Goal: Feedback & Contribution: Submit feedback/report problem

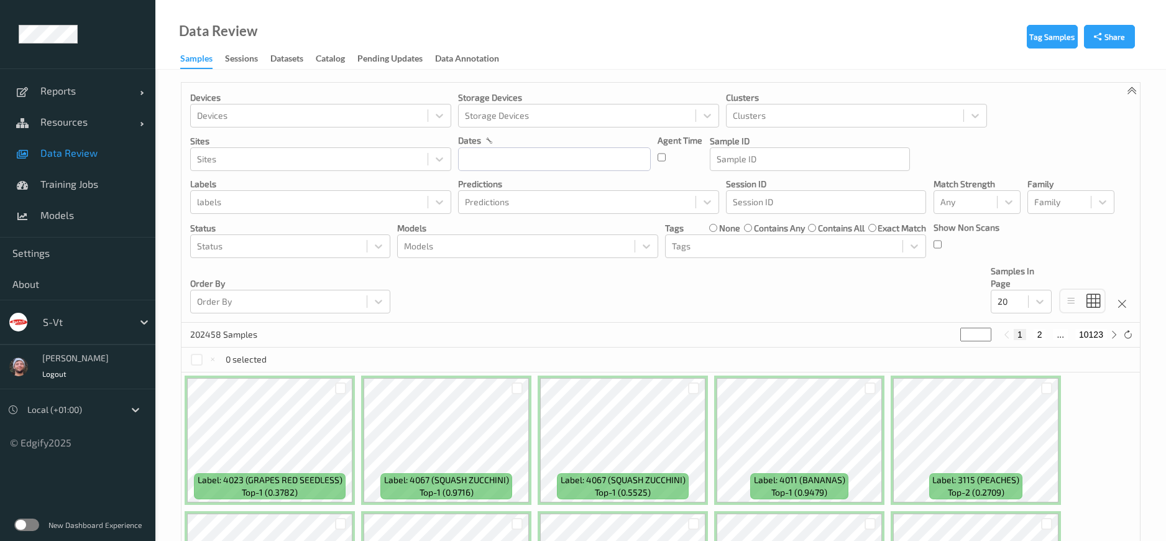
click at [488, 17] on div "Data Review Samples Sessions Datasets Catalog Pending Updates Data Annotation" at bounding box center [660, 35] width 1011 height 70
click at [569, 234] on div "Models" at bounding box center [527, 246] width 261 height 24
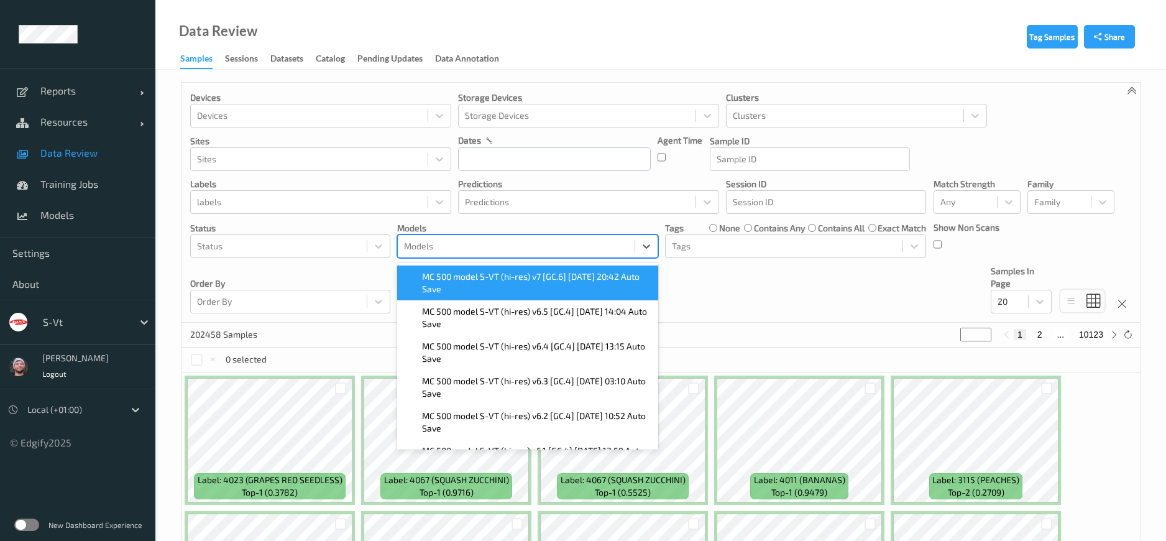
click at [520, 279] on span "MC 500 model S-VT (hi-res) v7 [GC.6] 2025-09-21 20:42 Auto Save" at bounding box center [536, 282] width 229 height 25
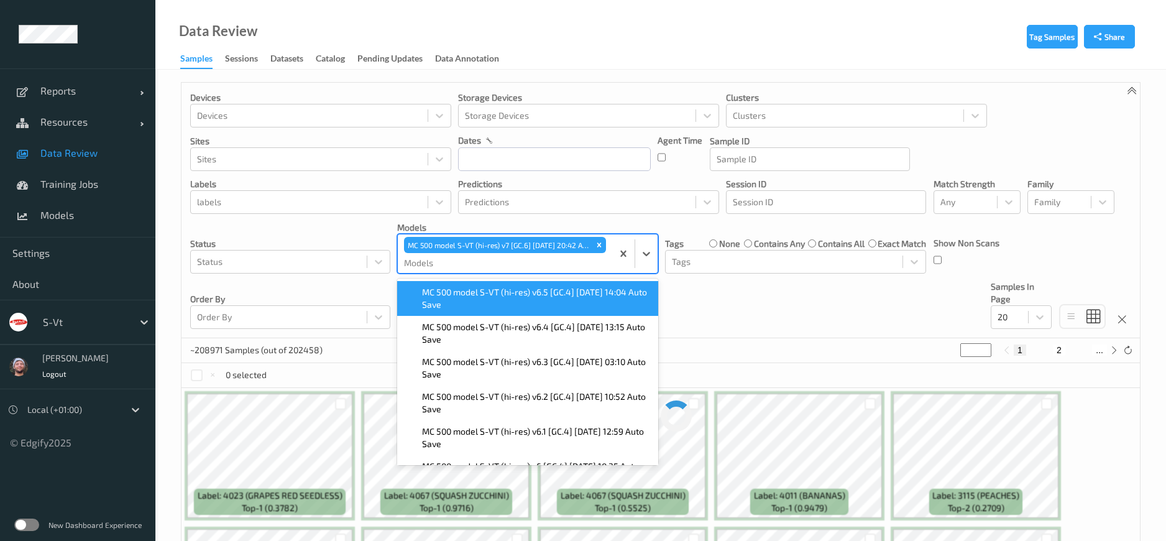
click at [885, 285] on div "Devices Devices Storage Devices Storage Devices Clusters Clusters Sites Sites d…" at bounding box center [661, 210] width 959 height 255
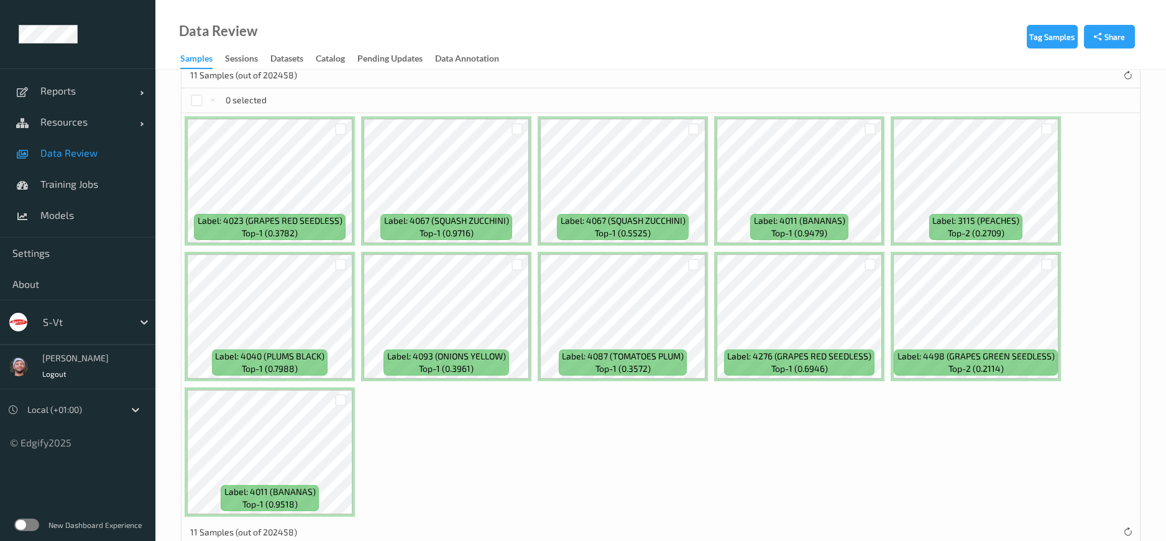
scroll to position [280, 0]
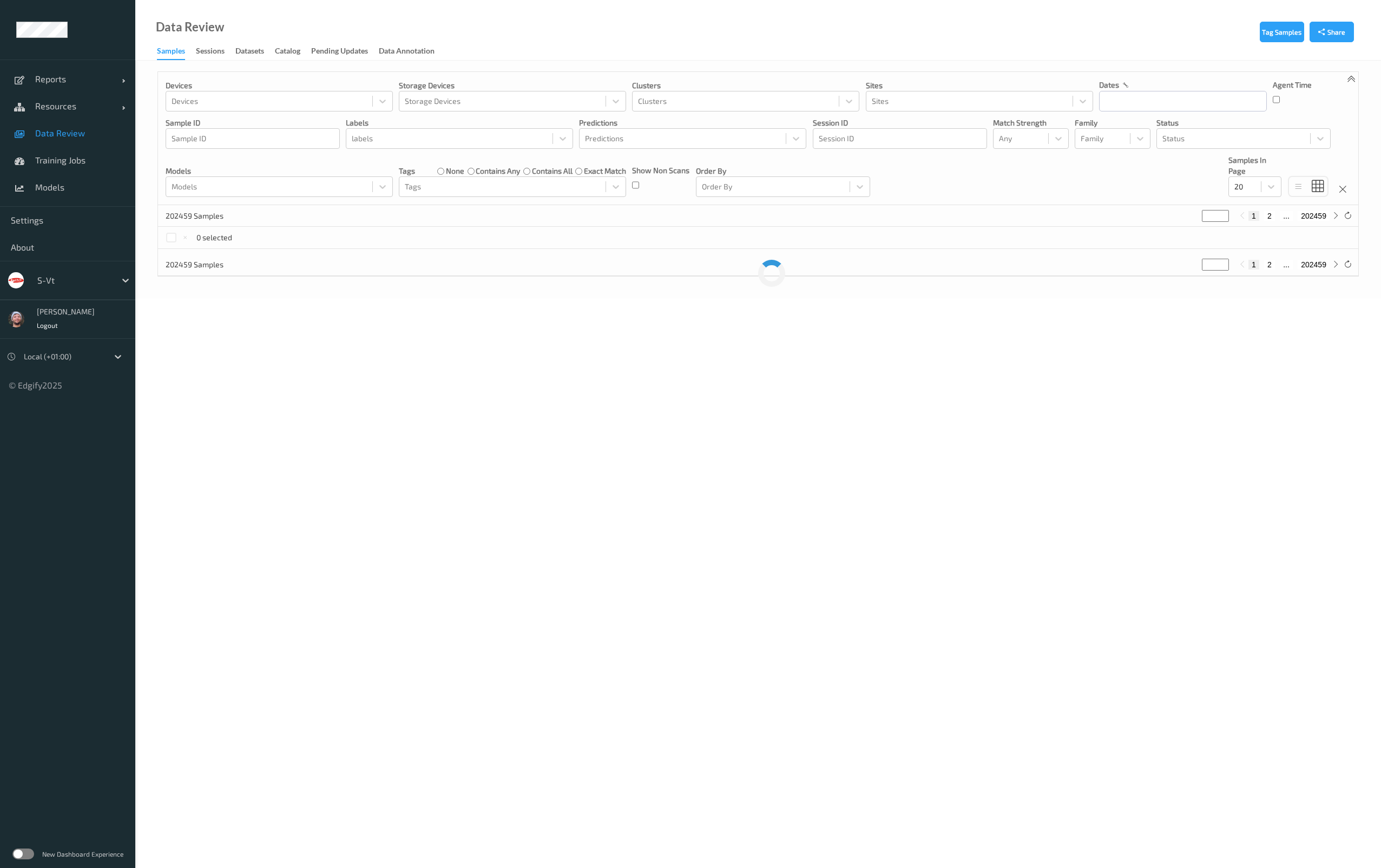
click at [74, 270] on div "s-vt" at bounding box center [84, 280] width 104 height 21
type input "whole"
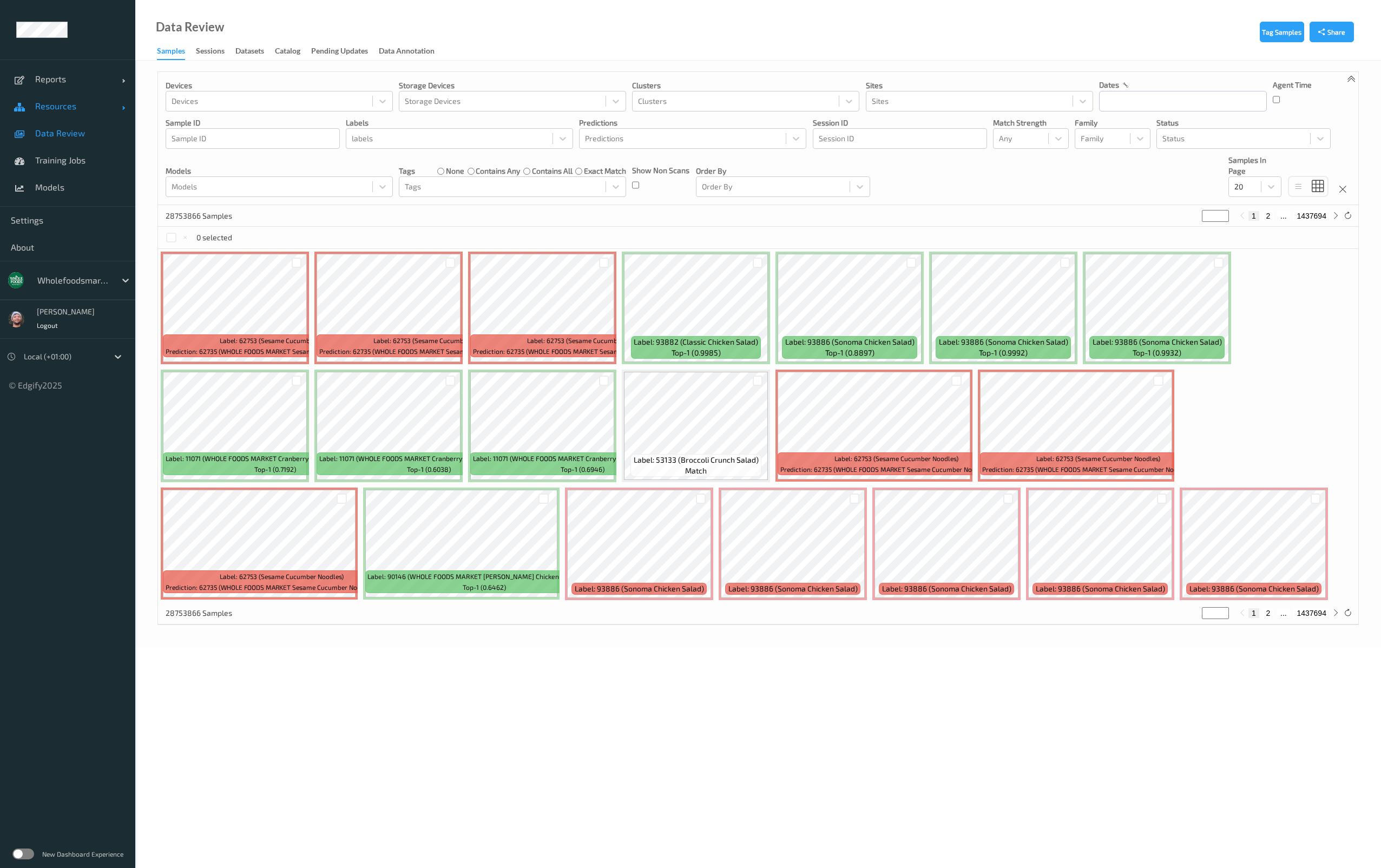
click at [88, 111] on span "Resources" at bounding box center [77, 106] width 86 height 10
click at [82, 133] on span "Devices" at bounding box center [79, 133] width 90 height 10
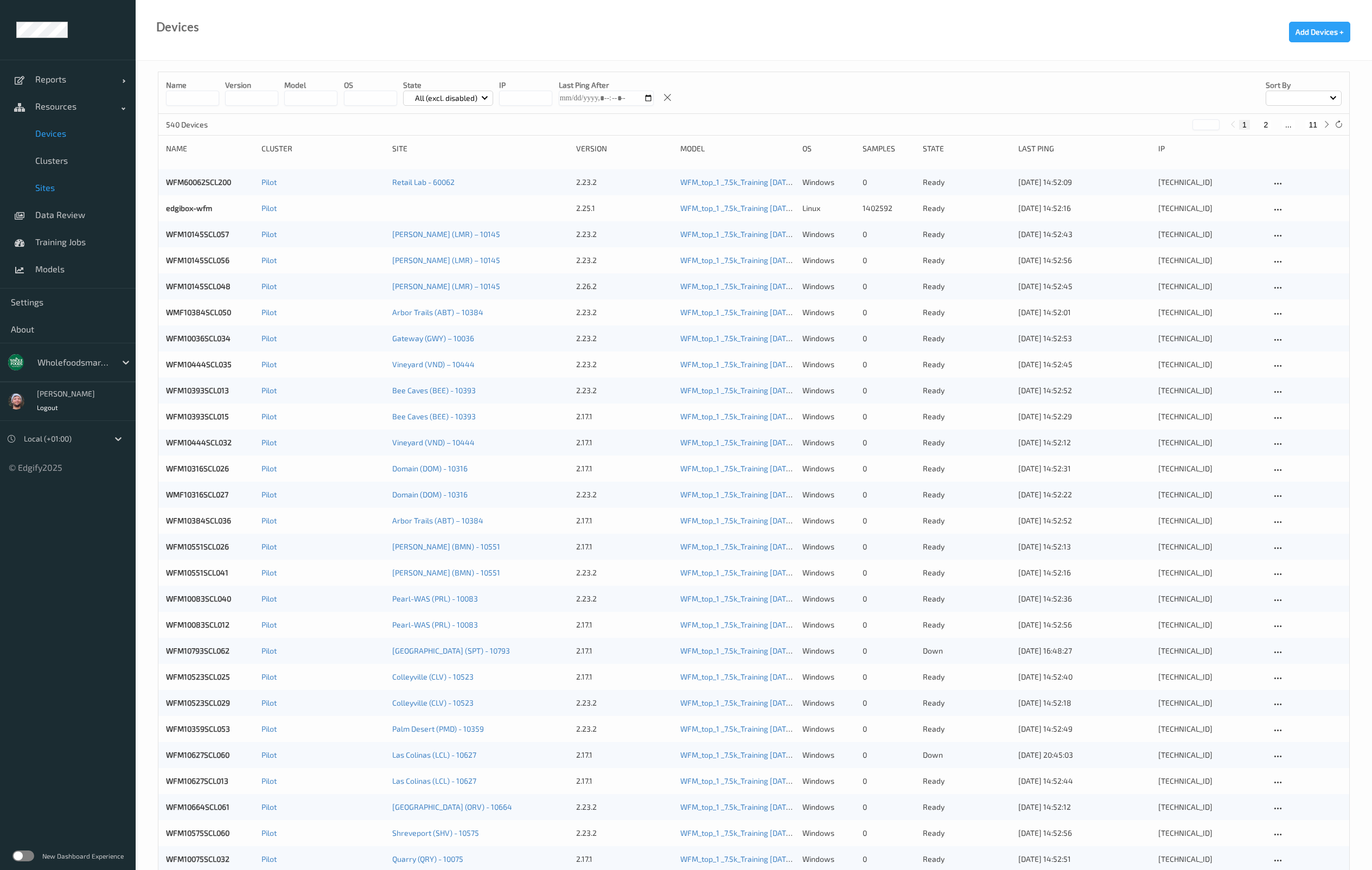
click at [78, 188] on span "Sites" at bounding box center [79, 188] width 90 height 10
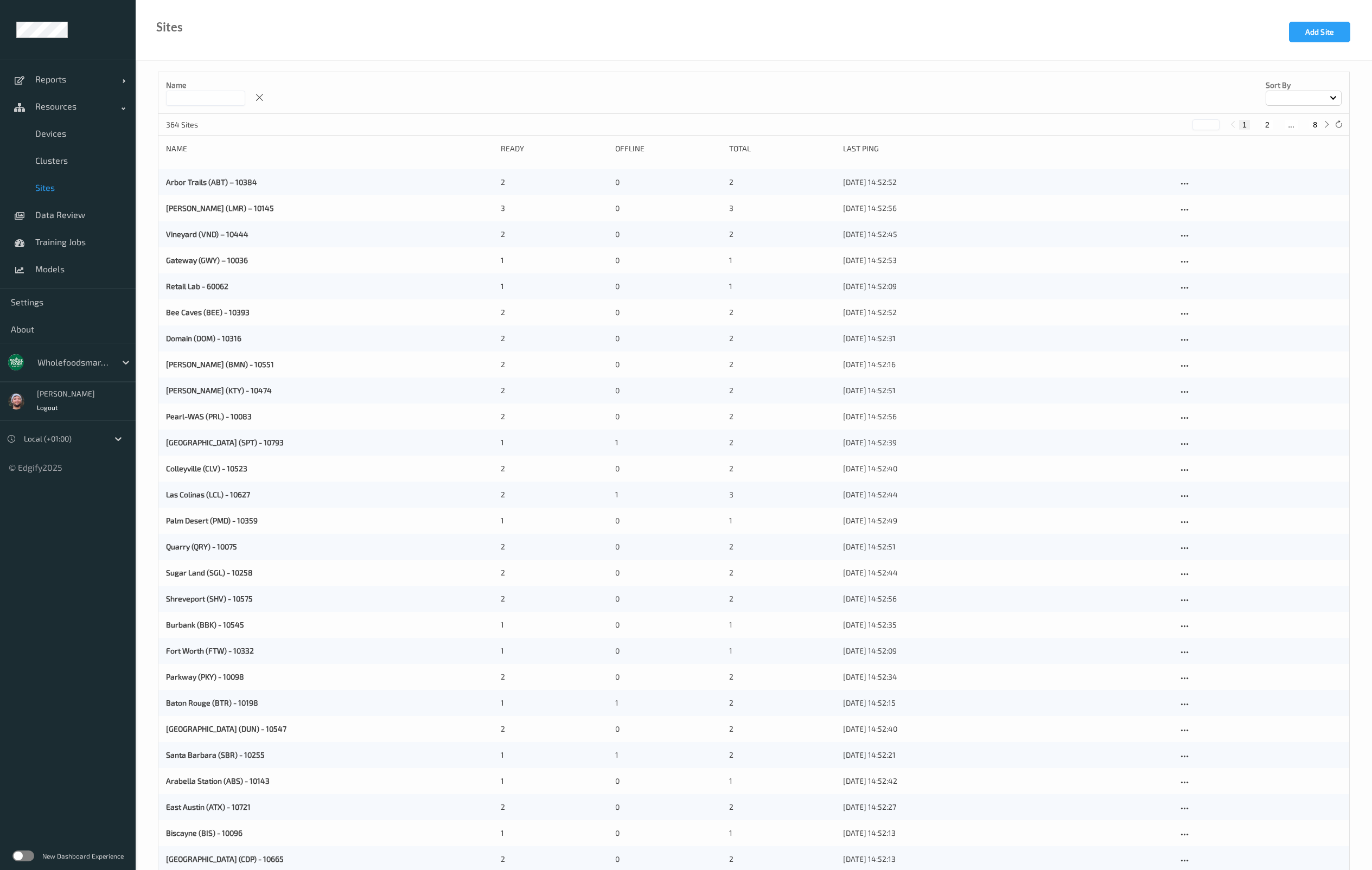
click at [209, 102] on input at bounding box center [205, 98] width 79 height 15
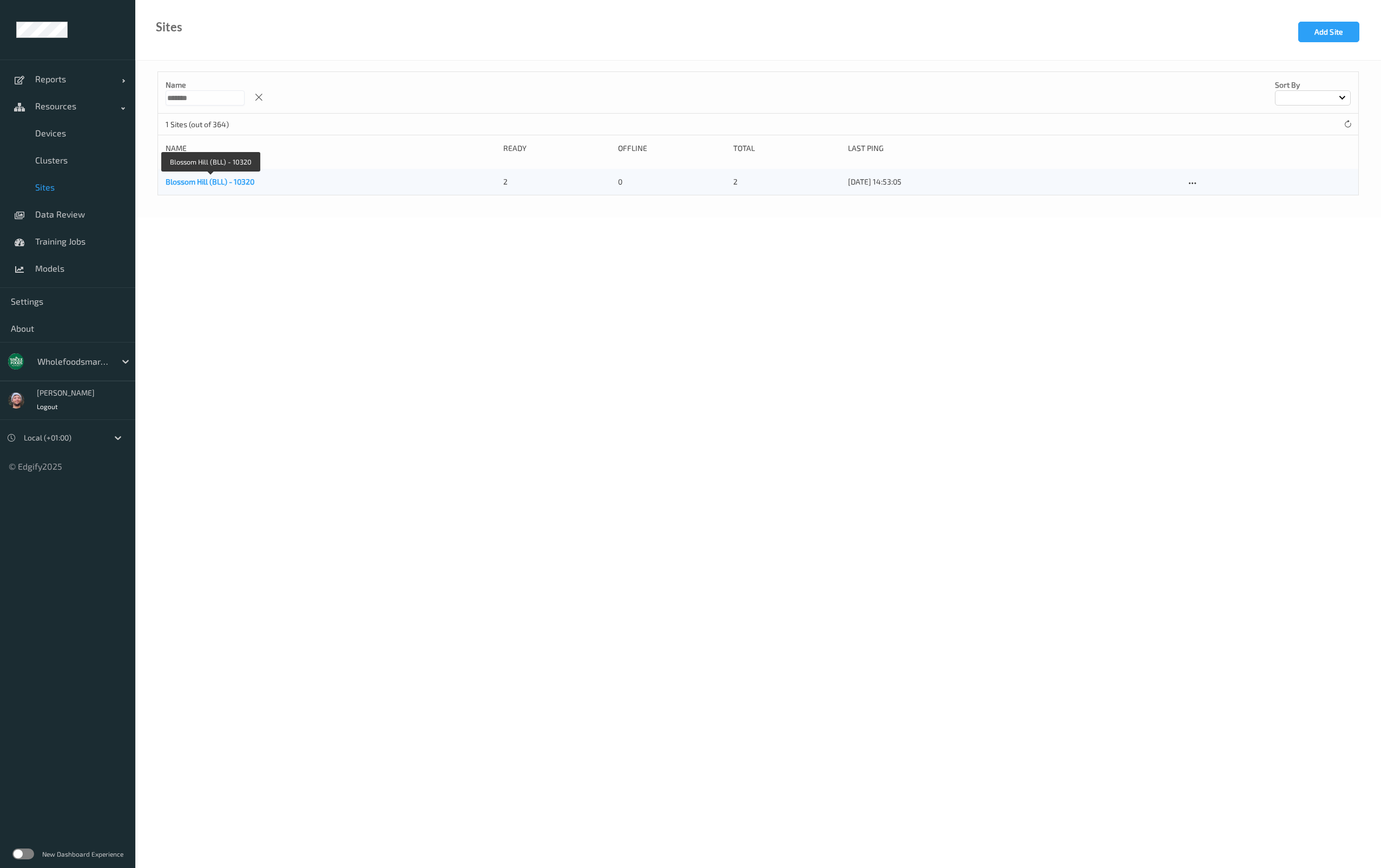
type input "*******"
click at [216, 182] on link "Blossom Hill (BLL) - 10320" at bounding box center [210, 181] width 89 height 10
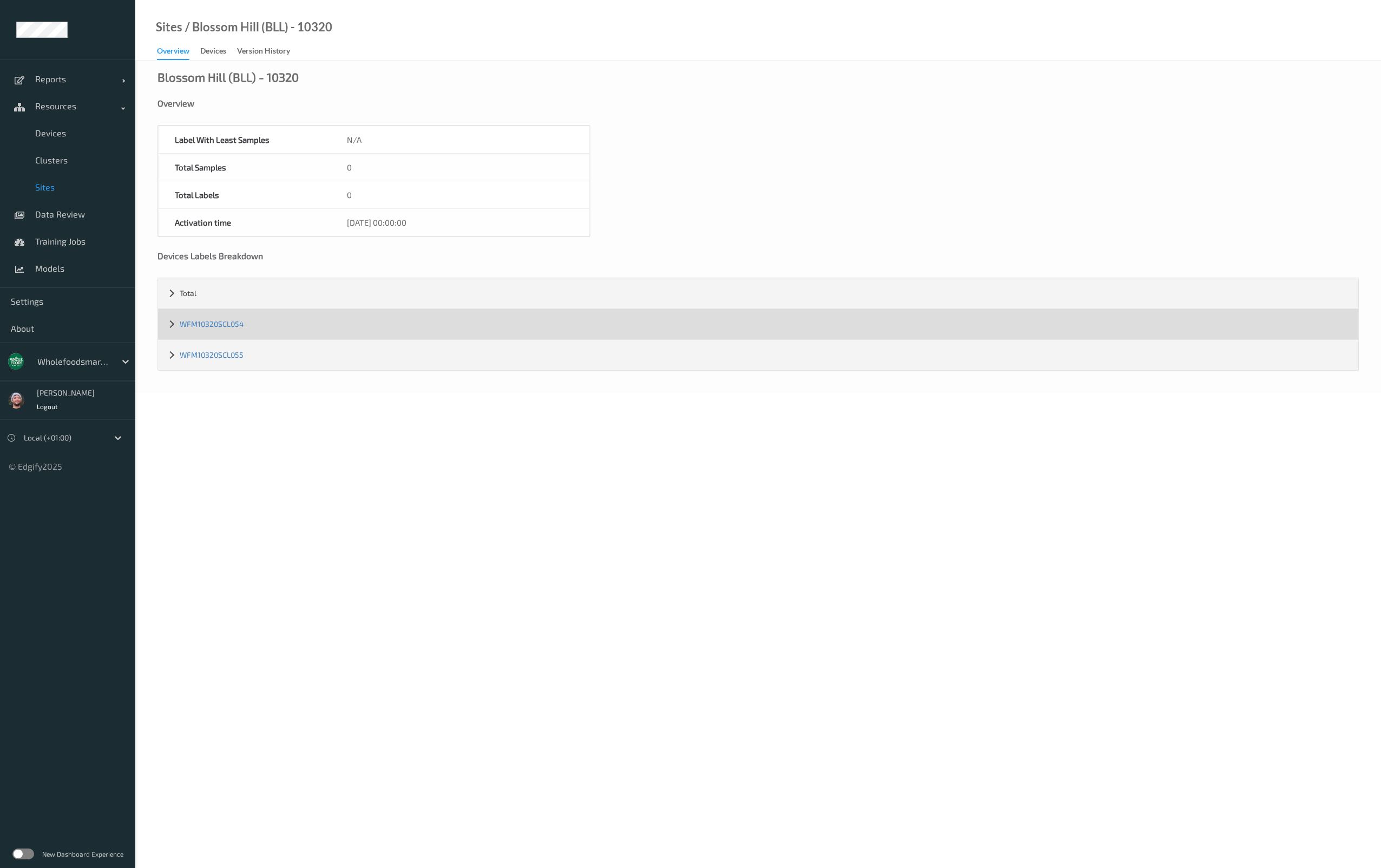
click at [241, 329] on div "WFM10320SCL054" at bounding box center [758, 324] width 1201 height 30
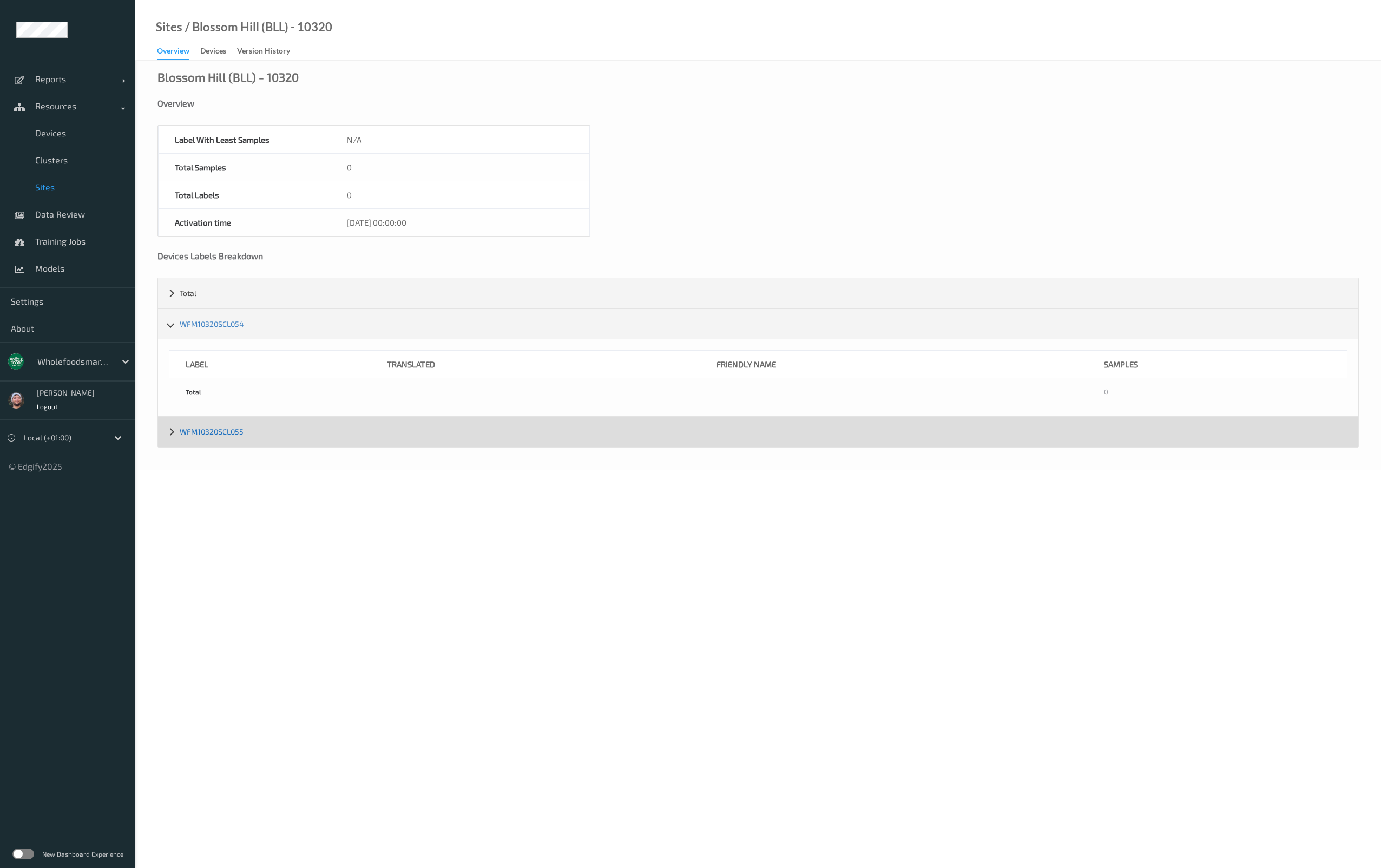
click at [232, 427] on link "WFM10320SCL055" at bounding box center [211, 431] width 64 height 10
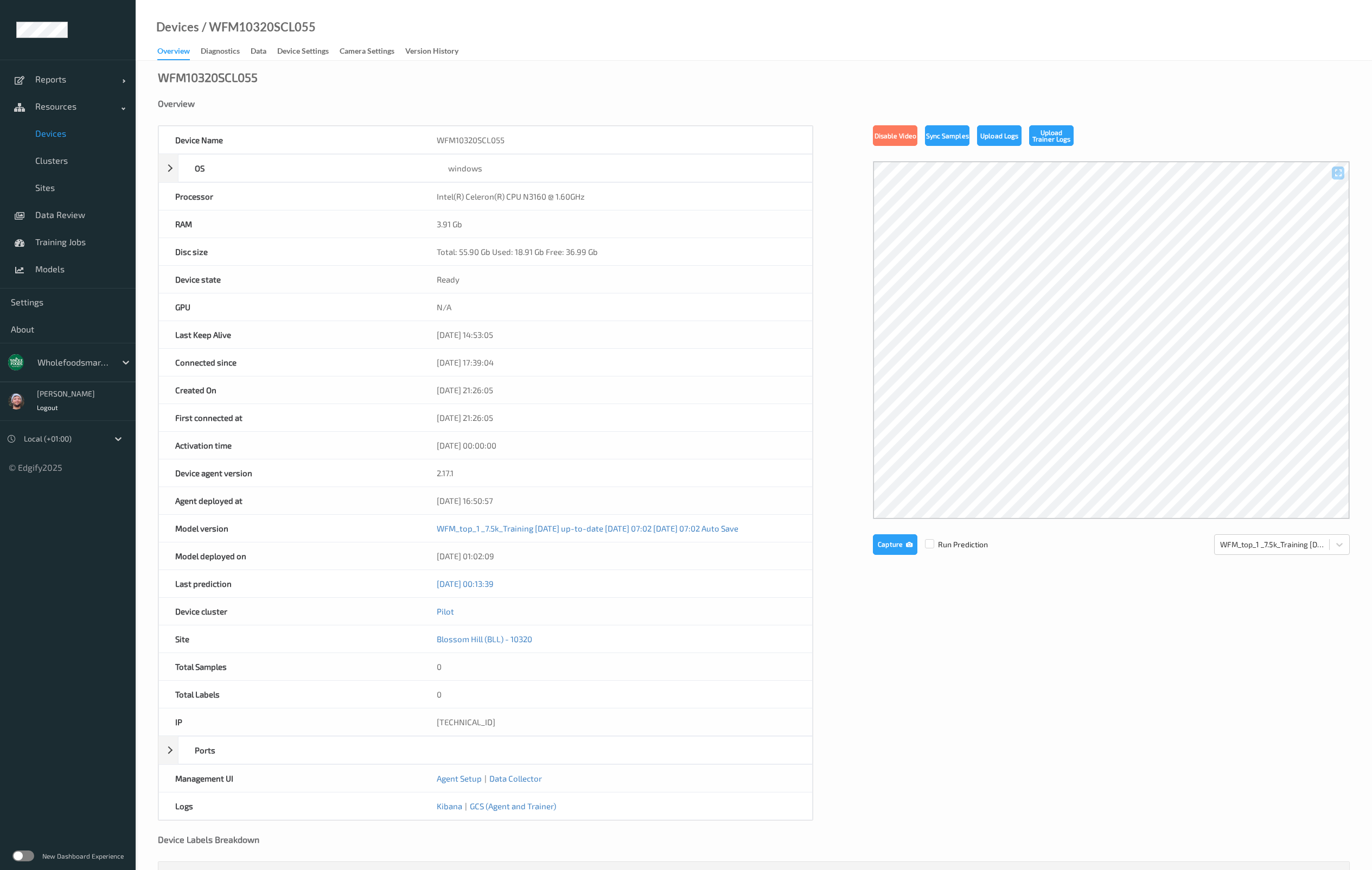
click at [70, 134] on span "Devices" at bounding box center [79, 134] width 90 height 10
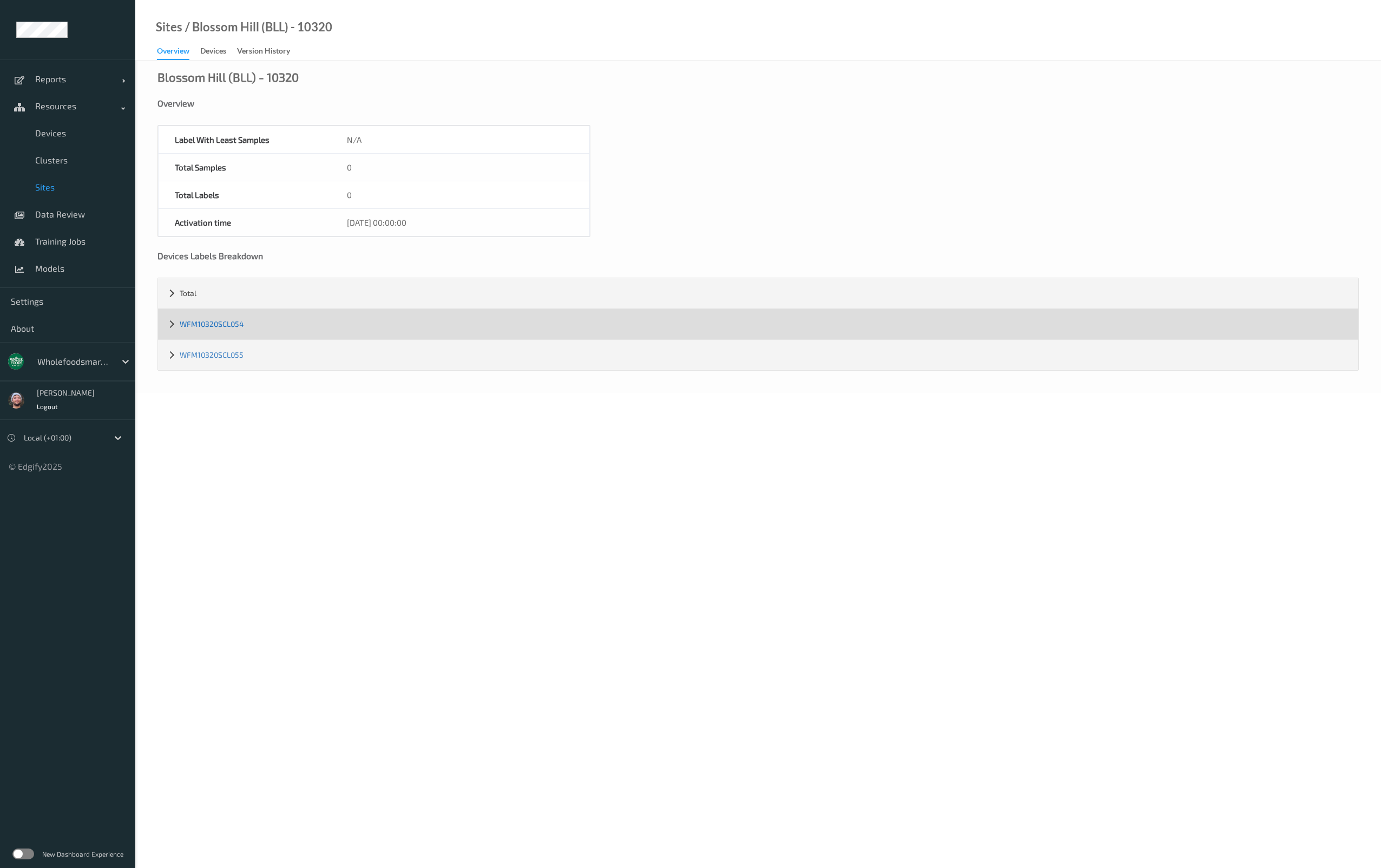
click at [226, 326] on link "WFM10320SCL054" at bounding box center [212, 324] width 64 height 10
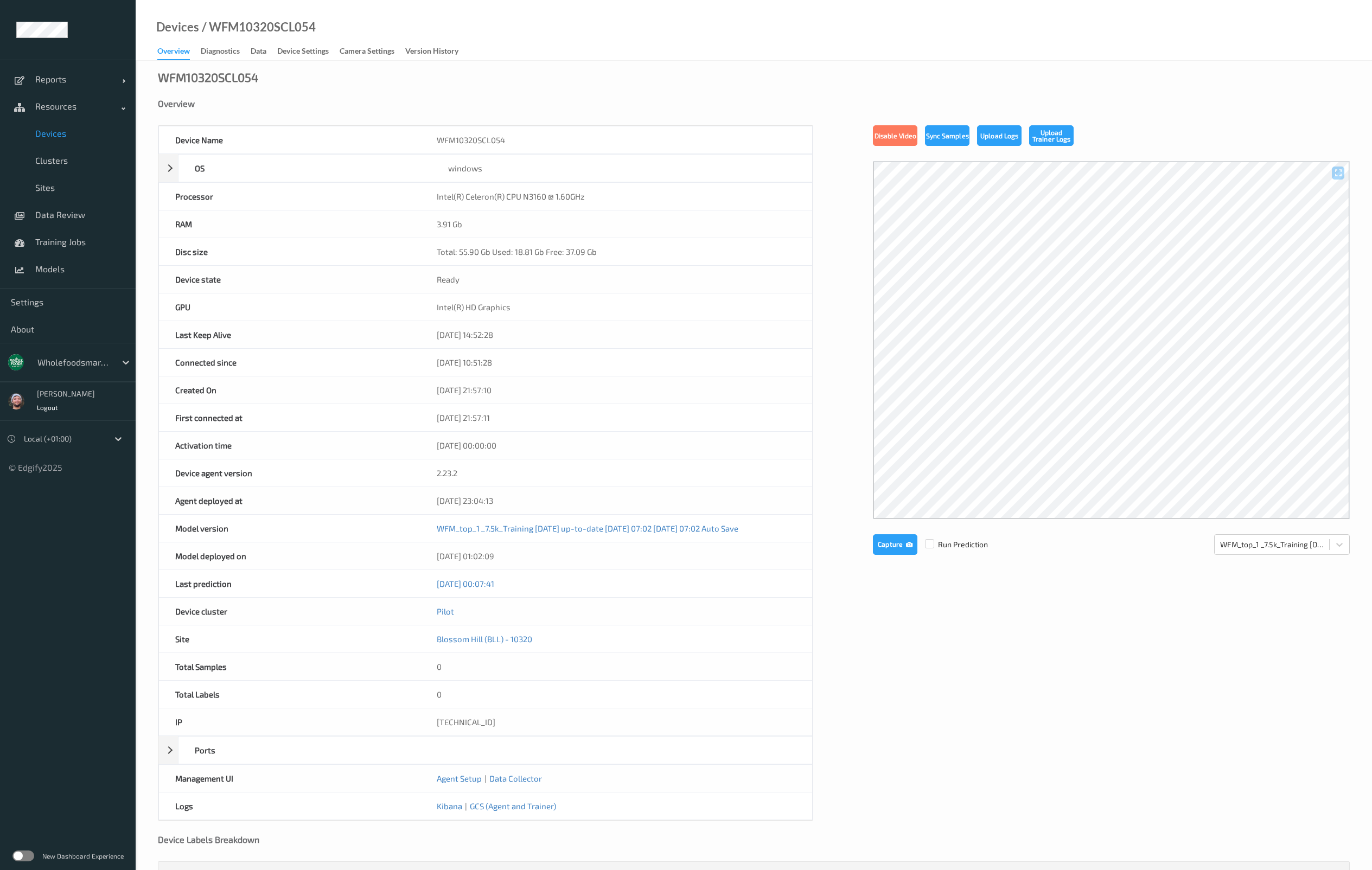
click at [57, 135] on span "Devices" at bounding box center [79, 134] width 90 height 10
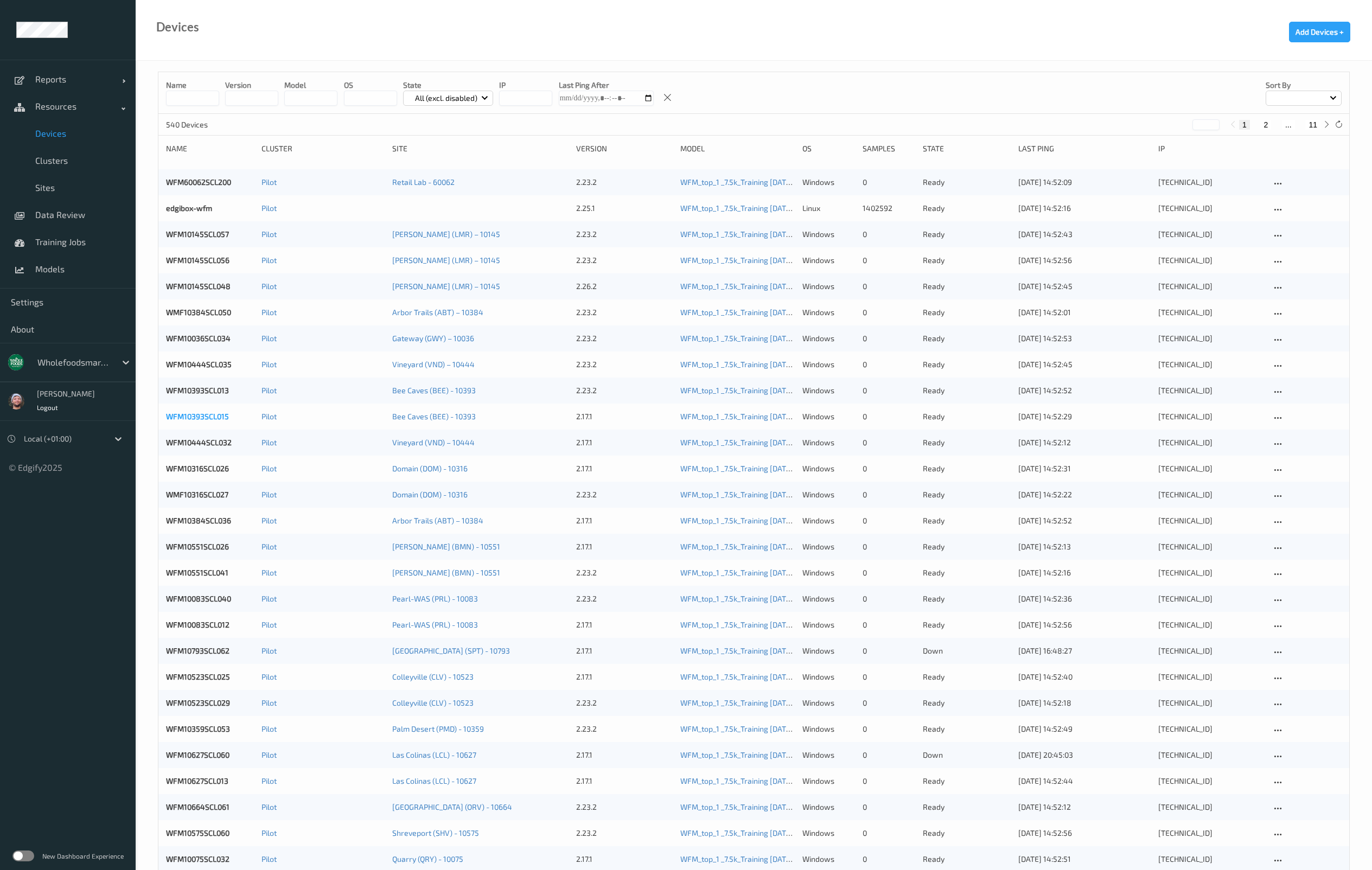
click at [209, 420] on link "WFM10393SCL015" at bounding box center [197, 416] width 63 height 10
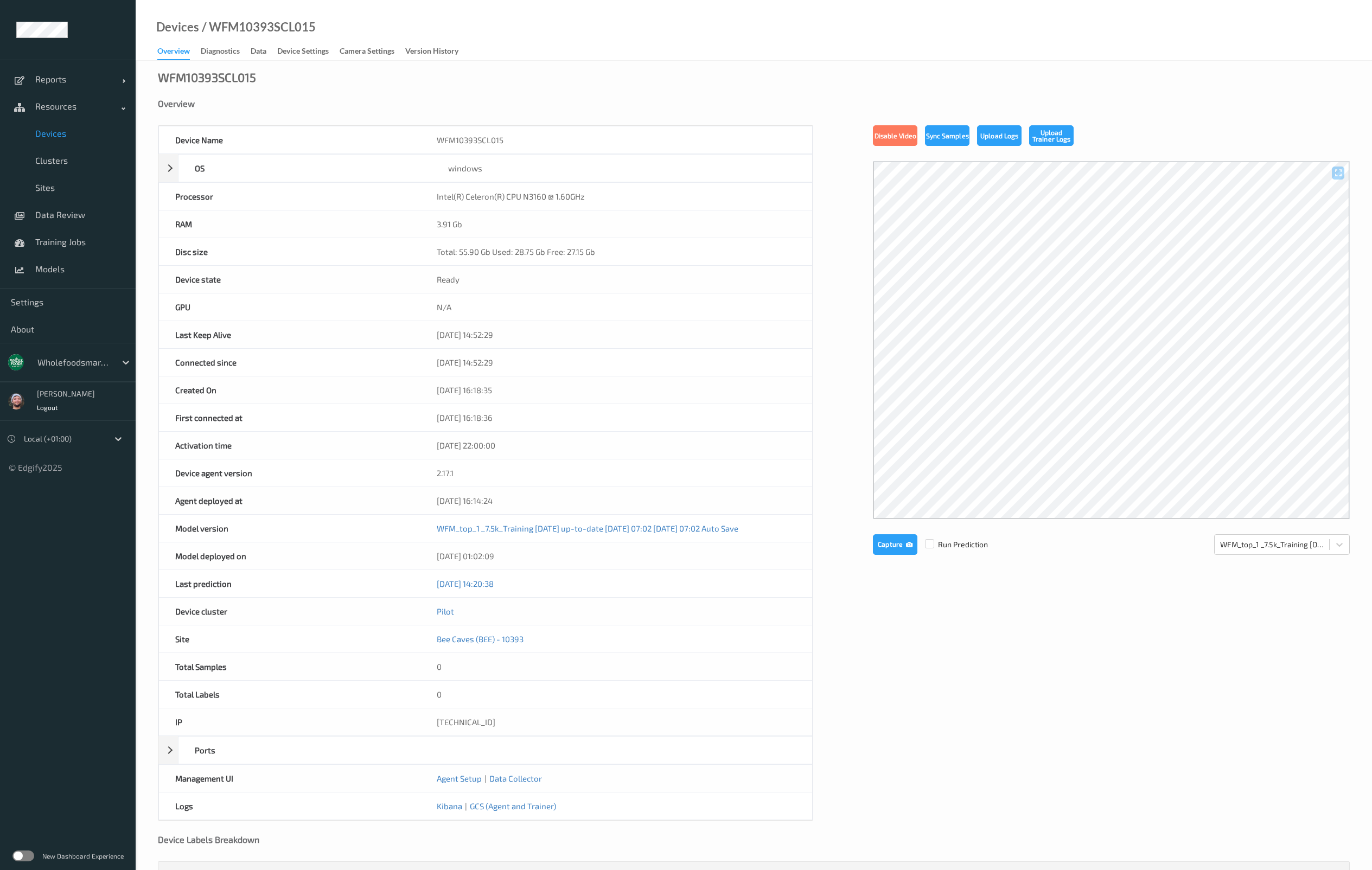
click at [81, 135] on span "Devices" at bounding box center [79, 134] width 90 height 10
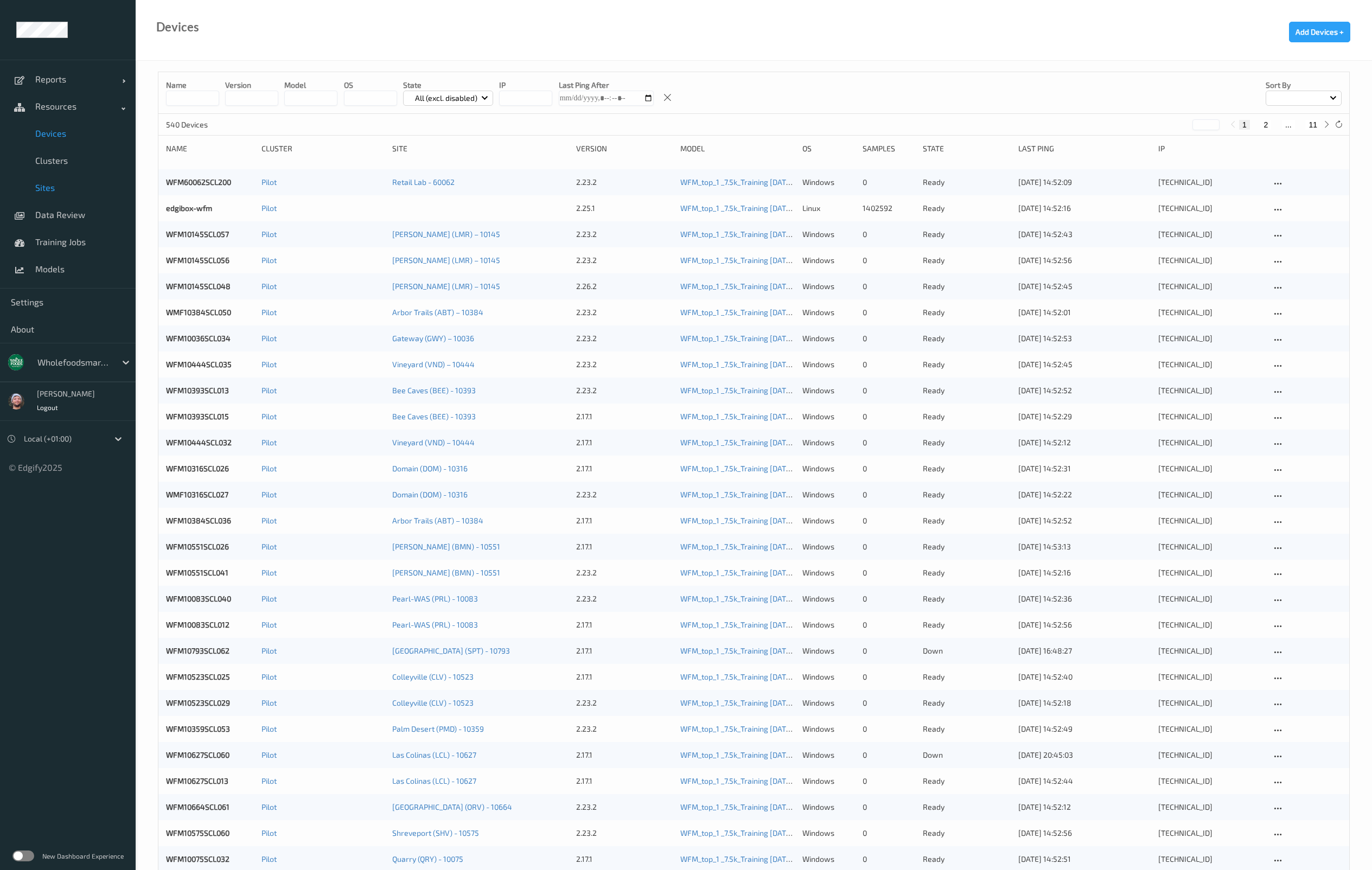
click at [63, 198] on link "Sites" at bounding box center [67, 188] width 135 height 27
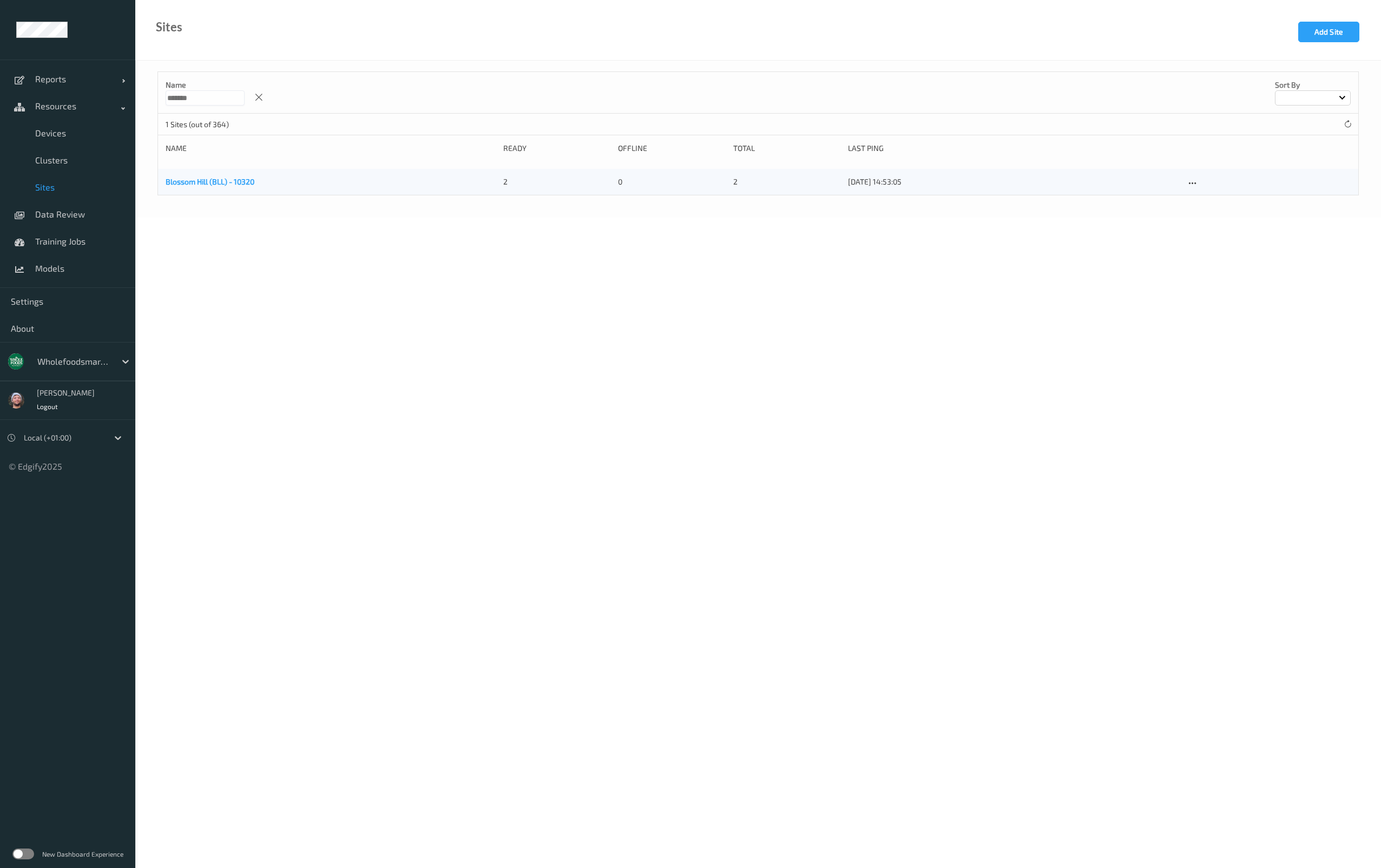
click at [172, 183] on link "Blossom Hill (BLL) - 10320" at bounding box center [210, 181] width 89 height 10
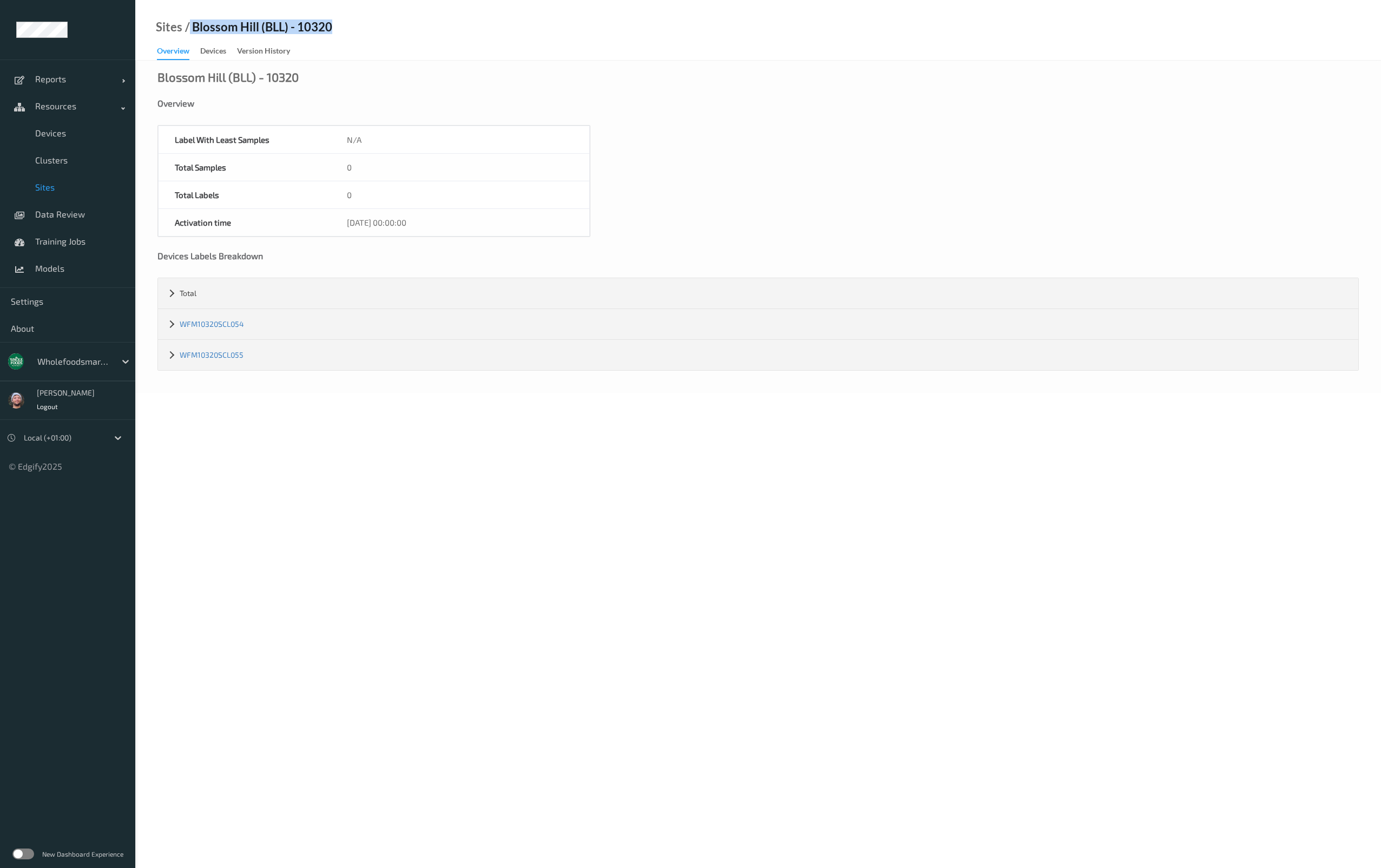
drag, startPoint x: 340, startPoint y: 18, endPoint x: 190, endPoint y: 31, distance: 150.6
click at [190, 31] on div "Sites / Blossom Hill (BLL) - 10320 Overview Devices Version History" at bounding box center [758, 30] width 1246 height 61
copy div "Blossom Hill (BLL) - 10320"
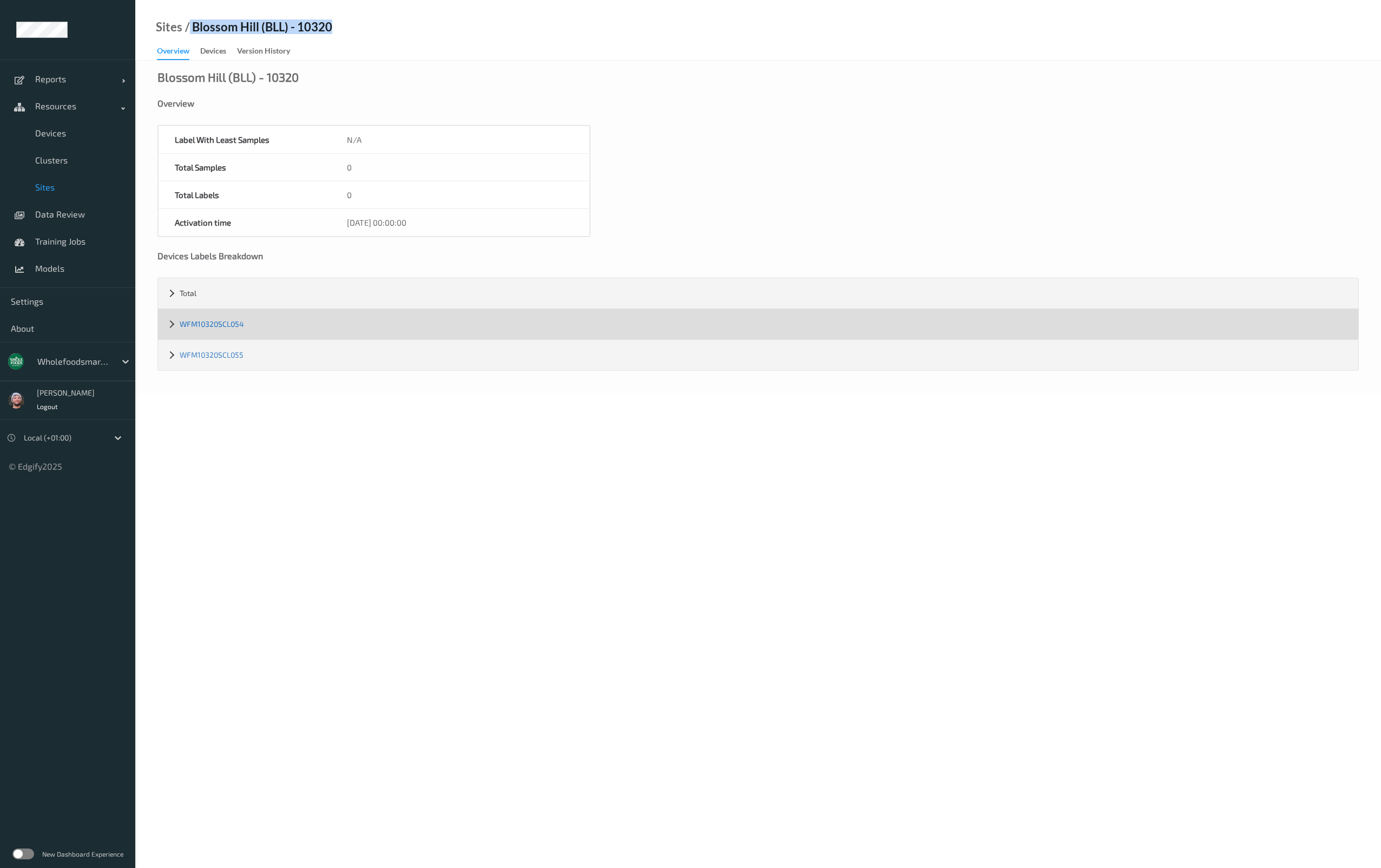
click at [212, 322] on link "WFM10320SCL054" at bounding box center [212, 324] width 64 height 10
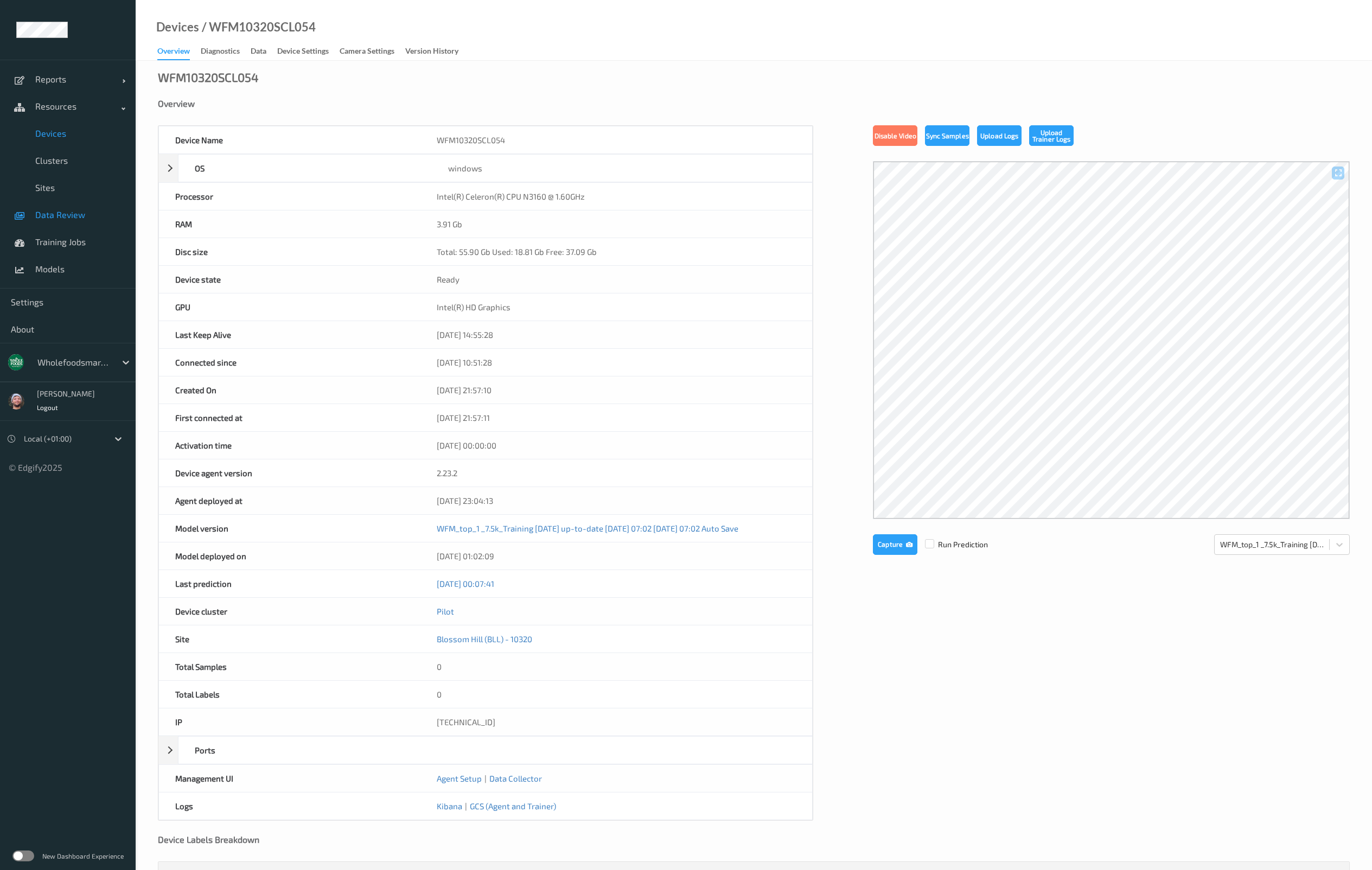
click at [62, 217] on span "Data Review" at bounding box center [79, 215] width 90 height 10
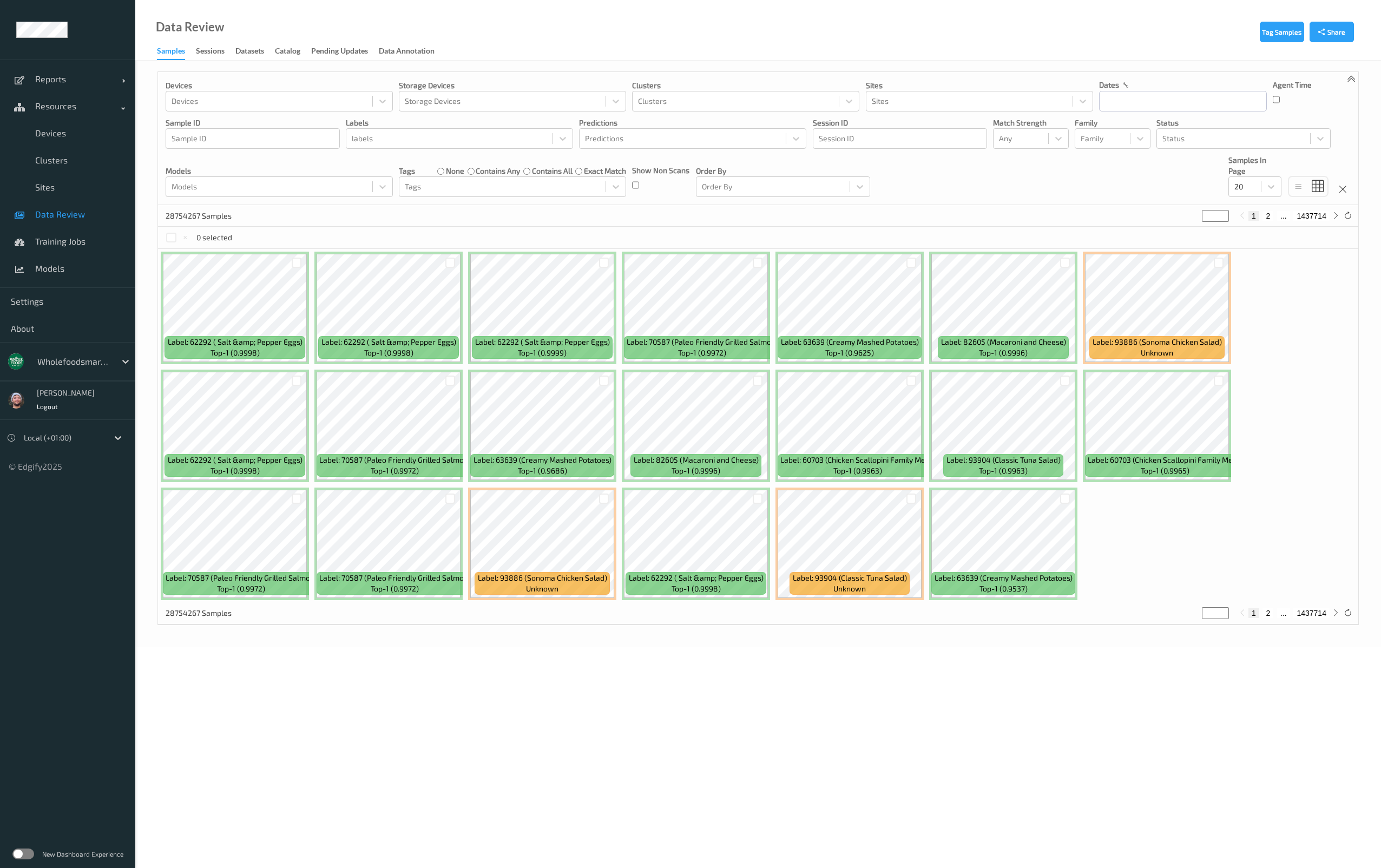
click at [1018, 112] on div "Devices Devices Storage Devices Storage Devices Clusters Clusters Sites Sites d…" at bounding box center [758, 138] width 1201 height 133
click at [1018, 111] on div "Sites" at bounding box center [980, 101] width 227 height 21
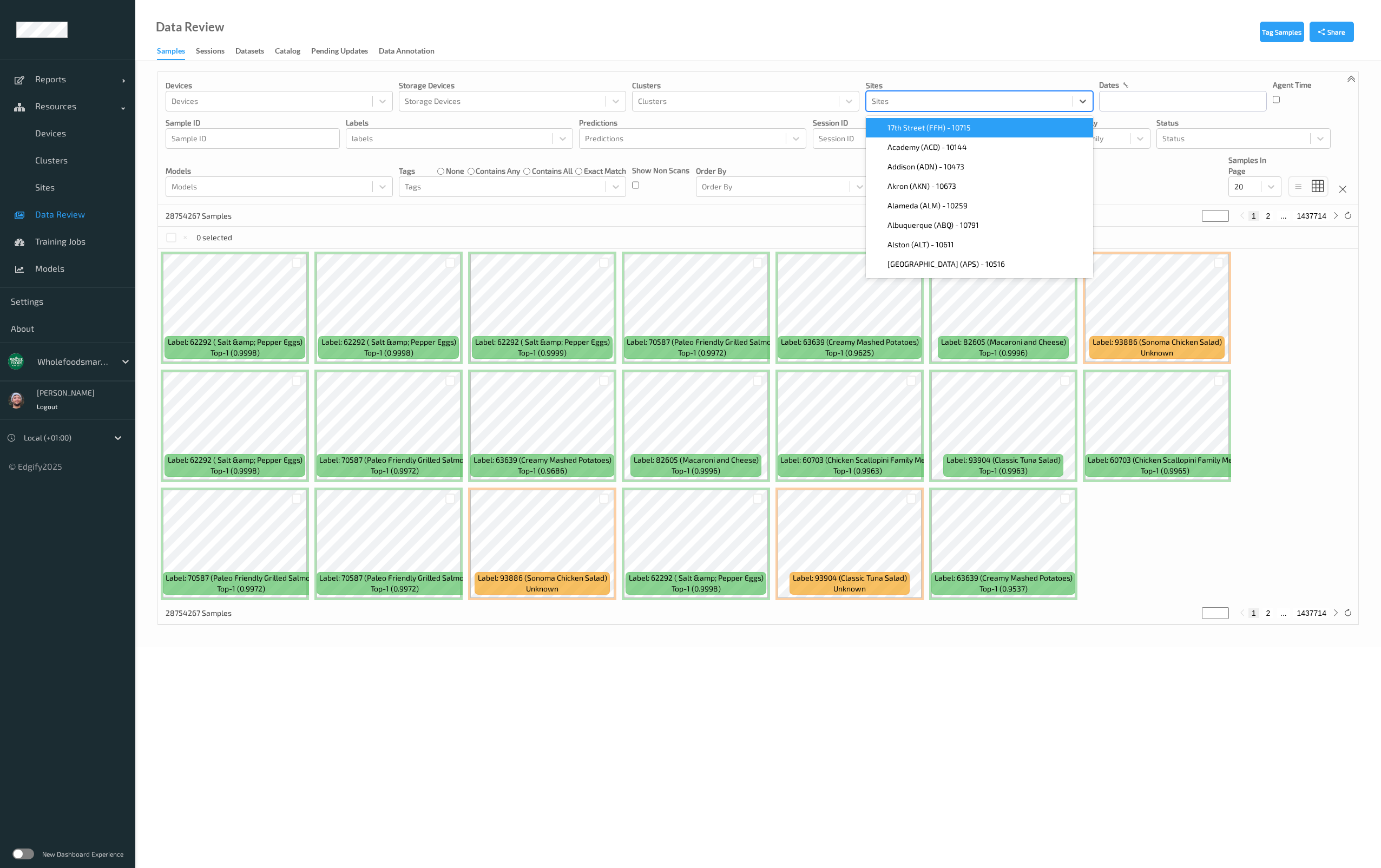
click at [1026, 97] on div at bounding box center [969, 101] width 195 height 13
type input "10320"
click at [982, 126] on div "Blossom Hill (BLL) - 10320" at bounding box center [980, 127] width 214 height 10
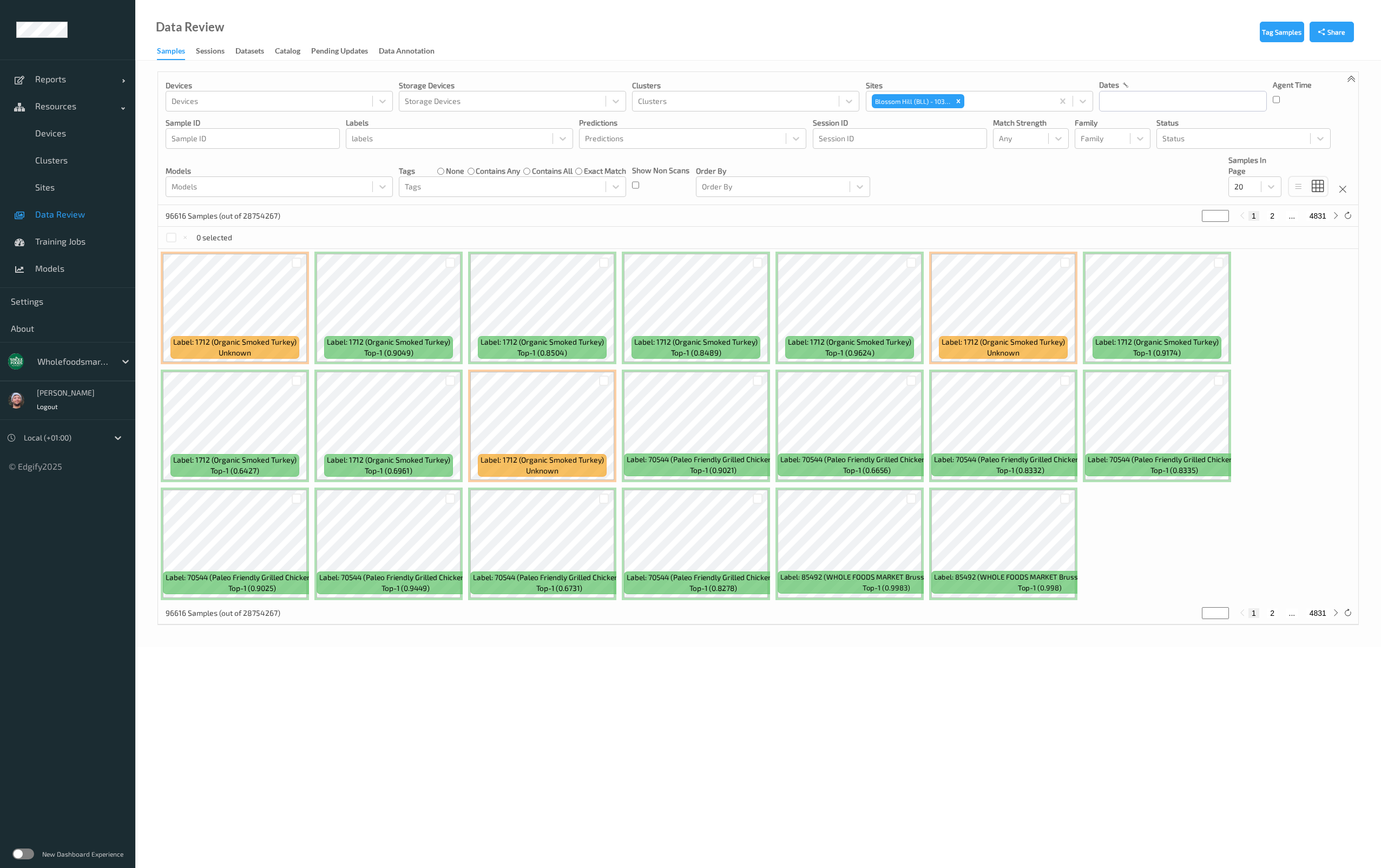
click at [911, 57] on div "Data Review Samples Sessions Datasets Catalog Pending Updates Data Annotation" at bounding box center [758, 30] width 1246 height 61
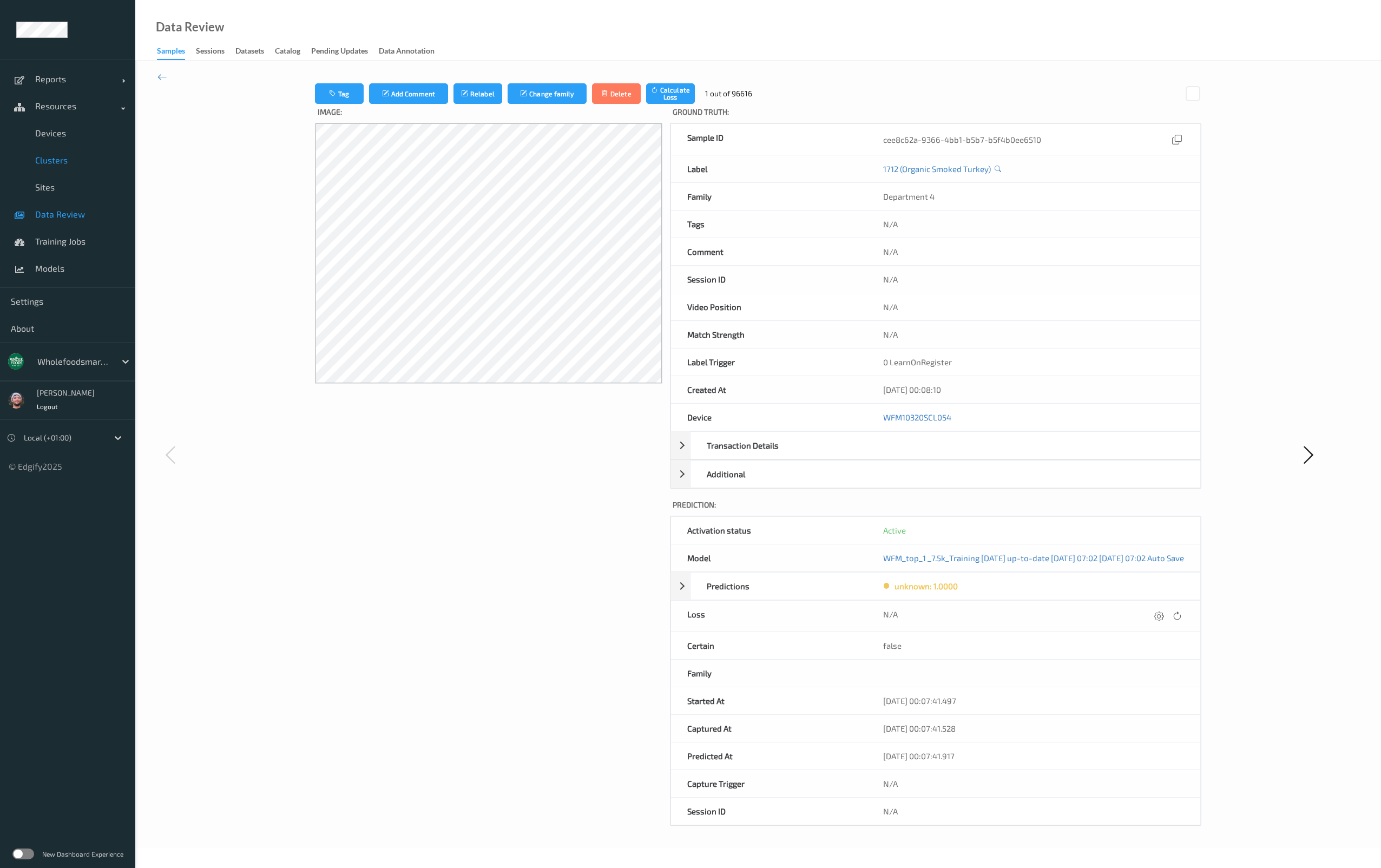
click at [64, 222] on link "Data Review" at bounding box center [67, 214] width 135 height 27
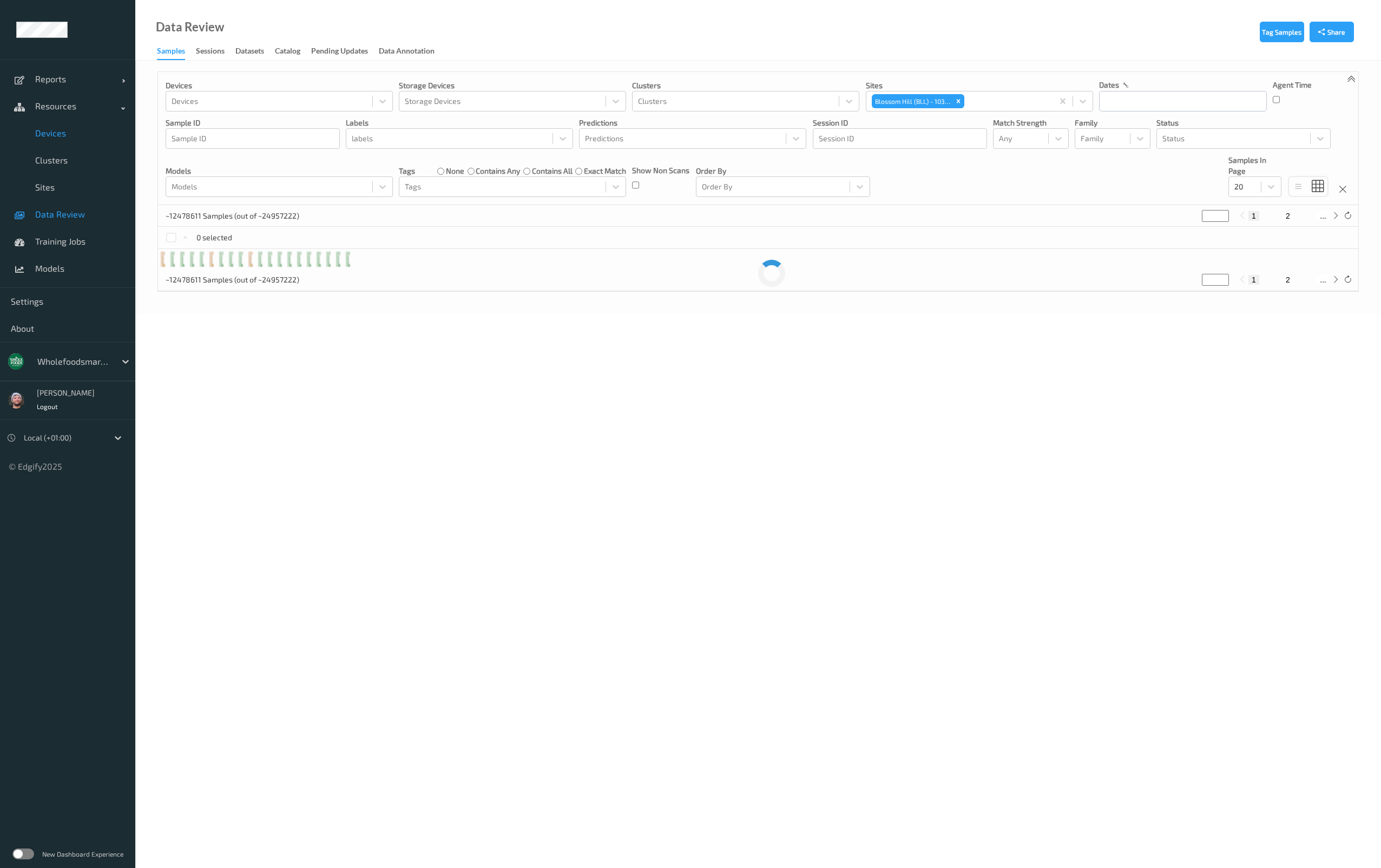
click at [71, 137] on span "Devices" at bounding box center [79, 133] width 90 height 10
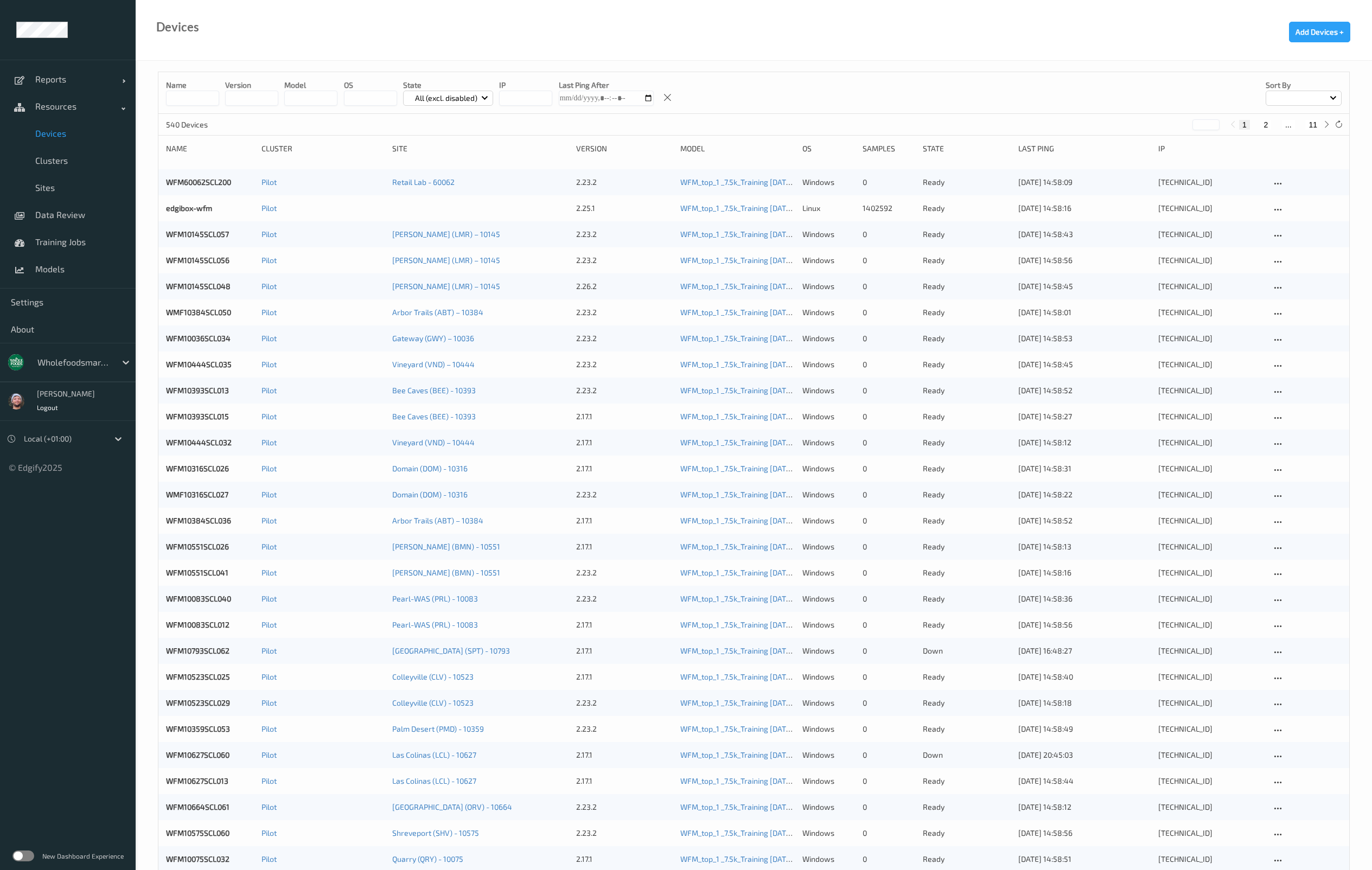
click at [196, 99] on input at bounding box center [192, 98] width 53 height 15
click at [50, 187] on span "Sites" at bounding box center [79, 188] width 90 height 10
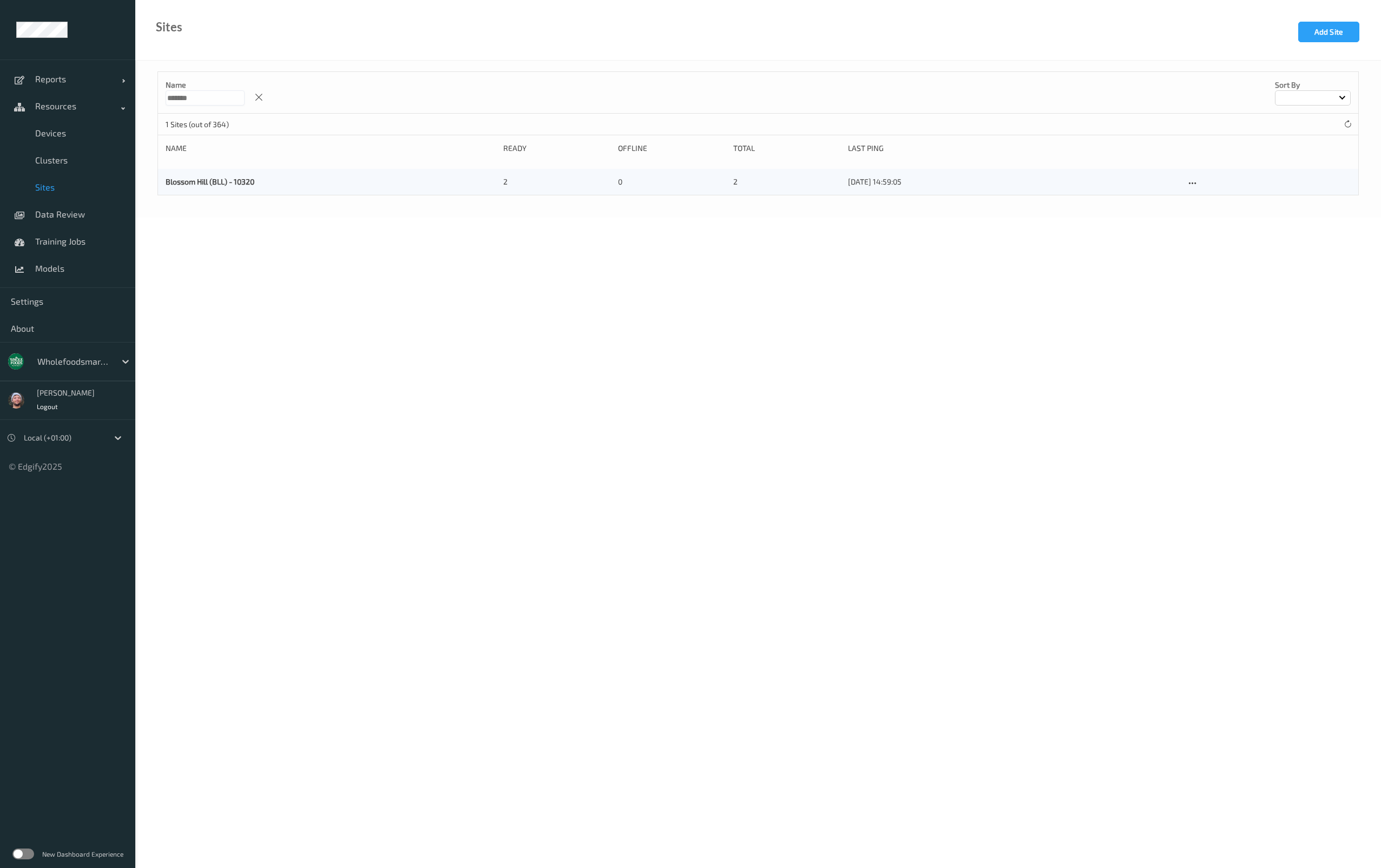
drag, startPoint x: 202, startPoint y: 98, endPoint x: 202, endPoint y: 105, distance: 7.0
click at [202, 98] on input "*******" at bounding box center [205, 98] width 79 height 15
click at [197, 183] on link "Blossom Hill (BLL) - 10320" at bounding box center [210, 181] width 89 height 10
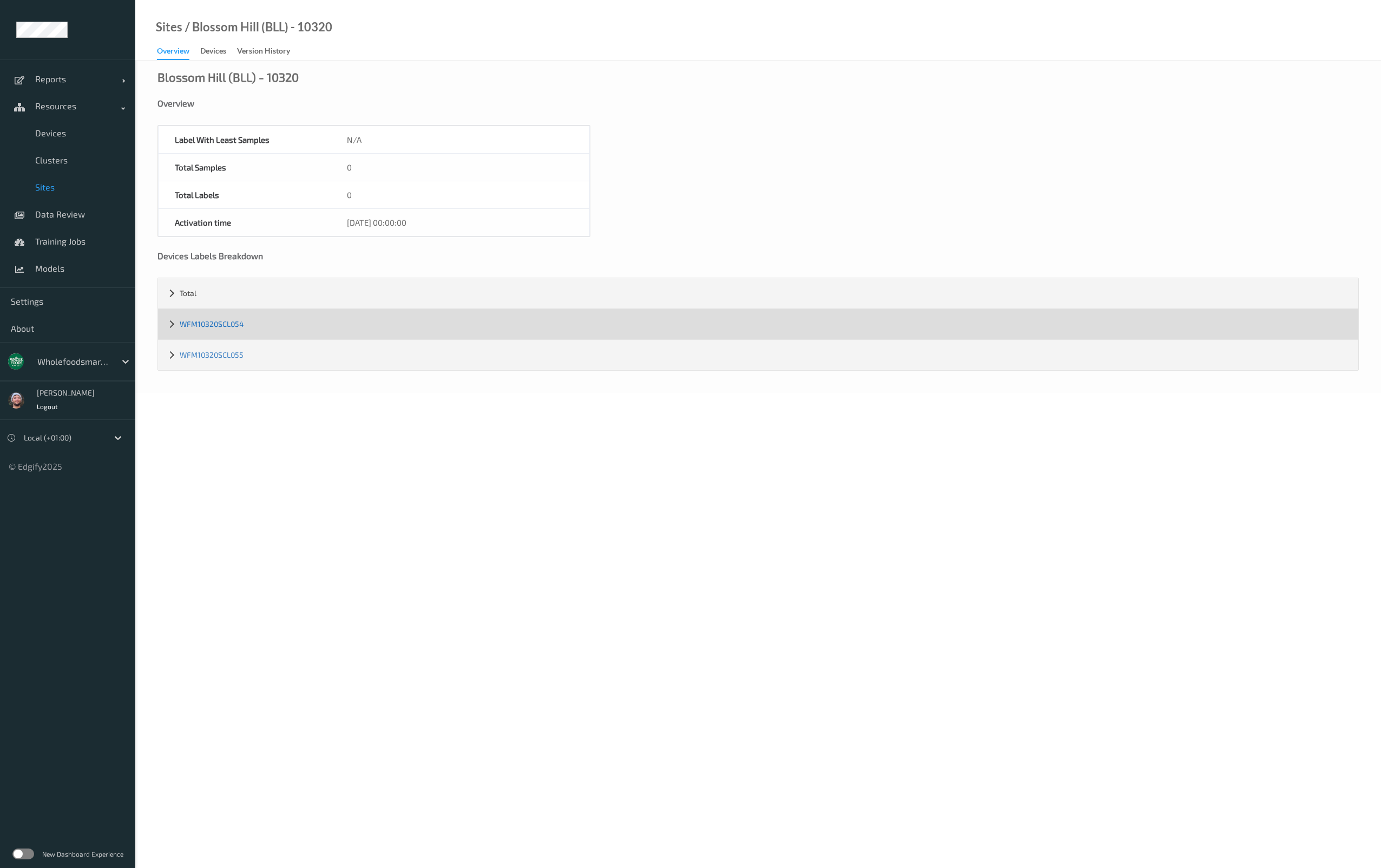
click at [225, 320] on link "WFM10320SCL054" at bounding box center [212, 324] width 64 height 10
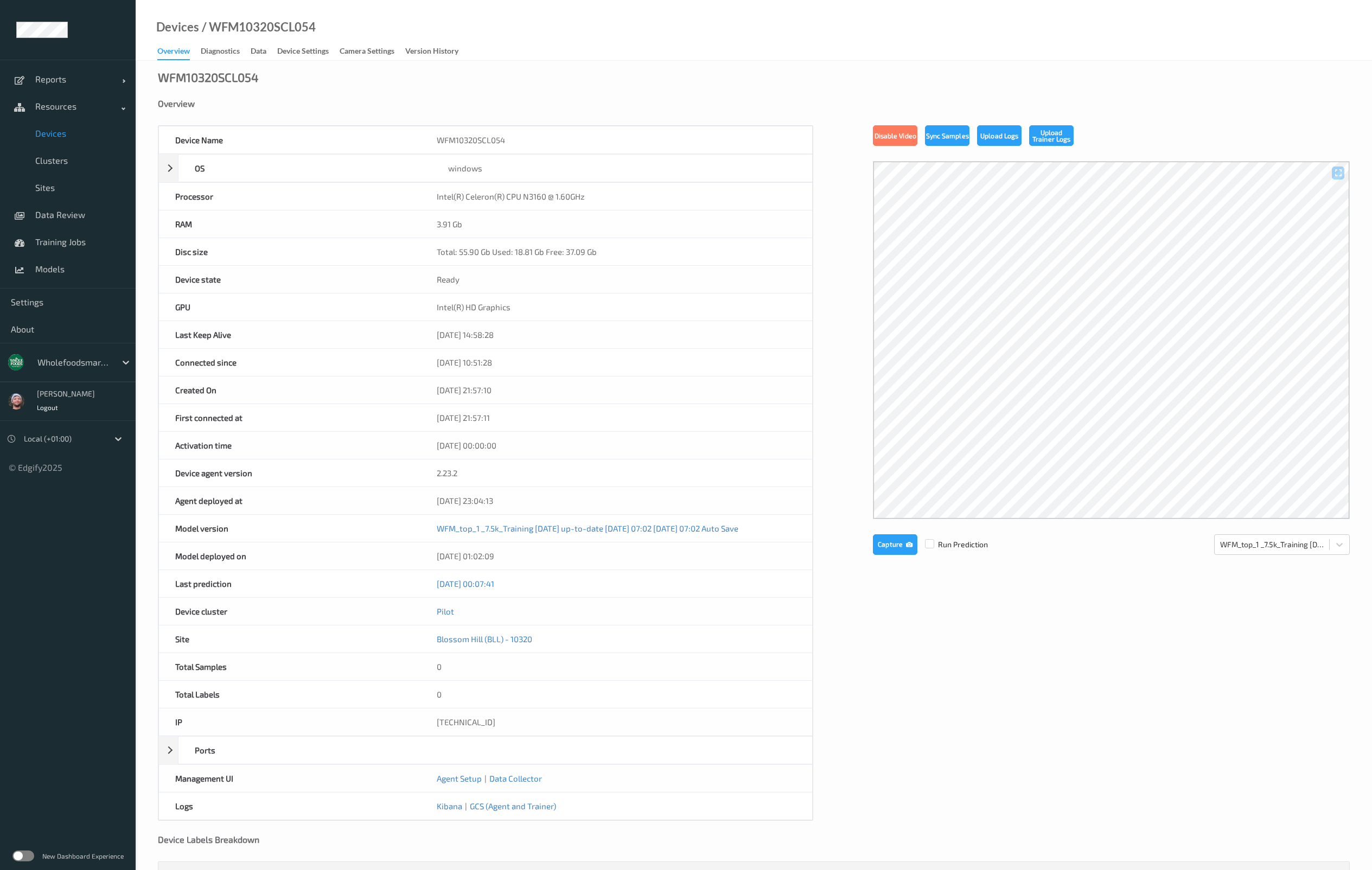
click at [276, 16] on div "Devices / WFM10320SCL054 Overview Diagnostics Data Device Settings Camera Setti…" at bounding box center [753, 31] width 1237 height 61
click at [286, 31] on div "/ WFM10320SCL054" at bounding box center [257, 27] width 117 height 10
copy div "WFM10320SCL054"
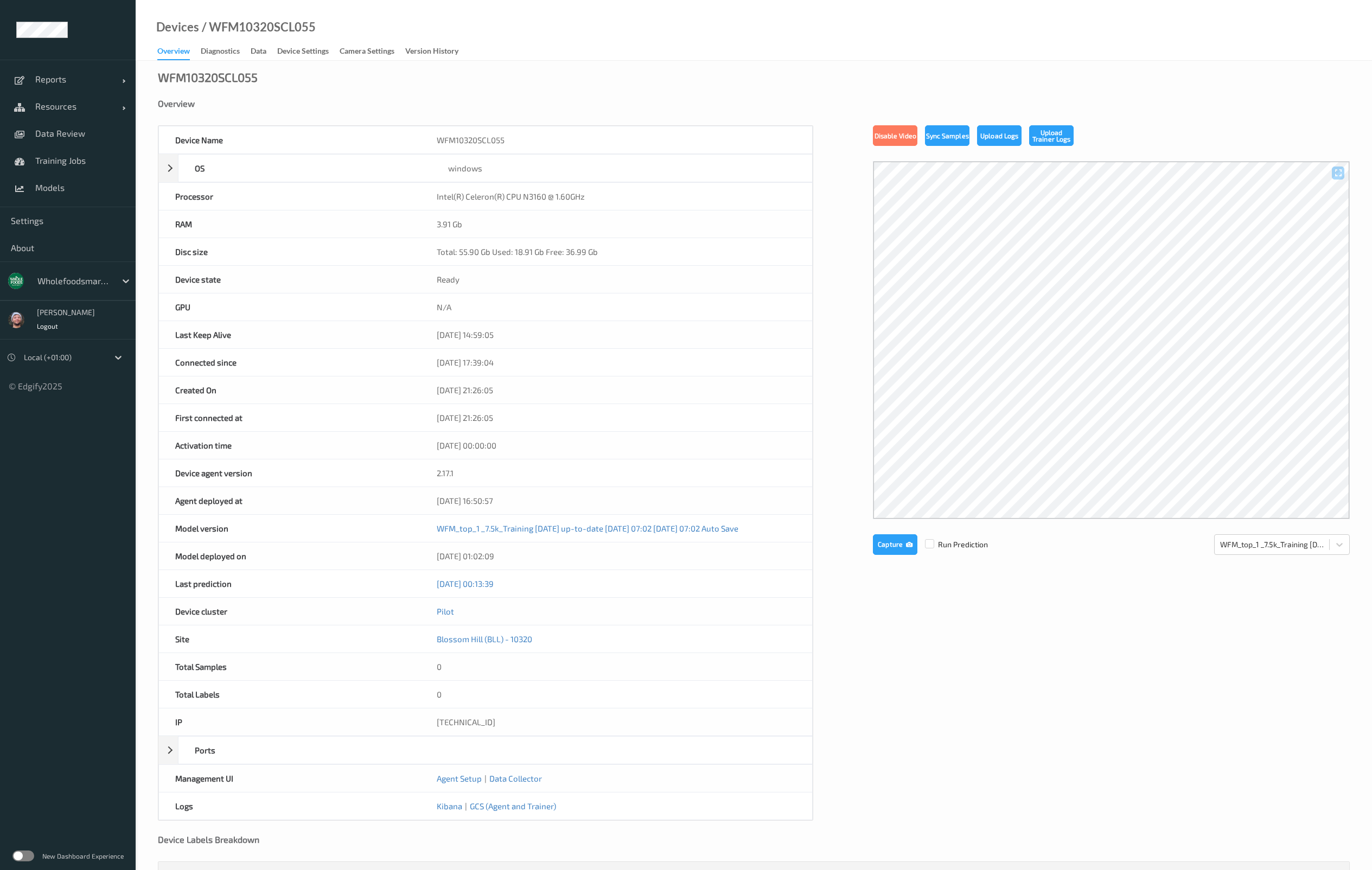
click at [243, 28] on div "/ WFM10320SCL055" at bounding box center [257, 27] width 117 height 10
copy div "WFM10320SCL055"
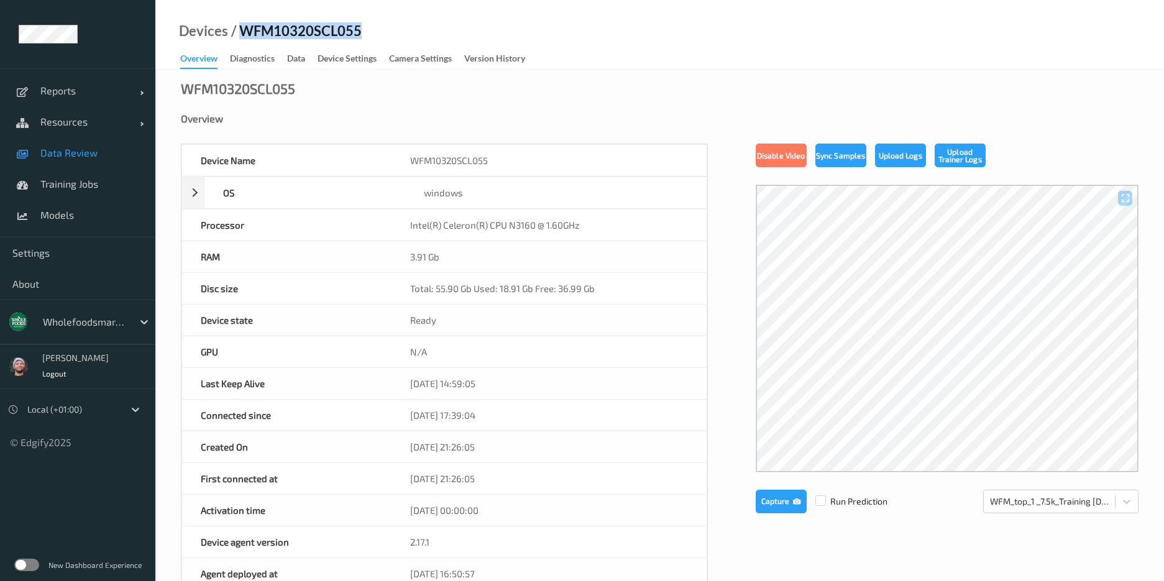
click at [52, 158] on span "Data Review" at bounding box center [91, 153] width 103 height 12
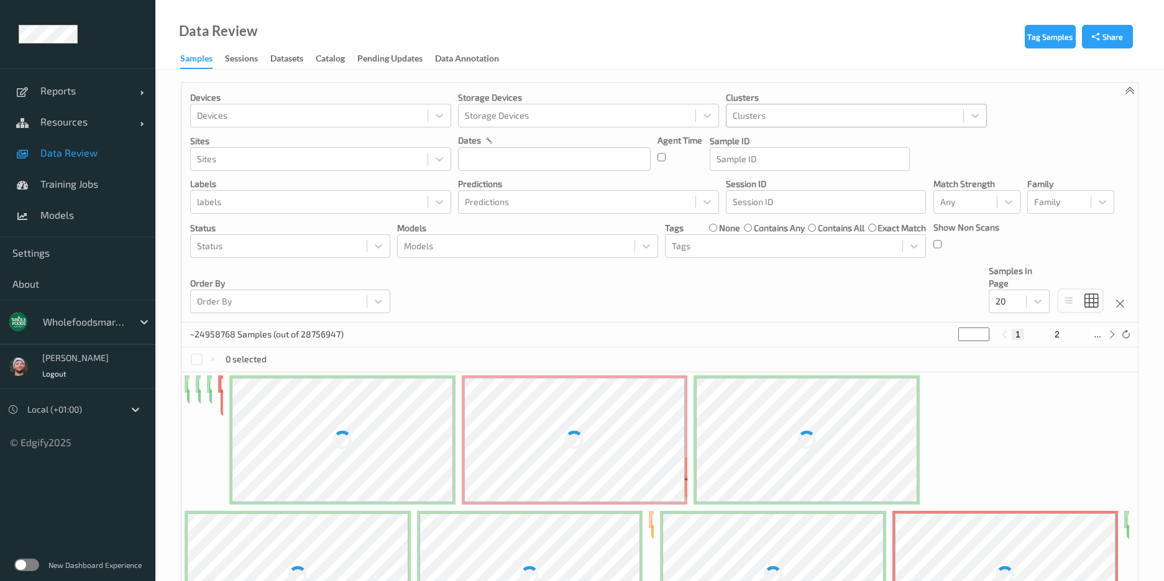
click at [811, 111] on div at bounding box center [845, 115] width 224 height 15
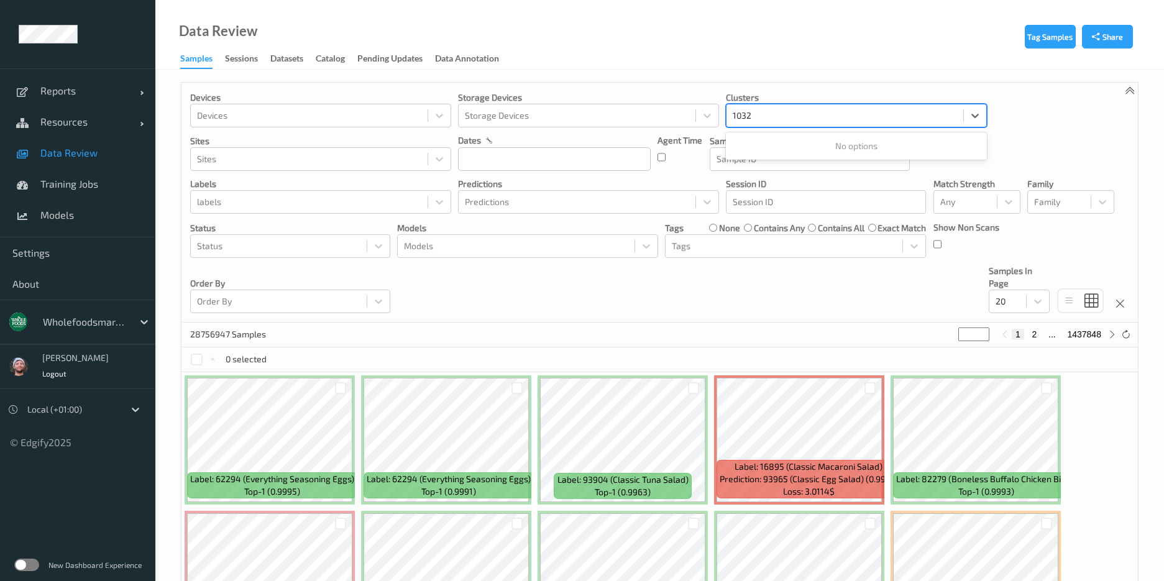
type input "10320"
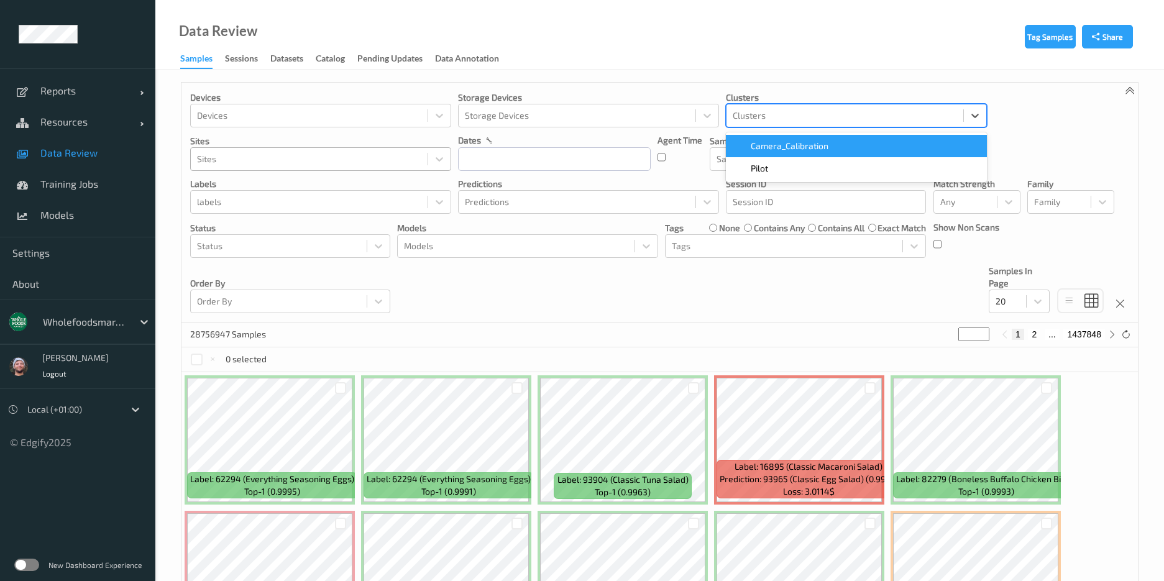
click at [298, 153] on div at bounding box center [309, 159] width 224 height 15
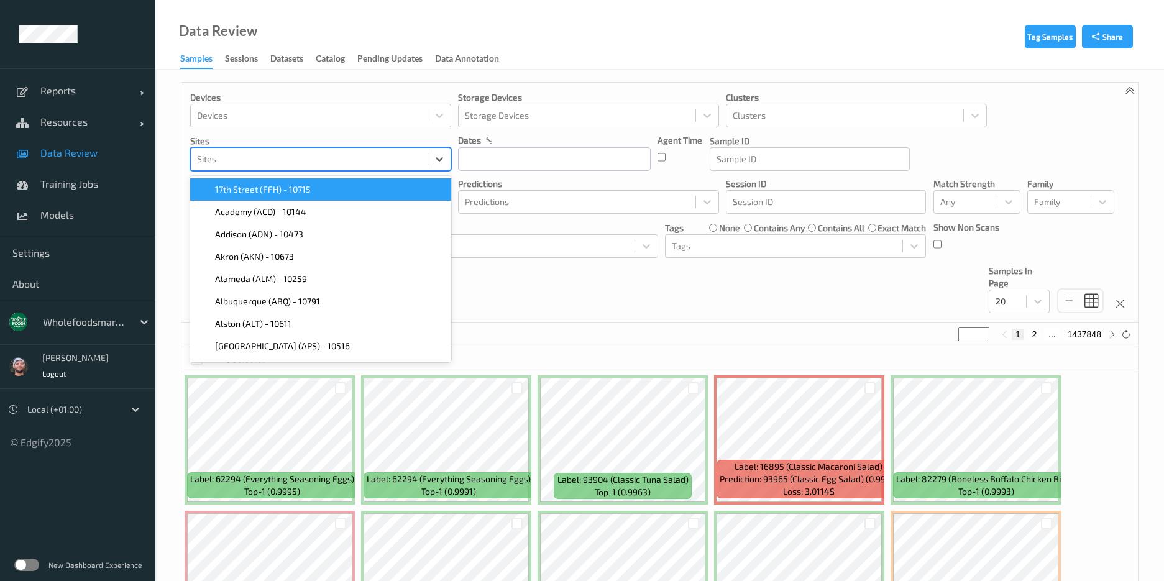
paste input "10320"
type input "10320"
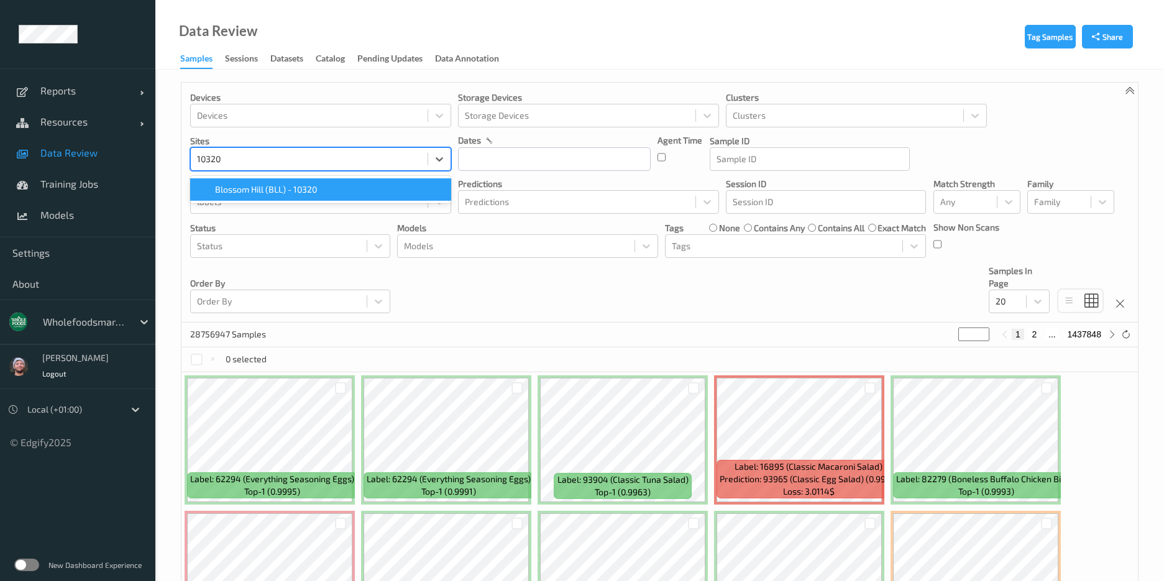
click at [287, 187] on span "Blossom Hill (BLL) - 10320" at bounding box center [266, 189] width 102 height 12
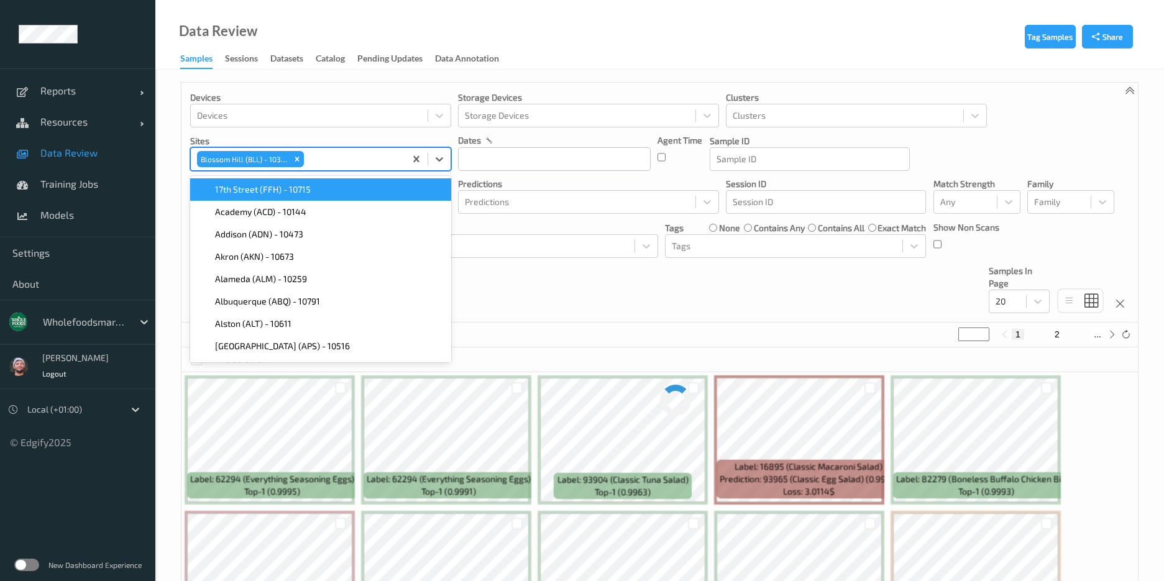
click at [504, 292] on div "Devices Devices Storage Devices Storage Devices Clusters Clusters Sites option …" at bounding box center [660, 203] width 957 height 240
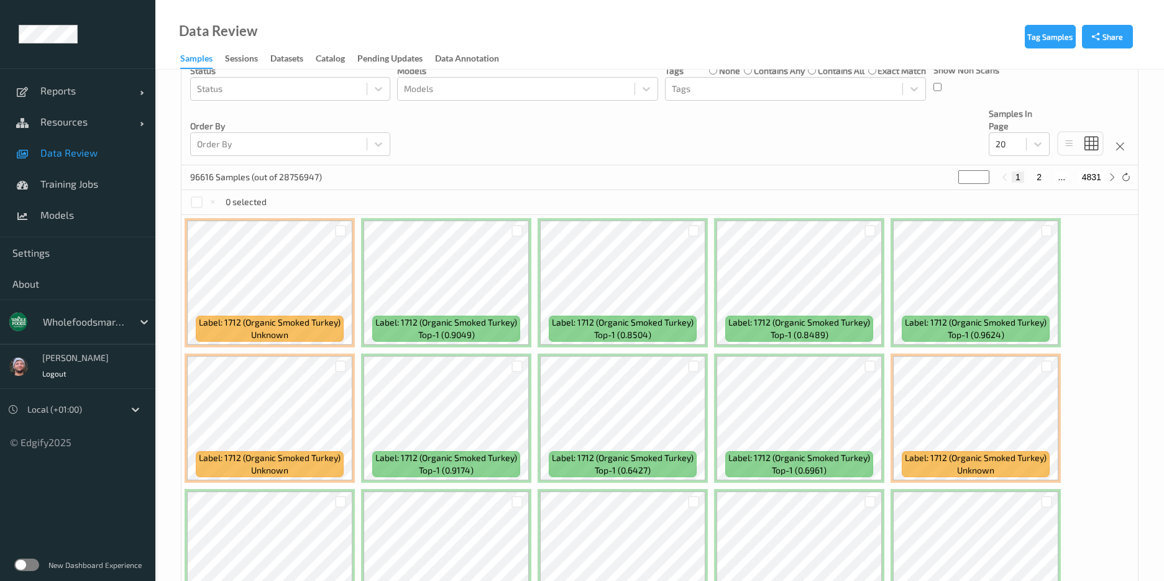
scroll to position [186, 0]
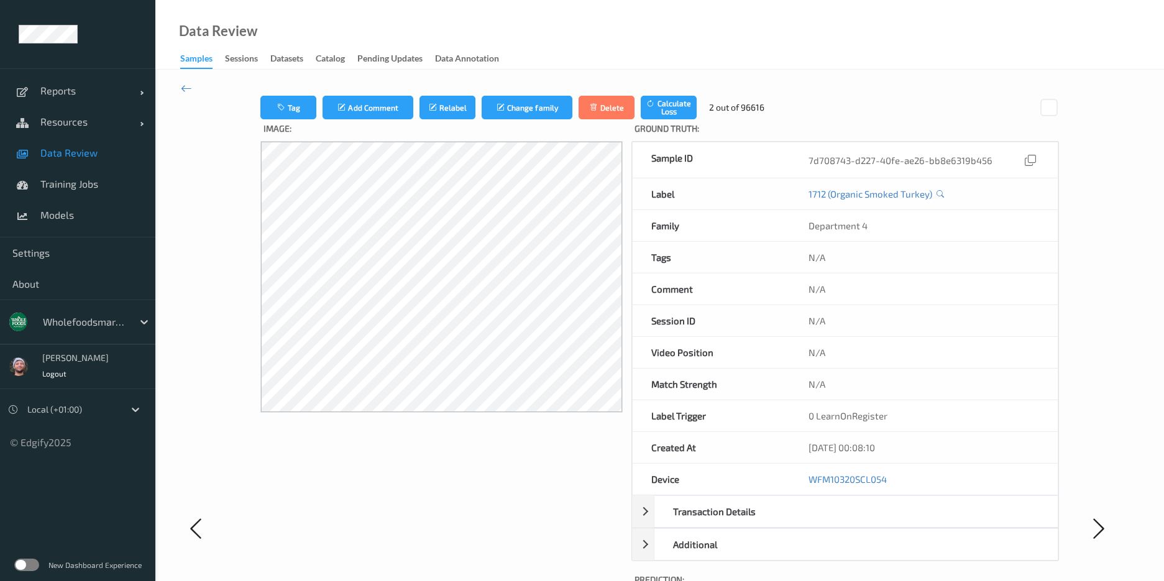
drag, startPoint x: 189, startPoint y: 80, endPoint x: 203, endPoint y: 85, distance: 14.8
click at [189, 80] on div "Tag Add Comment Relabel Change family Delete Calculate Loss 2 out of 96616 Imag…" at bounding box center [659, 528] width 1009 height 917
click at [186, 88] on icon at bounding box center [186, 88] width 11 height 14
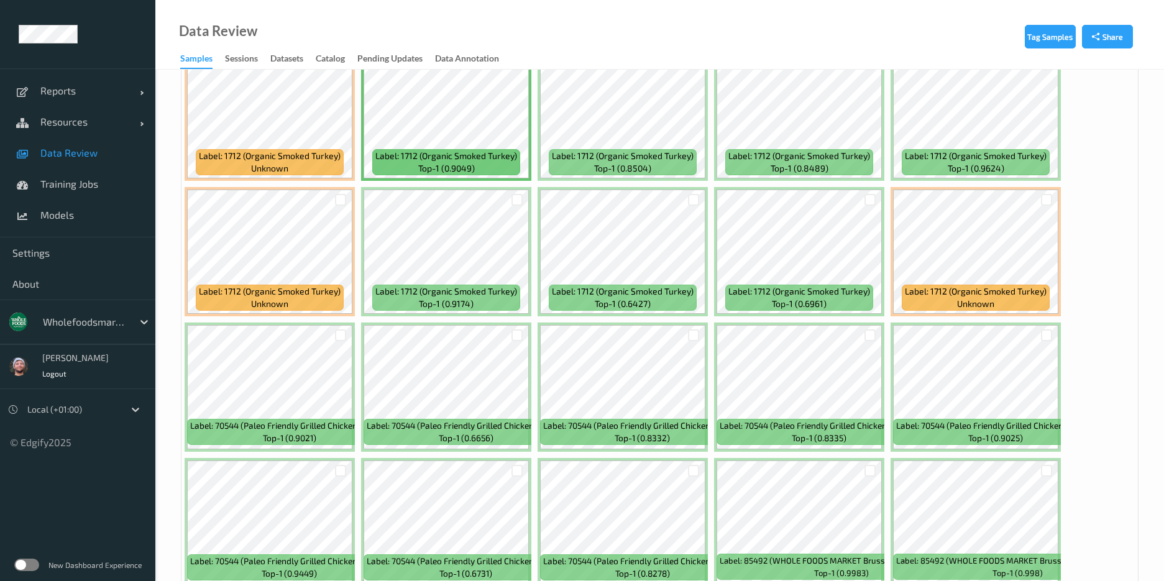
scroll to position [384, 0]
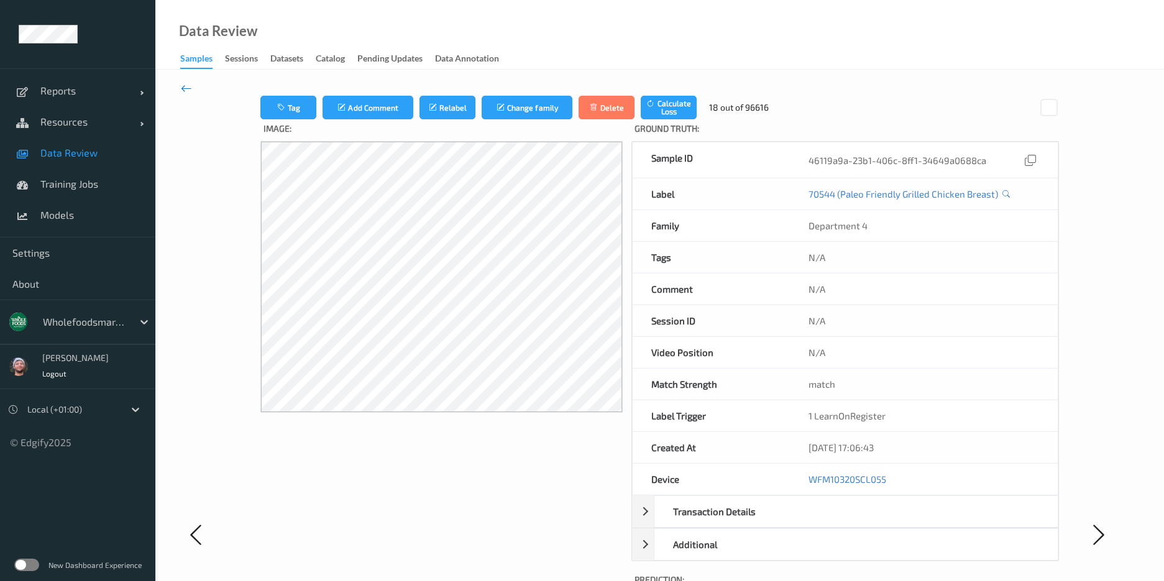
click at [188, 85] on icon at bounding box center [186, 88] width 11 height 14
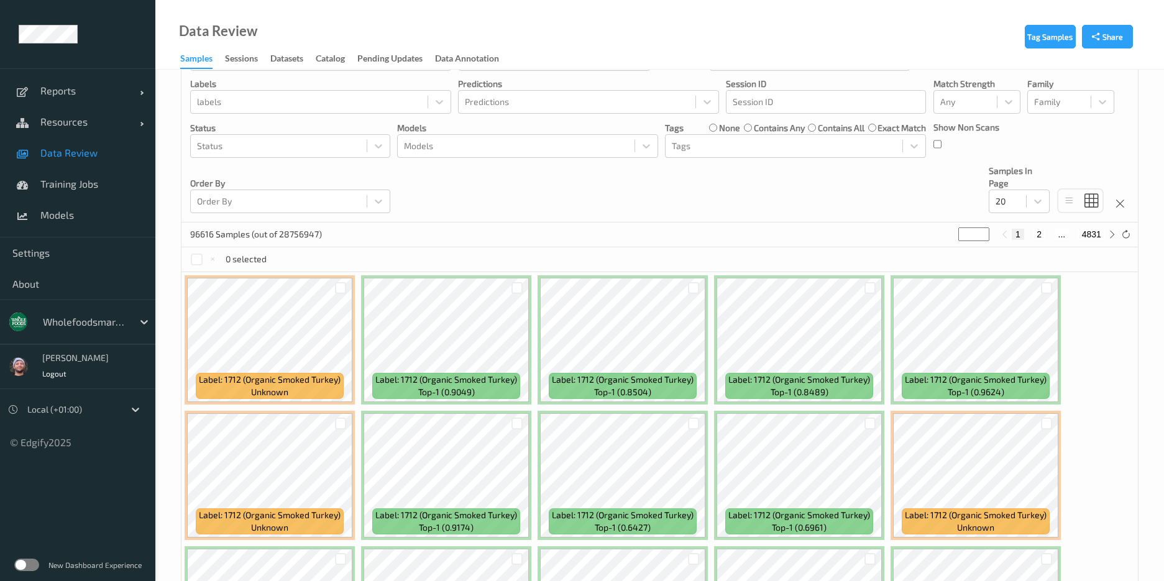
scroll to position [11, 0]
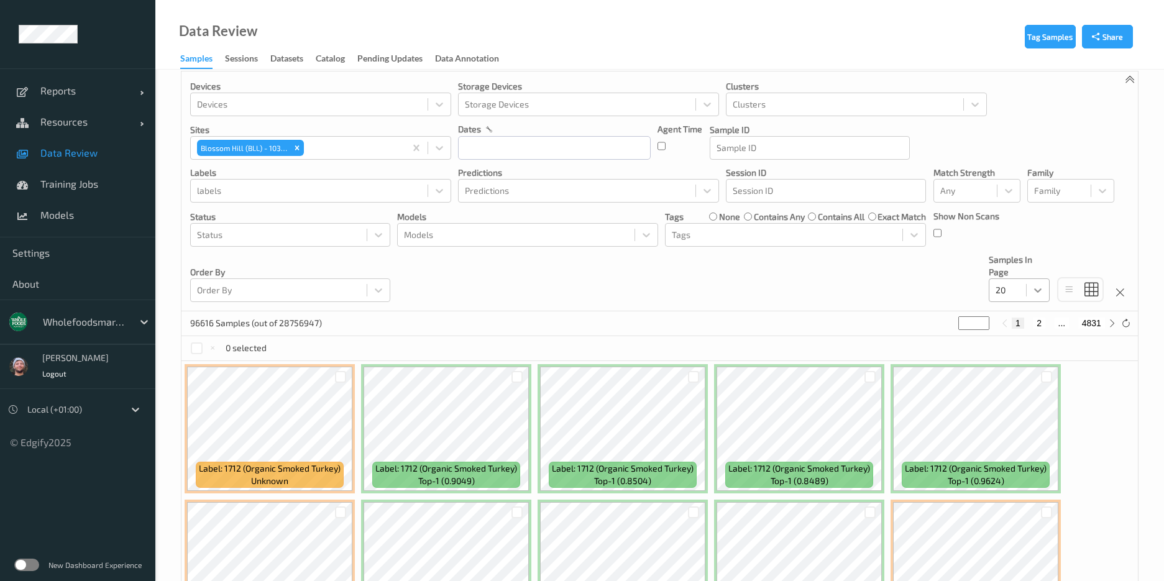
click at [1029, 295] on div at bounding box center [1038, 290] width 22 height 22
click at [1022, 401] on div "200" at bounding box center [1019, 410] width 61 height 22
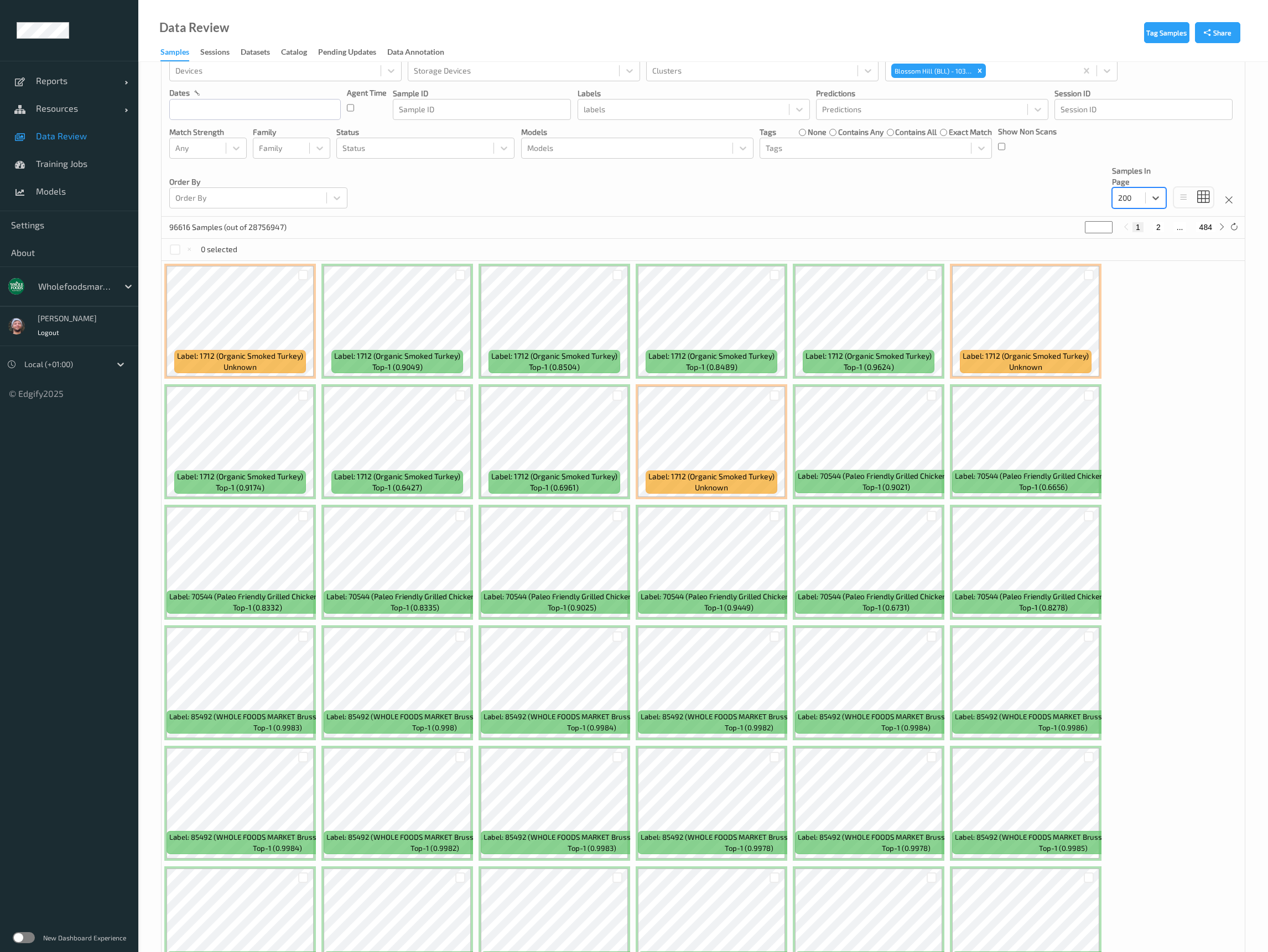
scroll to position [0, 0]
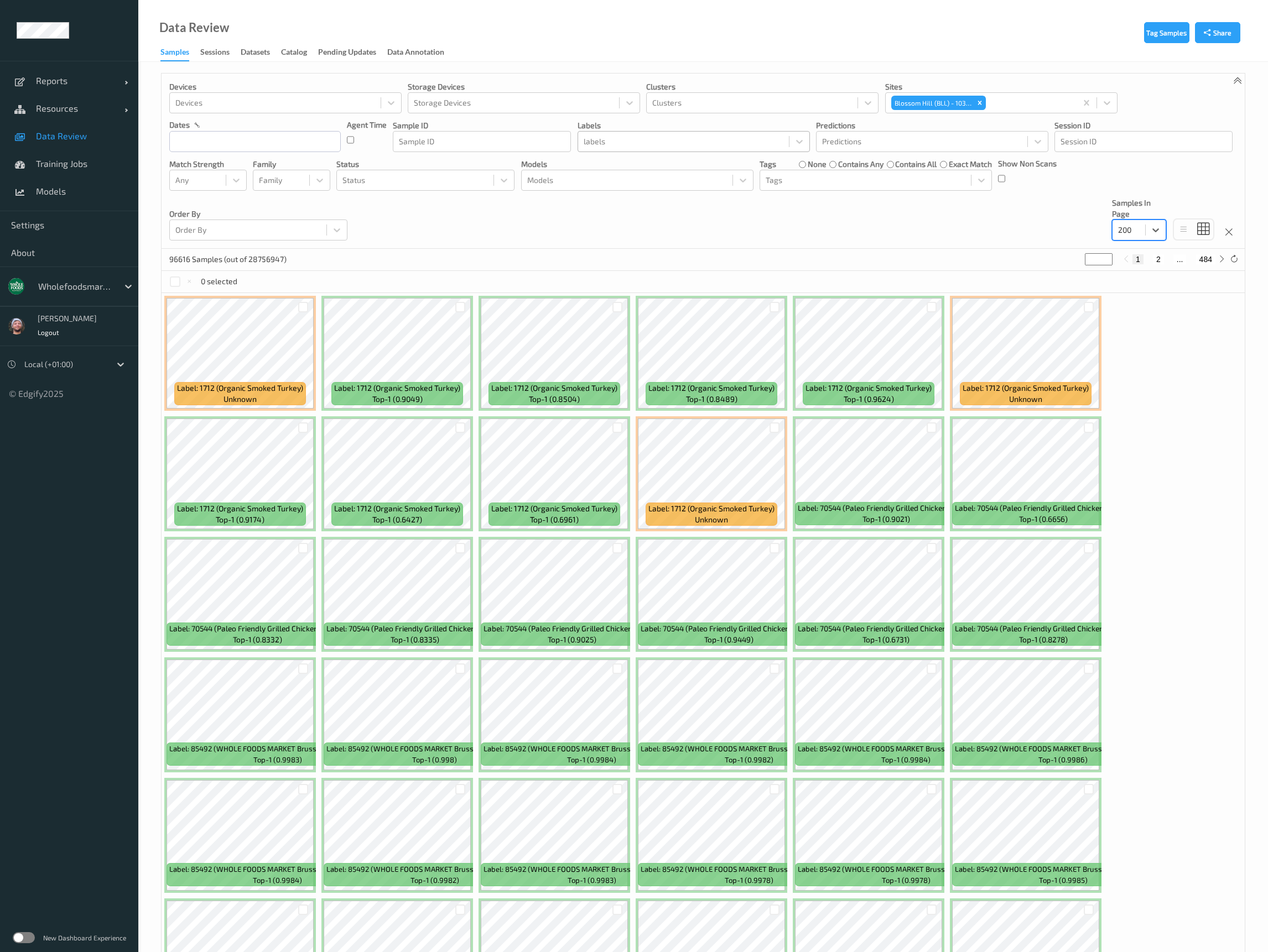
click at [729, 145] on div at bounding box center [683, 141] width 199 height 13
type input "10320"
click at [851, 244] on div "Devices Devices Storage Devices Storage Devices Clusters Clusters Sites Blossom…" at bounding box center [703, 161] width 1083 height 175
drag, startPoint x: 53, startPoint y: 104, endPoint x: 53, endPoint y: 122, distance: 18.0
click at [40, 109] on span "Resources" at bounding box center [79, 109] width 88 height 11
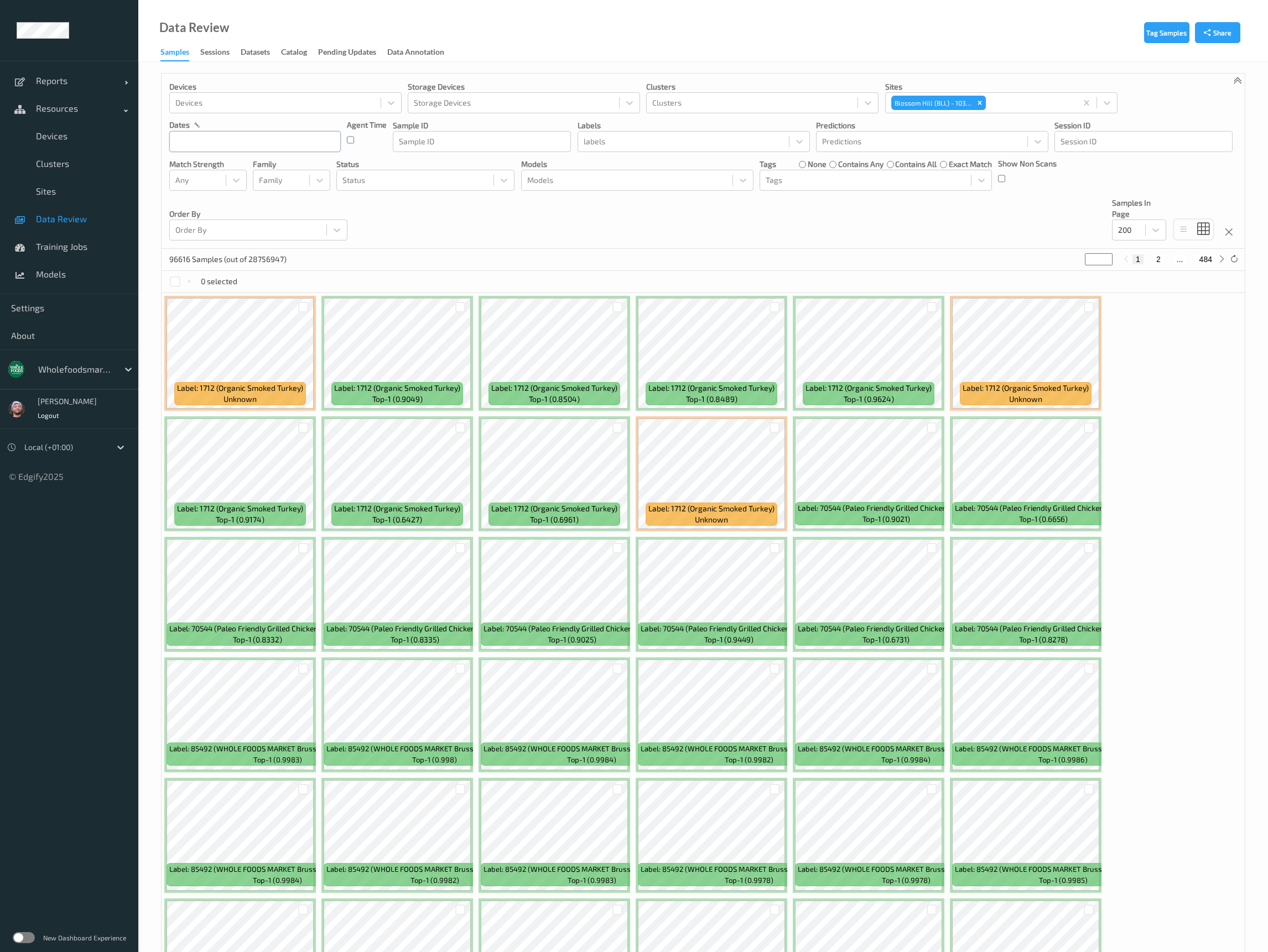
click at [280, 133] on input "text" at bounding box center [254, 141] width 172 height 21
click at [477, 78] on div "Devices Devices Storage Devices Storage Devices Clusters Clusters Sites Blossom…" at bounding box center [703, 161] width 1083 height 175
click at [268, 108] on div at bounding box center [275, 102] width 199 height 13
paste input "WFM10320SCL054"
type input "WFM10320SCL054"
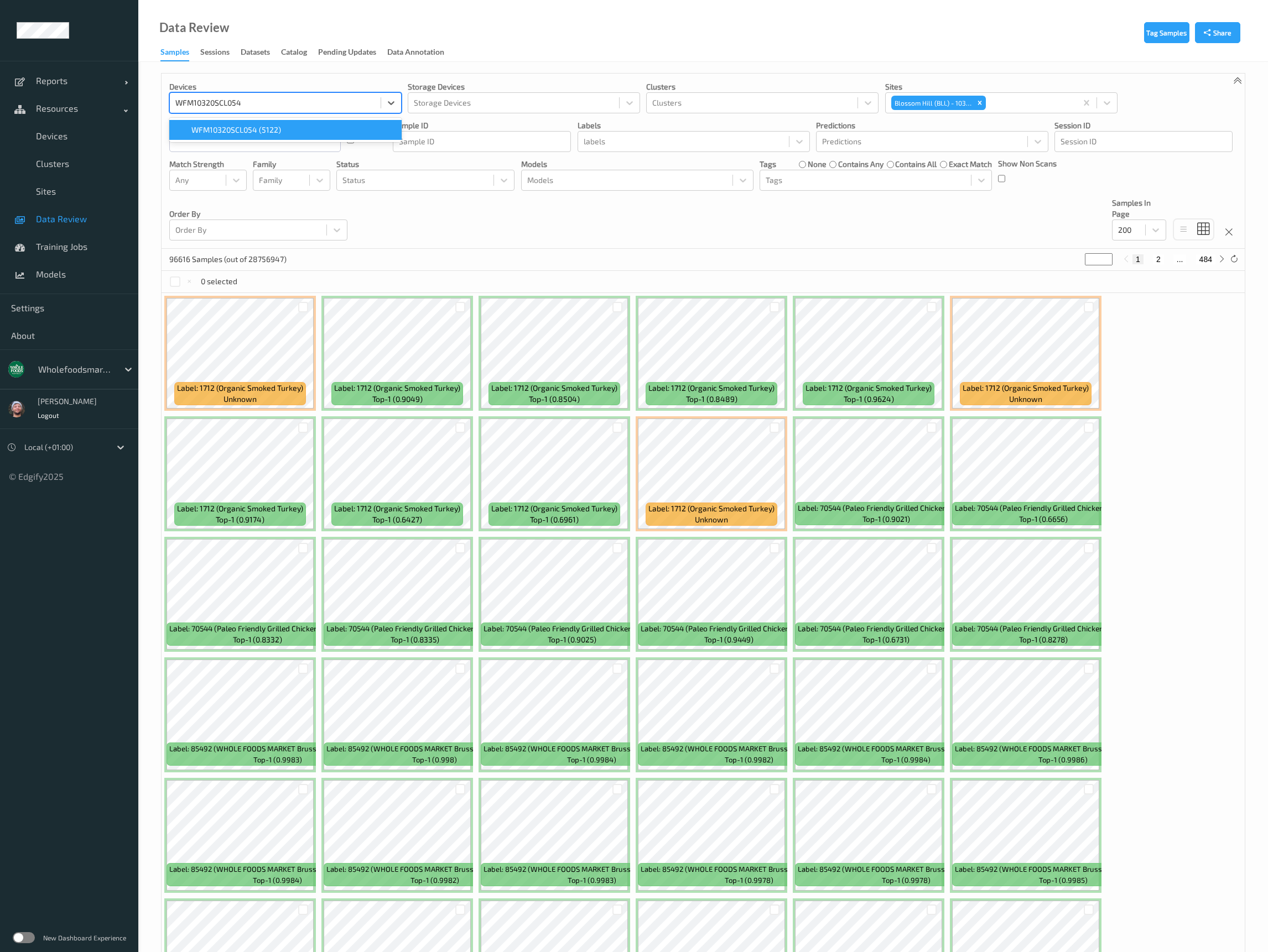
drag, startPoint x: 279, startPoint y: 124, endPoint x: 549, endPoint y: 205, distance: 281.9
click at [279, 125] on span "WFM10320SCL054 (5122)" at bounding box center [236, 130] width 90 height 11
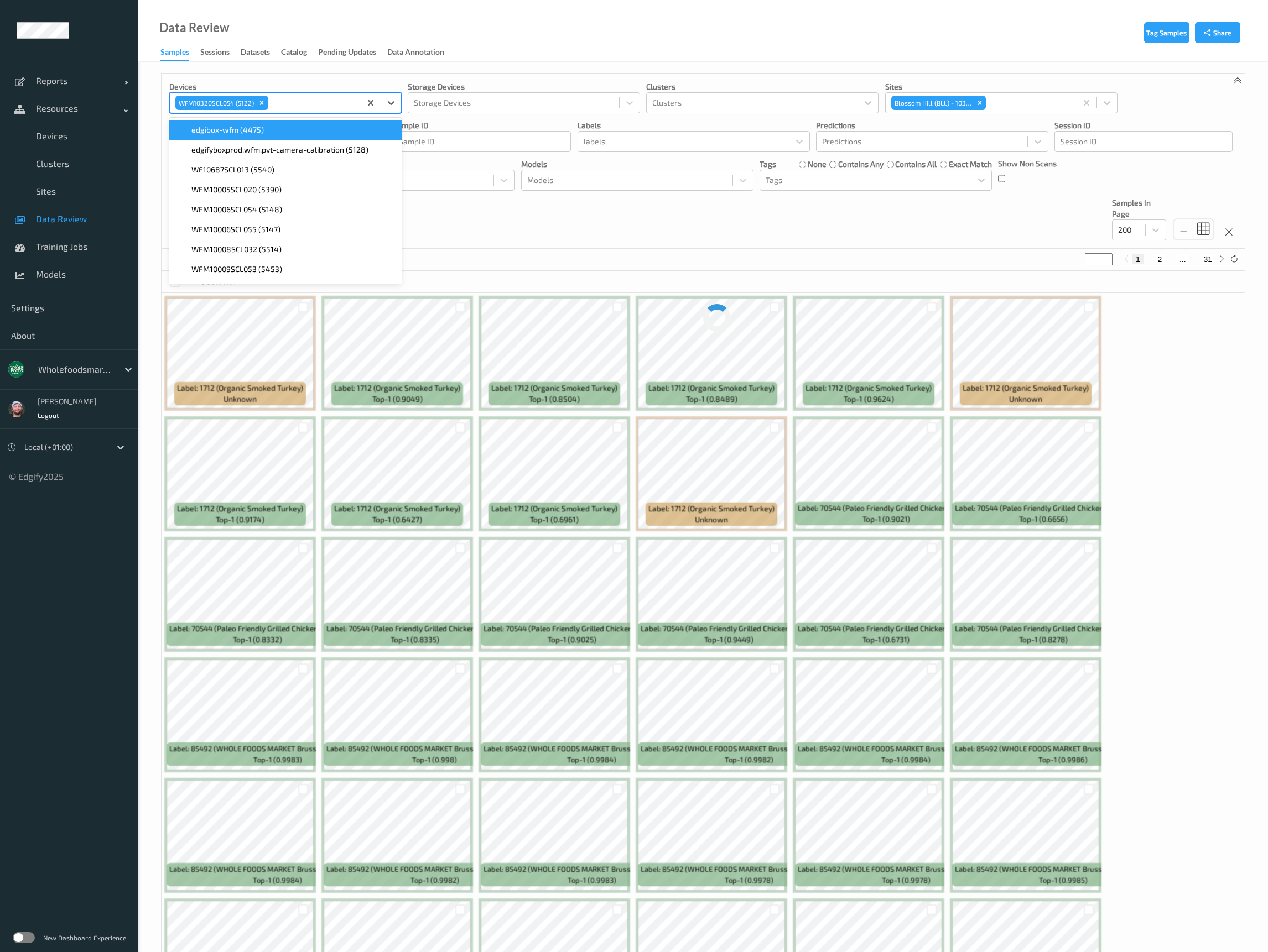
click at [552, 229] on div "Devices option WFM10320SCL054 (5122), selected. option edgibox-wfm (4475) focus…" at bounding box center [703, 161] width 1083 height 175
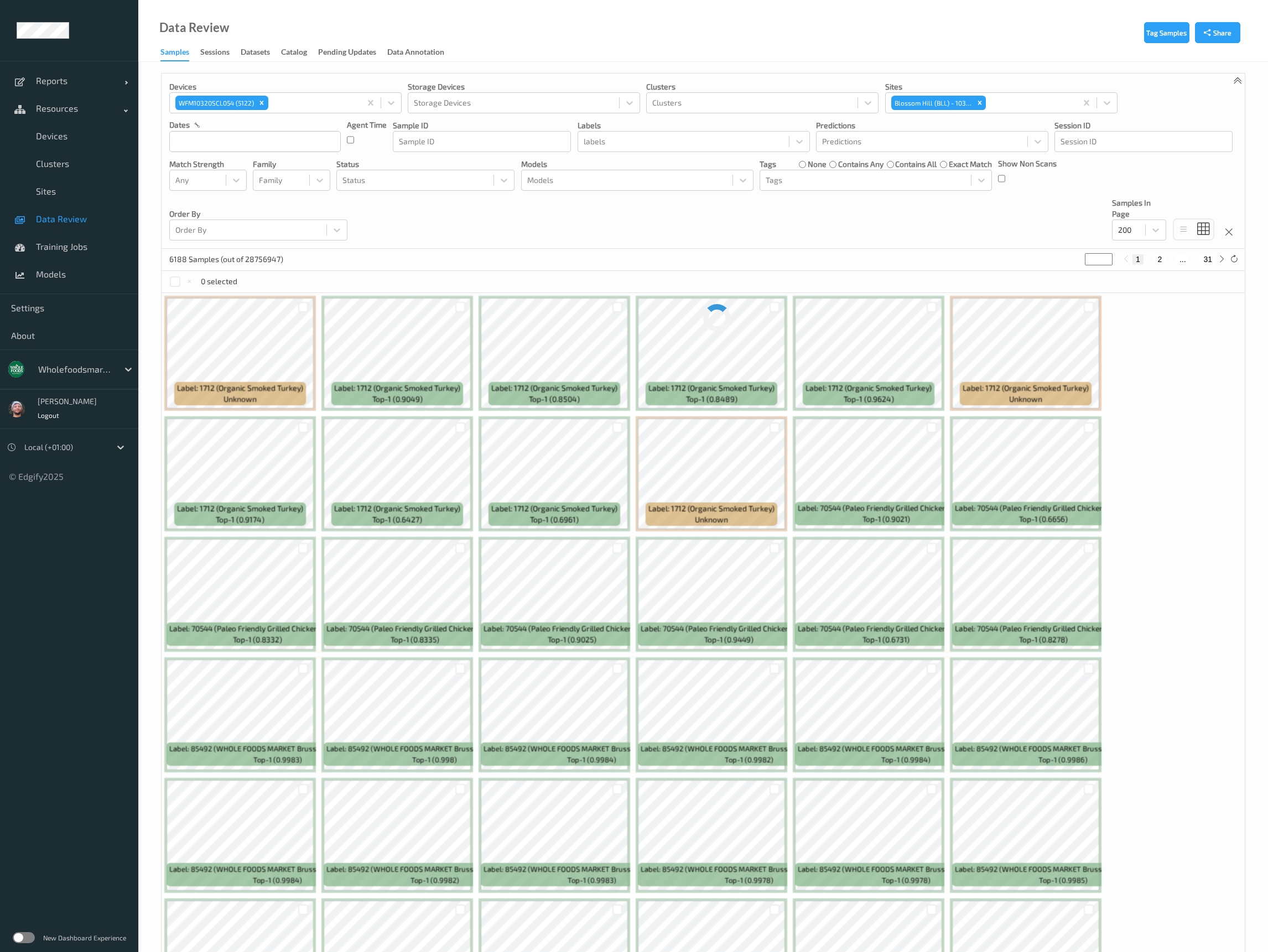
click at [402, 231] on div "Devices WFM10320SCL054 (5122) Storage Devices Storage Devices Clusters Clusters…" at bounding box center [703, 161] width 1083 height 175
click at [256, 141] on input "text" at bounding box center [254, 141] width 172 height 21
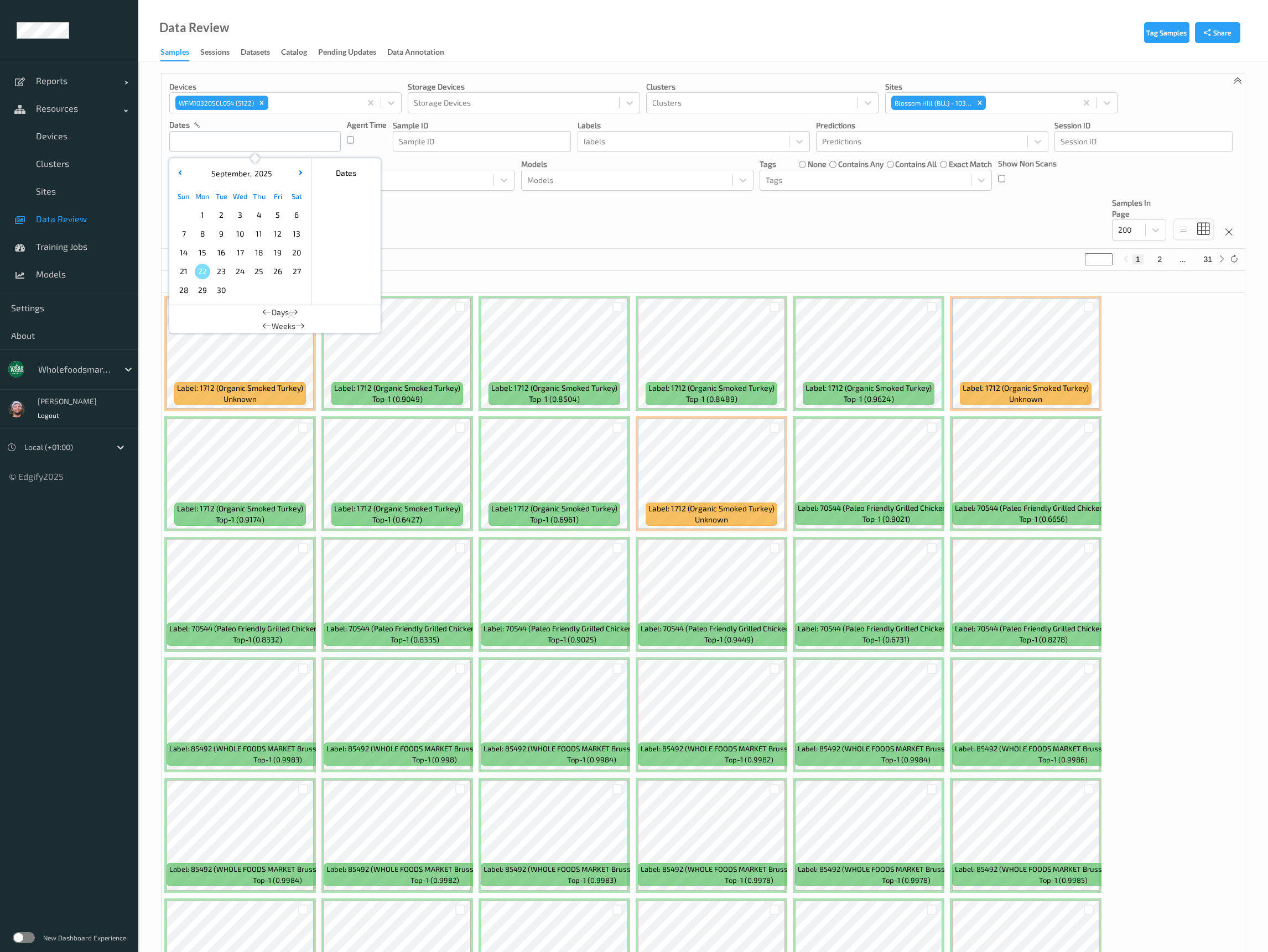
click at [205, 270] on span "22" at bounding box center [202, 271] width 15 height 15
click at [201, 248] on span "15" at bounding box center [202, 252] width 15 height 15
type input "15/09/2025 00:00 -> 22/09/2025 23:59"
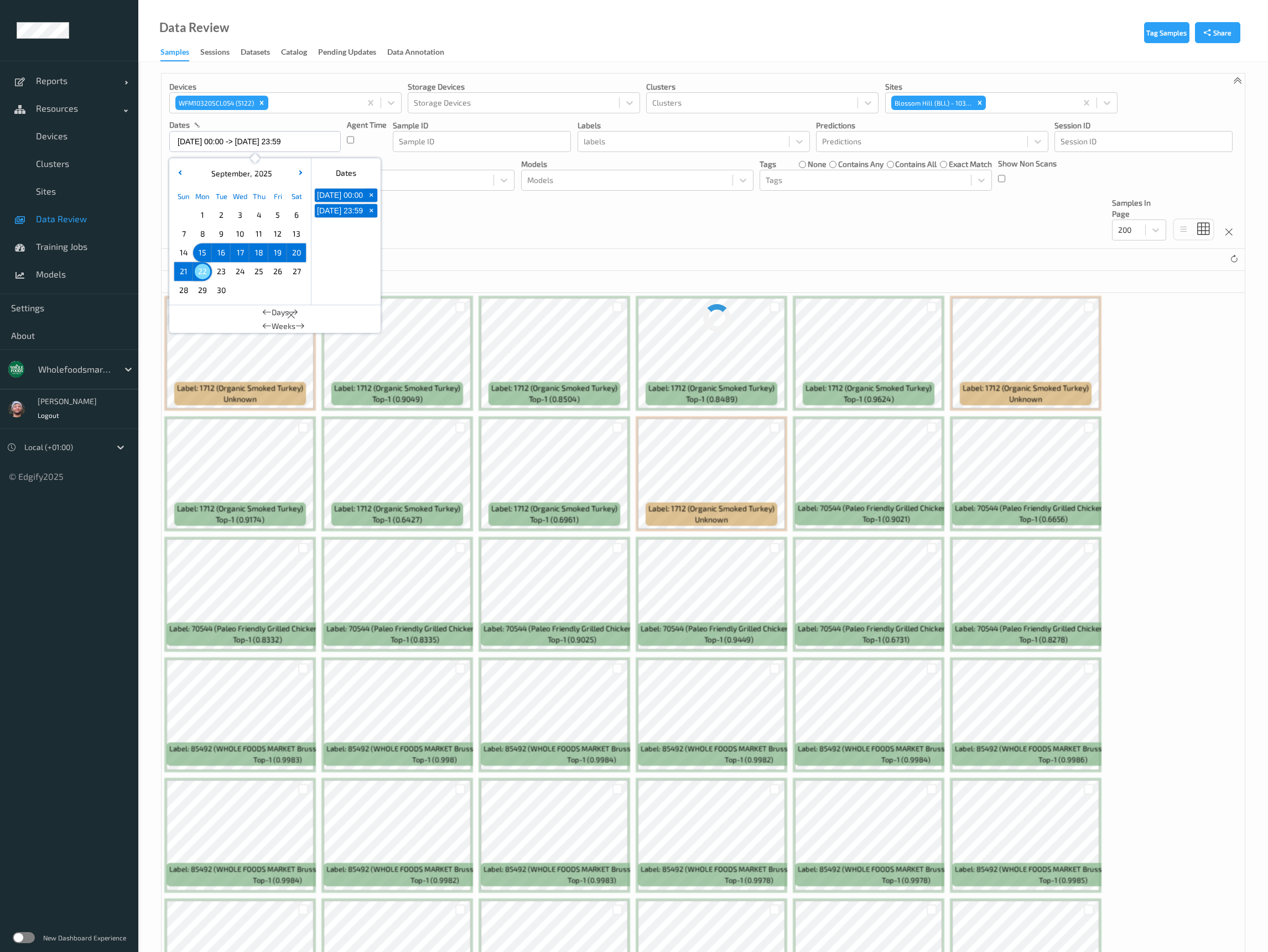
click at [597, 256] on div "82 Samples (out of 28756947)" at bounding box center [703, 260] width 1083 height 22
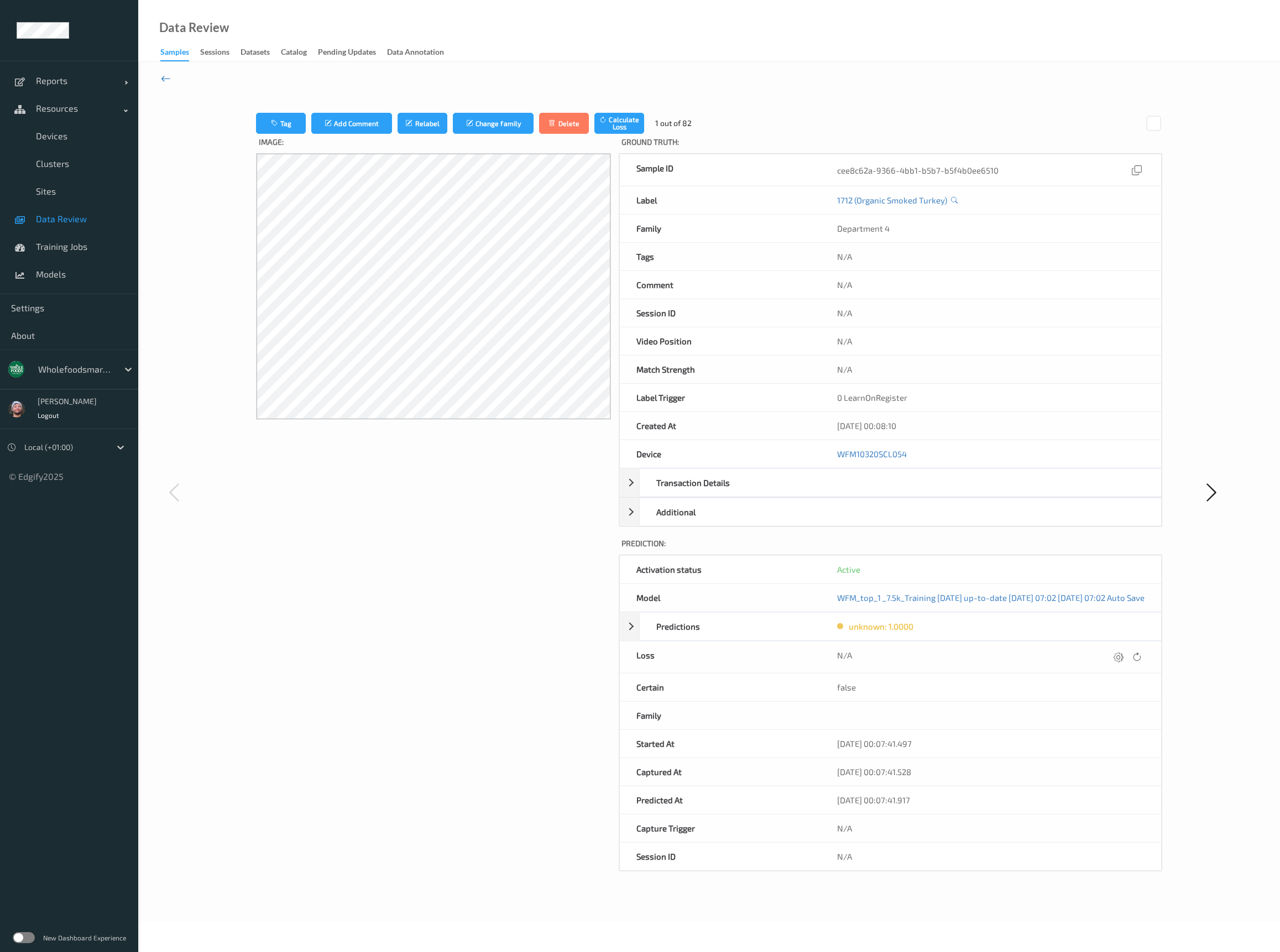
click at [165, 77] on icon at bounding box center [165, 78] width 10 height 12
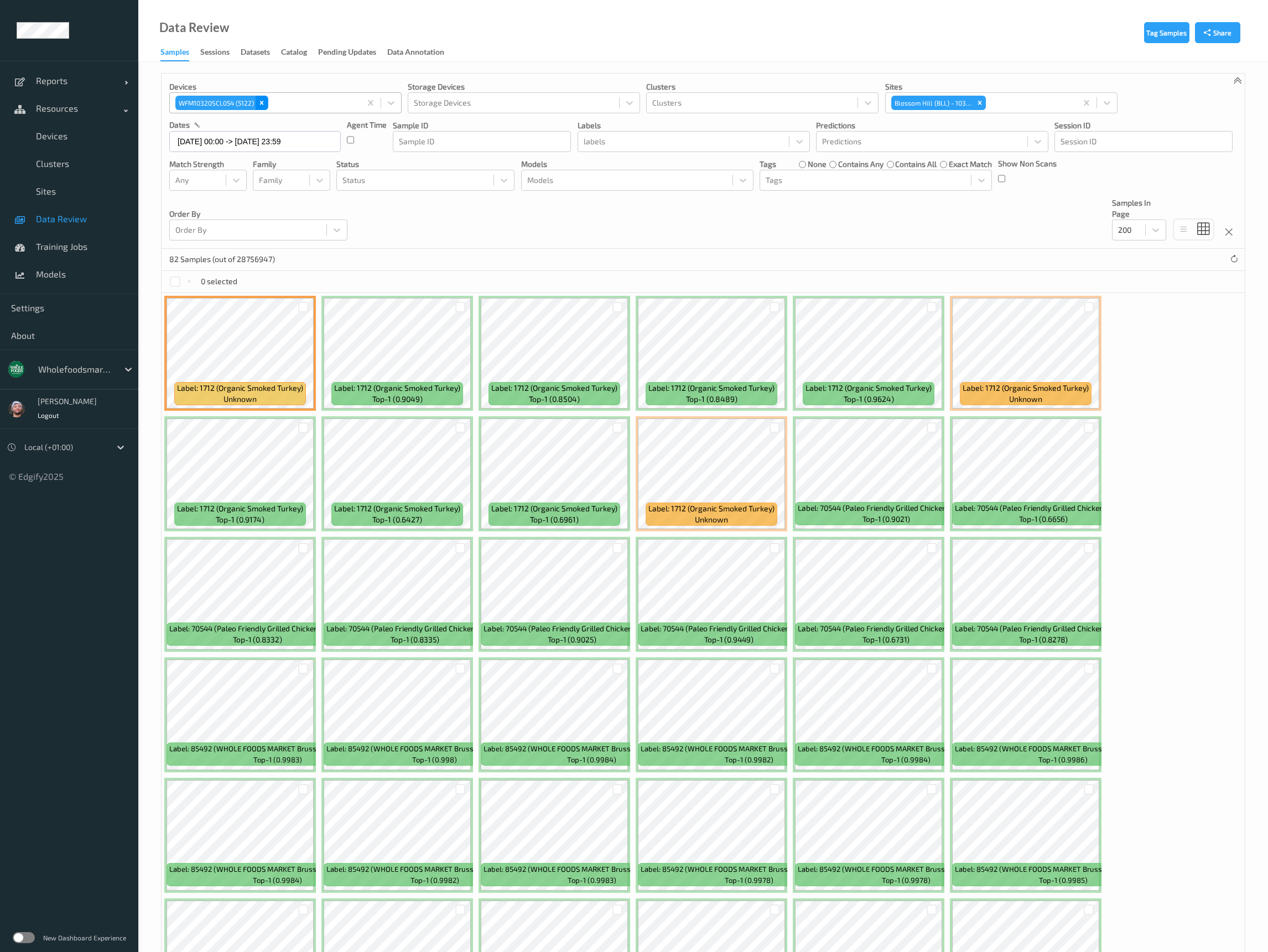
click at [263, 99] on icon "Remove WFM10320SCL054 (5122)" at bounding box center [262, 102] width 8 height 8
paste input "WFM10320SCL055"
type input "WFM10320SCL055"
click at [485, 239] on div "Devices WFM10320SCL055 (5121) Storage Devices Storage Devices Clusters Clusters…" at bounding box center [703, 161] width 1083 height 175
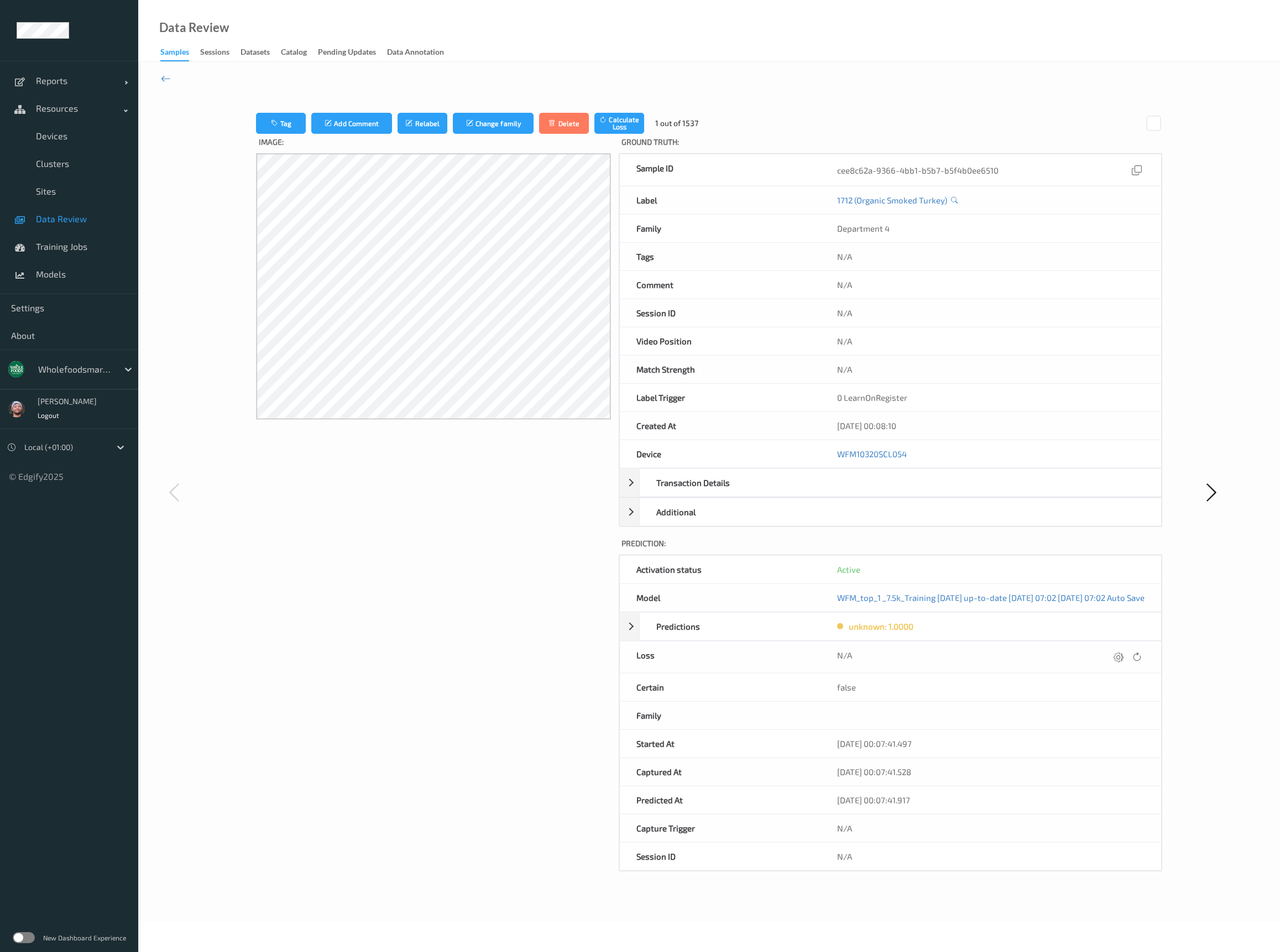
drag, startPoint x: 166, startPoint y: 76, endPoint x: 1276, endPoint y: 44, distance: 1110.5
click at [166, 76] on icon at bounding box center [165, 78] width 10 height 12
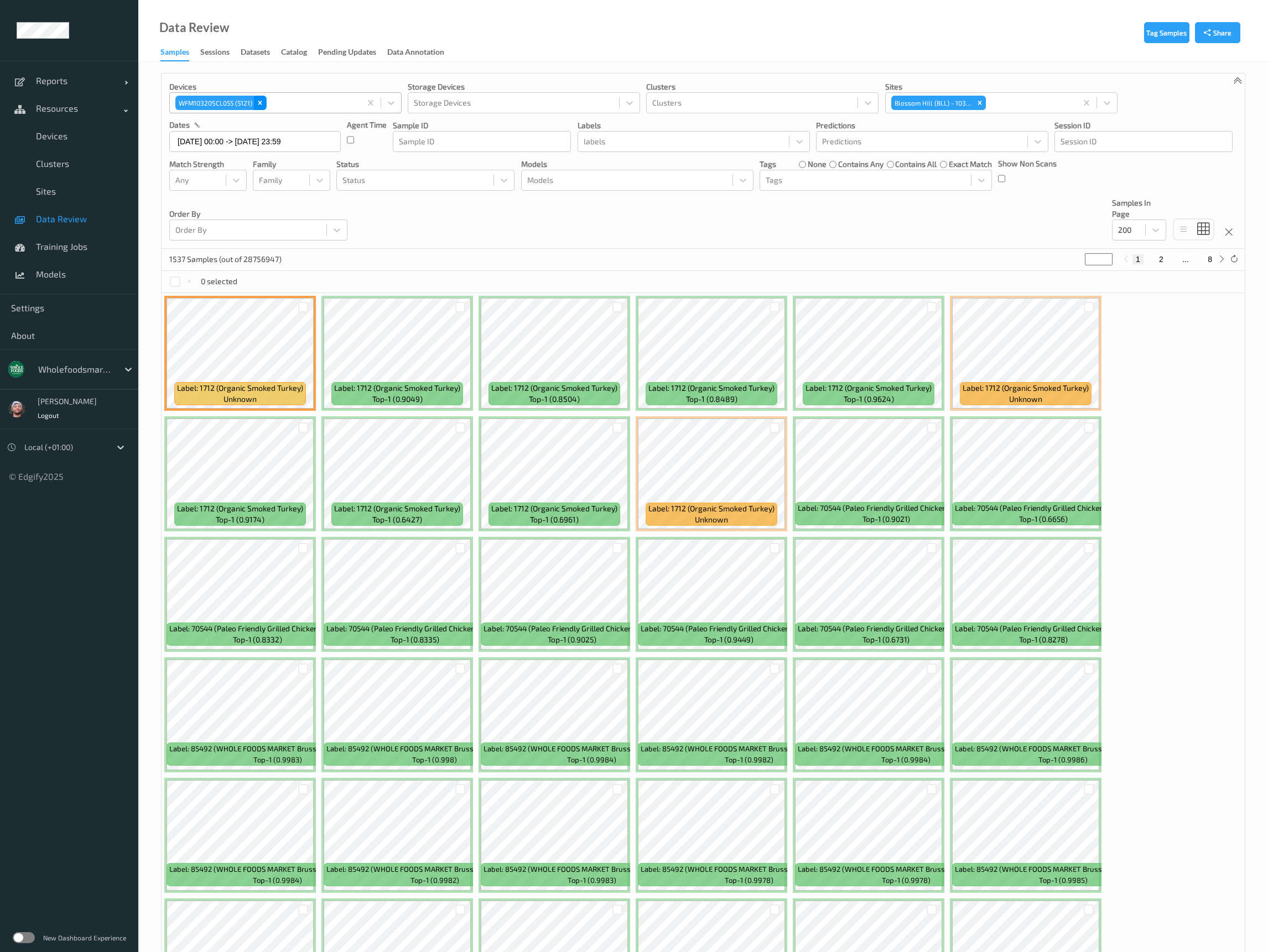
click at [261, 99] on icon "Remove WFM10320SCL055 (5121)" at bounding box center [260, 102] width 8 height 8
paste input "WFM10320SCL054"
type input "WFM10320SCL054"
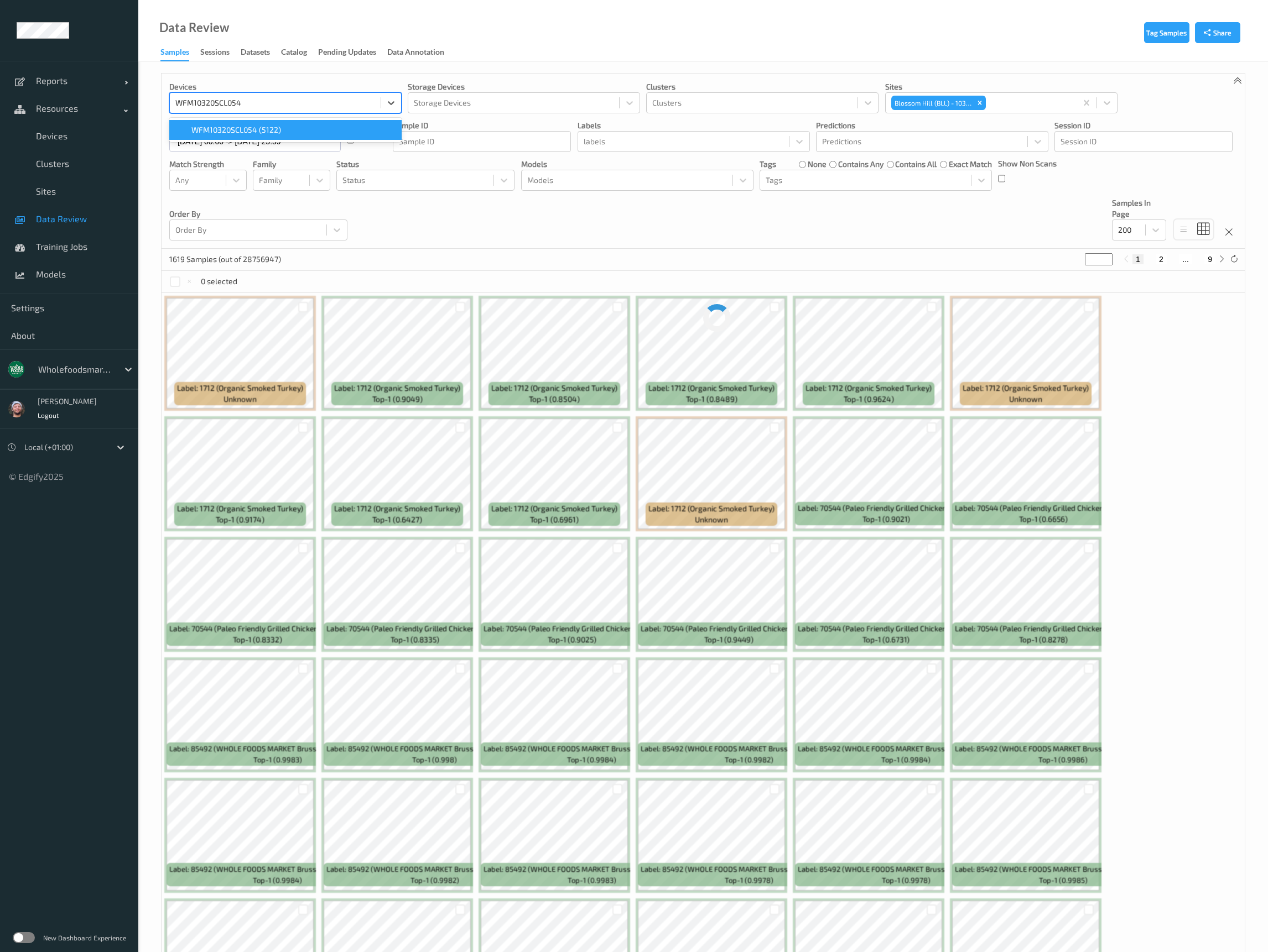
click at [296, 133] on div "WFM10320SCL054 (5122)" at bounding box center [286, 130] width 219 height 11
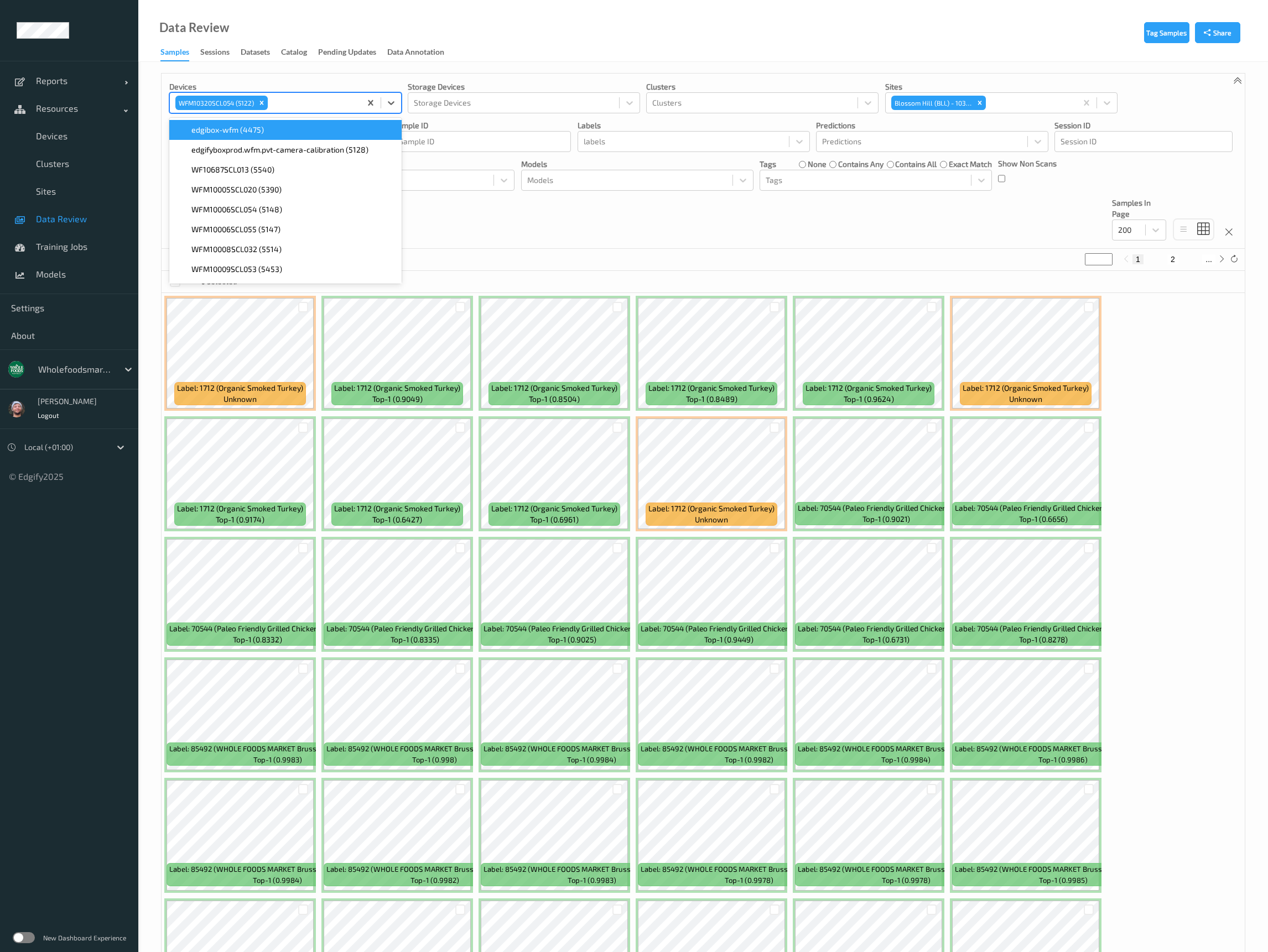
click at [526, 224] on div "Devices option WFM10320SCL054 (5122), selected. option edgibox-wfm (4475) focus…" at bounding box center [703, 161] width 1083 height 175
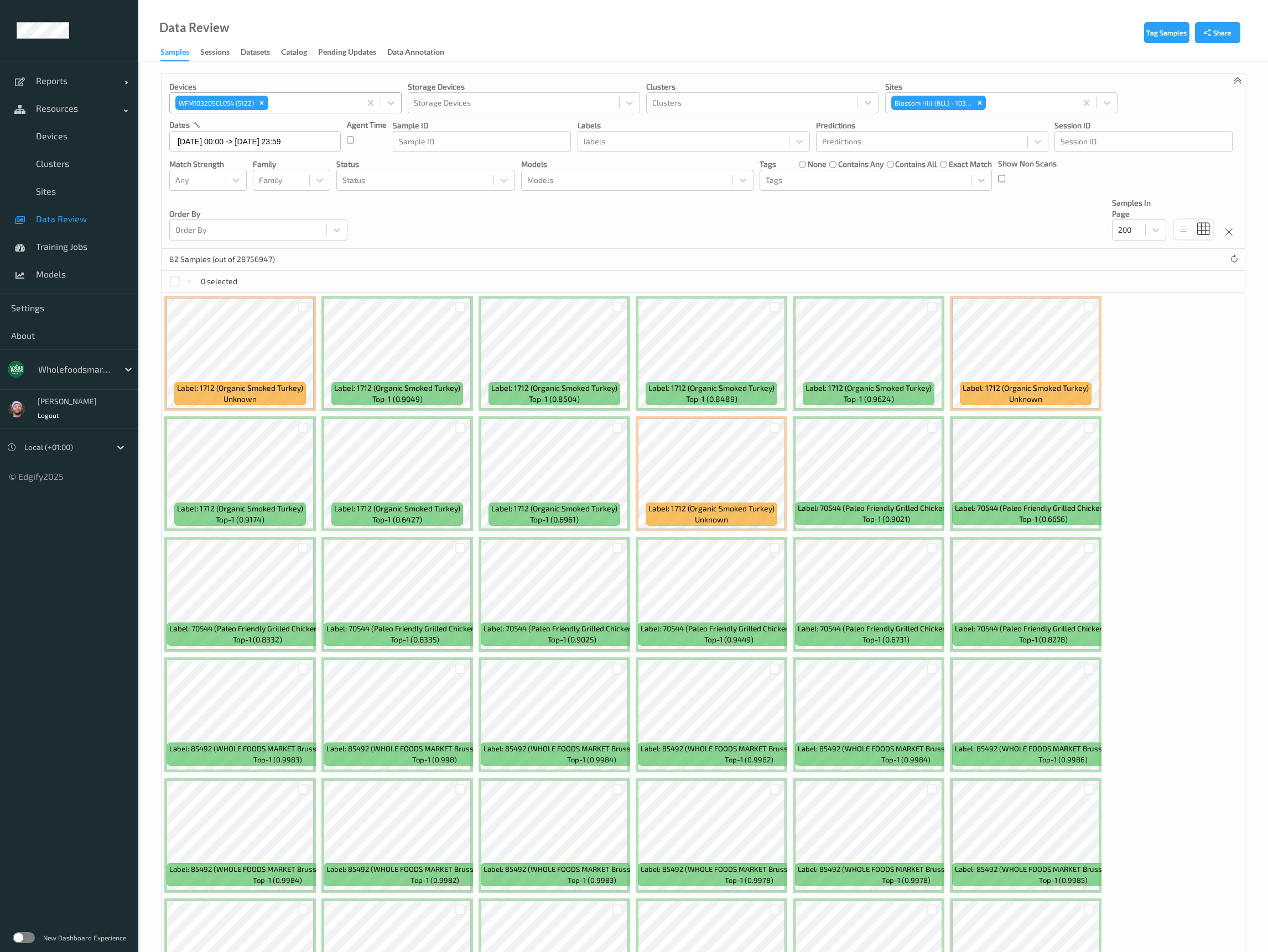
click at [568, 244] on div "Devices WFM10320SCL054 (5122) Storage Devices Storage Devices Clusters Clusters…" at bounding box center [703, 161] width 1083 height 175
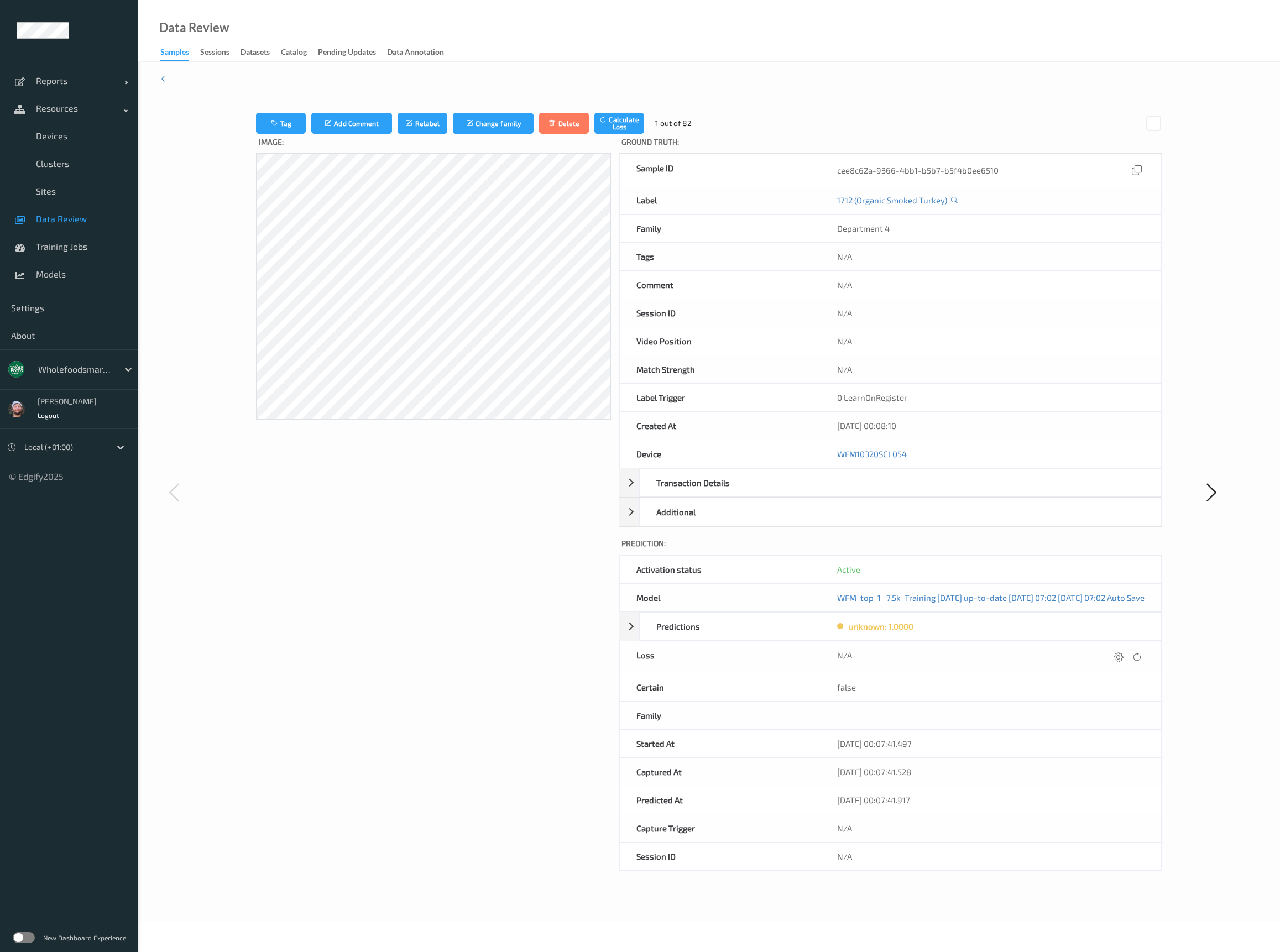
click at [424, 528] on div "Image:" at bounding box center [433, 502] width 355 height 738
click at [602, 9] on div "Data Review Samples Sessions Datasets Catalog Pending Updates Data Annotation" at bounding box center [709, 31] width 1142 height 62
click at [170, 83] on icon at bounding box center [165, 78] width 10 height 12
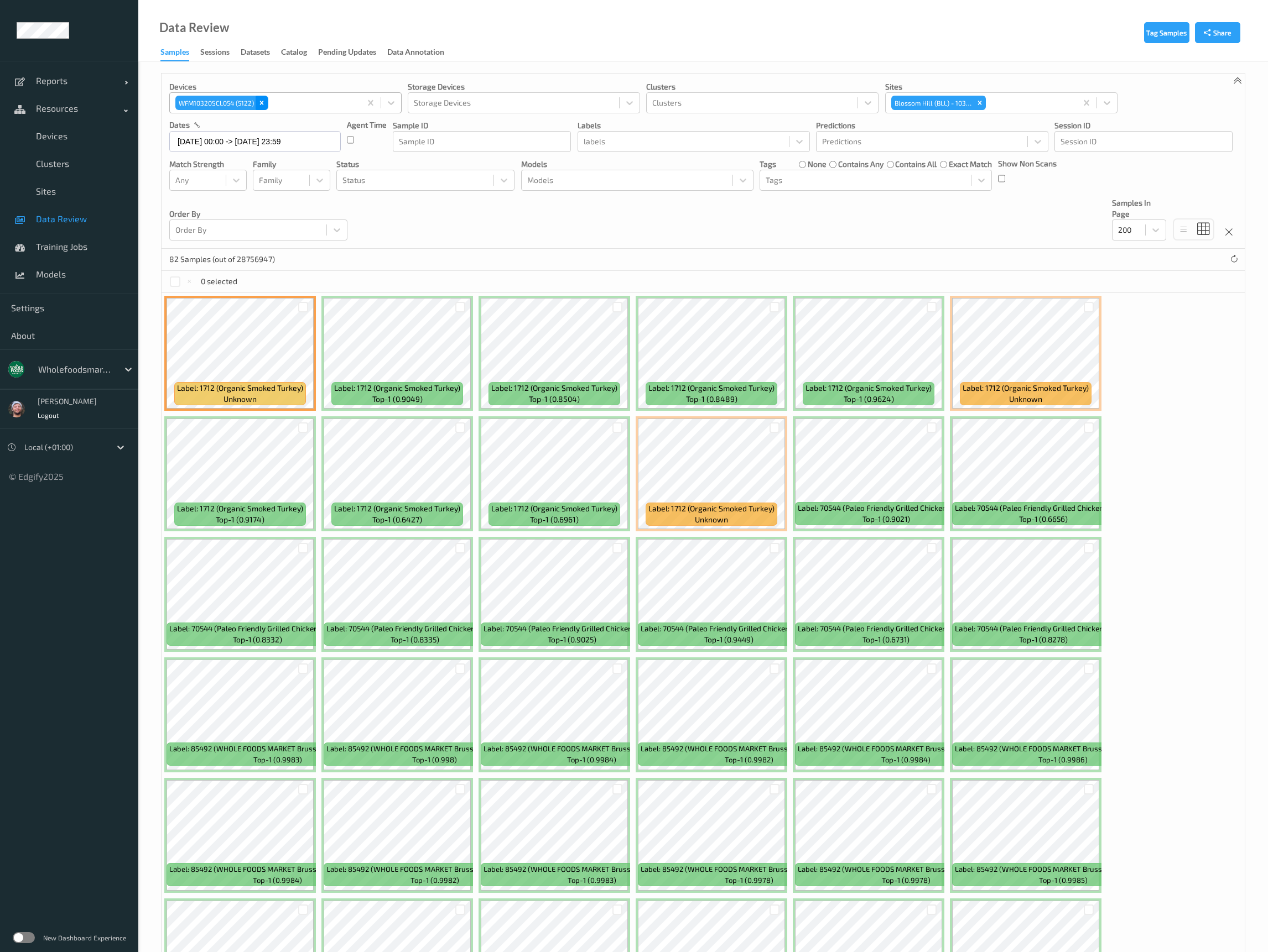
click at [262, 104] on icon "Remove WFM10320SCL054 (5122)" at bounding box center [262, 102] width 4 height 4
paste input "WFM10320SCL055"
type input "WFM10320SCL055"
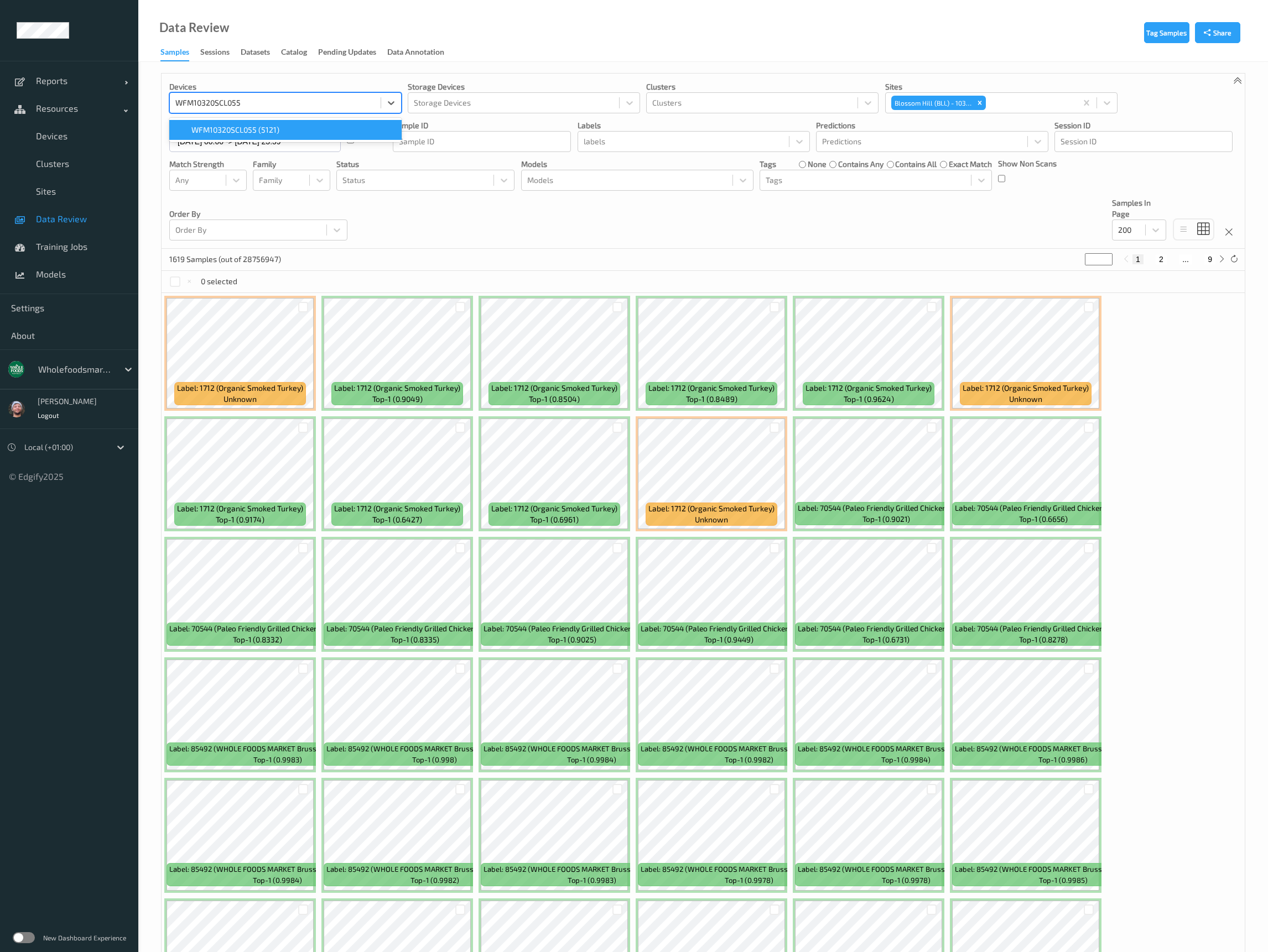
click at [272, 131] on span "WFM10320SCL055 (5121)" at bounding box center [235, 130] width 88 height 11
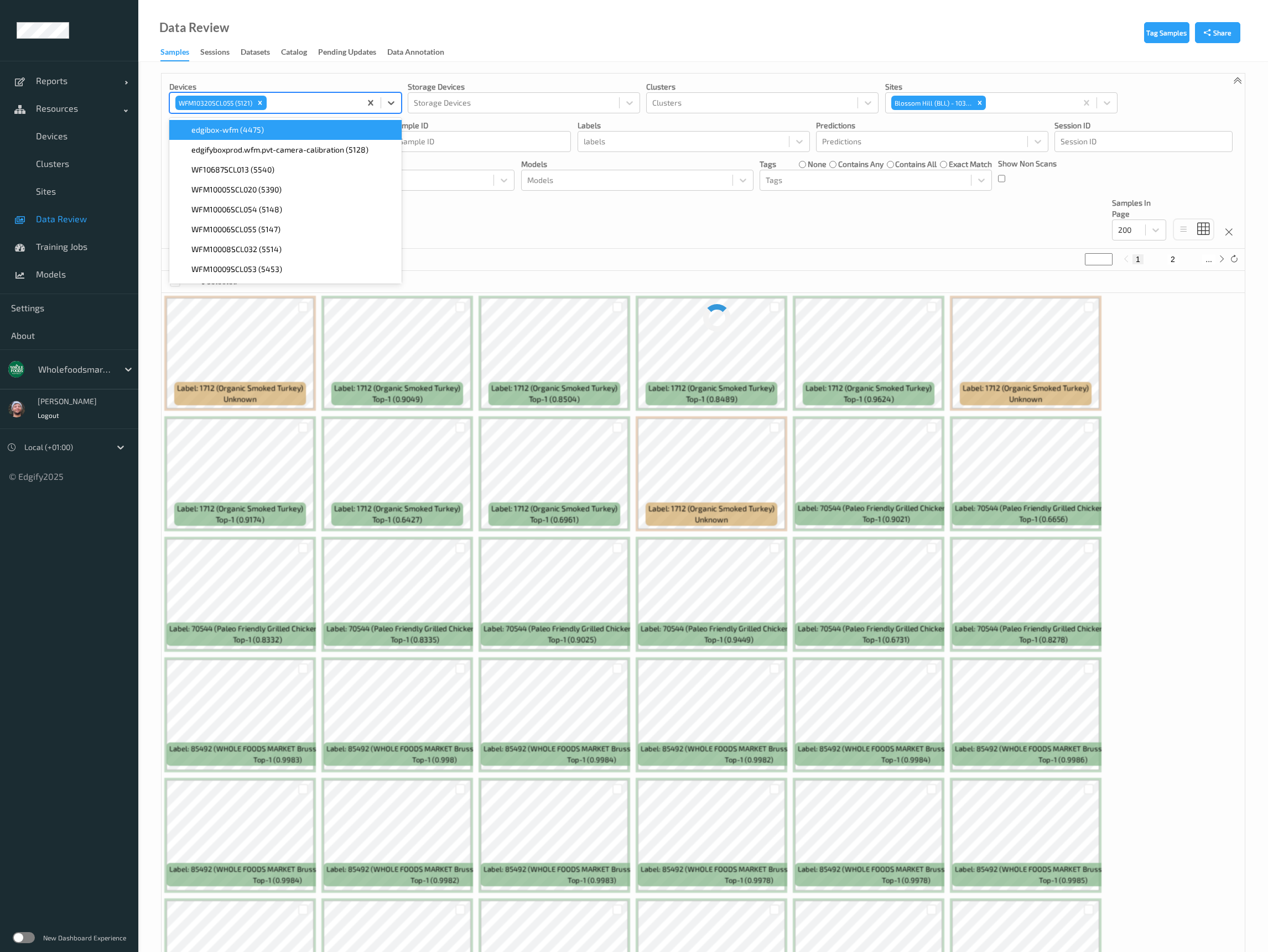
click at [545, 251] on div "~27186 Samples (out of 28756947) * 1 2 ..." at bounding box center [703, 260] width 1083 height 22
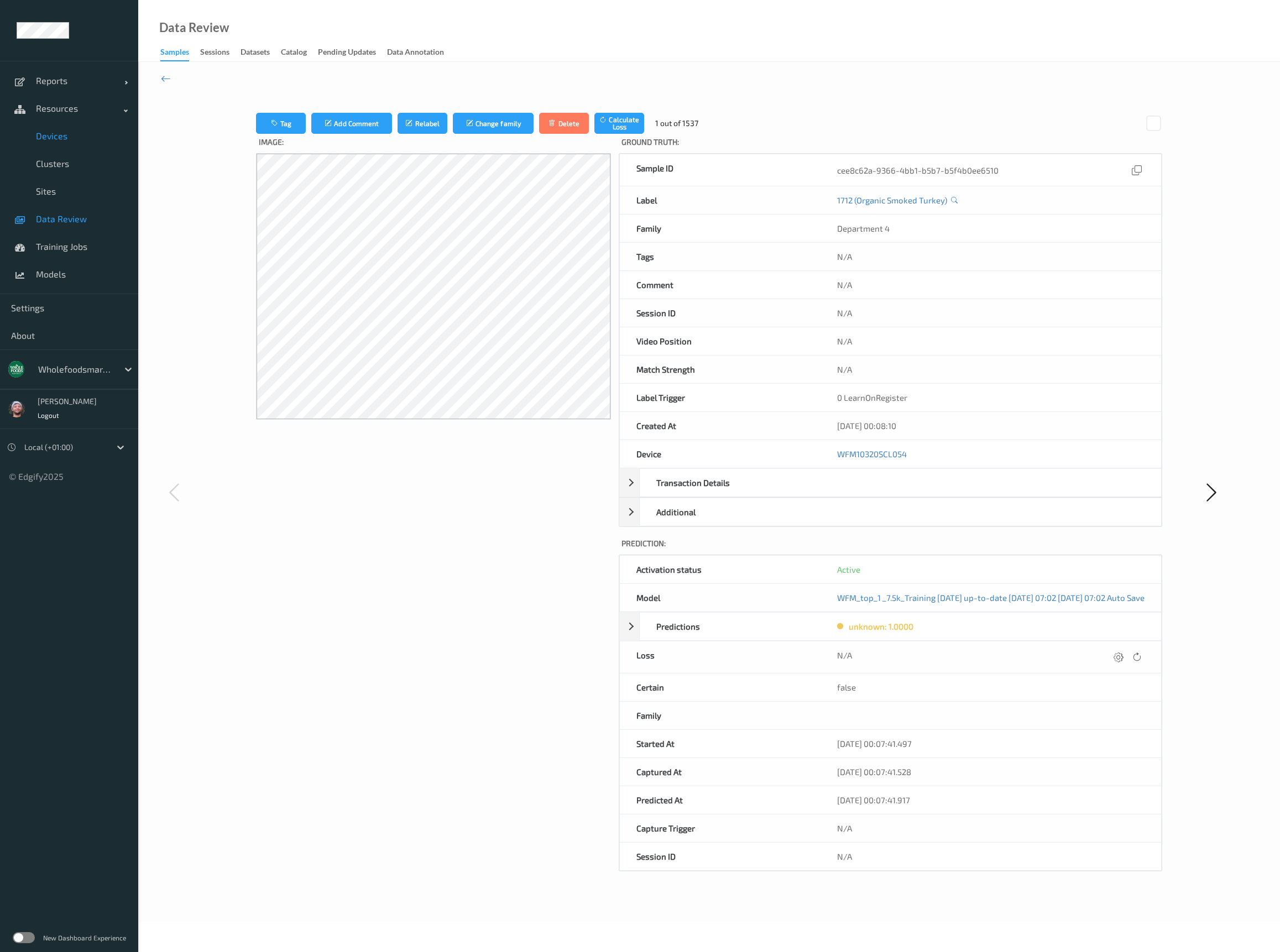
click at [62, 135] on span "Devices" at bounding box center [81, 136] width 92 height 11
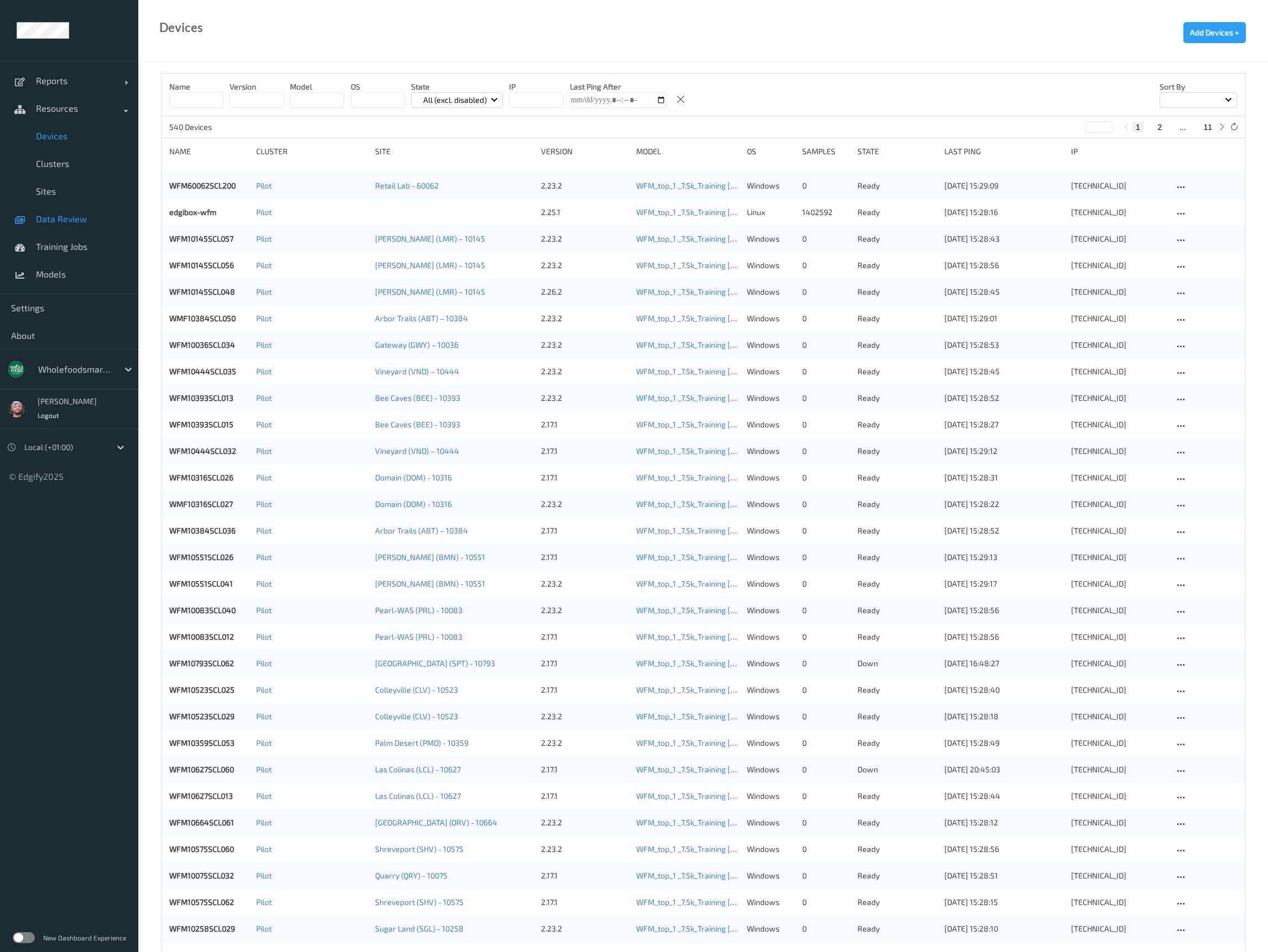
click at [62, 215] on span "Data Review" at bounding box center [81, 219] width 92 height 11
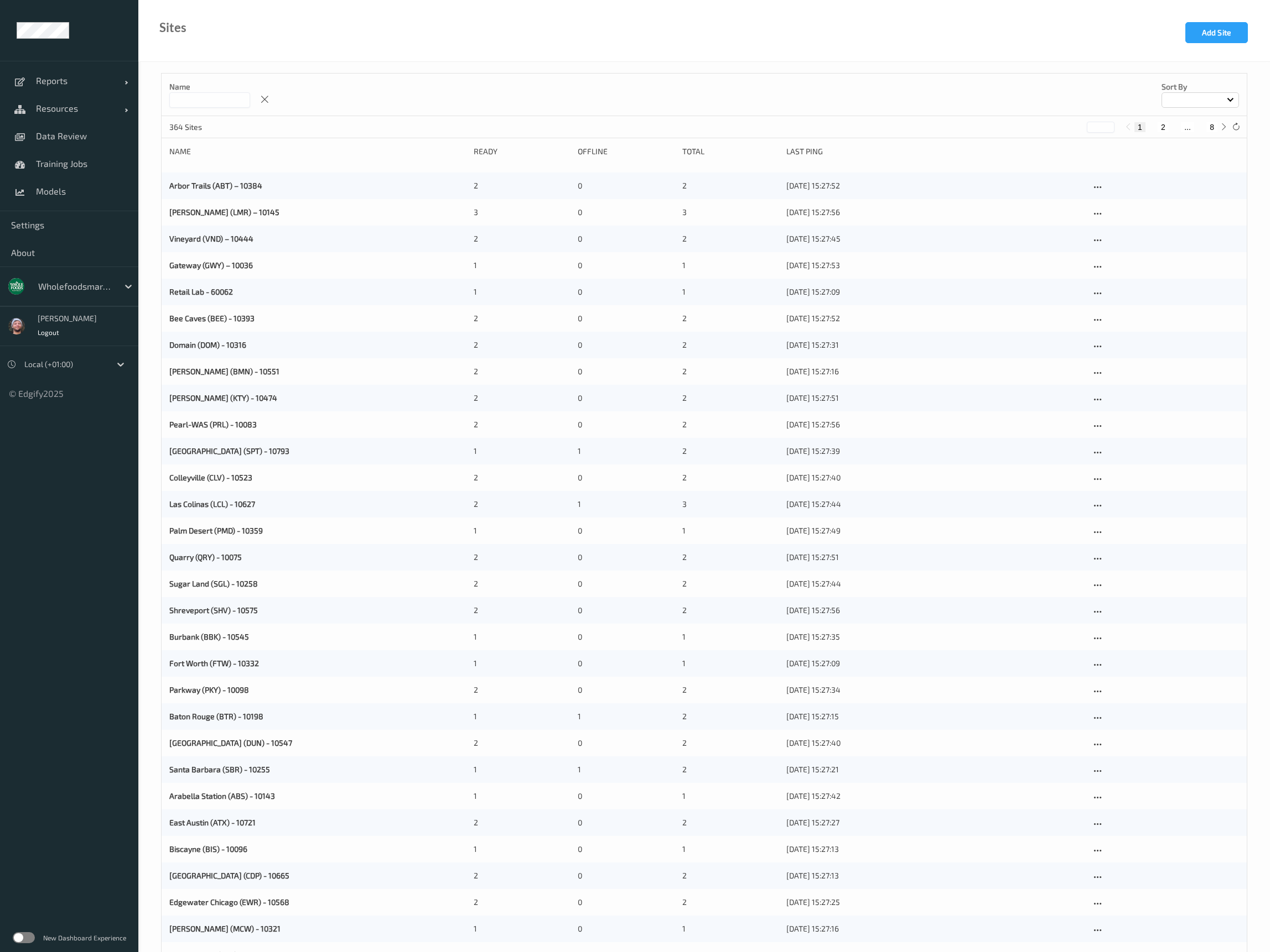
click at [224, 103] on input at bounding box center [209, 100] width 81 height 15
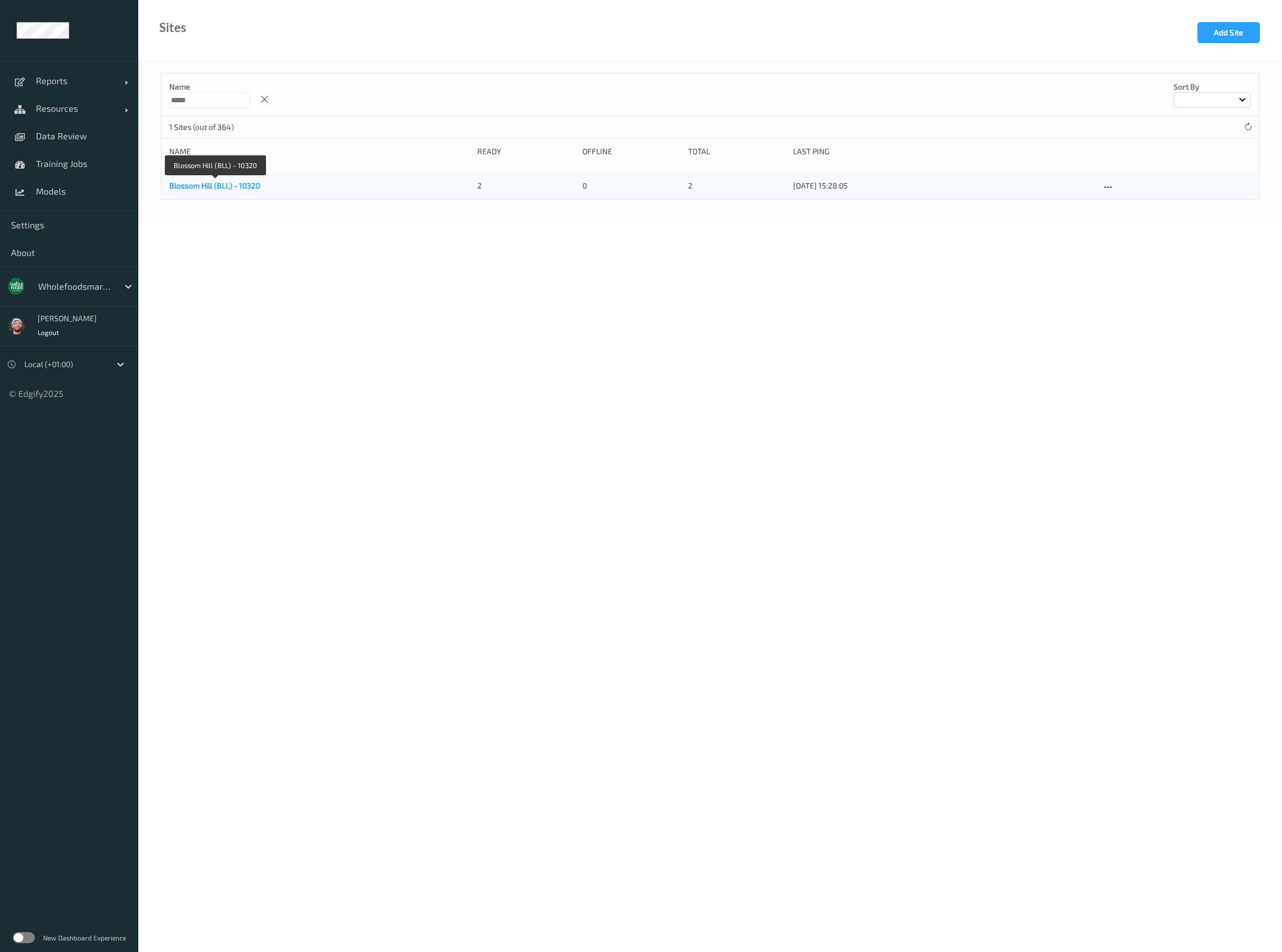
type input "*****"
click at [198, 185] on link "Blossom Hill (BLL) - 10320" at bounding box center [214, 185] width 91 height 10
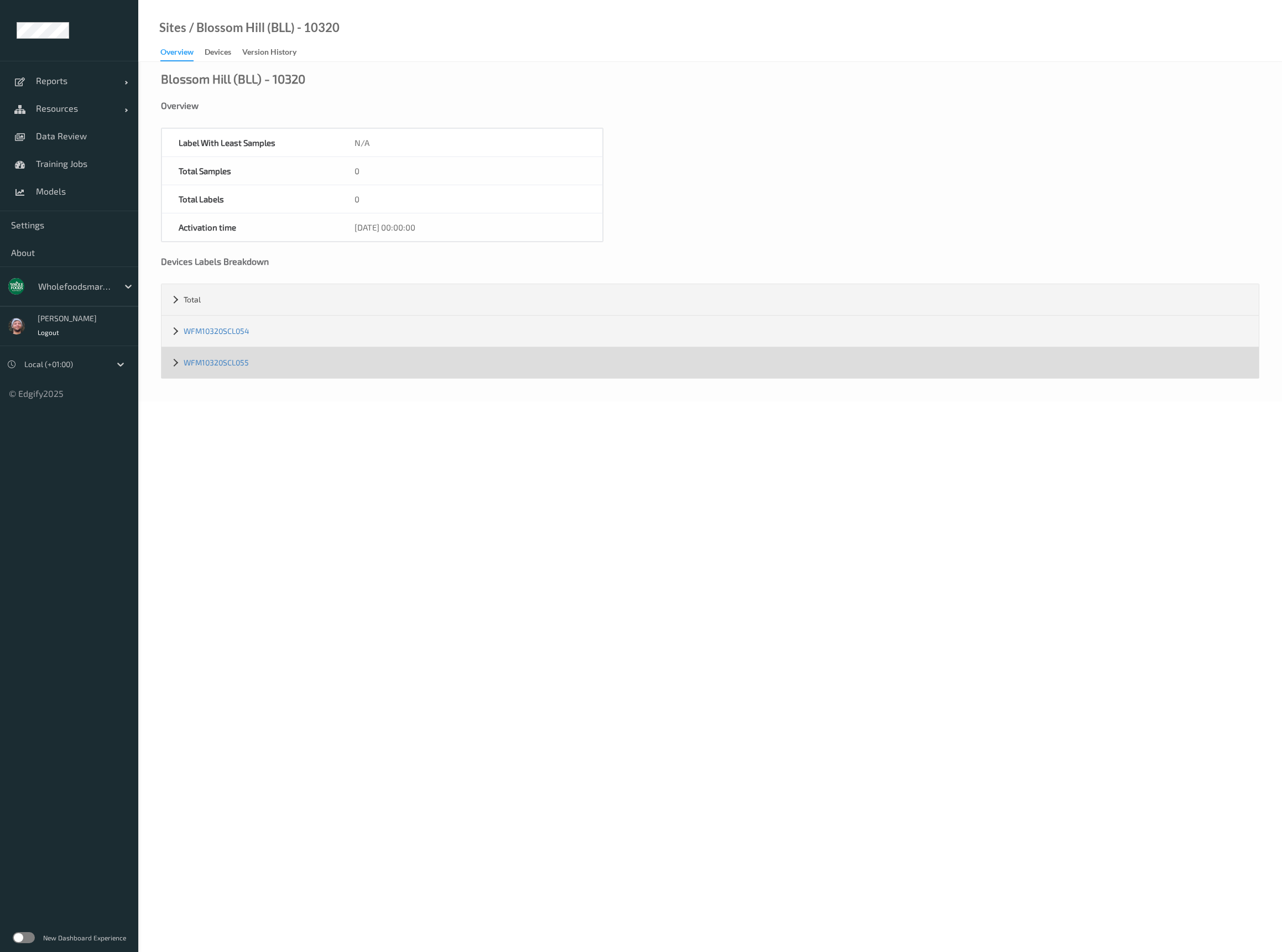
click at [178, 365] on div "WFM10320SCL055" at bounding box center [710, 362] width 1097 height 31
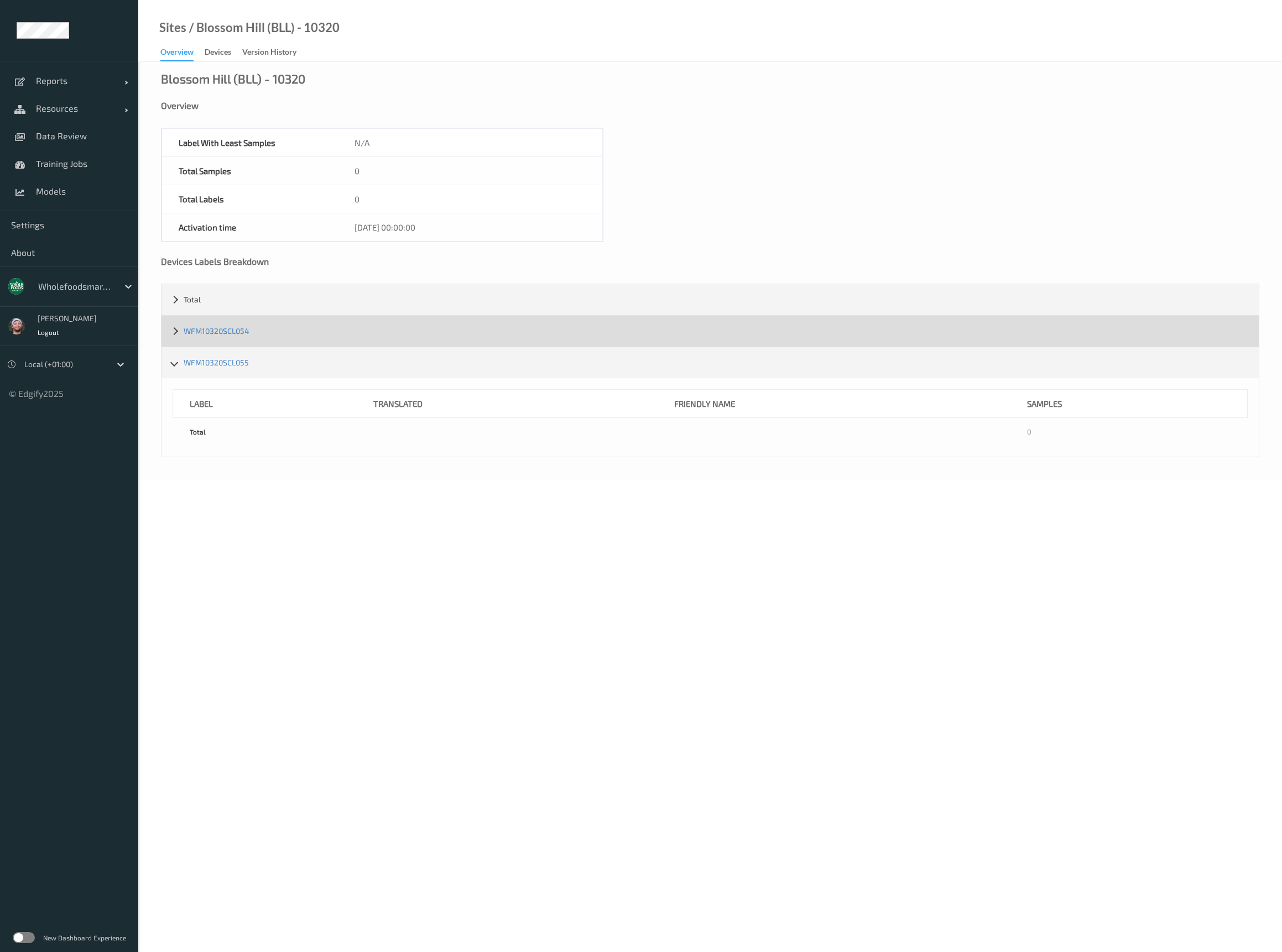
click at [173, 334] on div "WFM10320SCL054" at bounding box center [710, 331] width 1097 height 31
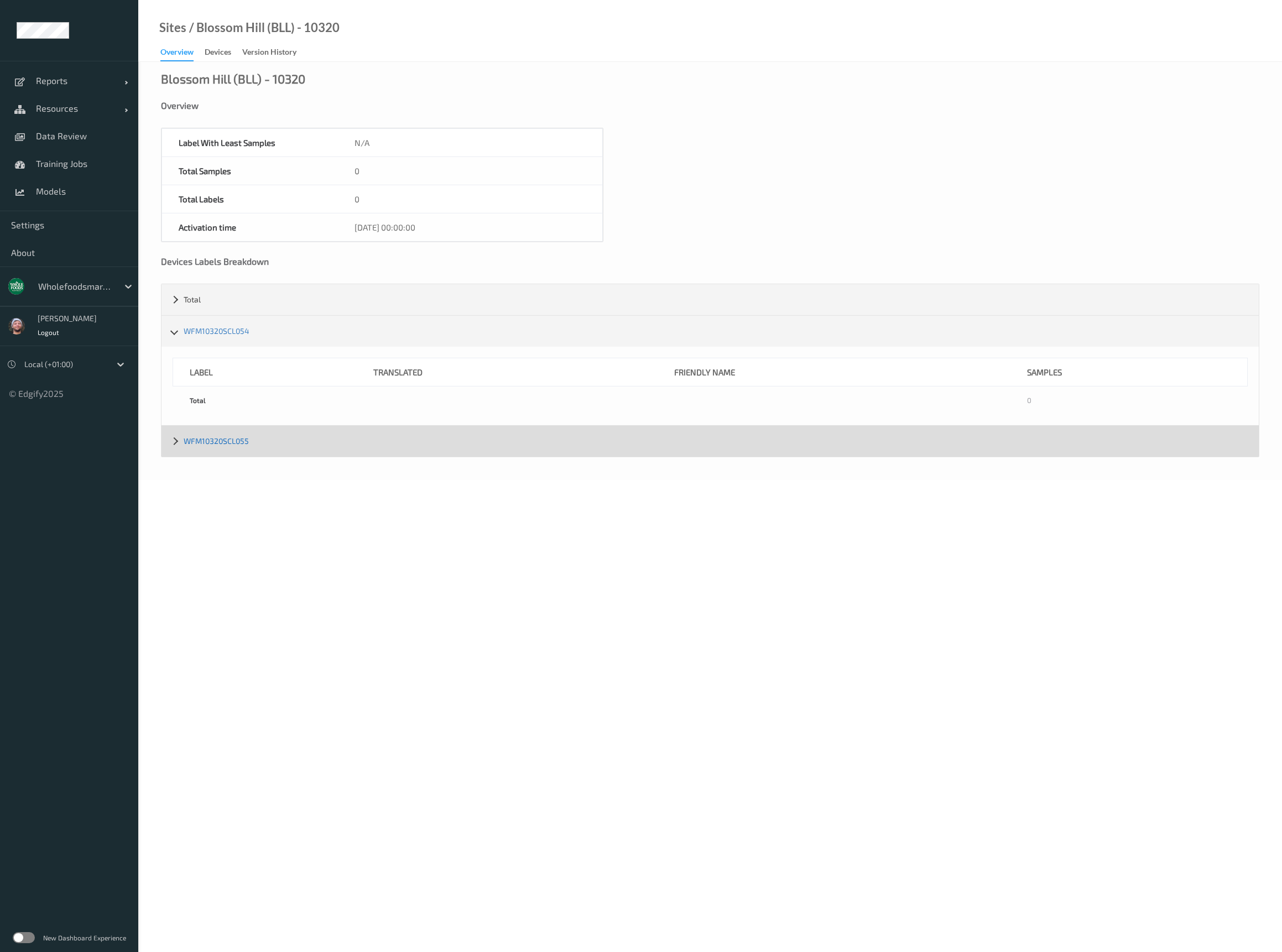
click at [210, 442] on link "WFM10320SCL055" at bounding box center [215, 440] width 65 height 10
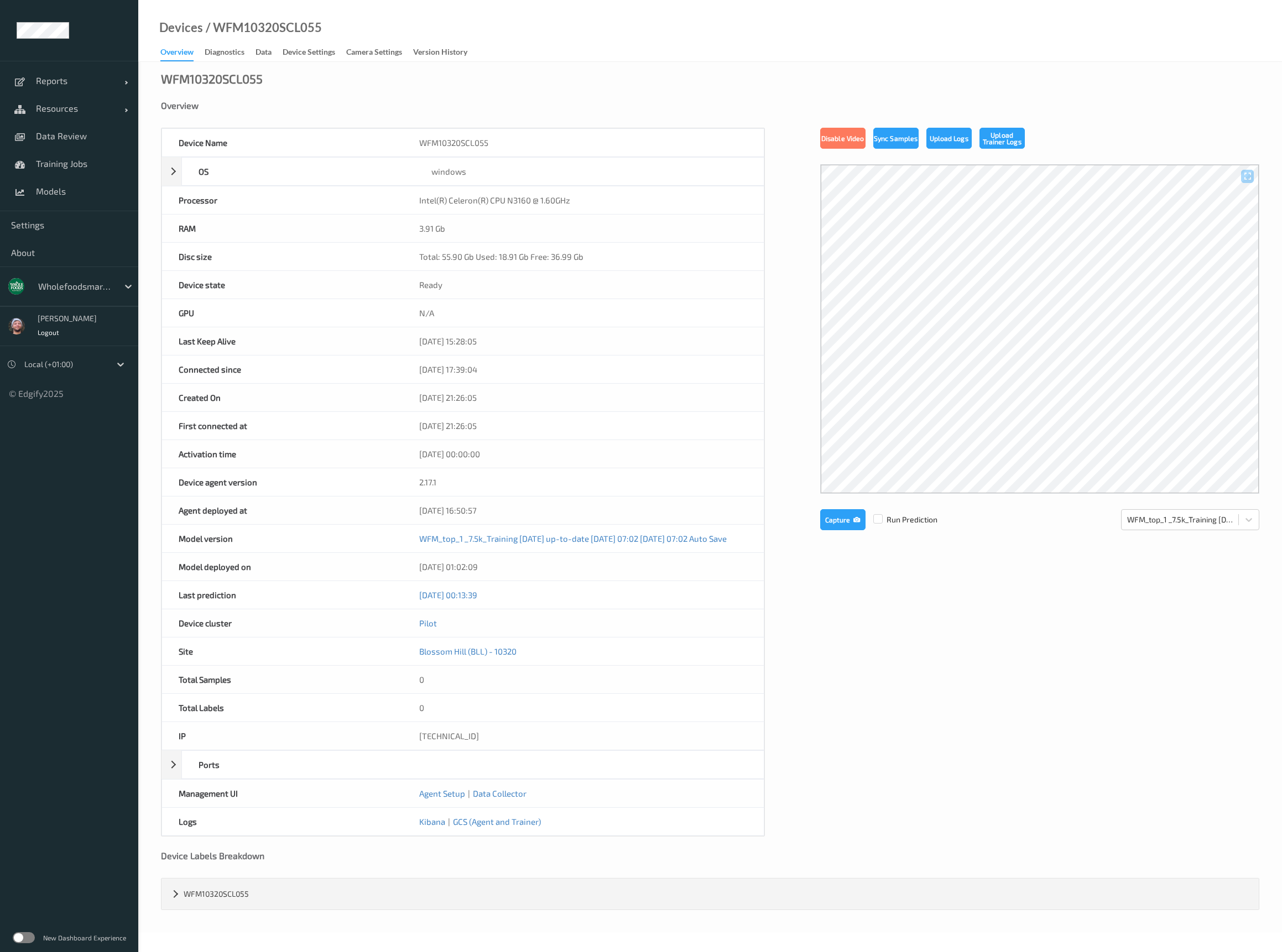
click at [280, 19] on div "Devices / WFM10320SCL055 Overview Diagnostics Data Device Settings Camera Setti…" at bounding box center [710, 31] width 1144 height 62
click at [277, 28] on div "/ WFM10320SCL055" at bounding box center [262, 28] width 119 height 11
copy div "WFM10320SCL055"
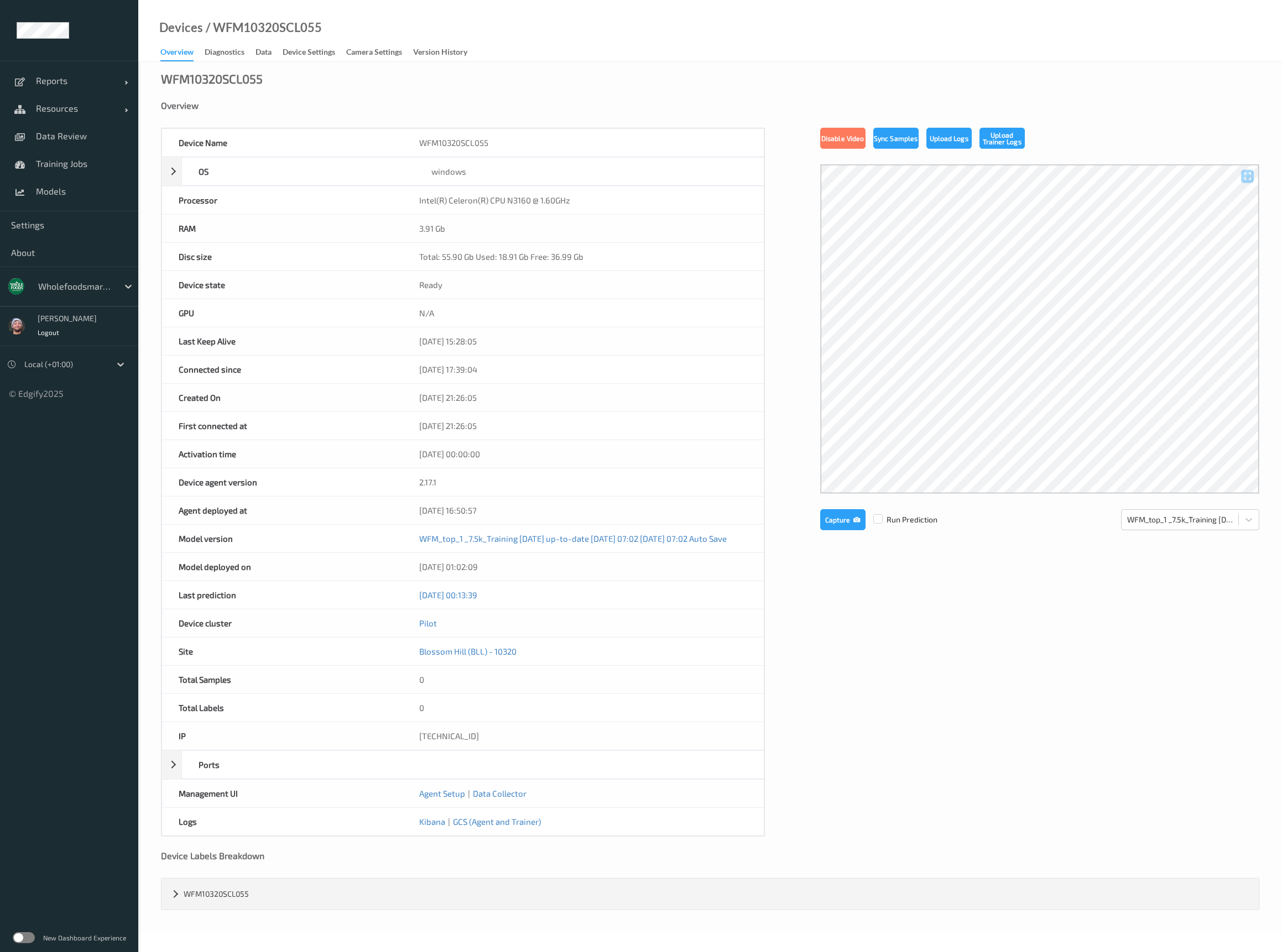
click at [578, 52] on div "Devices / WFM10320SCL055 Overview Diagnostics Data Device Settings Camera Setti…" at bounding box center [710, 31] width 1144 height 62
click at [270, 26] on div "/ WFM10320SCL055" at bounding box center [262, 28] width 119 height 11
copy div "WFM10320SCL055"
click at [686, 89] on div "WFM10320SCL055 Overview Device Name WFM10320SCL055 OS windows Platform Microsof…" at bounding box center [710, 497] width 1144 height 871
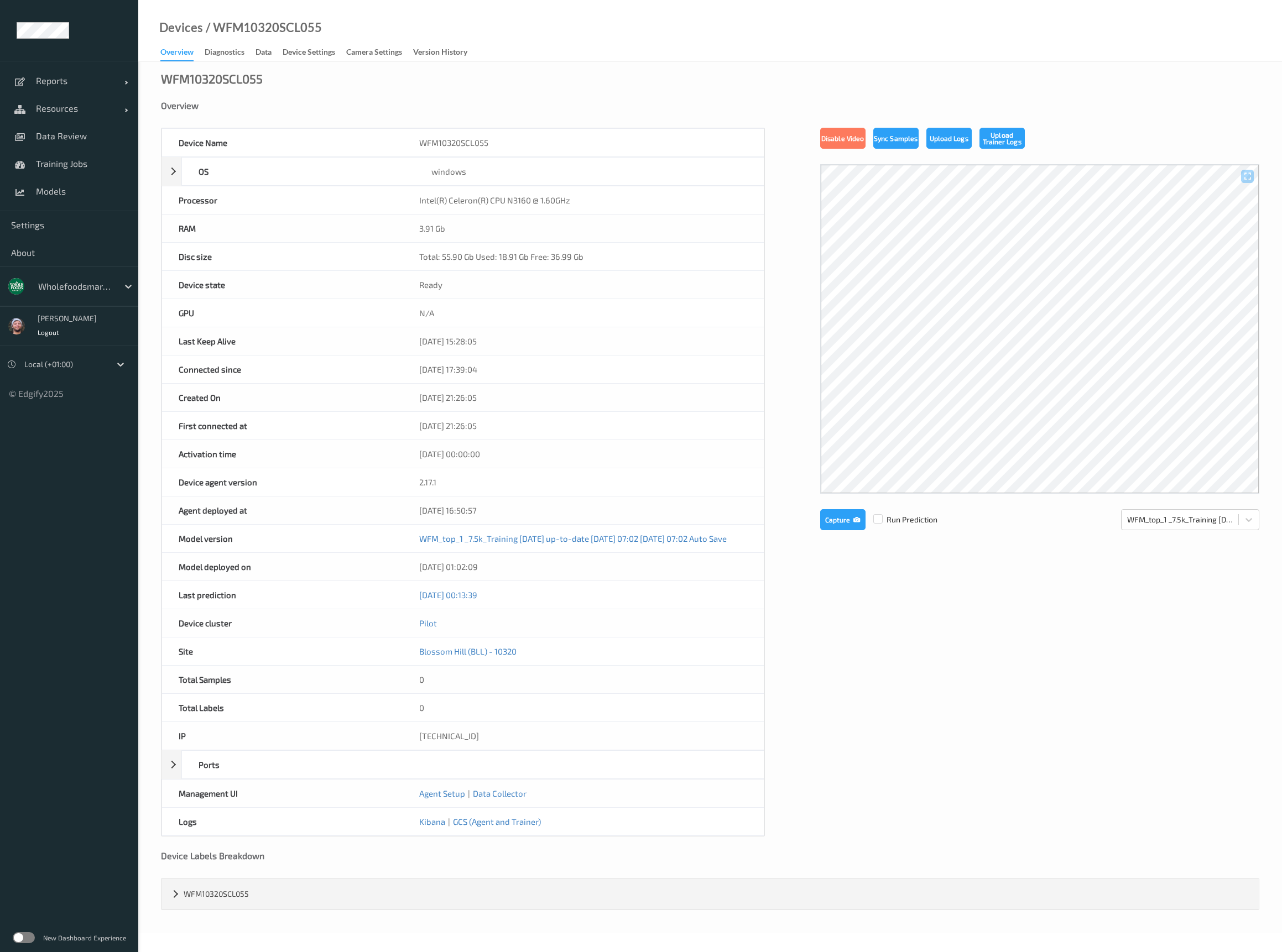
click at [267, 31] on div "/ WFM10320SCL055" at bounding box center [262, 28] width 119 height 11
copy div "WFM10320SCL055"
click at [287, 23] on div "/ WFM10320SCL054" at bounding box center [262, 28] width 119 height 11
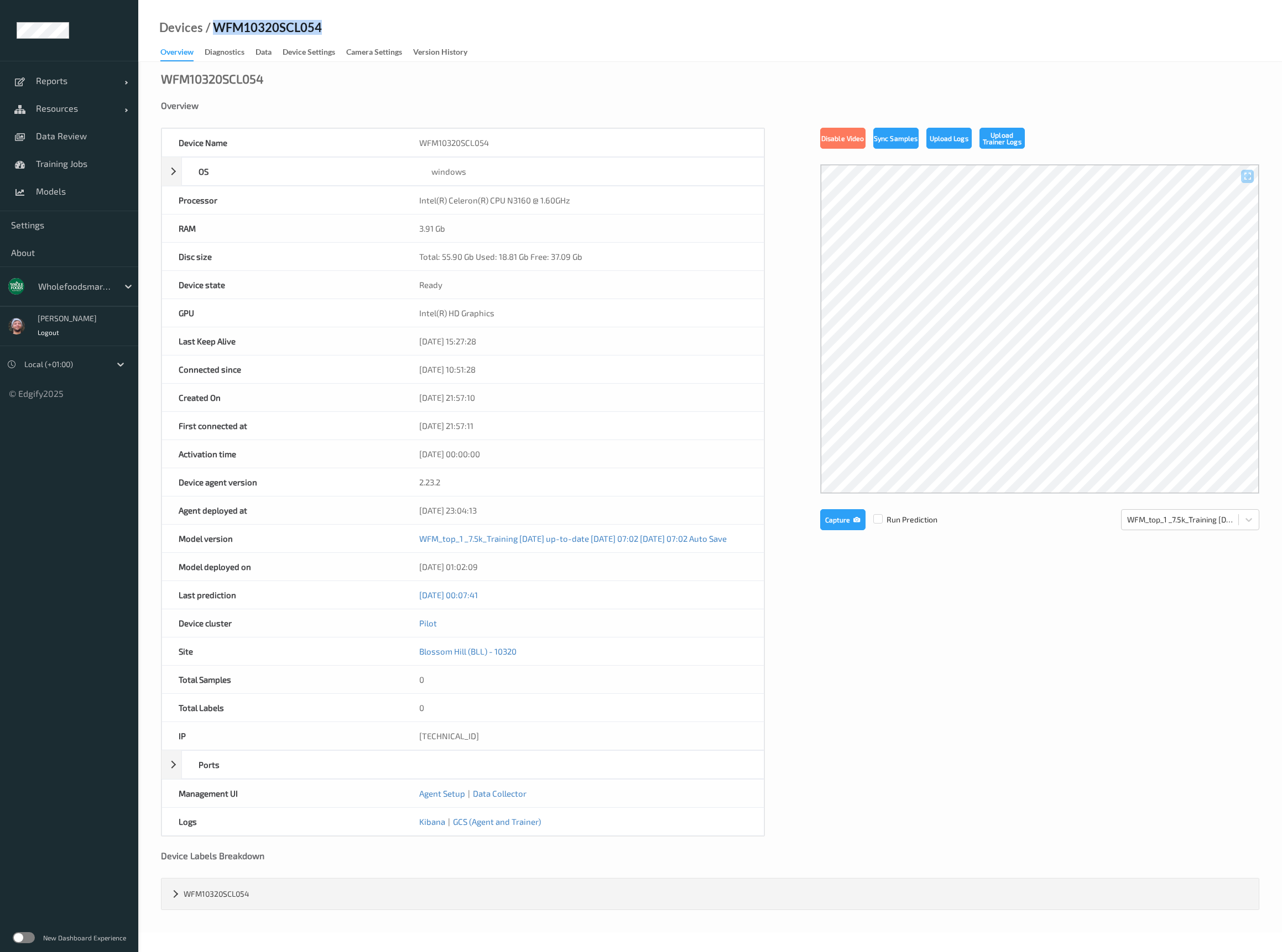
copy div "WFM10320SCL054"
click at [606, 56] on div "Devices / WFM10320SCL054 Overview Diagnostics Data Device Settings Camera Setti…" at bounding box center [710, 31] width 1144 height 62
click at [622, 126] on div "Overview" at bounding box center [710, 114] width 1099 height 28
click at [272, 28] on div "/ WFM10320SCL054" at bounding box center [262, 28] width 119 height 11
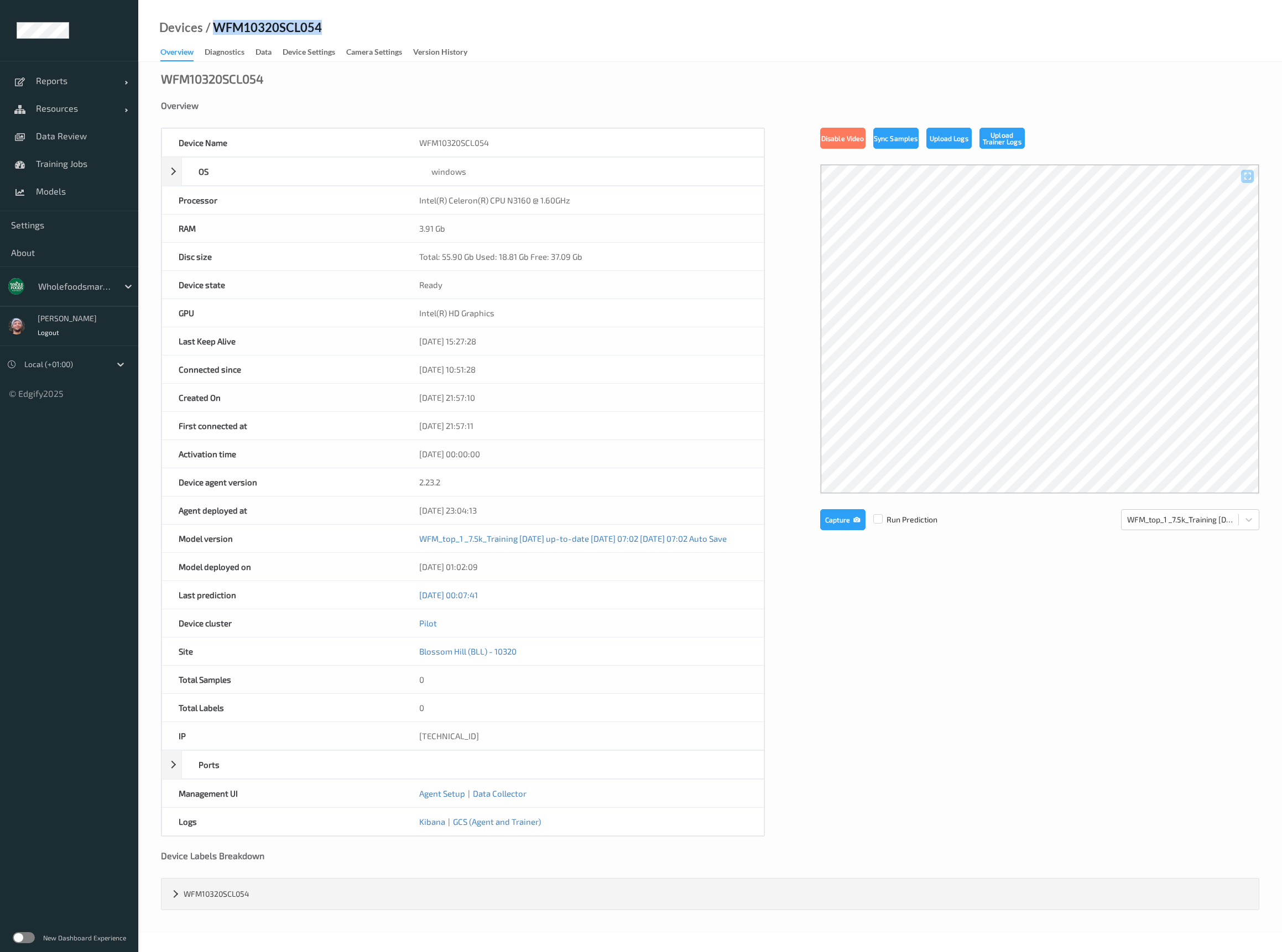
copy div "WFM10320SCL054"
drag, startPoint x: 663, startPoint y: 381, endPoint x: 641, endPoint y: 369, distance: 25.1
click at [663, 381] on div "[DATE] 10:51:28" at bounding box center [584, 369] width 361 height 28
drag, startPoint x: 629, startPoint y: 110, endPoint x: 548, endPoint y: 145, distance: 88.2
click at [629, 110] on div "Overview" at bounding box center [710, 106] width 1099 height 11
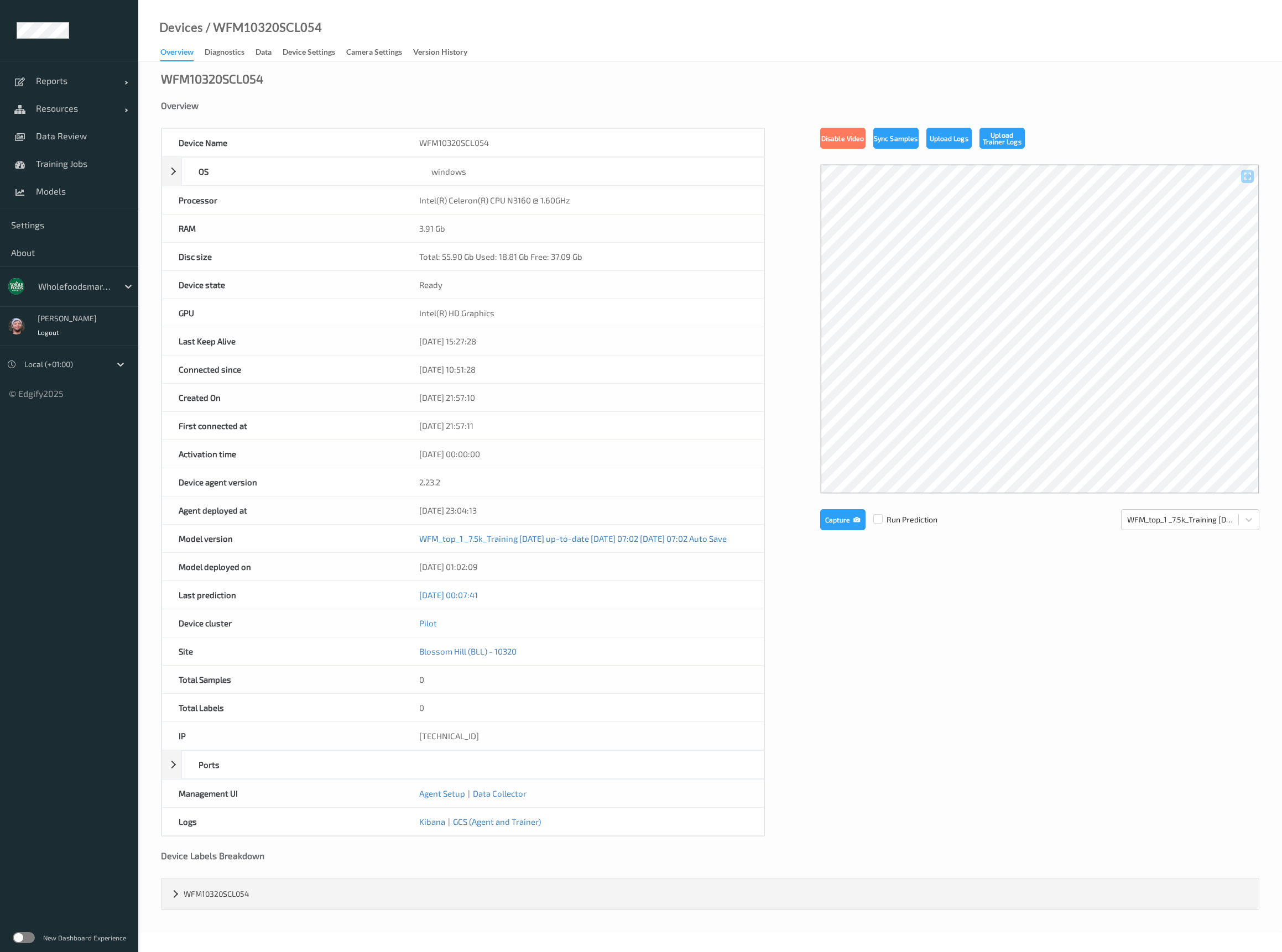
click at [294, 26] on div "/ WFM10320SCL054" at bounding box center [262, 28] width 119 height 11
copy div "WFM10320SCL054"
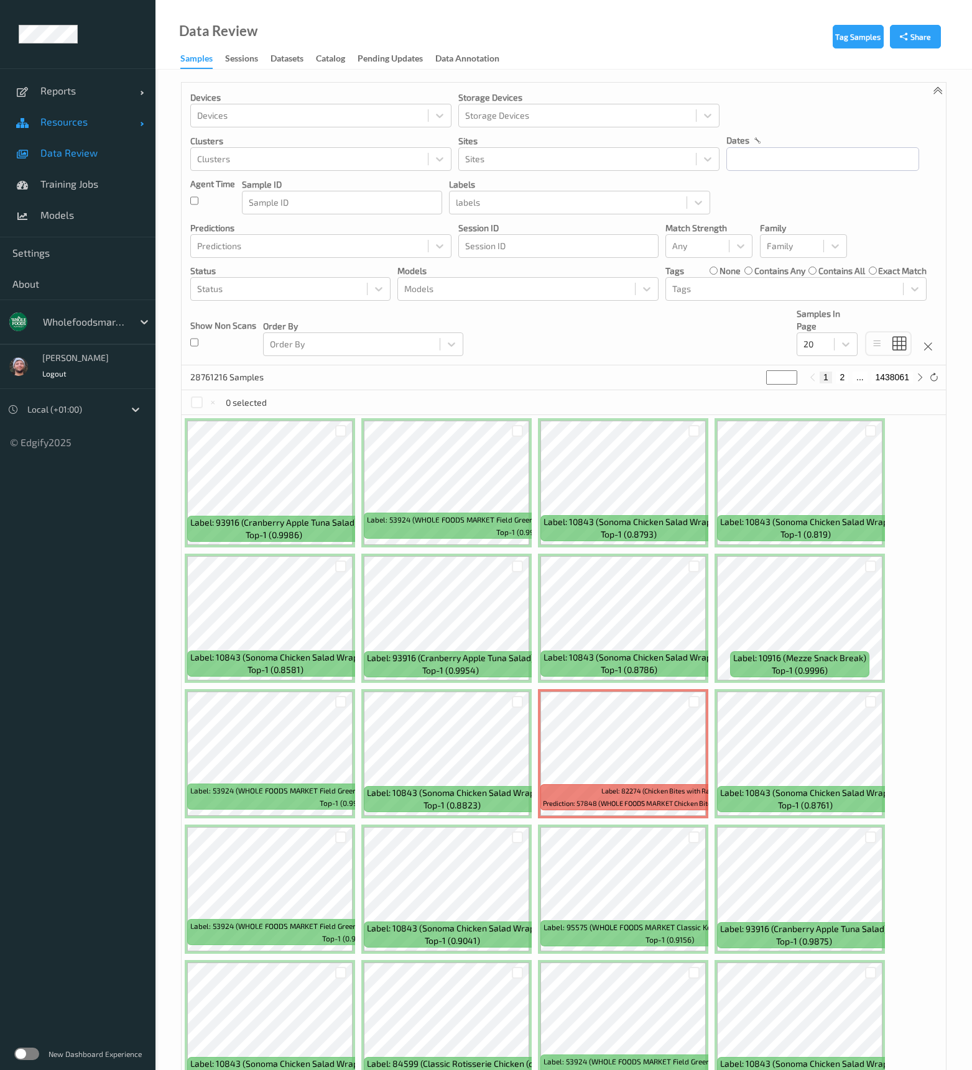
click at [65, 123] on span "Resources" at bounding box center [89, 122] width 99 height 12
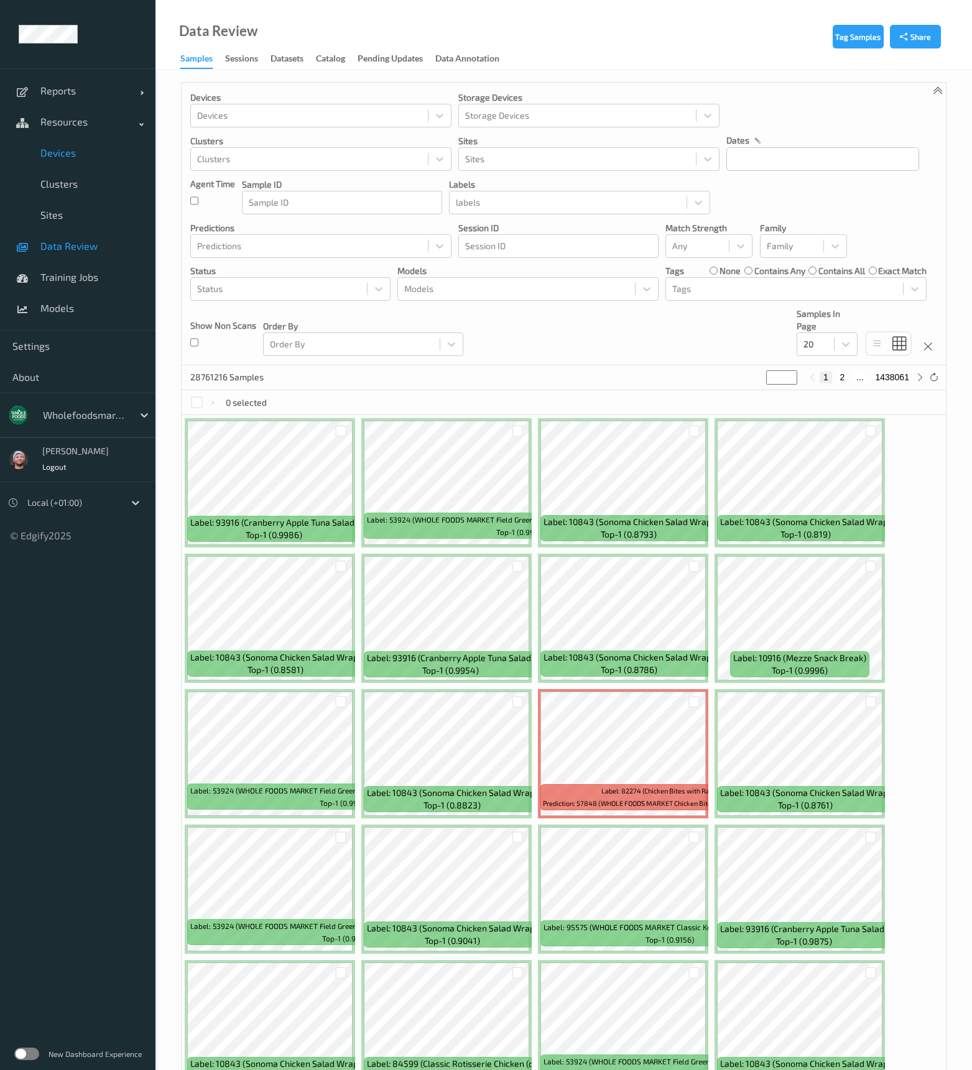
click at [99, 154] on span "Devices" at bounding box center [91, 153] width 103 height 12
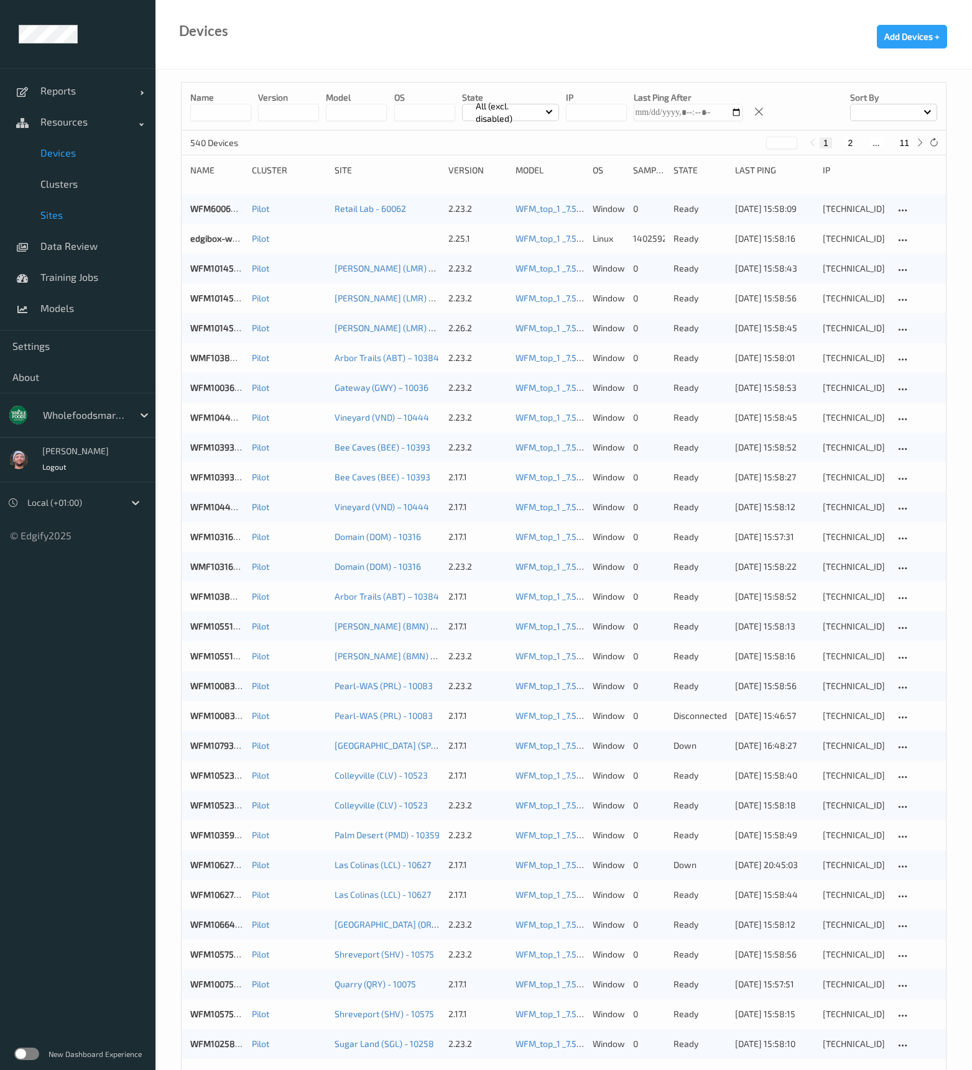
click at [71, 219] on span "Sites" at bounding box center [91, 215] width 103 height 12
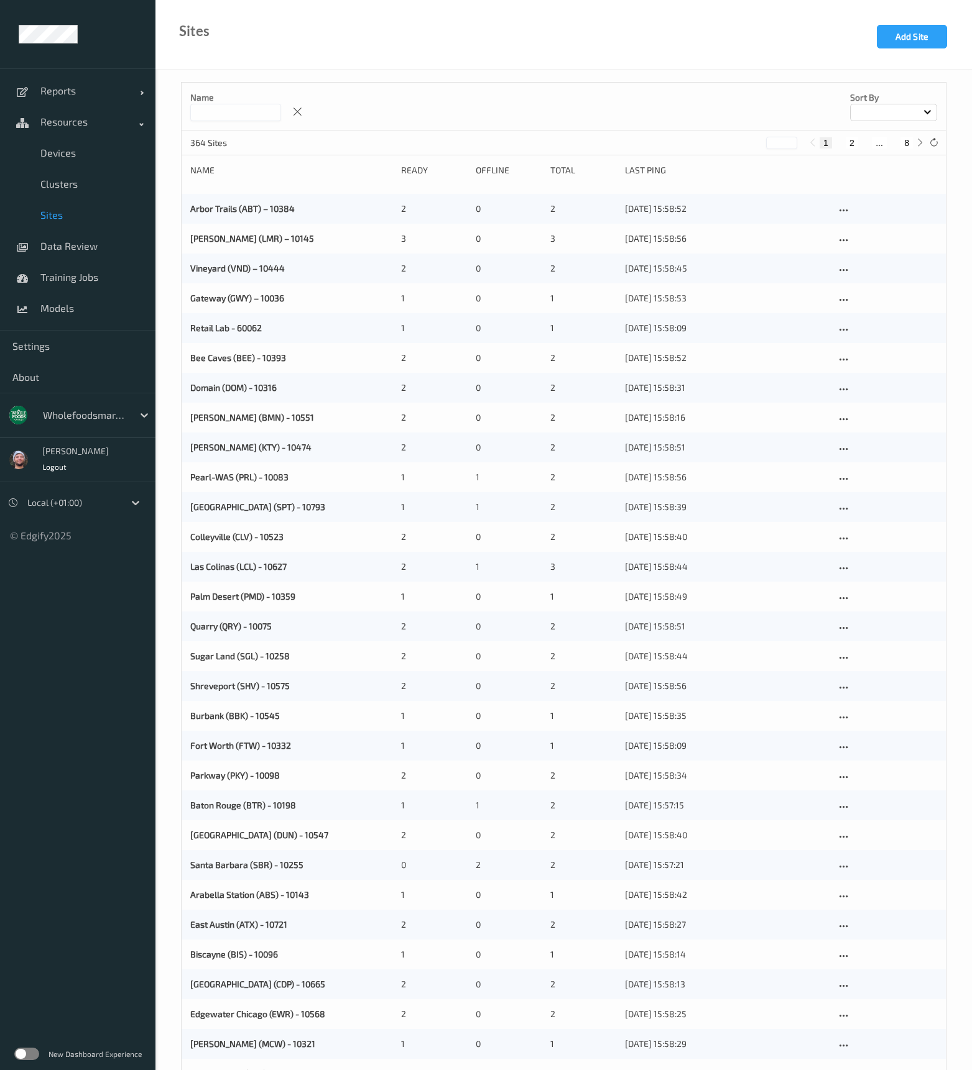
click at [221, 113] on input at bounding box center [235, 112] width 91 height 17
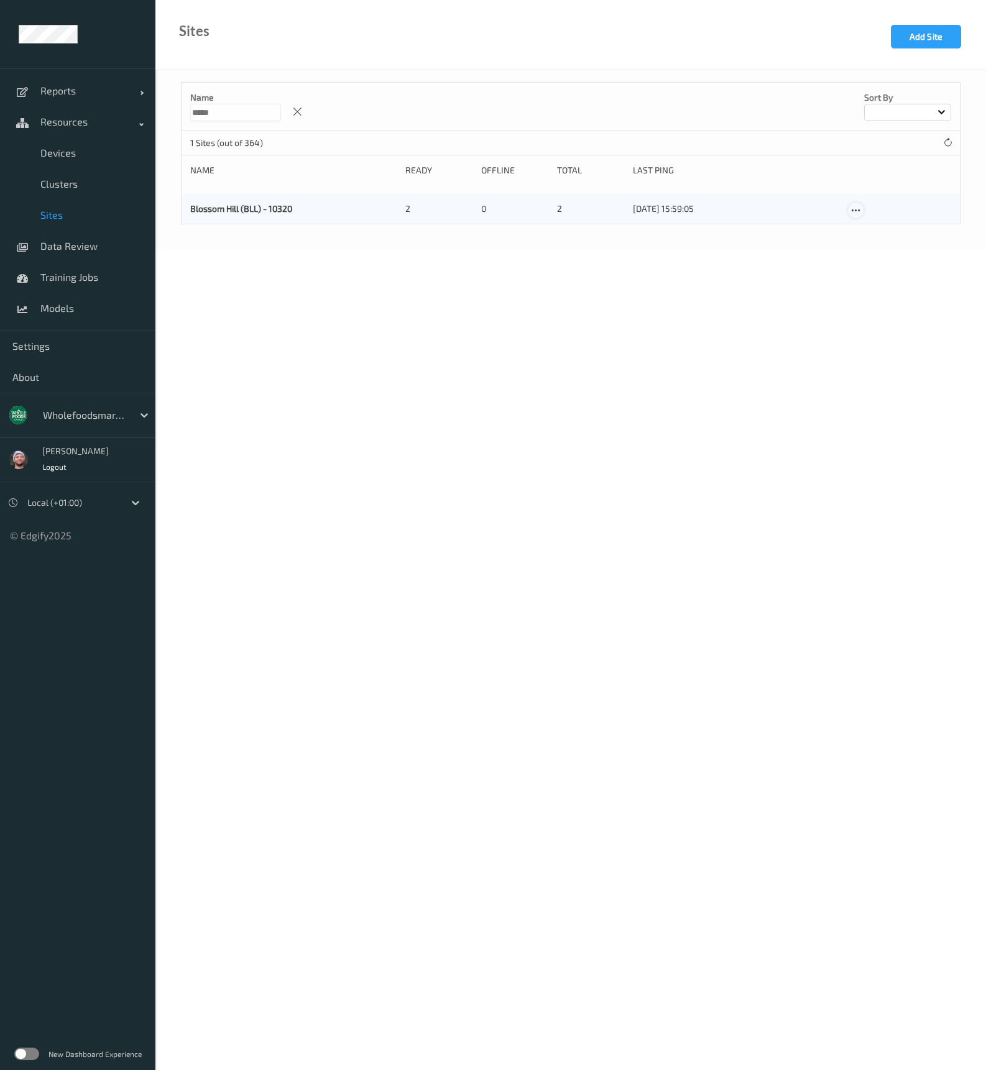
type input "*****"
click at [850, 214] on div at bounding box center [856, 211] width 16 height 16
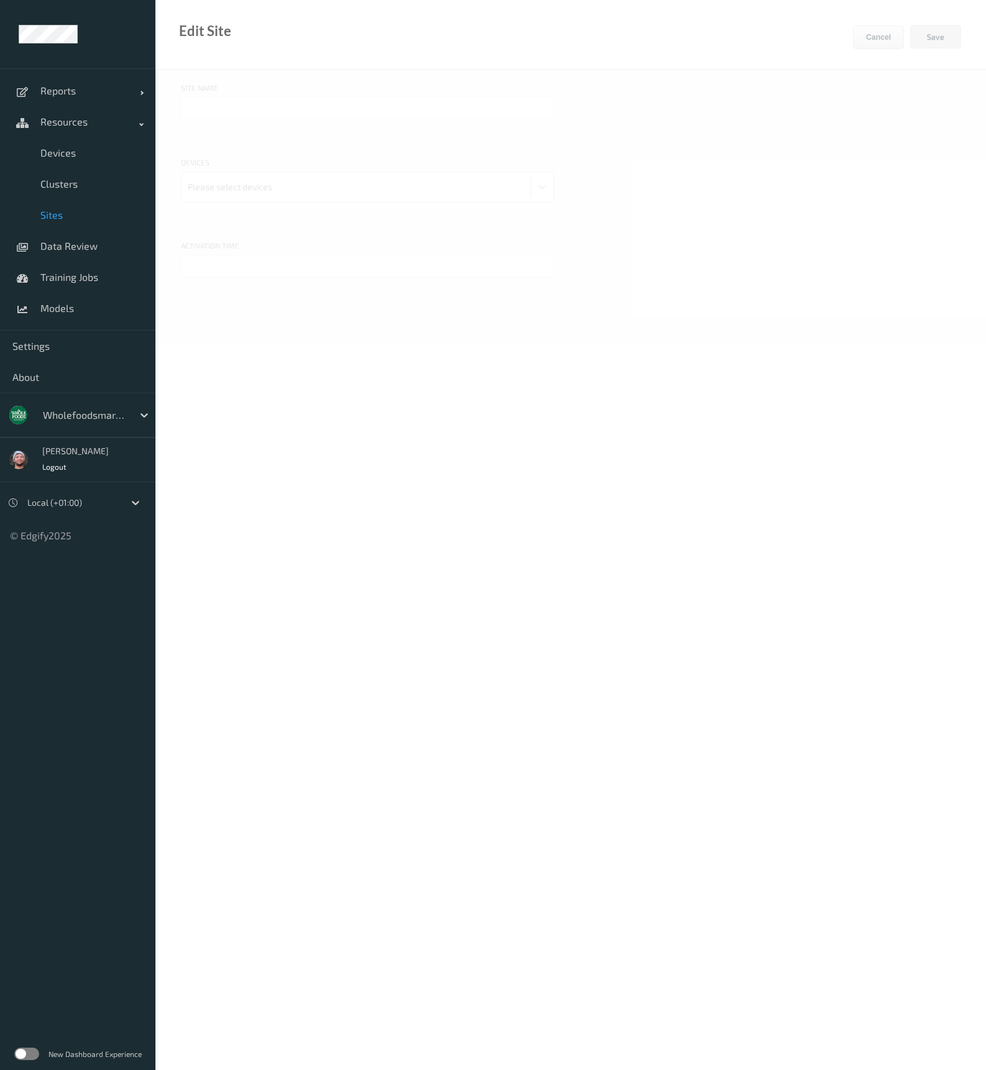
type input "Blossom Hill (BLL) - 10320"
type input "05/10/2024 12:00 AM"
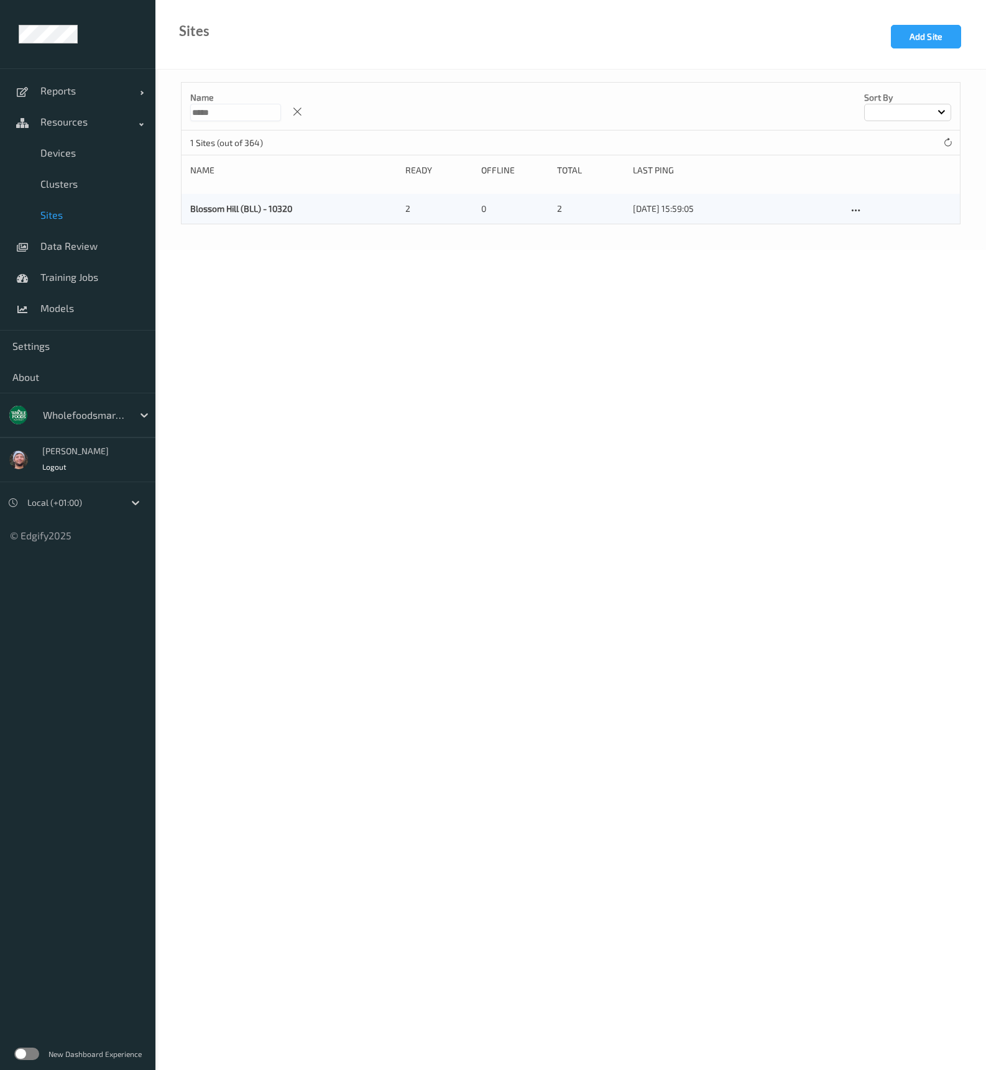
click at [241, 198] on div "Blossom Hill (BLL) - 10320 2 0 2 22/09/2025 15:59:05" at bounding box center [571, 209] width 778 height 30
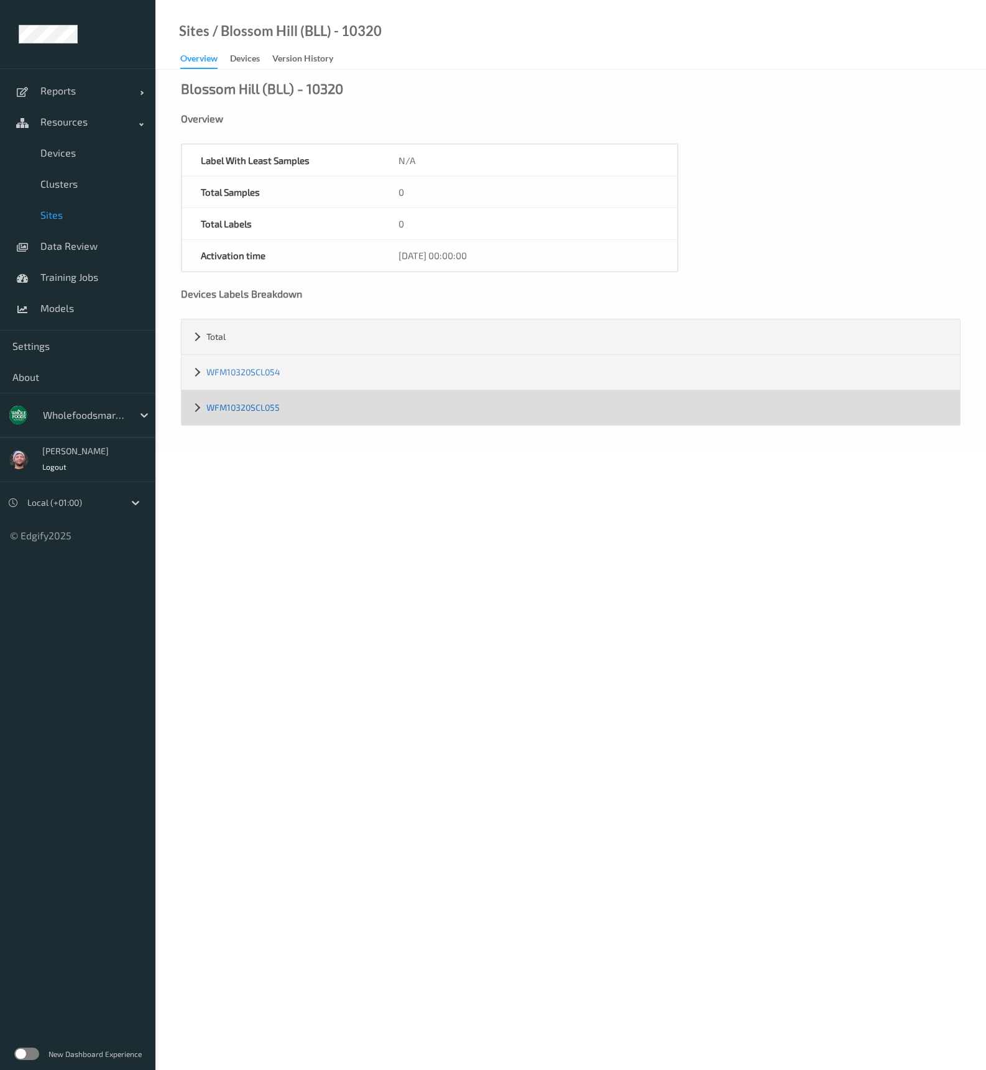
click at [247, 412] on link "WFM10320SCL055" at bounding box center [242, 407] width 73 height 11
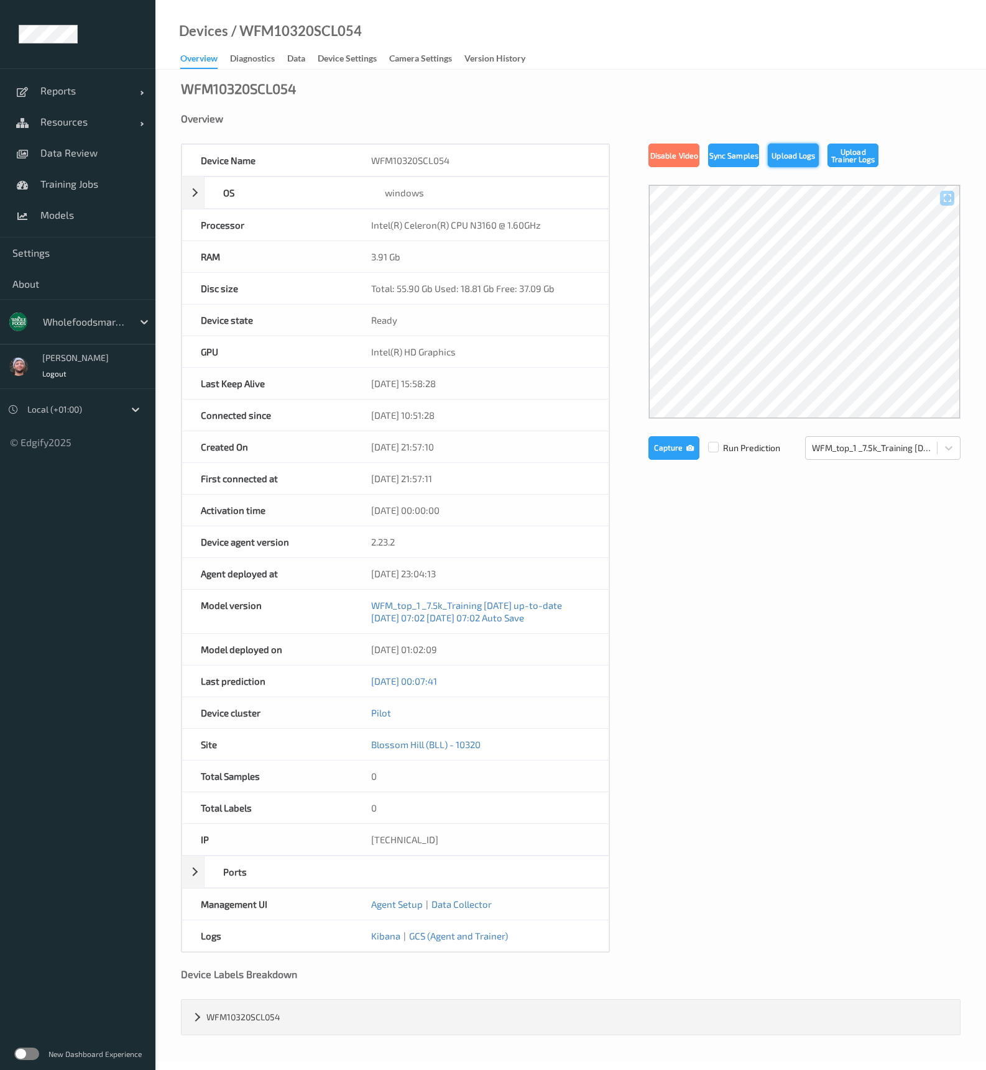
click at [777, 158] on button "Upload Logs" at bounding box center [793, 156] width 51 height 24
click at [104, 129] on link "Resources" at bounding box center [77, 121] width 155 height 31
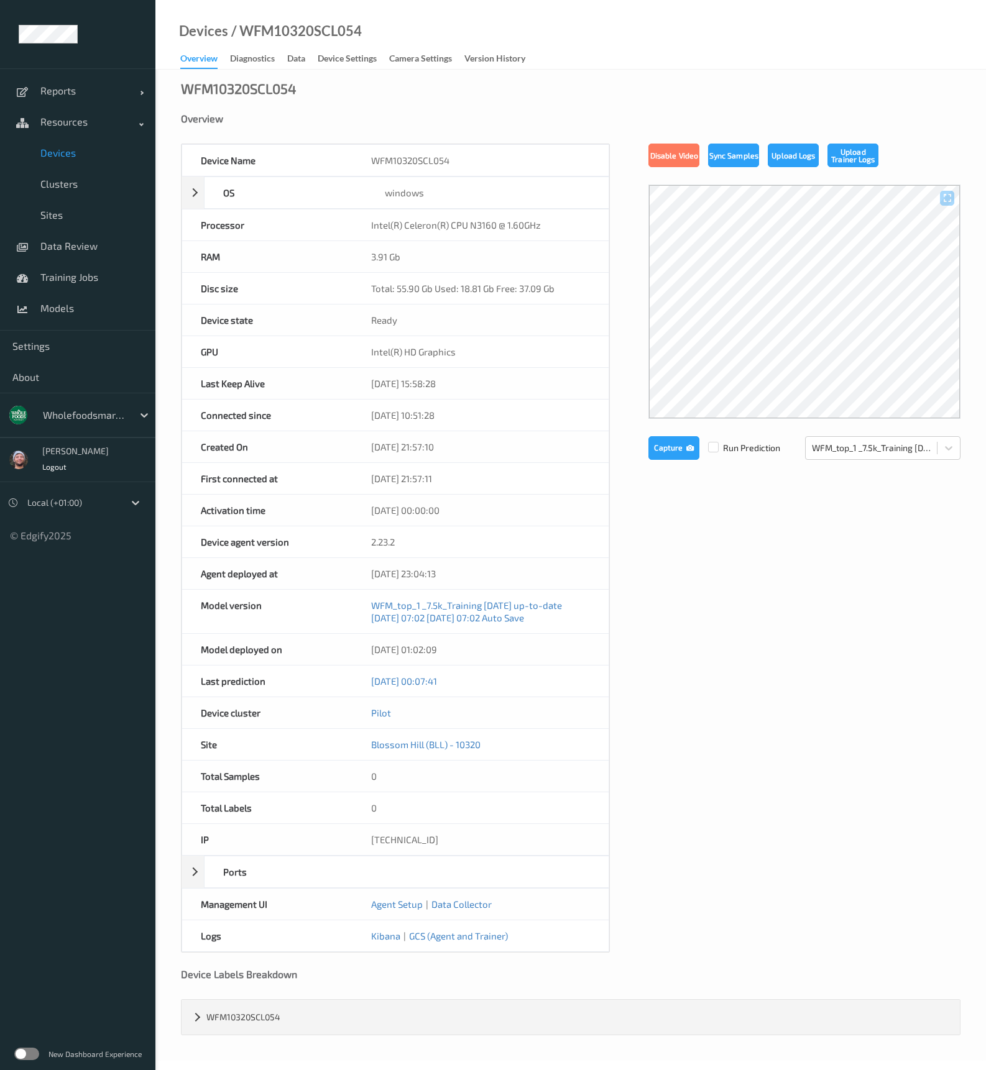
click at [83, 151] on span "Devices" at bounding box center [91, 153] width 103 height 12
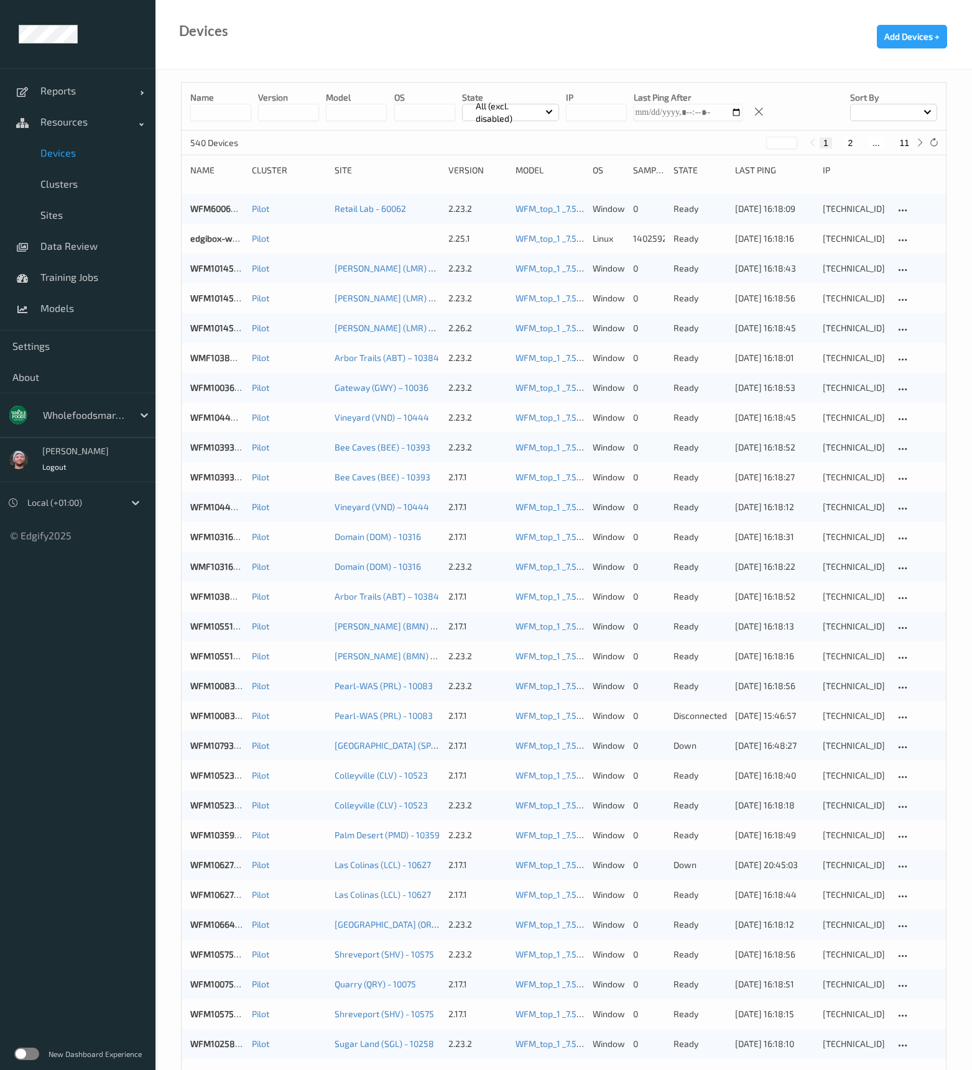
click at [104, 411] on div at bounding box center [85, 415] width 84 height 15
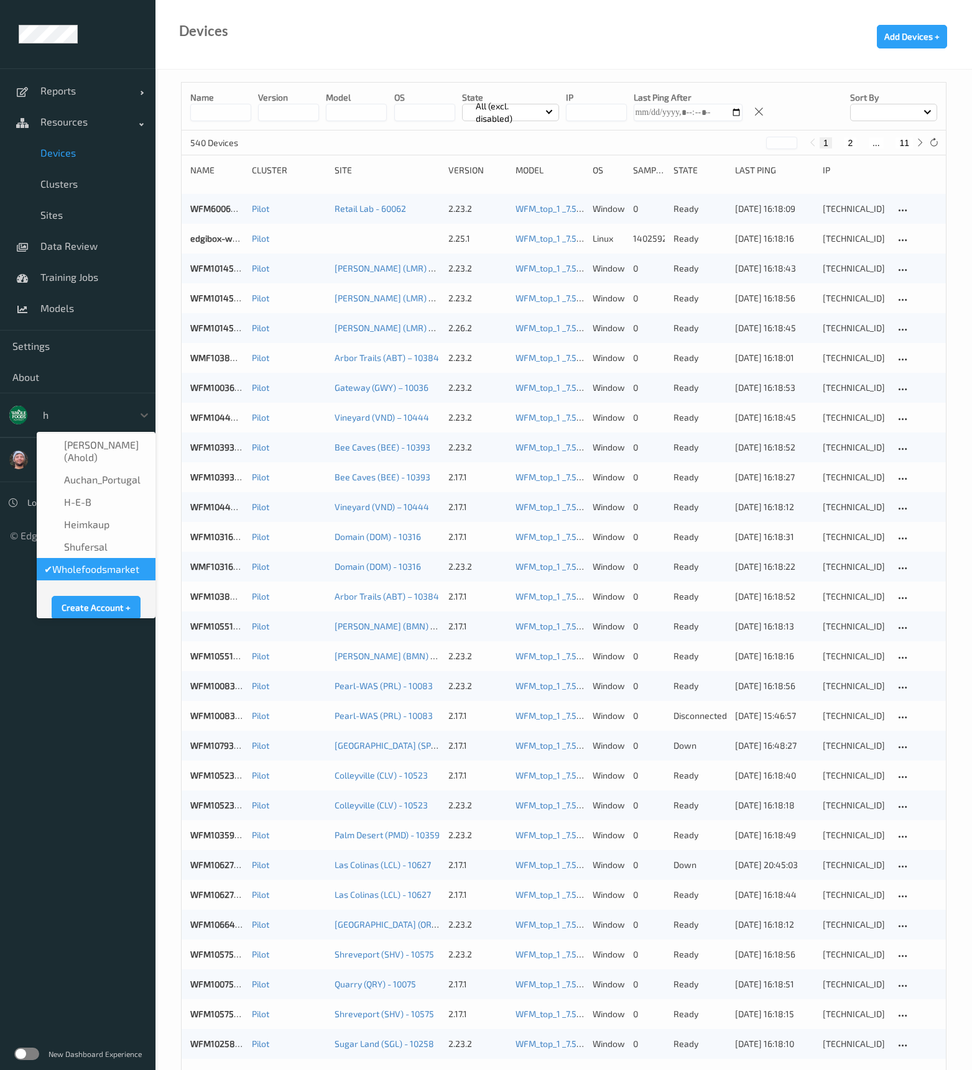
type input "h-"
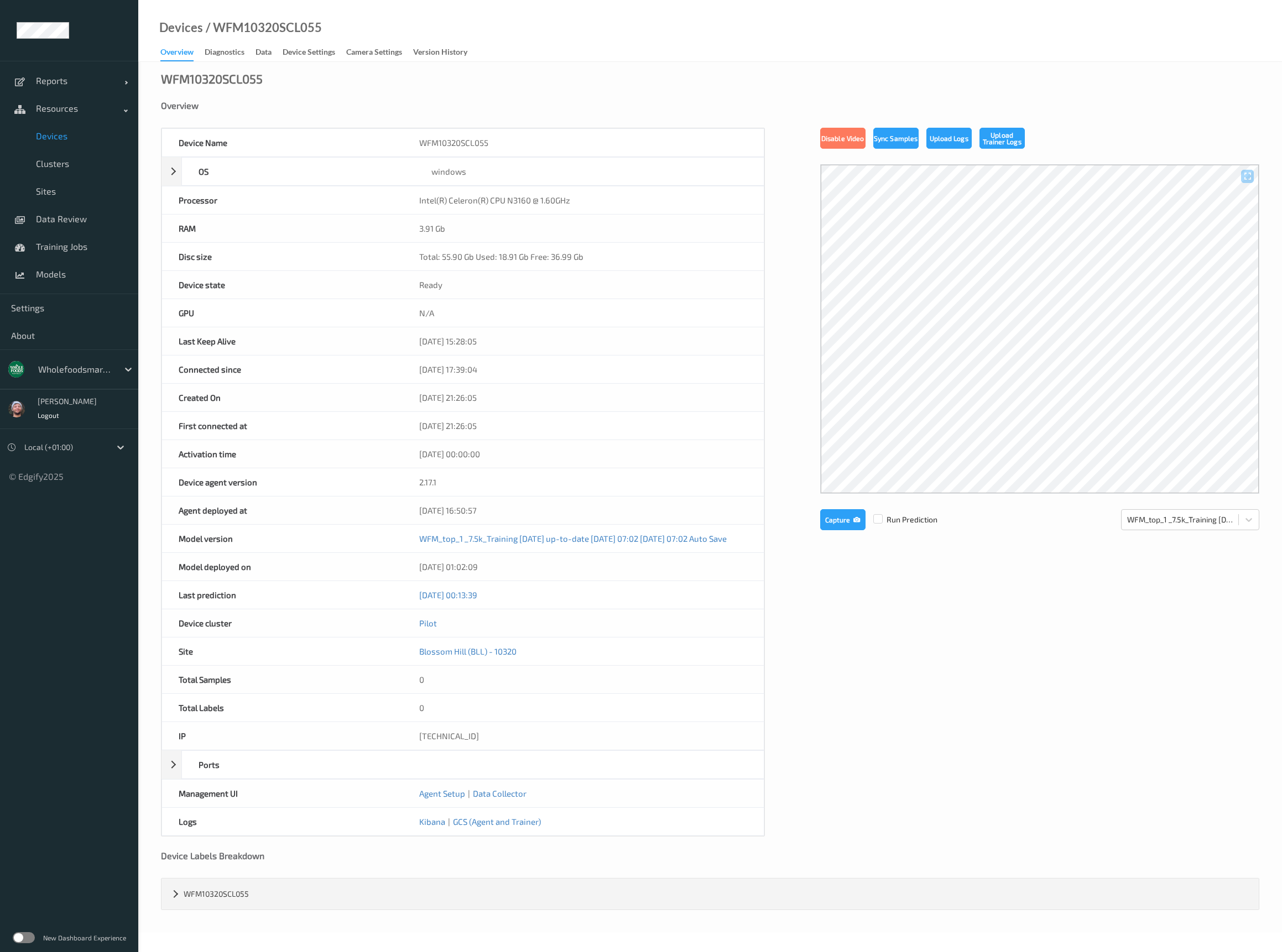
click at [87, 135] on span "Devices" at bounding box center [81, 136] width 92 height 11
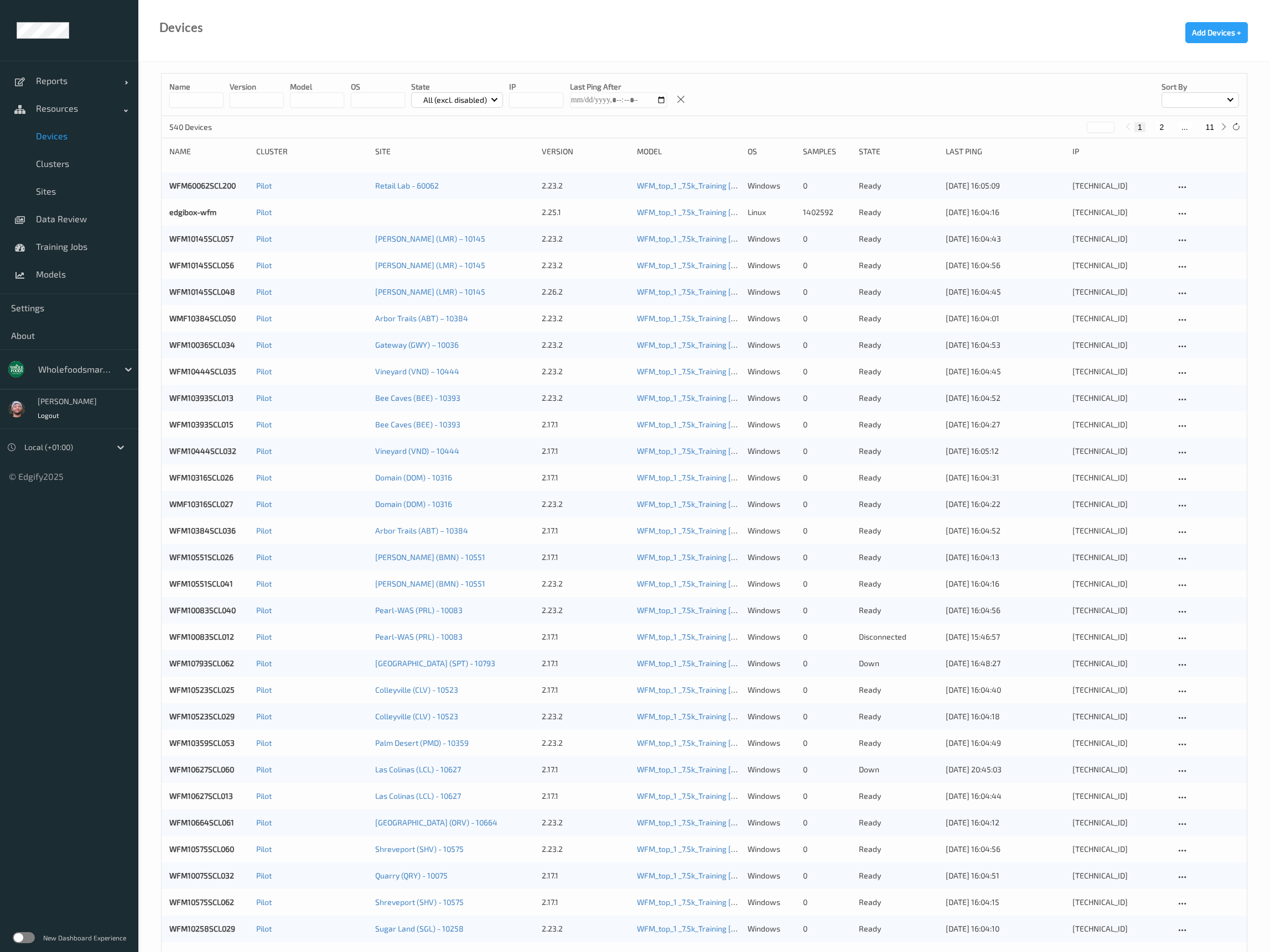
drag, startPoint x: 611, startPoint y: 37, endPoint x: 597, endPoint y: 52, distance: 20.5
click at [611, 37] on div "Devices Add Devices +" at bounding box center [703, 31] width 1131 height 62
click at [201, 93] on input at bounding box center [196, 100] width 54 height 15
drag, startPoint x: 530, startPoint y: 33, endPoint x: 336, endPoint y: 94, distance: 203.4
click at [530, 33] on div "Devices Add Devices +" at bounding box center [703, 31] width 1131 height 62
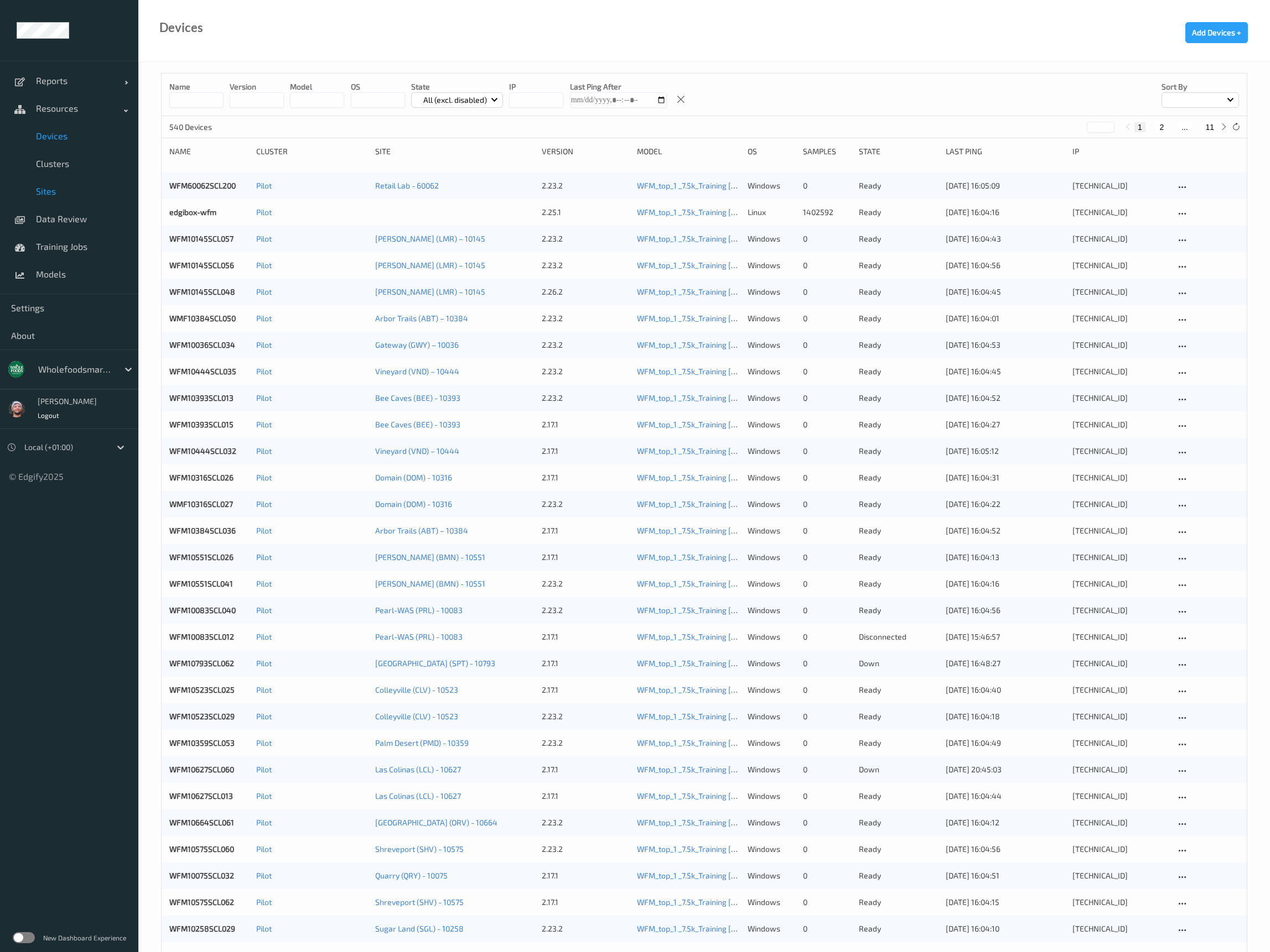
click at [60, 180] on link "Sites" at bounding box center [69, 191] width 138 height 28
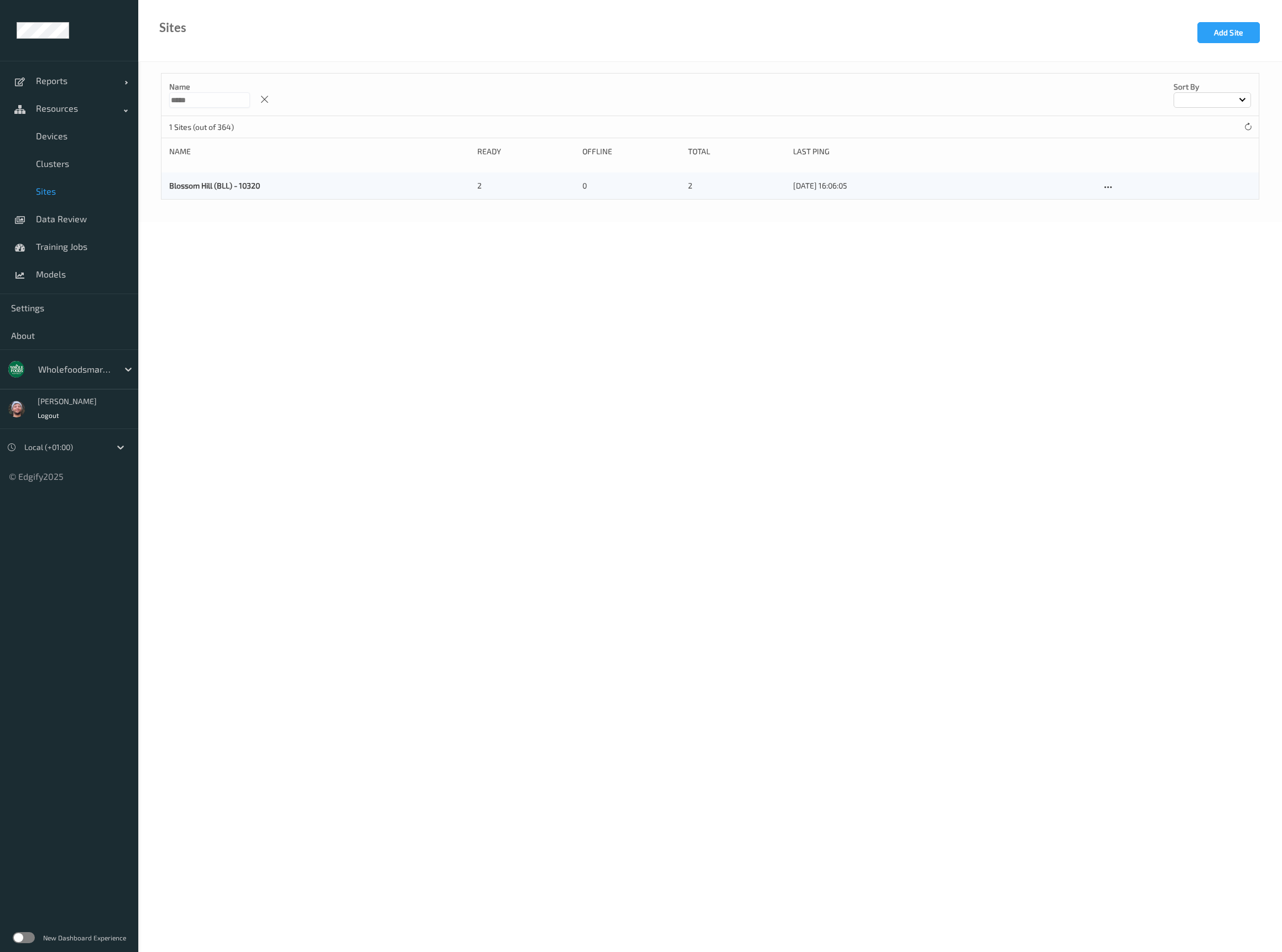
click at [204, 102] on input "*****" at bounding box center [209, 100] width 81 height 15
click at [225, 186] on link "Blossom Hill (BLL) - 10320" at bounding box center [214, 185] width 91 height 10
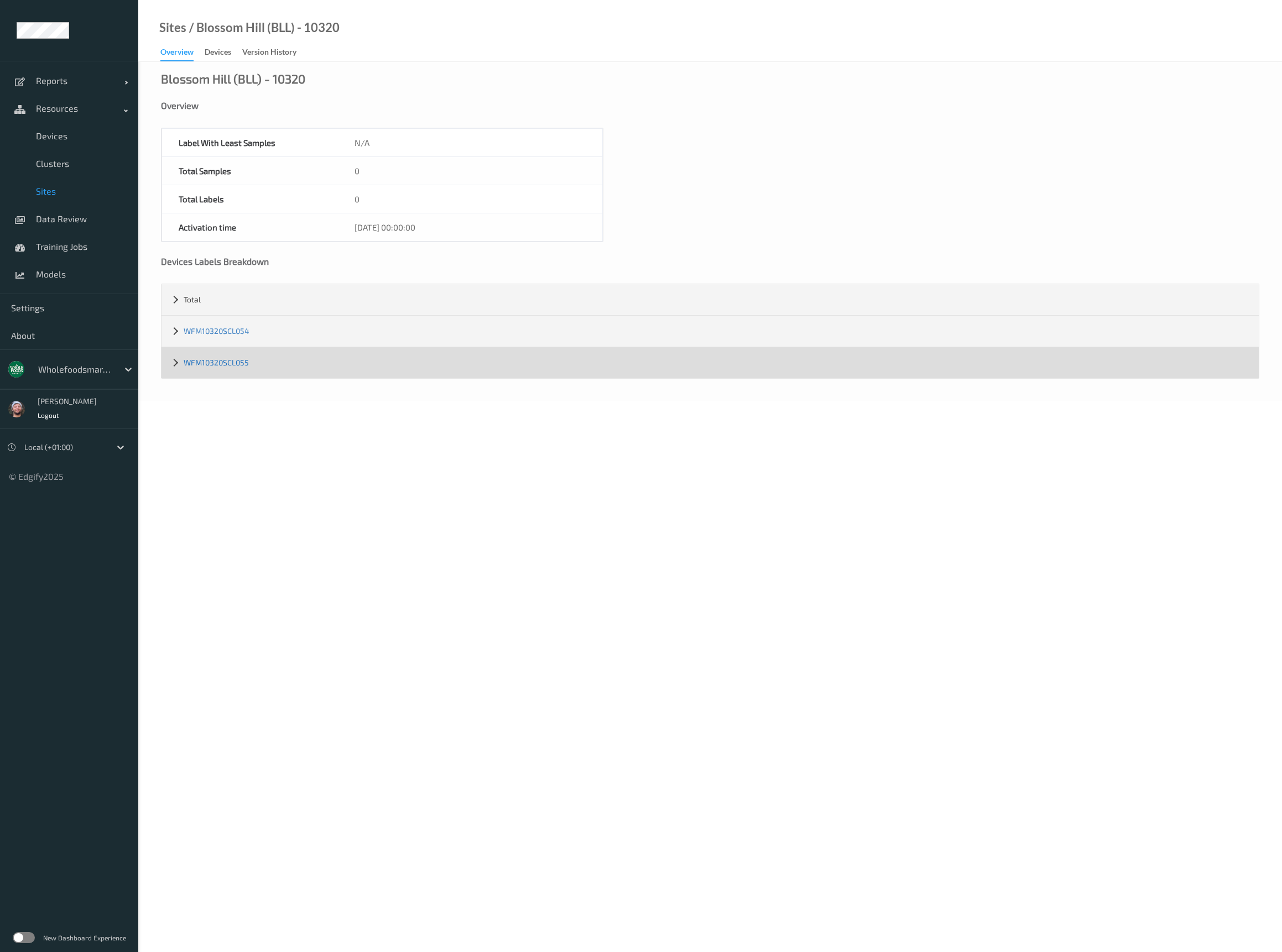
click at [223, 360] on link "WFM10320SCL055" at bounding box center [215, 362] width 65 height 10
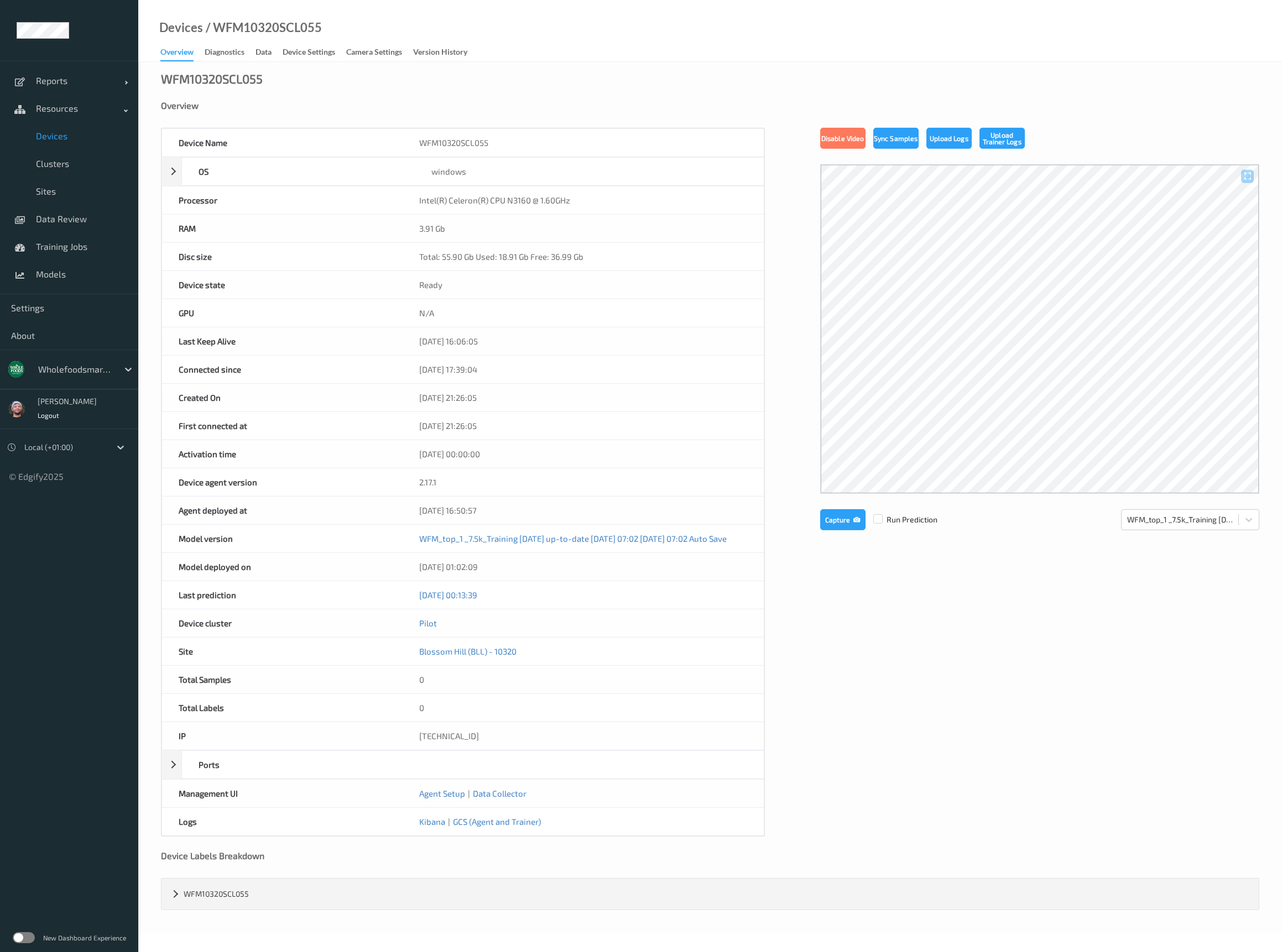
click at [249, 53] on link "Diagnostics" at bounding box center [230, 52] width 51 height 15
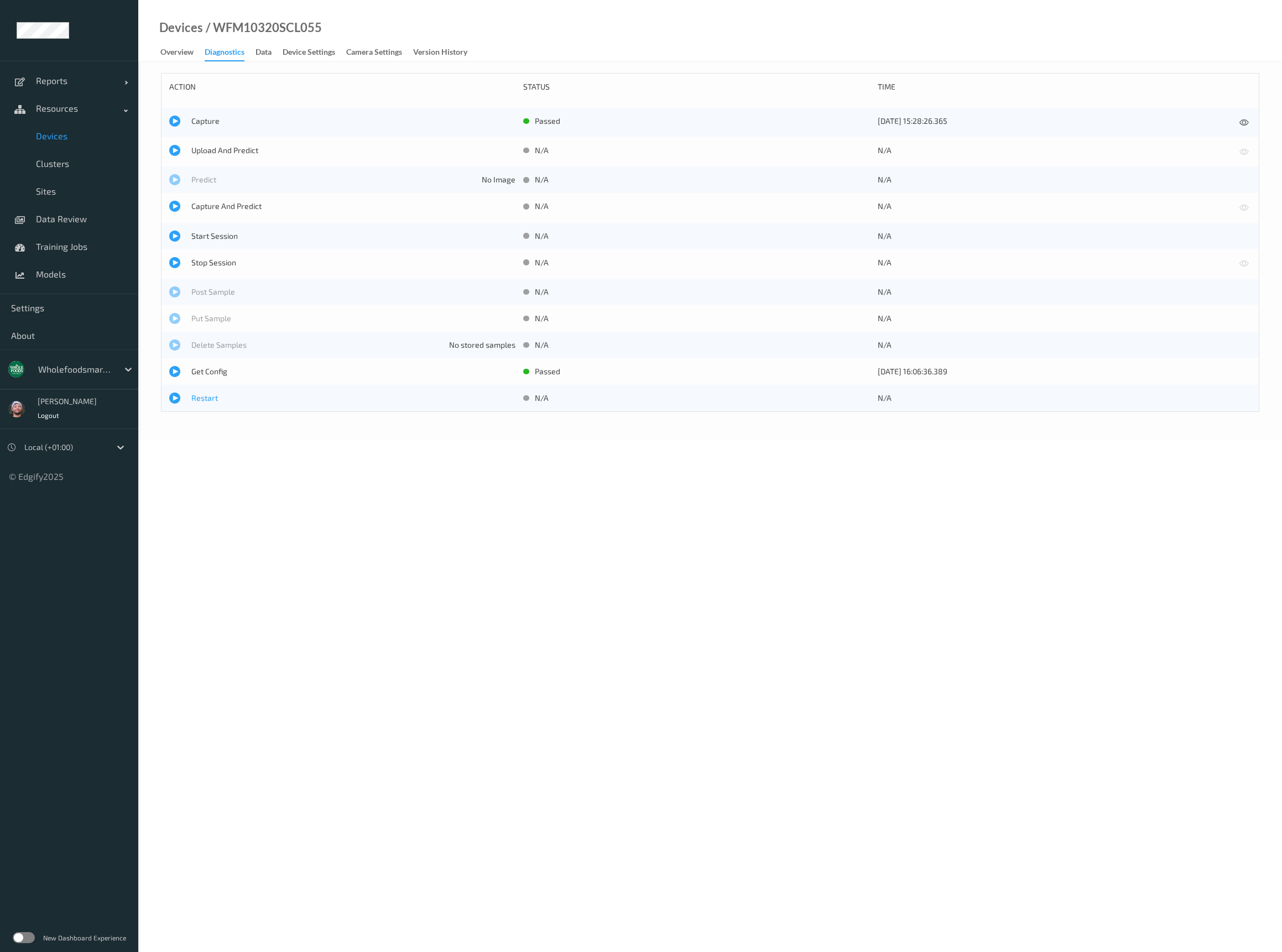
click at [207, 392] on span "Restart" at bounding box center [353, 398] width 324 height 11
click at [528, 520] on body "Reports Default Report Customized Report Resources Devices Clusters Sites Data …" at bounding box center [641, 476] width 1282 height 952
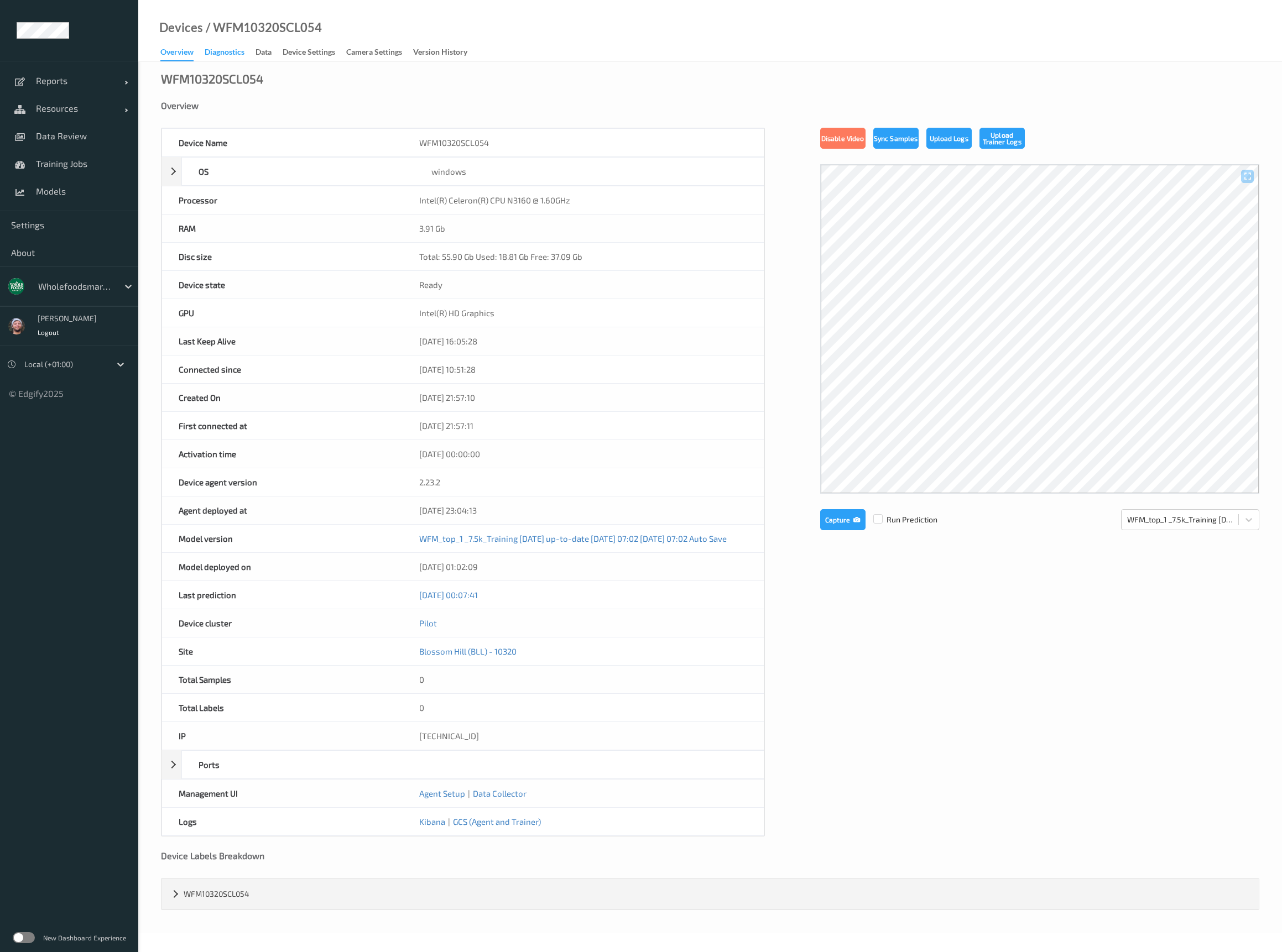
click at [230, 56] on div "Diagnostics" at bounding box center [224, 53] width 40 height 14
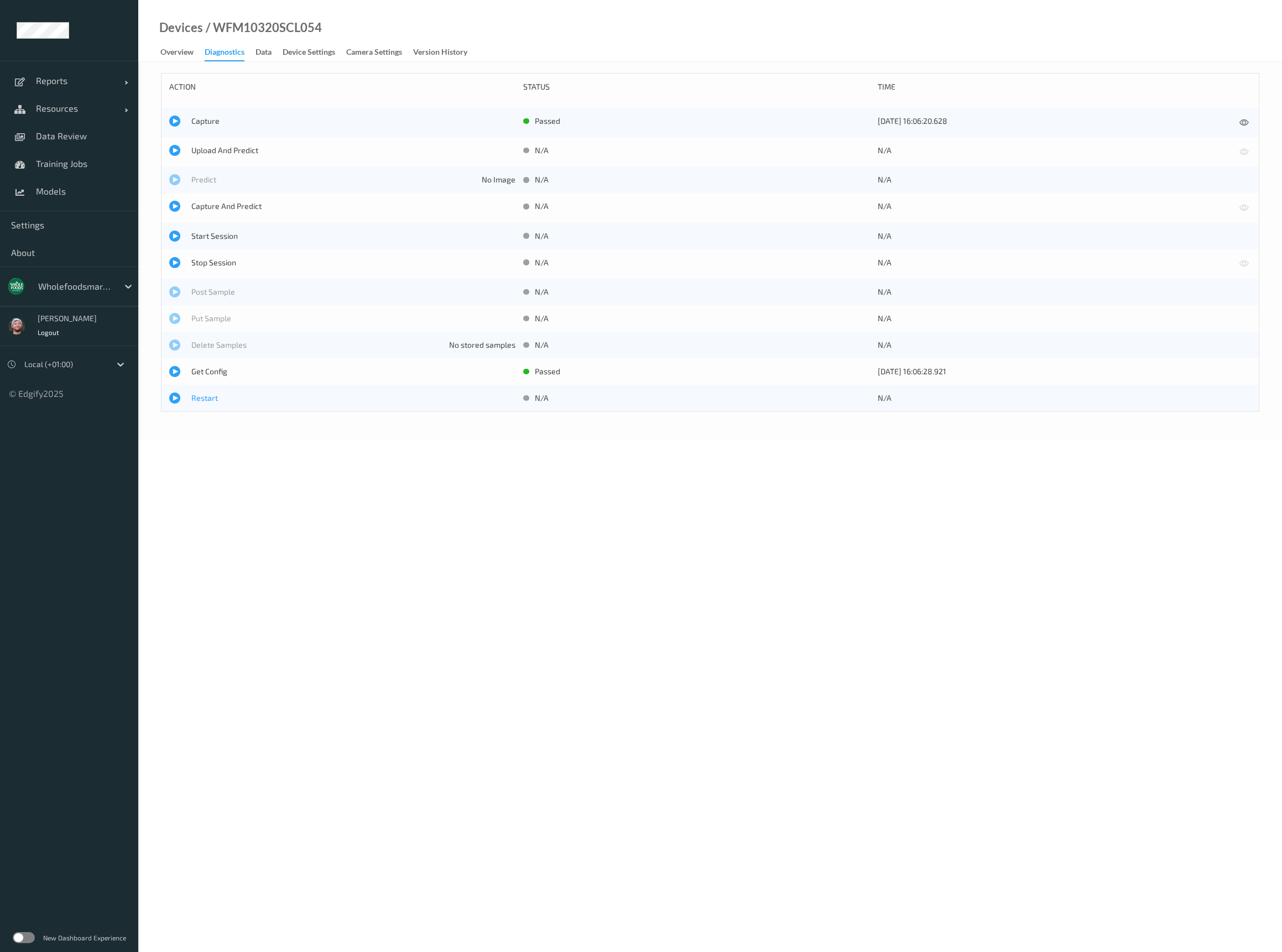
click at [212, 395] on span "Restart" at bounding box center [353, 398] width 324 height 11
click at [179, 50] on div "Overview" at bounding box center [176, 53] width 33 height 14
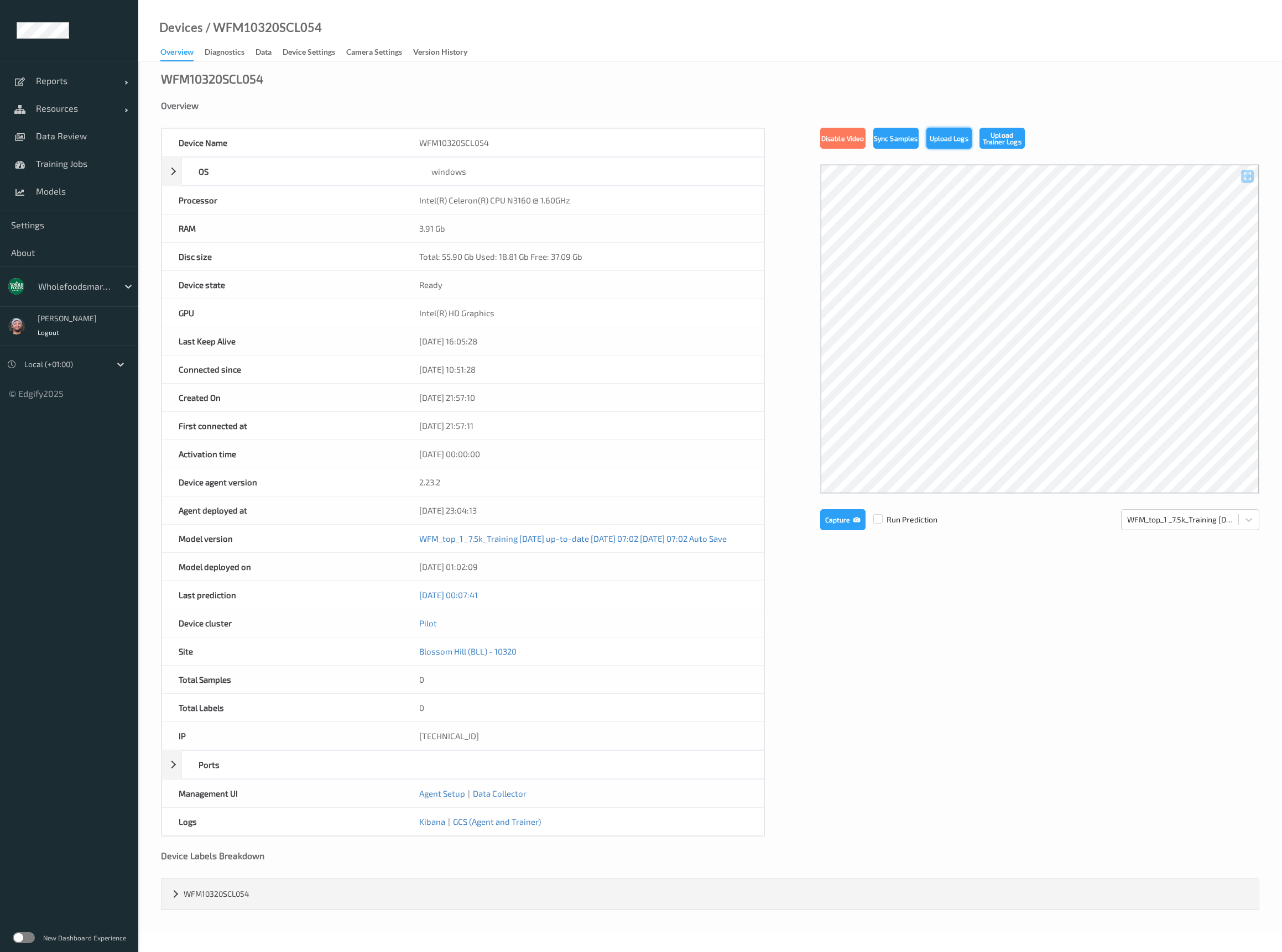
click at [949, 138] on button "Upload Logs" at bounding box center [948, 139] width 45 height 21
drag, startPoint x: 93, startPoint y: 103, endPoint x: 88, endPoint y: 110, distance: 8.6
click at [93, 103] on span "Resources" at bounding box center [79, 109] width 88 height 11
click at [244, 51] on div "Diagnostics" at bounding box center [224, 53] width 40 height 14
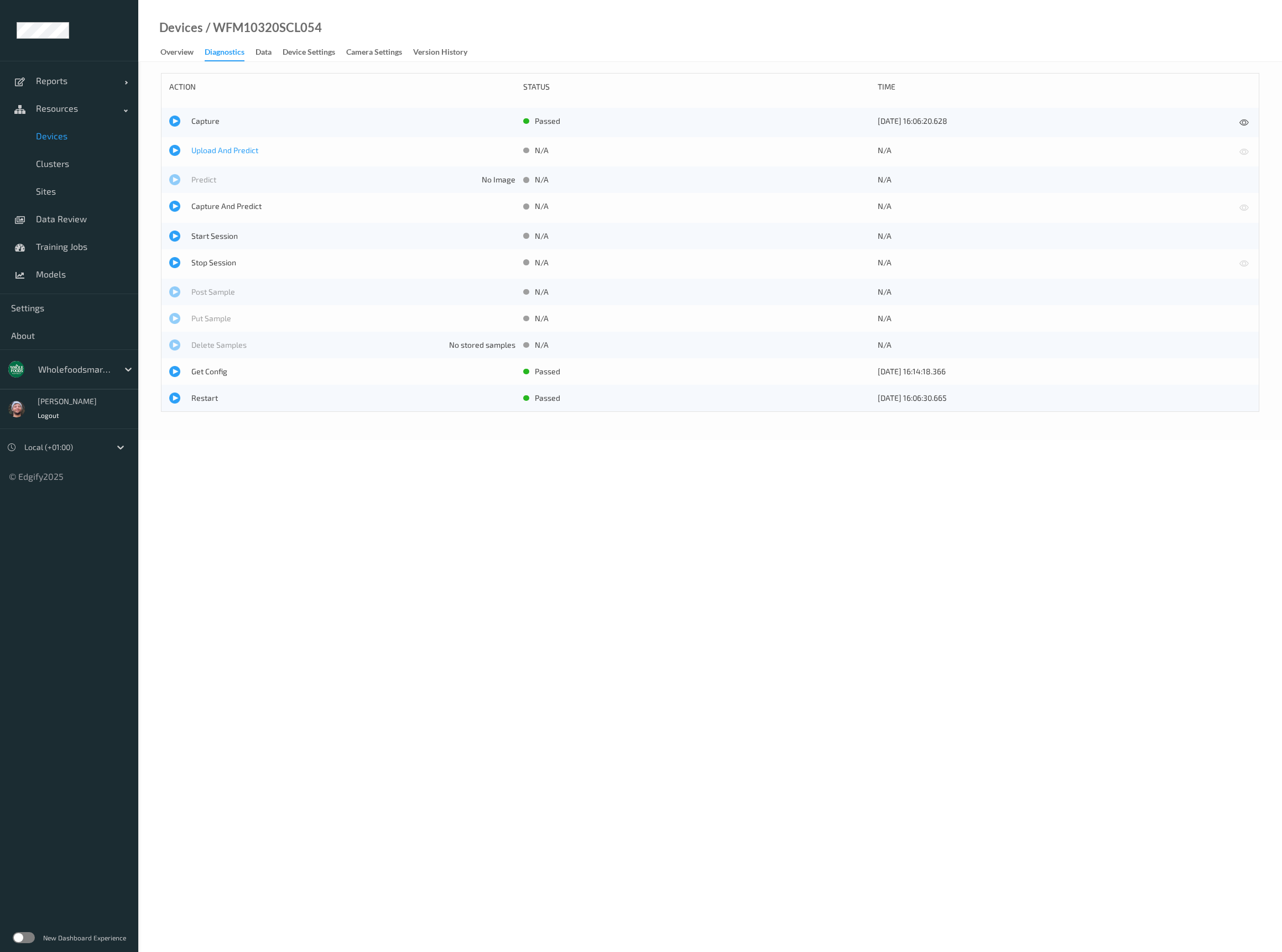
click at [220, 149] on span "Upload And Predict" at bounding box center [353, 150] width 324 height 11
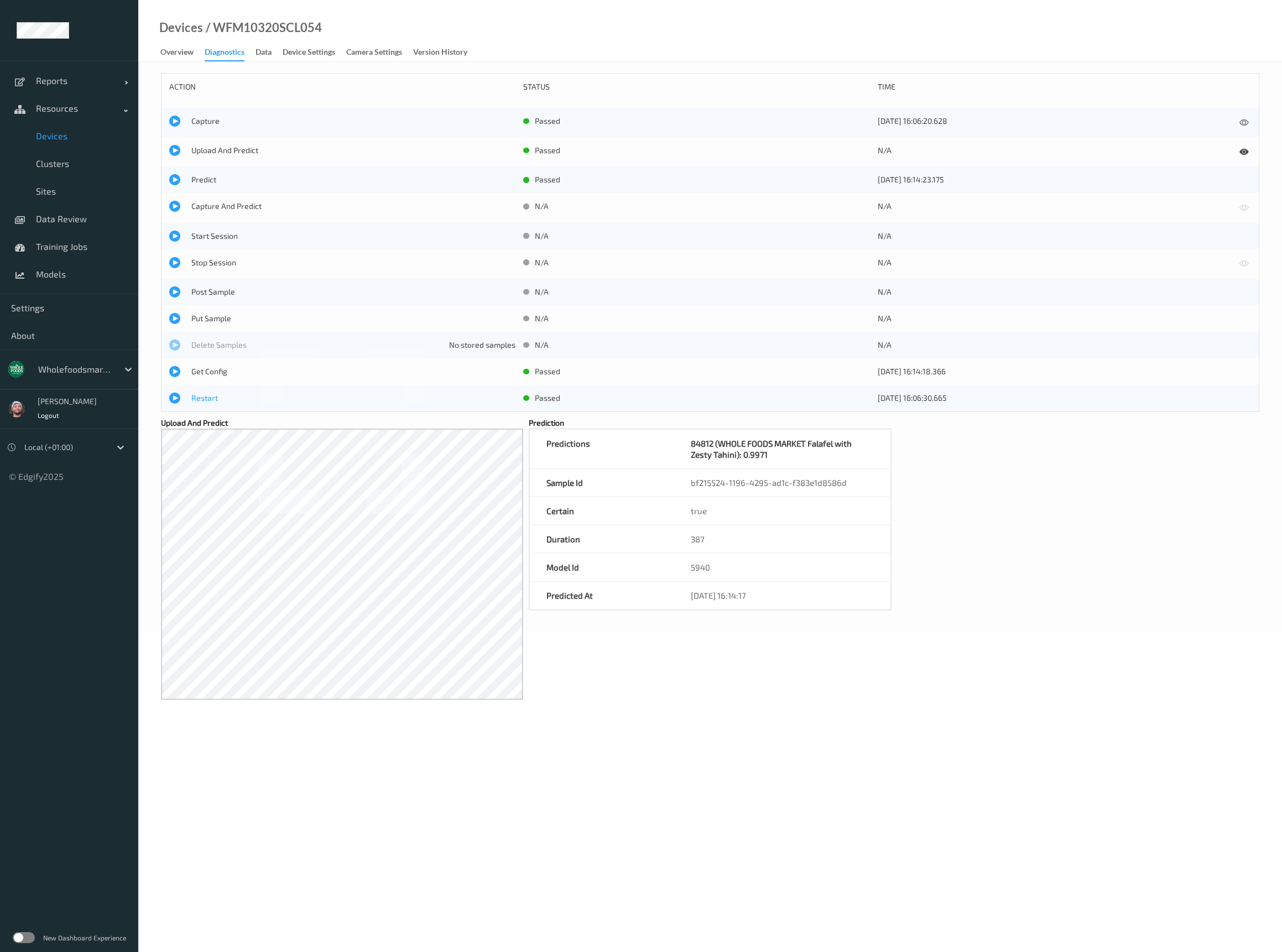
click at [198, 395] on span "Restart" at bounding box center [353, 398] width 324 height 11
click at [186, 47] on div "Overview" at bounding box center [176, 53] width 33 height 14
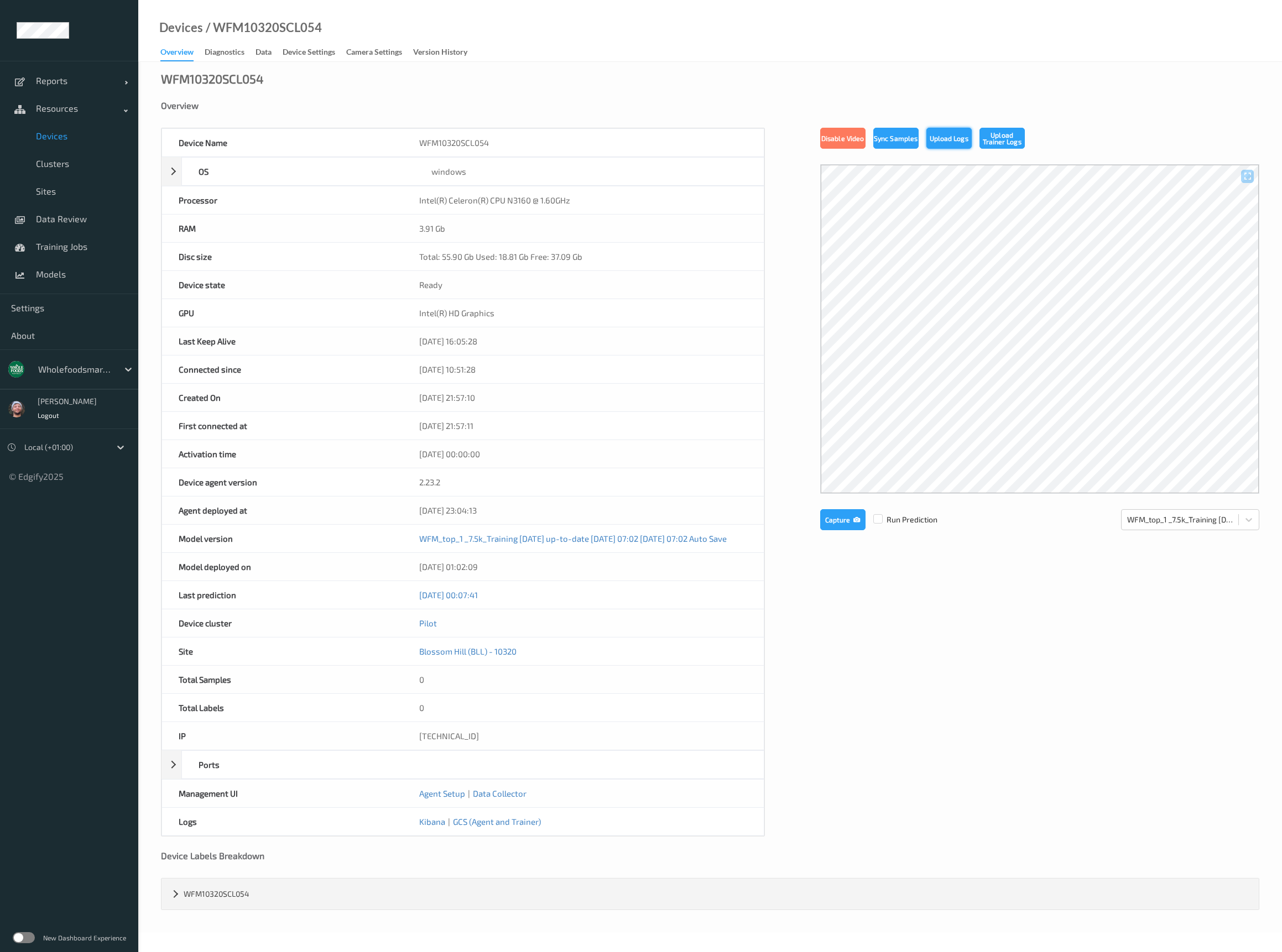
click at [942, 143] on button "Upload Logs" at bounding box center [948, 139] width 45 height 21
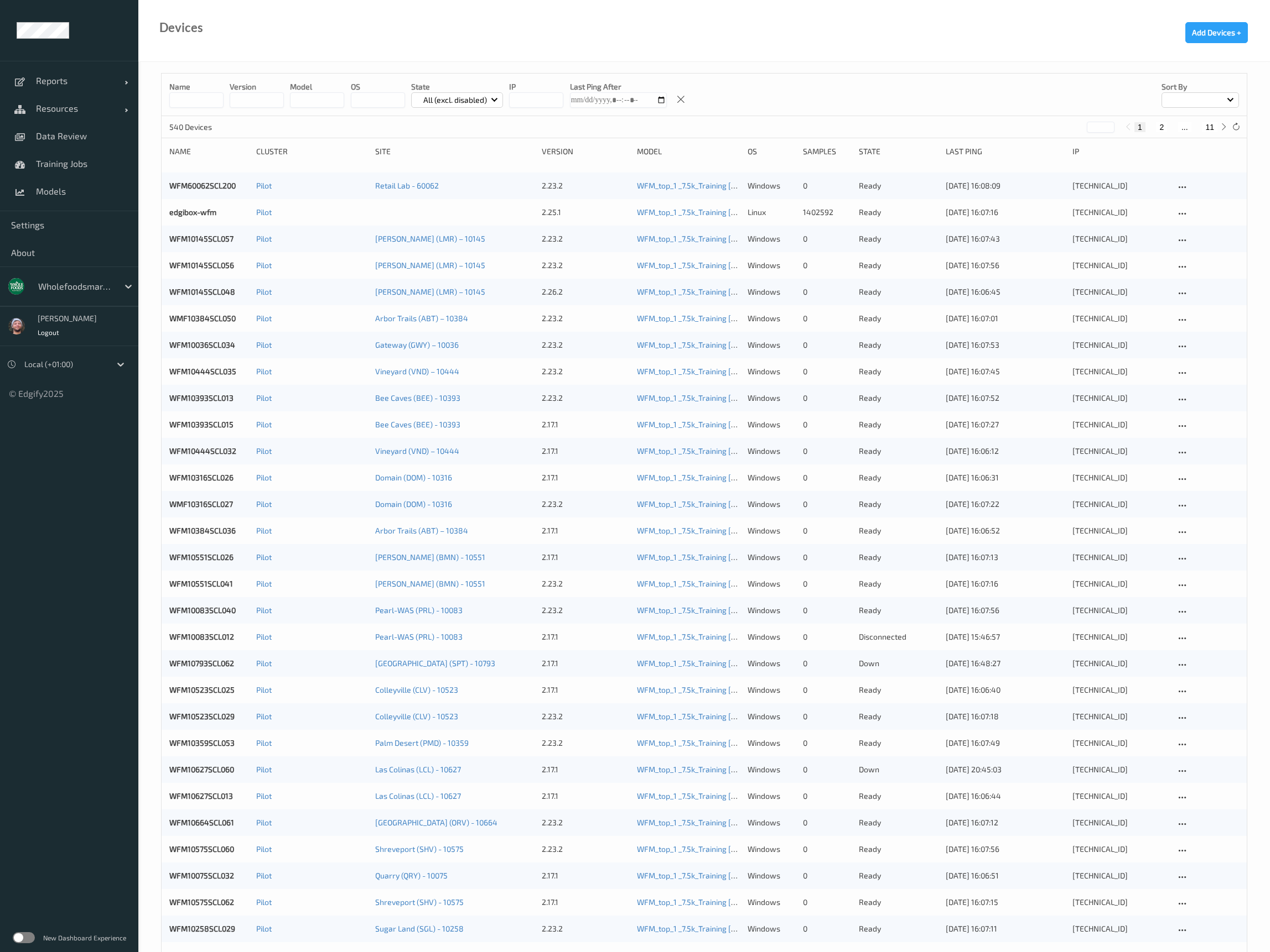
click at [717, 31] on div "Devices Add Devices +" at bounding box center [703, 31] width 1131 height 62
click at [69, 138] on span "Data Review" at bounding box center [81, 136] width 92 height 11
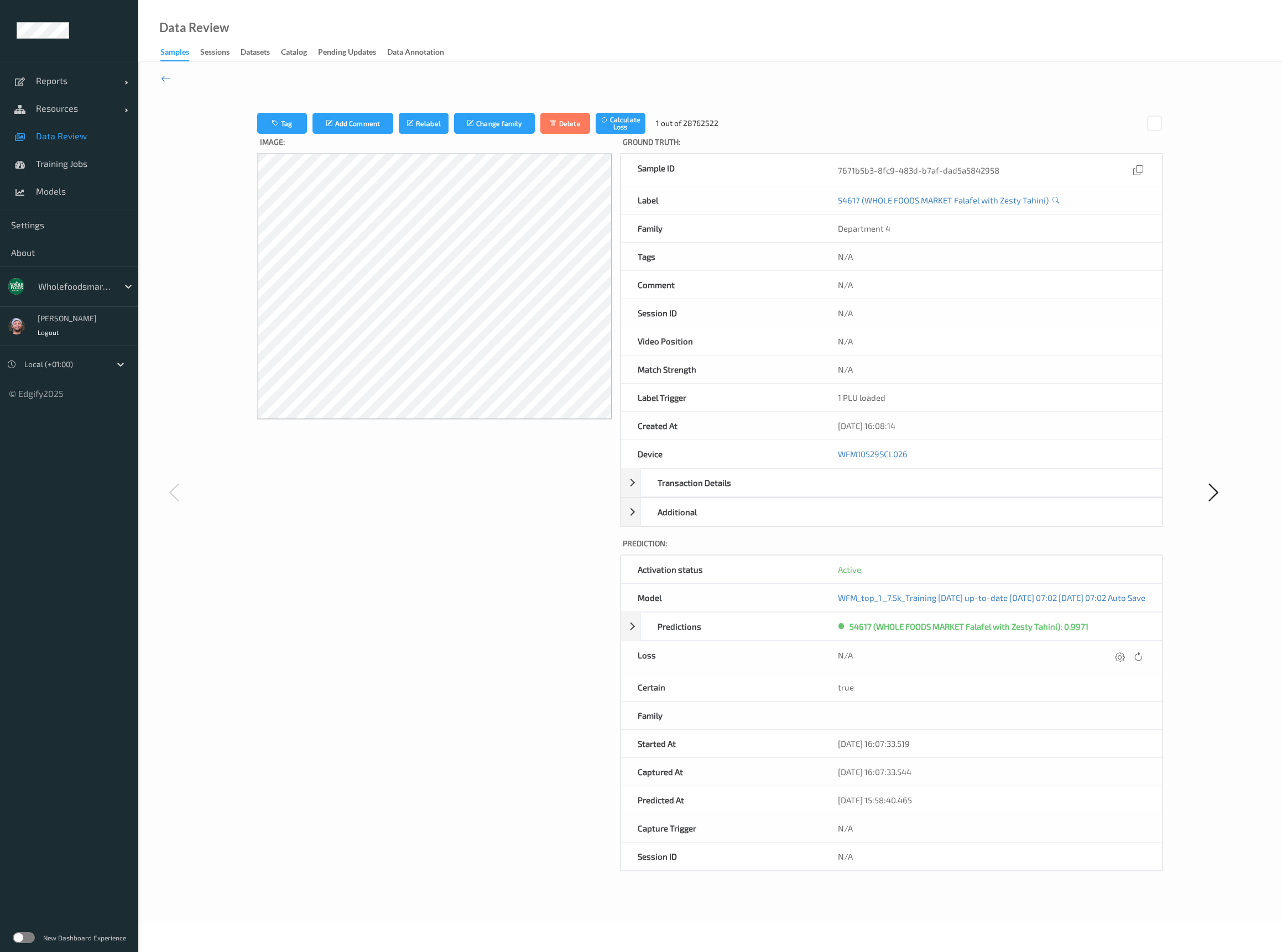
click at [93, 136] on span "Data Review" at bounding box center [81, 136] width 92 height 11
click at [51, 133] on span "Data Review" at bounding box center [81, 136] width 92 height 11
click at [65, 108] on span "Resources" at bounding box center [79, 109] width 88 height 11
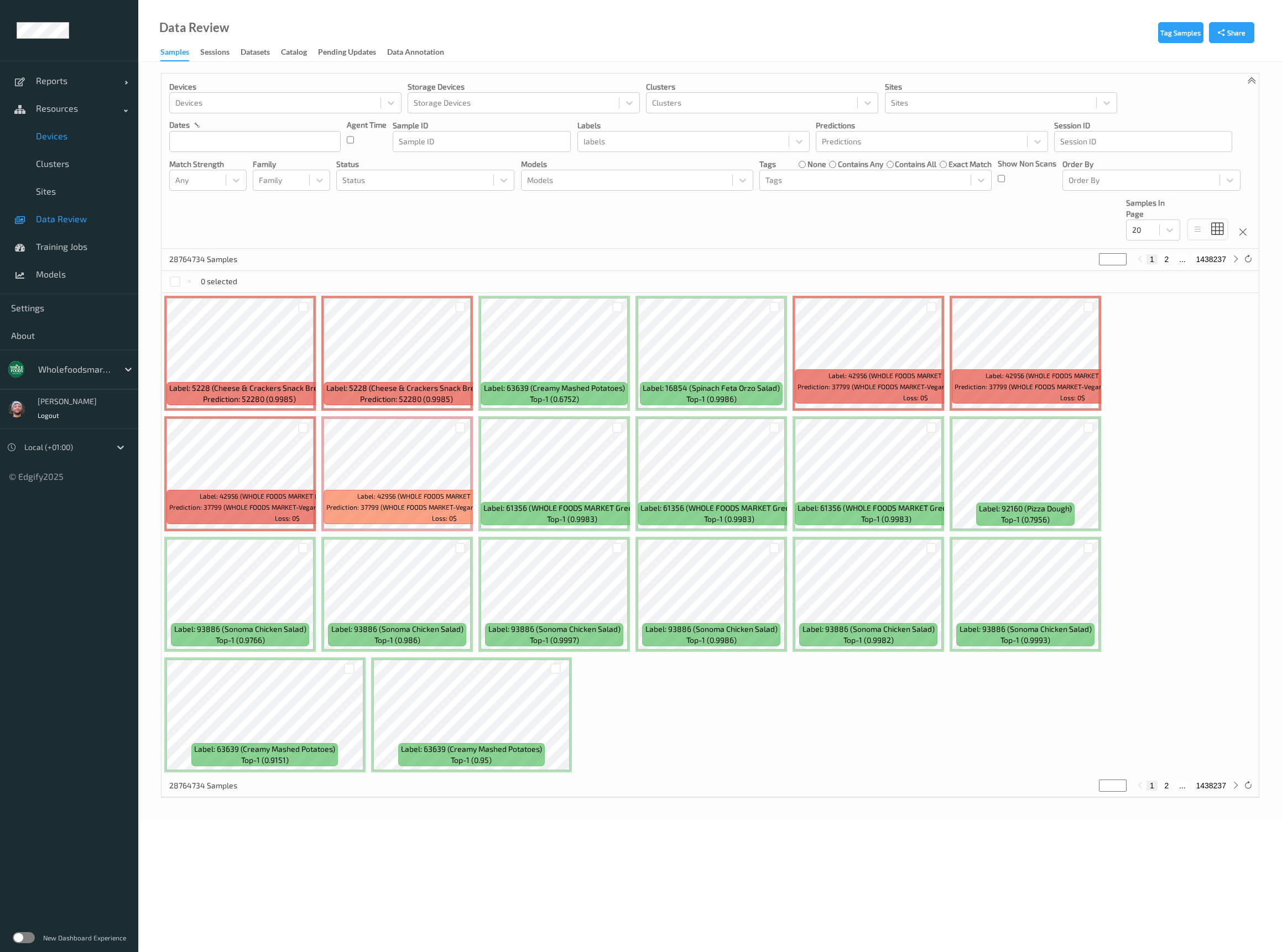
click at [72, 144] on link "Devices" at bounding box center [69, 135] width 138 height 28
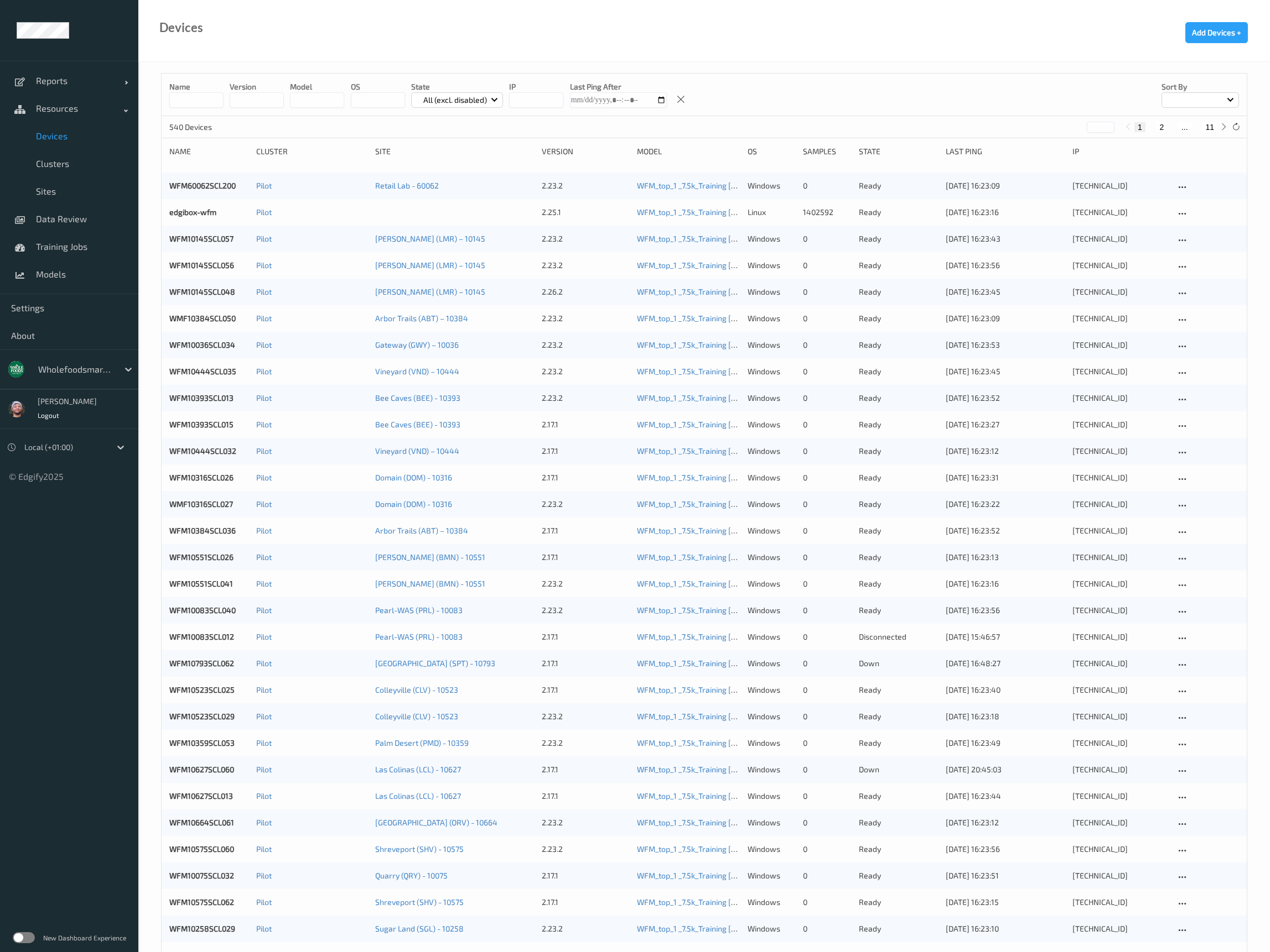
click at [183, 101] on input at bounding box center [196, 100] width 54 height 15
paste input "**********"
type input "**********"
click at [309, 64] on div "**********" at bounding box center [703, 793] width 1131 height 1461
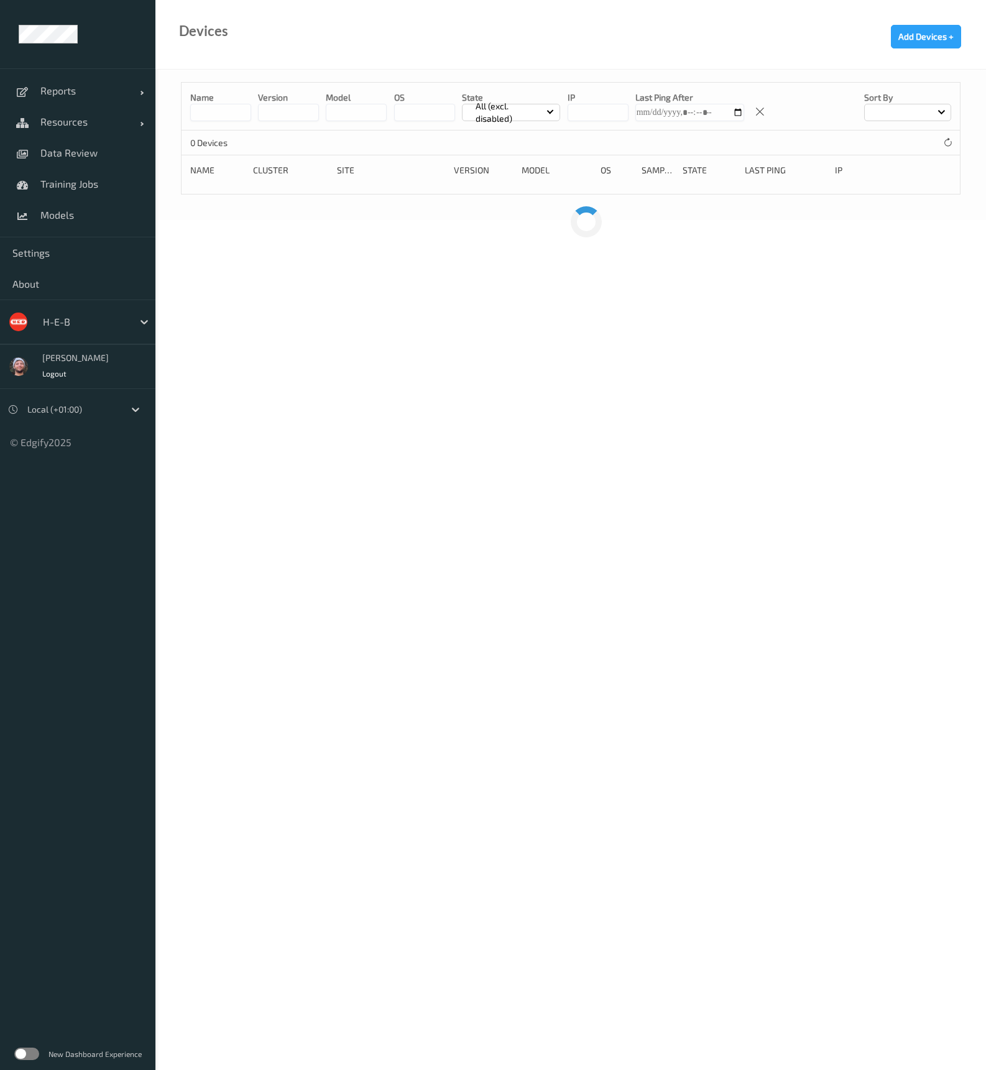
click at [231, 111] on input at bounding box center [220, 112] width 61 height 17
copy div "[TECHNICAL_ID]"
drag, startPoint x: 887, startPoint y: 211, endPoint x: 829, endPoint y: 493, distance: 287.5
click at [829, 493] on body "**********" at bounding box center [493, 535] width 986 height 1070
click at [240, 121] on input "**********" at bounding box center [220, 112] width 61 height 17
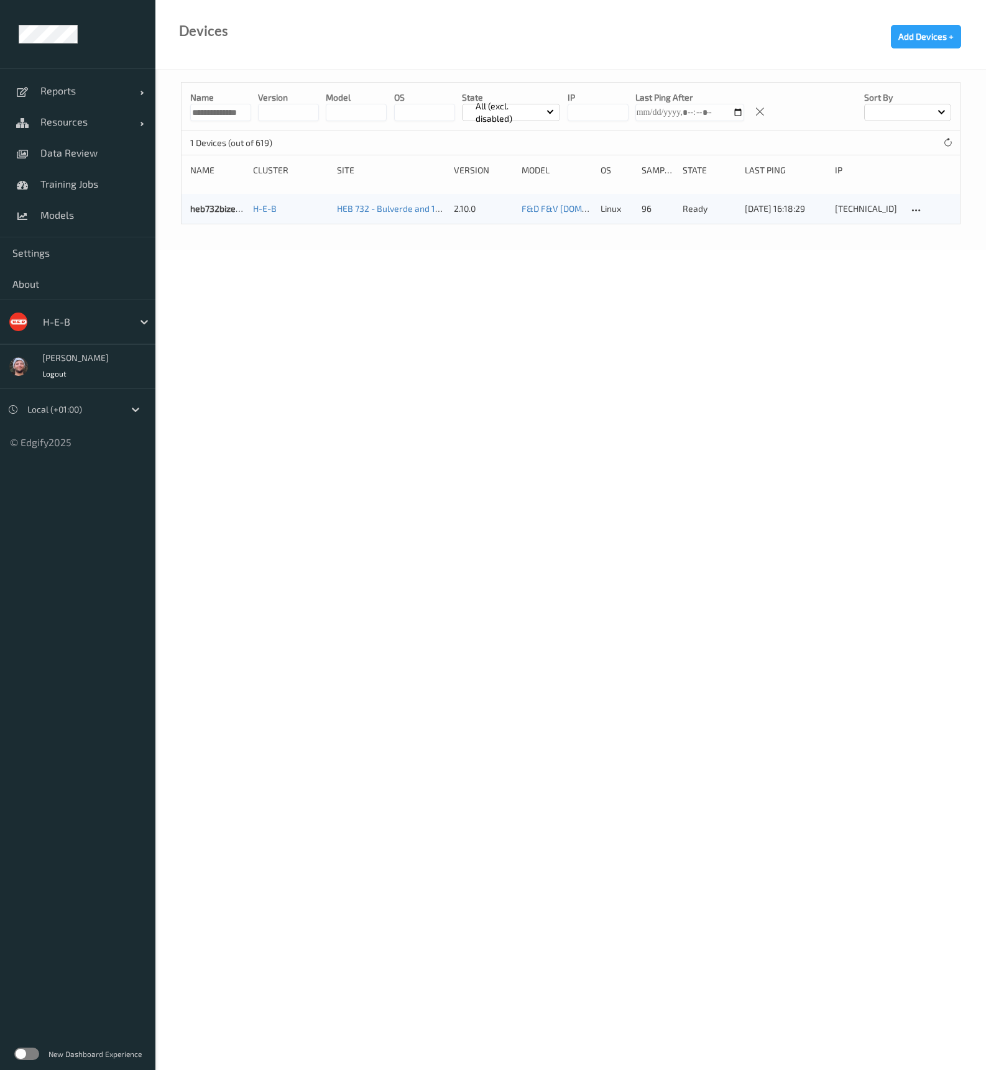
click at [240, 121] on input "**********" at bounding box center [220, 112] width 61 height 17
paste input
copy div "10.10.82.41"
drag, startPoint x: 845, startPoint y: 213, endPoint x: 812, endPoint y: 468, distance: 256.9
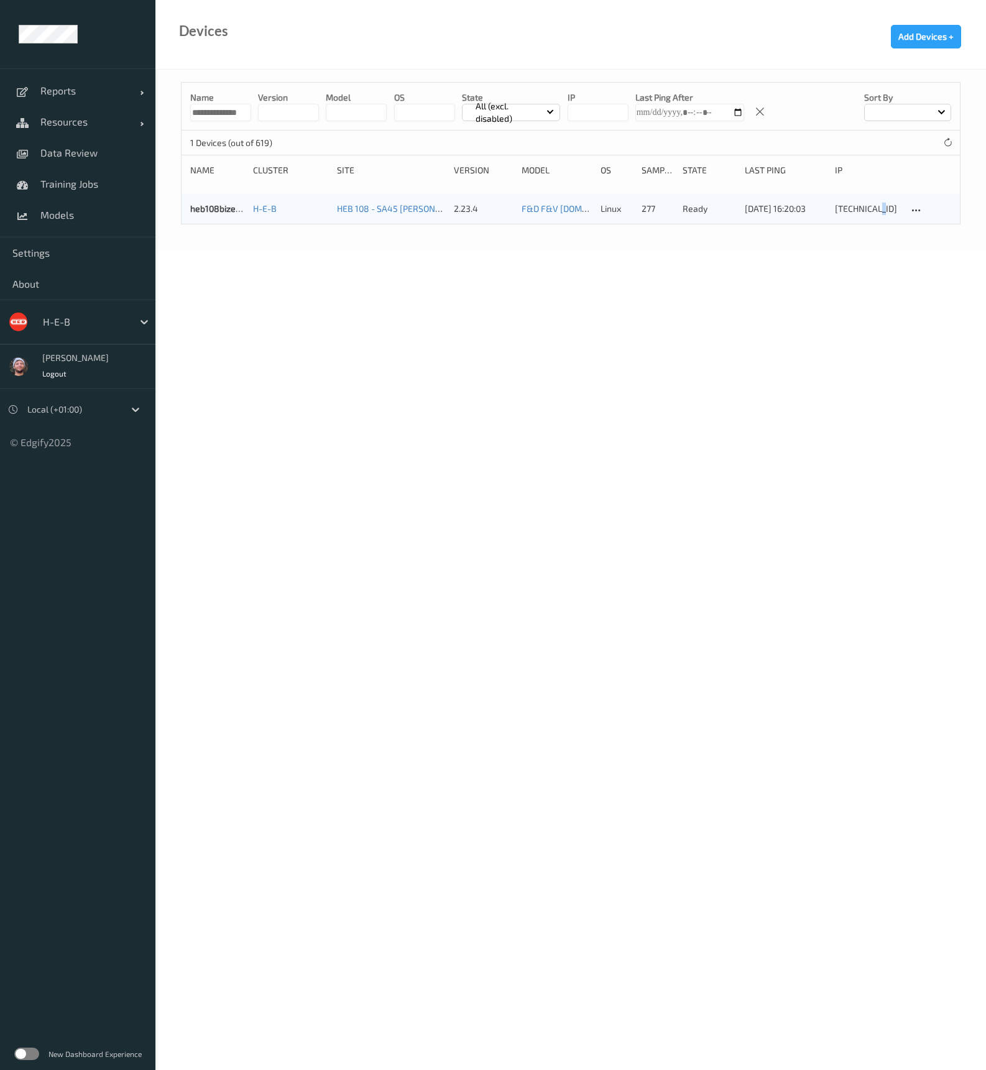
click at [822, 442] on body "**********" at bounding box center [493, 535] width 986 height 1070
click at [812, 471] on body "**********" at bounding box center [493, 535] width 986 height 1070
click at [232, 105] on input "**********" at bounding box center [220, 112] width 61 height 17
paste input
copy div "10.59.12.44"
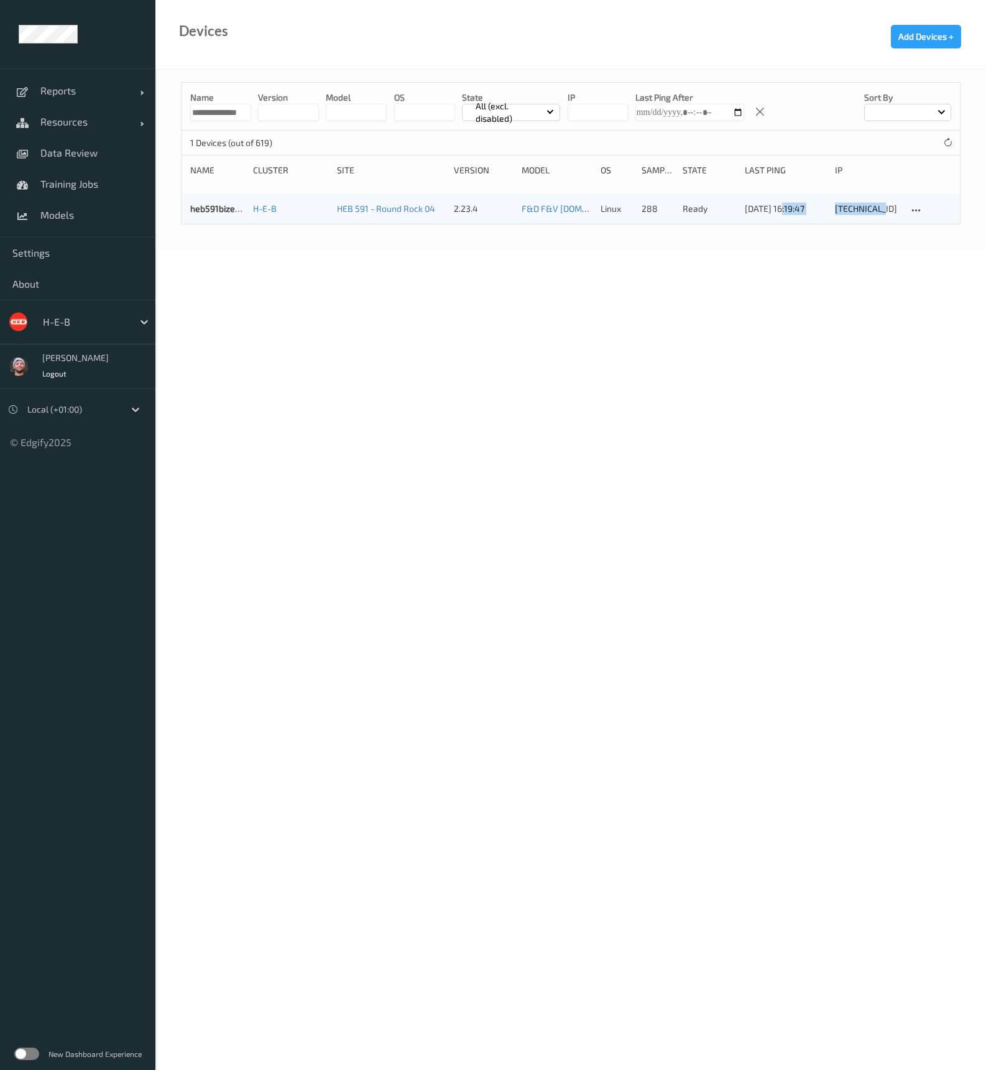
drag, startPoint x: 883, startPoint y: 210, endPoint x: 763, endPoint y: 461, distance: 278.6
click at [768, 420] on body "**********" at bounding box center [493, 535] width 986 height 1070
click at [763, 462] on body "**********" at bounding box center [493, 535] width 986 height 1070
click at [225, 117] on input "**********" at bounding box center [220, 112] width 61 height 17
paste input
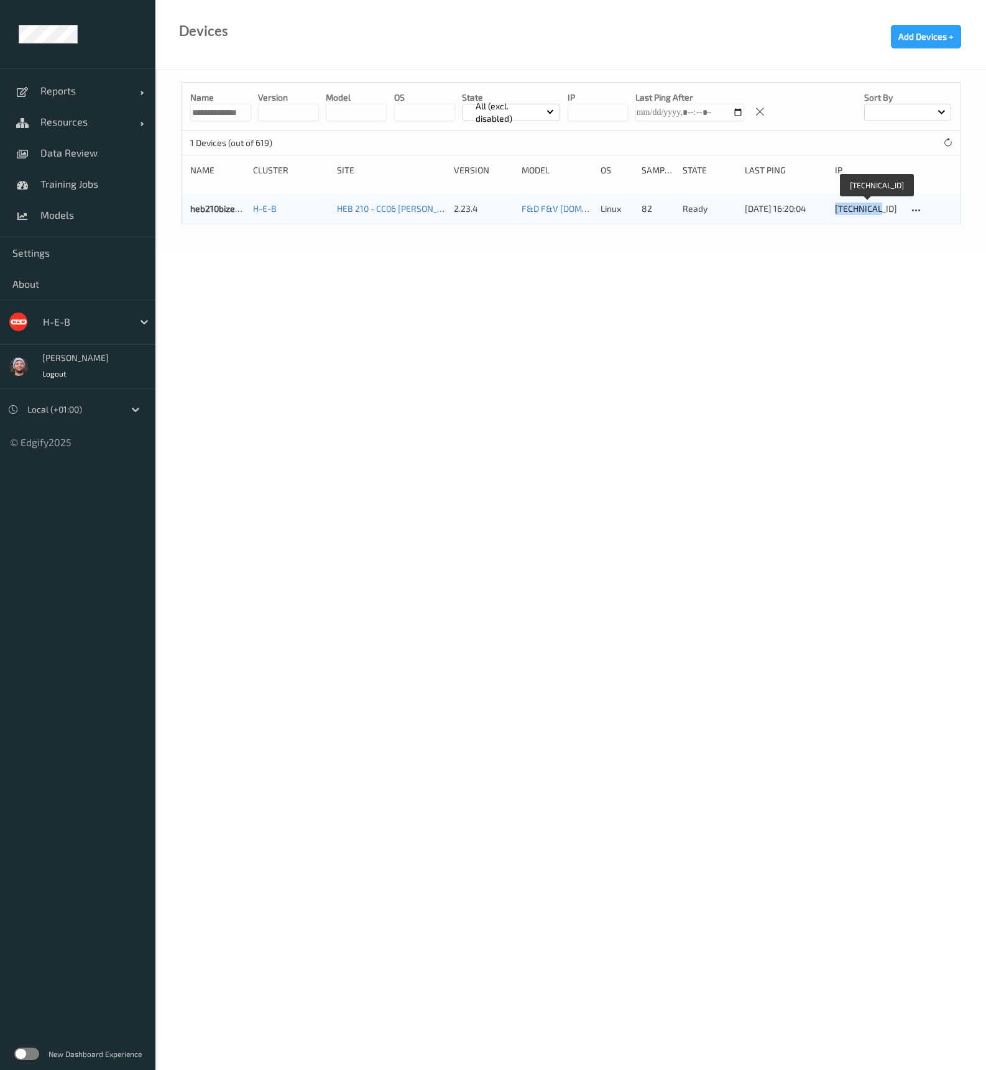
copy div "10.21.2.22"
drag, startPoint x: 874, startPoint y: 207, endPoint x: 788, endPoint y: 529, distance: 333.4
click at [788, 526] on body "**********" at bounding box center [493, 535] width 986 height 1070
click at [788, 538] on body "**********" at bounding box center [493, 535] width 986 height 1070
click at [229, 113] on input "**********" at bounding box center [220, 112] width 61 height 17
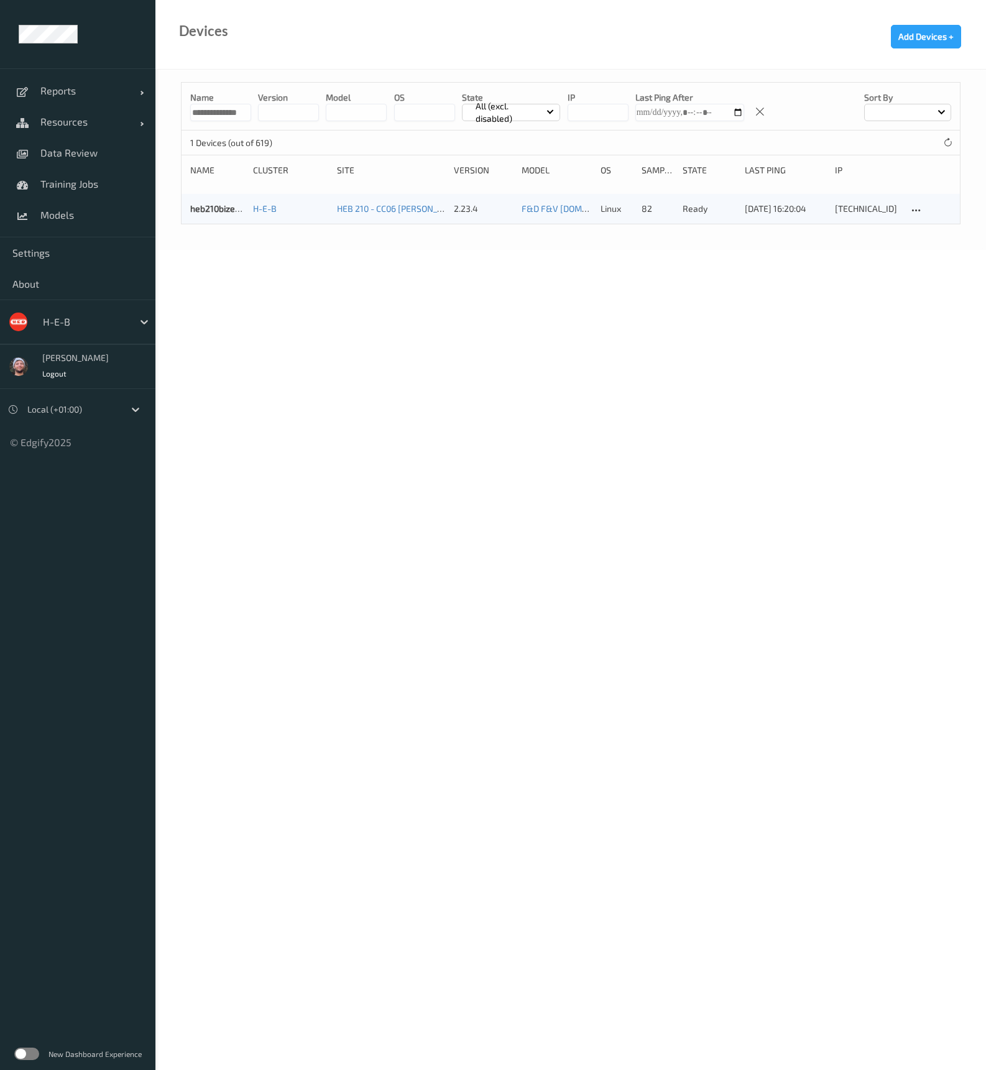
paste input
copy div "10.61.82.30"
drag, startPoint x: 891, startPoint y: 208, endPoint x: 722, endPoint y: 510, distance: 345.4
click at [744, 471] on body "**********" at bounding box center [493, 535] width 986 height 1070
click at [722, 510] on body "**********" at bounding box center [493, 535] width 986 height 1070
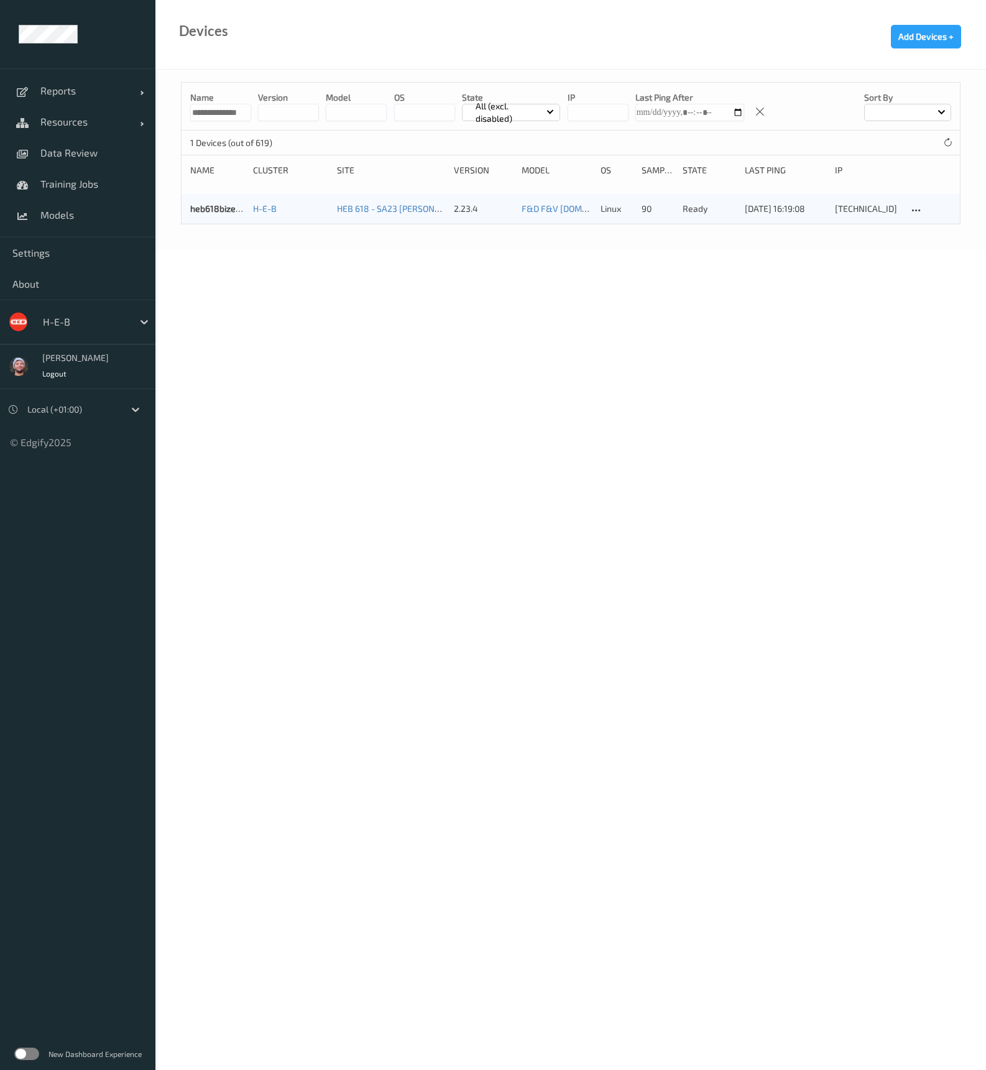
click at [218, 110] on input "**********" at bounding box center [220, 112] width 61 height 17
paste input
type input "**********"
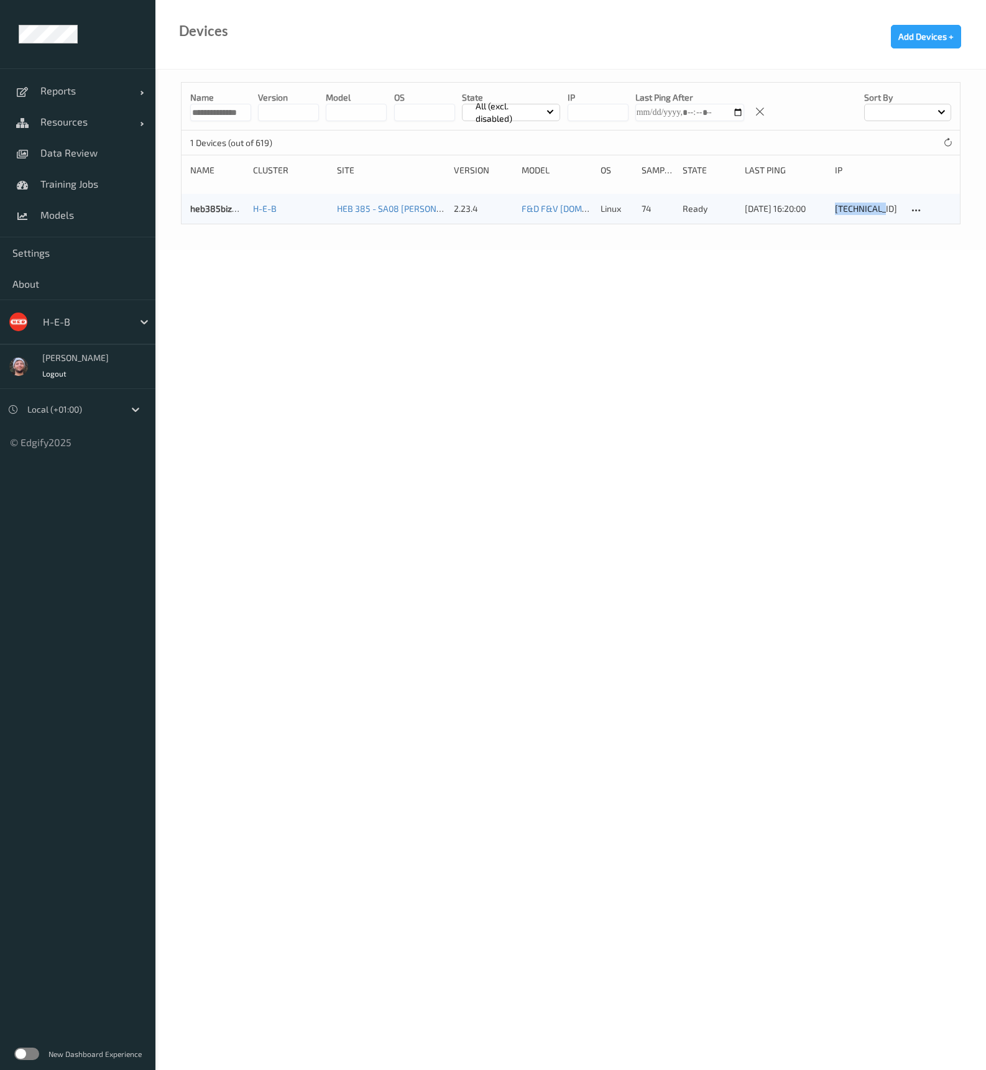
copy div "10.38.52.23"
drag, startPoint x: 891, startPoint y: 205, endPoint x: 911, endPoint y: 634, distance: 429.4
click at [901, 630] on body "**********" at bounding box center [493, 535] width 986 height 1070
drag, startPoint x: 768, startPoint y: 372, endPoint x: 796, endPoint y: 330, distance: 50.3
click at [768, 372] on body "**********" at bounding box center [493, 535] width 986 height 1070
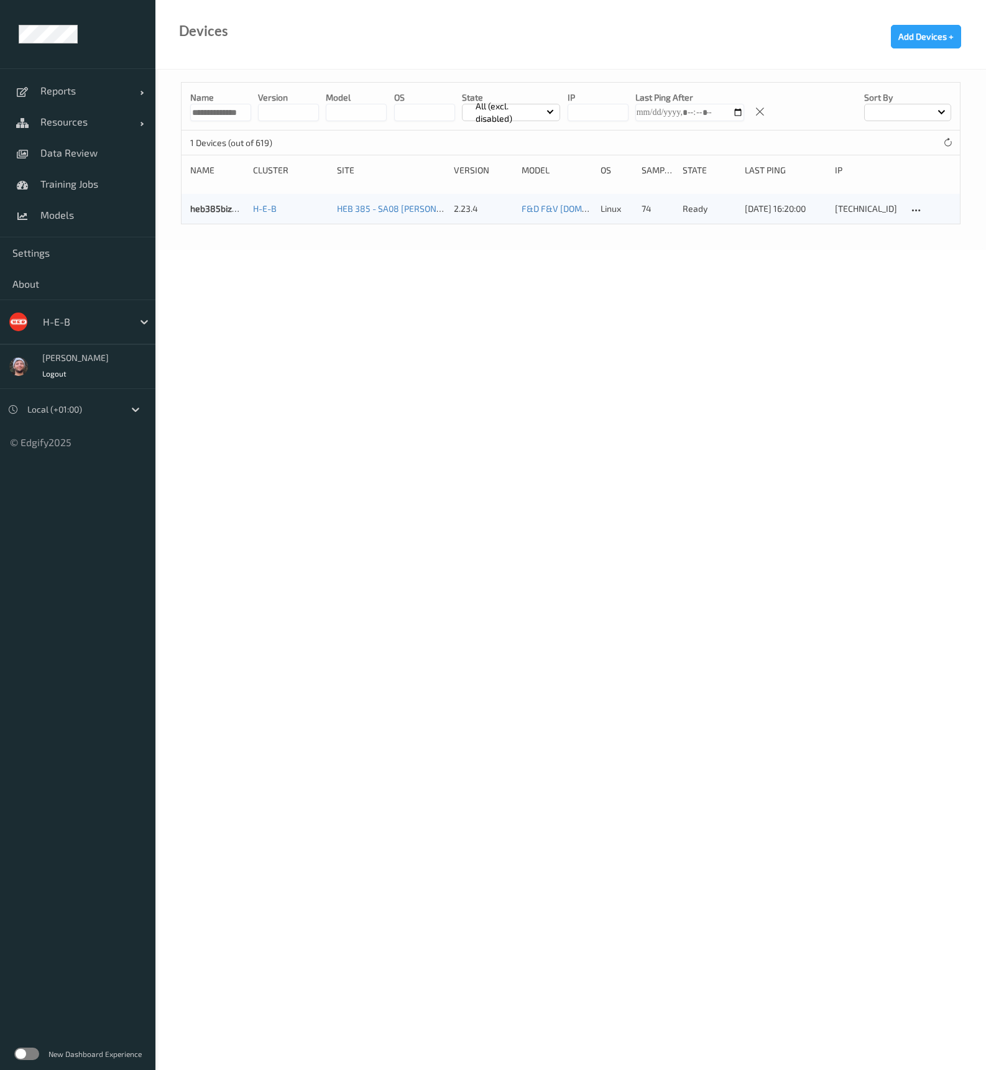
click at [65, 333] on div "H-E-B" at bounding box center [96, 322] width 119 height 24
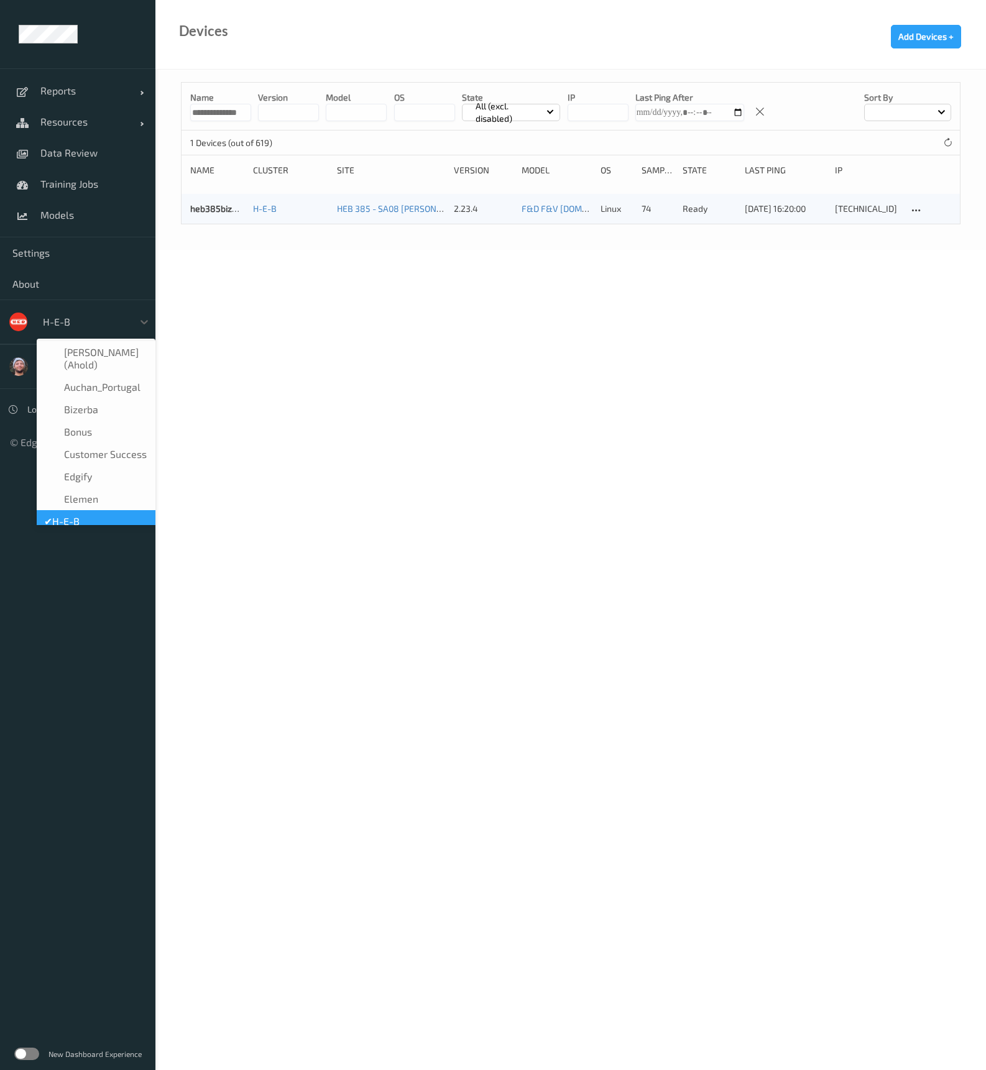
scroll to position [15, 0]
click at [71, 322] on div at bounding box center [85, 322] width 84 height 15
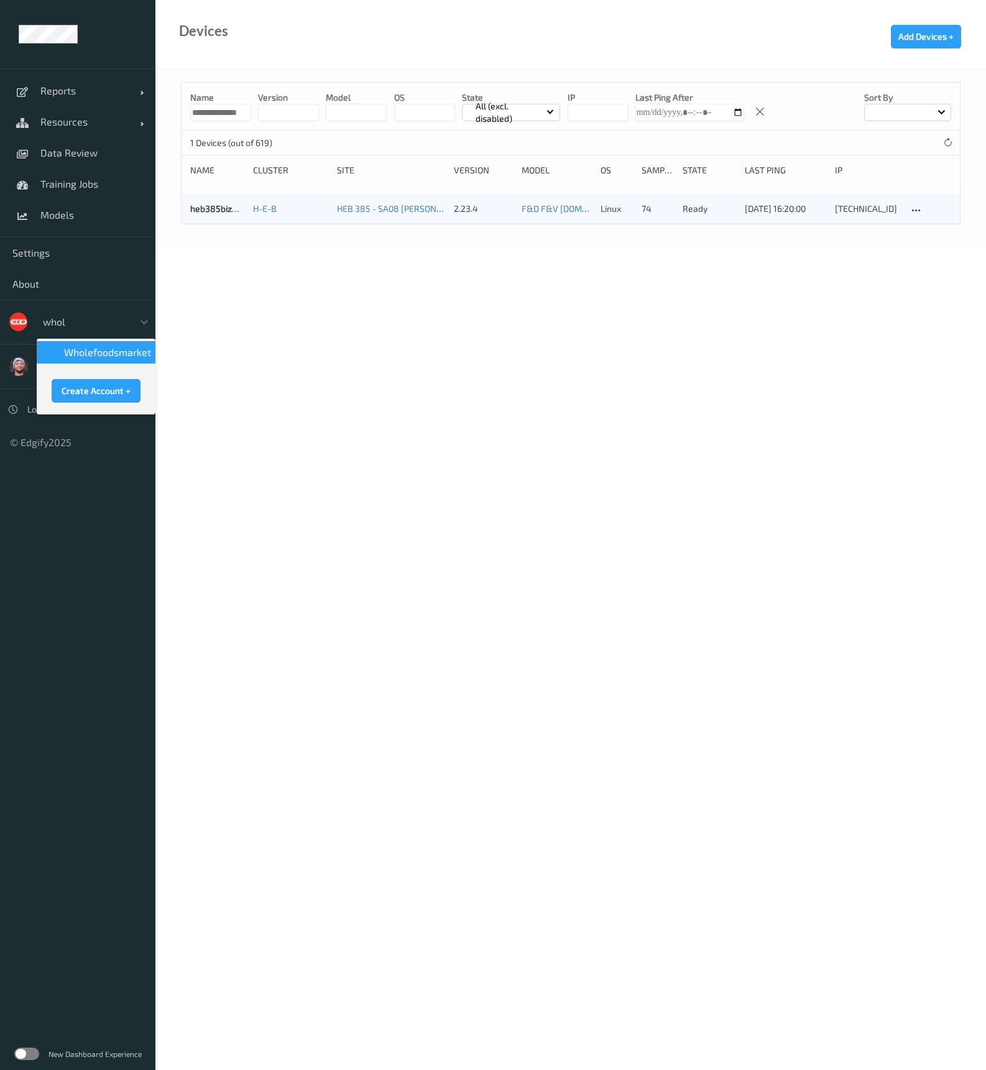
type input "whole"
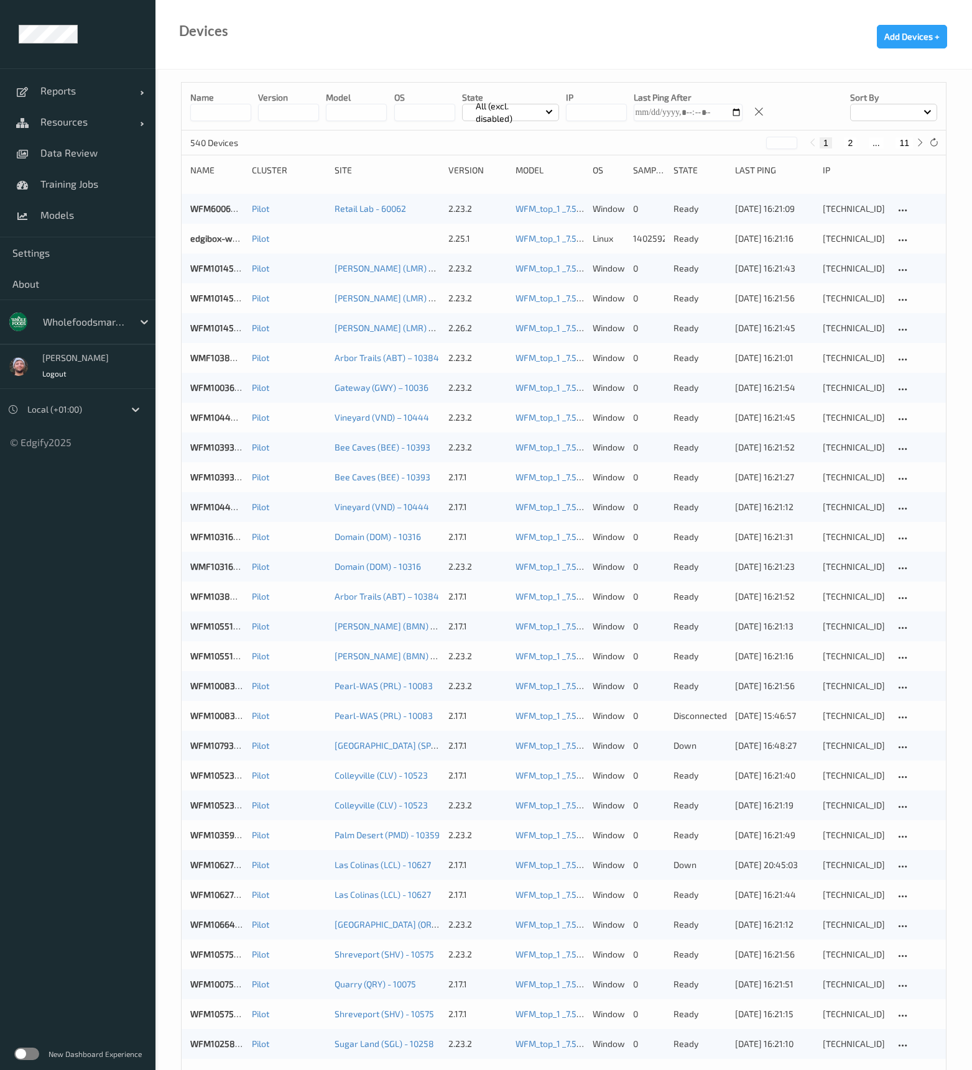
click at [590, 17] on div "Devices Add Devices +" at bounding box center [563, 35] width 816 height 70
drag, startPoint x: 95, startPoint y: 121, endPoint x: 91, endPoint y: 130, distance: 9.7
click at [95, 121] on span "Resources" at bounding box center [89, 122] width 99 height 12
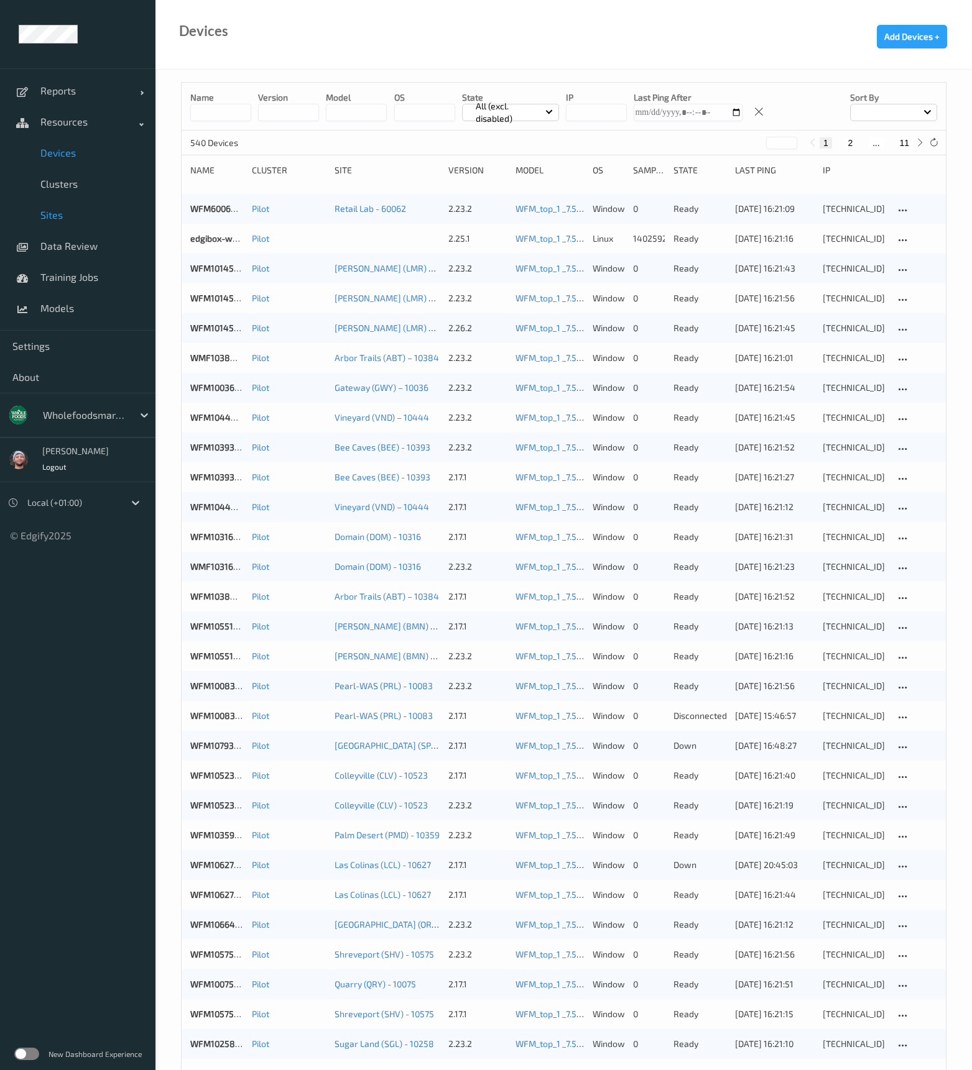
click at [75, 211] on span "Sites" at bounding box center [91, 215] width 103 height 12
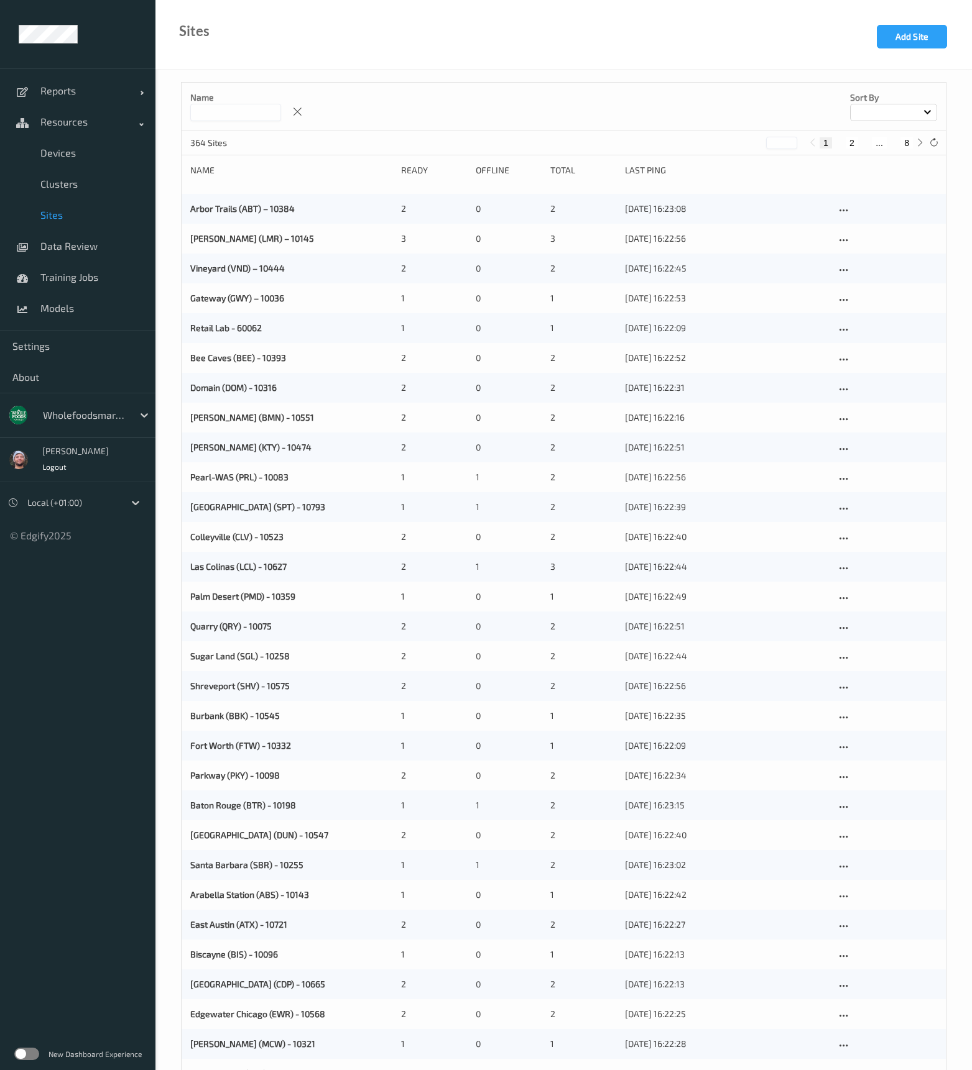
click at [222, 109] on input at bounding box center [235, 112] width 91 height 17
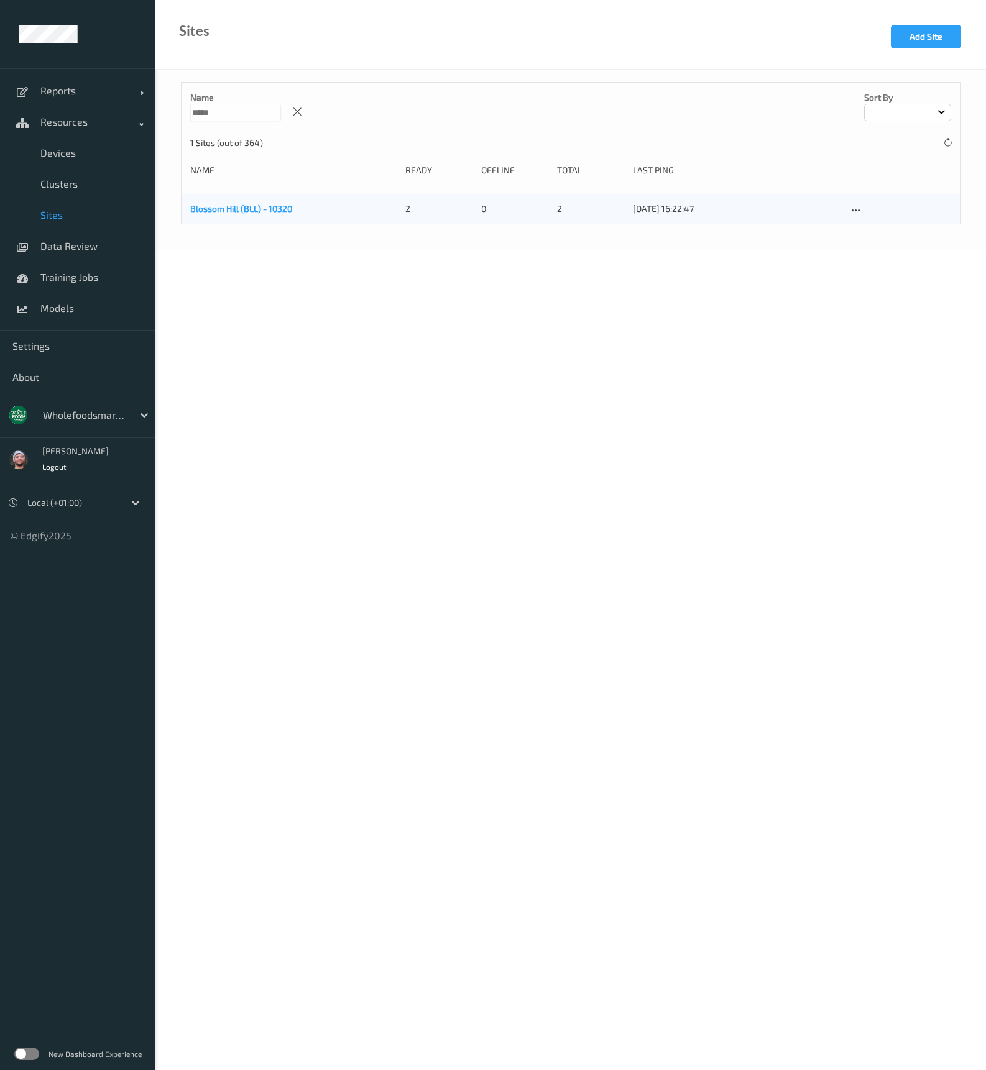
type input "*****"
click at [261, 204] on link "Blossom Hill (BLL) - 10320" at bounding box center [241, 208] width 102 height 11
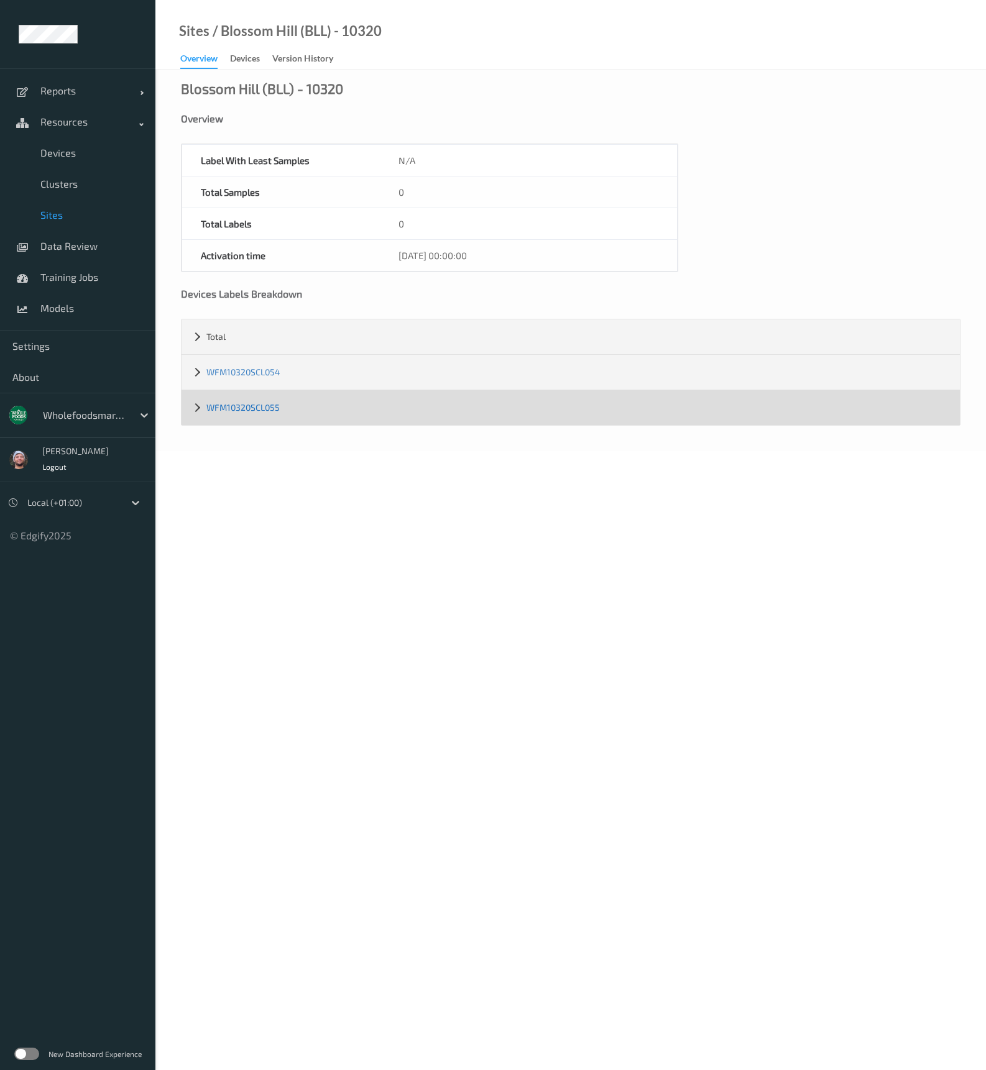
click at [270, 406] on link "WFM10320SCL055" at bounding box center [242, 407] width 73 height 11
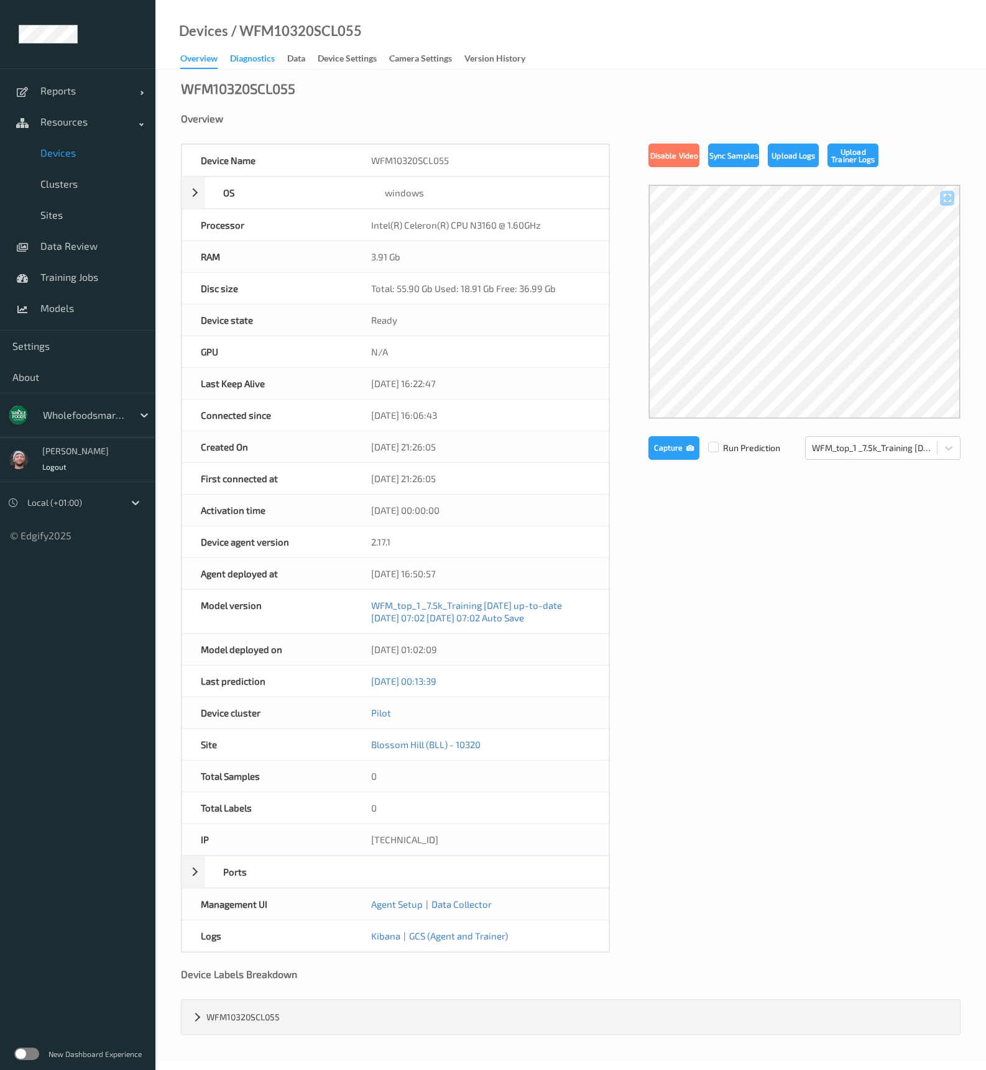
click at [252, 57] on div "Diagnostics" at bounding box center [252, 60] width 45 height 16
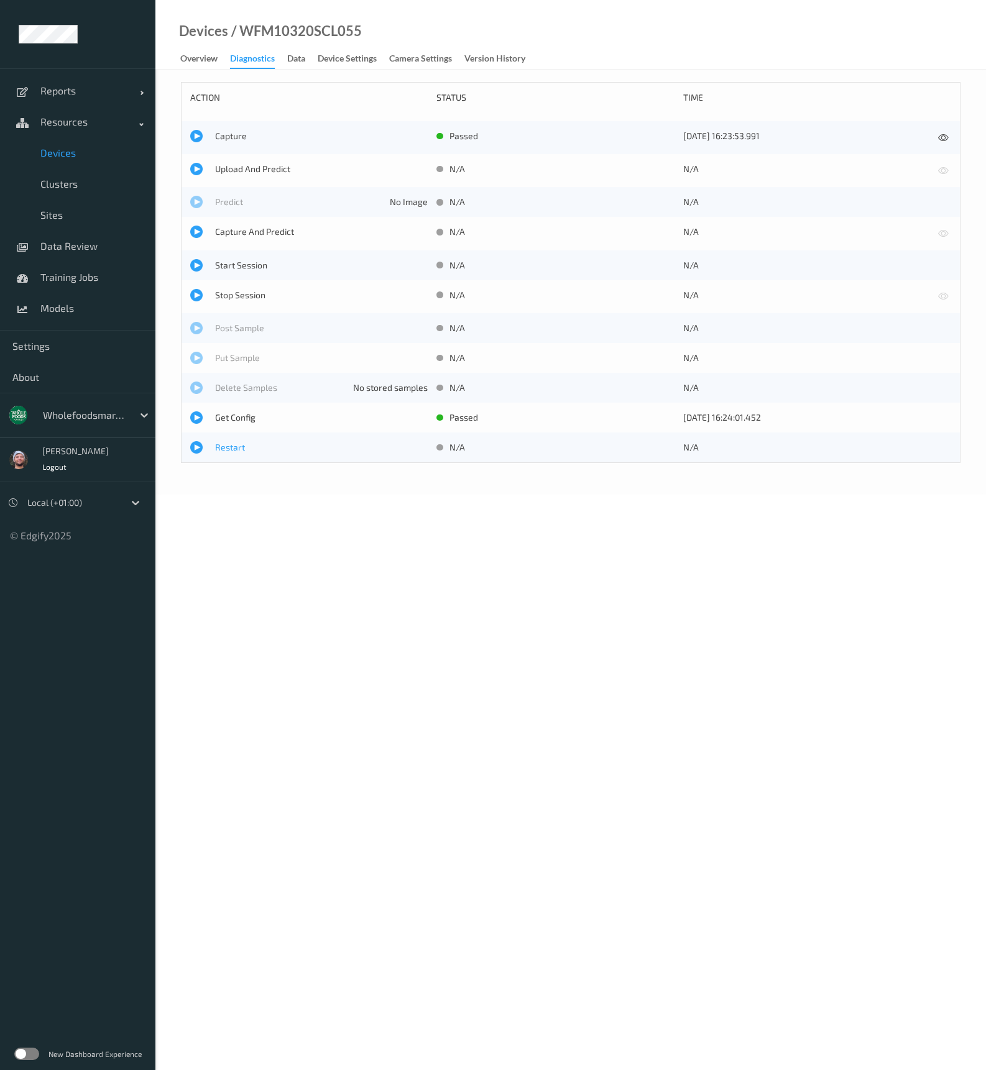
click at [229, 448] on span "Restart" at bounding box center [321, 447] width 213 height 12
click at [265, 165] on span "Upload And Predict" at bounding box center [321, 169] width 213 height 12
click at [246, 170] on span "Upload And Predict" at bounding box center [321, 169] width 213 height 12
click at [221, 63] on link "Overview" at bounding box center [205, 58] width 50 height 17
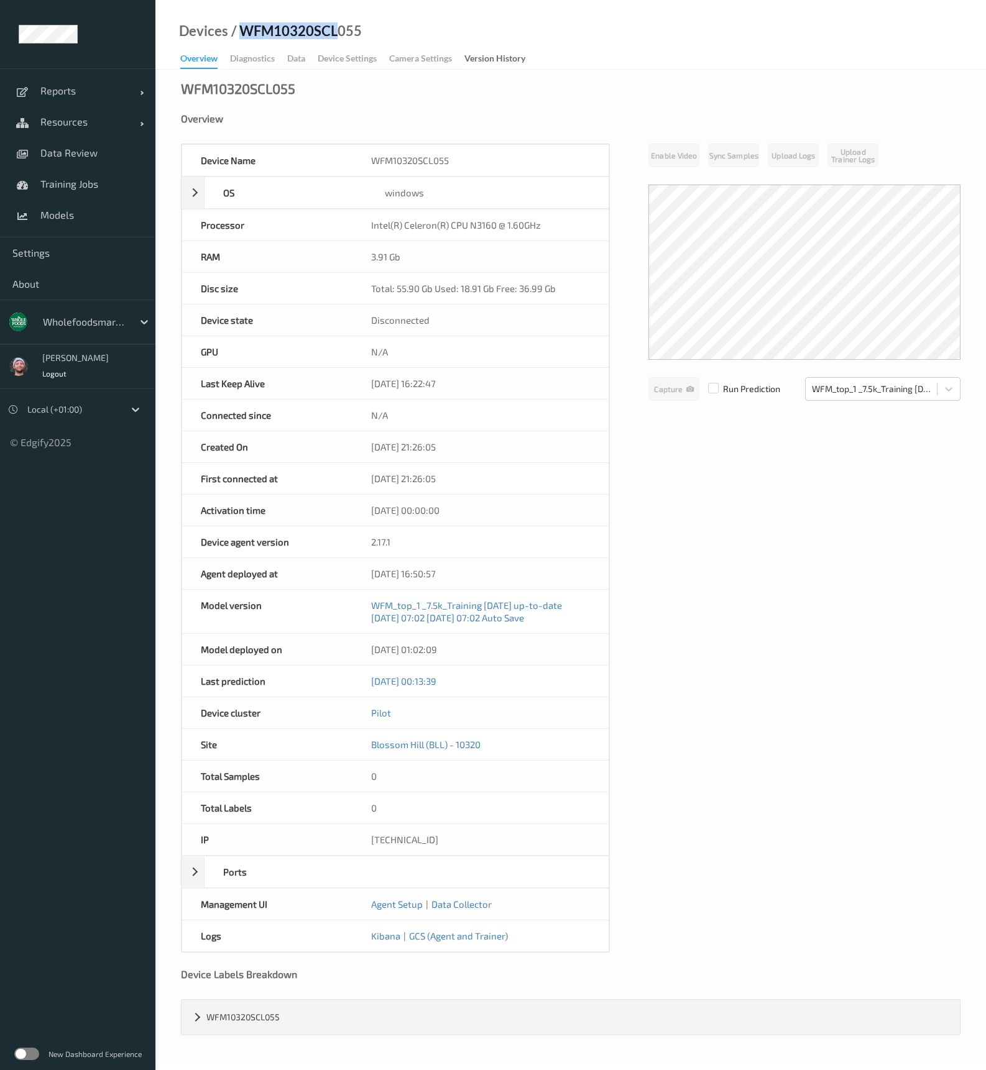
drag, startPoint x: 243, startPoint y: 33, endPoint x: 339, endPoint y: 35, distance: 96.4
click at [339, 35] on div "/ WFM10320SCL055" at bounding box center [295, 31] width 134 height 12
copy div "WFM10320SCL"
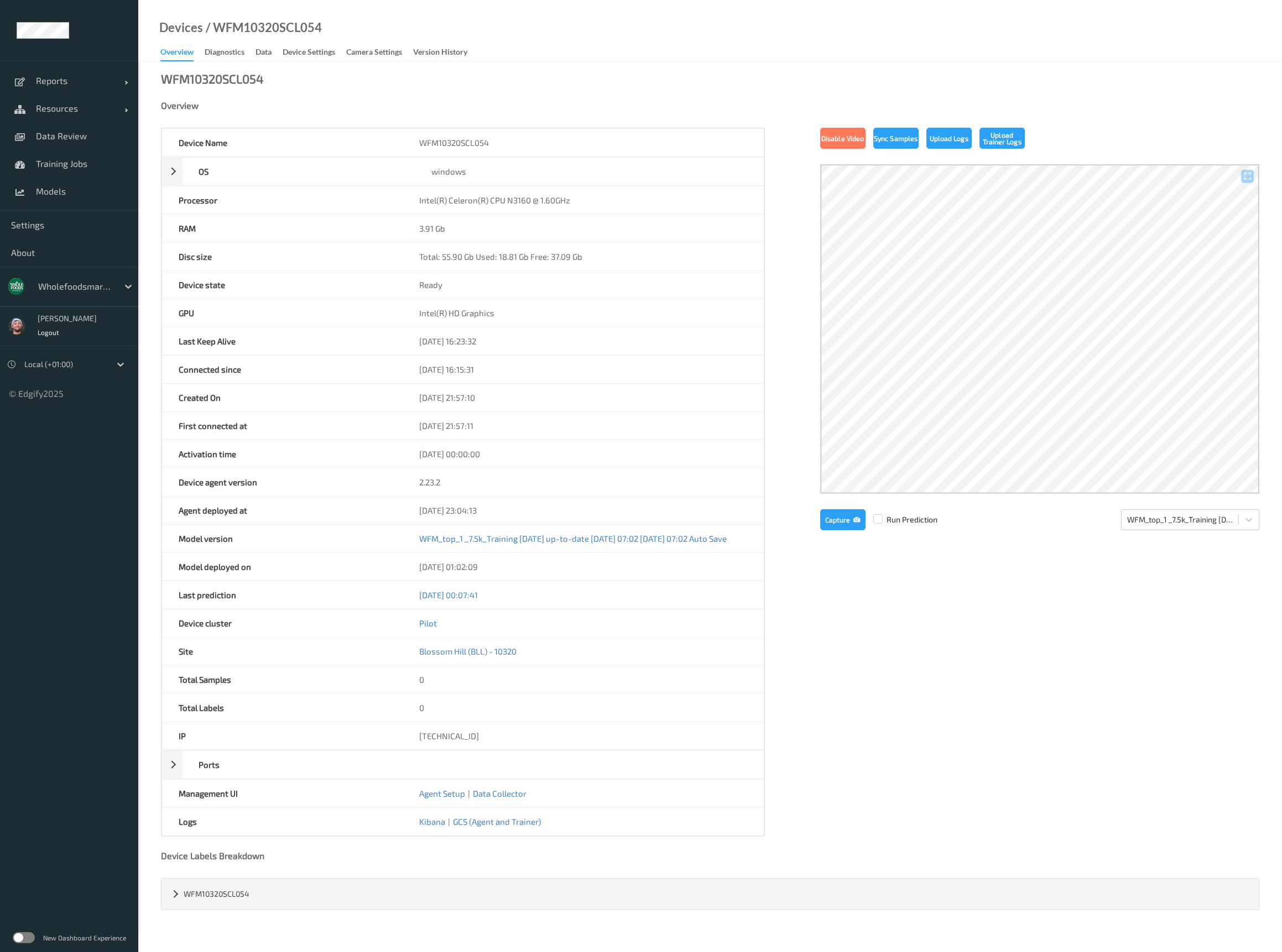
click at [282, 22] on div "/ WFM10320SCL054" at bounding box center [262, 28] width 119 height 11
copy div "WFM10320SCL054"
click at [297, 107] on div "Overview" at bounding box center [710, 106] width 1099 height 11
click at [963, 139] on button "Upload Logs" at bounding box center [948, 139] width 45 height 21
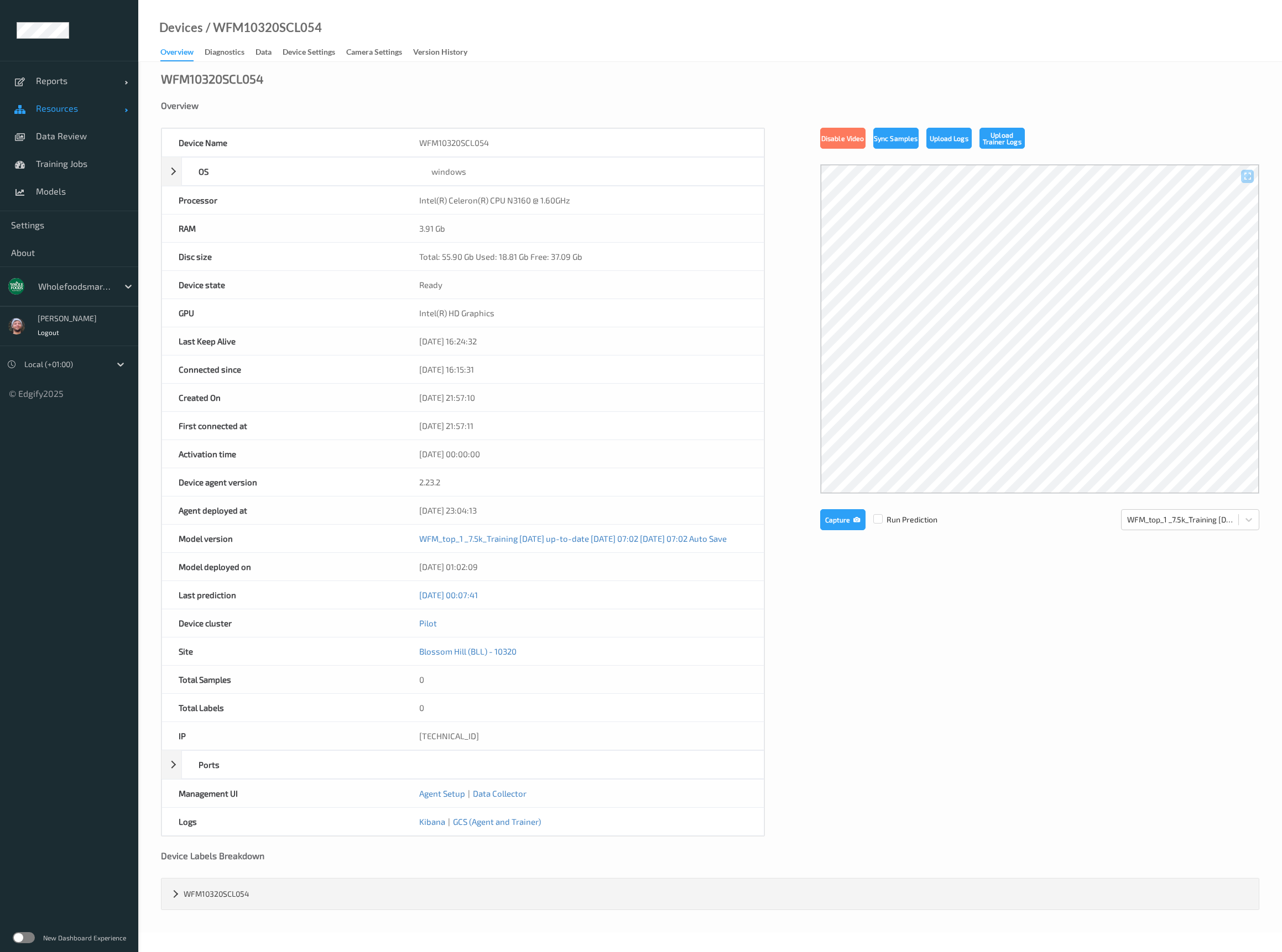
click at [83, 106] on span "Resources" at bounding box center [79, 109] width 88 height 11
click at [66, 136] on span "Devices" at bounding box center [81, 136] width 92 height 11
click at [239, 79] on div "WFM10320SCL054" at bounding box center [213, 78] width 103 height 11
drag, startPoint x: 235, startPoint y: 80, endPoint x: 157, endPoint y: 81, distance: 78.0
click at [157, 81] on div "WFM10320SCL054 Overview Device Name WFM10320SCL054 OS windows Platform Microsof…" at bounding box center [710, 497] width 1144 height 871
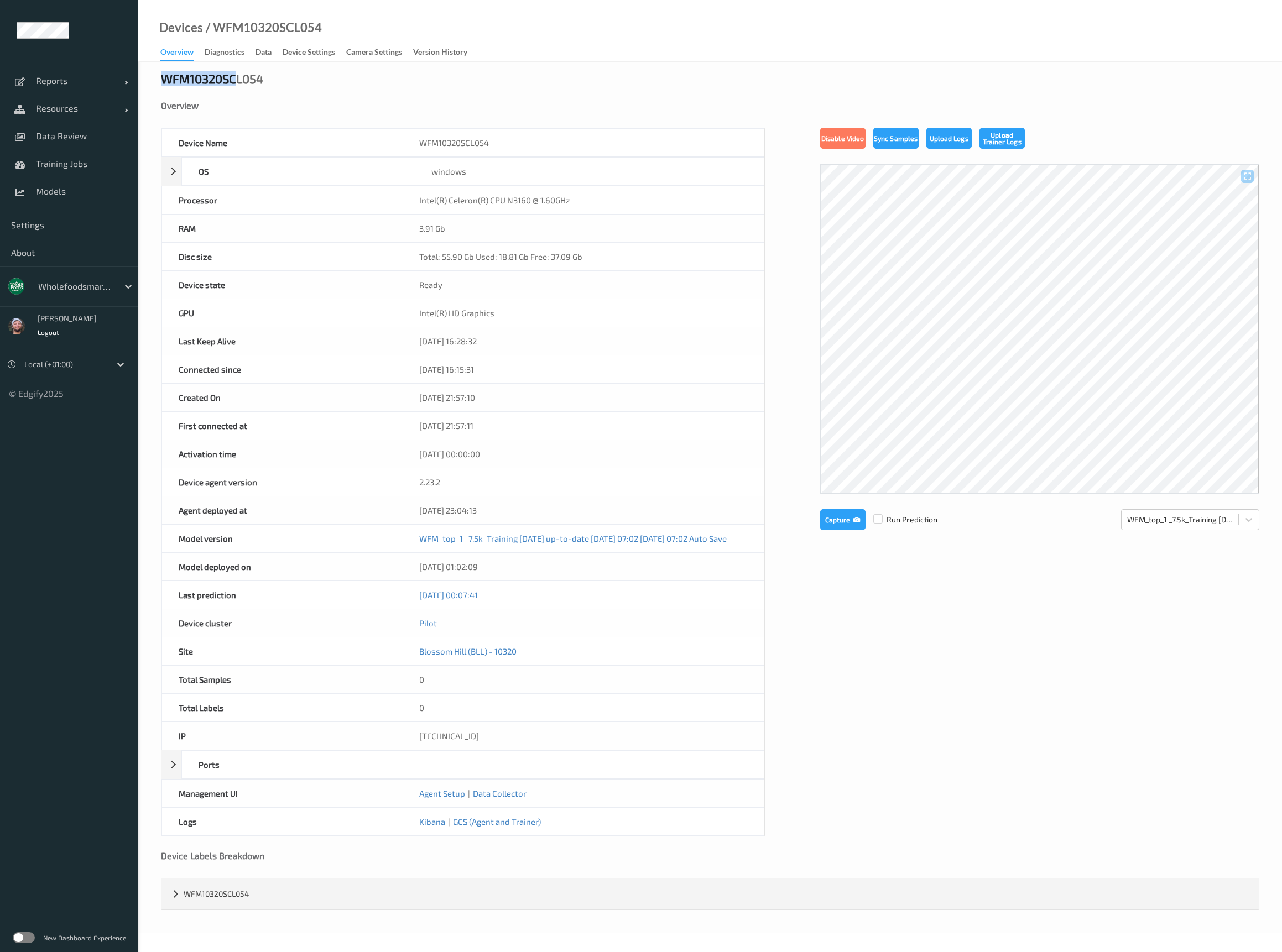
copy div "WFM10320SC"
click at [72, 94] on link "Resources" at bounding box center [69, 108] width 138 height 28
click at [60, 133] on span "Devices" at bounding box center [81, 136] width 92 height 11
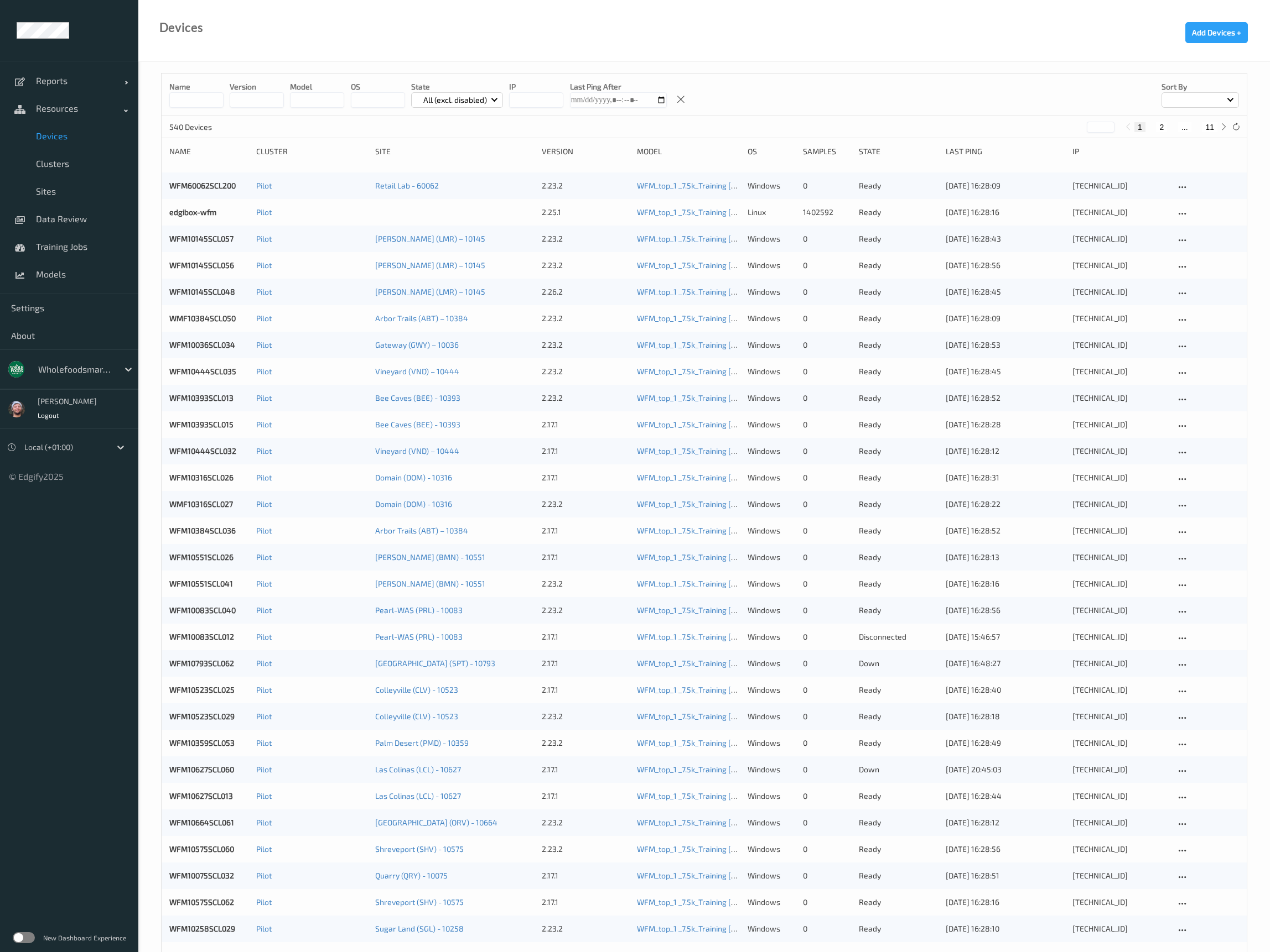
click at [206, 104] on input at bounding box center [196, 100] width 54 height 15
paste input "**********"
type input "**********"
click at [279, 40] on div "Devices Add Devices +" at bounding box center [703, 31] width 1131 height 62
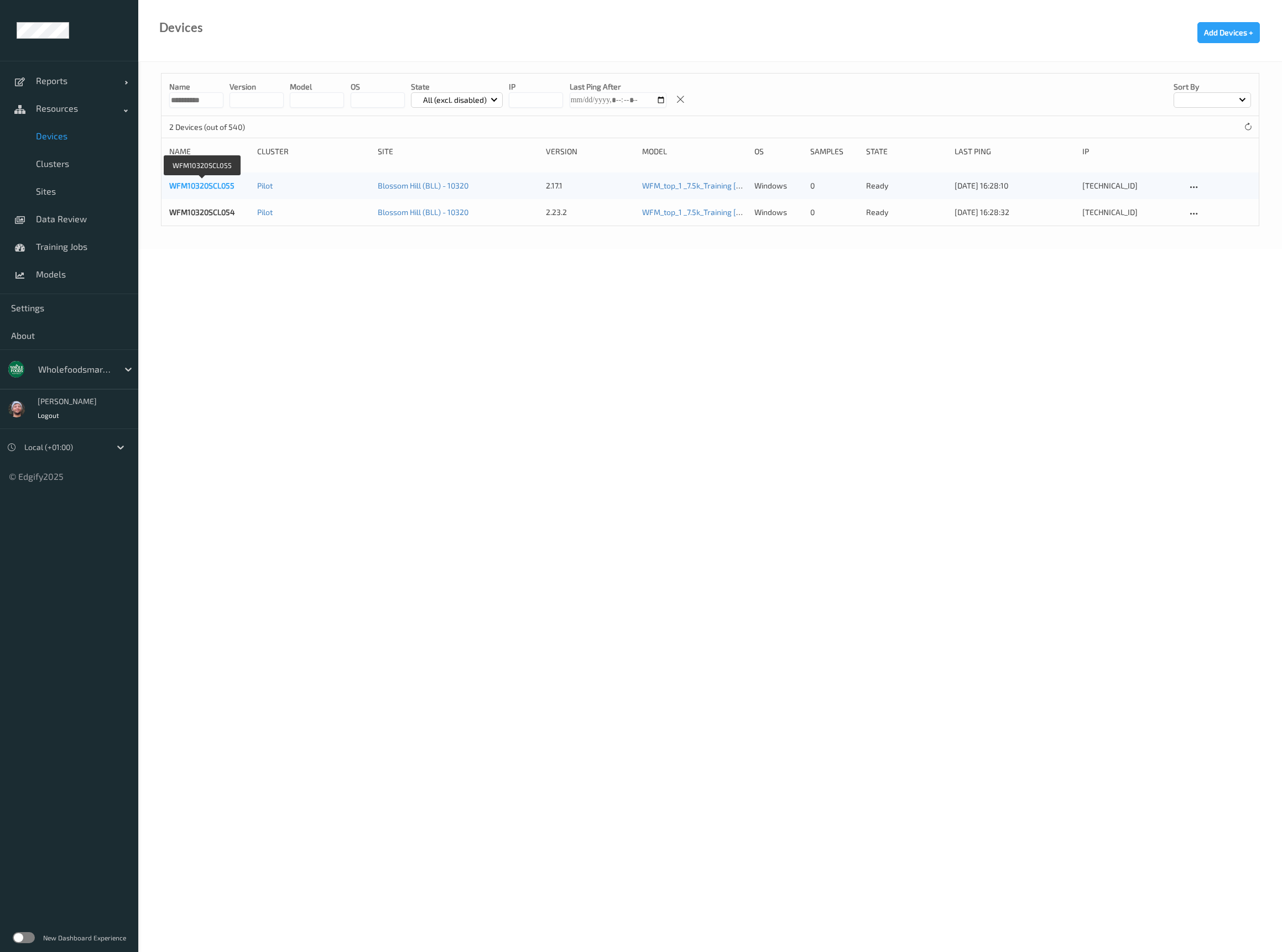
click at [199, 186] on link "WFM10320SCL055" at bounding box center [201, 185] width 65 height 10
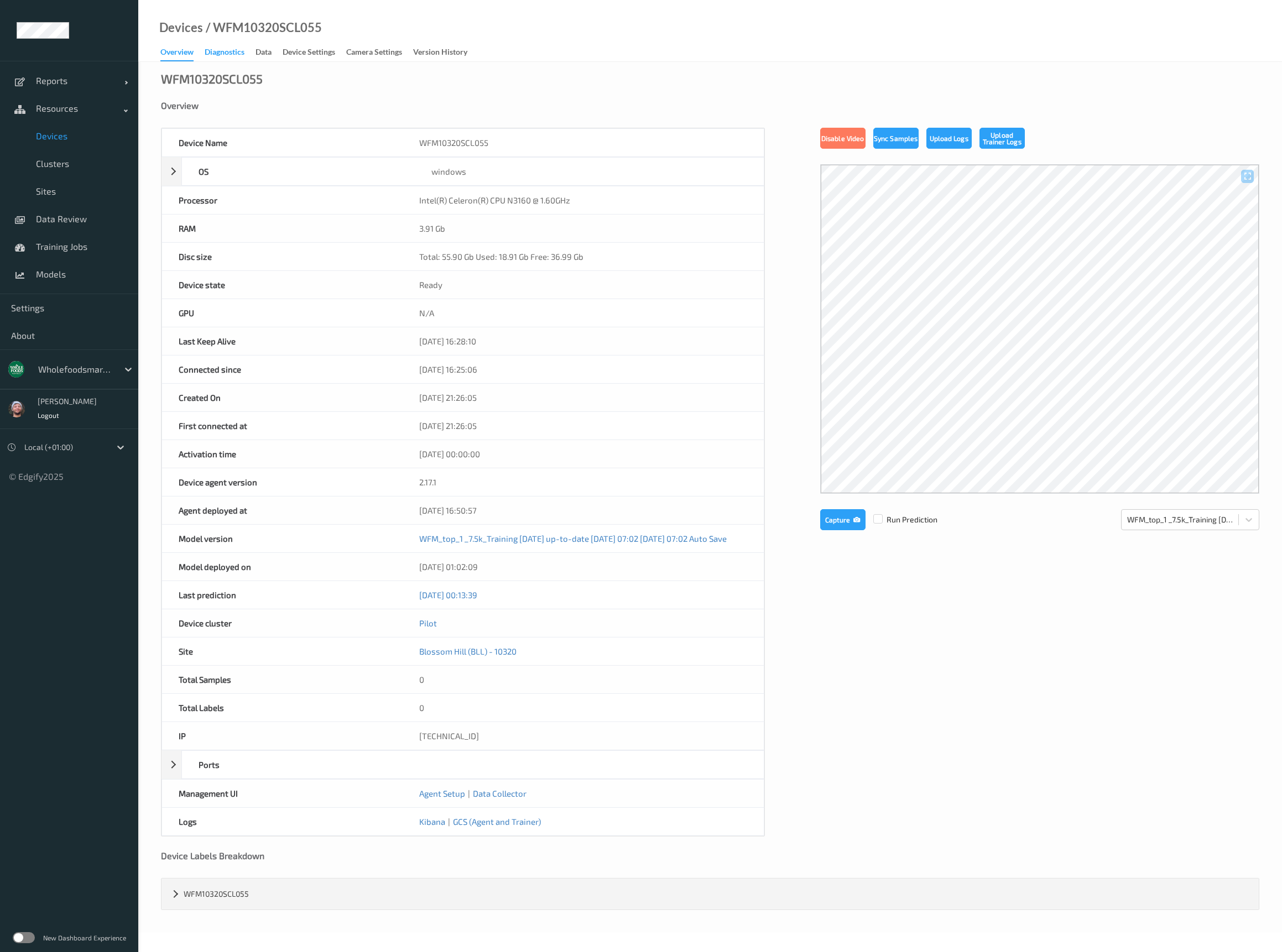
click at [238, 53] on div "Diagnostics" at bounding box center [224, 53] width 40 height 14
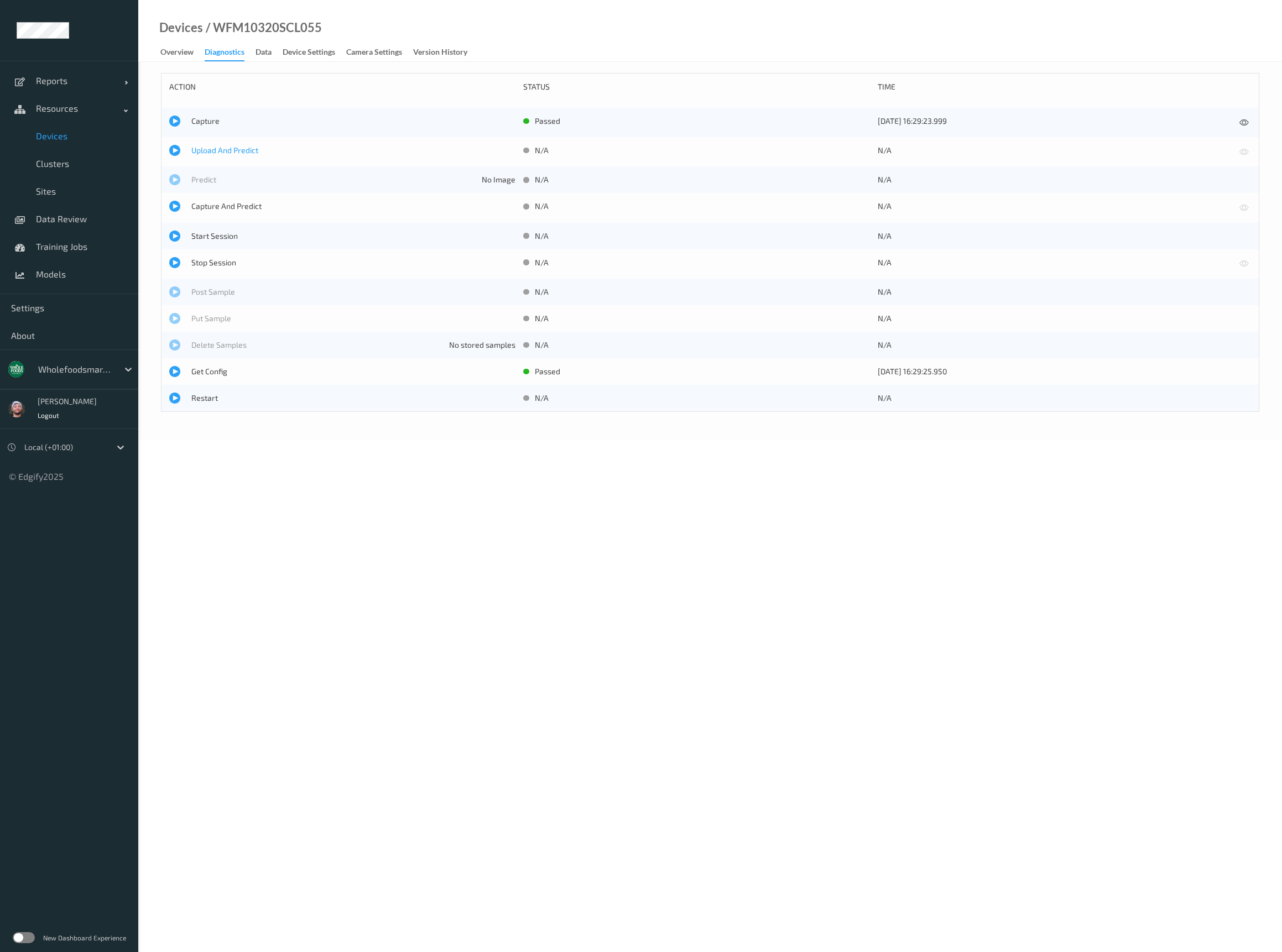
click at [217, 149] on span "Upload And Predict" at bounding box center [353, 150] width 324 height 11
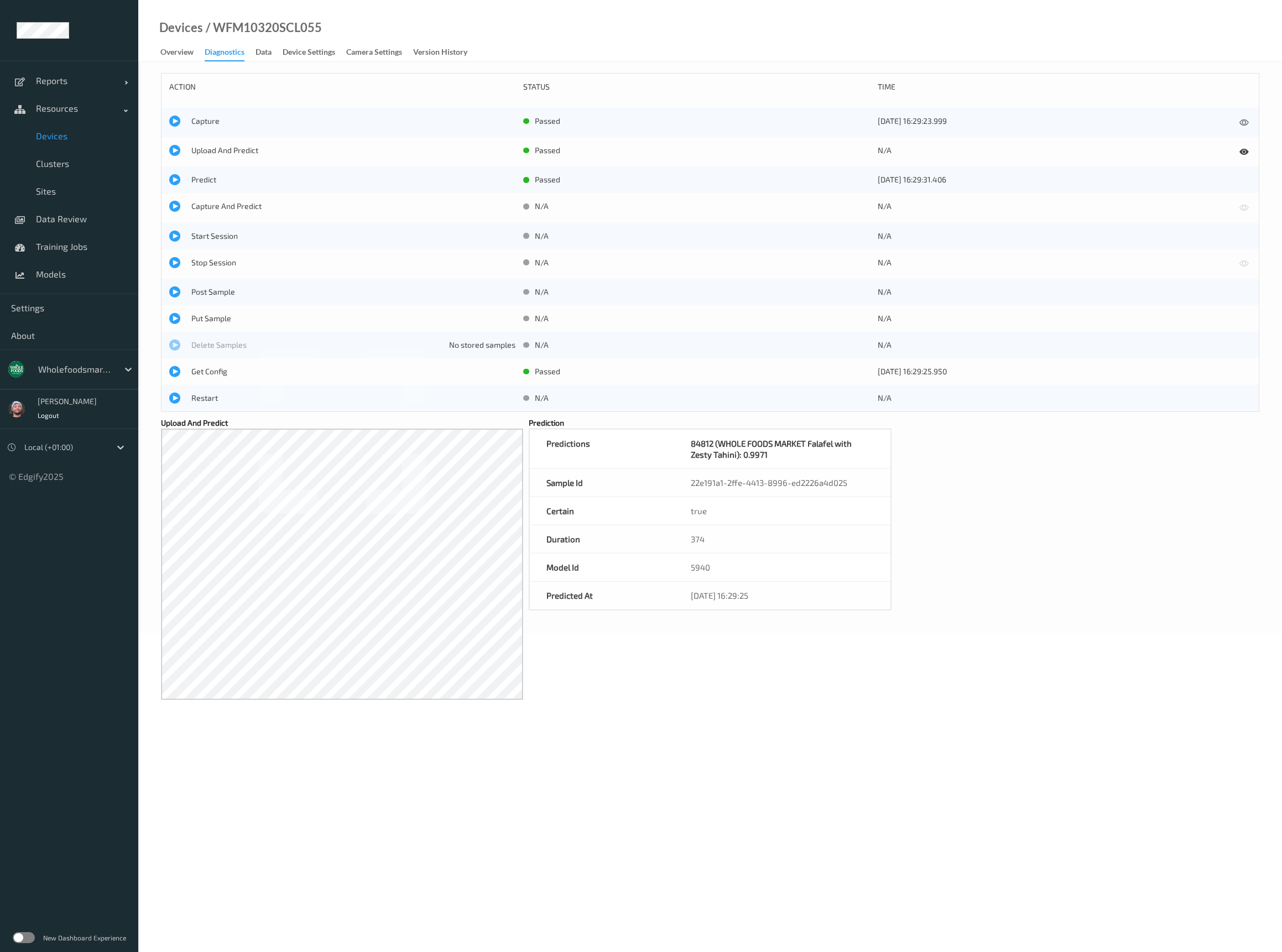
click at [285, 22] on div "/ WFM10320SCL055" at bounding box center [262, 28] width 119 height 11
copy div "WFM10320SCL055"
click at [165, 47] on div "Overview" at bounding box center [176, 53] width 33 height 14
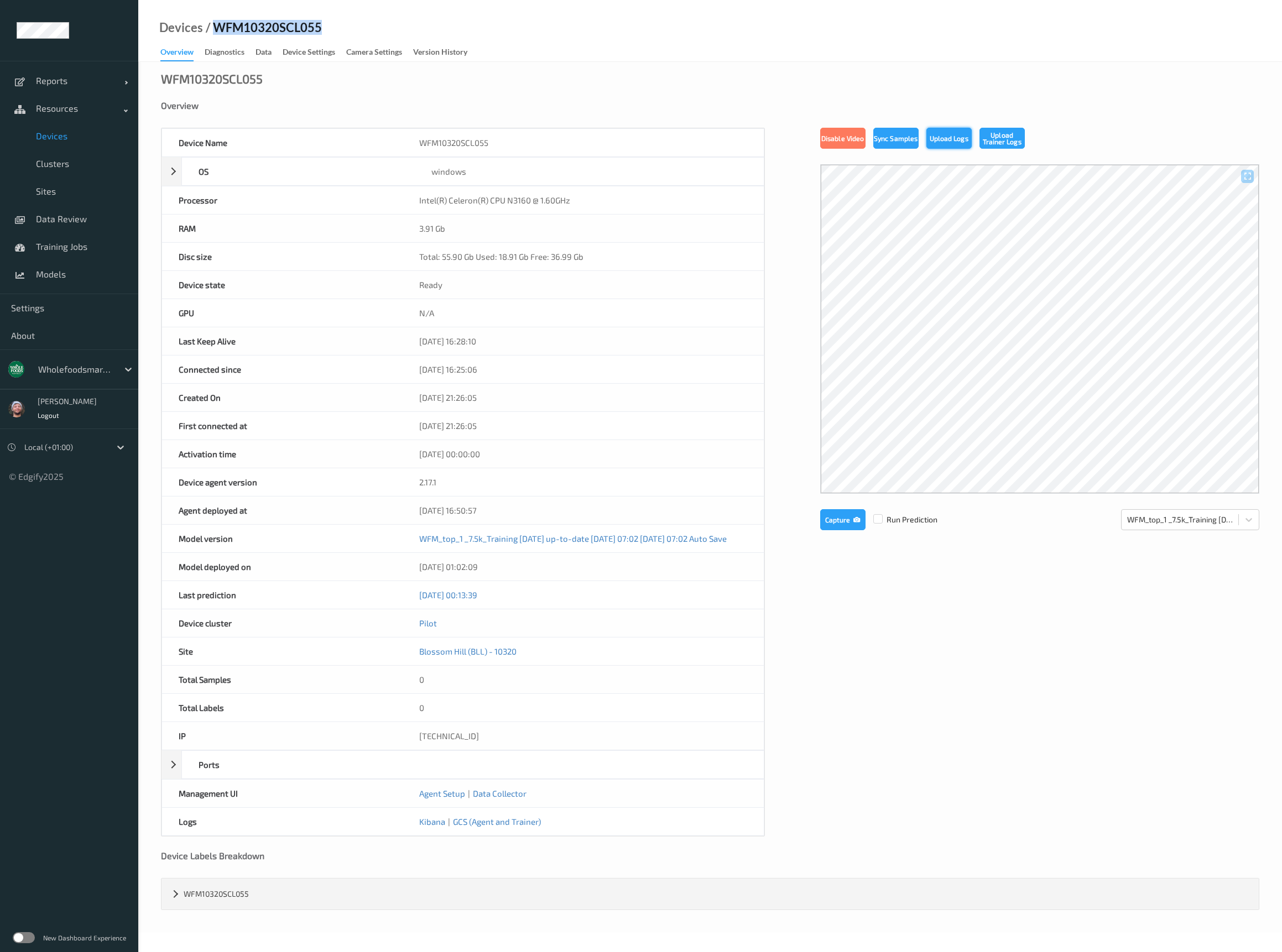
click at [942, 134] on button "Upload Logs" at bounding box center [948, 139] width 45 height 21
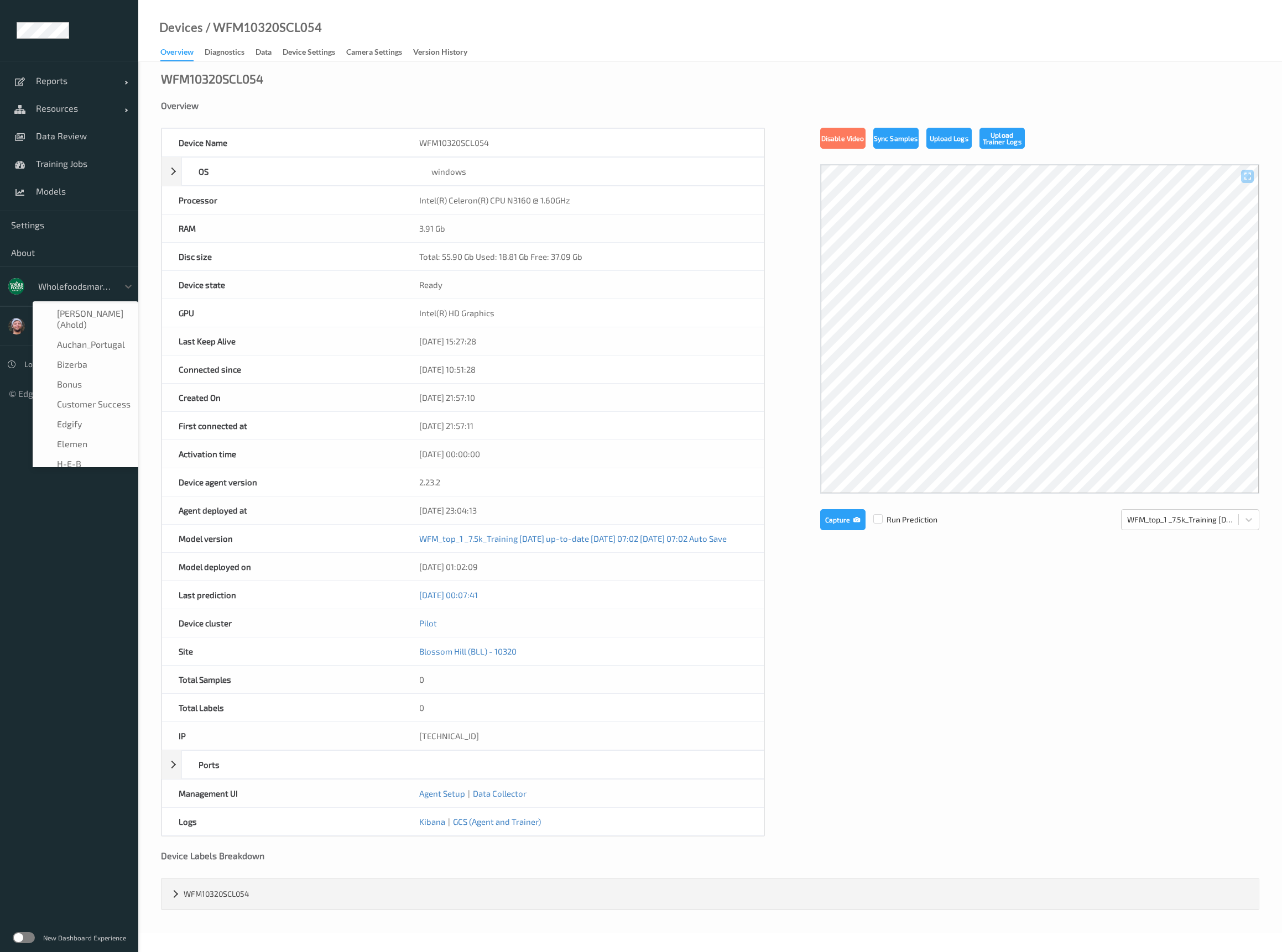
scroll to position [232, 0]
type input "vt"
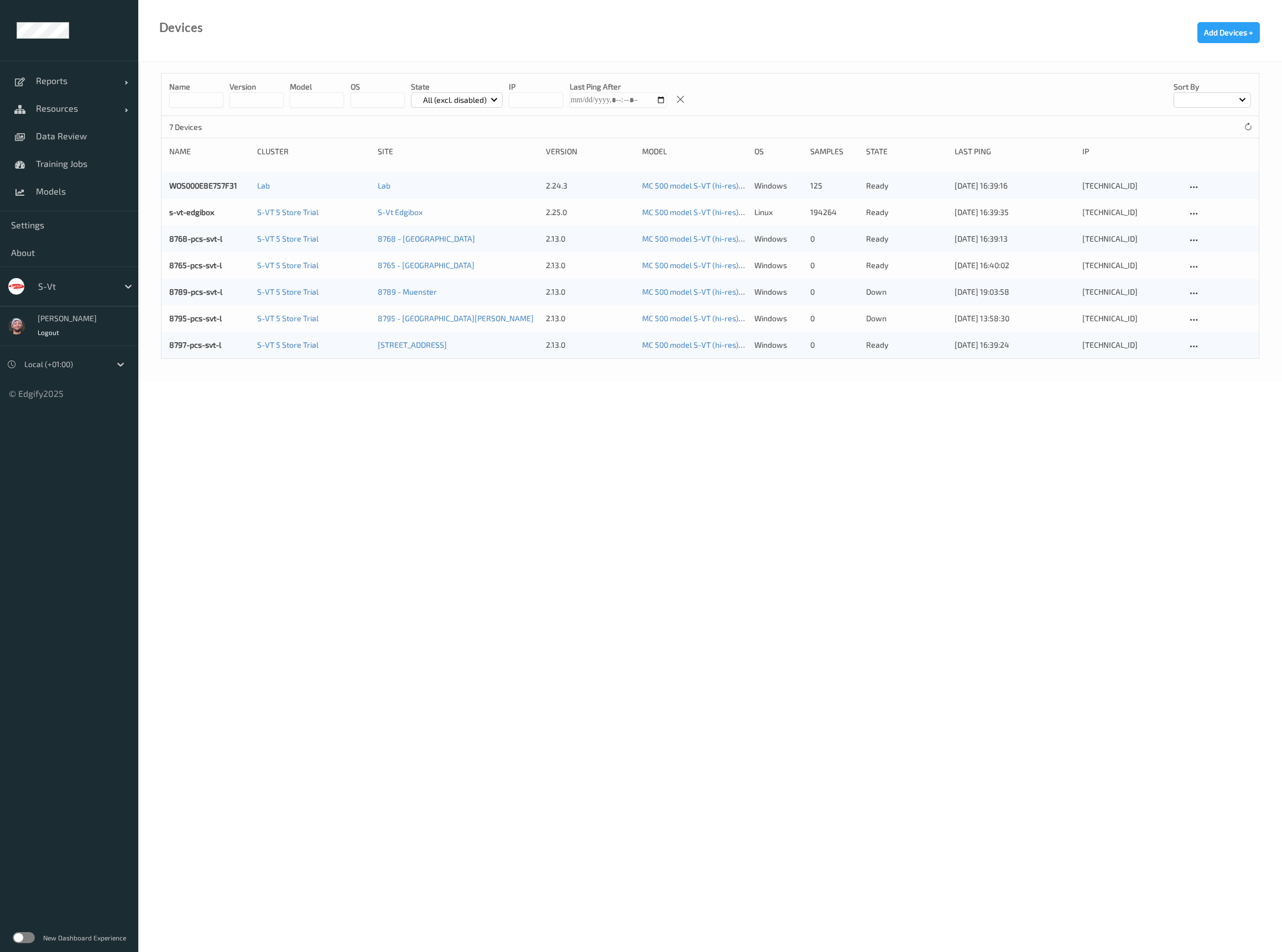
click at [415, 545] on body "Reports Default Report Customized Report Resources Devices Clusters Sites Data …" at bounding box center [641, 476] width 1282 height 952
click at [97, 125] on link "Data Review" at bounding box center [69, 135] width 138 height 28
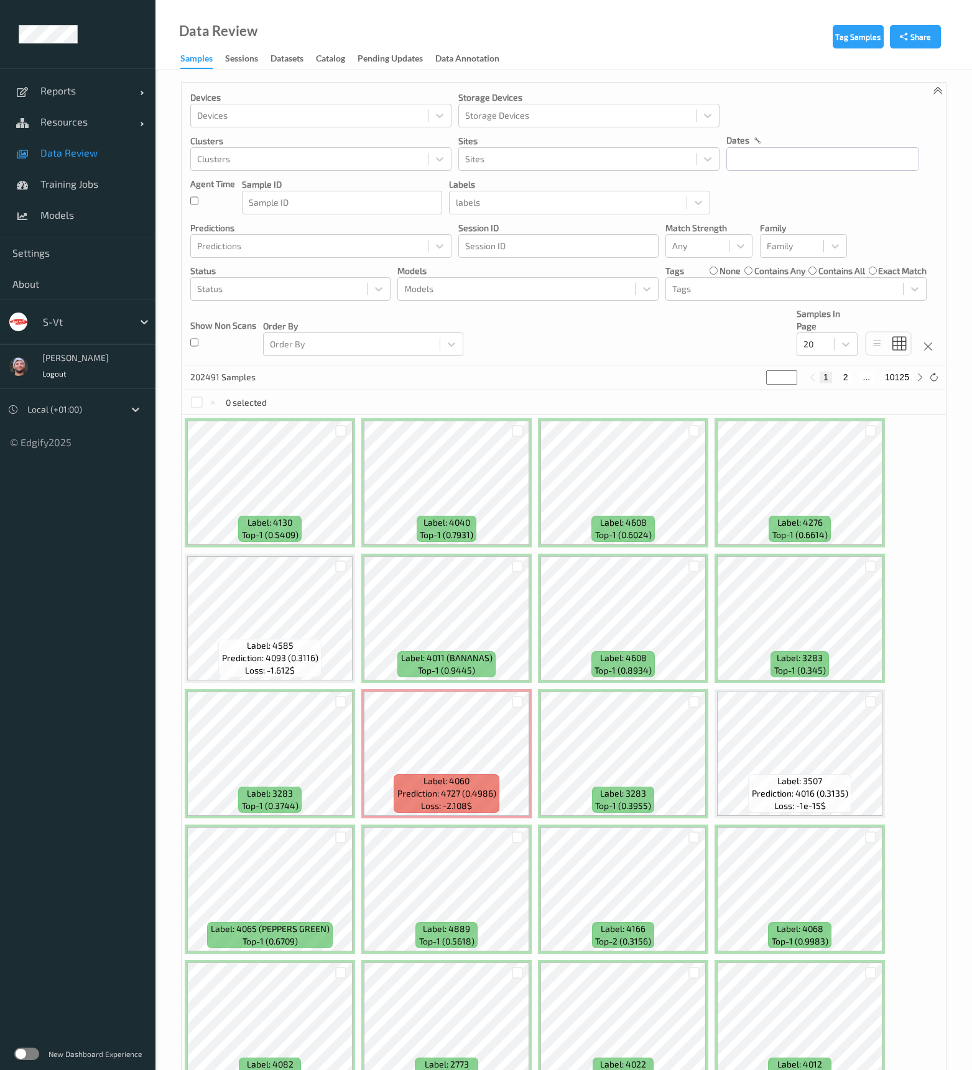
click at [76, 322] on div at bounding box center [85, 322] width 84 height 15
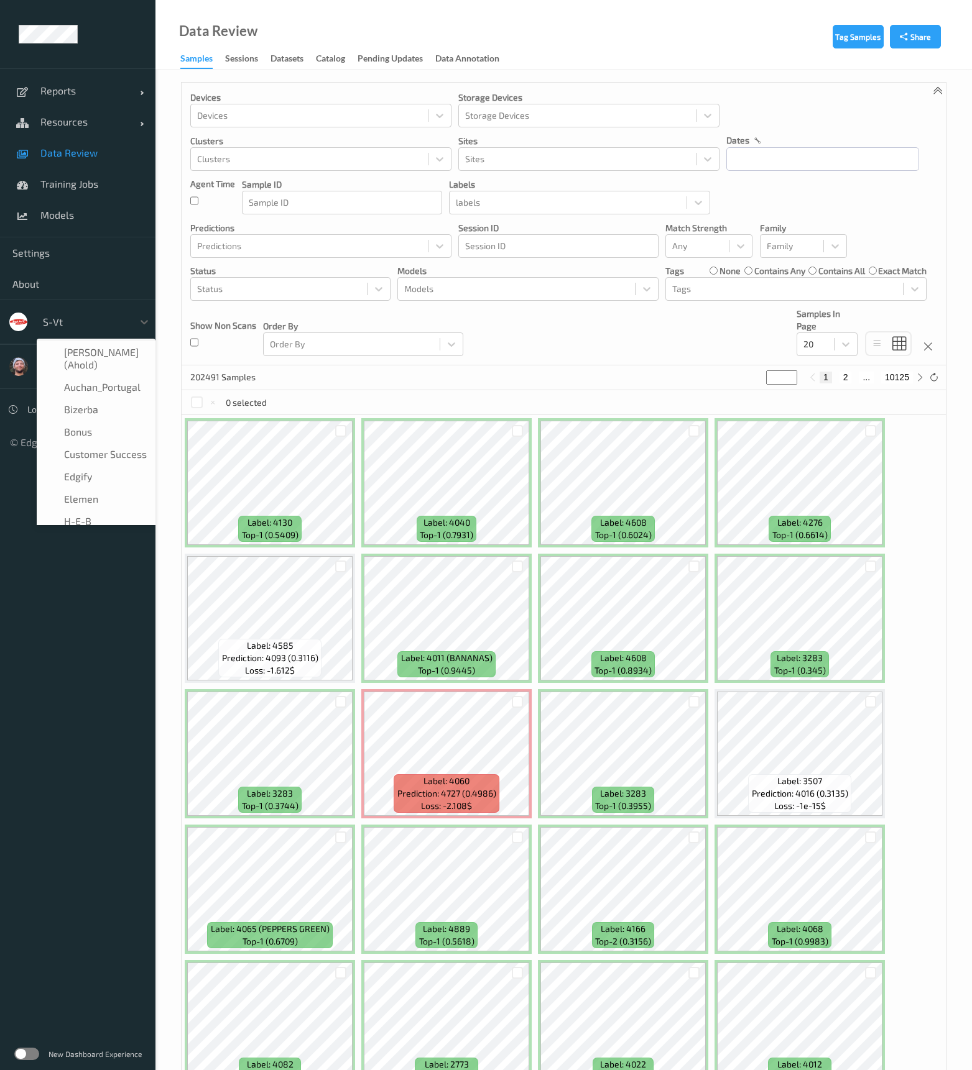
scroll to position [216, 0]
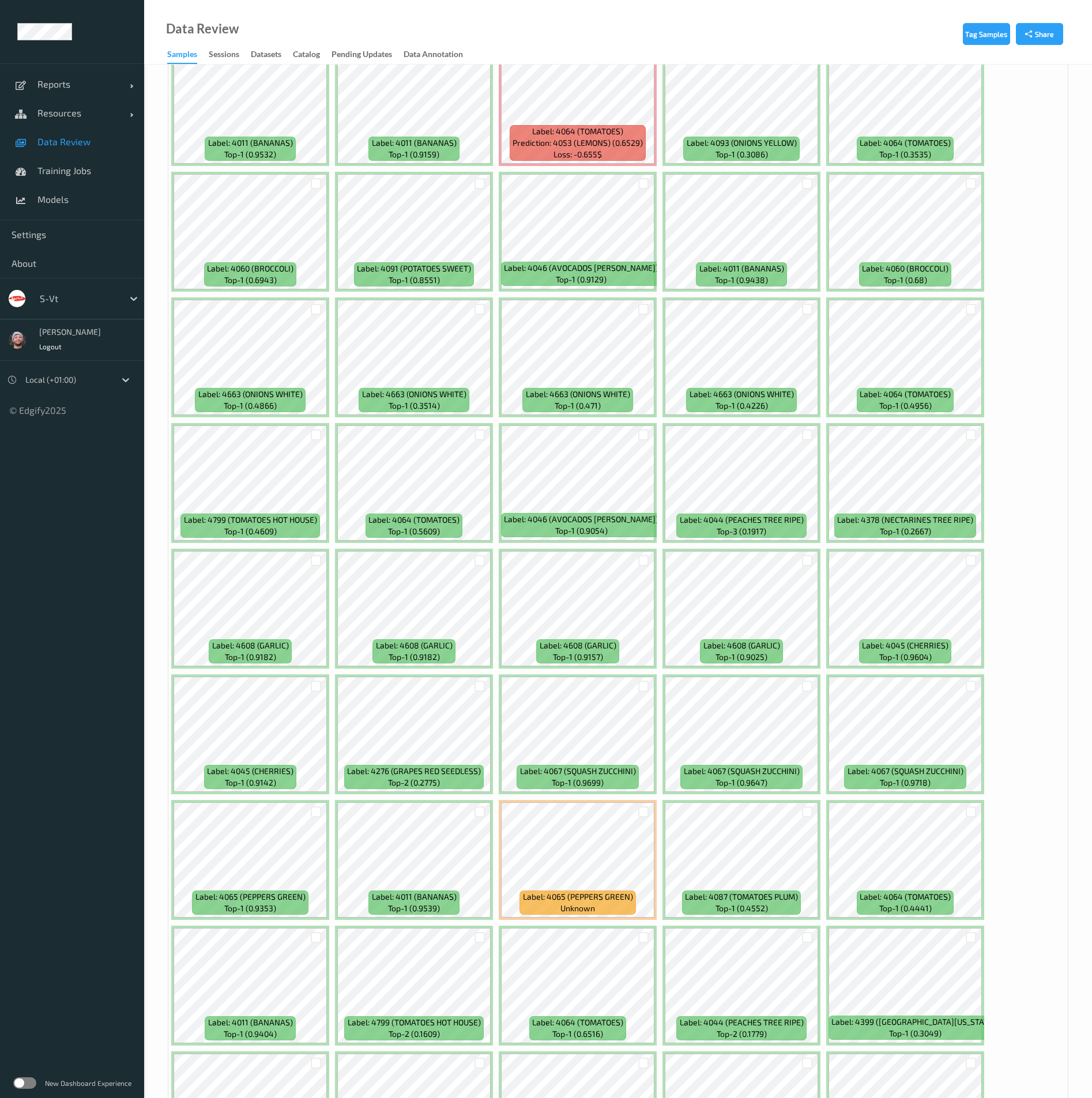
scroll to position [1297, 0]
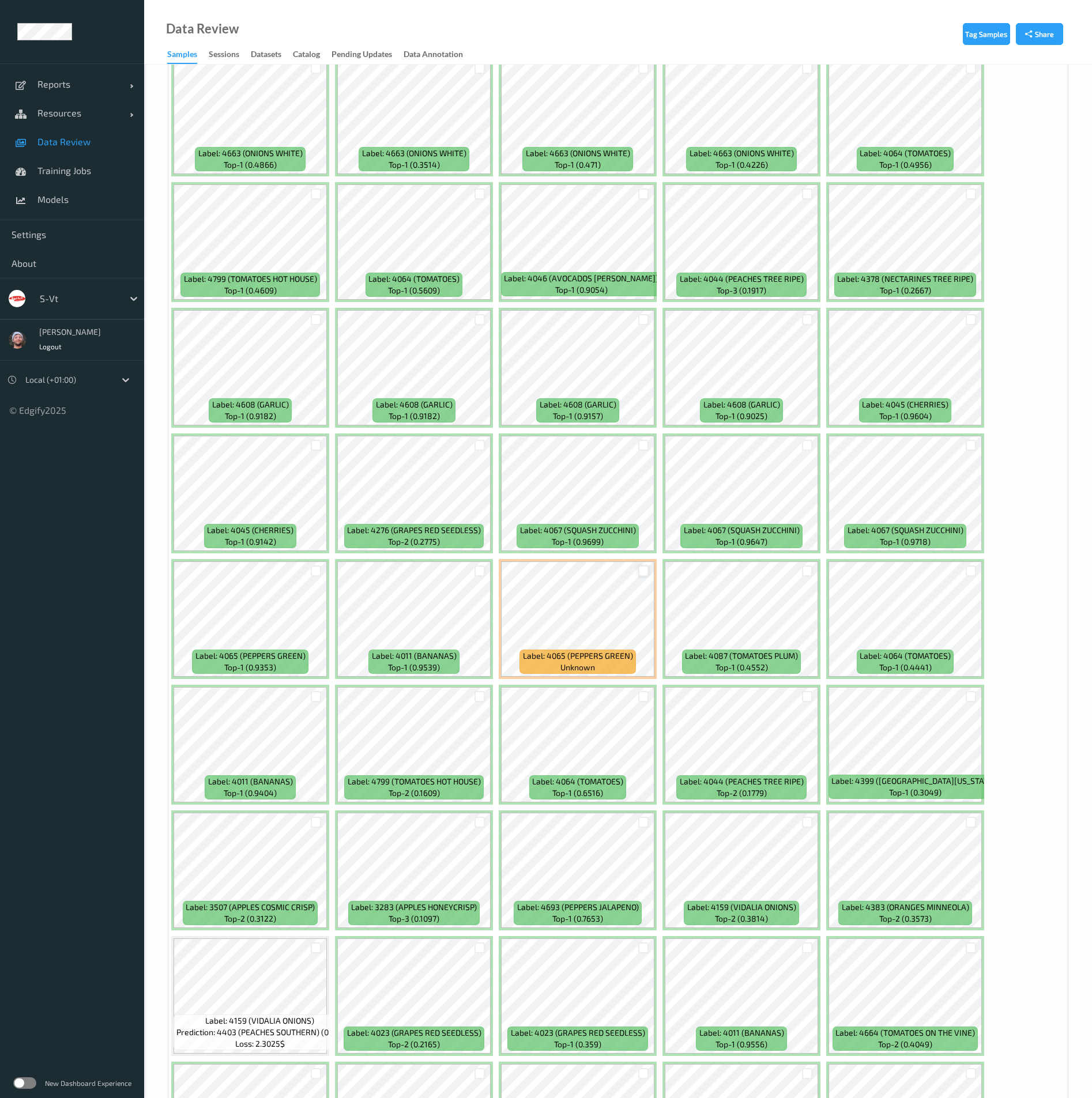
click at [646, 570] on div at bounding box center [644, 571] width 11 height 11
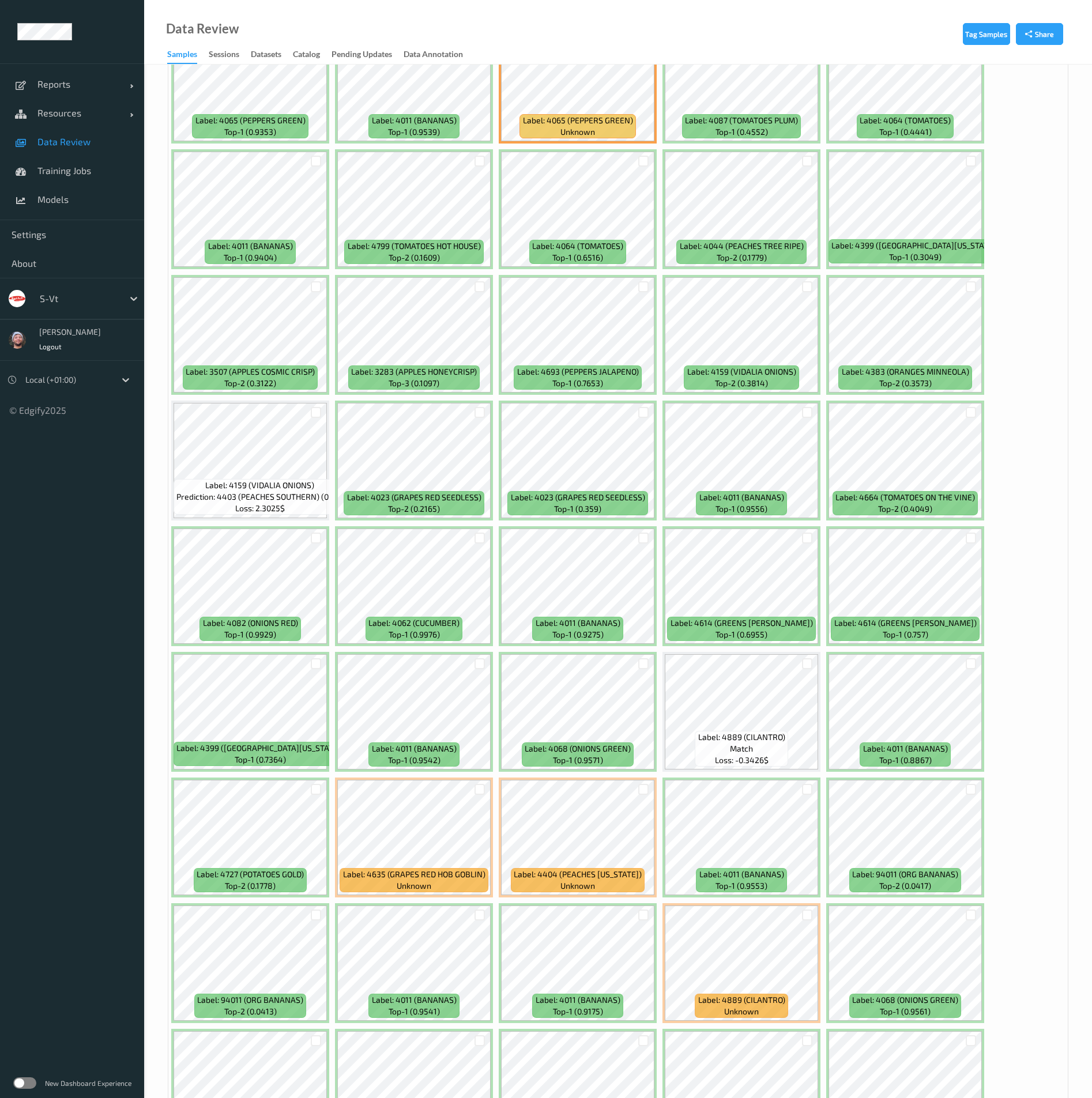
scroll to position [1989, 0]
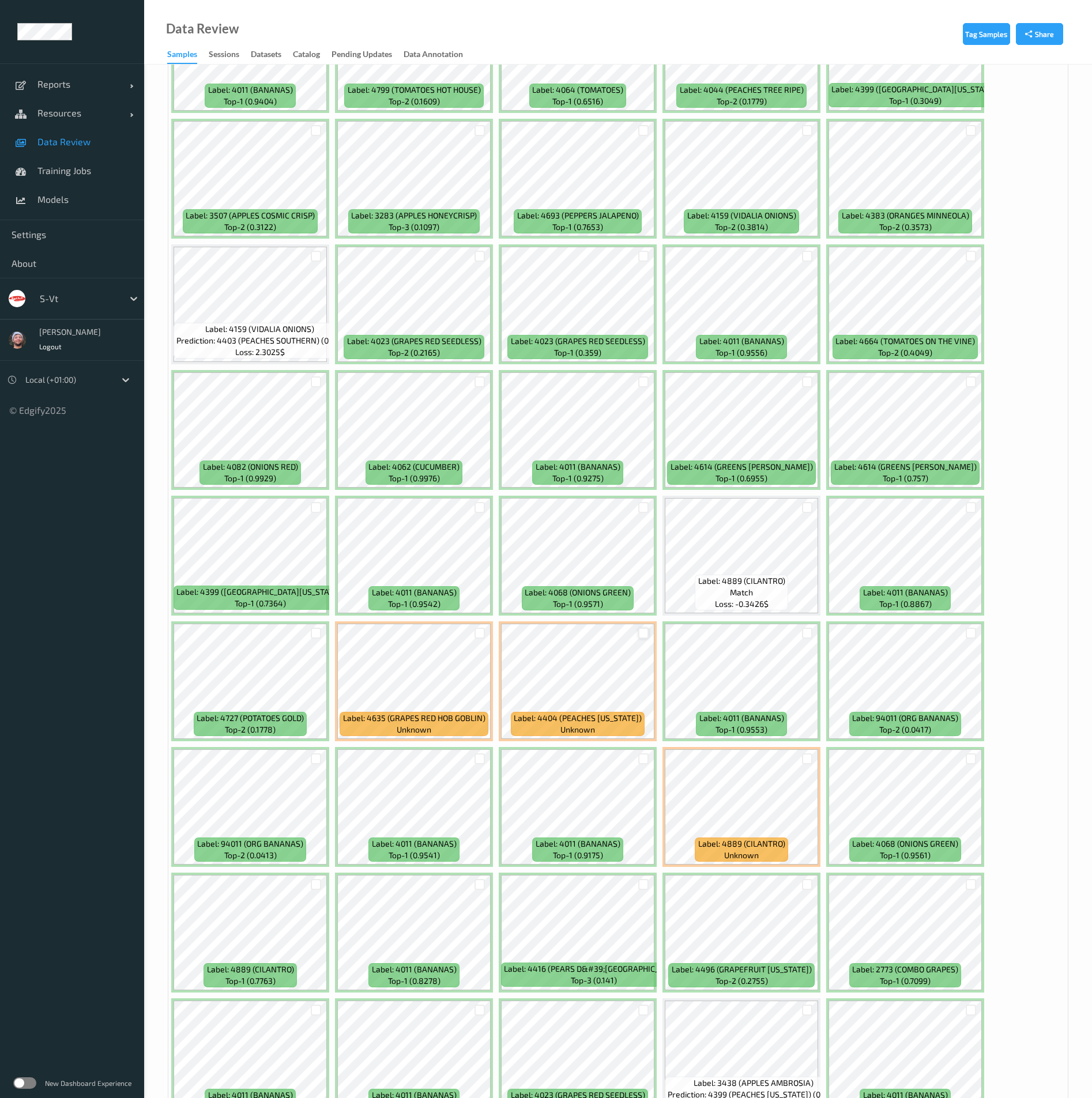
click at [642, 631] on div at bounding box center [644, 633] width 11 height 11
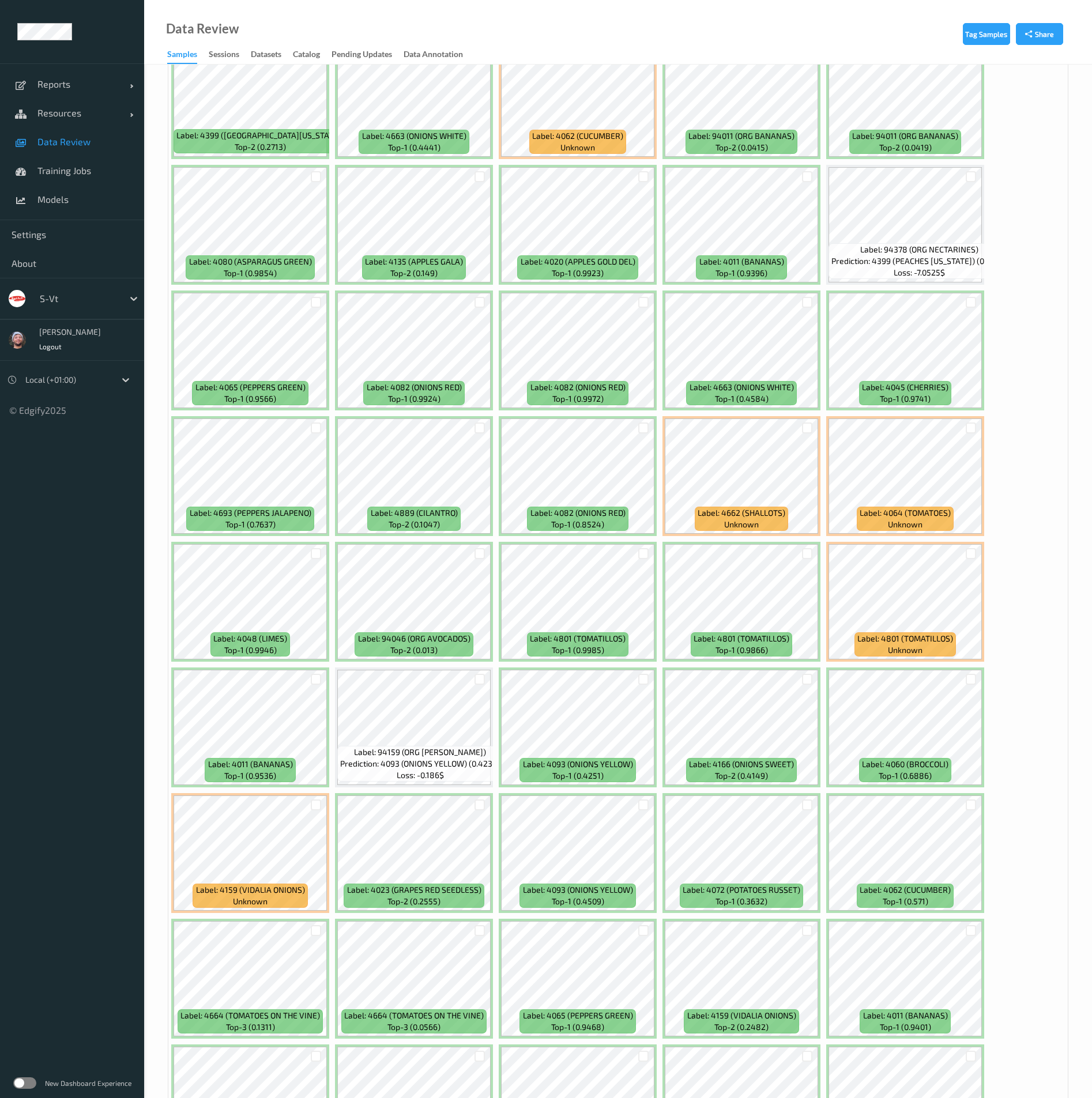
scroll to position [3718, 0]
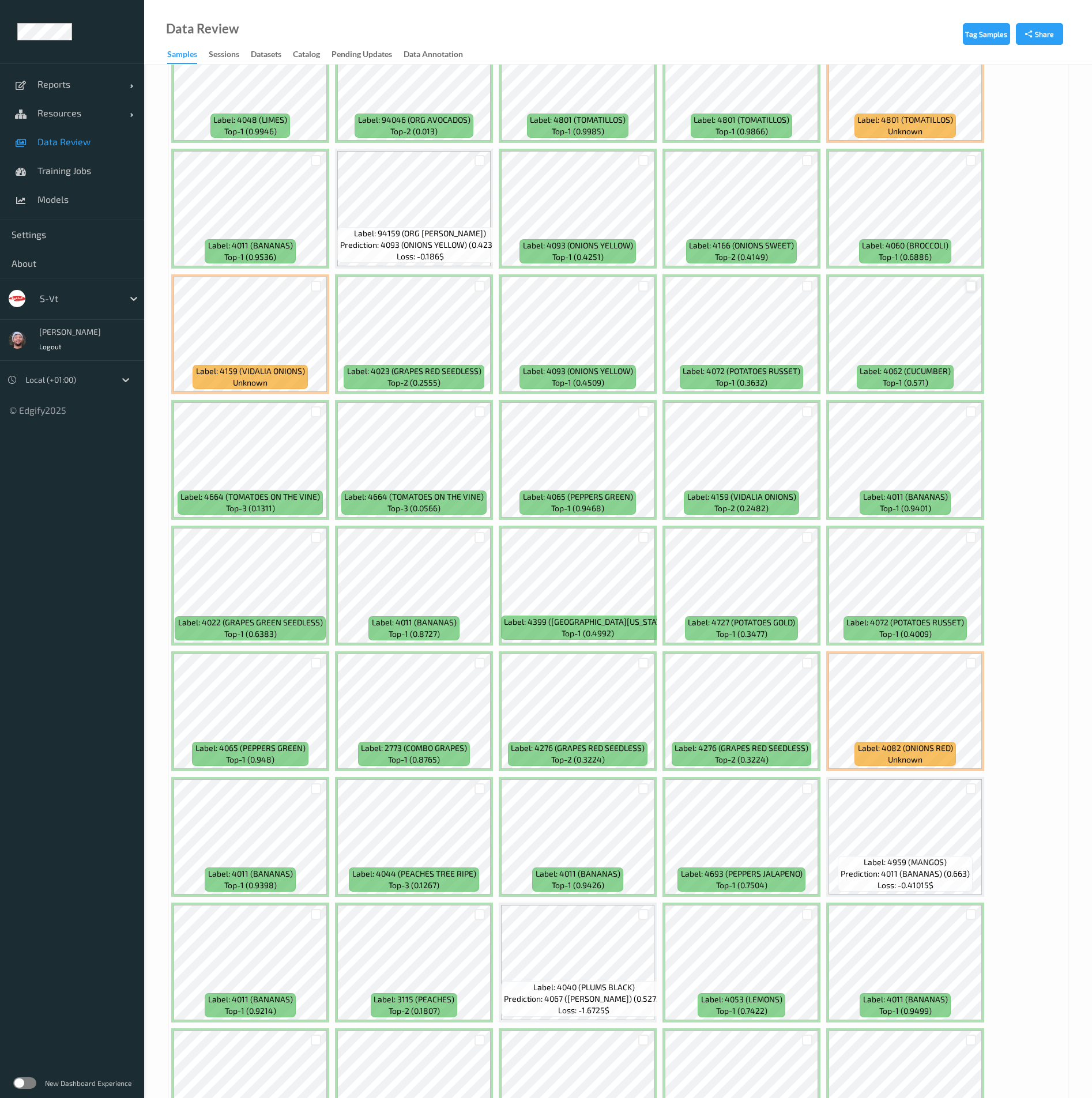
click at [973, 289] on div at bounding box center [971, 287] width 11 height 11
click at [973, 785] on div at bounding box center [971, 789] width 11 height 11
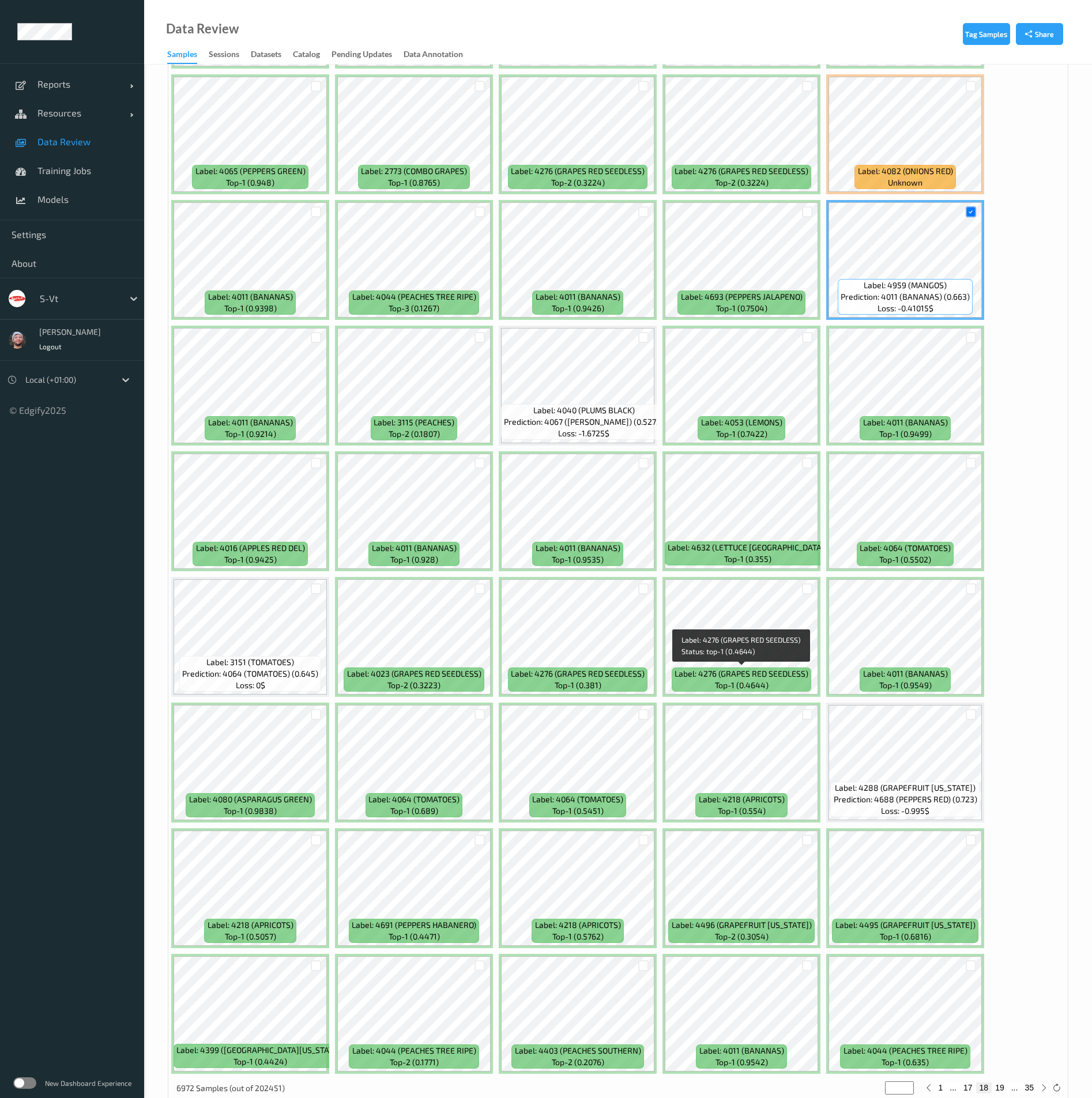
scroll to position [4322, 0]
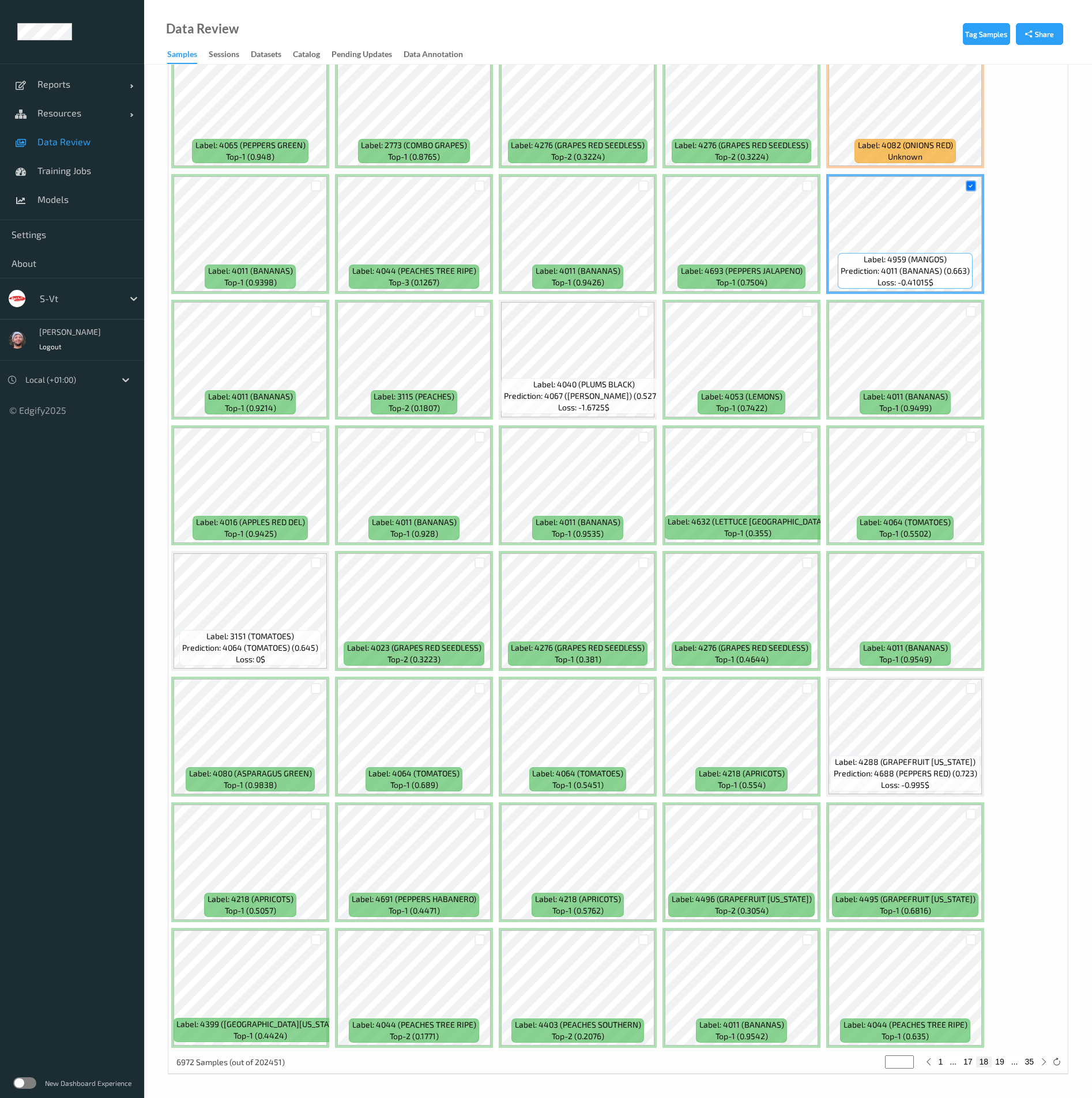
click at [1001, 1063] on button "19" at bounding box center [999, 1061] width 16 height 10
type input "**"
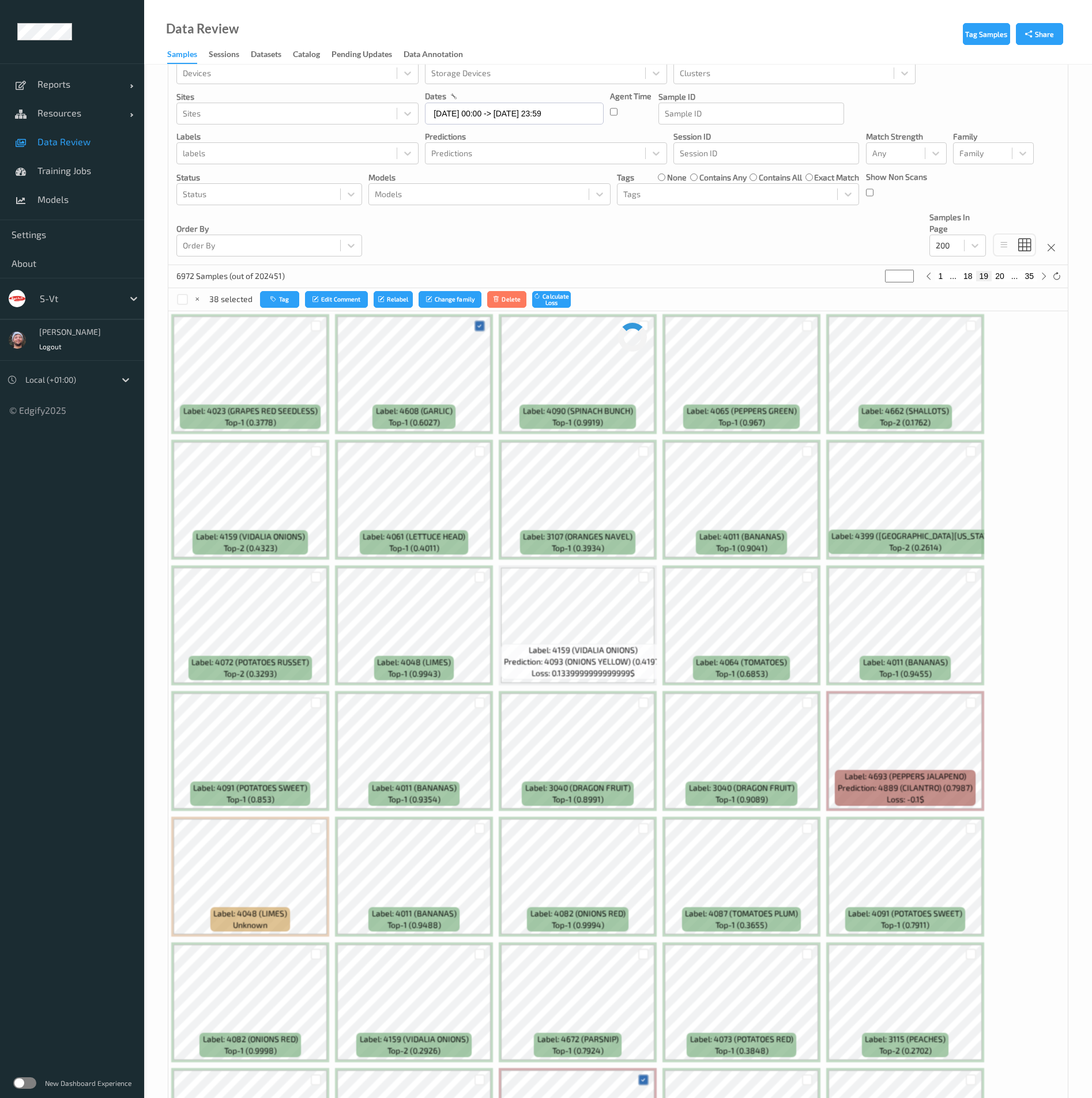
scroll to position [0, 0]
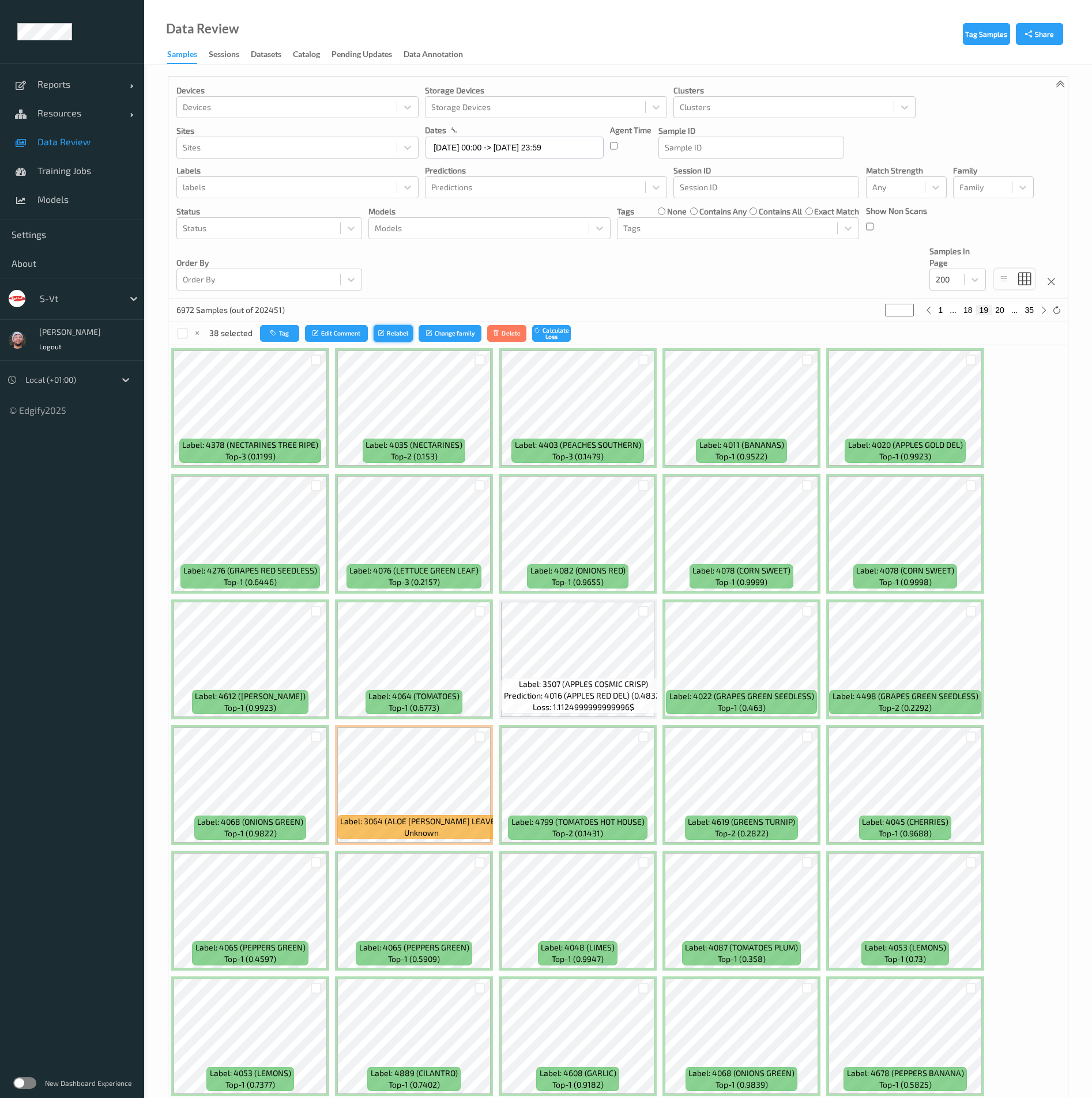
drag, startPoint x: 634, startPoint y: 273, endPoint x: 392, endPoint y: 338, distance: 250.6
click at [634, 273] on div "Devices Devices Storage Devices Storage Devices Clusters Clusters Sites Sites d…" at bounding box center [619, 188] width 900 height 223
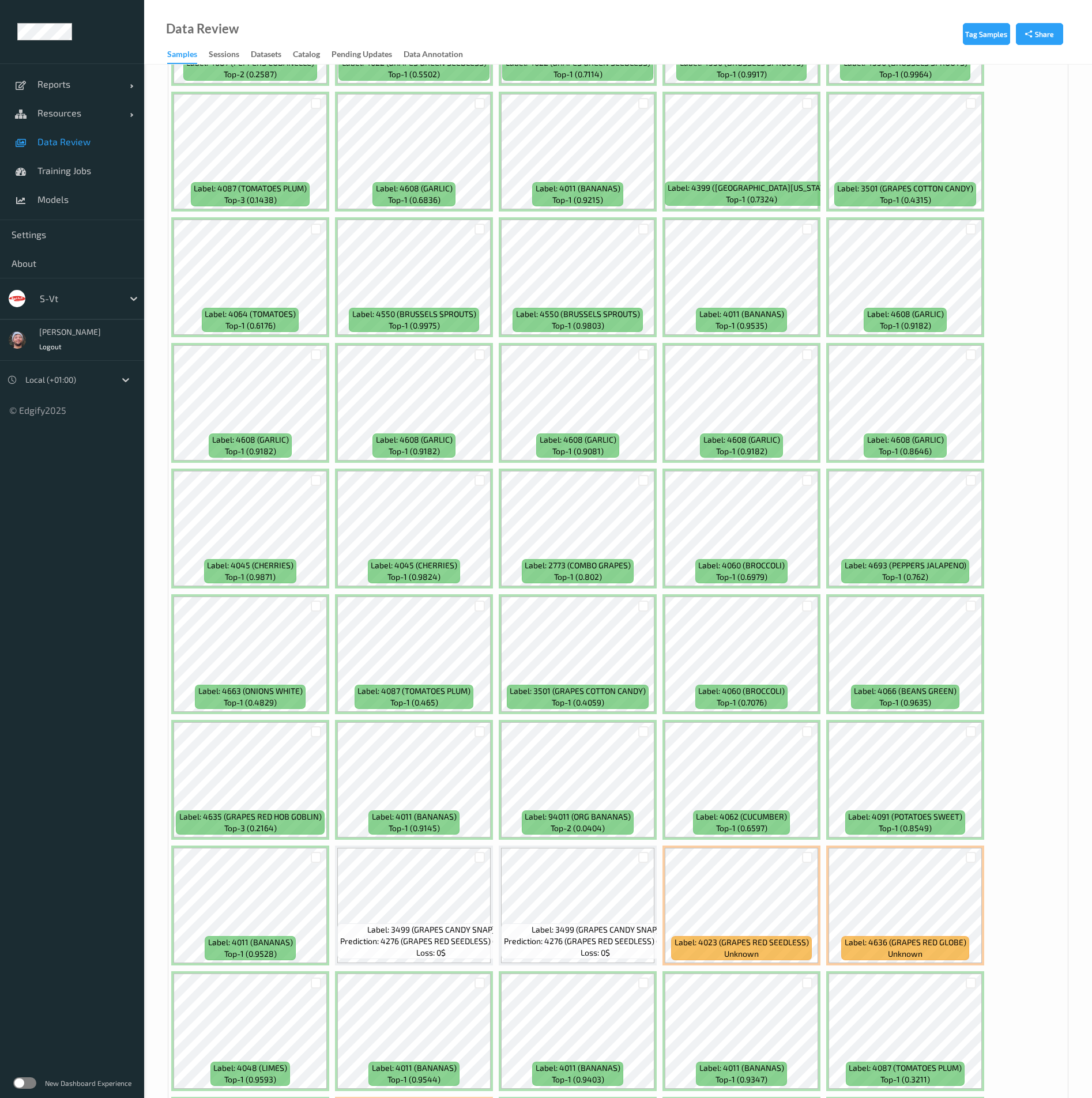
scroll to position [1556, 0]
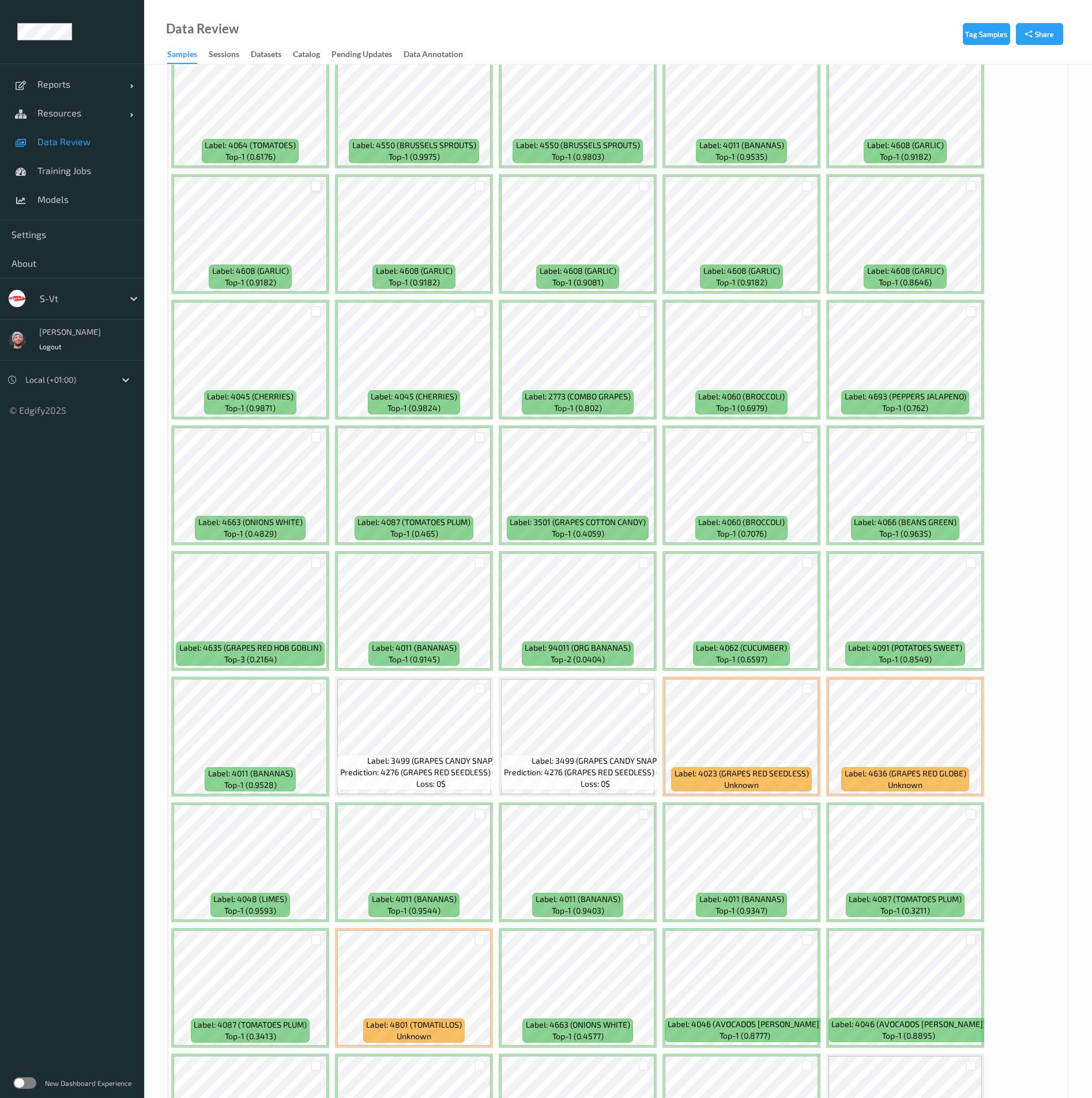
click at [314, 181] on div at bounding box center [316, 186] width 11 height 11
click at [478, 184] on div at bounding box center [481, 186] width 11 height 11
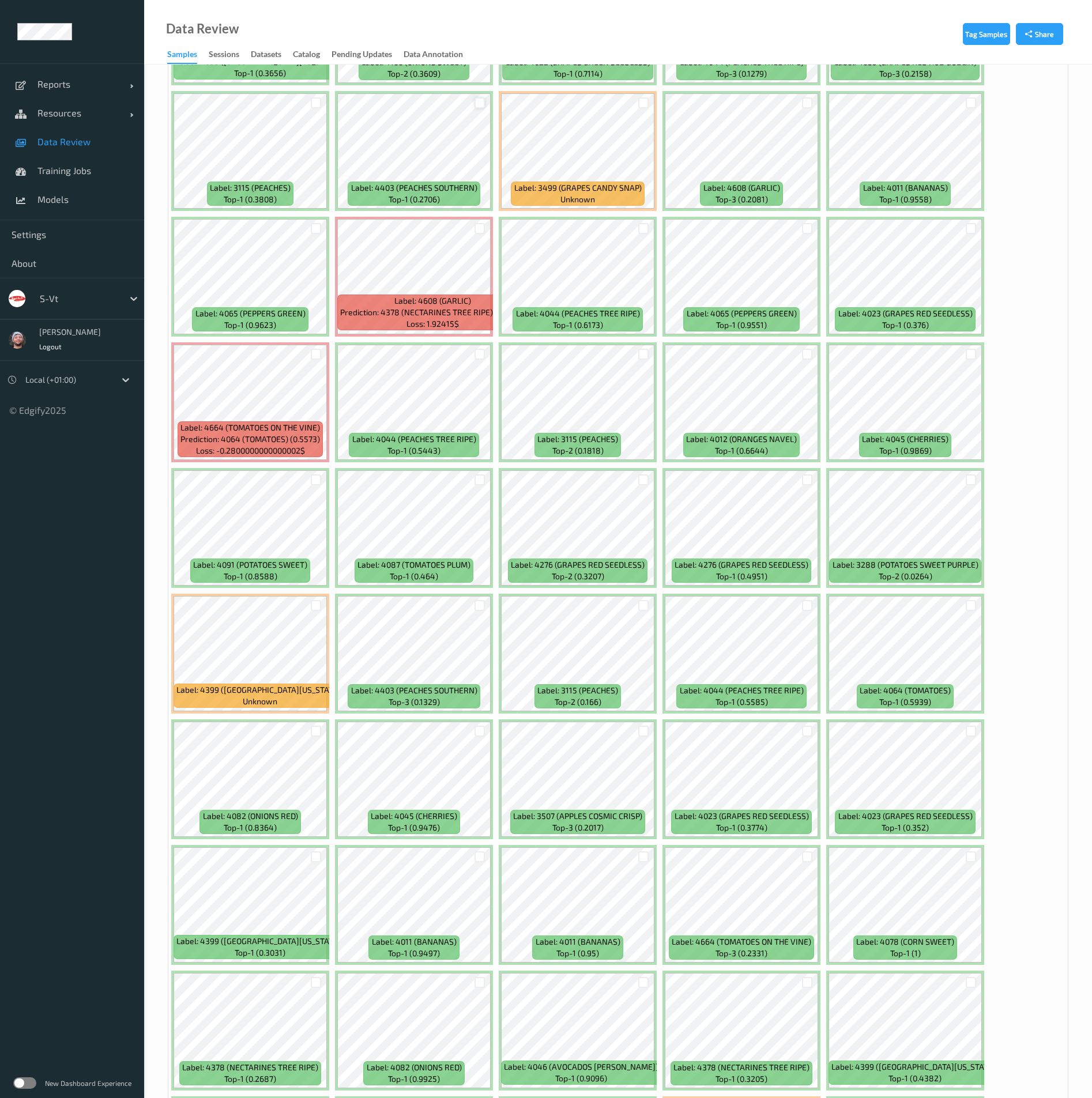
scroll to position [4237, 0]
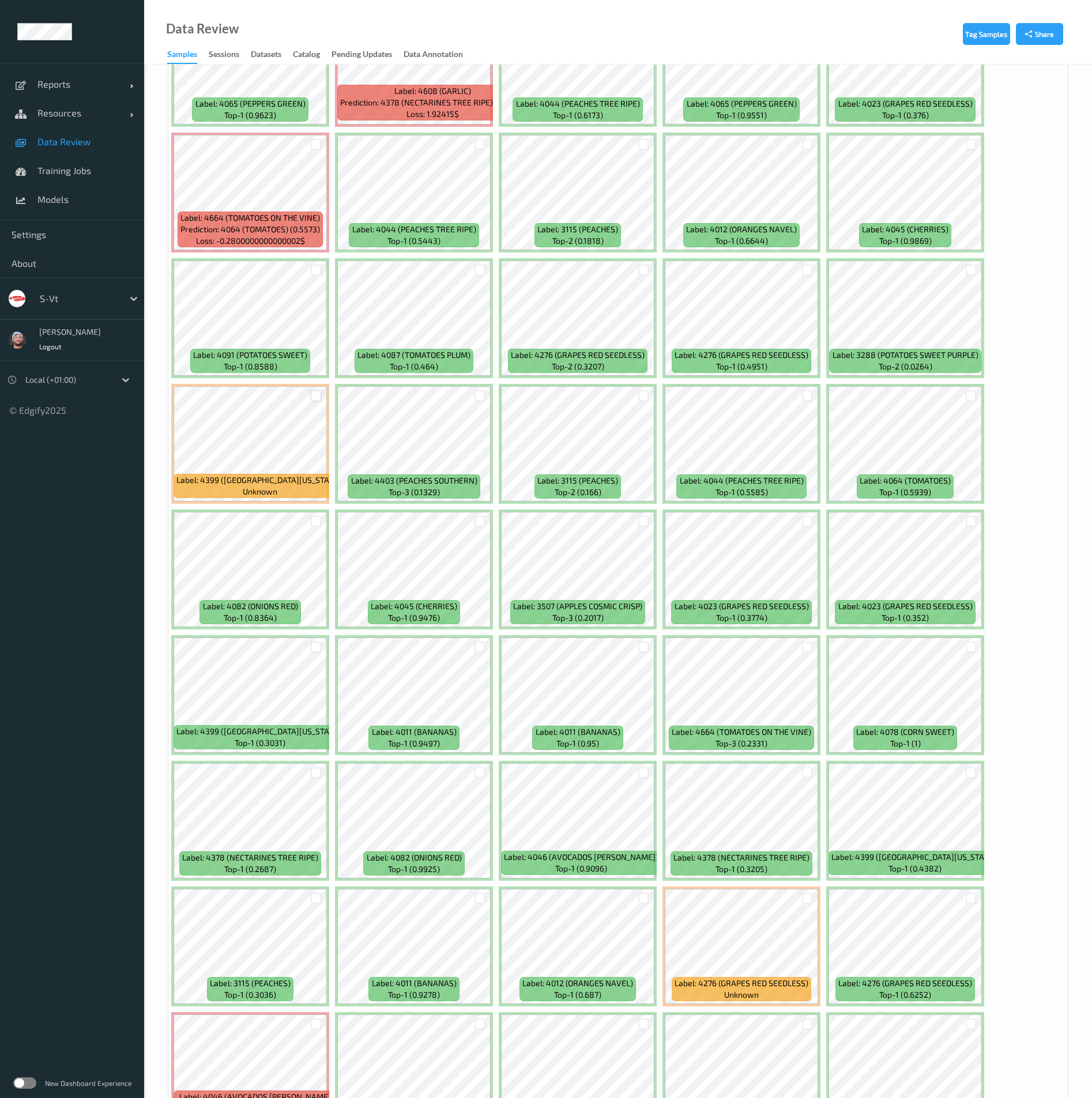
click at [320, 400] on div at bounding box center [316, 396] width 11 height 11
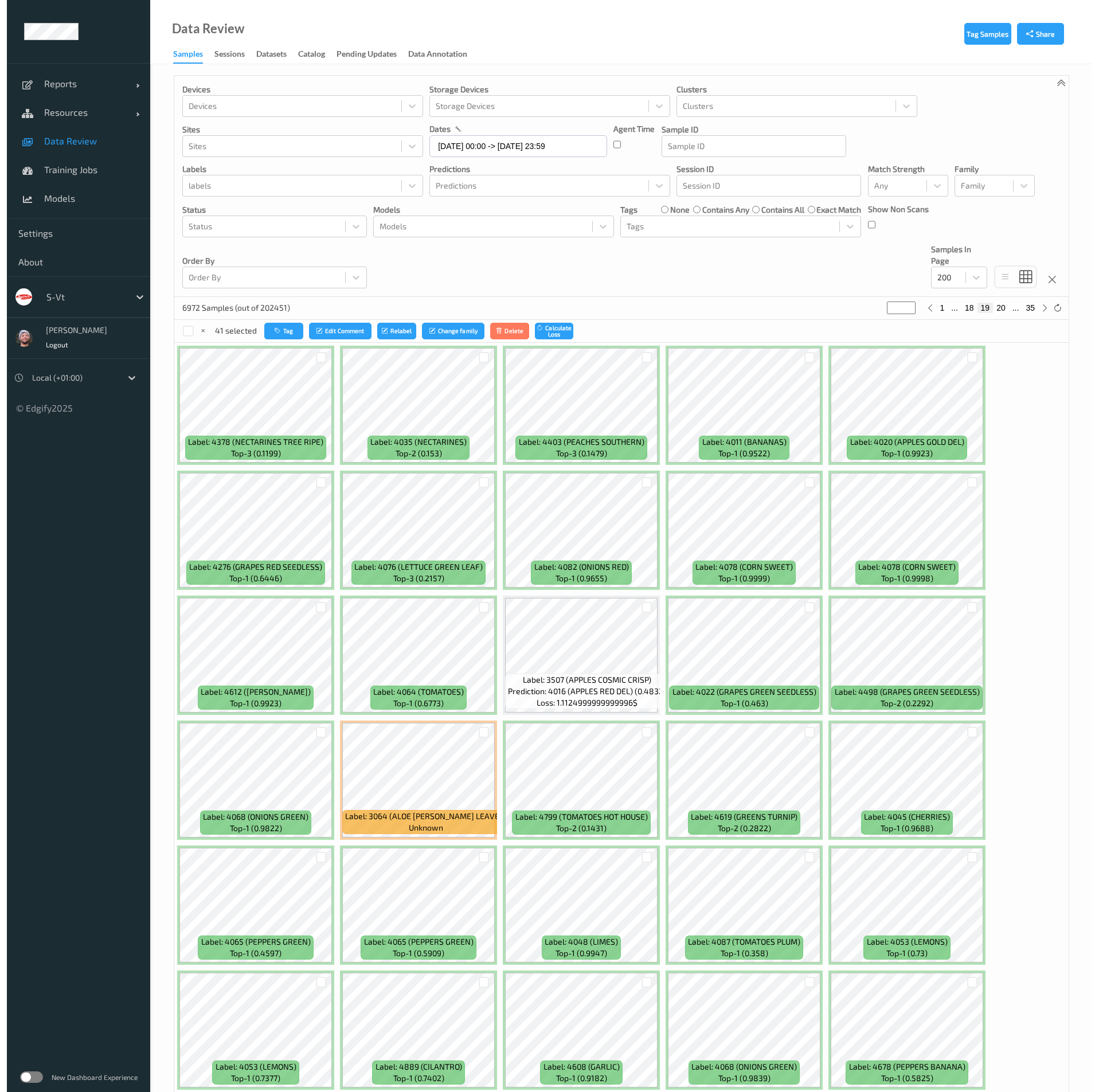
scroll to position [0, 0]
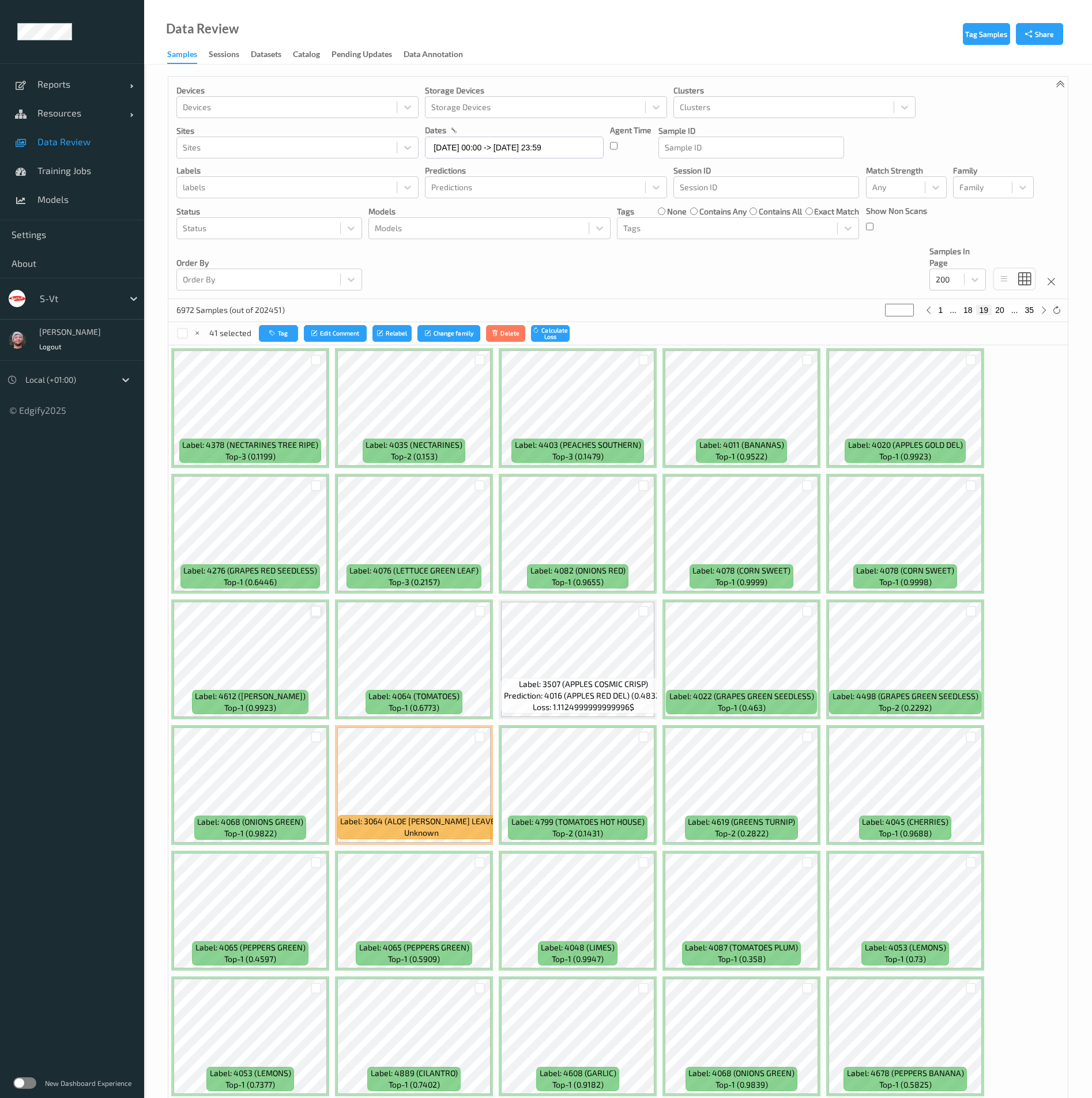
click at [316, 612] on div at bounding box center [316, 611] width 11 height 11
click at [316, 737] on div at bounding box center [316, 737] width 11 height 11
click at [278, 328] on button "Tag" at bounding box center [279, 334] width 39 height 17
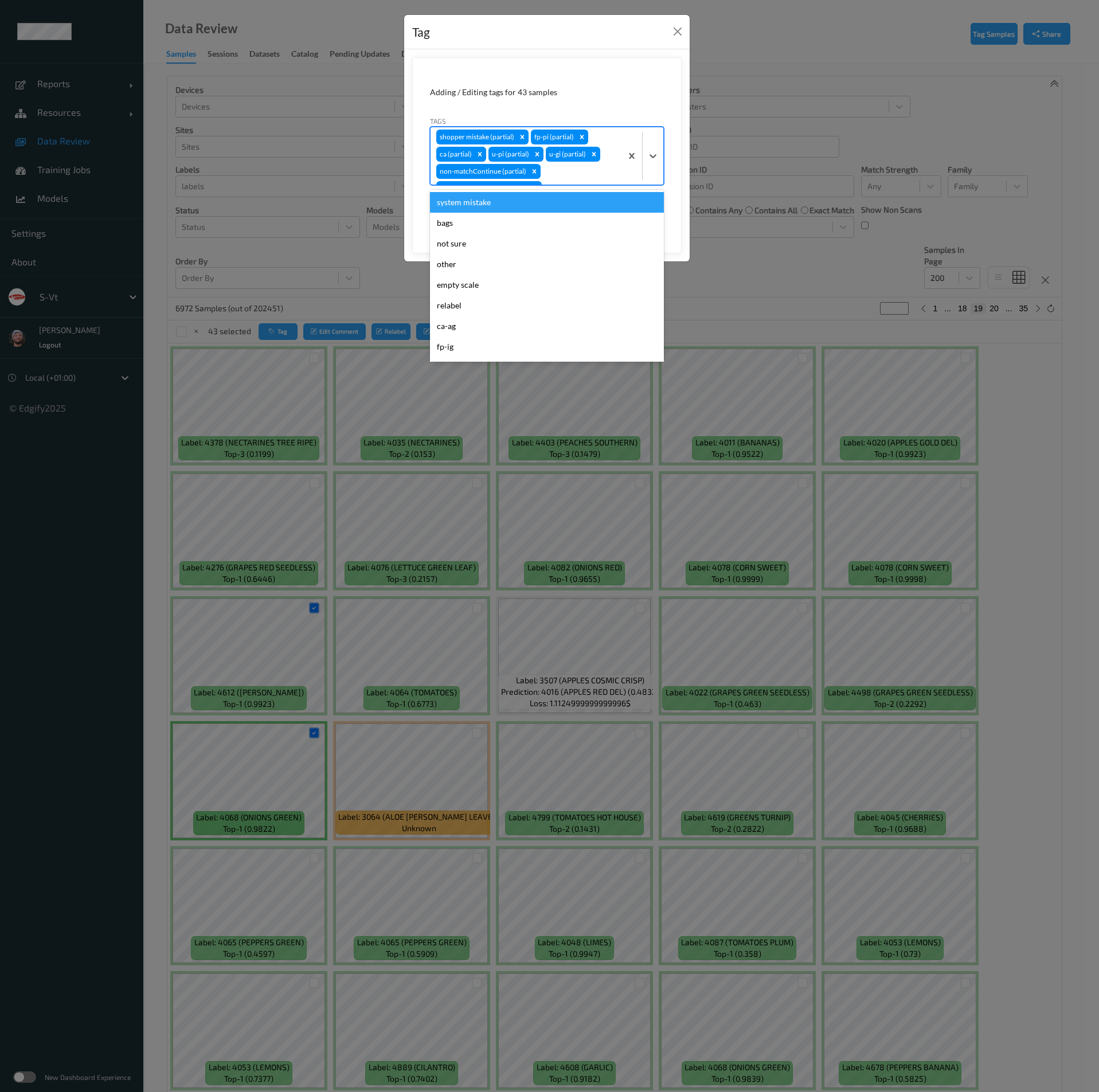
click at [557, 178] on div "shopper mistake (partial) fp-pi (partial) ca (partial) u-pi (partial) u-gi (par…" at bounding box center [526, 156] width 191 height 57
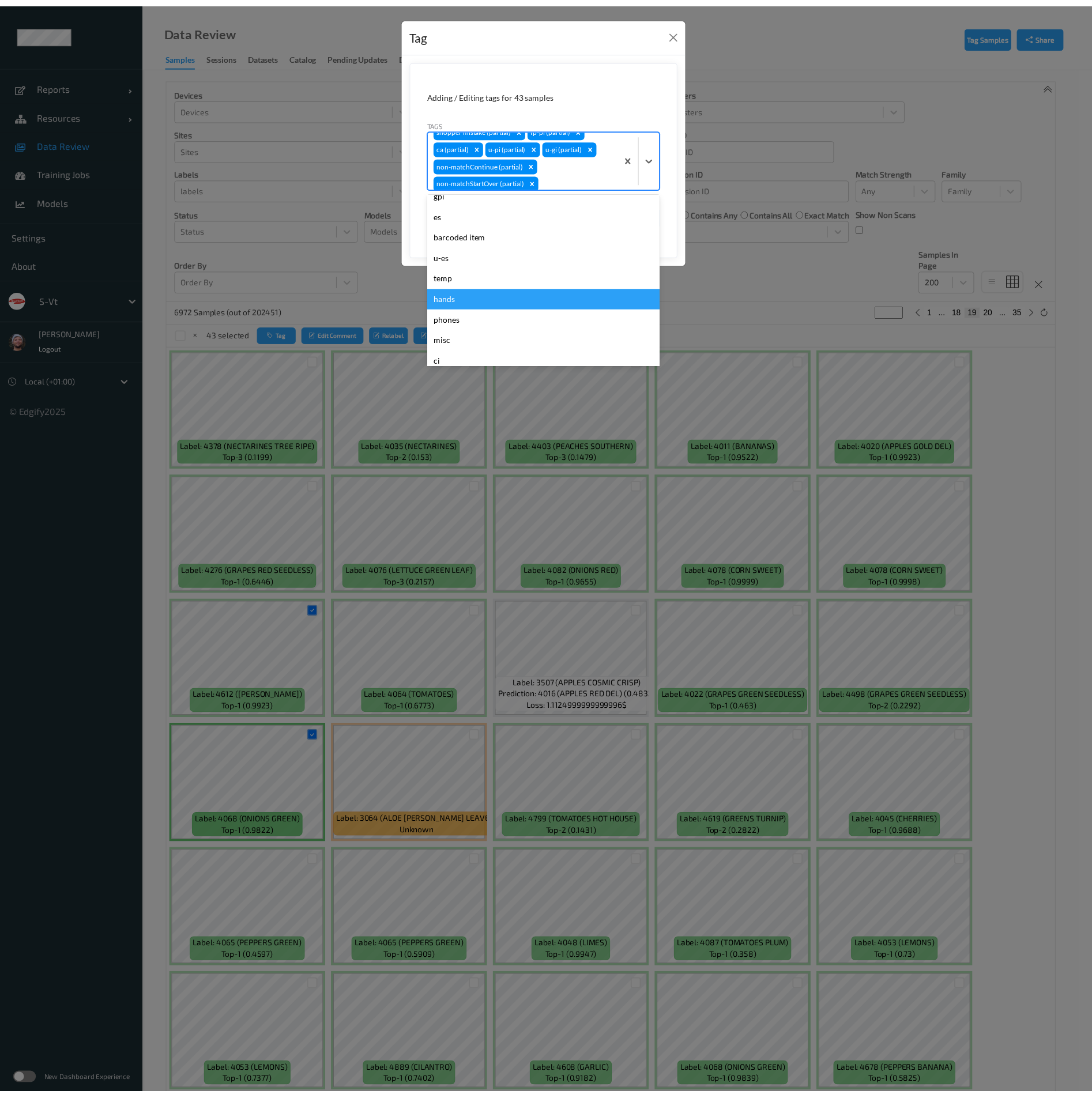
scroll to position [440, 0]
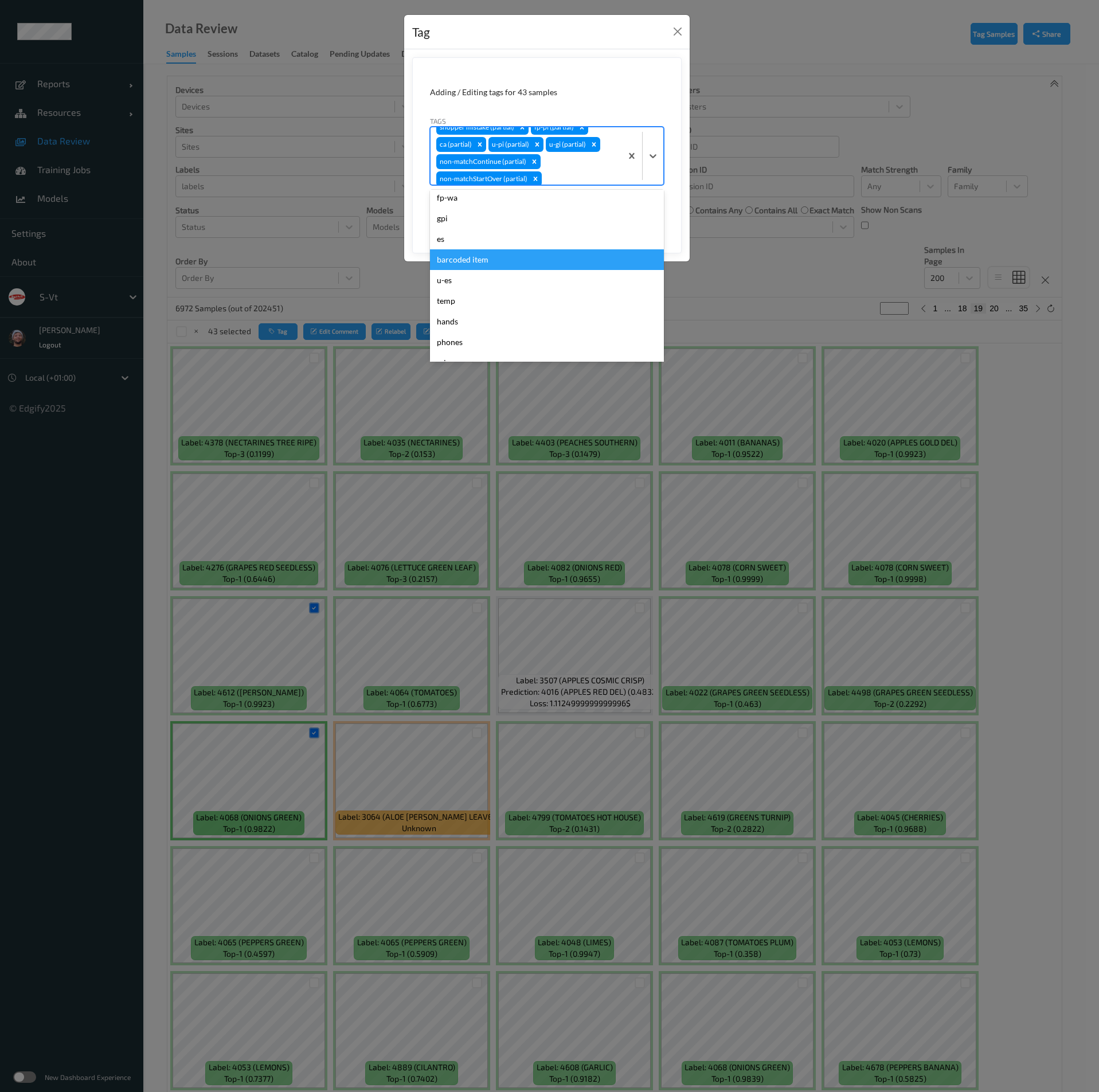
click at [495, 251] on div "barcoded item" at bounding box center [547, 259] width 234 height 20
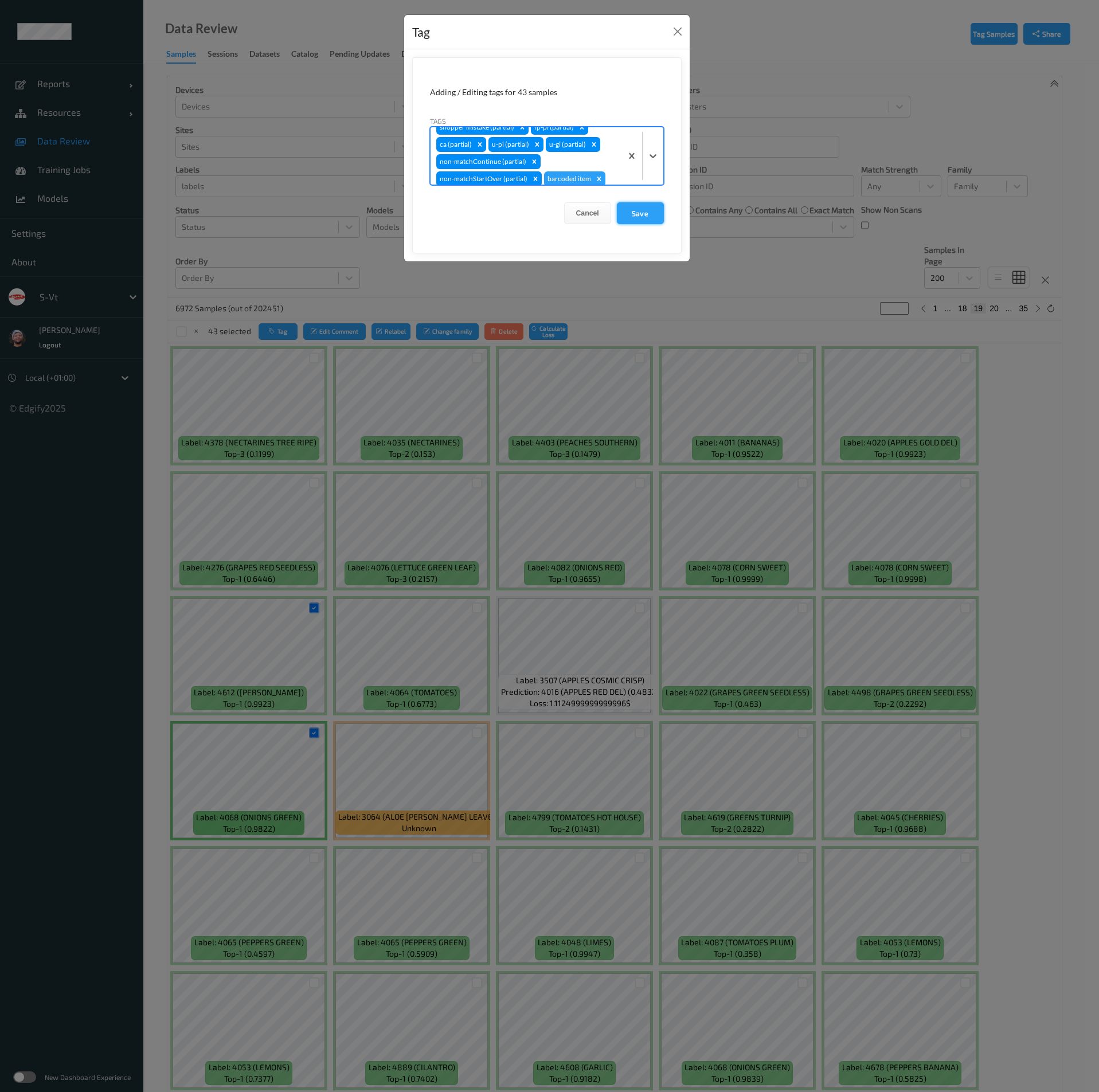
click at [636, 211] on button "Save" at bounding box center [640, 213] width 47 height 22
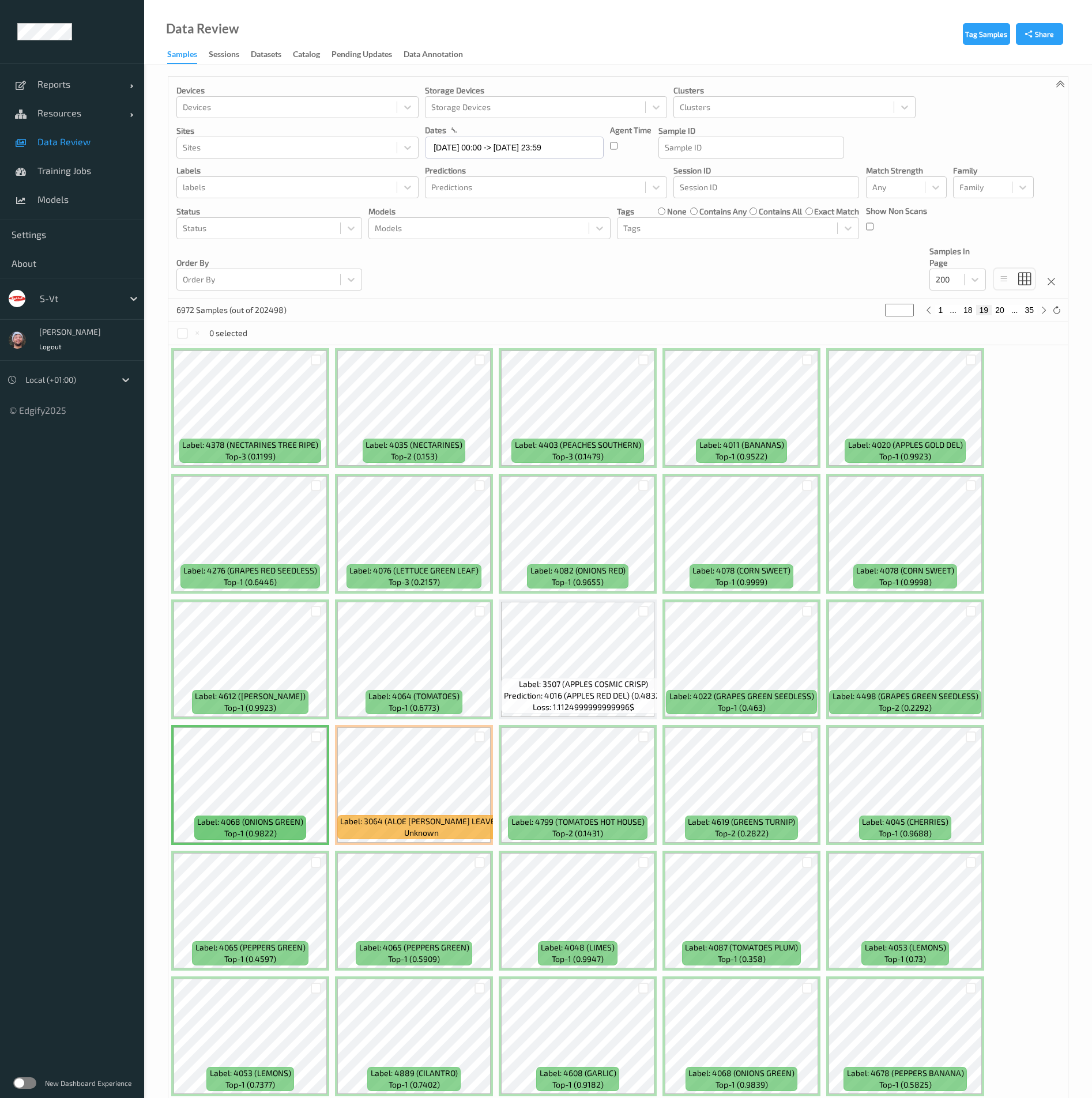
drag, startPoint x: 115, startPoint y: 992, endPoint x: 157, endPoint y: 968, distance: 48.4
click at [115, 992] on ul "Reports Default Report Customized Report Resources Devices Clusters Sites Data …" at bounding box center [71, 549] width 144 height 1098
click at [313, 610] on div at bounding box center [316, 611] width 11 height 11
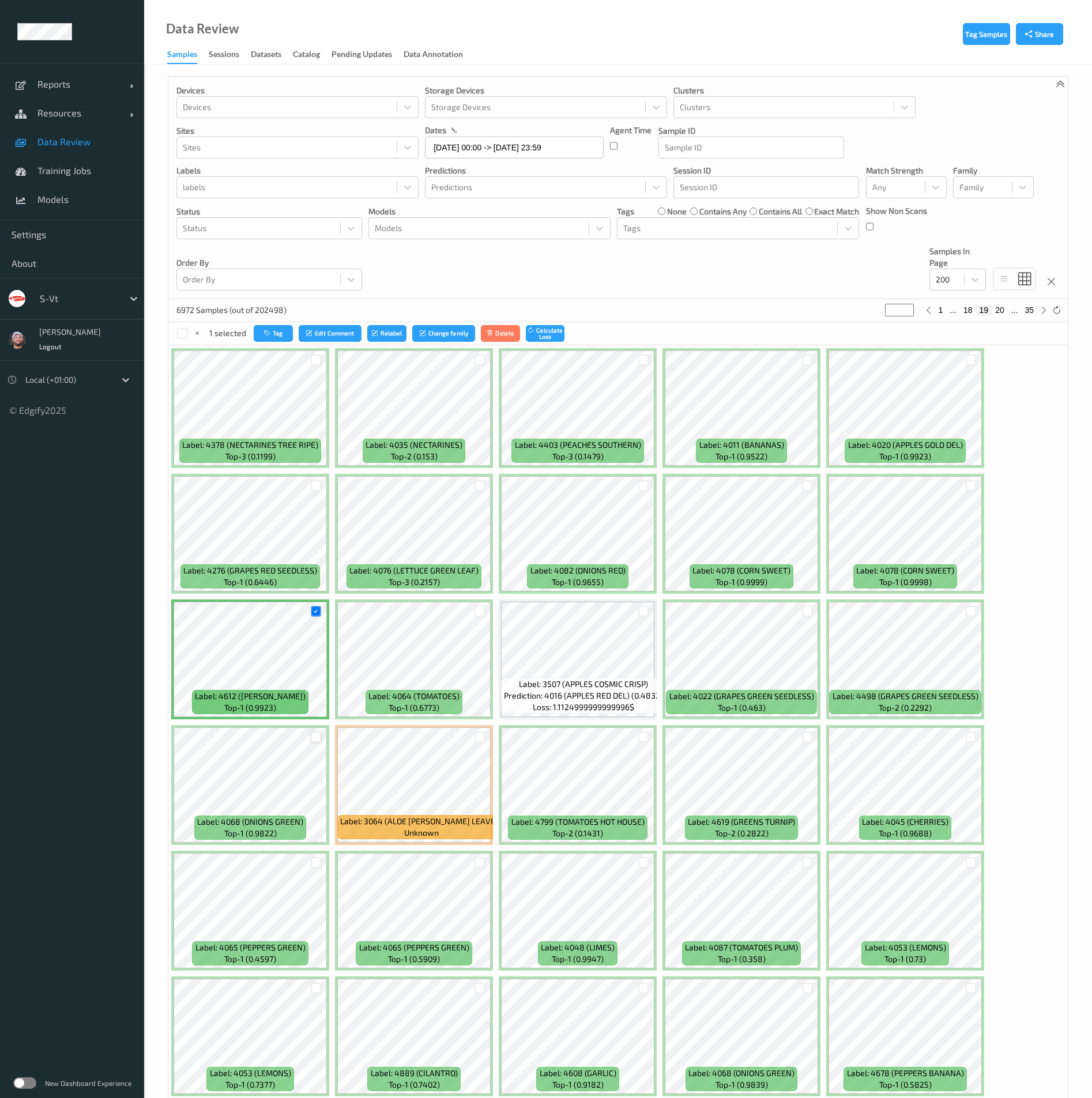
click at [318, 741] on div at bounding box center [316, 737] width 11 height 11
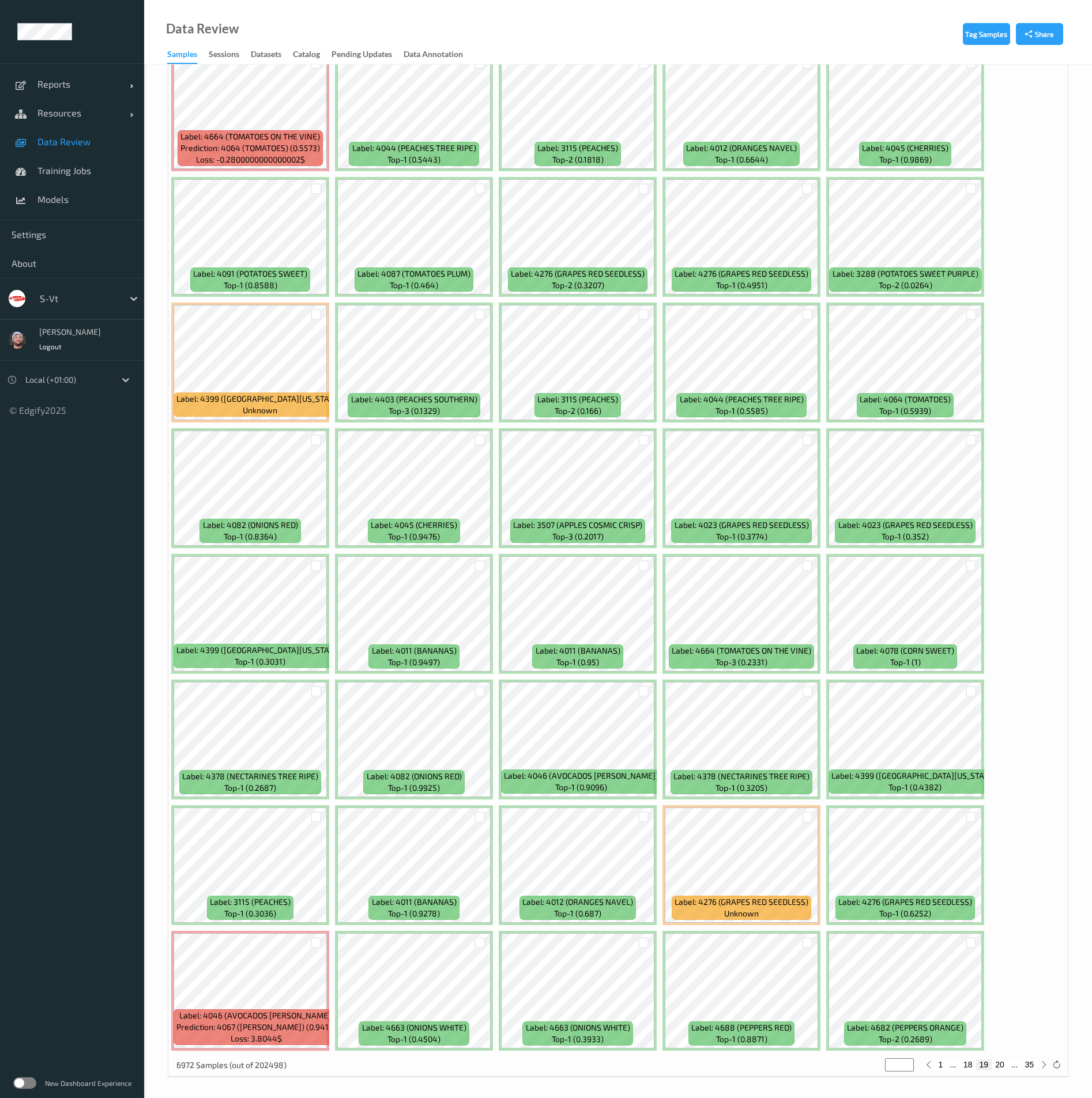
scroll to position [4322, 0]
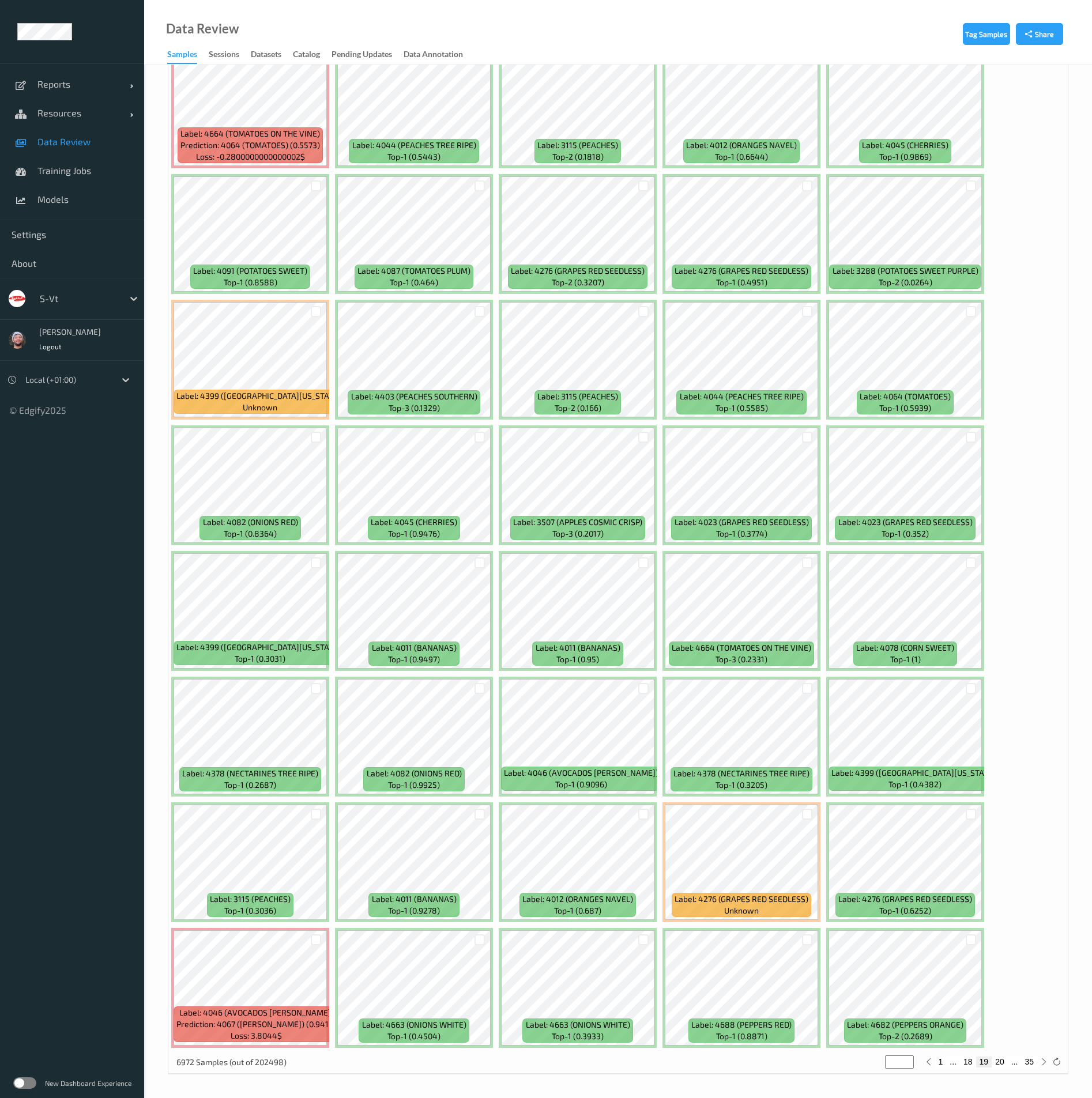
click at [1004, 1061] on button "20" at bounding box center [999, 1061] width 16 height 10
type input "**"
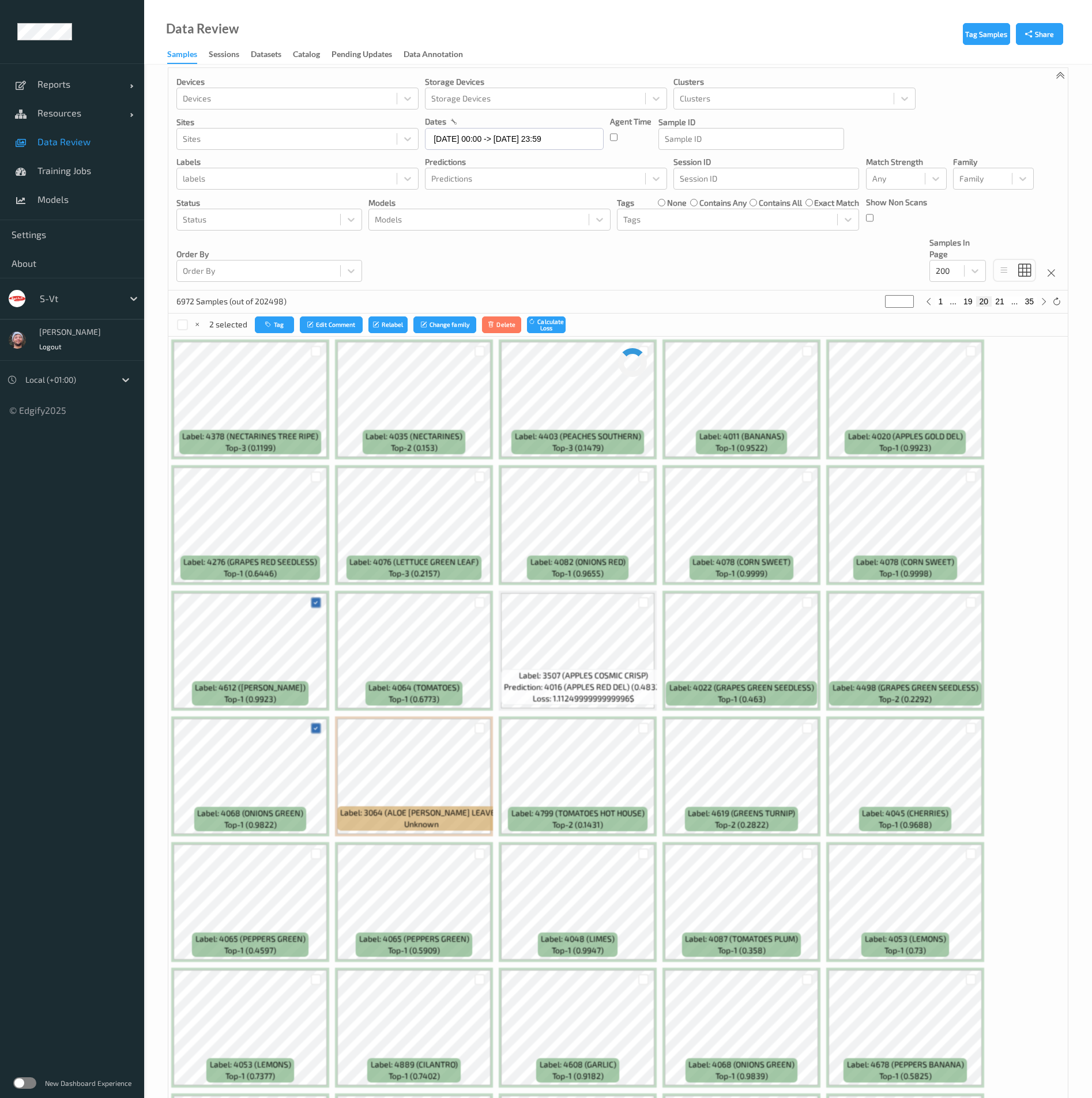
scroll to position [0, 0]
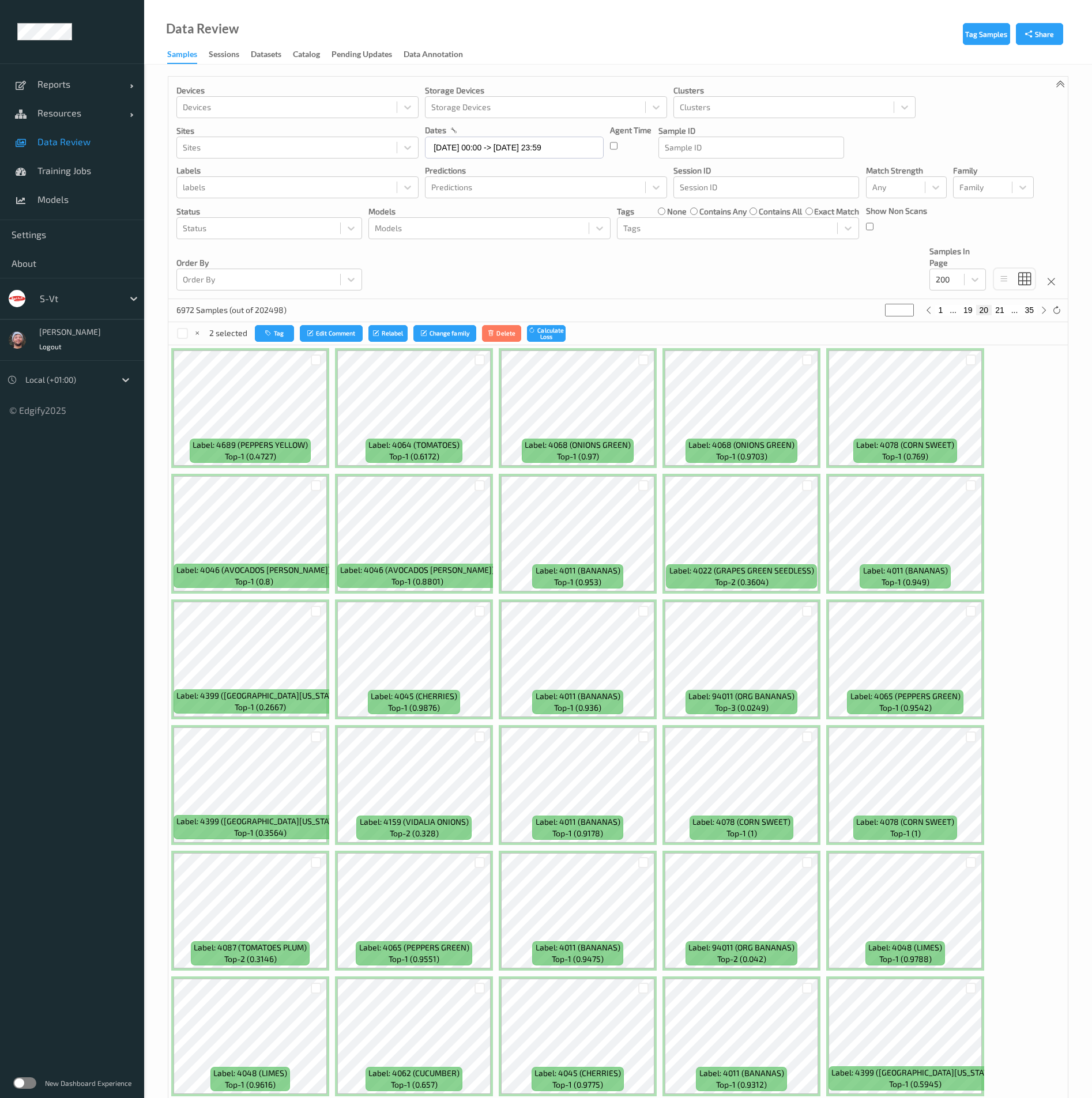
drag, startPoint x: 553, startPoint y: 292, endPoint x: 575, endPoint y: 318, distance: 34.1
click at [553, 292] on div "Devices Devices Storage Devices Storage Devices Clusters Clusters Sites Sites d…" at bounding box center [619, 188] width 900 height 223
click at [650, 360] on div at bounding box center [644, 360] width 22 height 19
click at [642, 362] on div at bounding box center [644, 360] width 11 height 11
click at [274, 330] on button "Tag" at bounding box center [275, 334] width 39 height 17
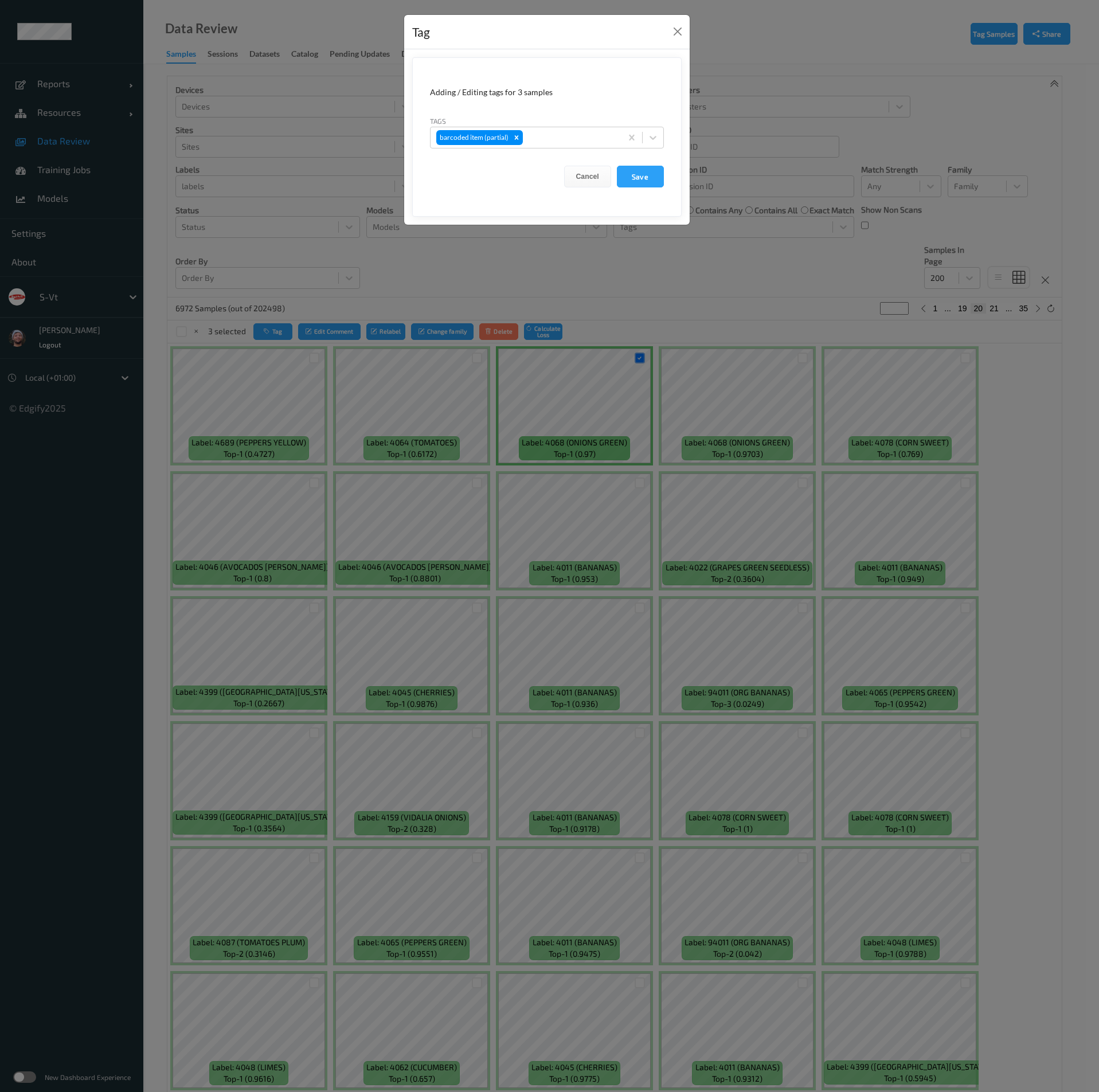
click at [762, 225] on div "Tag Adding / Editing tags for 3 samples Tags barcoded item (partial) Cancel Save" at bounding box center [550, 546] width 1099 height 1092
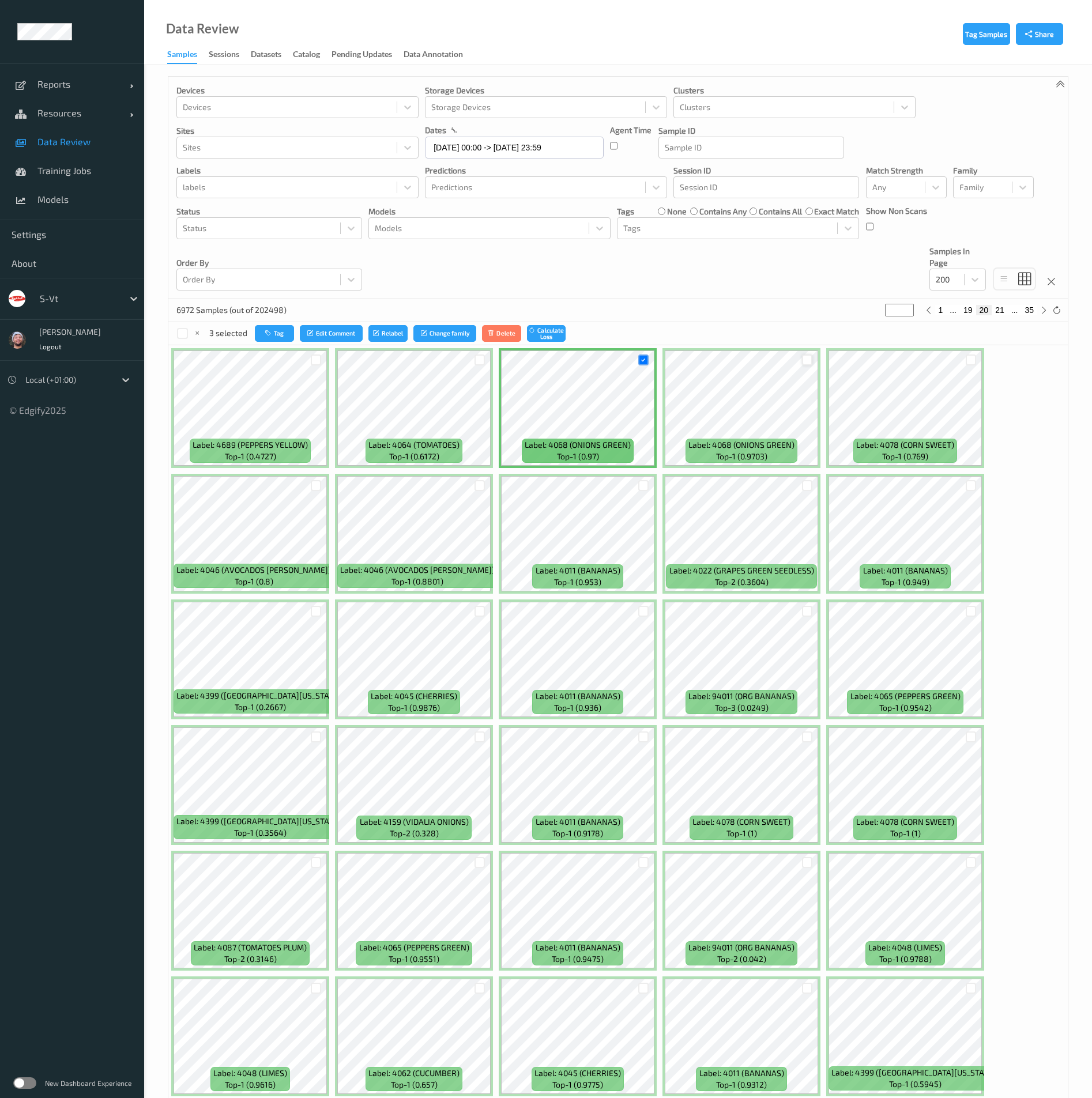
click at [809, 361] on div at bounding box center [808, 360] width 11 height 11
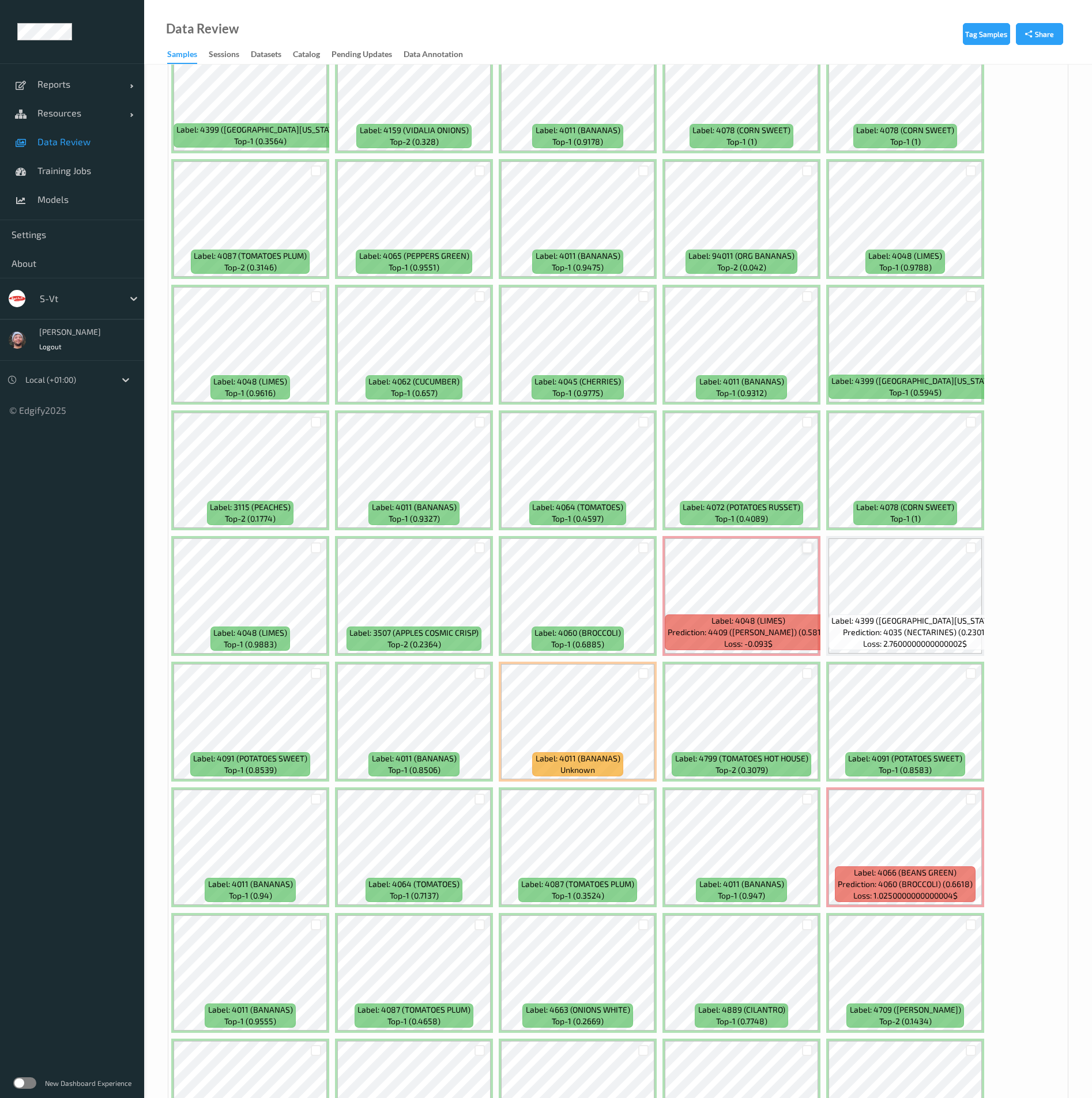
click at [807, 545] on div at bounding box center [808, 548] width 11 height 11
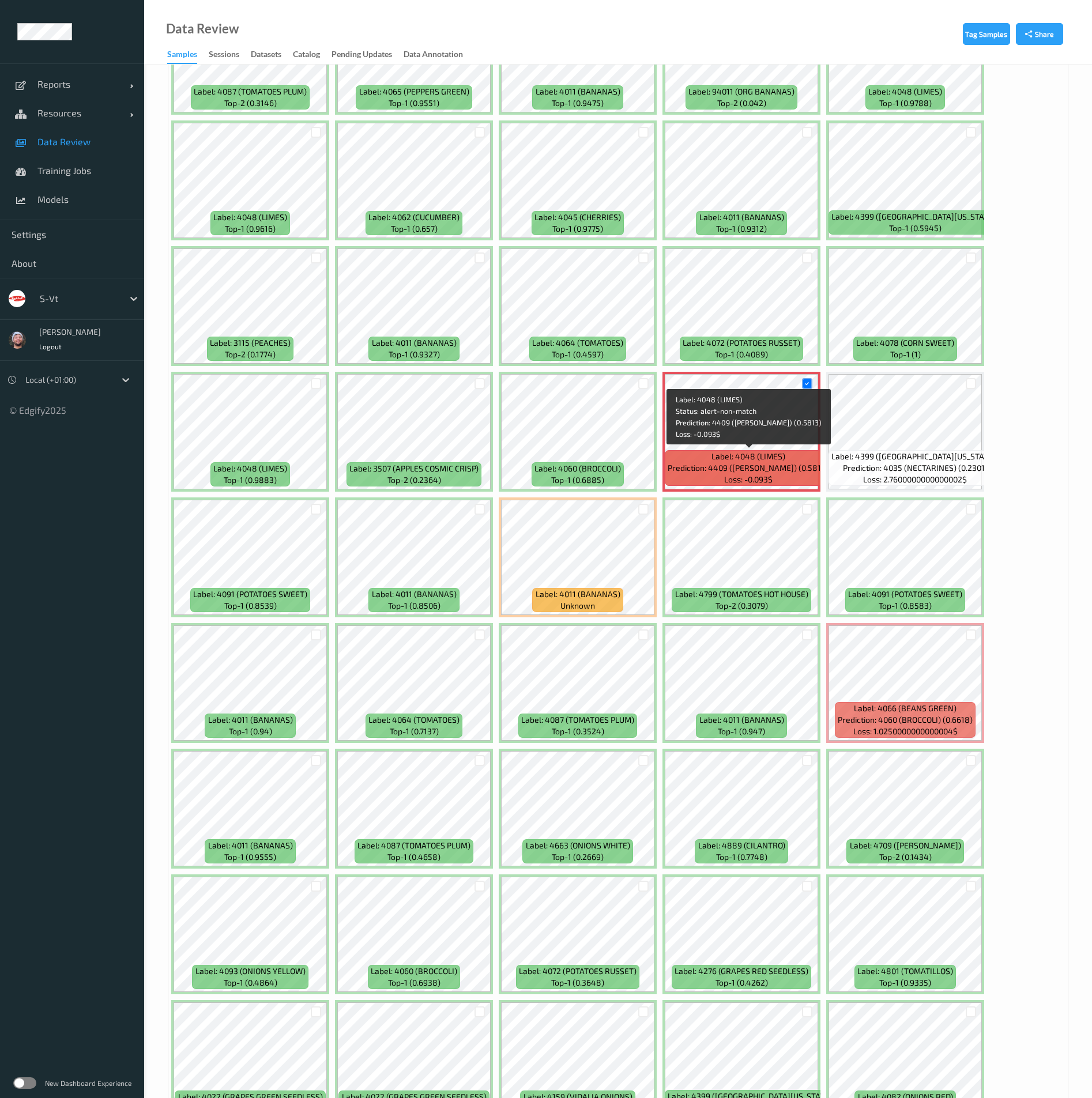
scroll to position [864, 0]
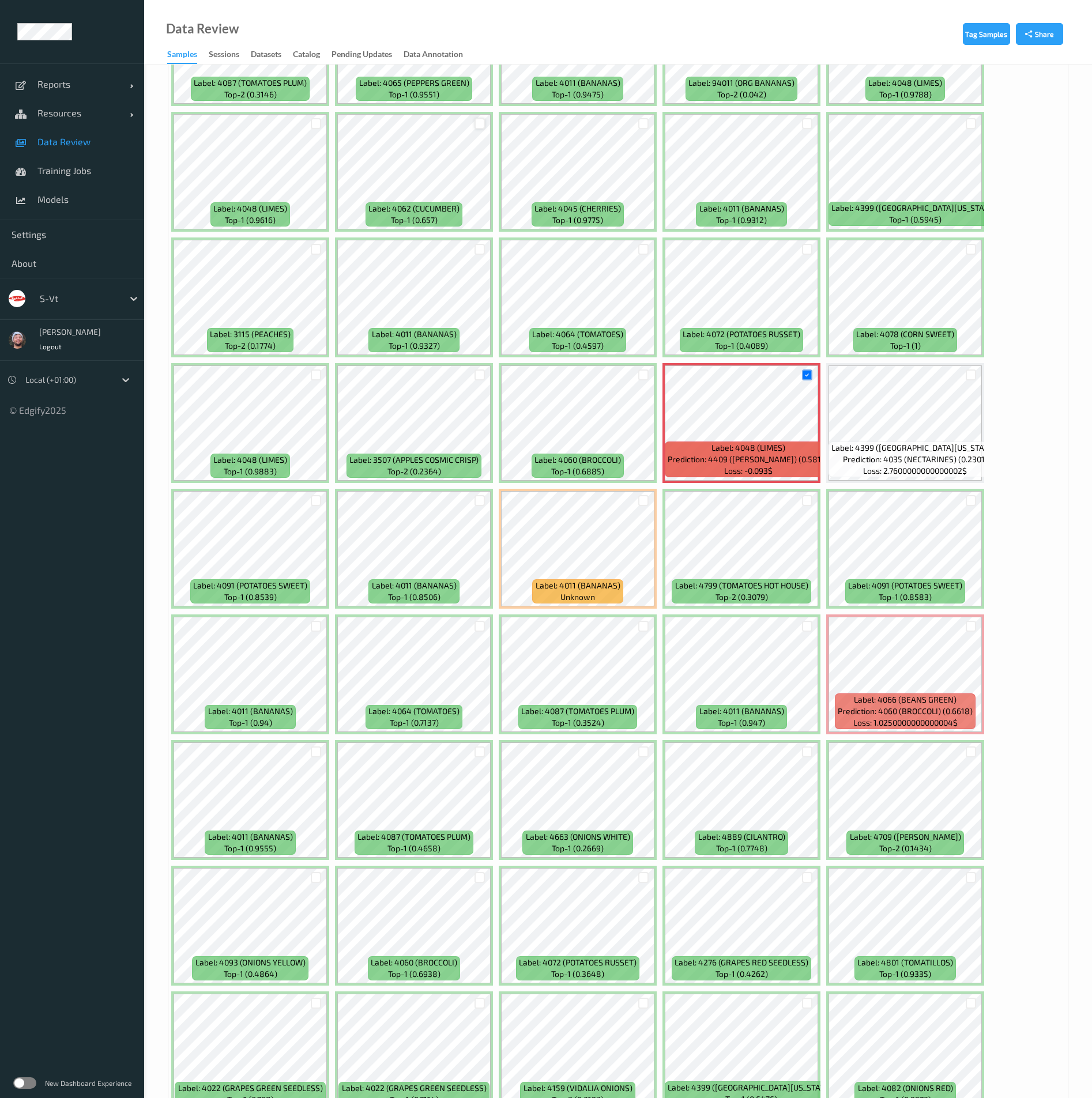
click at [483, 124] on div at bounding box center [481, 123] width 11 height 11
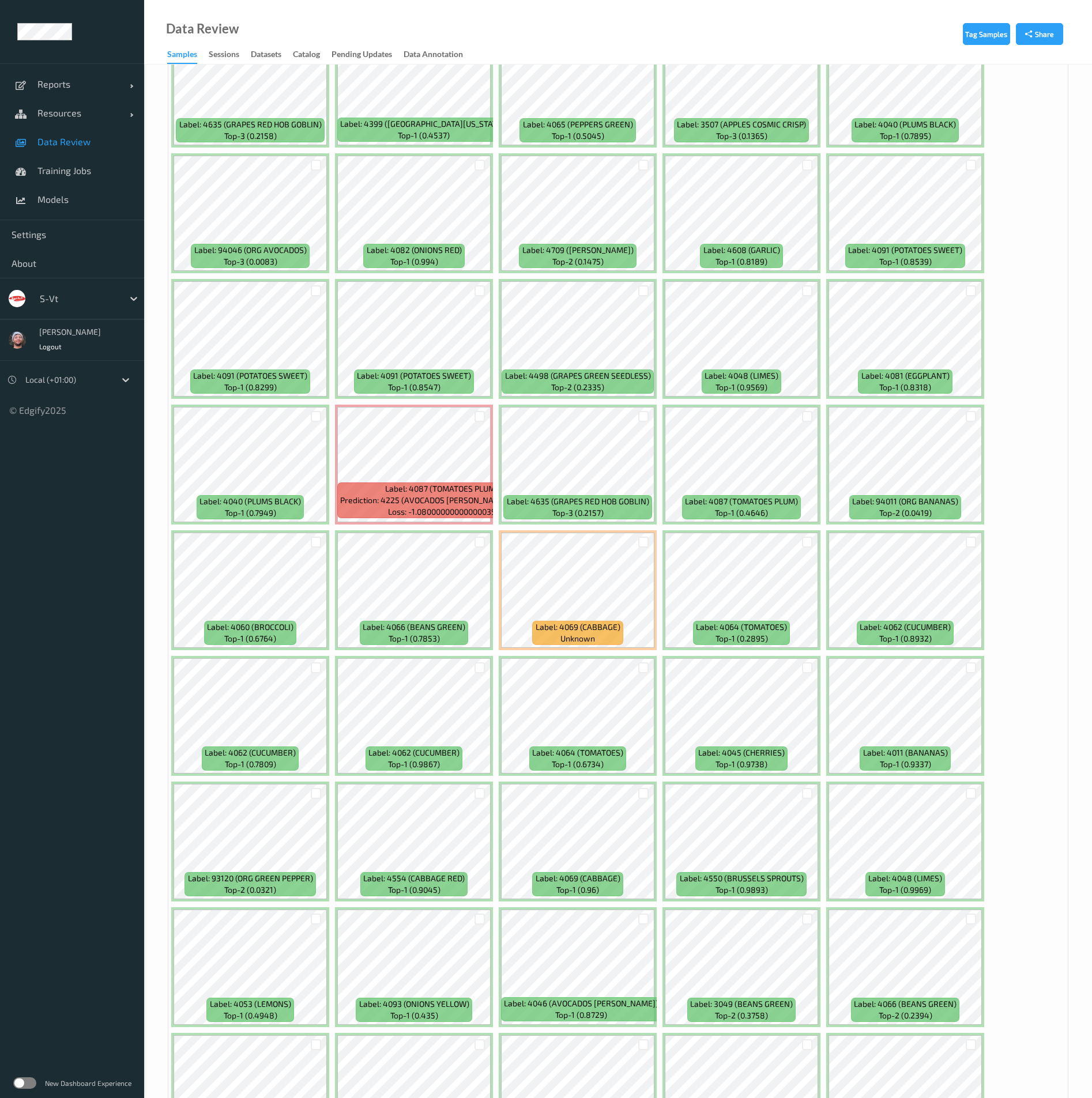
scroll to position [2248, 0]
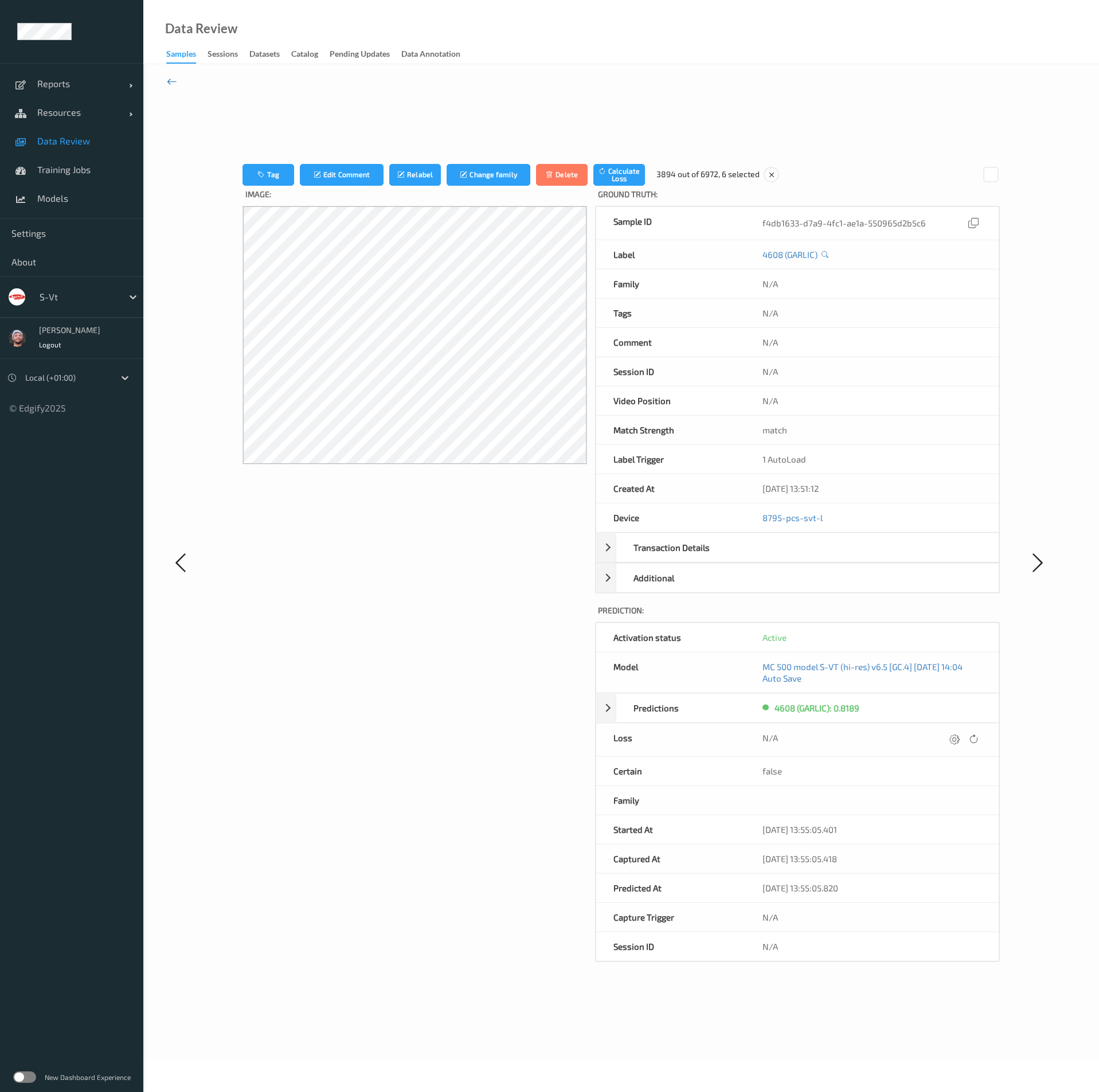
click at [168, 79] on icon at bounding box center [171, 81] width 10 height 13
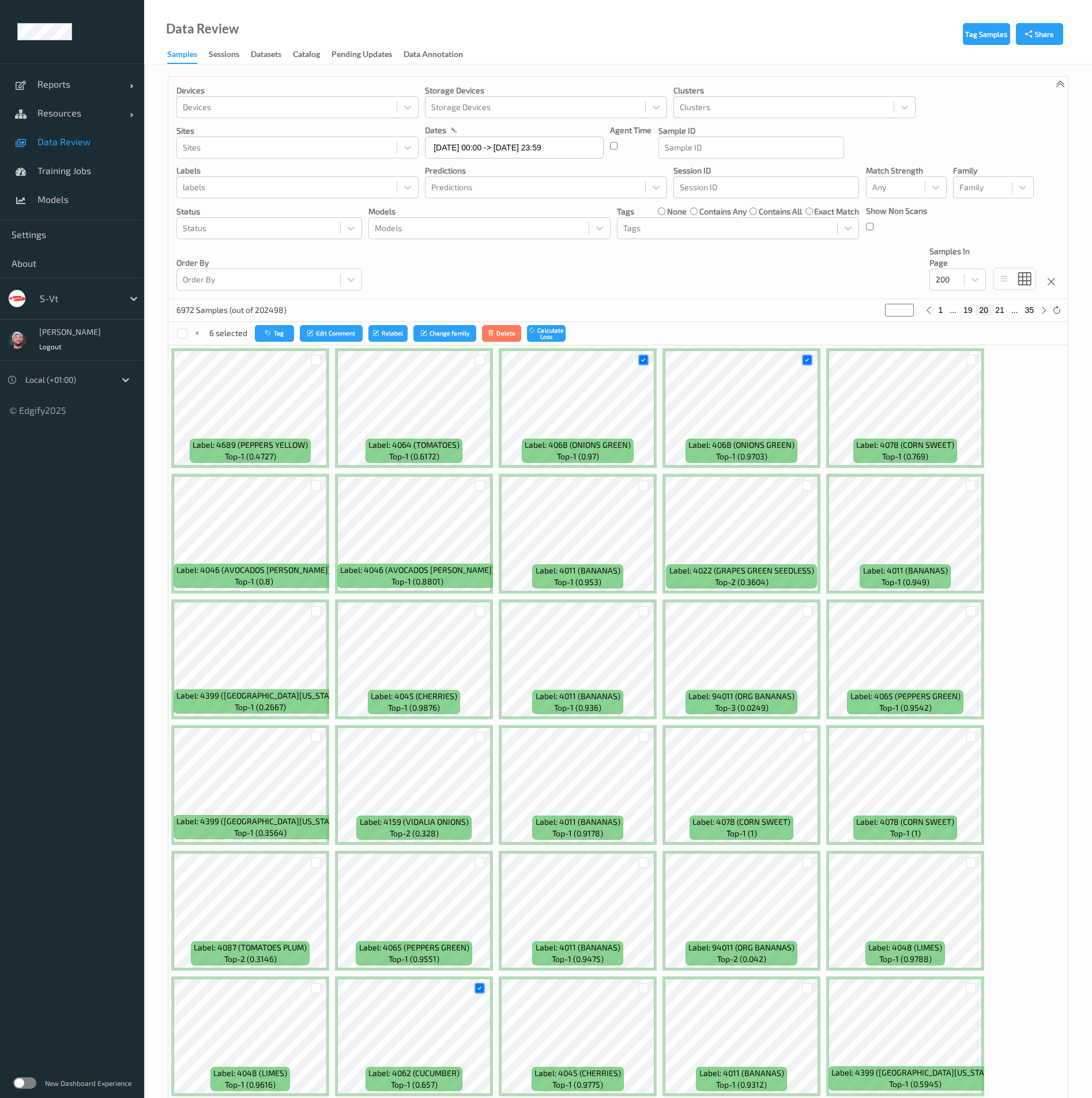
click at [639, 291] on div "Devices Devices Storage Devices Storage Devices Clusters Clusters Sites Sites d…" at bounding box center [619, 188] width 900 height 223
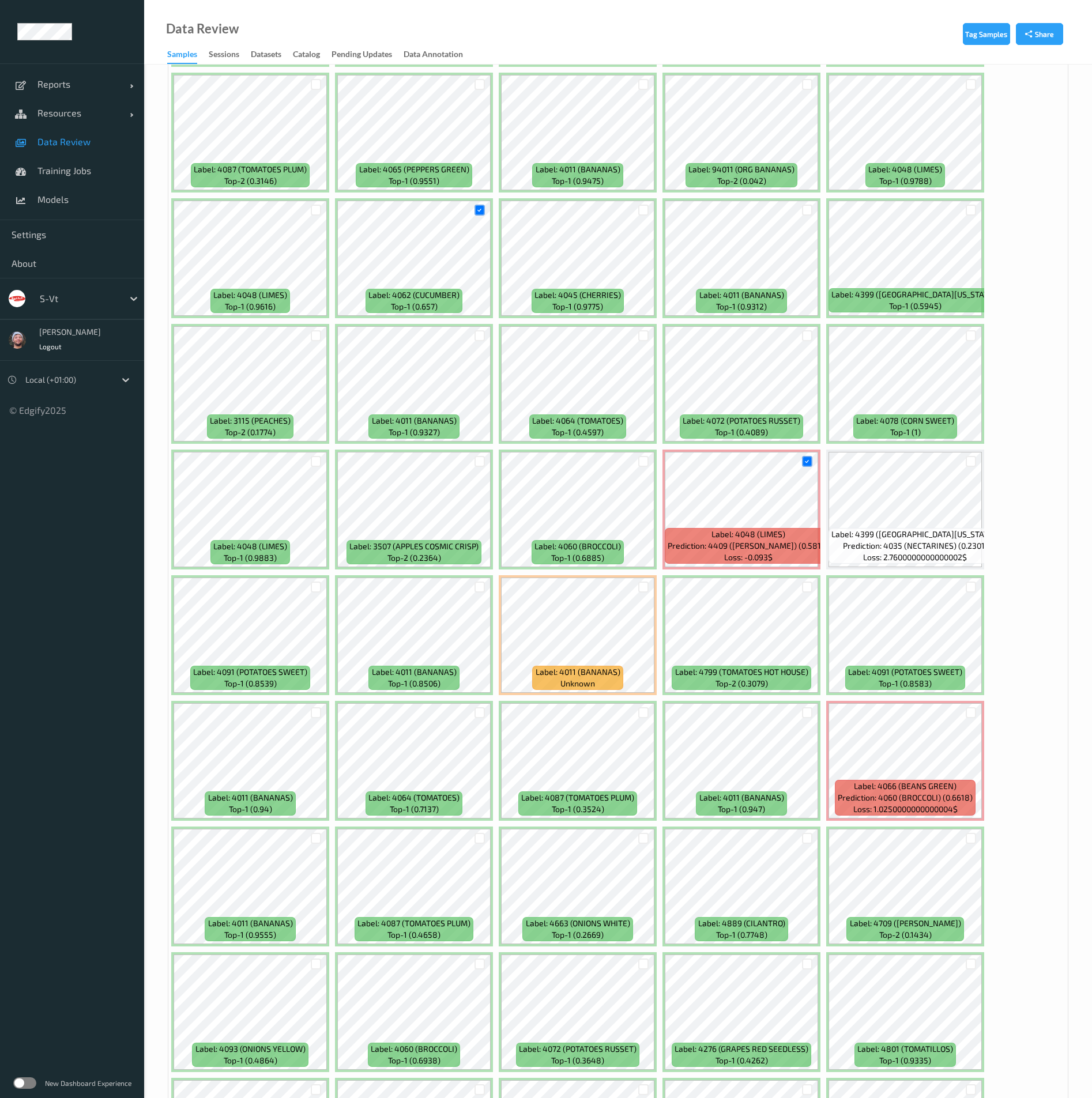
scroll to position [1902, 0]
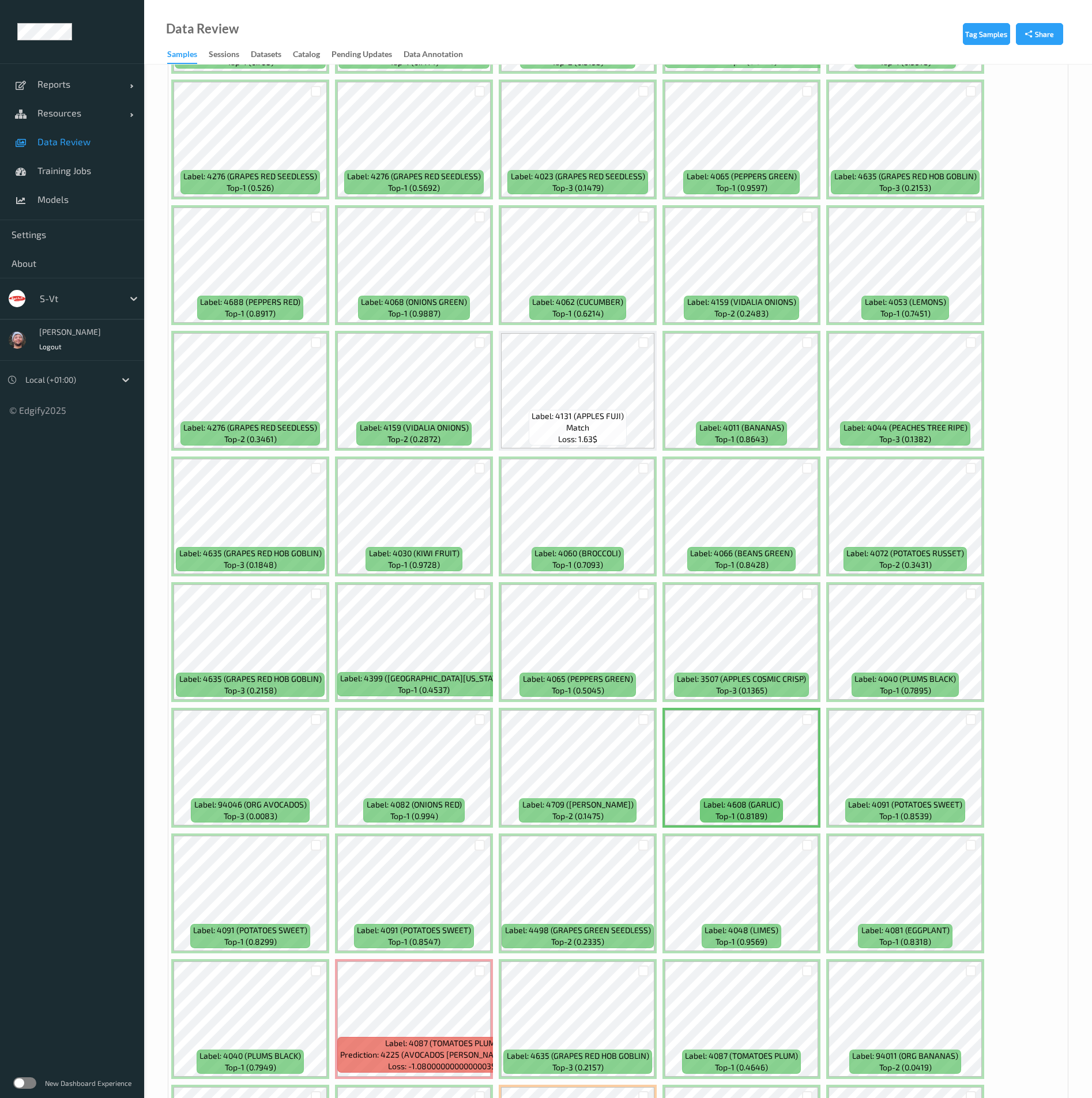
click at [660, 468] on div "Label: 4689 (PEPPERS YELLOW) top-1 (0.4727) Label: 4064 (TOMATOES) top-1 (0.617…" at bounding box center [619, 956] width 900 height 5027
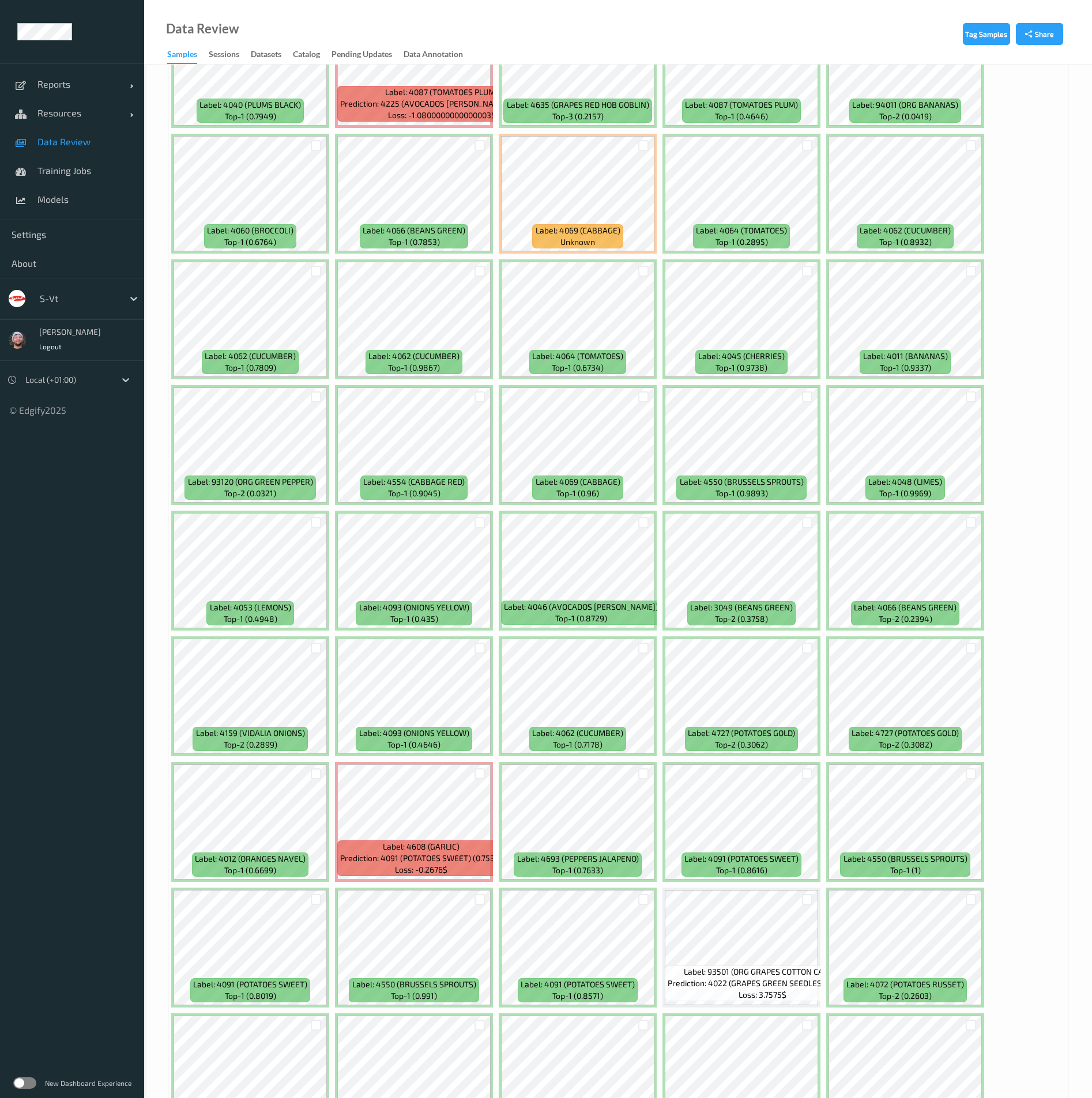
scroll to position [3113, 0]
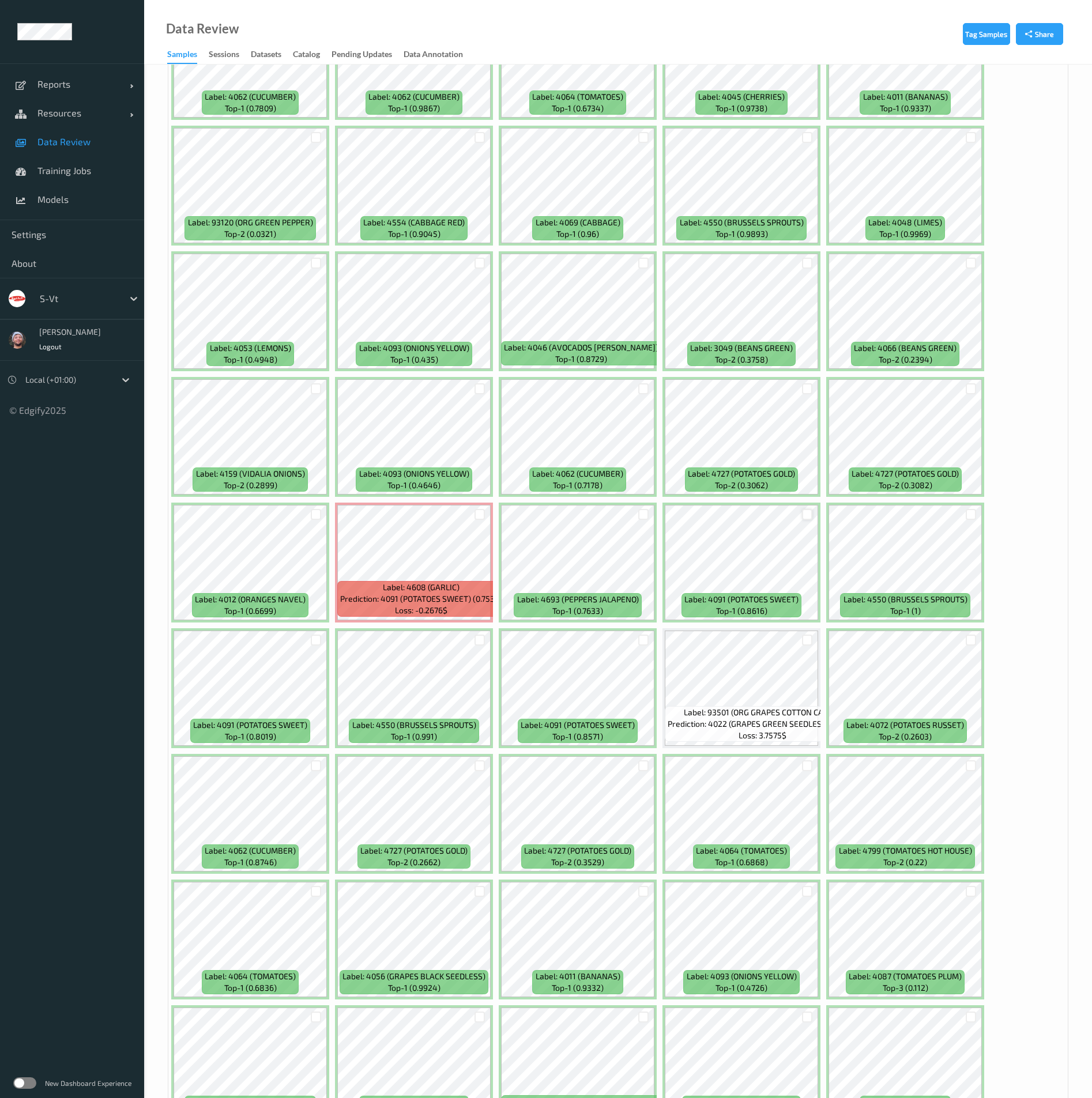
click at [811, 509] on div at bounding box center [808, 515] width 11 height 11
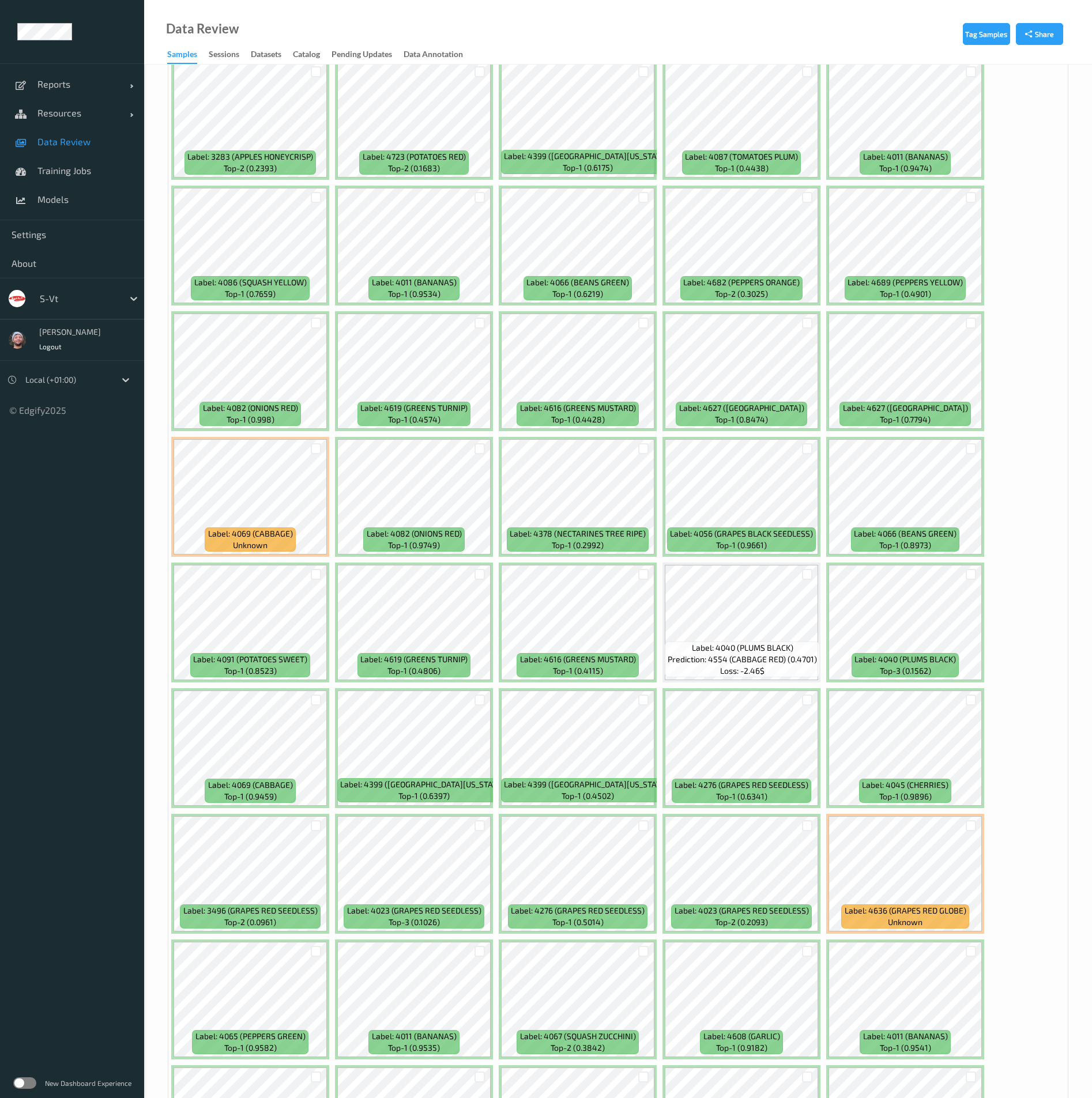
scroll to position [4322, 0]
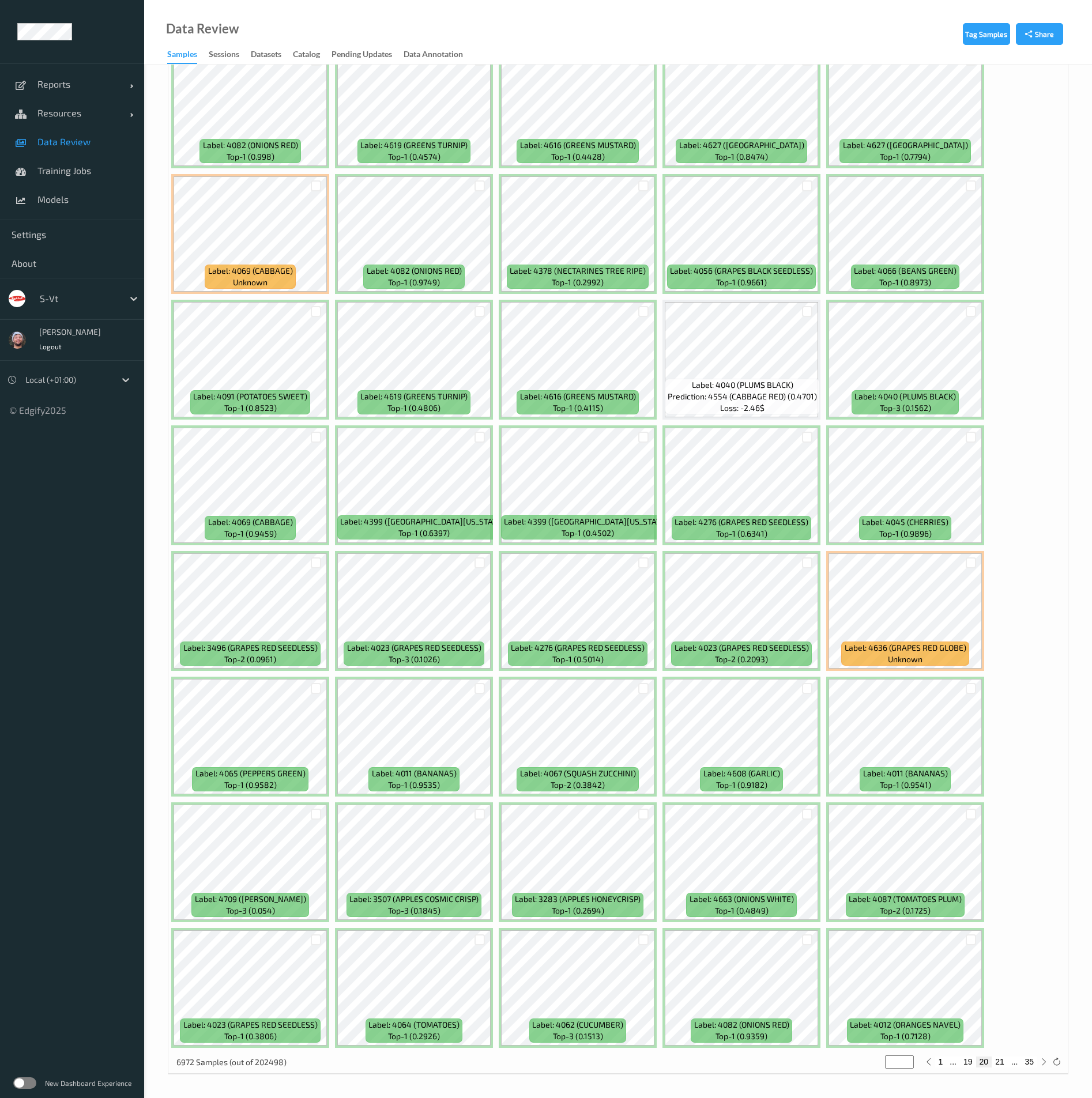
click at [1001, 1065] on button "21" at bounding box center [999, 1061] width 16 height 10
type input "**"
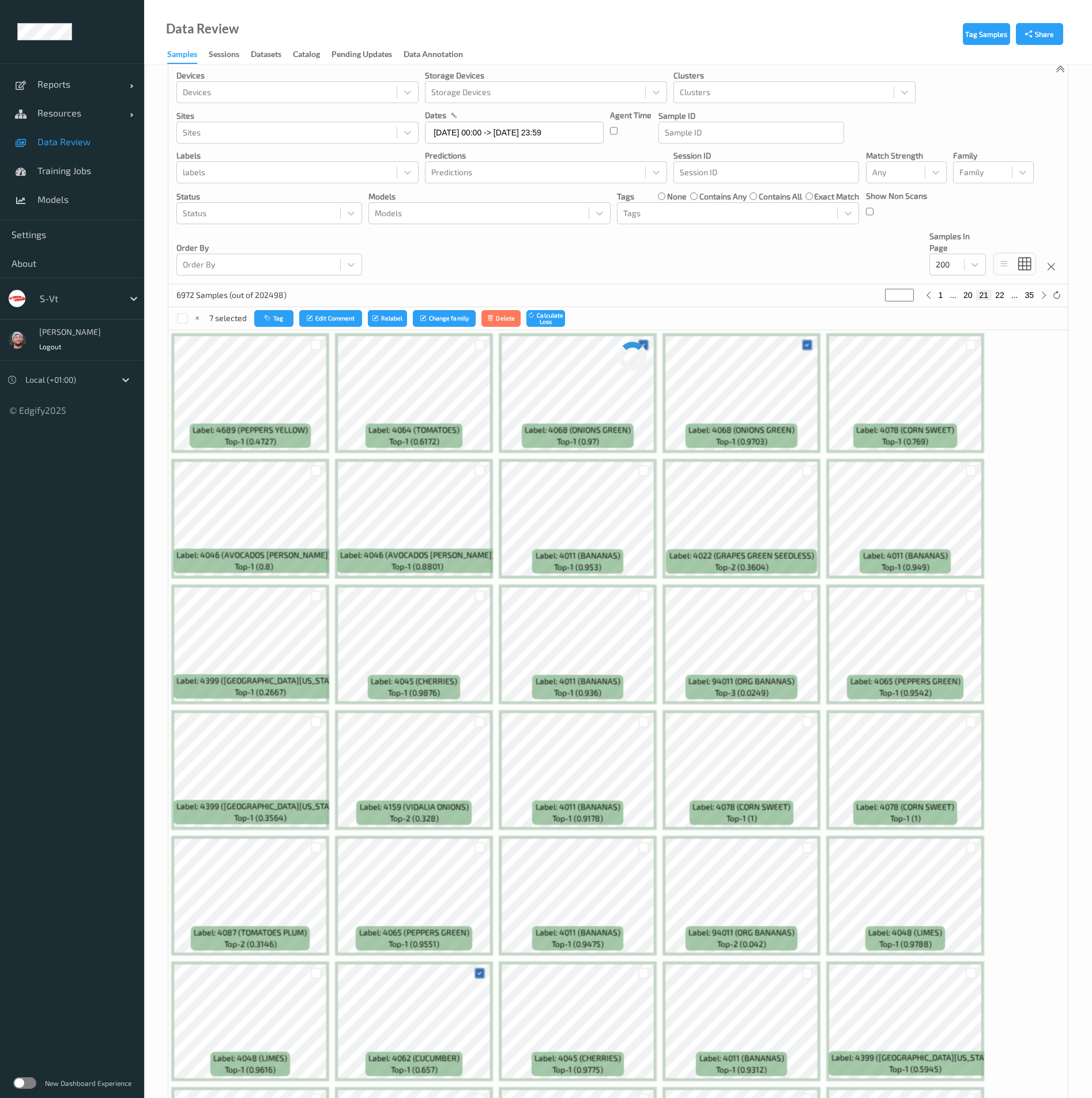
scroll to position [0, 0]
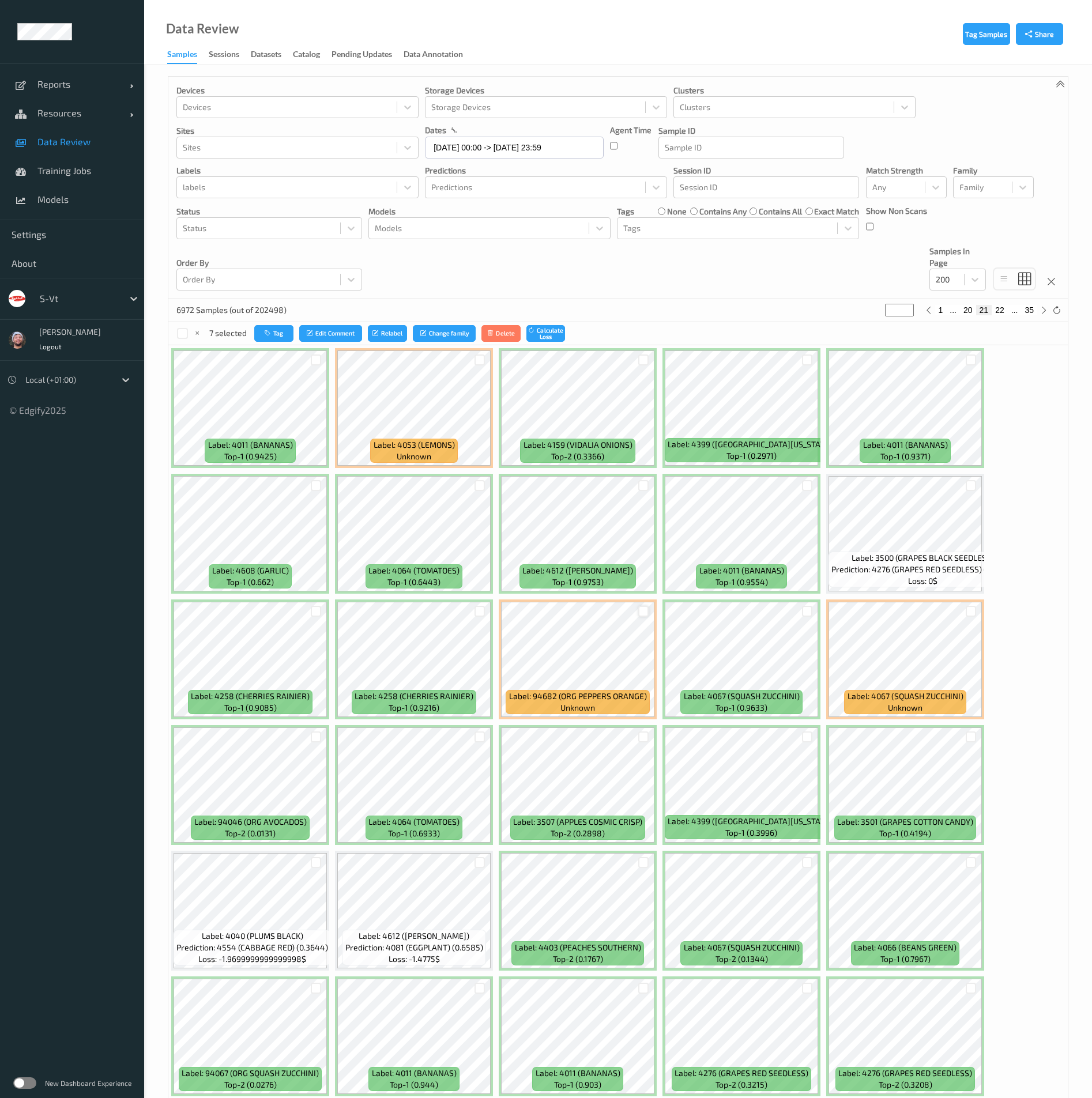
click at [645, 613] on div at bounding box center [644, 611] width 11 height 11
click at [315, 489] on div at bounding box center [316, 486] width 11 height 11
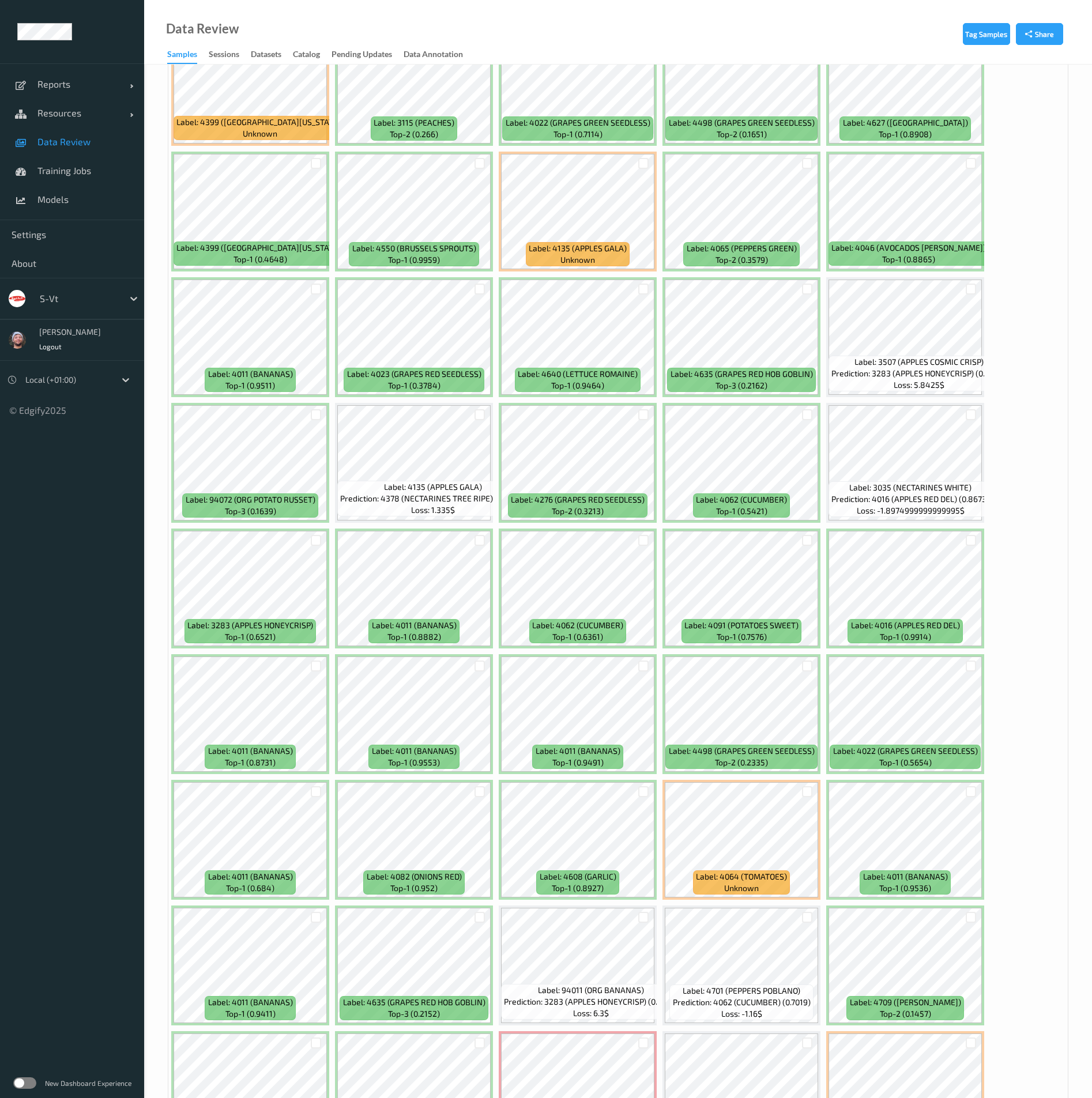
scroll to position [1643, 0]
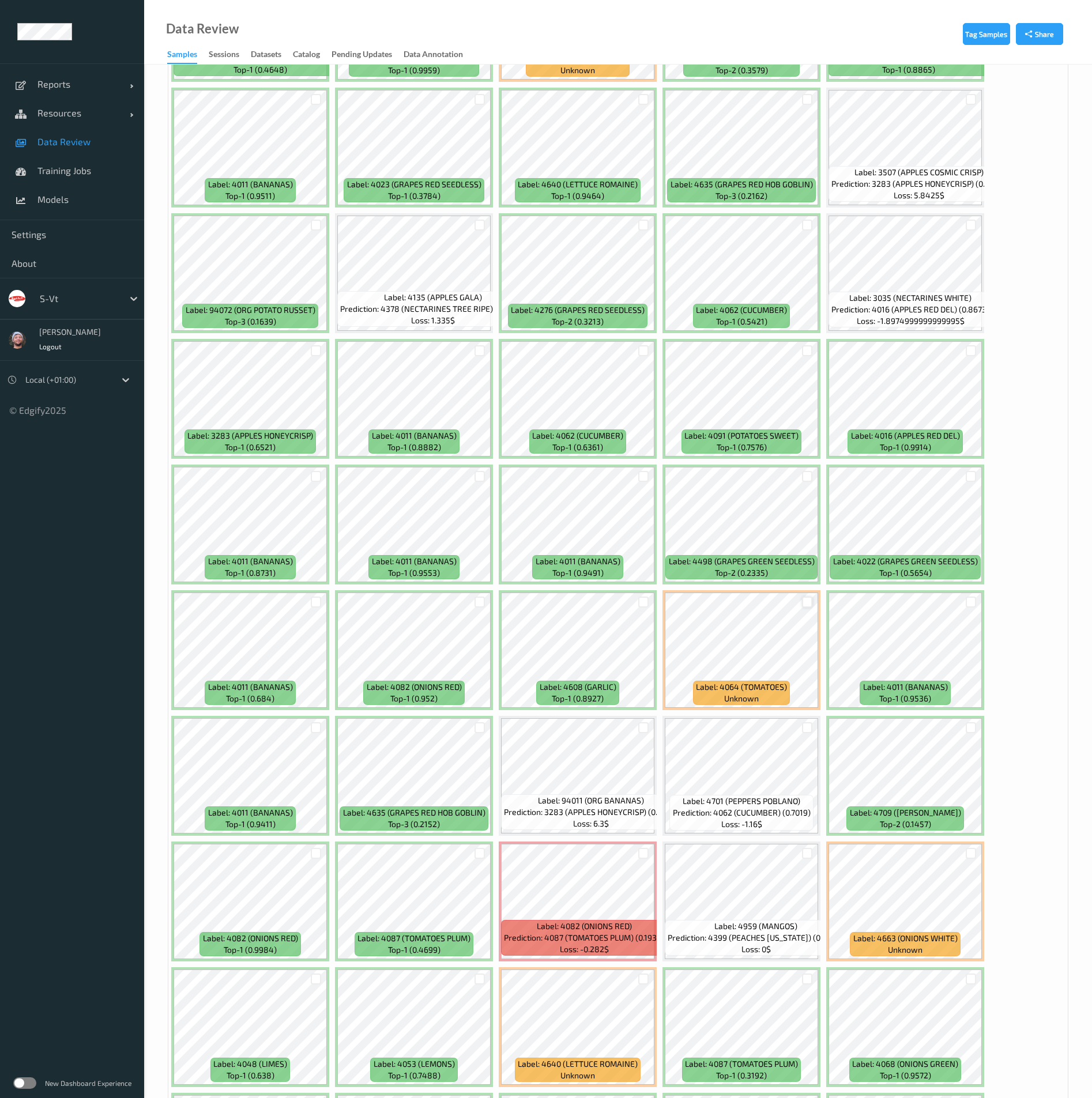
click at [810, 603] on div at bounding box center [808, 602] width 11 height 11
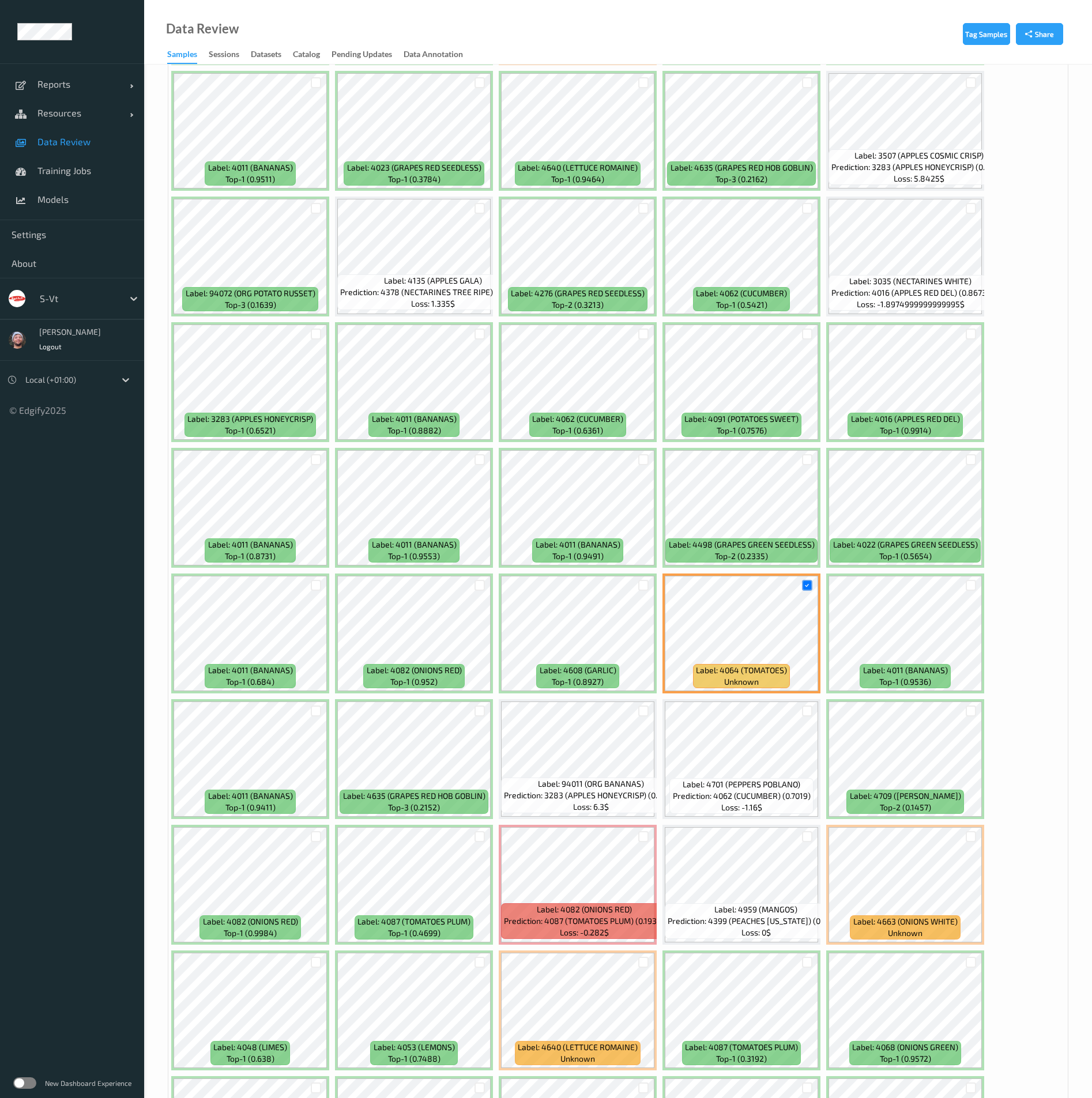
scroll to position [1989, 0]
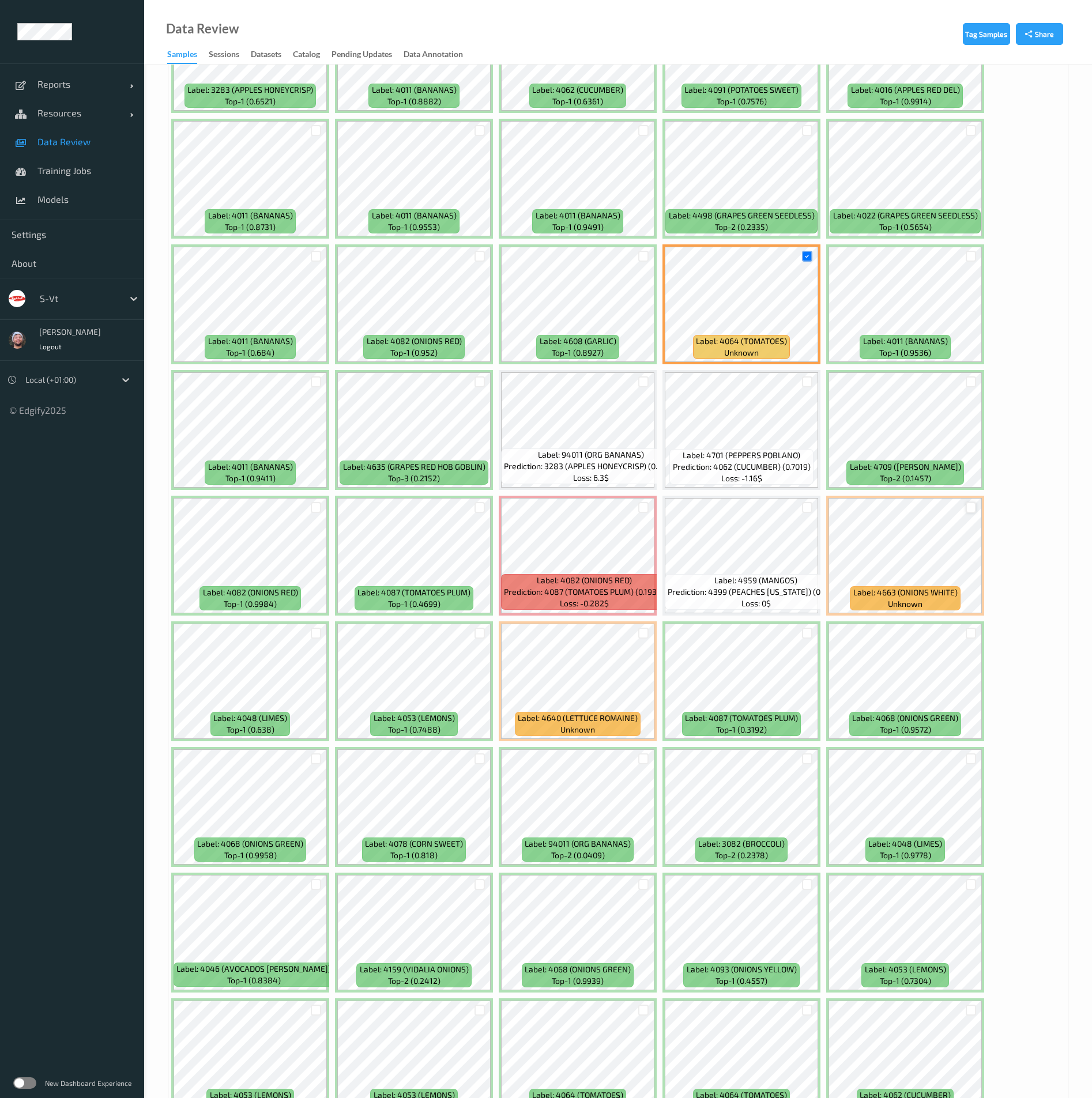
click at [974, 510] on div at bounding box center [971, 507] width 11 height 11
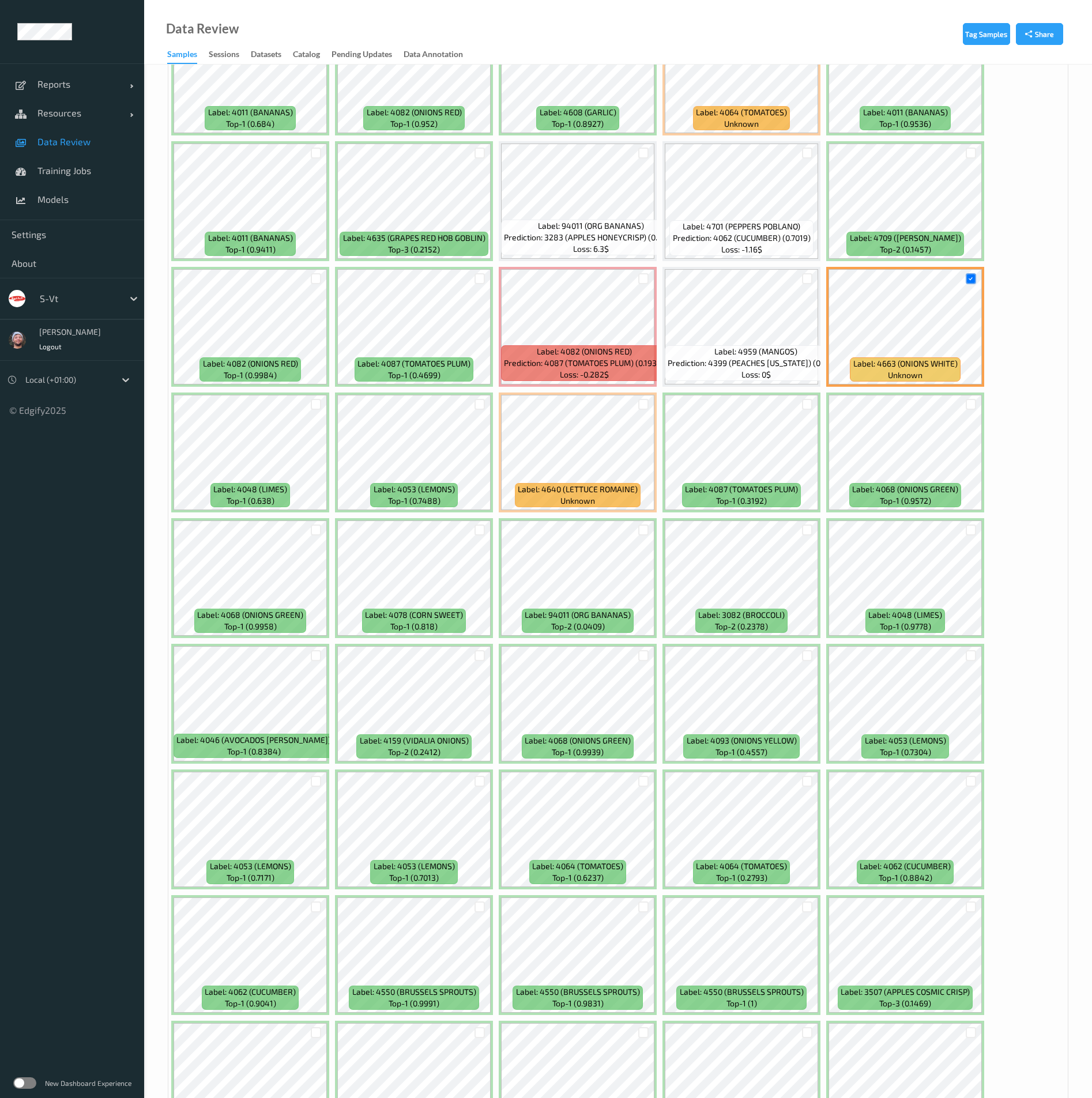
scroll to position [2335, 0]
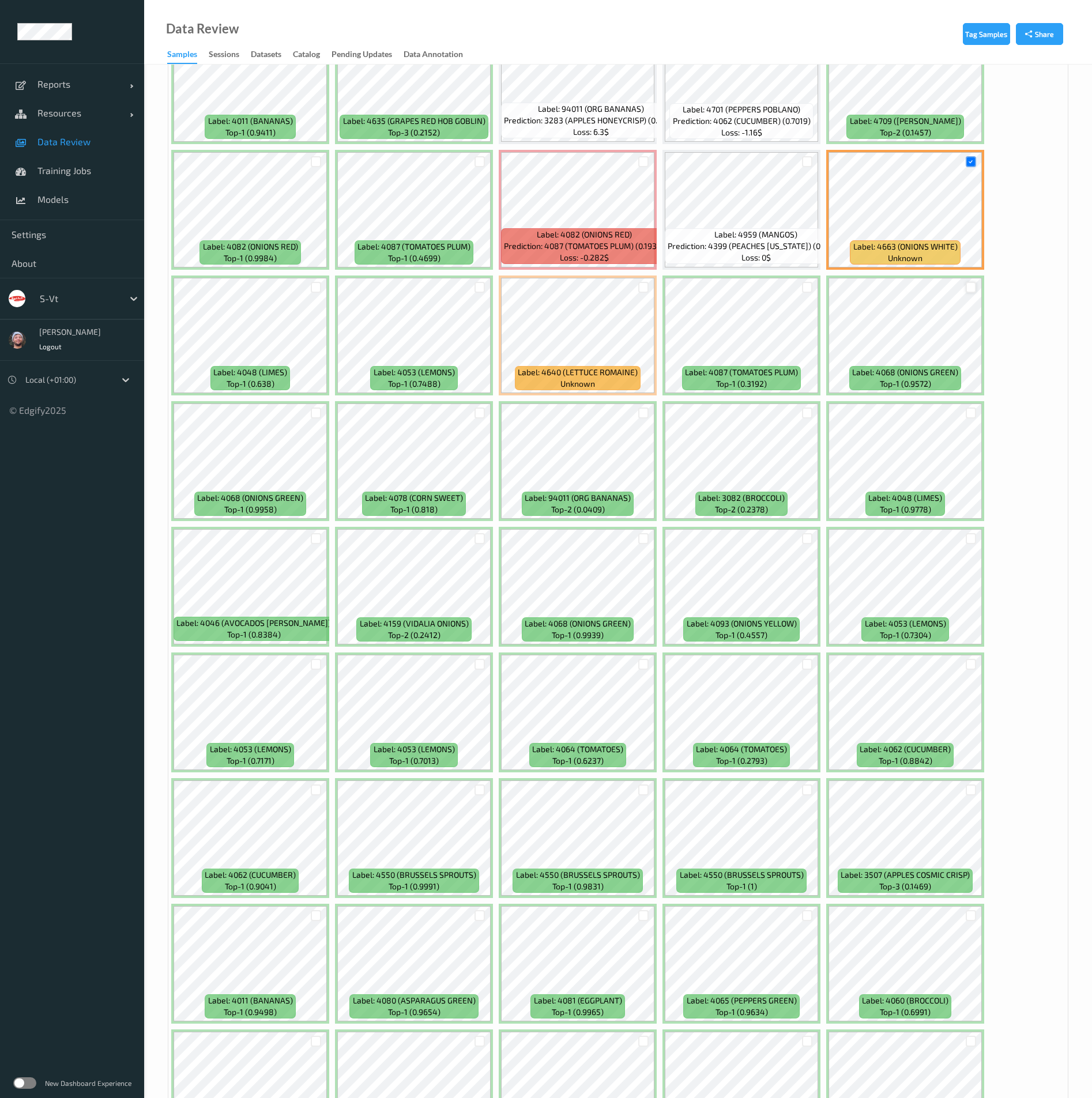
click at [973, 287] on div at bounding box center [971, 287] width 11 height 11
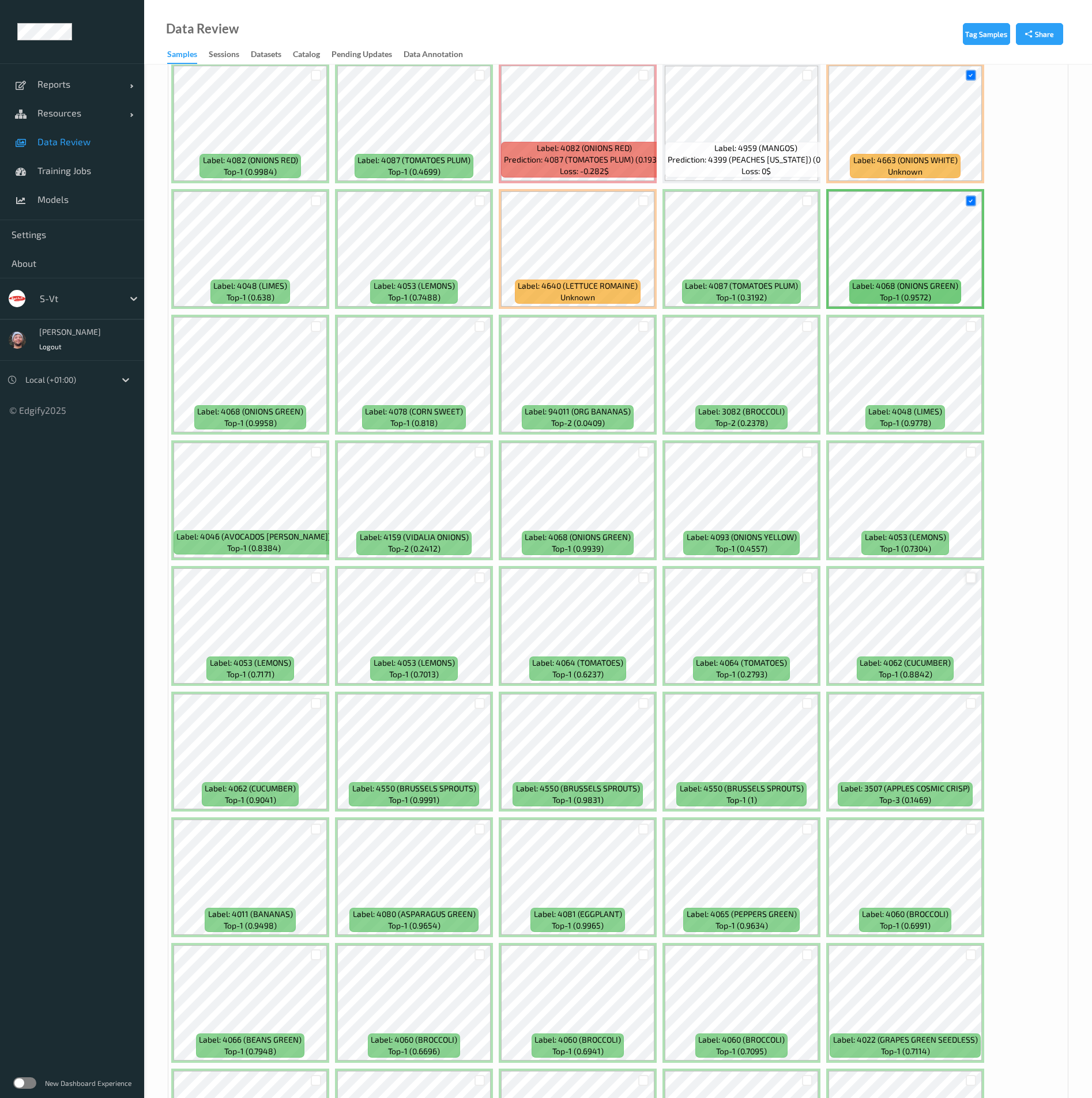
click at [969, 577] on div at bounding box center [971, 578] width 11 height 11
click at [321, 705] on div at bounding box center [316, 704] width 11 height 11
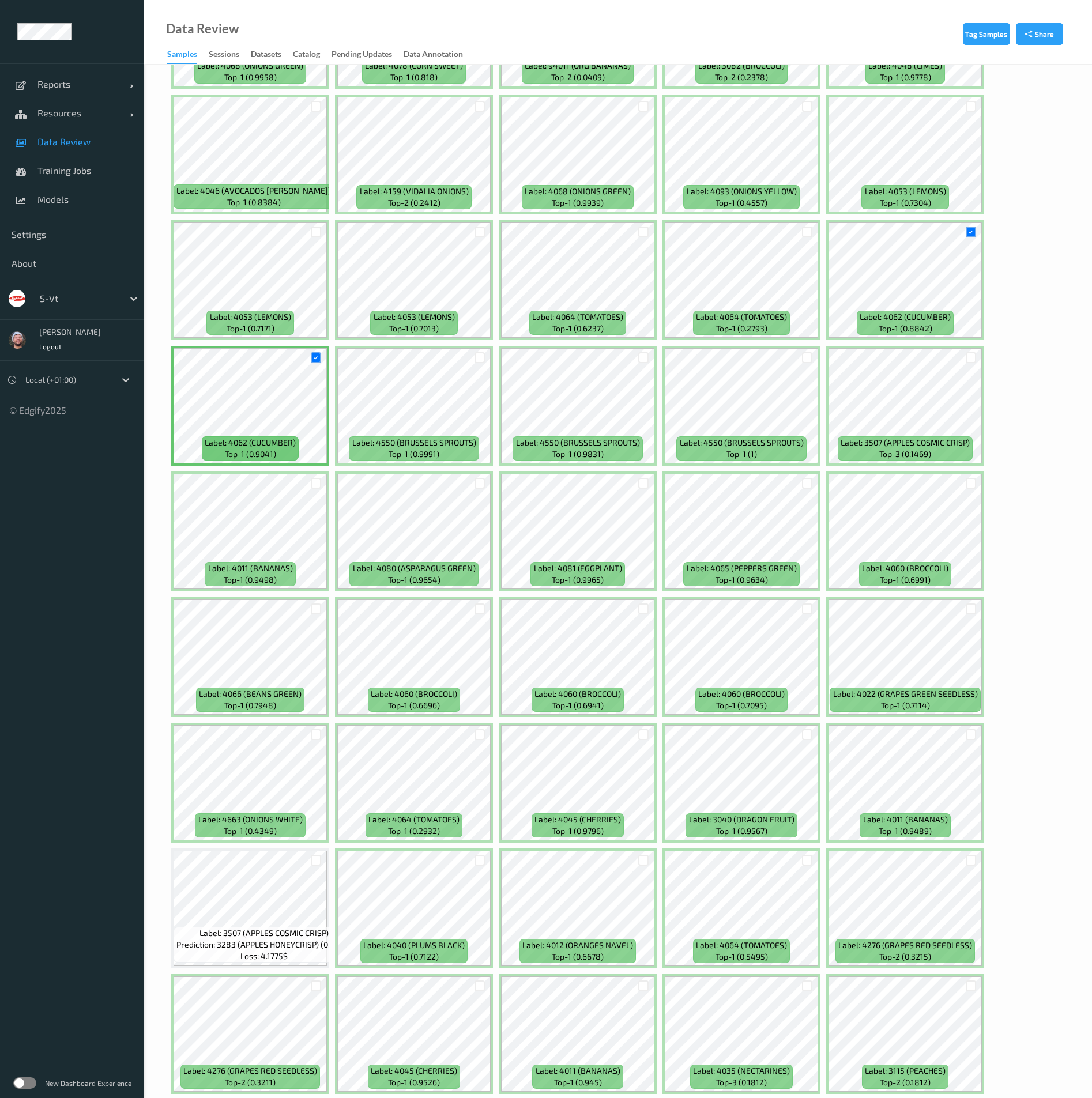
scroll to position [3113, 0]
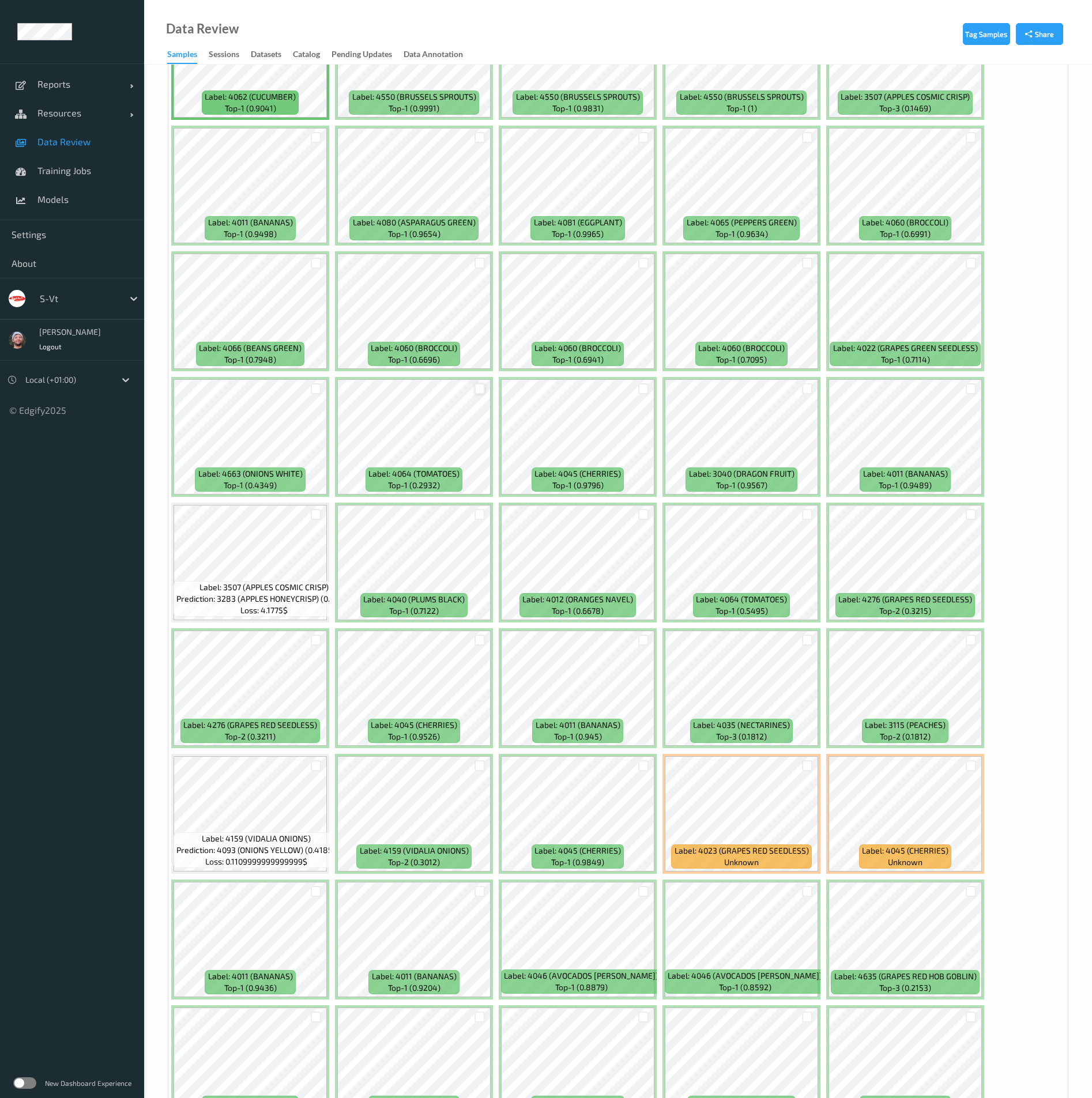
click at [474, 389] on div at bounding box center [480, 389] width 22 height 19
click at [480, 388] on div at bounding box center [481, 389] width 11 height 11
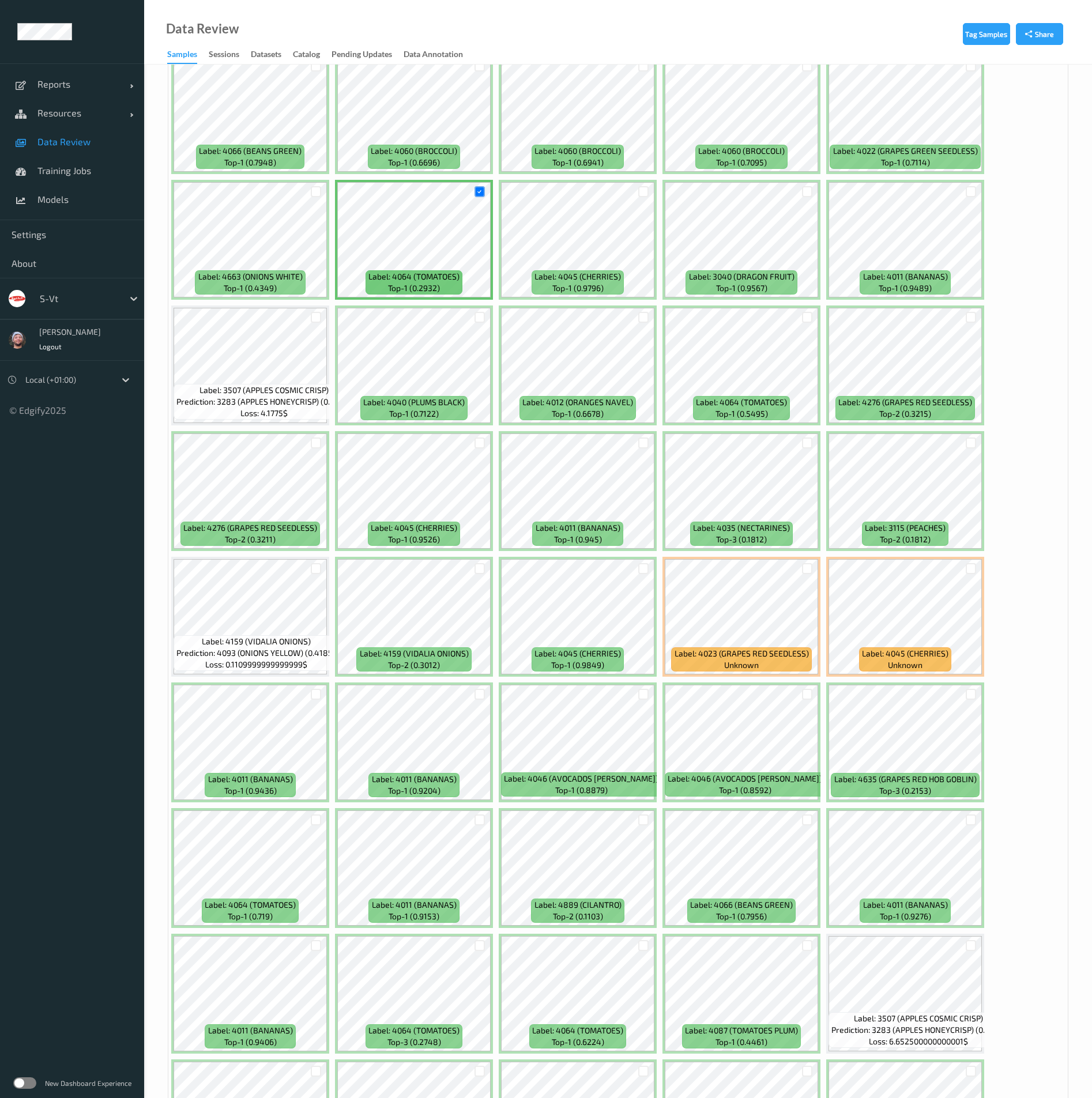
scroll to position [3545, 0]
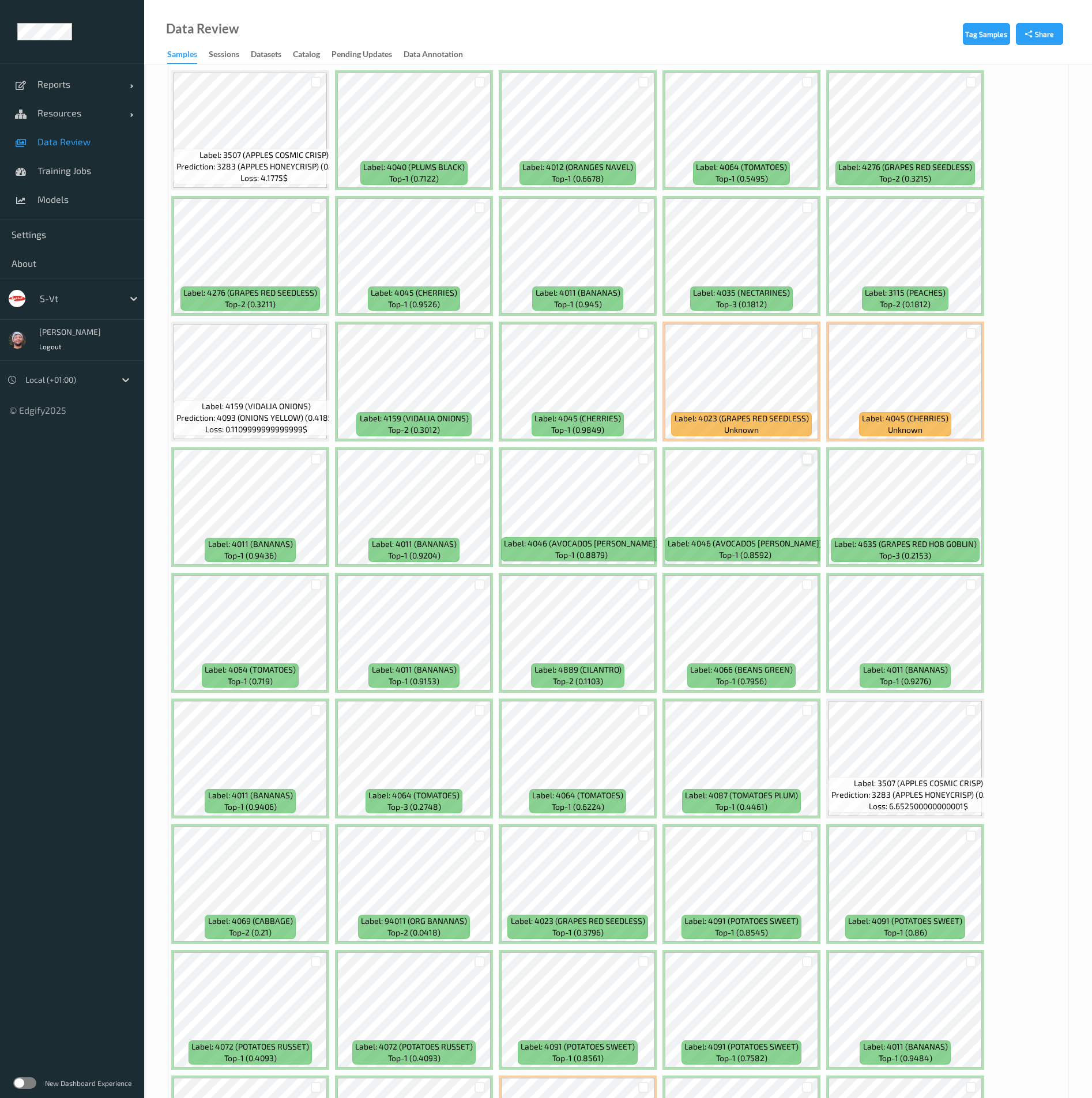
click at [809, 458] on div at bounding box center [808, 459] width 11 height 11
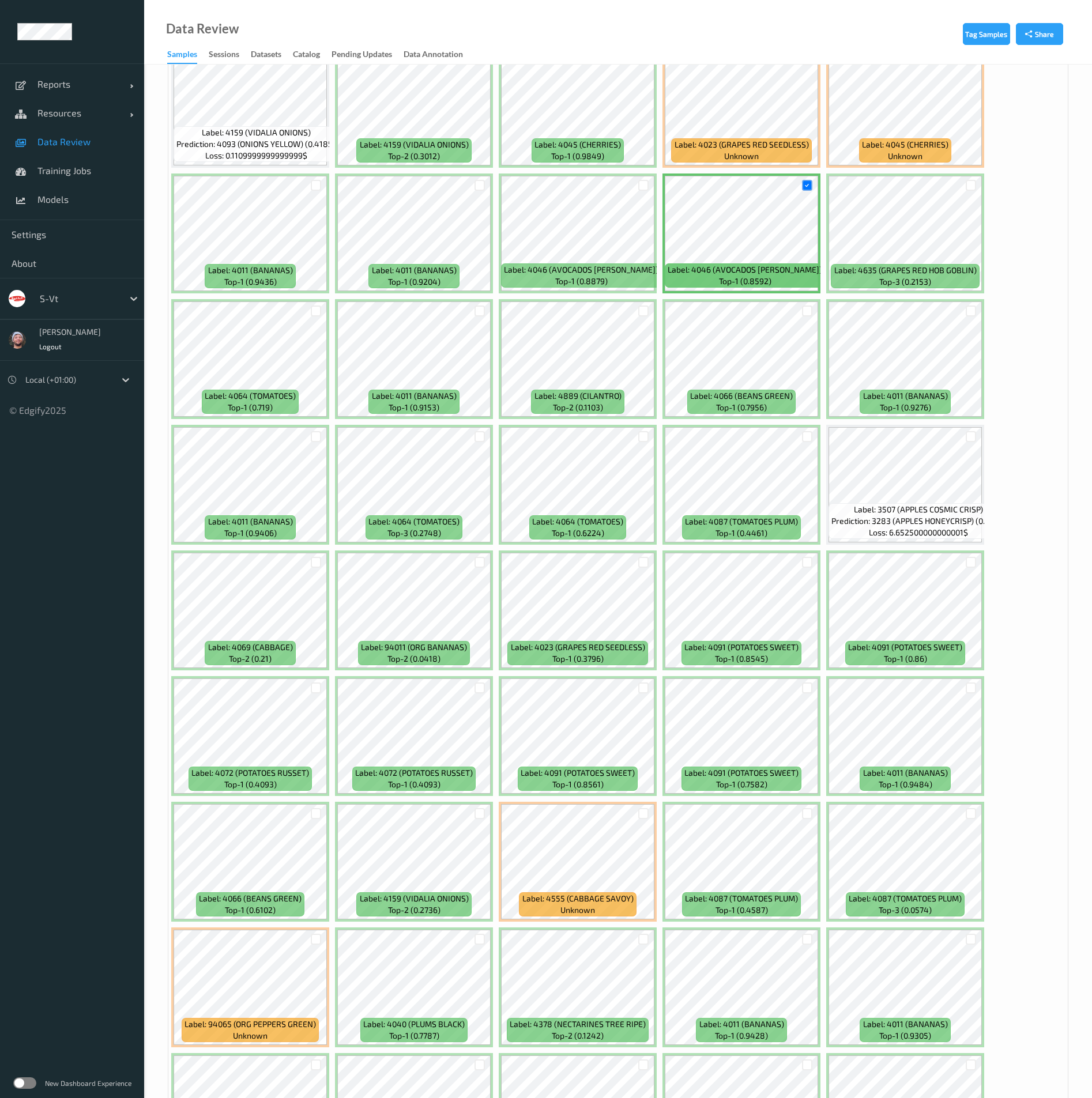
scroll to position [3891, 0]
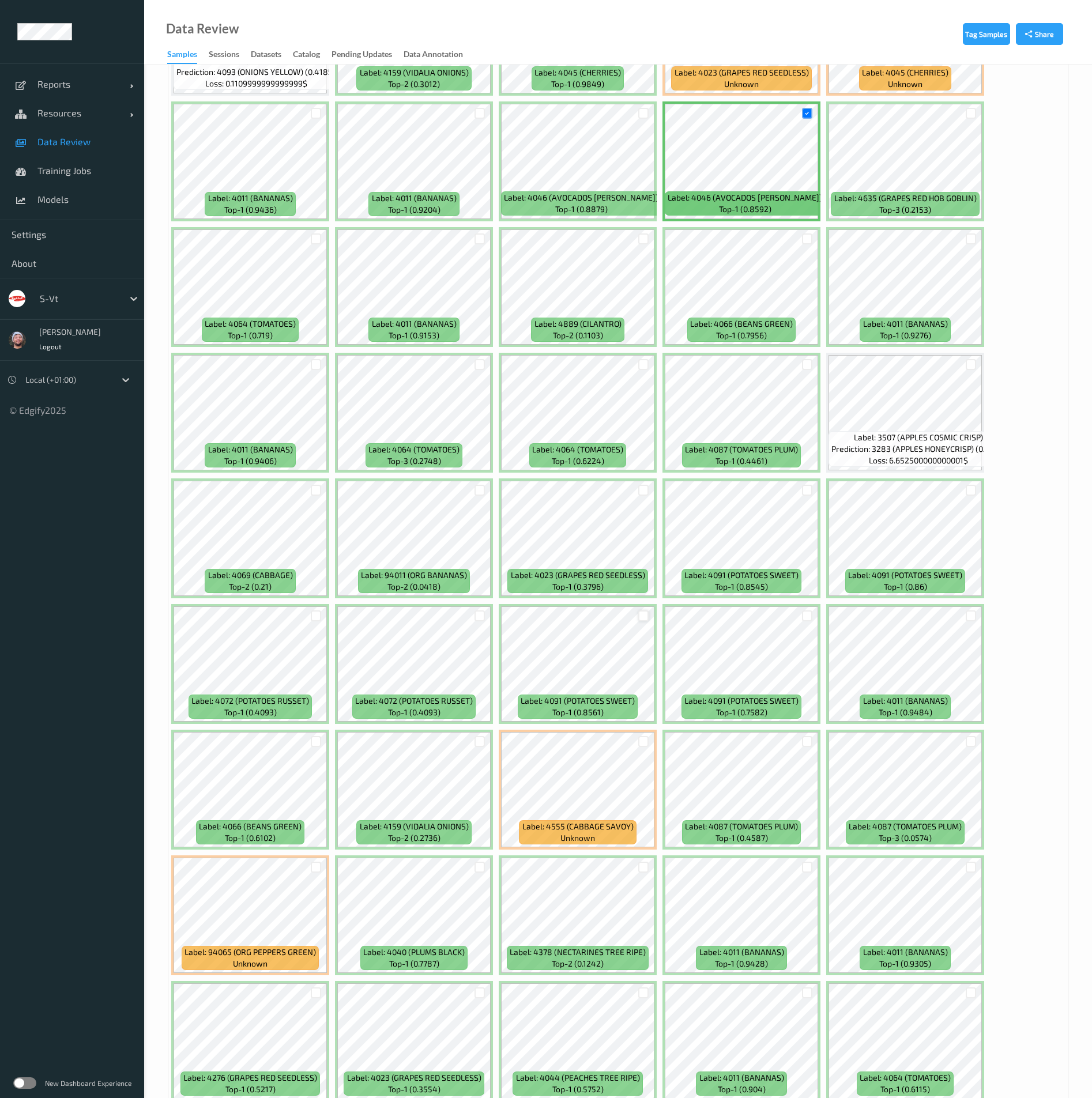
click at [639, 619] on div at bounding box center [644, 616] width 11 height 11
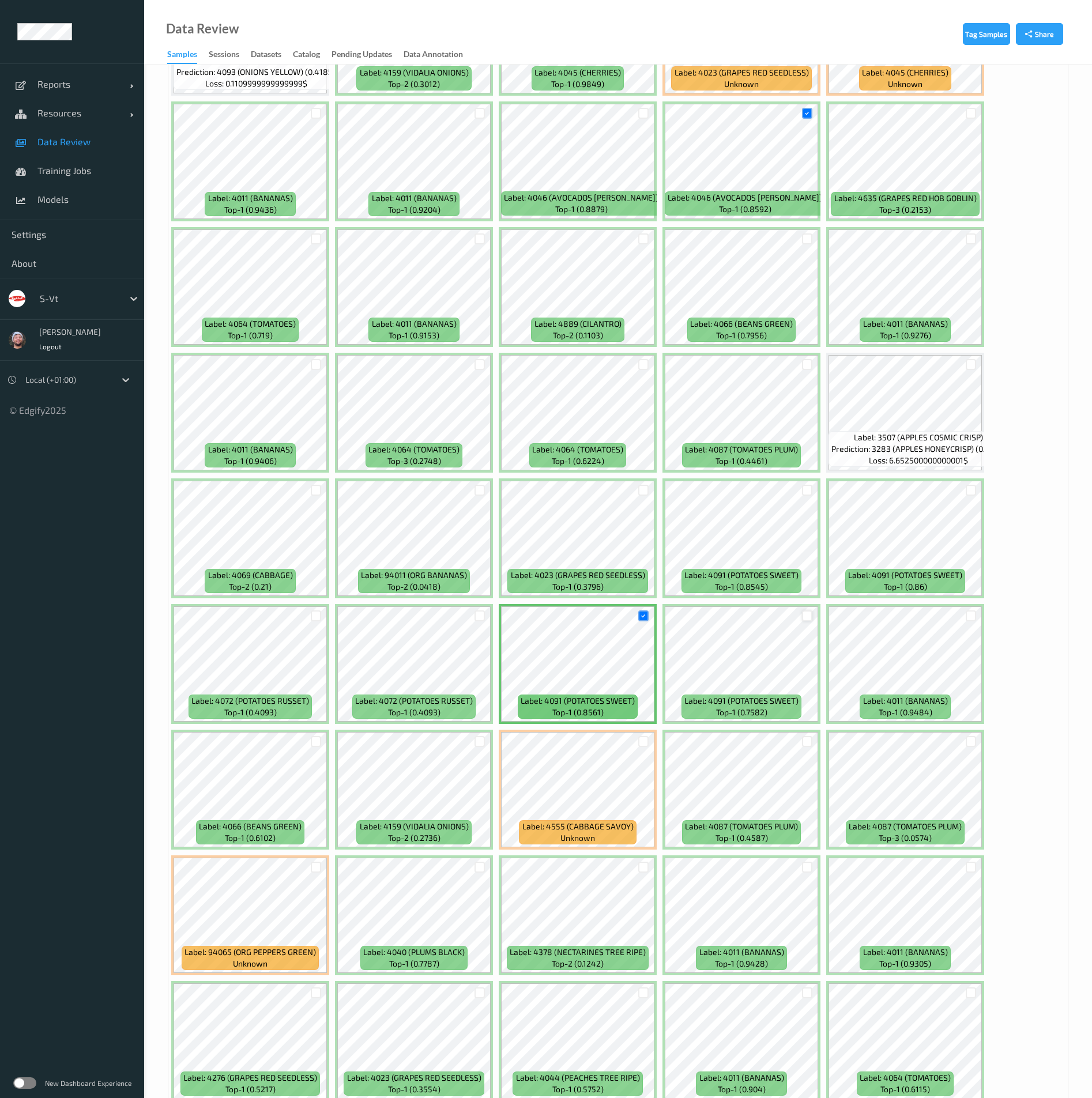
click at [808, 615] on div at bounding box center [808, 616] width 11 height 11
click at [977, 737] on div at bounding box center [971, 741] width 22 height 19
click at [970, 740] on div at bounding box center [971, 742] width 11 height 11
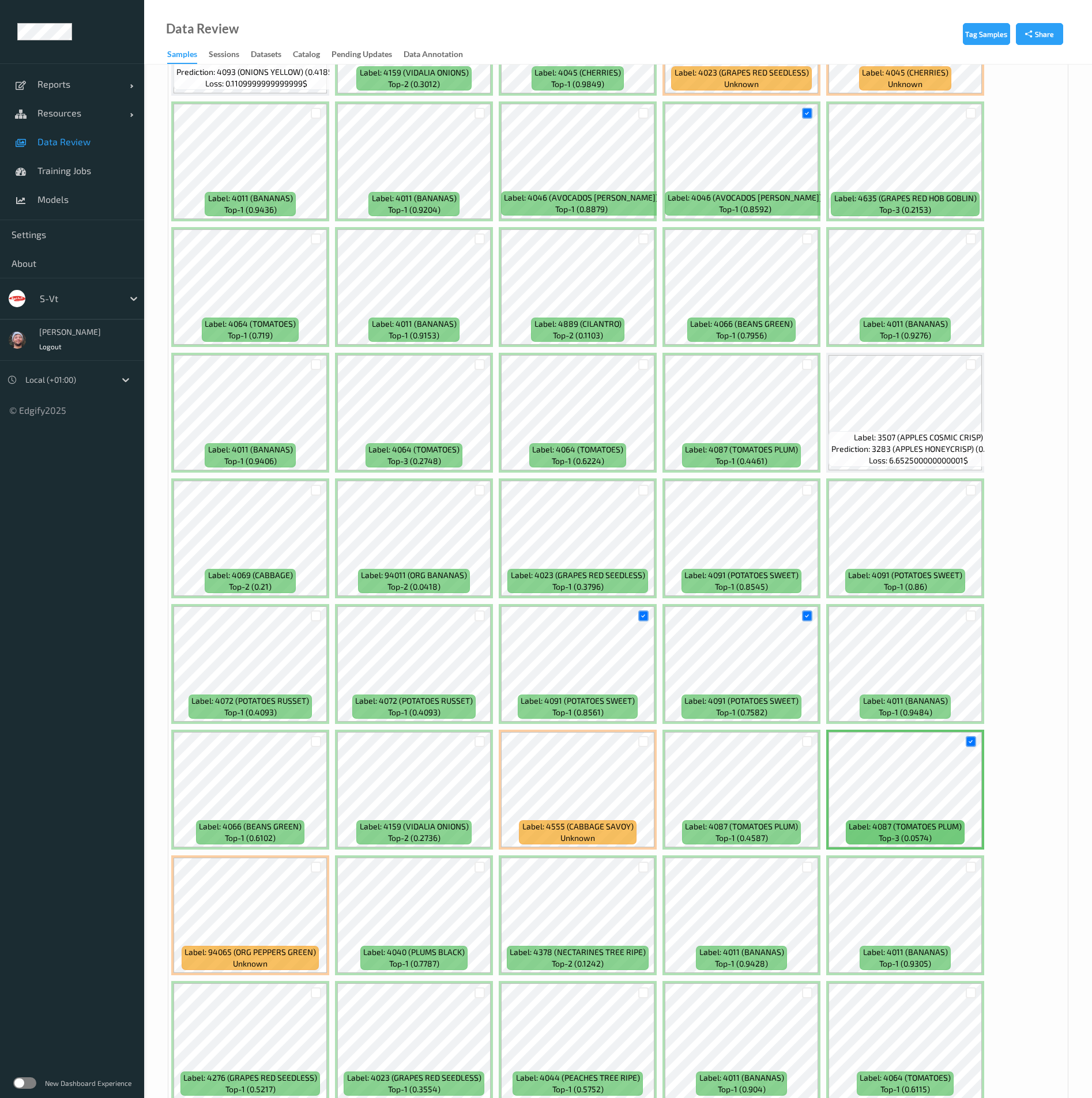
scroll to position [4322, 0]
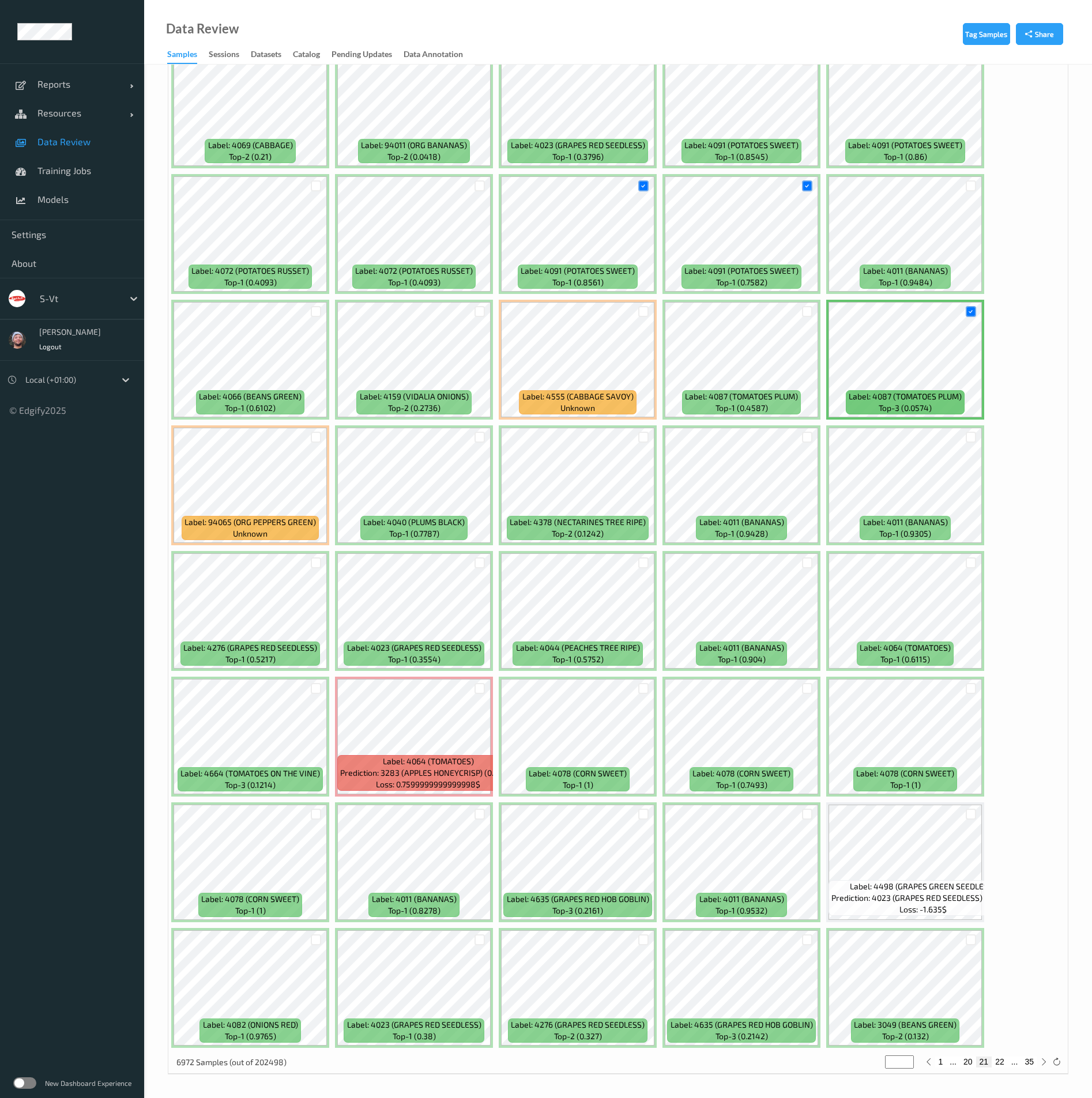
click at [1001, 1066] on button "22" at bounding box center [999, 1061] width 16 height 10
type input "**"
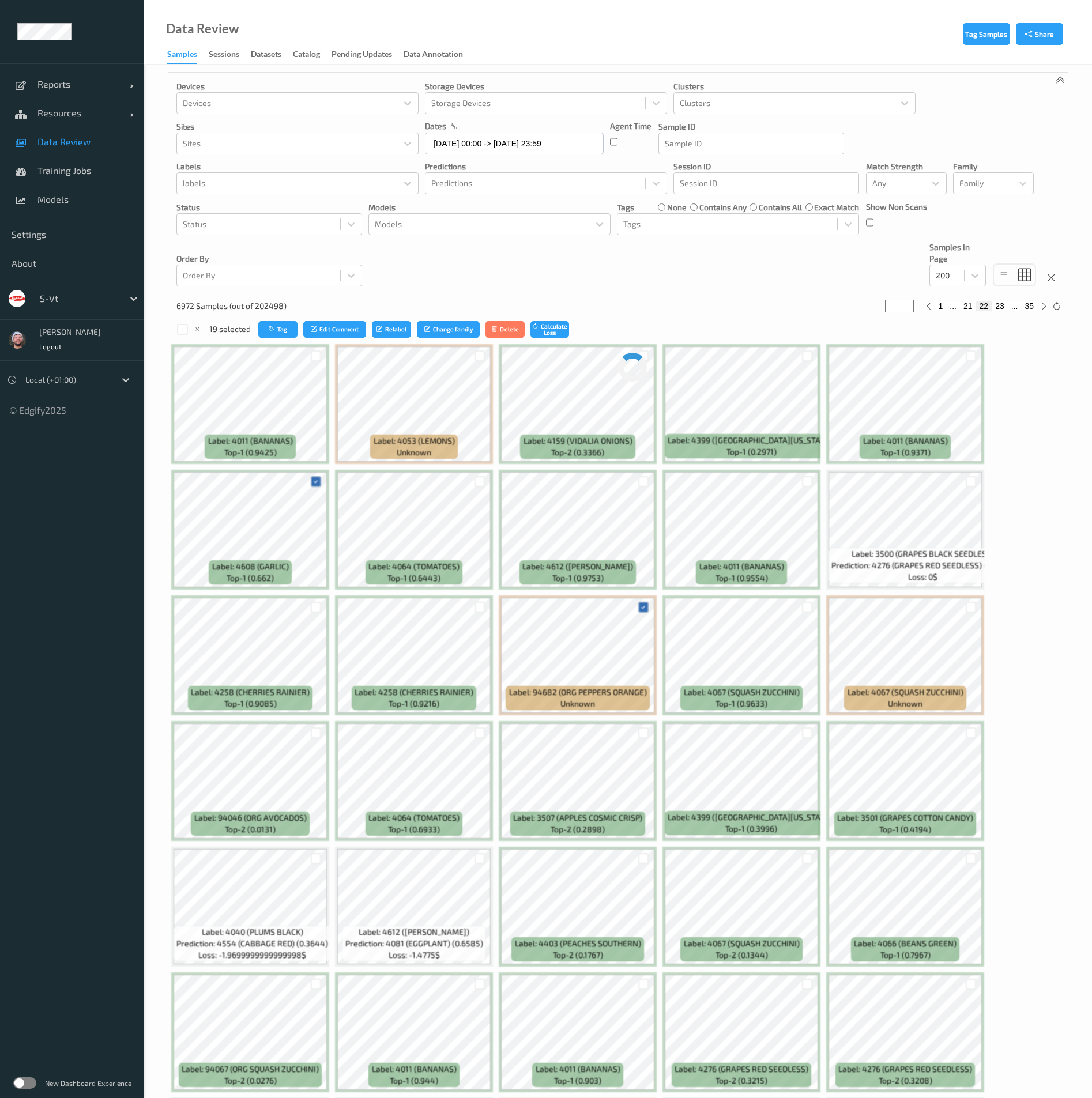
scroll to position [0, 0]
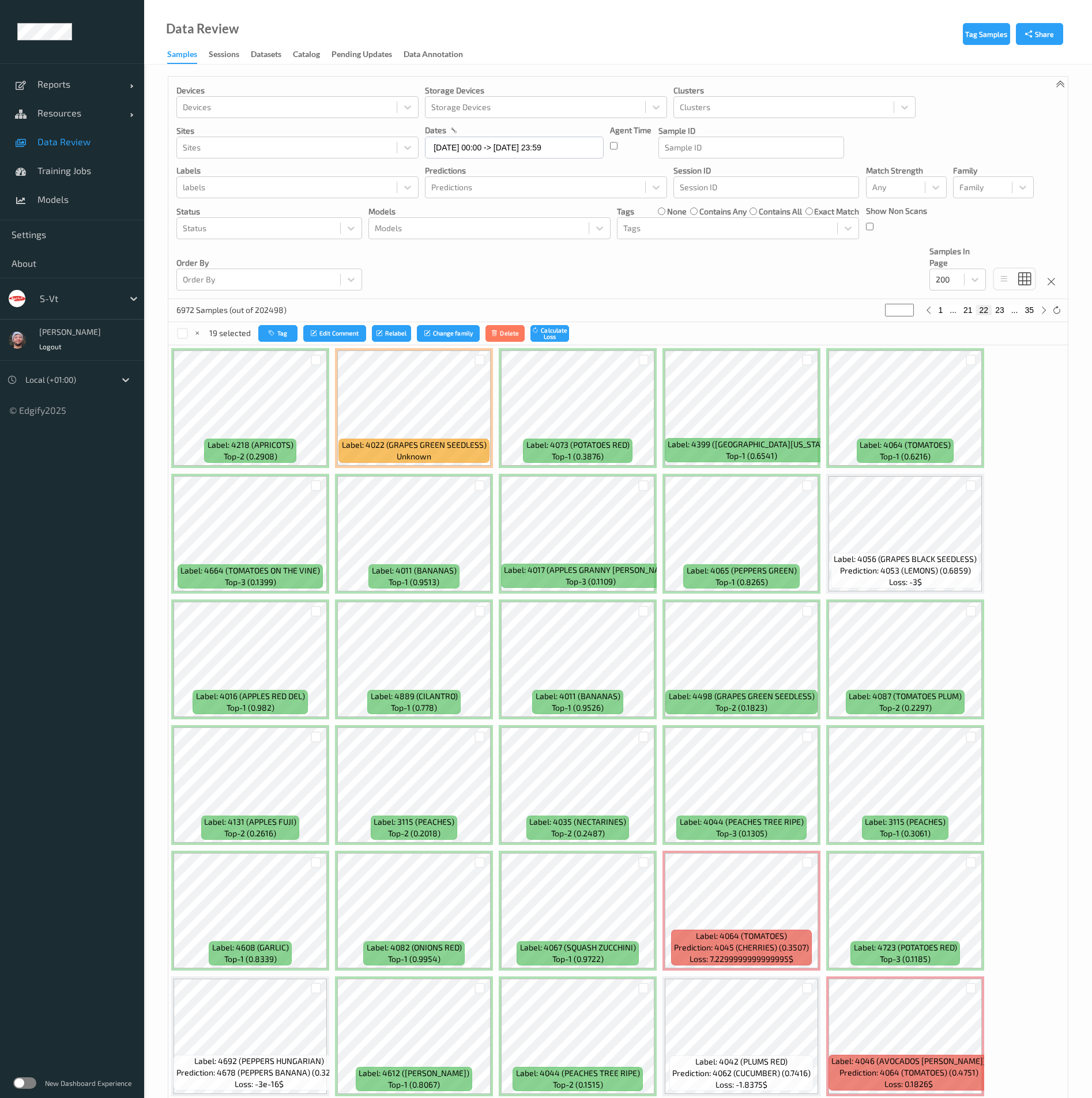
click at [970, 984] on div at bounding box center [971, 989] width 11 height 11
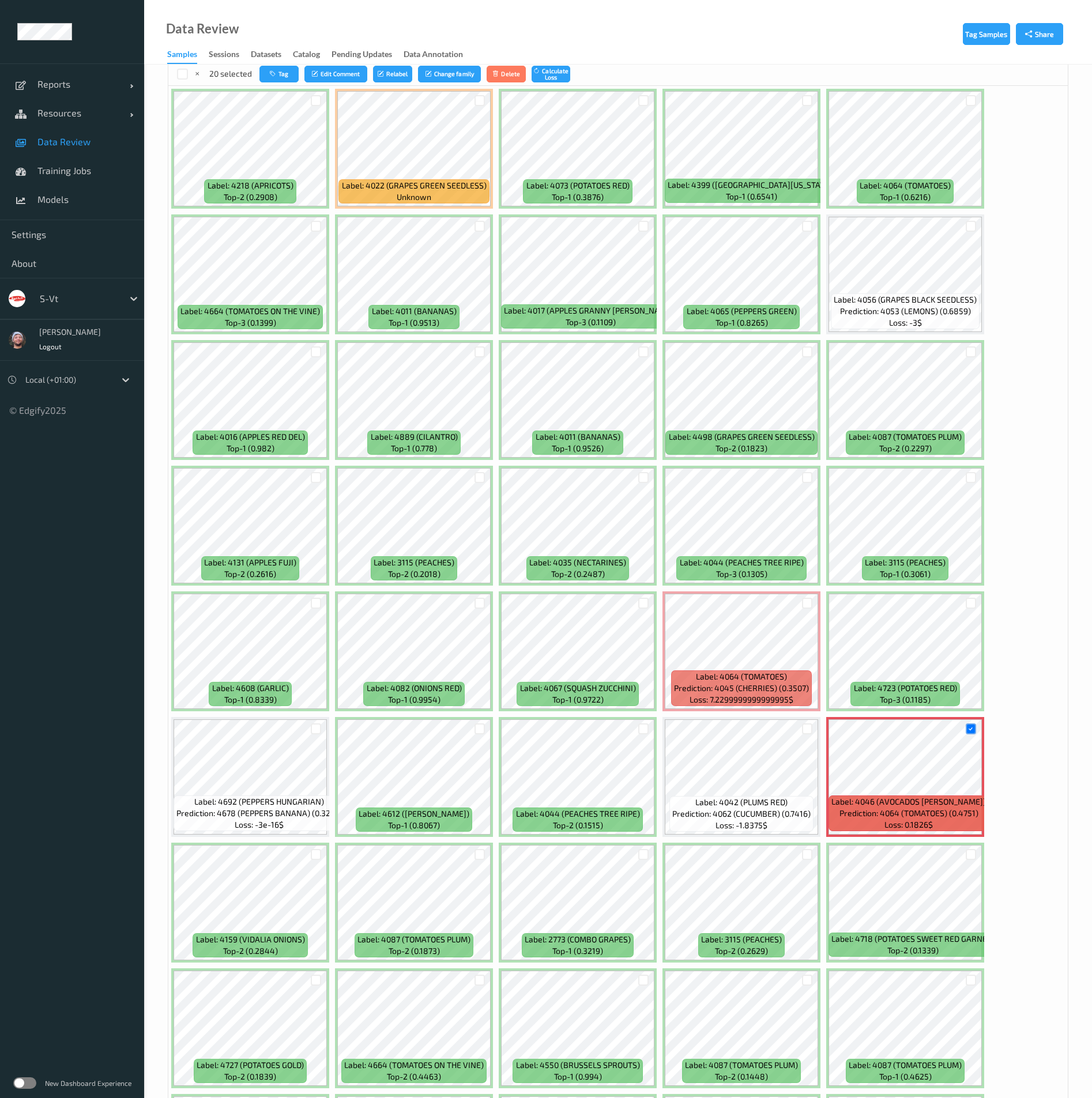
scroll to position [518, 0]
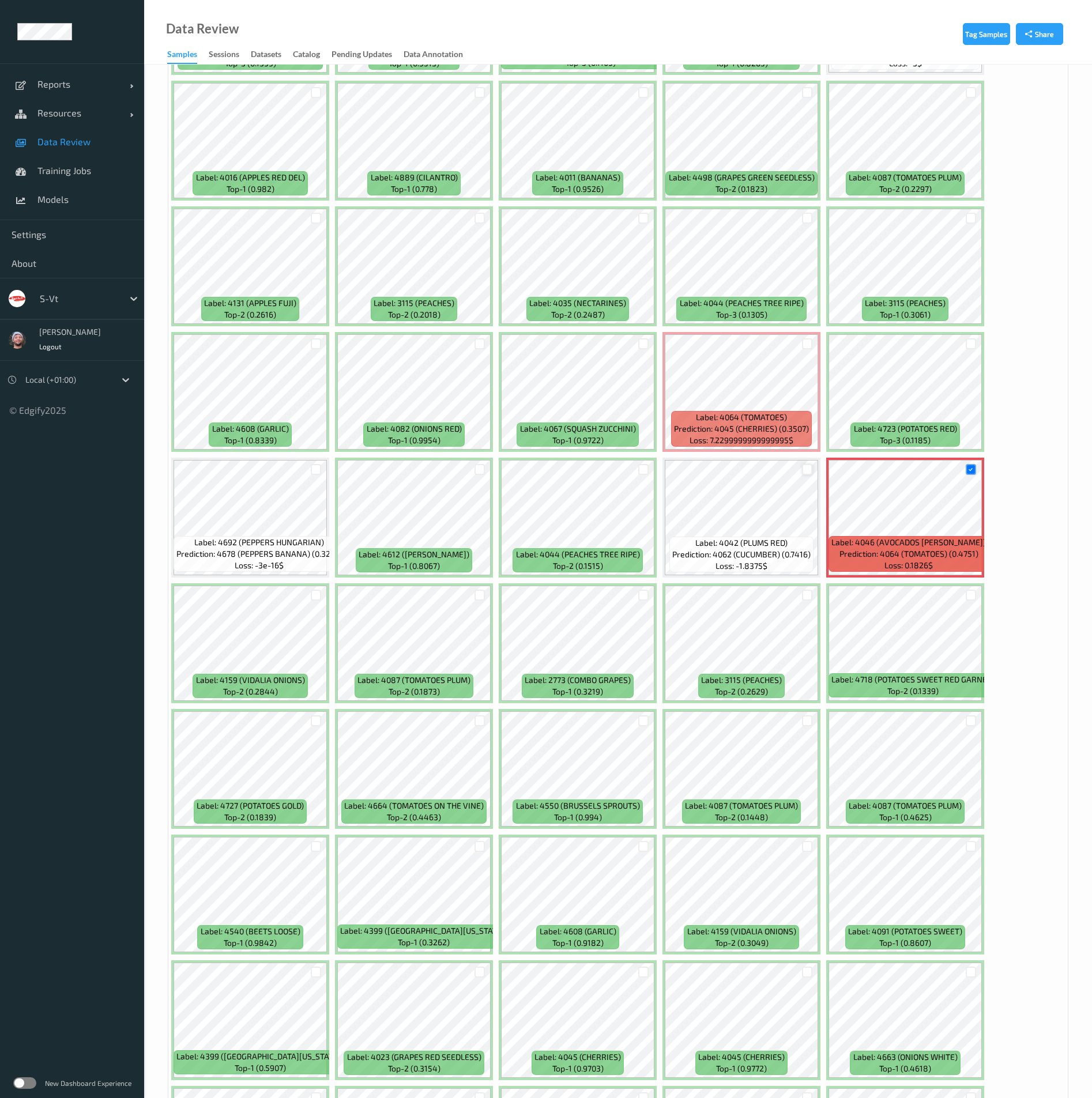
click at [805, 470] on div at bounding box center [808, 469] width 11 height 11
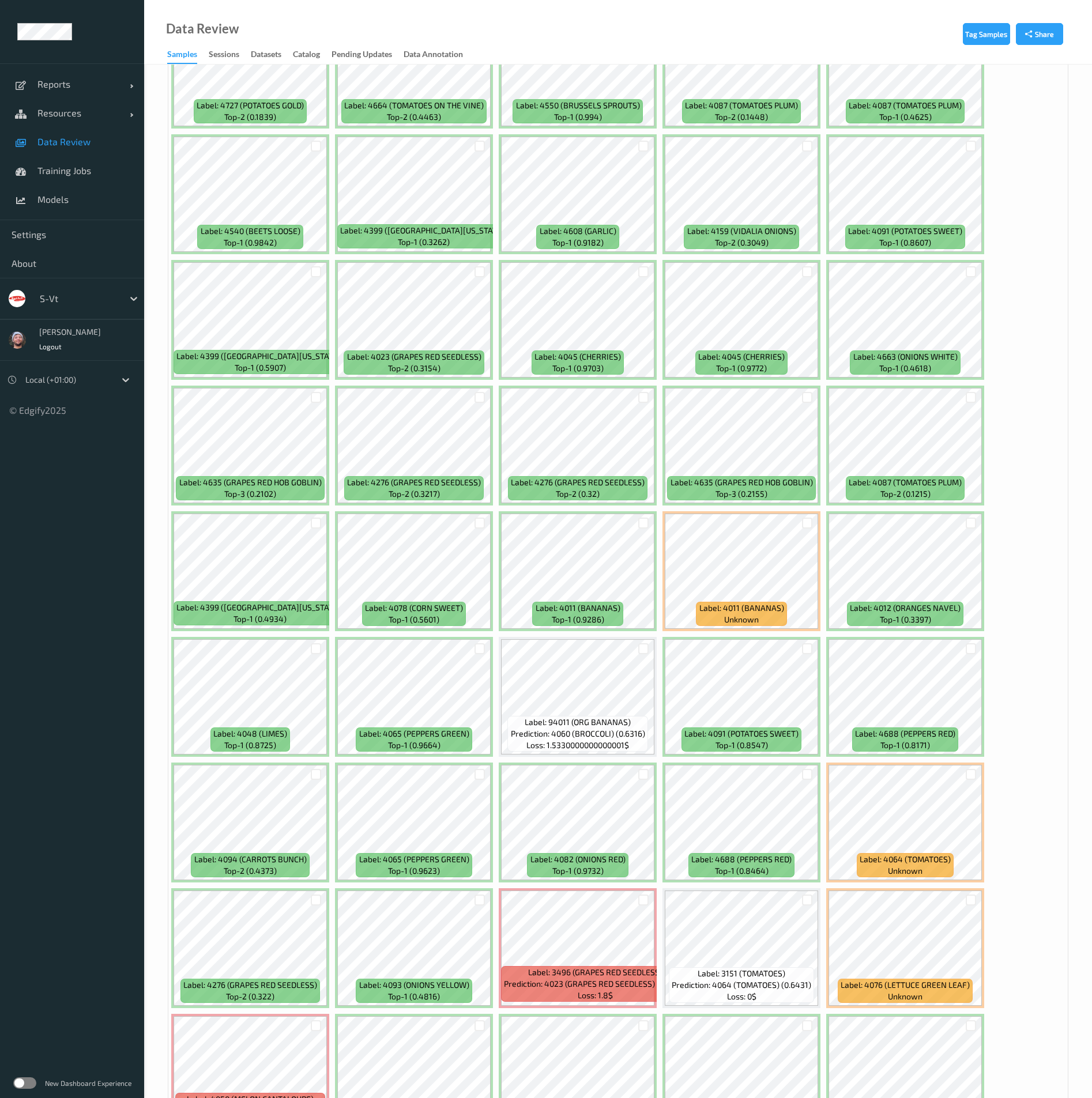
scroll to position [1384, 0]
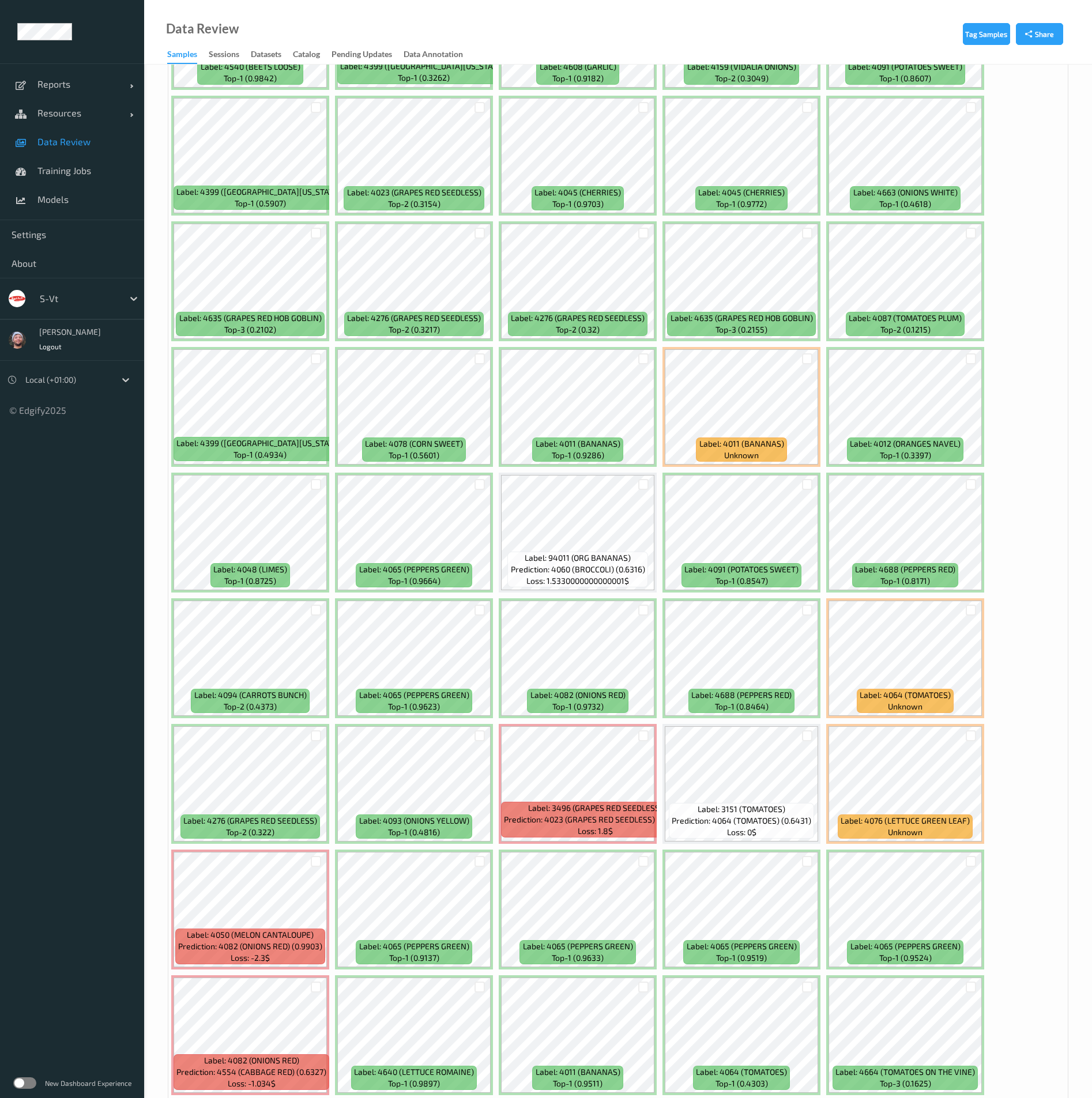
click at [813, 361] on div at bounding box center [807, 359] width 22 height 19
click at [811, 359] on div at bounding box center [808, 359] width 11 height 11
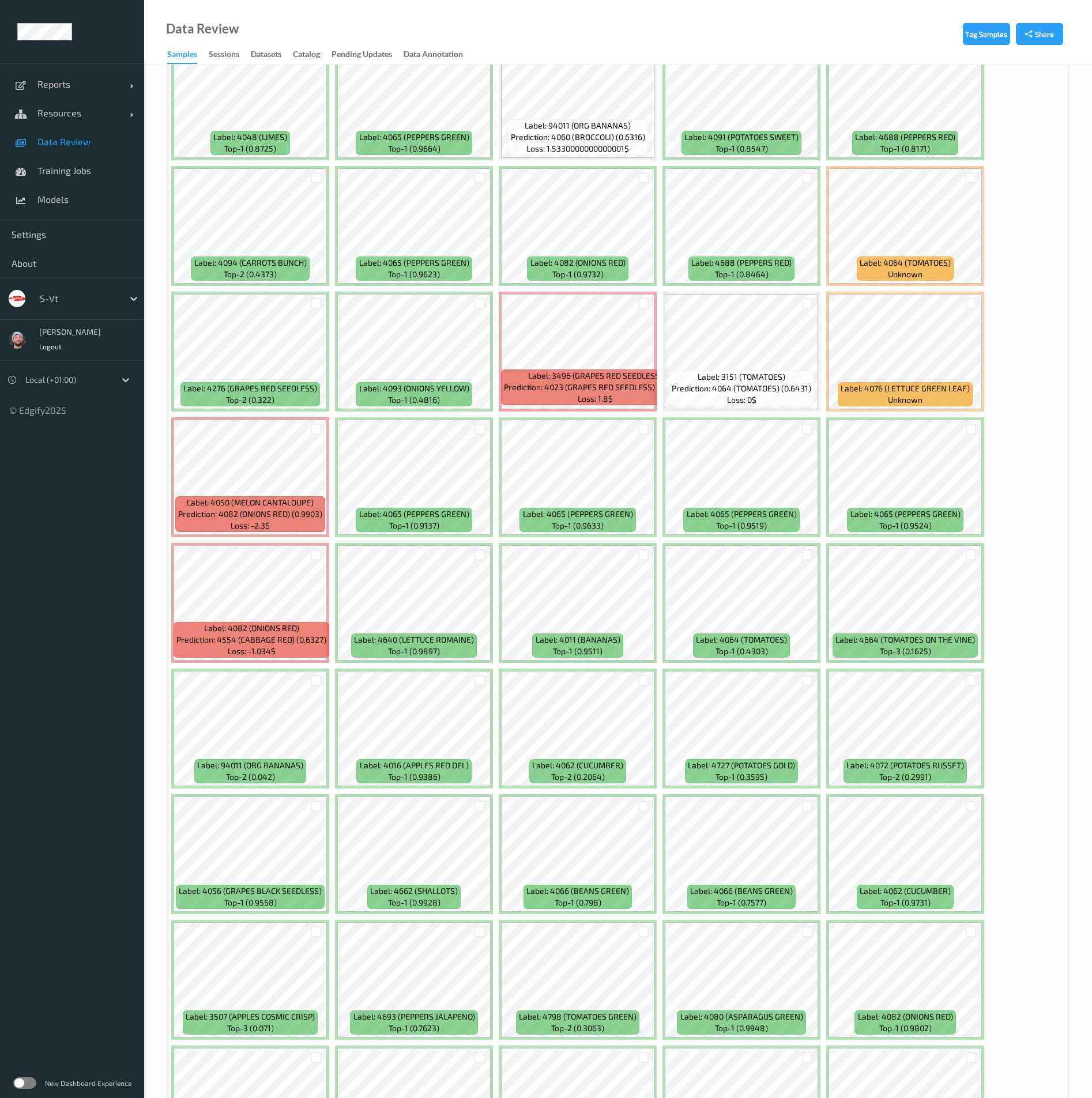
click at [80, 991] on ul "Reports Default Report Customized Report Resources Devices Clusters Sites Data …" at bounding box center [71, 549] width 144 height 1098
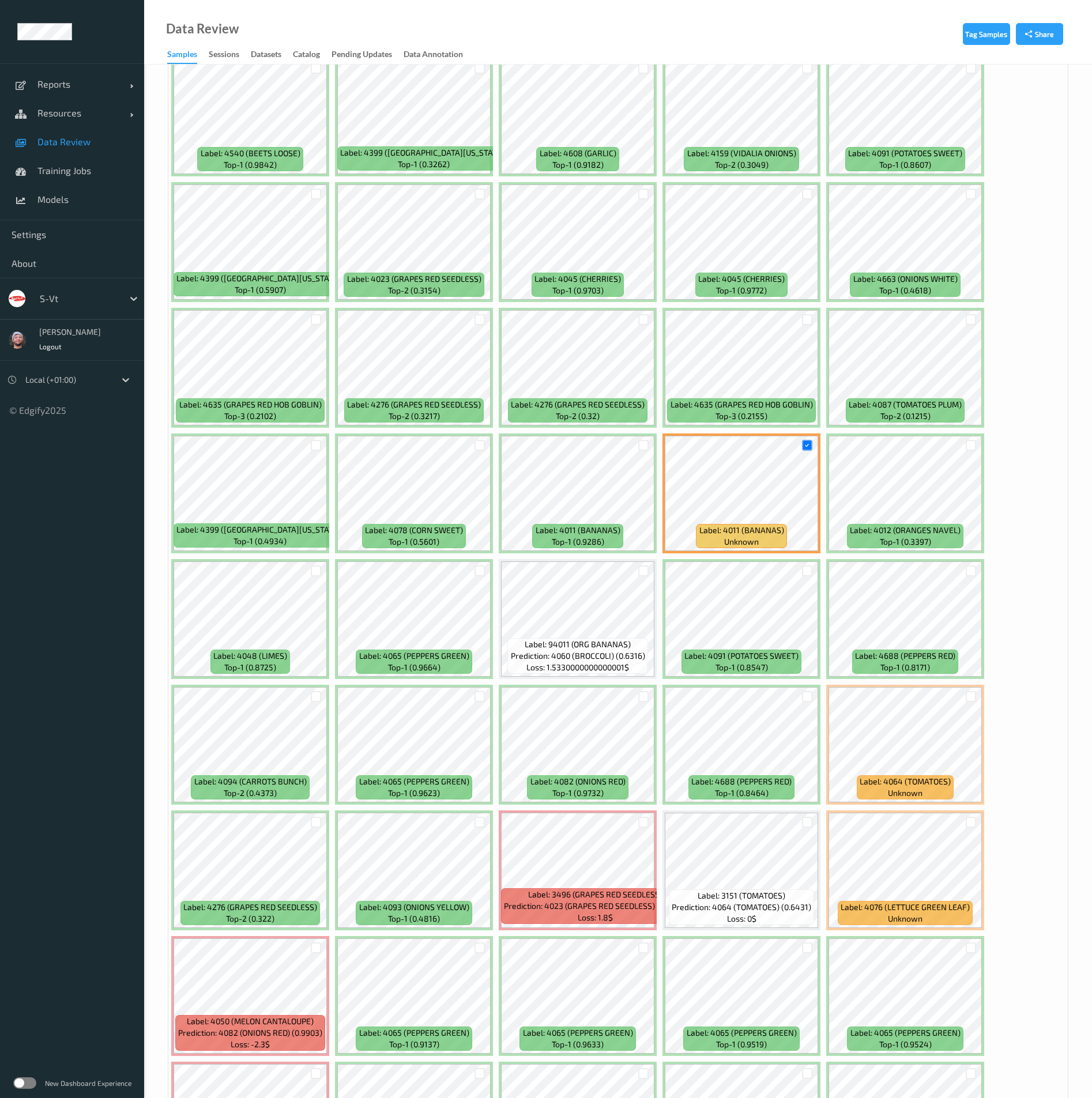
scroll to position [1556, 0]
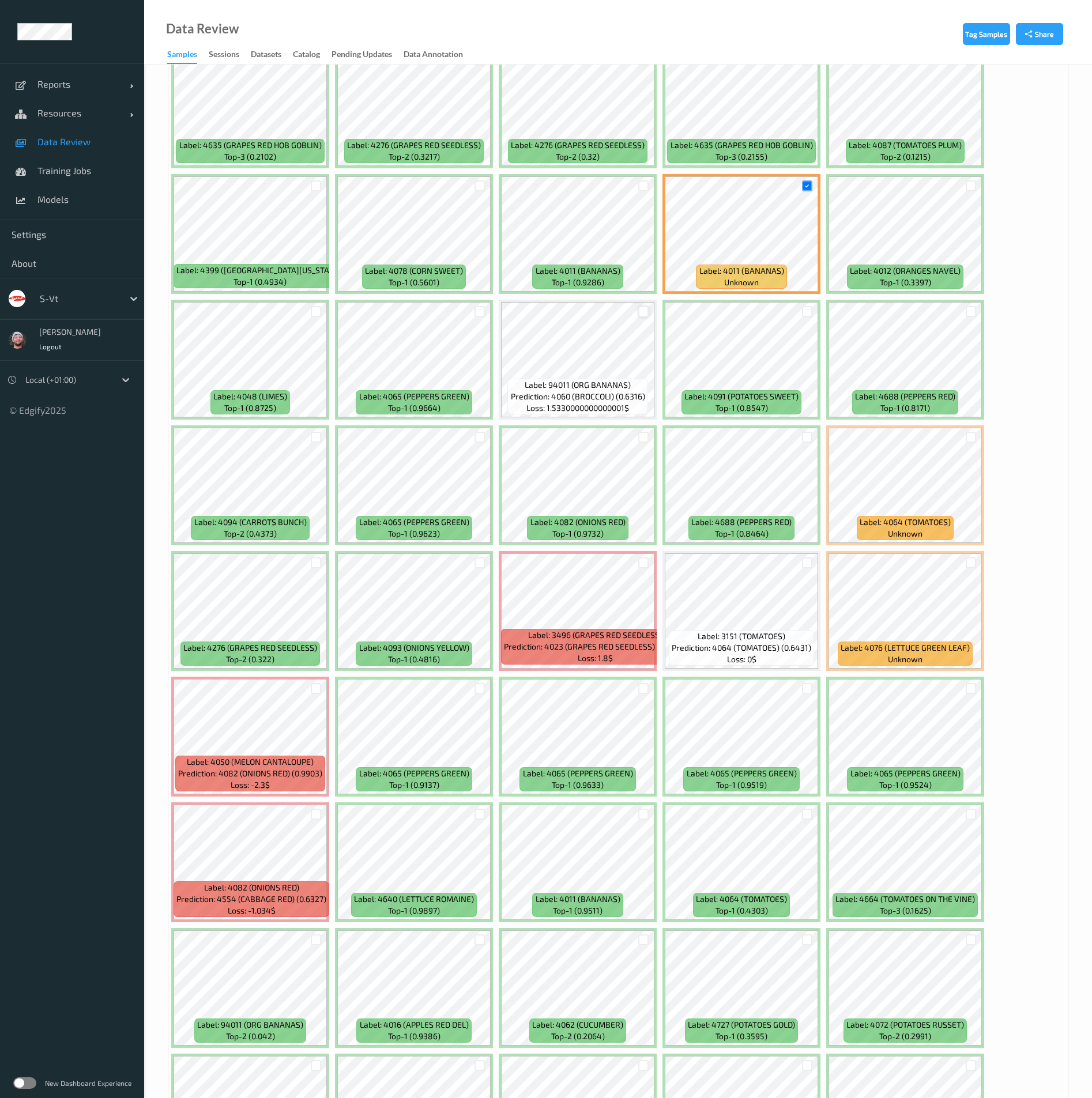
click at [639, 312] on div at bounding box center [644, 312] width 11 height 11
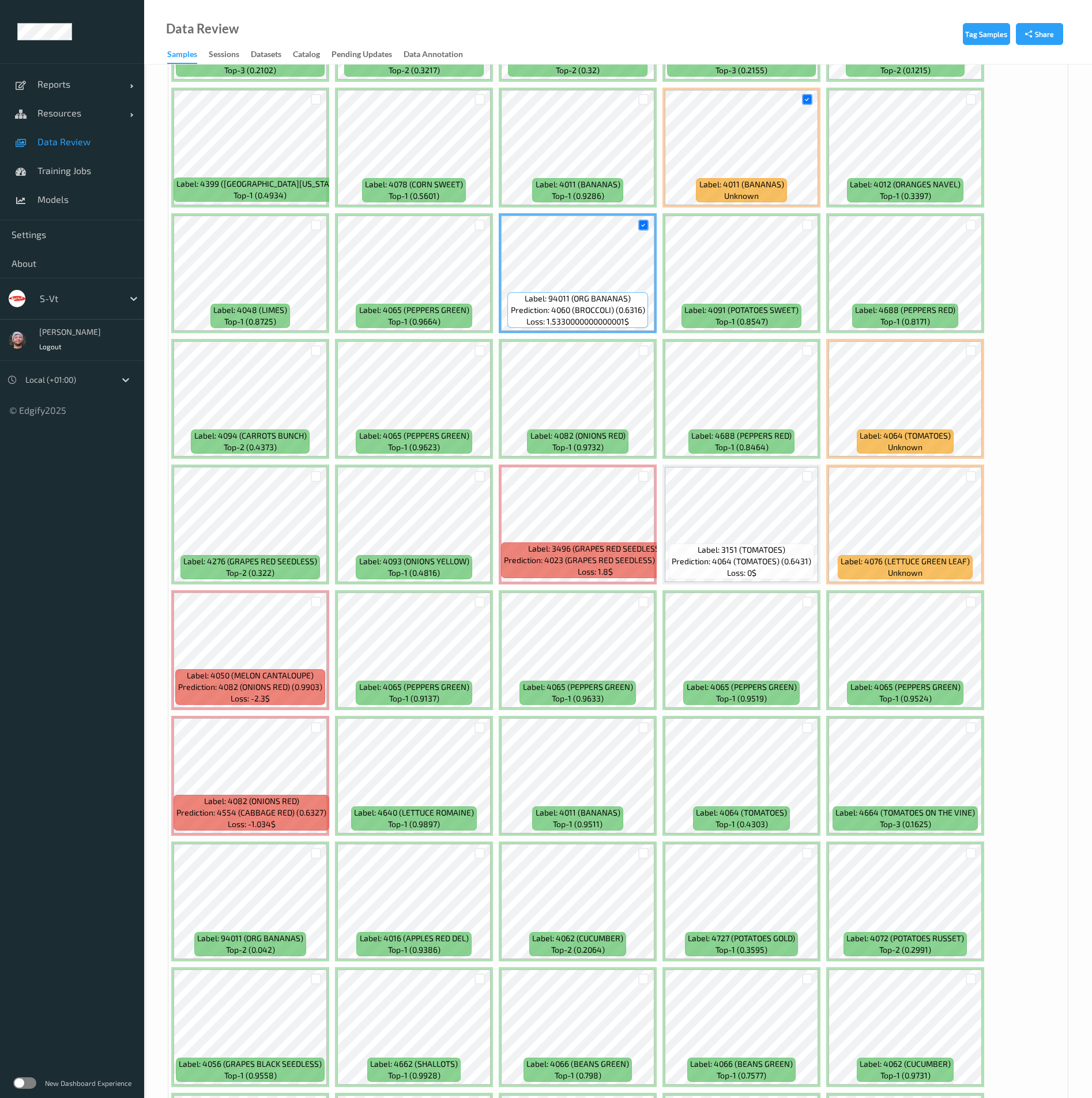
click at [312, 728] on div at bounding box center [316, 728] width 11 height 11
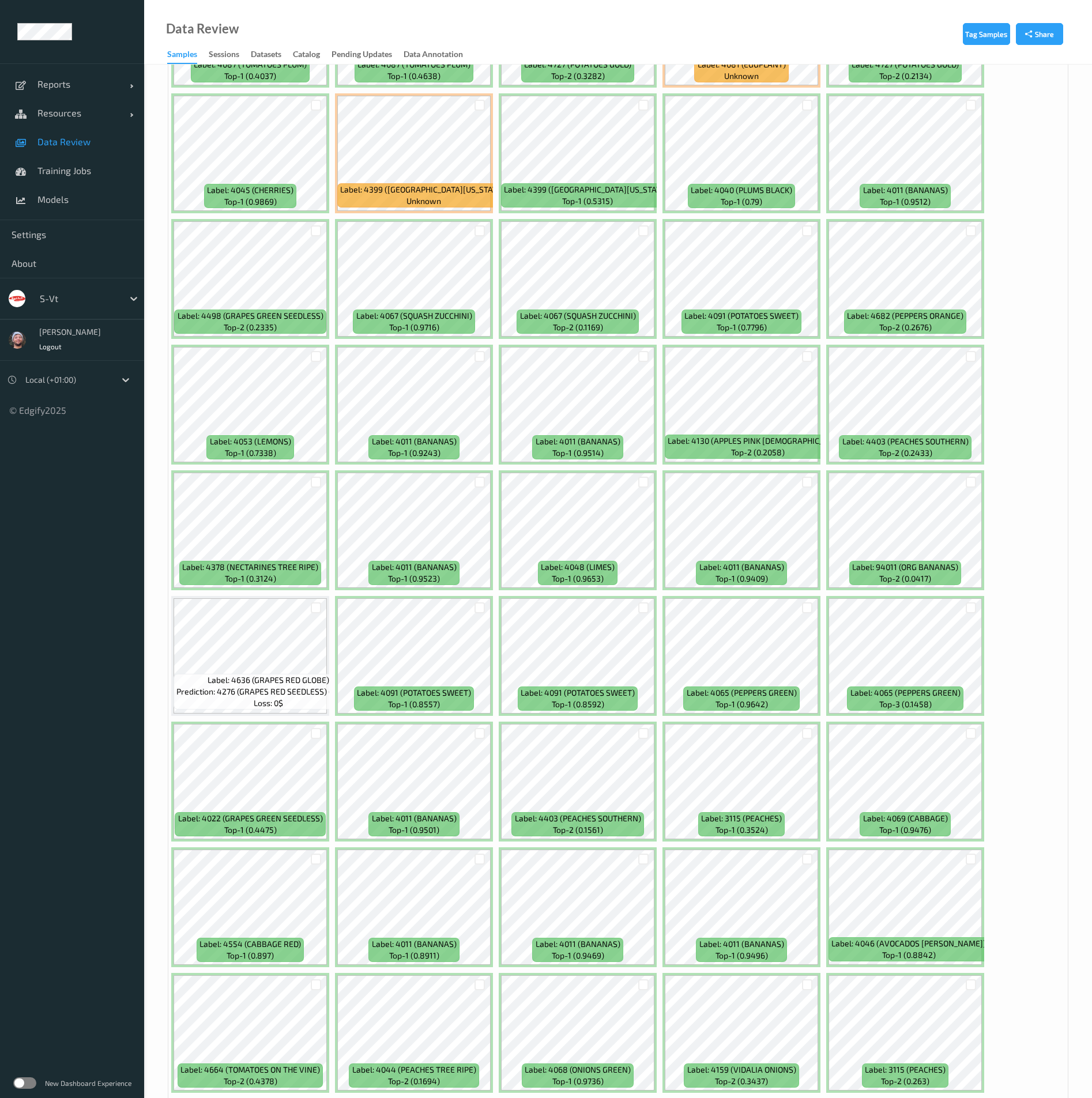
scroll to position [4322, 0]
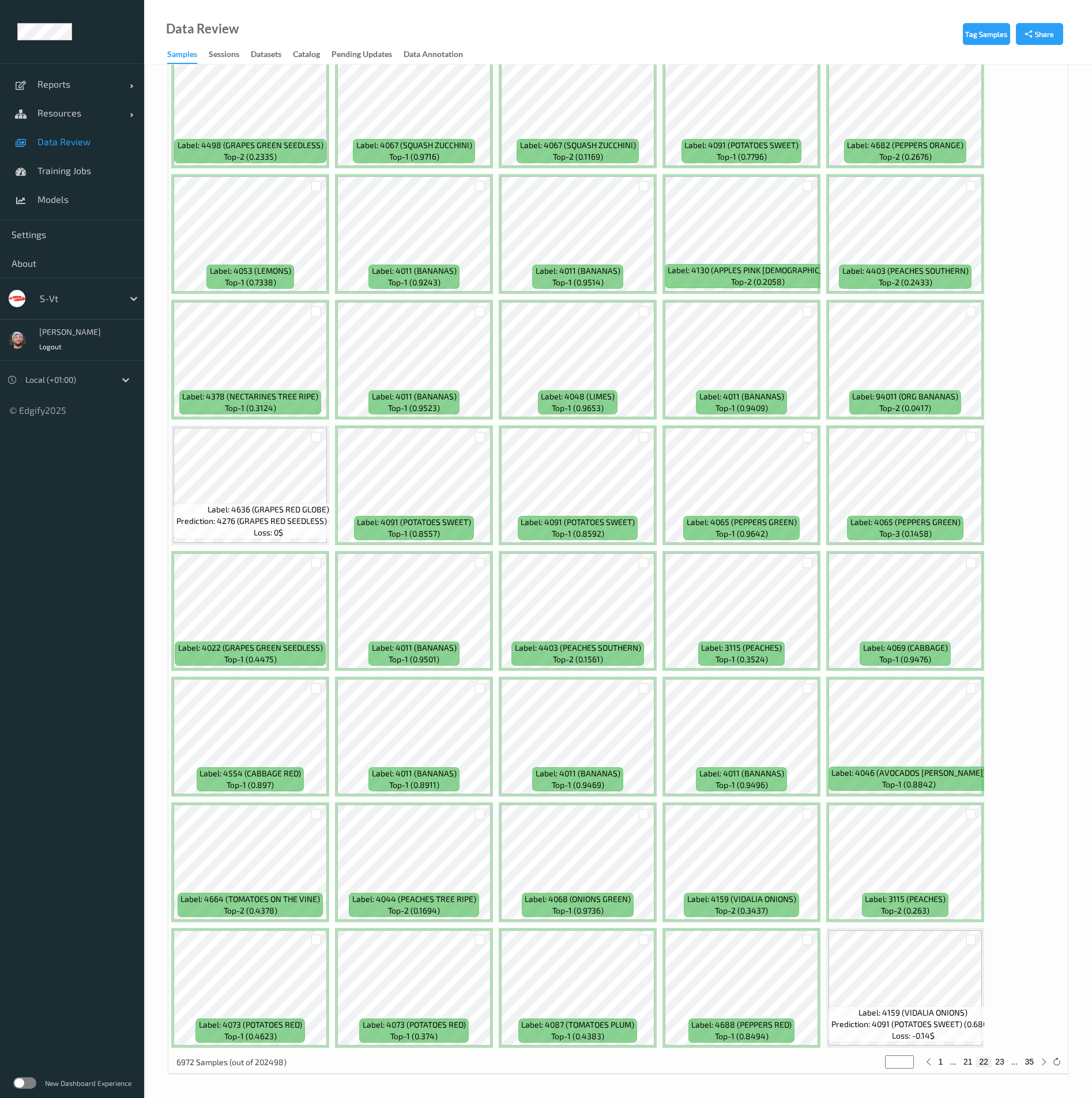
click at [997, 1063] on button "23" at bounding box center [999, 1061] width 16 height 10
type input "**"
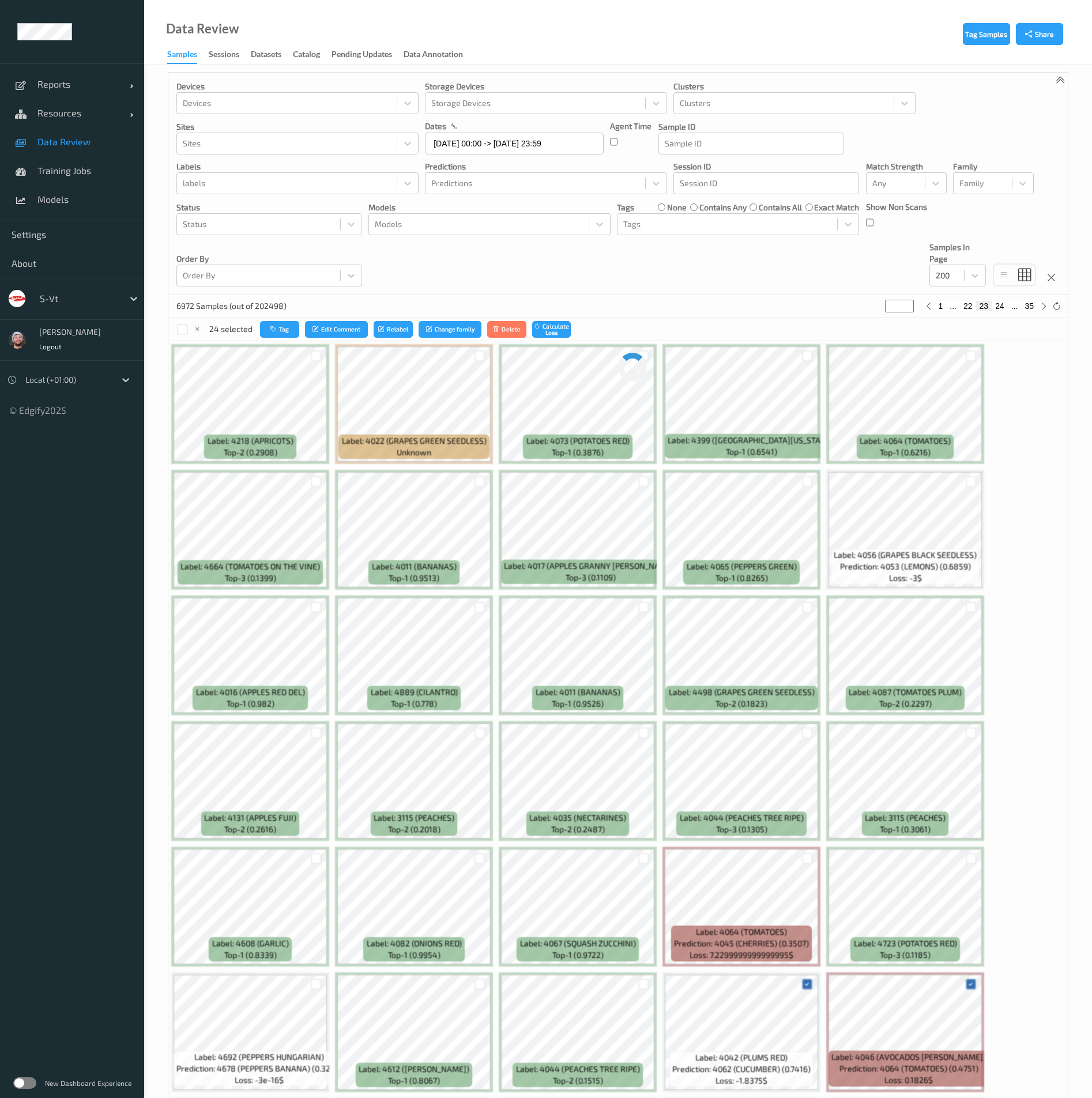
scroll to position [0, 0]
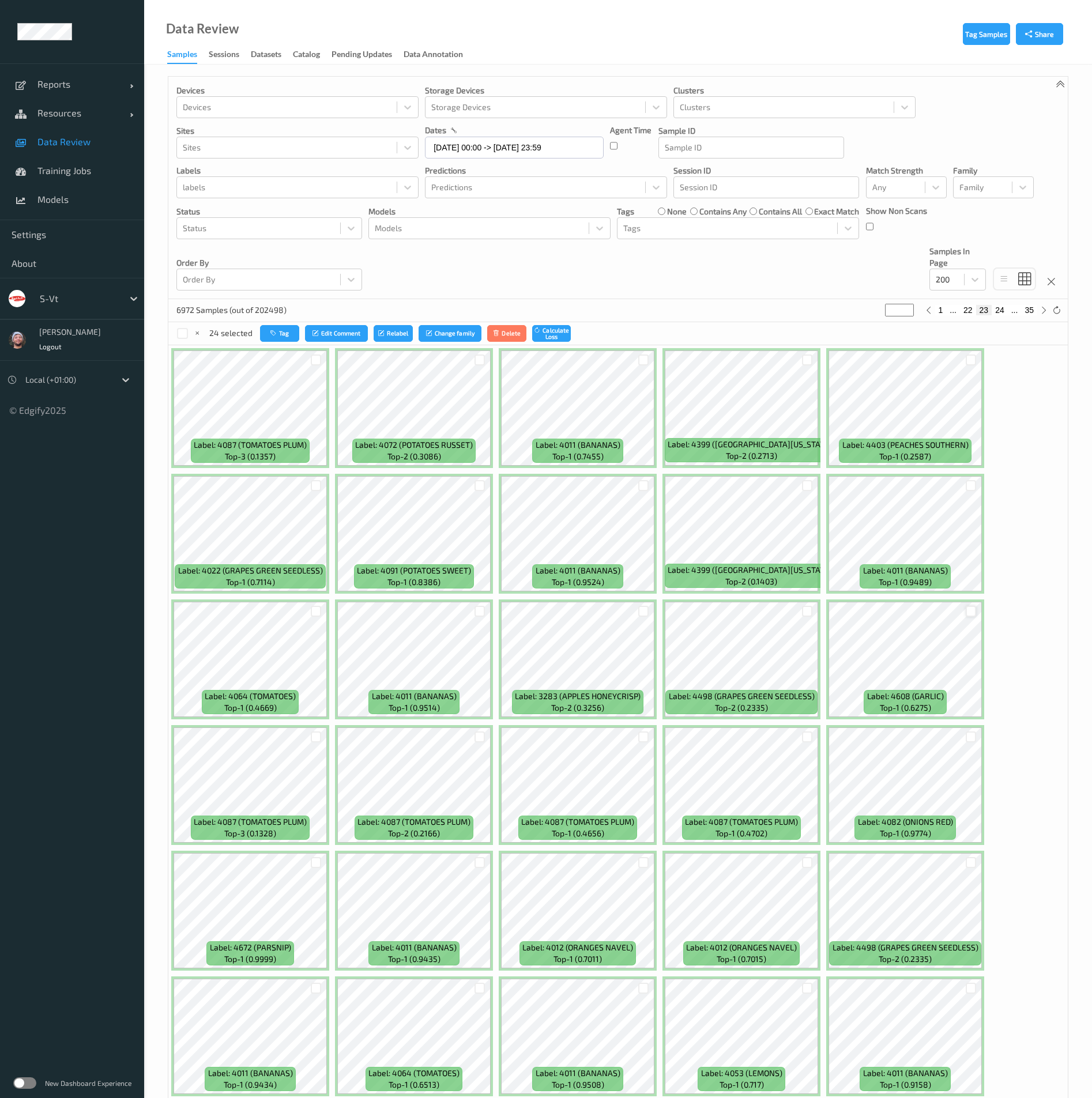
click at [967, 613] on div at bounding box center [971, 611] width 11 height 11
click at [372, 286] on div "Devices Devices Storage Devices Storage Devices Clusters Clusters Sites Sites d…" at bounding box center [619, 188] width 900 height 223
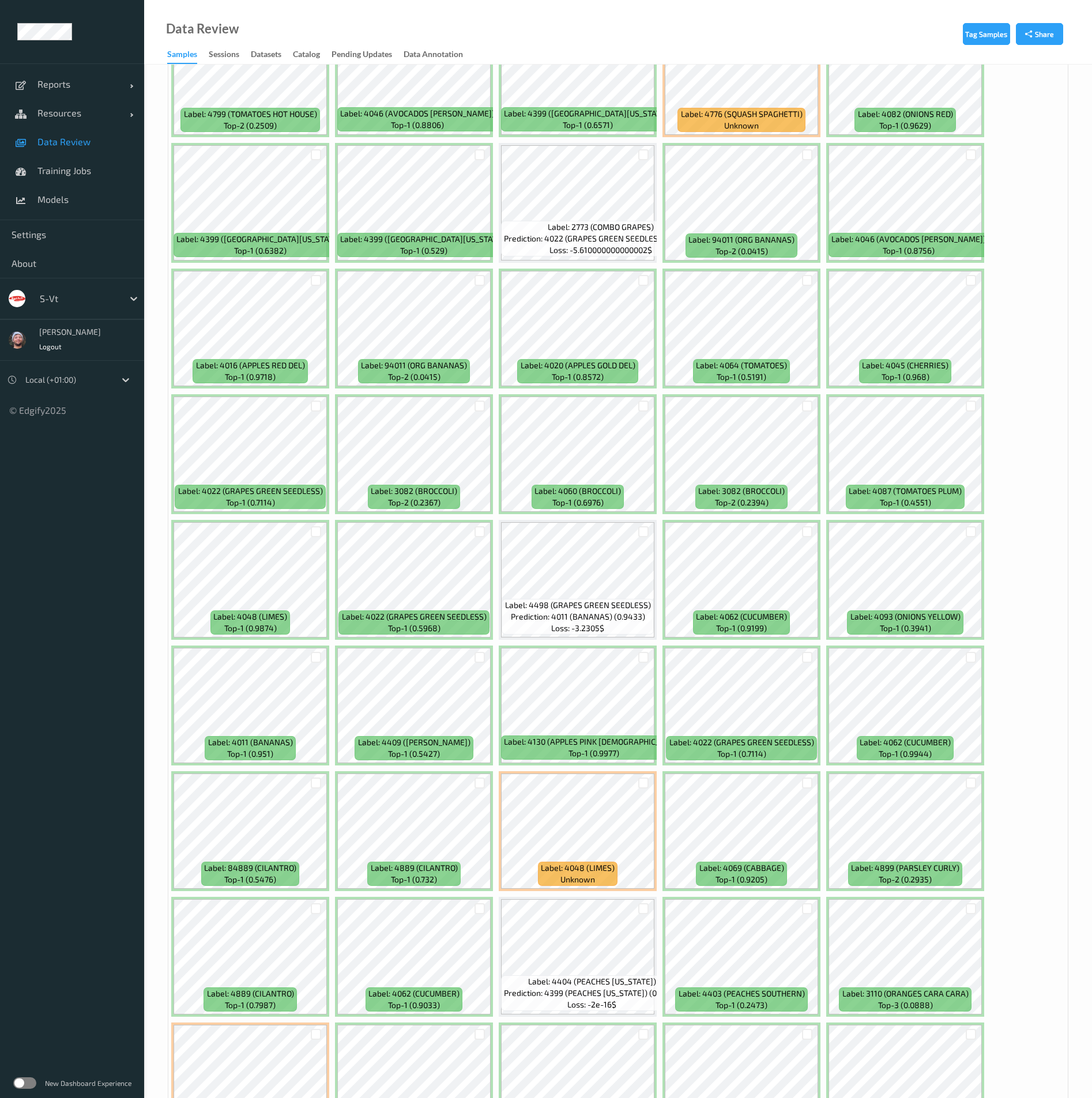
scroll to position [1384, 0]
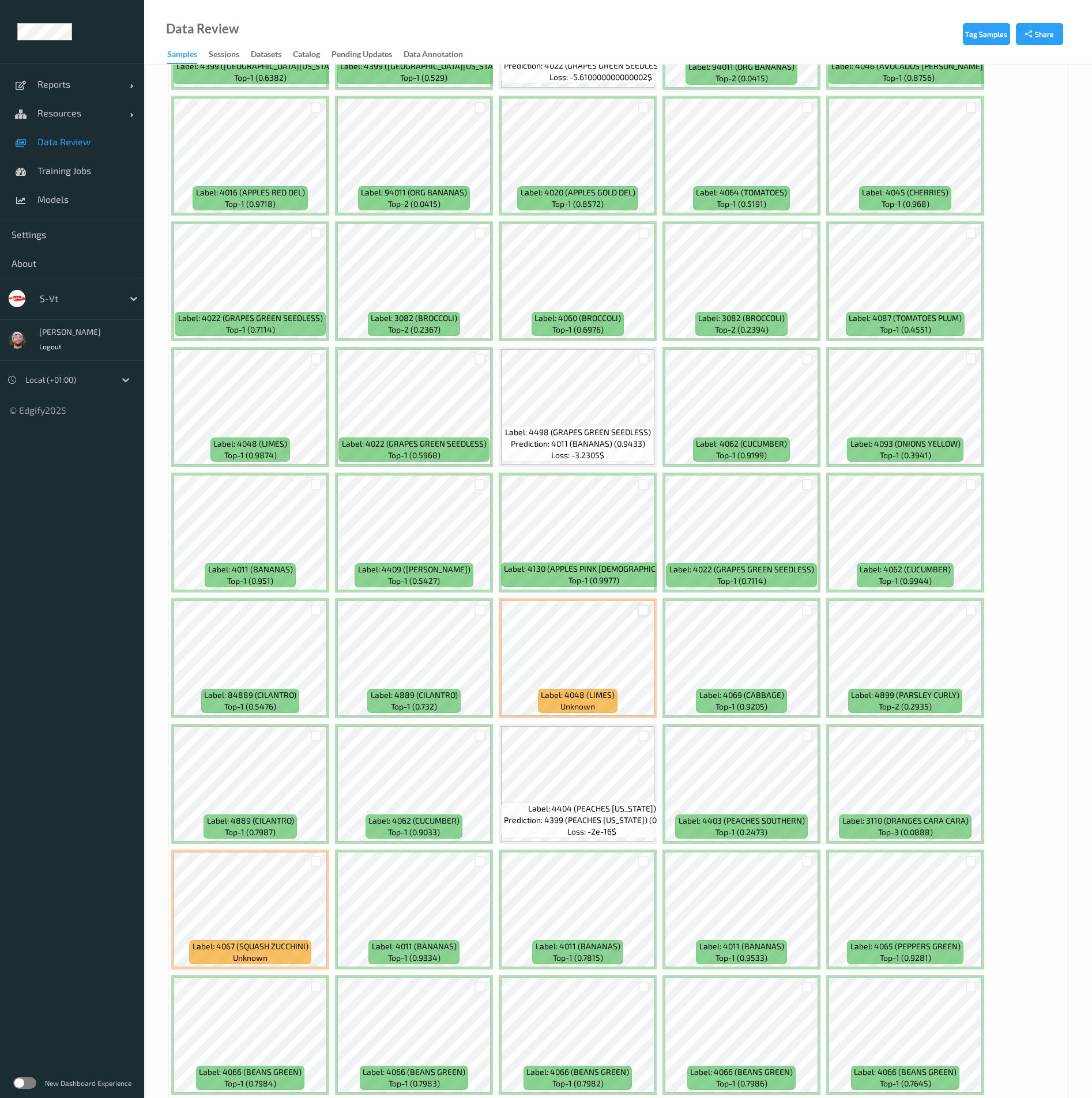
click at [645, 609] on div at bounding box center [644, 610] width 11 height 11
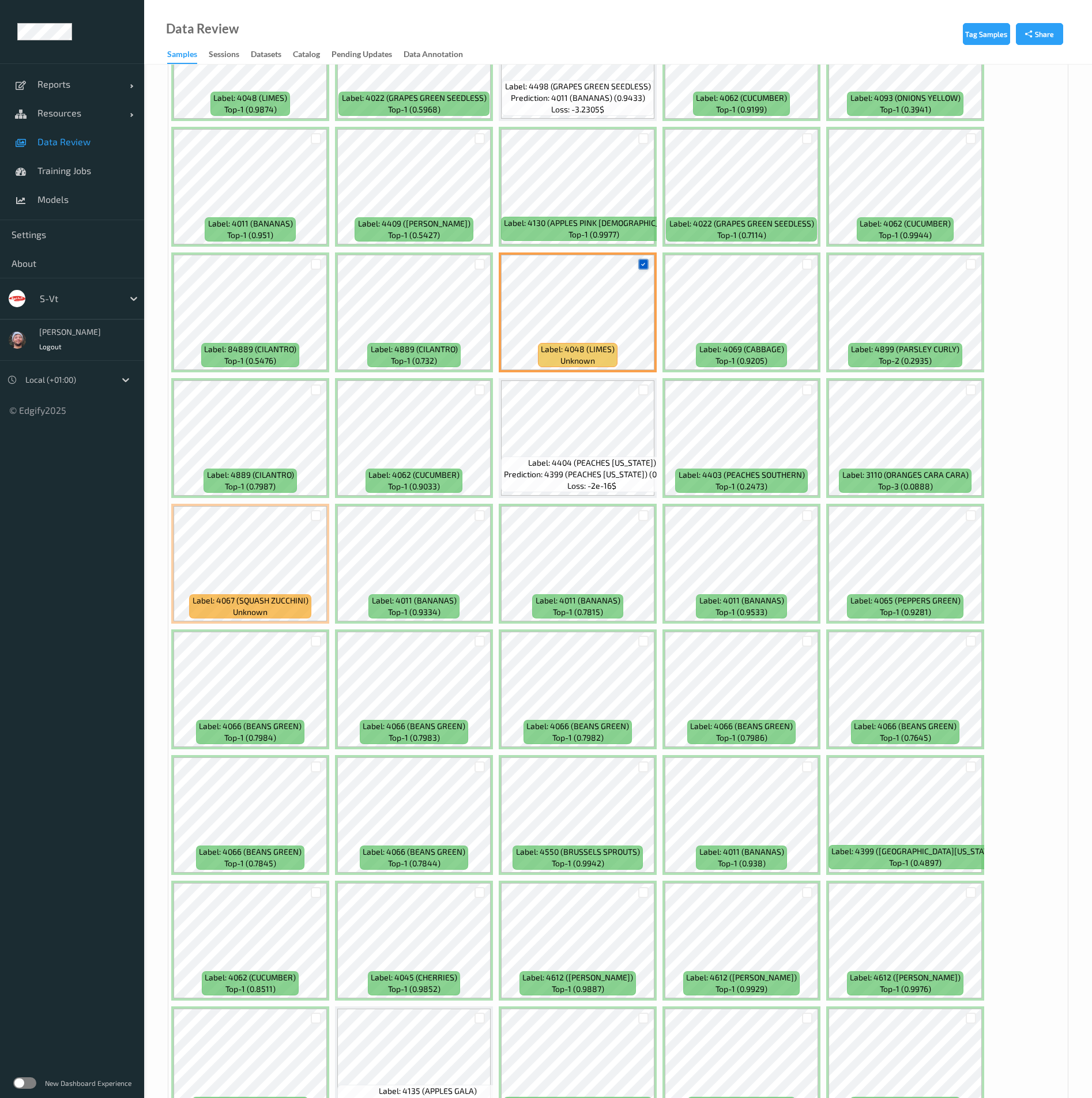
scroll to position [1816, 0]
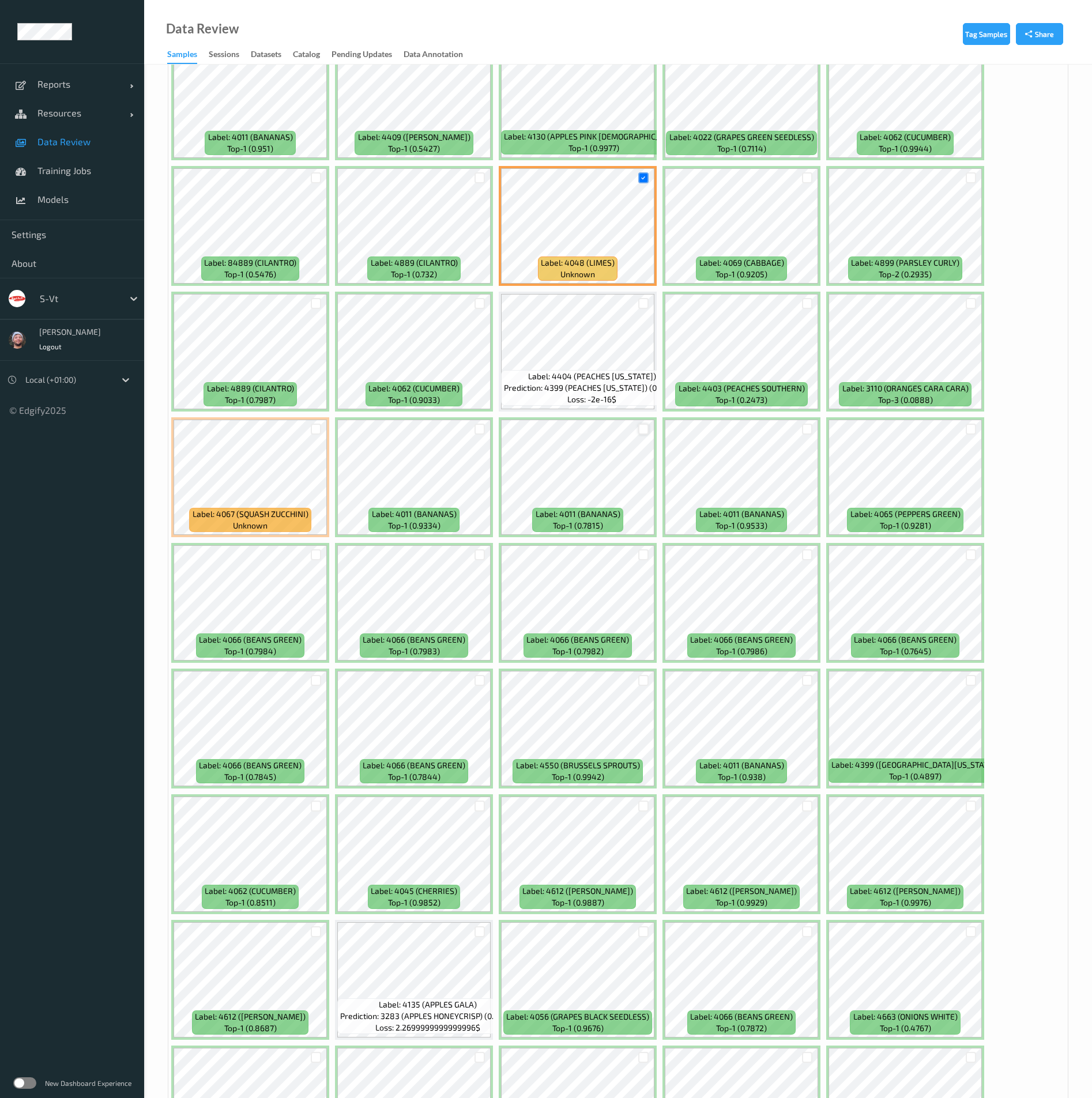
click at [644, 434] on div at bounding box center [644, 429] width 11 height 11
click at [642, 808] on div at bounding box center [644, 806] width 11 height 11
click at [809, 805] on div at bounding box center [808, 806] width 11 height 11
click at [318, 930] on div at bounding box center [316, 932] width 11 height 11
click at [969, 809] on div at bounding box center [971, 806] width 11 height 11
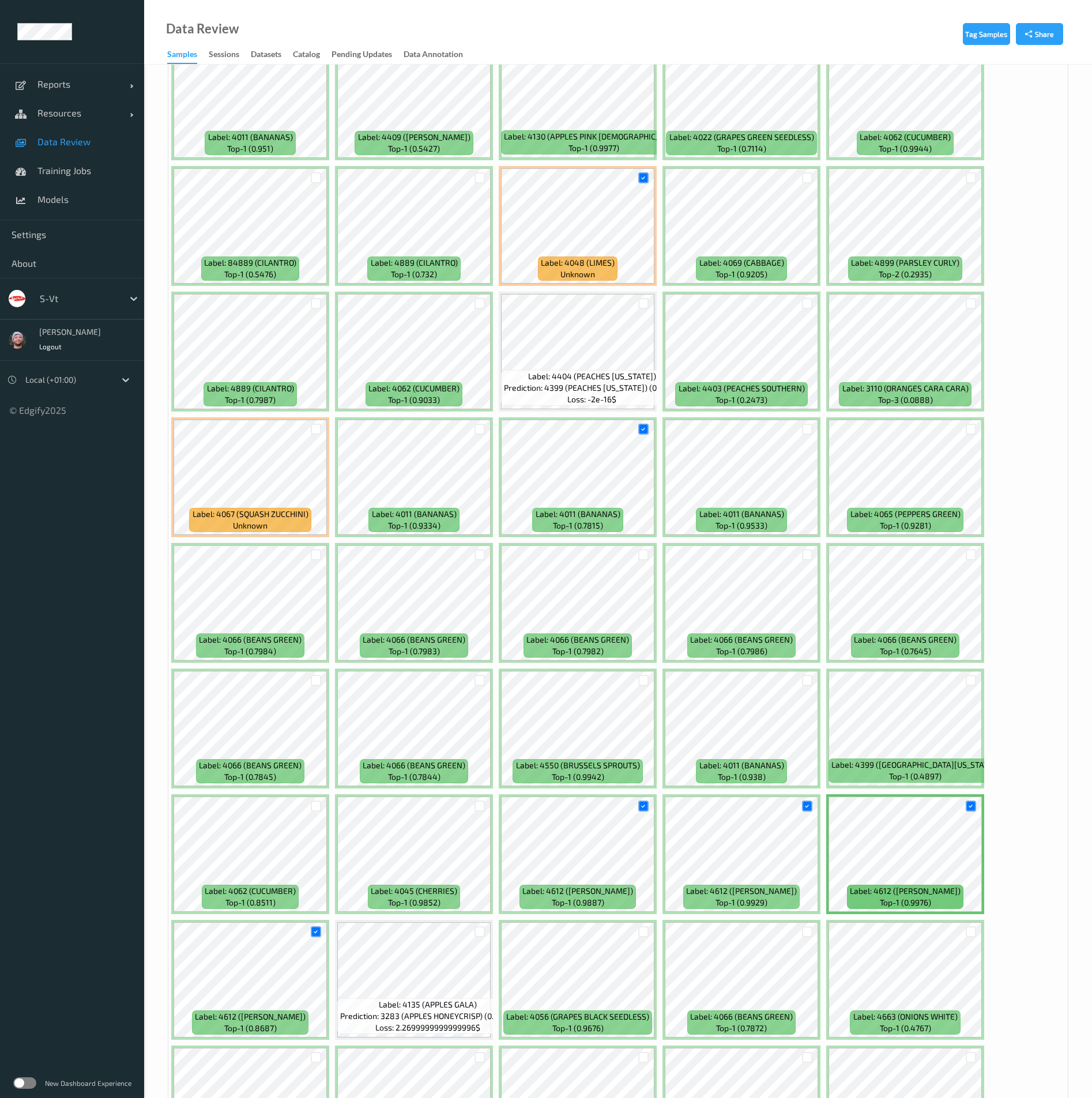
click at [1017, 721] on div "Label: 4087 (TOMATOES PLUM) top-3 (0.1357) Label: 4072 (POTATOES RUSSET) top-2 …" at bounding box center [619, 1042] width 900 height 5027
click at [1040, 554] on div "Label: 4087 (TOMATOES PLUM) top-3 (0.1357) Label: 4072 (POTATOES RUSSET) top-2 …" at bounding box center [619, 1042] width 900 height 5027
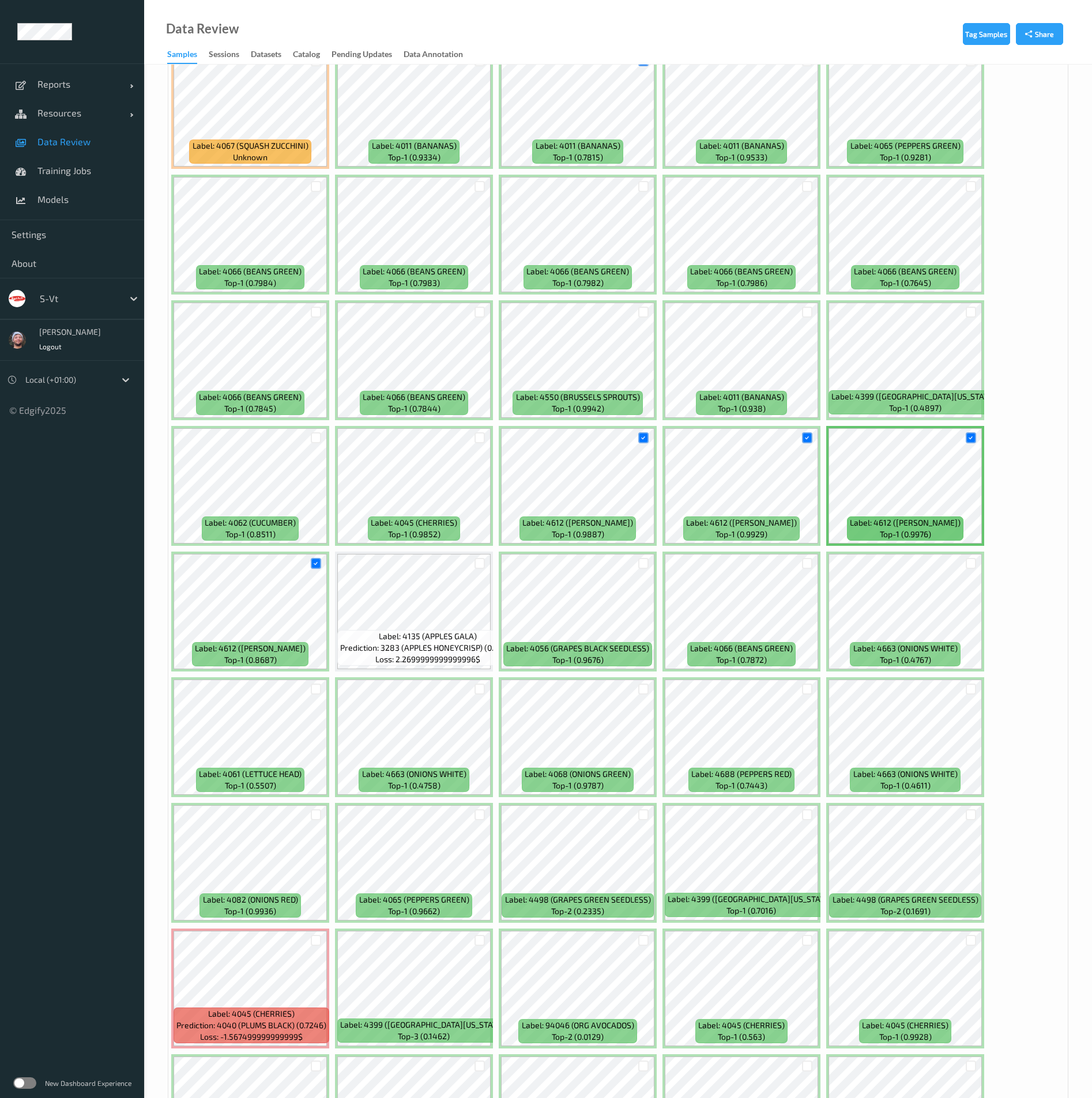
scroll to position [2248, 0]
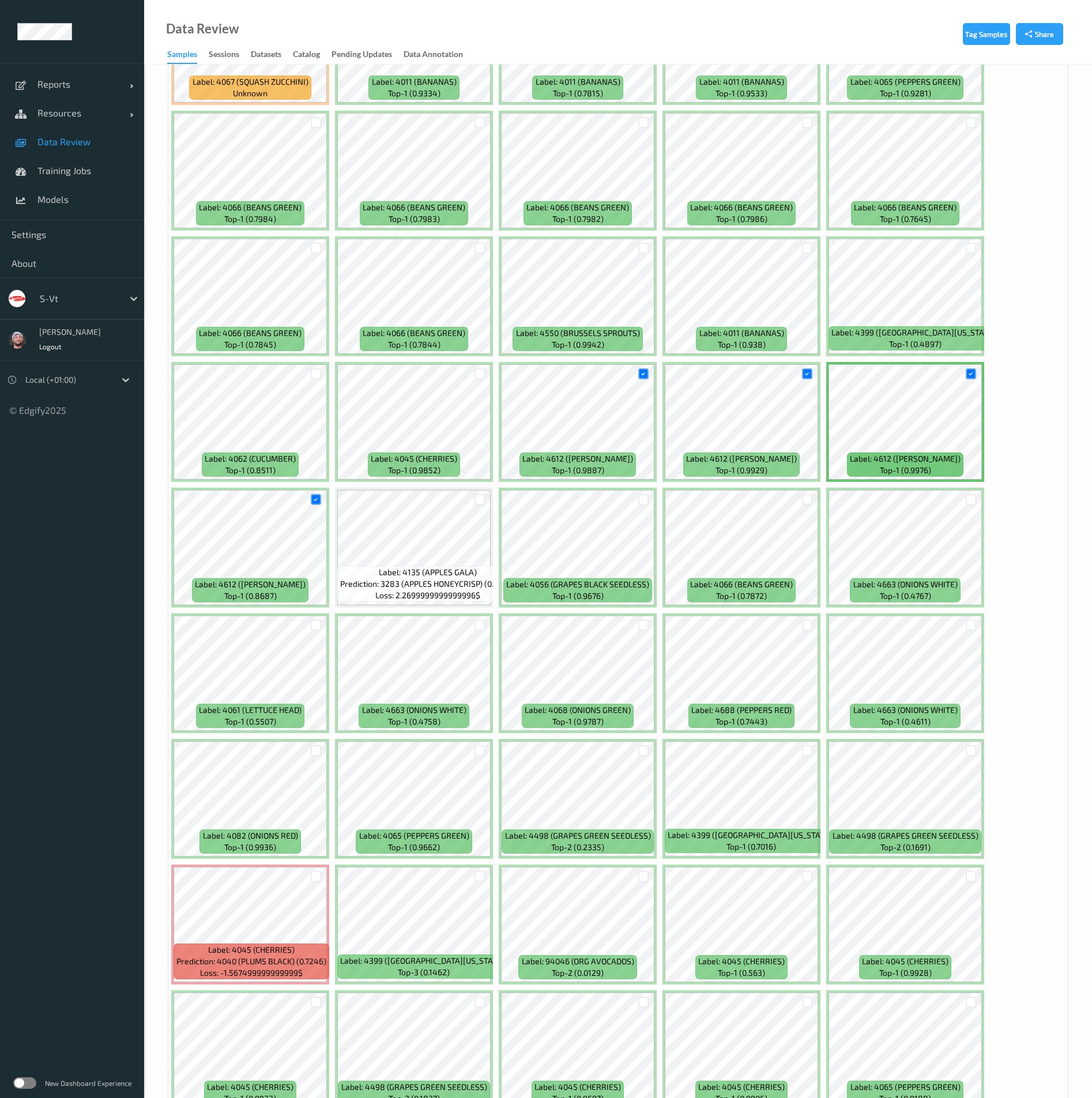
click at [1039, 693] on div "Label: 4087 (TOMATOES PLUM) top-3 (0.1357) Label: 4072 (POTATOES RUSSET) top-2 …" at bounding box center [619, 610] width 900 height 5027
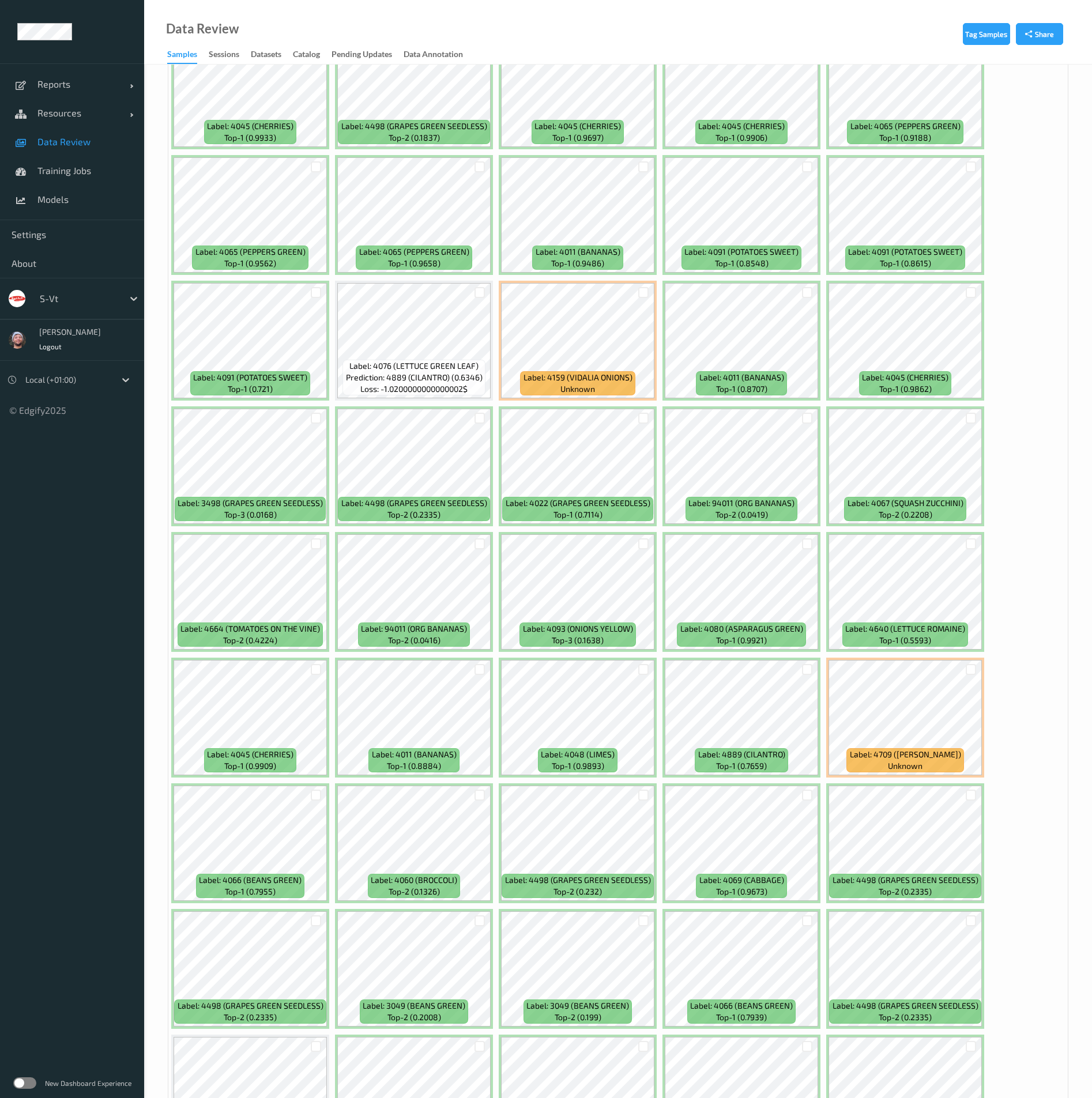
scroll to position [3286, 0]
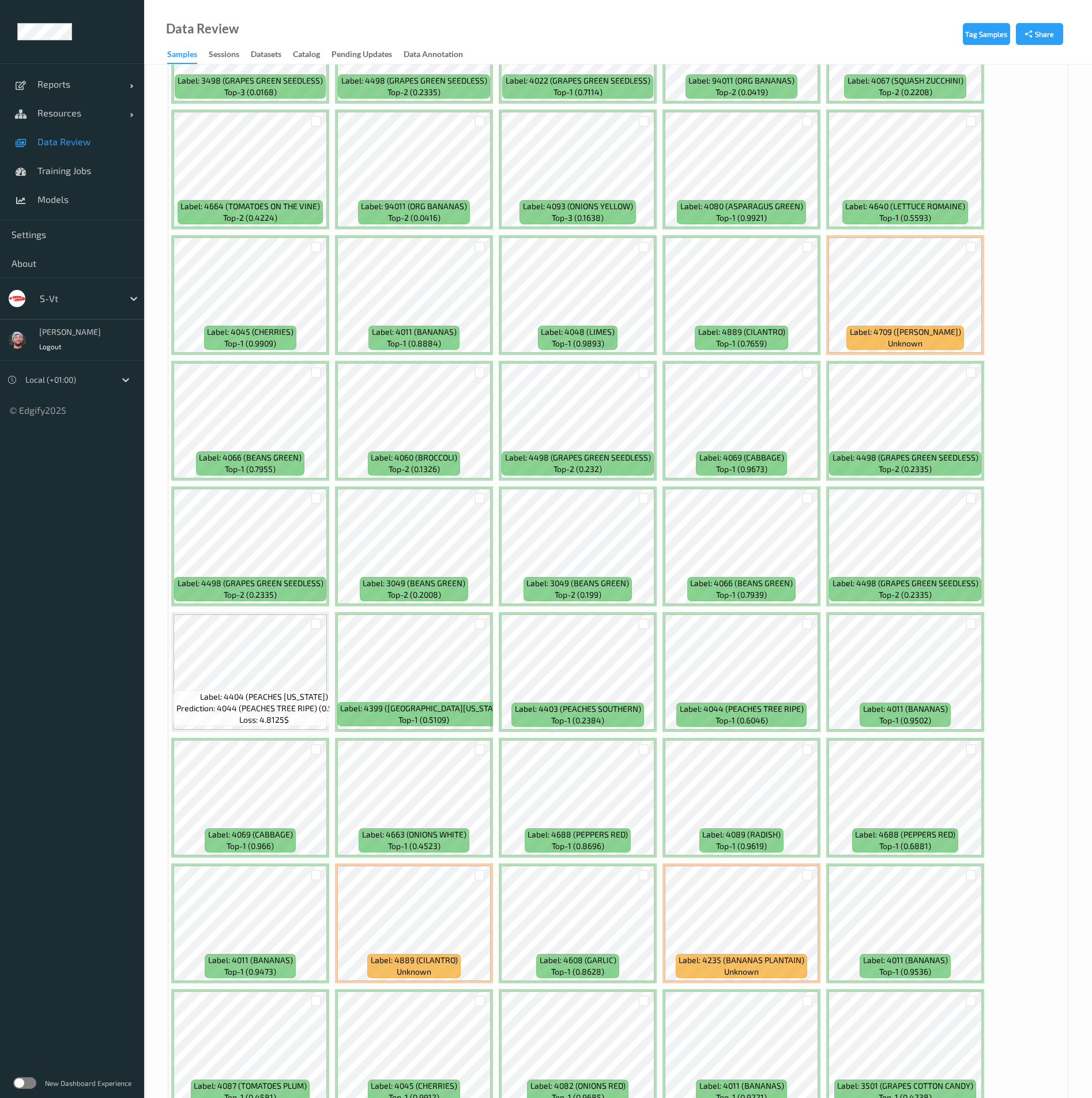
scroll to position [3805, 0]
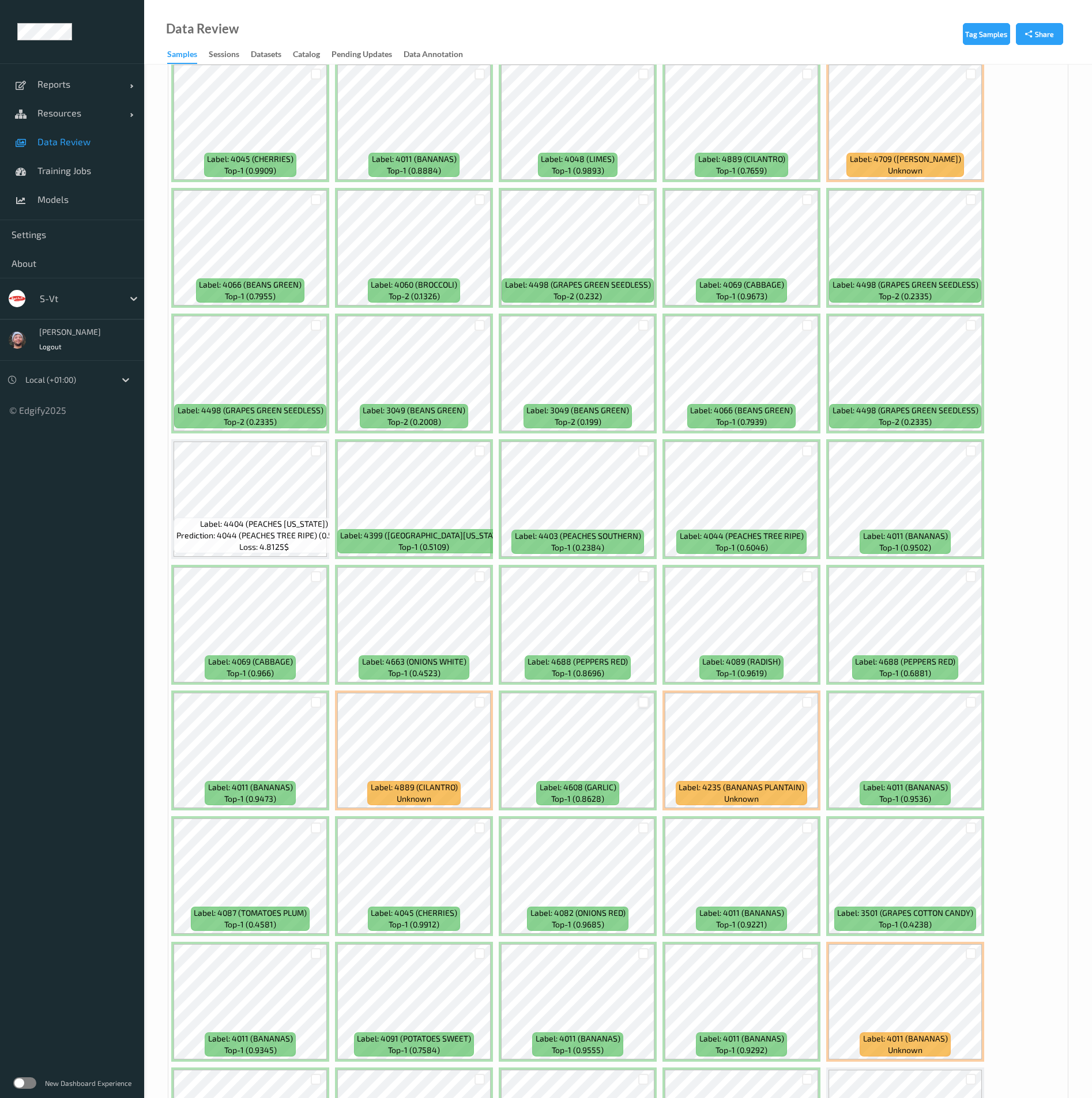
click at [642, 707] on div at bounding box center [644, 703] width 11 height 11
click at [645, 704] on icon at bounding box center [643, 702] width 7 height 7
click at [644, 704] on div at bounding box center [644, 703] width 11 height 11
click at [478, 574] on div at bounding box center [481, 577] width 11 height 11
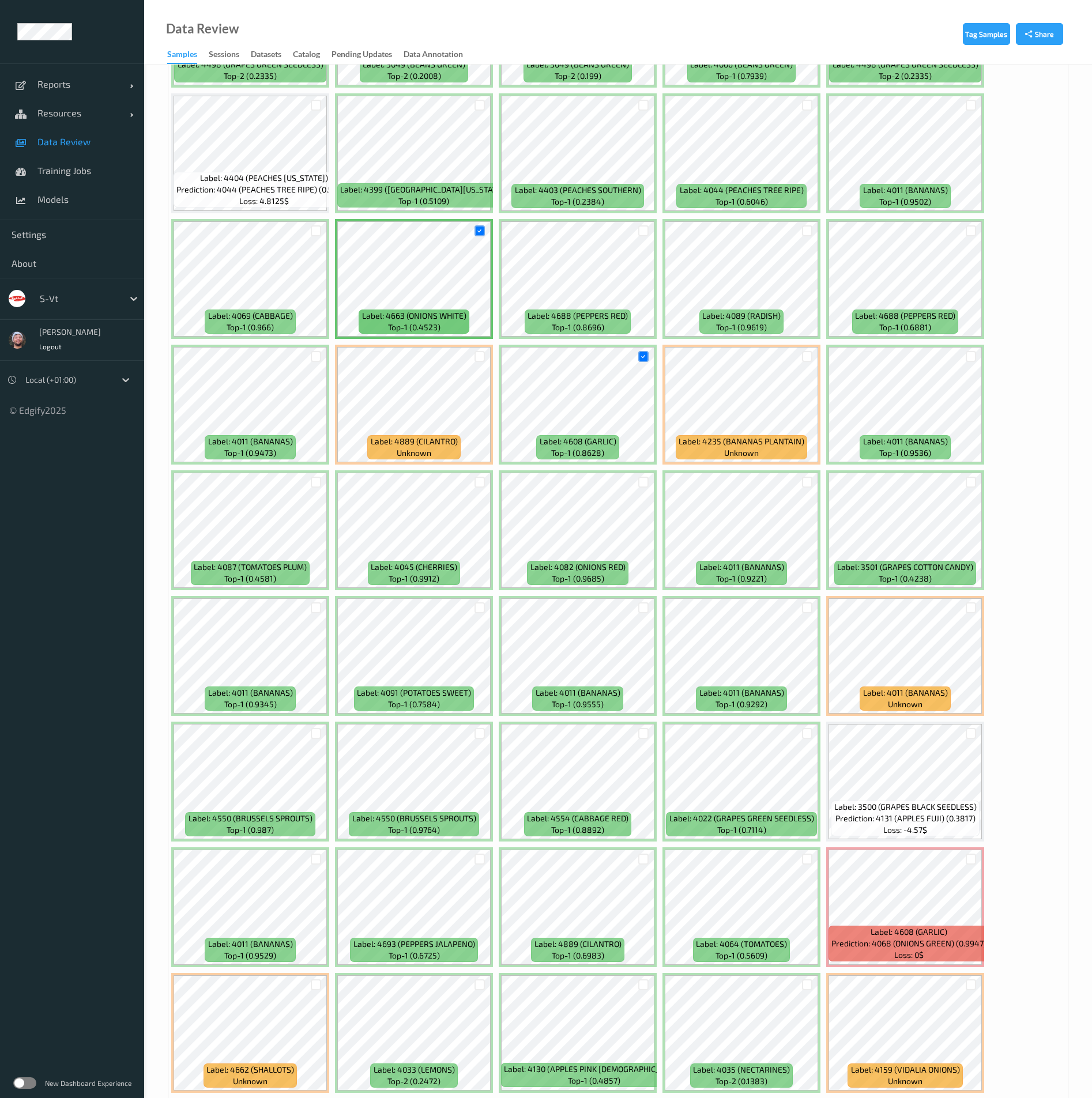
scroll to position [4322, 0]
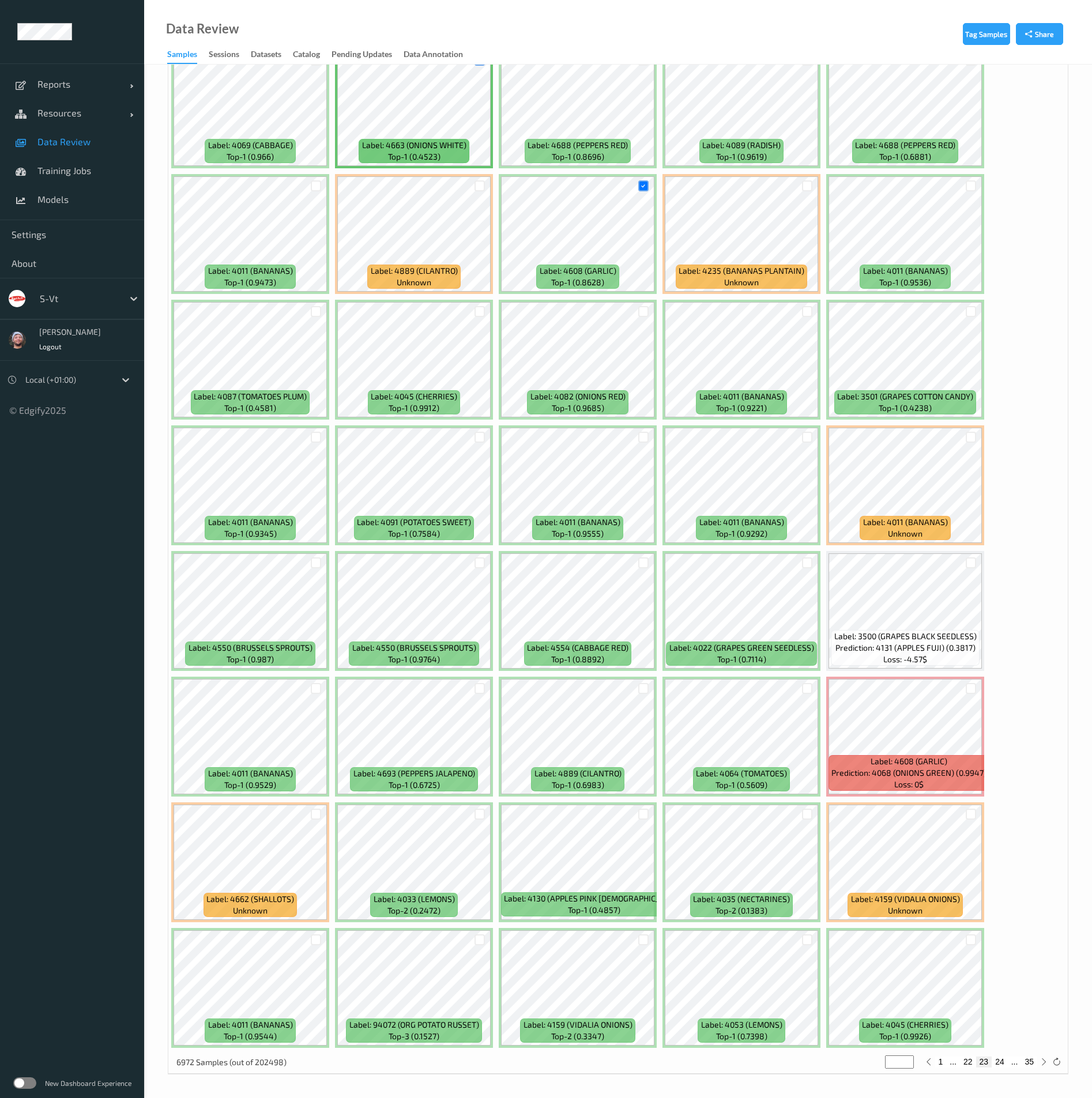
click at [999, 1063] on button "24" at bounding box center [999, 1061] width 16 height 10
type input "**"
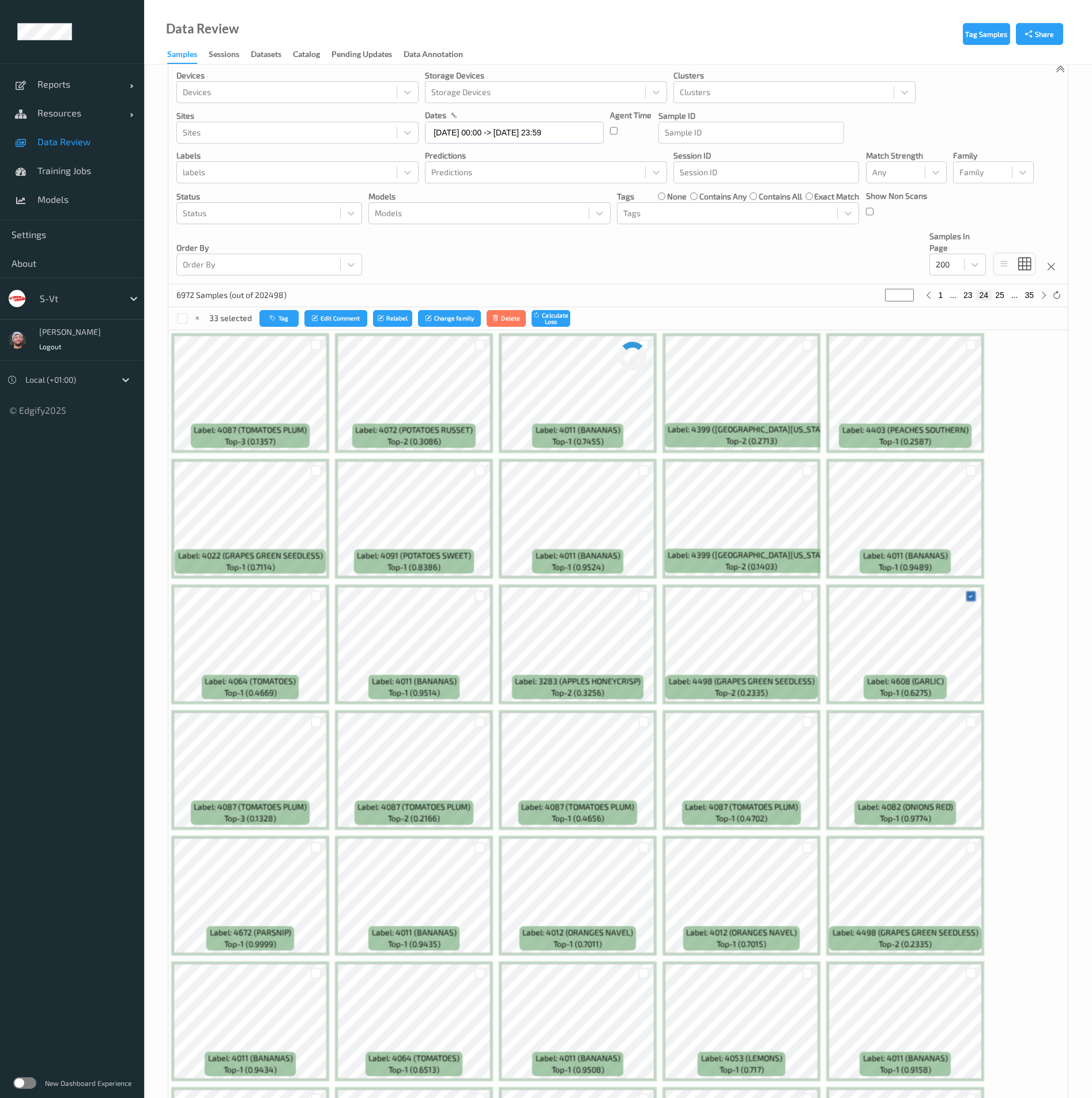
scroll to position [0, 0]
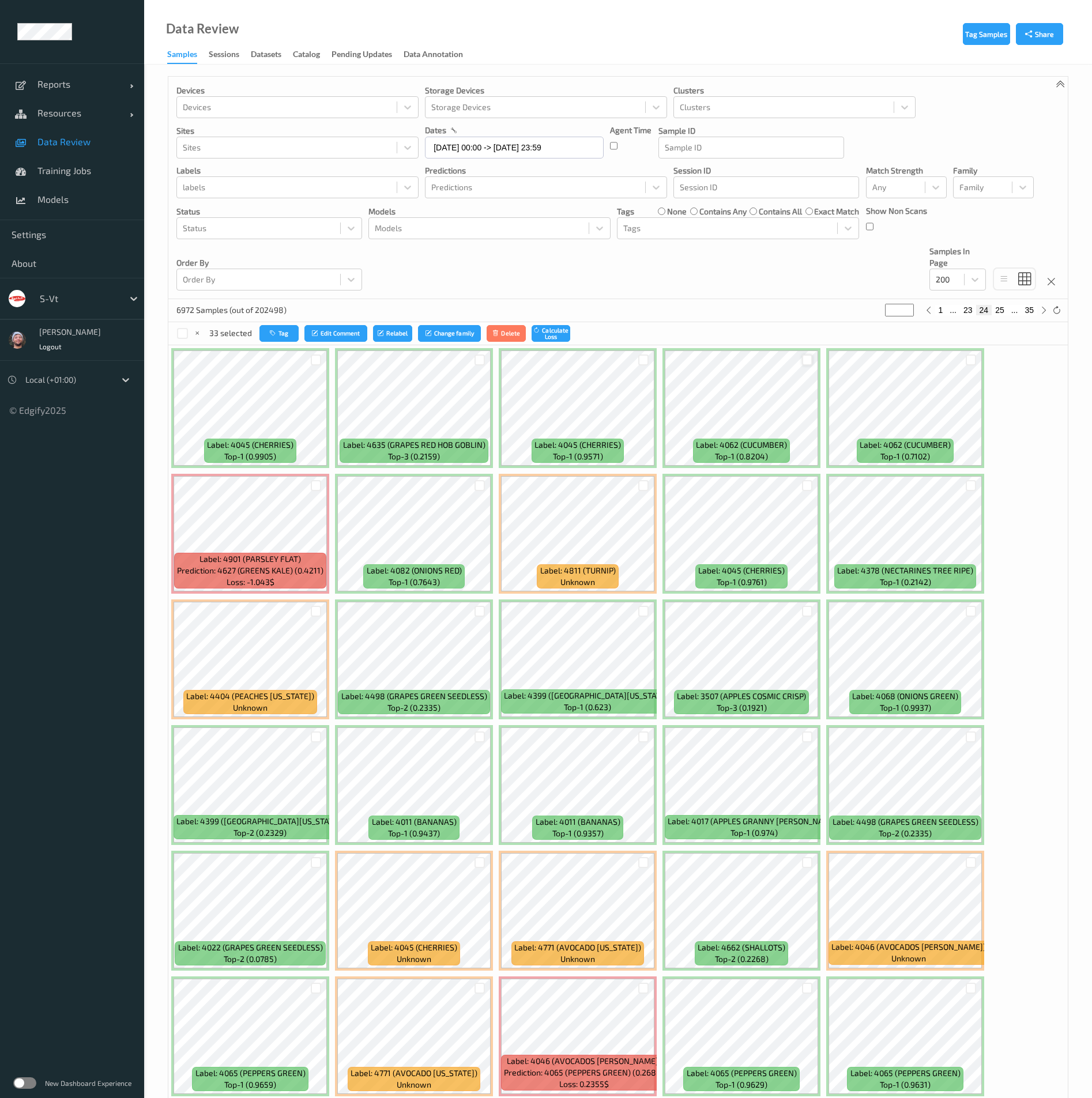
click at [805, 355] on div at bounding box center [808, 360] width 11 height 11
click at [971, 356] on div at bounding box center [971, 360] width 11 height 11
click at [720, 283] on div "Devices Devices Storage Devices Storage Devices Clusters Clusters Sites Sites d…" at bounding box center [619, 188] width 900 height 223
click at [720, 272] on div "Devices Devices Storage Devices Storage Devices Clusters Clusters Sites Sites d…" at bounding box center [619, 188] width 900 height 223
click at [719, 281] on div "Devices Devices Storage Devices Storage Devices Clusters Clusters Sites Sites d…" at bounding box center [619, 188] width 900 height 223
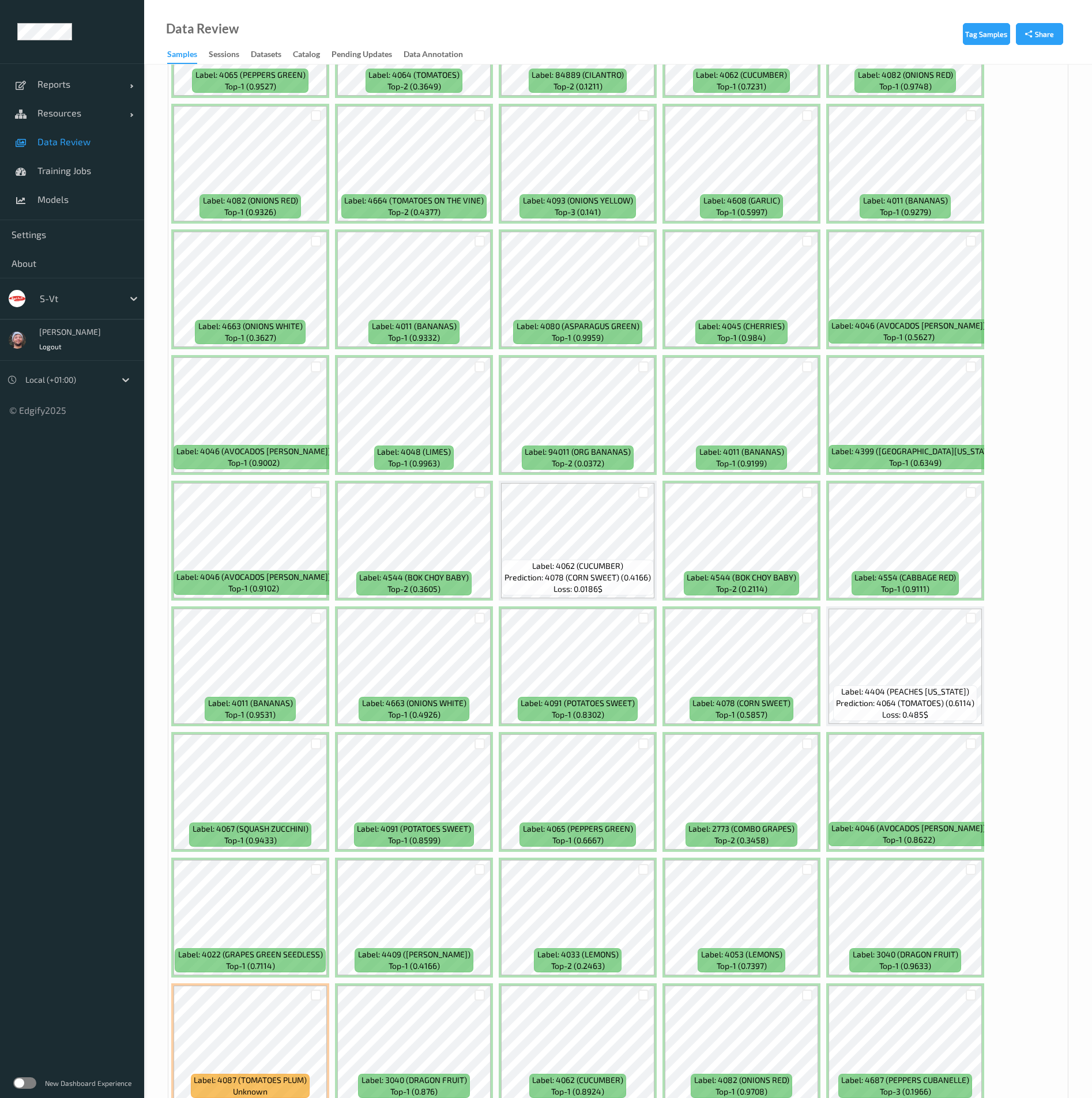
scroll to position [1297, 0]
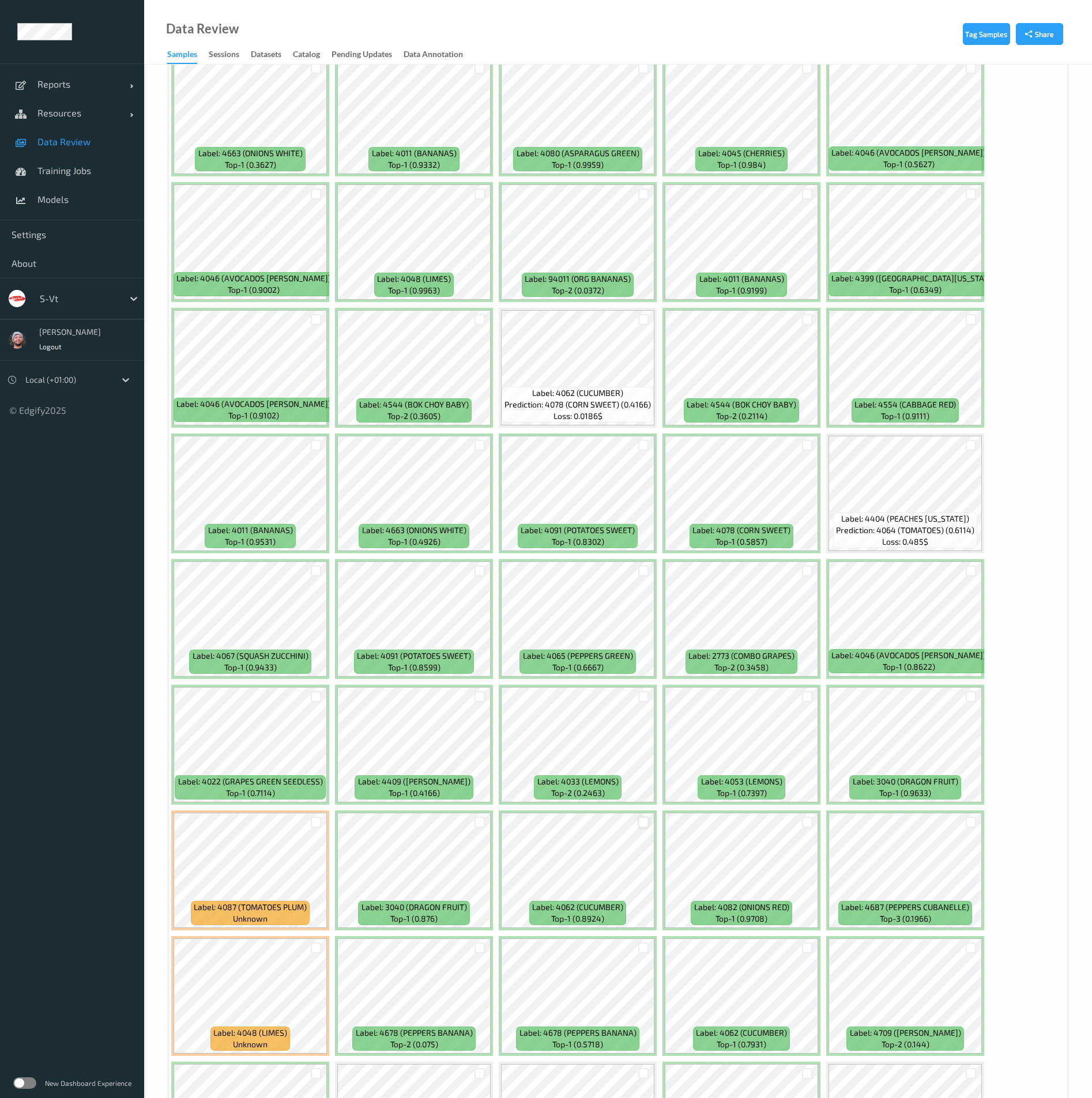
click at [642, 822] on div at bounding box center [644, 823] width 11 height 11
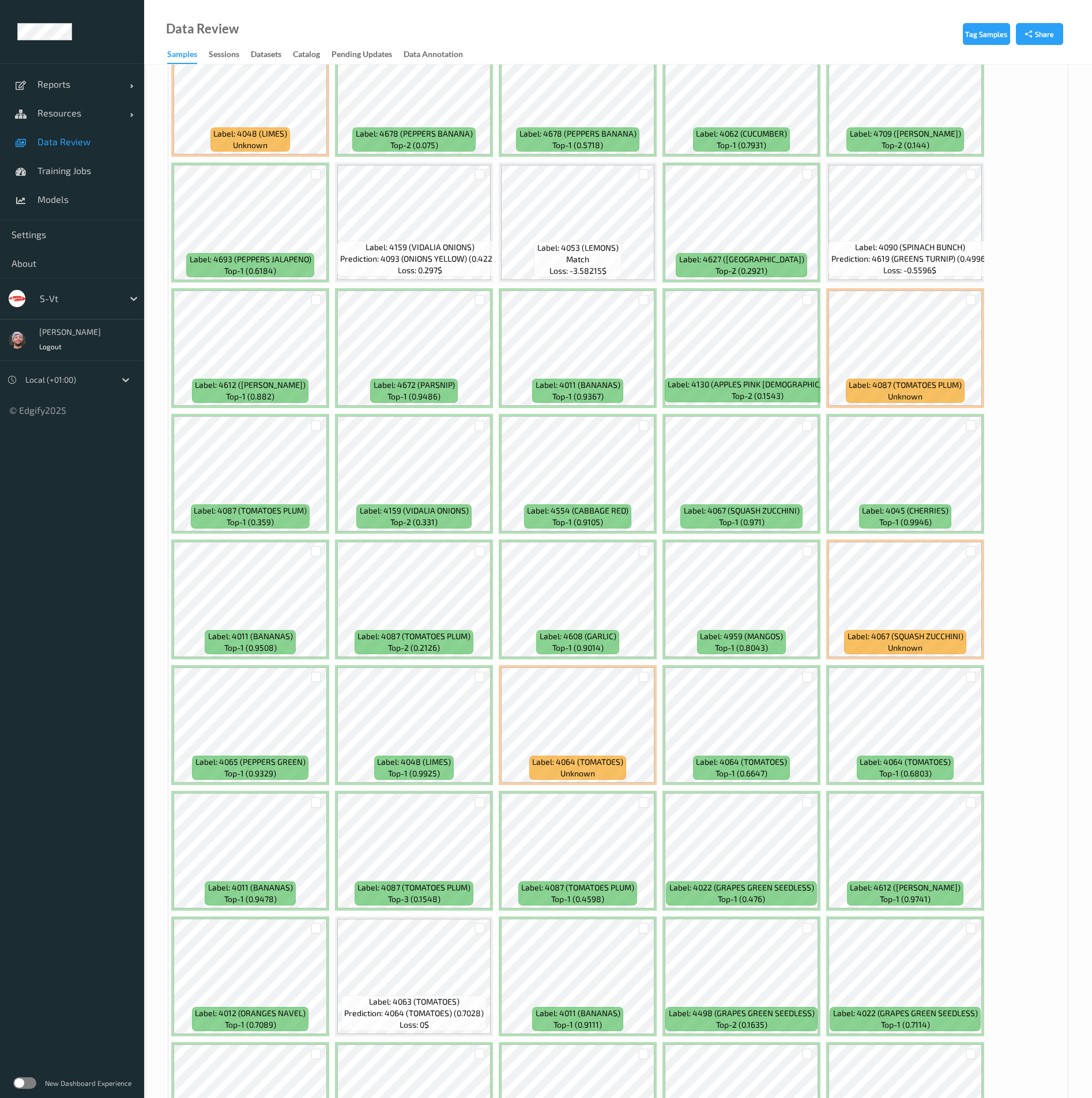
scroll to position [2335, 0]
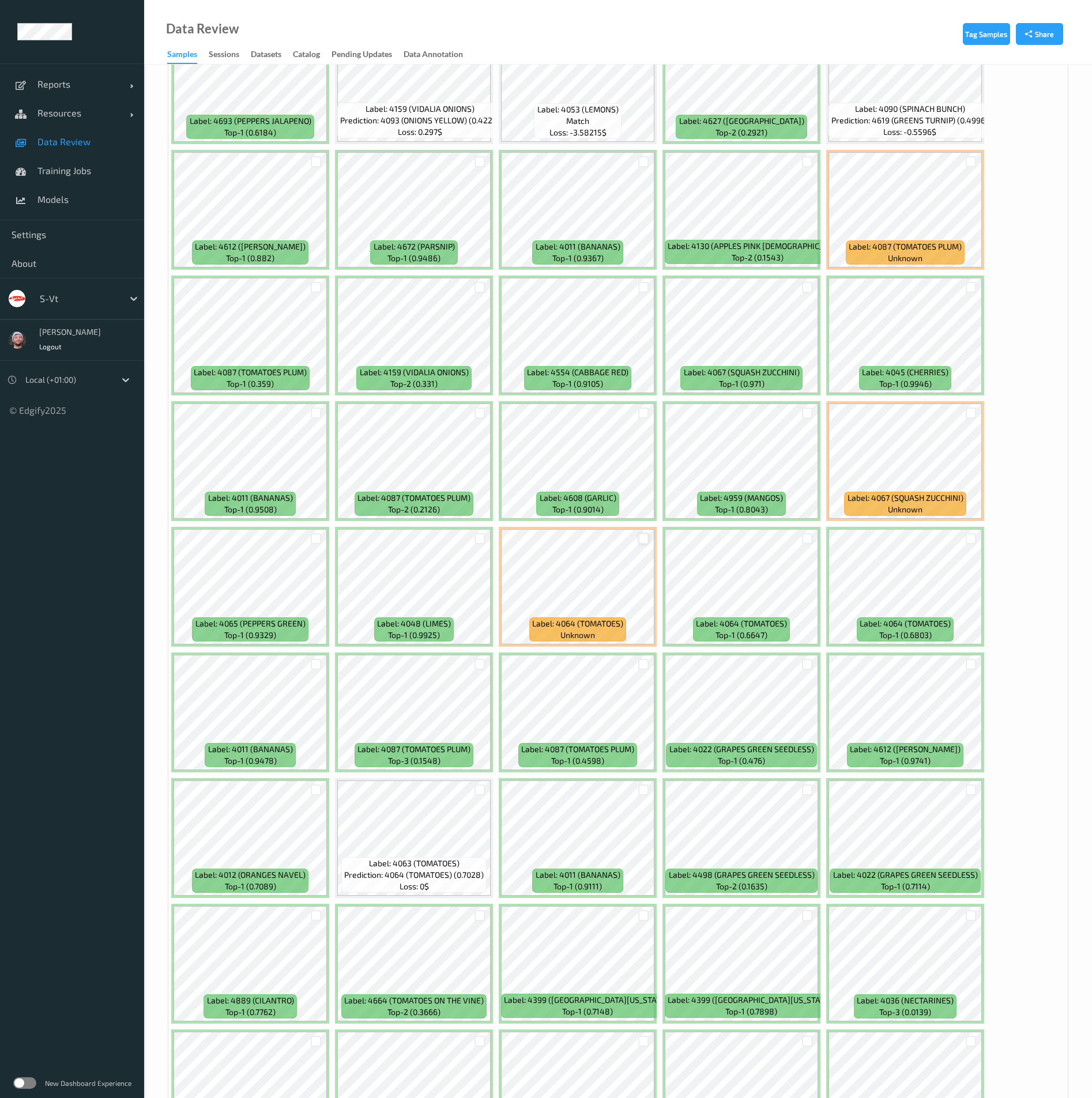
click at [644, 542] on div at bounding box center [644, 539] width 11 height 11
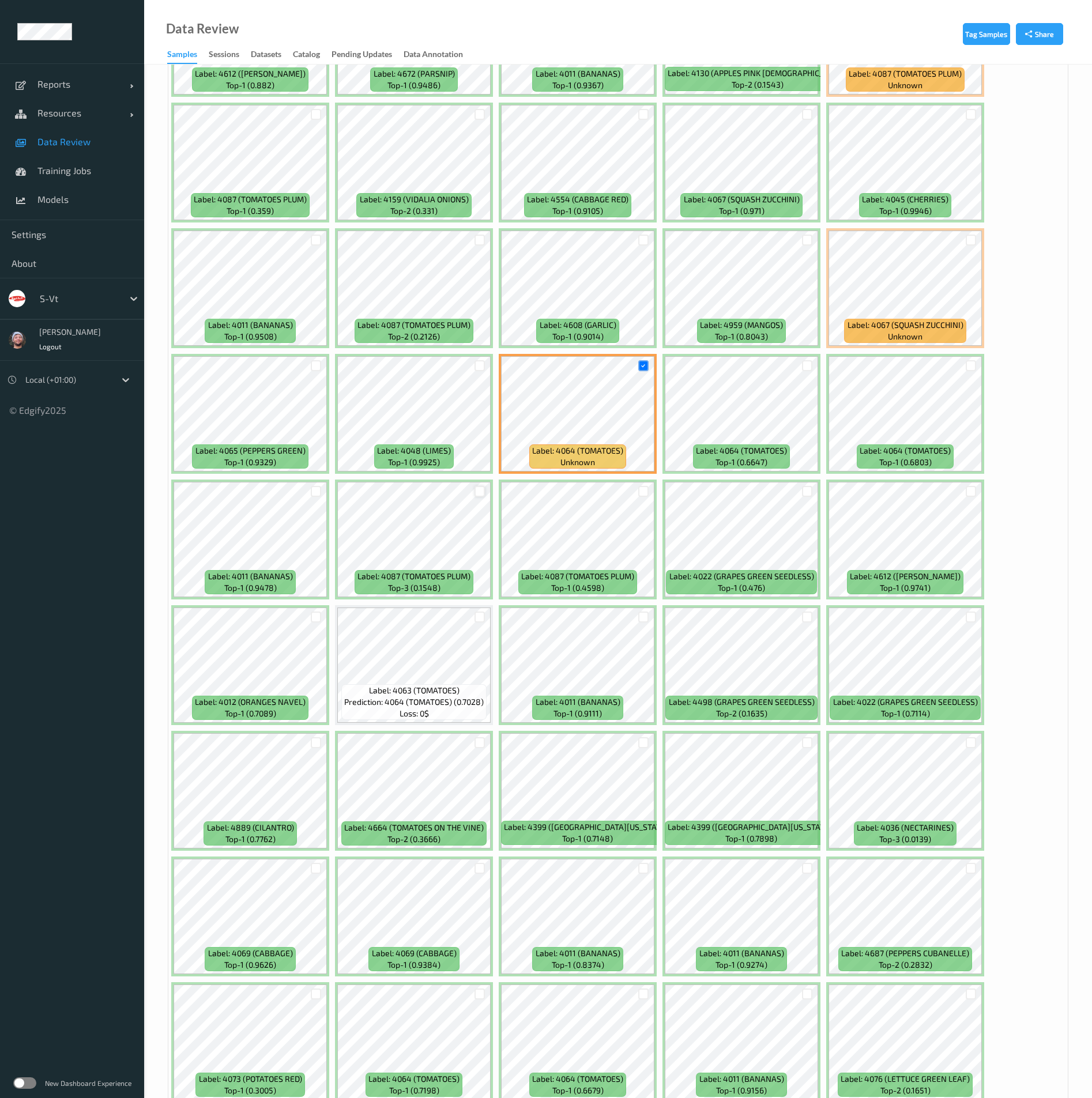
click at [480, 492] on div at bounding box center [481, 492] width 11 height 11
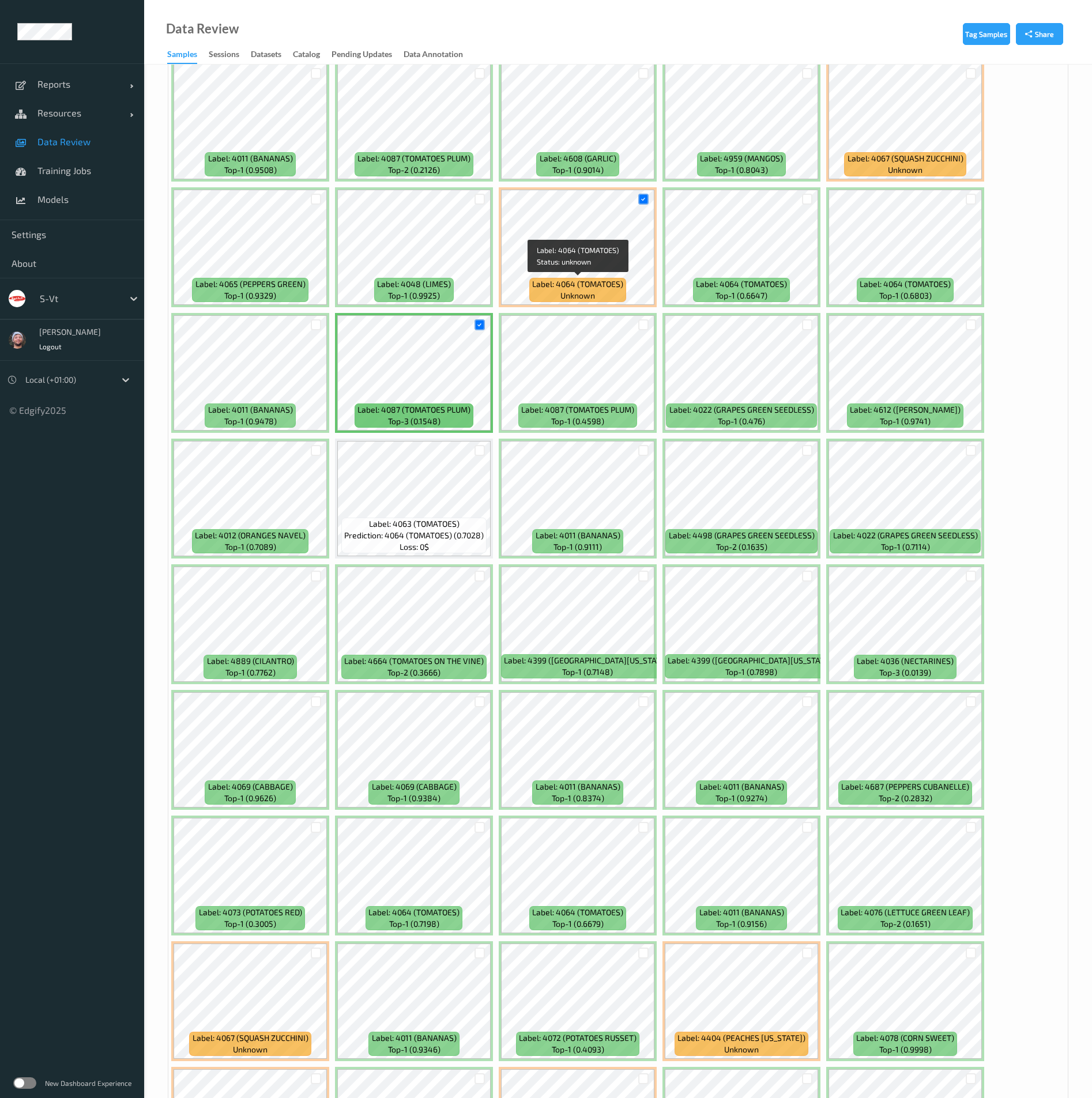
scroll to position [2681, 0]
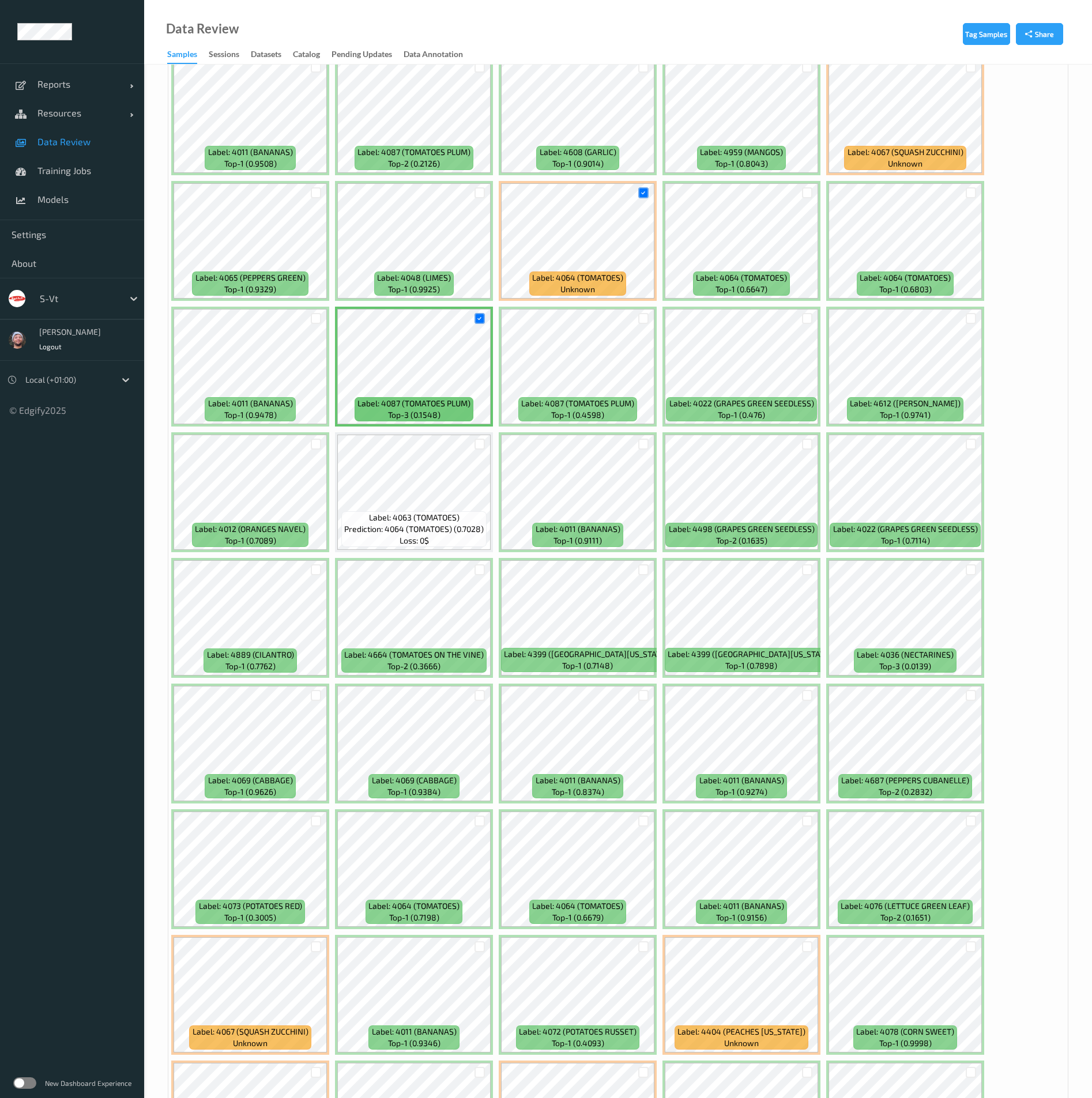
click at [495, 430] on div "Label: 4045 (CHERRIES) top-1 (0.9905) Label: 4635 (GRAPES RED HOB GOBLIN) top-3…" at bounding box center [619, 178] width 900 height 5027
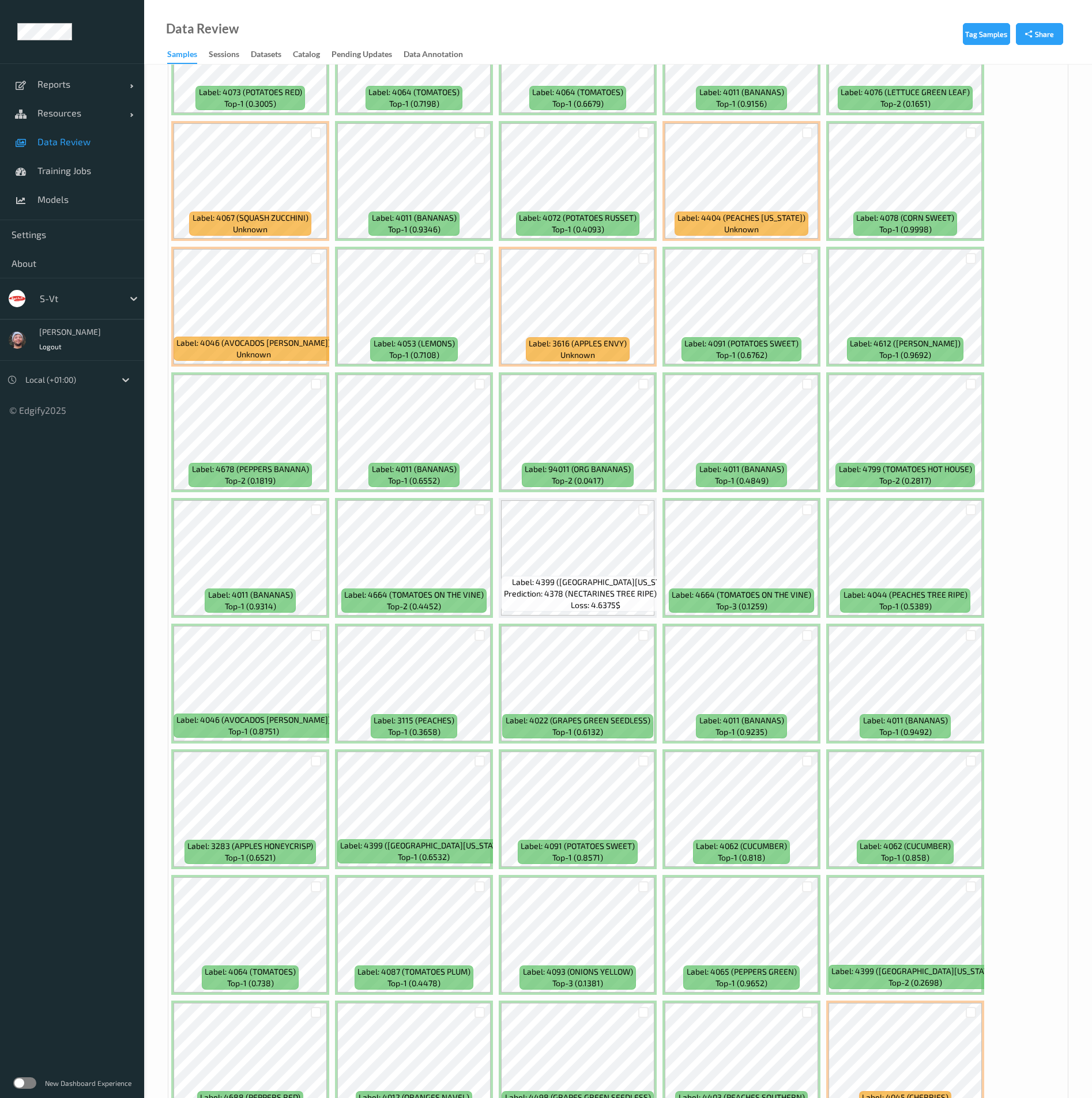
scroll to position [3632, 0]
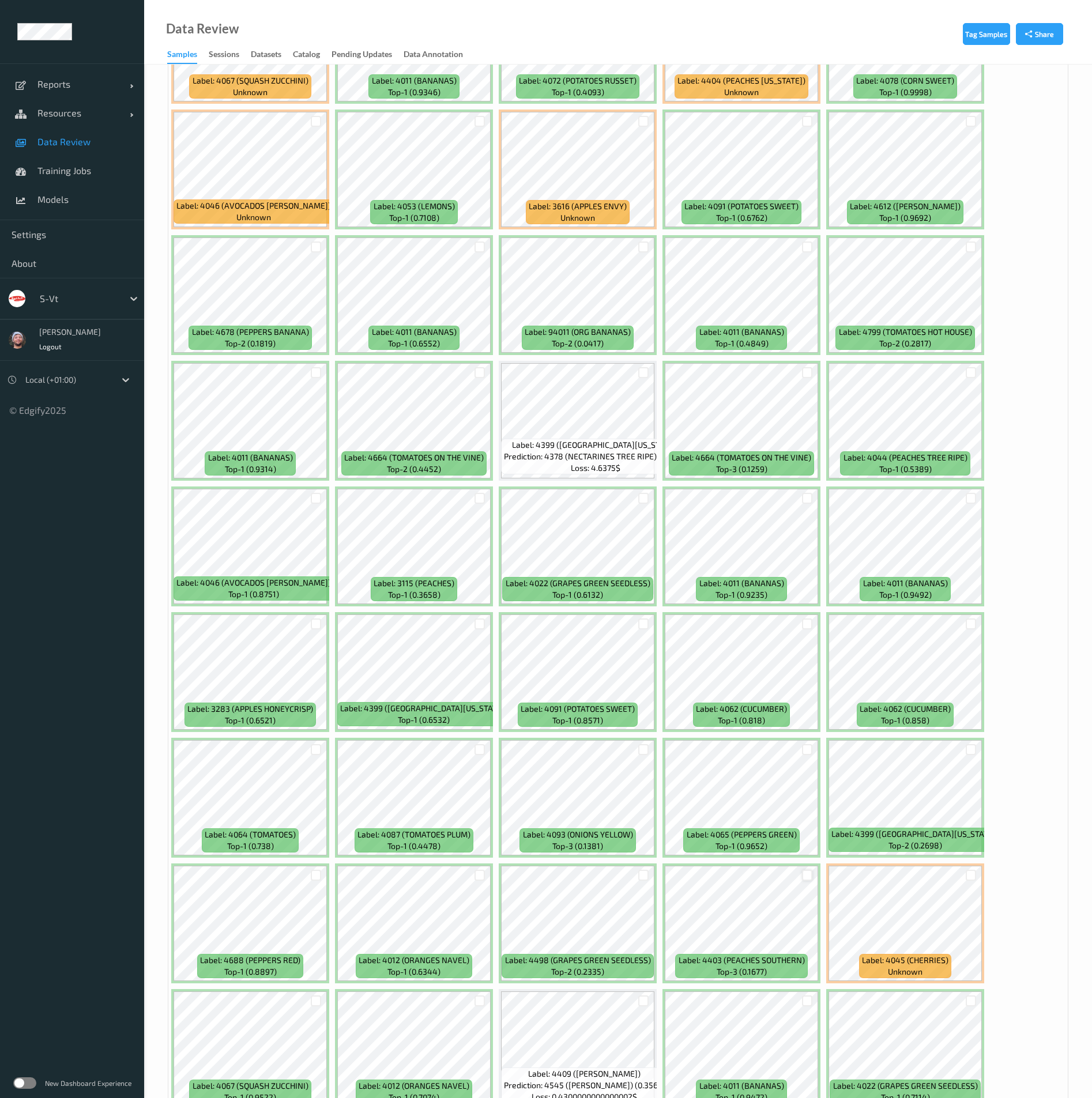
click at [804, 879] on div at bounding box center [808, 875] width 11 height 11
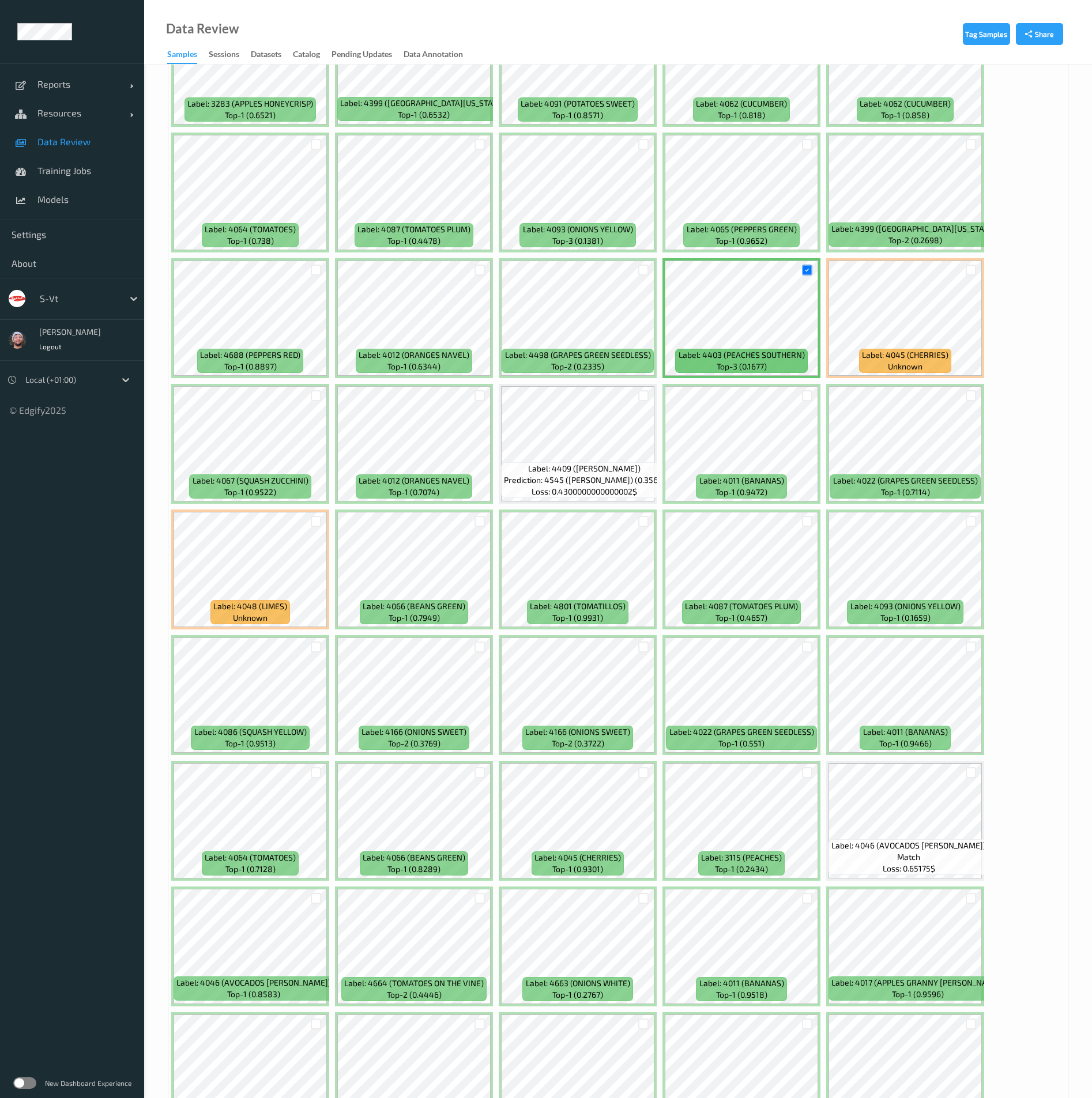
scroll to position [4322, 0]
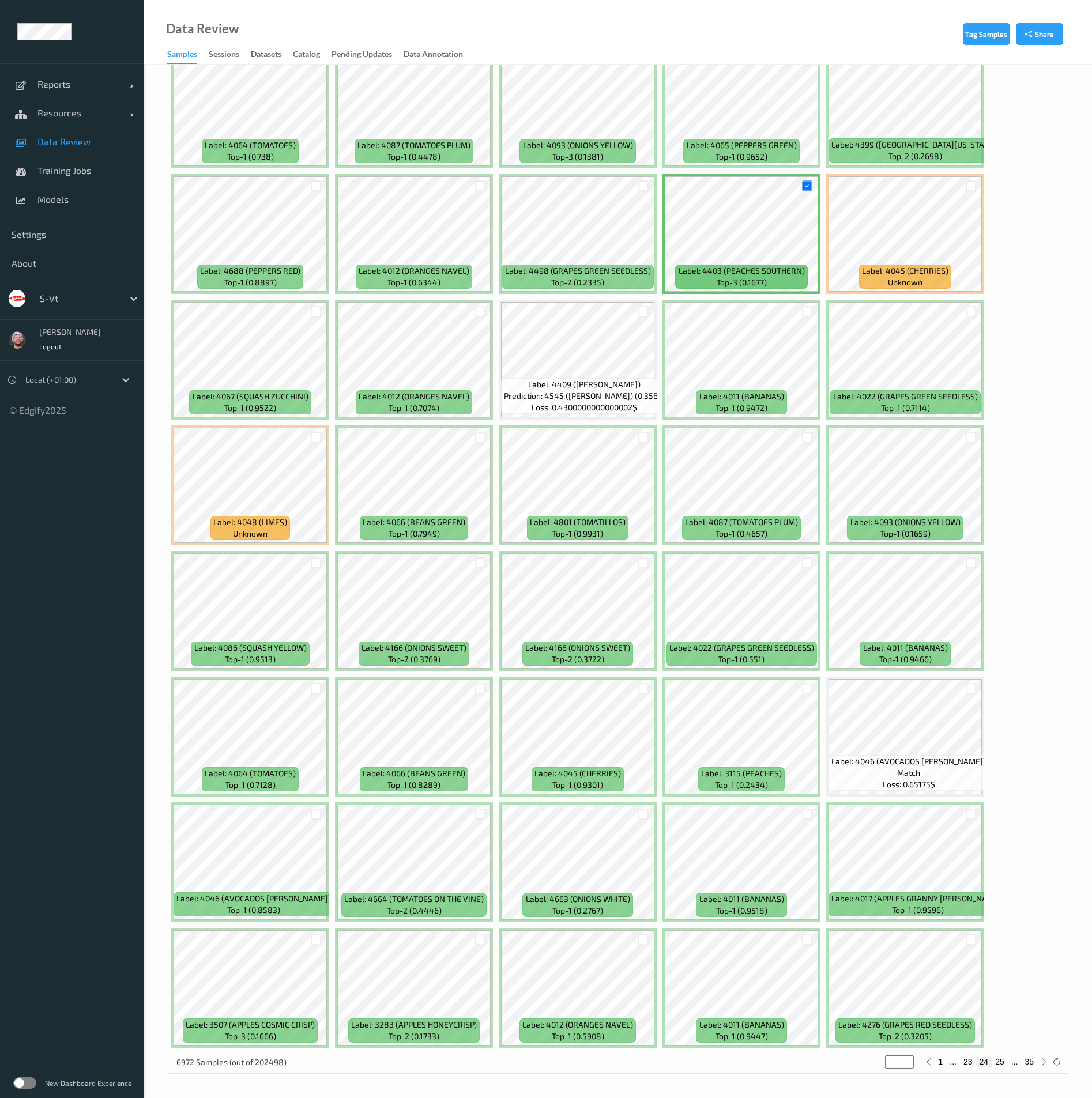
click at [1001, 1068] on div "6972 Samples (out of 202498) ** 1 ... 23 24 25 ... 35" at bounding box center [619, 1062] width 900 height 23
click at [1001, 1063] on button "25" at bounding box center [999, 1061] width 16 height 10
type input "**"
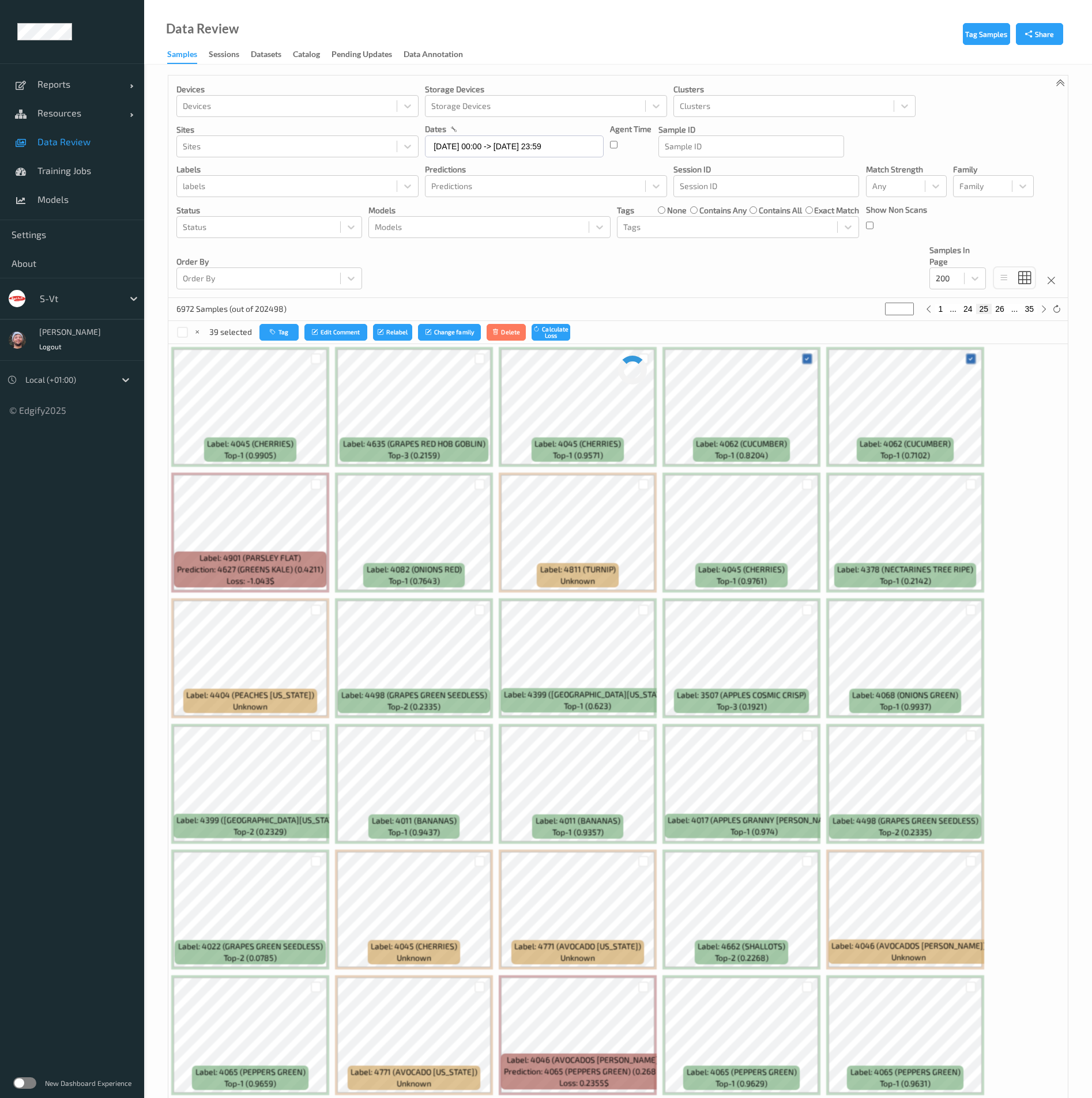
scroll to position [0, 0]
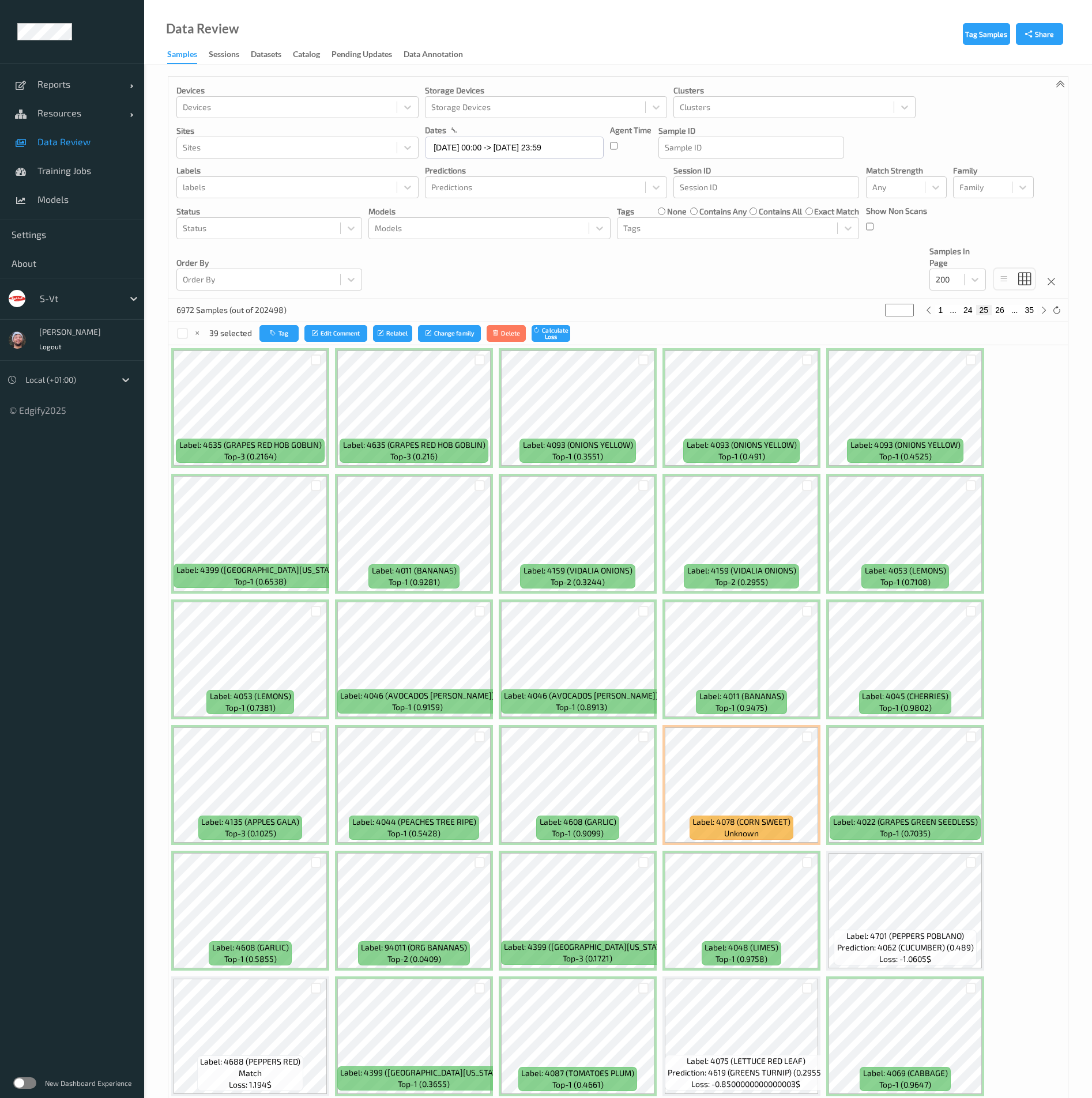
click at [649, 742] on div at bounding box center [644, 736] width 22 height 19
click at [641, 738] on div at bounding box center [644, 737] width 11 height 11
click at [806, 734] on div at bounding box center [808, 737] width 11 height 11
click at [314, 866] on div at bounding box center [316, 862] width 11 height 11
click at [477, 280] on div "Devices Devices Storage Devices Storage Devices Clusters Clusters Sites Sites d…" at bounding box center [619, 188] width 900 height 223
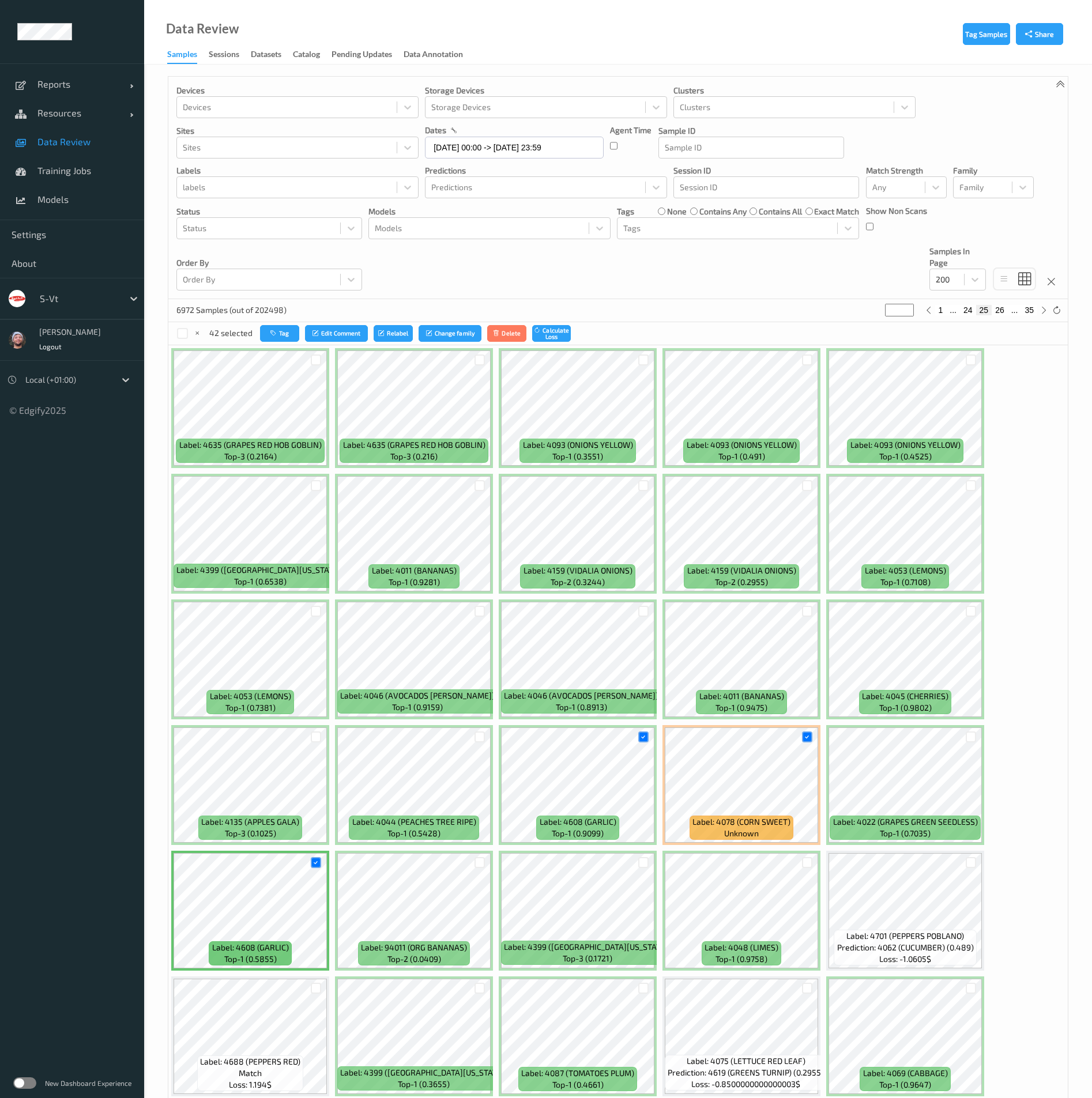
scroll to position [260, 0]
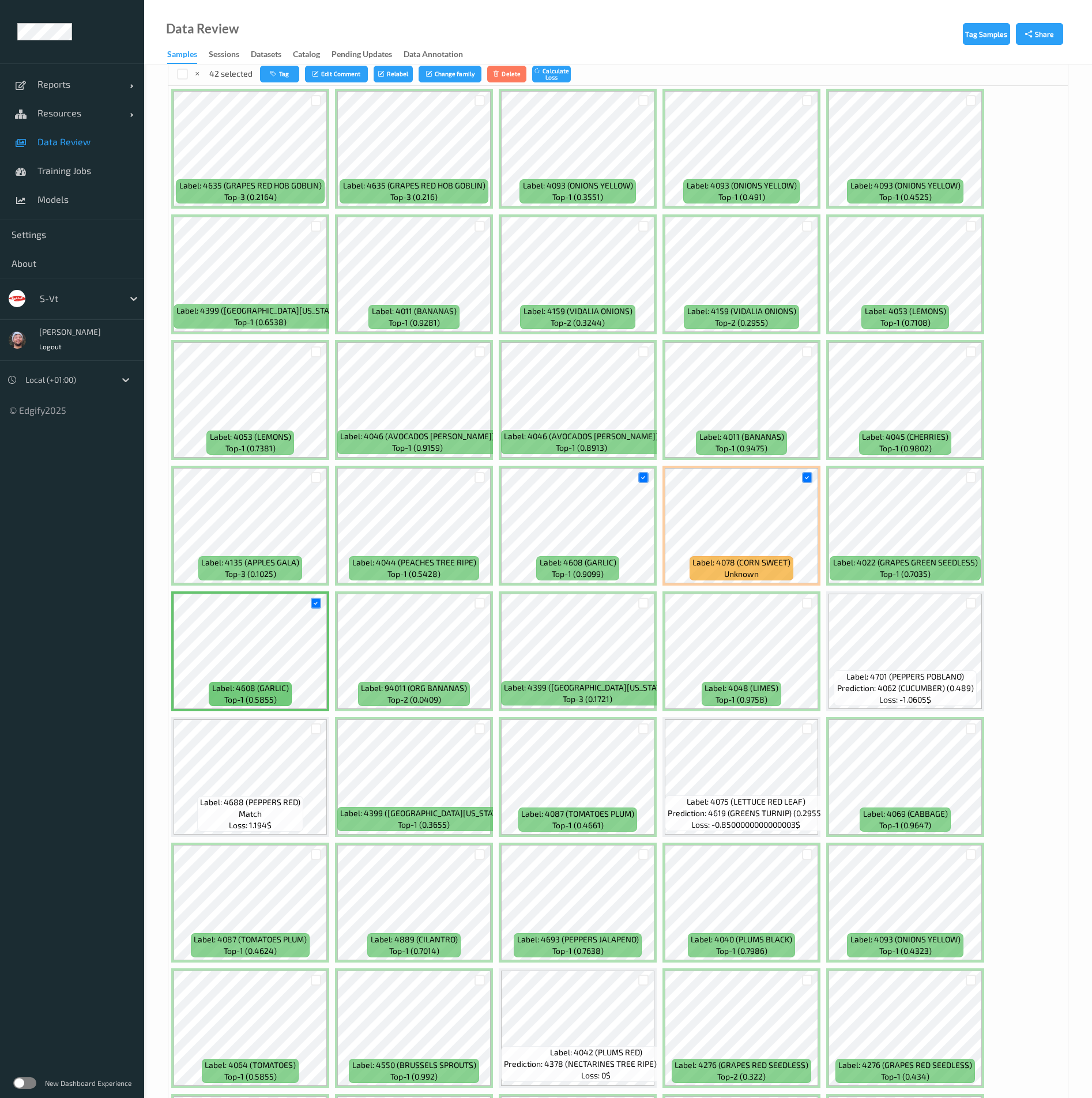
click at [113, 556] on ul "Reports Default Report Customized Report Resources Devices Clusters Sites Data …" at bounding box center [71, 549] width 144 height 1098
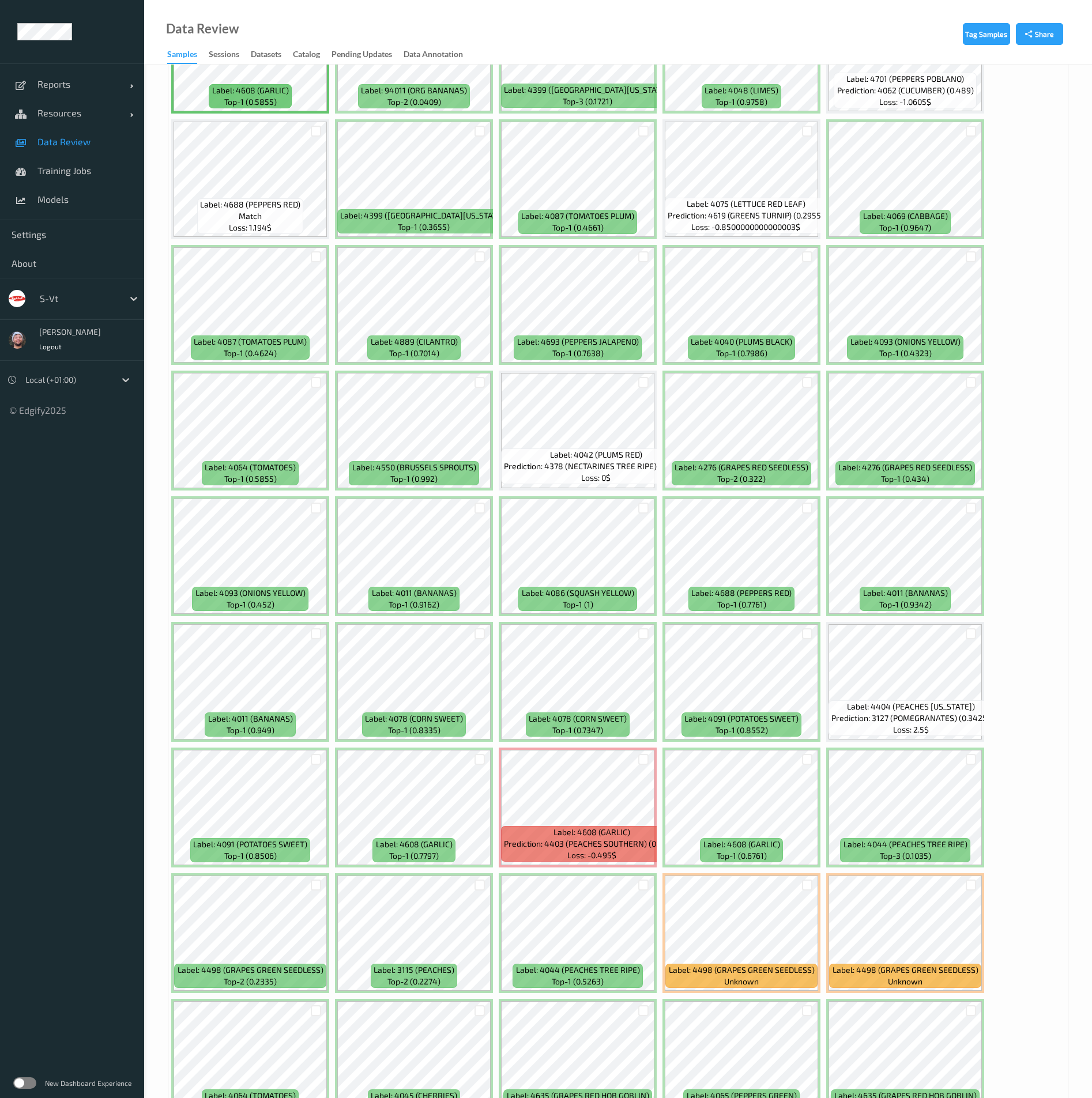
scroll to position [951, 0]
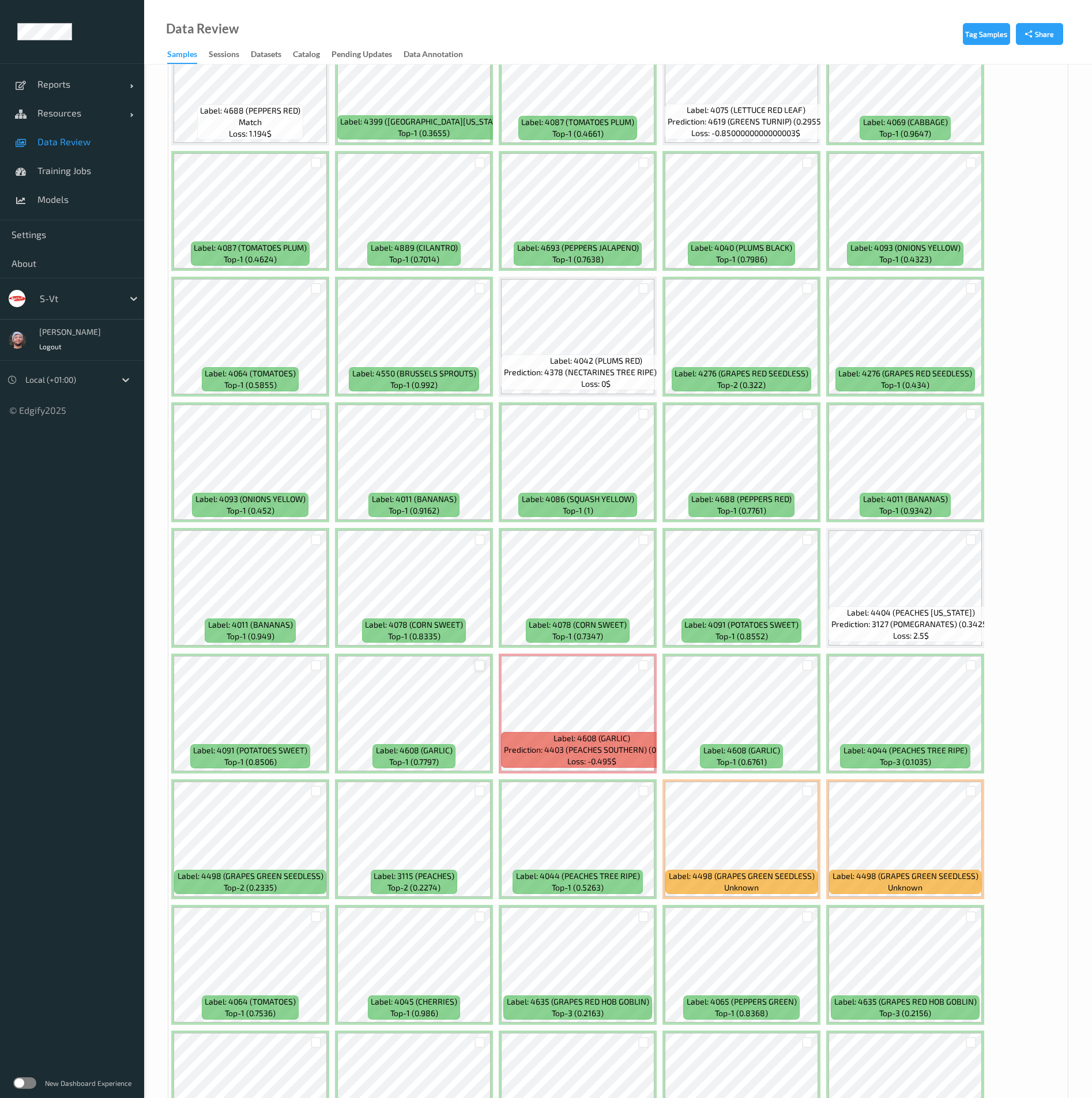
click at [482, 668] on div at bounding box center [481, 666] width 11 height 11
click at [808, 666] on div at bounding box center [808, 666] width 11 height 11
click at [117, 694] on ul "Reports Default Report Customized Report Resources Devices Clusters Sites Data …" at bounding box center [71, 549] width 144 height 1098
click at [101, 560] on ul "Reports Default Report Customized Report Resources Devices Clusters Sites Data …" at bounding box center [71, 549] width 144 height 1098
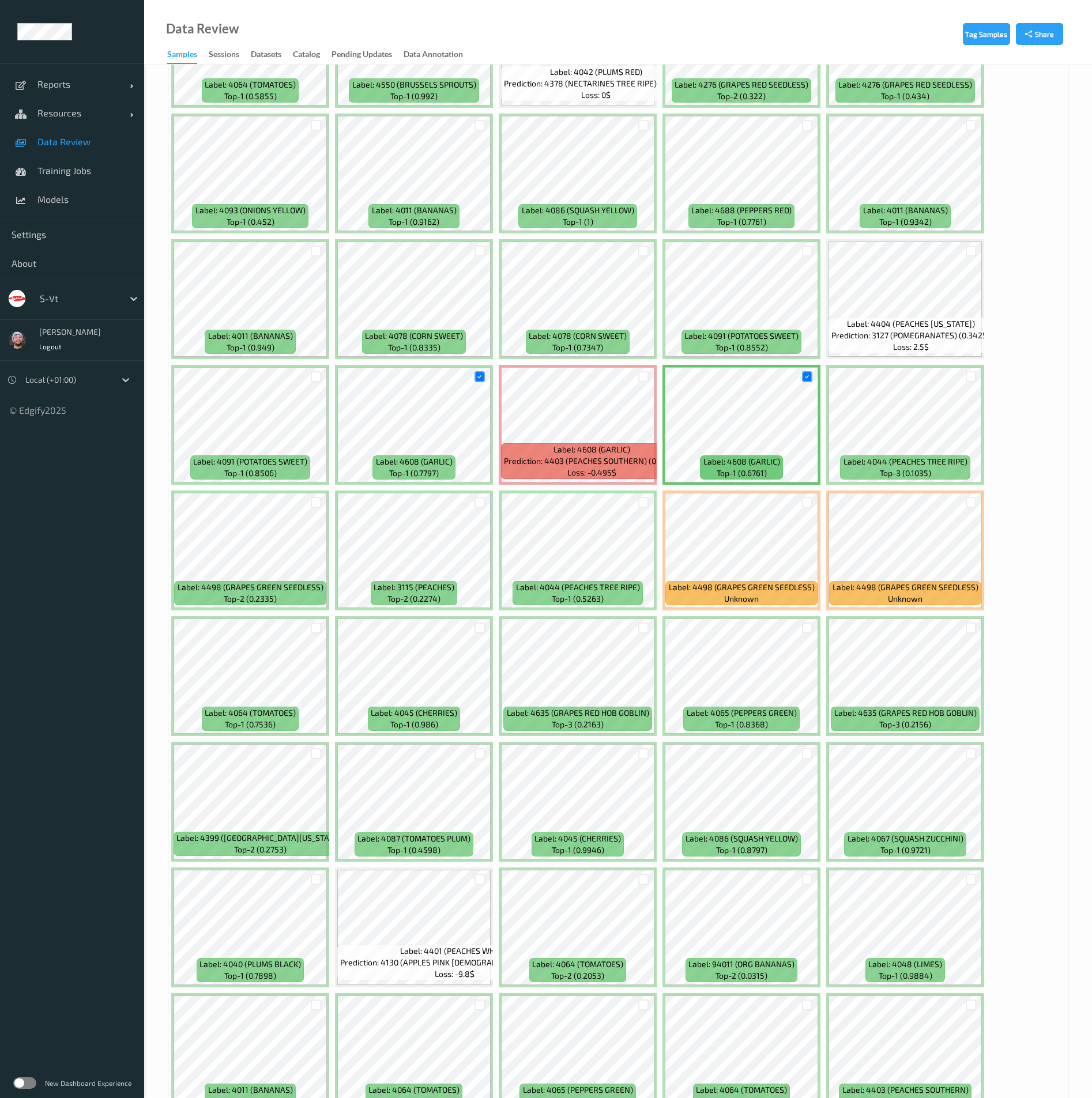
scroll to position [1384, 0]
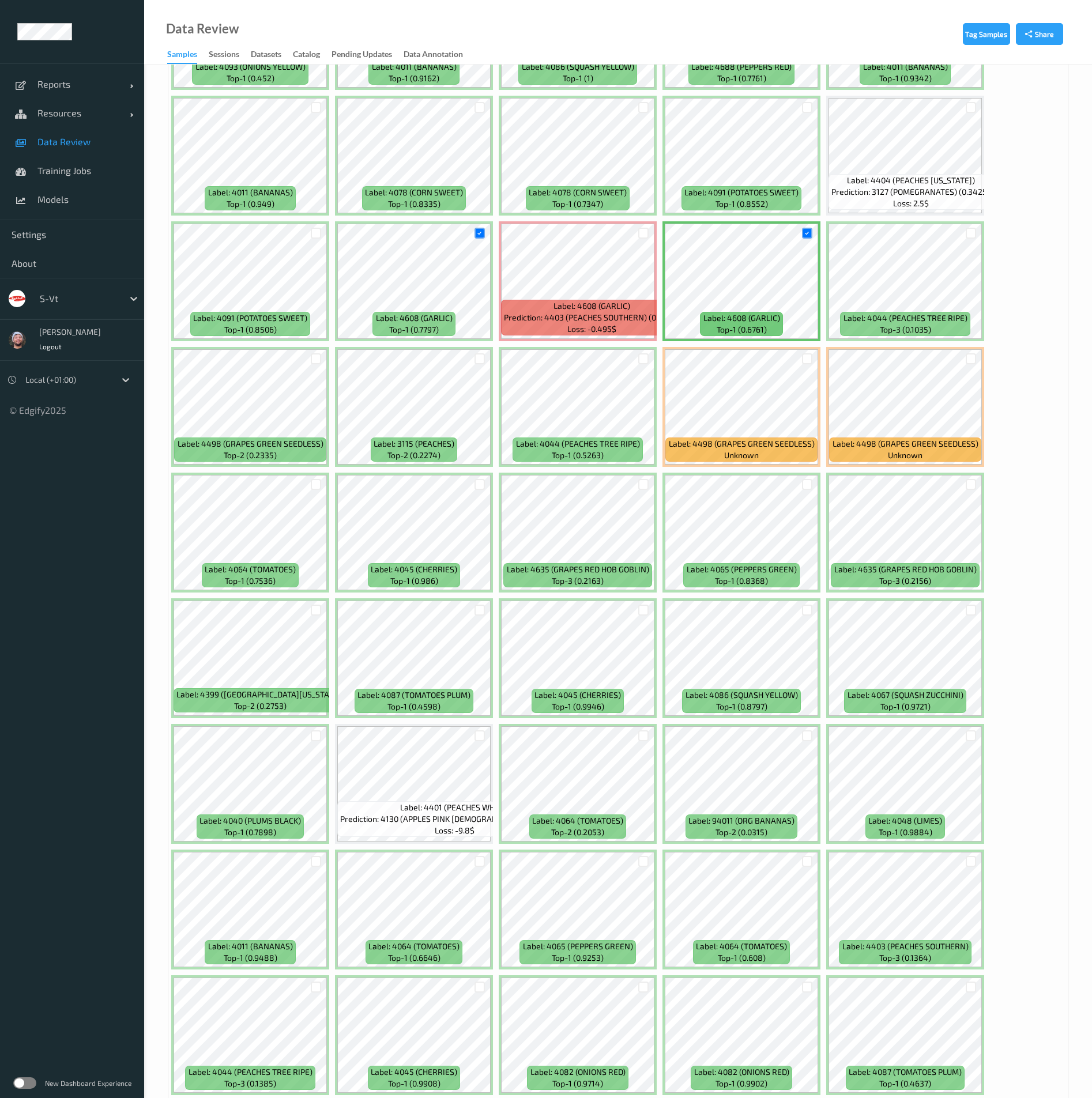
click at [101, 558] on ul "Reports Default Report Customized Report Resources Devices Clusters Sites Data …" at bounding box center [71, 549] width 144 height 1098
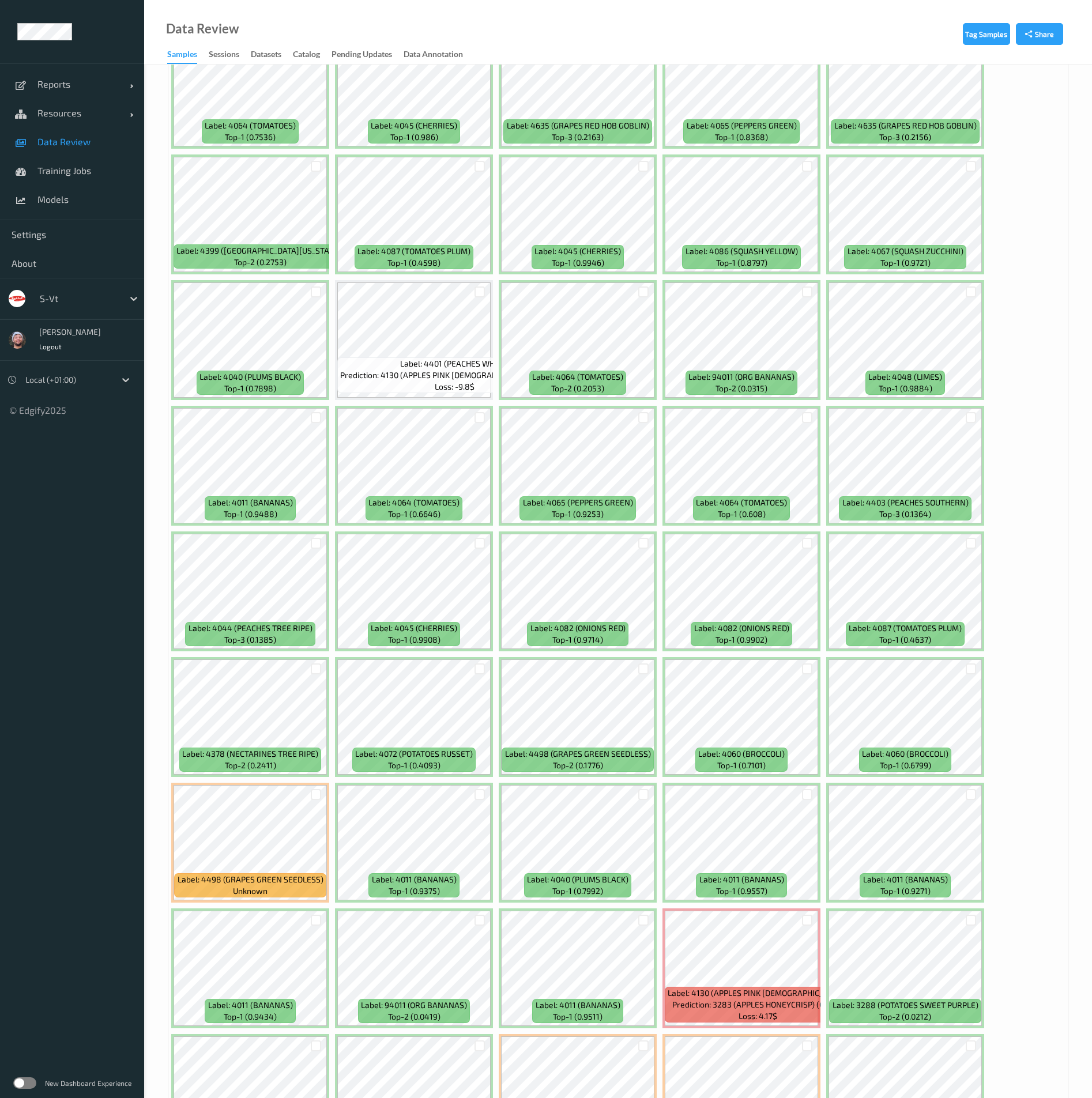
scroll to position [1989, 0]
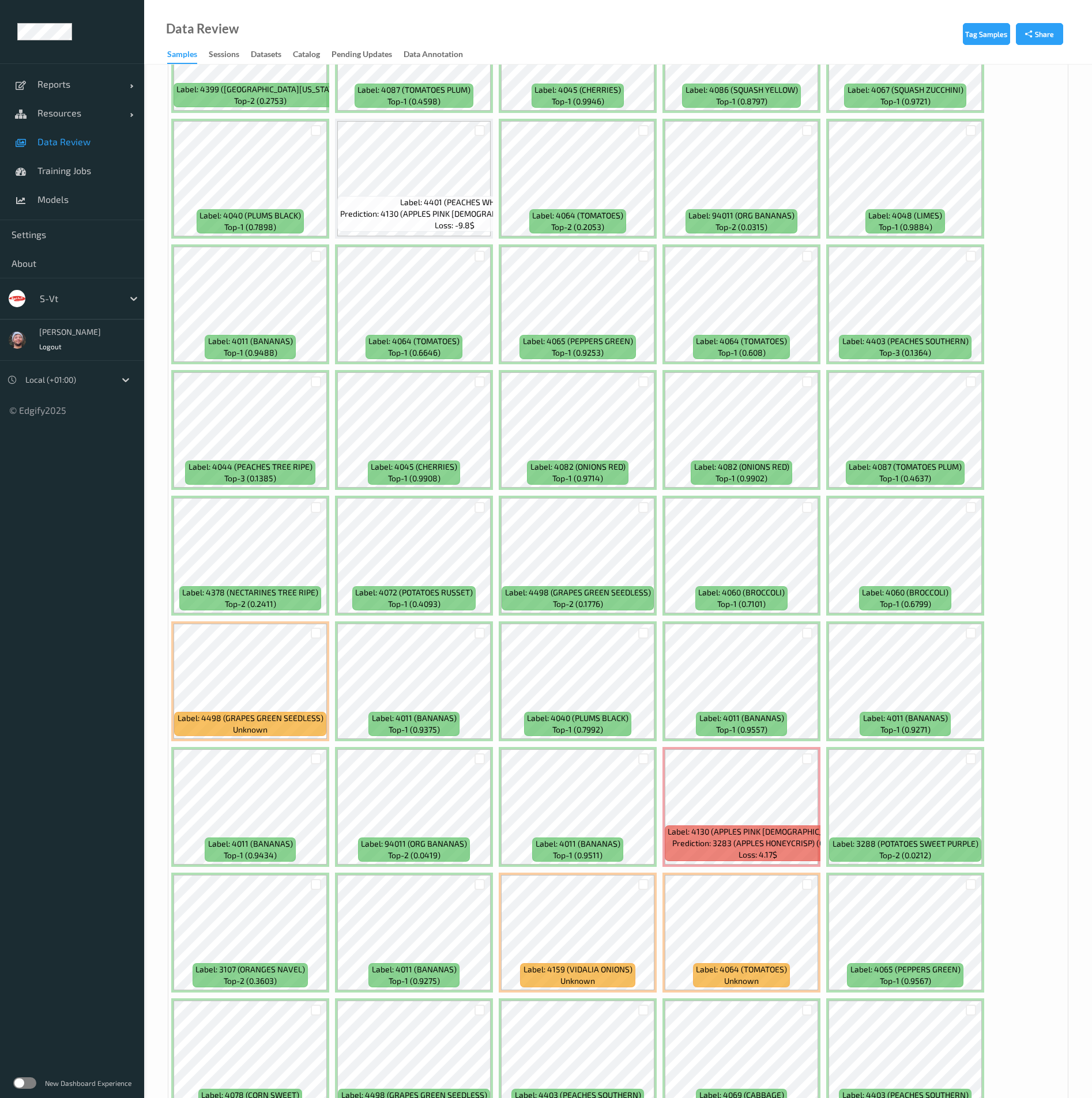
click at [155, 594] on div "Tag Samples Share Devices Devices Storage Devices Storage Devices Clusters Clus…" at bounding box center [618, 753] width 948 height 5355
click at [151, 592] on div "Tag Samples Share Devices Devices Storage Devices Storage Devices Clusters Clus…" at bounding box center [618, 753] width 948 height 5355
click at [151, 620] on div "Tag Samples Share Devices Devices Storage Devices Storage Devices Clusters Clus…" at bounding box center [618, 753] width 948 height 5355
click at [156, 611] on div "Tag Samples Share Devices Devices Storage Devices Storage Devices Clusters Clus…" at bounding box center [618, 753] width 948 height 5355
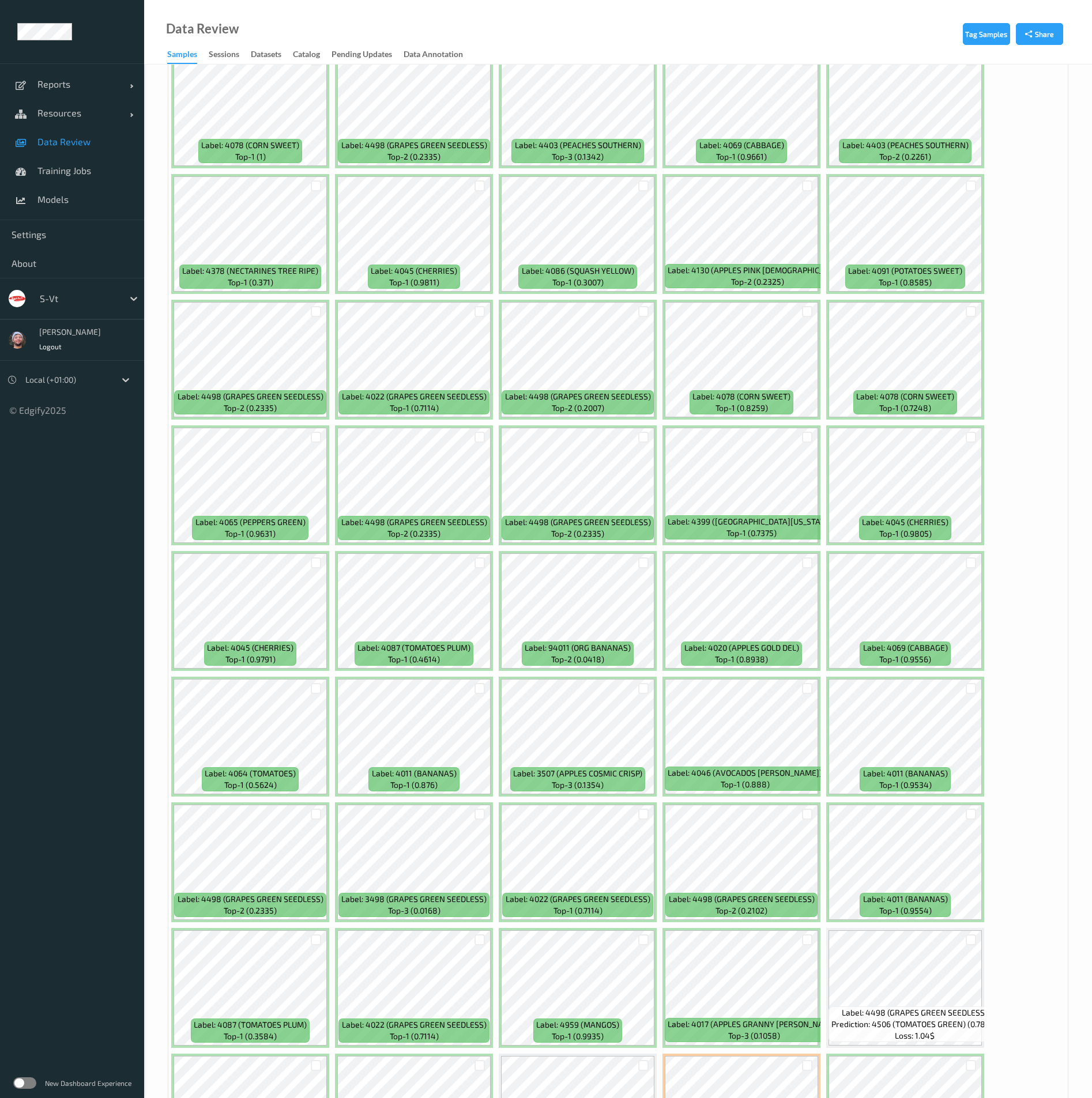
scroll to position [2940, 0]
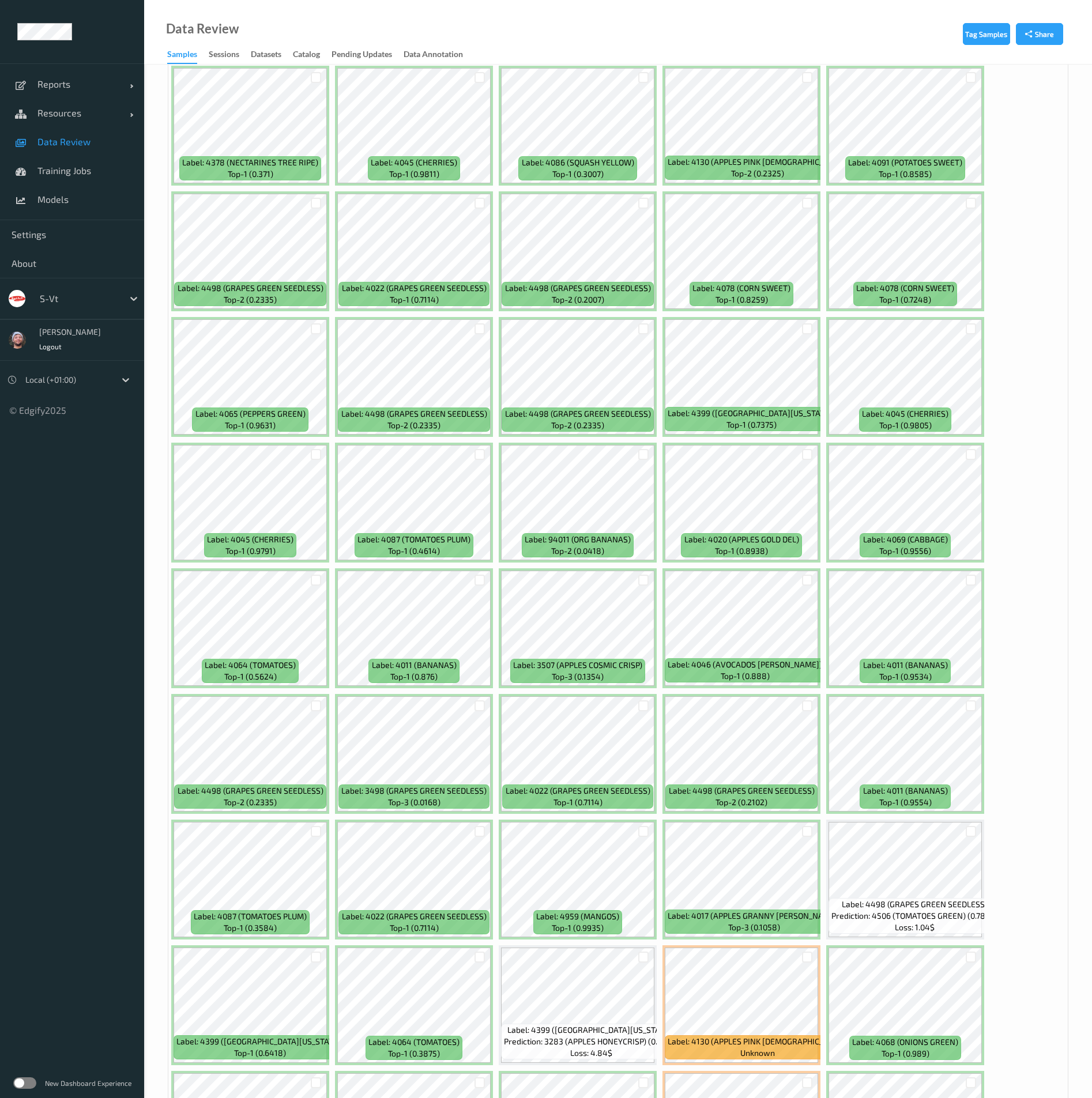
scroll to position [3199, 0]
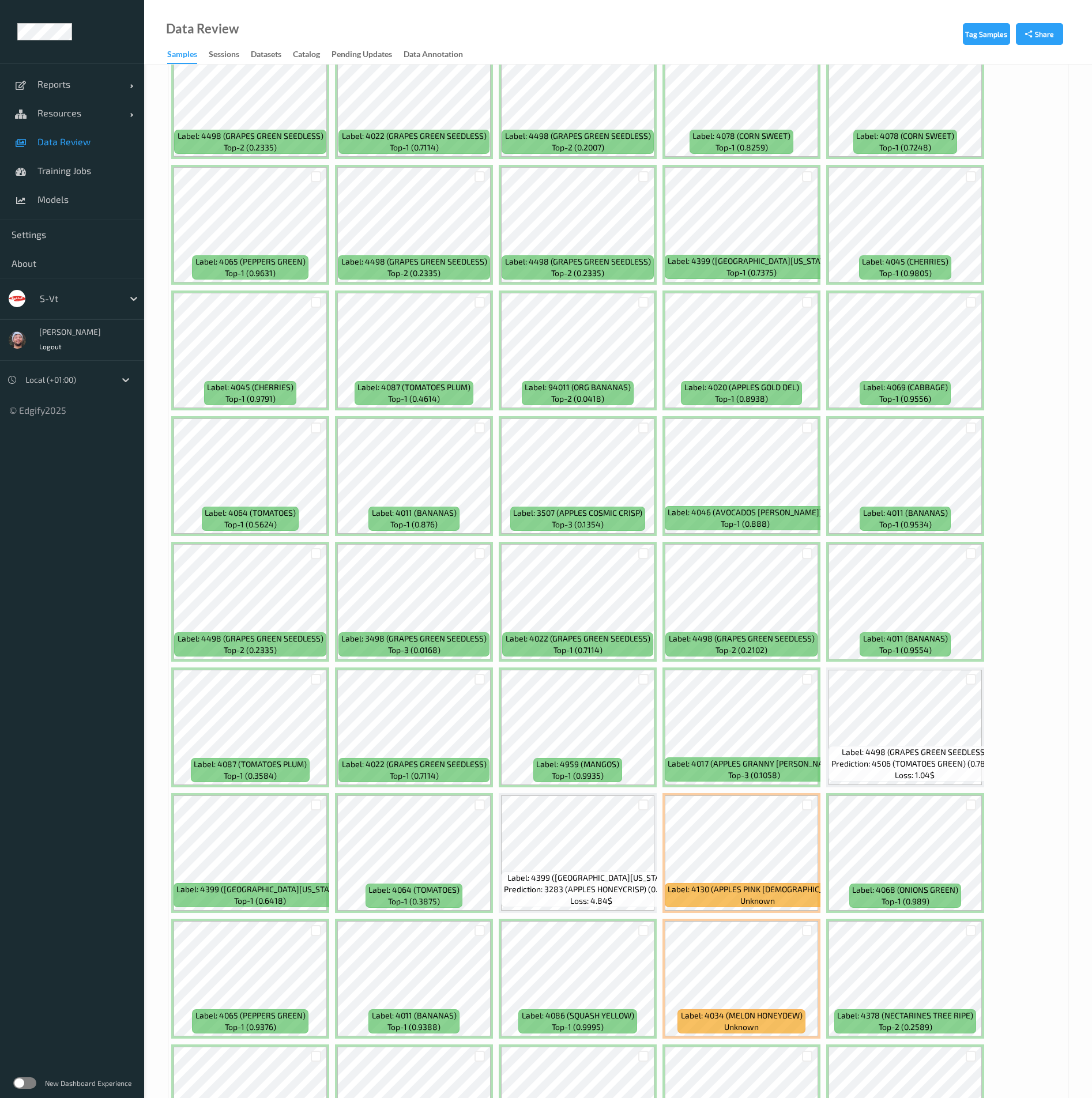
click at [103, 764] on ul "Reports Default Report Customized Report Resources Devices Clusters Sites Data …" at bounding box center [71, 549] width 144 height 1098
click at [975, 552] on div at bounding box center [971, 554] width 11 height 11
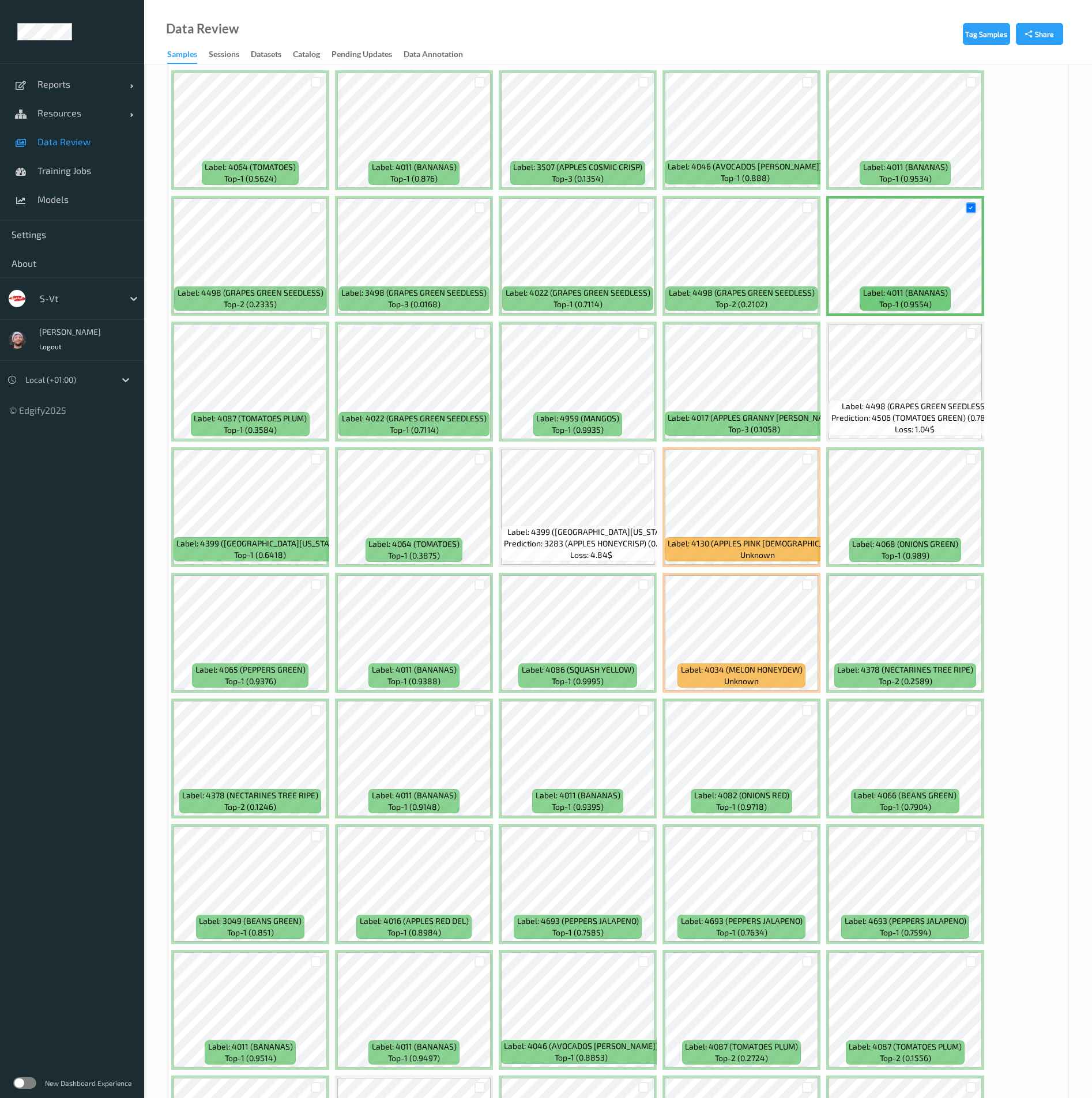
click at [91, 540] on ul "Reports Default Report Customized Report Resources Devices Clusters Sites Data …" at bounding box center [71, 549] width 144 height 1098
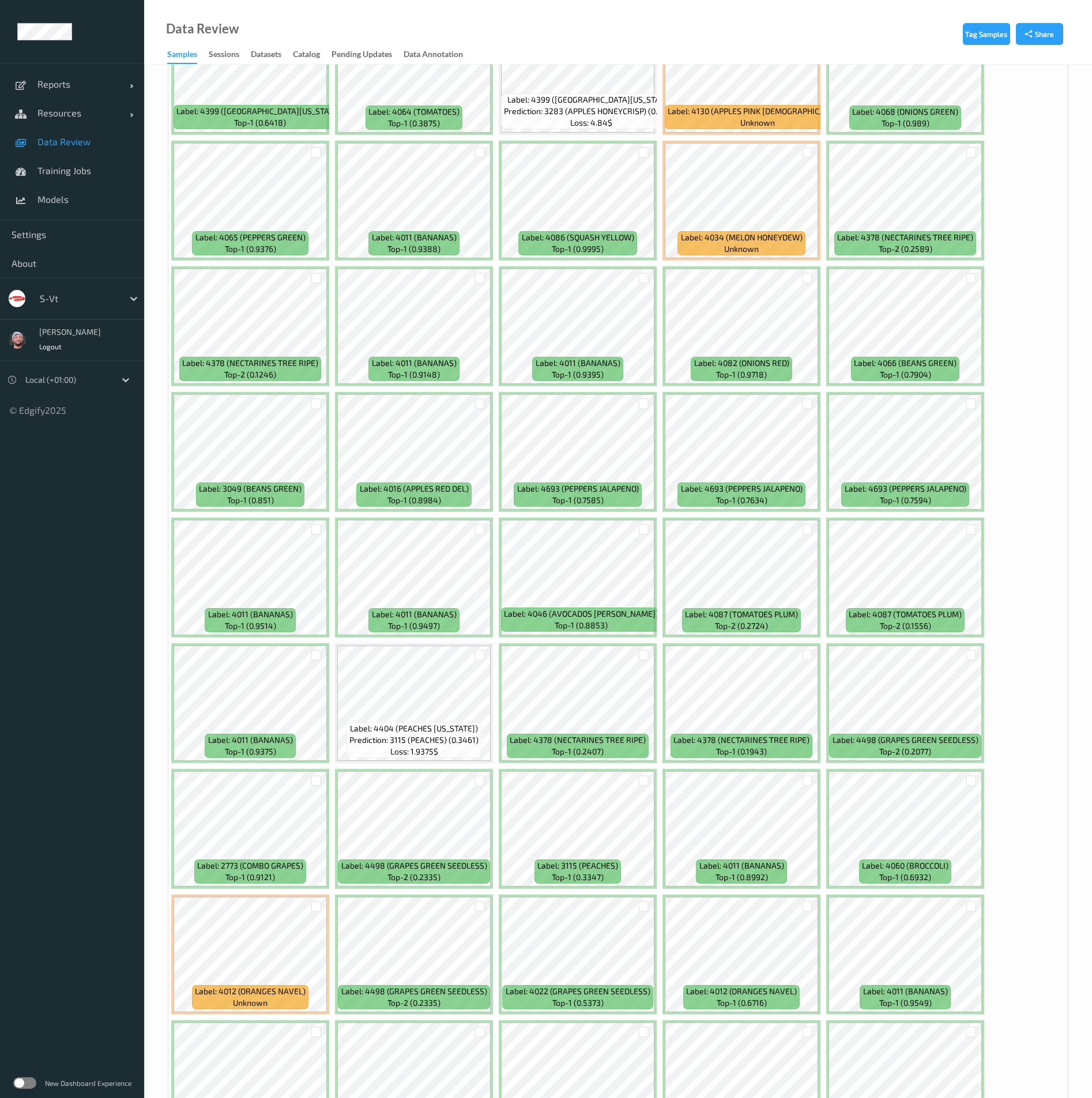
scroll to position [4151, 0]
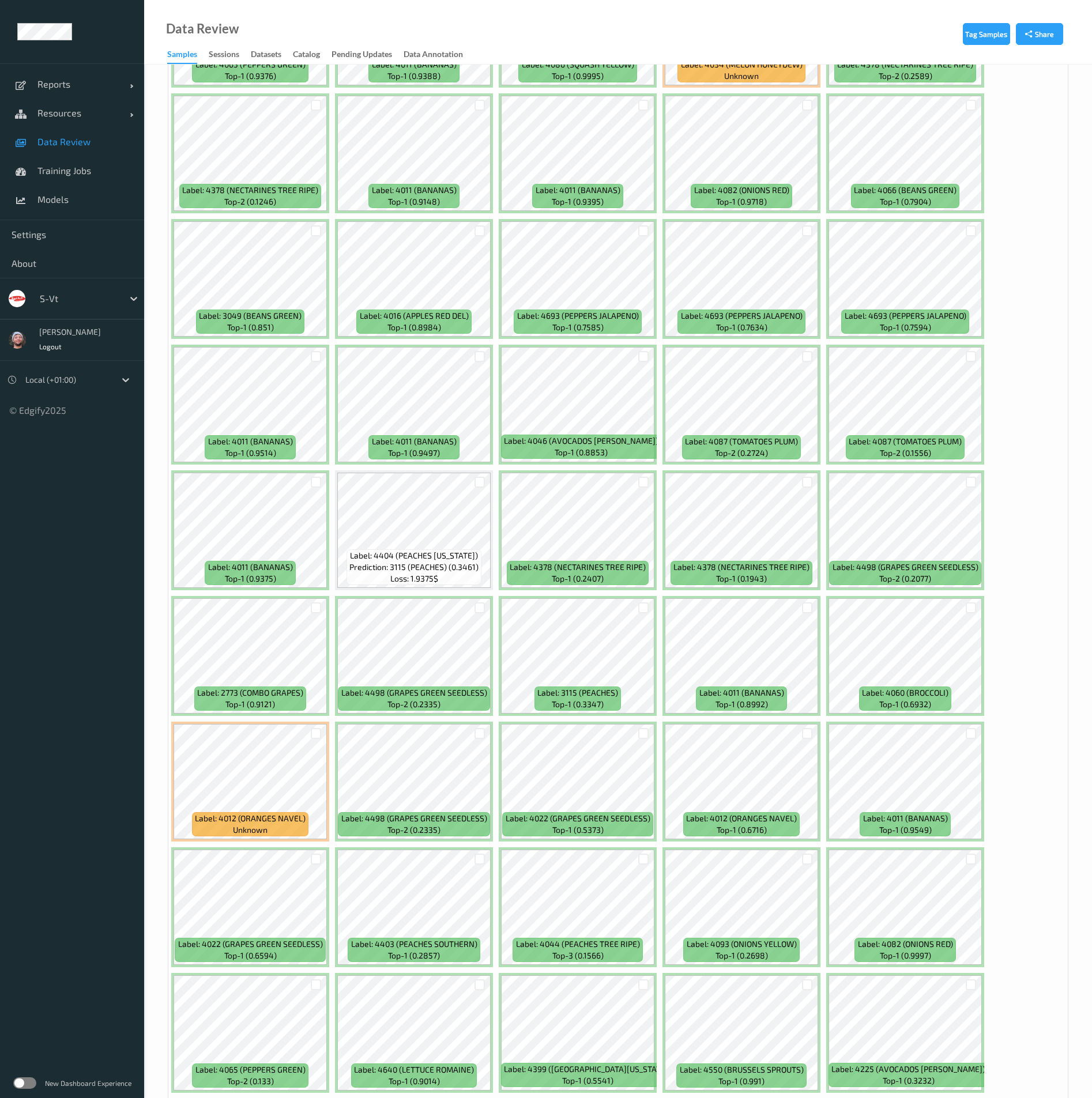
click at [71, 490] on ul "Reports Default Report Customized Report Resources Devices Clusters Sites Data …" at bounding box center [71, 549] width 144 height 1098
click at [806, 735] on div at bounding box center [808, 734] width 11 height 11
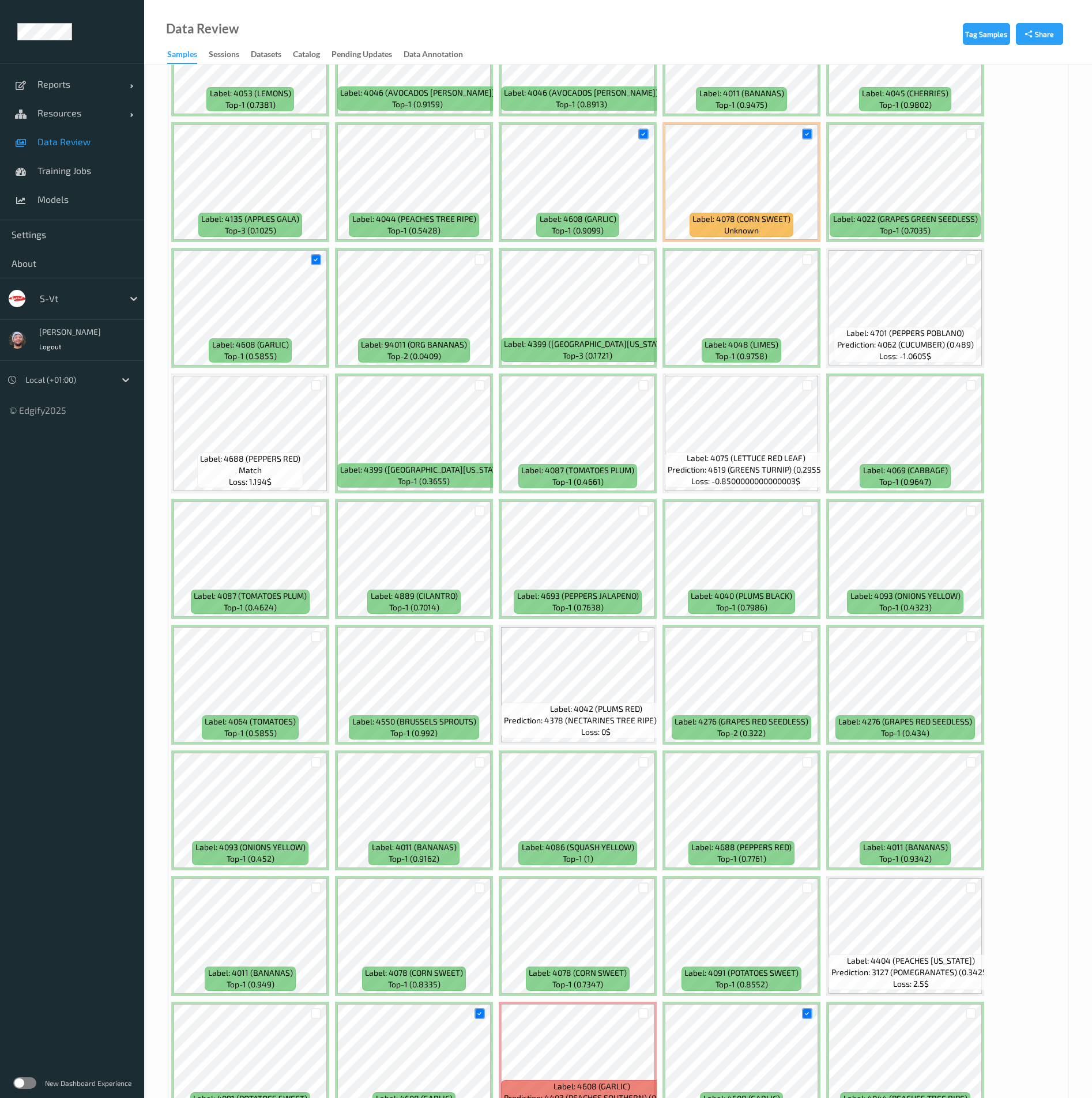
scroll to position [0, 0]
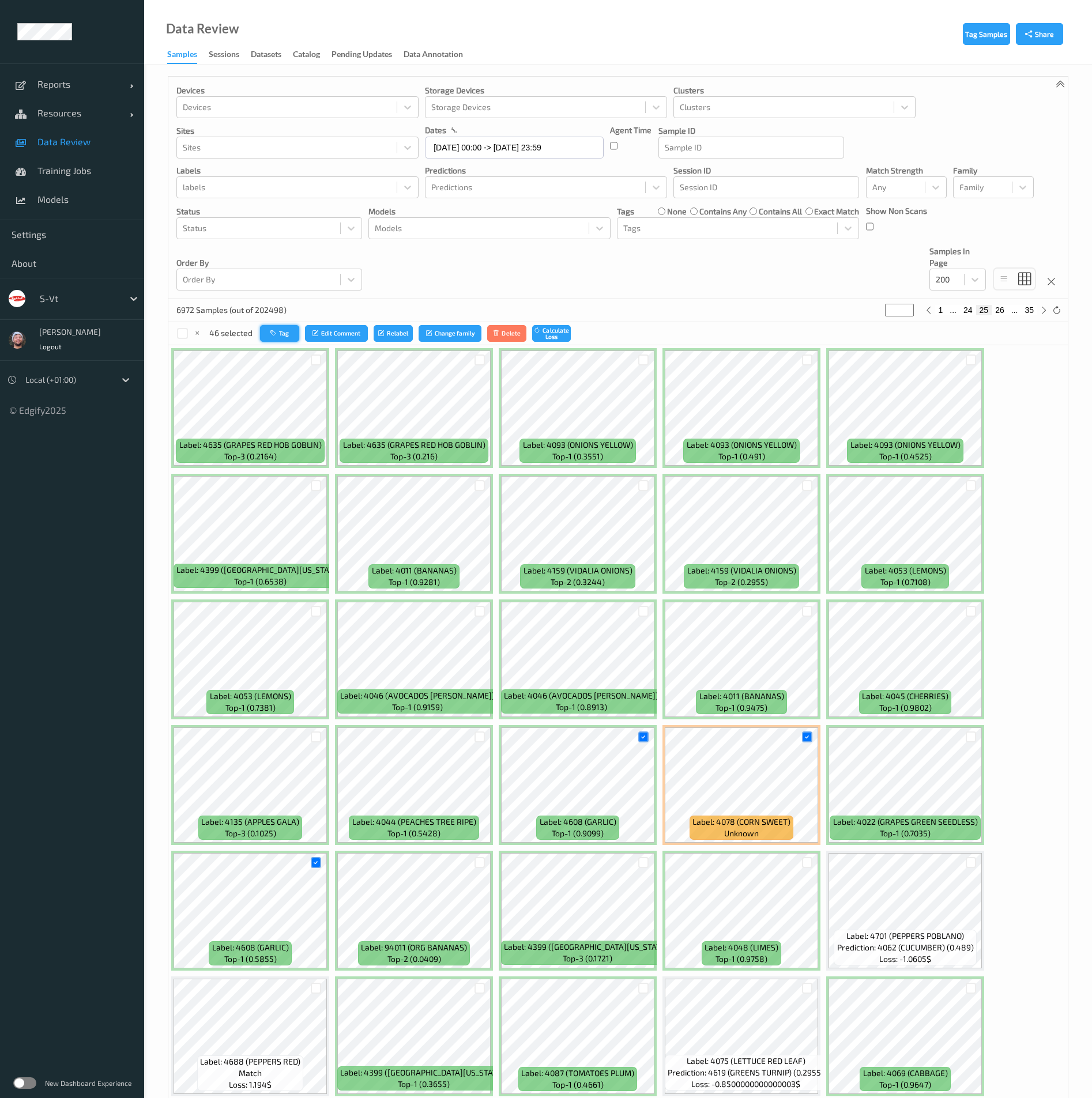
click at [277, 335] on icon "button" at bounding box center [275, 333] width 8 height 6
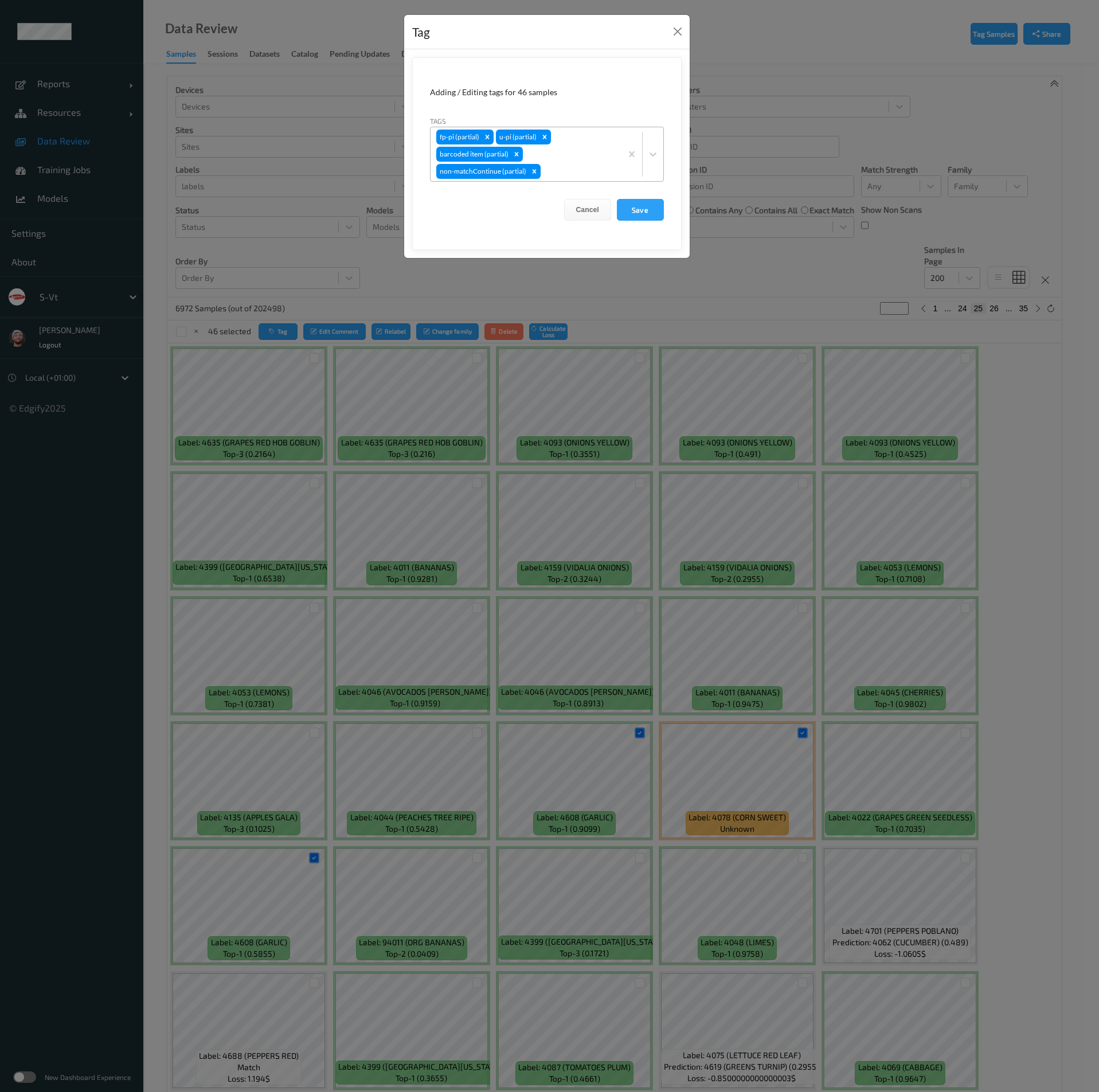
click at [572, 152] on div "fp-pi (partial) u-pi (partial) barcoded item (partial) non-matchContinue (parti…" at bounding box center [526, 154] width 191 height 53
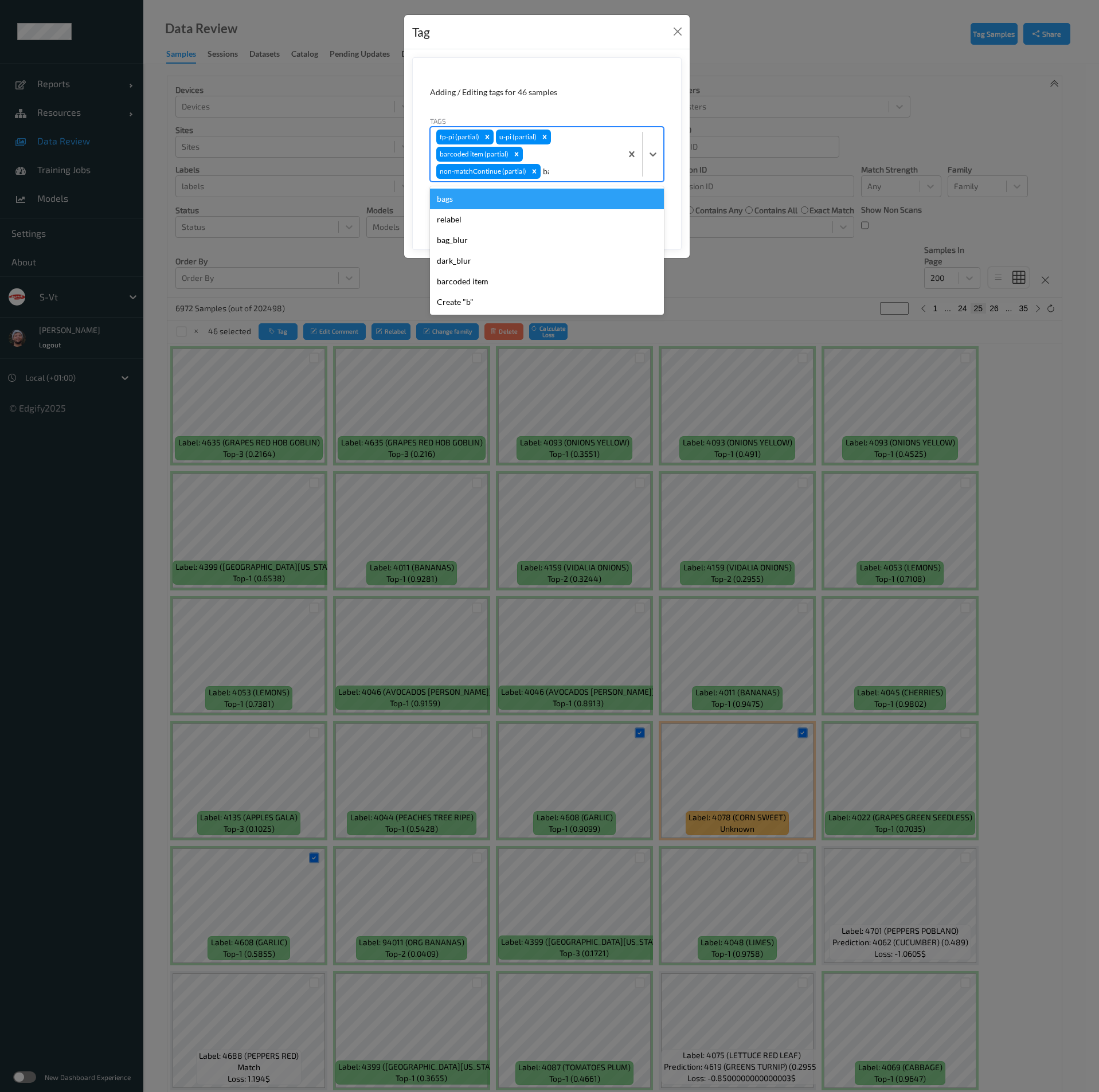
type input "bar"
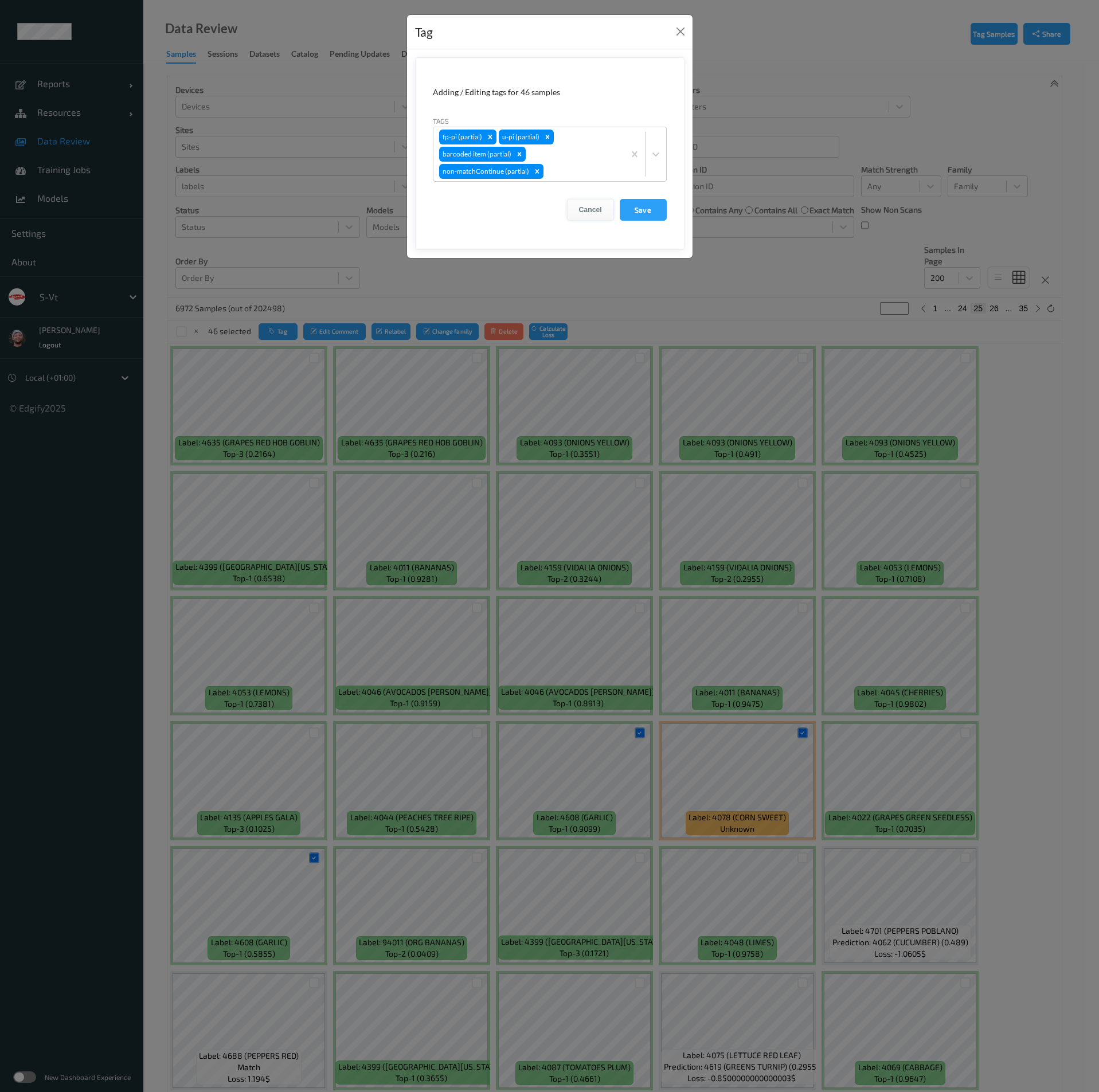
click at [581, 208] on button "Cancel" at bounding box center [590, 210] width 47 height 22
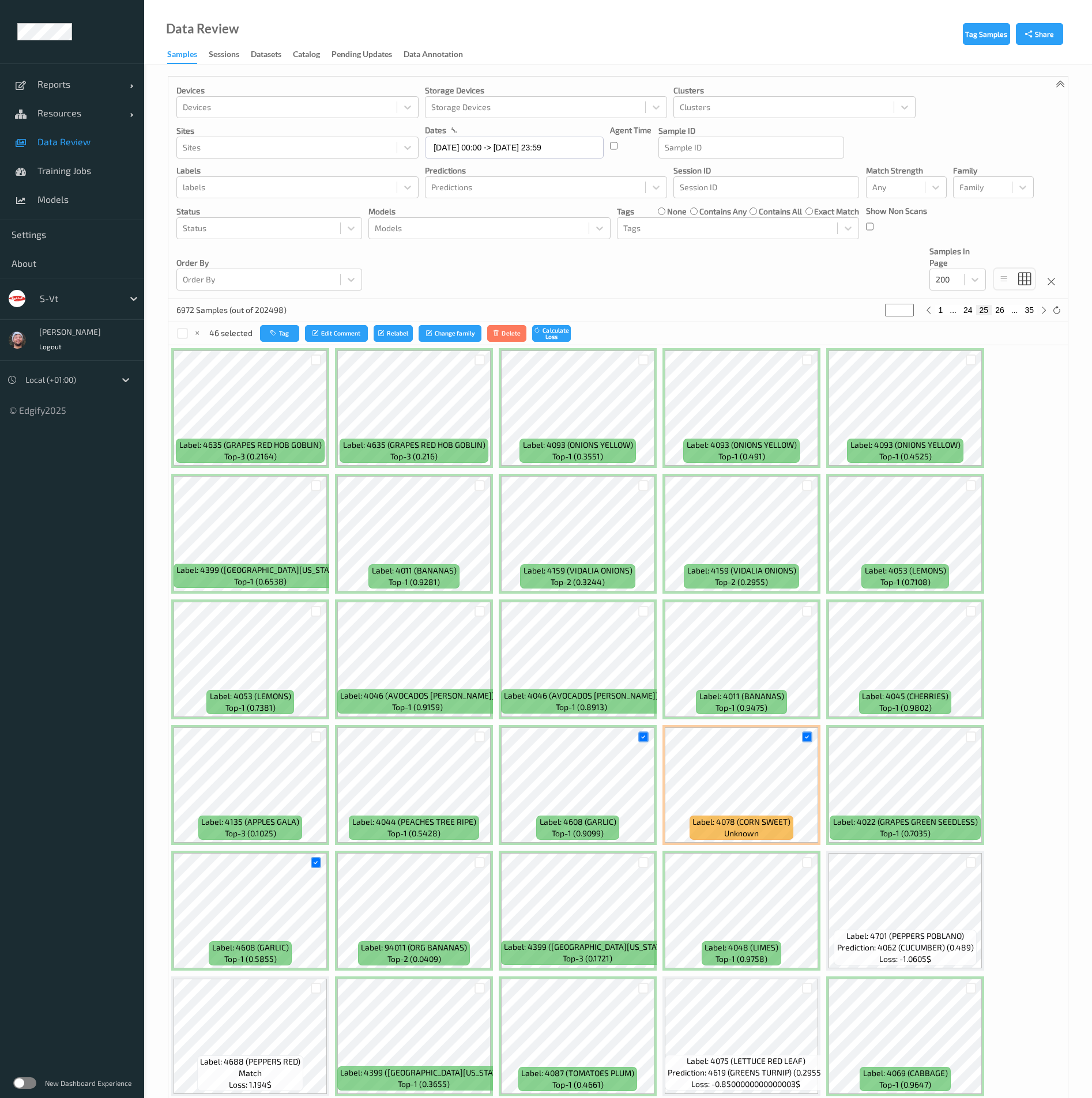
click at [275, 339] on button "Tag" at bounding box center [279, 334] width 39 height 17
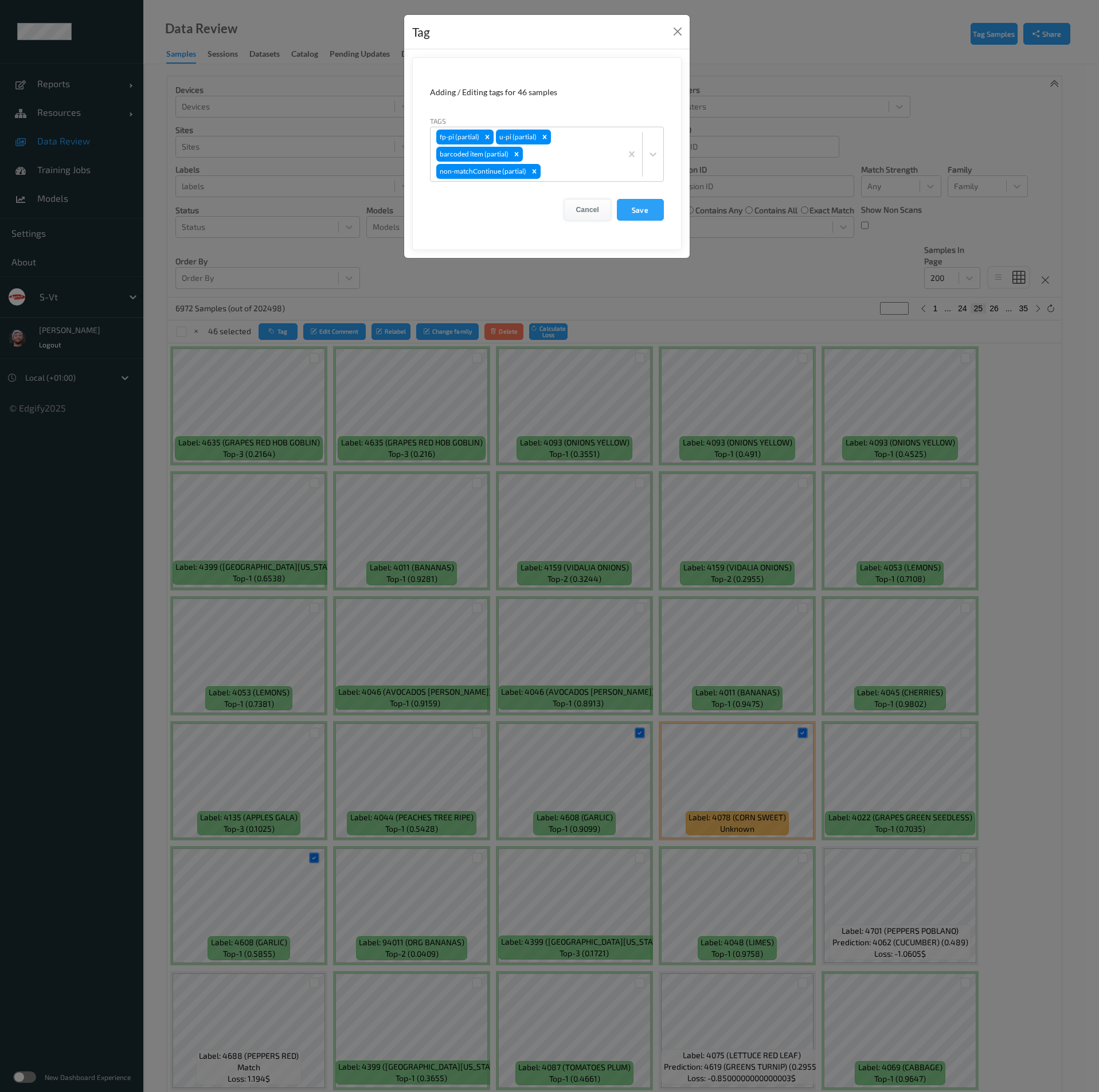
click at [584, 216] on button "Cancel" at bounding box center [587, 210] width 47 height 22
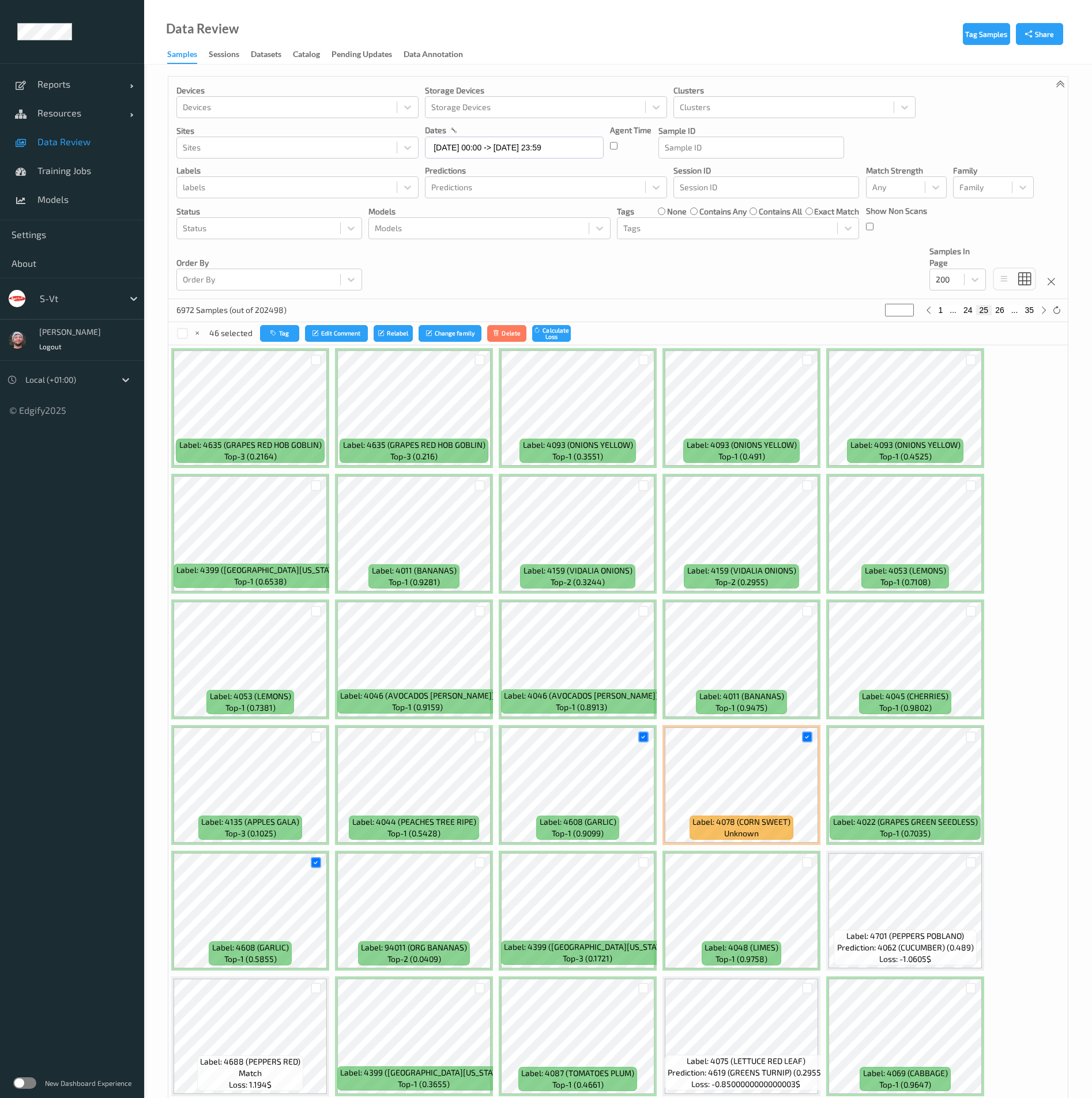
click at [542, 275] on div "Devices Devices Storage Devices Storage Devices Clusters Clusters Sites Sites d…" at bounding box center [619, 188] width 900 height 223
click at [473, 264] on div "Devices Devices Storage Devices Storage Devices Clusters Clusters Sites Sites d…" at bounding box center [619, 188] width 900 height 223
click at [54, 981] on ul "Reports Default Report Customized Report Resources Devices Clusters Sites Data …" at bounding box center [71, 549] width 144 height 1098
click at [277, 330] on icon "button" at bounding box center [275, 333] width 8 height 6
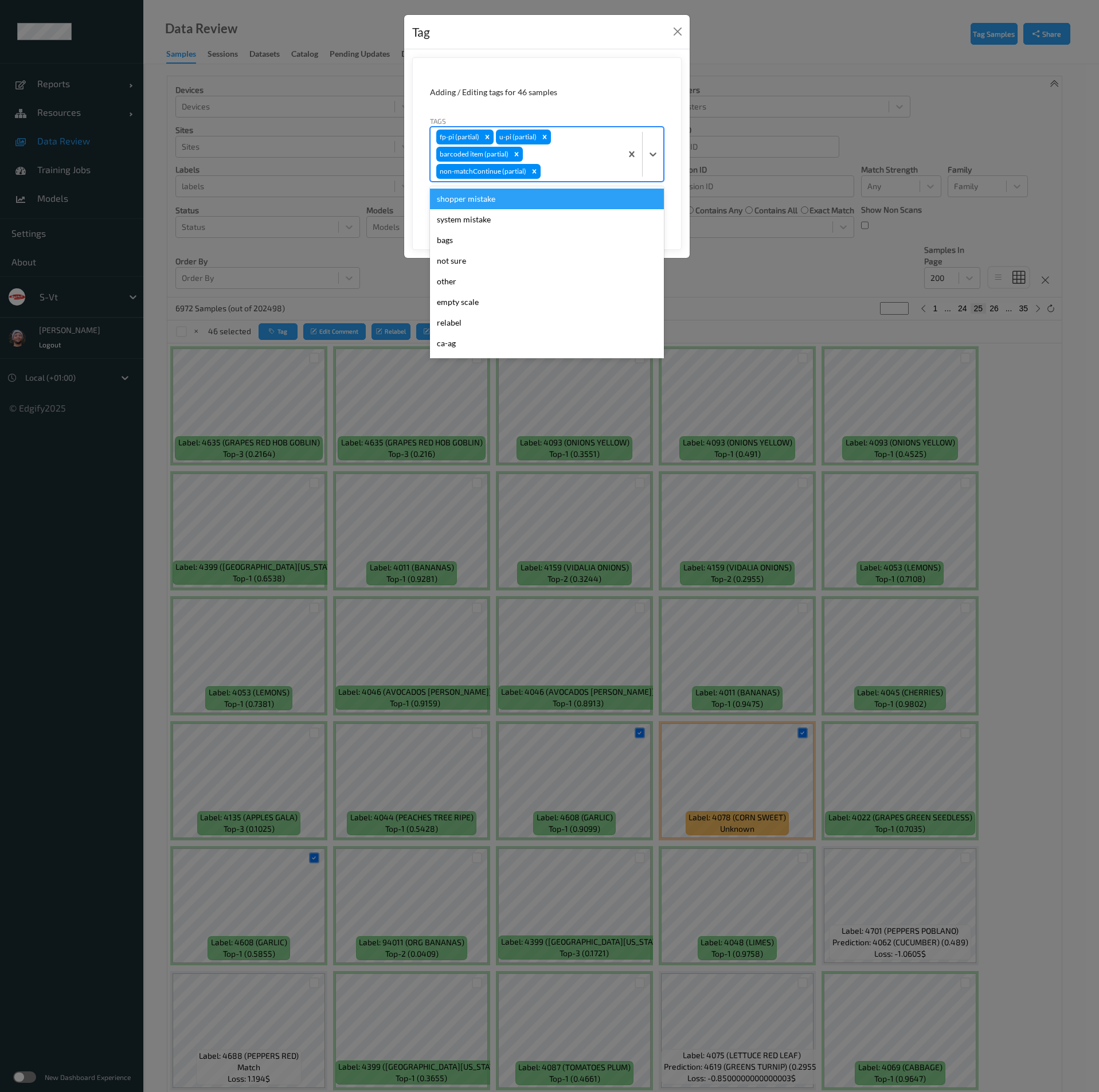
click at [571, 171] on div at bounding box center [579, 171] width 73 height 14
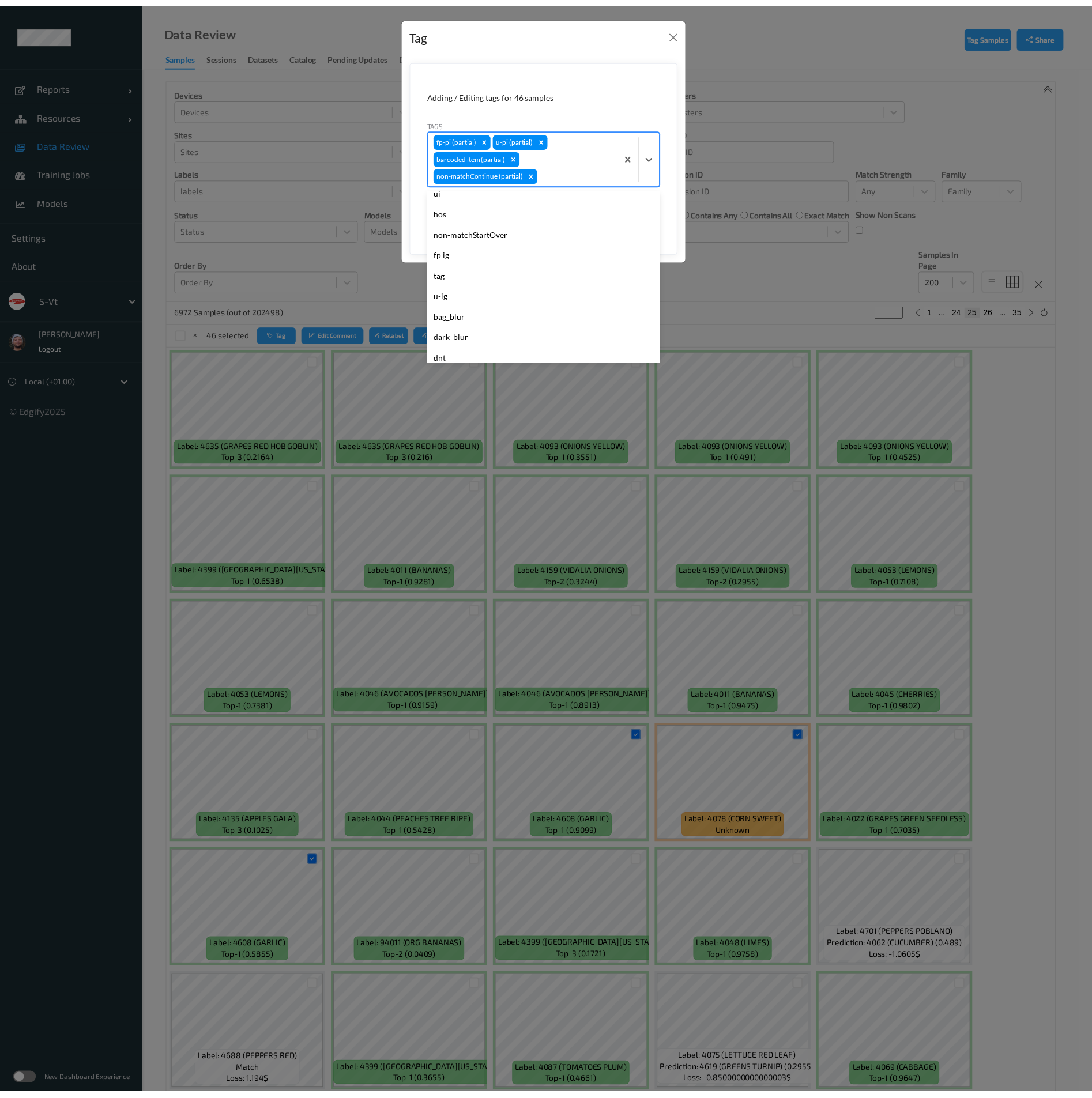
scroll to position [786, 0]
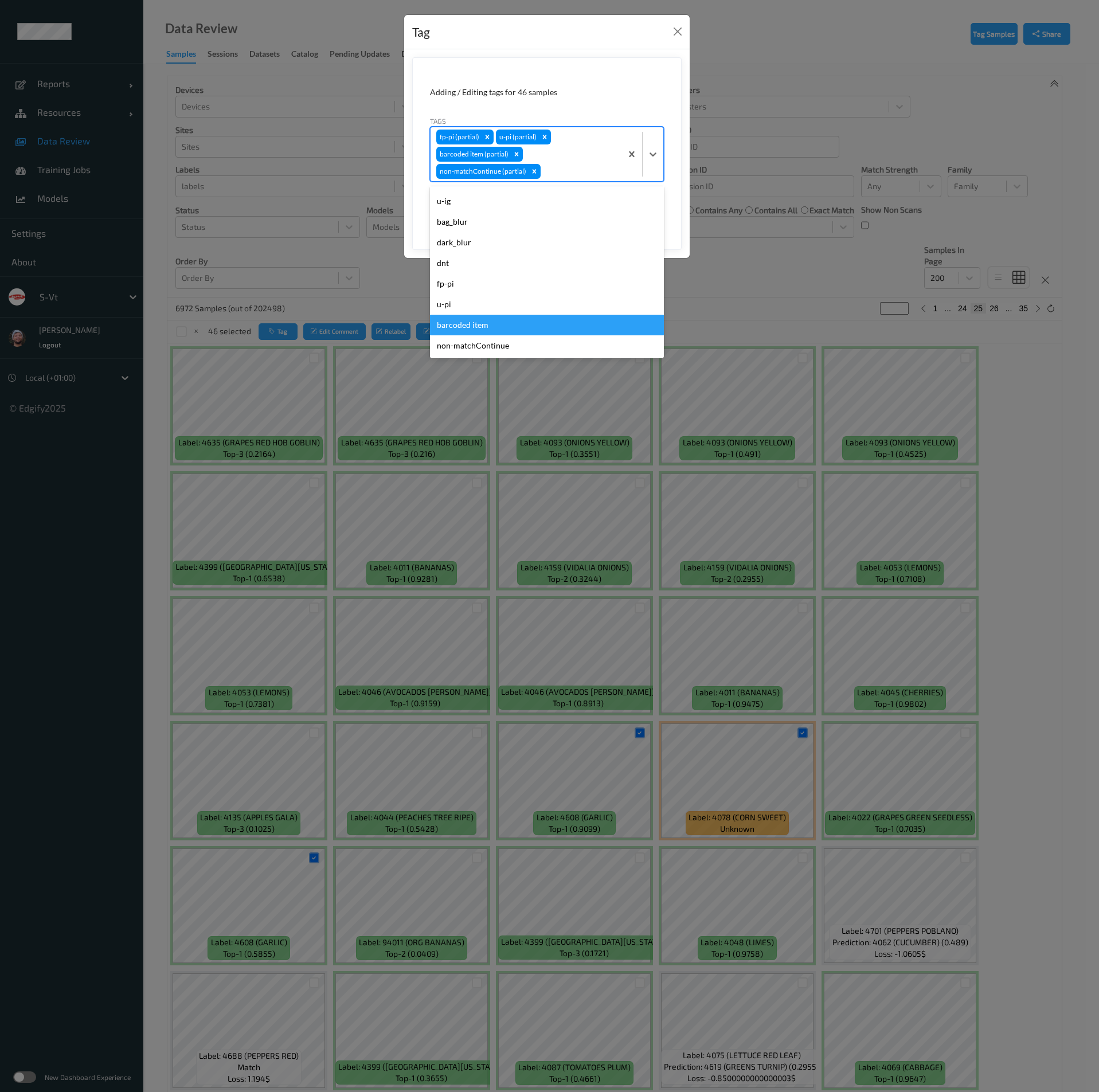
click at [509, 324] on div "barcoded item" at bounding box center [547, 325] width 234 height 20
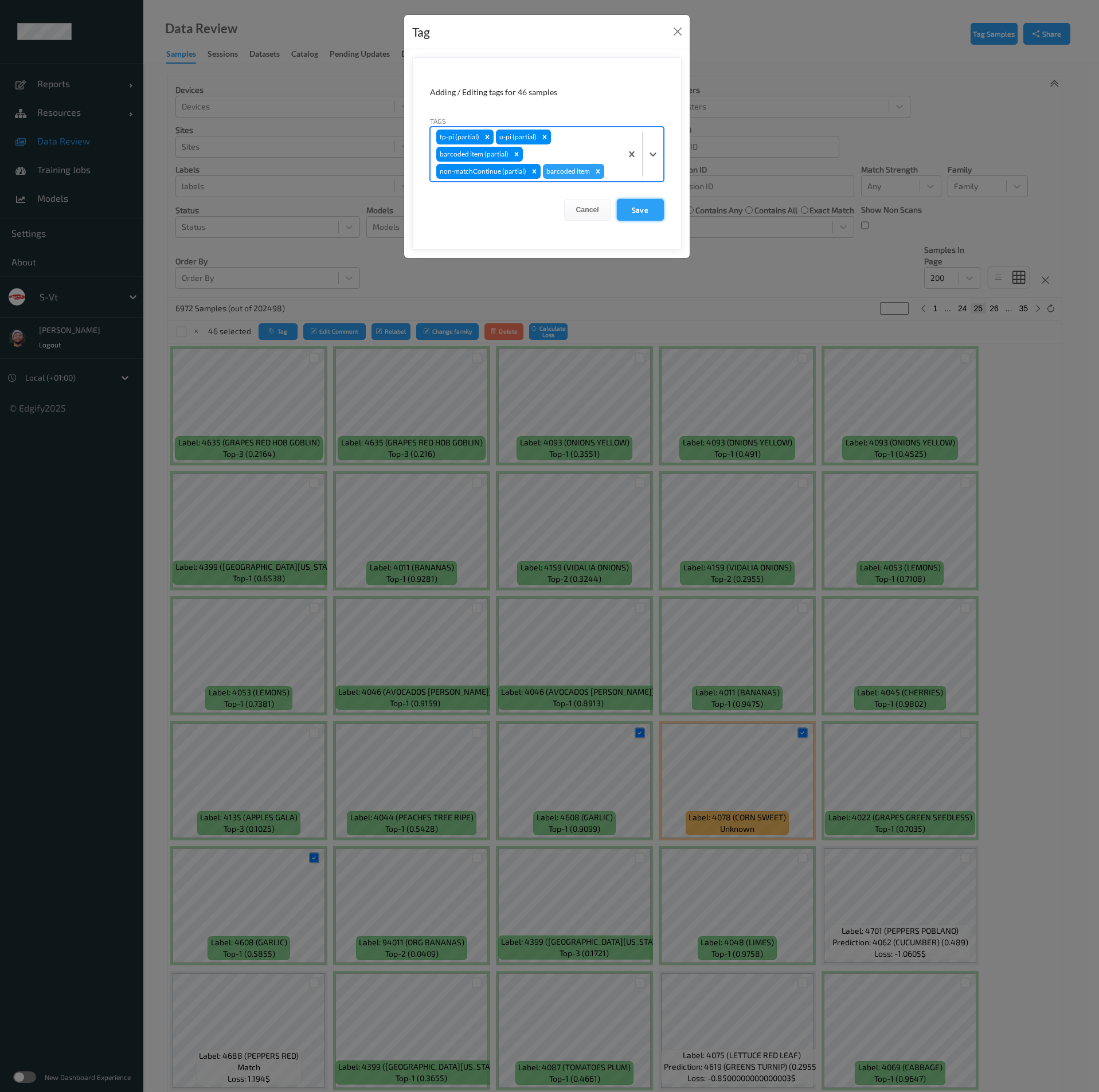
click at [639, 206] on button "Save" at bounding box center [640, 210] width 47 height 22
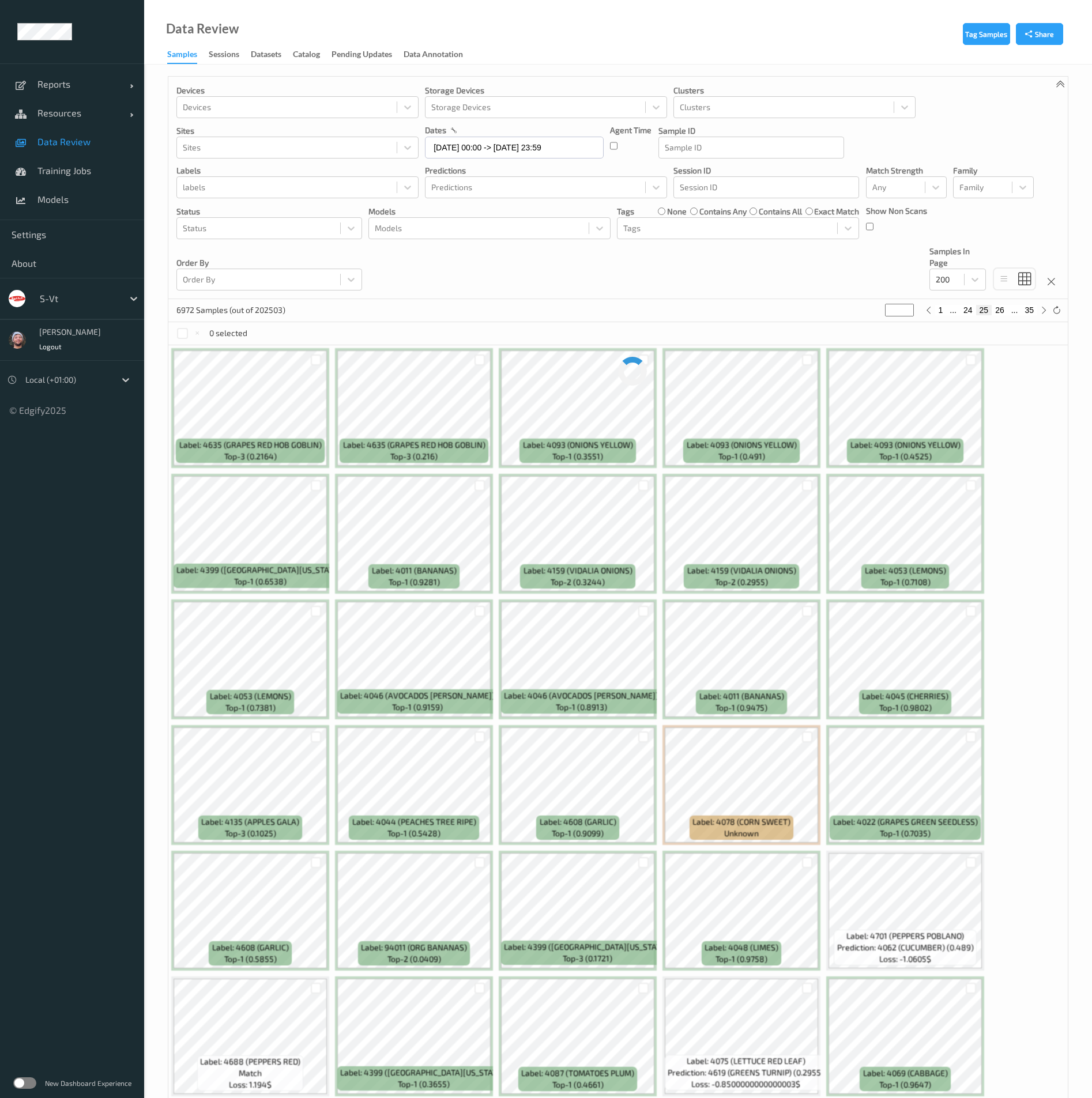
click at [76, 1028] on ul "Reports Default Report Customized Report Resources Devices Clusters Sites Data …" at bounding box center [71, 549] width 144 height 1098
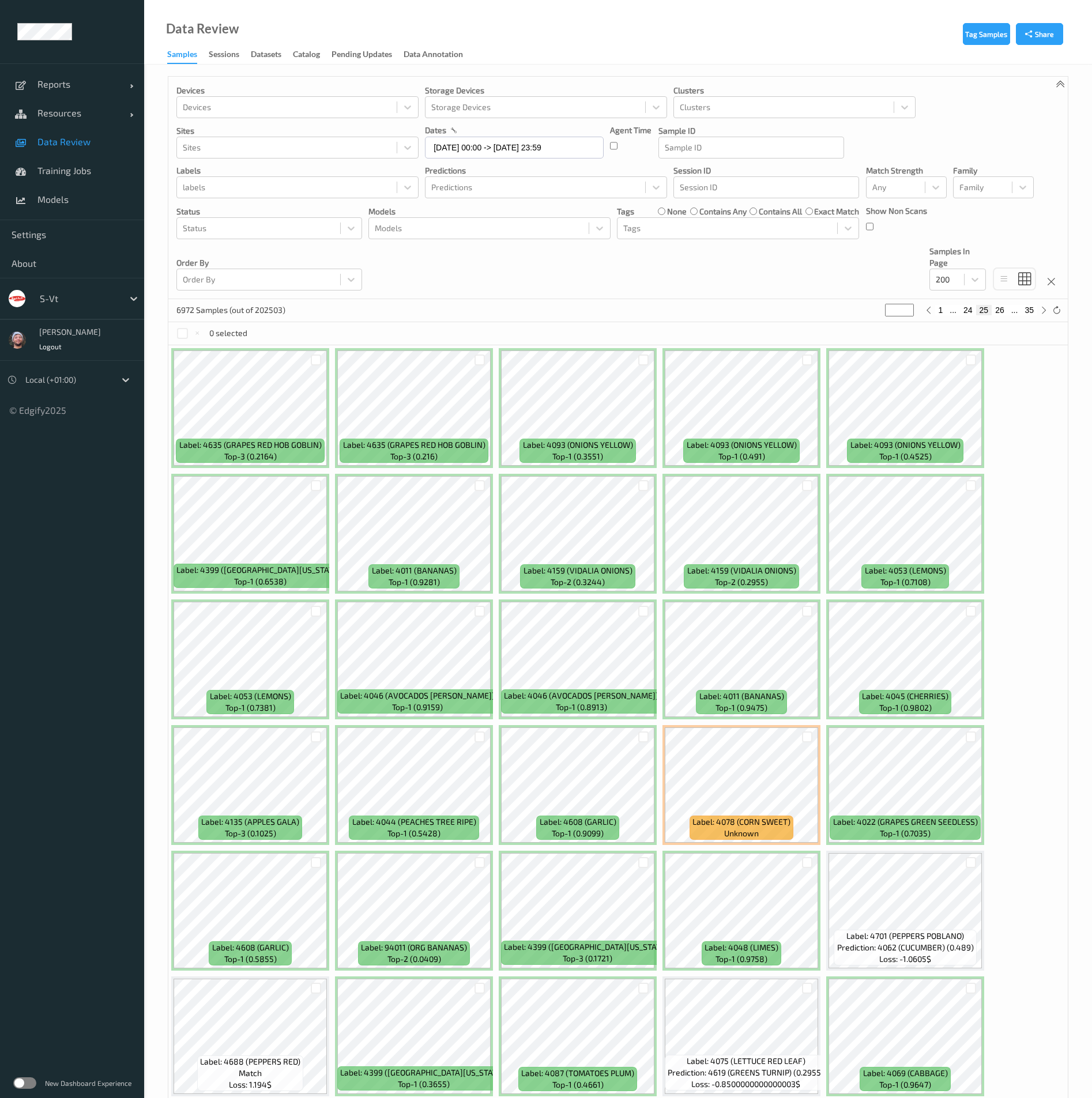
click at [1004, 309] on button "26" at bounding box center [999, 310] width 16 height 10
type input "**"
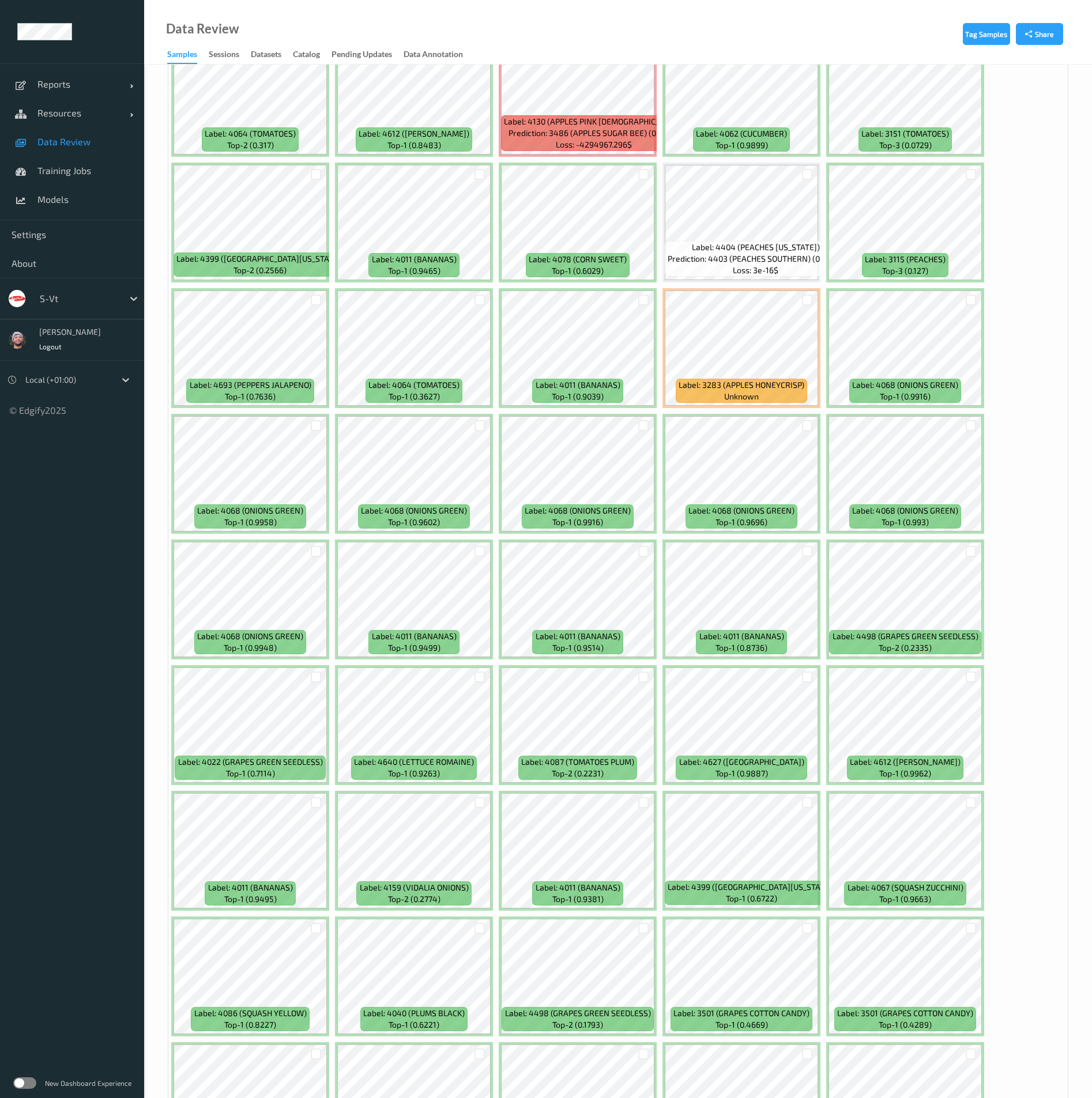
scroll to position [518, 0]
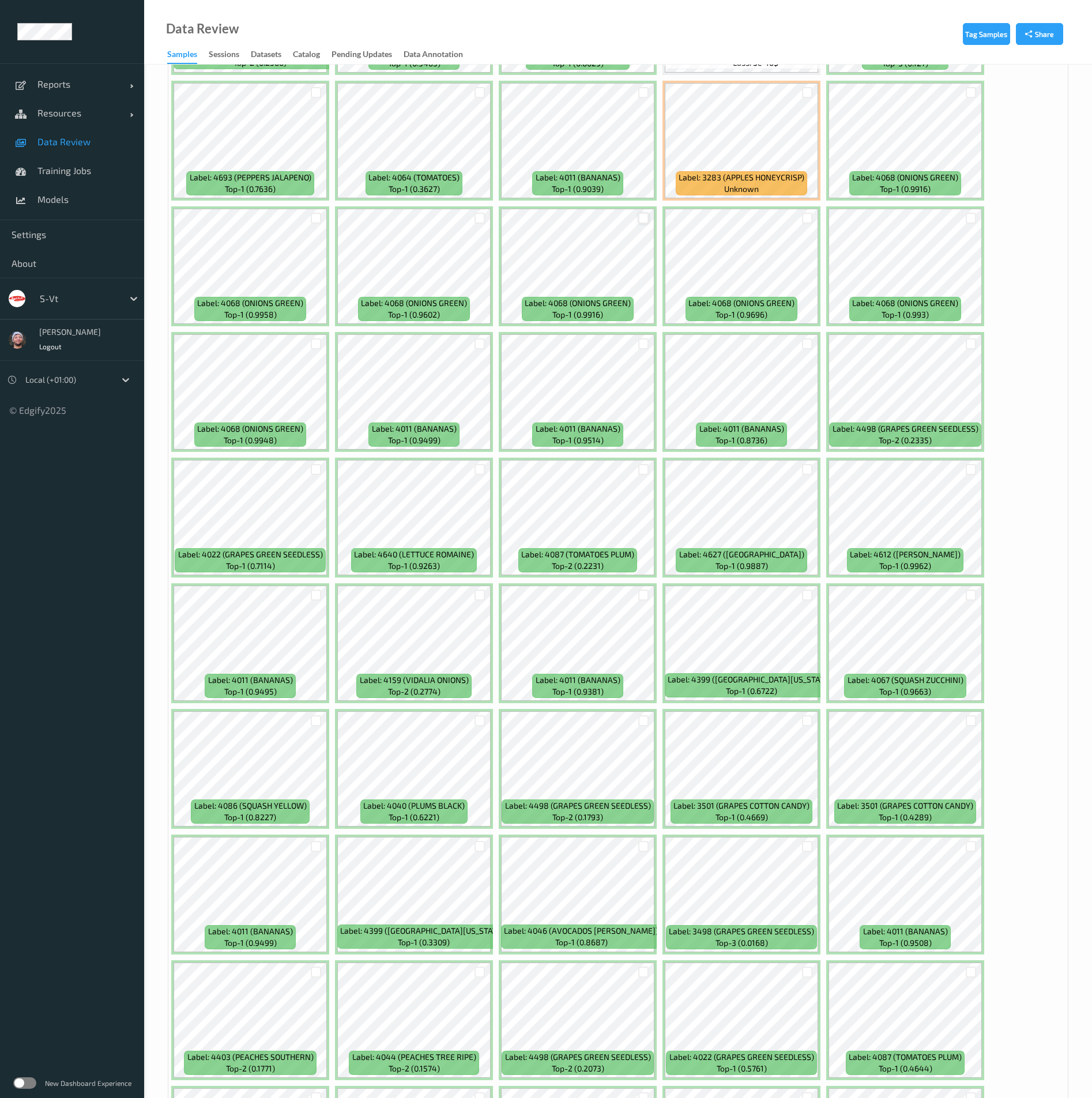
click at [643, 219] on div at bounding box center [644, 218] width 11 height 11
click at [477, 215] on div at bounding box center [481, 218] width 11 height 11
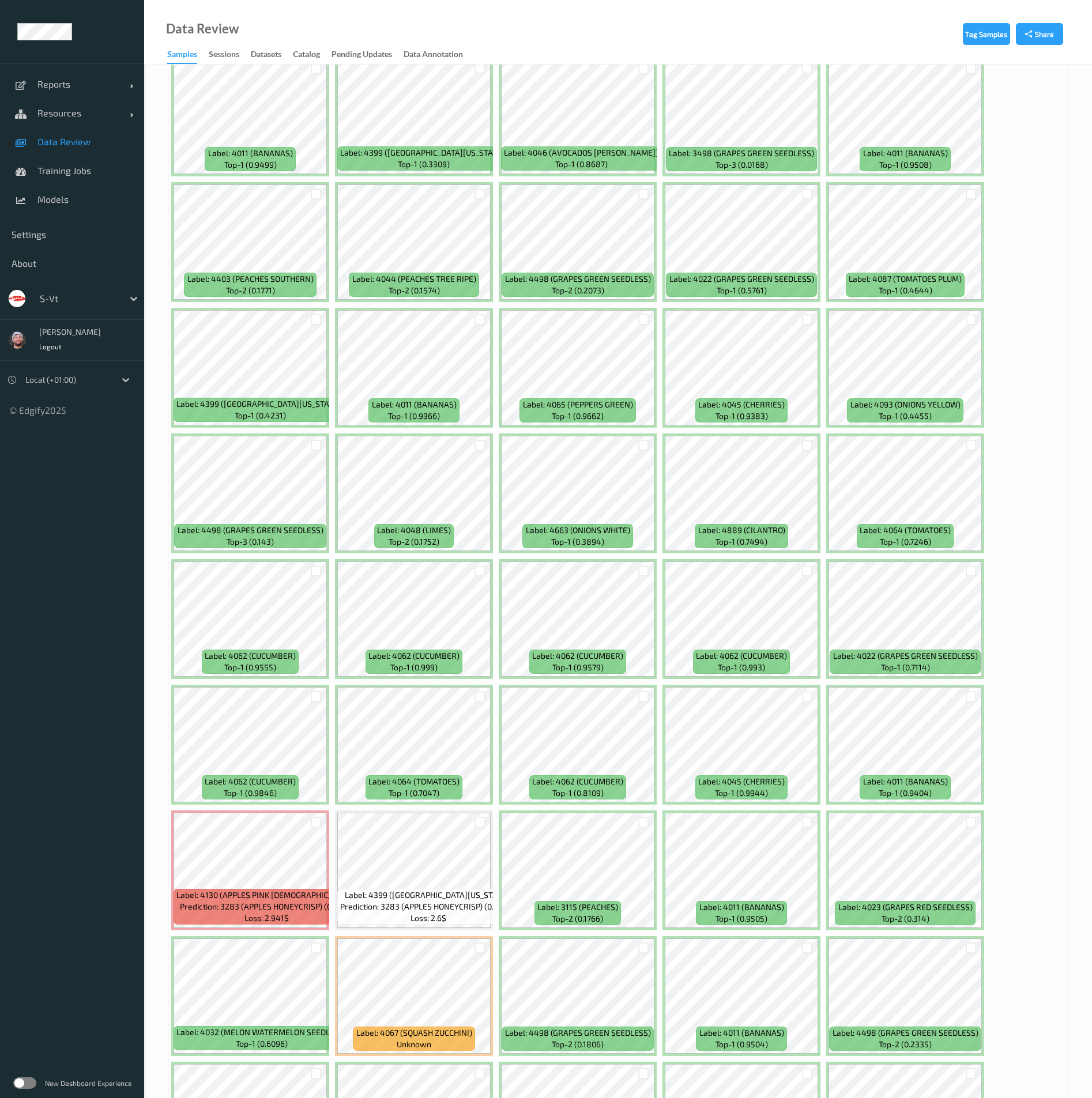
scroll to position [1643, 0]
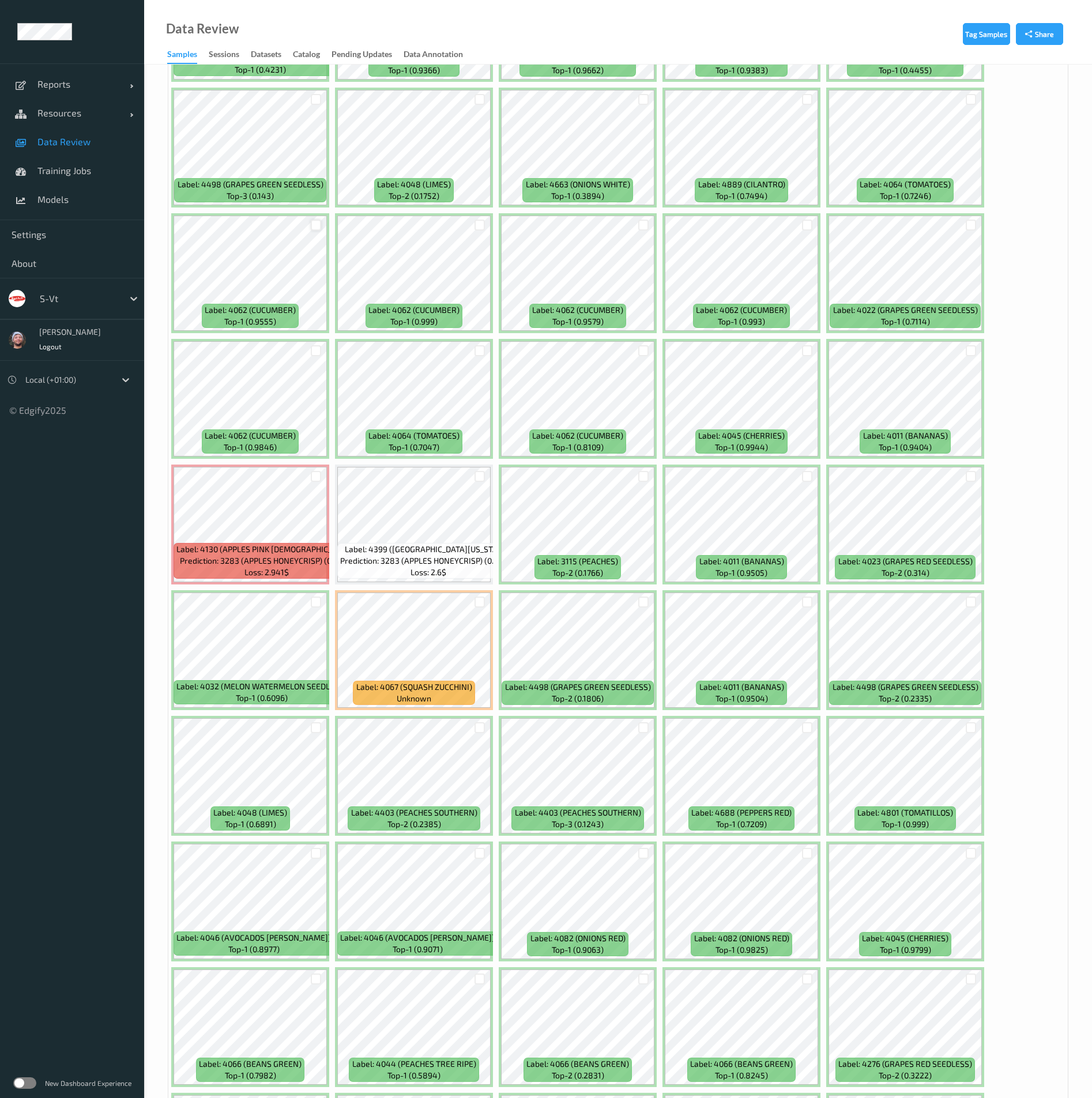
click at [314, 226] on div at bounding box center [316, 225] width 11 height 11
click at [318, 350] on div at bounding box center [316, 351] width 11 height 11
click at [478, 221] on div at bounding box center [481, 225] width 11 height 11
click at [644, 226] on div at bounding box center [644, 225] width 11 height 11
click at [809, 226] on div at bounding box center [808, 225] width 11 height 11
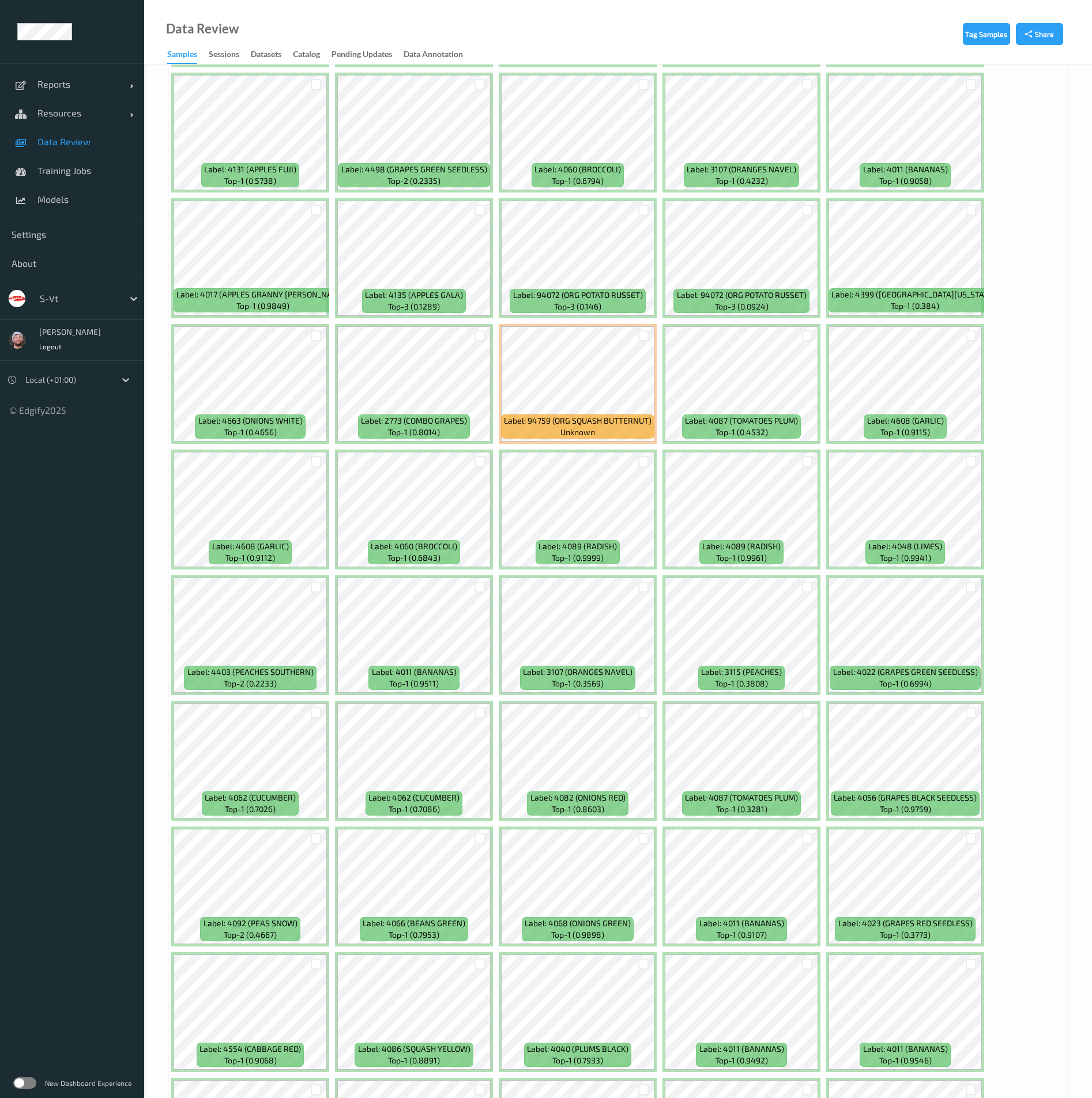
scroll to position [3891, 0]
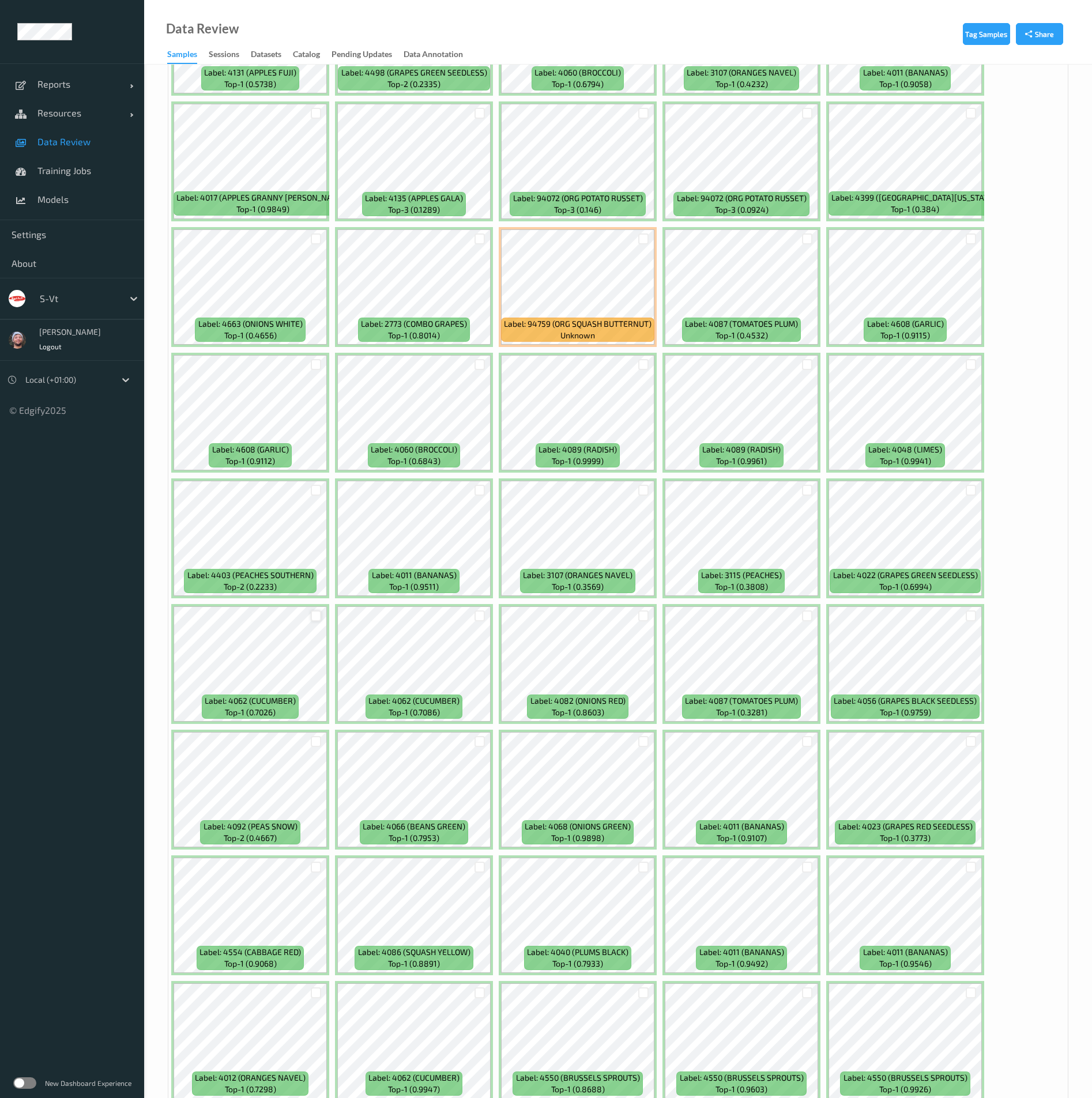
click at [315, 615] on div at bounding box center [316, 616] width 11 height 11
click at [478, 618] on div at bounding box center [481, 616] width 11 height 11
click at [478, 617] on icon at bounding box center [480, 616] width 7 height 7
click at [650, 611] on div at bounding box center [644, 616] width 22 height 19
click at [646, 617] on div at bounding box center [644, 616] width 11 height 11
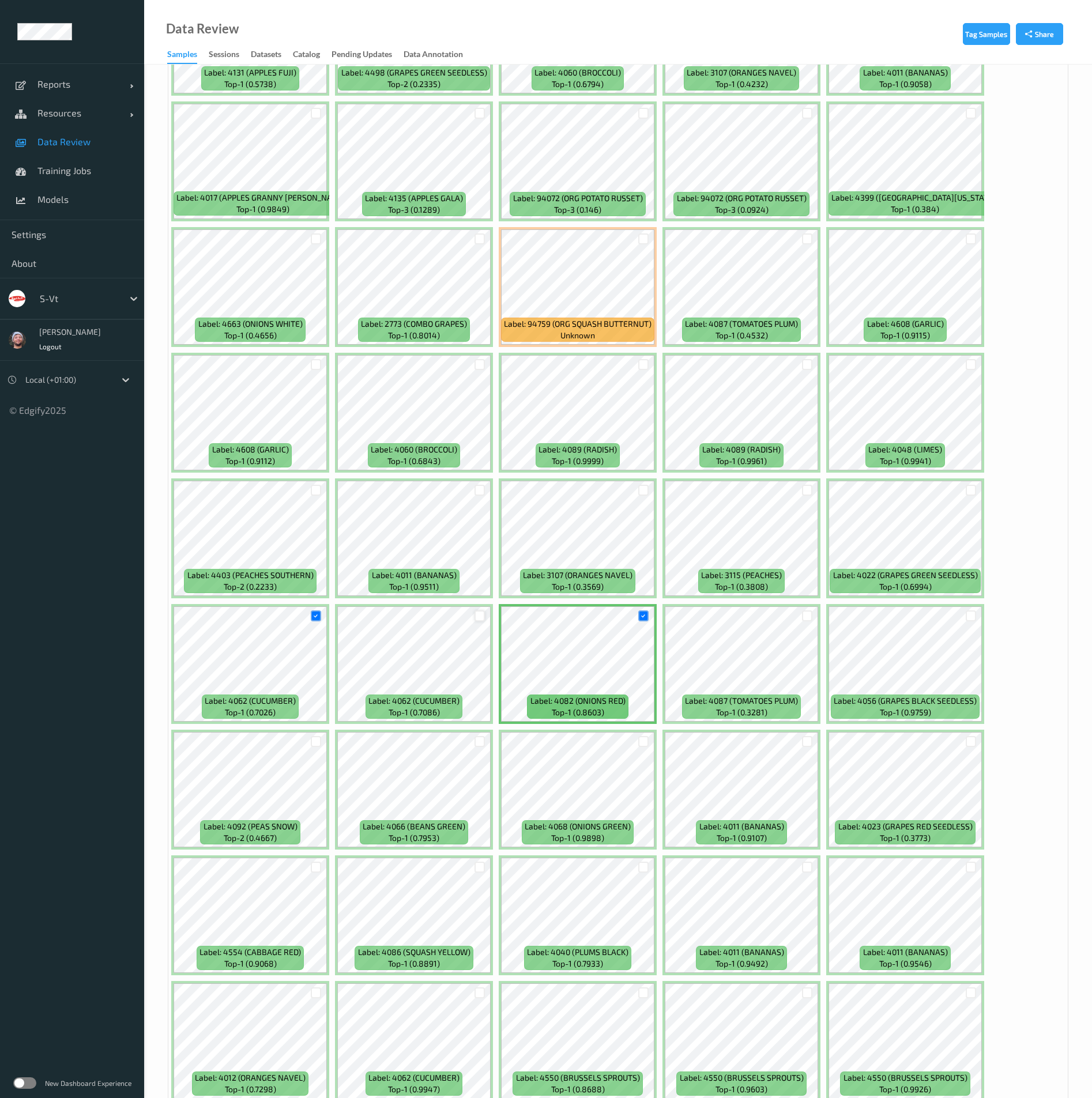
click at [477, 619] on div at bounding box center [481, 616] width 11 height 11
click at [803, 616] on div at bounding box center [808, 616] width 11 height 11
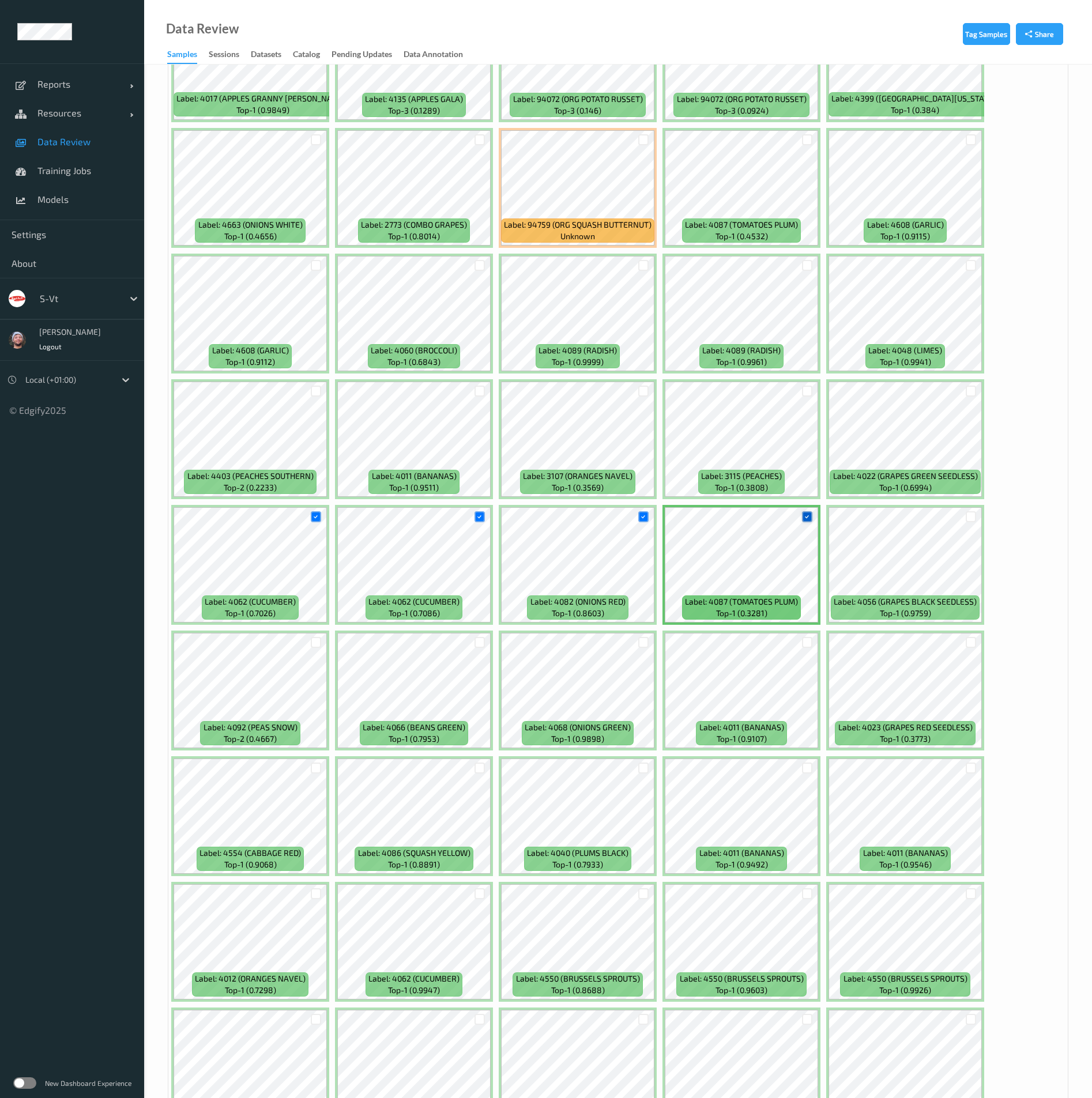
scroll to position [4151, 0]
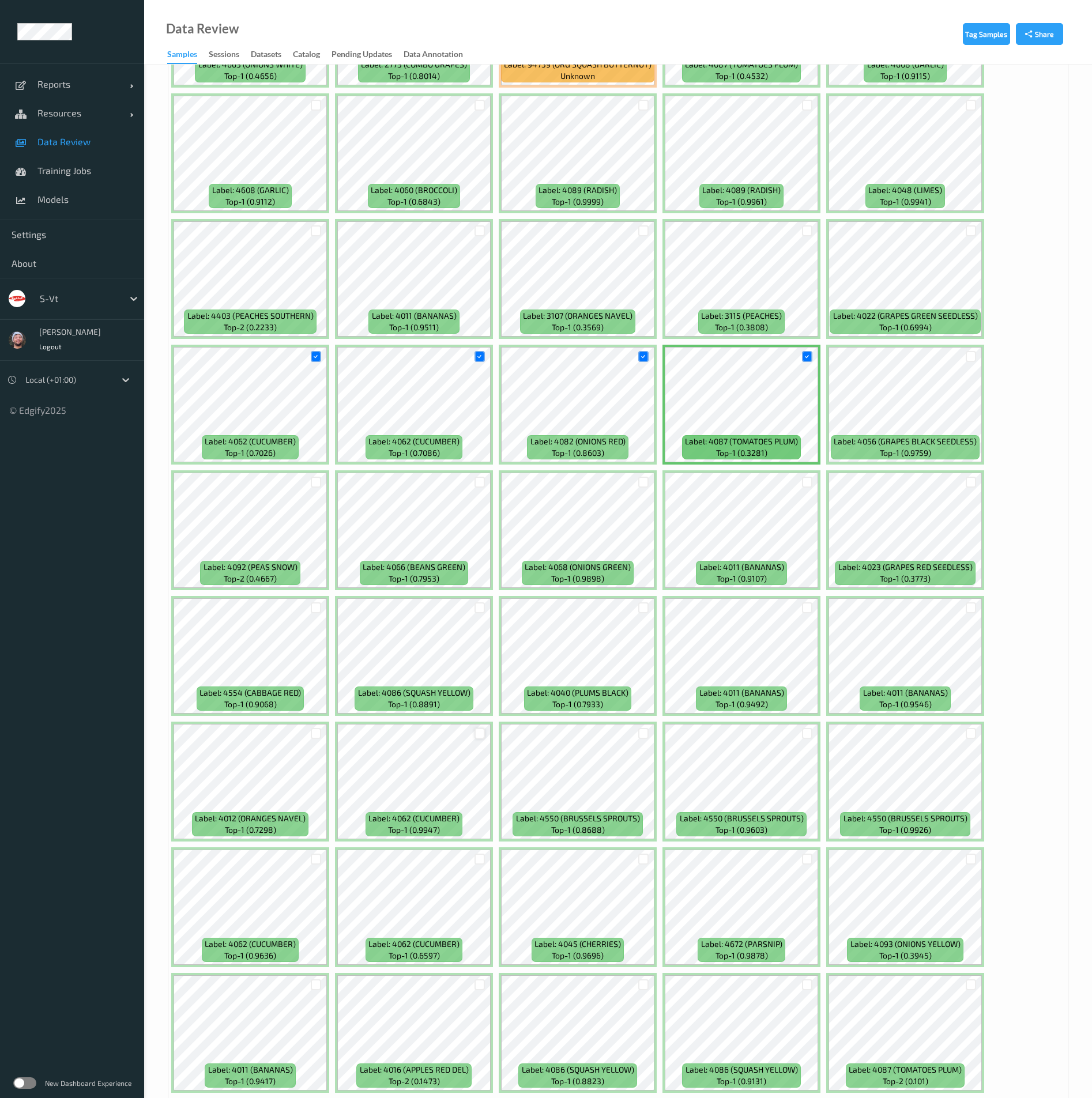
click at [481, 734] on div at bounding box center [481, 734] width 11 height 11
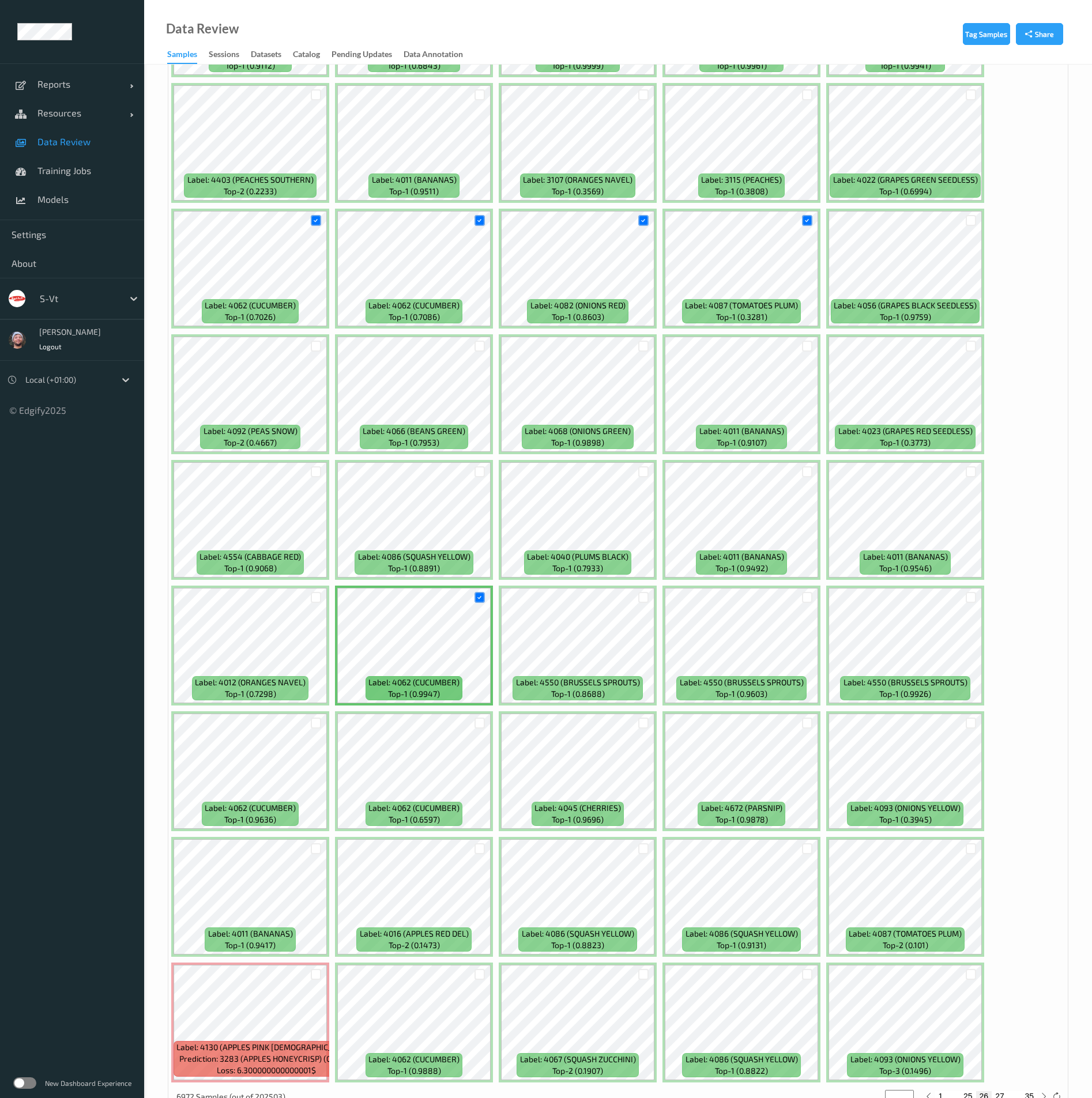
scroll to position [4322, 0]
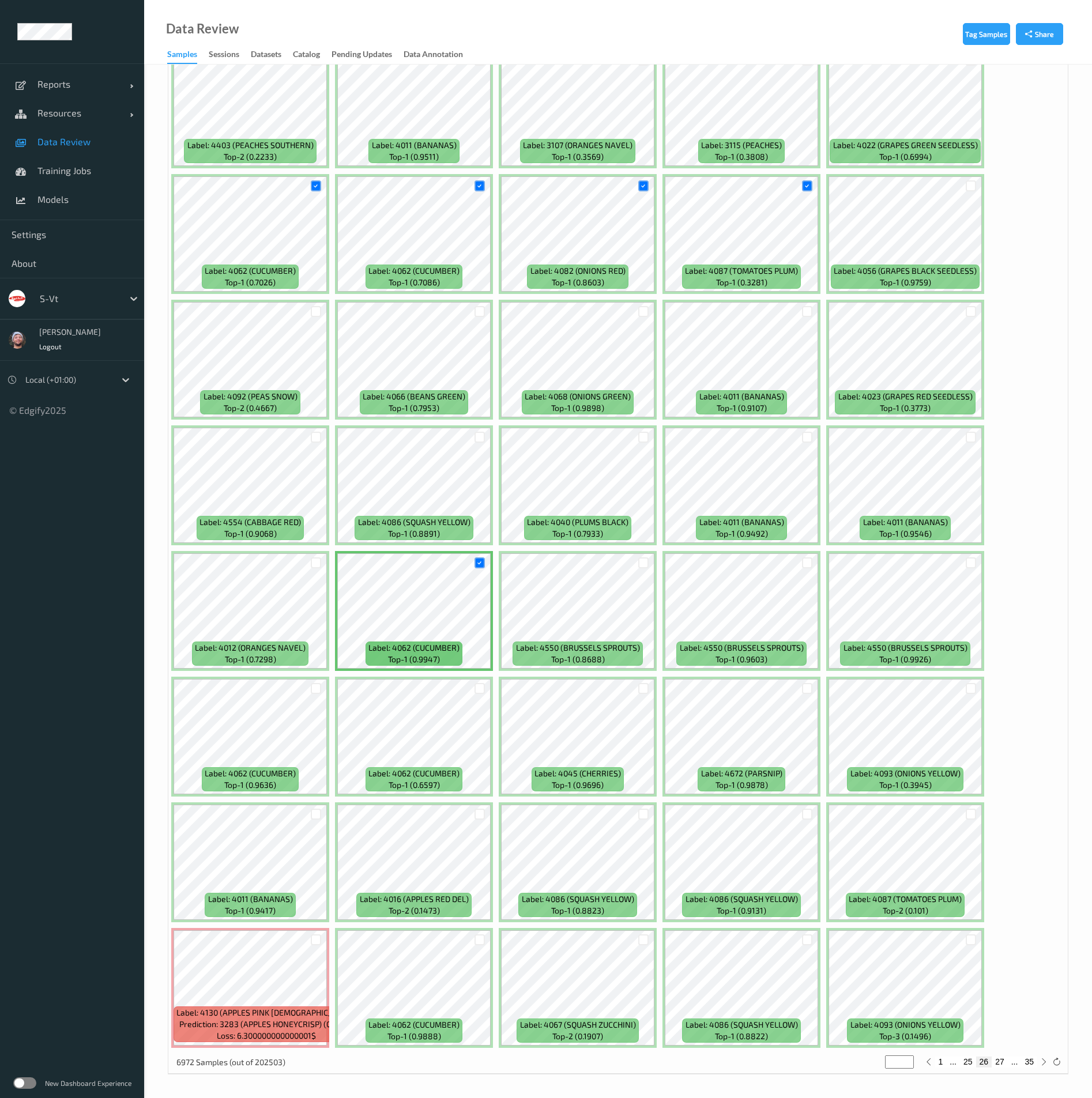
click at [999, 1056] on button "27" at bounding box center [999, 1061] width 16 height 10
type input "**"
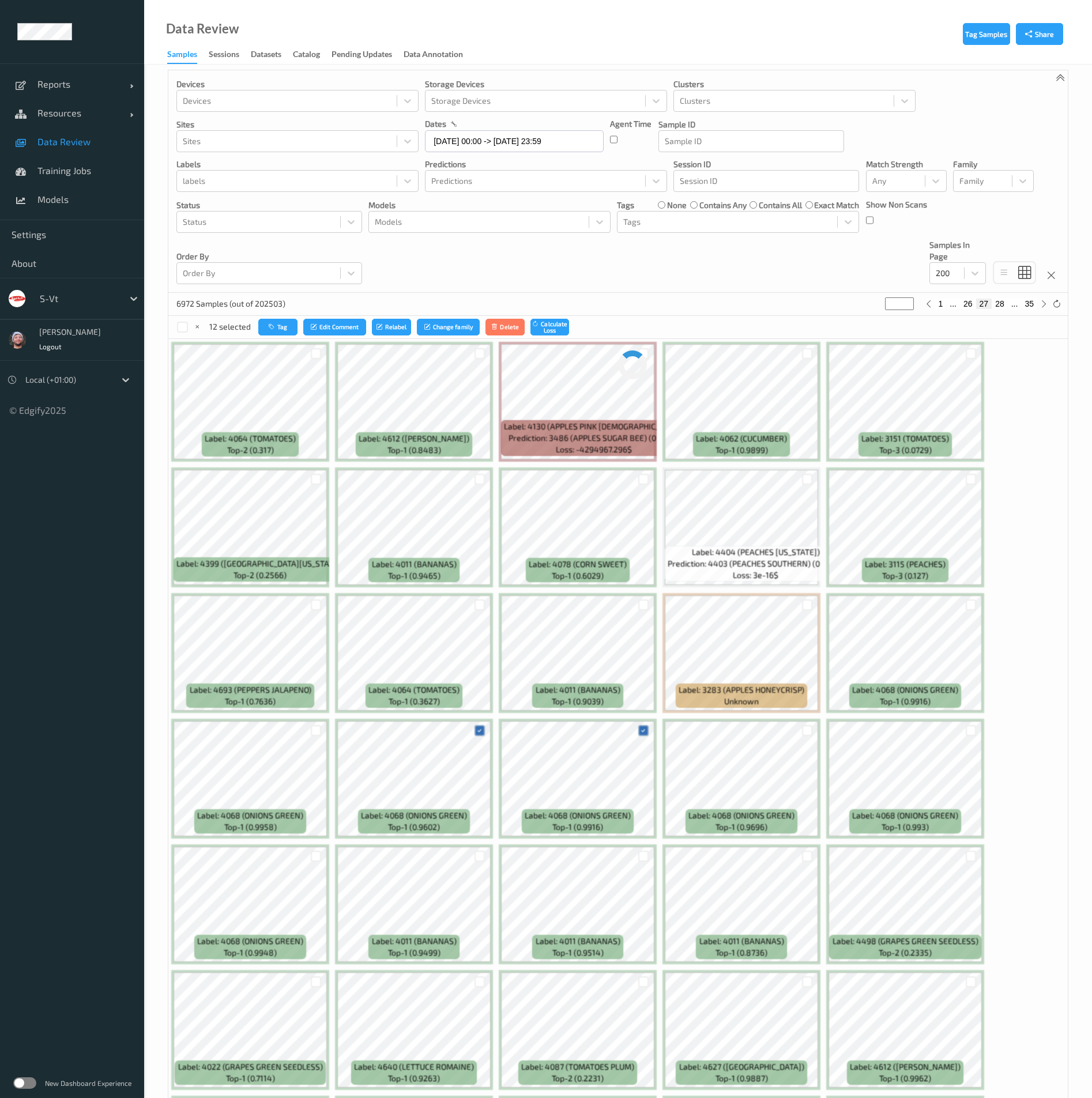
scroll to position [0, 0]
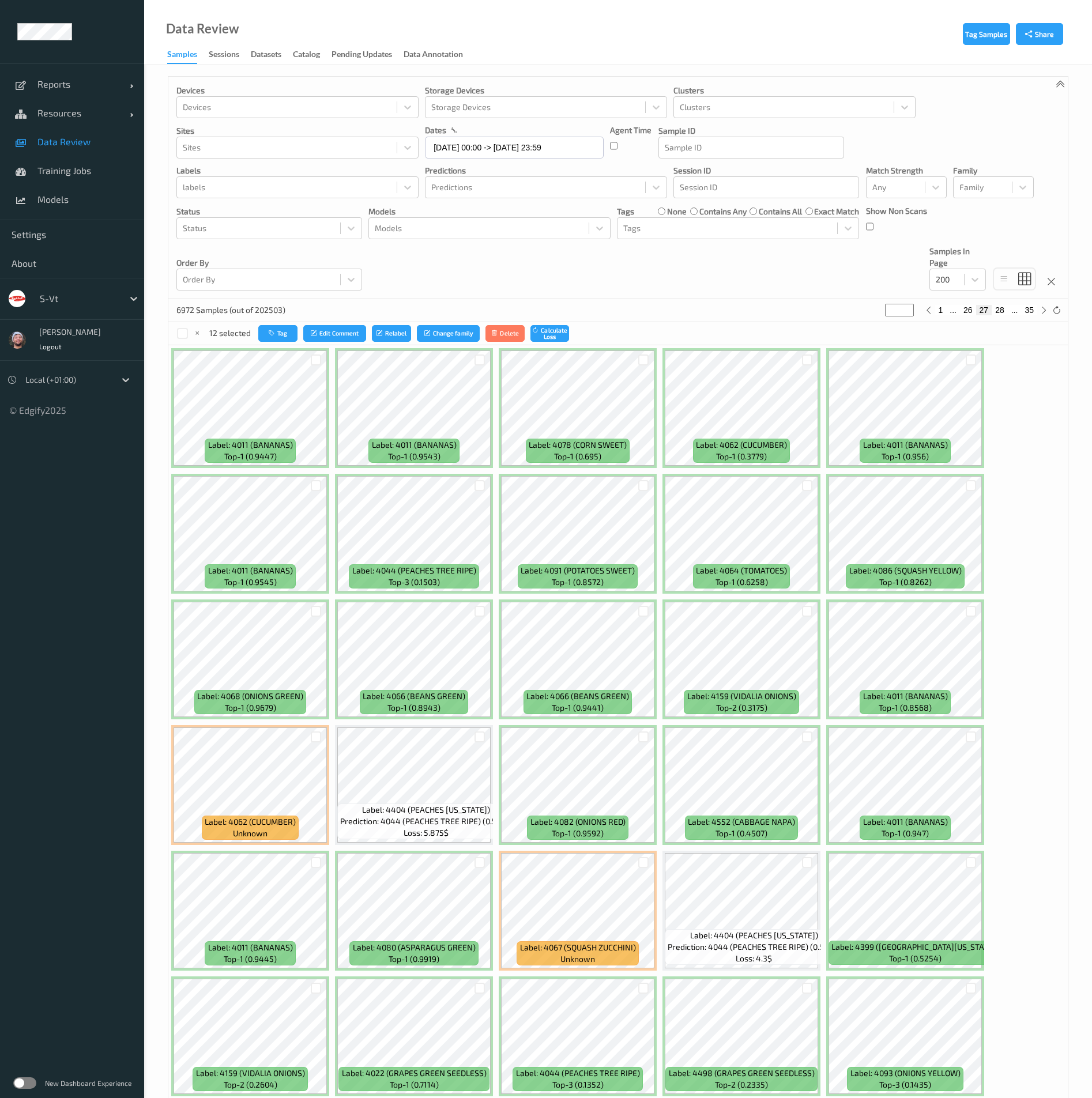
click at [141, 964] on ul "Reports Default Report Customized Report Resources Devices Clusters Sites Data …" at bounding box center [71, 549] width 144 height 1098
click at [317, 989] on div at bounding box center [316, 989] width 11 height 11
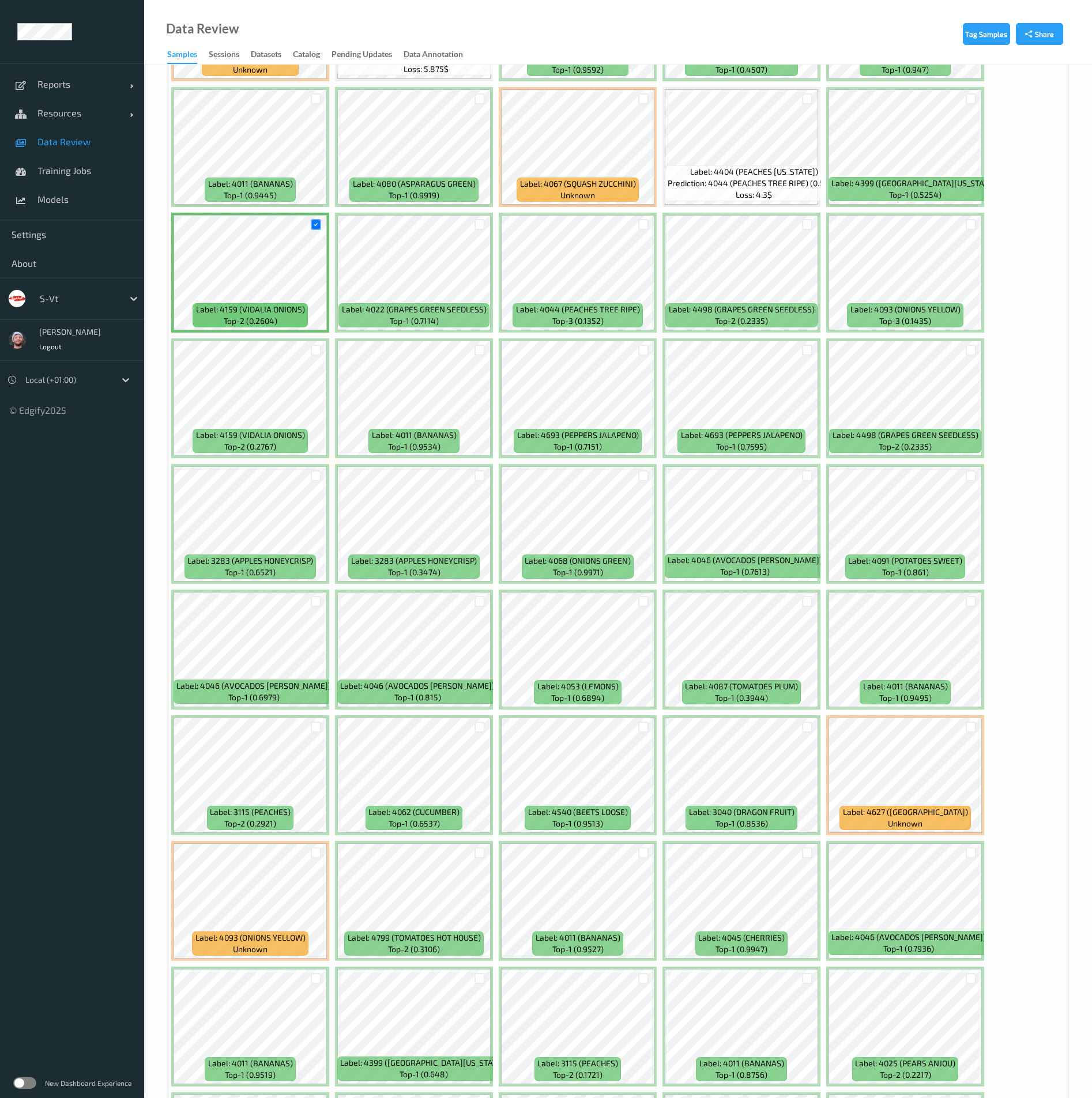
scroll to position [864, 0]
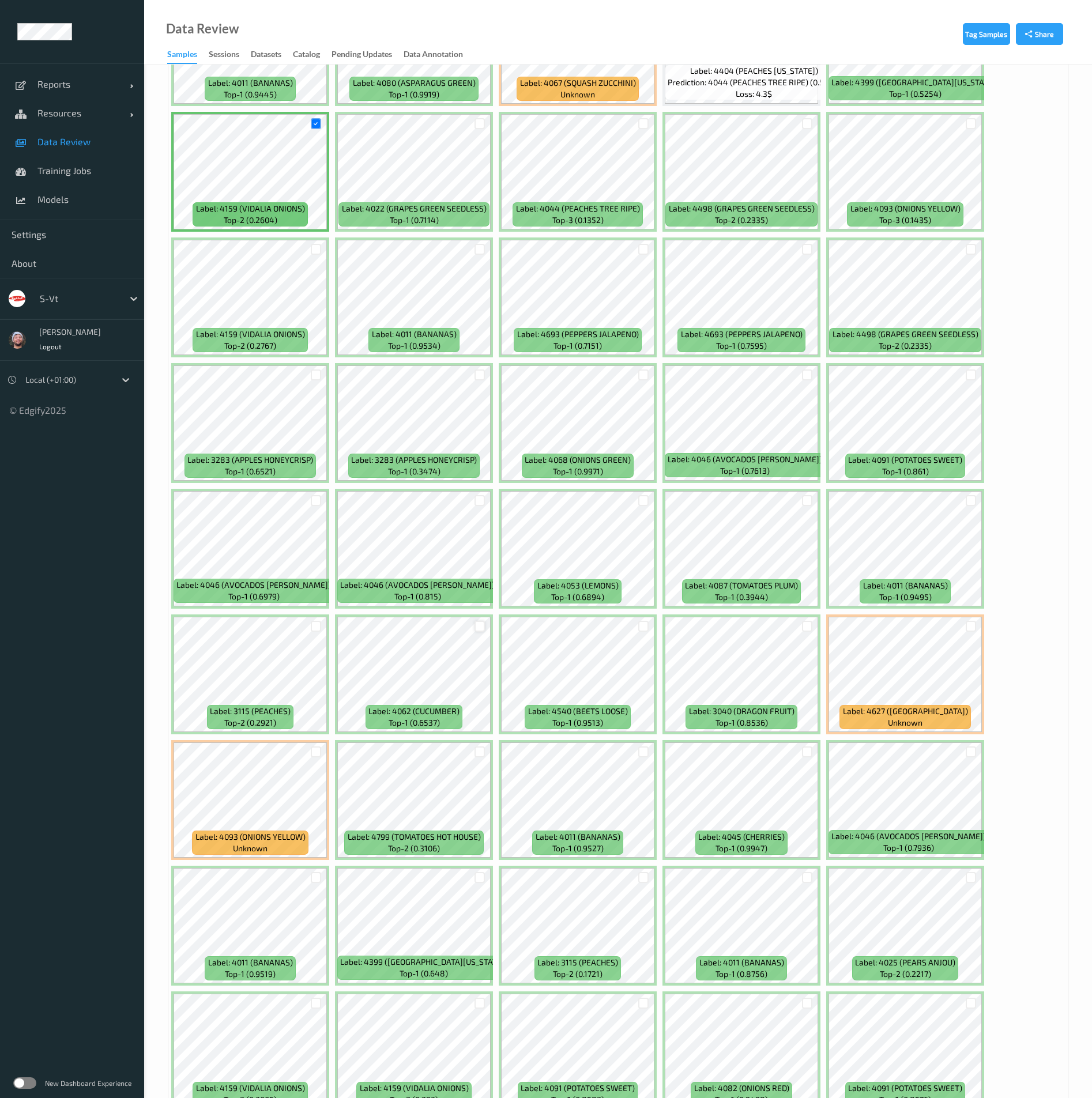
click at [483, 623] on div at bounding box center [481, 626] width 11 height 11
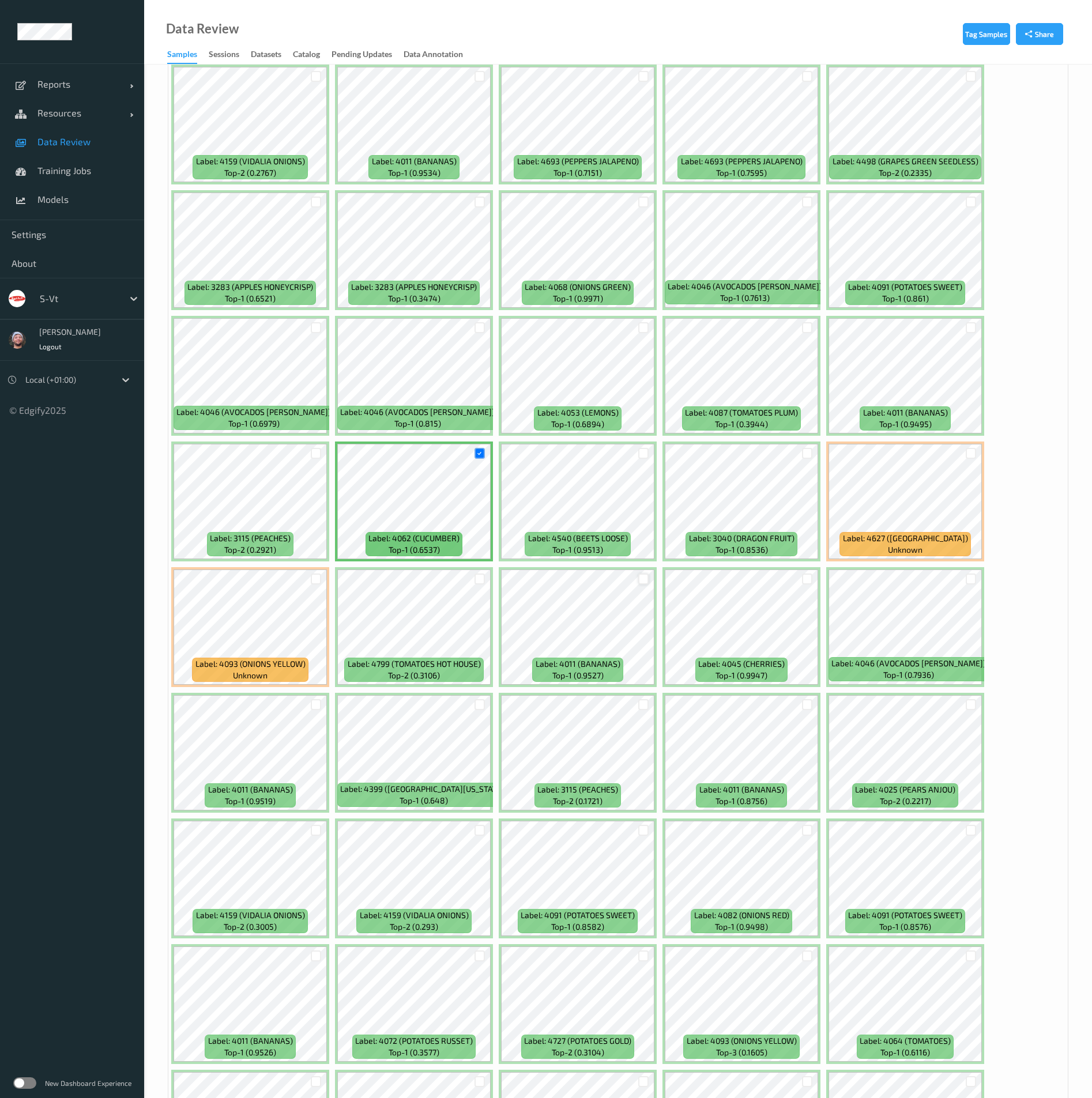
click at [642, 575] on div at bounding box center [644, 580] width 11 height 11
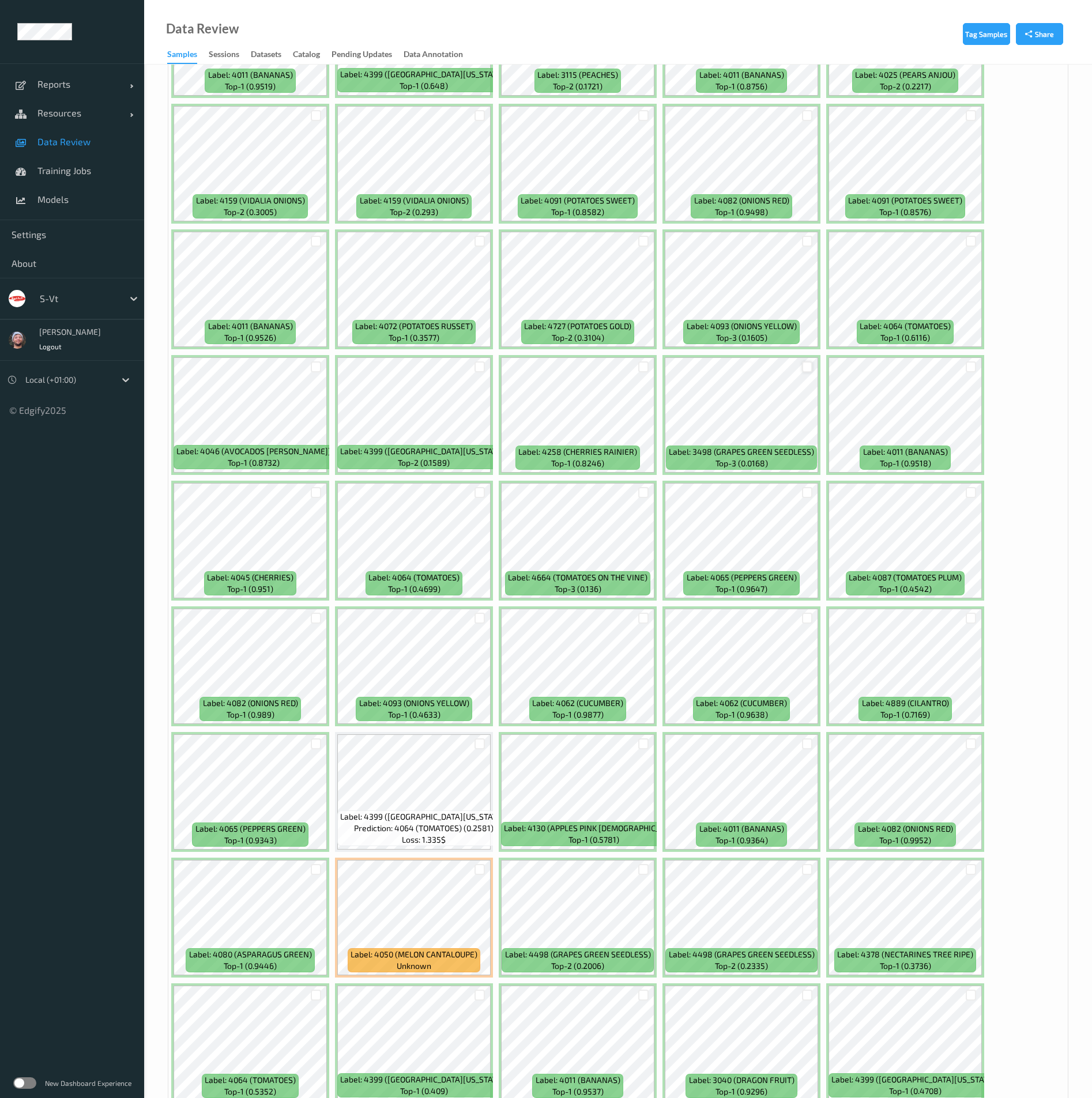
scroll to position [1816, 0]
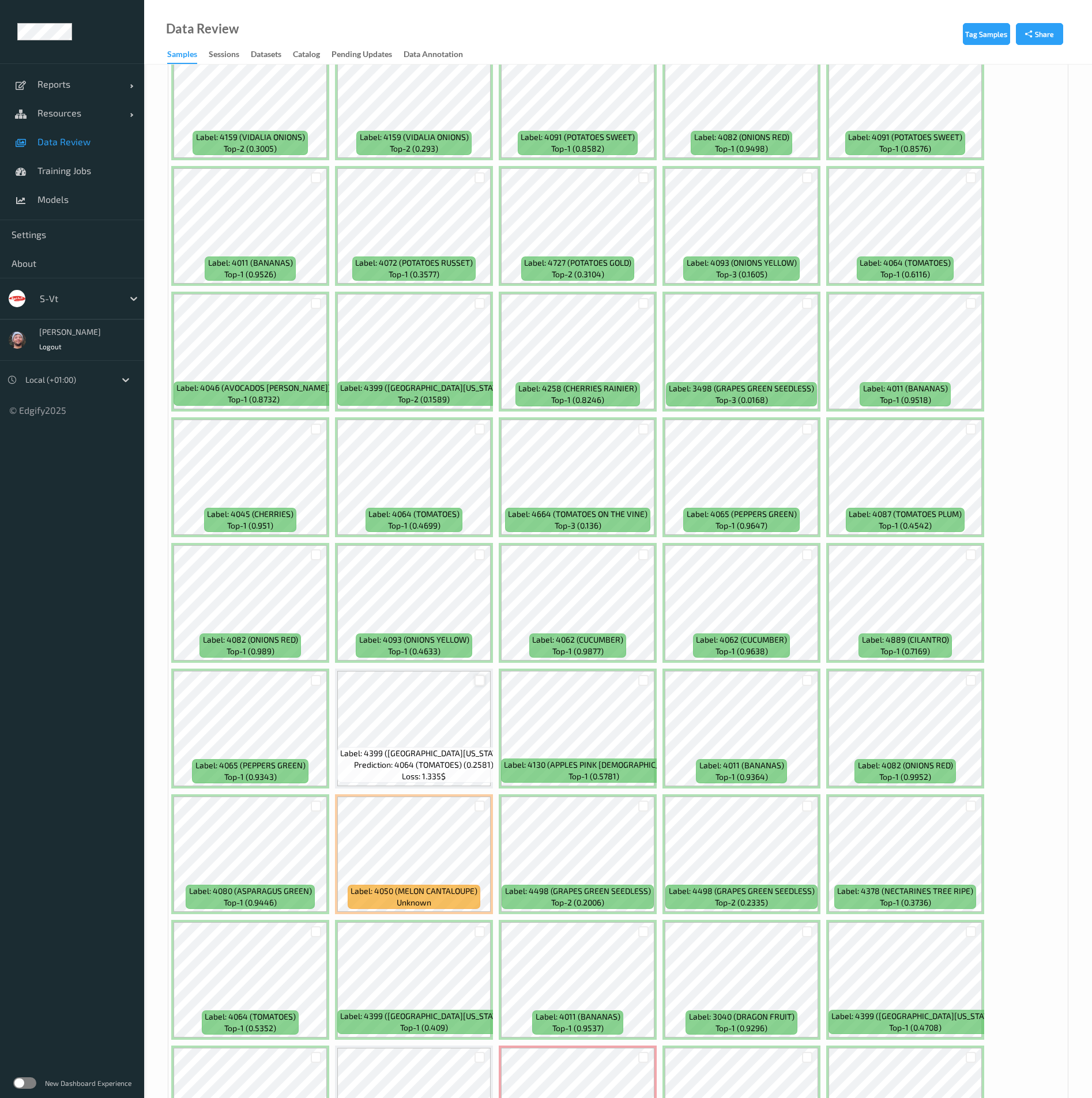
click at [479, 681] on div at bounding box center [481, 681] width 11 height 11
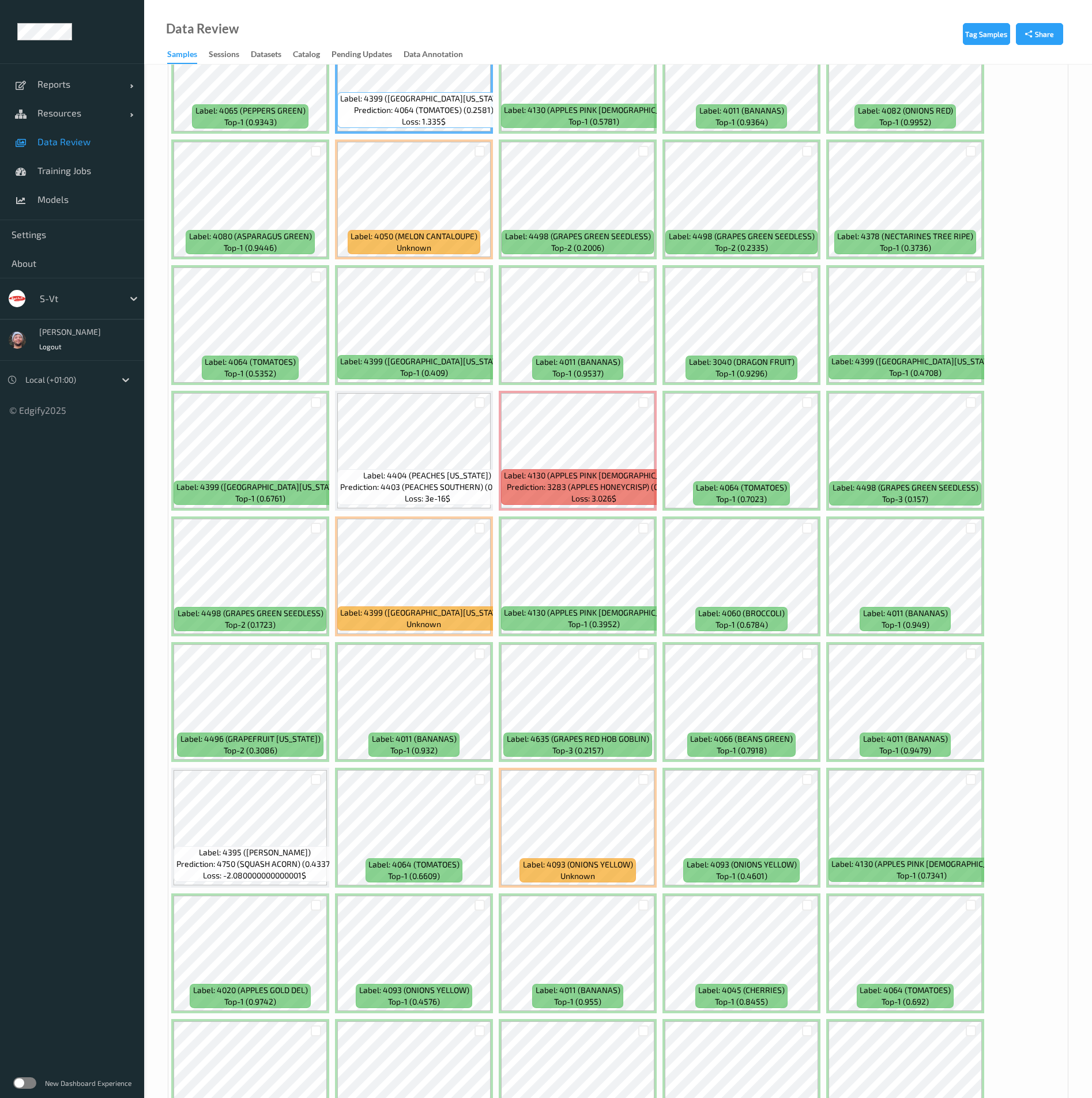
scroll to position [2248, 0]
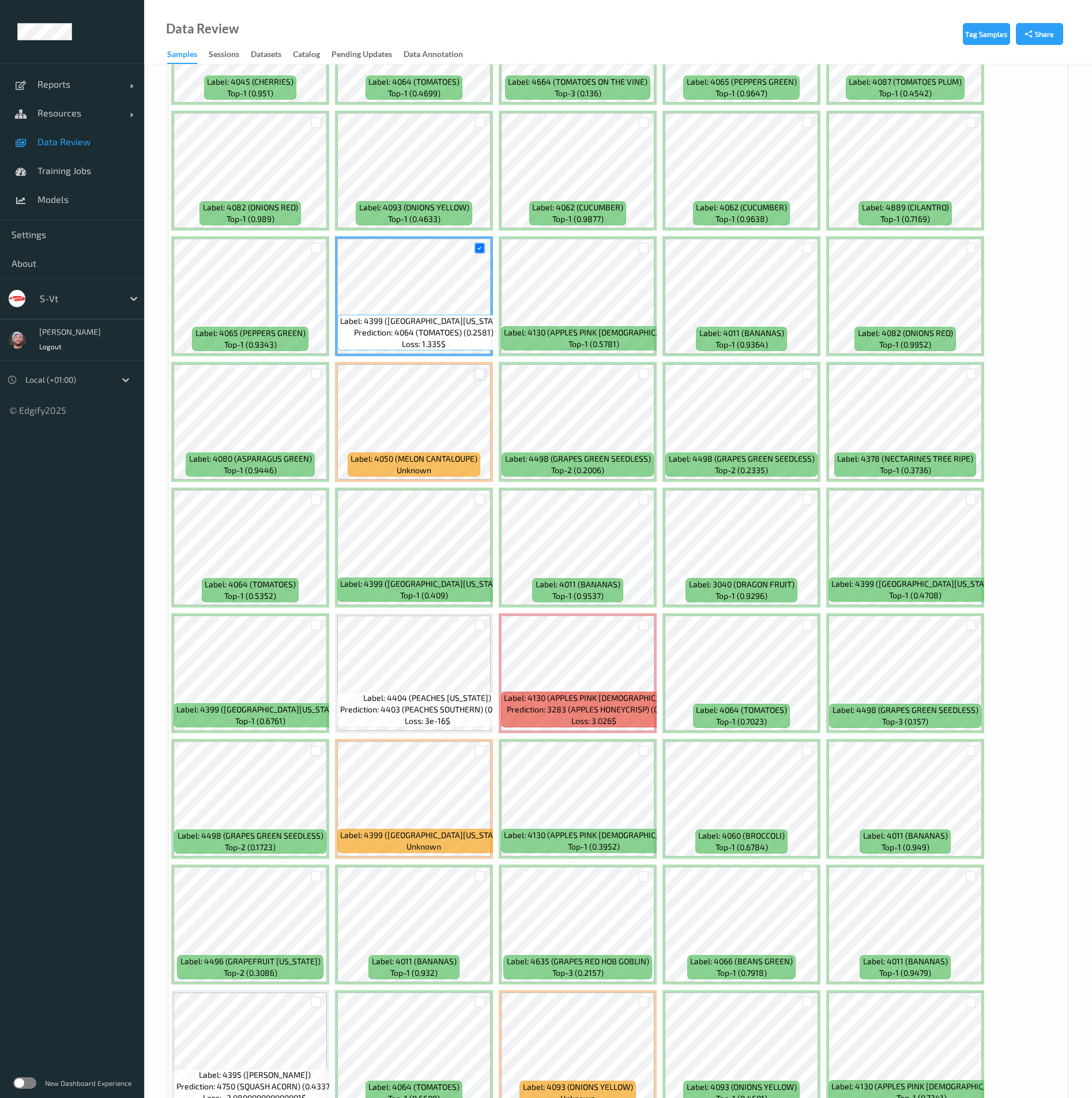
click at [480, 369] on div at bounding box center [481, 374] width 11 height 11
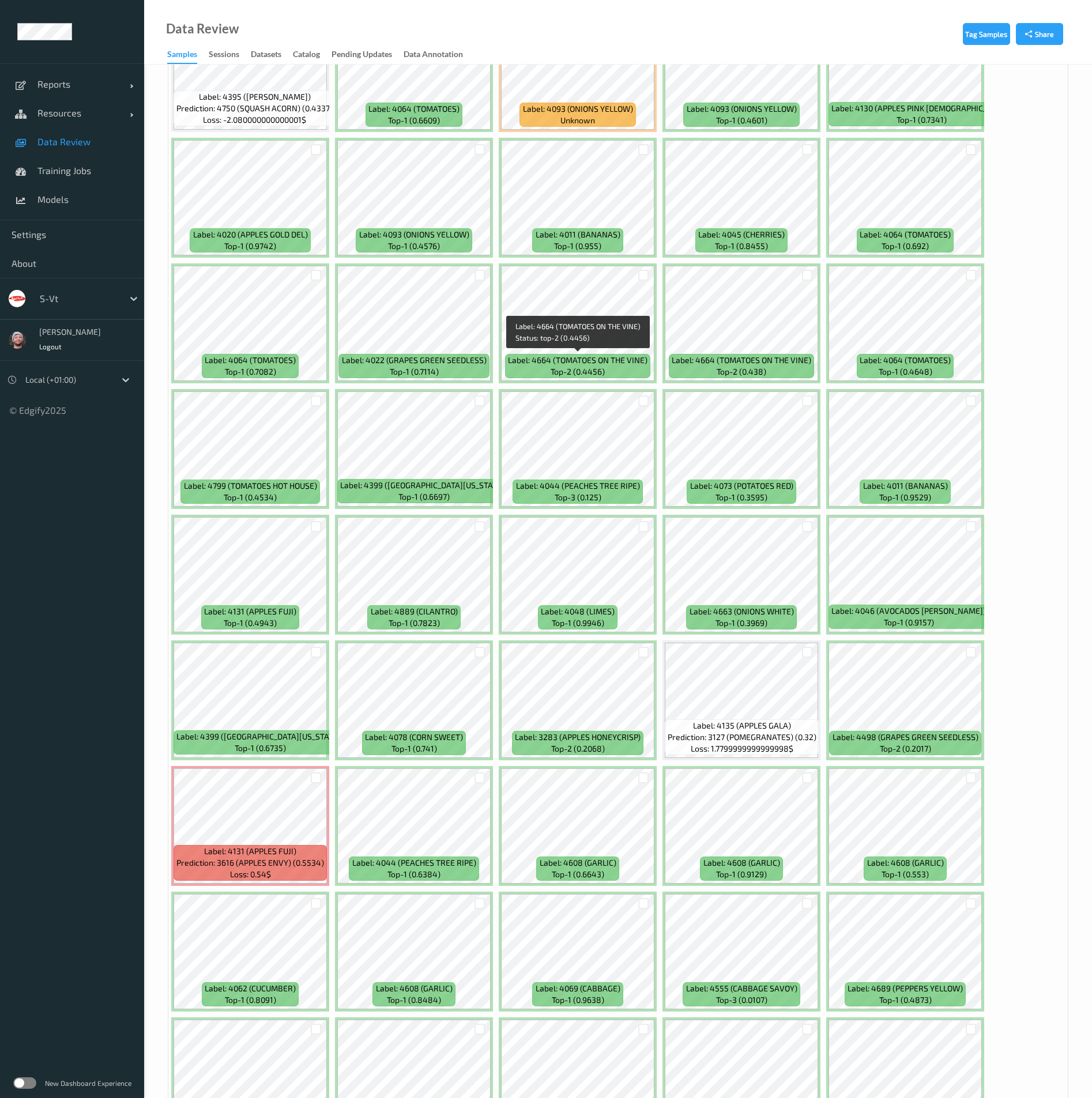
scroll to position [3286, 0]
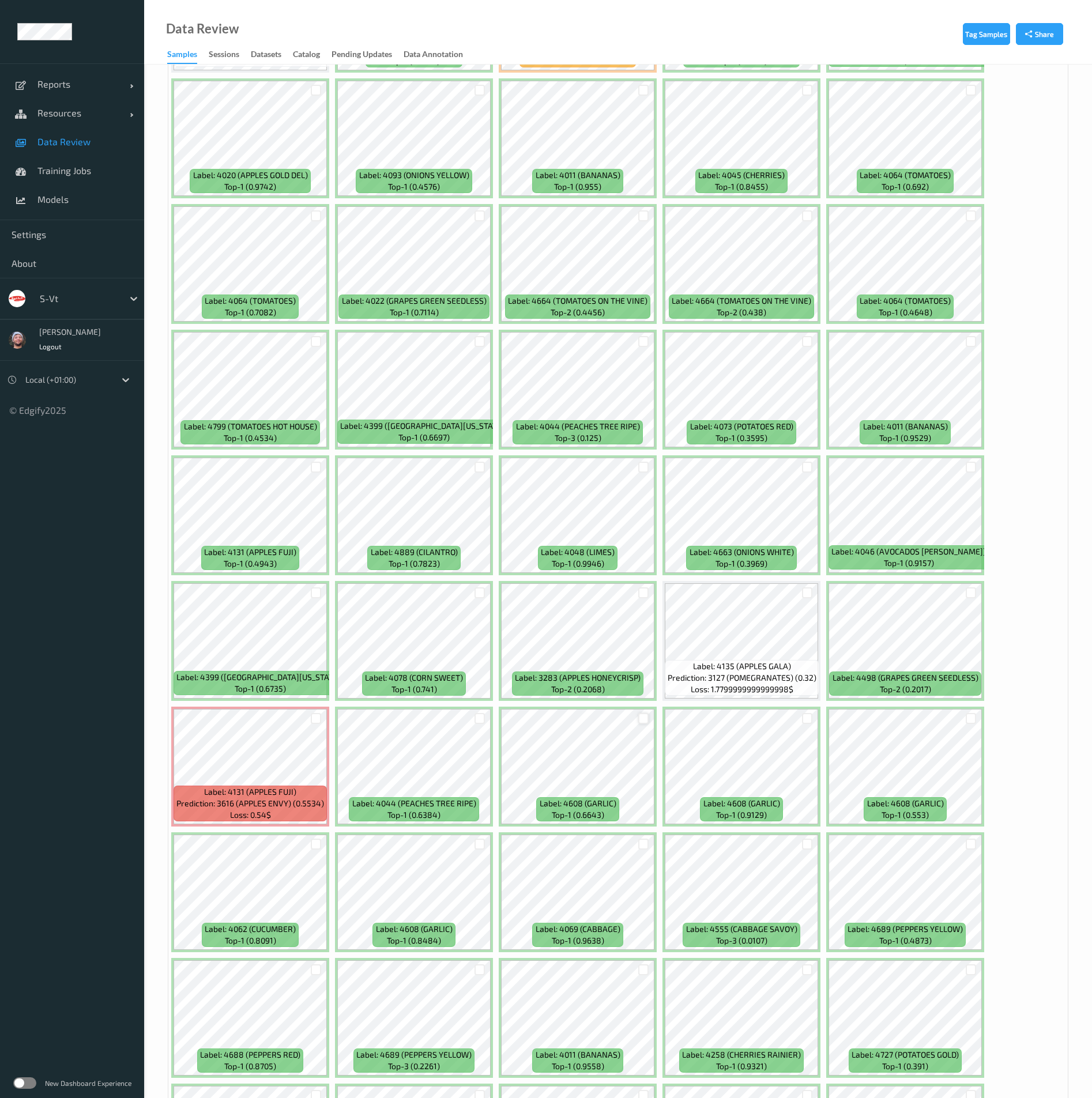
click at [639, 719] on div at bounding box center [644, 719] width 11 height 11
click at [804, 719] on div at bounding box center [808, 719] width 11 height 11
click at [975, 720] on div at bounding box center [971, 719] width 11 height 11
click at [476, 838] on div at bounding box center [481, 844] width 11 height 11
click at [320, 843] on div at bounding box center [316, 844] width 11 height 11
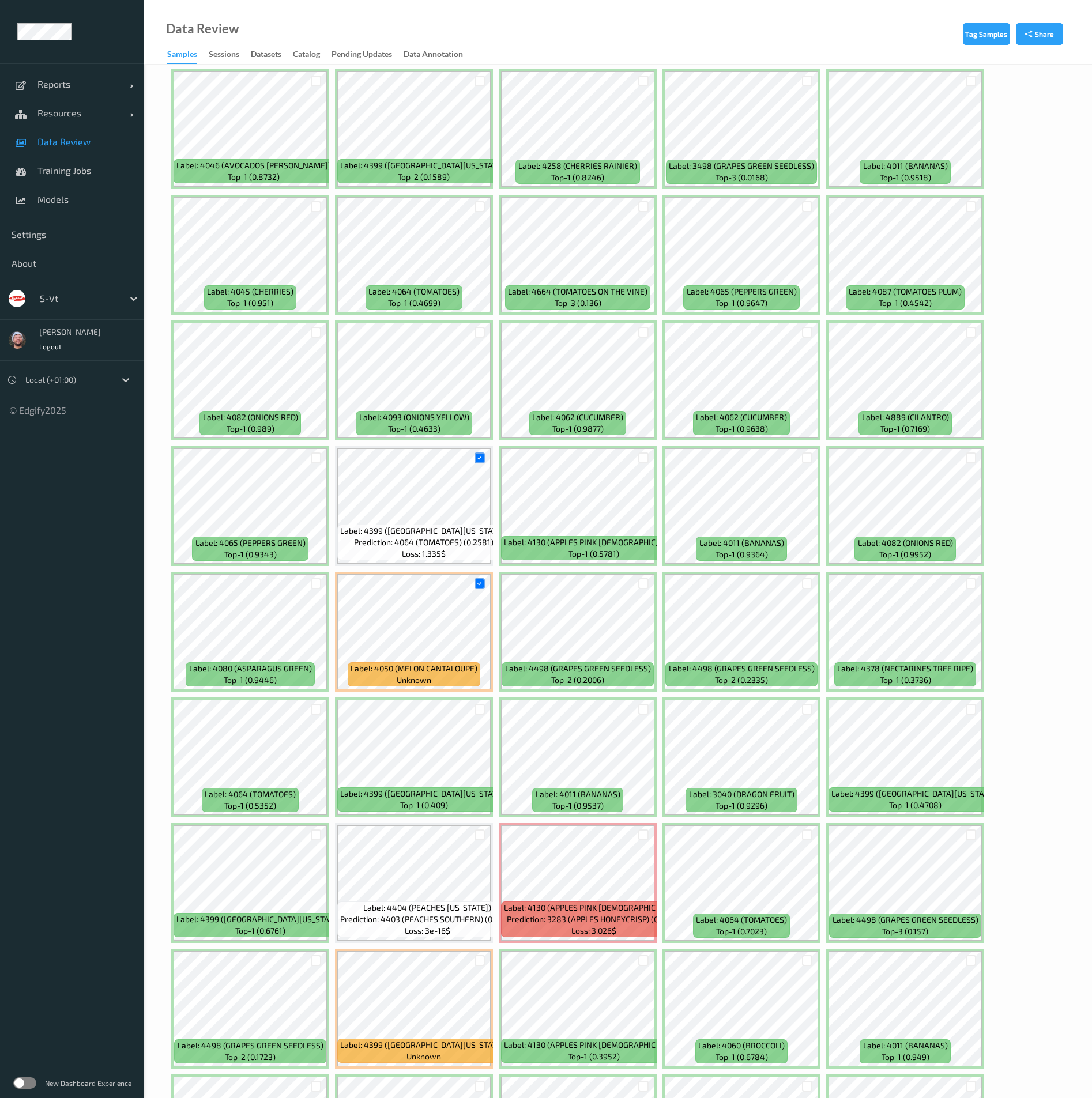
scroll to position [1989, 0]
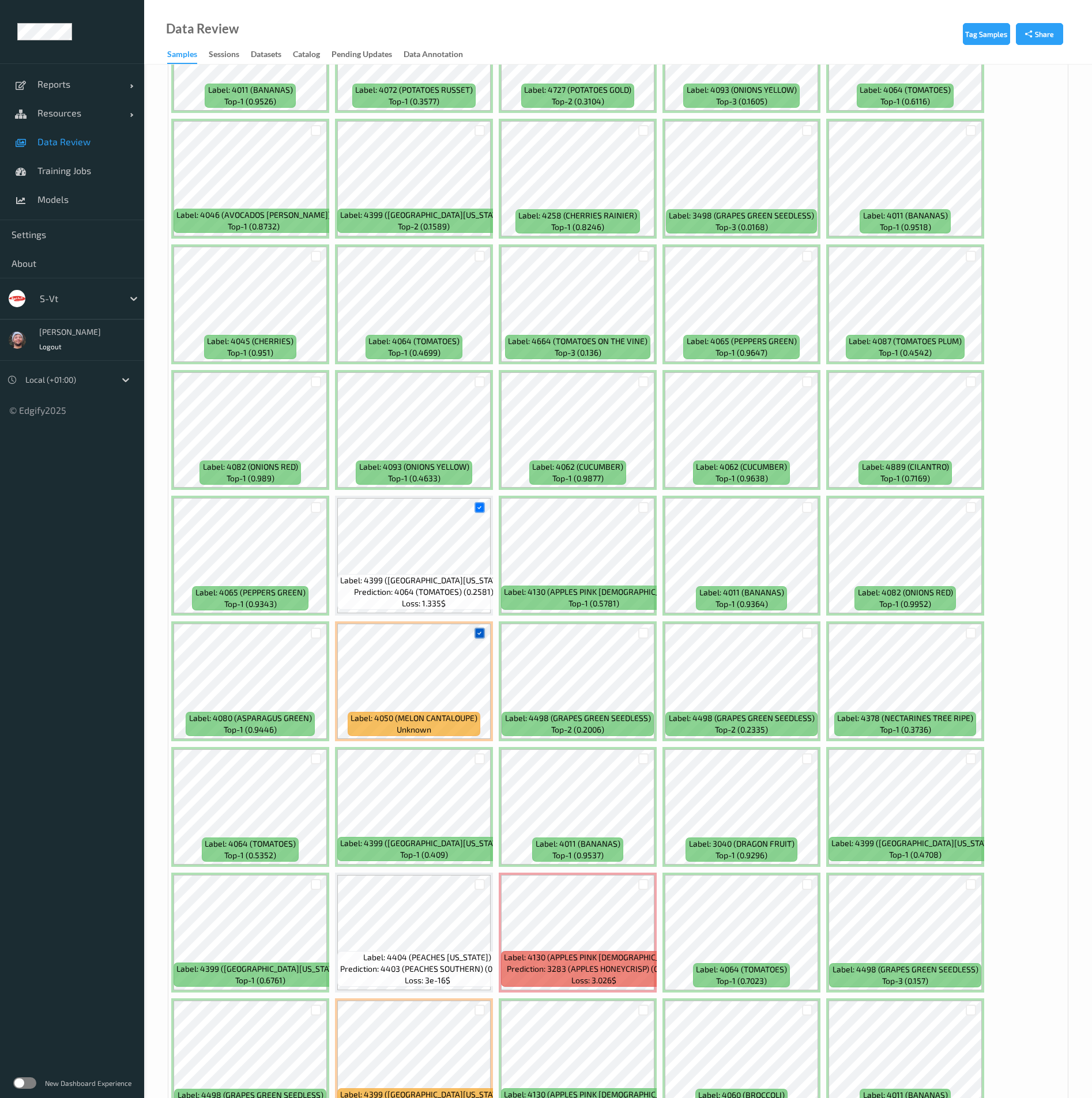
click at [479, 629] on div at bounding box center [481, 633] width 11 height 11
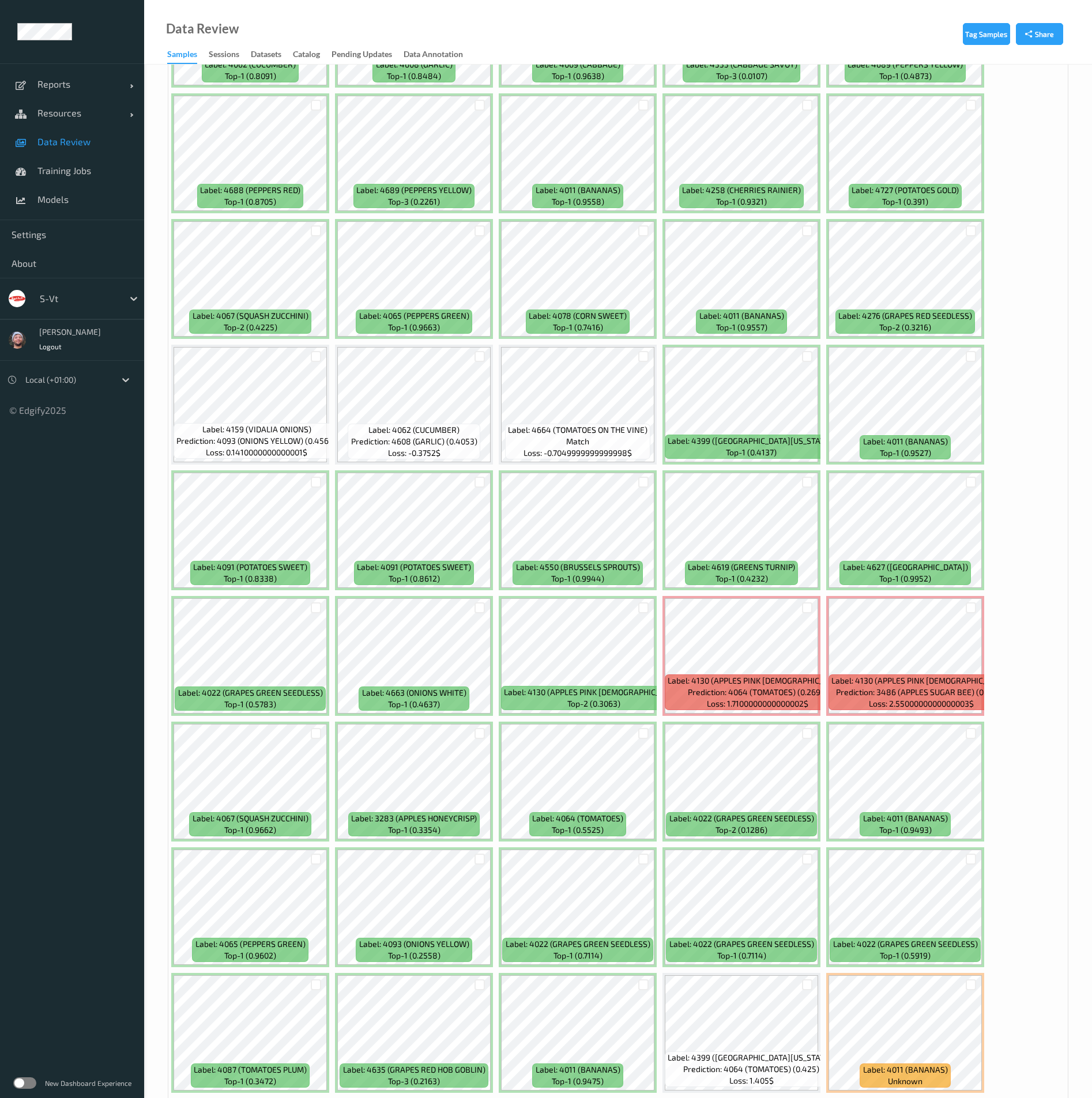
scroll to position [4322, 0]
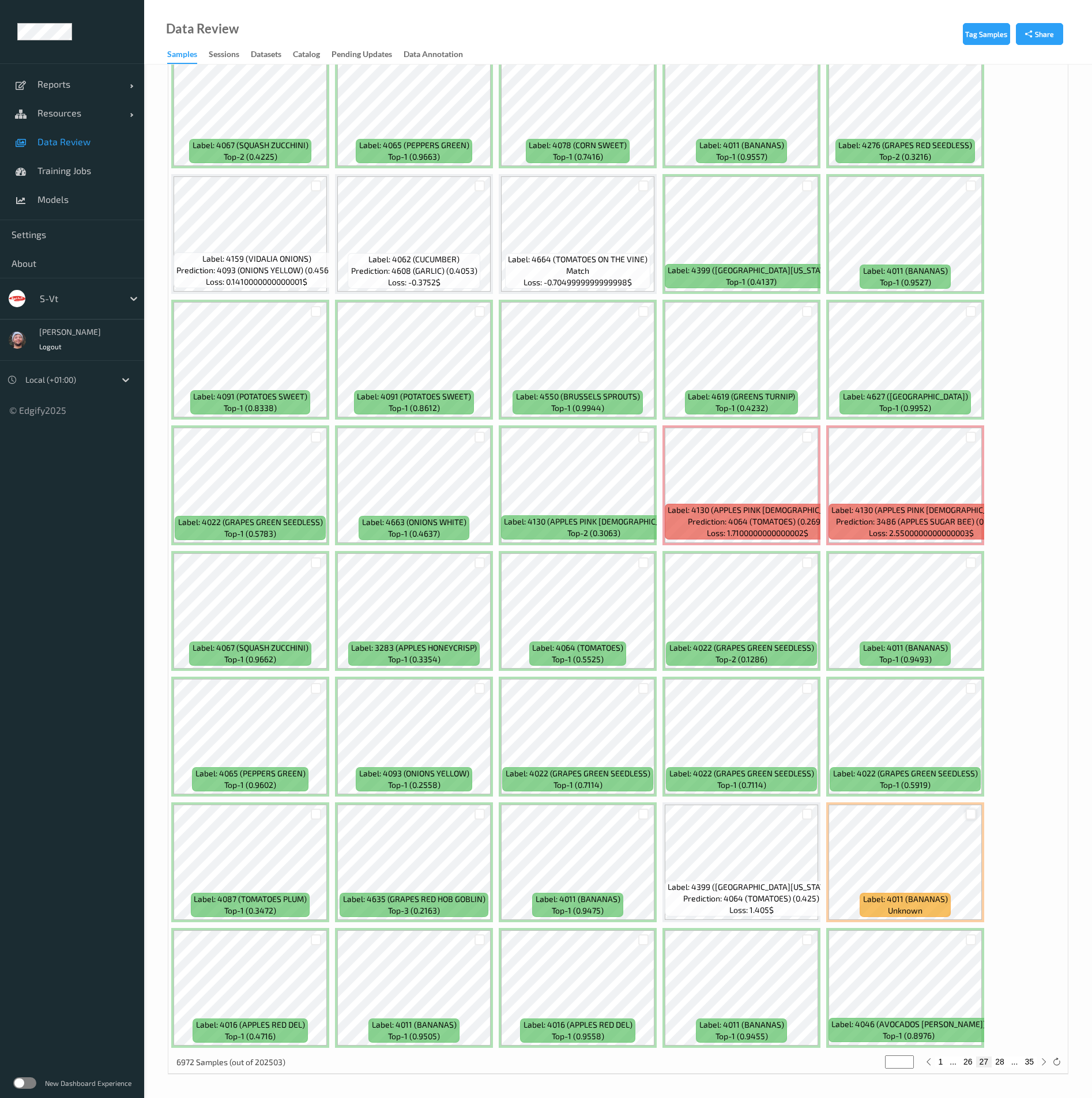
click at [968, 816] on div at bounding box center [971, 814] width 11 height 11
click at [646, 944] on div at bounding box center [644, 940] width 11 height 11
click at [1001, 1065] on button "28" at bounding box center [999, 1061] width 16 height 10
type input "**"
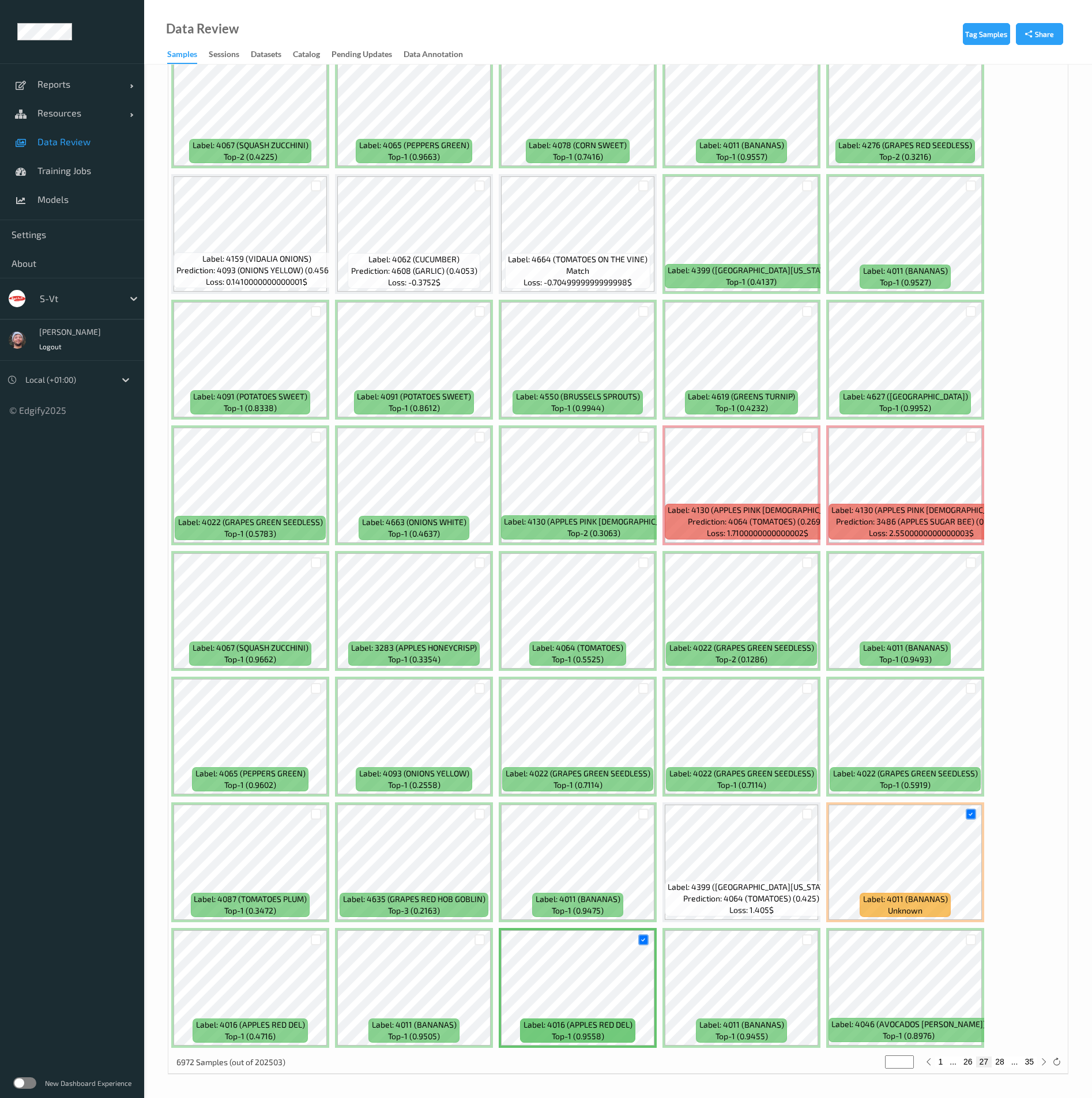
type input "**"
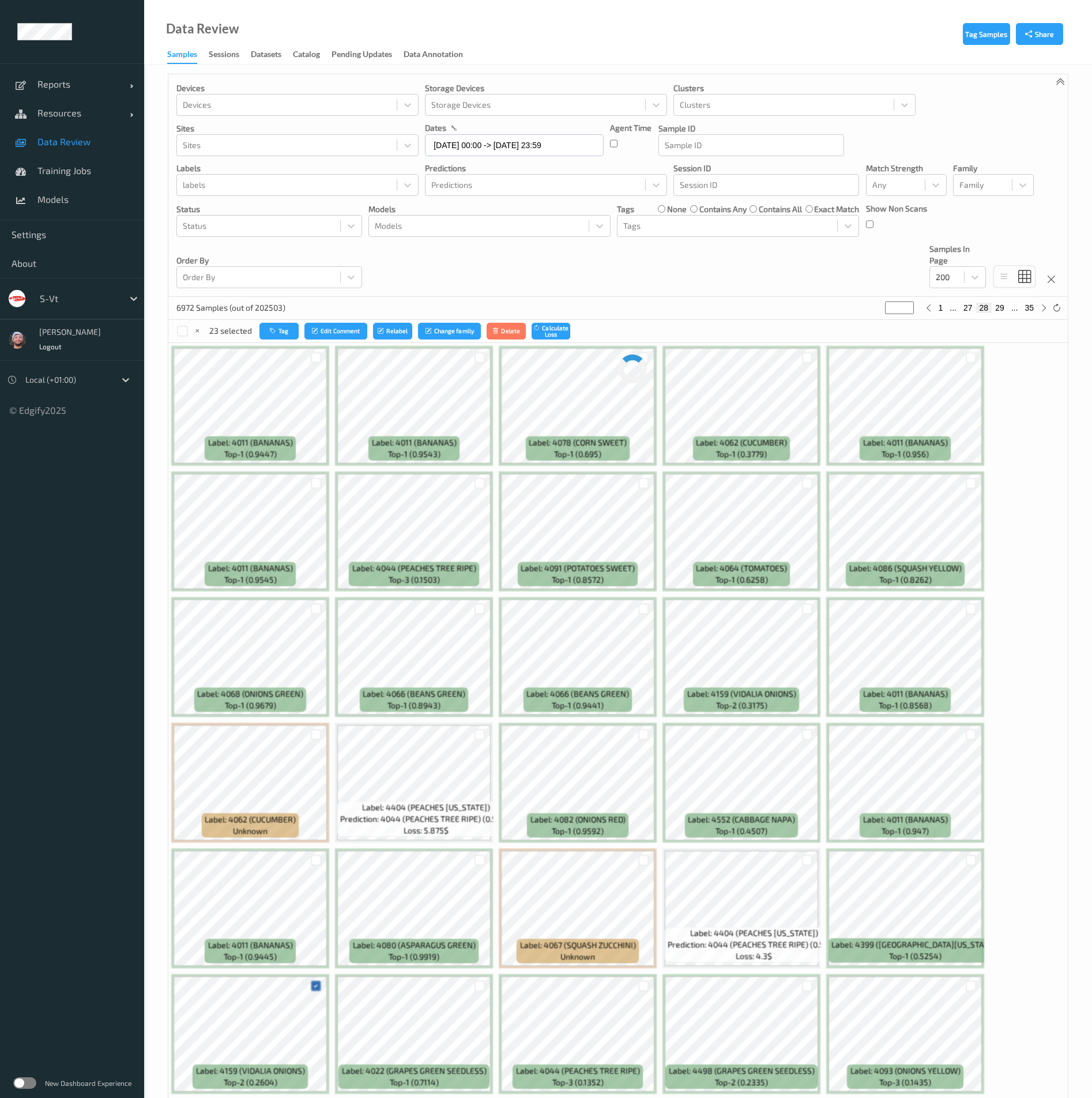
scroll to position [0, 0]
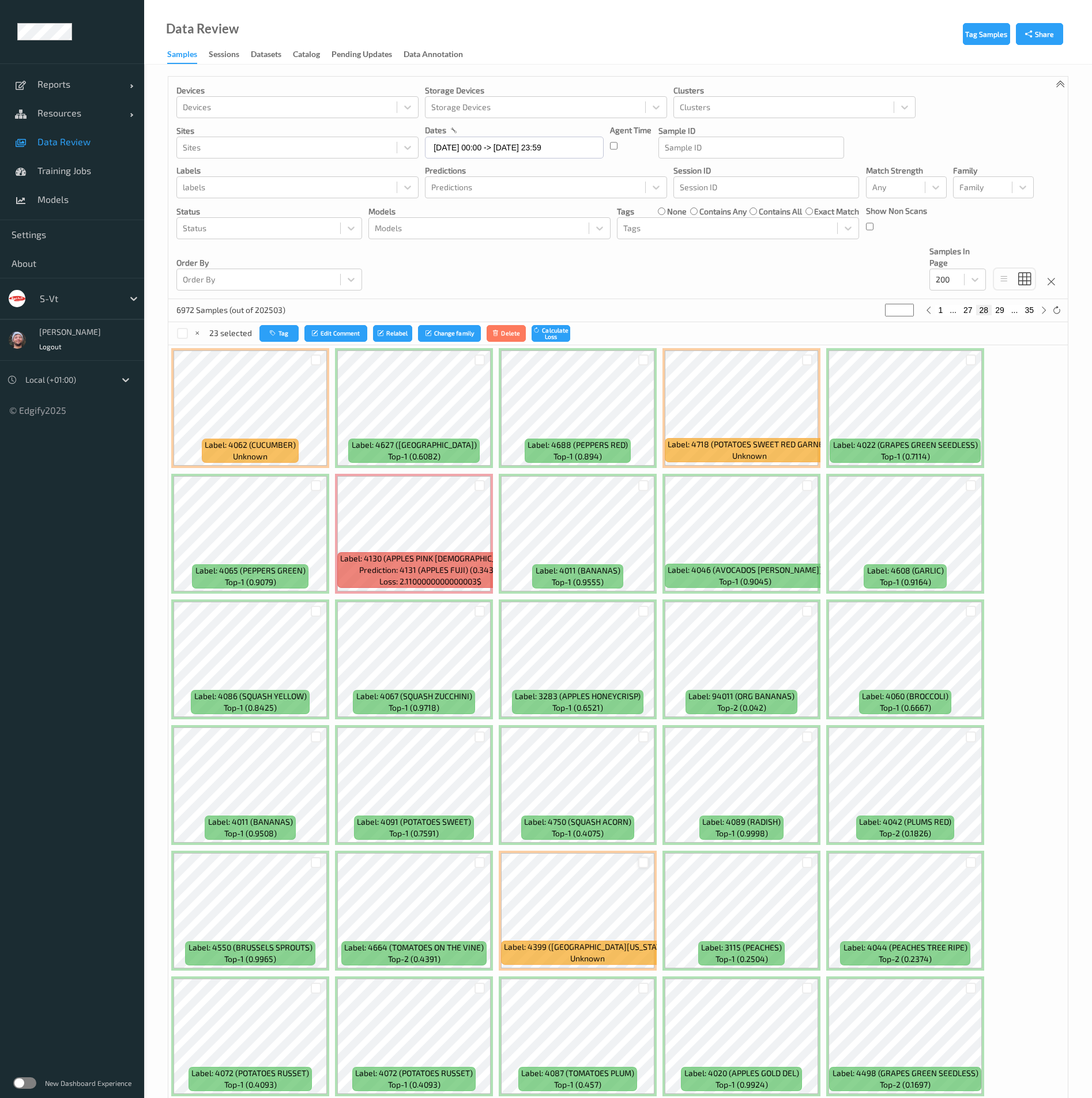
click at [644, 863] on div at bounding box center [644, 862] width 11 height 11
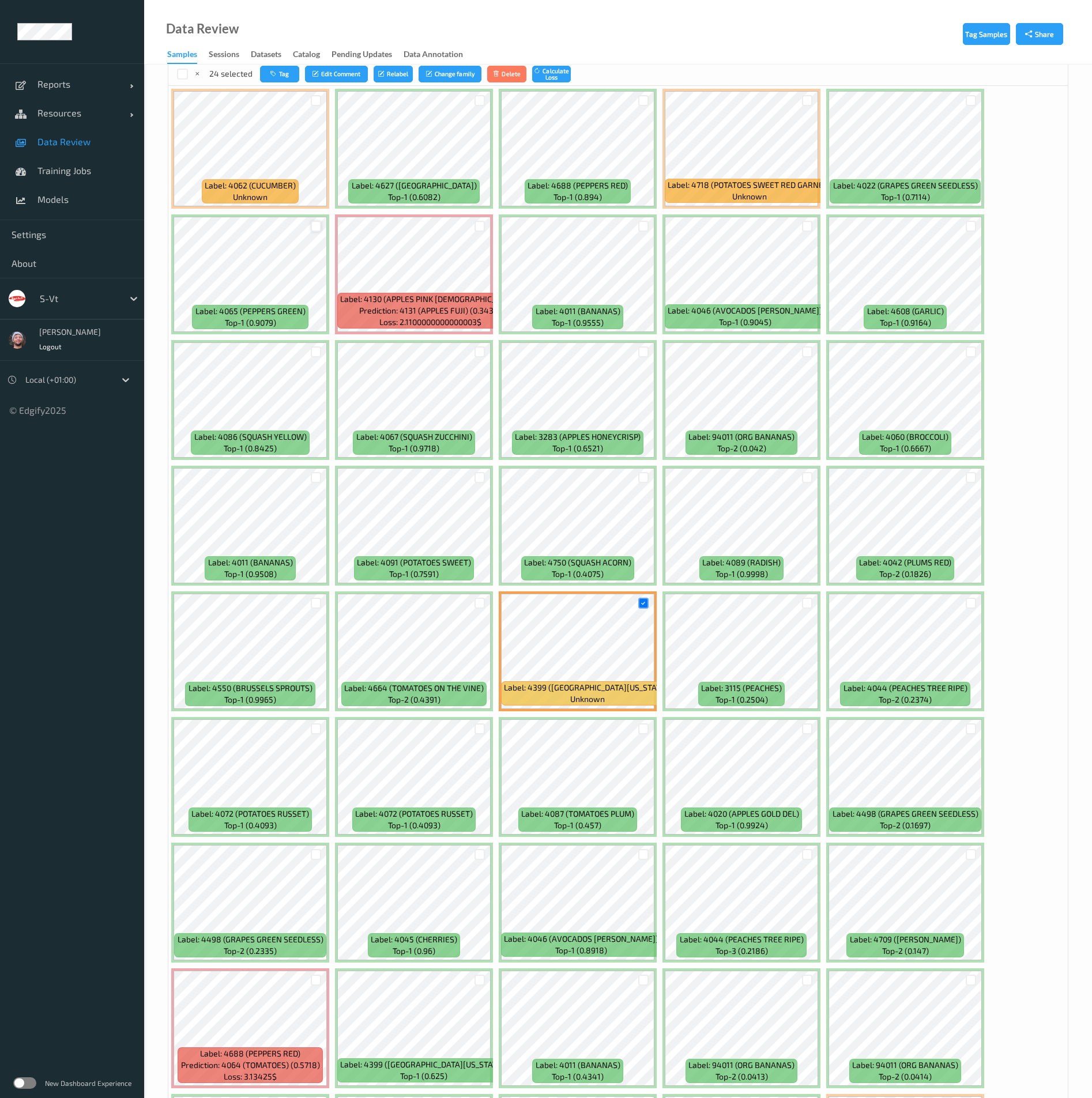
click at [313, 226] on div at bounding box center [316, 226] width 11 height 11
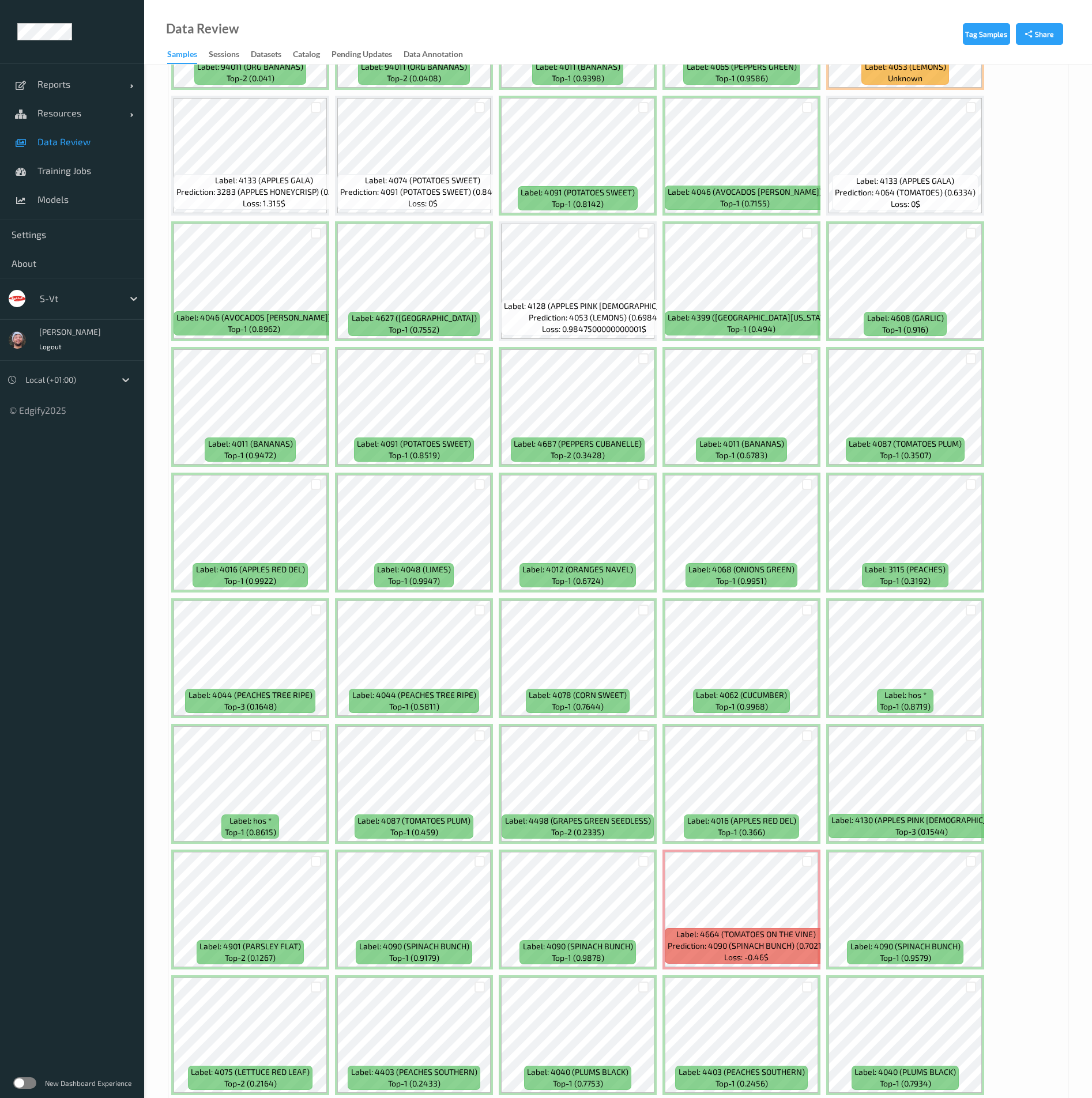
scroll to position [1643, 0]
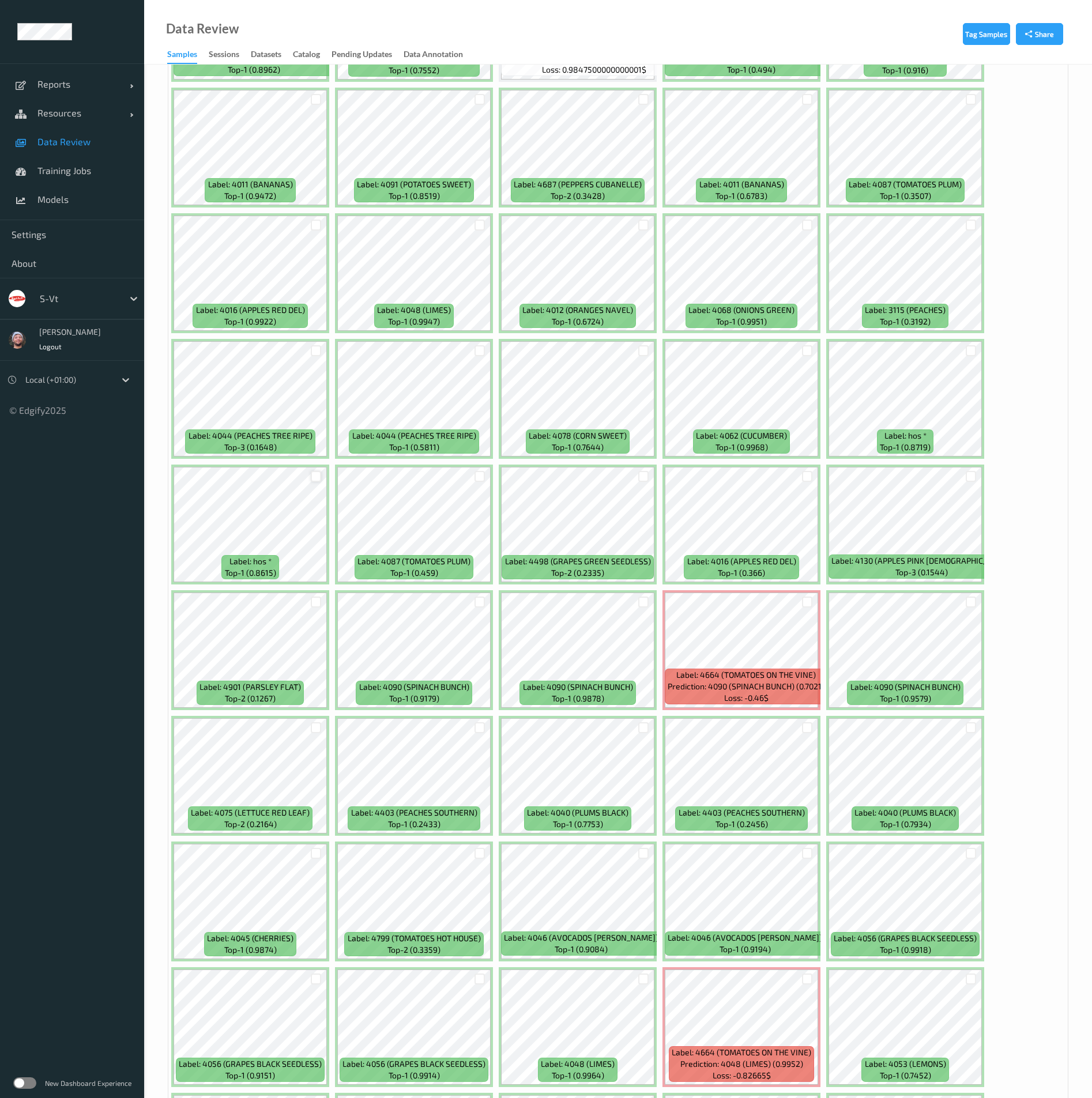
click at [317, 472] on div at bounding box center [316, 477] width 11 height 11
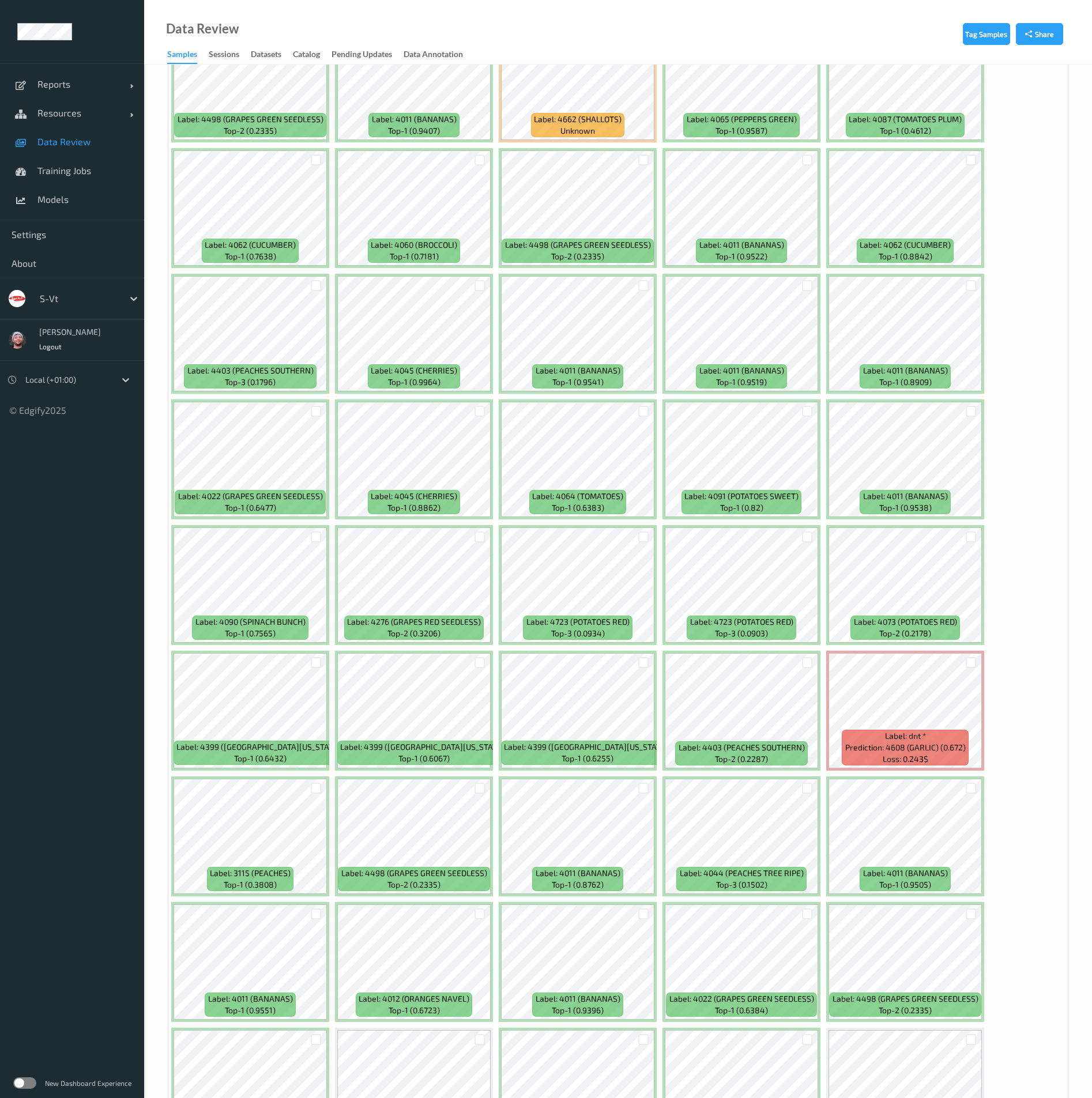
scroll to position [2854, 0]
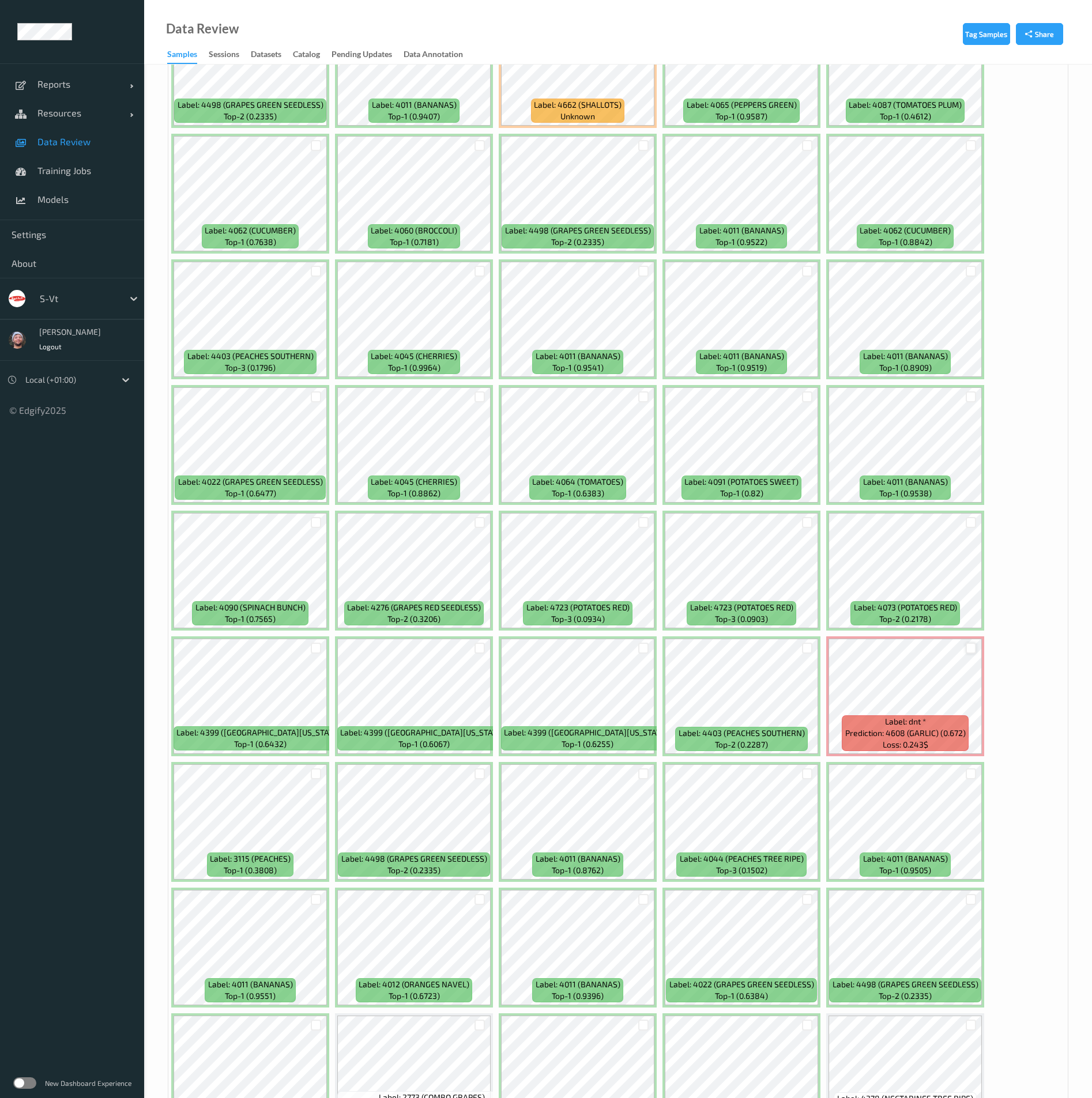
click at [967, 650] on div at bounding box center [971, 648] width 11 height 11
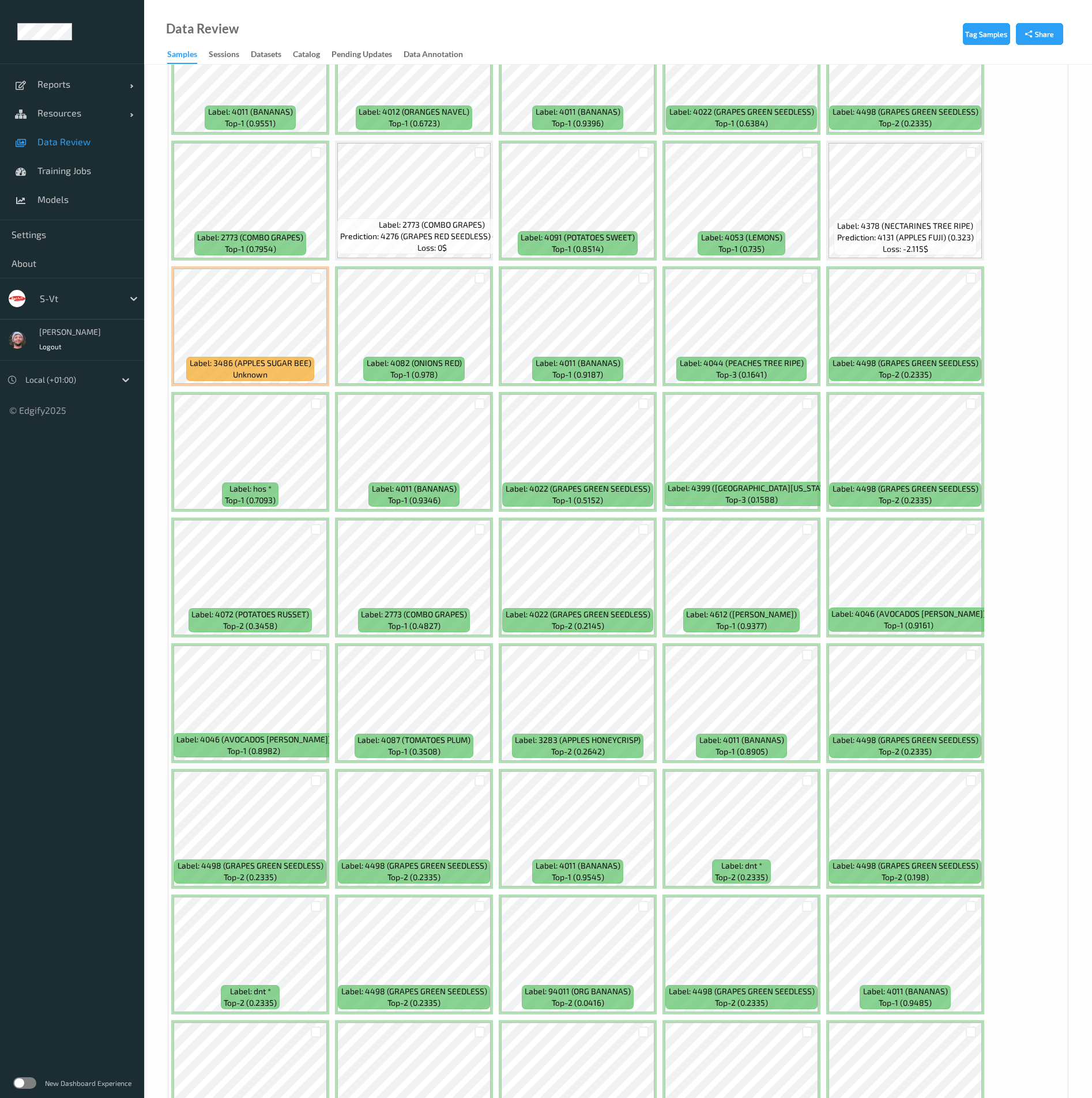
scroll to position [3805, 0]
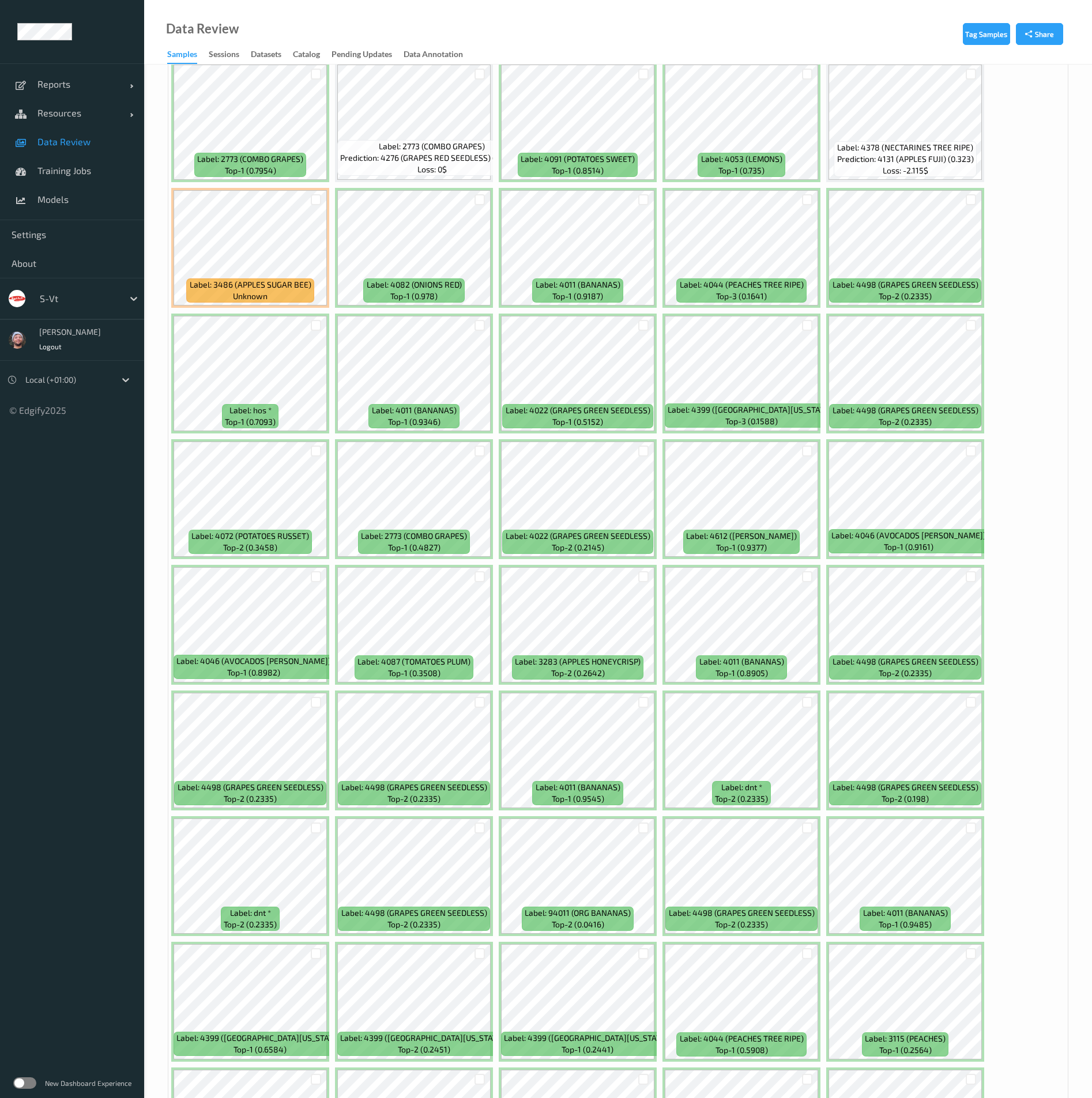
click at [319, 318] on div at bounding box center [316, 326] width 22 height 19
click at [319, 321] on div at bounding box center [316, 326] width 11 height 11
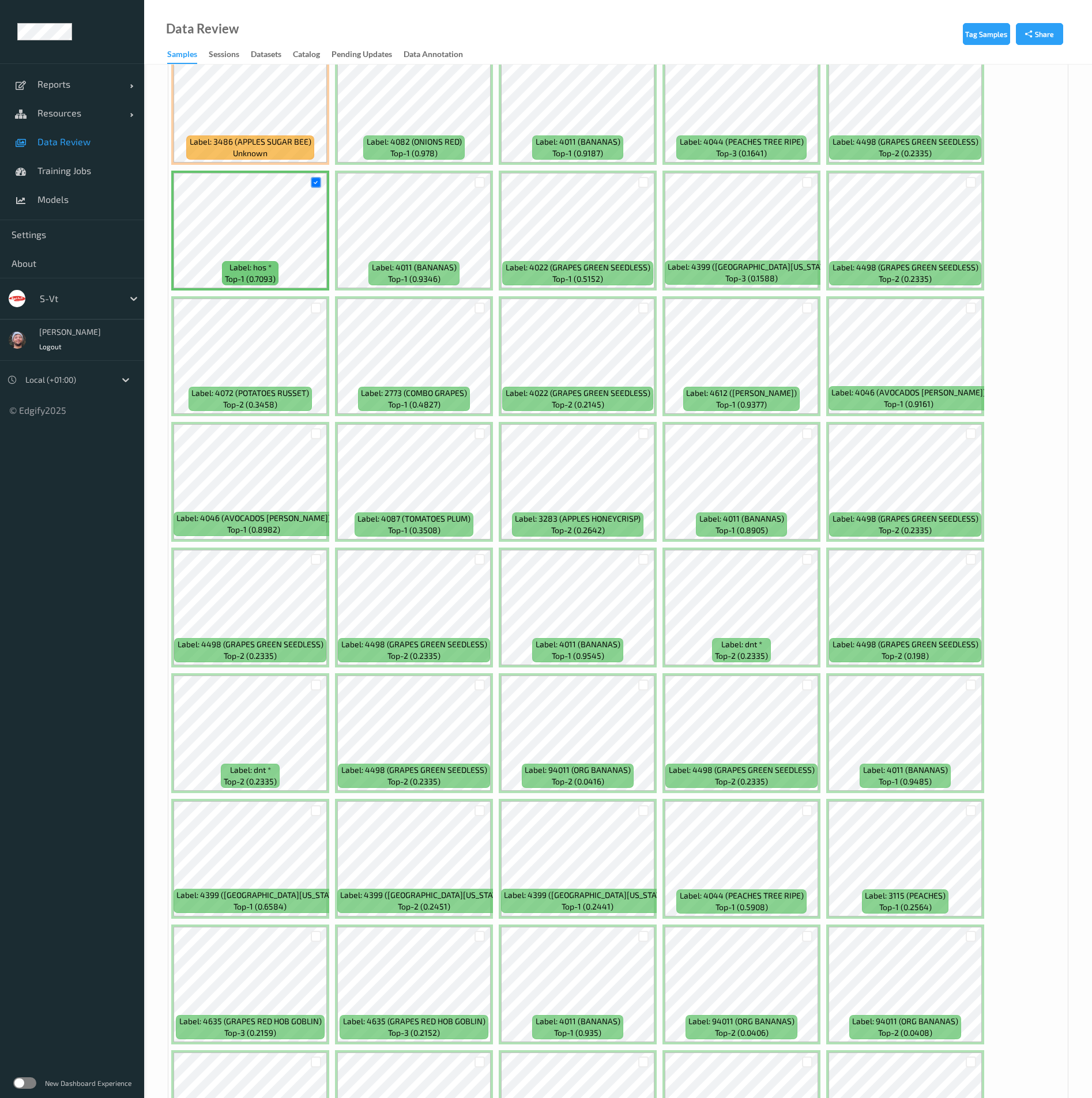
scroll to position [4064, 0]
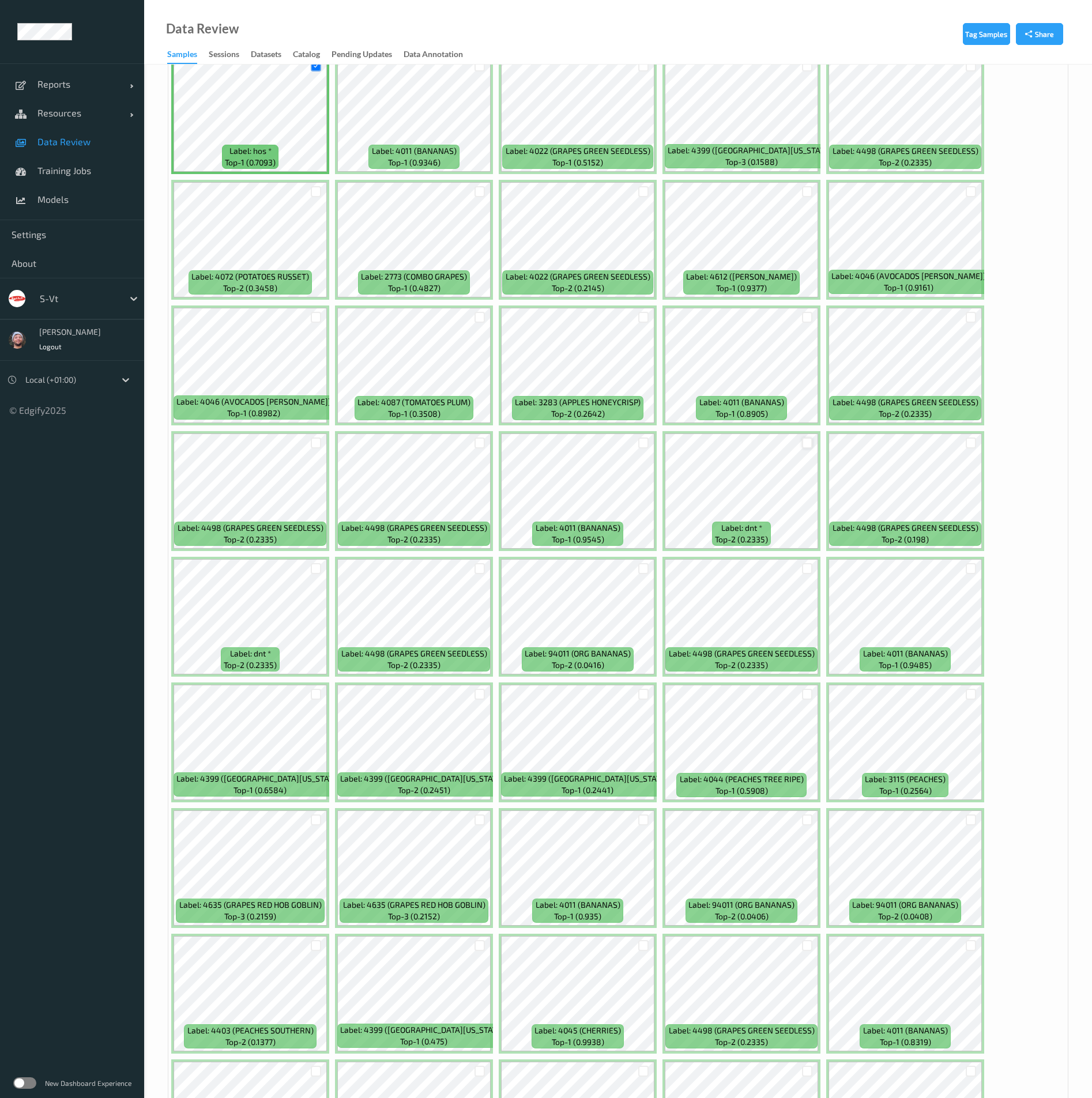
click at [807, 444] on div at bounding box center [808, 443] width 11 height 11
click at [315, 569] on div at bounding box center [316, 568] width 11 height 11
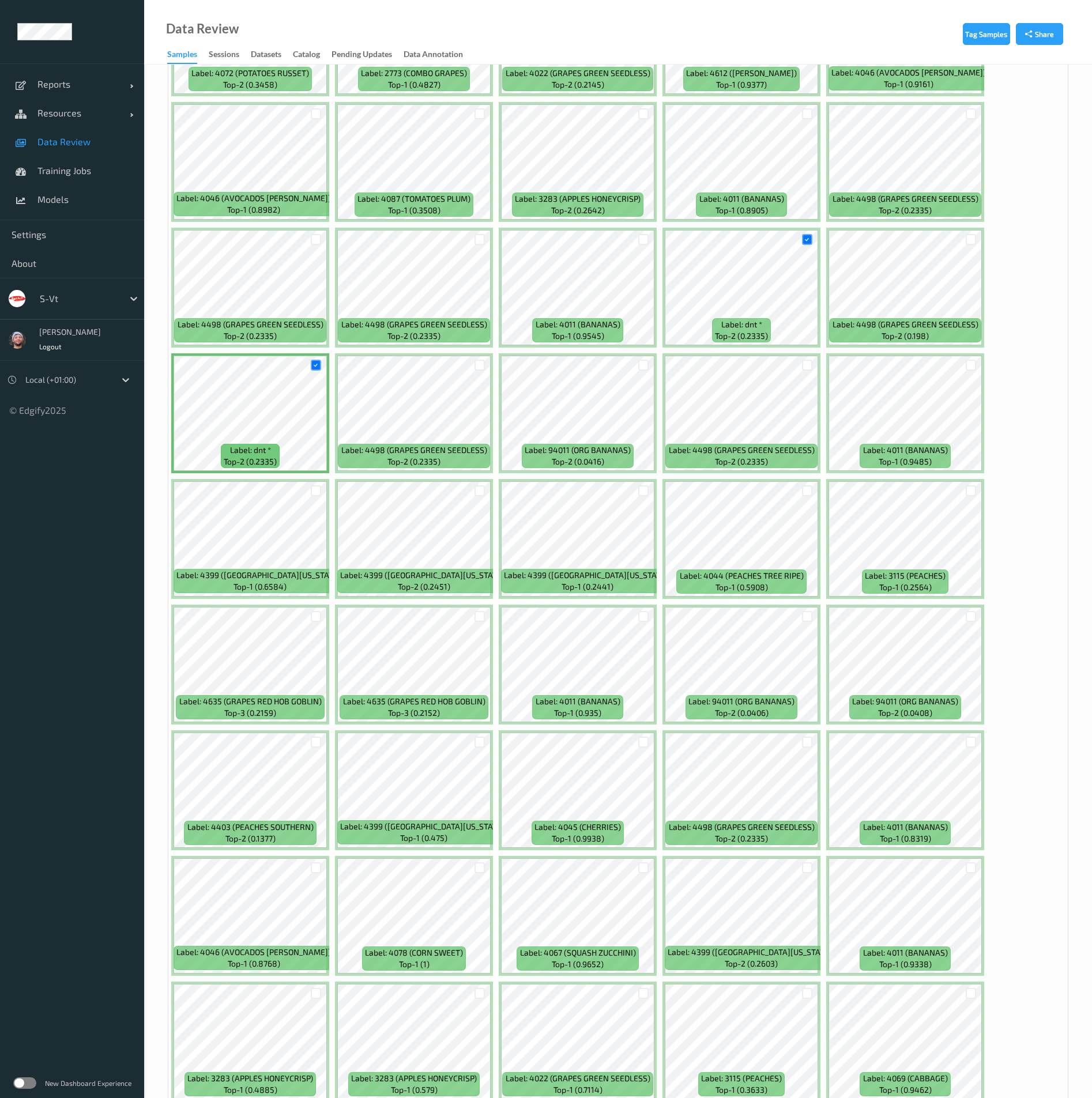
scroll to position [4322, 0]
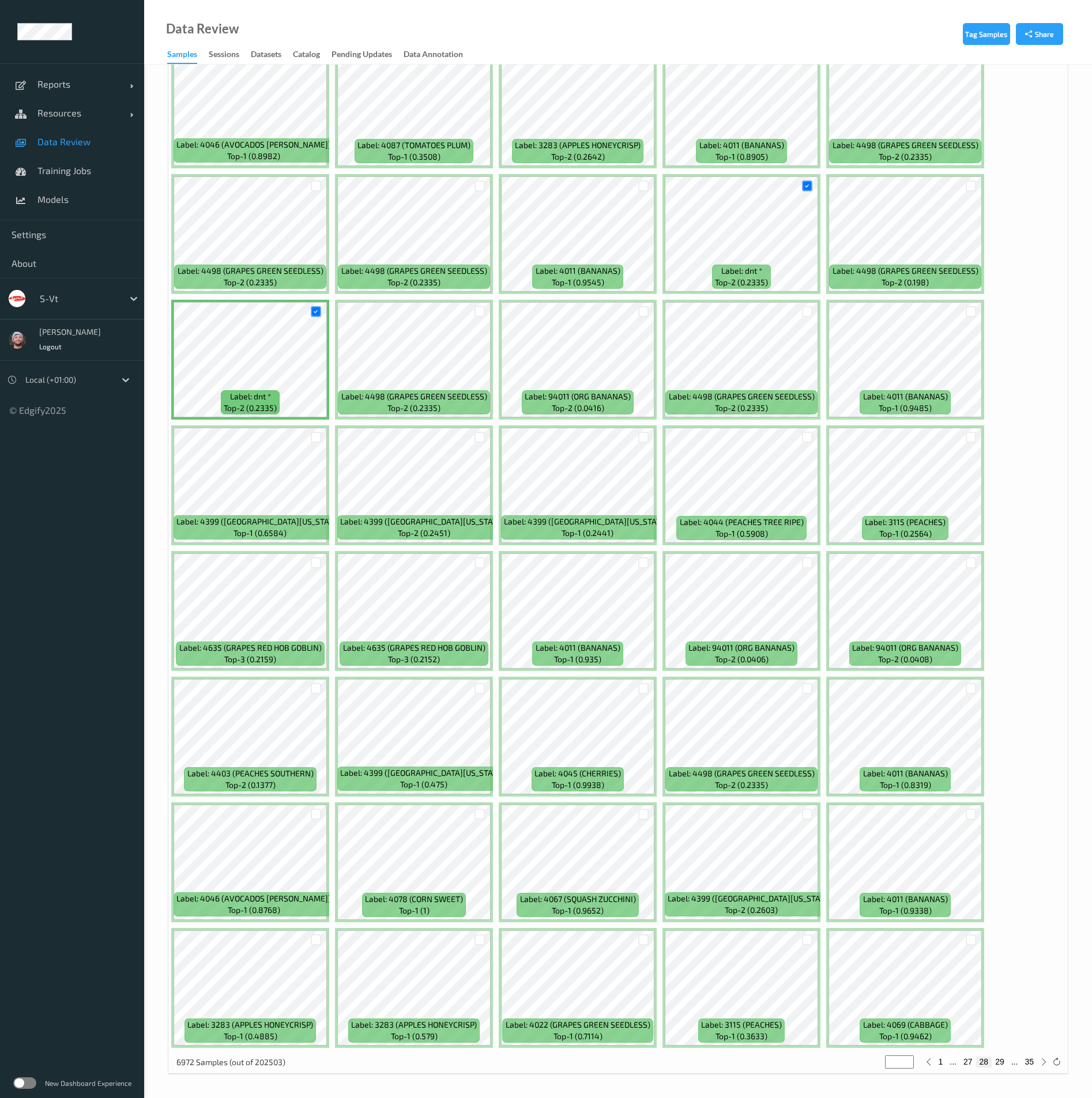
click at [999, 1064] on button "29" at bounding box center [999, 1061] width 16 height 10
type input "**"
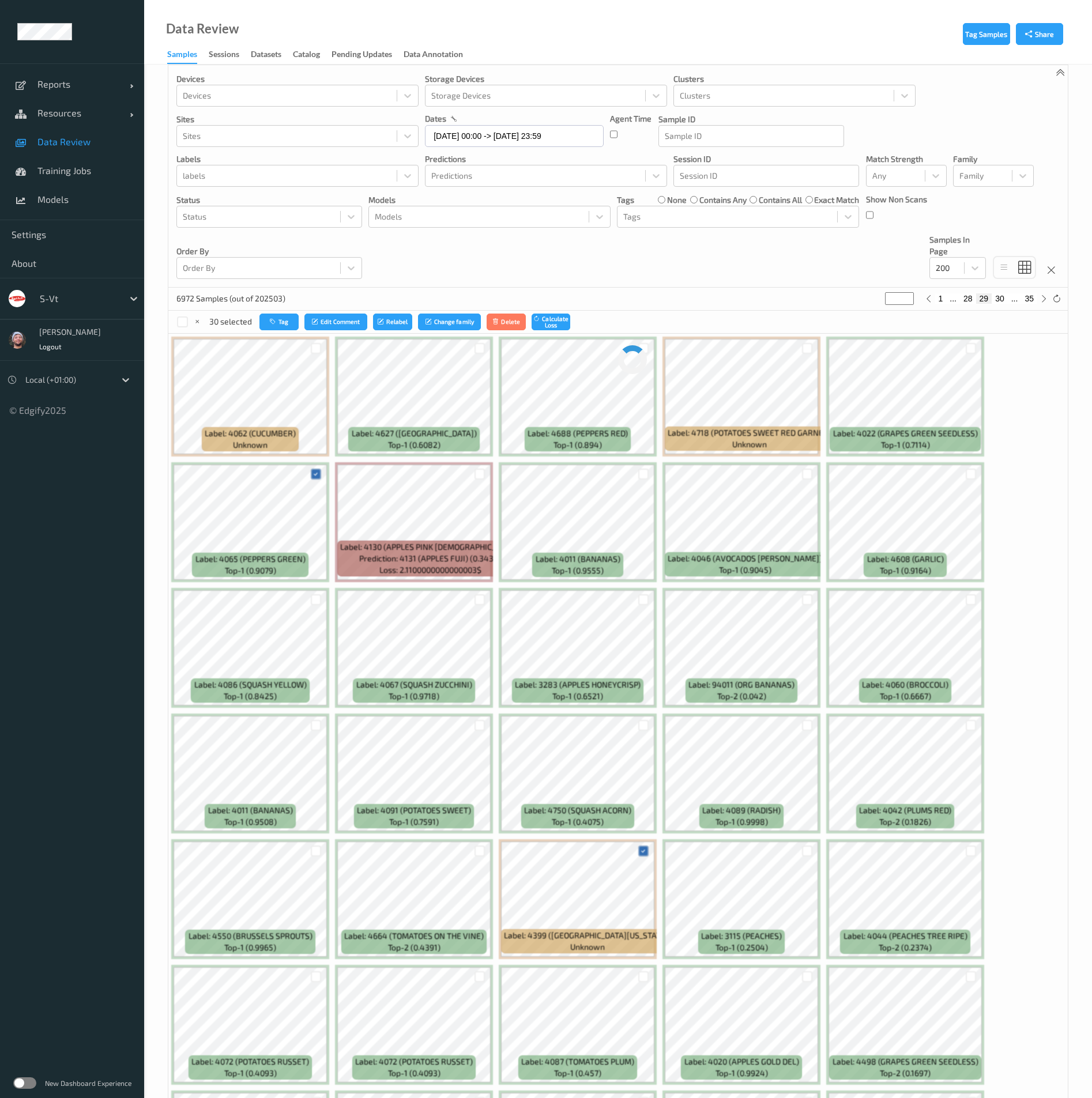
scroll to position [0, 0]
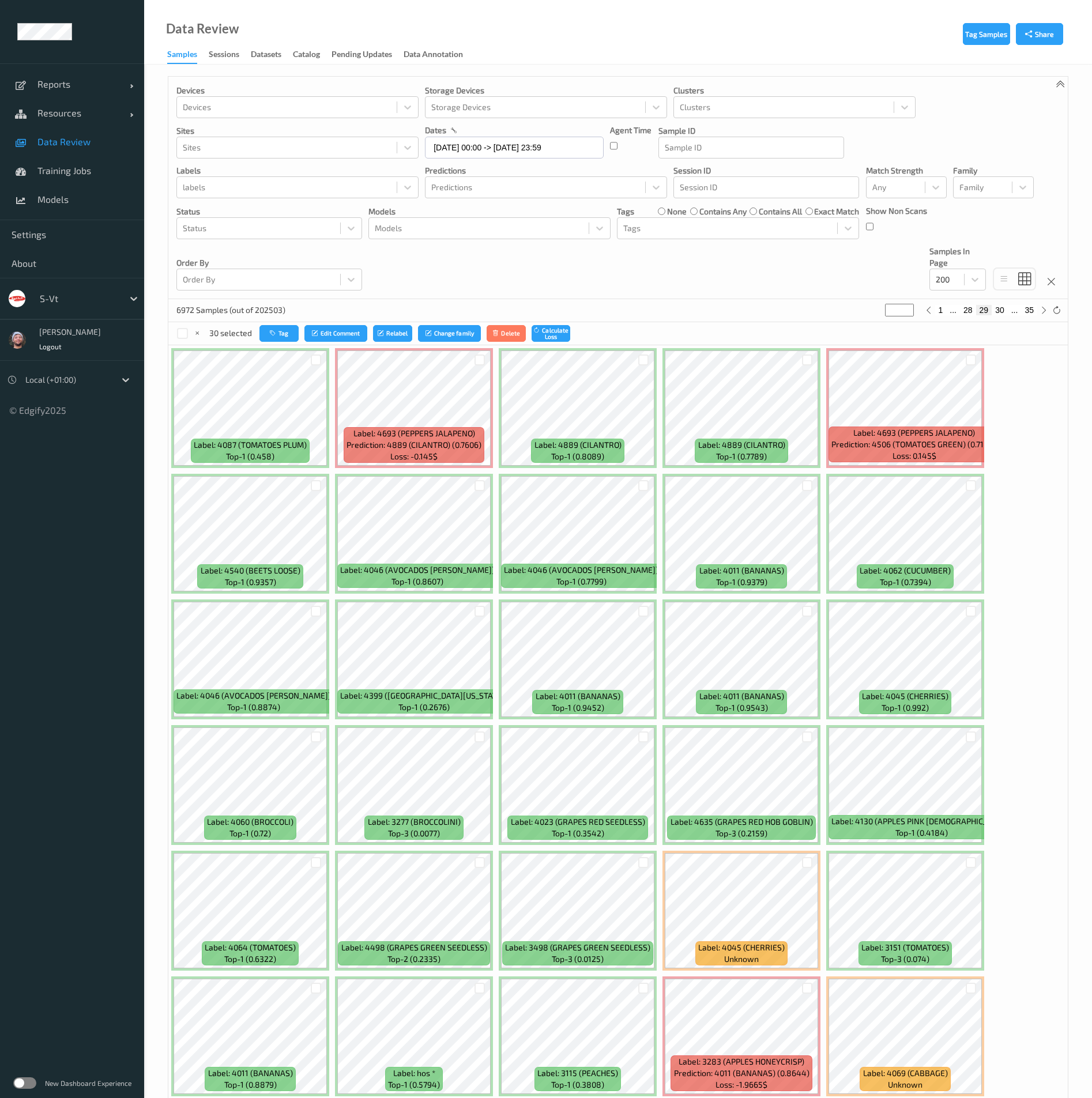
click at [514, 275] on div "Devices Devices Storage Devices Storage Devices Clusters Clusters Sites Sites d…" at bounding box center [619, 188] width 900 height 223
click at [482, 986] on div at bounding box center [481, 989] width 11 height 11
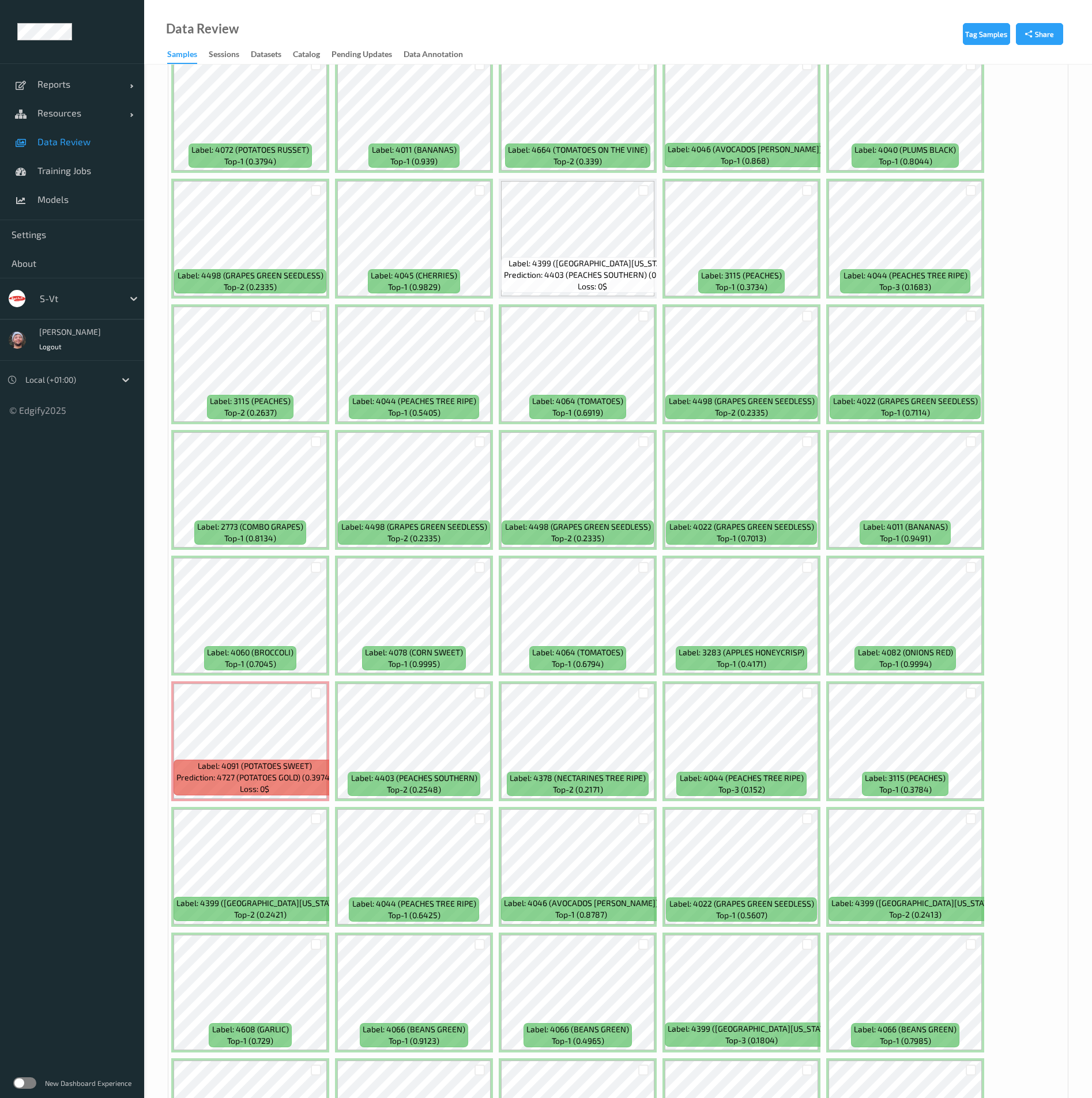
scroll to position [1902, 0]
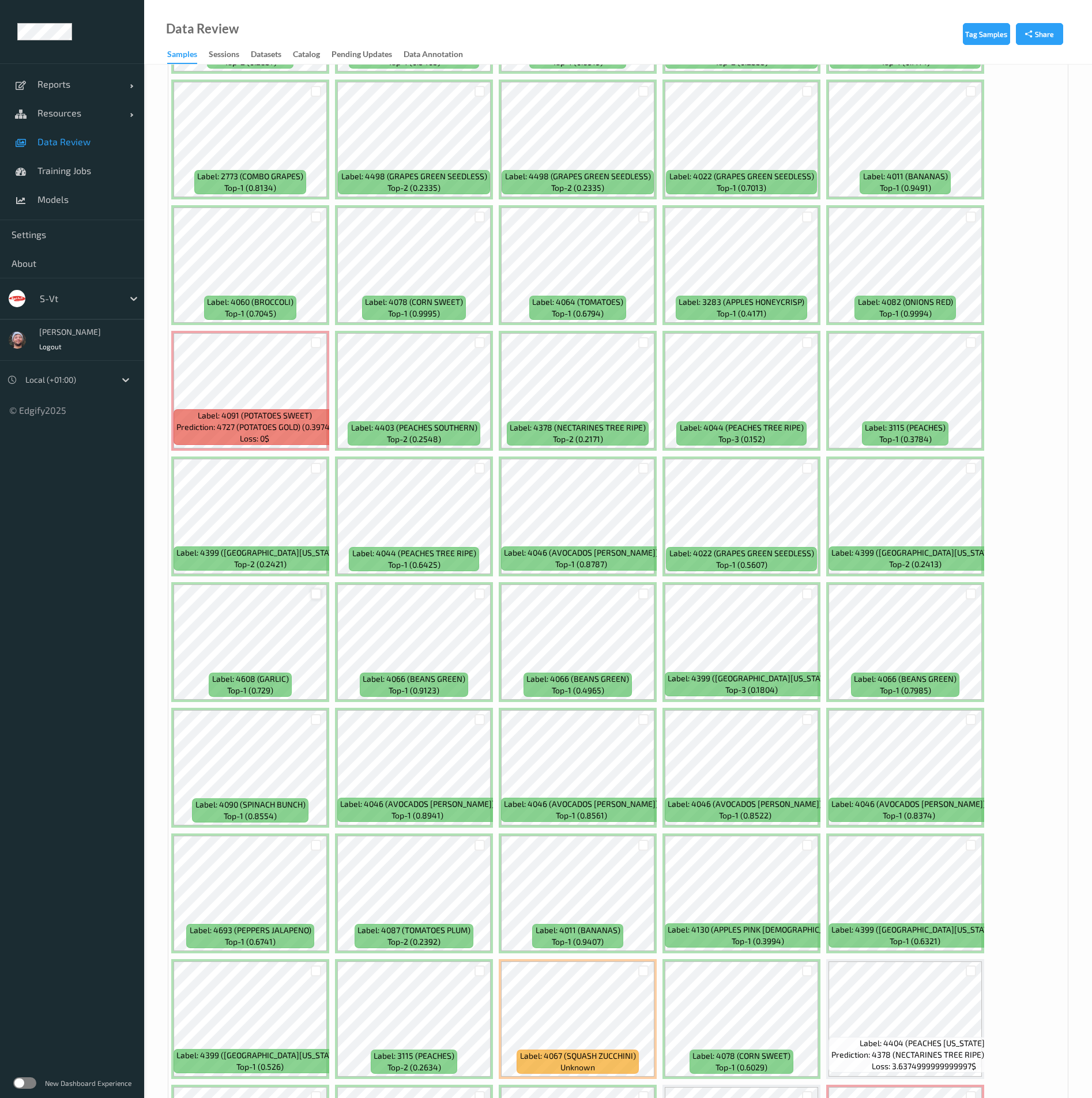
click at [314, 595] on div at bounding box center [316, 594] width 11 height 11
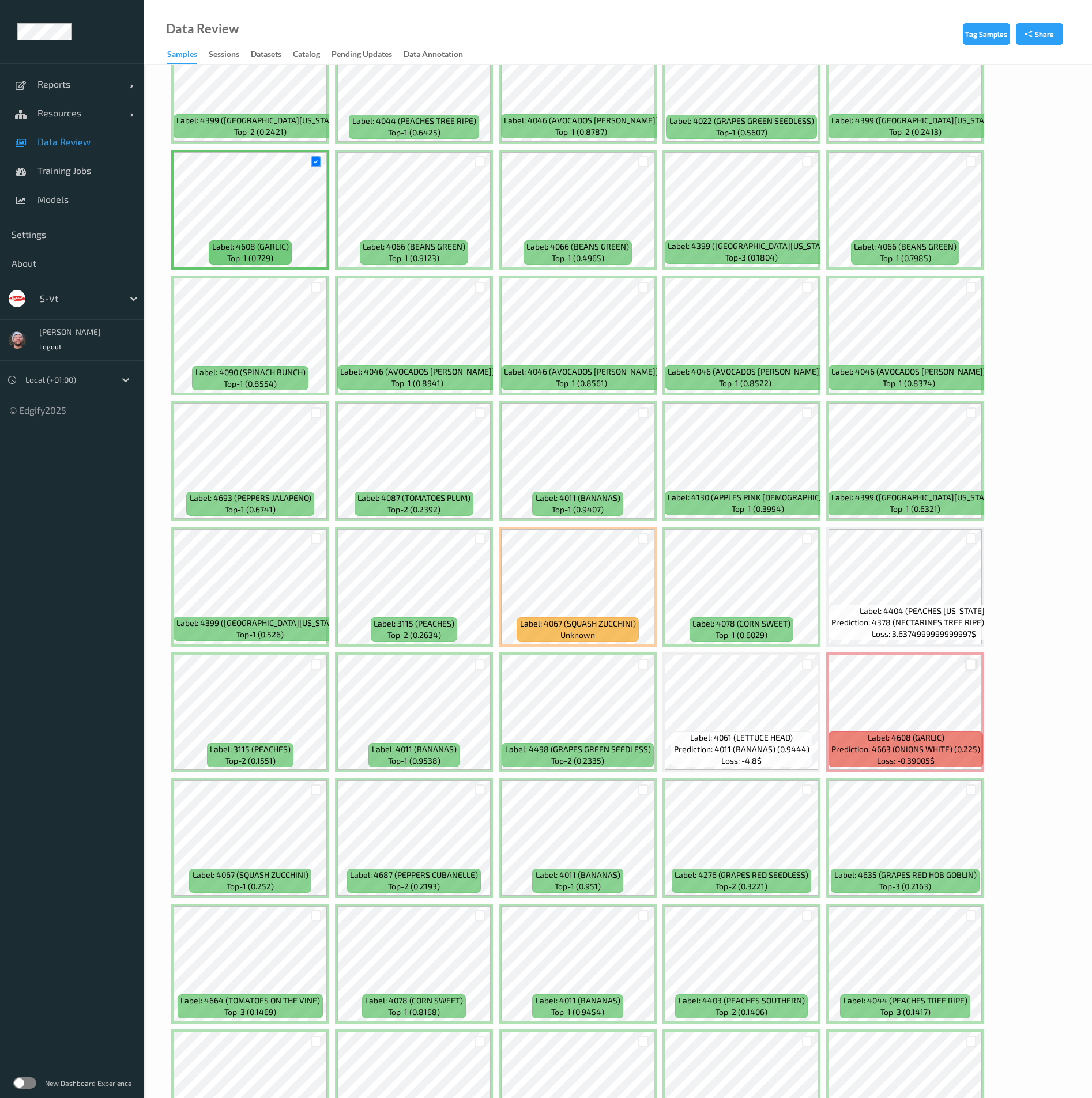
click at [976, 662] on div at bounding box center [971, 665] width 11 height 11
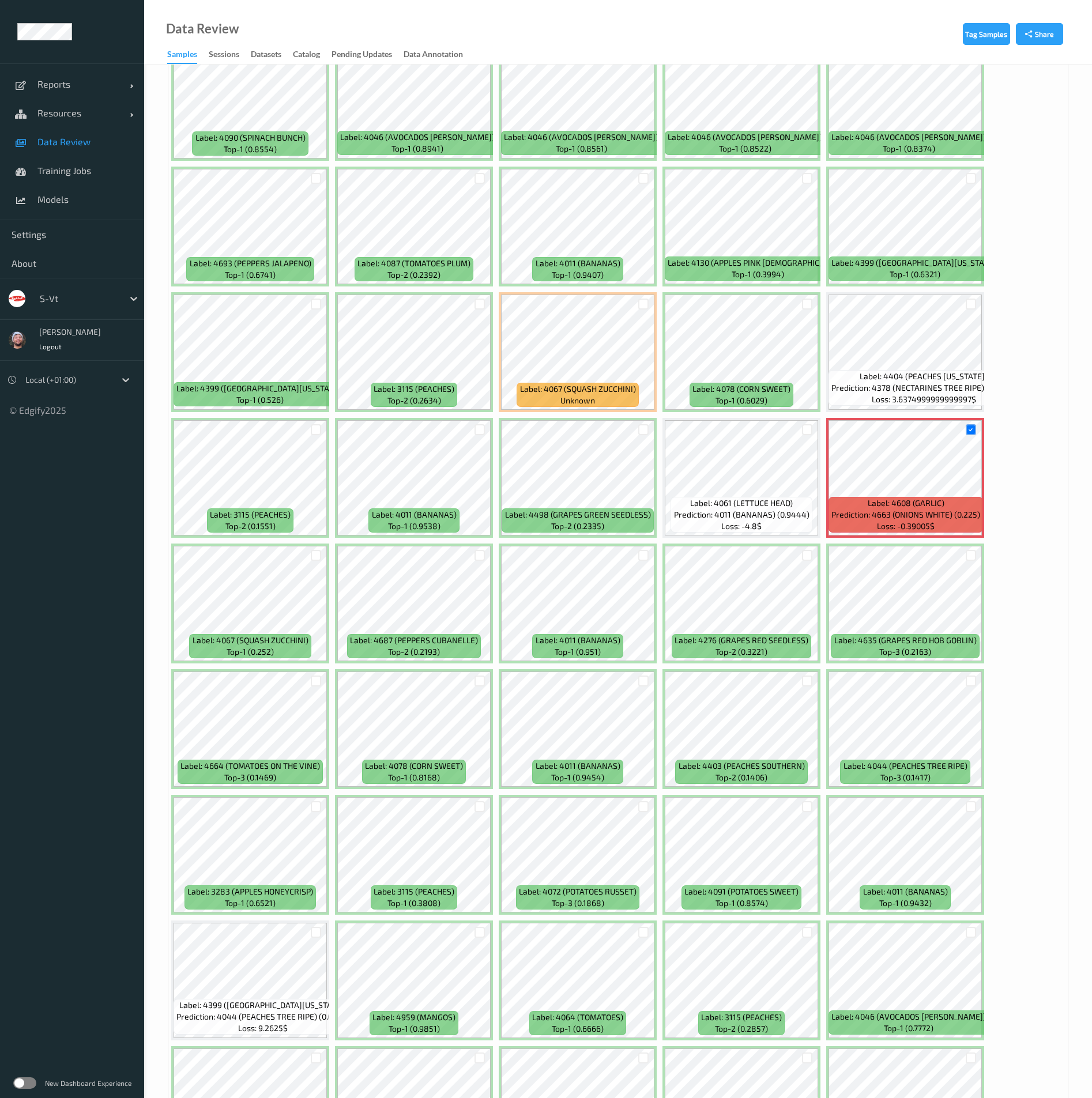
scroll to position [2767, 0]
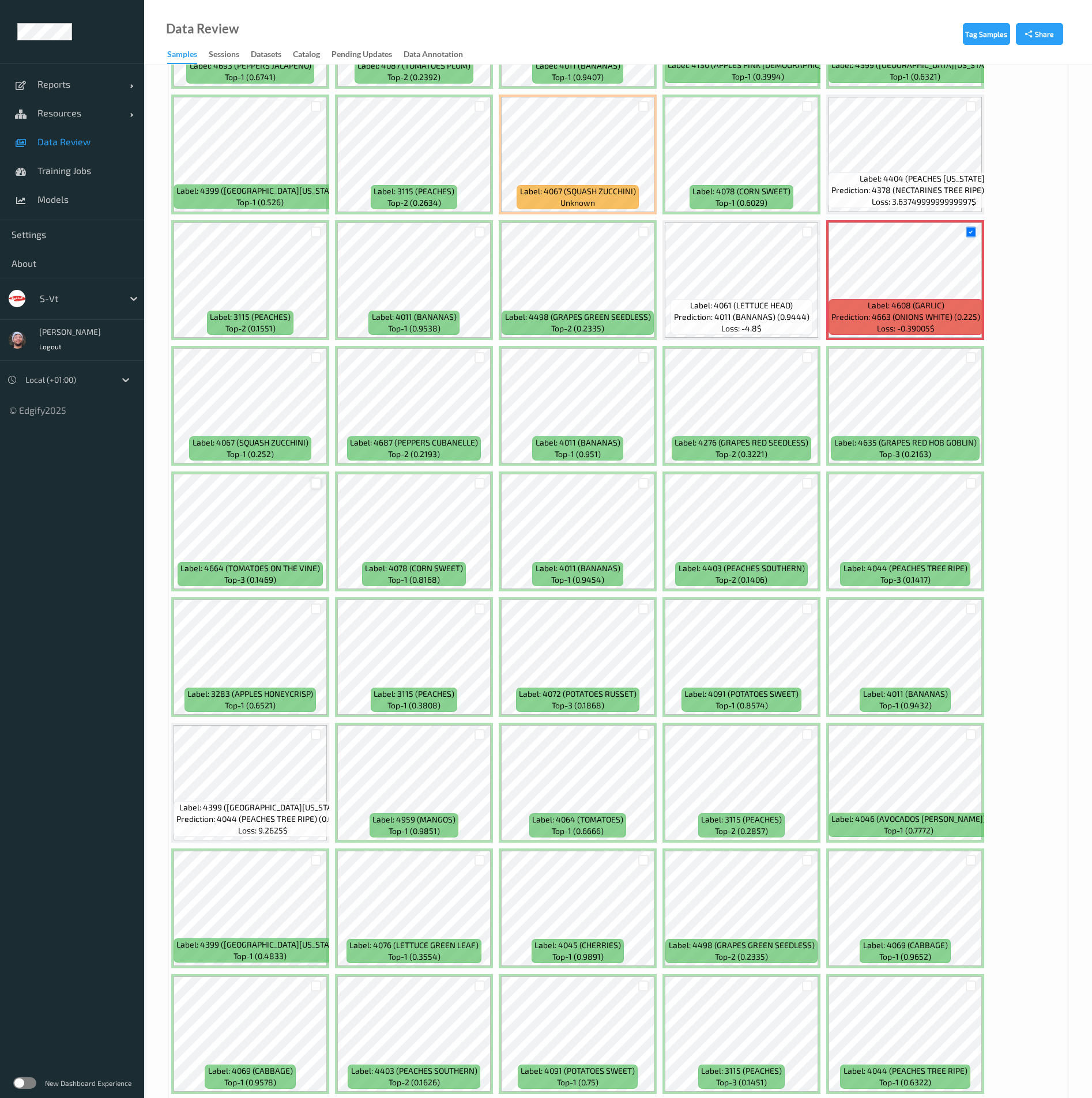
click at [319, 485] on div at bounding box center [316, 483] width 11 height 11
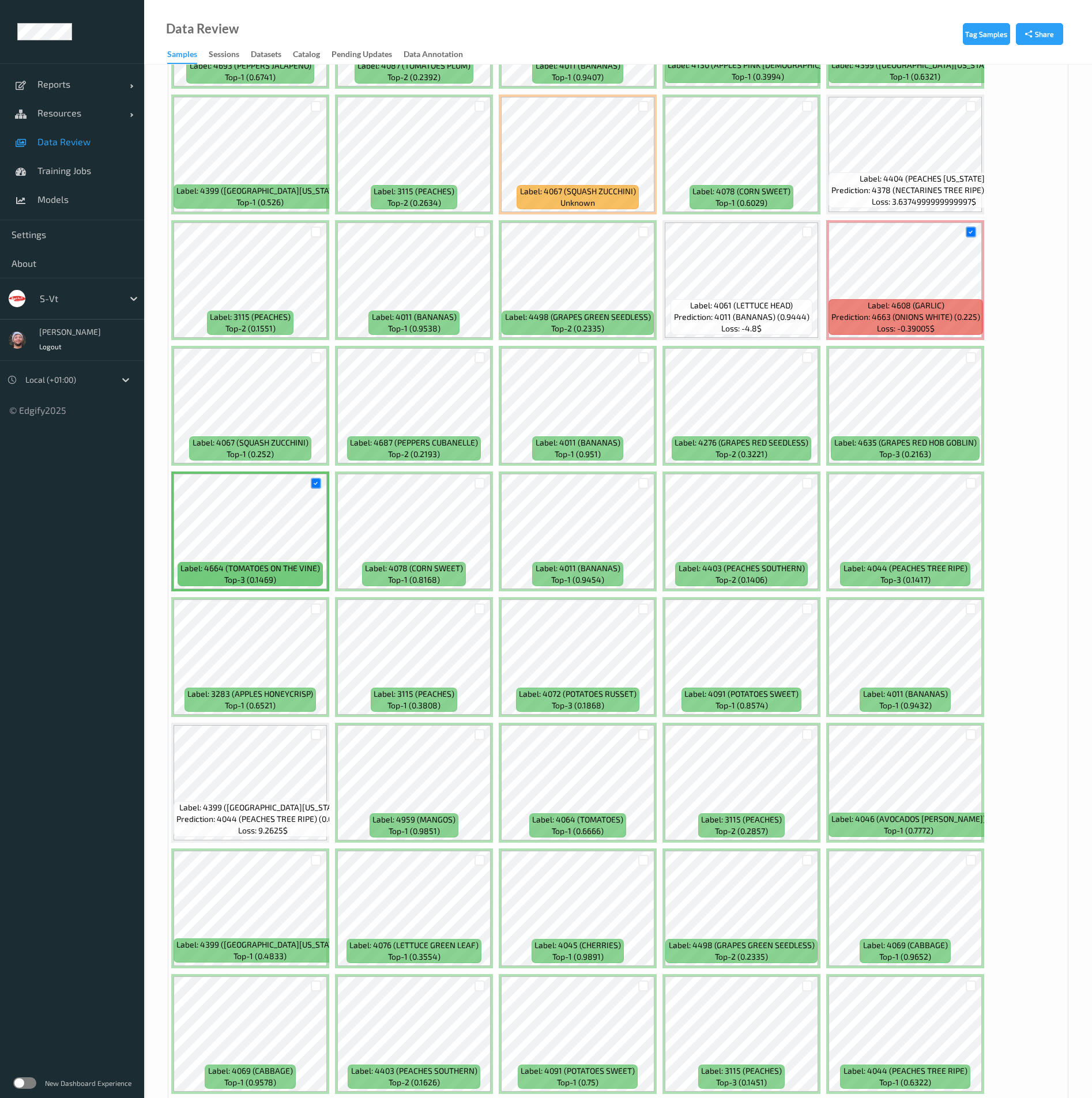
scroll to position [3199, 0]
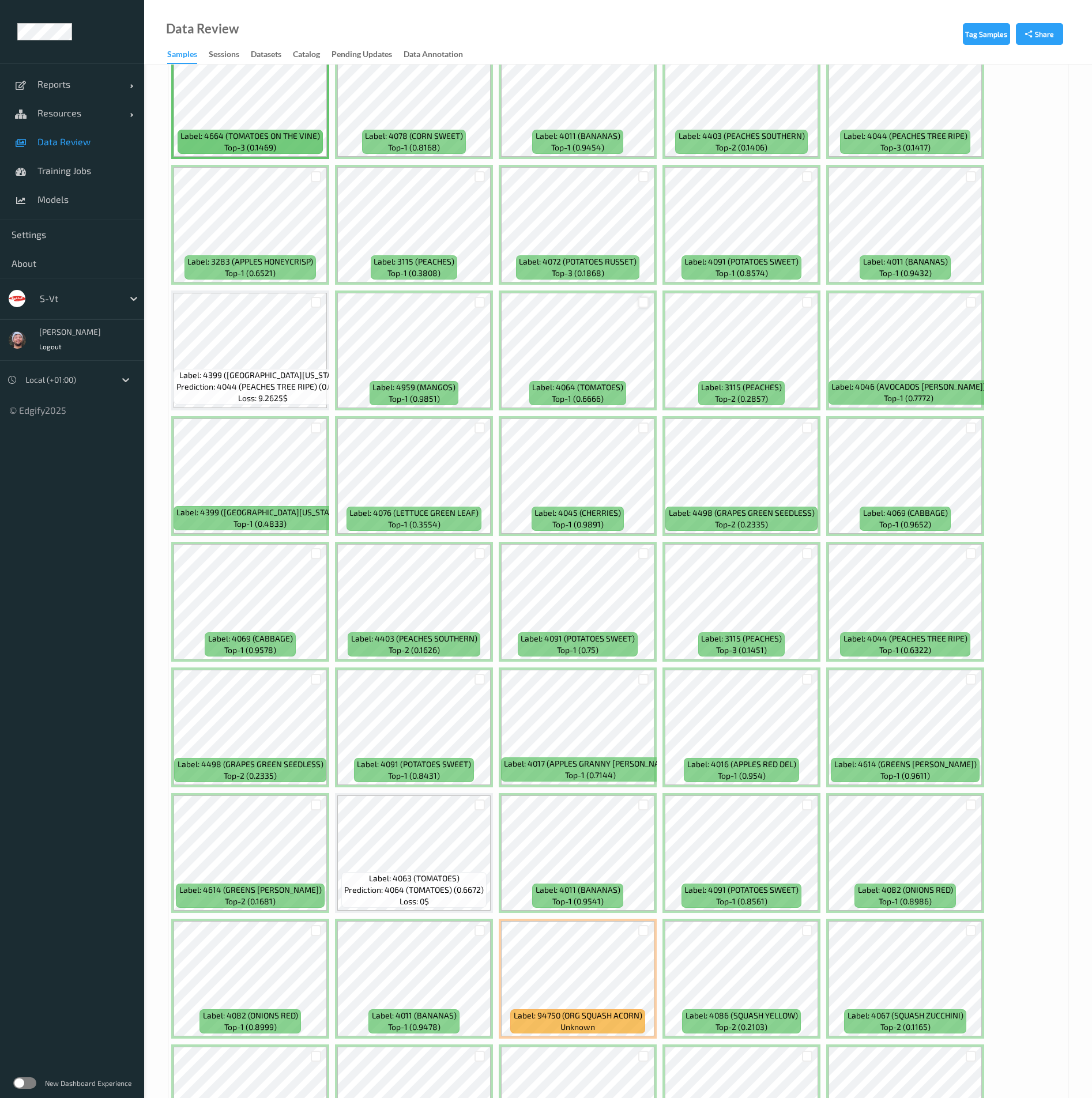
click at [649, 302] on div at bounding box center [644, 302] width 11 height 11
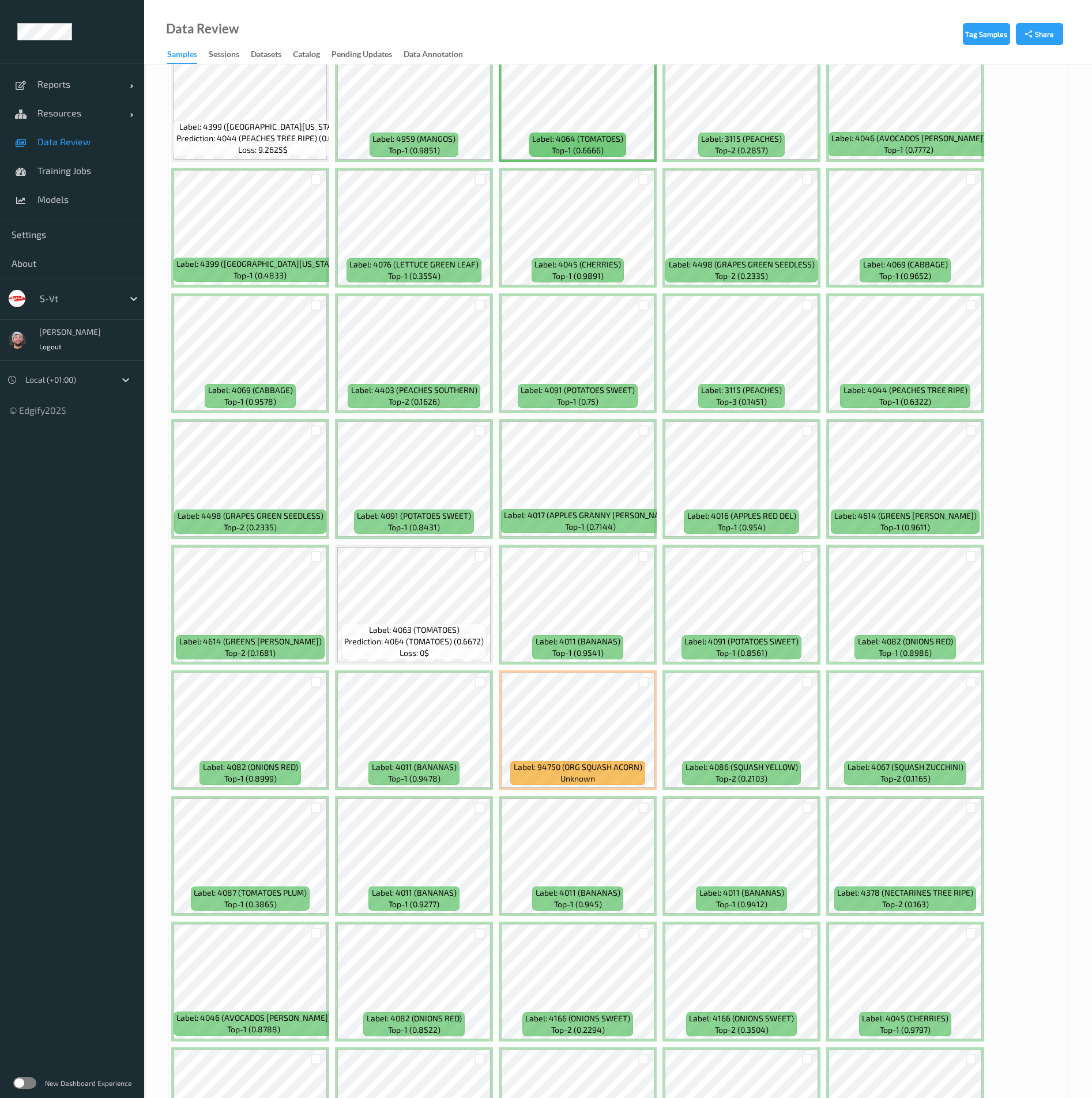
scroll to position [3632, 0]
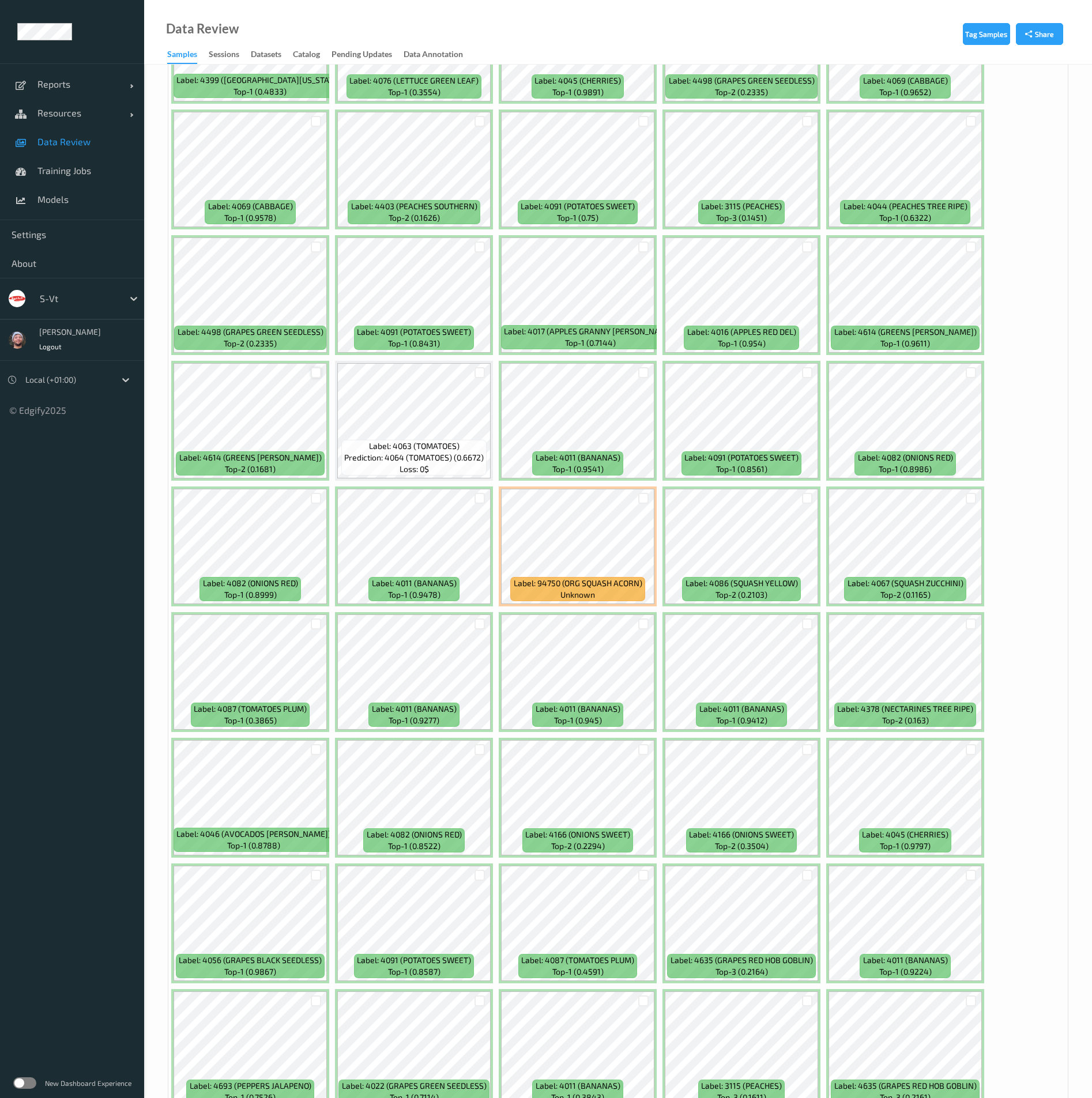
click at [316, 371] on div at bounding box center [316, 373] width 11 height 11
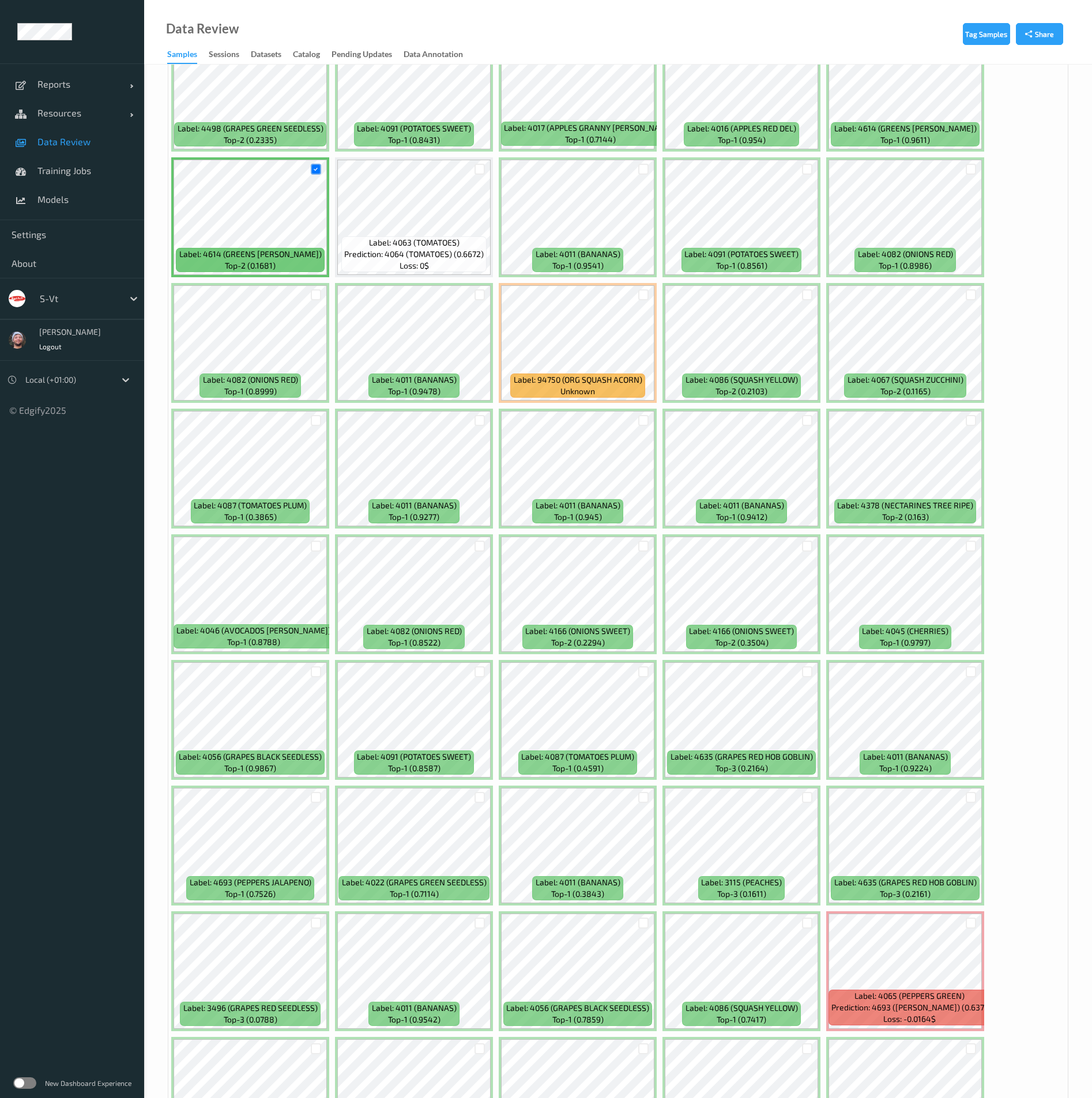
scroll to position [3977, 0]
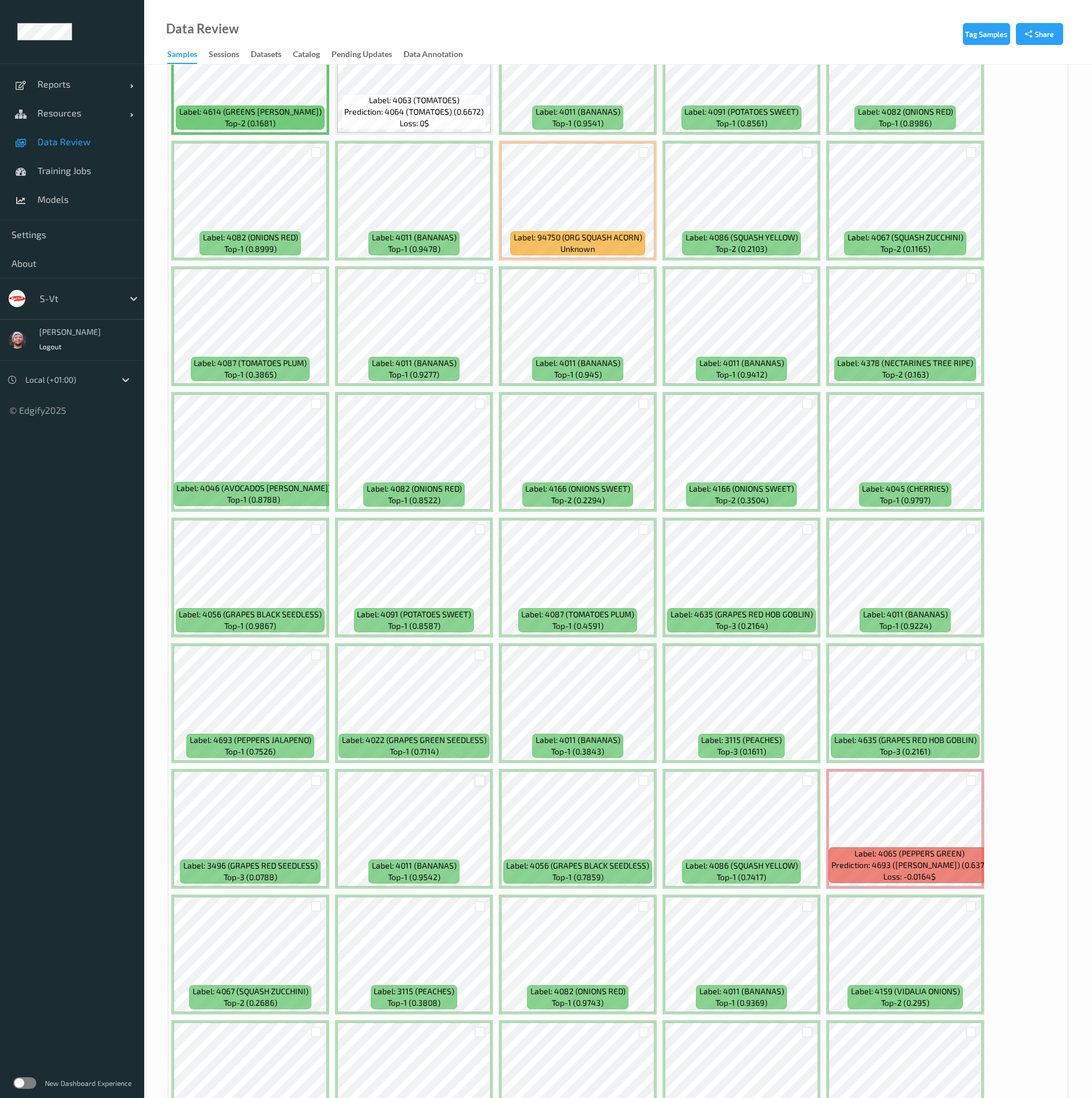
click at [484, 778] on div at bounding box center [481, 781] width 11 height 11
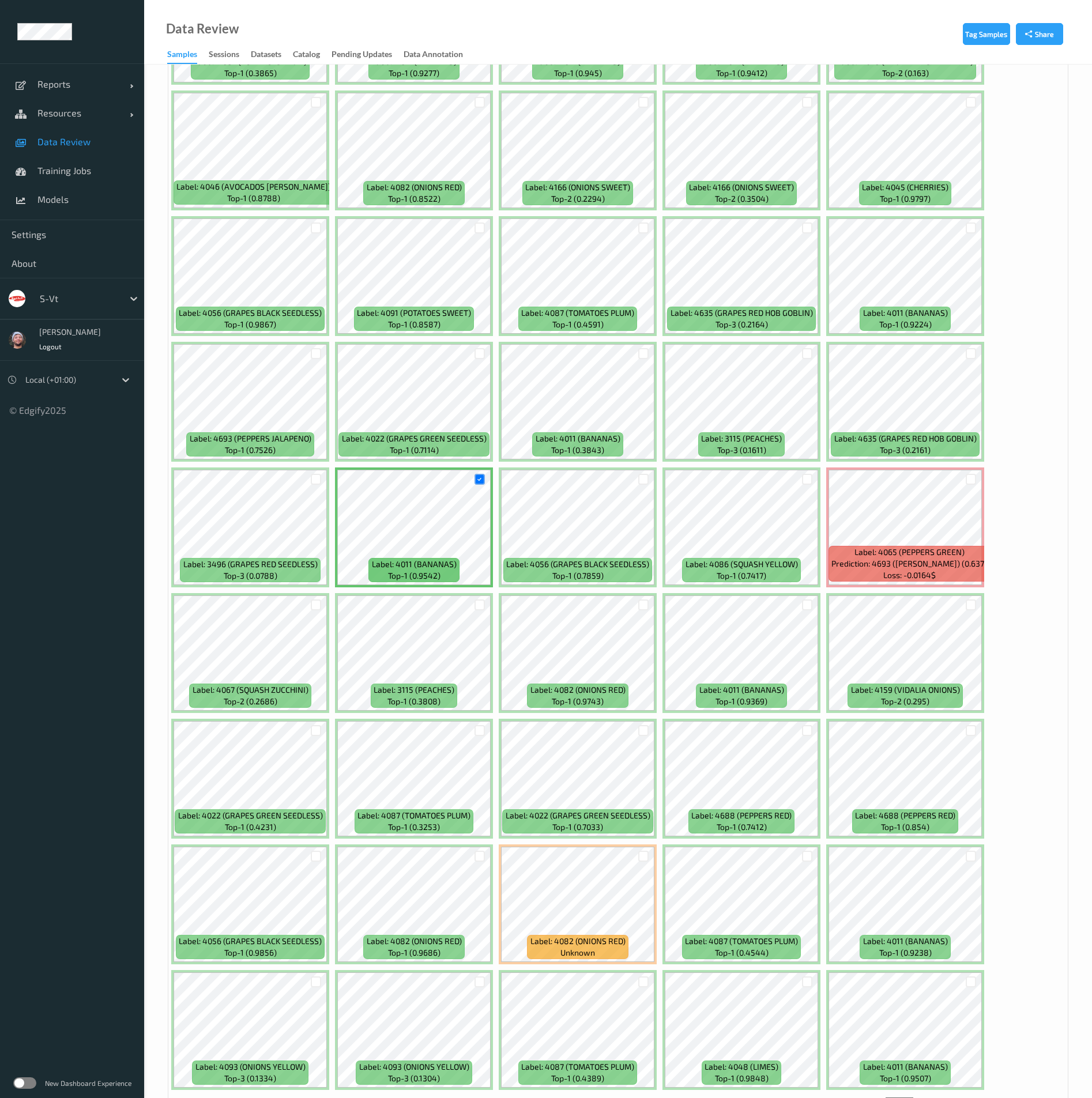
scroll to position [4322, 0]
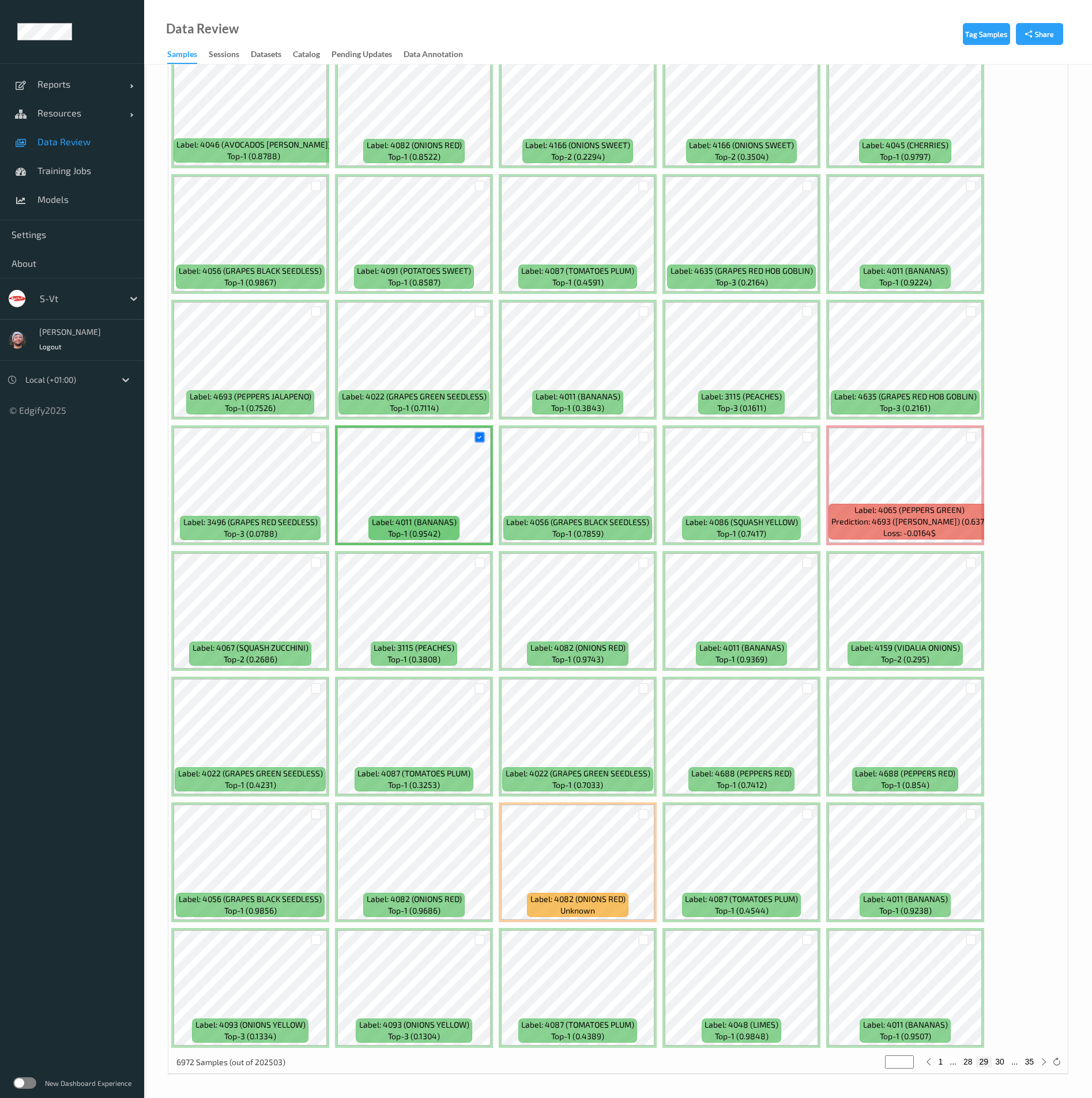
click at [999, 1063] on button "30" at bounding box center [999, 1061] width 16 height 10
type input "**"
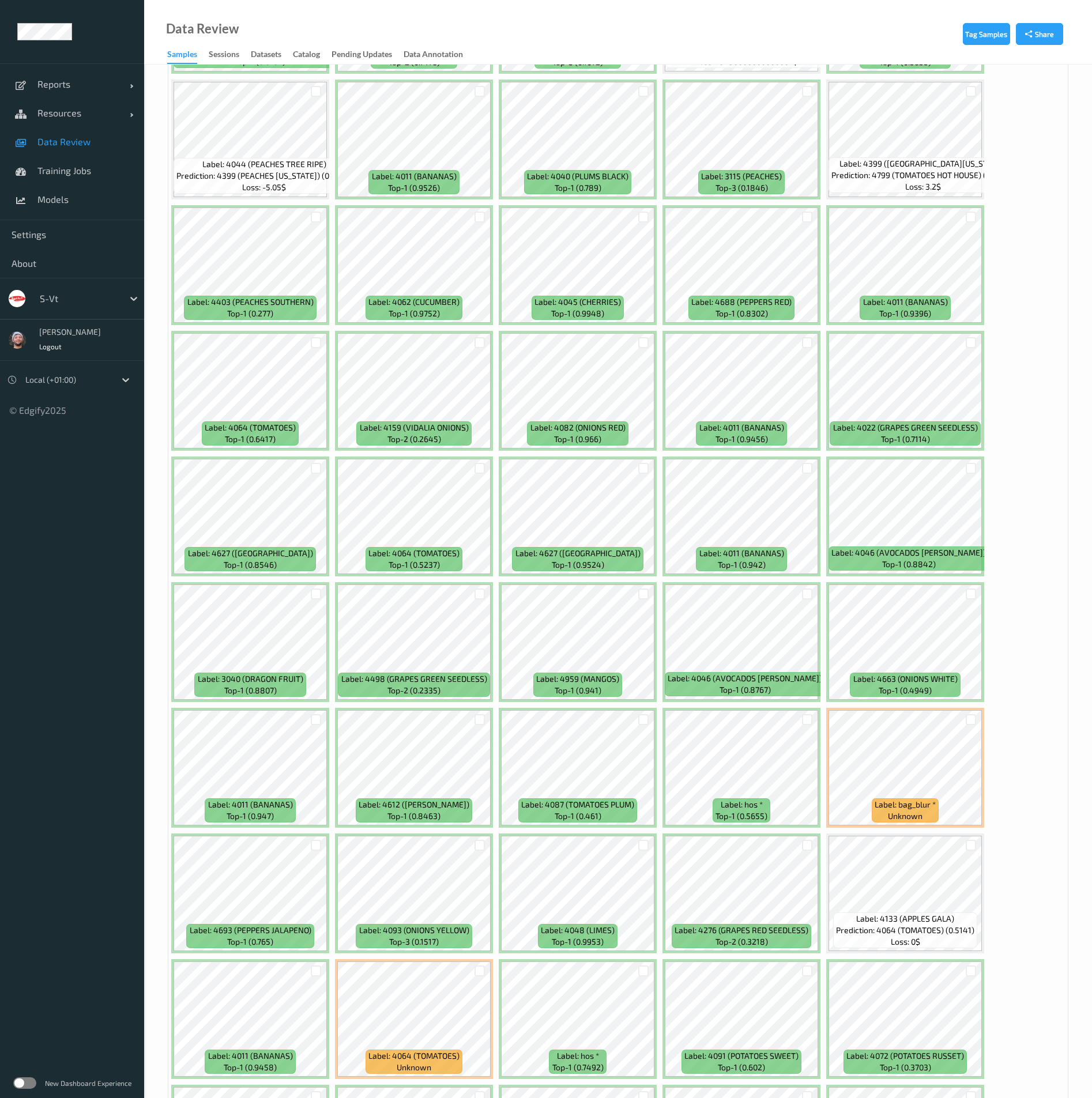
scroll to position [2162, 0]
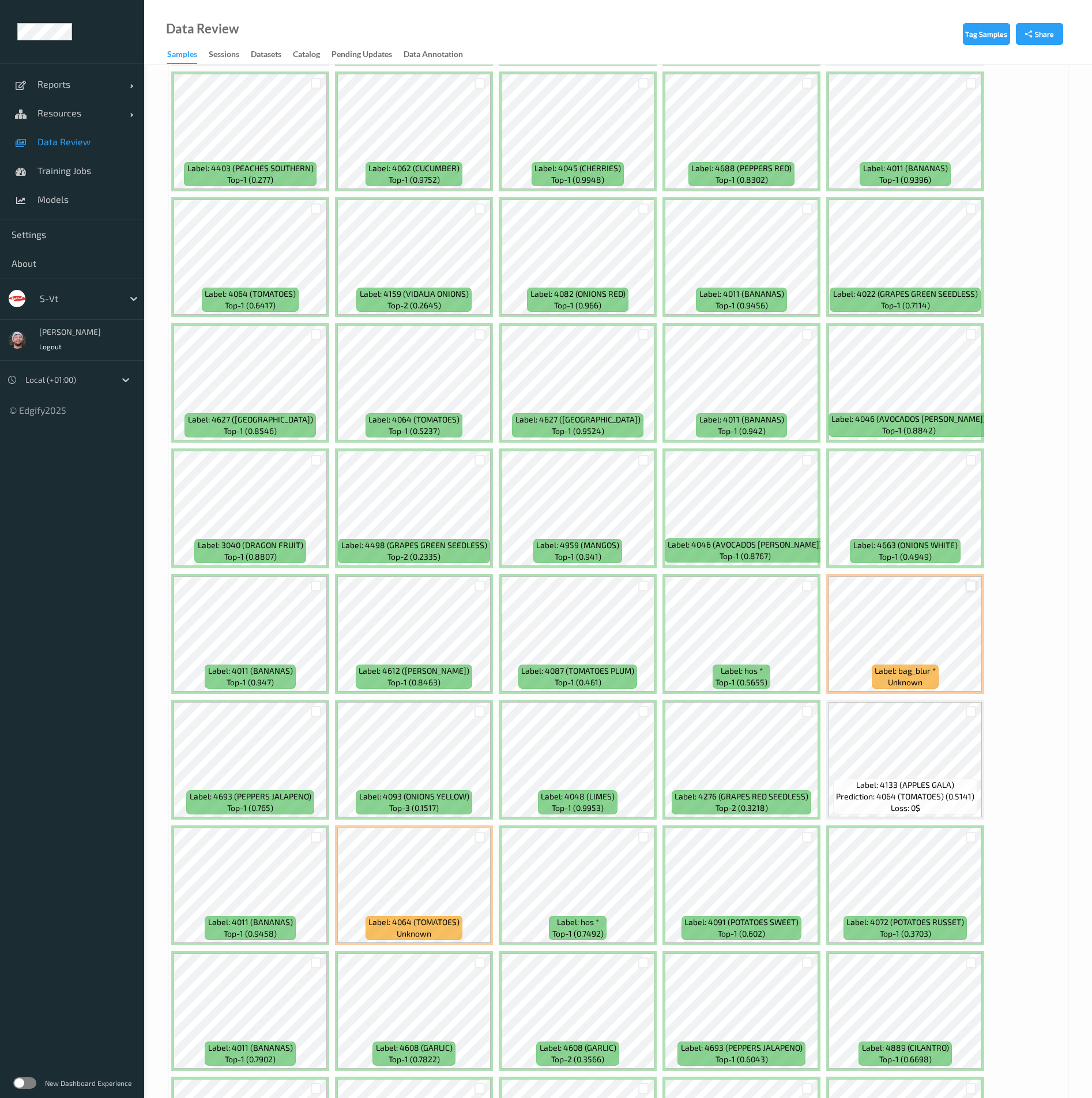
click at [971, 591] on div at bounding box center [971, 586] width 11 height 11
click at [810, 592] on div at bounding box center [807, 586] width 22 height 19
click at [805, 588] on div at bounding box center [808, 586] width 11 height 11
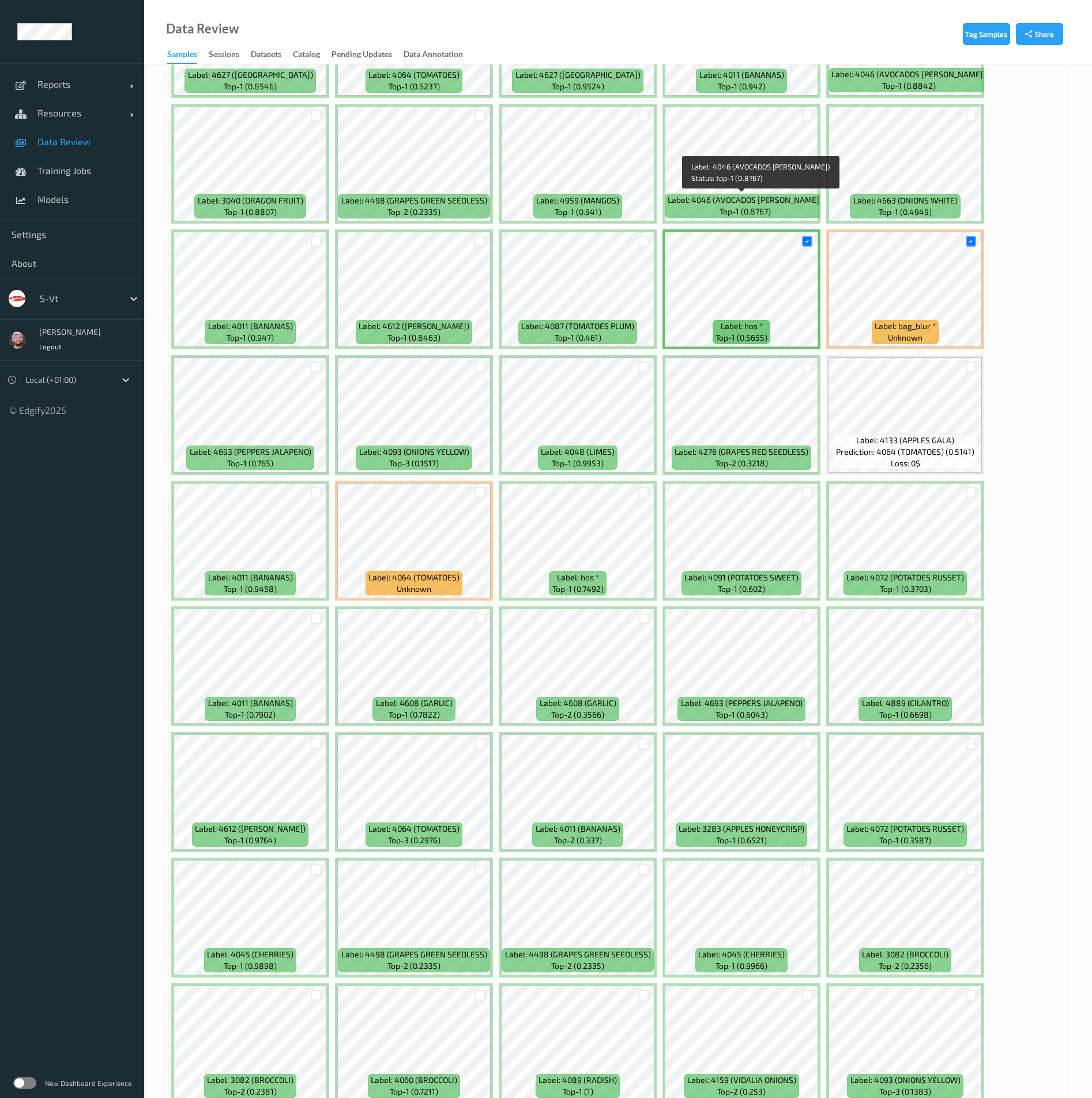
scroll to position [2508, 0]
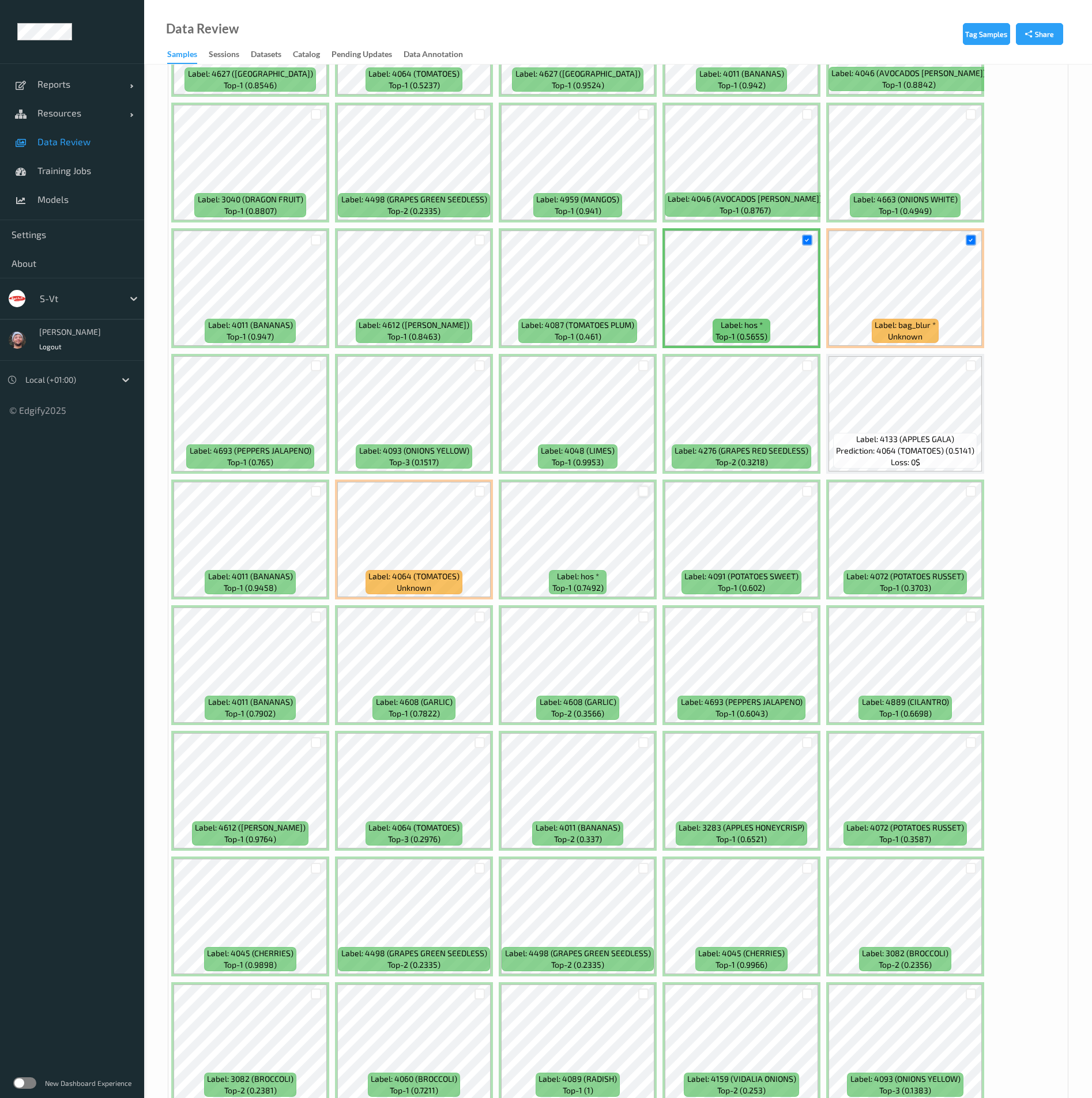
click at [642, 494] on div at bounding box center [644, 492] width 11 height 11
click at [476, 362] on div at bounding box center [481, 366] width 11 height 11
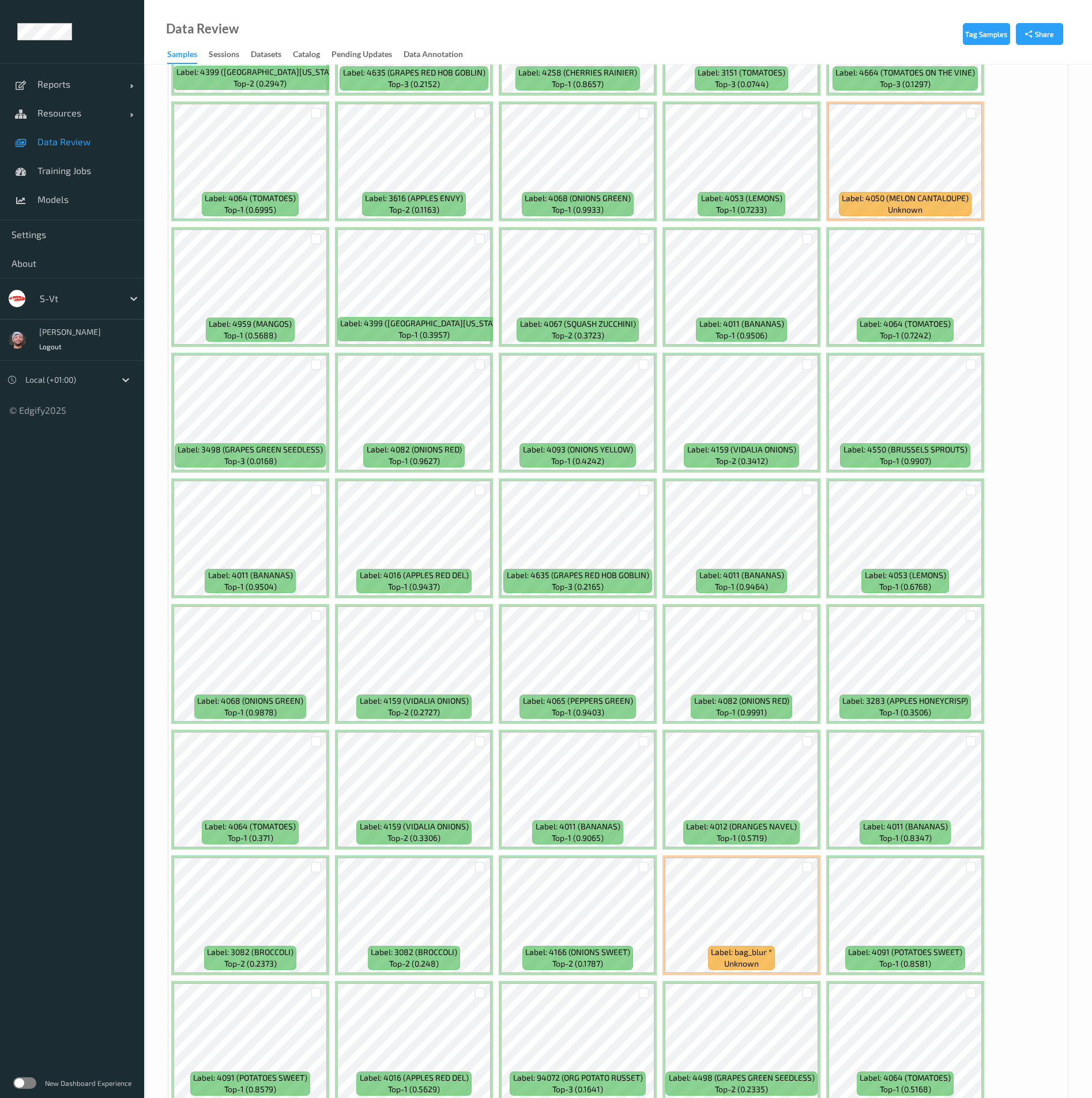
scroll to position [4322, 0]
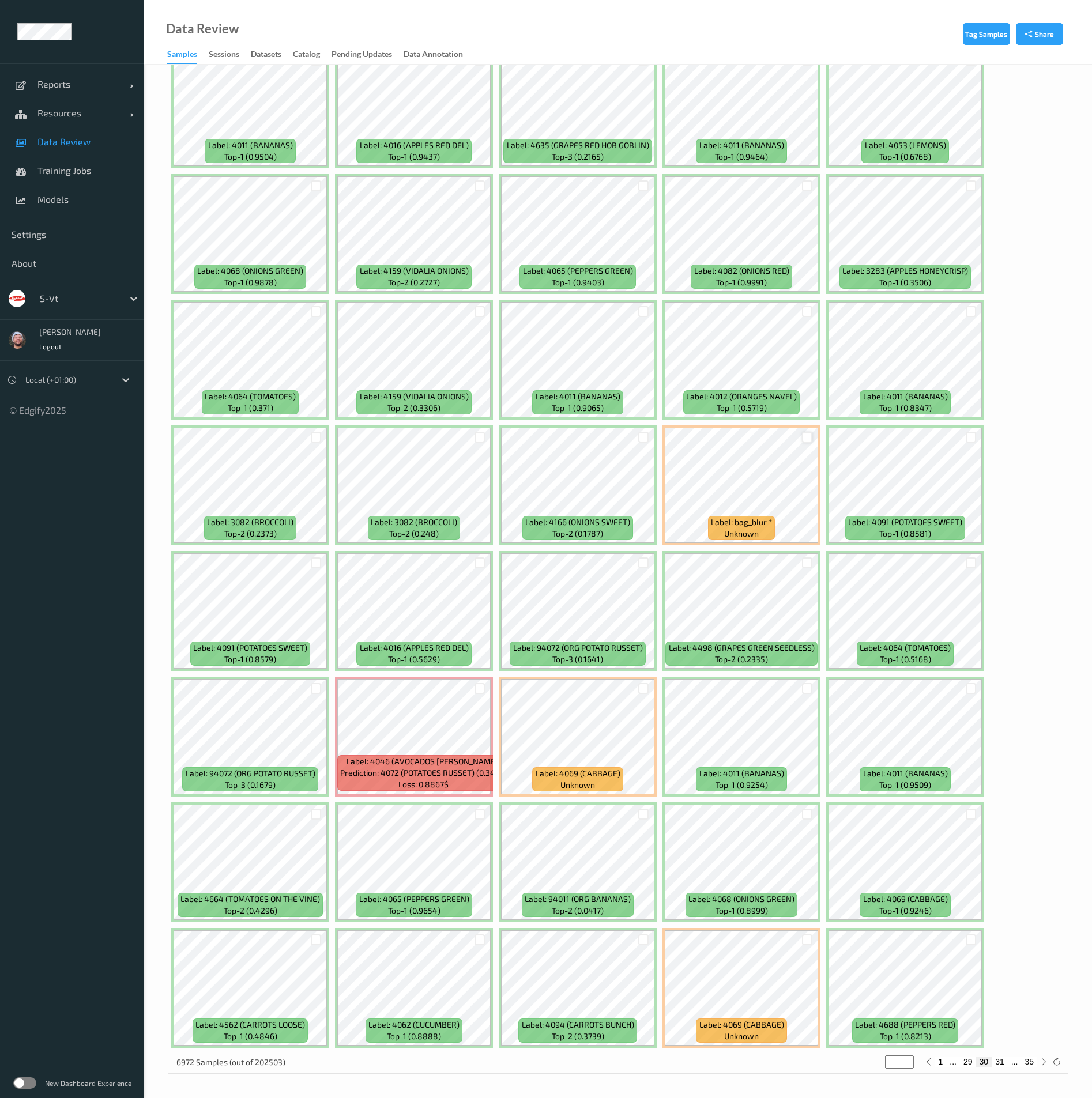
click at [806, 432] on div at bounding box center [808, 438] width 11 height 11
click at [997, 1061] on button "31" at bounding box center [999, 1061] width 16 height 10
type input "**"
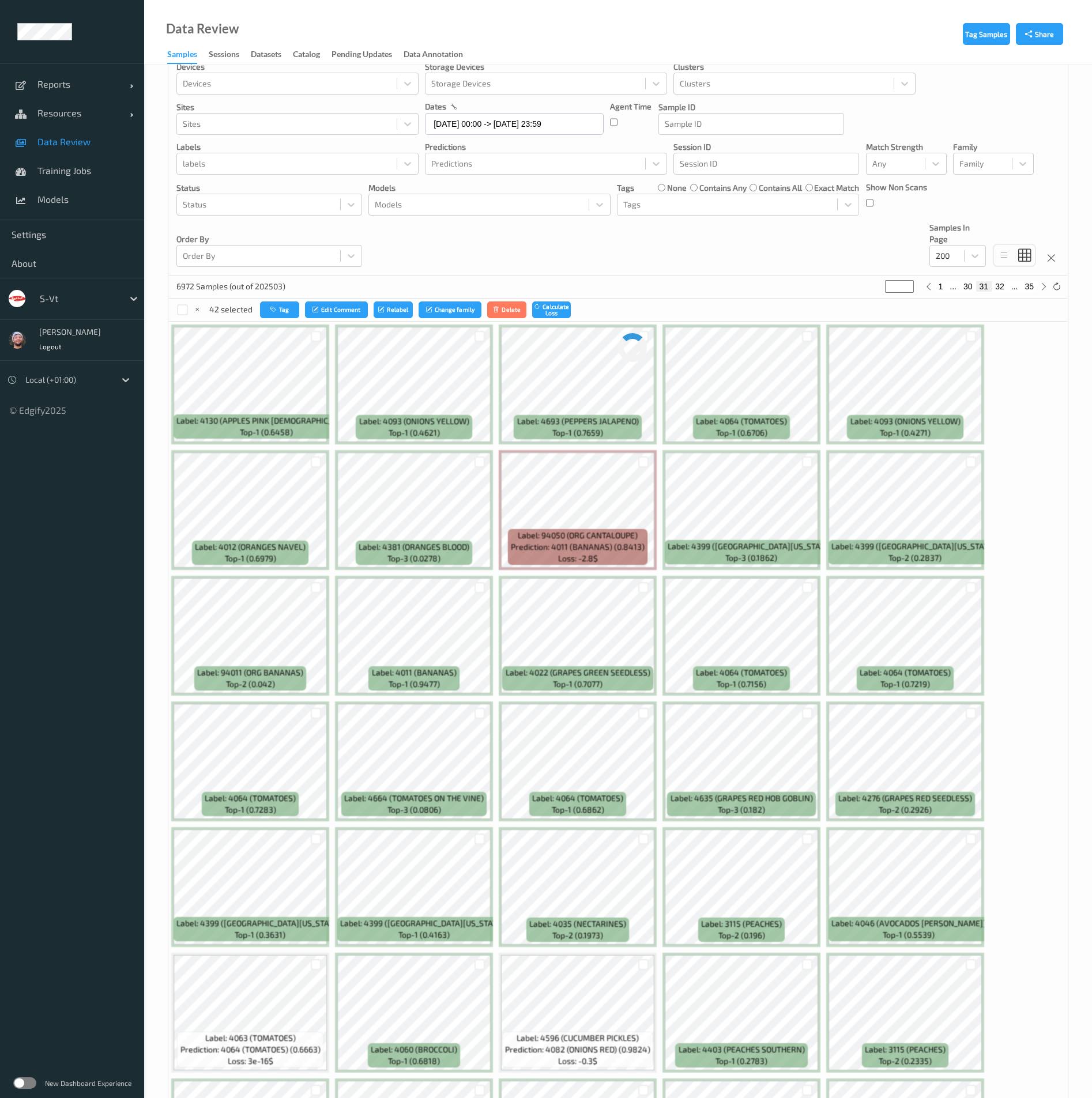
scroll to position [0, 0]
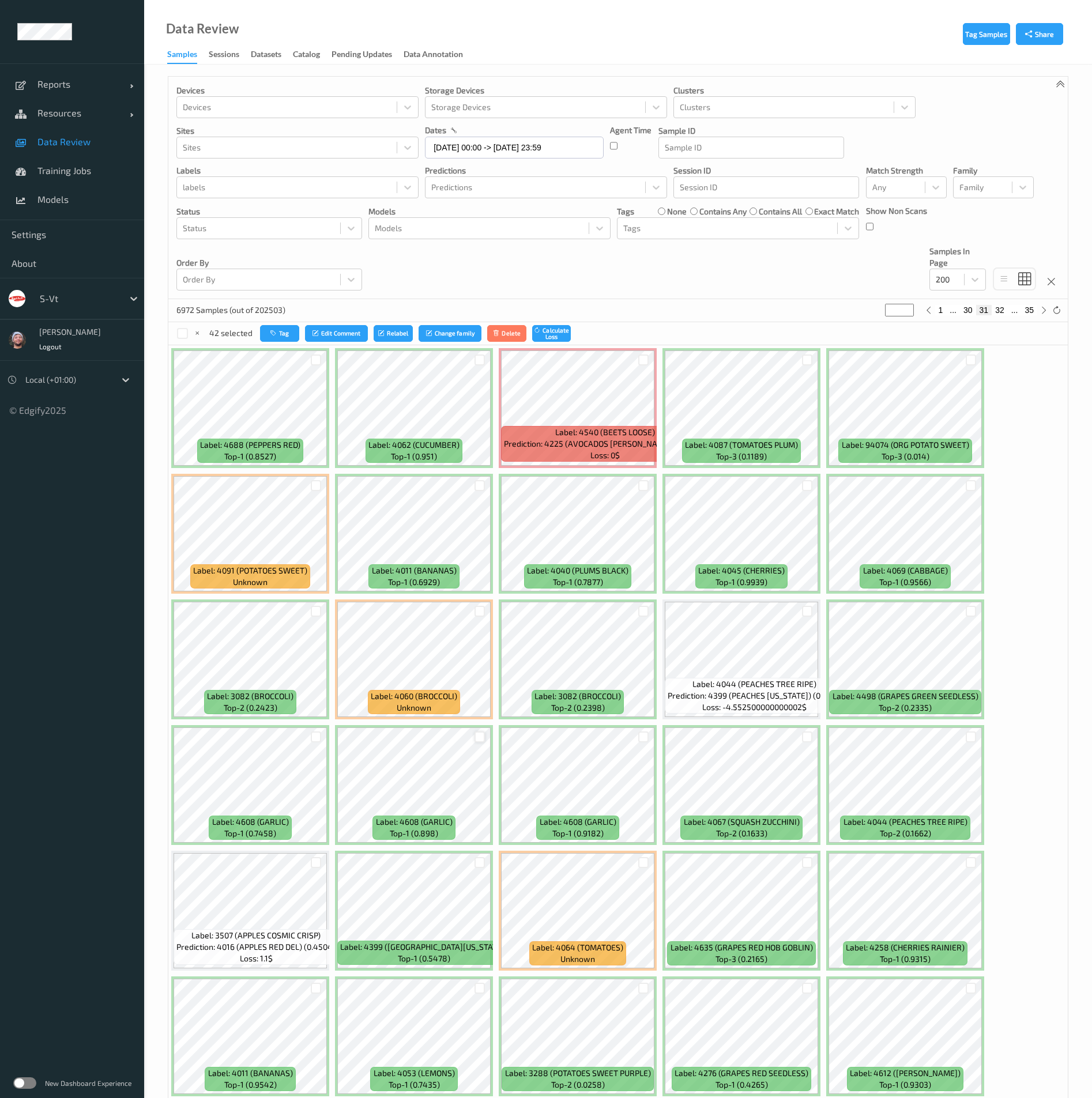
click at [482, 738] on div at bounding box center [481, 737] width 11 height 11
click at [644, 858] on div at bounding box center [644, 862] width 11 height 11
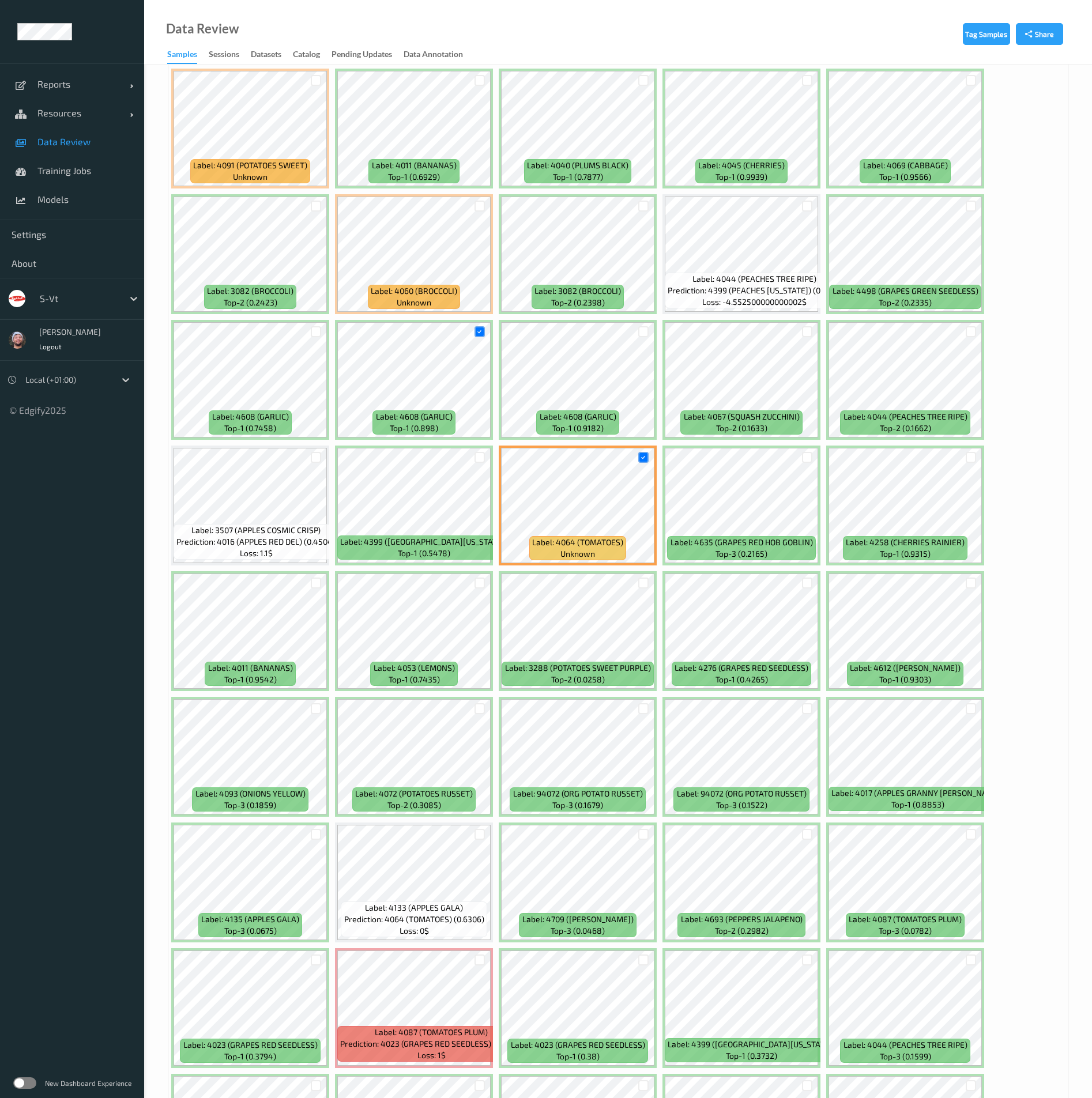
scroll to position [432, 0]
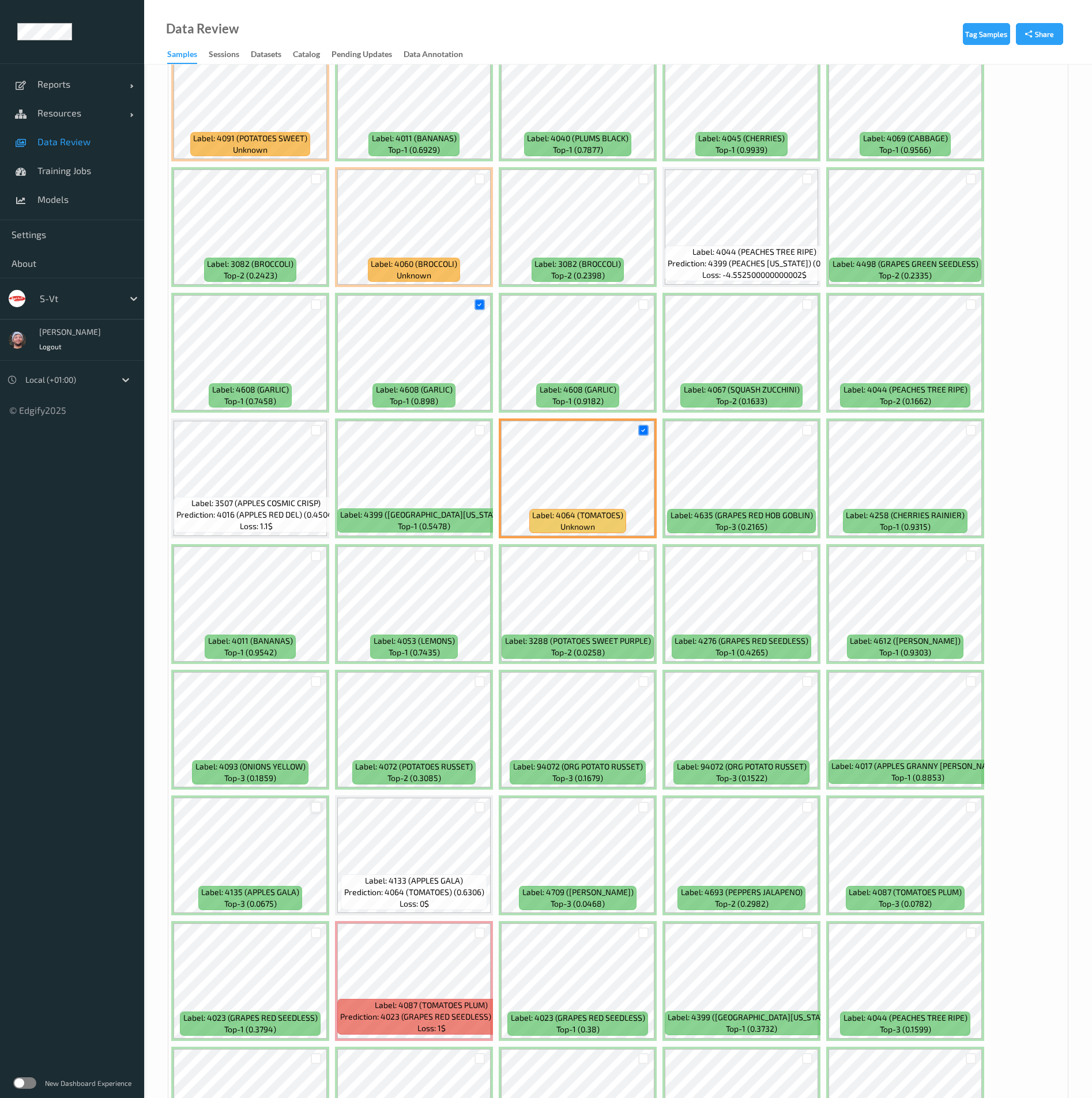
click at [316, 804] on div at bounding box center [316, 808] width 11 height 11
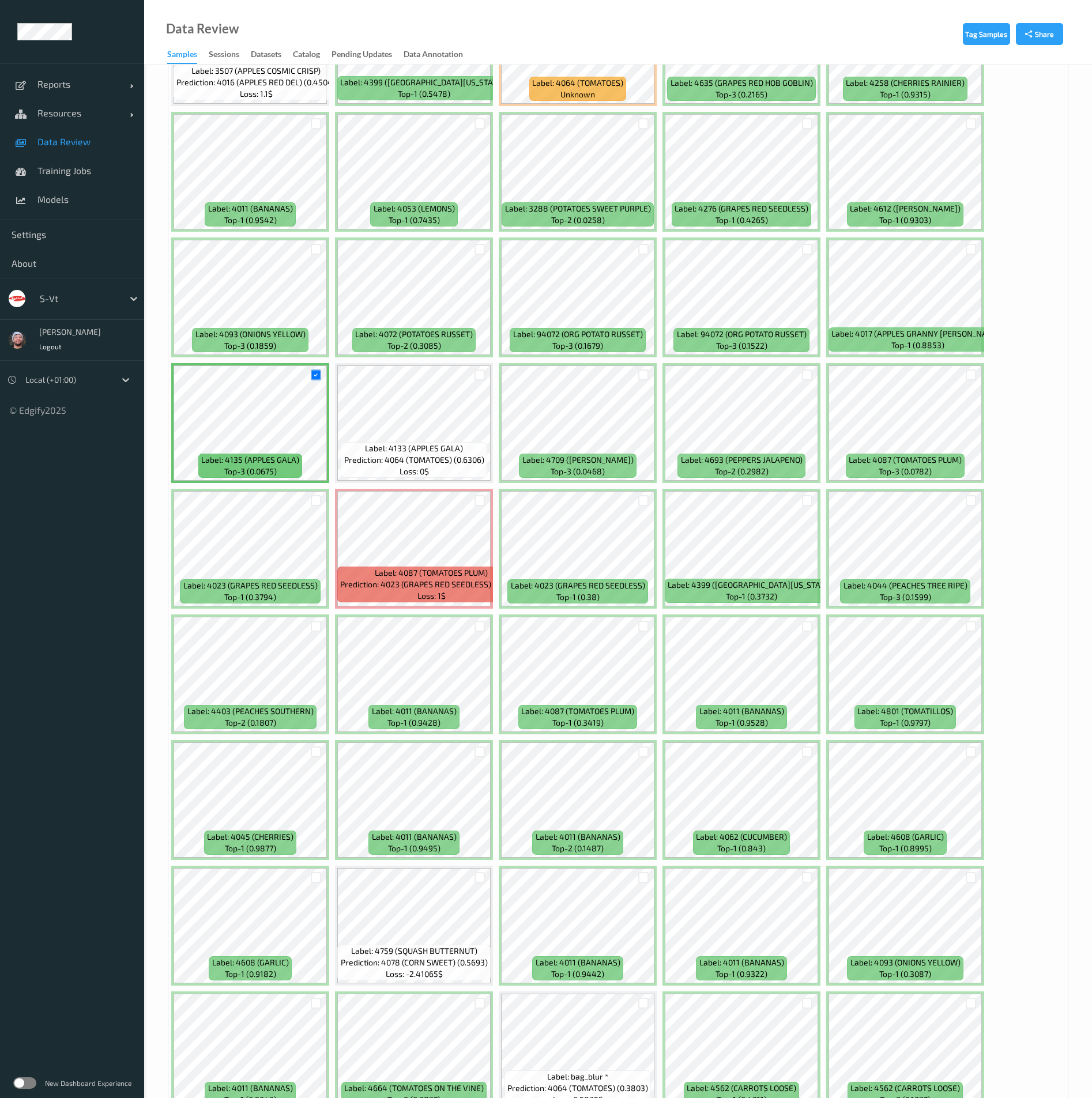
scroll to position [1210, 0]
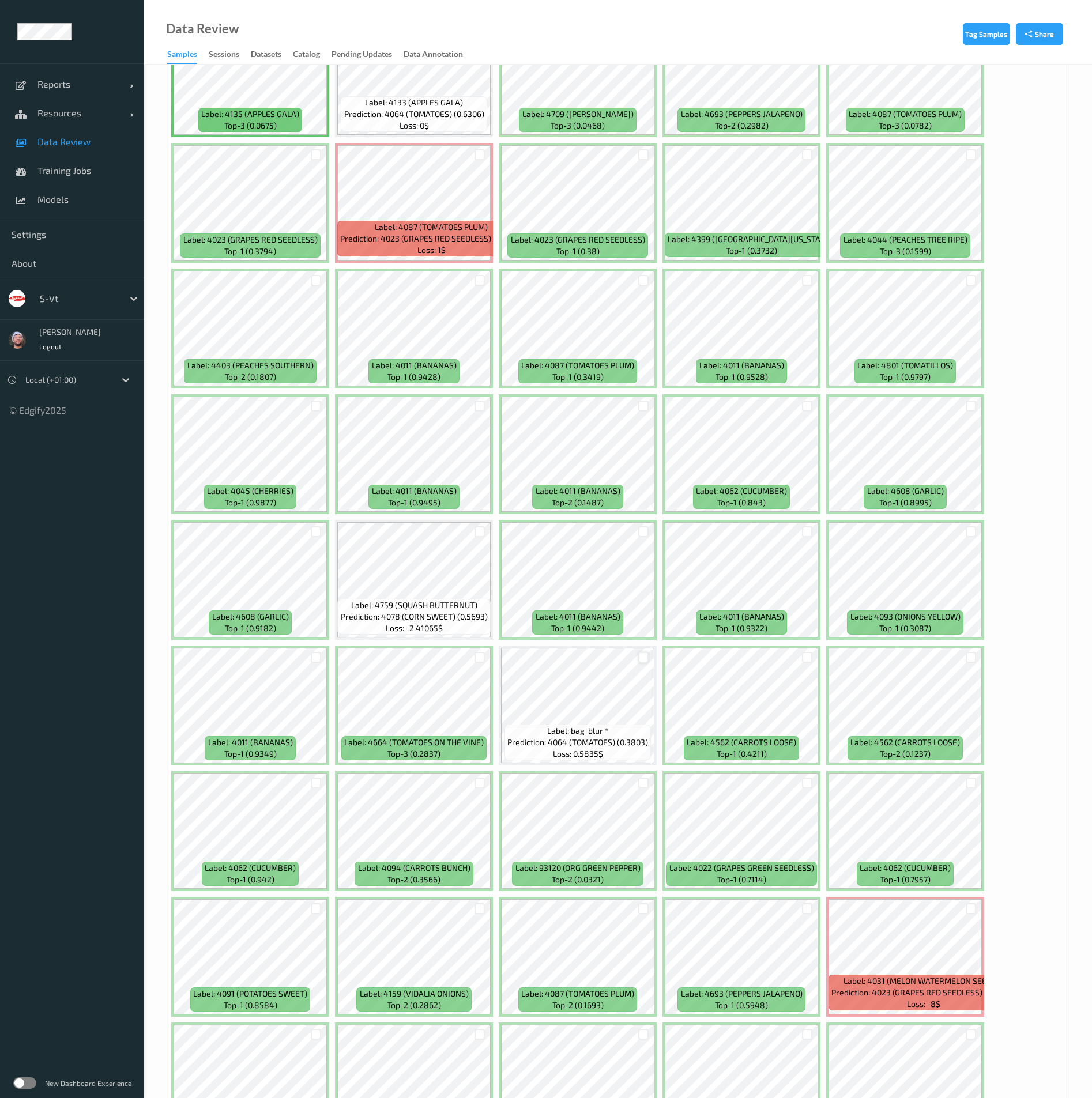
click at [642, 656] on div at bounding box center [644, 658] width 11 height 11
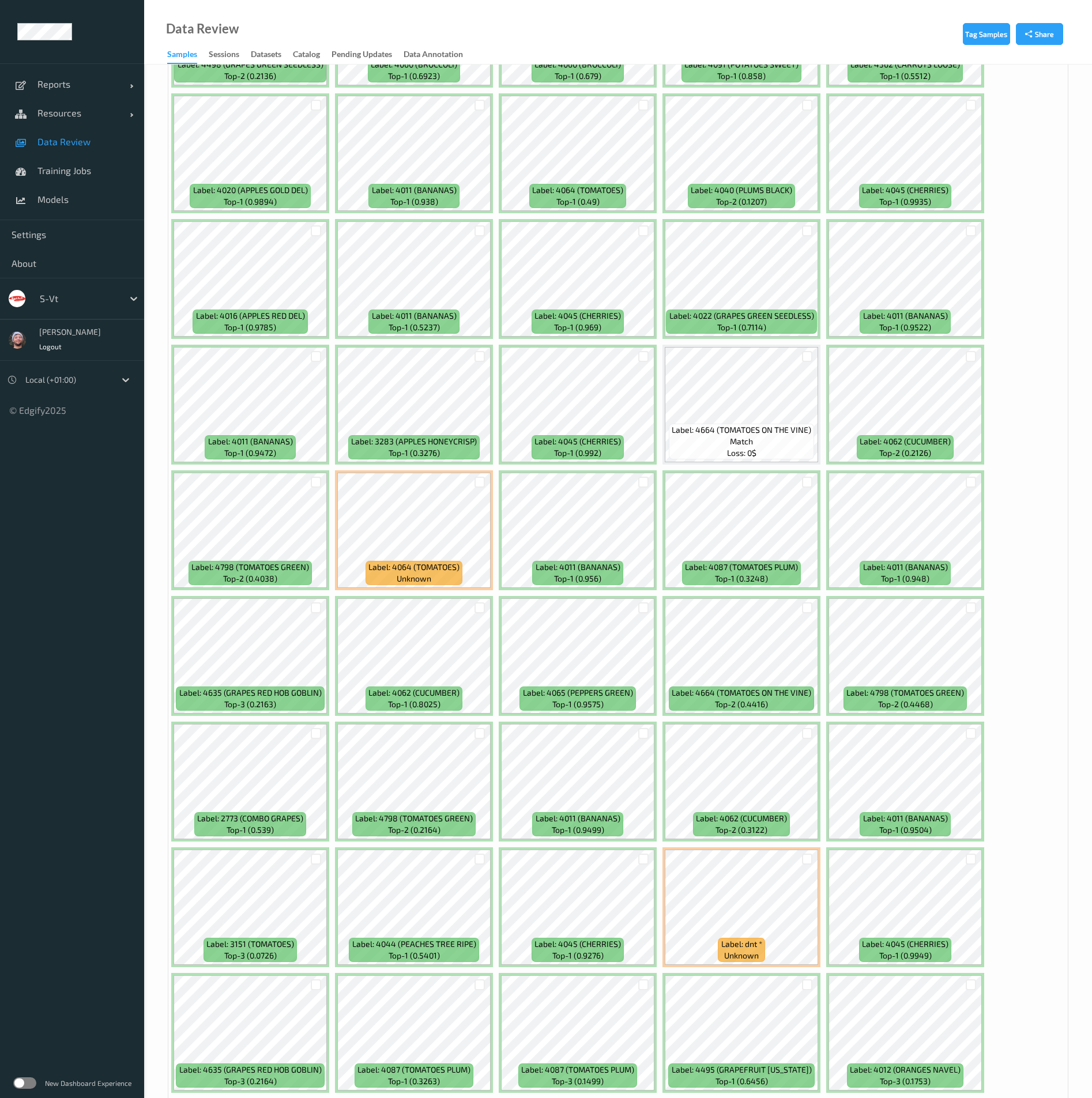
scroll to position [4322, 0]
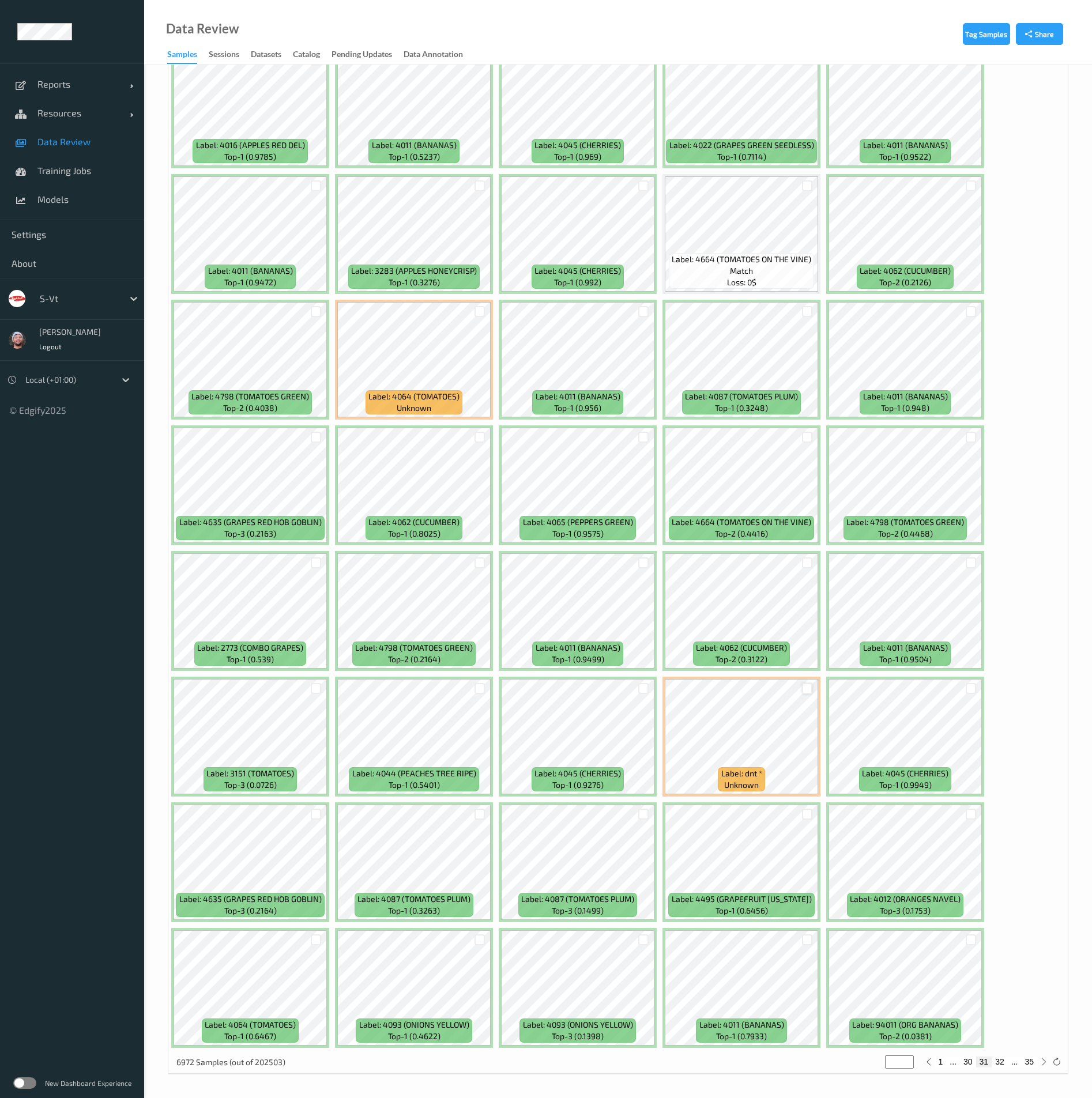
click at [812, 683] on div at bounding box center [808, 689] width 11 height 11
click at [999, 1064] on button "32" at bounding box center [999, 1061] width 16 height 10
type input "**"
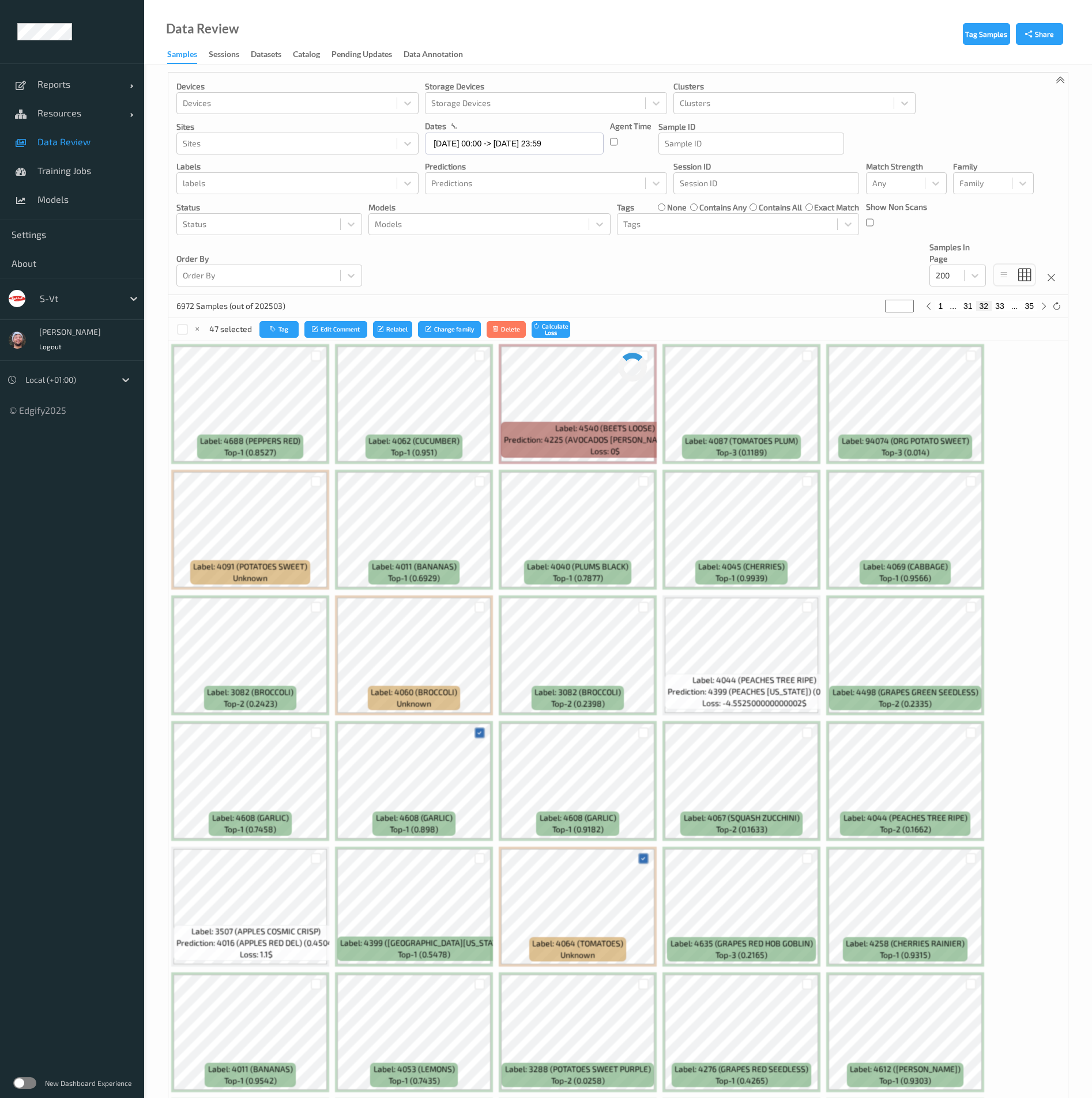
scroll to position [0, 0]
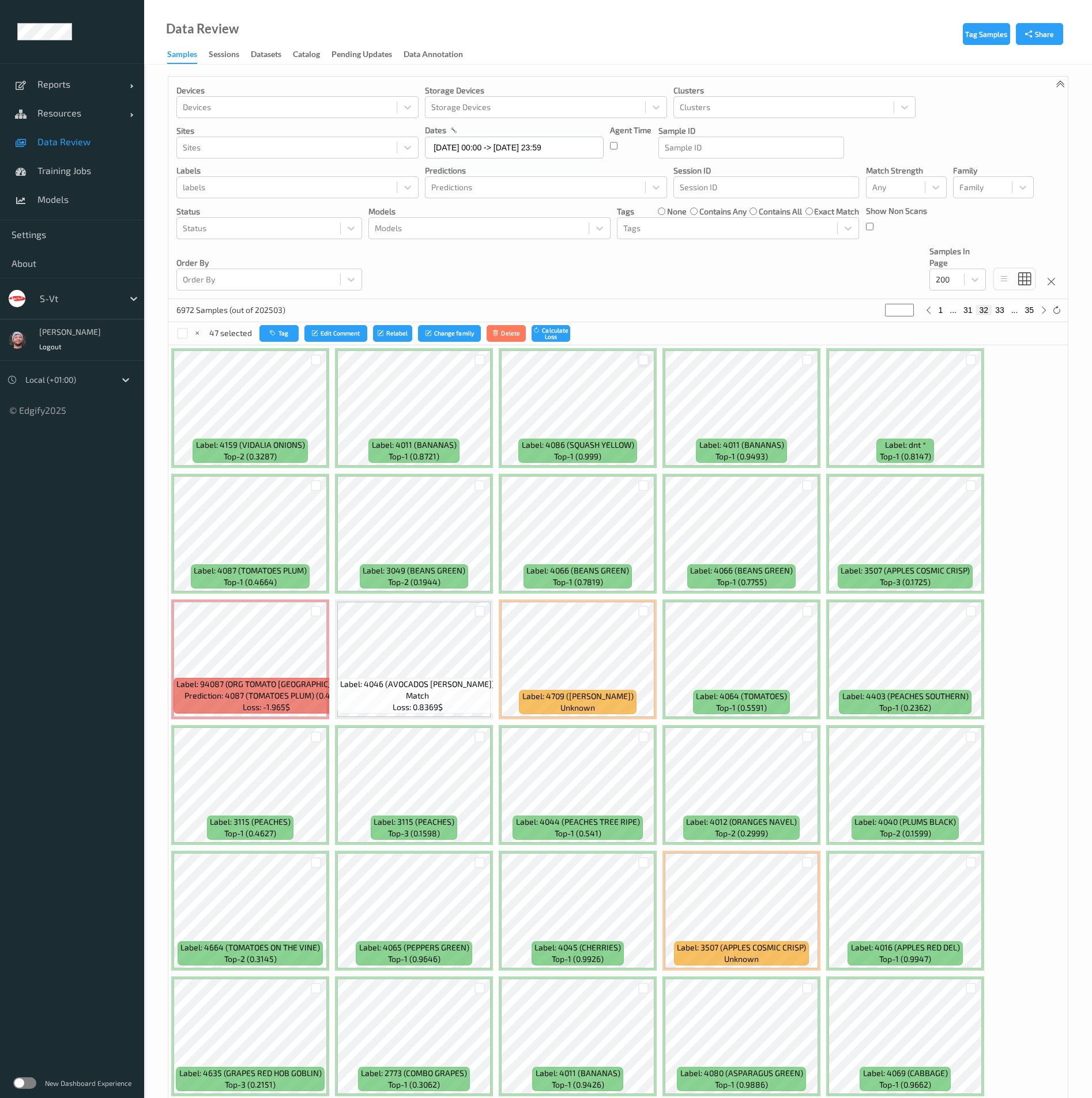
click at [644, 359] on div at bounding box center [644, 360] width 11 height 11
click at [480, 357] on div at bounding box center [481, 360] width 11 height 11
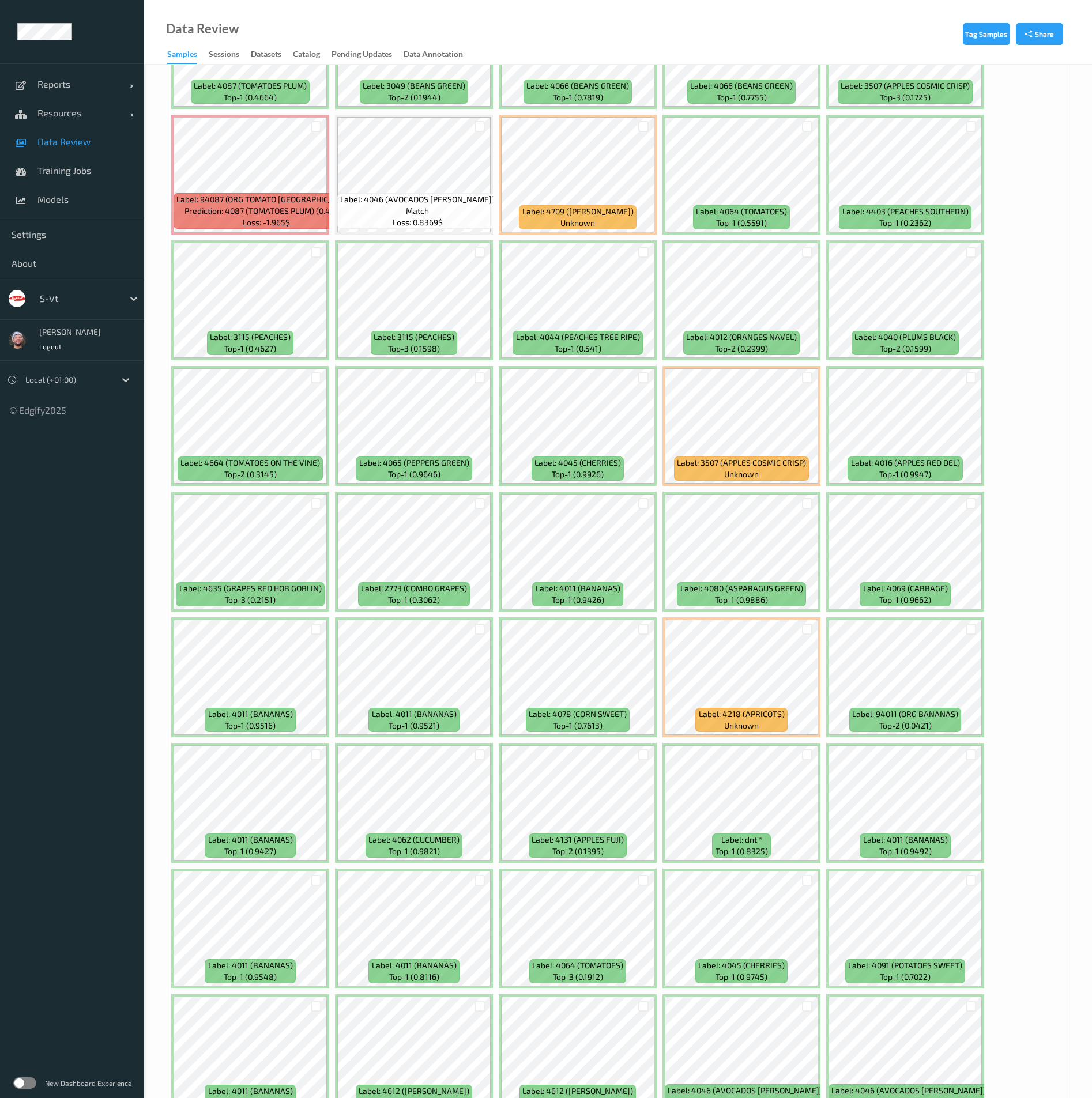
scroll to position [606, 0]
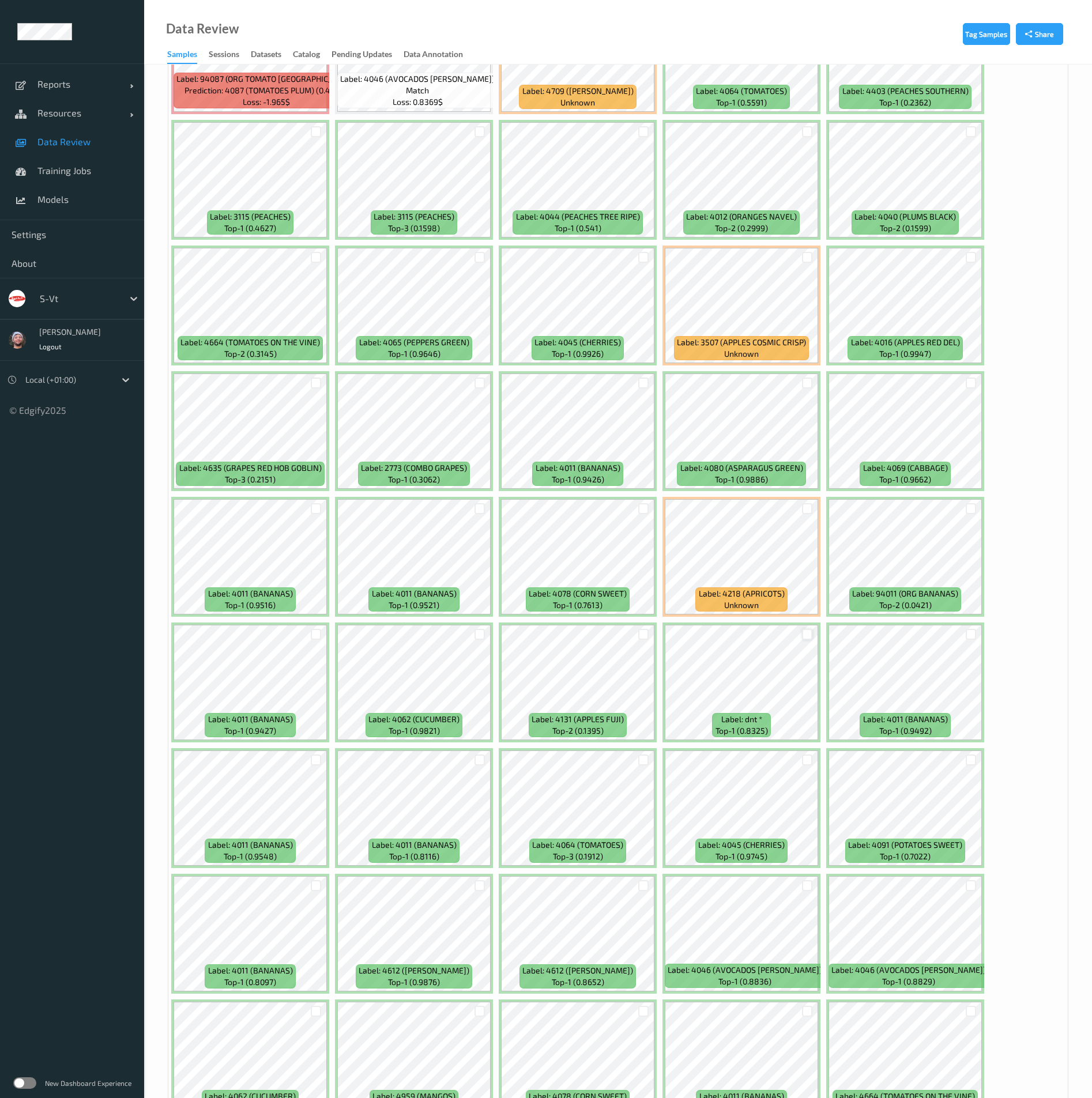
click at [809, 634] on div at bounding box center [808, 634] width 11 height 11
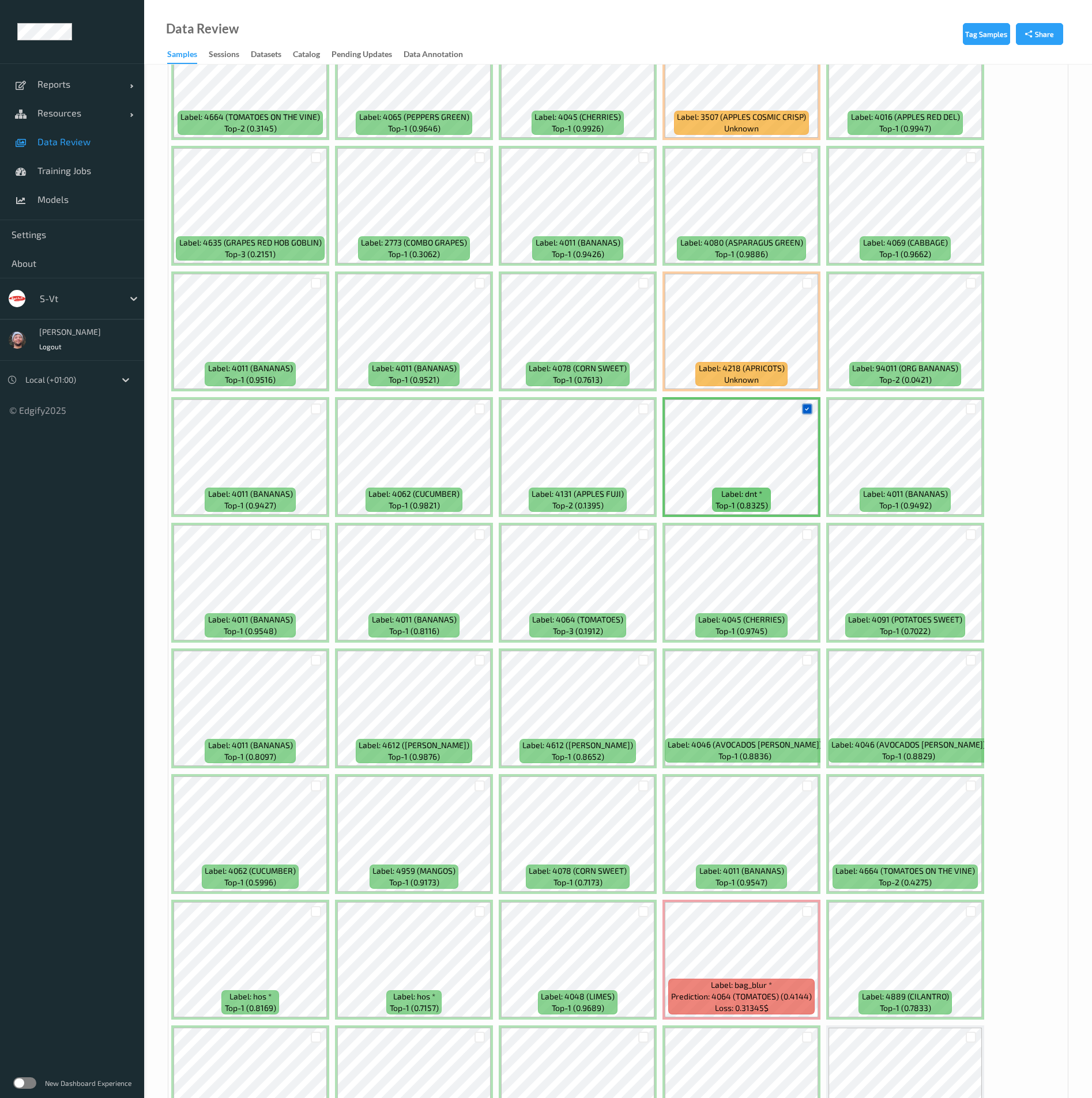
scroll to position [951, 0]
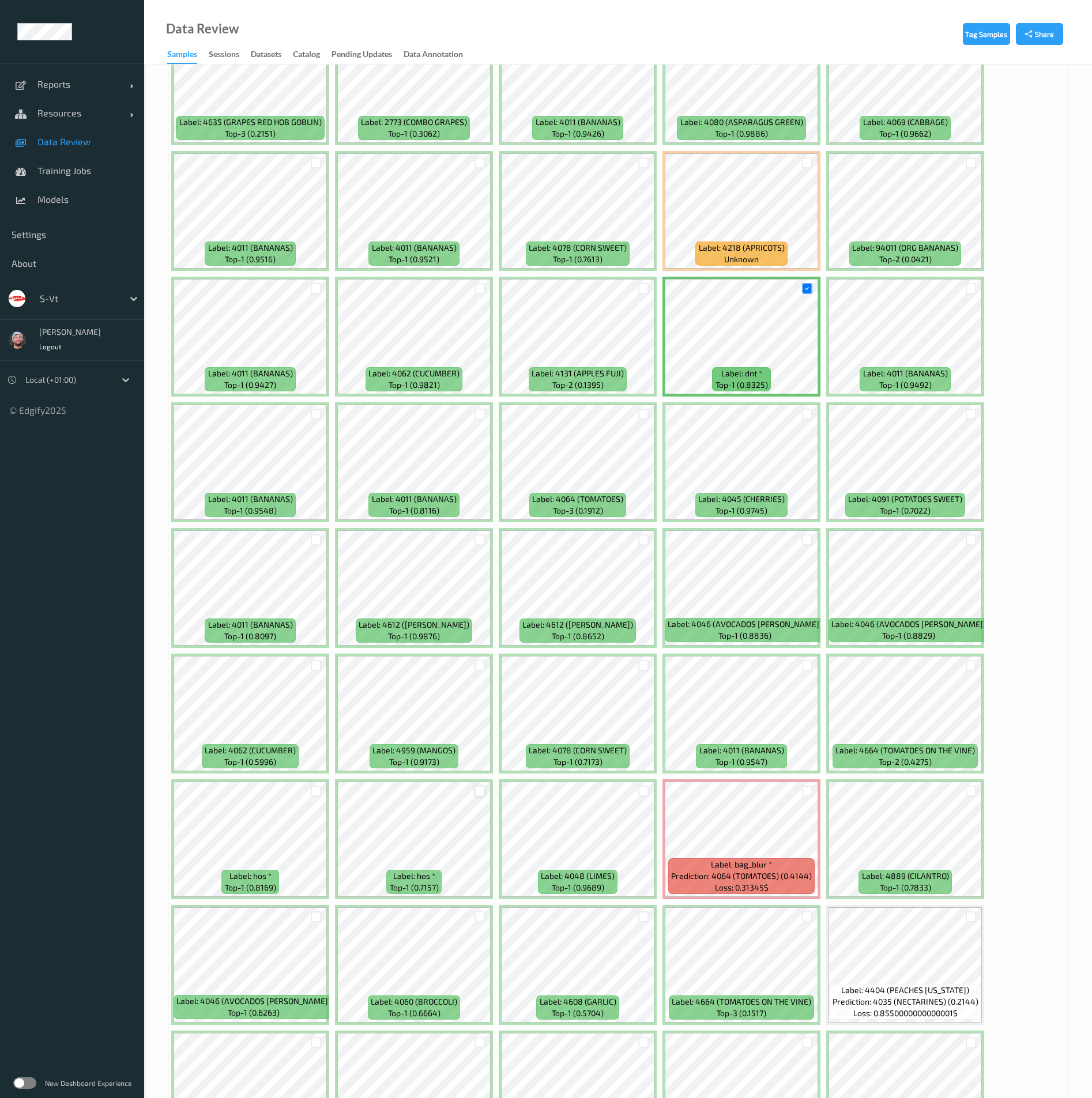
click at [476, 787] on div at bounding box center [481, 791] width 11 height 11
click at [314, 791] on div at bounding box center [316, 791] width 11 height 11
click at [806, 787] on div at bounding box center [808, 791] width 11 height 11
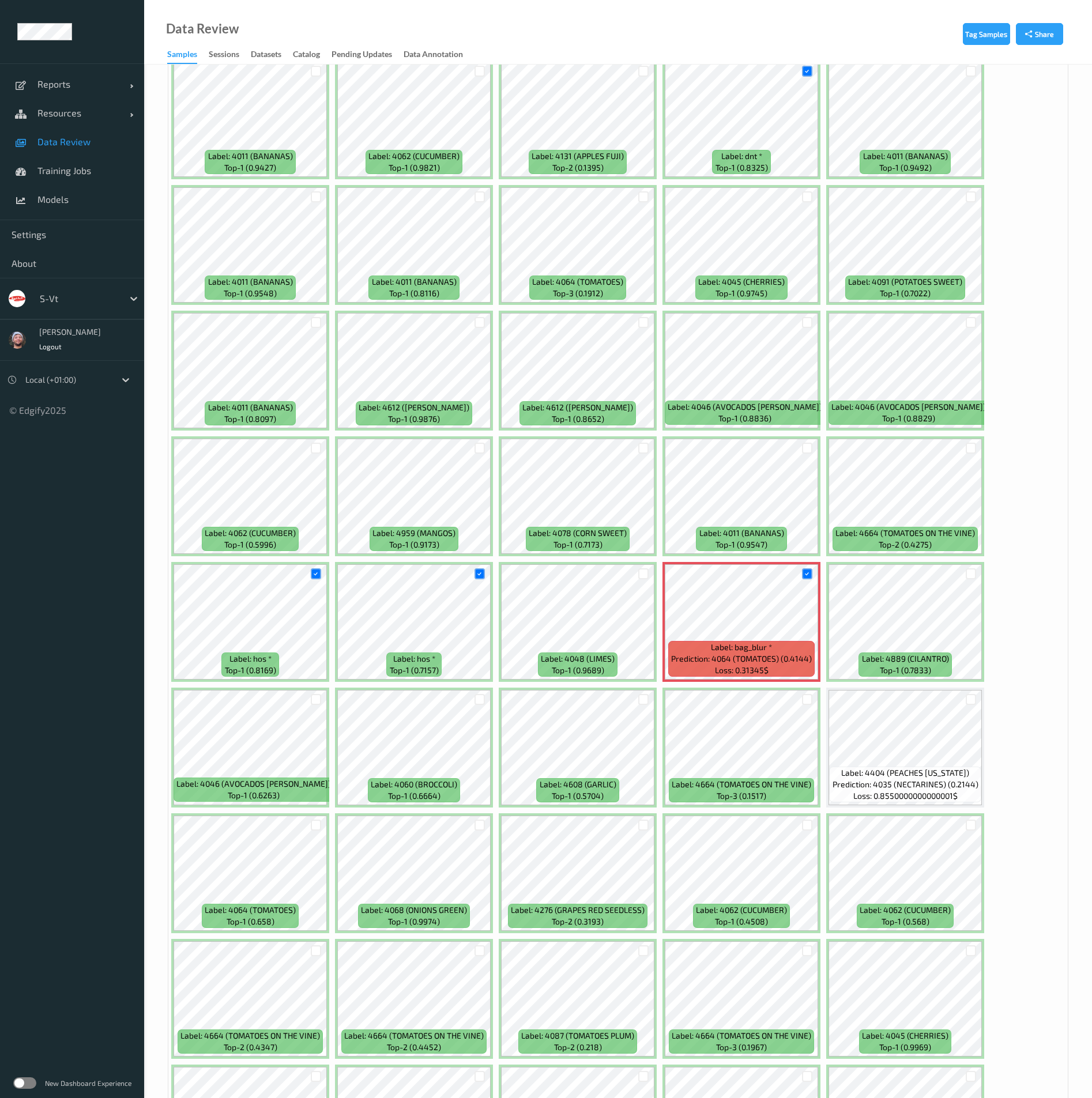
scroll to position [1297, 0]
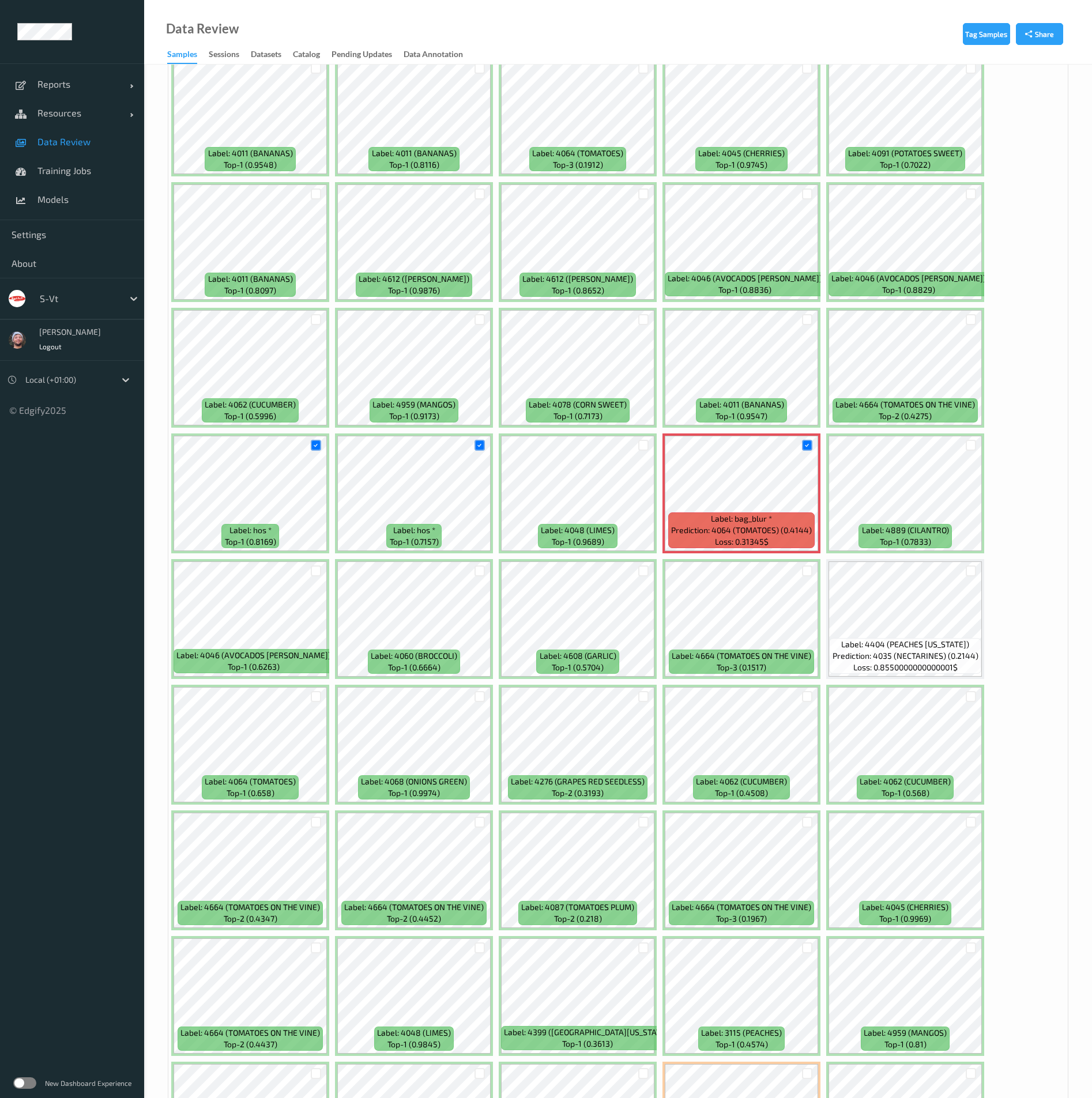
click at [636, 569] on div at bounding box center [644, 570] width 22 height 19
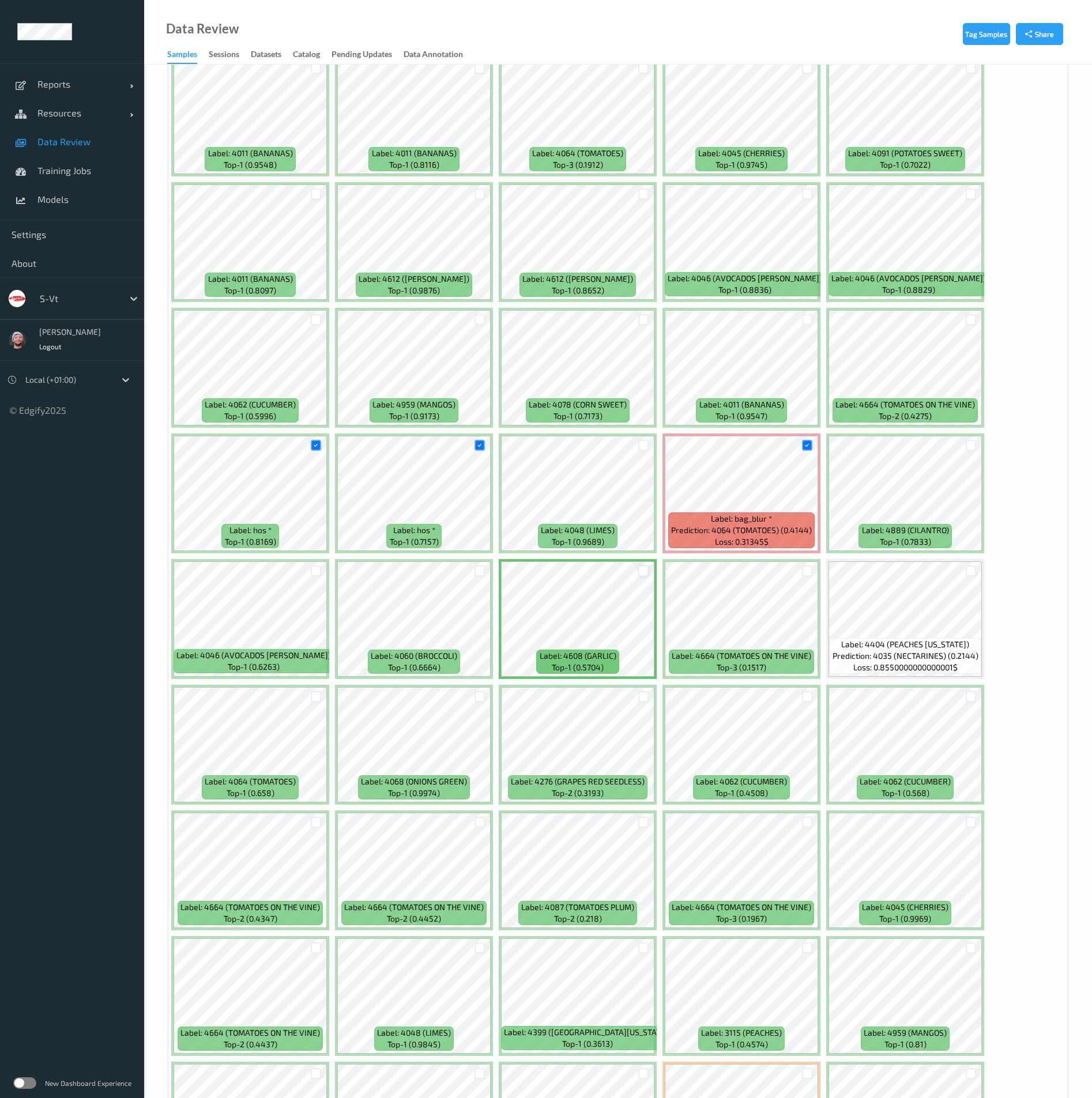
click at [638, 568] on div at bounding box center [644, 571] width 11 height 11
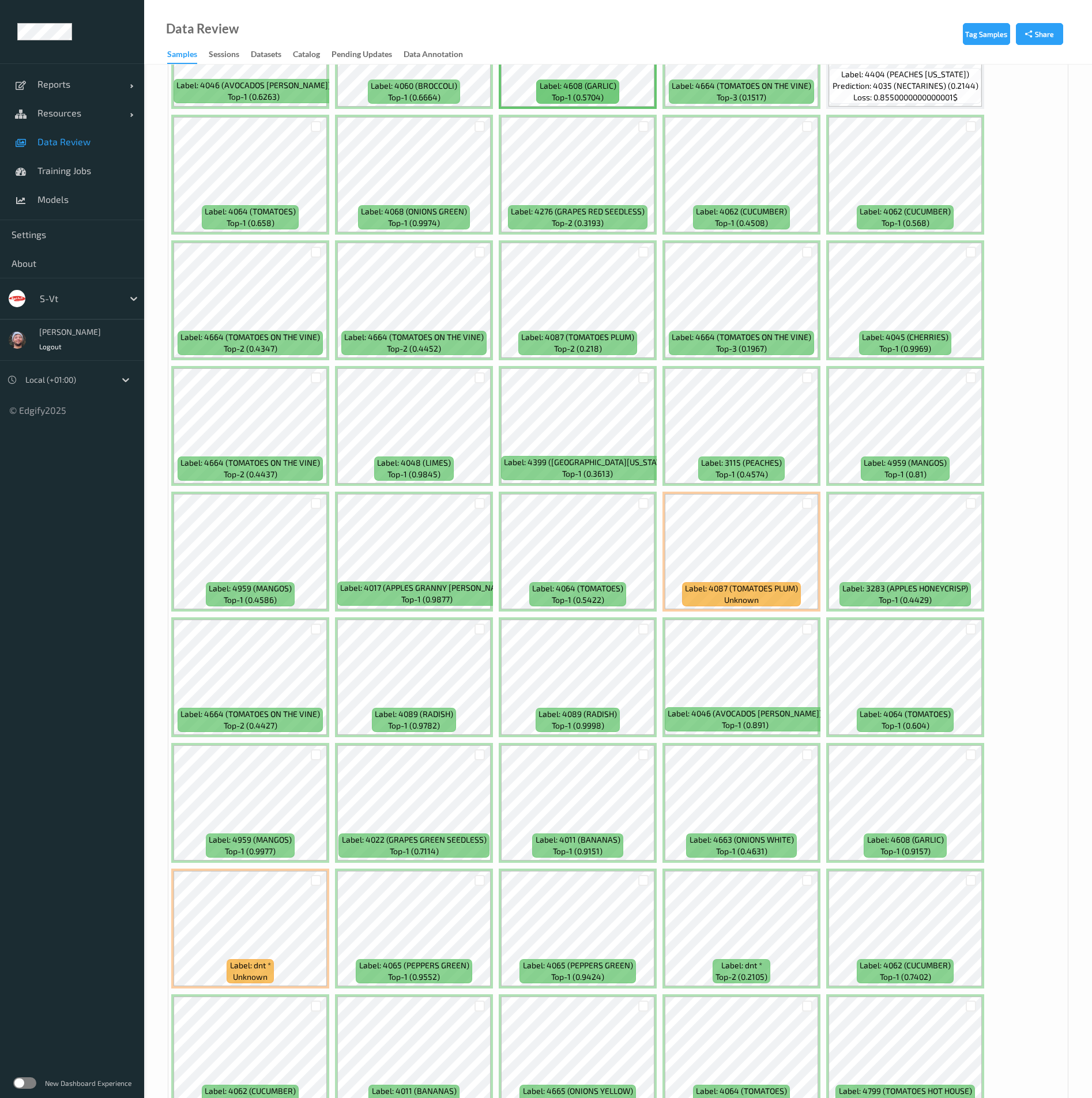
scroll to position [2075, 0]
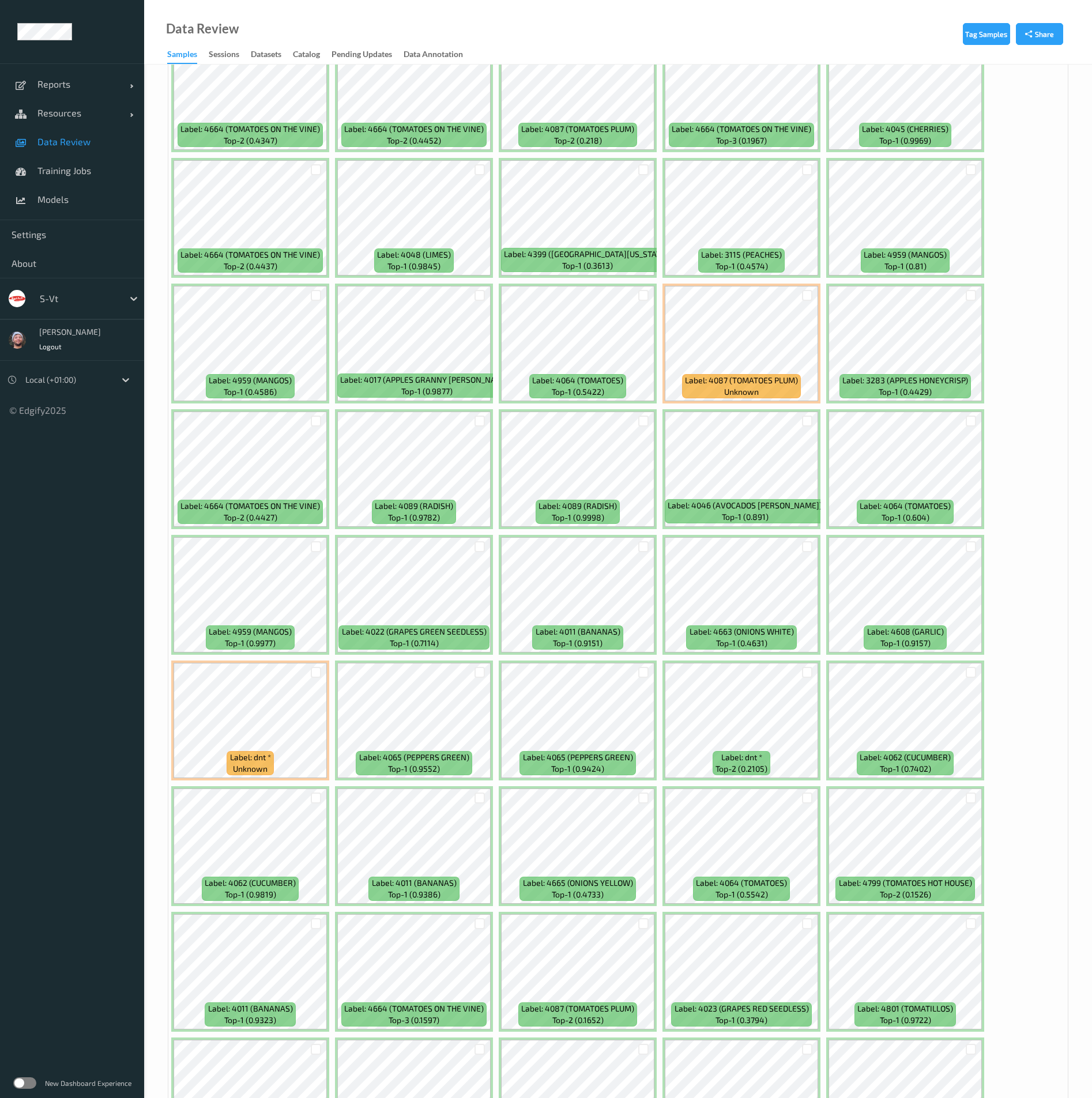
click at [472, 417] on div at bounding box center [480, 421] width 22 height 19
click at [475, 420] on div at bounding box center [481, 421] width 11 height 11
click at [643, 417] on div at bounding box center [644, 421] width 11 height 11
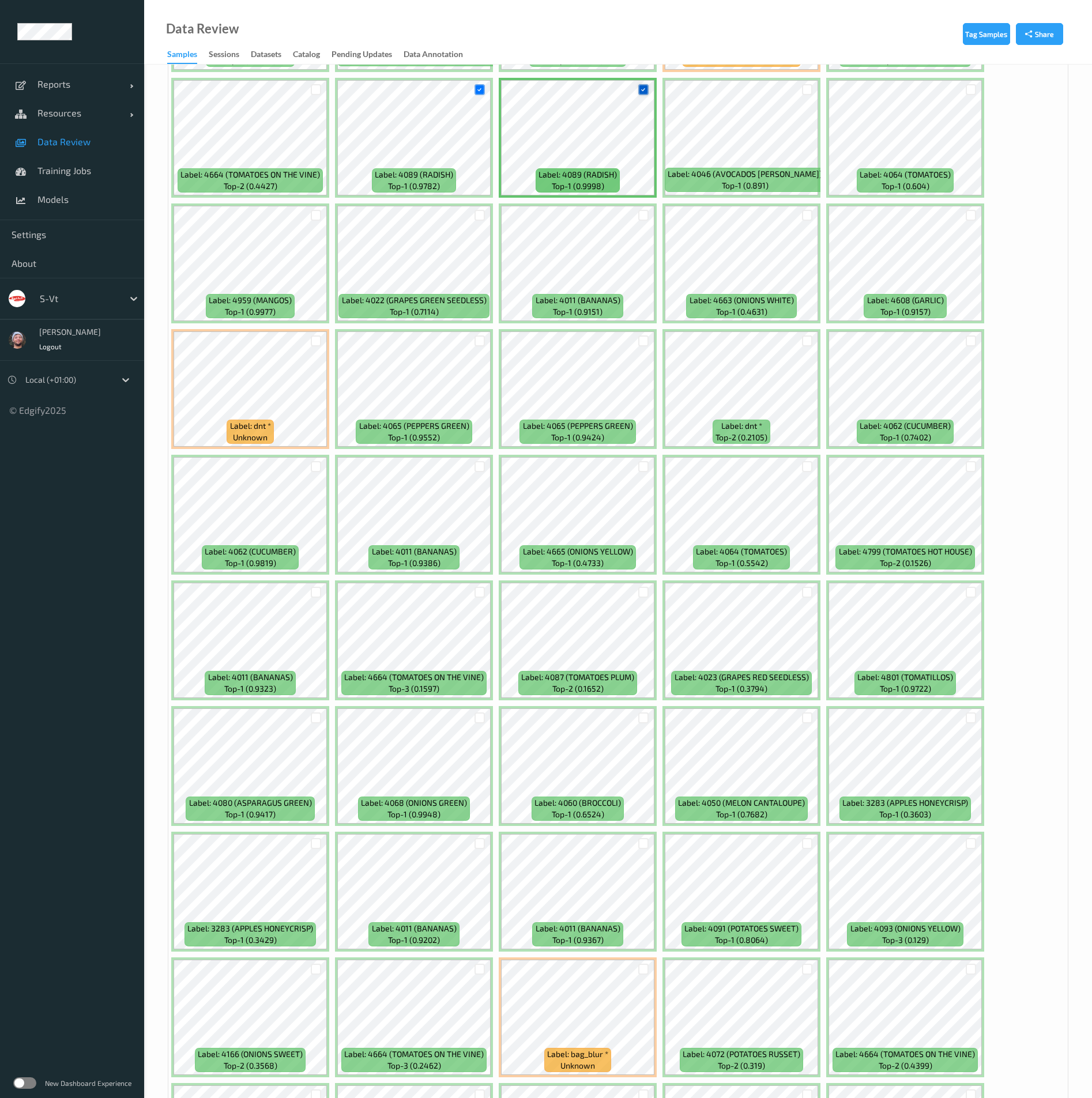
scroll to position [2421, 0]
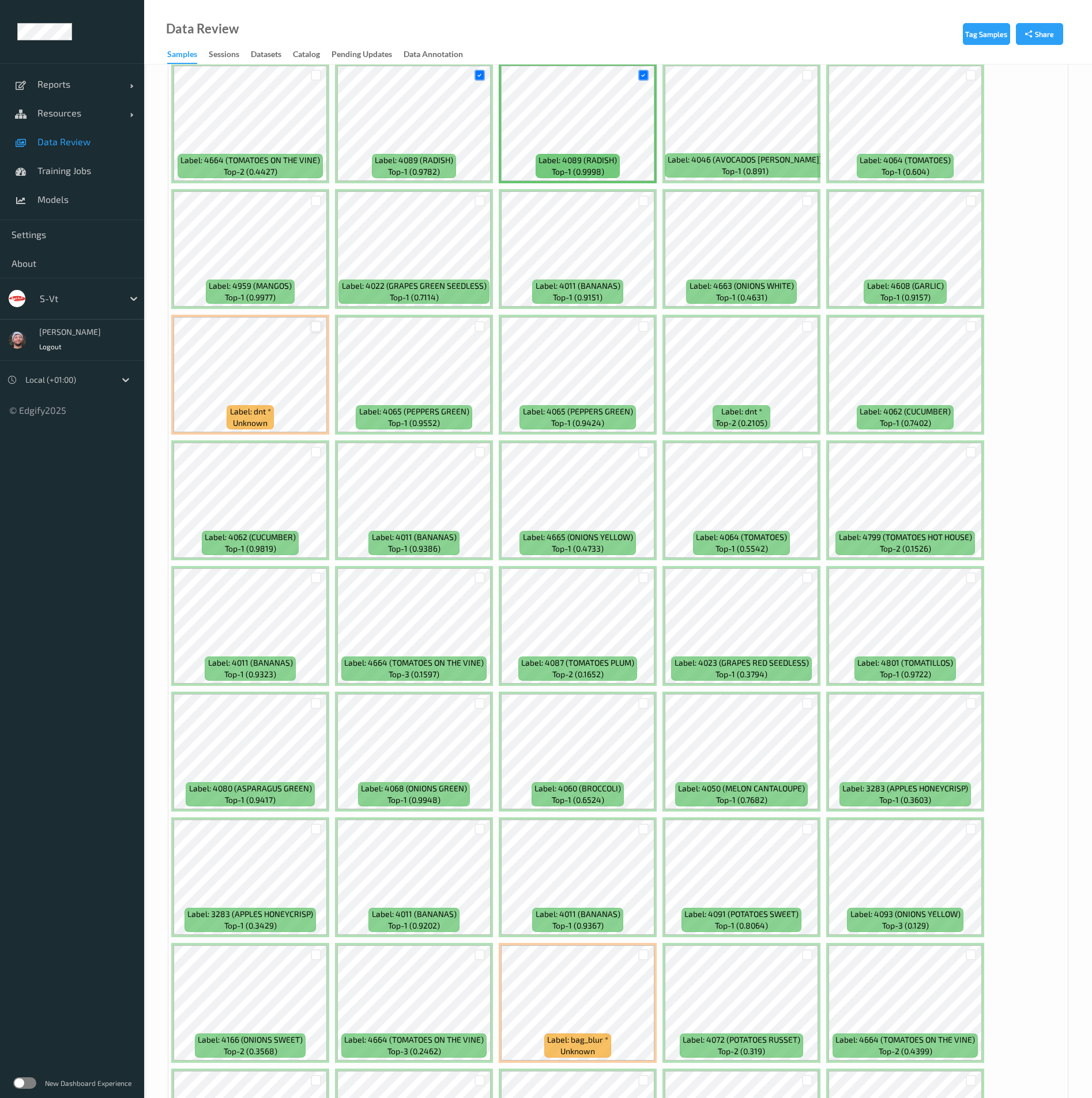
click at [311, 326] on div at bounding box center [316, 326] width 11 height 11
click at [812, 328] on div at bounding box center [808, 326] width 11 height 11
click at [641, 954] on div at bounding box center [644, 955] width 11 height 11
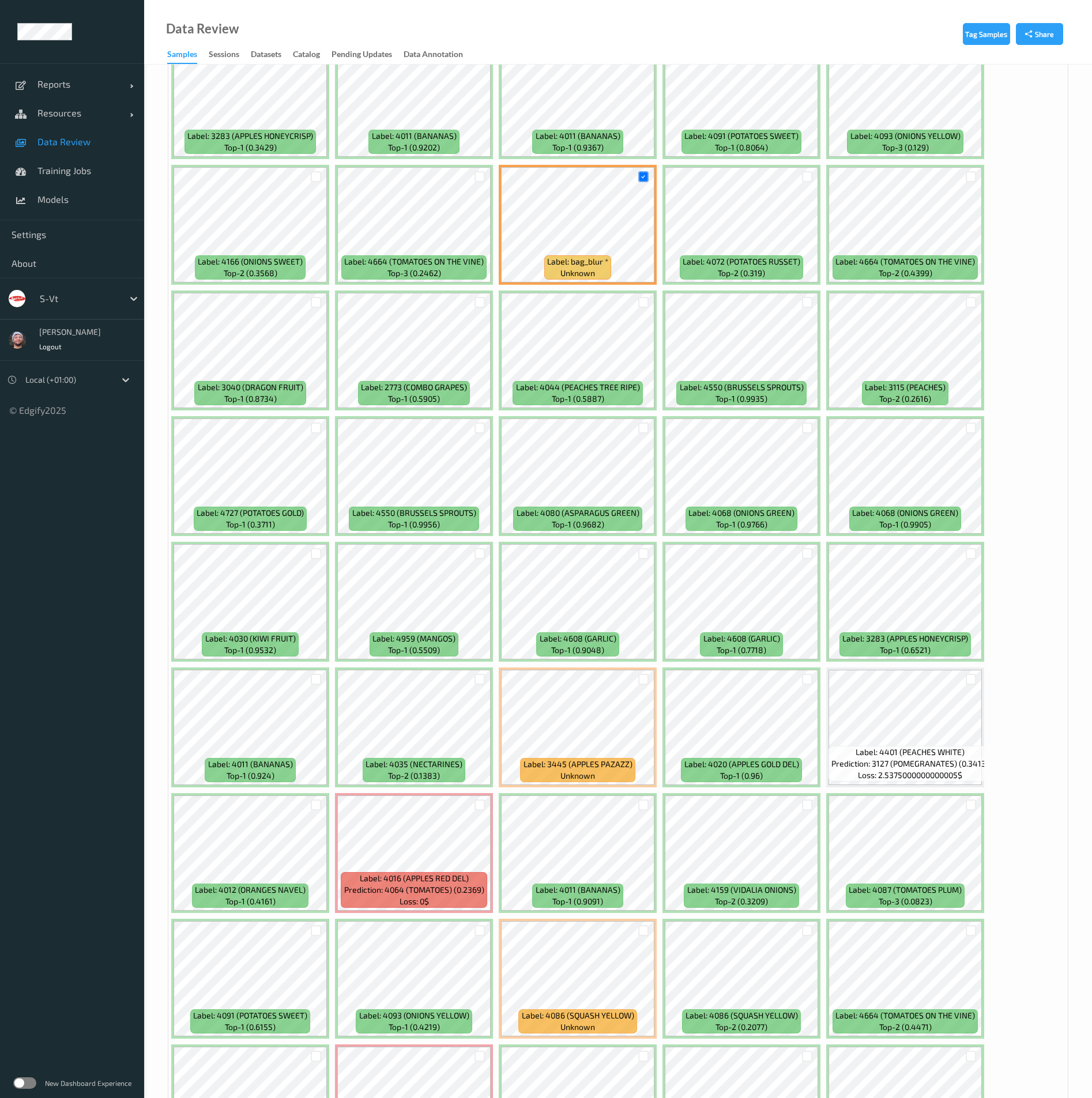
scroll to position [3632, 0]
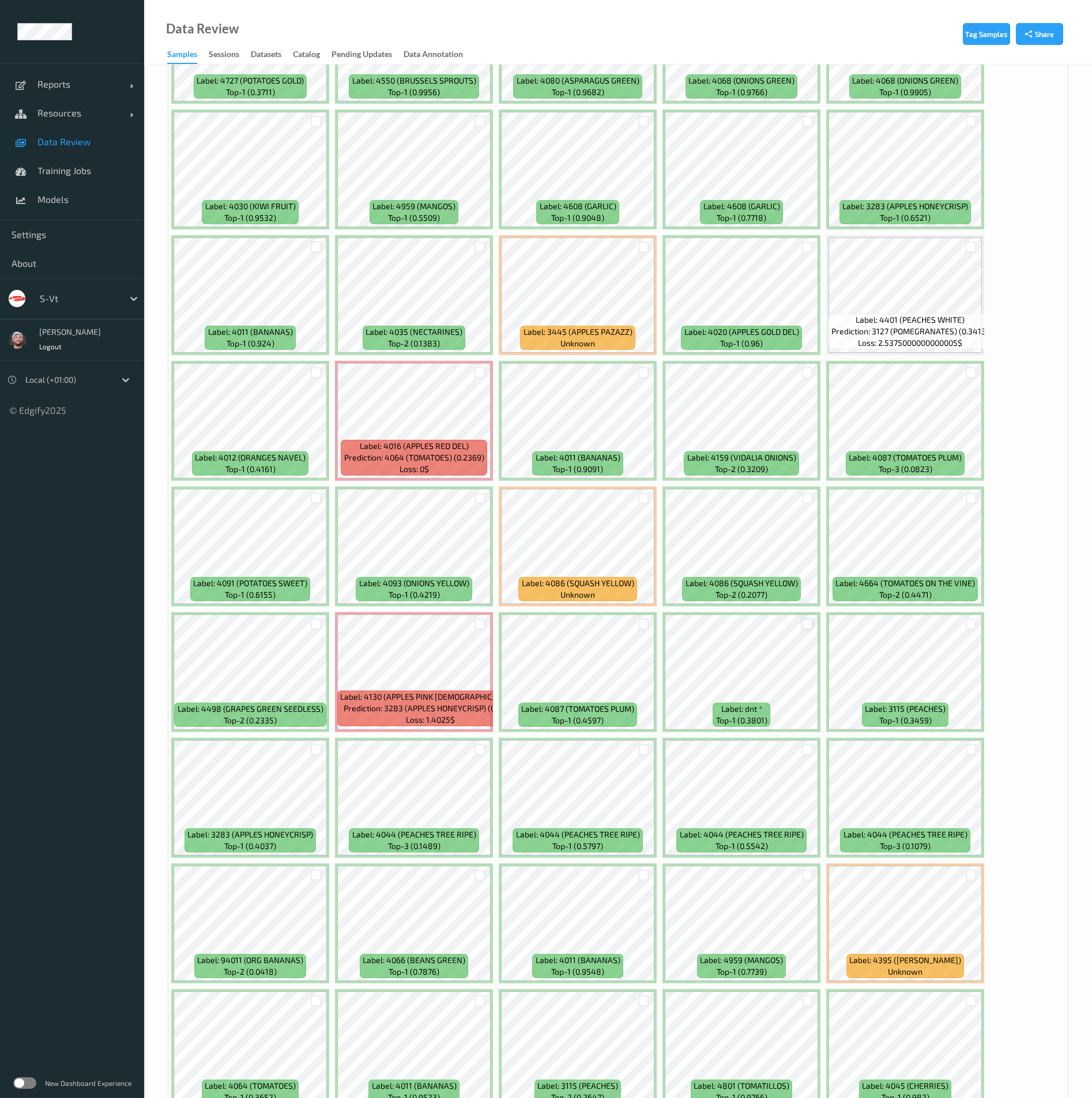
click at [803, 624] on div at bounding box center [808, 624] width 11 height 11
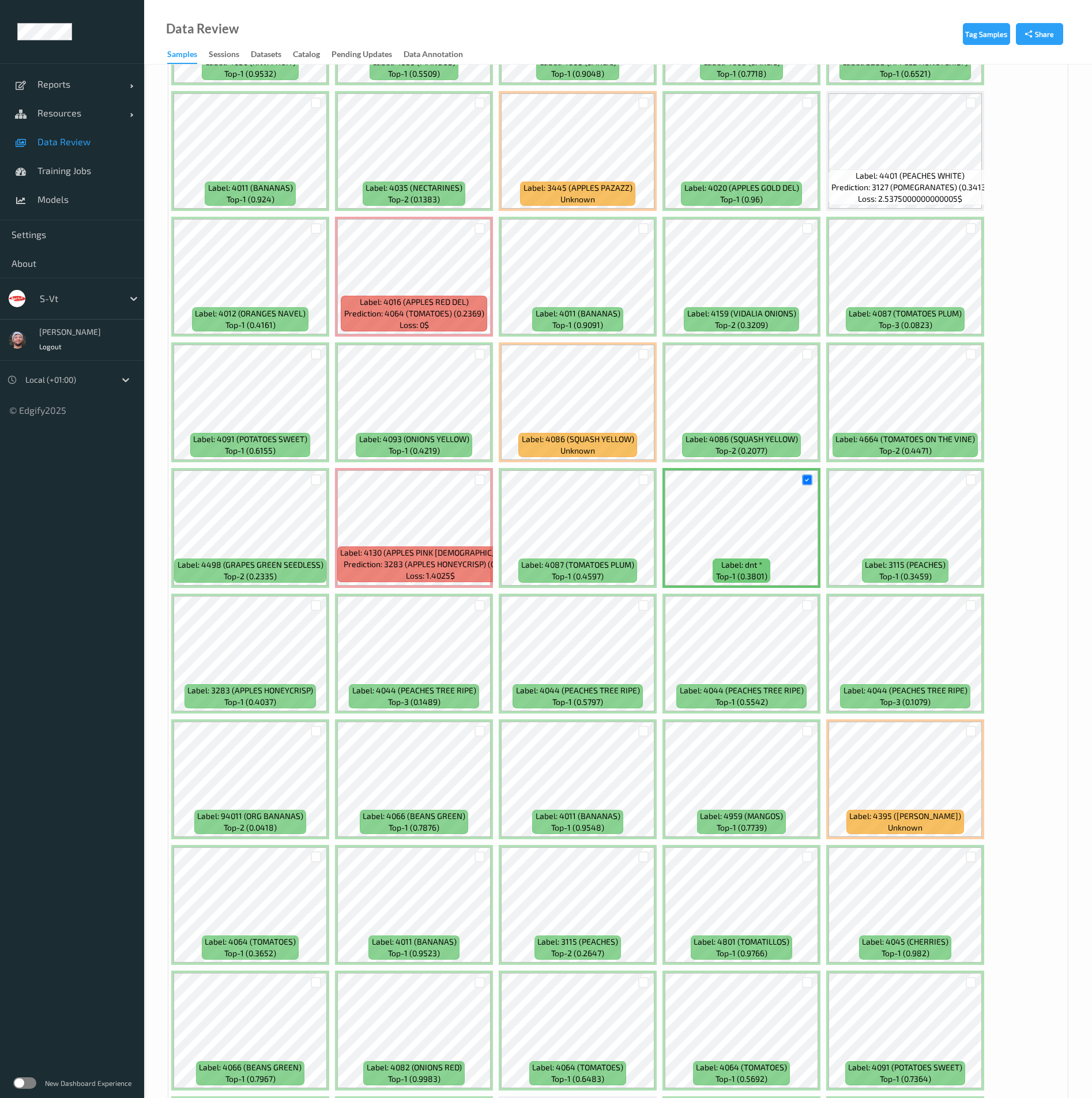
scroll to position [3891, 0]
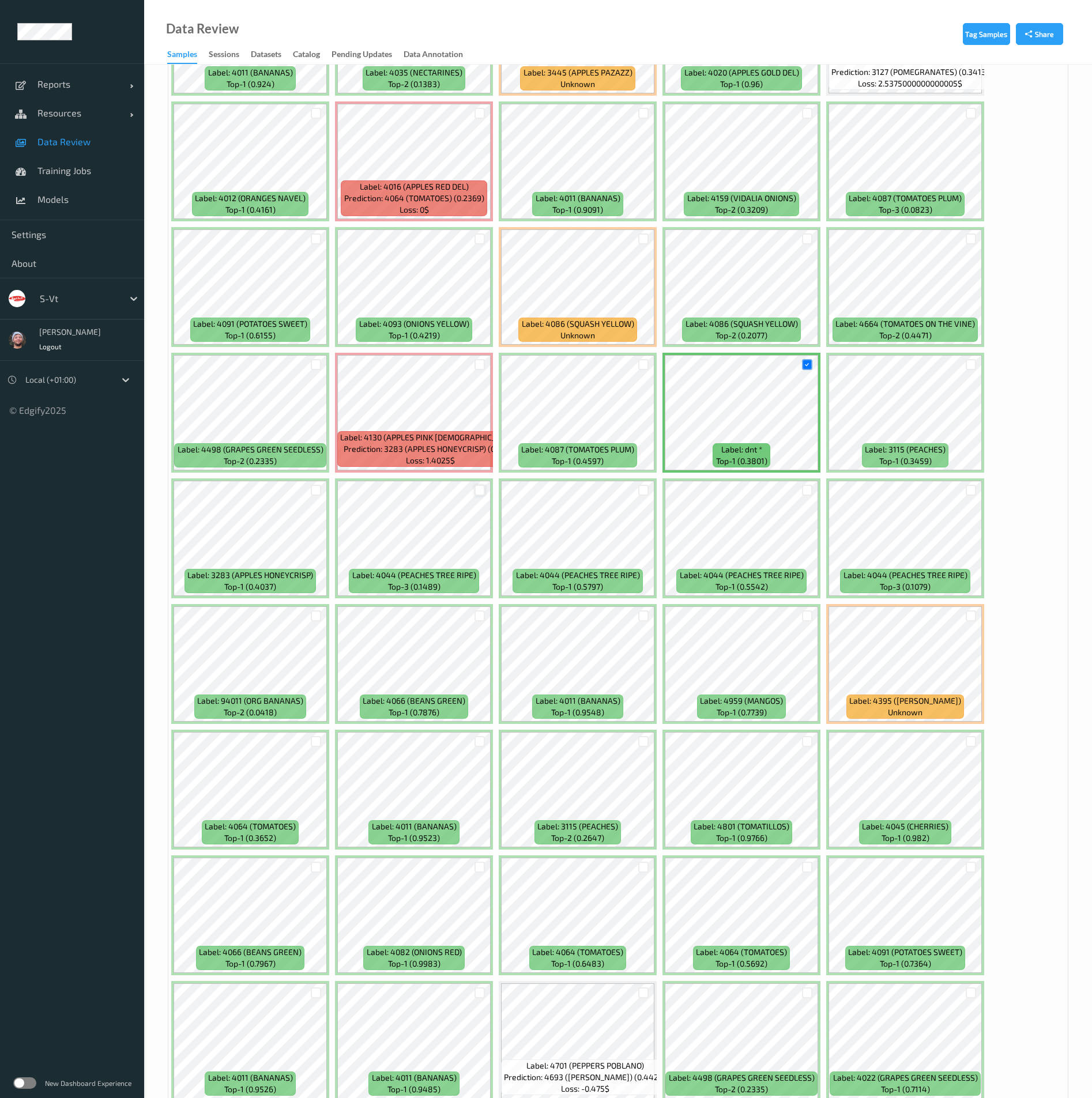
click at [481, 486] on div at bounding box center [481, 491] width 11 height 11
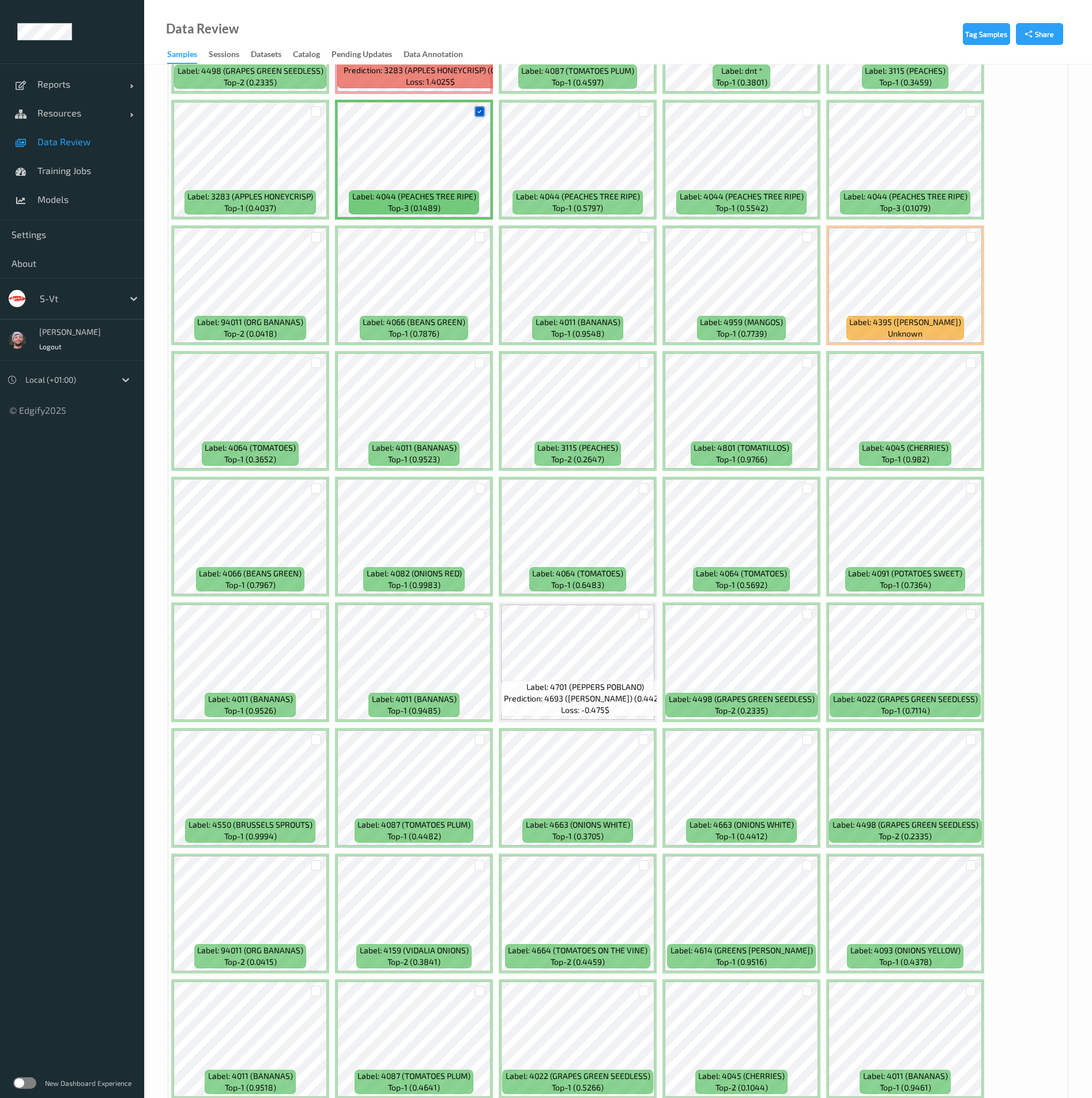
scroll to position [4322, 0]
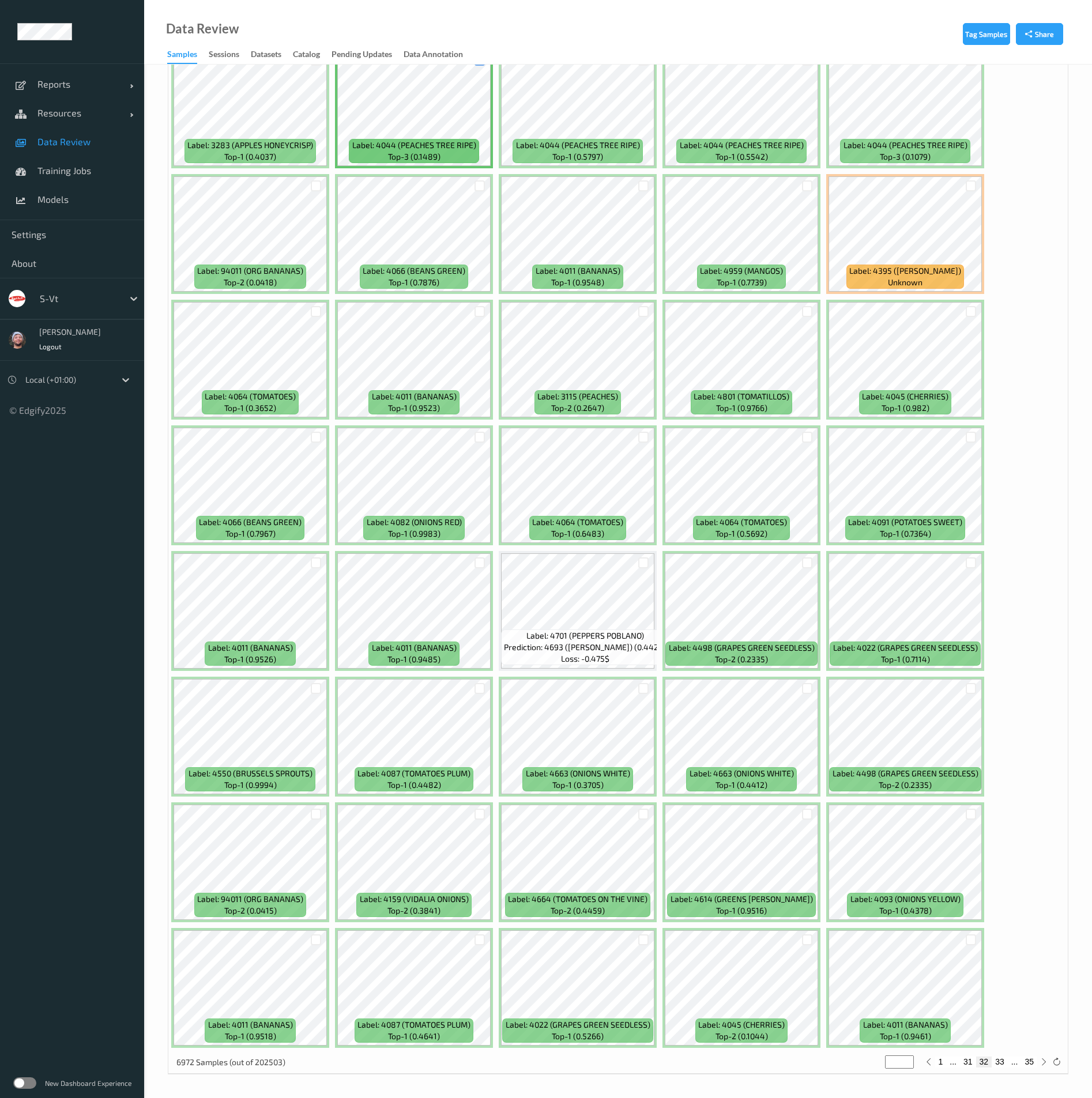
click at [999, 1061] on button "33" at bounding box center [999, 1061] width 16 height 10
type input "**"
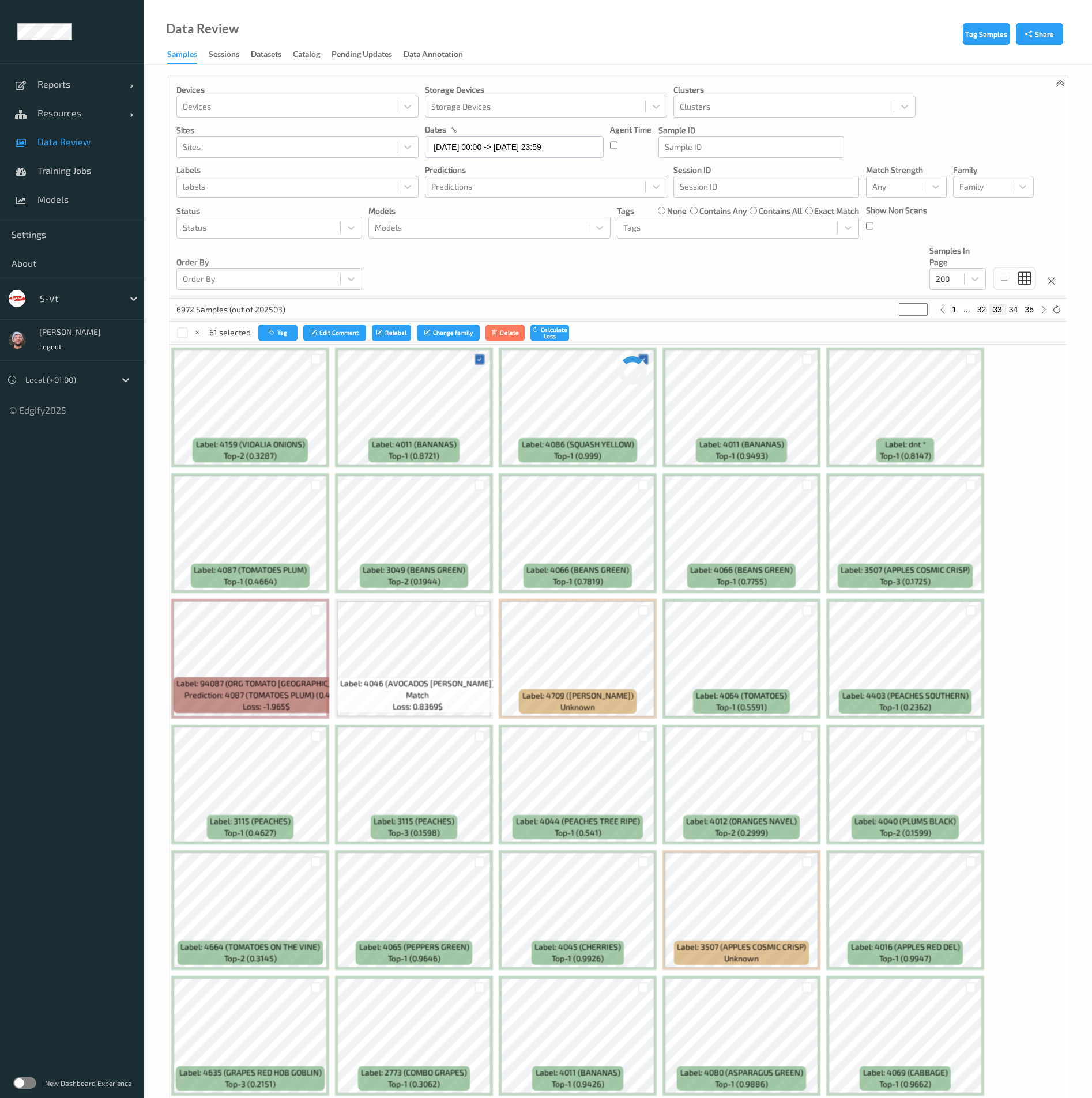
scroll to position [0, 0]
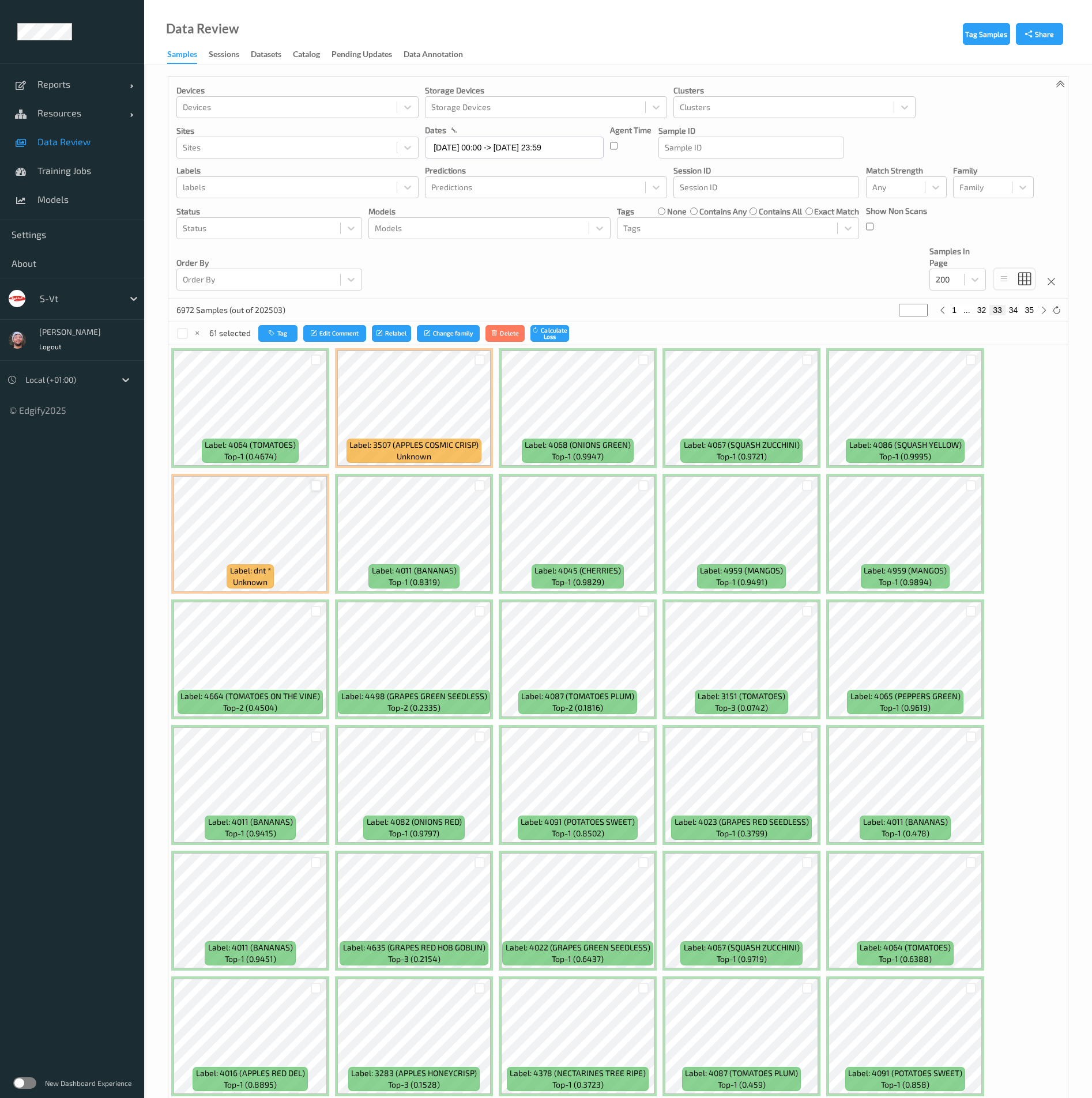
click at [313, 486] on div at bounding box center [316, 486] width 11 height 11
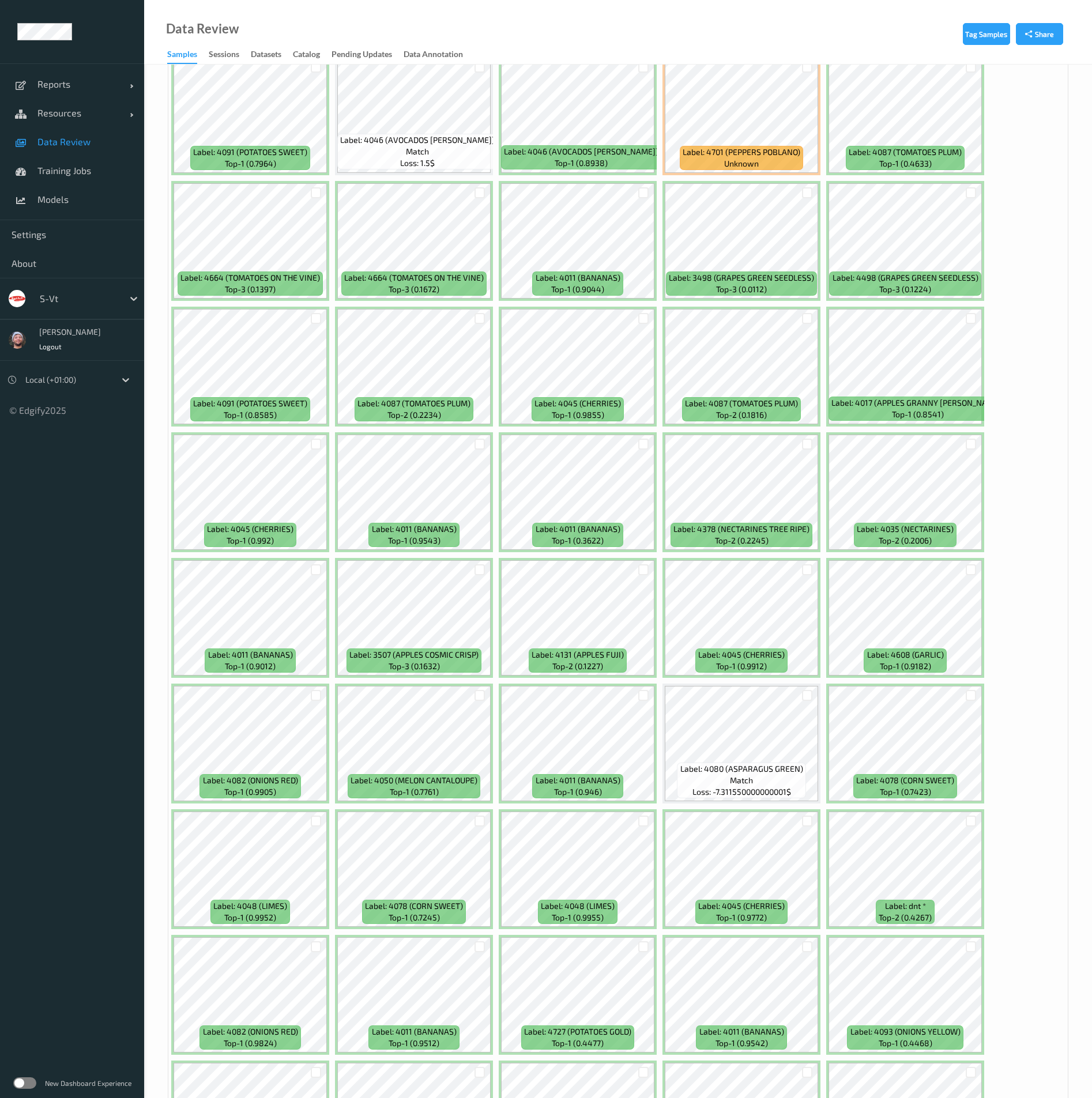
scroll to position [3027, 0]
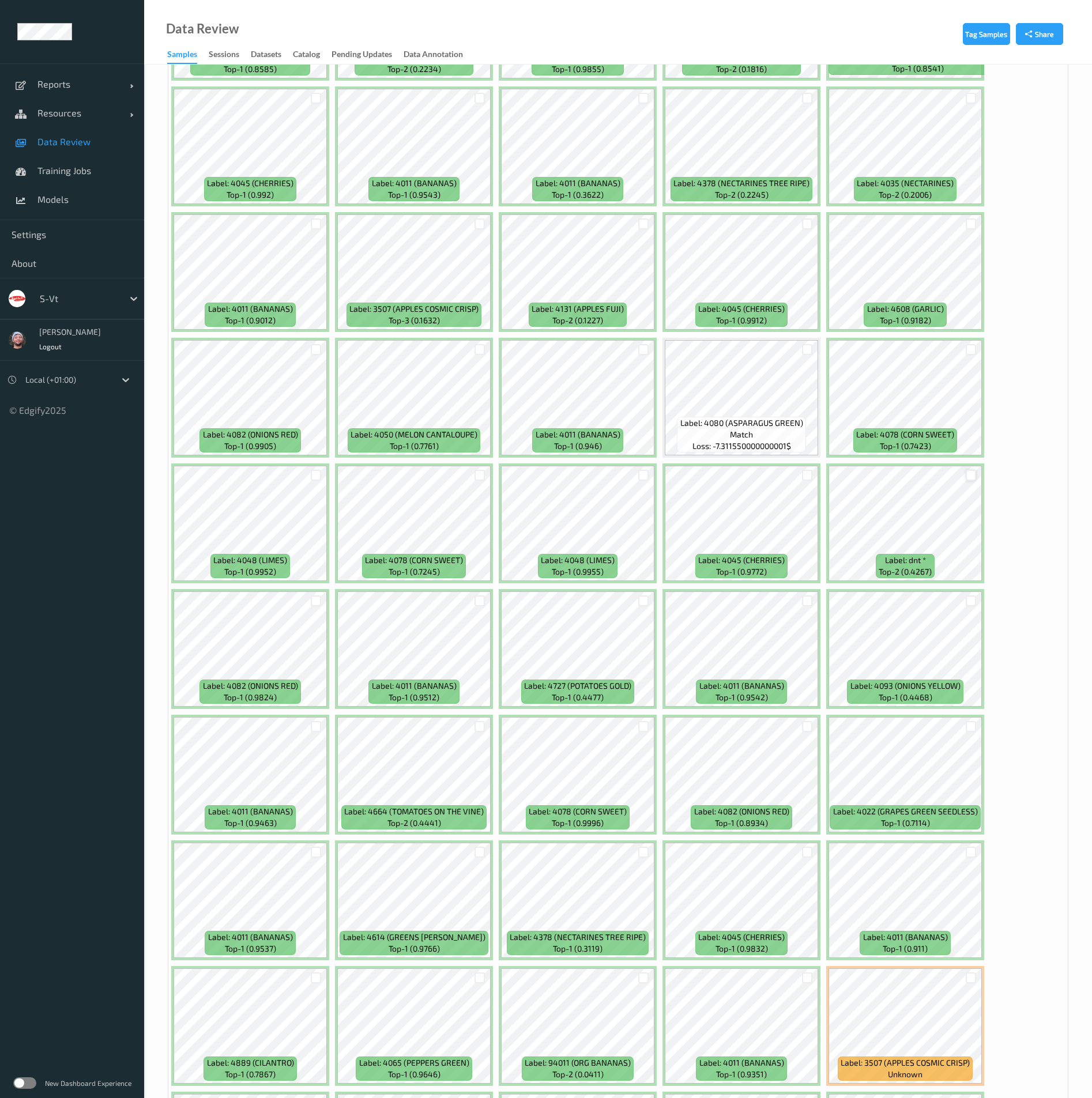
click at [973, 480] on div at bounding box center [971, 476] width 11 height 11
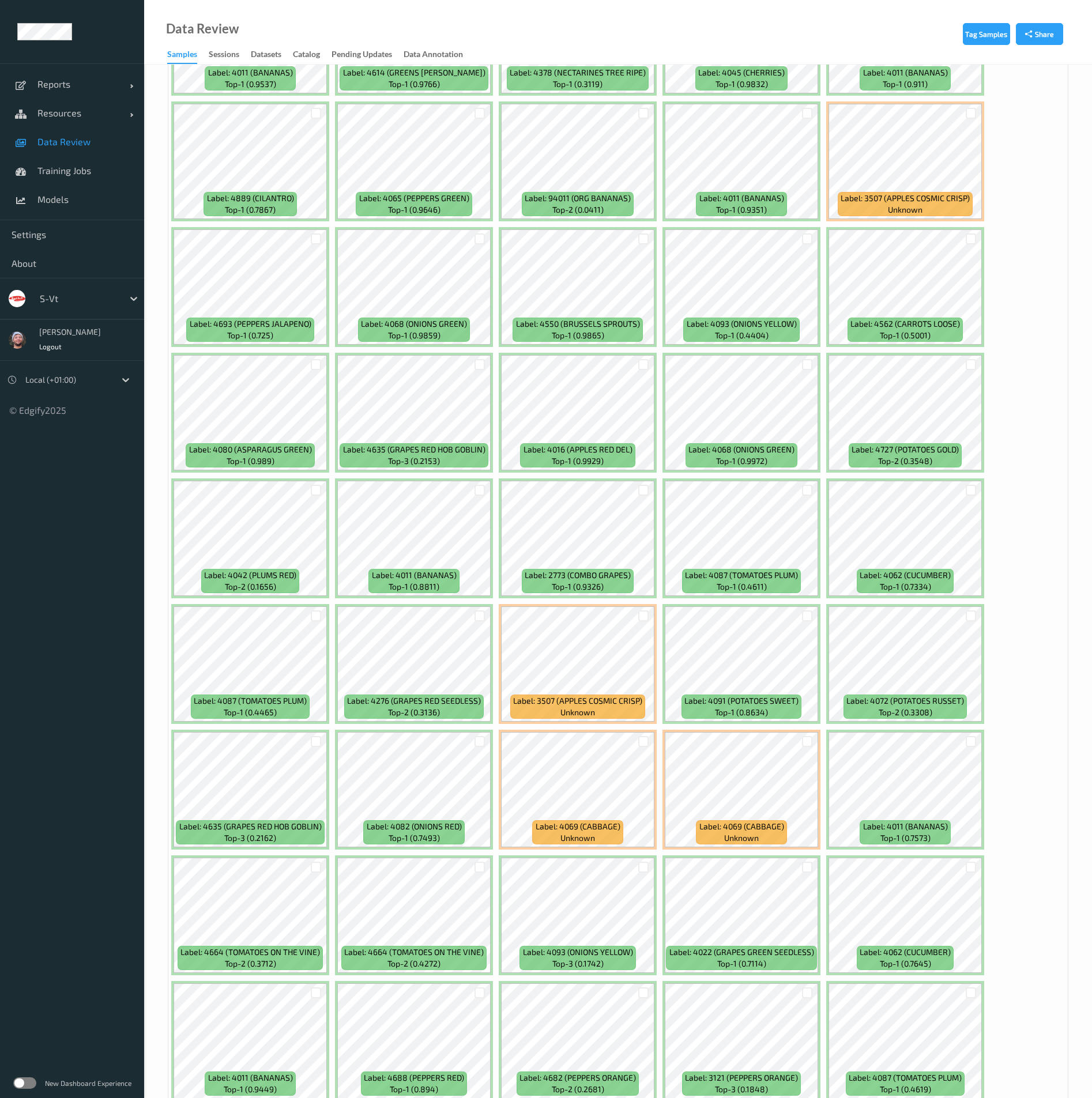
scroll to position [4322, 0]
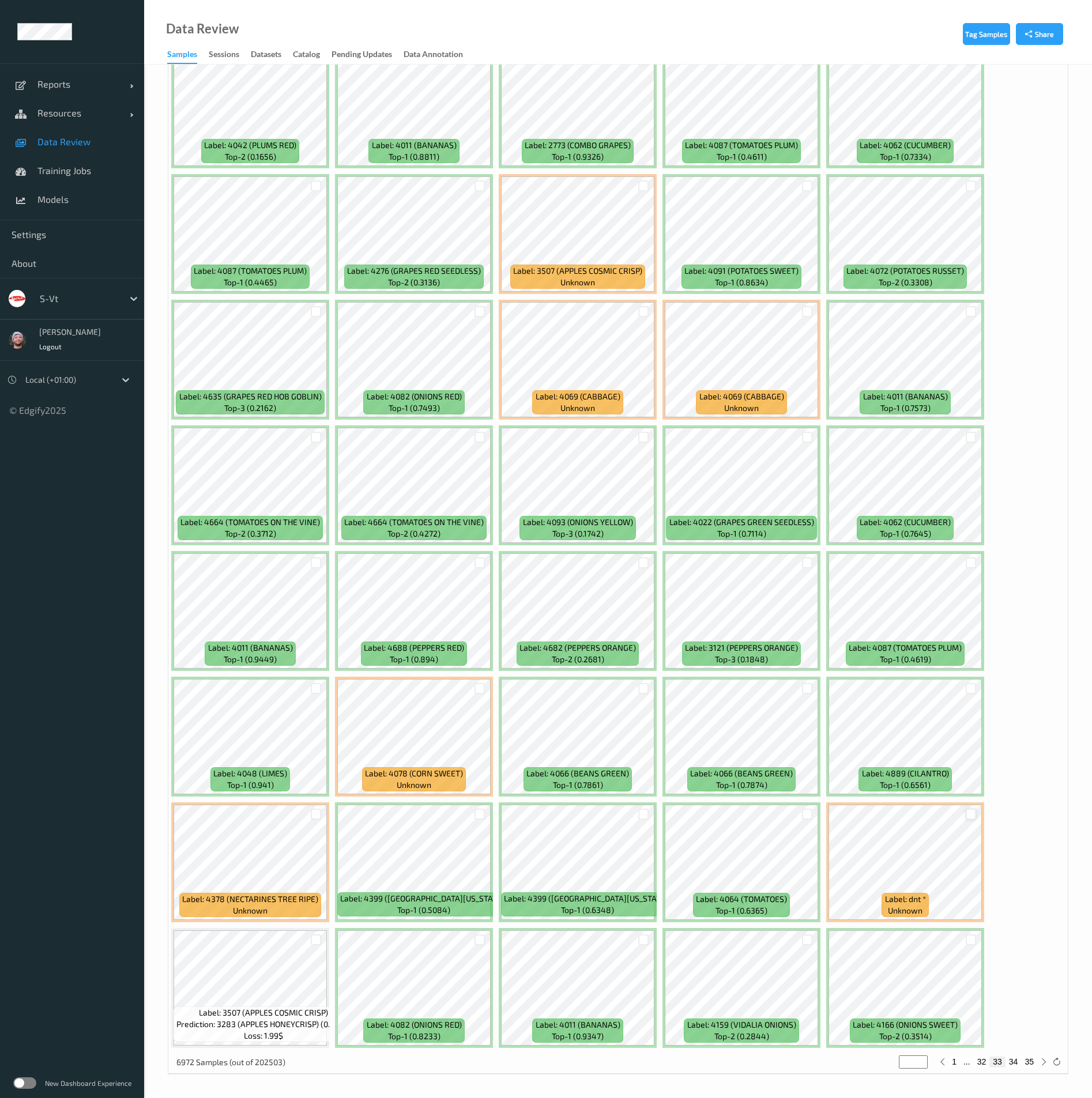
click at [974, 818] on div at bounding box center [971, 814] width 11 height 11
click at [1021, 1060] on div "1 ... 32 33 34 35" at bounding box center [994, 1061] width 89 height 10
click at [1020, 1066] on button "34" at bounding box center [1013, 1061] width 16 height 10
type input "**"
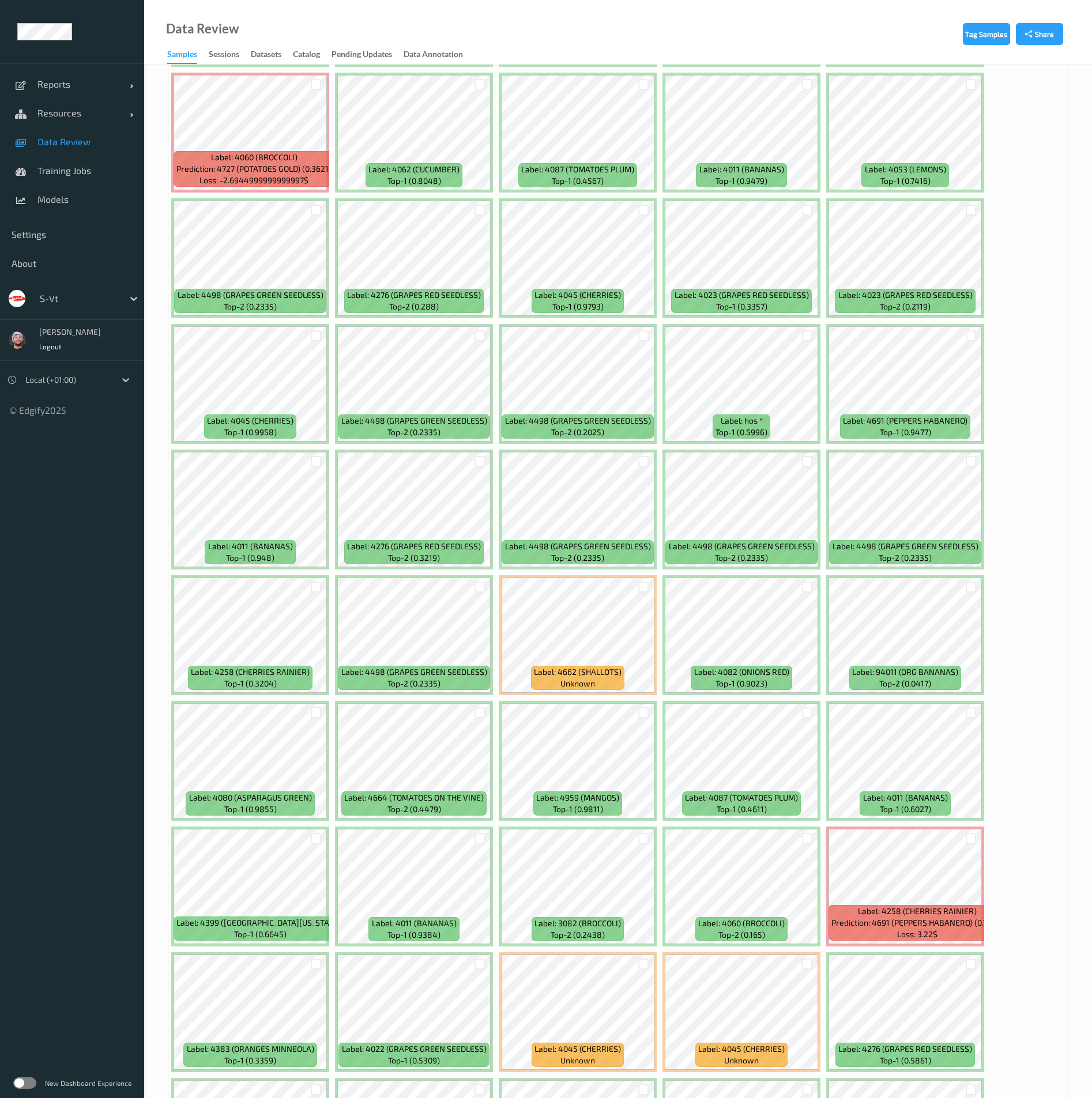
scroll to position [3891, 0]
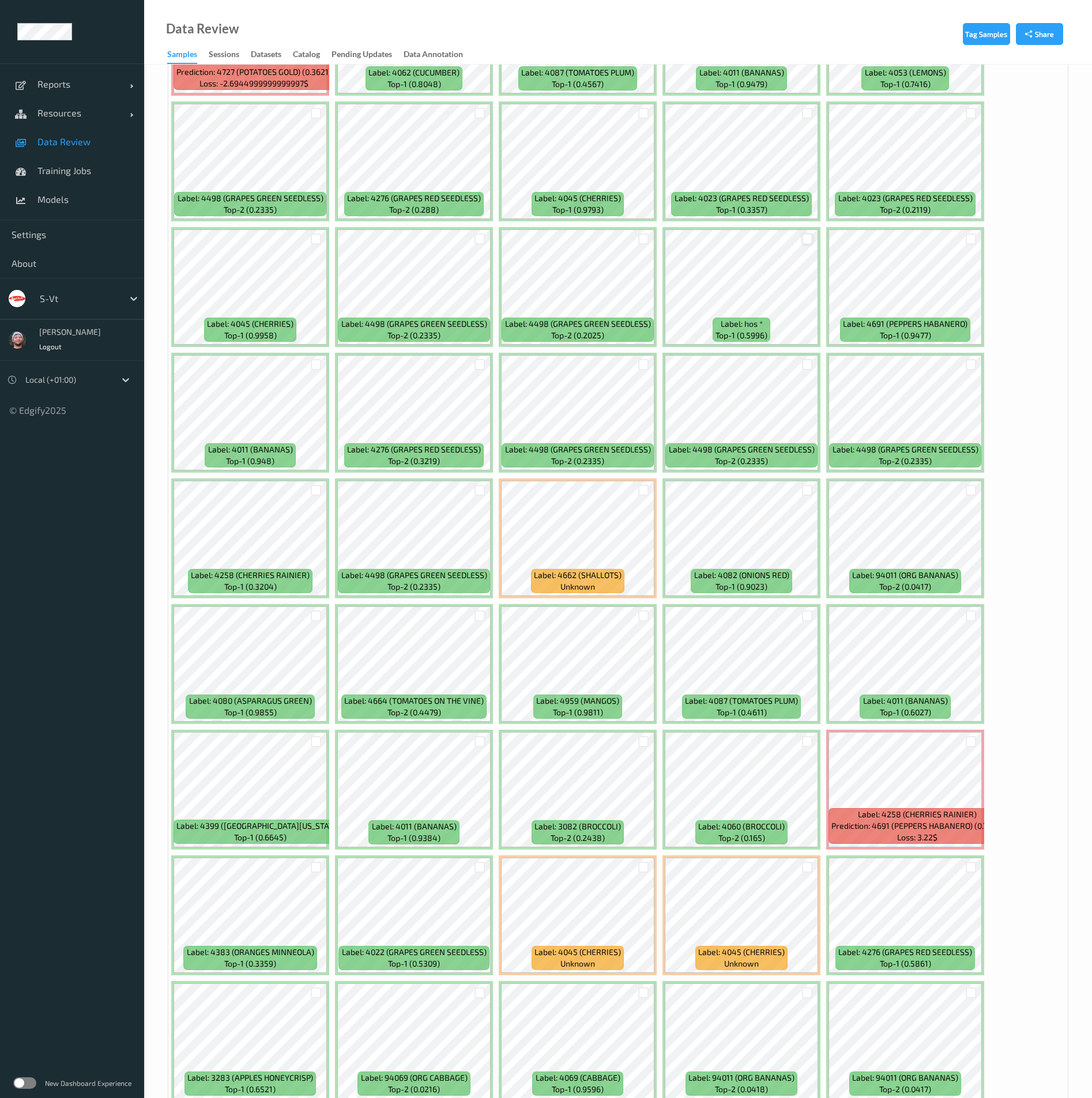
click at [806, 236] on div at bounding box center [808, 239] width 11 height 11
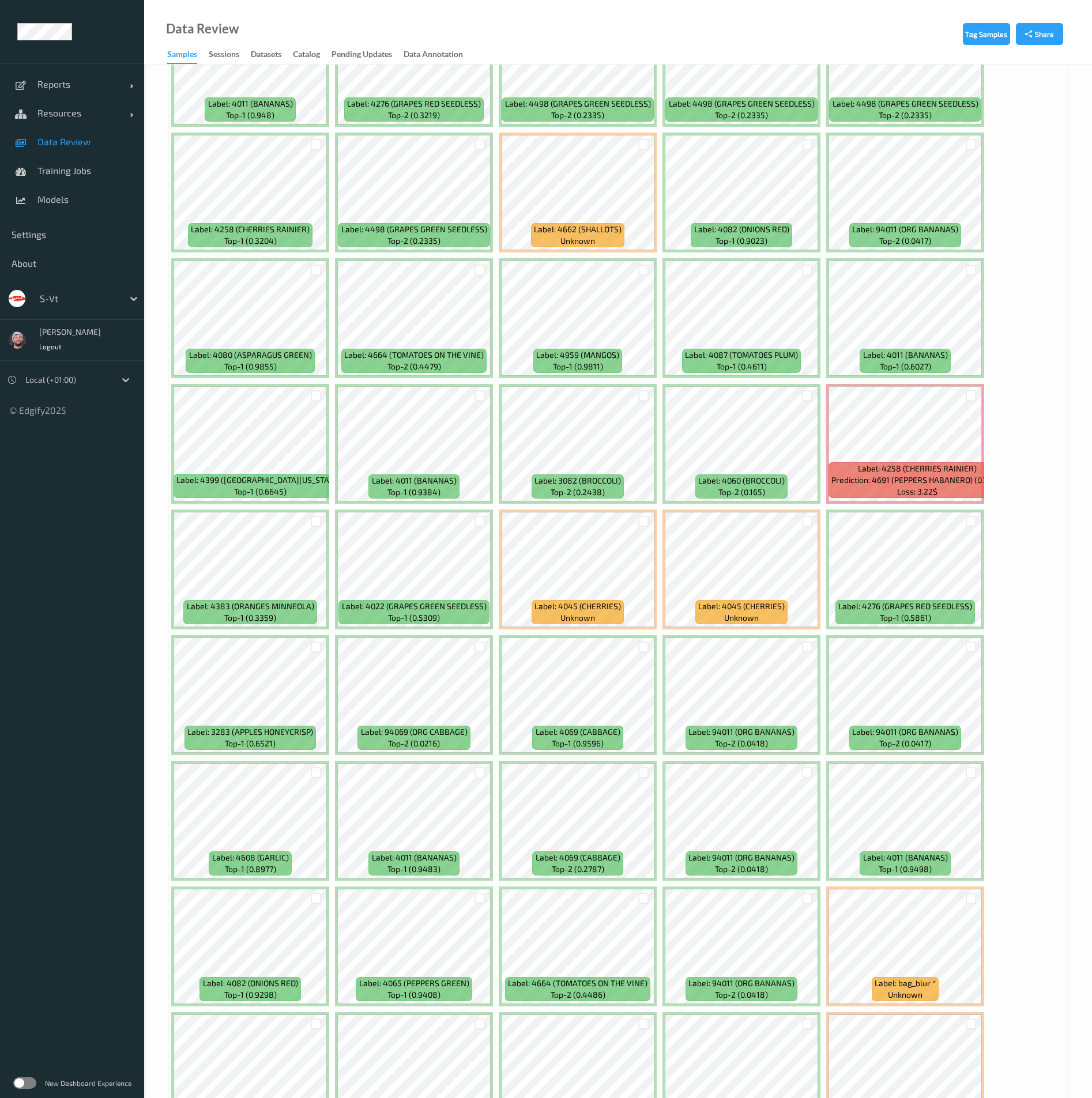
scroll to position [4322, 0]
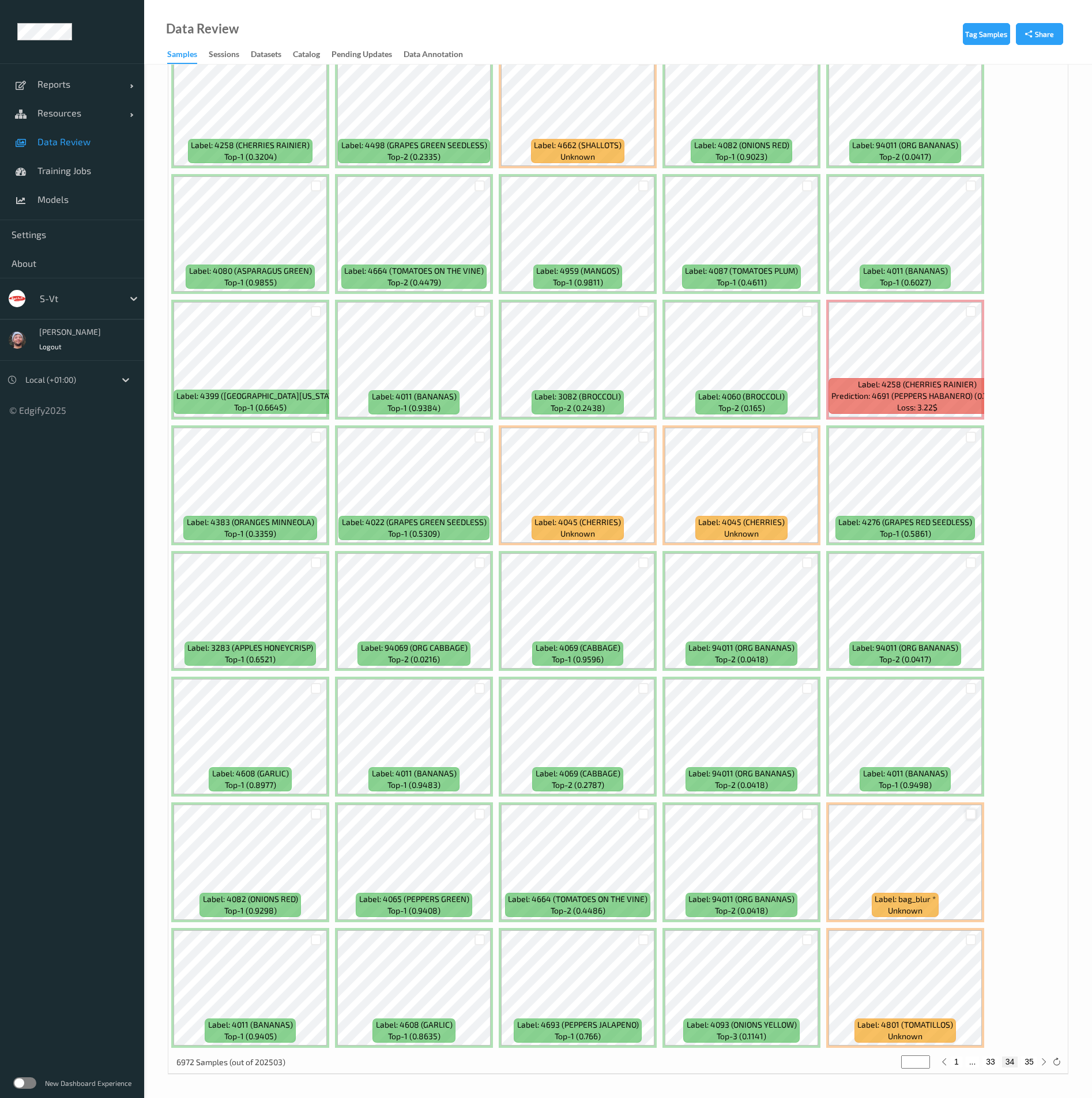
click at [975, 811] on div at bounding box center [971, 814] width 11 height 11
click at [1031, 1059] on button "35" at bounding box center [1029, 1061] width 16 height 10
type input "**"
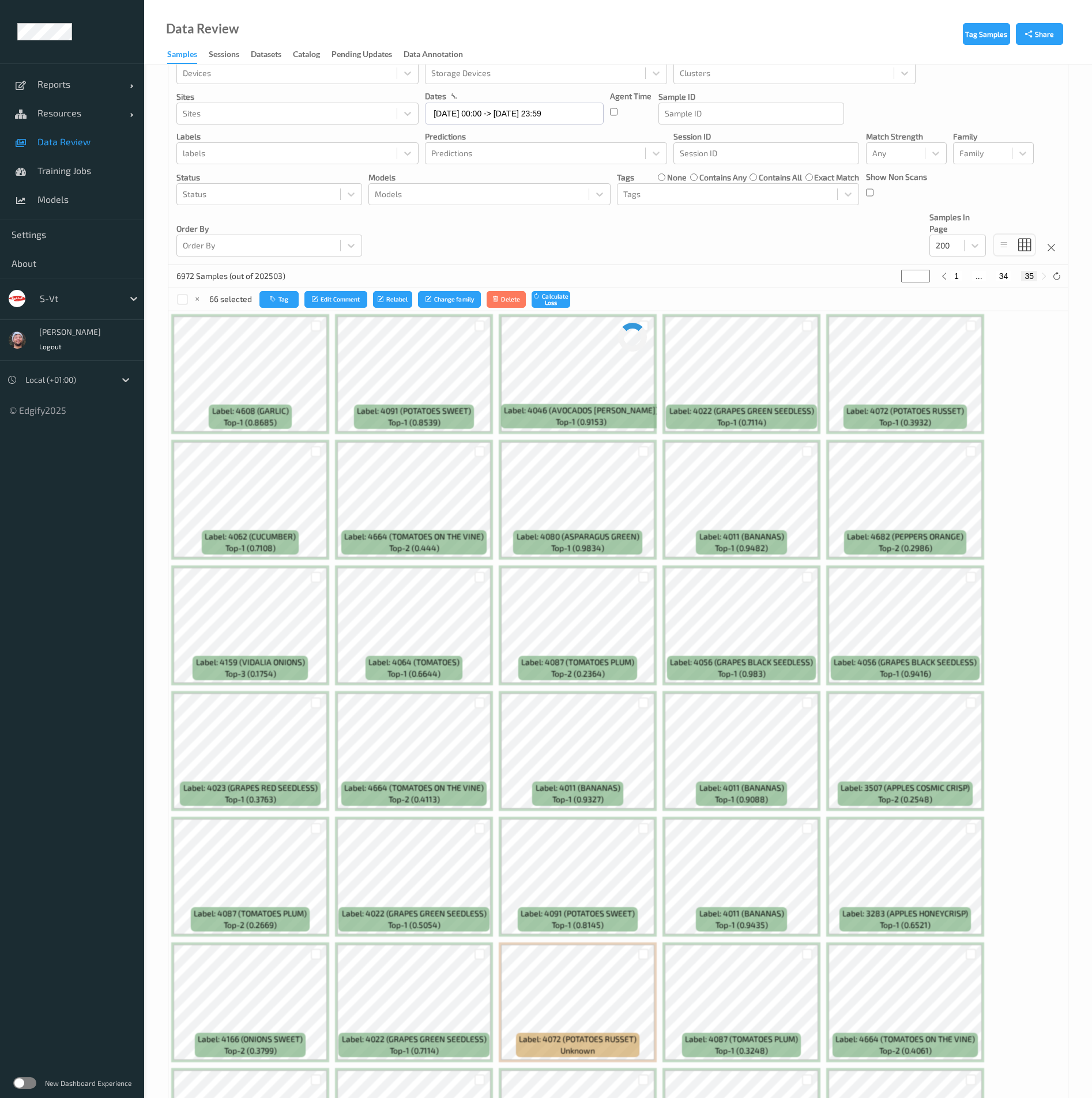
scroll to position [0, 0]
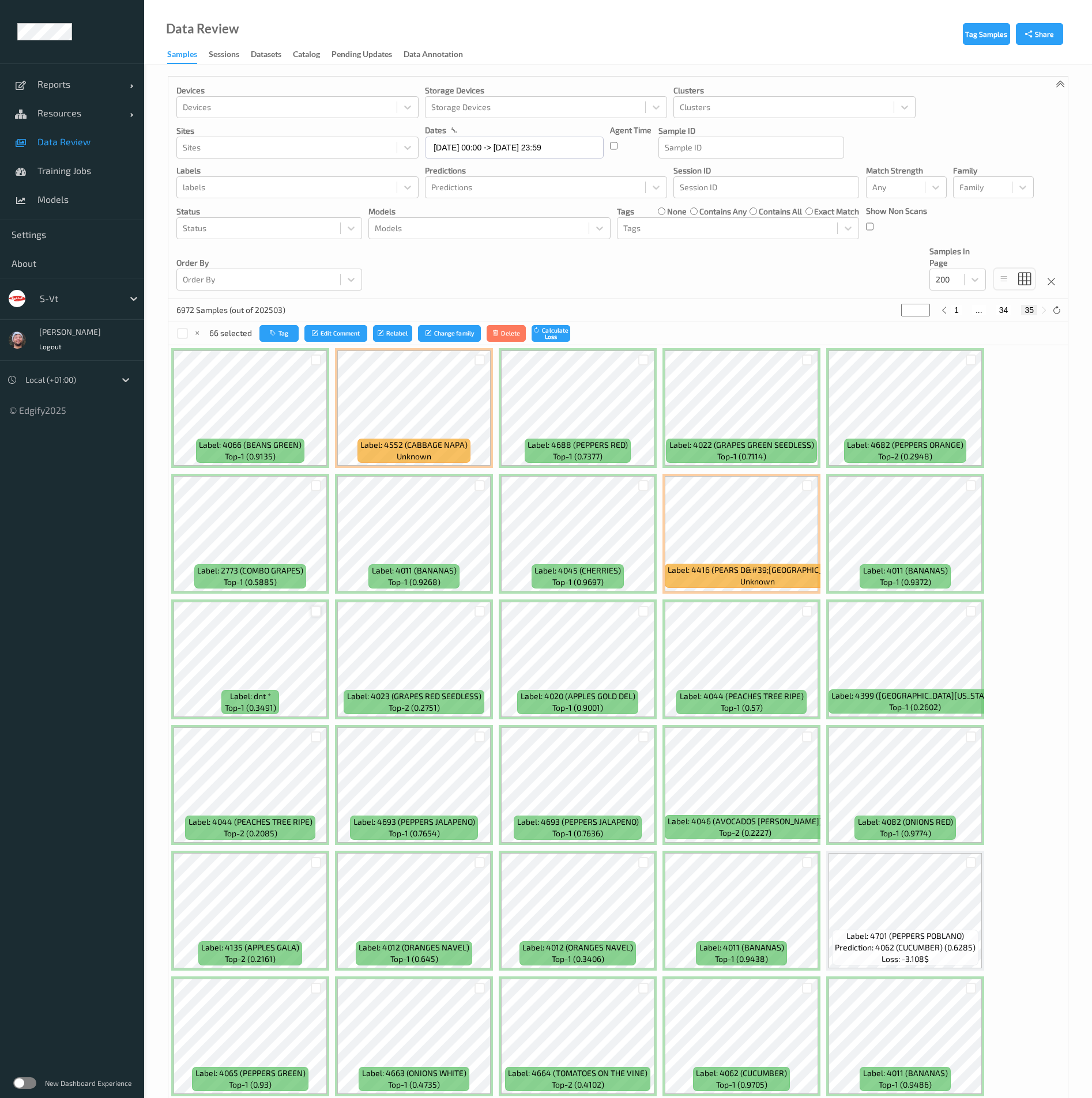
click at [316, 608] on div at bounding box center [316, 611] width 11 height 11
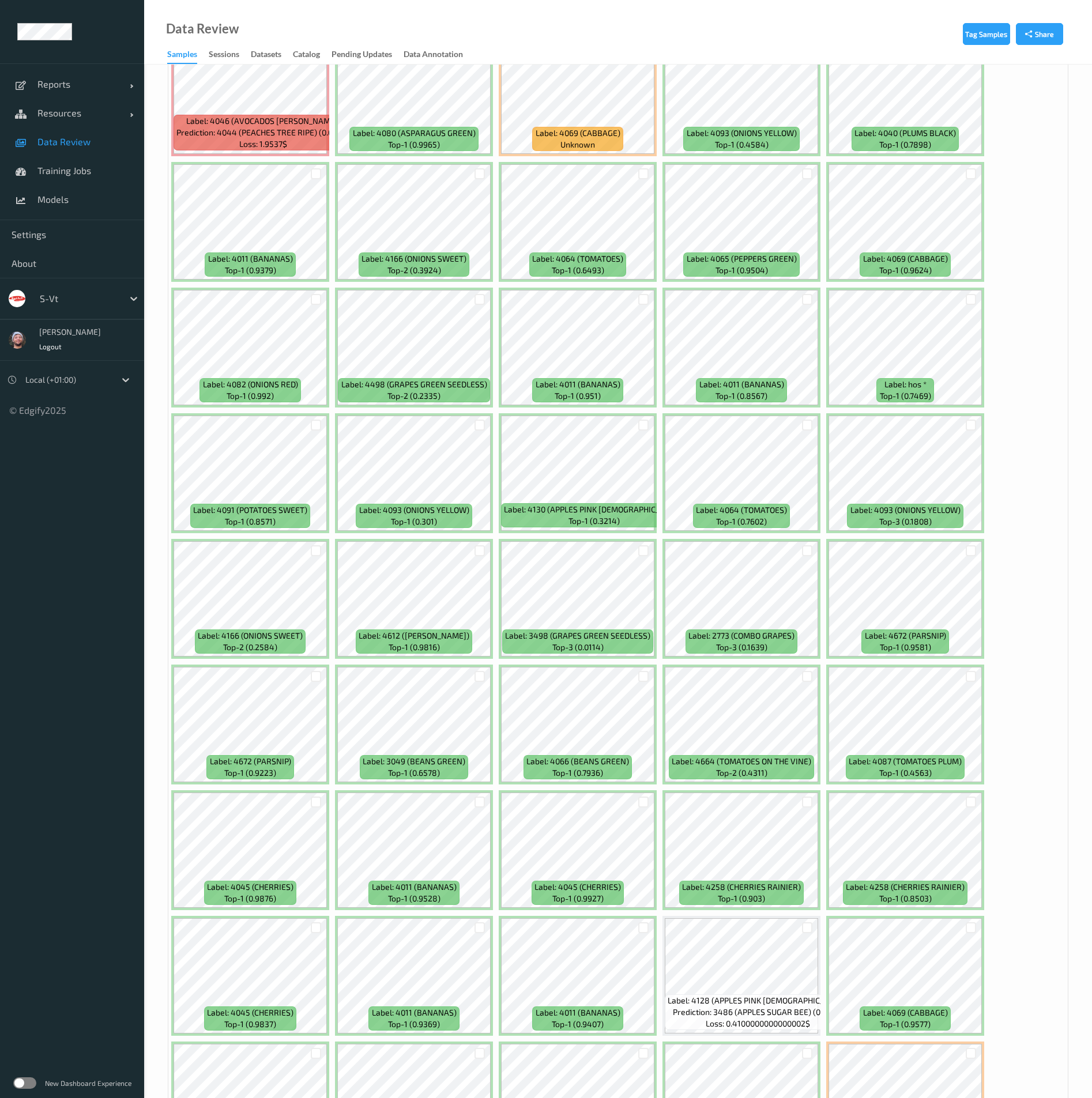
scroll to position [1470, 0]
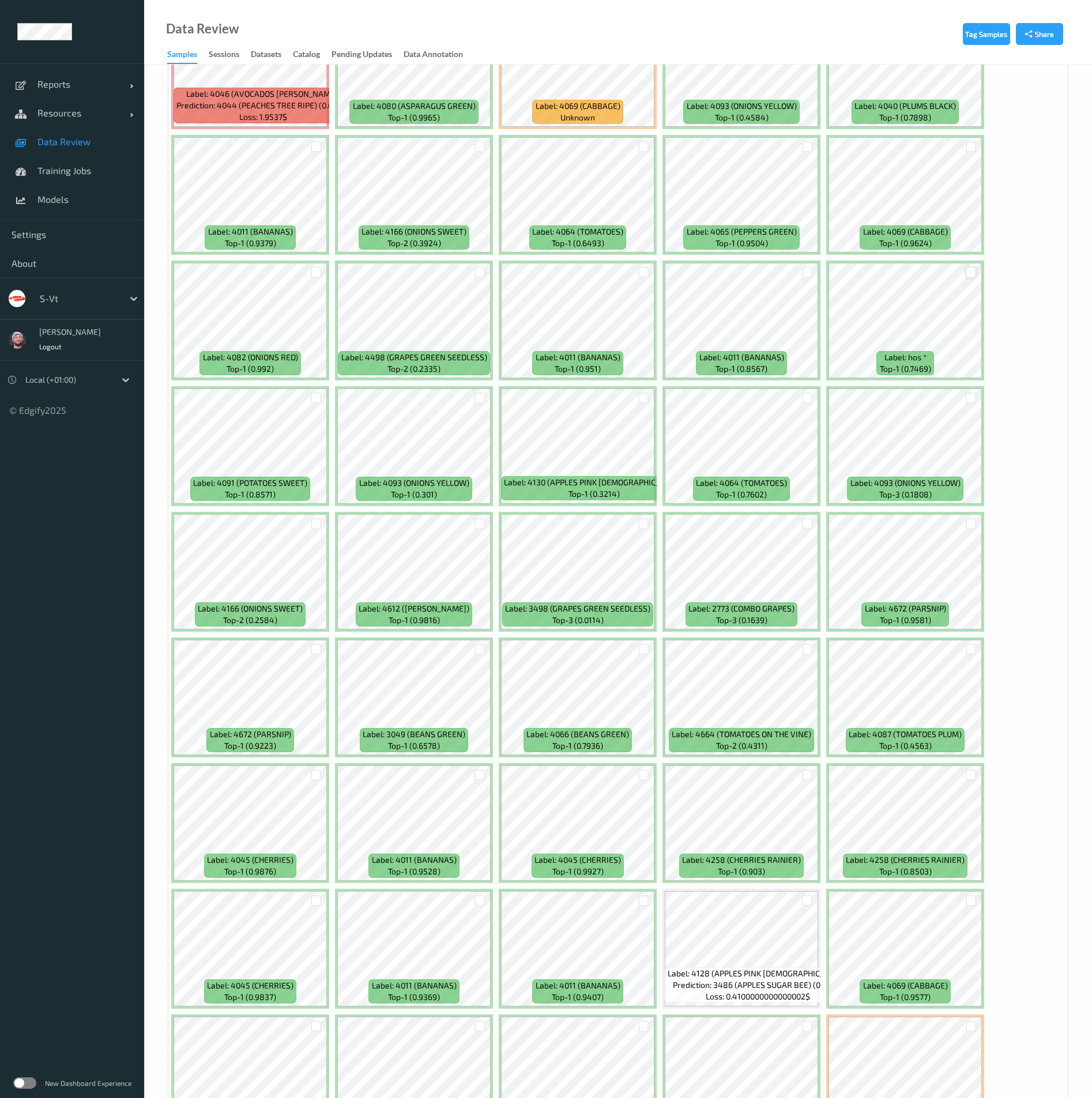
click at [974, 271] on div at bounding box center [971, 273] width 11 height 11
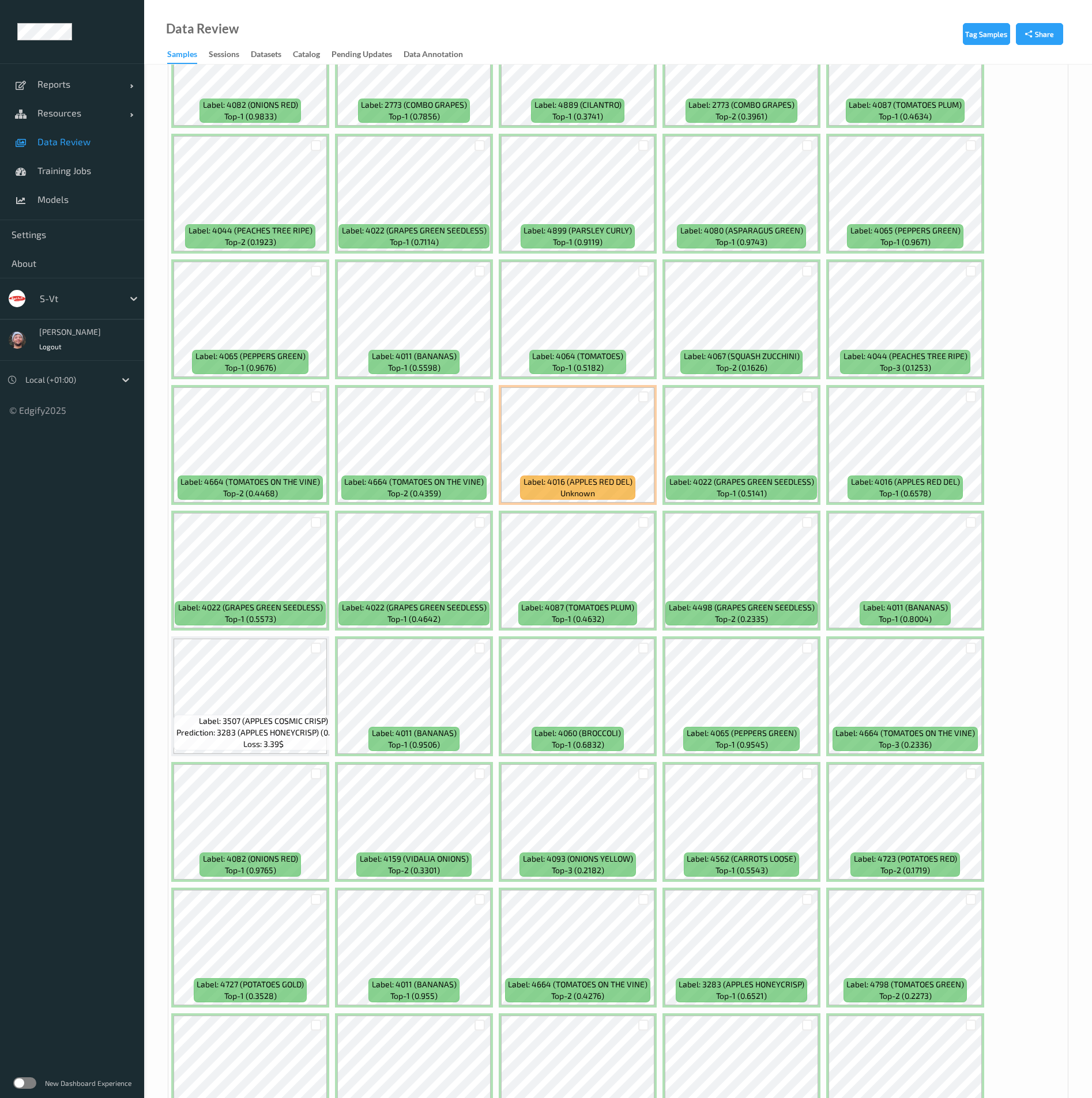
scroll to position [3286, 0]
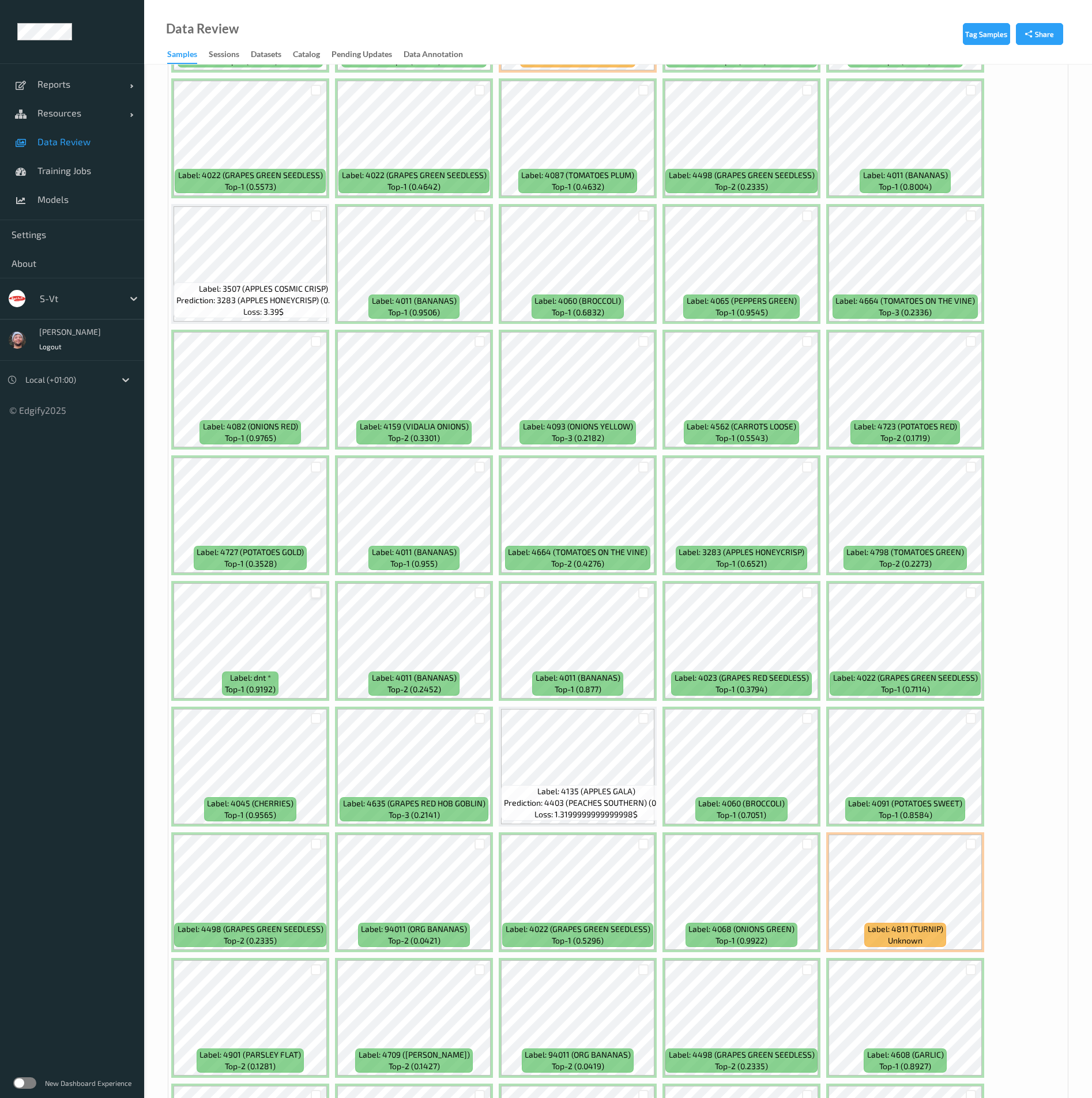
click at [319, 596] on div at bounding box center [316, 593] width 11 height 11
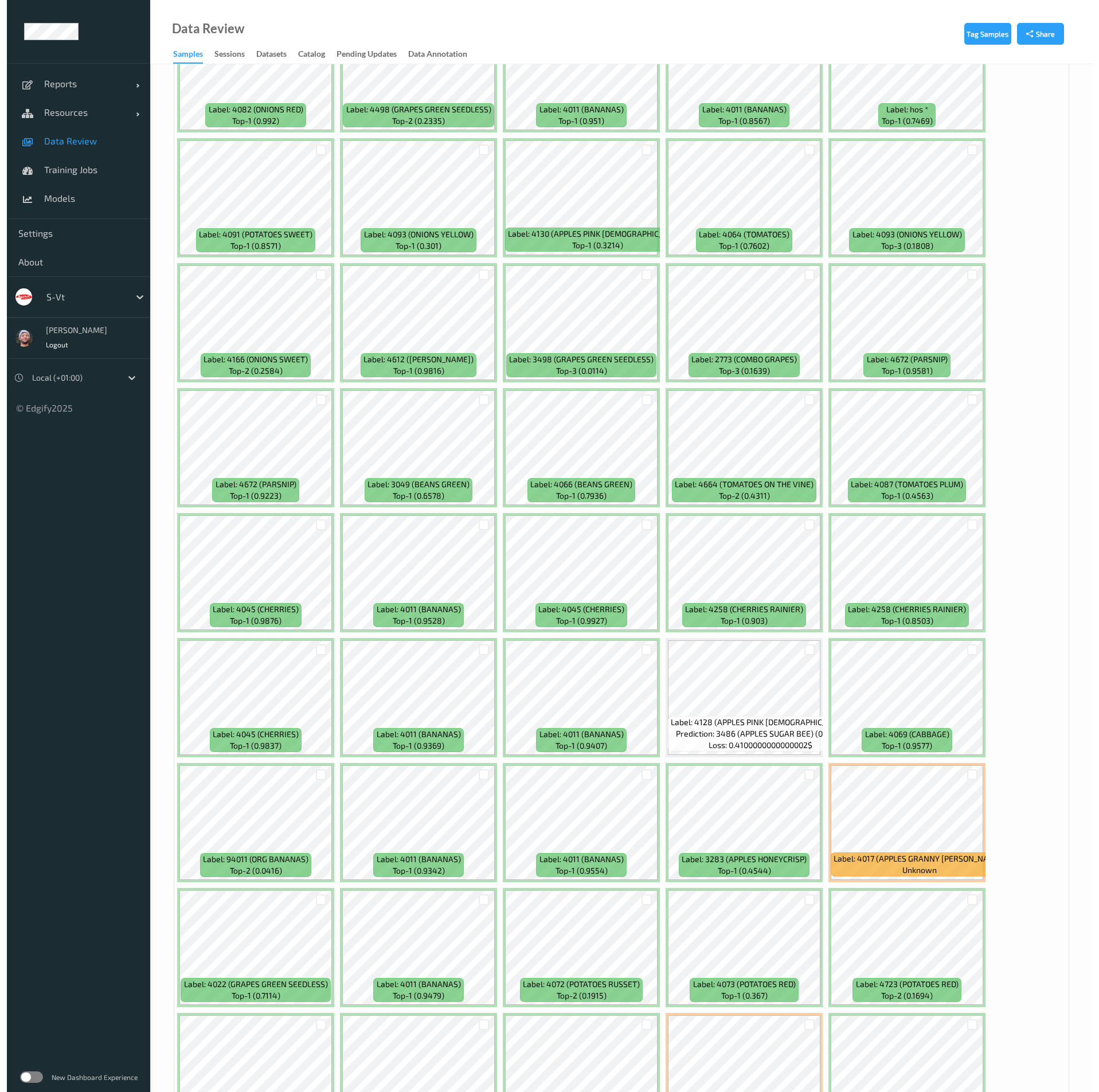
scroll to position [0, 0]
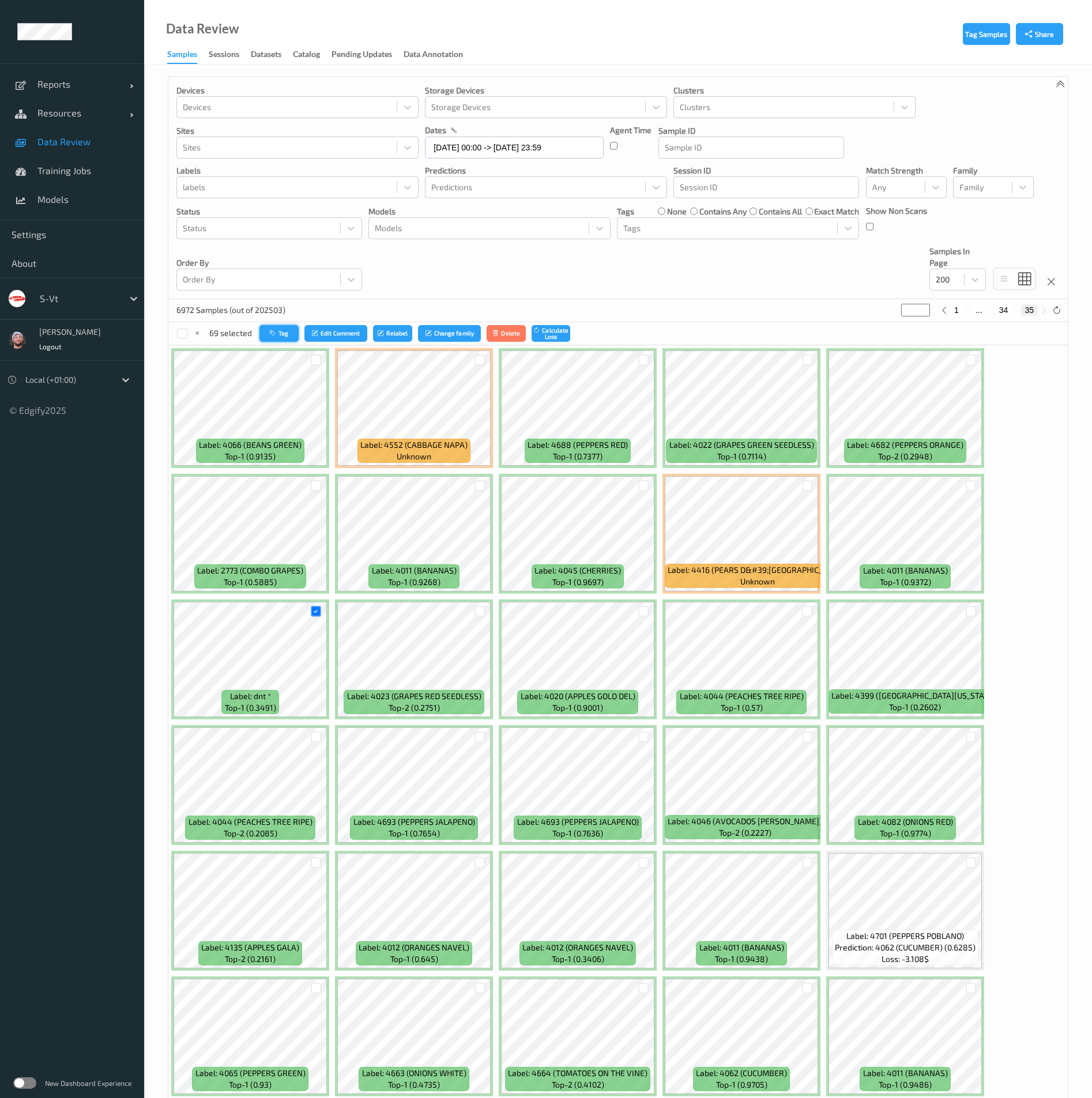
click at [293, 332] on button "Tag" at bounding box center [279, 334] width 39 height 17
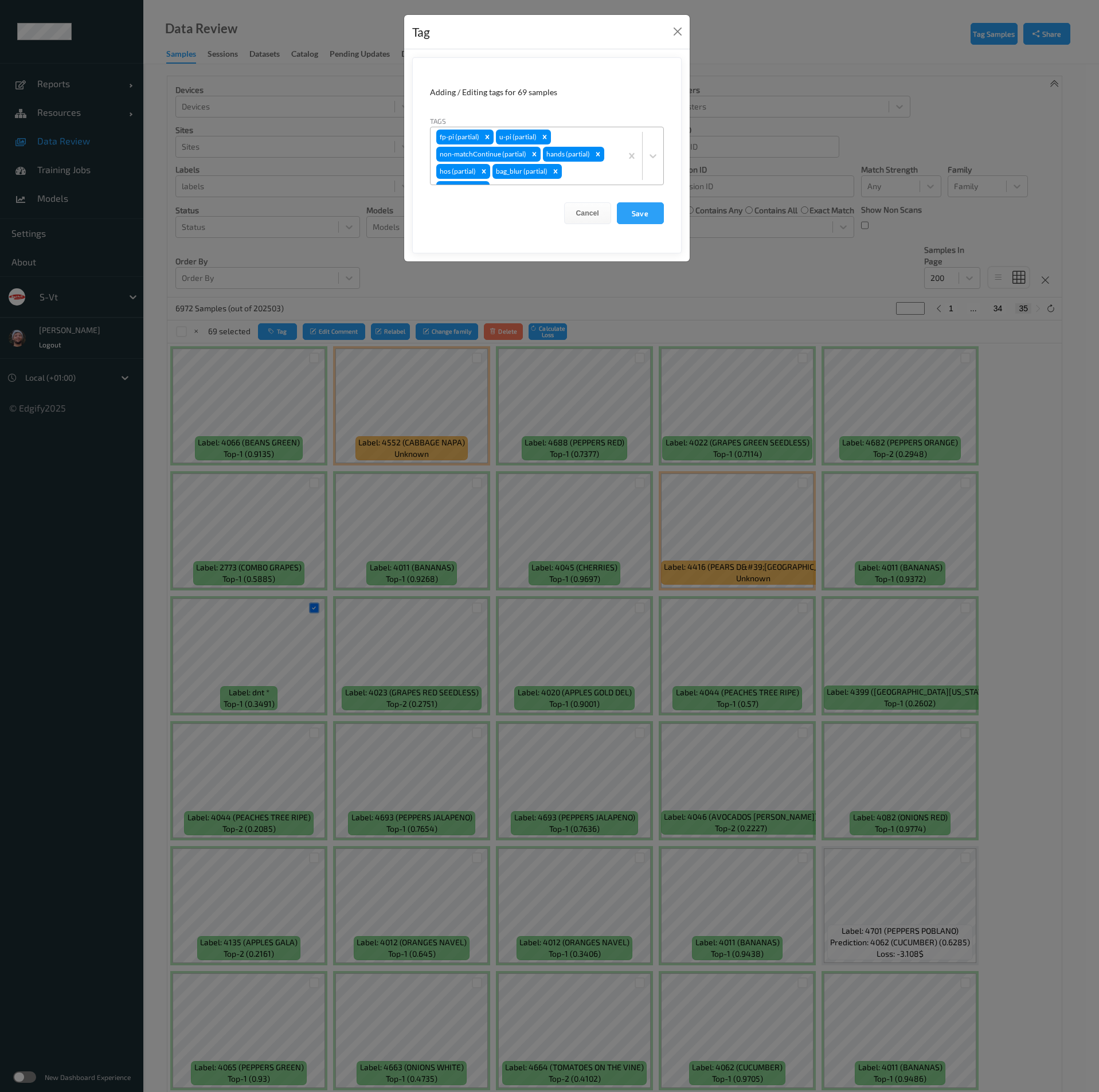
click at [575, 176] on div "fp-pi (partial) u-pi (partial) non-matchContinue (partial) hands (partial) hos …" at bounding box center [526, 156] width 191 height 57
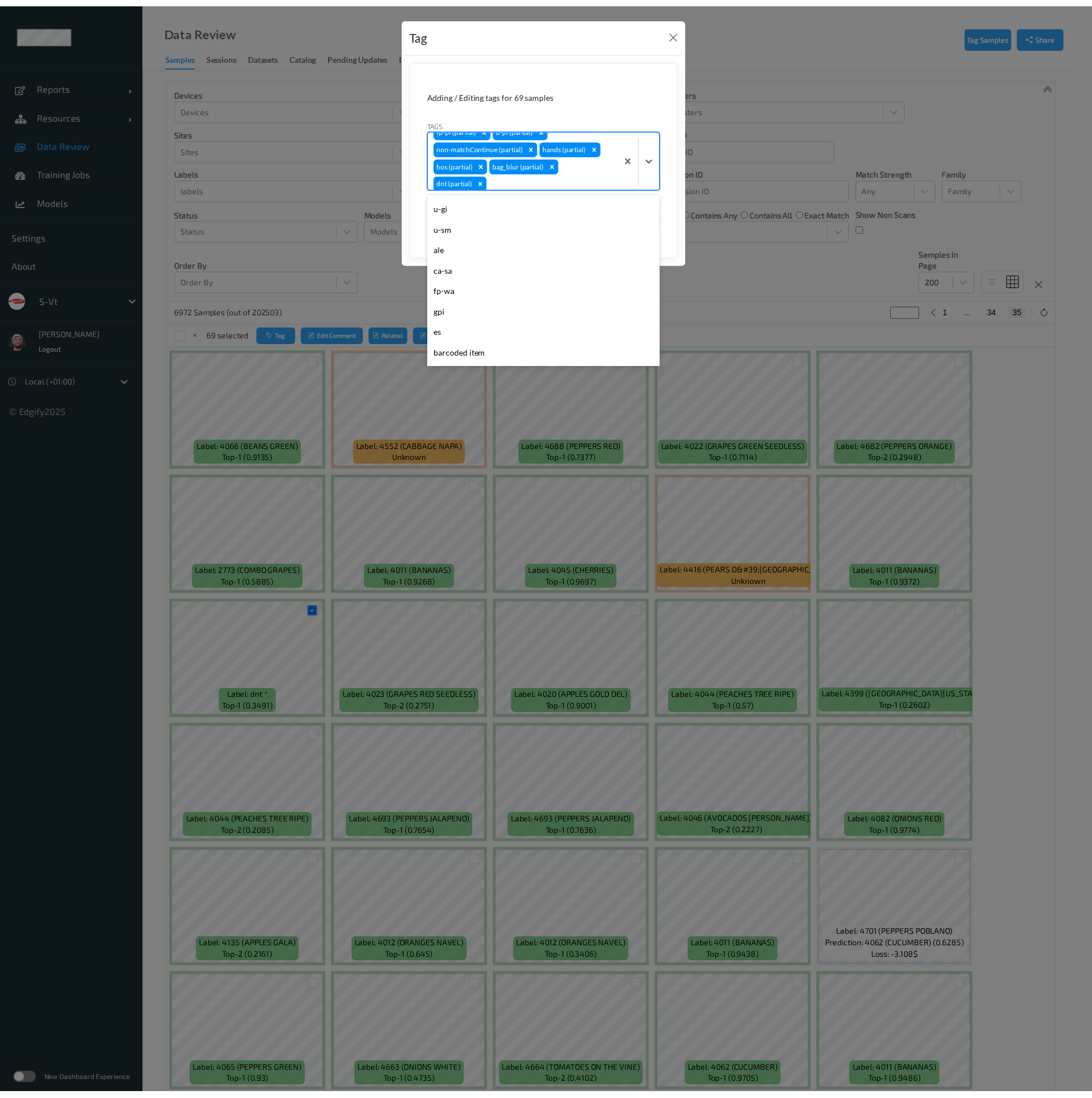
scroll to position [440, 0]
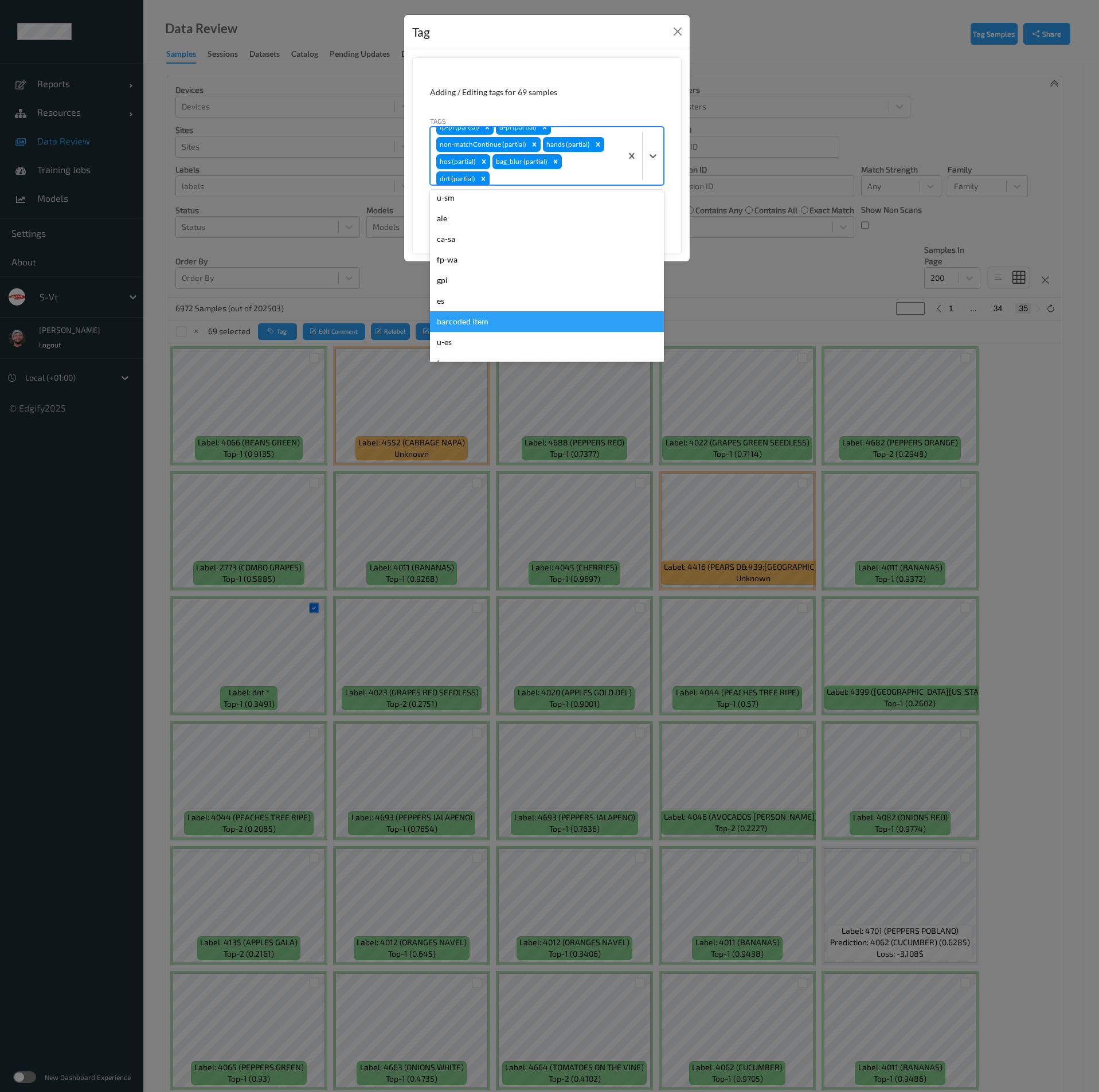
click at [481, 316] on div "barcoded item" at bounding box center [547, 322] width 234 height 20
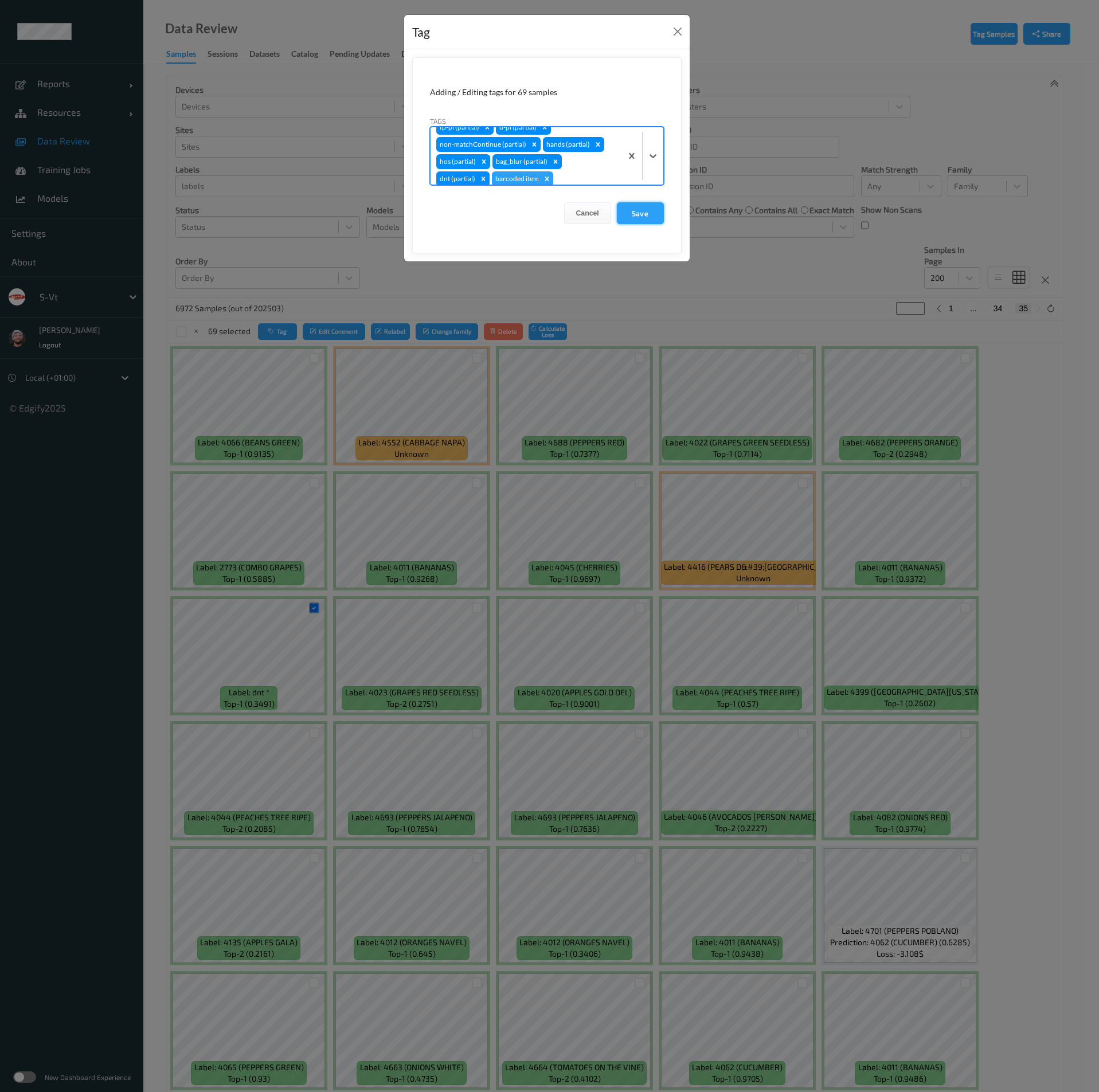
click at [628, 216] on button "Save" at bounding box center [640, 213] width 47 height 22
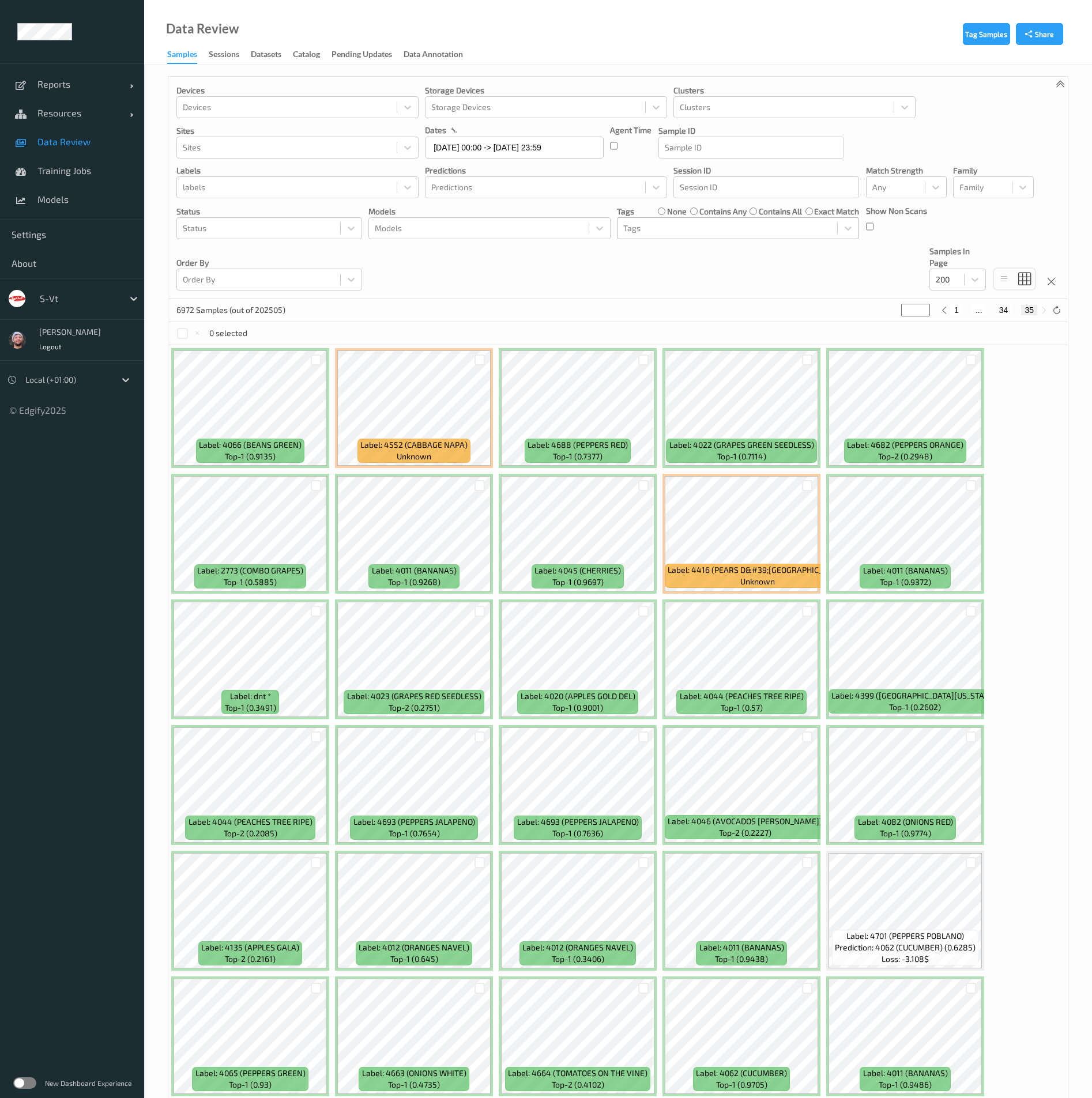
click at [715, 236] on div "Tags" at bounding box center [727, 228] width 220 height 19
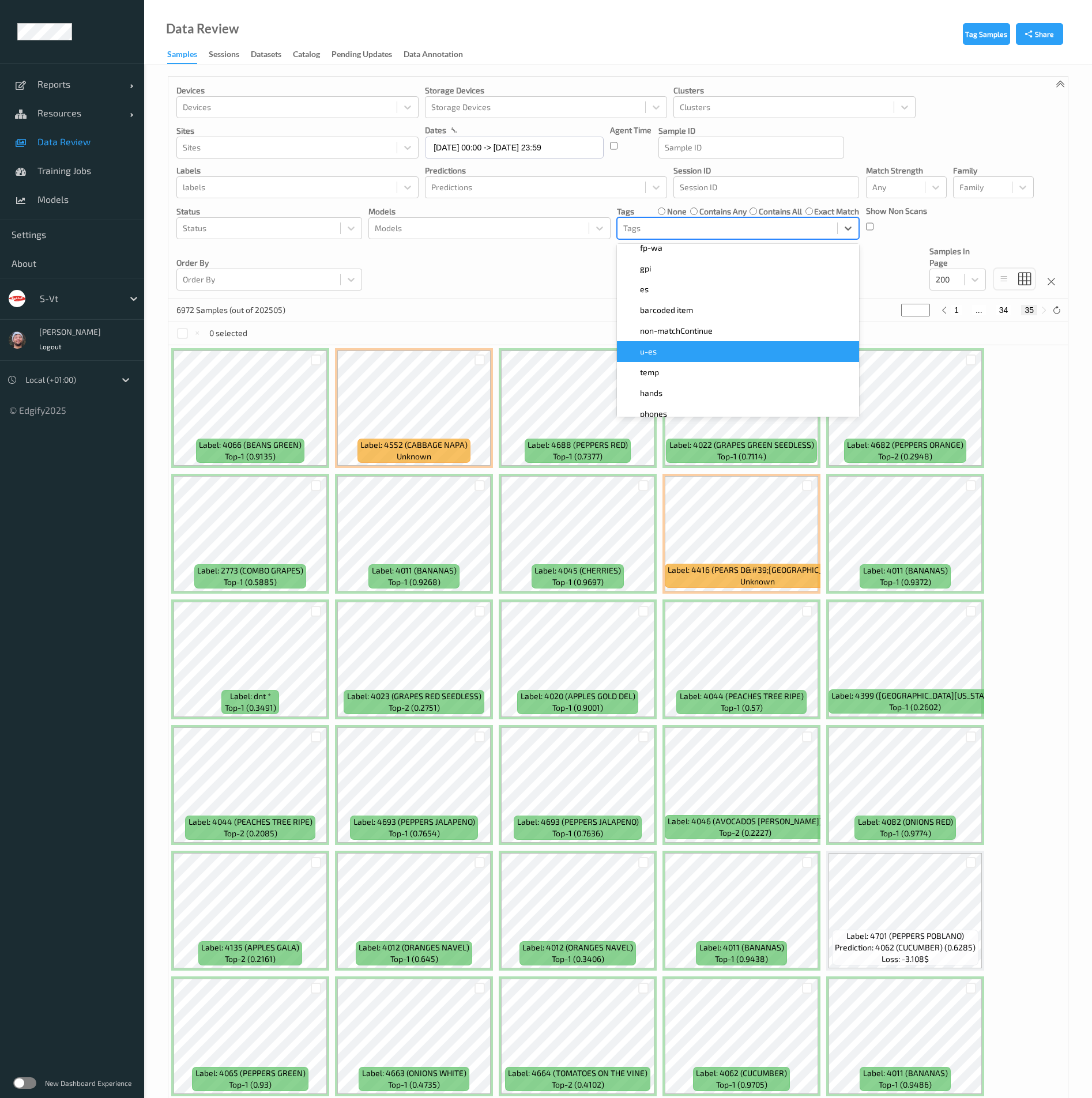
scroll to position [527, 0]
click at [691, 333] on span "barcoded item" at bounding box center [666, 331] width 53 height 11
type input "*"
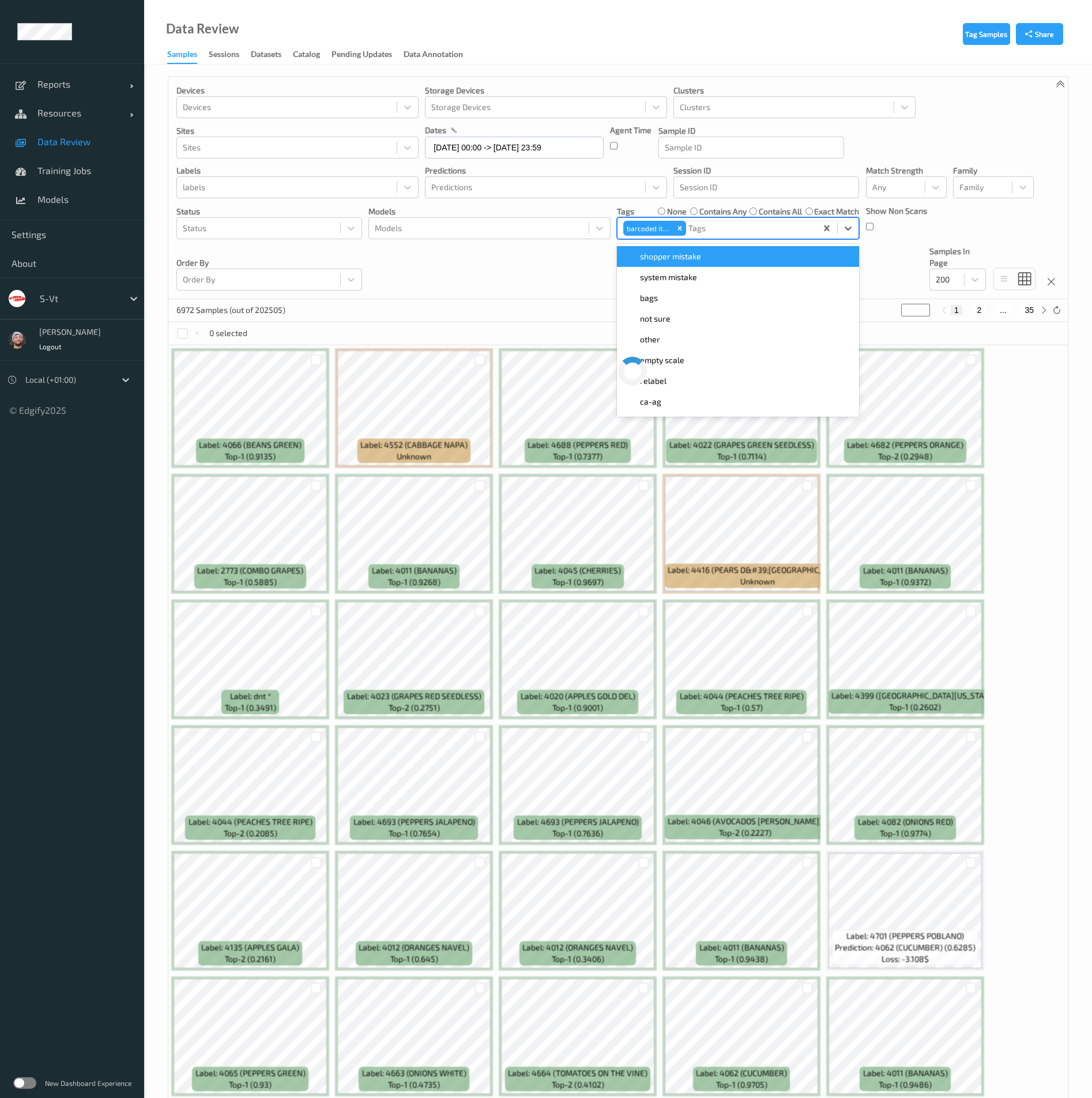
click at [440, 276] on div "Devices Devices Storage Devices Storage Devices Clusters Clusters Sites Sites d…" at bounding box center [619, 188] width 900 height 223
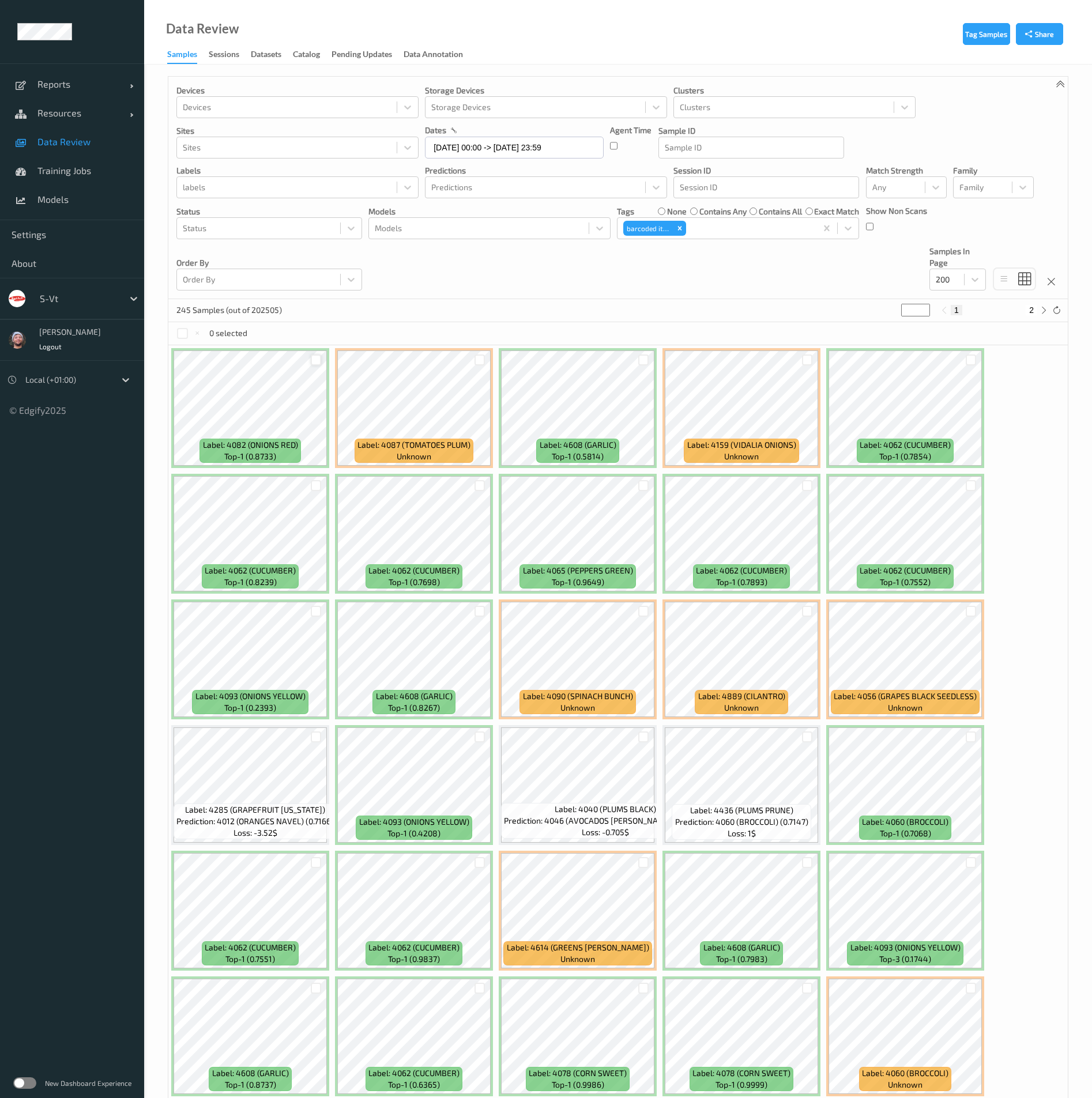
click at [315, 364] on div at bounding box center [316, 360] width 11 height 11
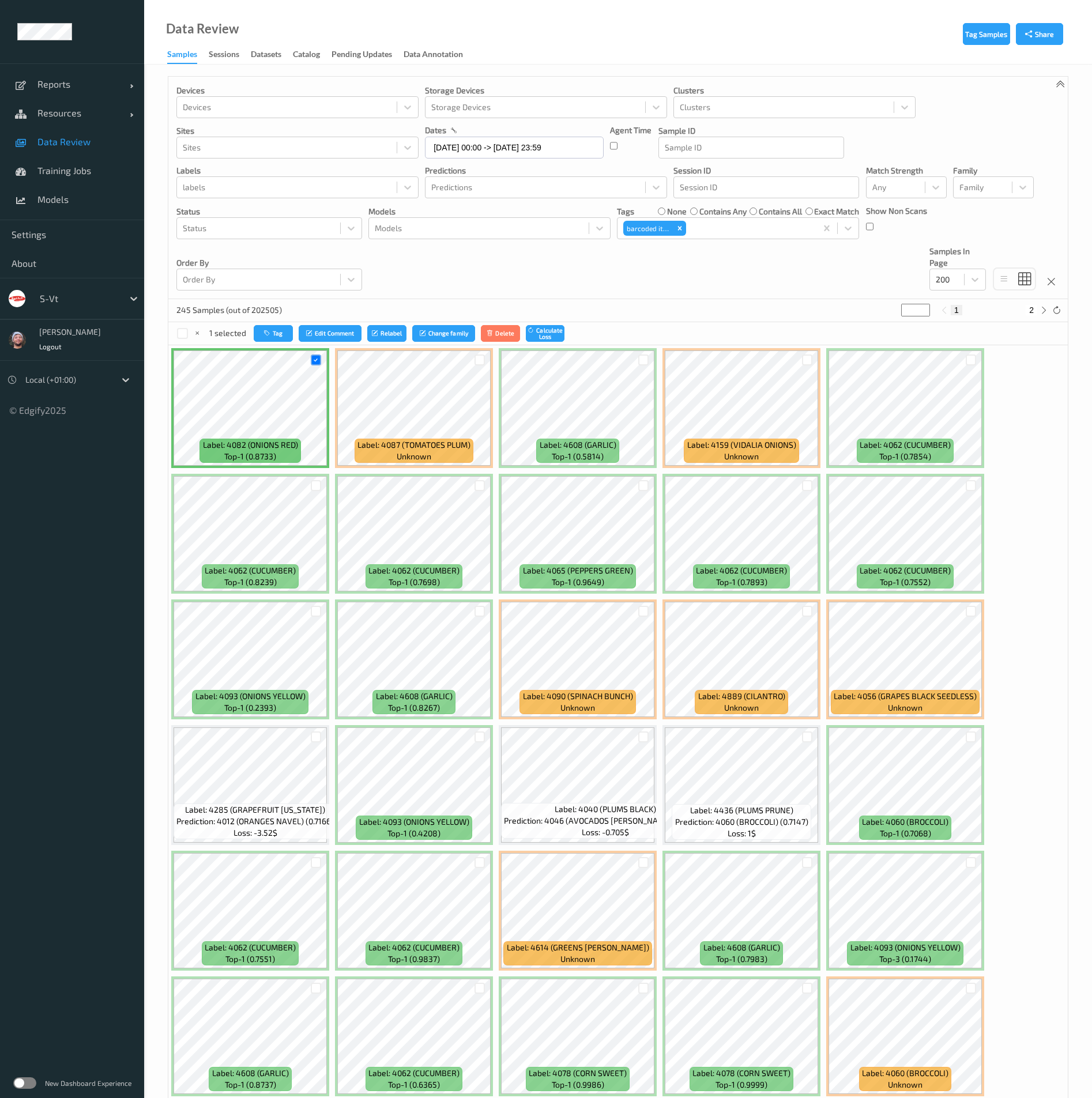
click at [308, 484] on div at bounding box center [316, 485] width 22 height 19
click at [316, 485] on div at bounding box center [316, 486] width 11 height 11
click at [312, 618] on div at bounding box center [316, 611] width 22 height 19
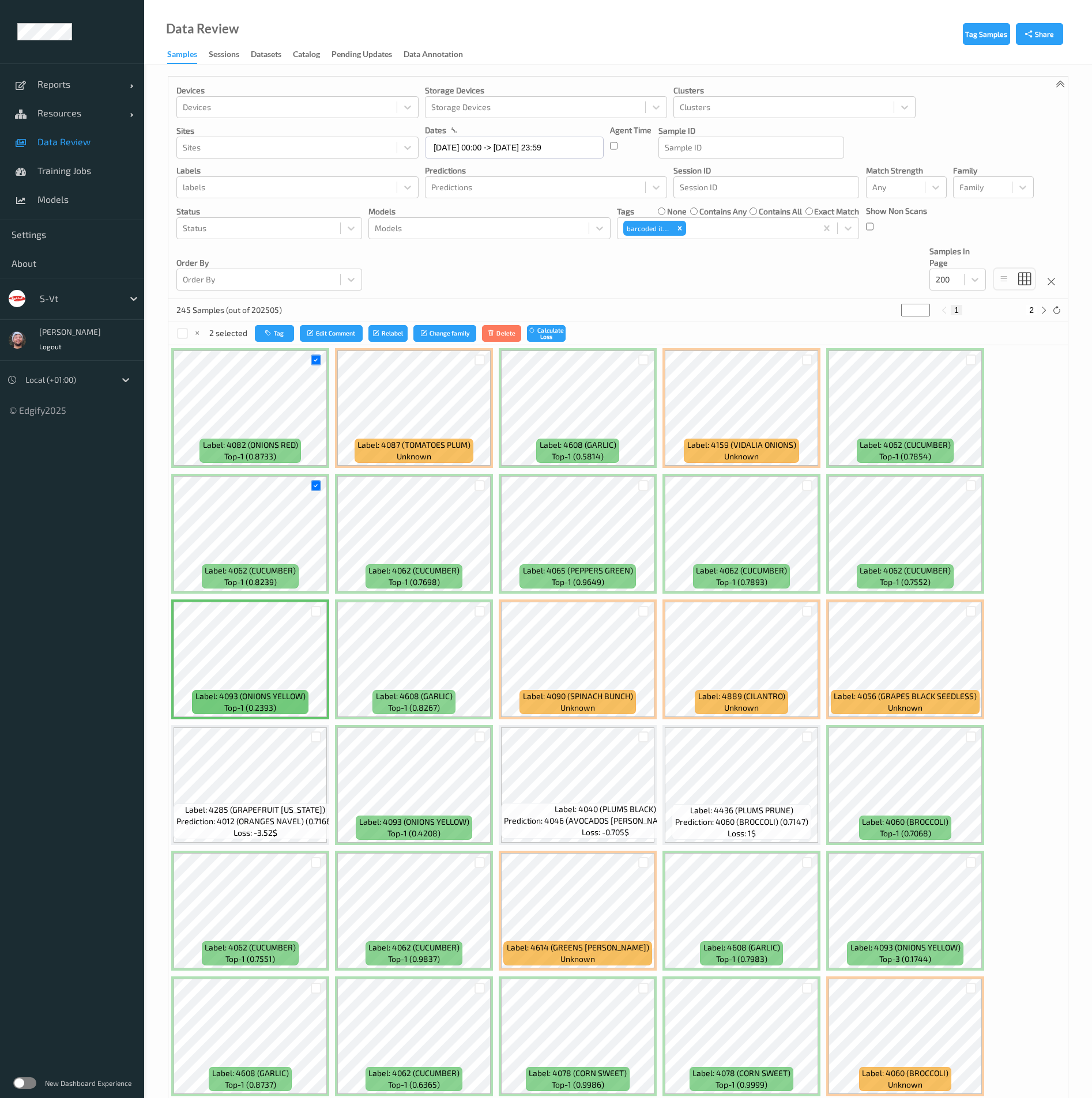
click at [315, 618] on div at bounding box center [316, 611] width 22 height 19
click at [315, 614] on div at bounding box center [316, 611] width 11 height 11
click at [476, 487] on div at bounding box center [481, 486] width 11 height 11
click at [484, 362] on div at bounding box center [481, 360] width 11 height 11
click at [804, 480] on div at bounding box center [808, 486] width 11 height 11
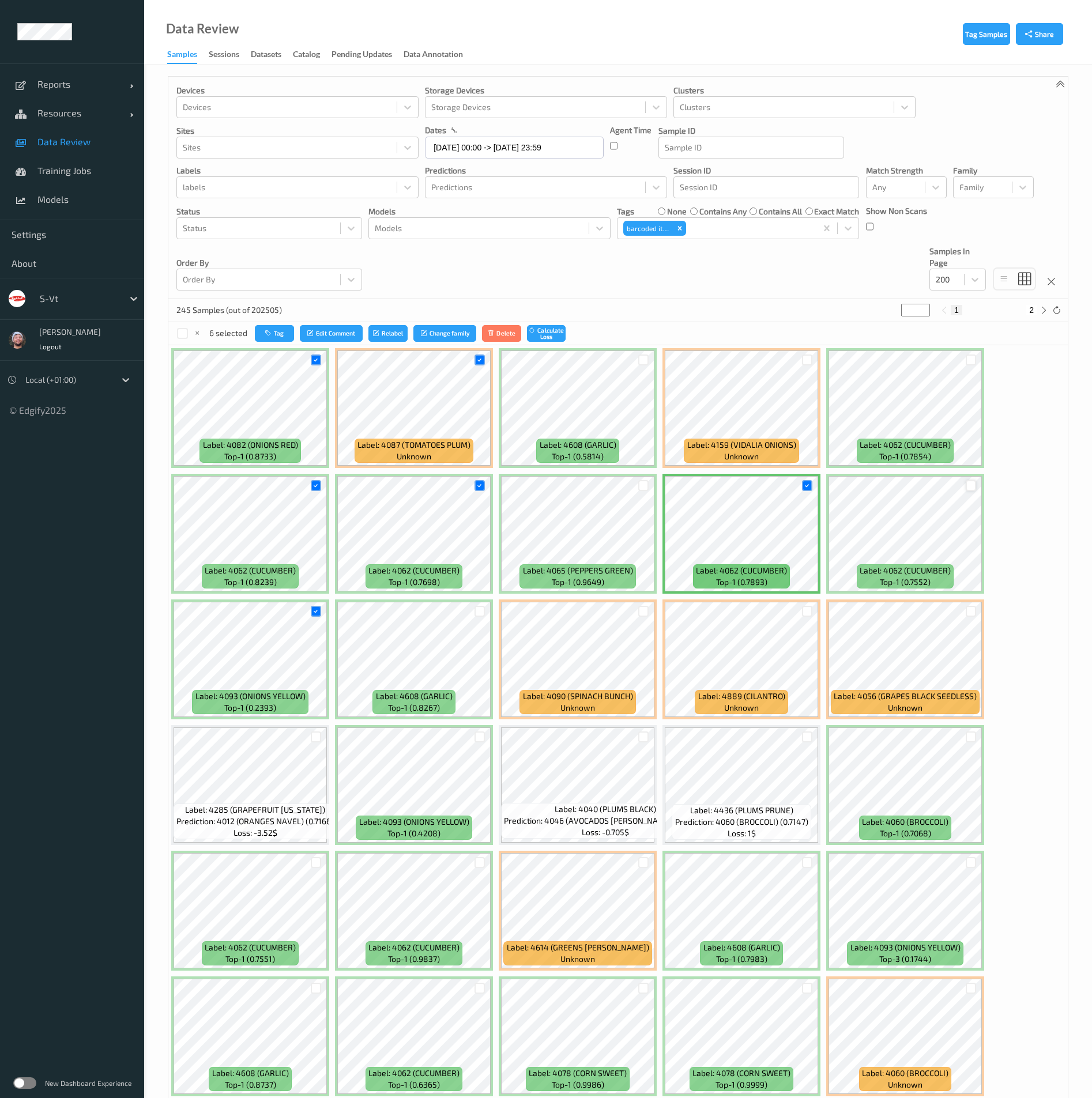
click at [976, 485] on div at bounding box center [971, 486] width 11 height 11
click at [970, 364] on div at bounding box center [971, 360] width 11 height 11
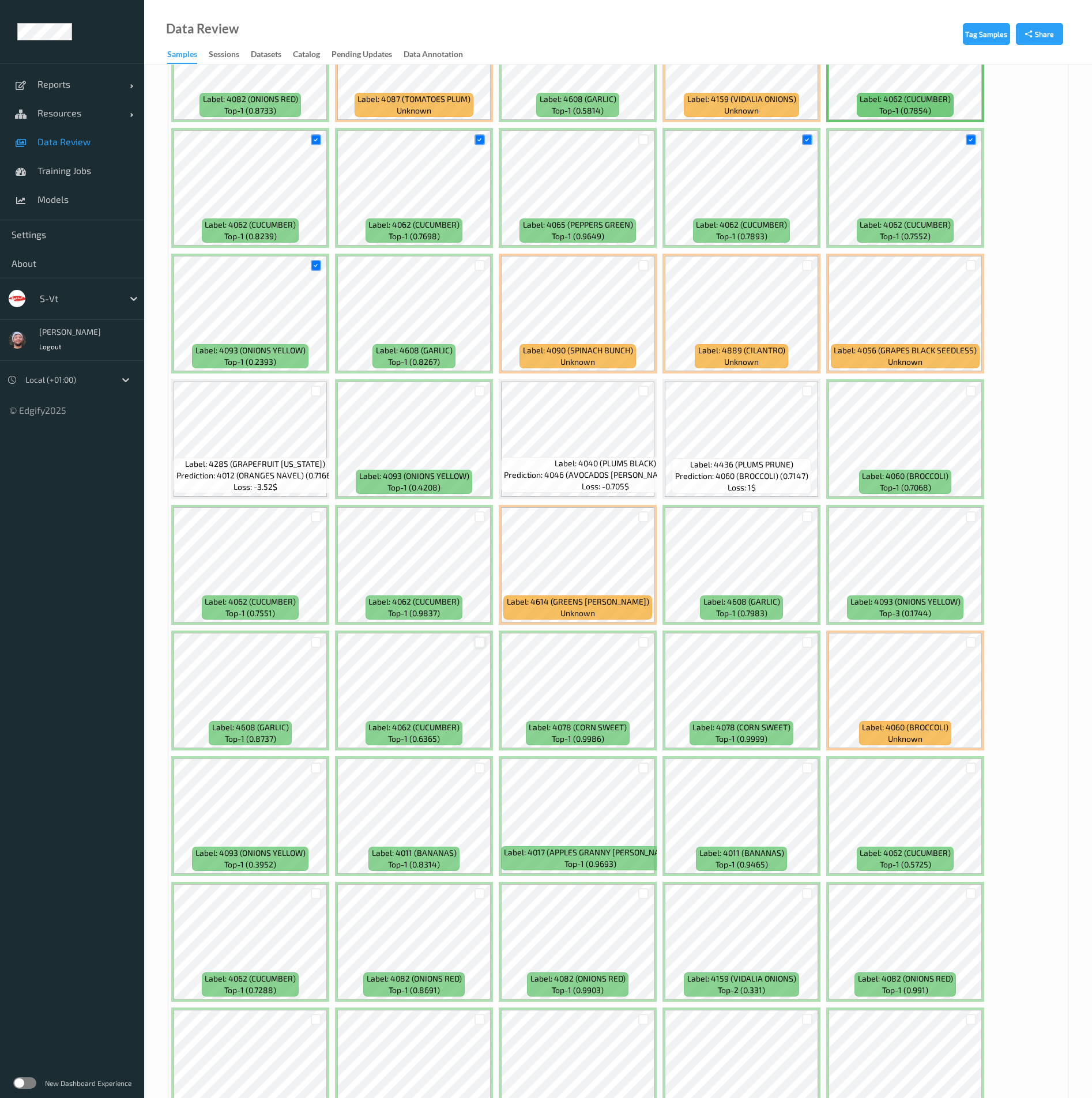
click at [482, 641] on div at bounding box center [481, 643] width 11 height 11
click at [315, 518] on div at bounding box center [316, 517] width 11 height 11
click at [978, 767] on div at bounding box center [971, 768] width 22 height 19
click at [974, 767] on div at bounding box center [971, 768] width 11 height 11
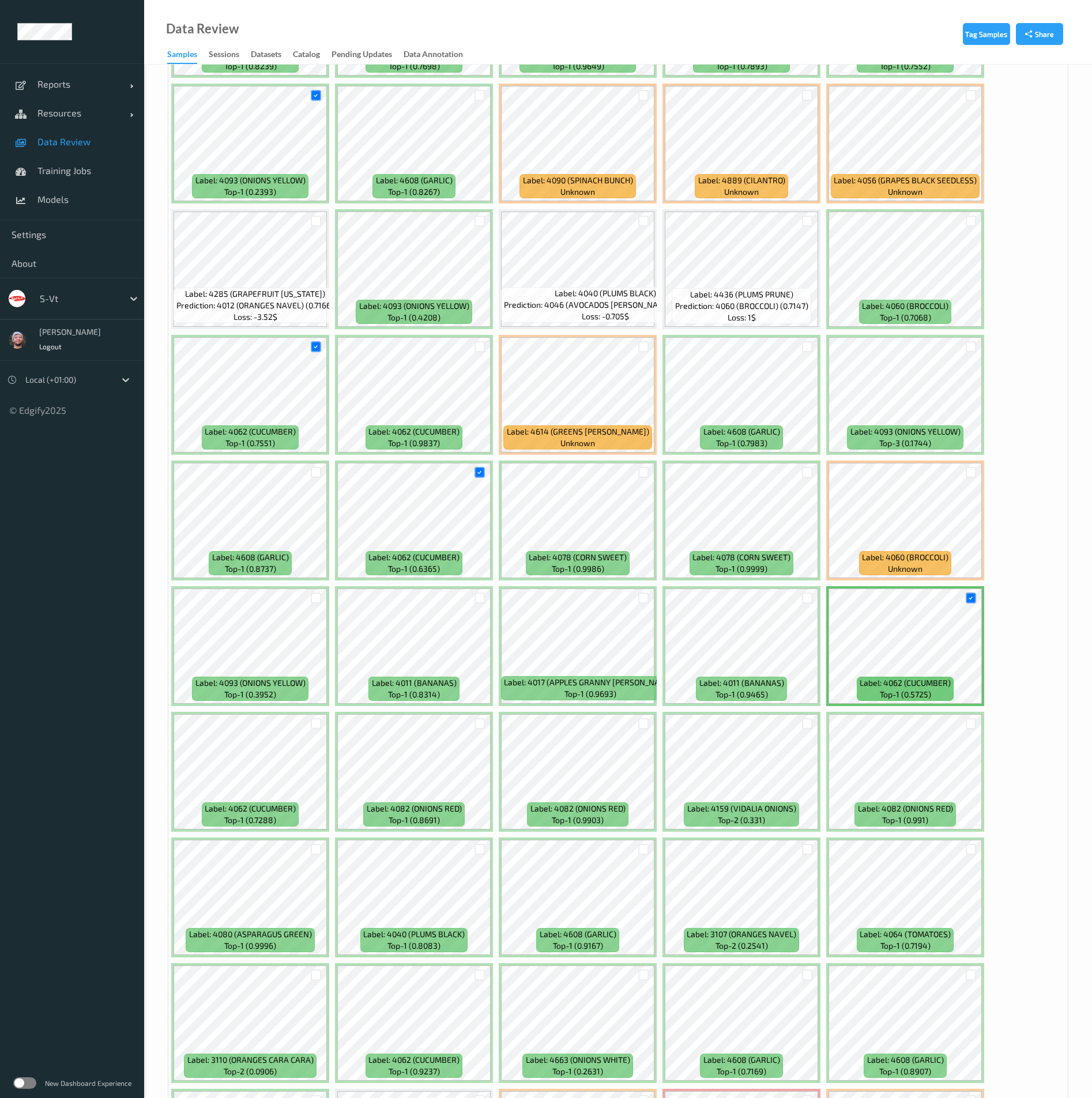
scroll to position [518, 0]
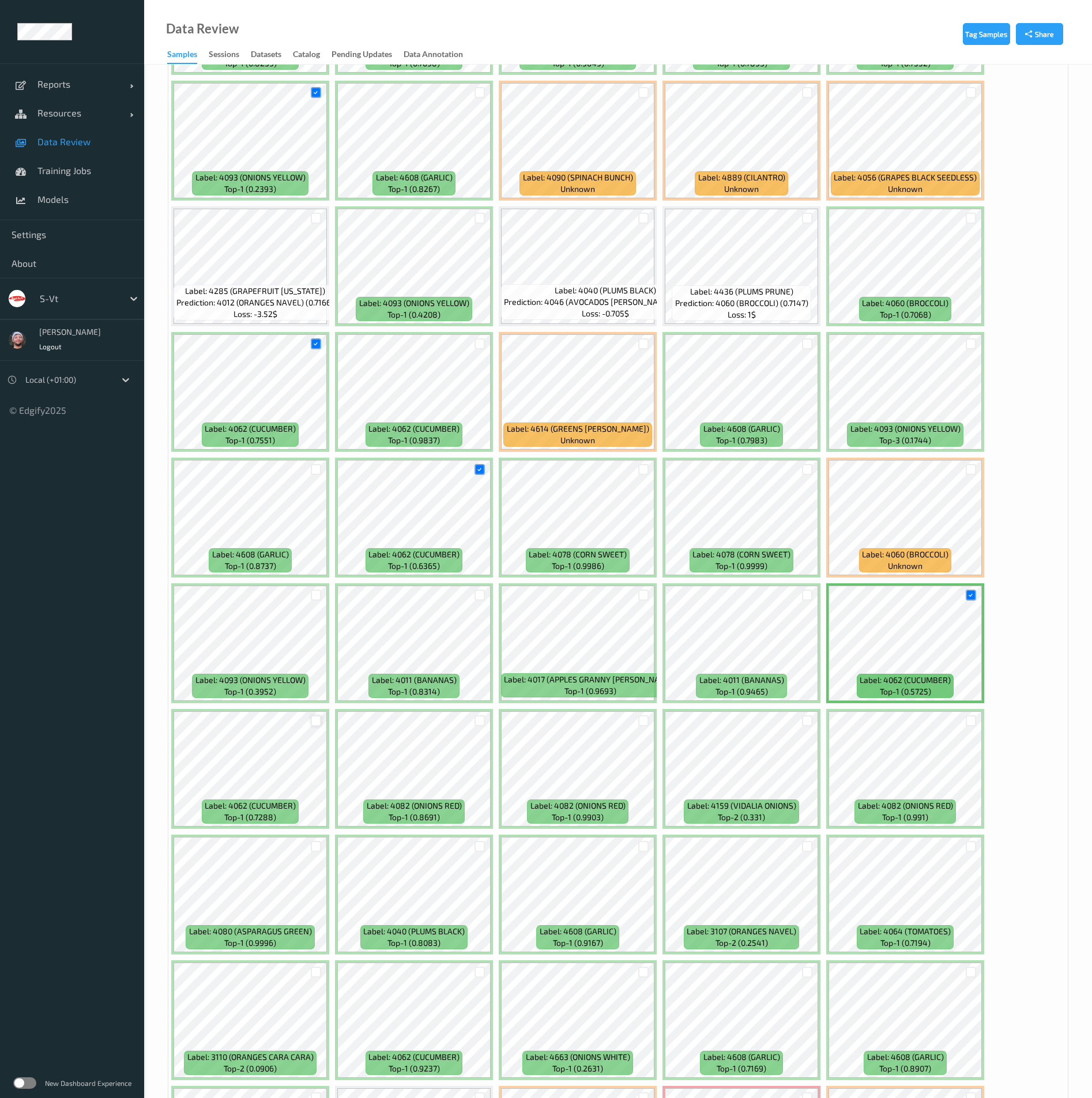
click at [318, 714] on div at bounding box center [316, 721] width 22 height 19
click at [315, 718] on div at bounding box center [316, 721] width 11 height 11
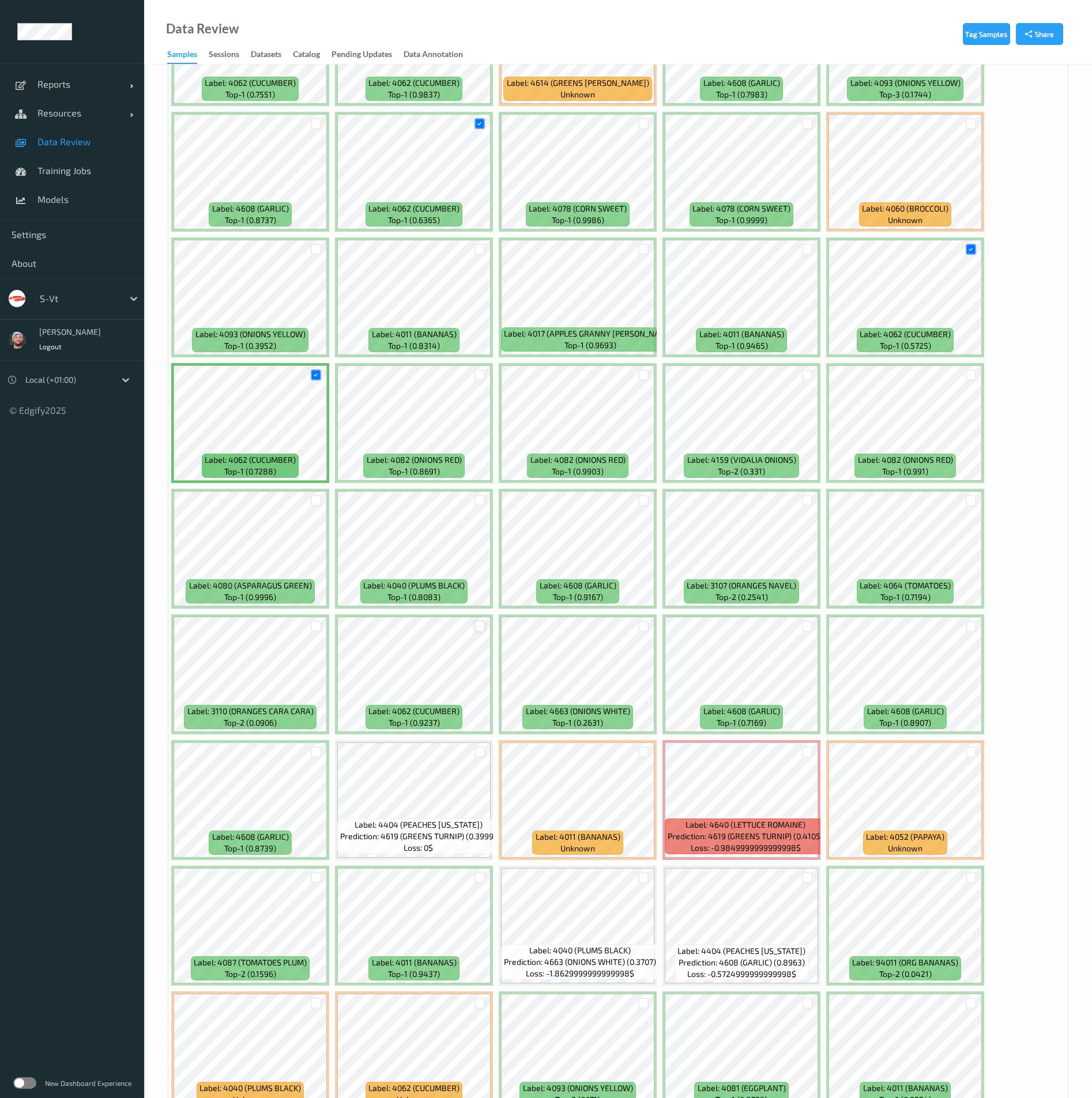
click at [484, 625] on div at bounding box center [481, 626] width 11 height 11
click at [314, 753] on div at bounding box center [316, 752] width 11 height 11
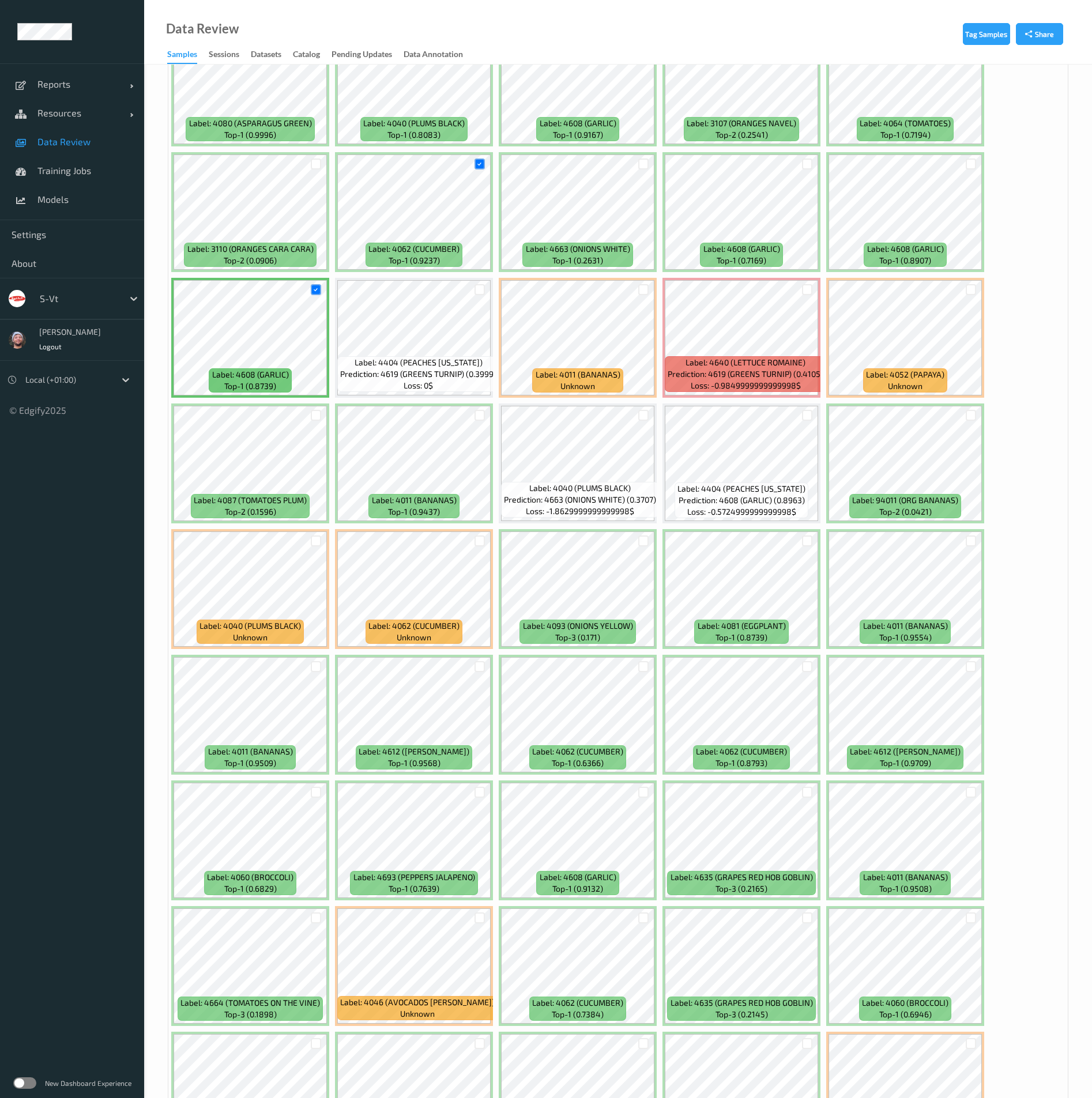
scroll to position [1384, 0]
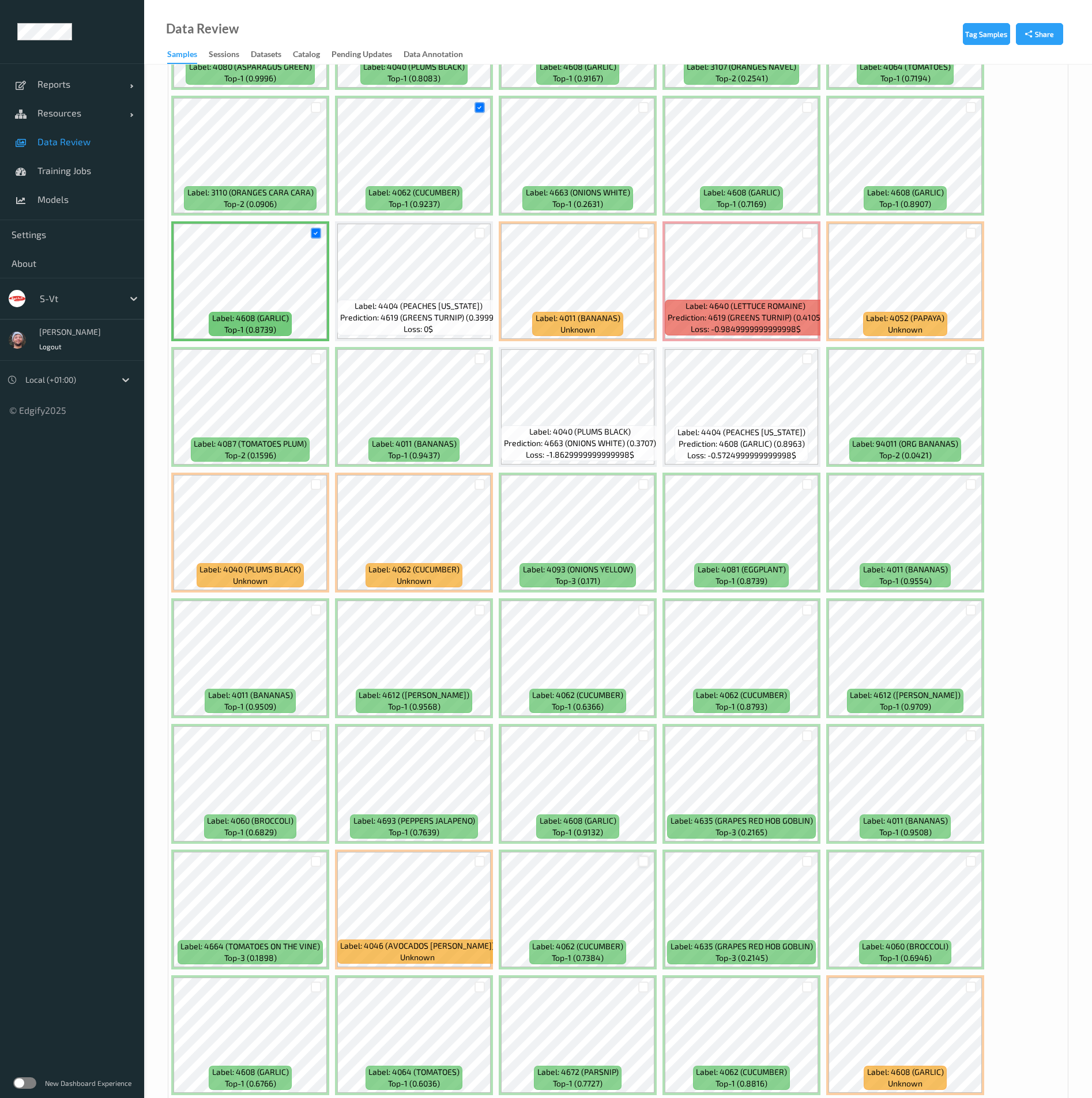
click at [648, 860] on div at bounding box center [644, 862] width 11 height 11
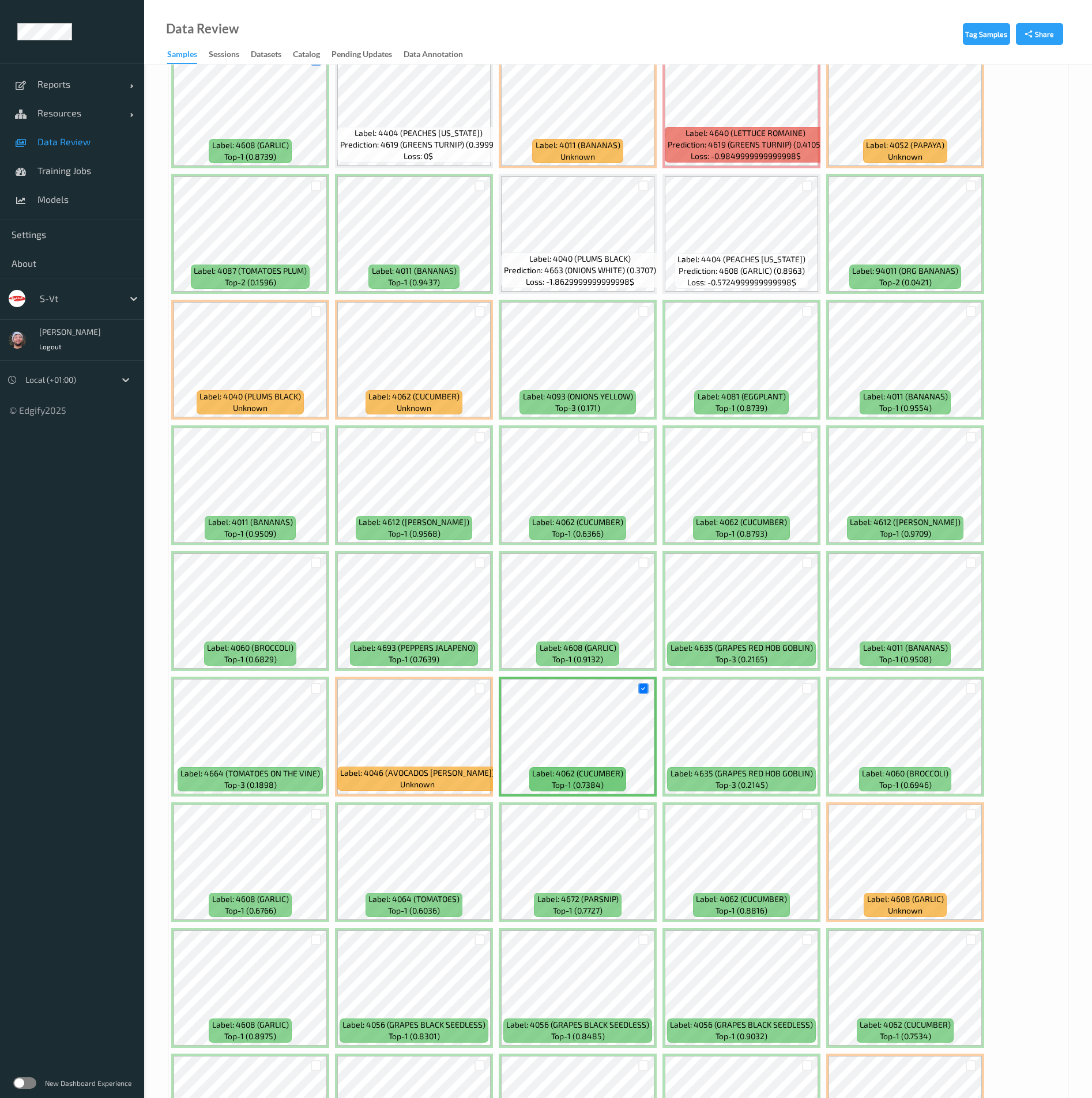
scroll to position [1816, 0]
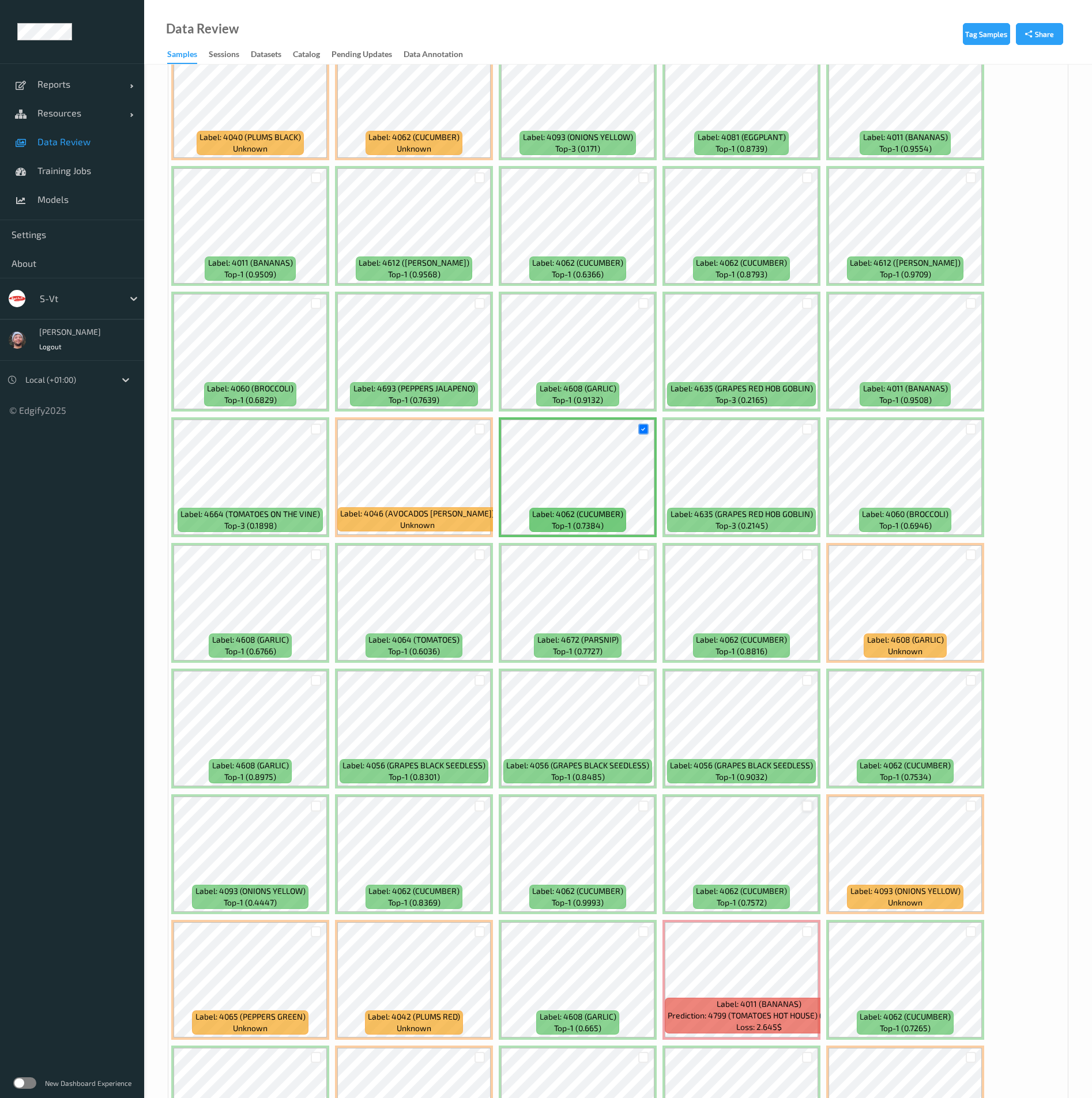
click at [805, 805] on div at bounding box center [808, 806] width 11 height 11
click at [972, 930] on div at bounding box center [971, 932] width 11 height 11
click at [480, 807] on div at bounding box center [481, 806] width 11 height 11
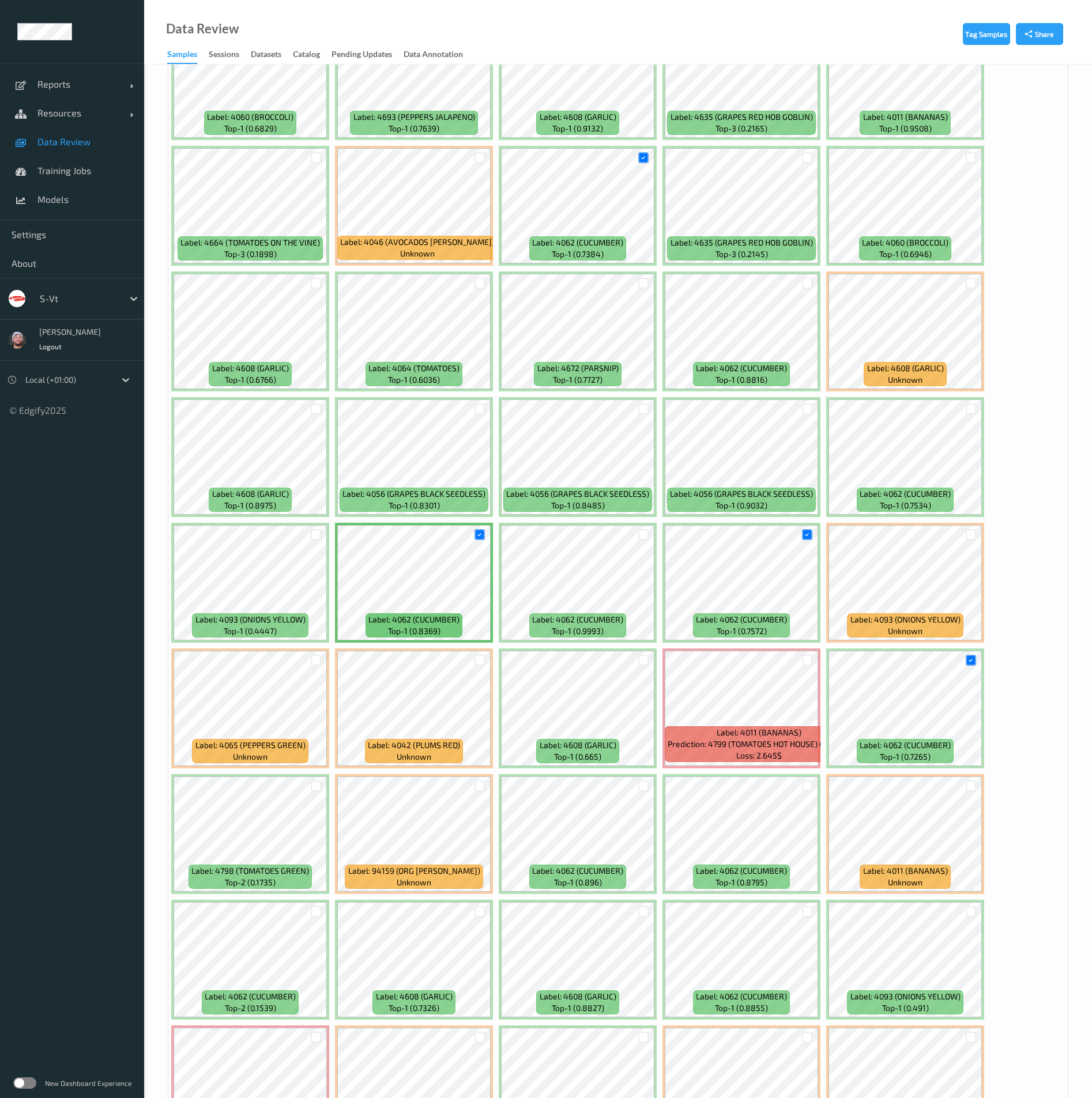
scroll to position [2248, 0]
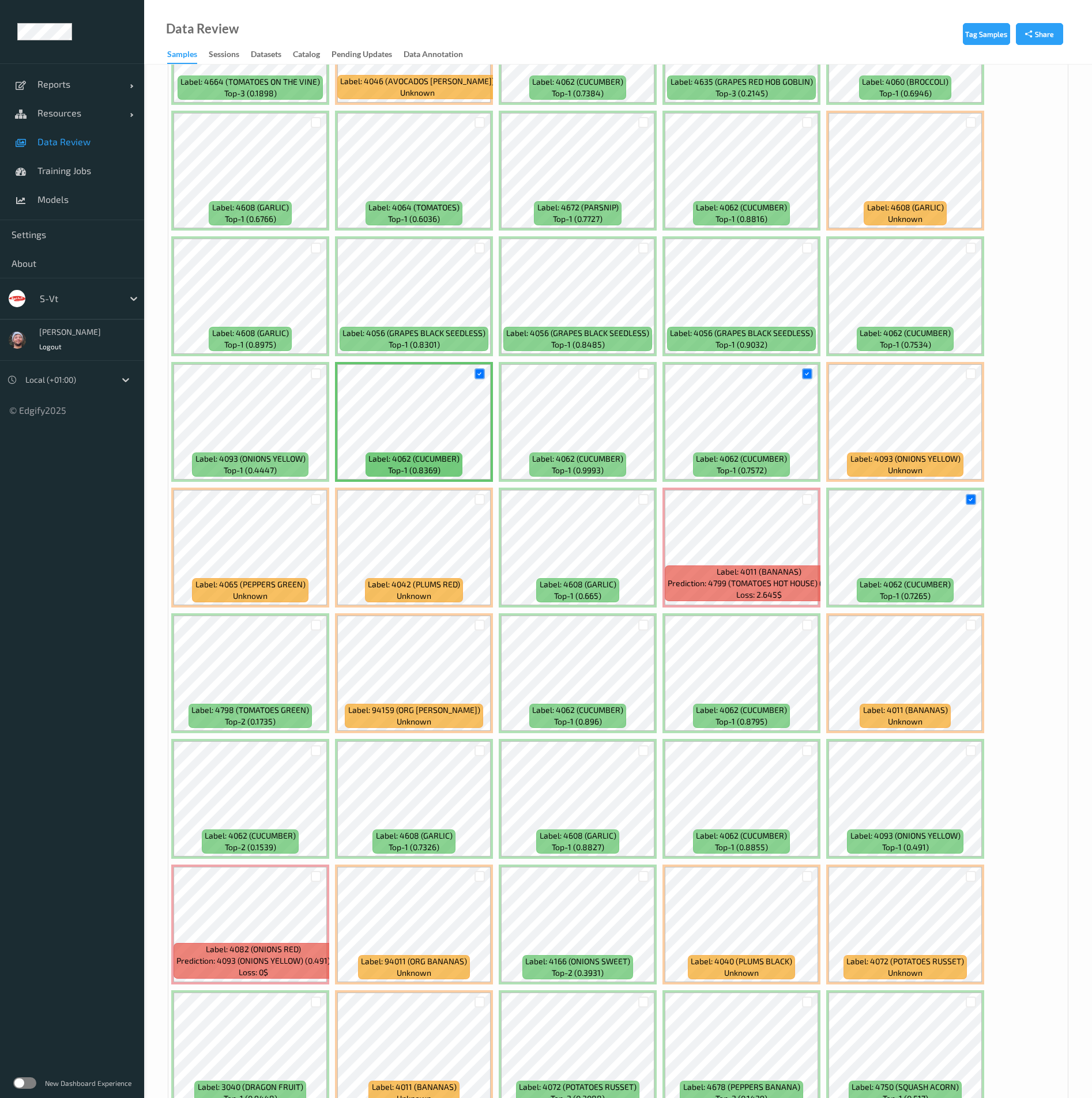
drag, startPoint x: 646, startPoint y: 629, endPoint x: 651, endPoint y: 624, distance: 7.1
click at [646, 627] on div at bounding box center [644, 625] width 11 height 11
click at [808, 624] on div at bounding box center [808, 625] width 11 height 11
click at [806, 753] on div at bounding box center [808, 751] width 11 height 11
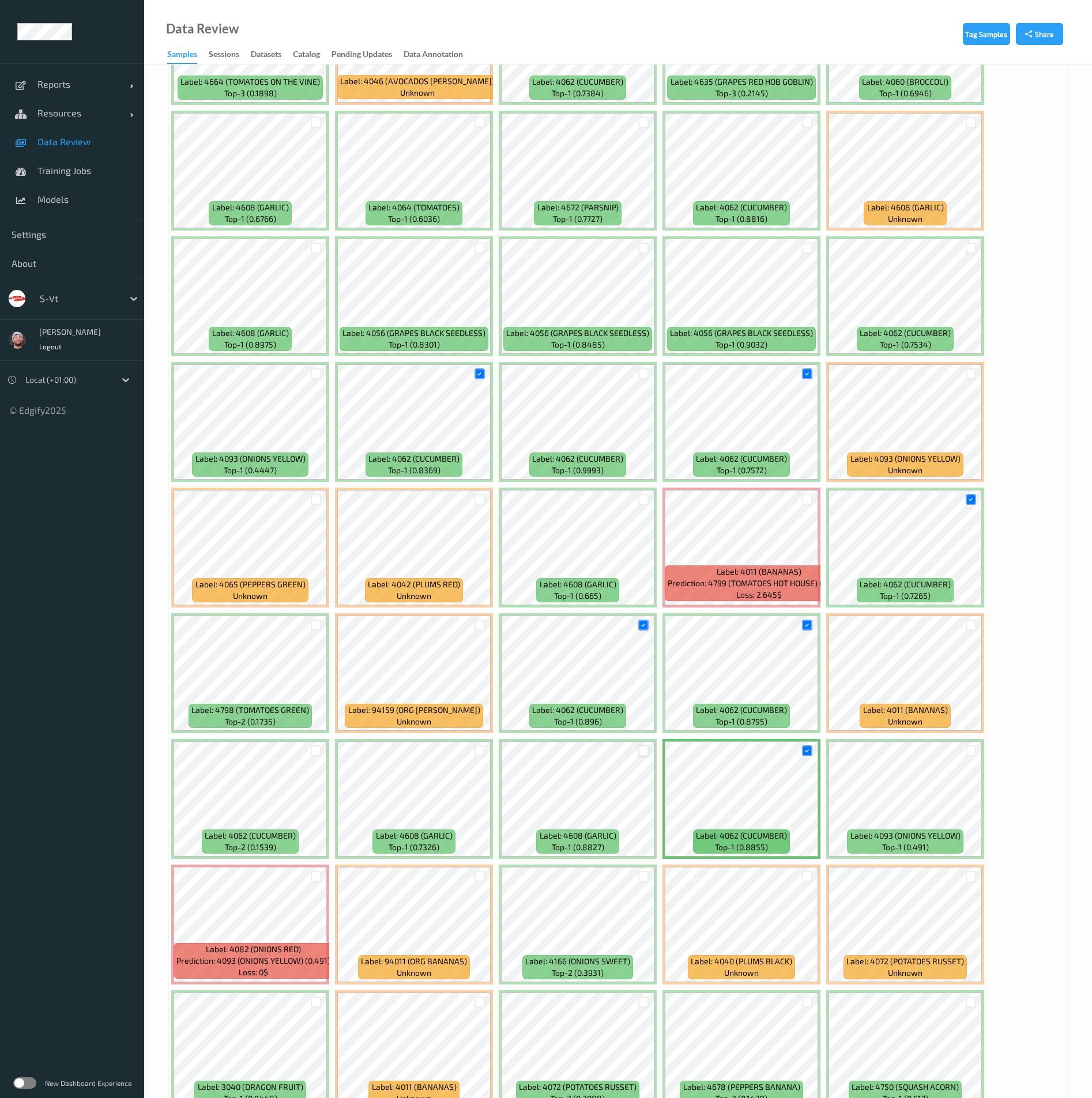
click at [644, 748] on div at bounding box center [644, 751] width 11 height 11
click at [484, 753] on div at bounding box center [481, 751] width 11 height 11
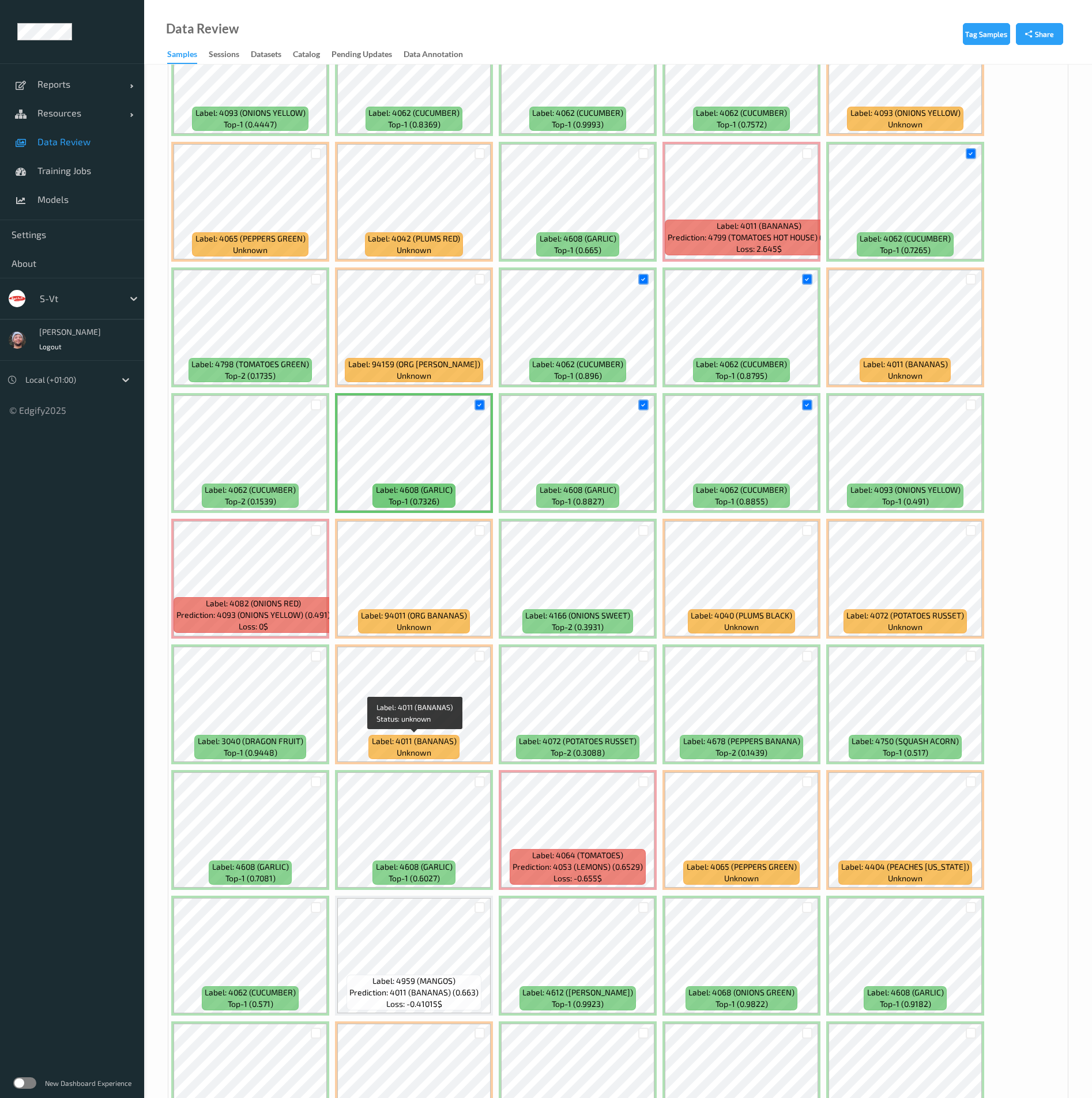
scroll to position [2940, 0]
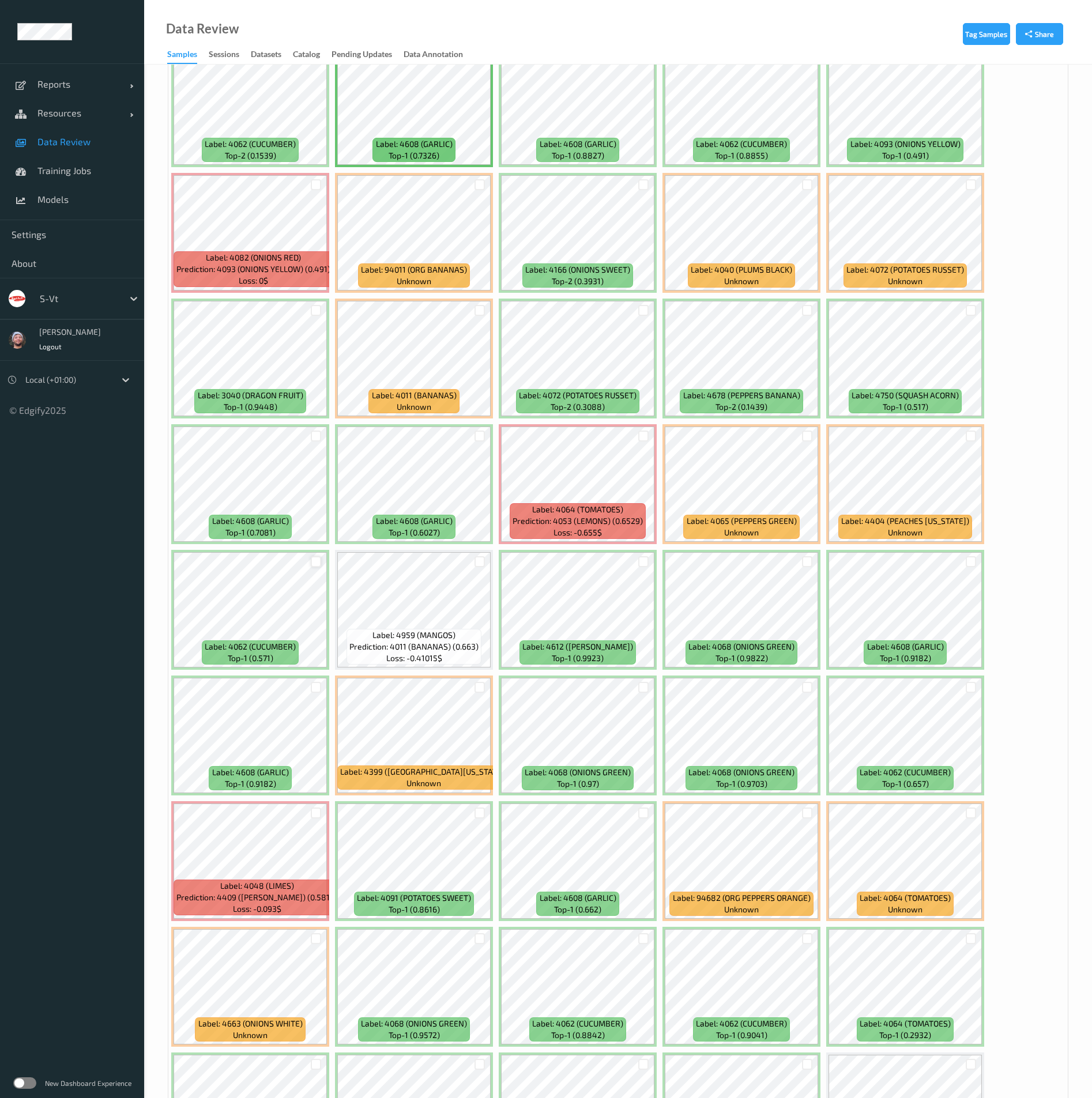
click at [320, 563] on div at bounding box center [316, 562] width 11 height 11
click at [803, 937] on div at bounding box center [808, 938] width 11 height 11
click at [643, 937] on div at bounding box center [644, 938] width 11 height 11
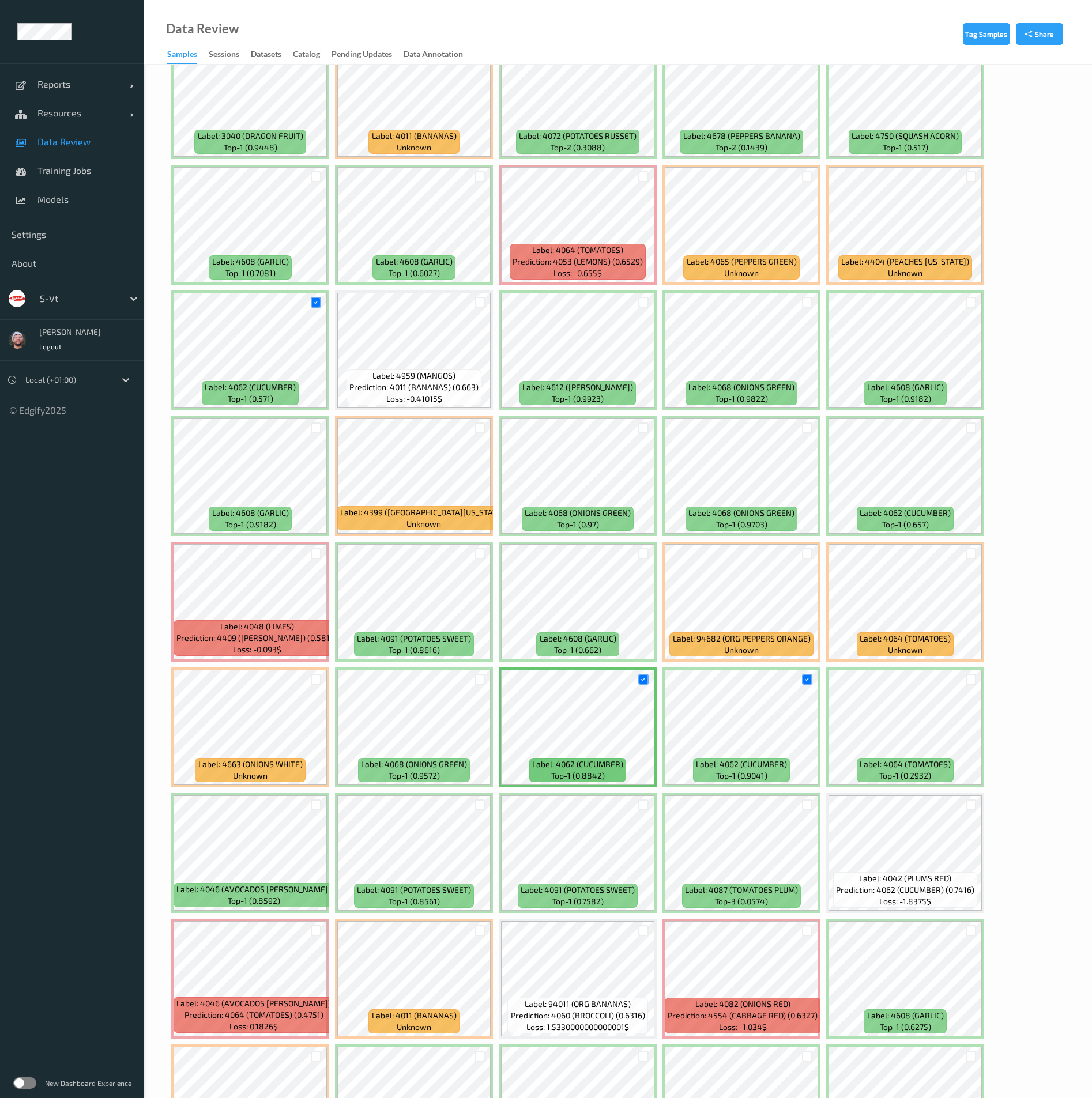
scroll to position [3632, 0]
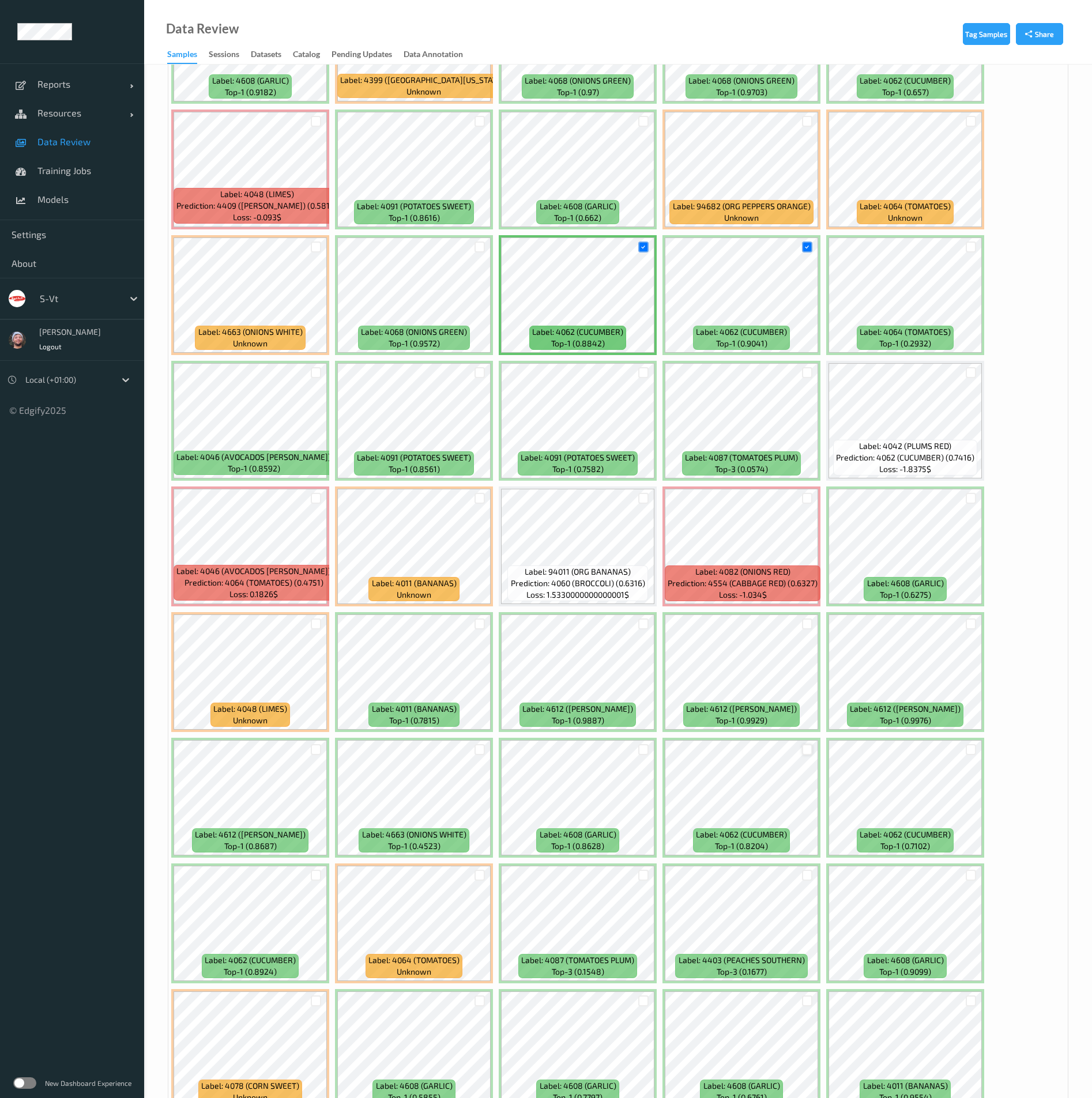
click at [812, 747] on div at bounding box center [808, 750] width 11 height 11
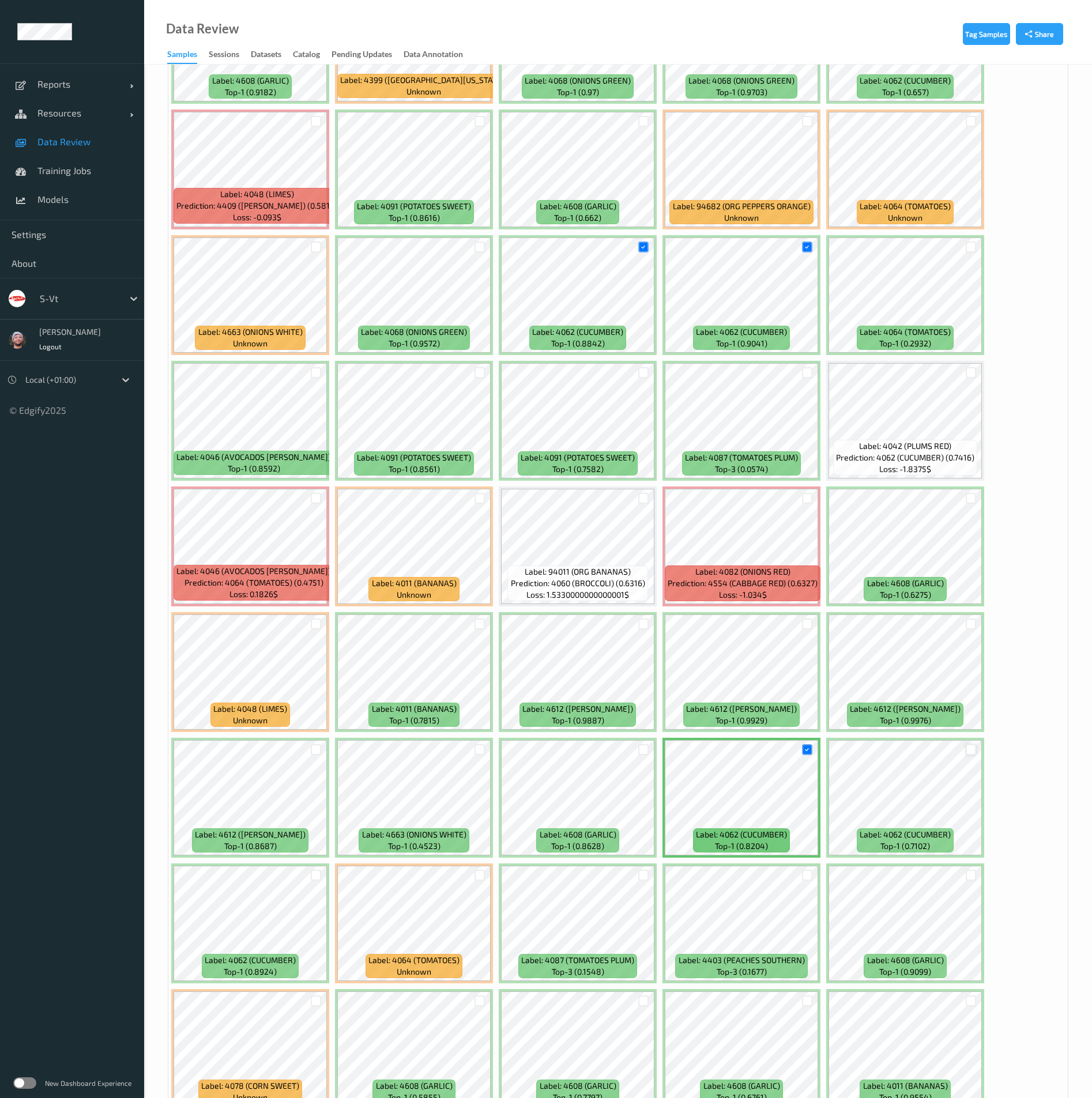
click at [969, 750] on div at bounding box center [971, 750] width 11 height 11
click at [320, 875] on div at bounding box center [316, 875] width 11 height 11
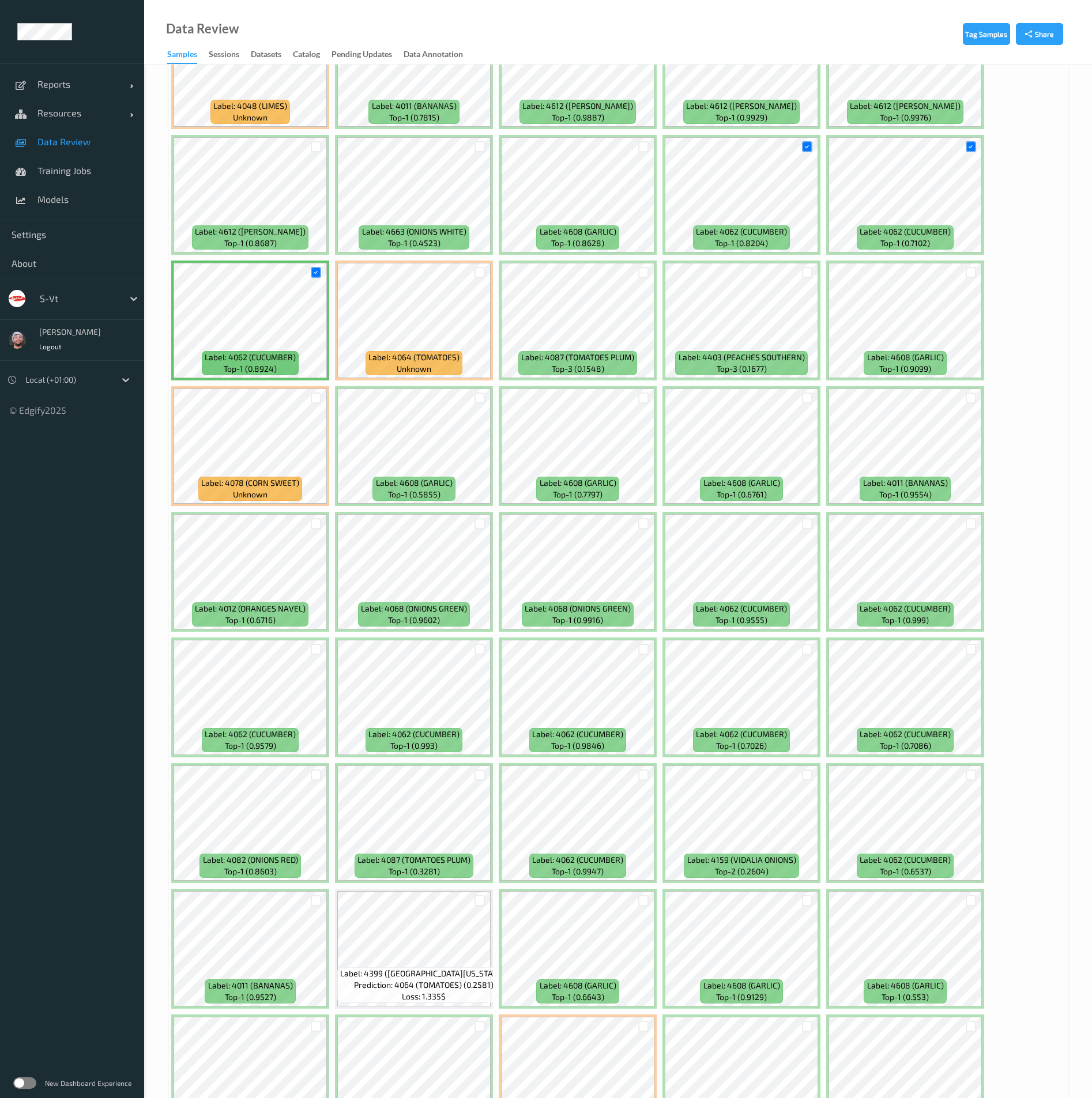
scroll to position [4322, 0]
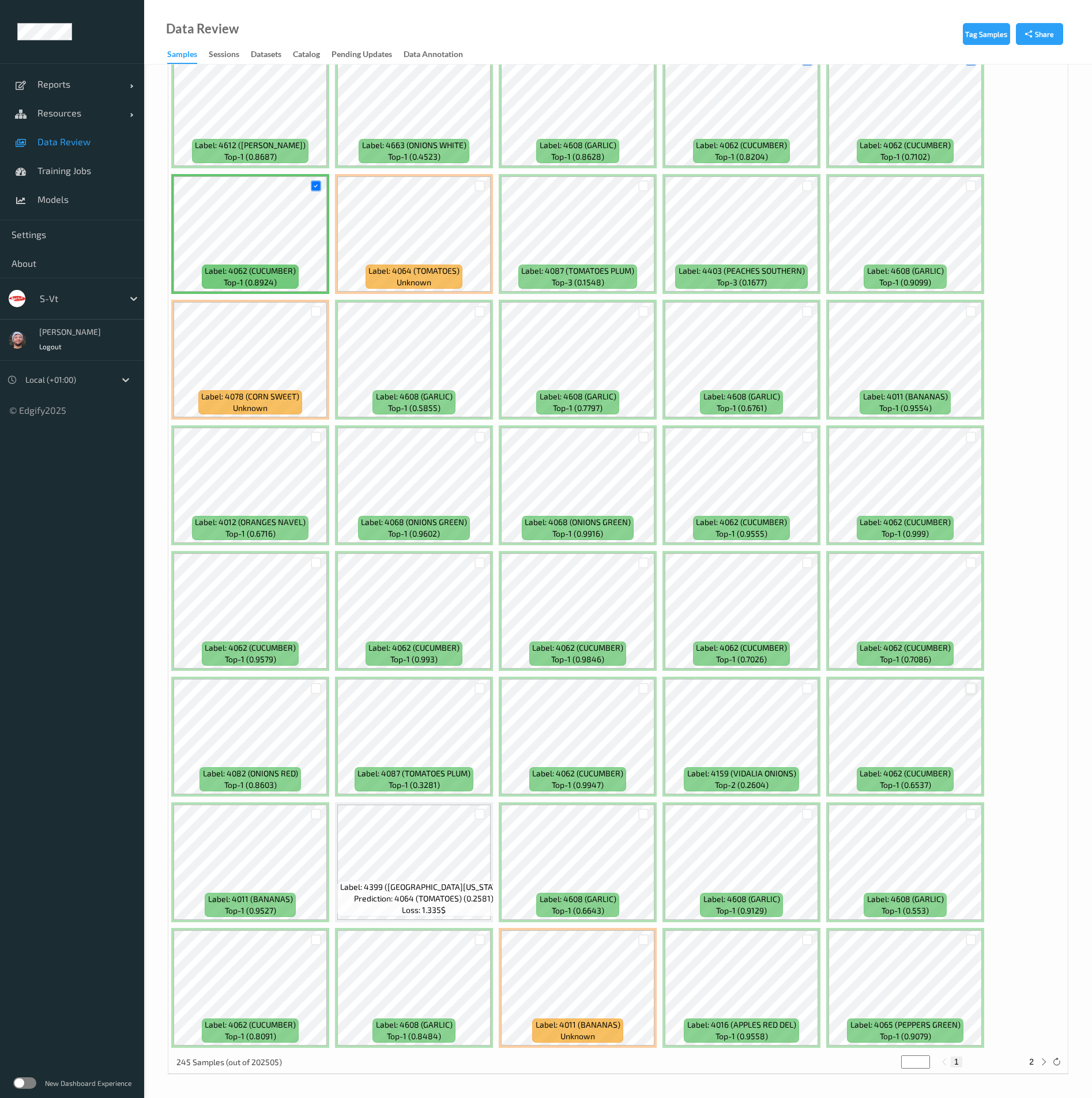
click at [966, 687] on div at bounding box center [971, 689] width 11 height 11
click at [971, 561] on div at bounding box center [971, 563] width 11 height 11
click at [804, 568] on div at bounding box center [808, 563] width 11 height 11
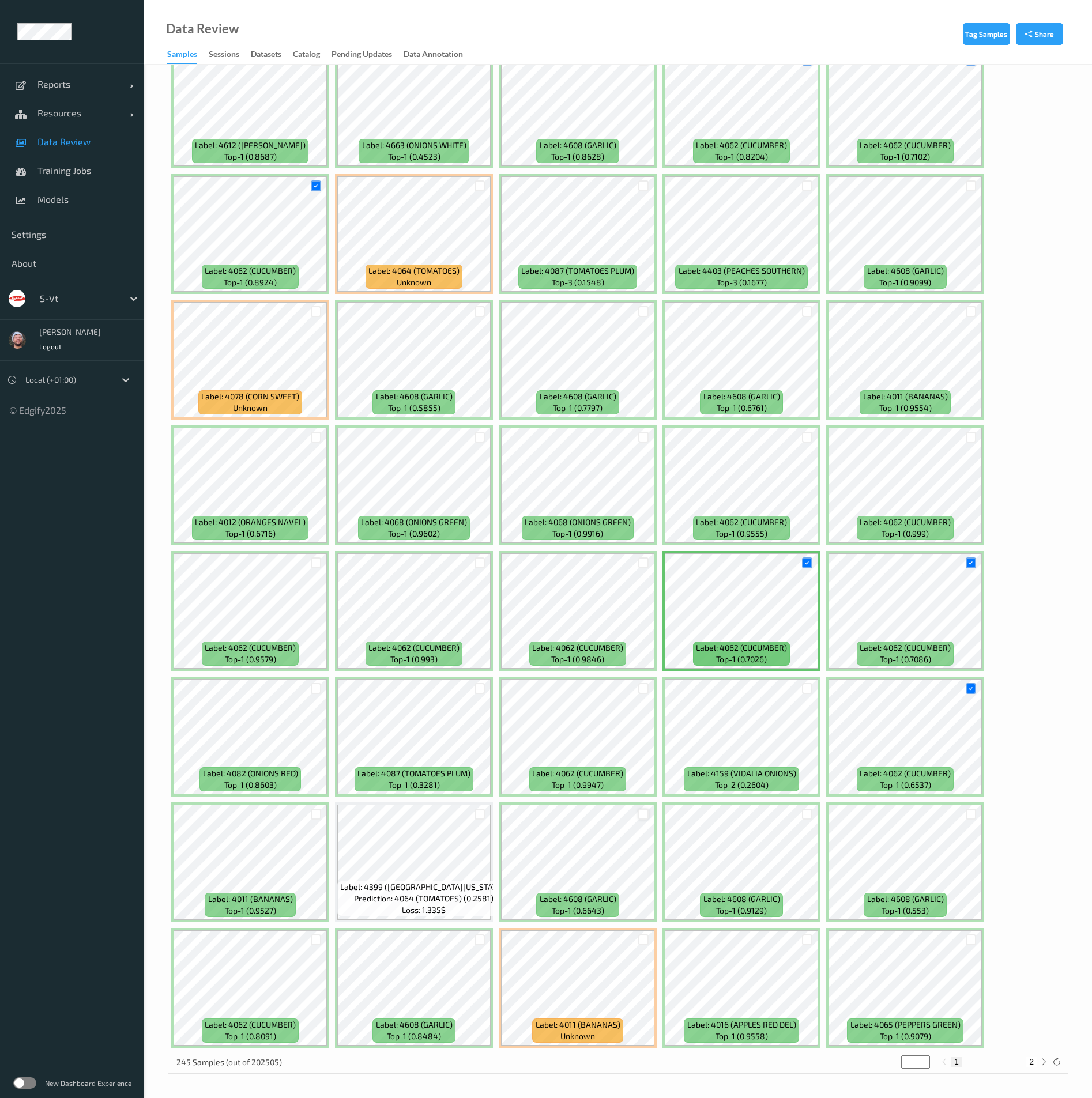
click at [642, 812] on div at bounding box center [644, 814] width 11 height 11
click at [318, 691] on div at bounding box center [316, 689] width 11 height 11
click at [318, 938] on div at bounding box center [316, 940] width 11 height 11
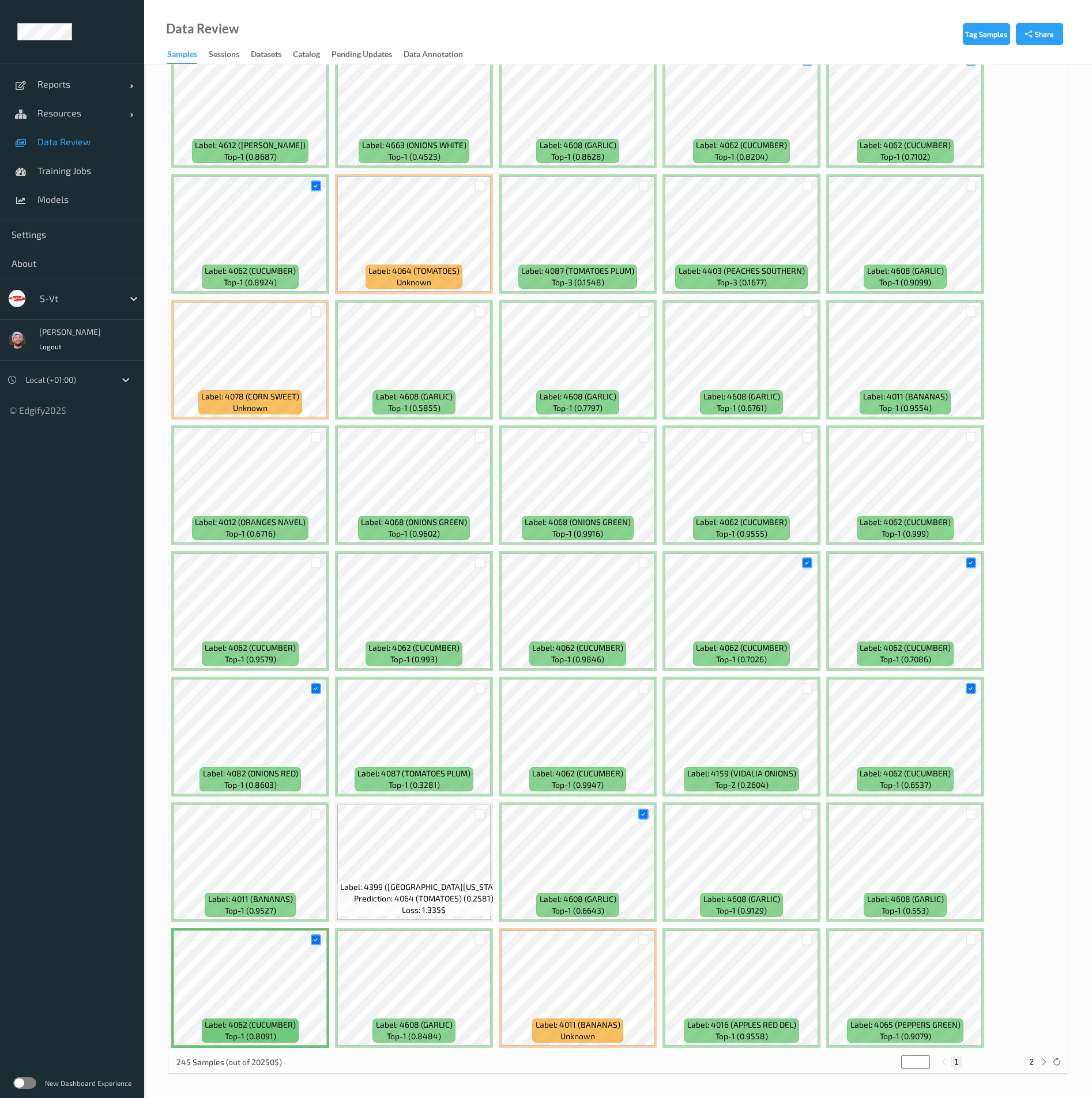
drag, startPoint x: 481, startPoint y: 939, endPoint x: 495, endPoint y: 940, distance: 14.0
click at [481, 940] on div at bounding box center [481, 940] width 11 height 11
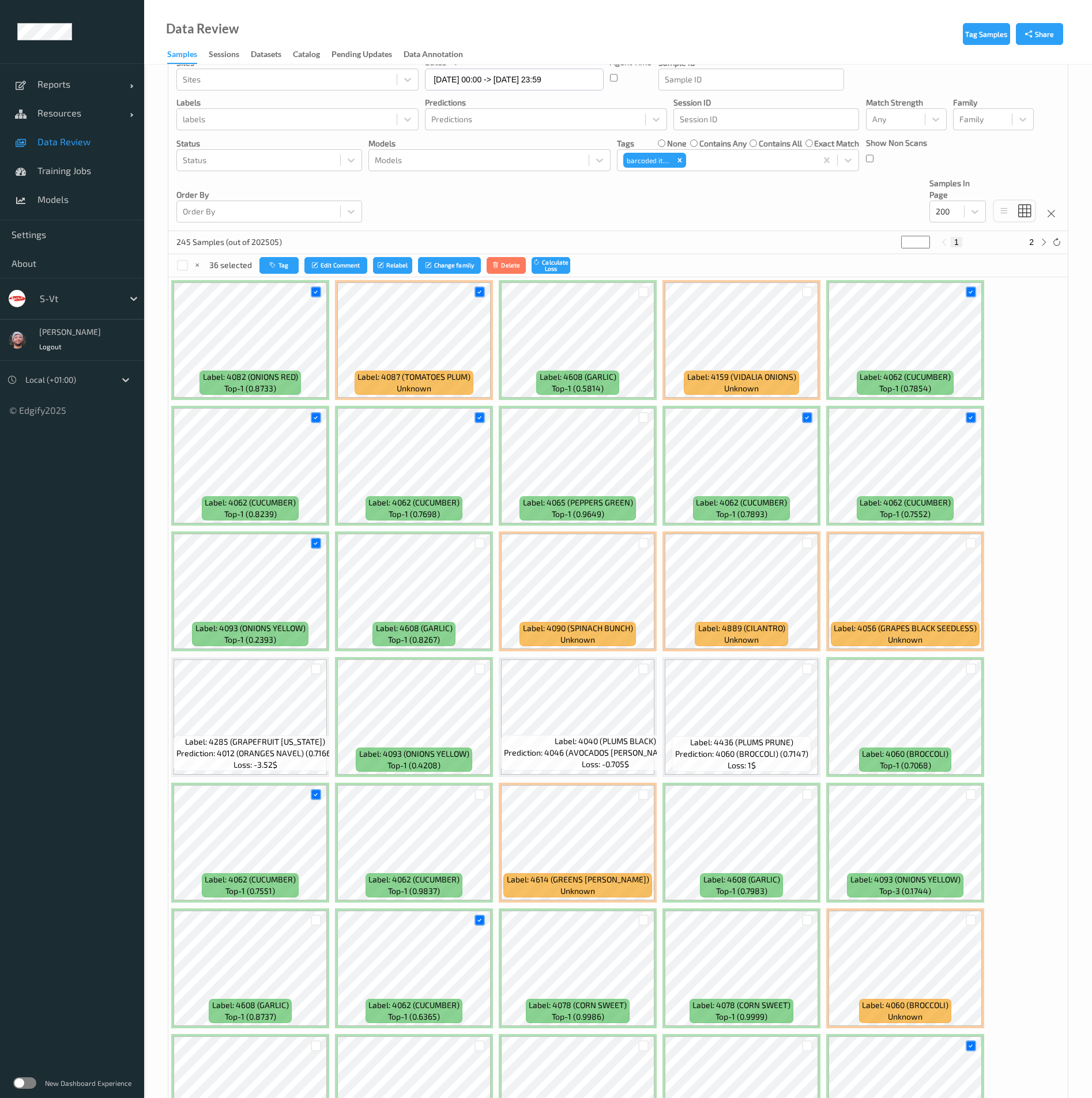
scroll to position [0, 0]
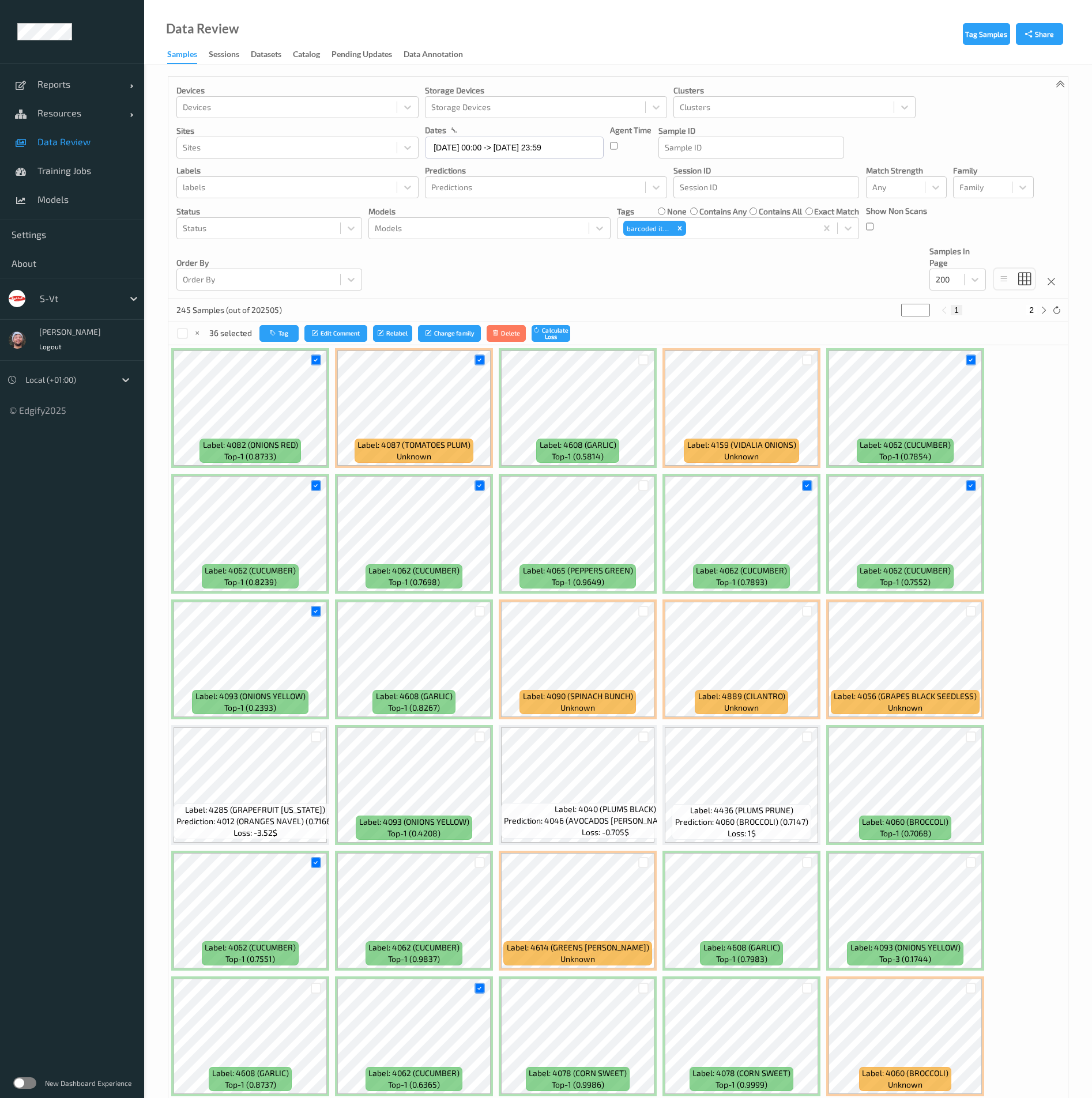
click at [1035, 311] on button "2" at bounding box center [1032, 310] width 11 height 10
type input "*"
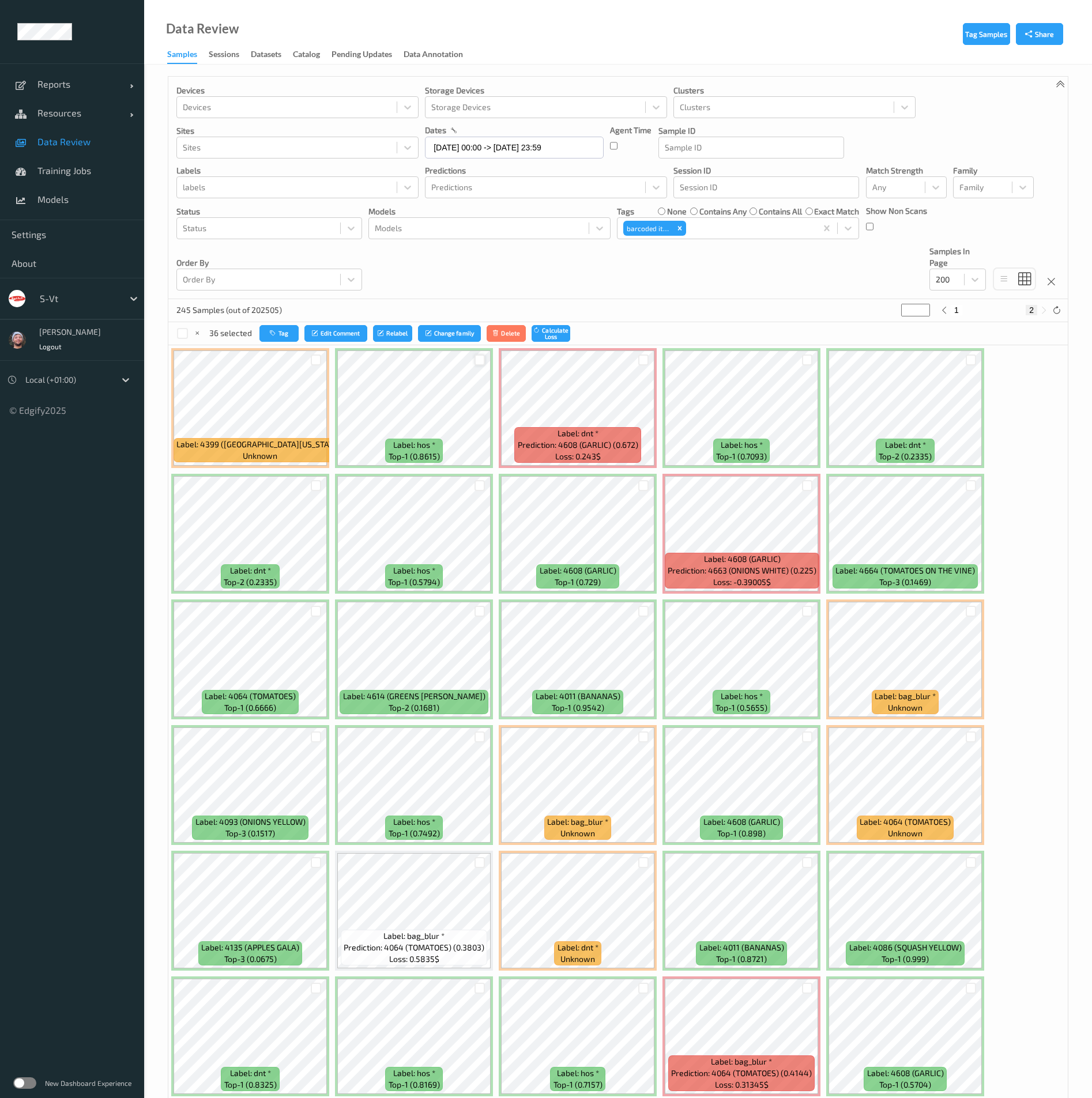
click at [476, 359] on div at bounding box center [481, 360] width 11 height 11
click at [482, 480] on div at bounding box center [481, 486] width 11 height 11
click at [642, 490] on div at bounding box center [644, 486] width 11 height 11
click at [813, 357] on div at bounding box center [807, 360] width 22 height 19
click at [810, 361] on div at bounding box center [808, 360] width 11 height 11
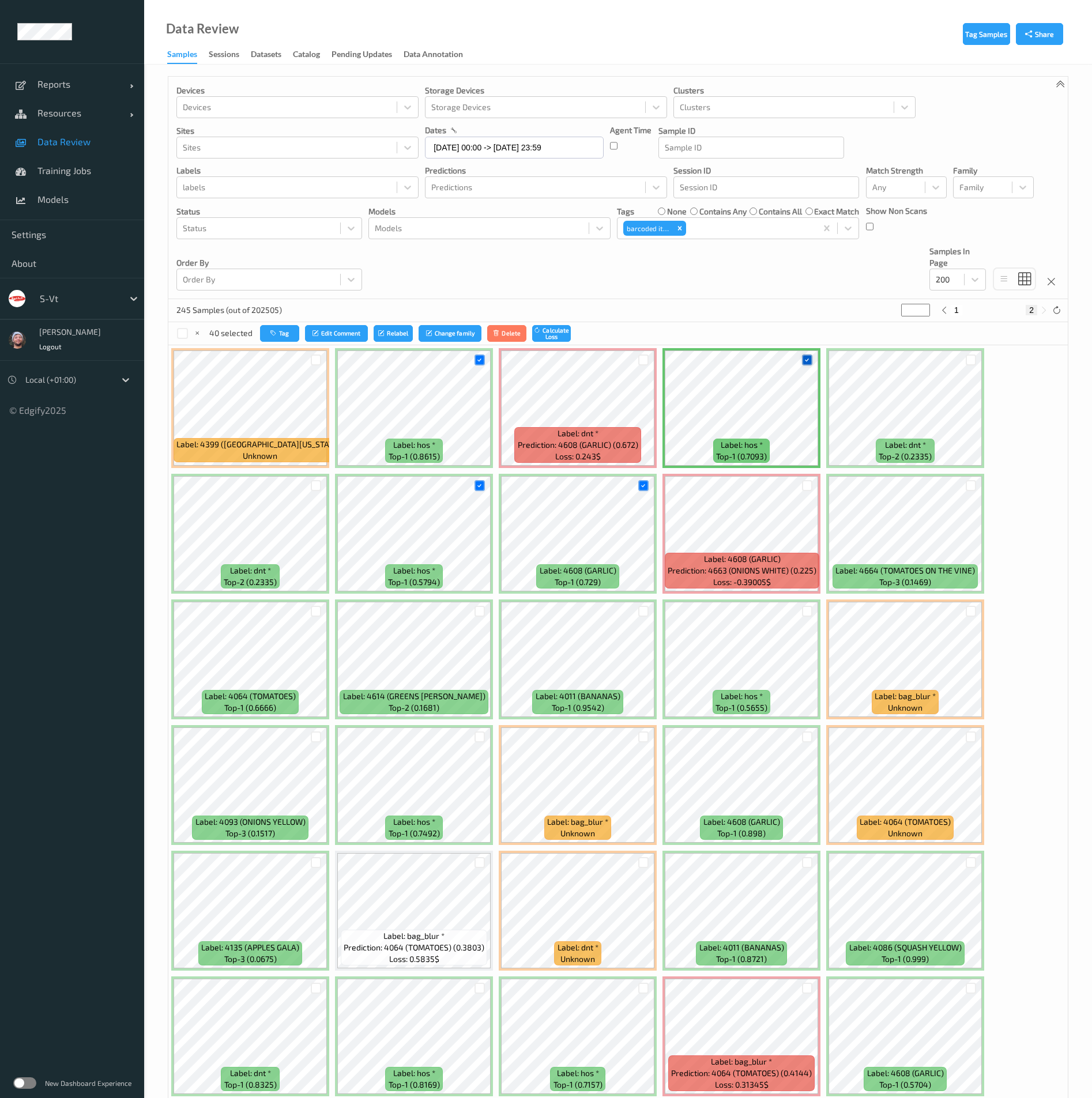
scroll to position [346, 0]
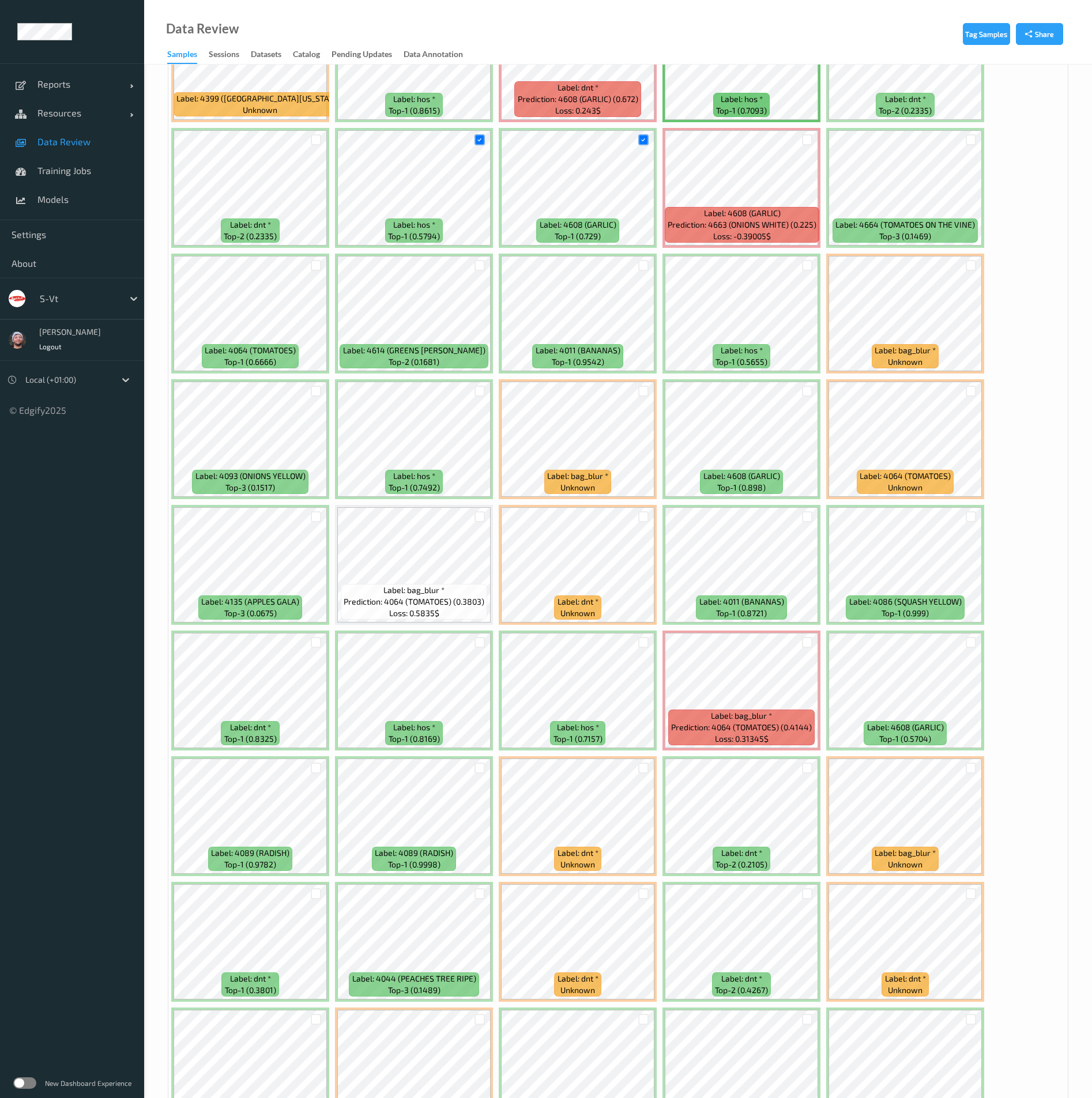
drag, startPoint x: 803, startPoint y: 266, endPoint x: 798, endPoint y: 272, distance: 7.8
click at [803, 265] on div at bounding box center [808, 265] width 11 height 11
click at [480, 386] on div at bounding box center [481, 391] width 11 height 11
click at [476, 646] on div at bounding box center [481, 643] width 11 height 11
click at [649, 645] on div at bounding box center [644, 643] width 11 height 11
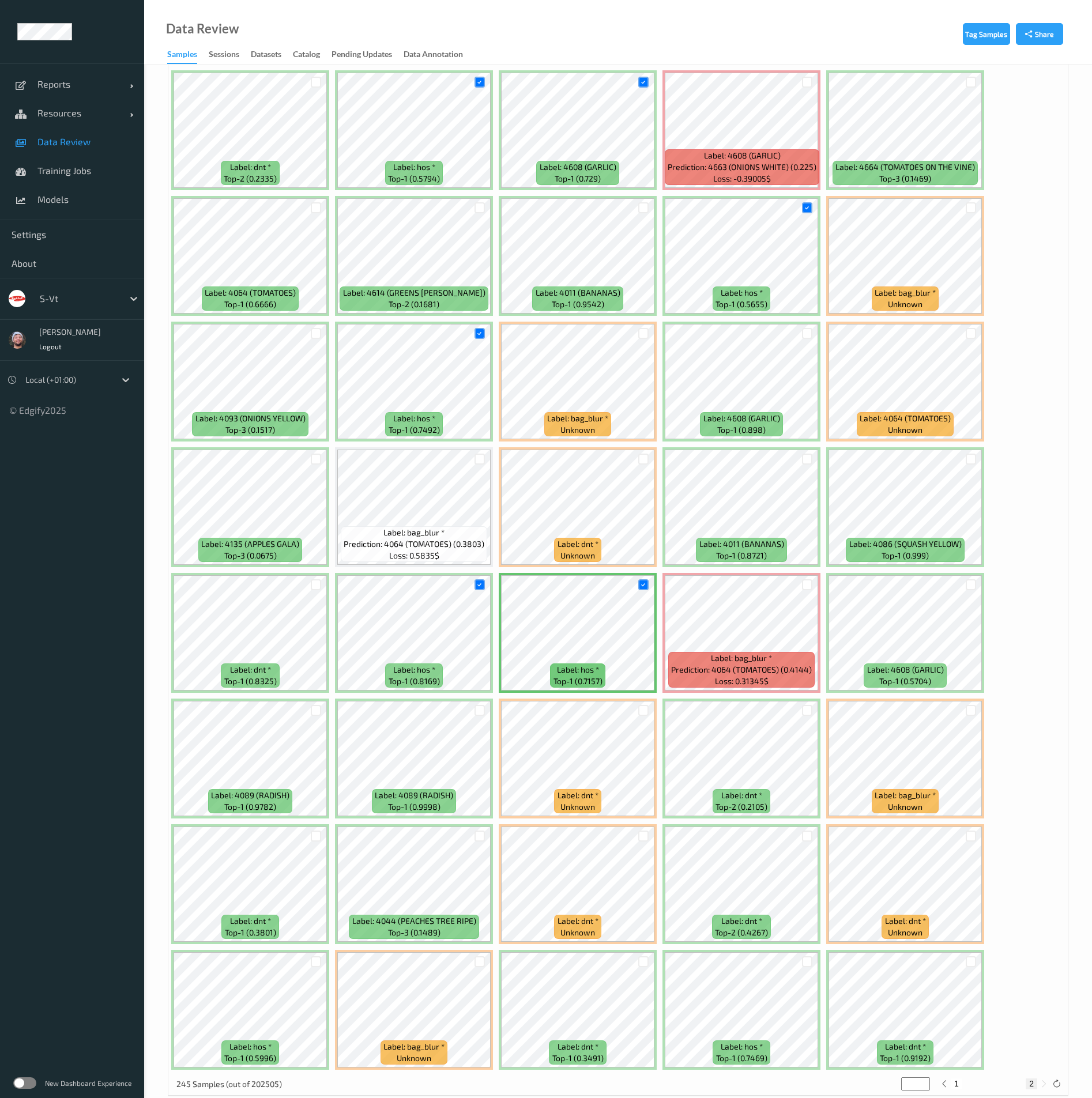
scroll to position [426, 0]
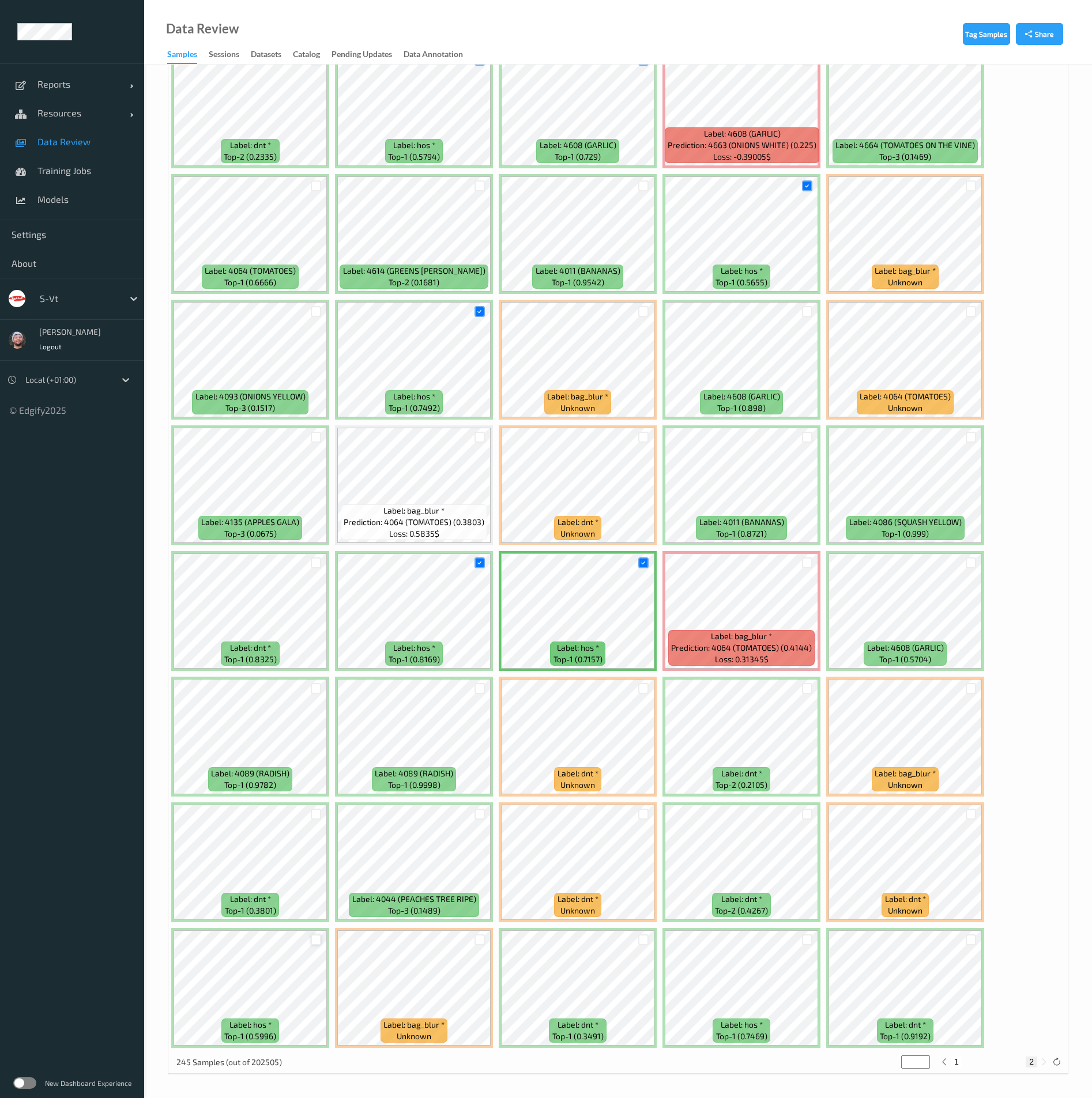
click at [312, 944] on div at bounding box center [316, 940] width 11 height 11
click at [958, 1066] on button "1" at bounding box center [957, 1061] width 11 height 10
type input "*"
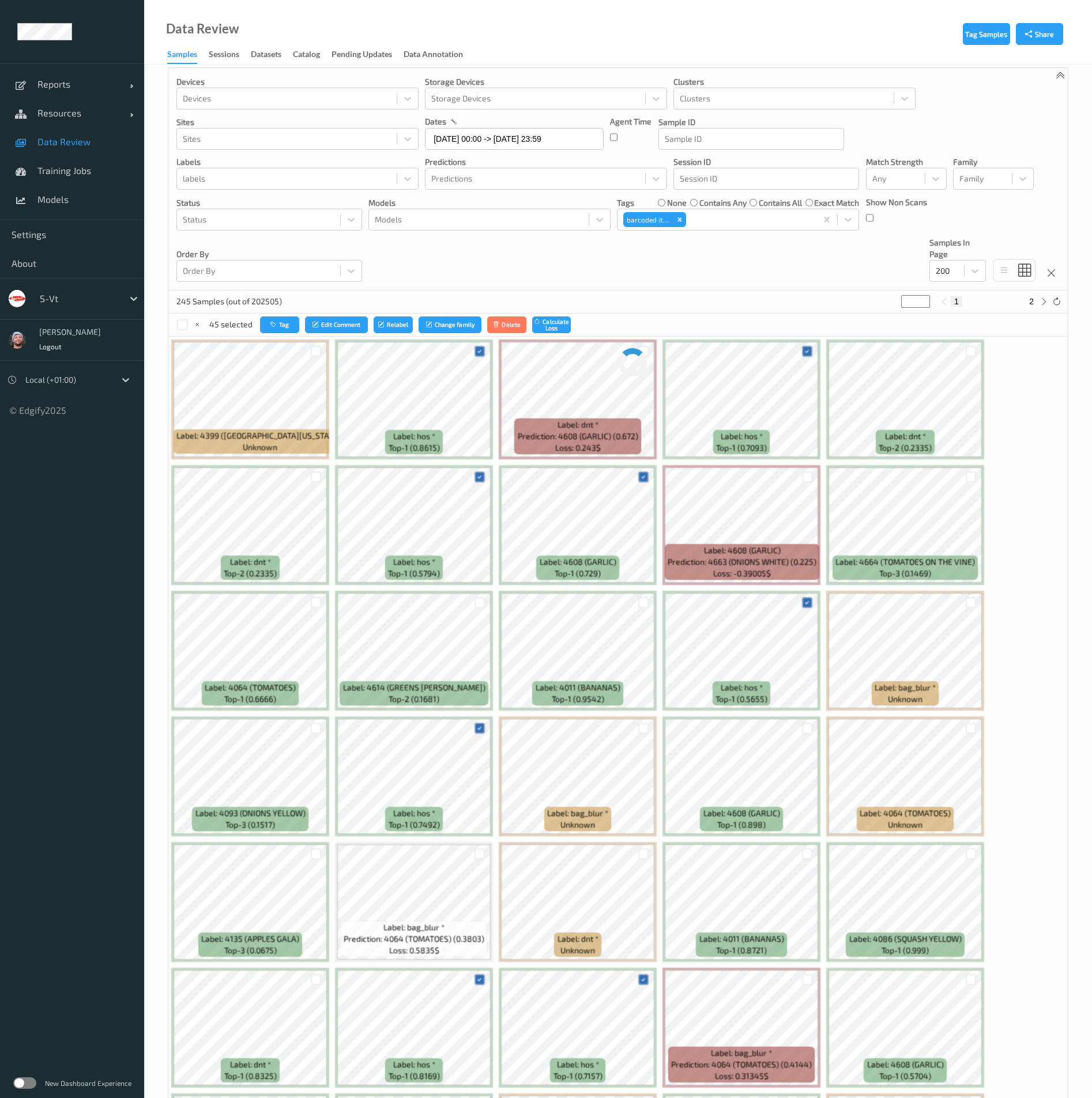
scroll to position [0, 0]
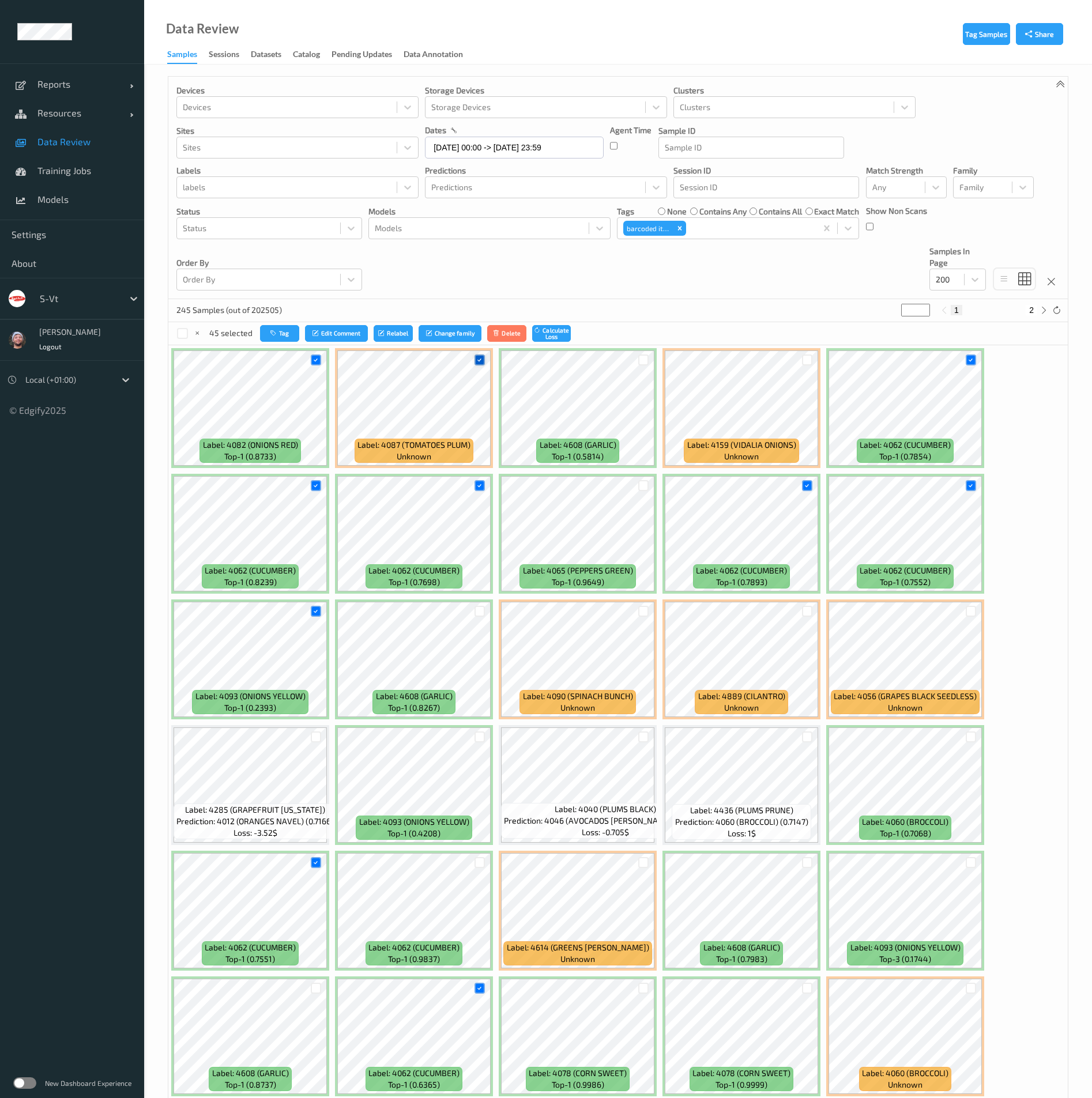
click at [481, 362] on icon at bounding box center [480, 360] width 7 height 7
click at [284, 332] on button "Tag" at bounding box center [280, 334] width 39 height 17
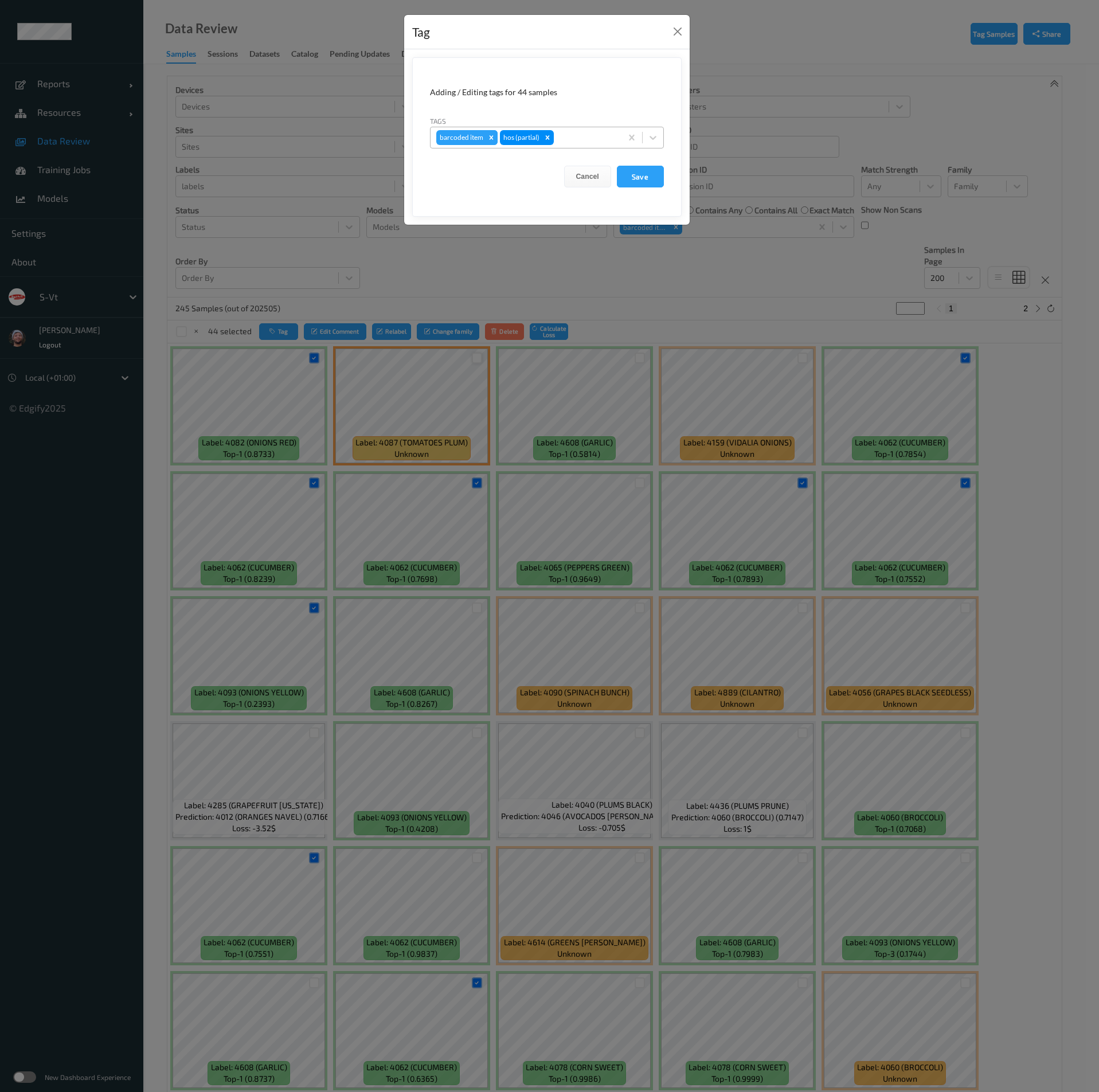
click at [486, 136] on div "Remove barcoded item" at bounding box center [491, 137] width 13 height 15
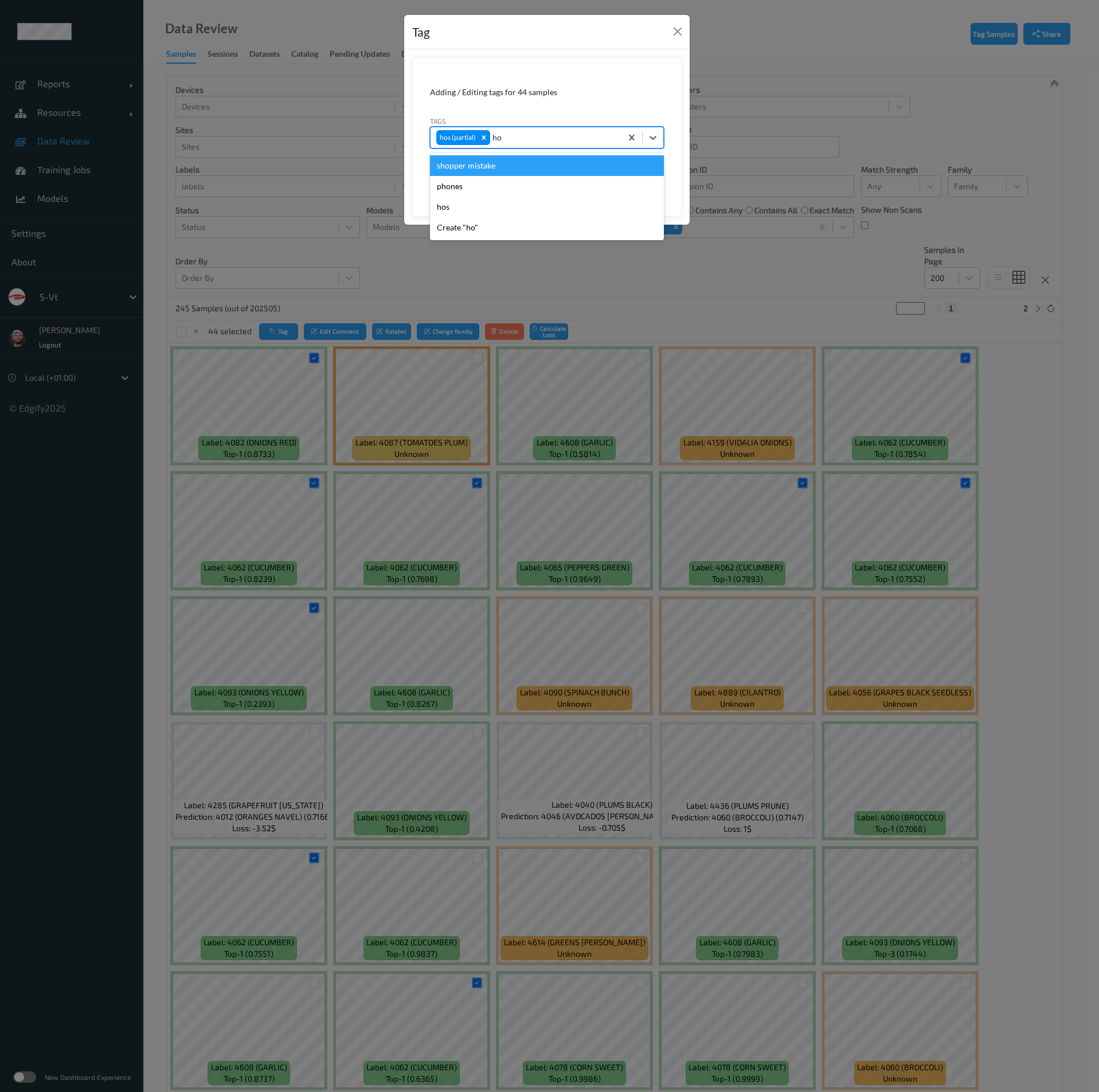
type input "hos"
click at [489, 157] on div "hos" at bounding box center [547, 165] width 234 height 20
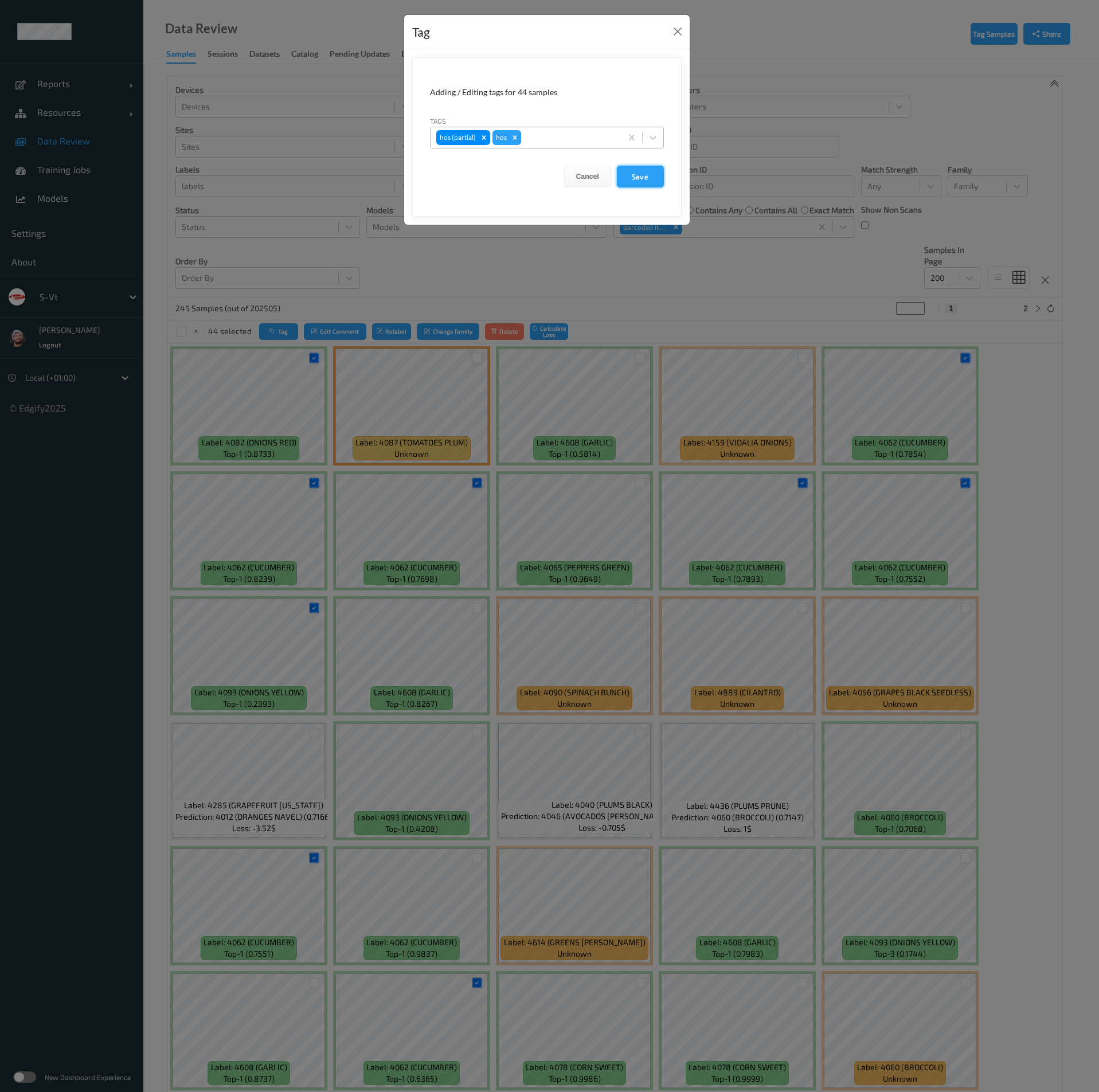
click at [654, 172] on button "Save" at bounding box center [640, 177] width 47 height 22
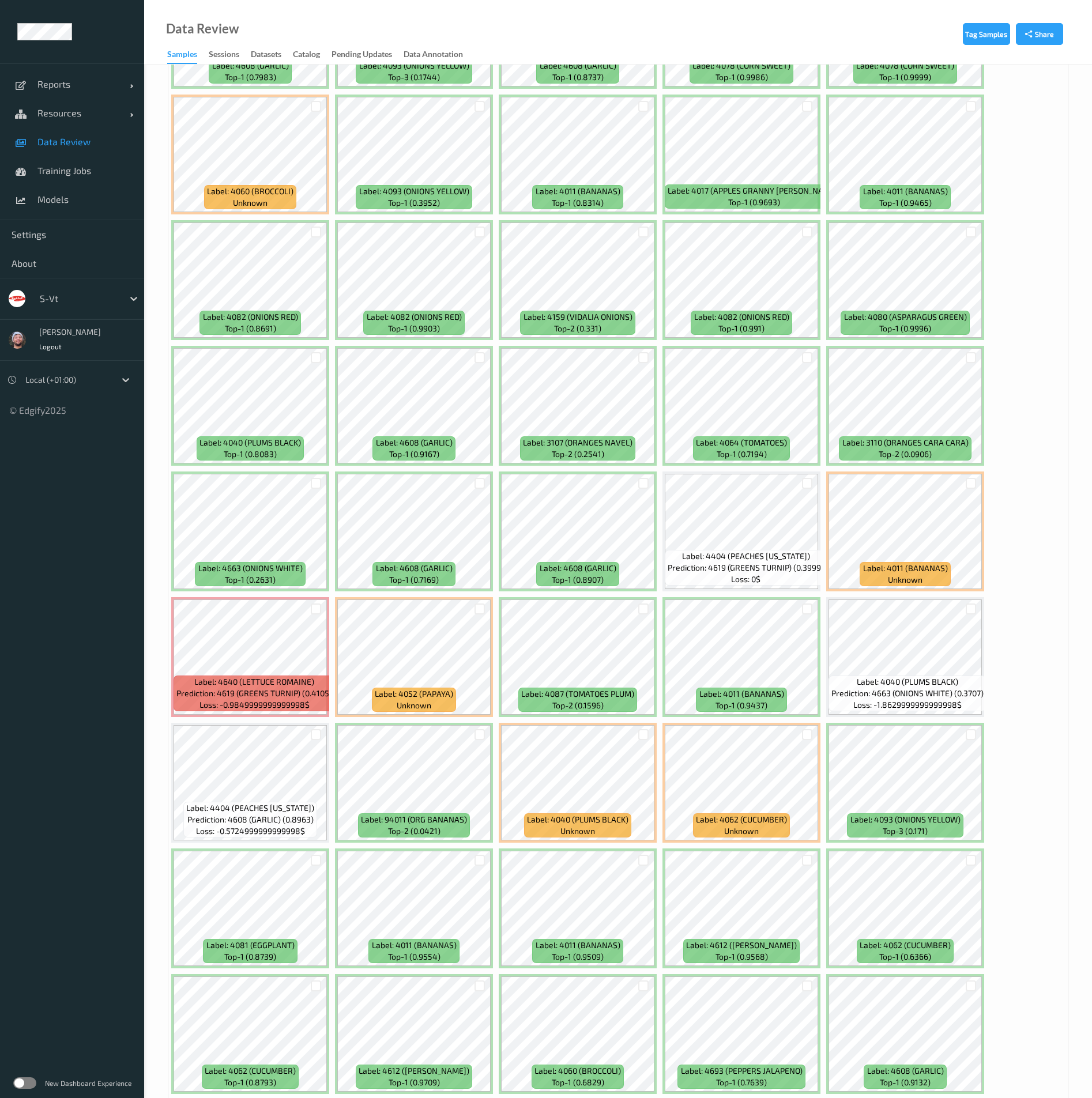
scroll to position [951, 0]
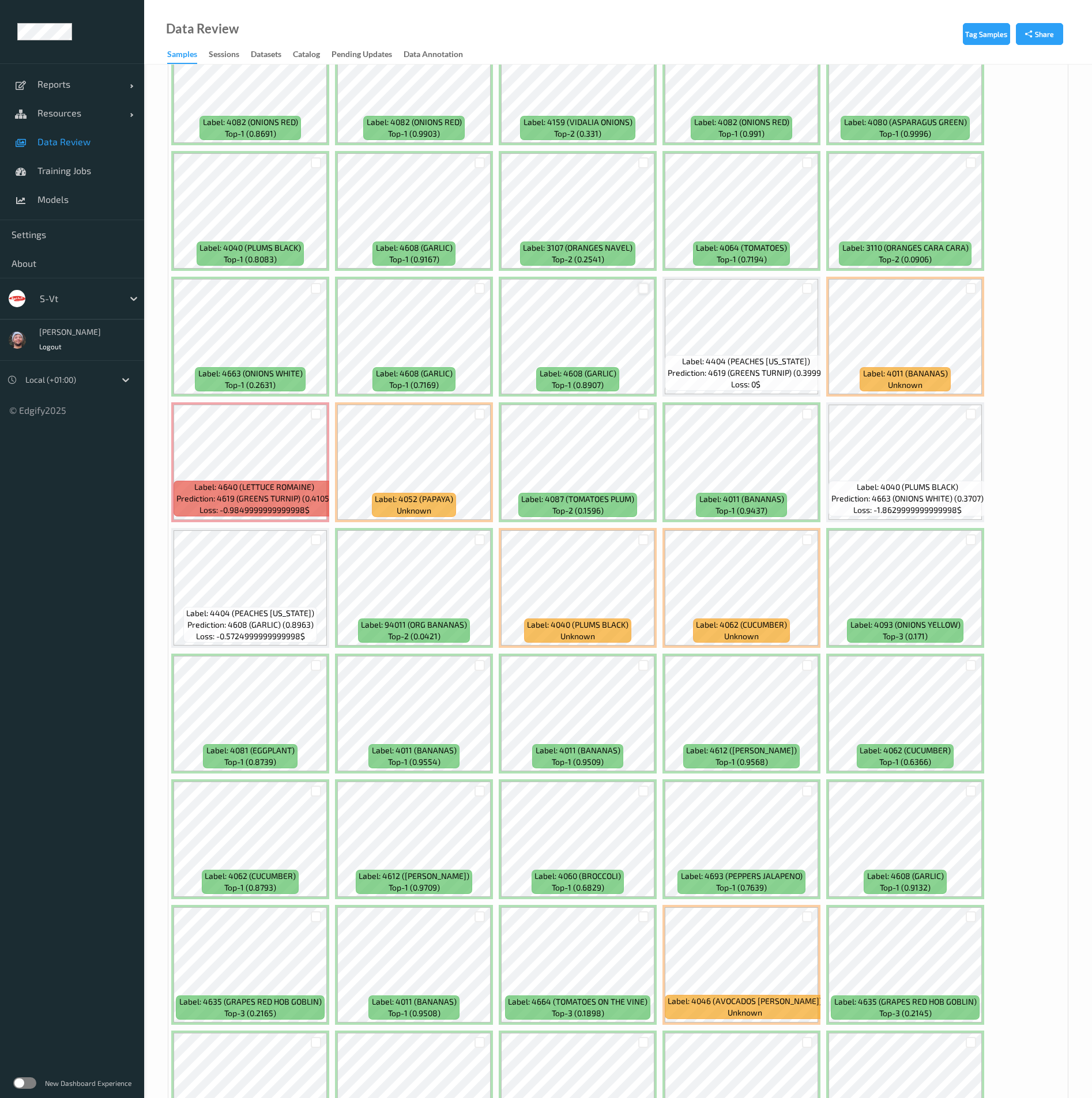
click at [642, 285] on div at bounding box center [644, 288] width 11 height 11
click at [481, 290] on div at bounding box center [481, 288] width 11 height 11
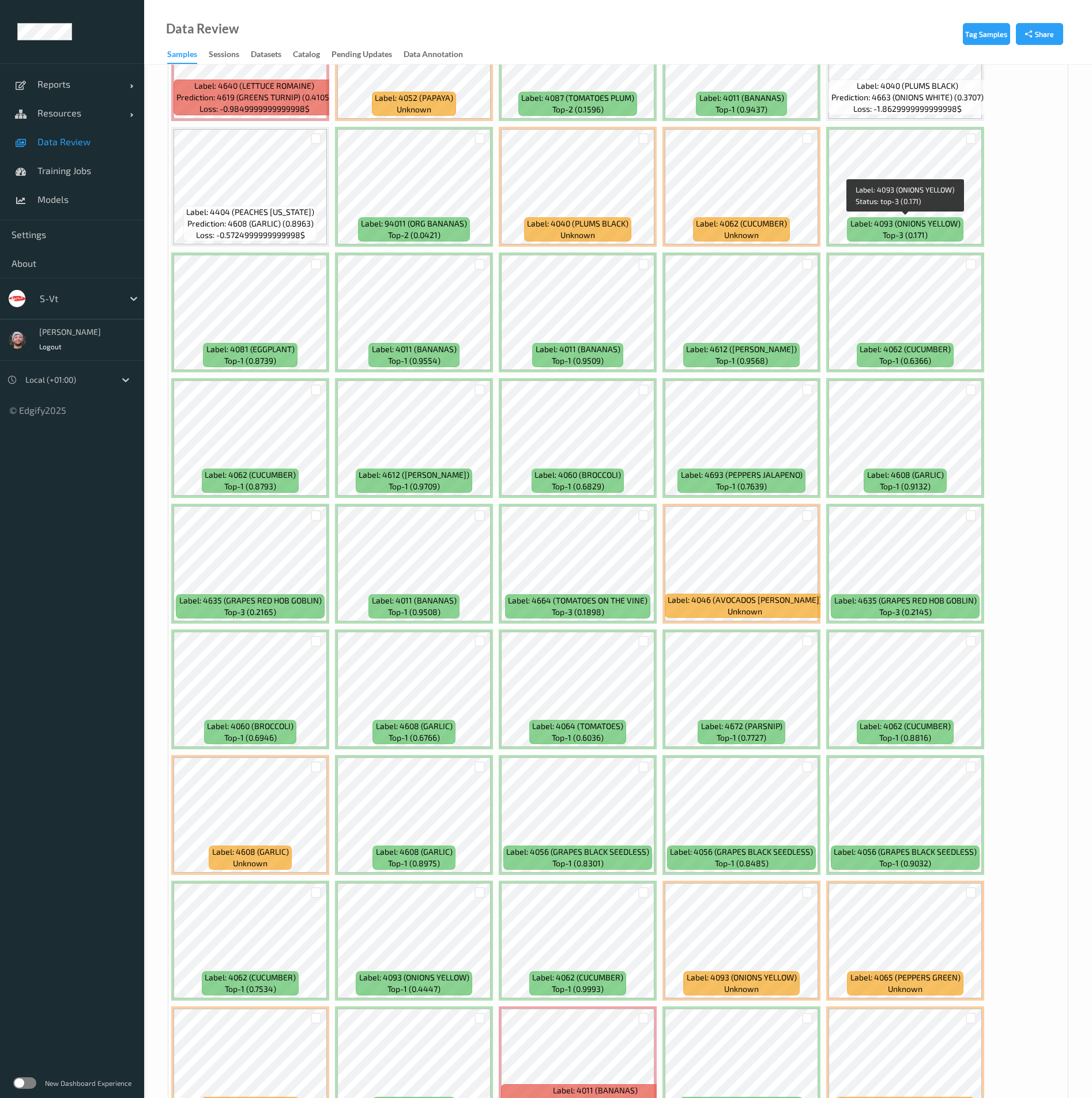
scroll to position [1470, 0]
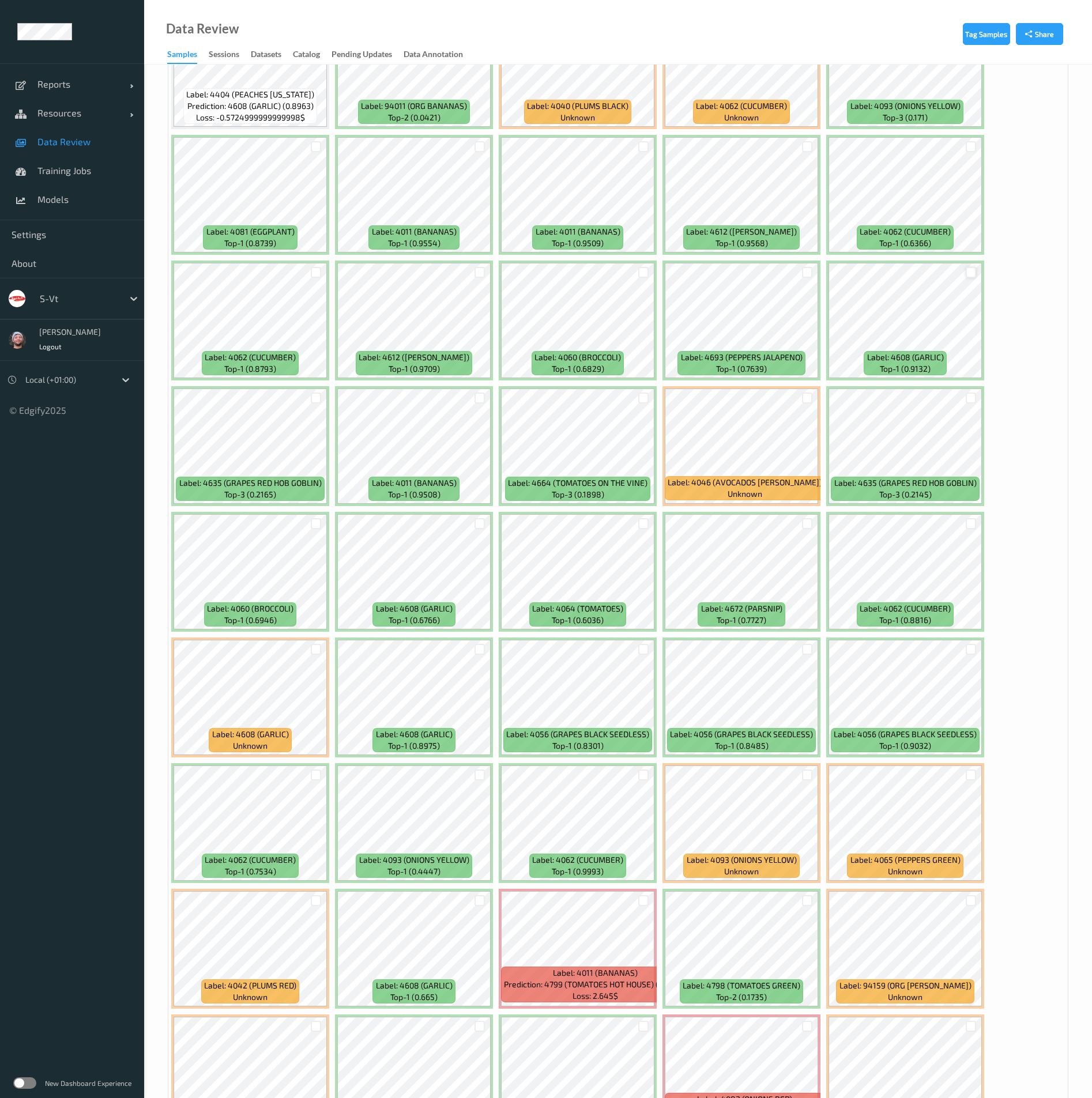
click at [973, 275] on div at bounding box center [971, 273] width 11 height 11
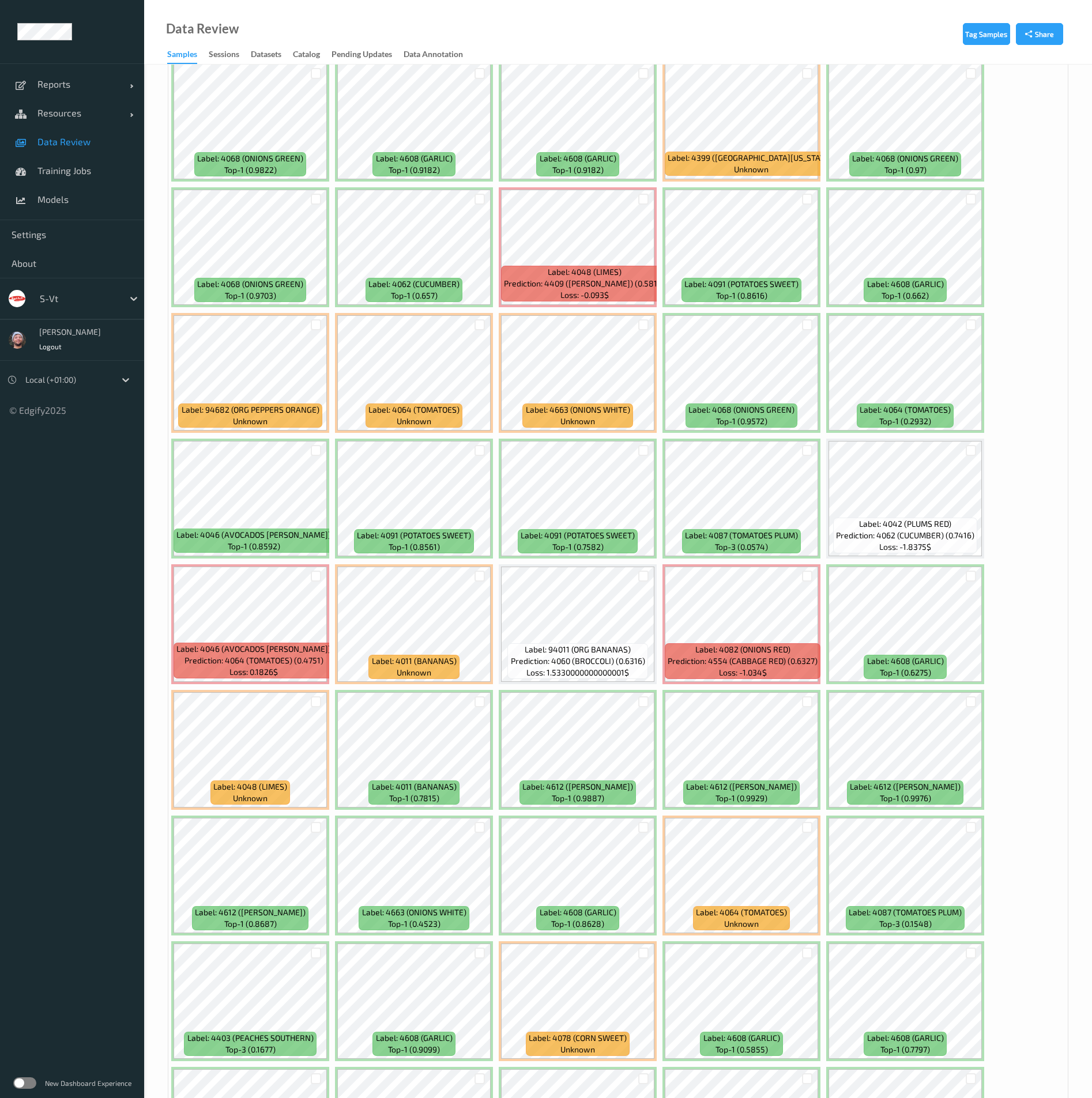
scroll to position [3113, 0]
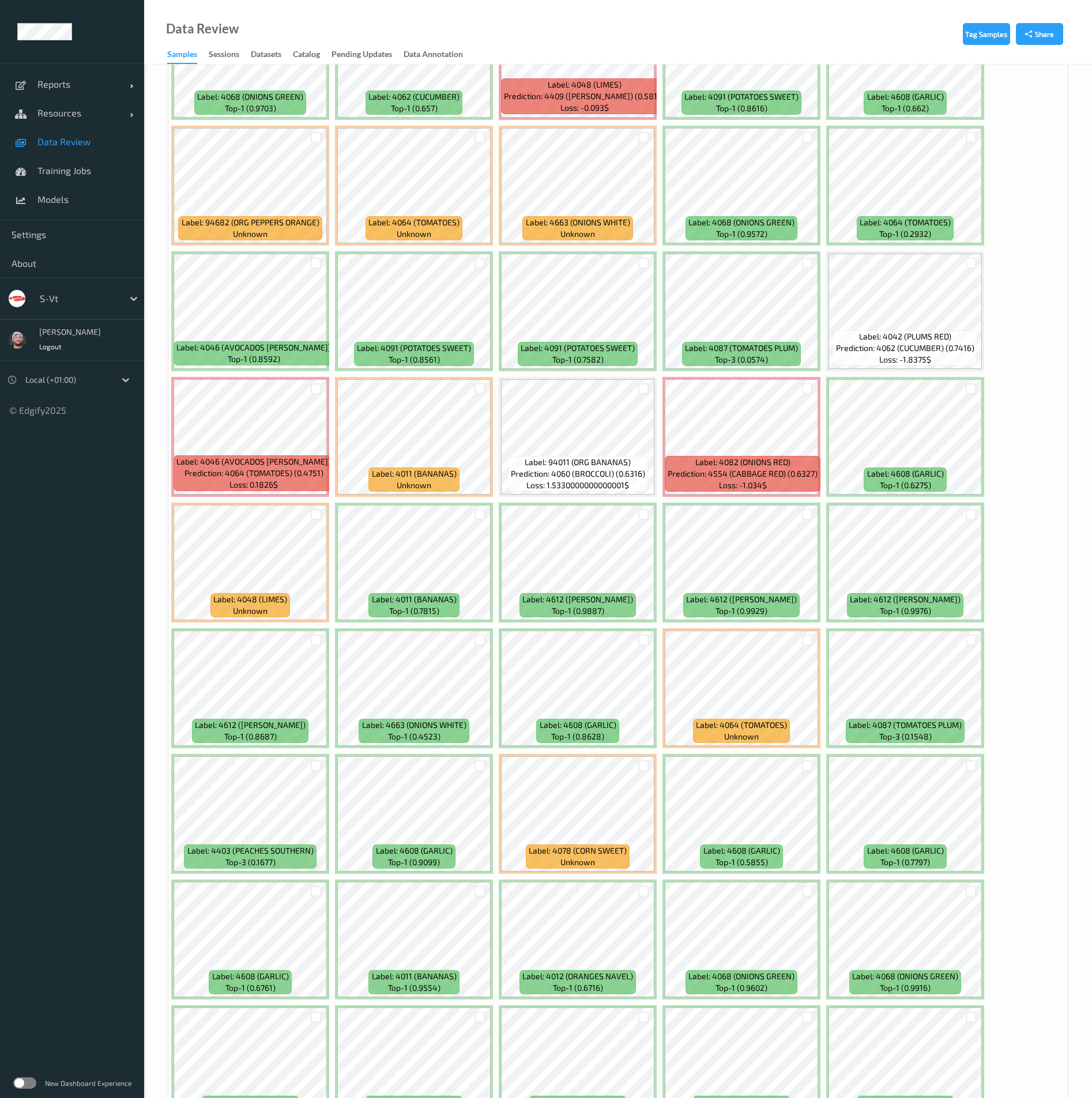
click at [478, 757] on div at bounding box center [480, 766] width 22 height 19
click at [478, 764] on div at bounding box center [481, 766] width 11 height 11
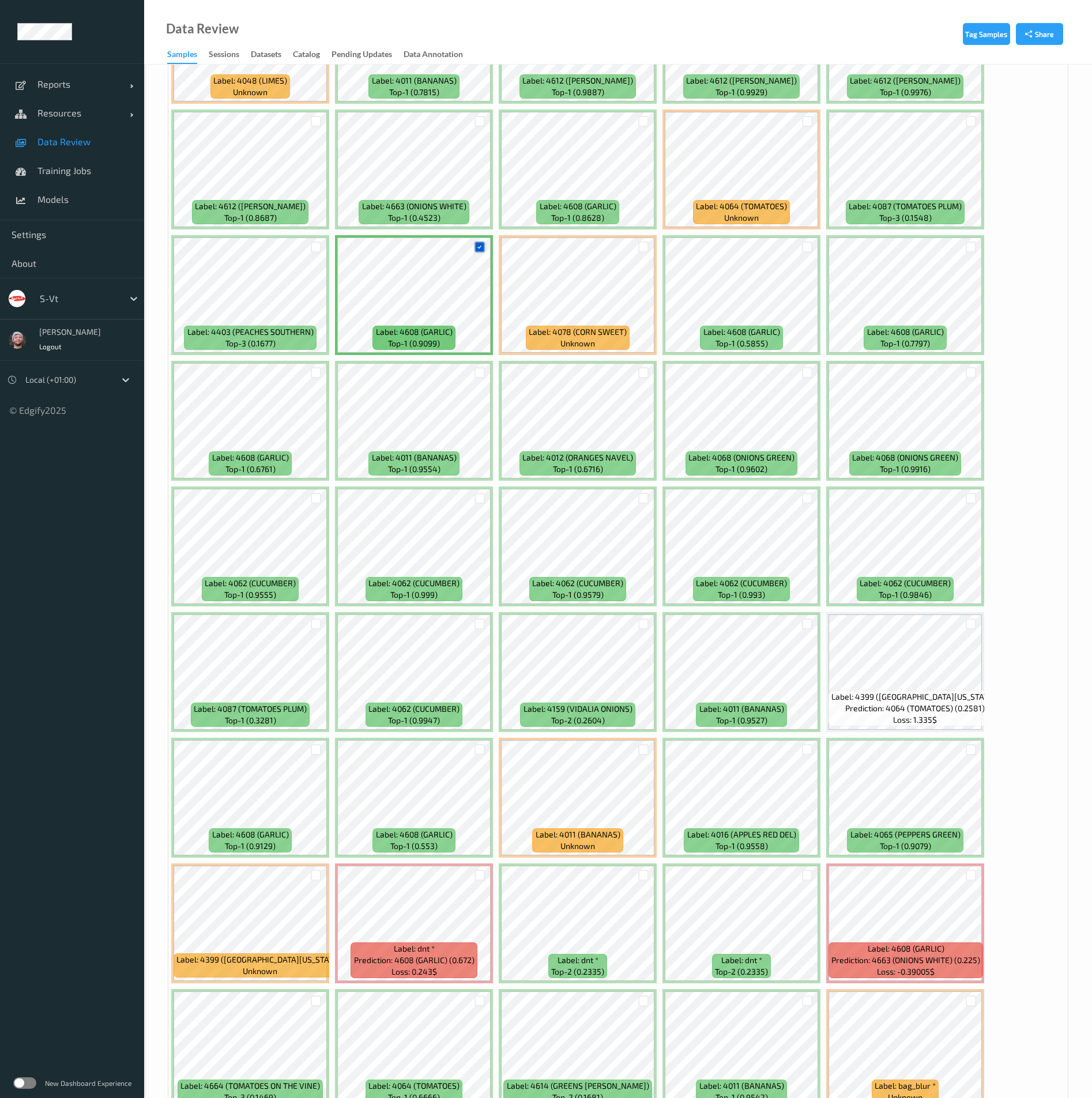
scroll to position [3891, 0]
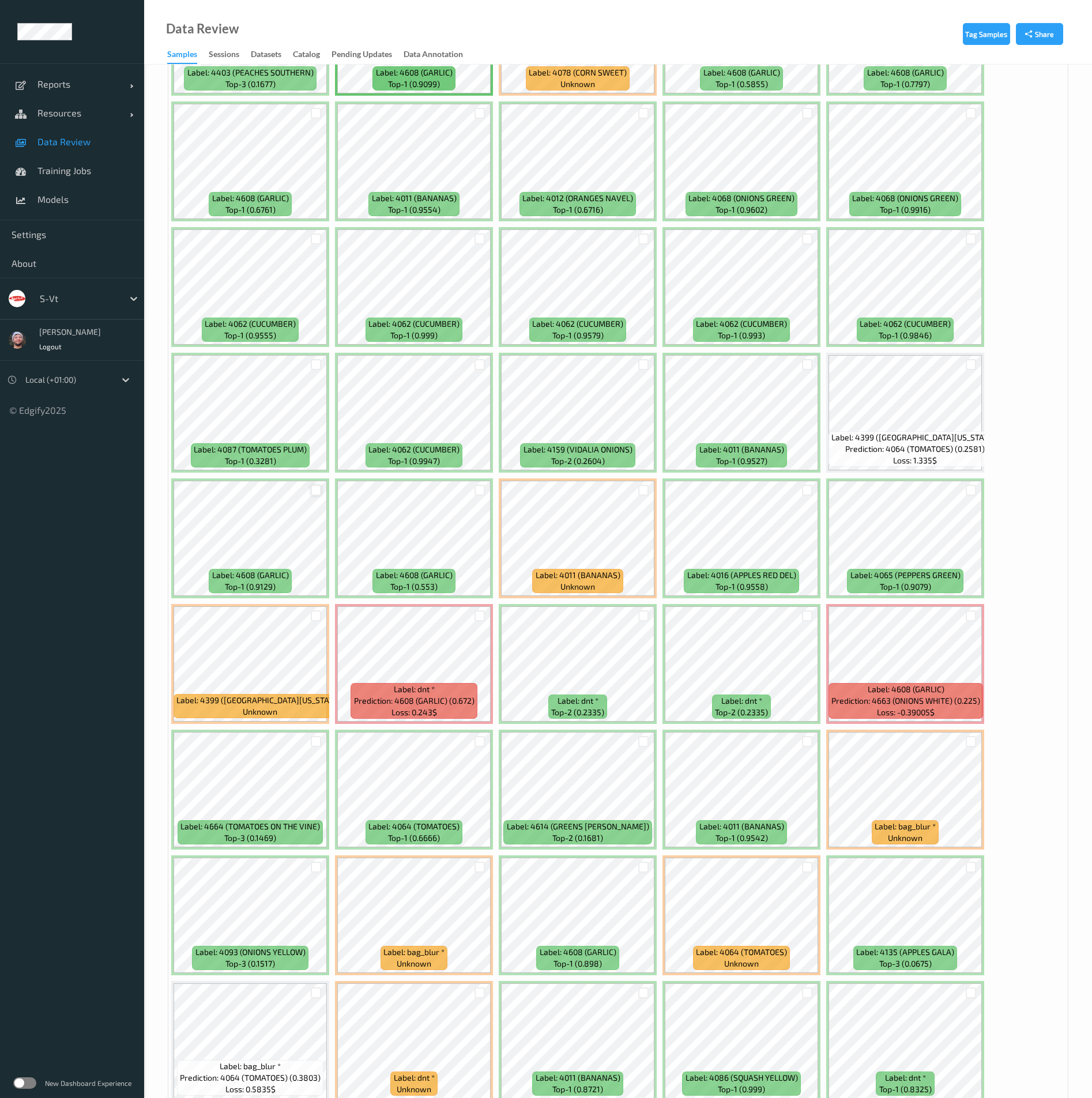
click at [320, 492] on div at bounding box center [316, 491] width 11 height 11
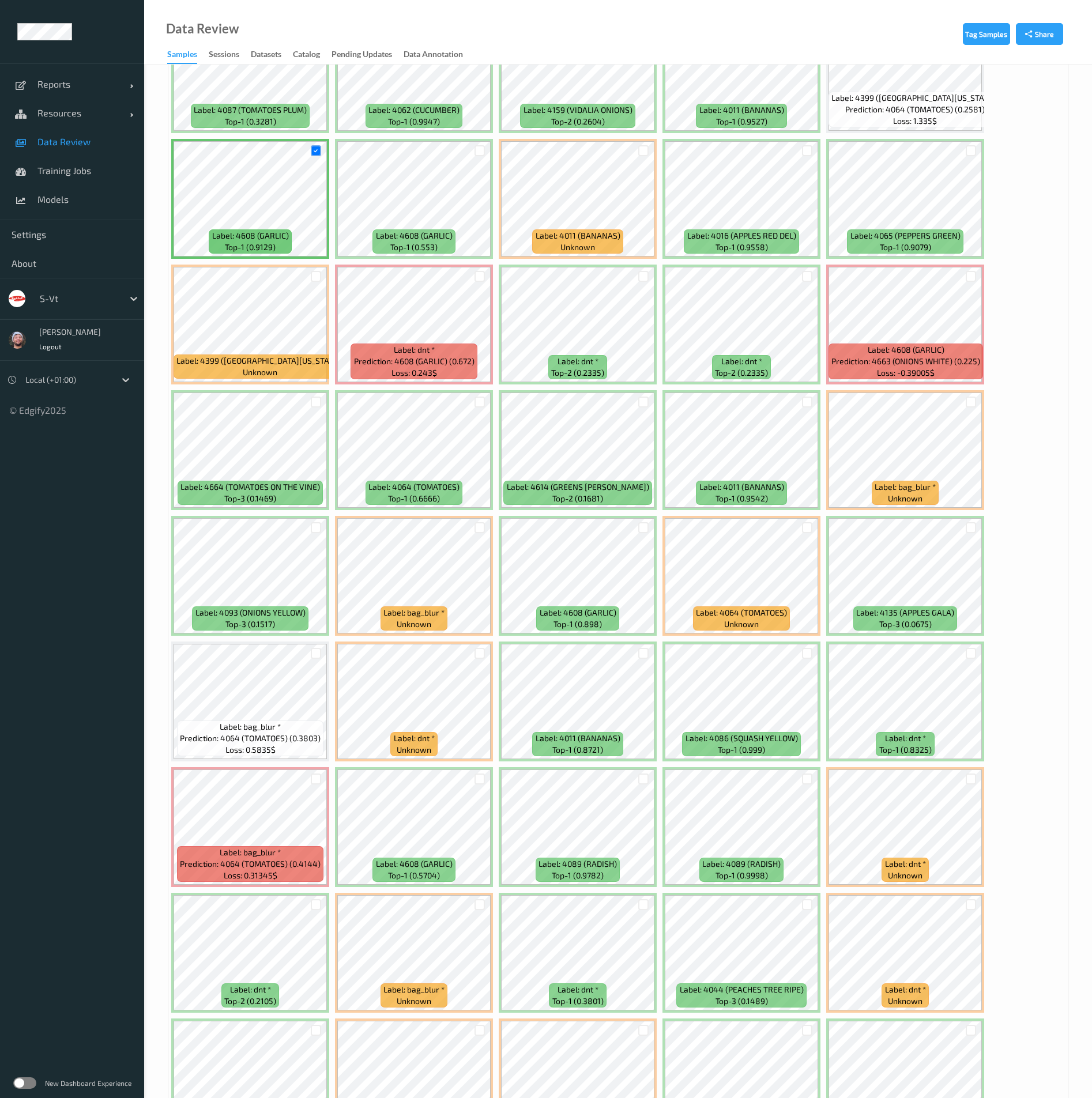
scroll to position [4322, 0]
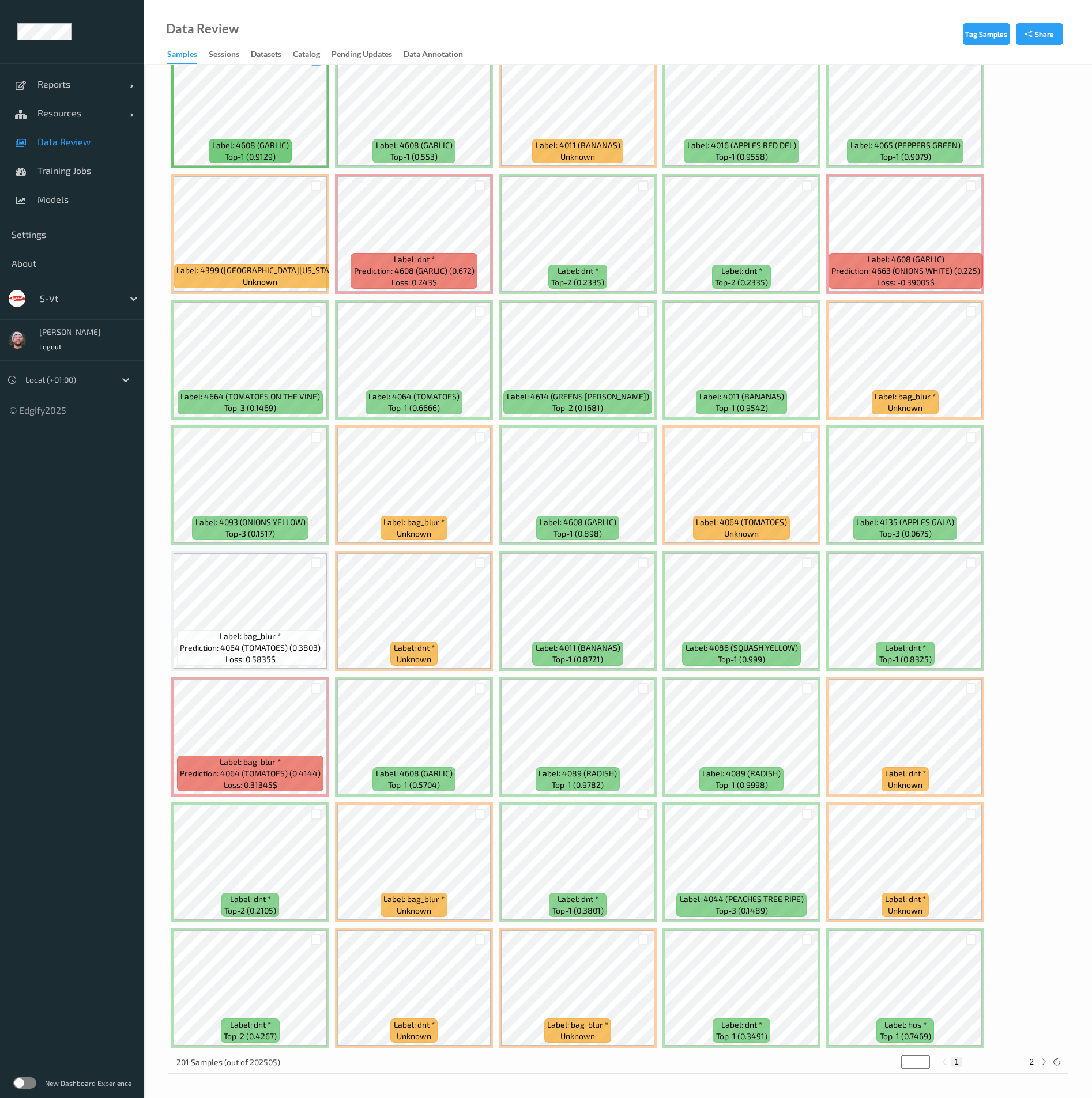
click at [1034, 1065] on button "2" at bounding box center [1032, 1061] width 11 height 10
type input "*"
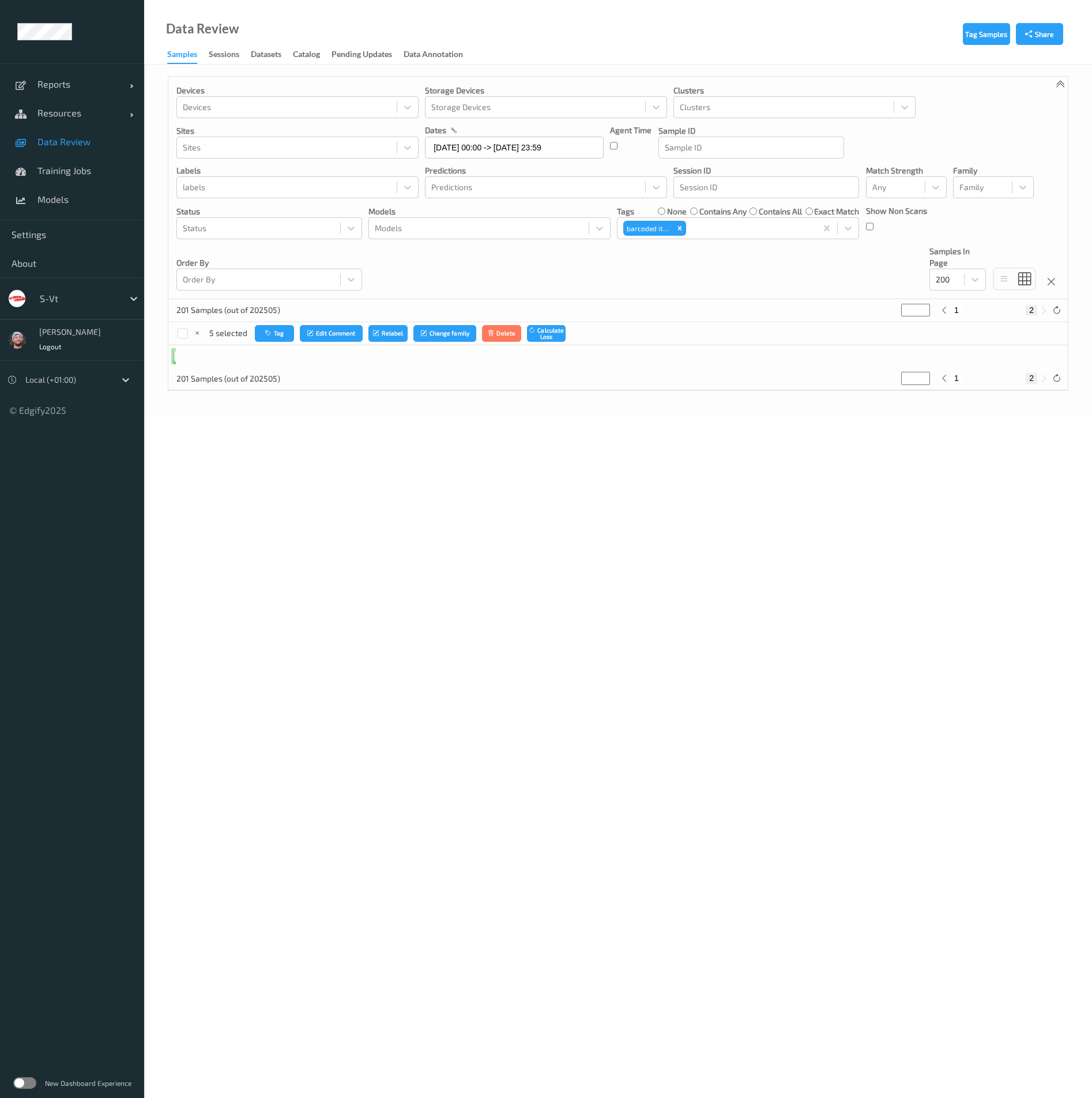
scroll to position [0, 0]
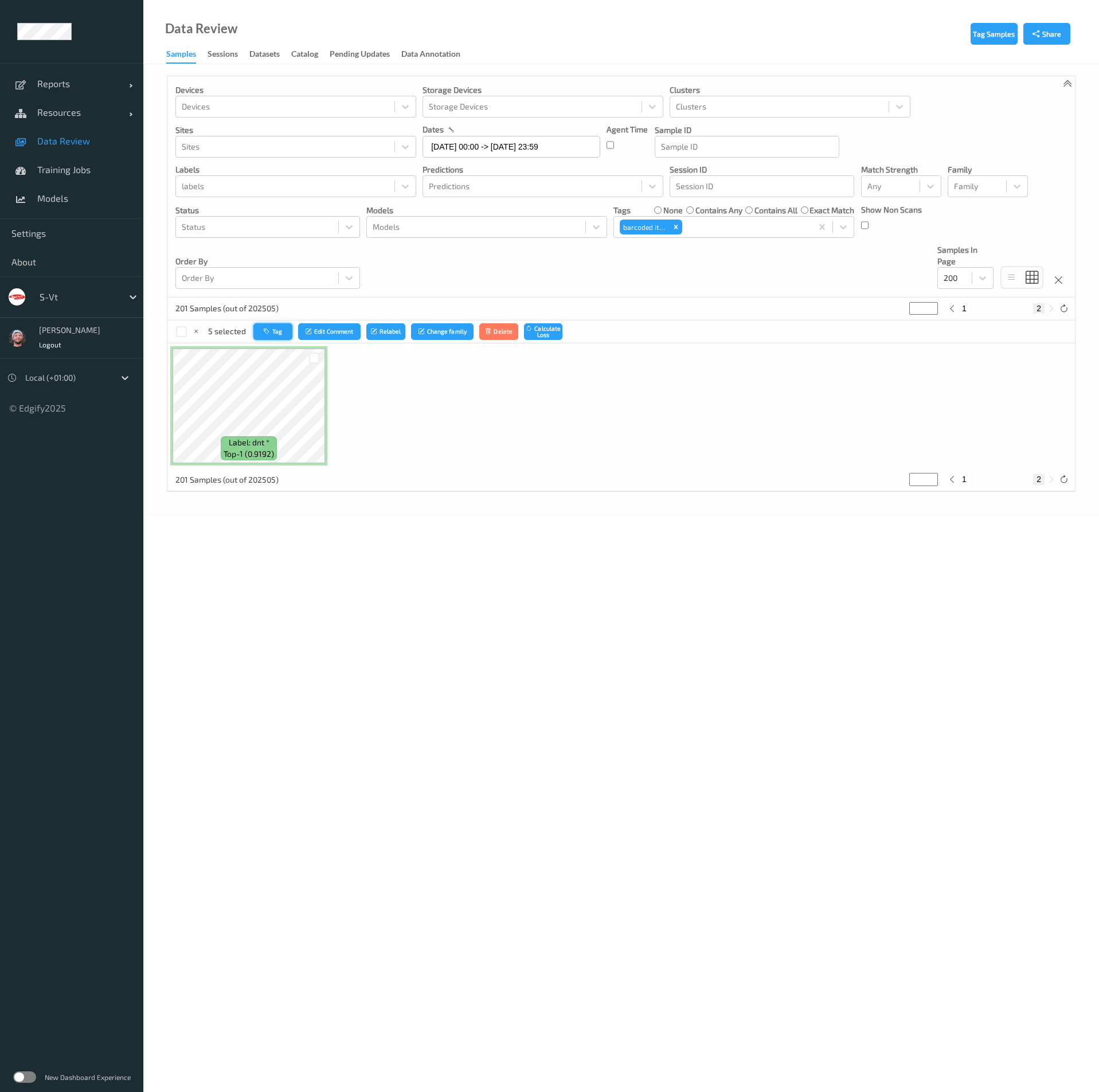
click at [262, 325] on button "Tag" at bounding box center [273, 332] width 39 height 17
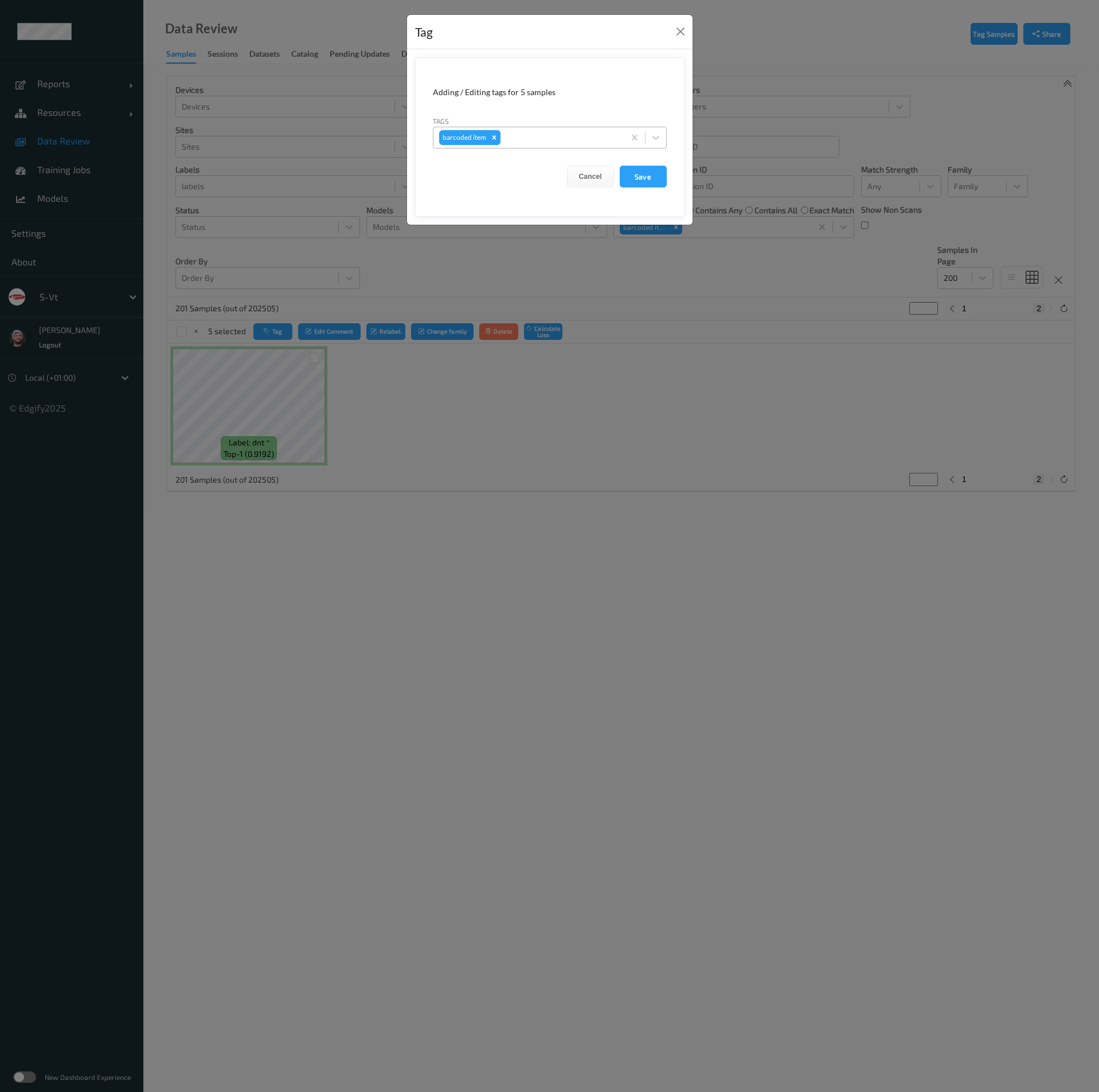
click at [493, 136] on icon "Remove barcoded item" at bounding box center [493, 137] width 8 height 8
type input "ho"
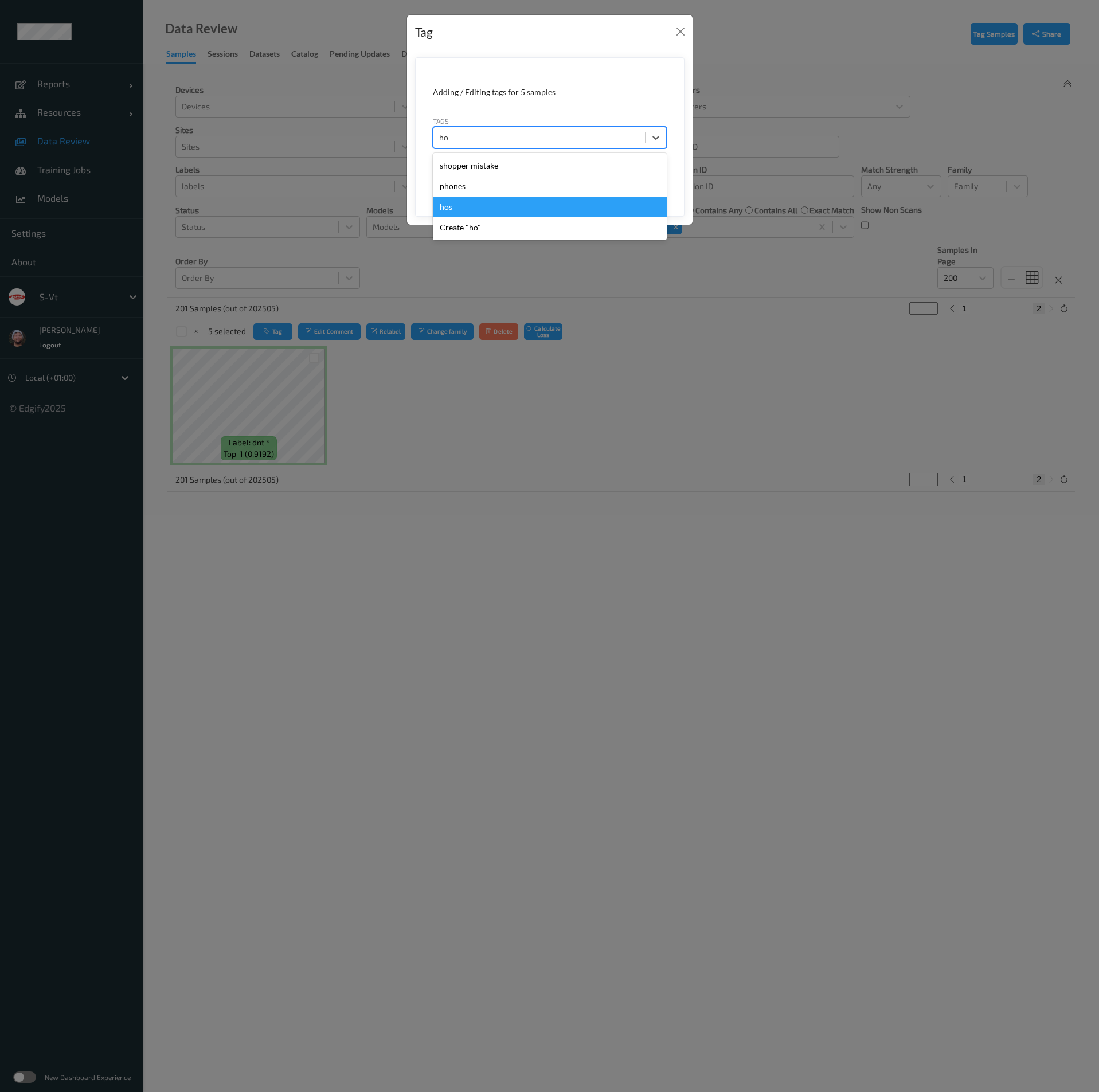
click at [452, 207] on div "hos" at bounding box center [550, 207] width 234 height 20
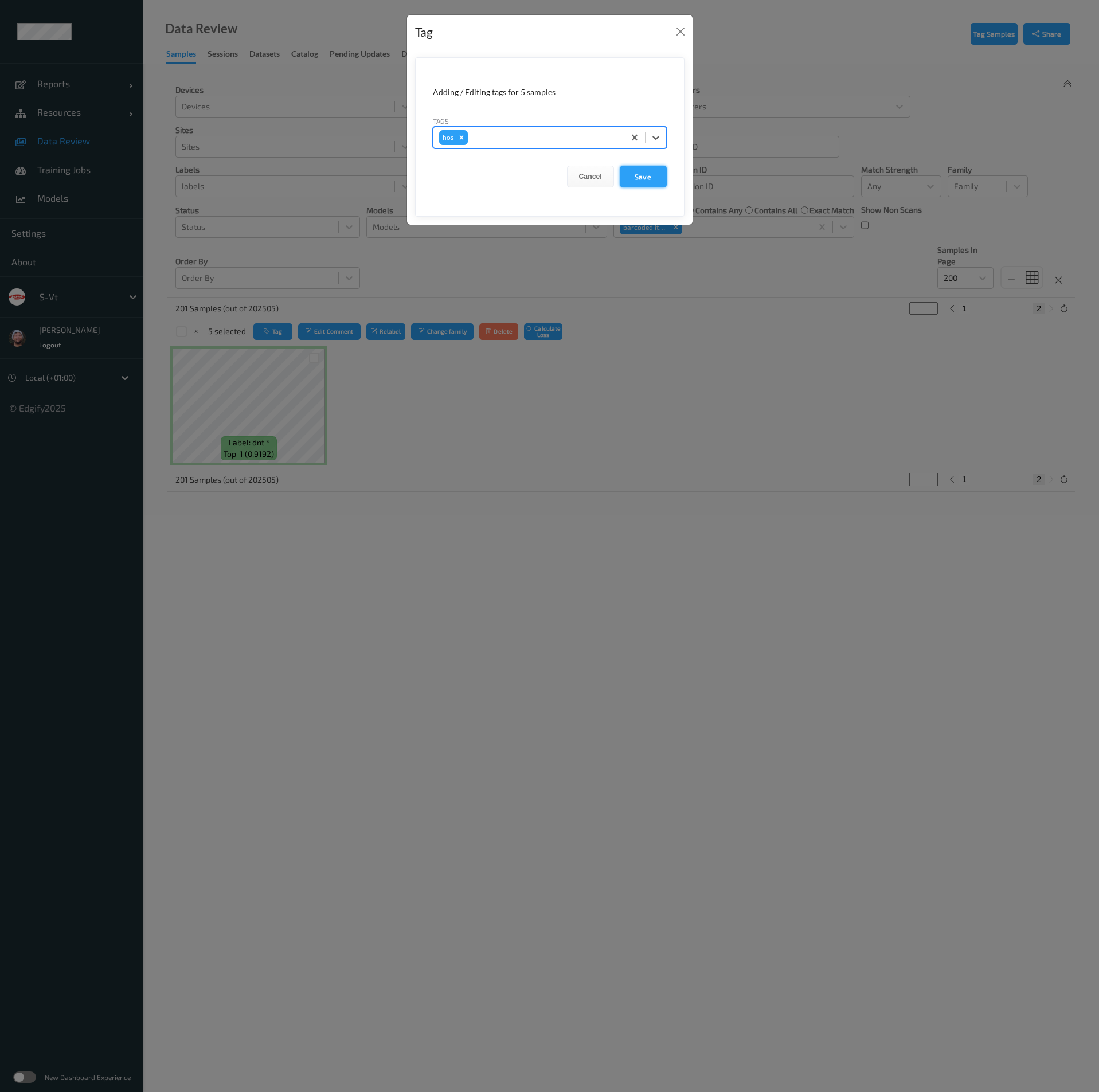
click at [637, 169] on button "Save" at bounding box center [643, 177] width 47 height 22
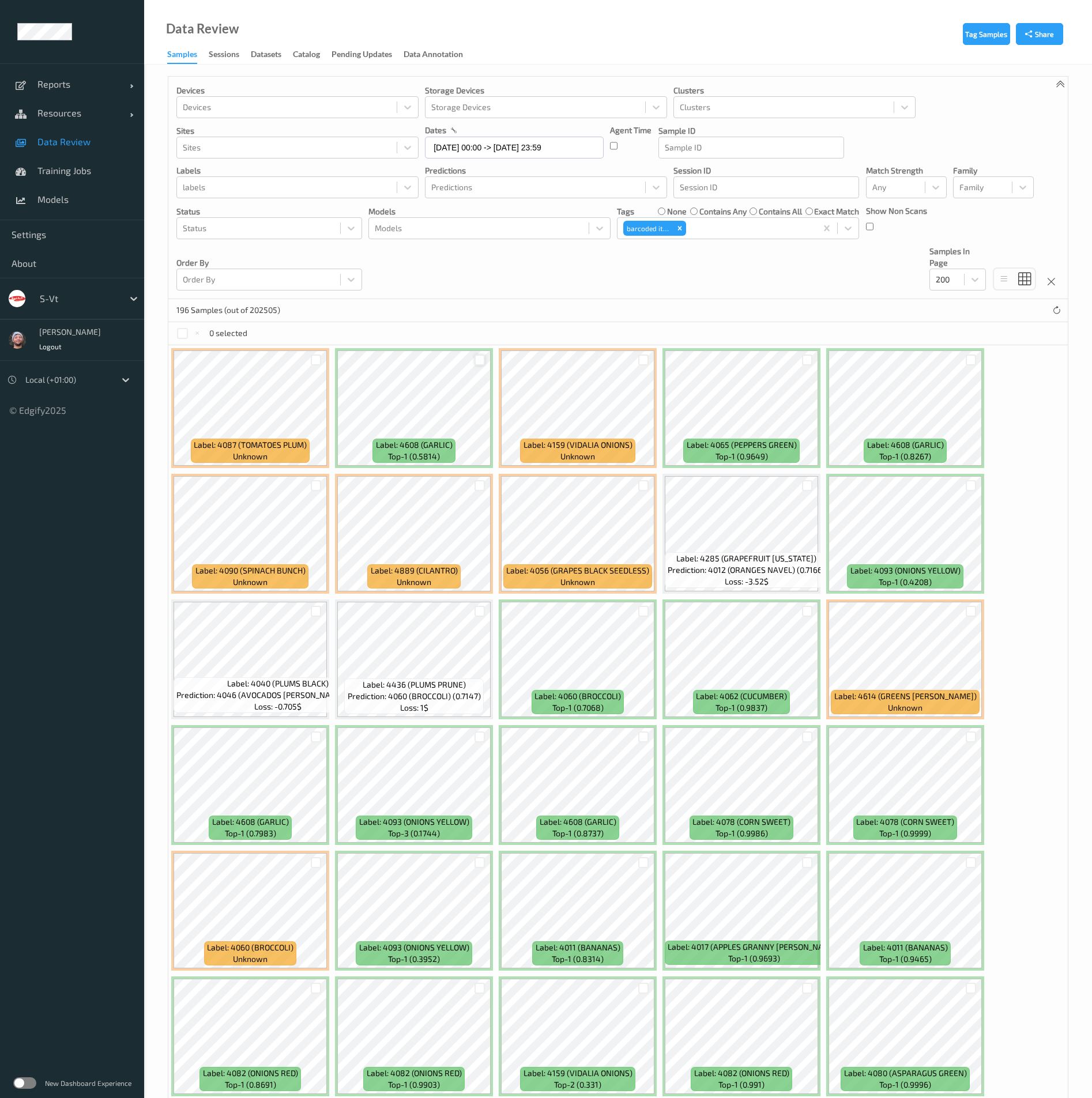
click at [480, 357] on div at bounding box center [481, 360] width 11 height 11
click at [645, 364] on div at bounding box center [644, 360] width 11 height 11
click at [971, 353] on div at bounding box center [971, 360] width 22 height 19
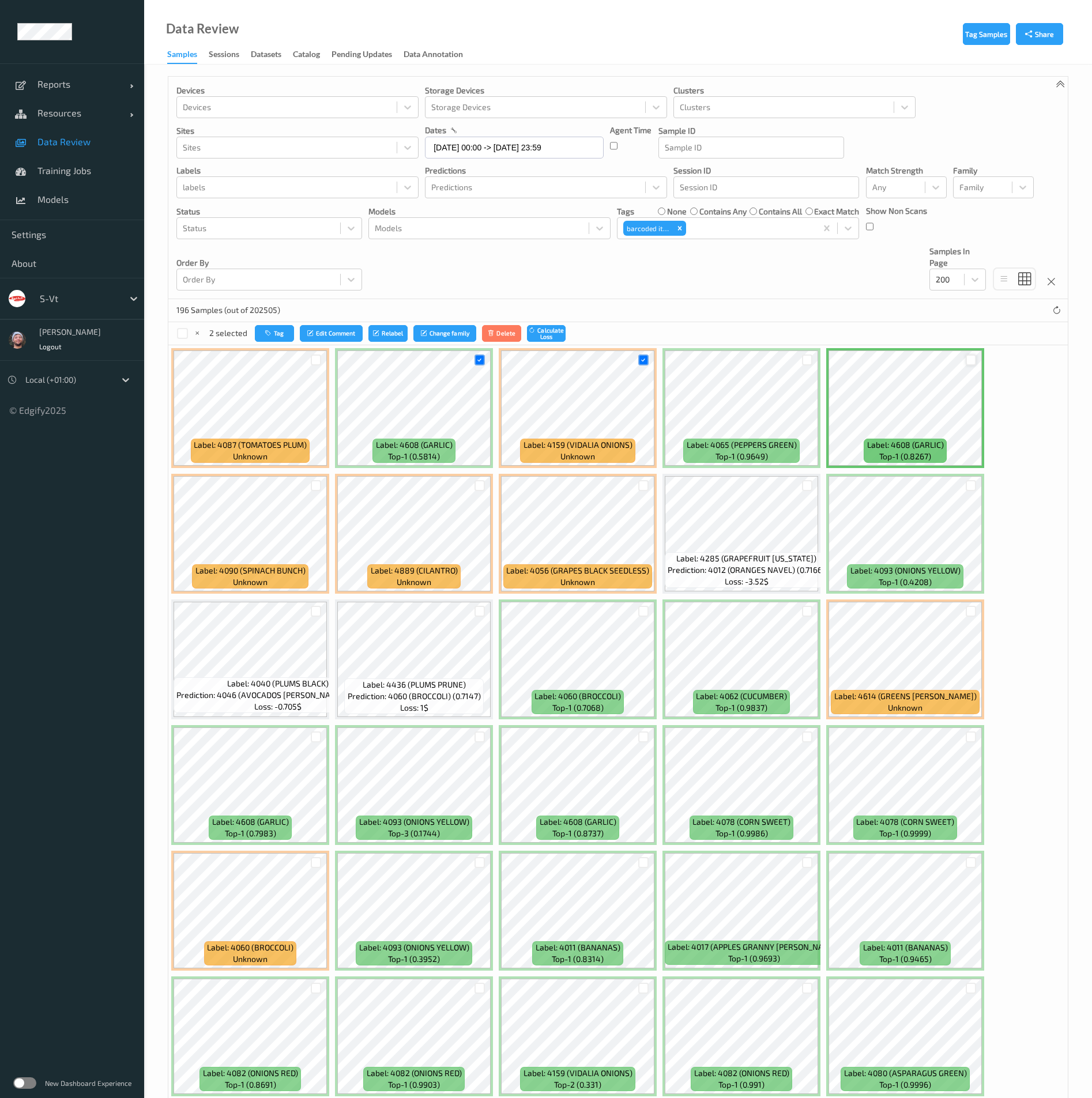
click at [971, 356] on div at bounding box center [971, 360] width 11 height 11
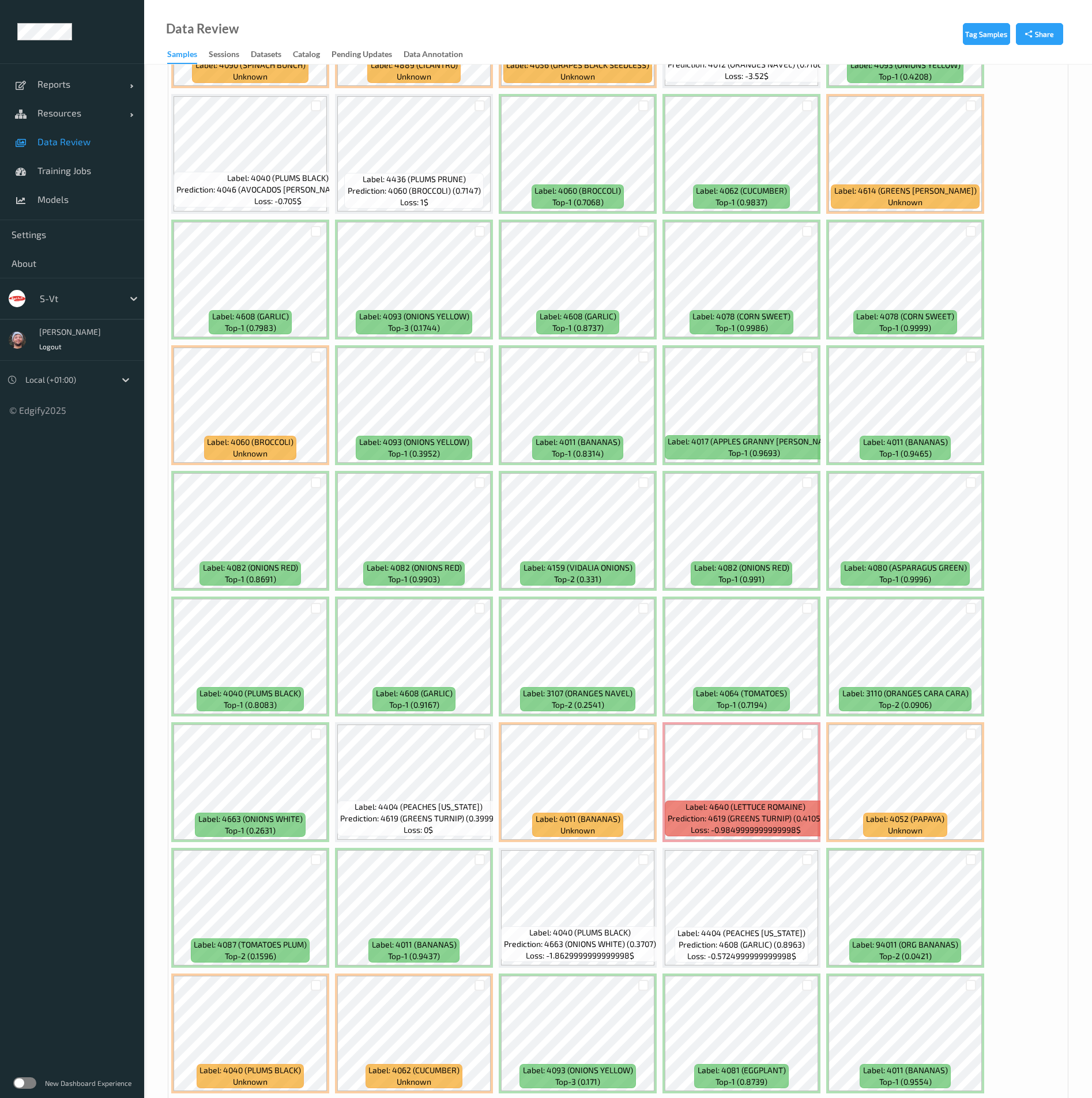
scroll to position [518, 0]
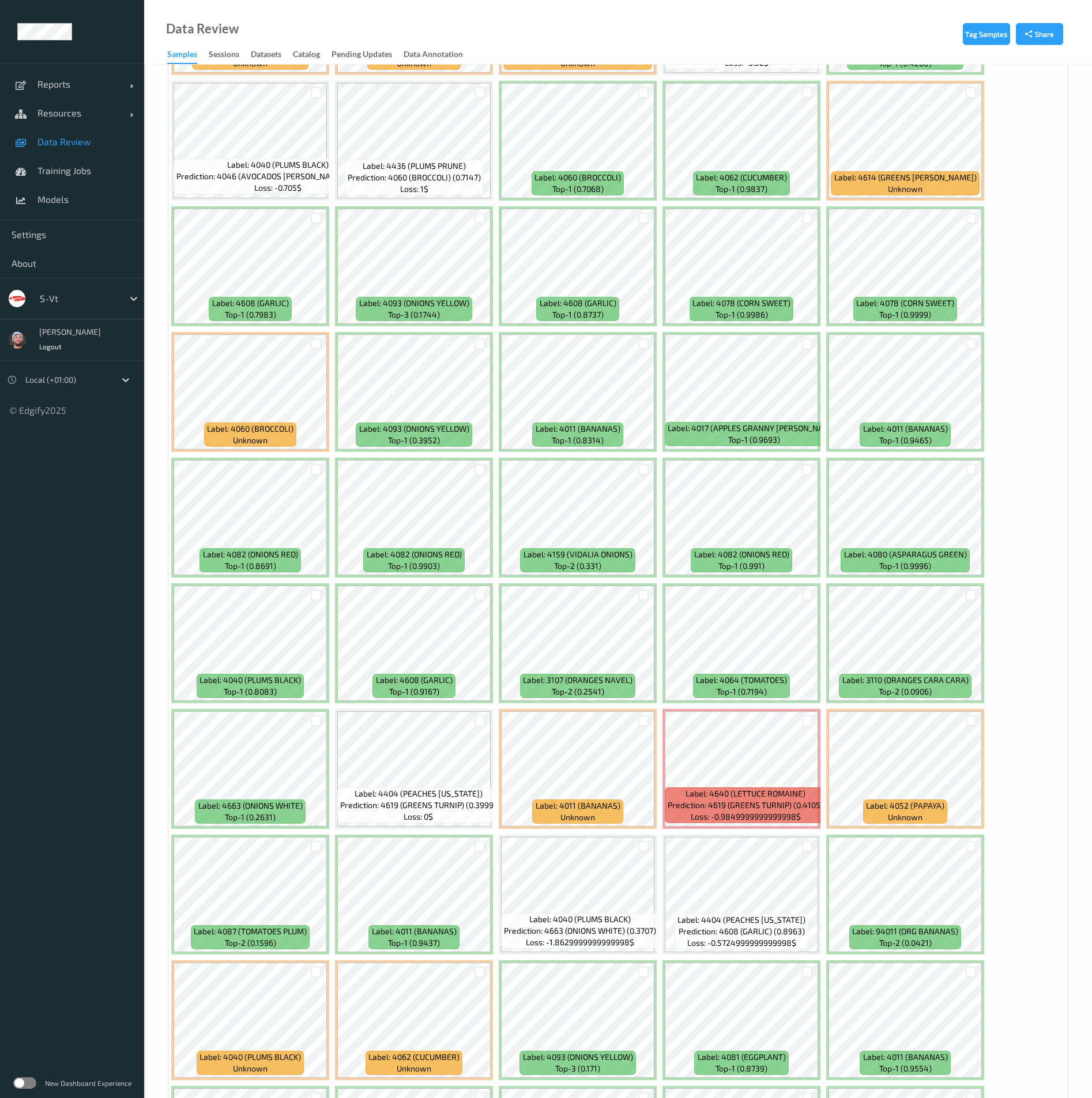
click at [486, 601] on div at bounding box center [480, 595] width 22 height 19
click at [478, 592] on div at bounding box center [481, 595] width 11 height 11
click at [312, 470] on div at bounding box center [316, 469] width 11 height 11
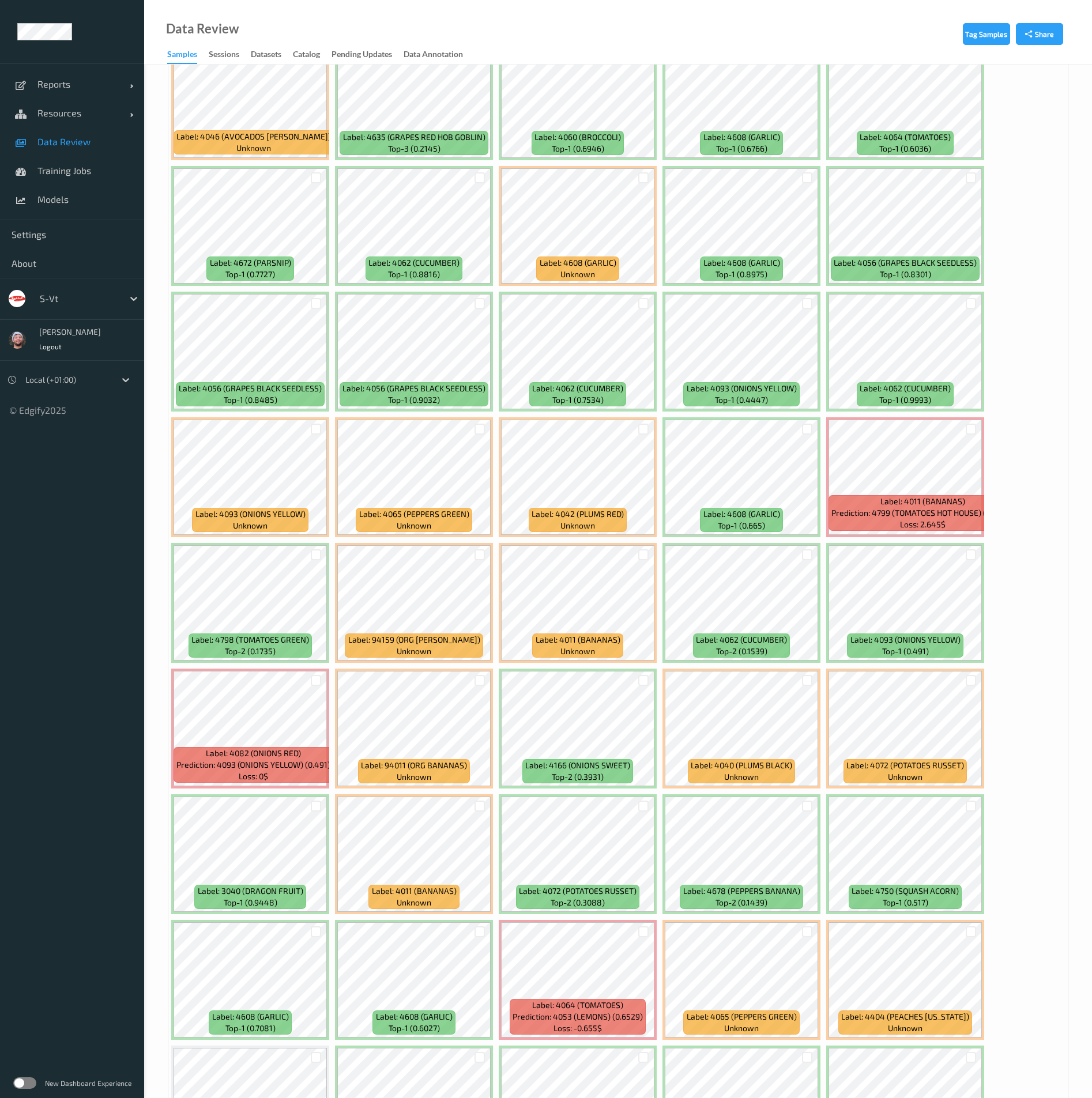
scroll to position [2248, 0]
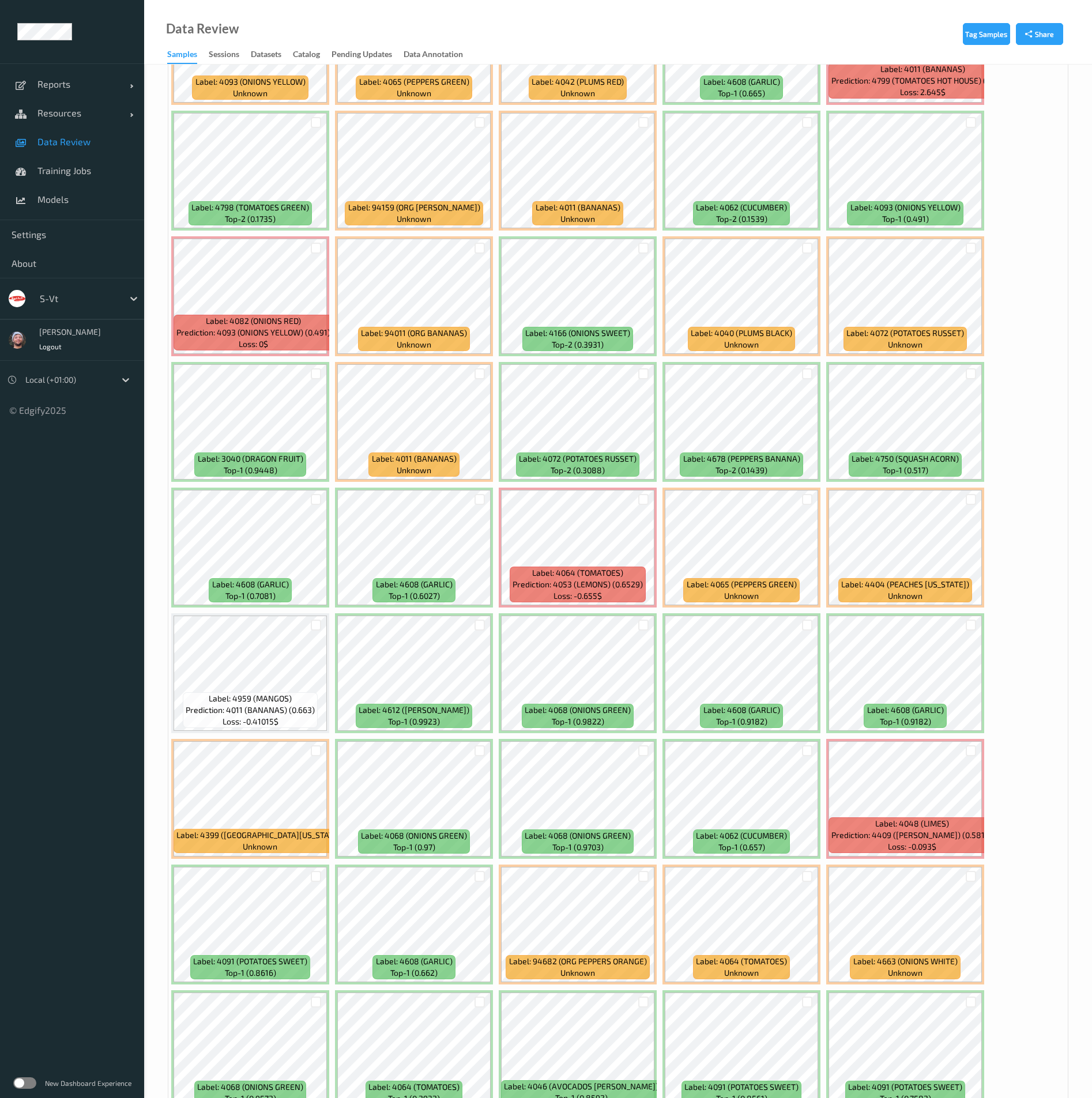
click at [317, 495] on div at bounding box center [316, 500] width 11 height 11
click at [478, 502] on div at bounding box center [481, 500] width 11 height 11
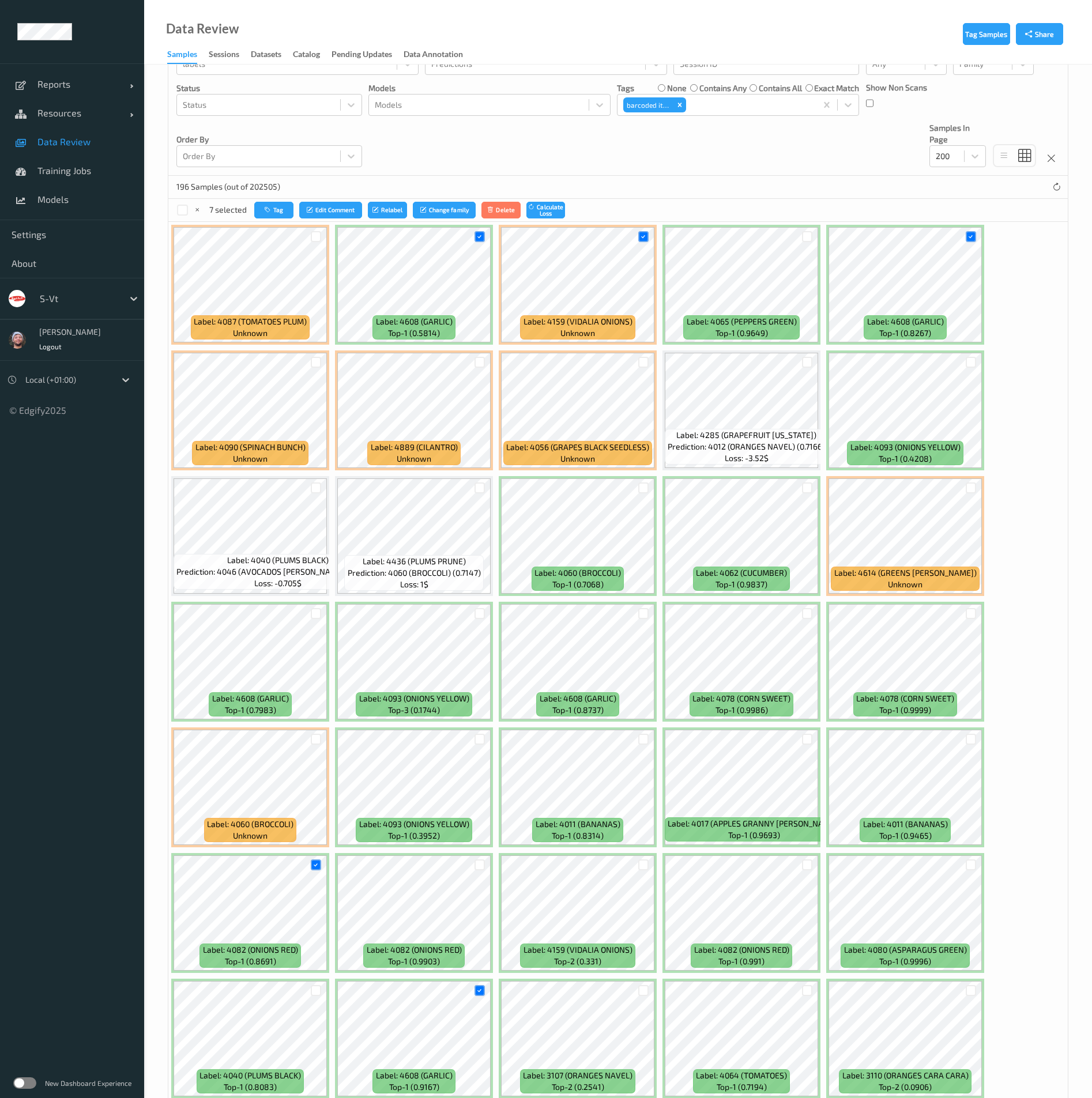
scroll to position [84, 0]
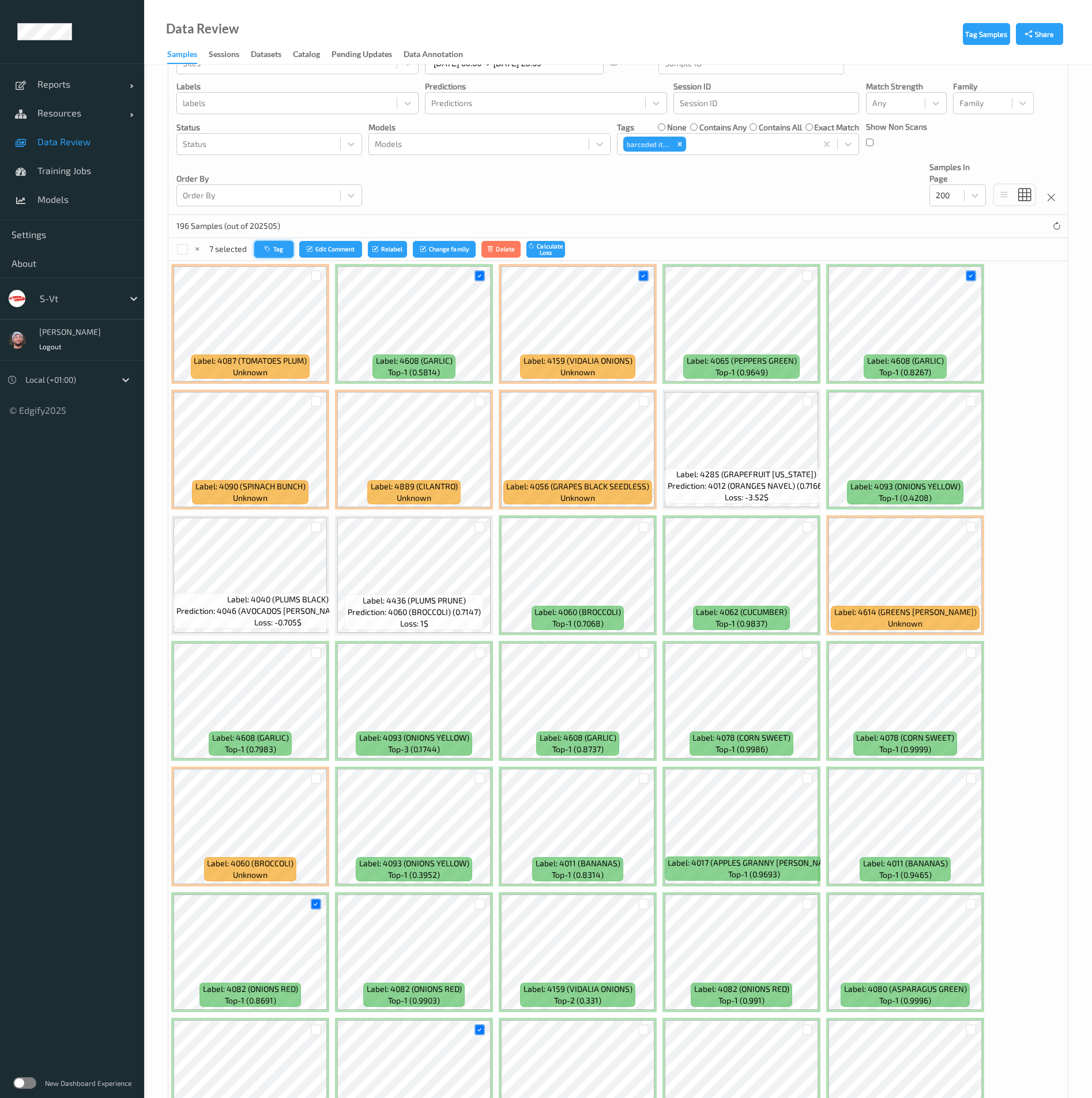
click at [273, 242] on button "Tag" at bounding box center [274, 249] width 39 height 17
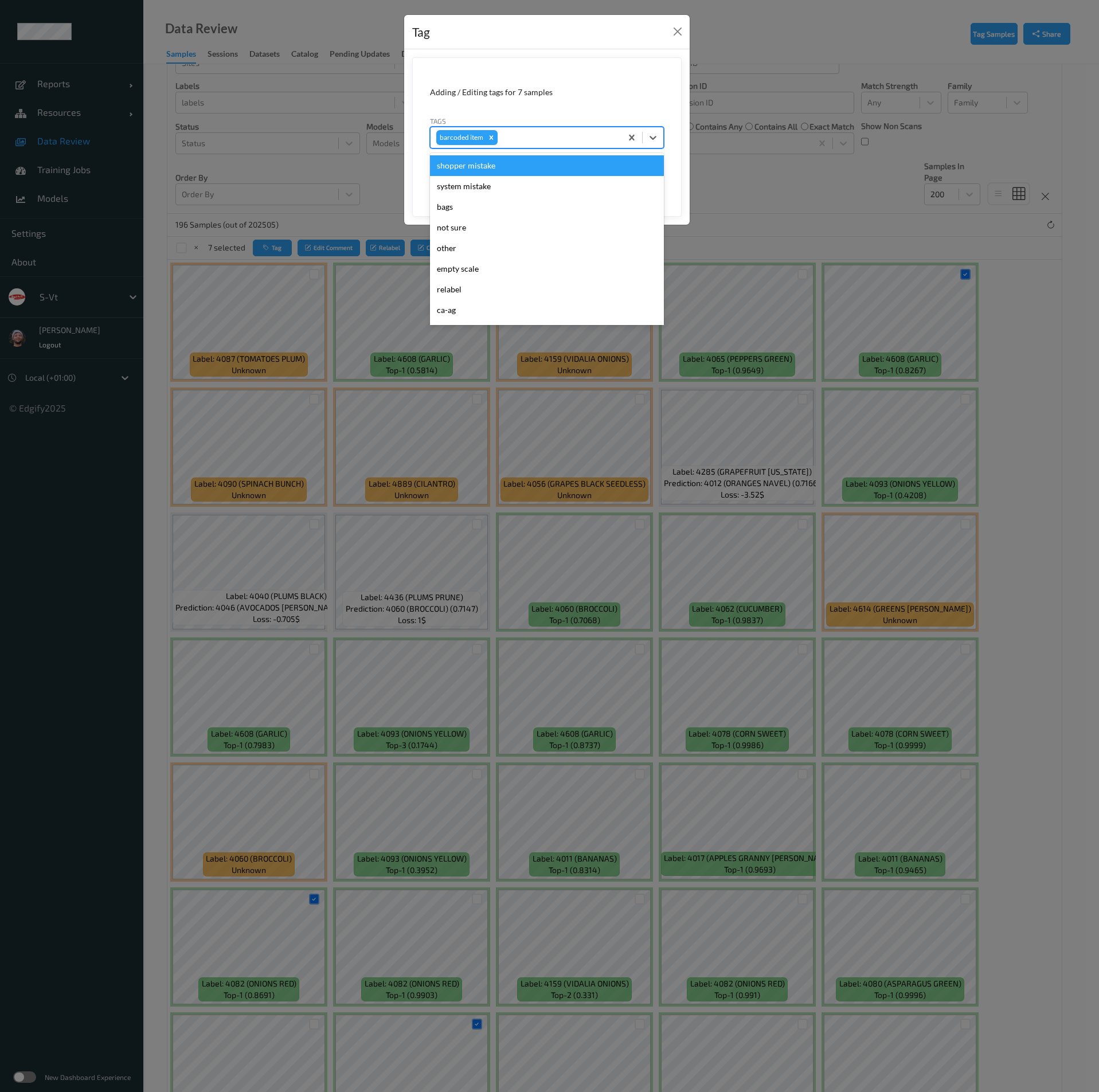
click at [519, 137] on div at bounding box center [558, 137] width 116 height 14
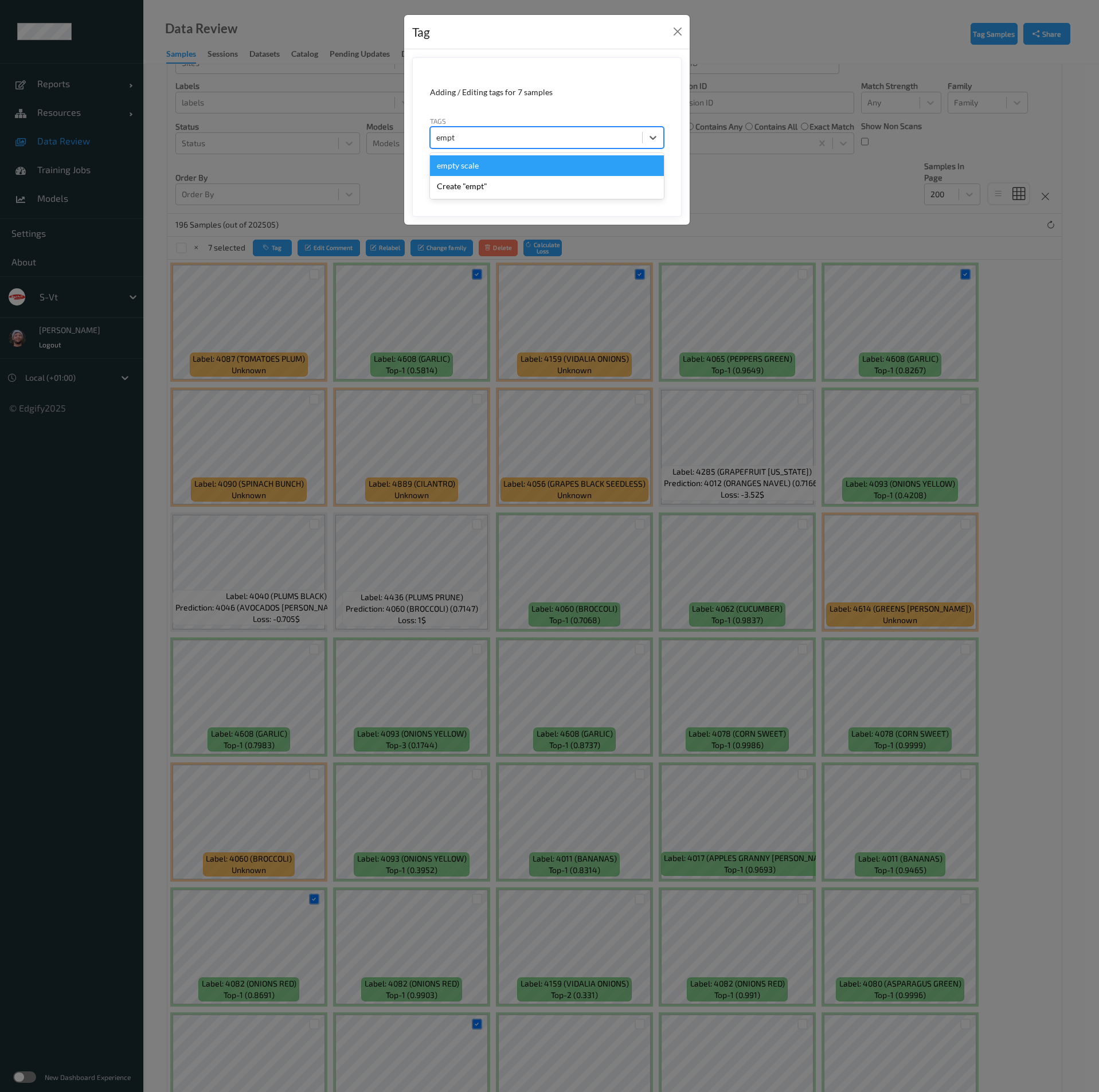
type input "empty"
click at [617, 166] on button "Save" at bounding box center [640, 177] width 47 height 22
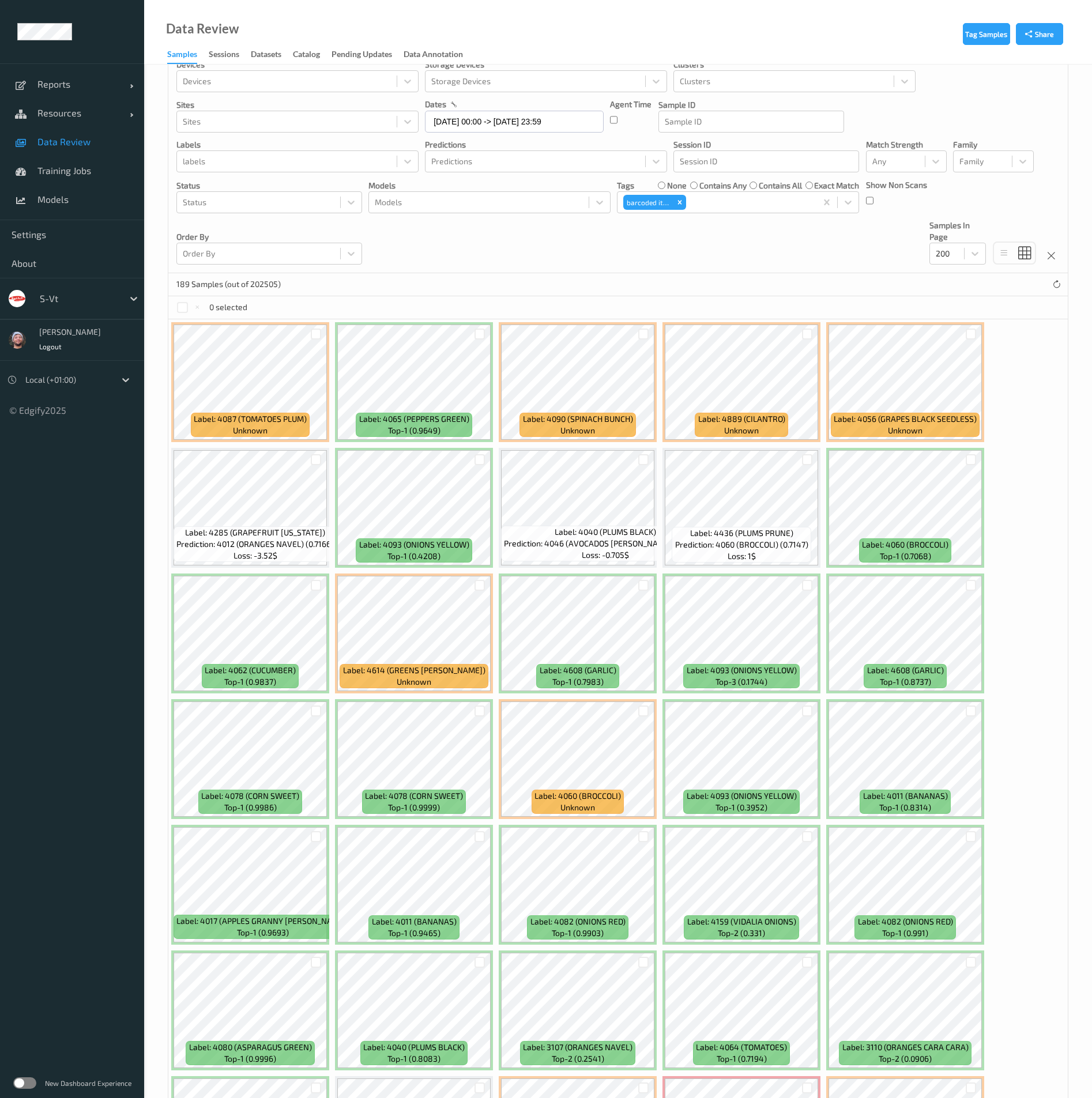
scroll to position [0, 0]
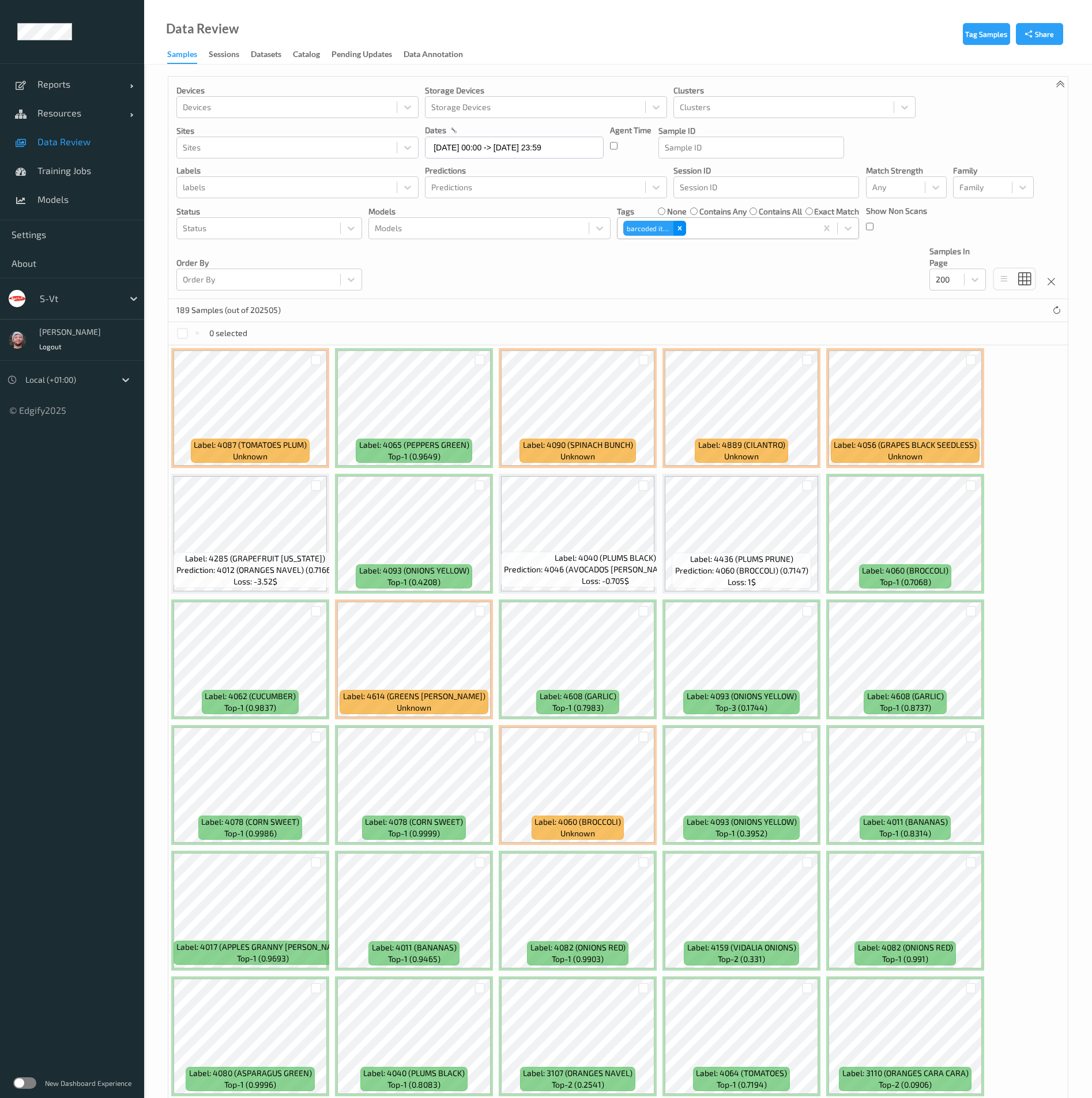
click at [677, 224] on icon "Remove barcoded item" at bounding box center [680, 228] width 8 height 8
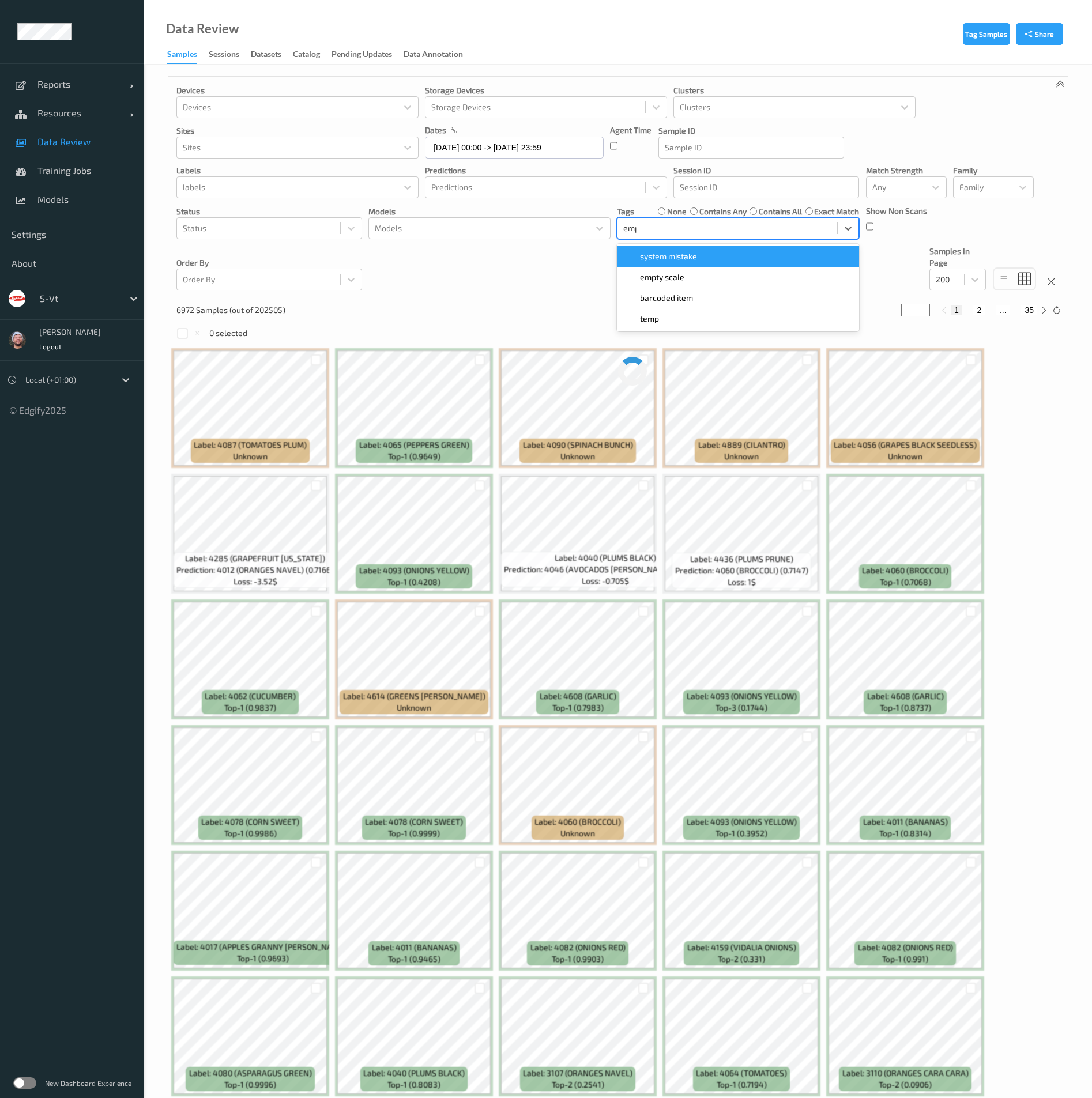
type input "empty"
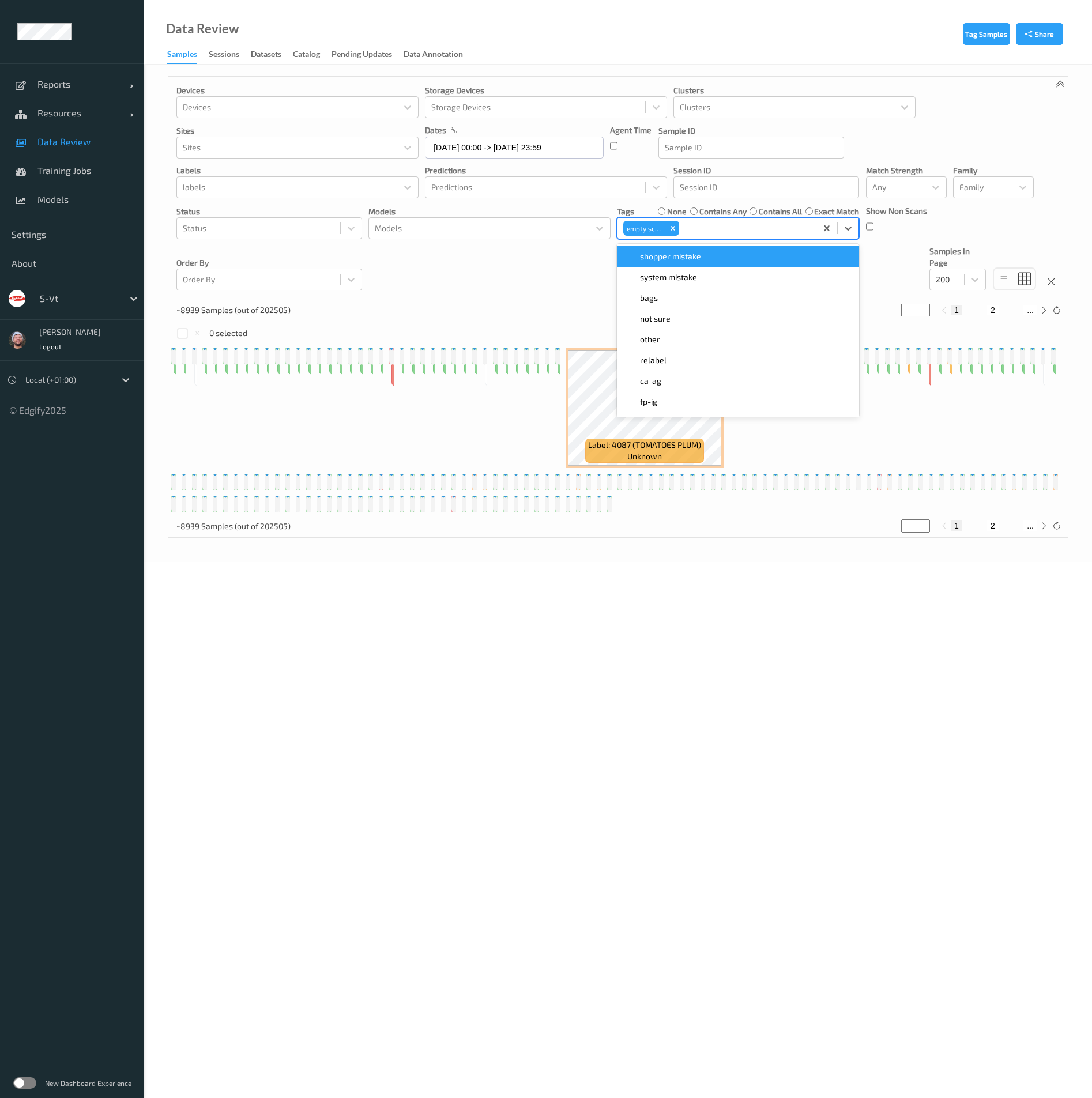
click at [522, 276] on div "Devices Devices Storage Devices Storage Devices Clusters Clusters Sites Sites d…" at bounding box center [619, 188] width 900 height 223
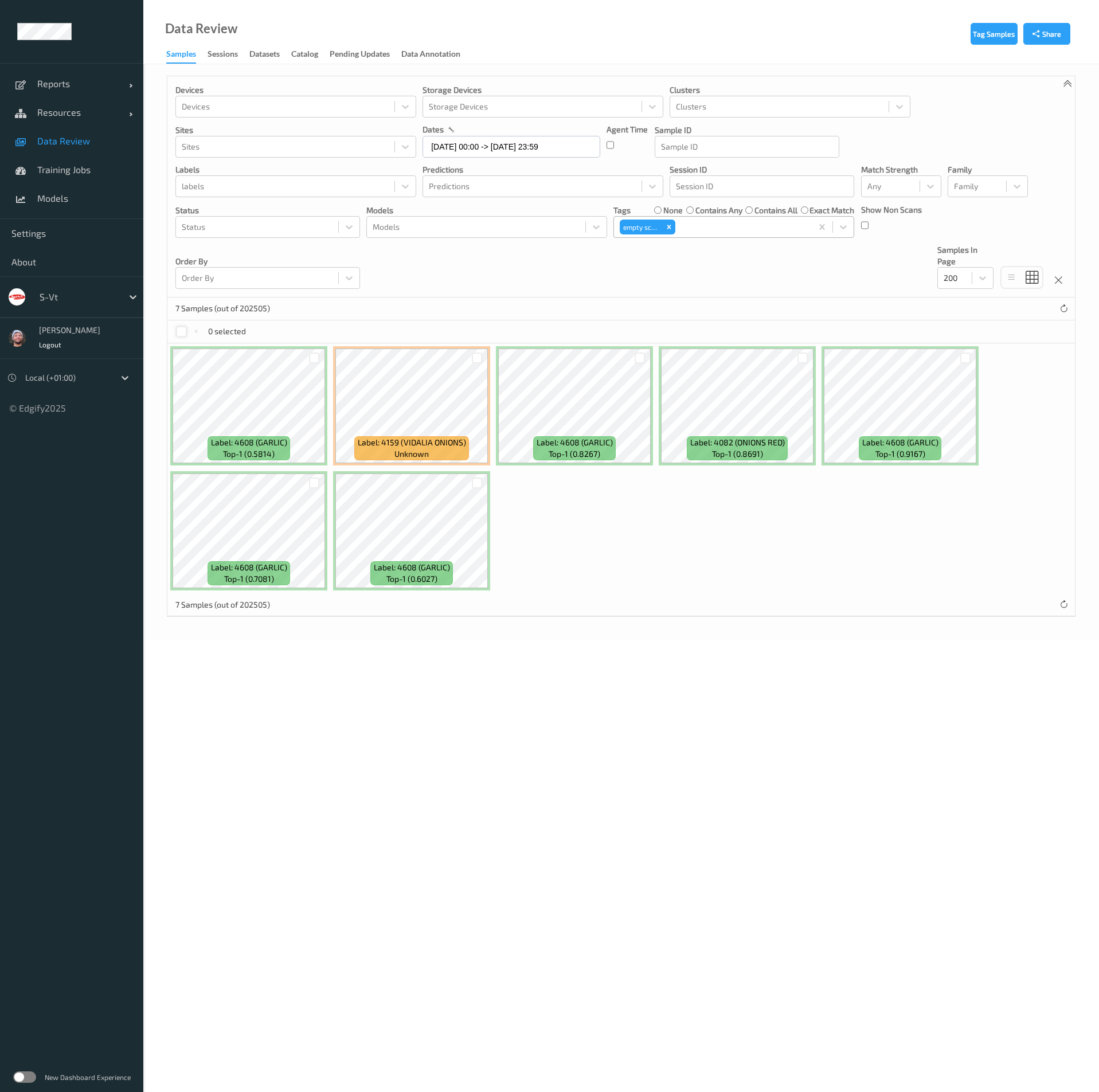
click at [176, 335] on div at bounding box center [182, 332] width 11 height 11
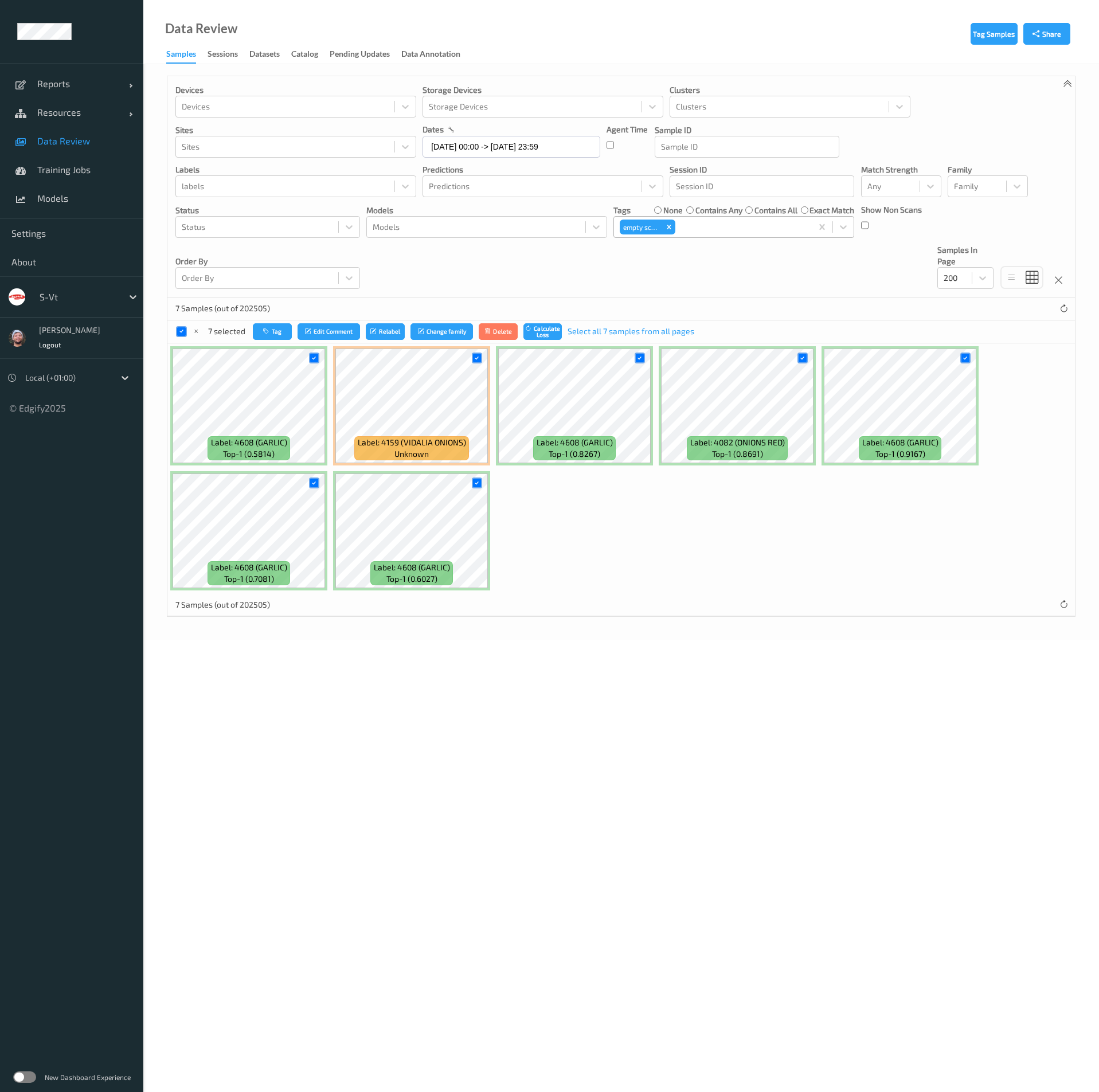
click at [393, 322] on div "7 selected Tag Edit Comment Relabel Change family Delete Calculate Loss Select …" at bounding box center [621, 331] width 907 height 23
click at [389, 328] on button "Relabel" at bounding box center [385, 332] width 39 height 17
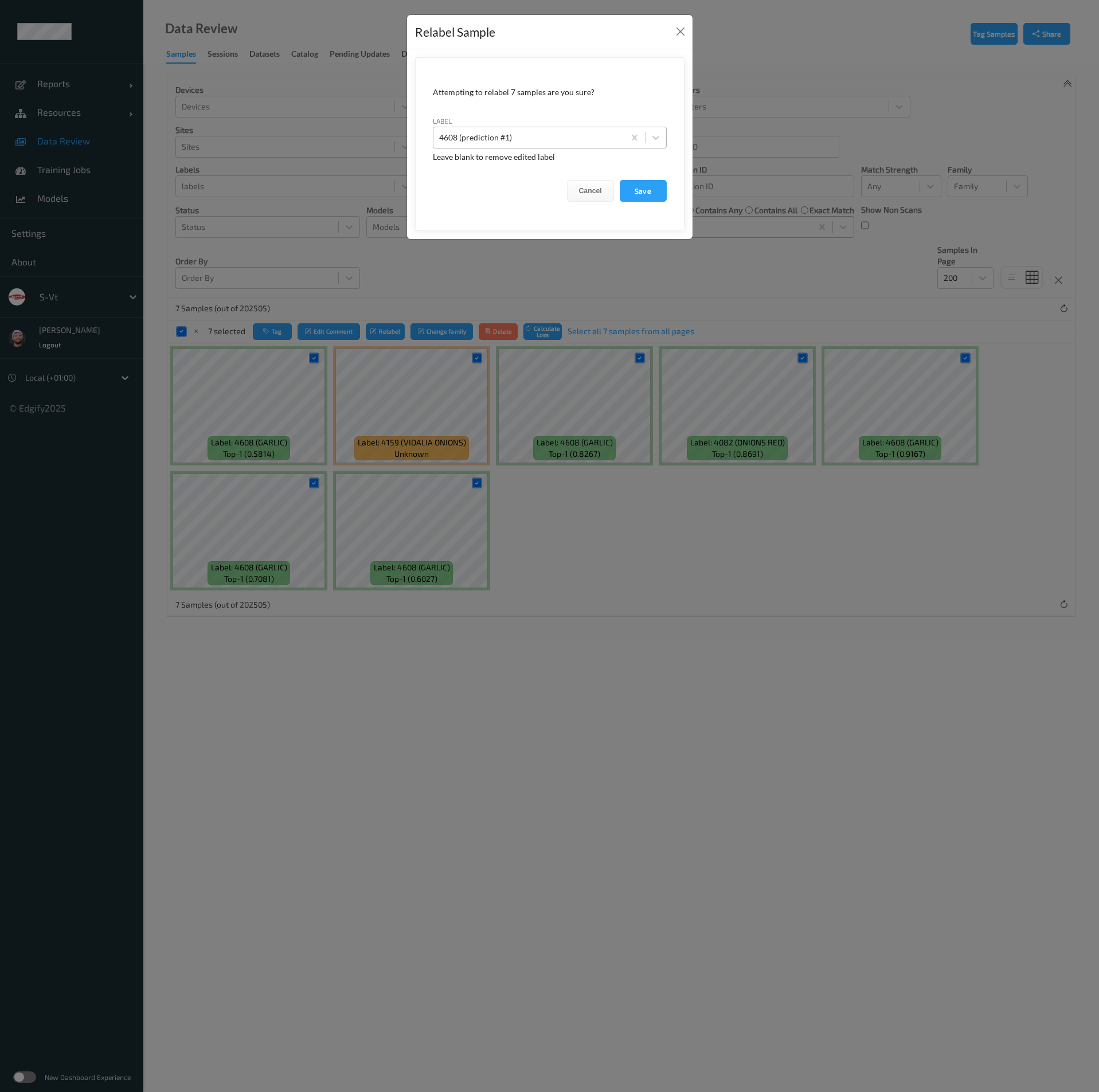
click at [526, 137] on div at bounding box center [528, 137] width 180 height 14
type input "empty_scale"
click at [620, 180] on button "Save" at bounding box center [643, 191] width 47 height 22
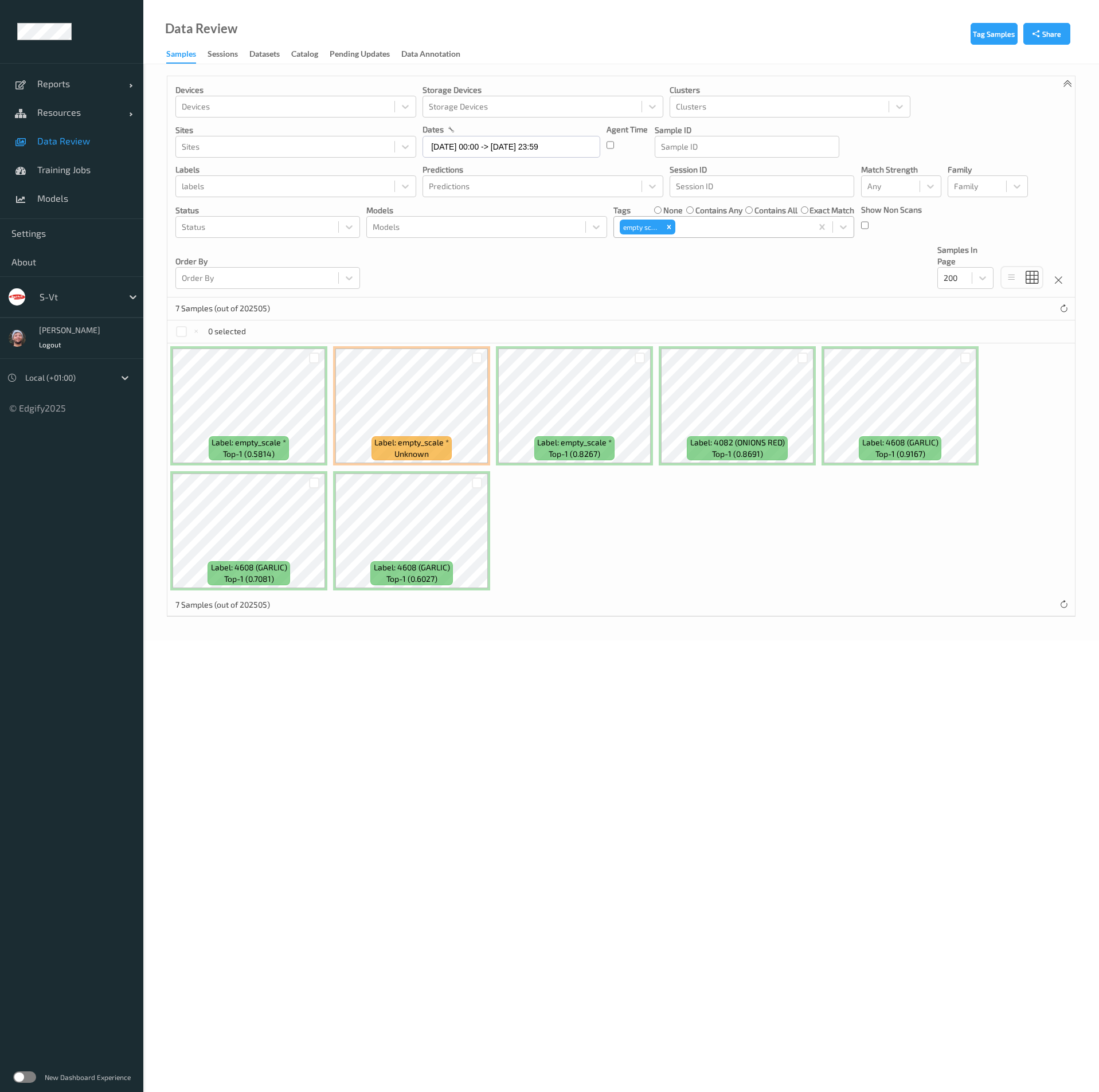
click at [91, 142] on span "Data Review" at bounding box center [84, 141] width 95 height 11
click at [667, 228] on icon "Remove empty scale" at bounding box center [668, 227] width 8 height 8
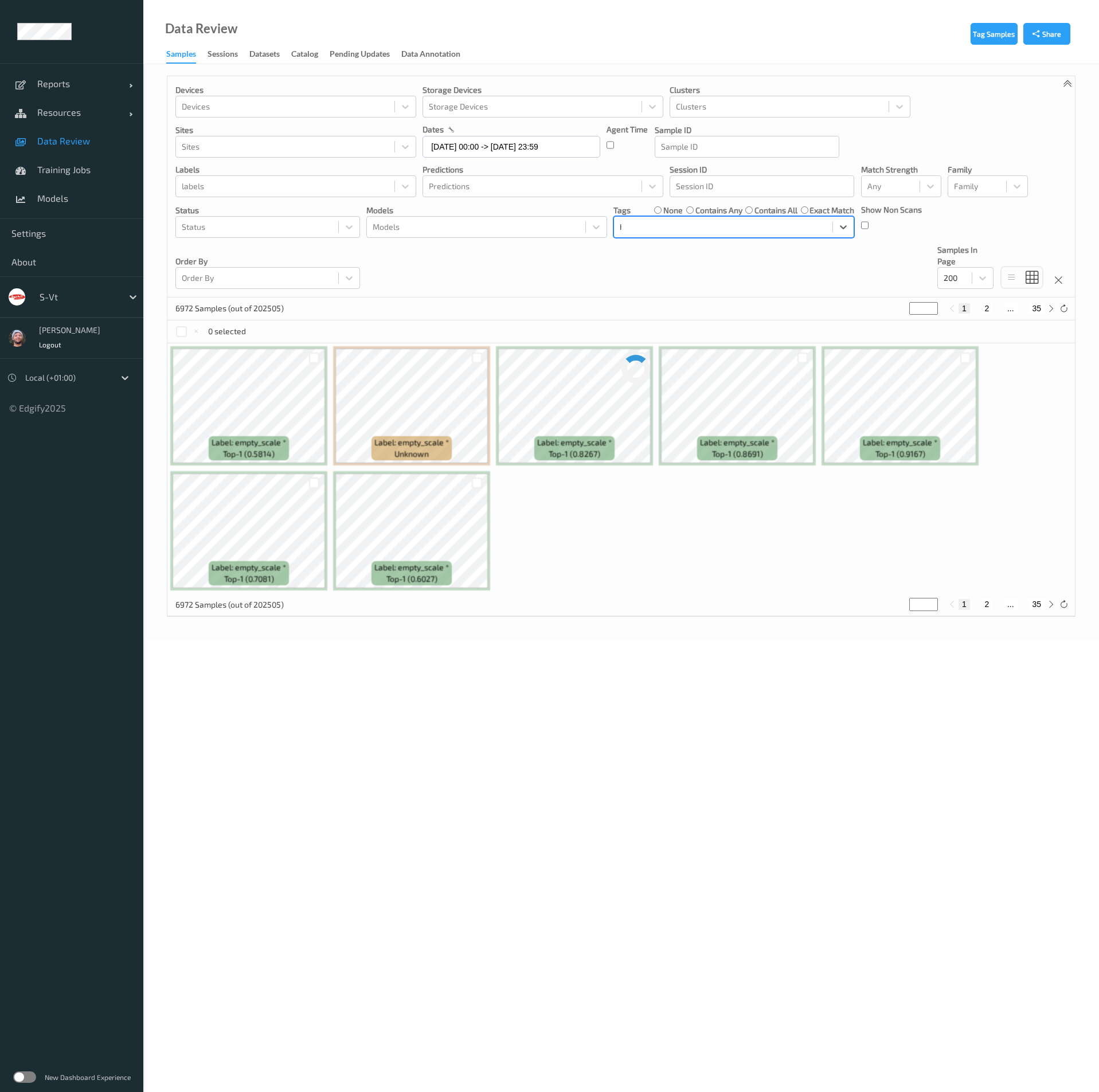
type input "hos"
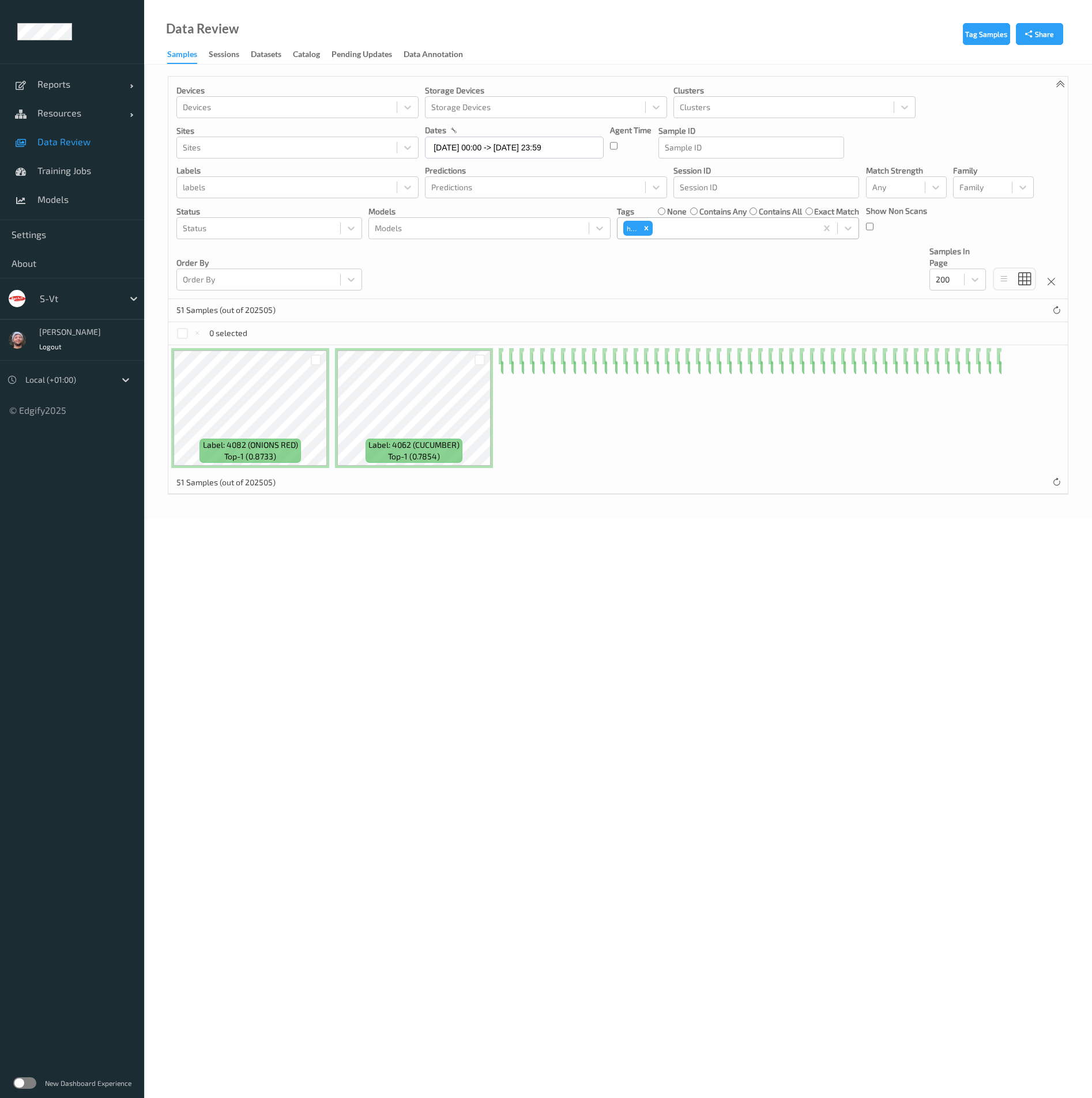
click at [531, 286] on div "Devices Devices Storage Devices Storage Devices Clusters Clusters Sites Sites d…" at bounding box center [619, 188] width 900 height 223
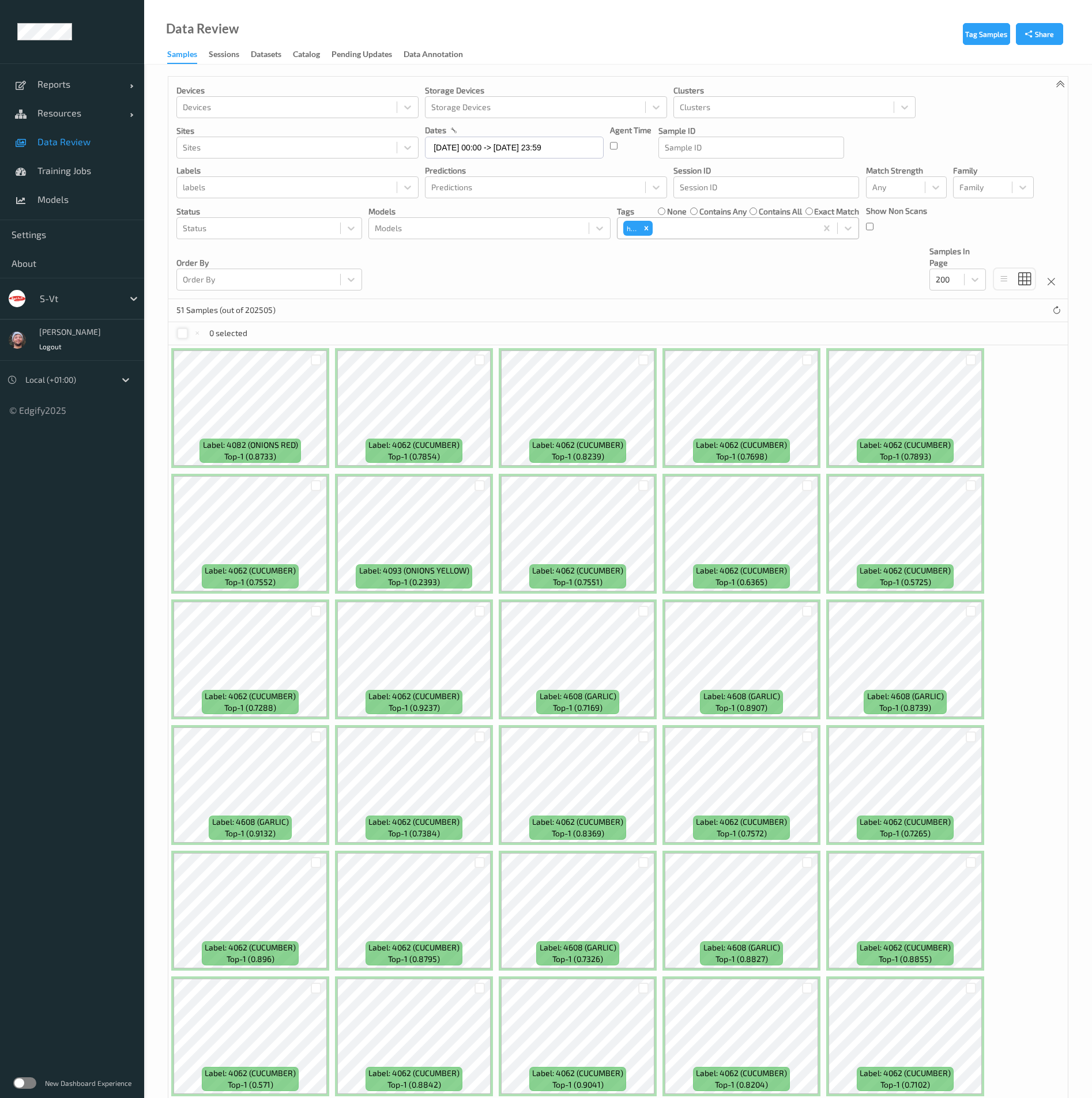
click at [179, 329] on div at bounding box center [183, 334] width 11 height 11
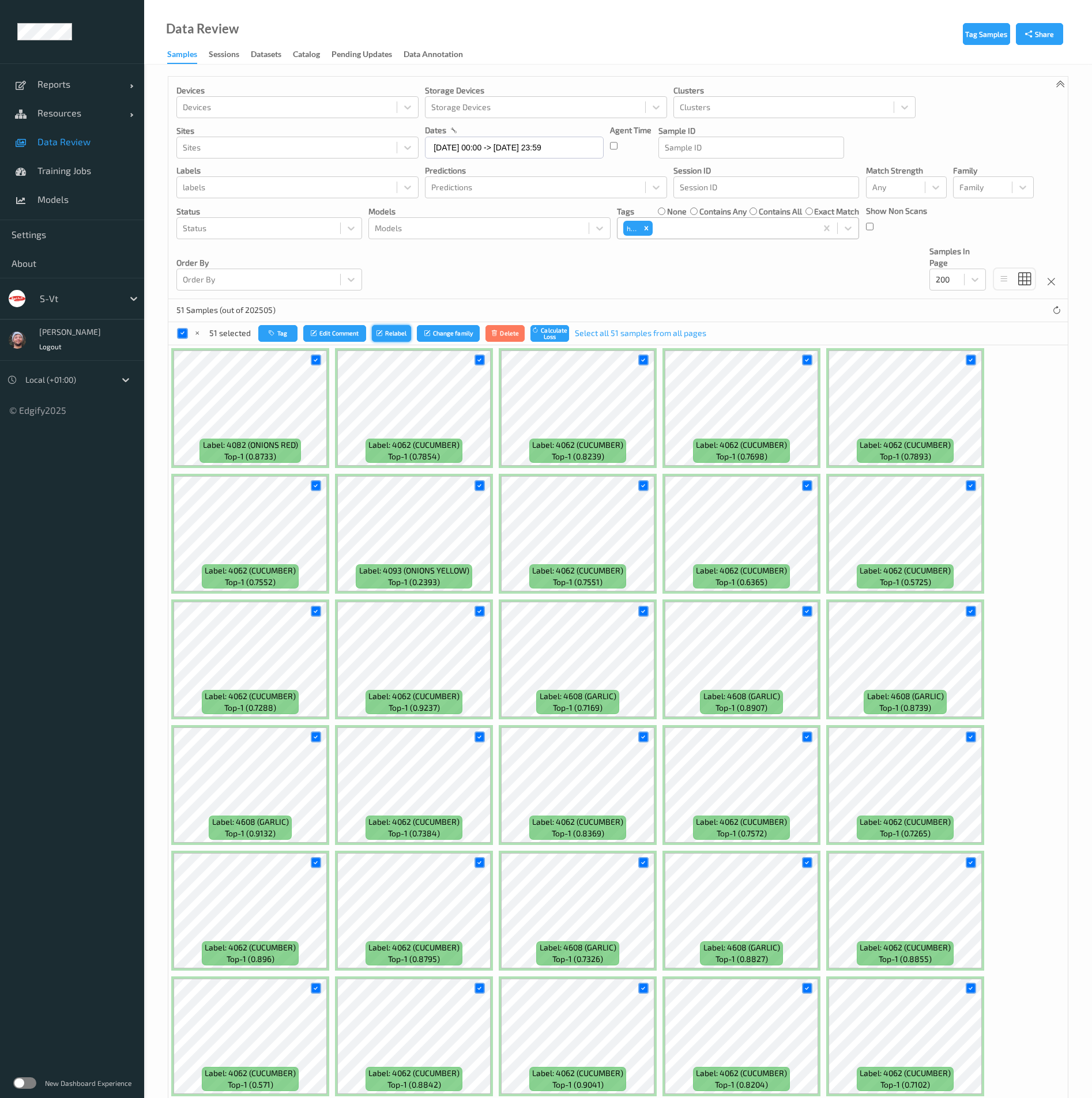
click at [391, 329] on button "Relabel" at bounding box center [392, 334] width 39 height 17
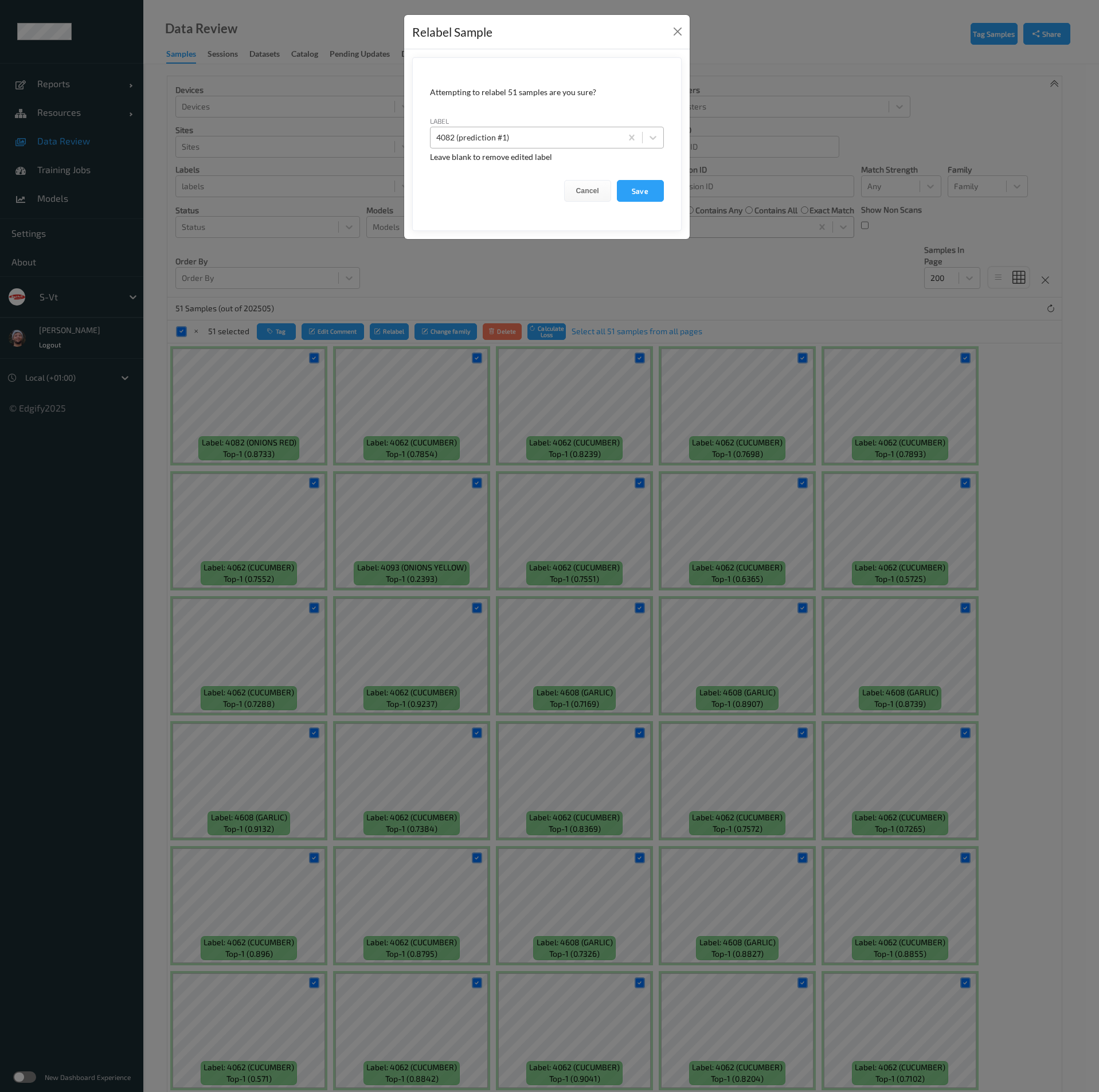
click at [513, 128] on div "4082 (prediction #1)" at bounding box center [526, 137] width 191 height 18
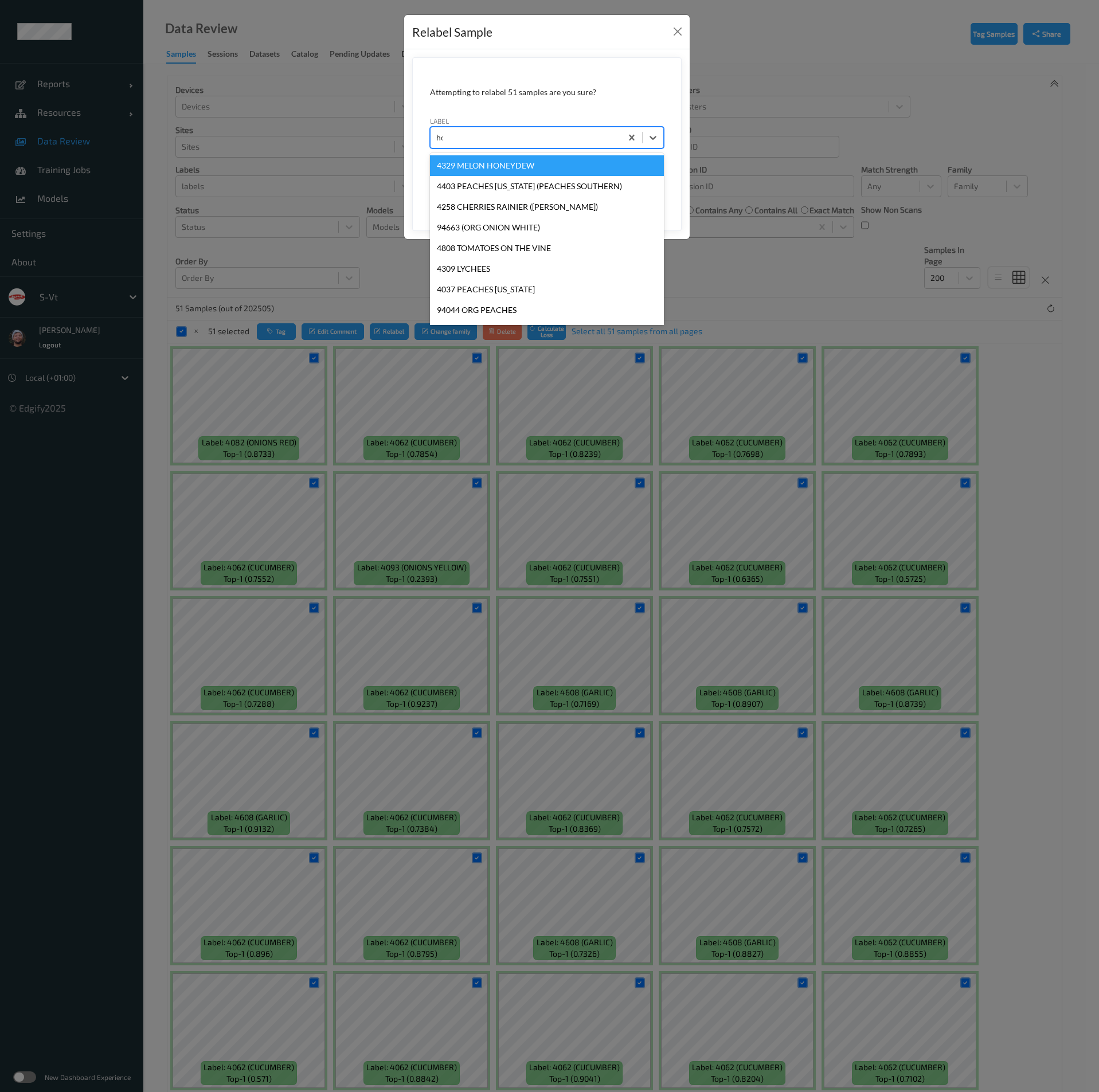
type input "hos"
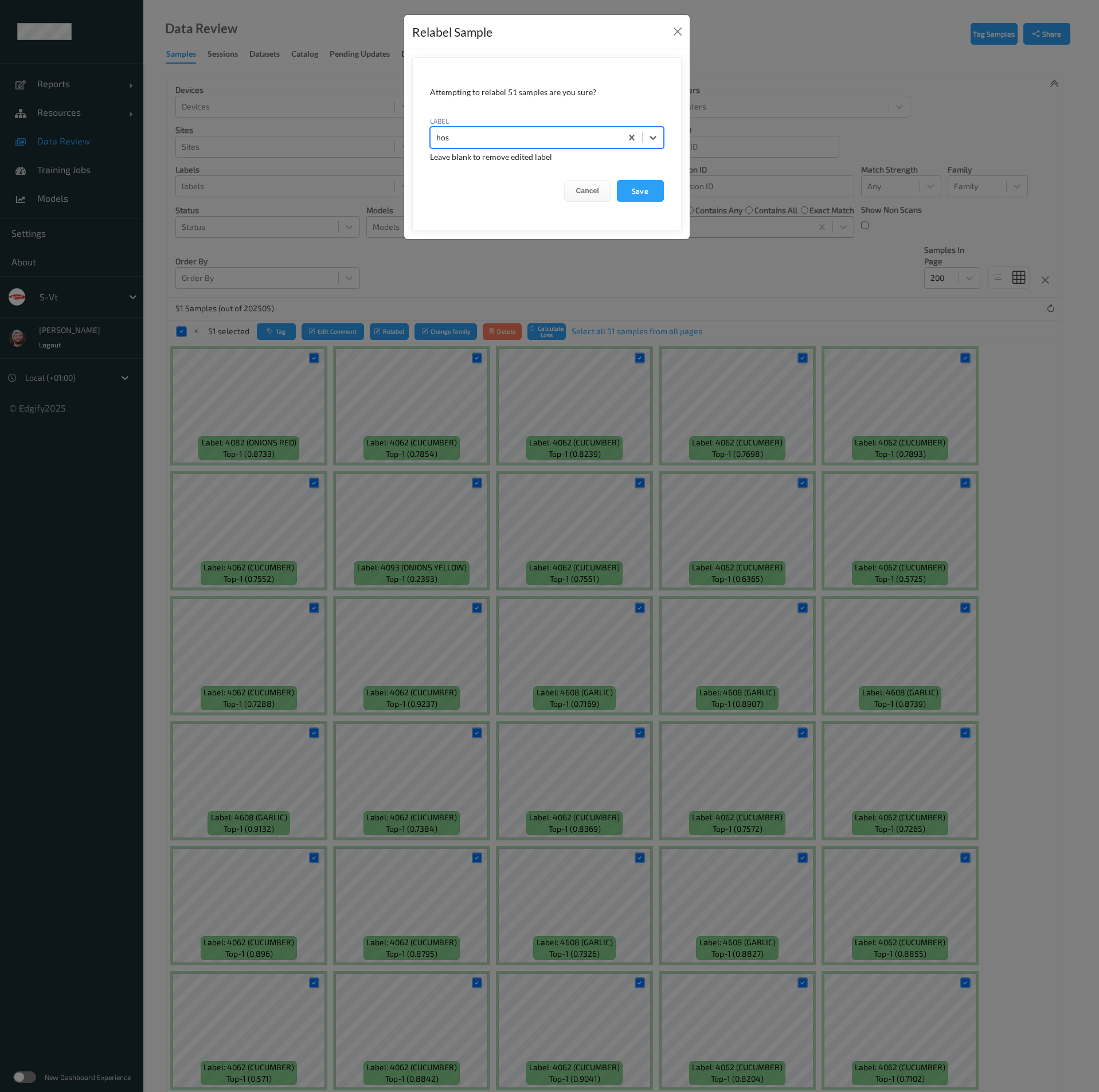
click at [617, 180] on button "Save" at bounding box center [640, 191] width 47 height 22
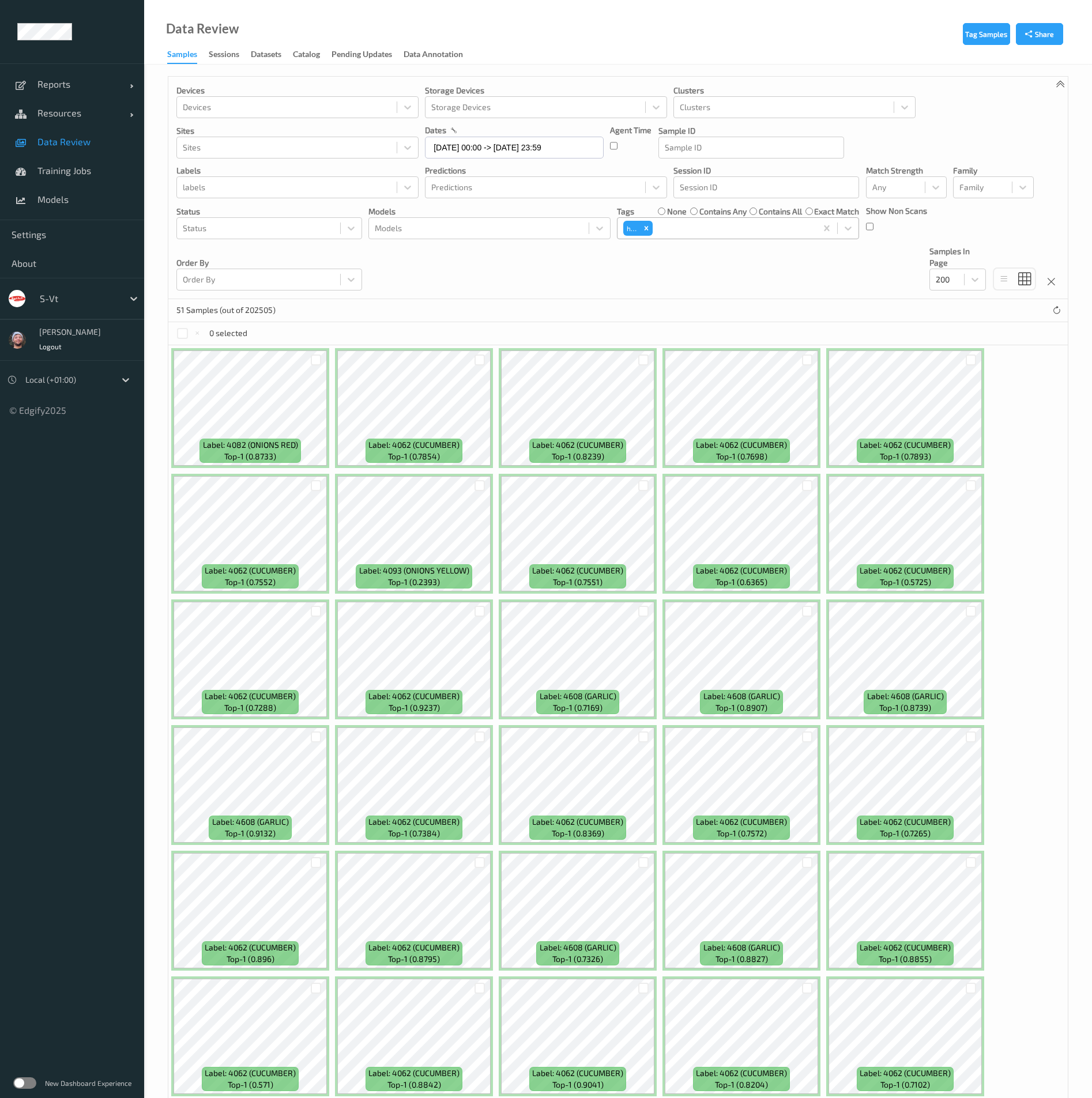
click at [181, 334] on div at bounding box center [183, 334] width 11 height 11
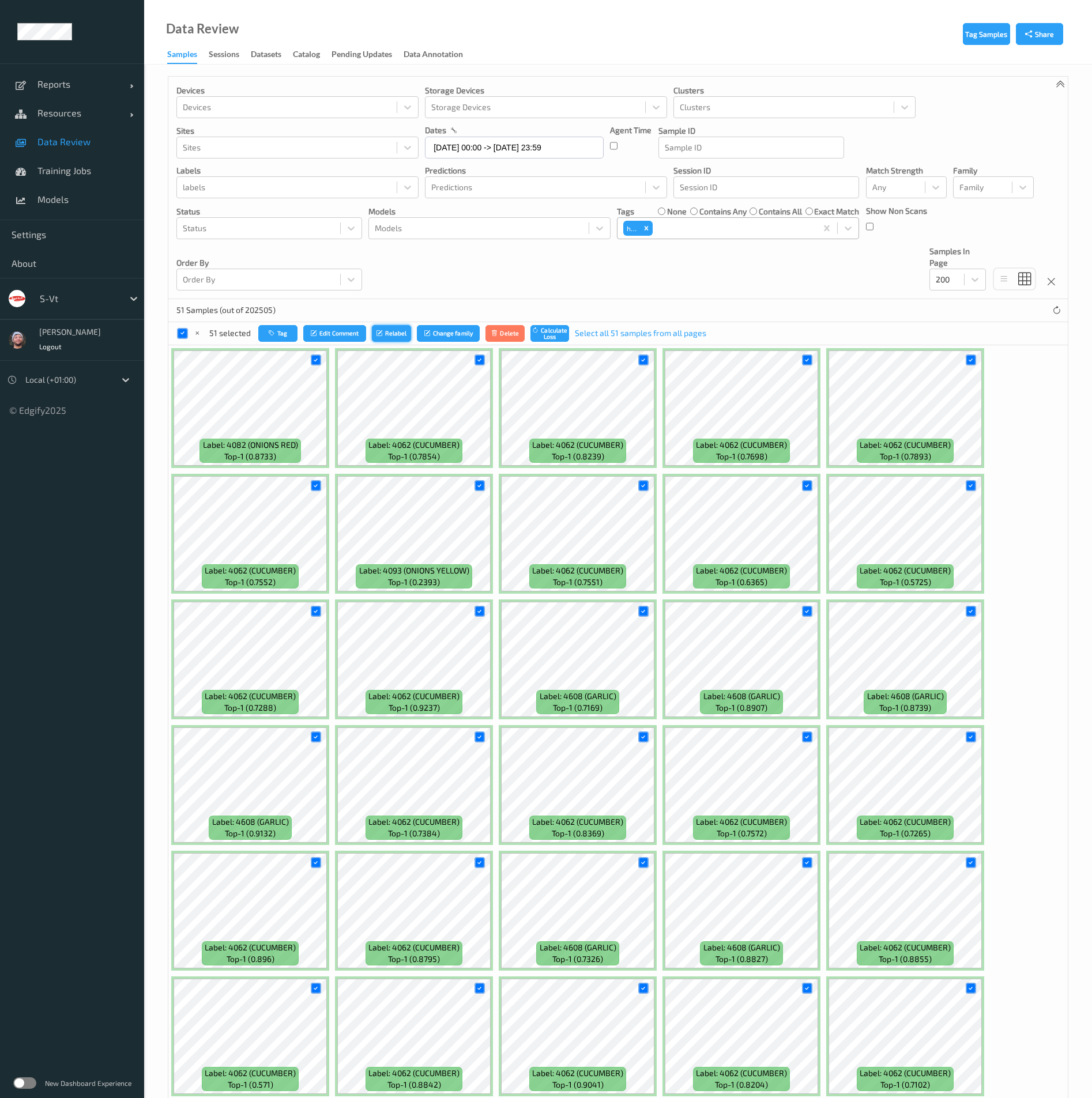
click at [387, 336] on button "Relabel" at bounding box center [392, 334] width 39 height 17
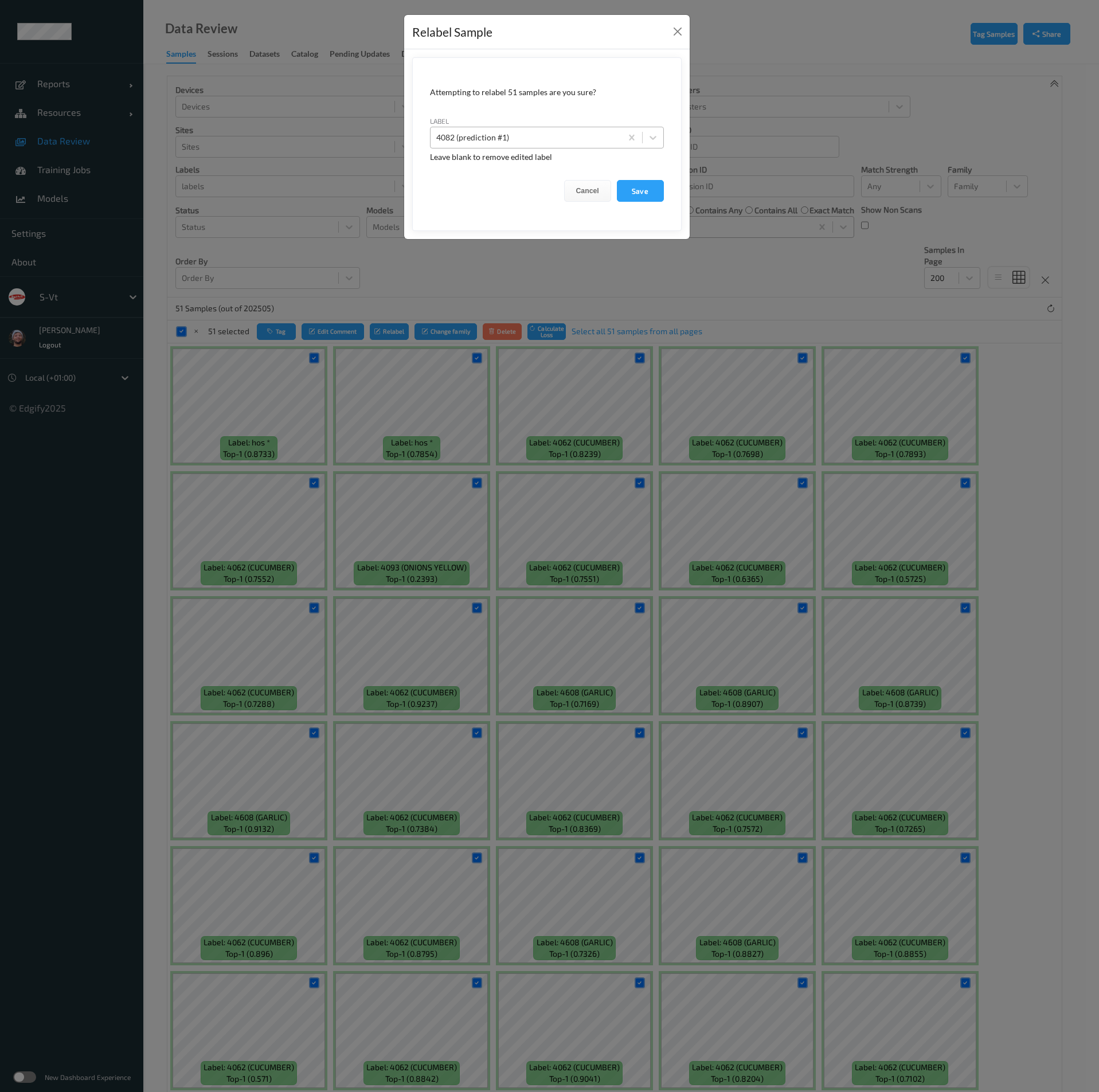
click at [513, 131] on div at bounding box center [526, 137] width 180 height 14
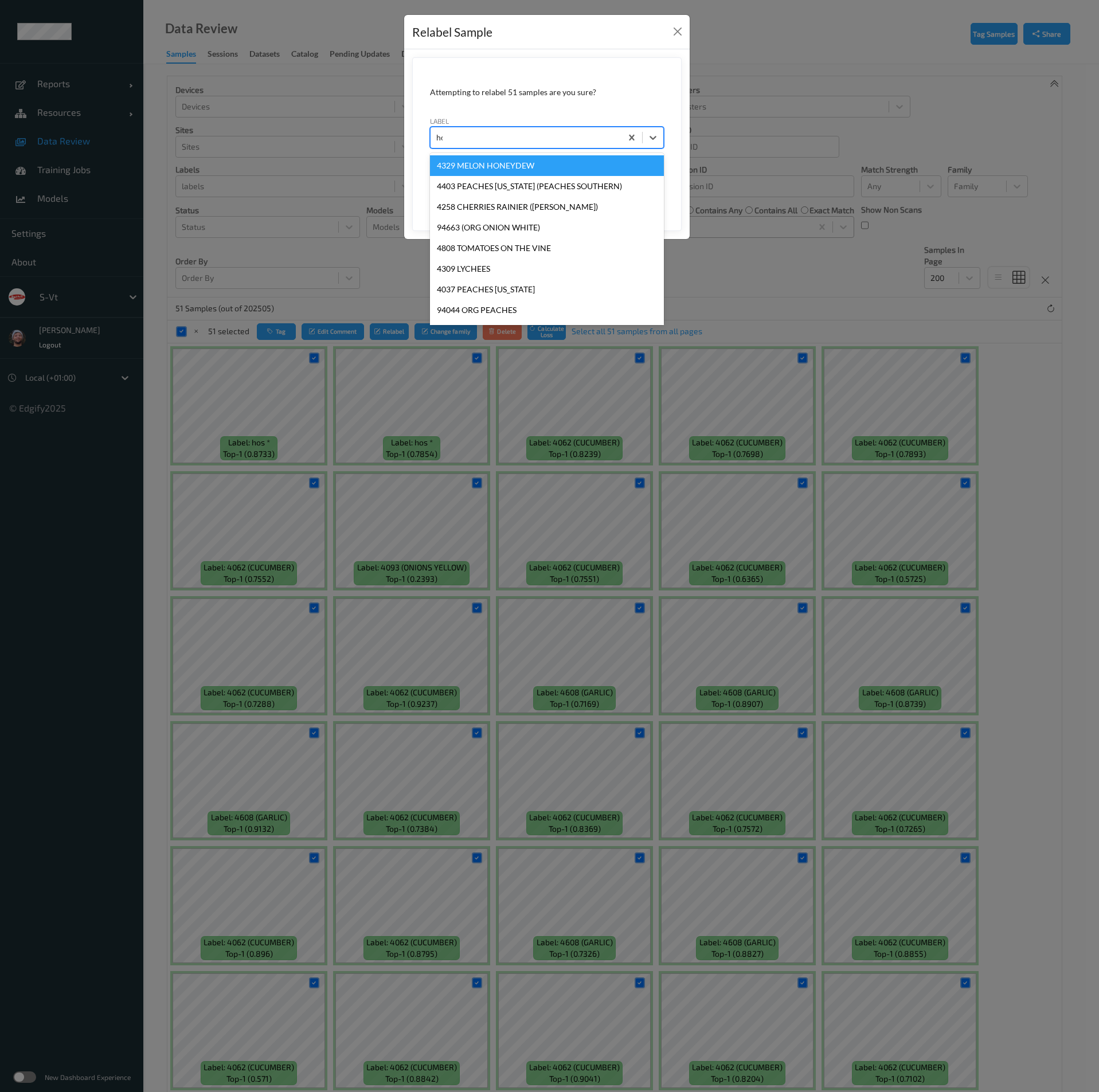
type input "hos"
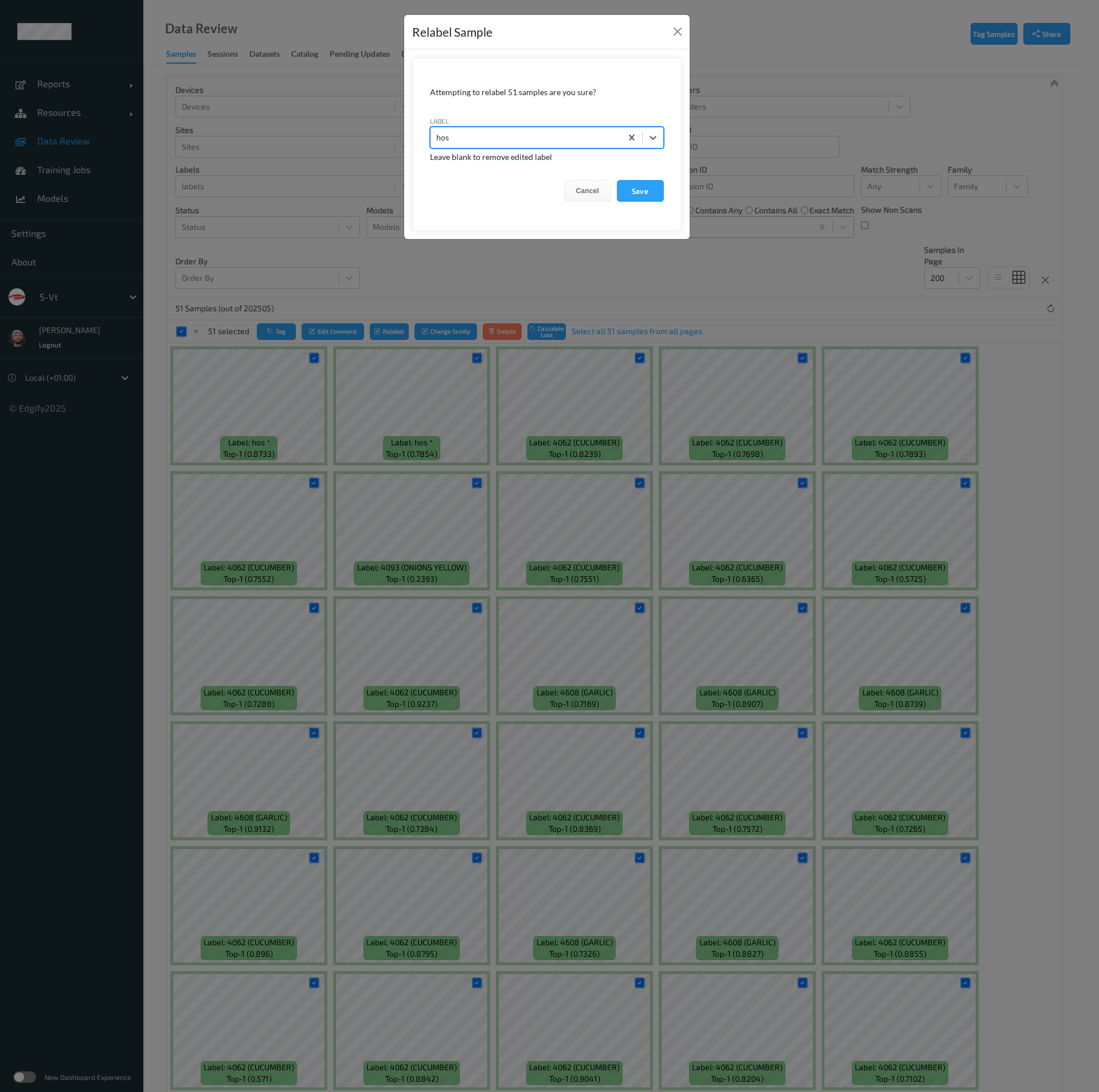
click at [617, 180] on button "Save" at bounding box center [640, 191] width 47 height 22
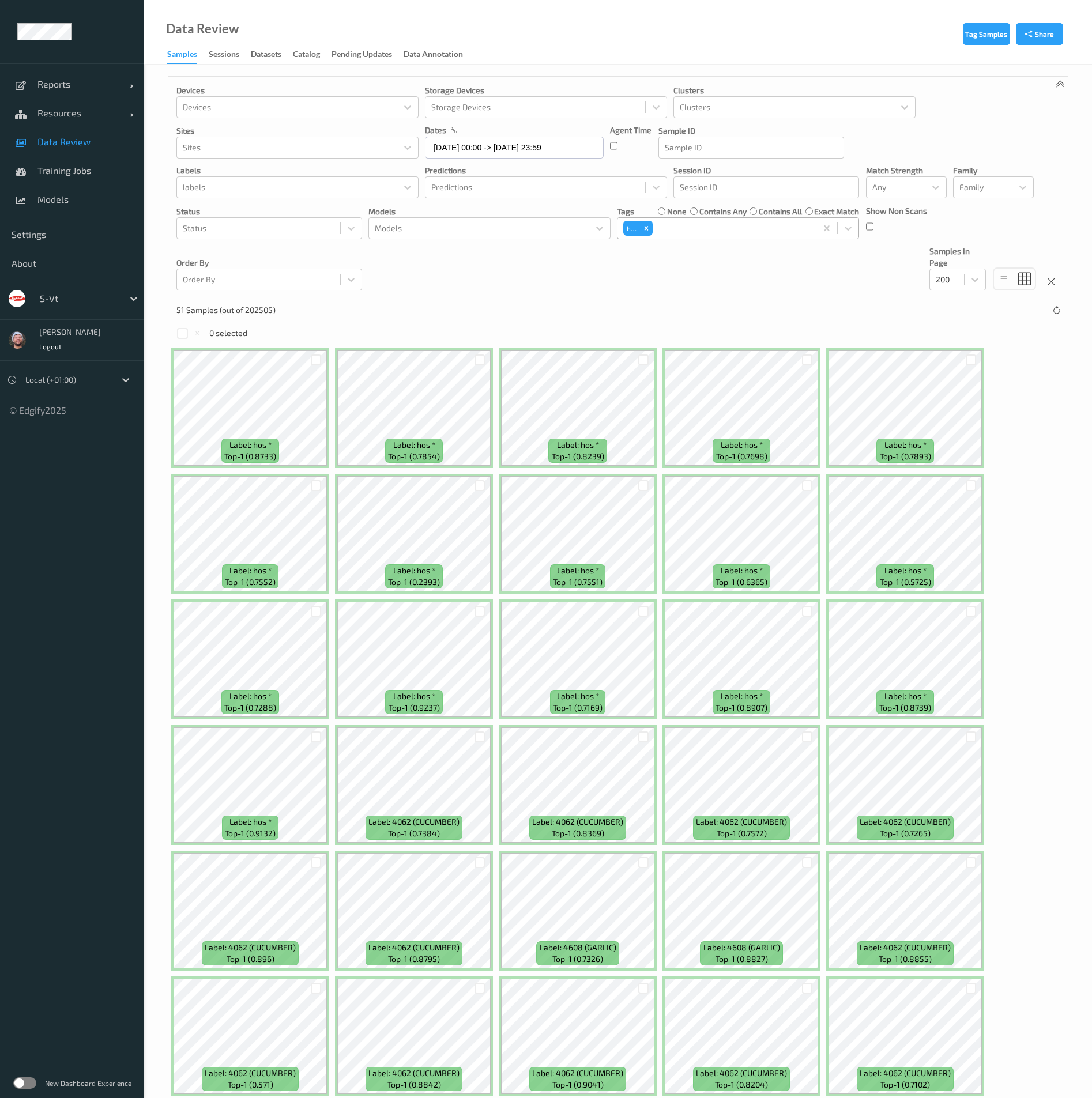
click at [465, 313] on div "51 Samples (out of 202505)" at bounding box center [619, 311] width 900 height 23
click at [122, 141] on span "Data Review" at bounding box center [84, 142] width 96 height 11
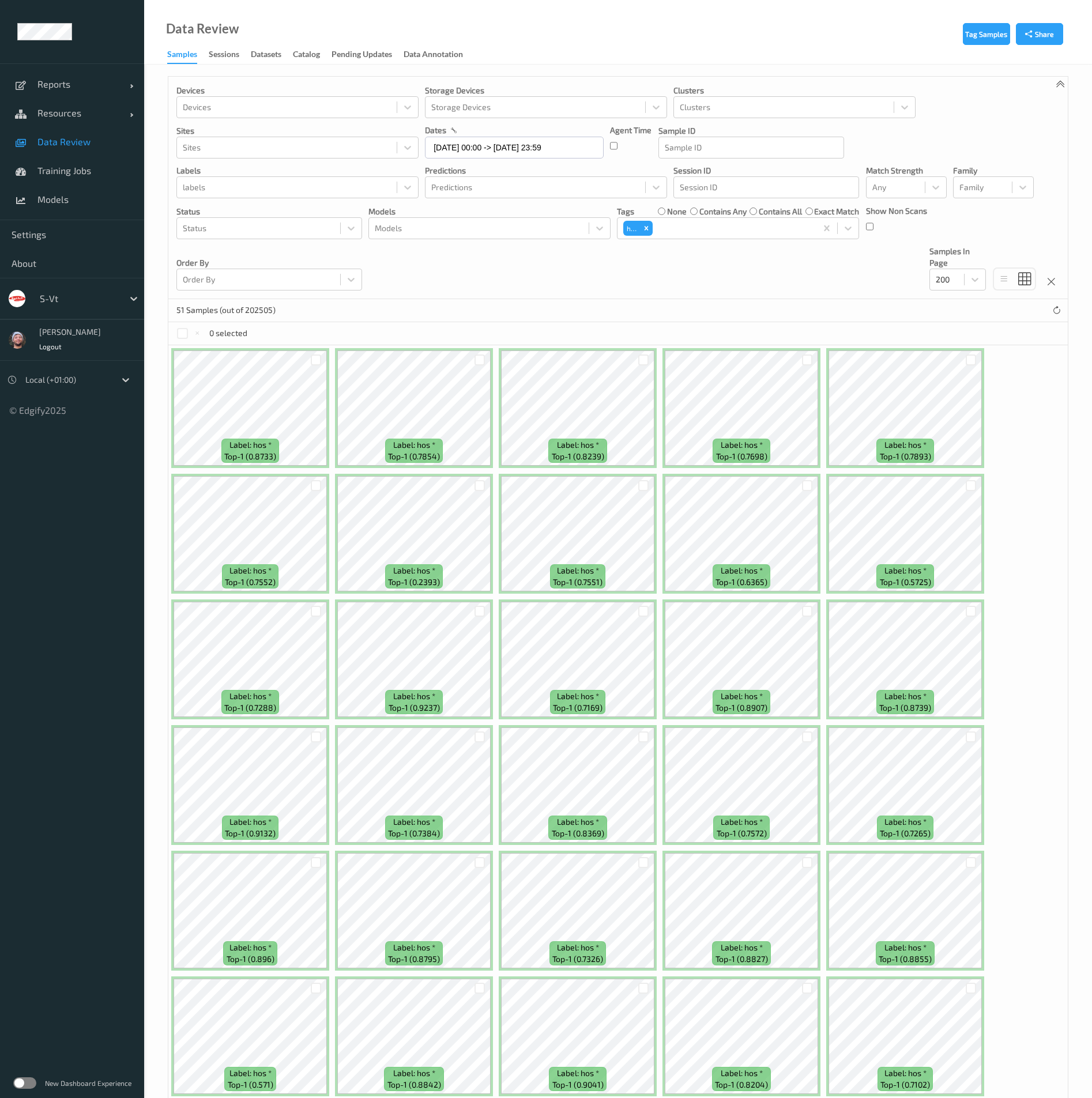
drag, startPoint x: 594, startPoint y: 313, endPoint x: 625, endPoint y: 253, distance: 67.5
click at [594, 313] on div "51 Samples (out of 202505)" at bounding box center [619, 311] width 900 height 23
click at [648, 228] on icon "Remove hos" at bounding box center [647, 228] width 4 height 4
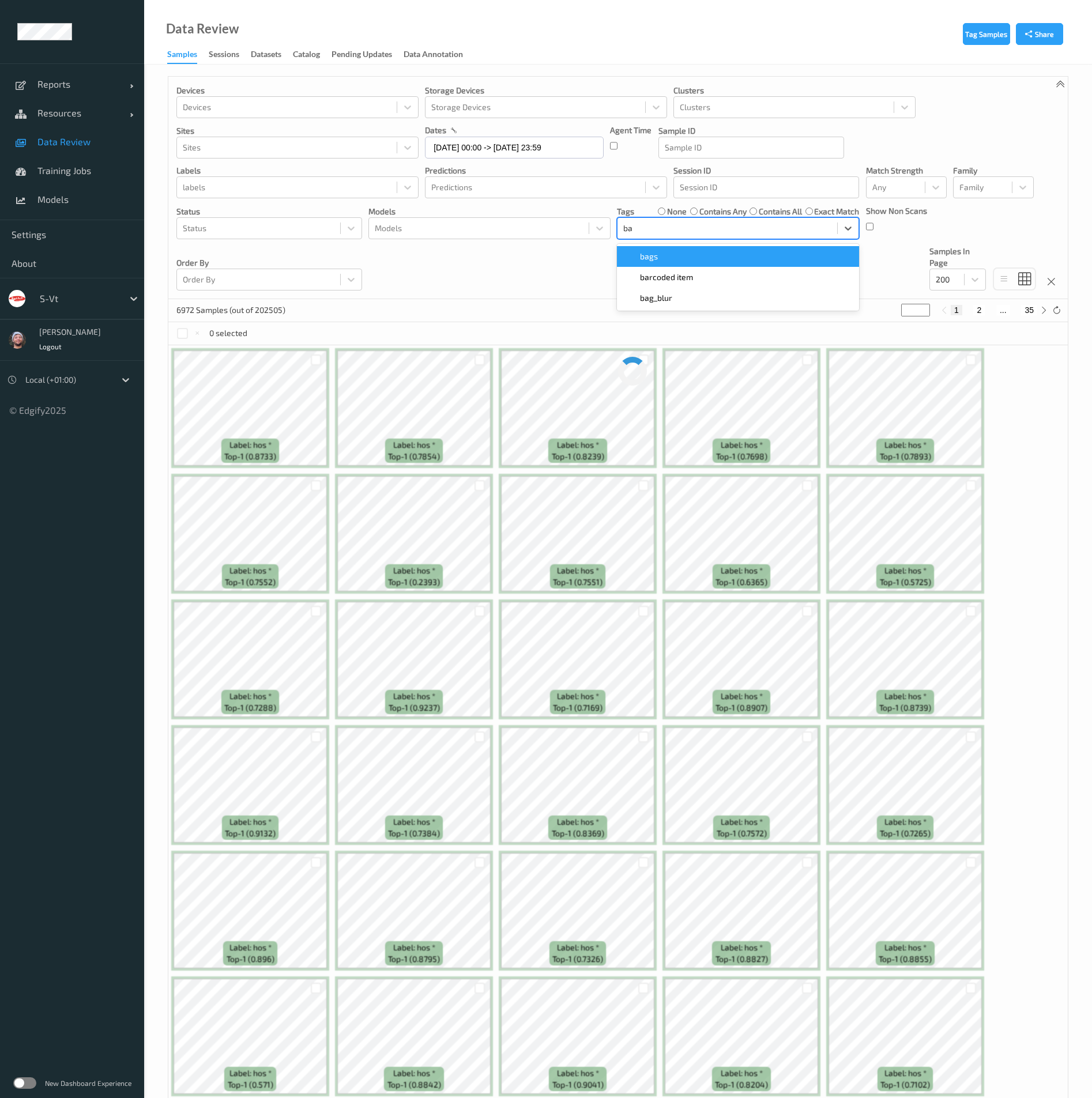
type input "bar"
click at [642, 252] on span "barcoded item" at bounding box center [666, 256] width 53 height 11
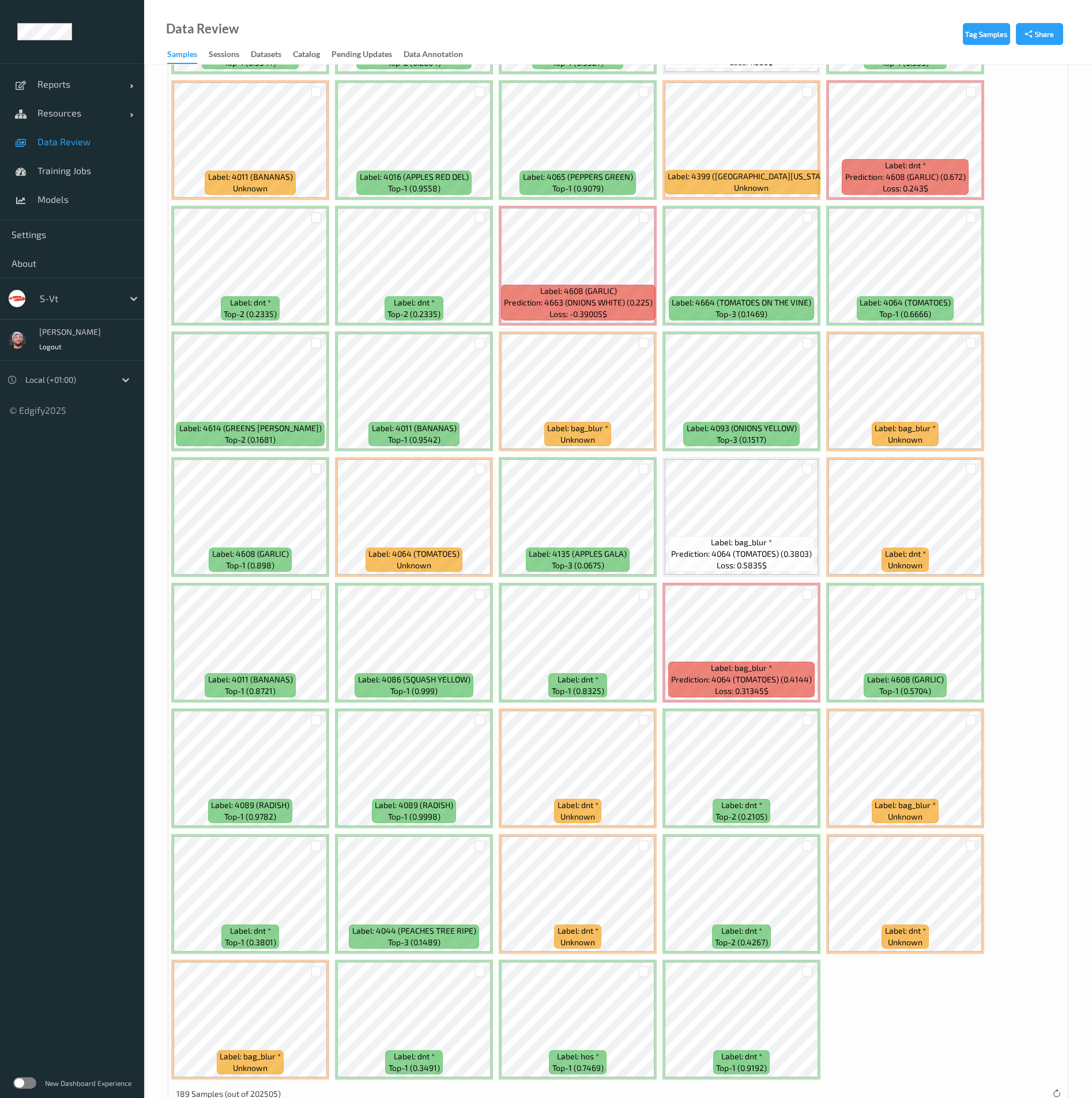
scroll to position [4070, 0]
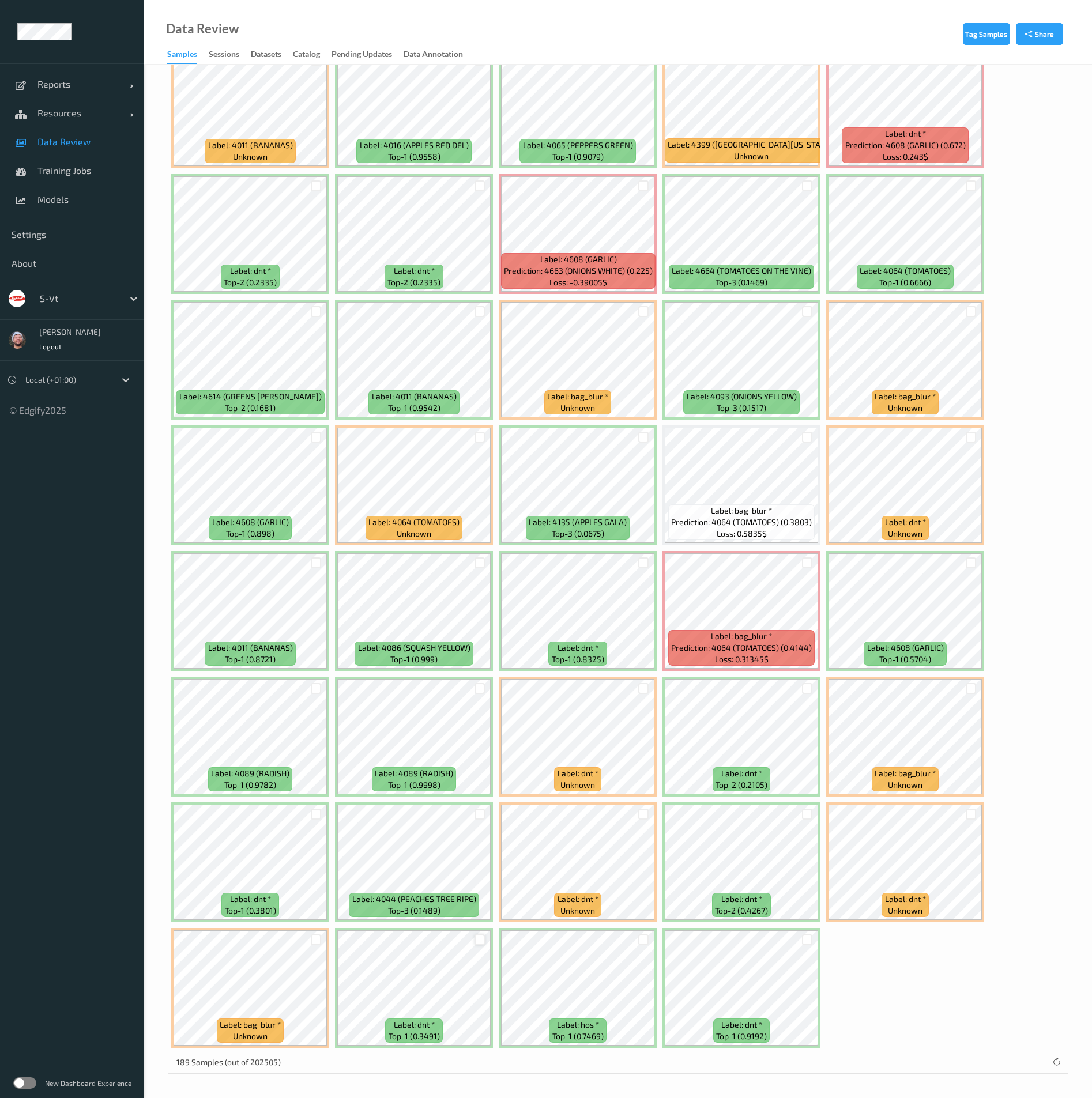
click at [482, 945] on div at bounding box center [481, 940] width 11 height 11
click at [481, 943] on icon at bounding box center [480, 940] width 7 height 7
click at [318, 939] on div at bounding box center [316, 940] width 11 height 11
click at [481, 935] on div at bounding box center [481, 940] width 11 height 11
click at [644, 689] on div at bounding box center [644, 689] width 11 height 11
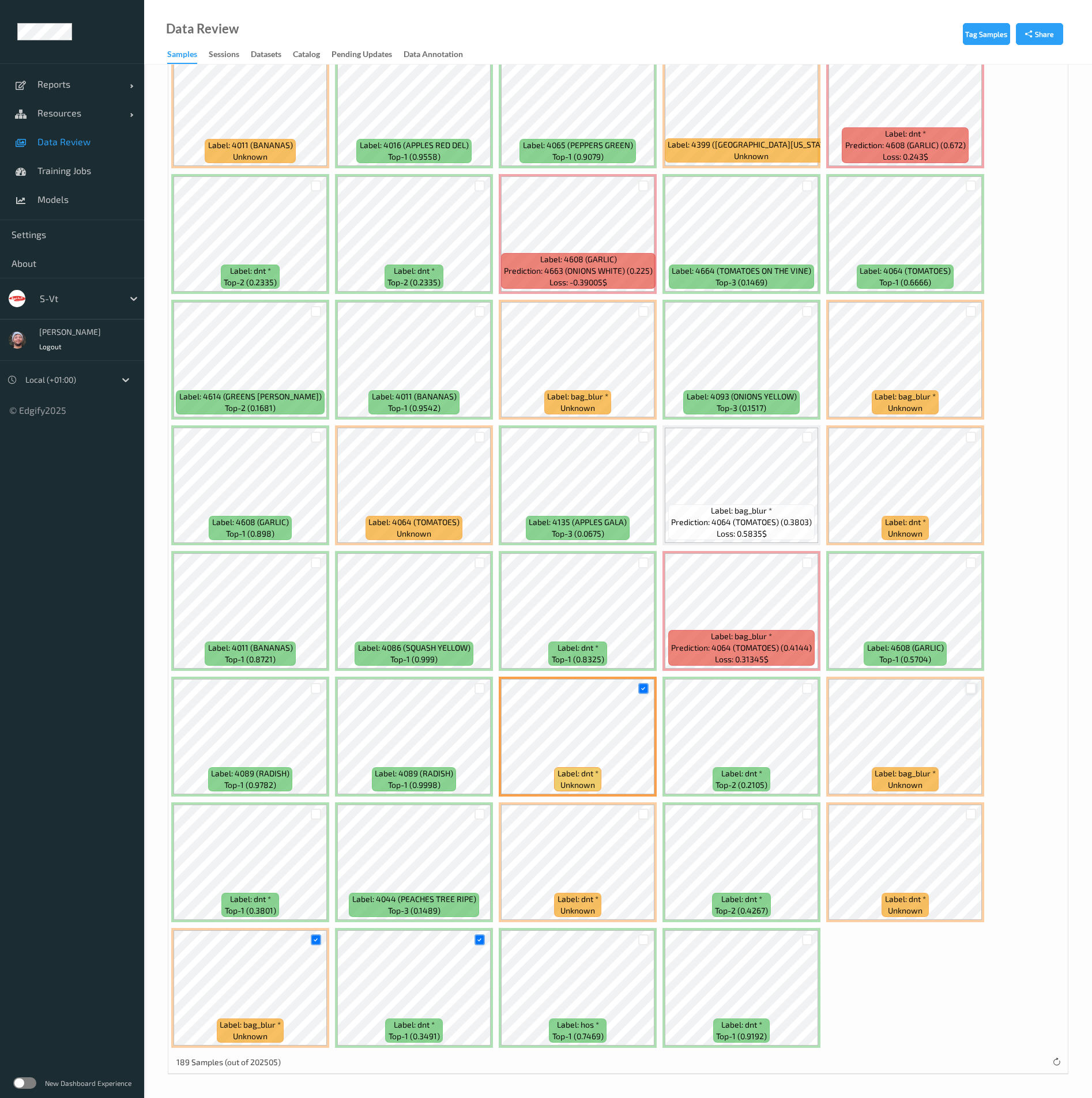
click at [971, 686] on div at bounding box center [971, 689] width 11 height 11
click at [807, 560] on div at bounding box center [808, 563] width 11 height 11
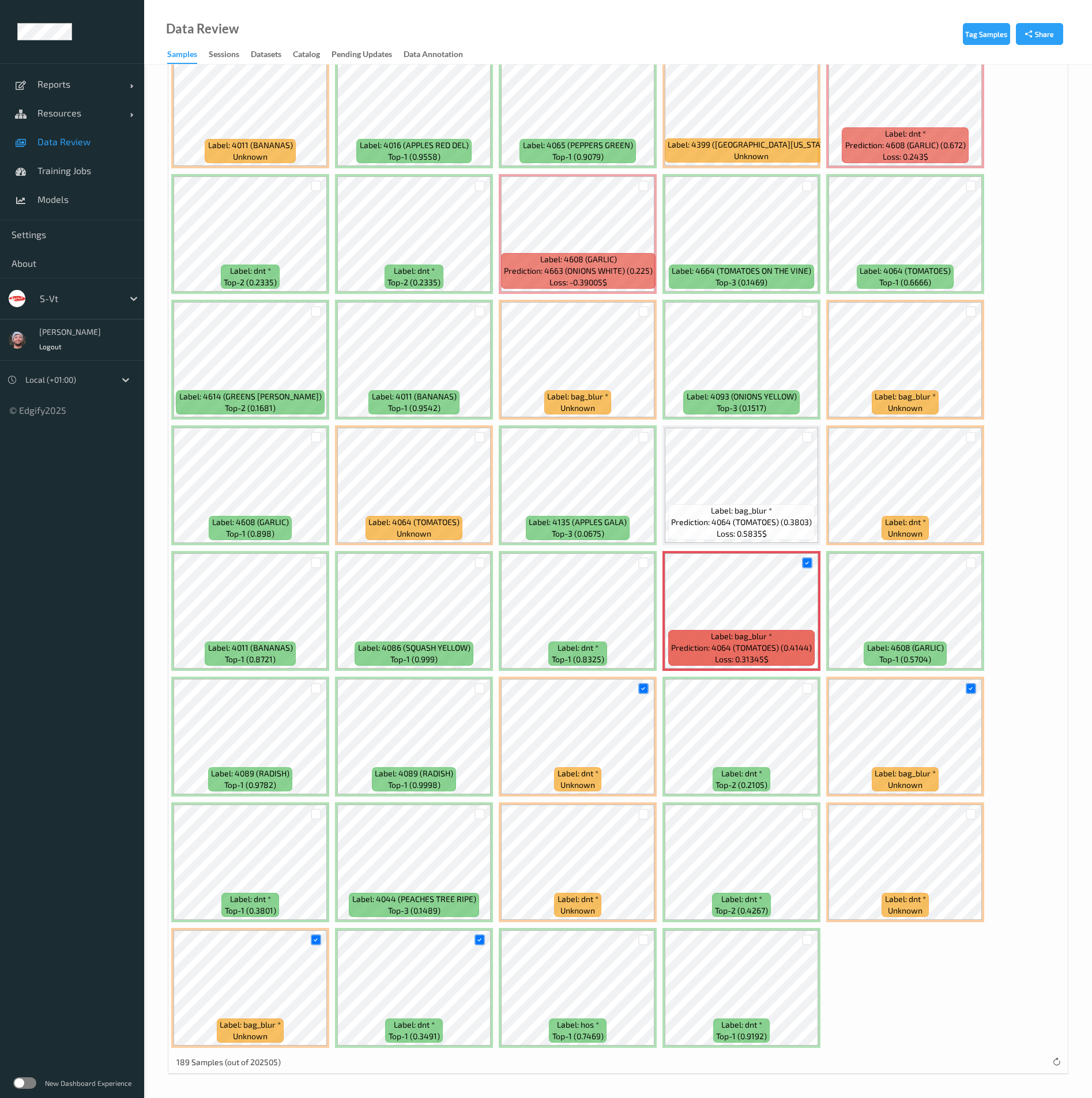
drag, startPoint x: 478, startPoint y: 940, endPoint x: 482, endPoint y: 924, distance: 16.5
click at [478, 939] on icon at bounding box center [480, 940] width 7 height 7
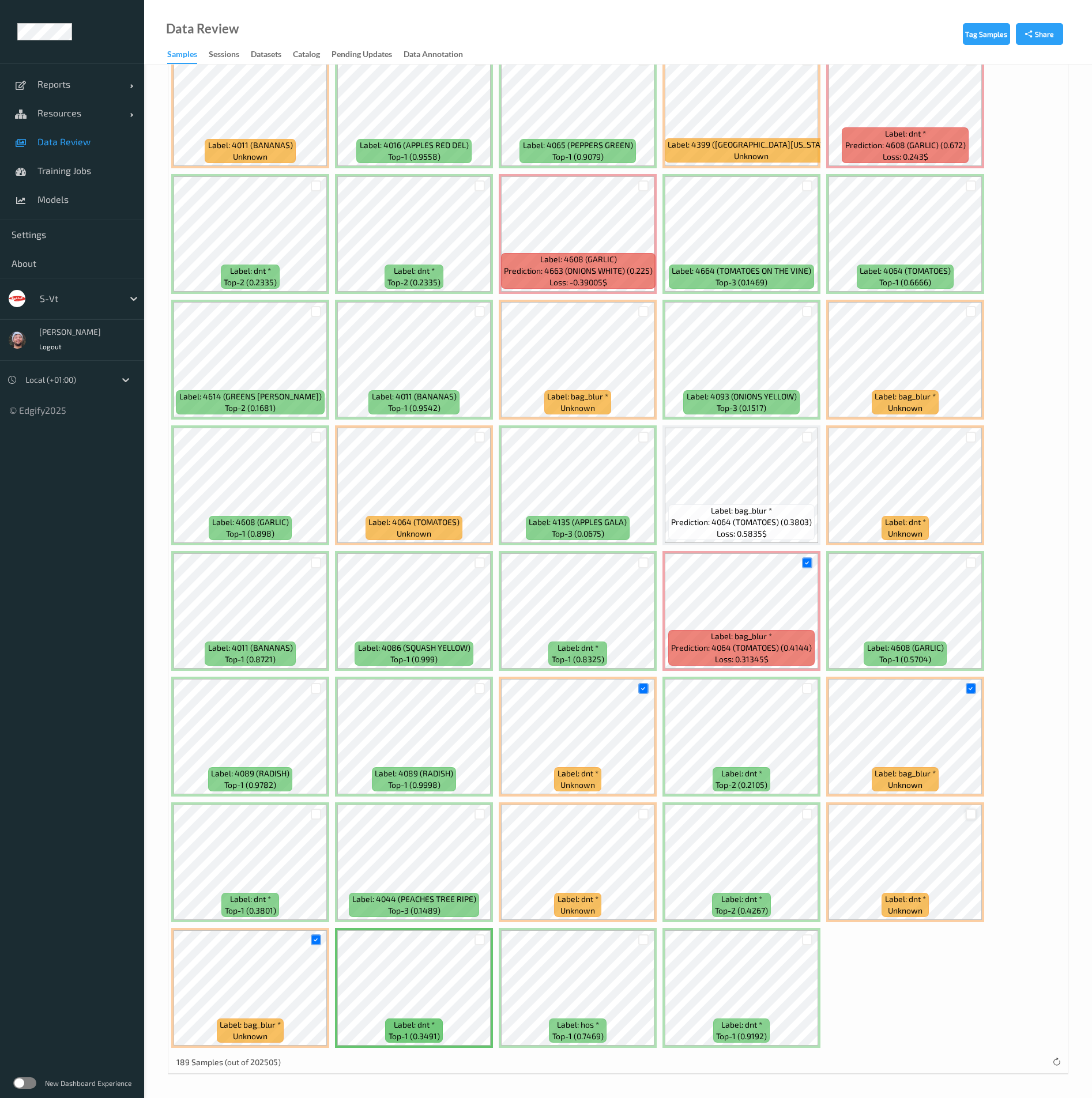
click at [969, 811] on div at bounding box center [971, 814] width 11 height 11
click at [971, 438] on div at bounding box center [971, 438] width 11 height 11
click at [973, 313] on div at bounding box center [971, 312] width 11 height 11
click at [648, 311] on div at bounding box center [644, 312] width 11 height 11
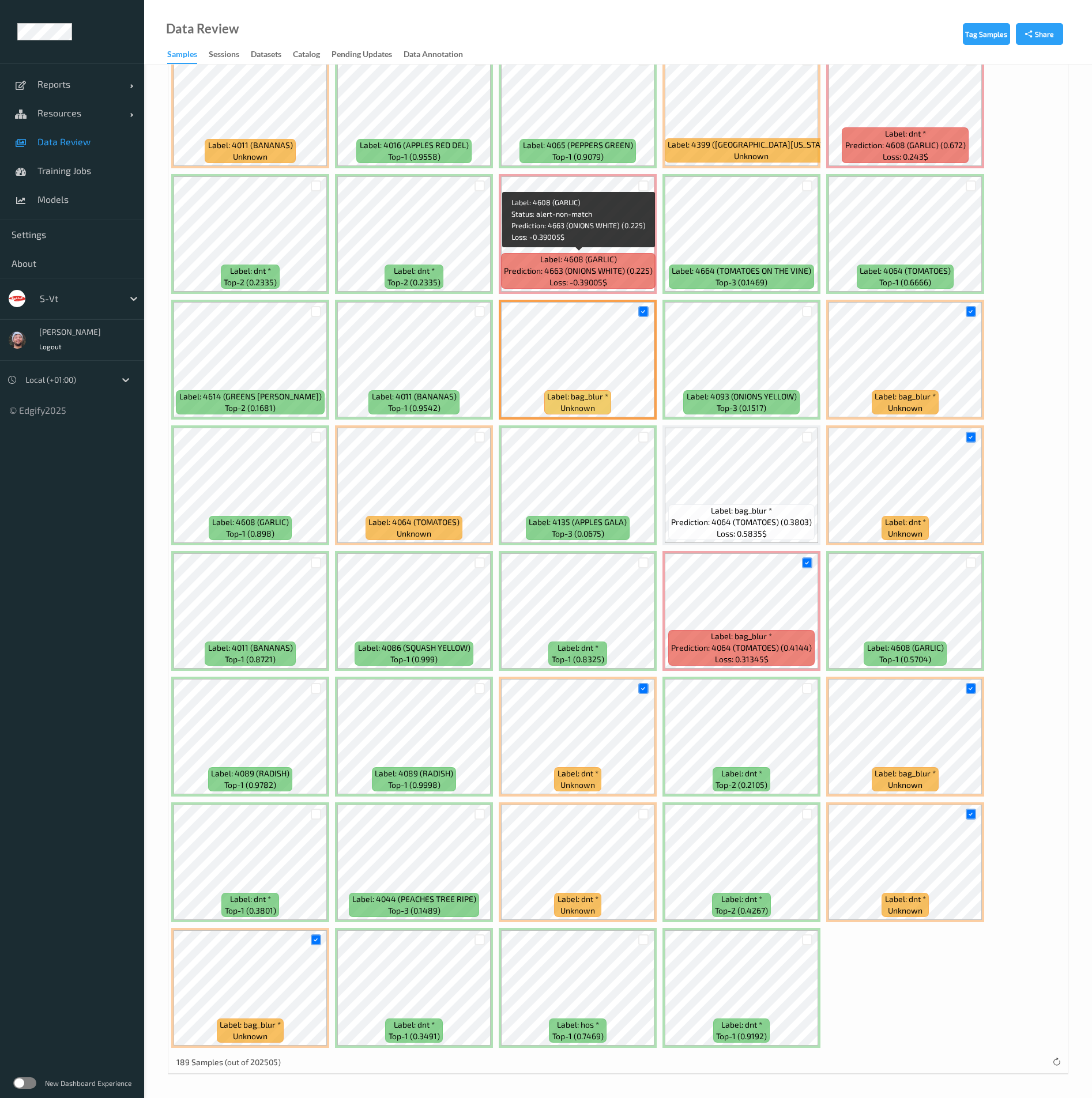
scroll to position [3811, 0]
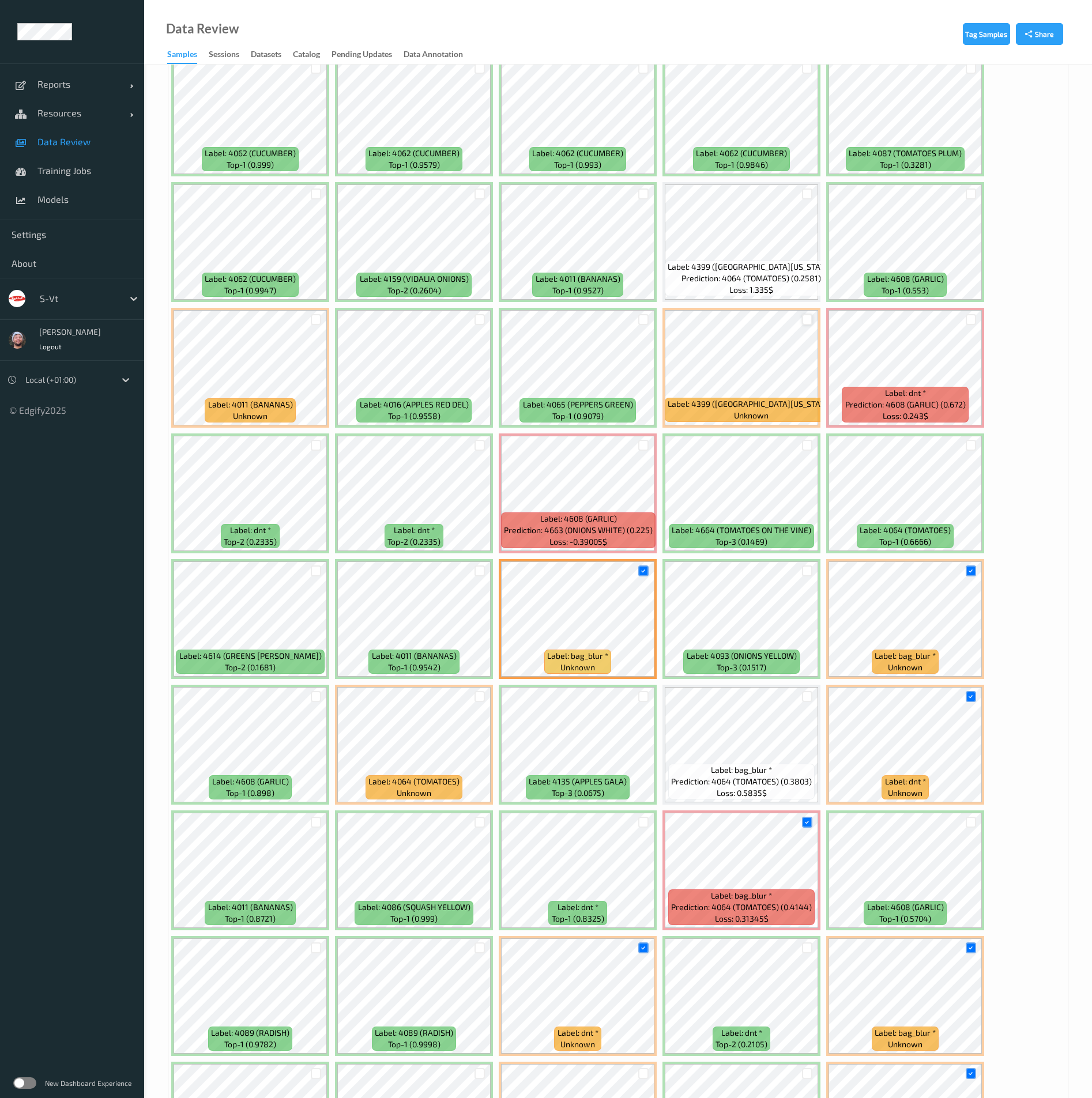
click at [803, 319] on div at bounding box center [808, 320] width 11 height 11
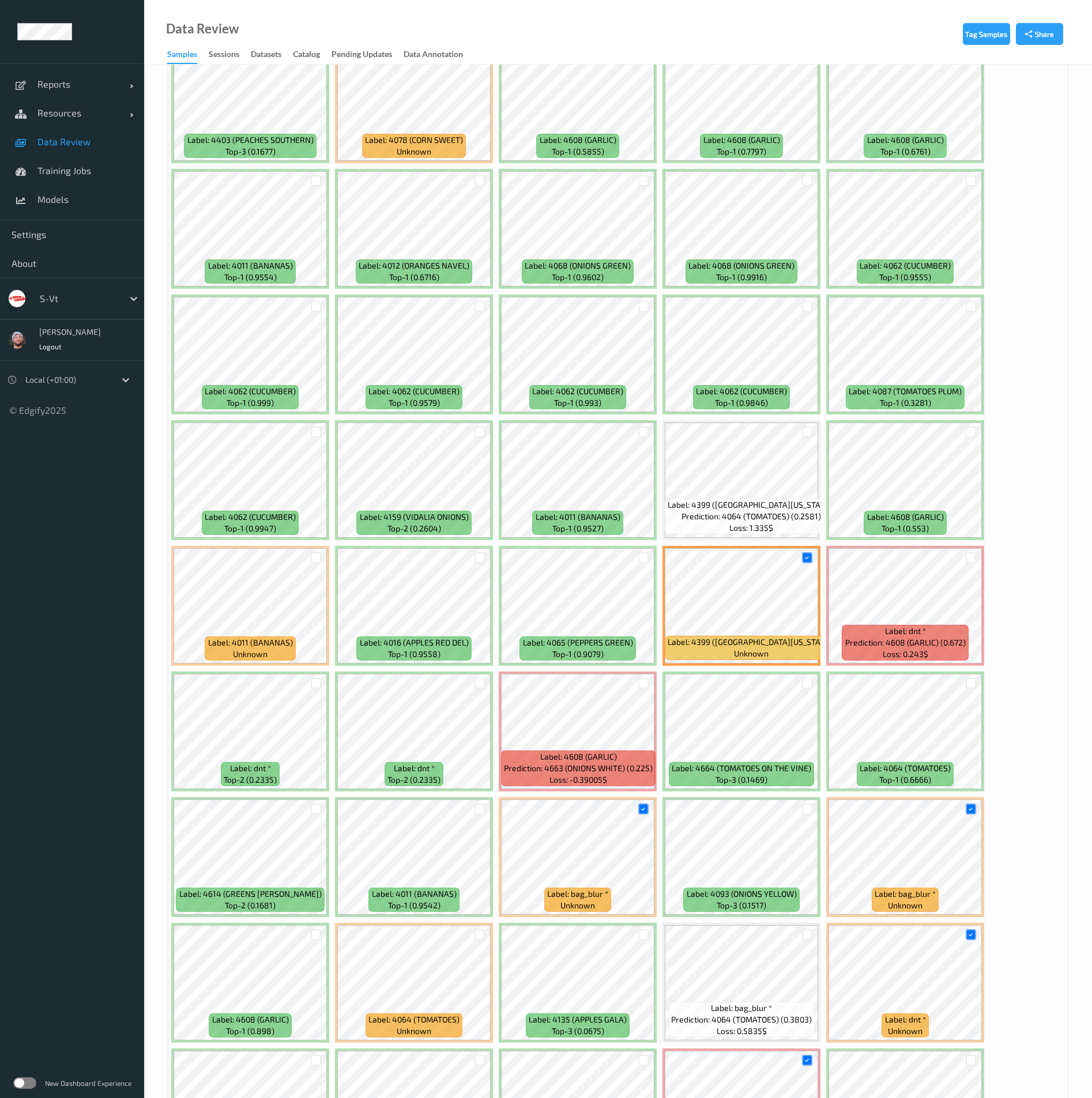
scroll to position [3551, 0]
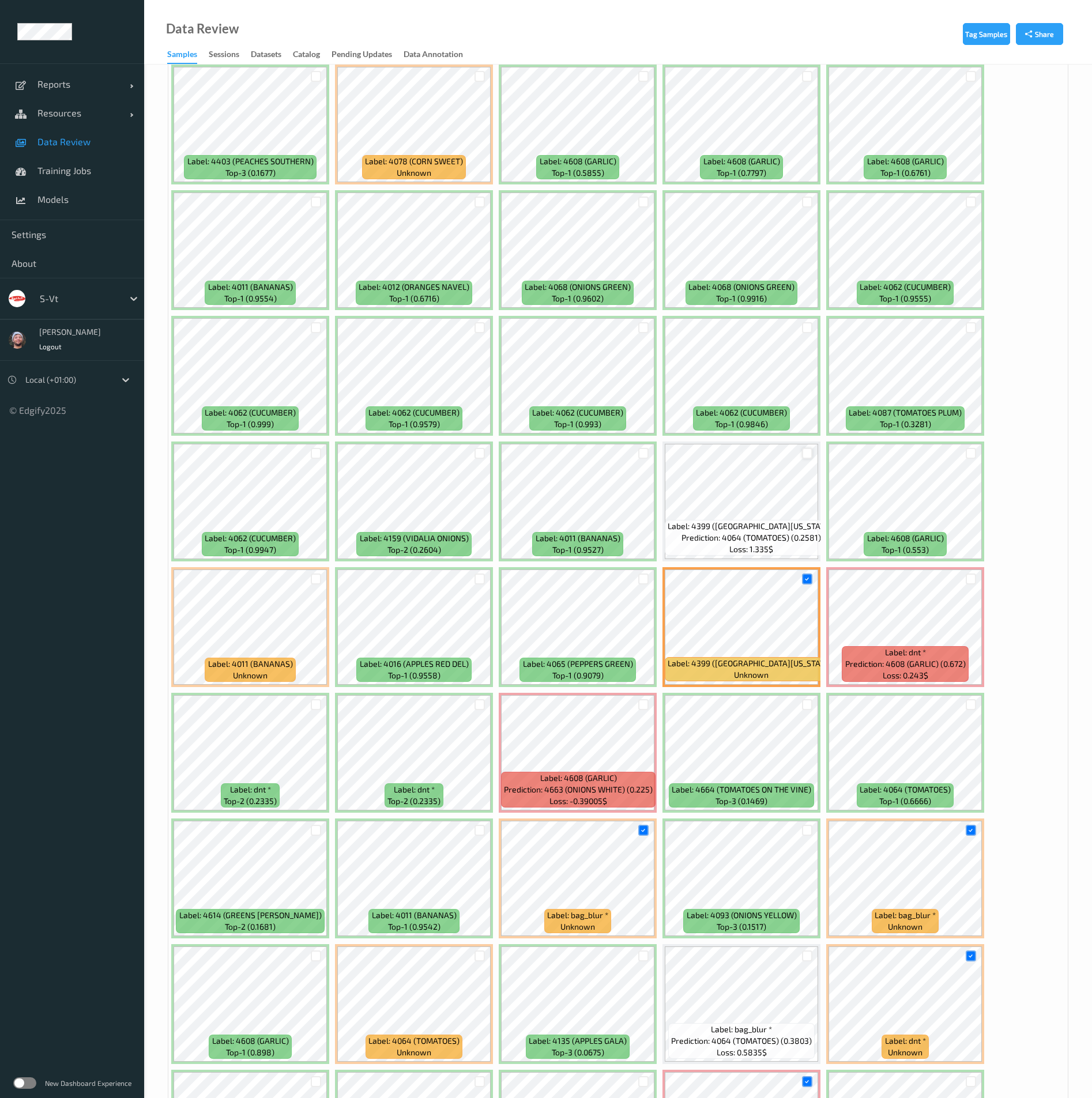
click at [806, 452] on div at bounding box center [808, 453] width 11 height 11
click at [969, 577] on div at bounding box center [971, 580] width 11 height 11
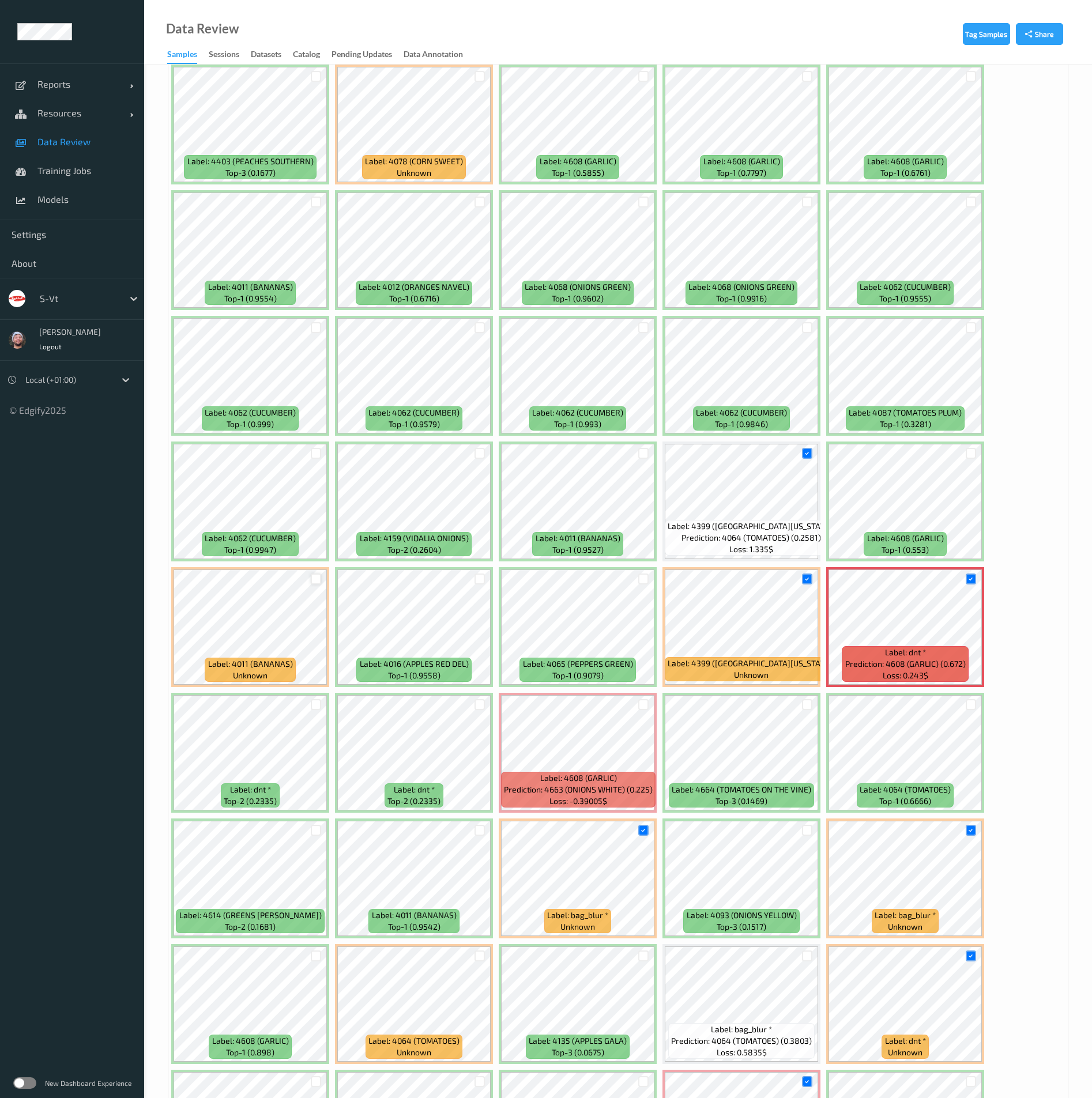
click at [316, 580] on div at bounding box center [316, 580] width 11 height 11
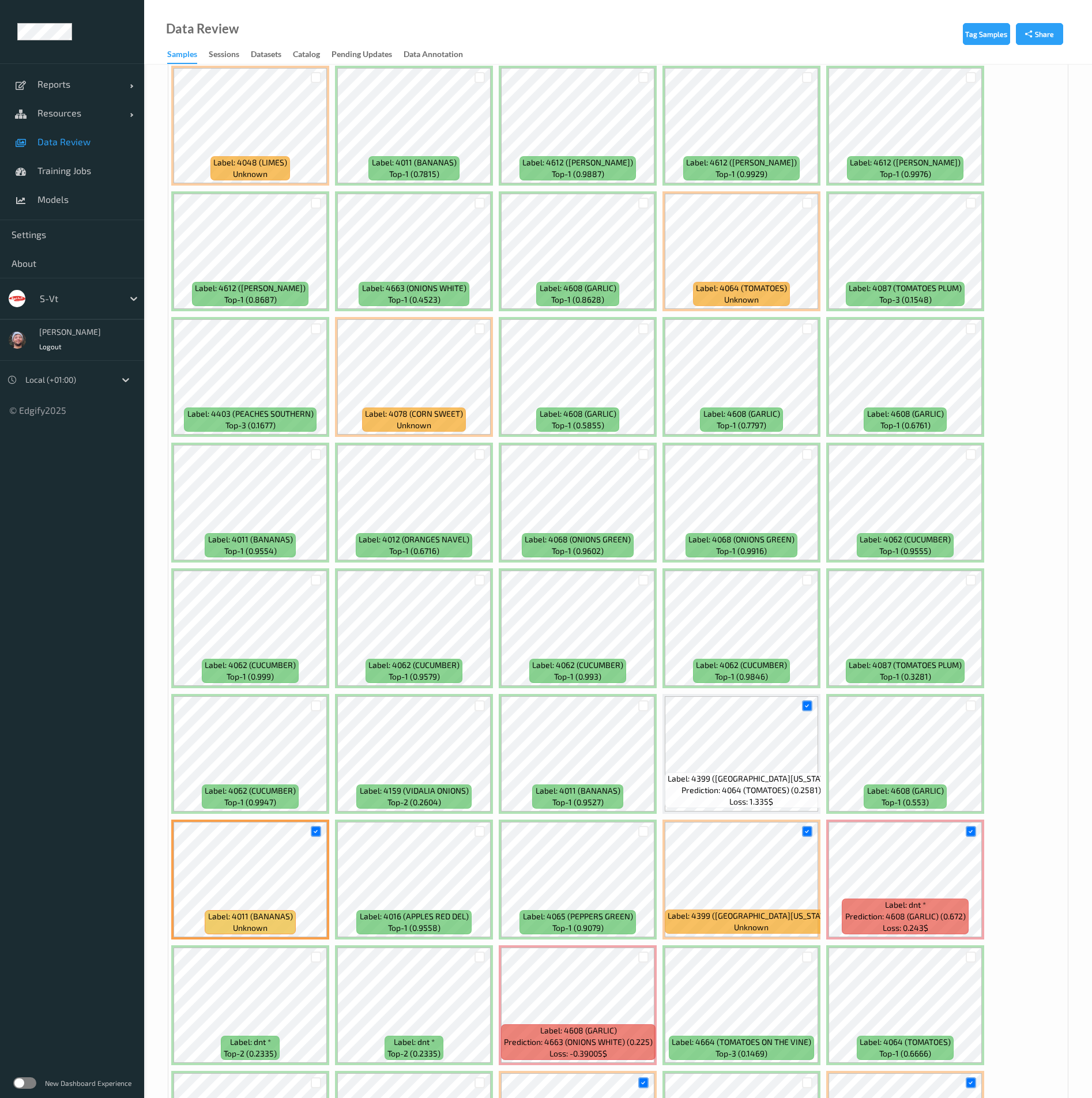
scroll to position [3205, 0]
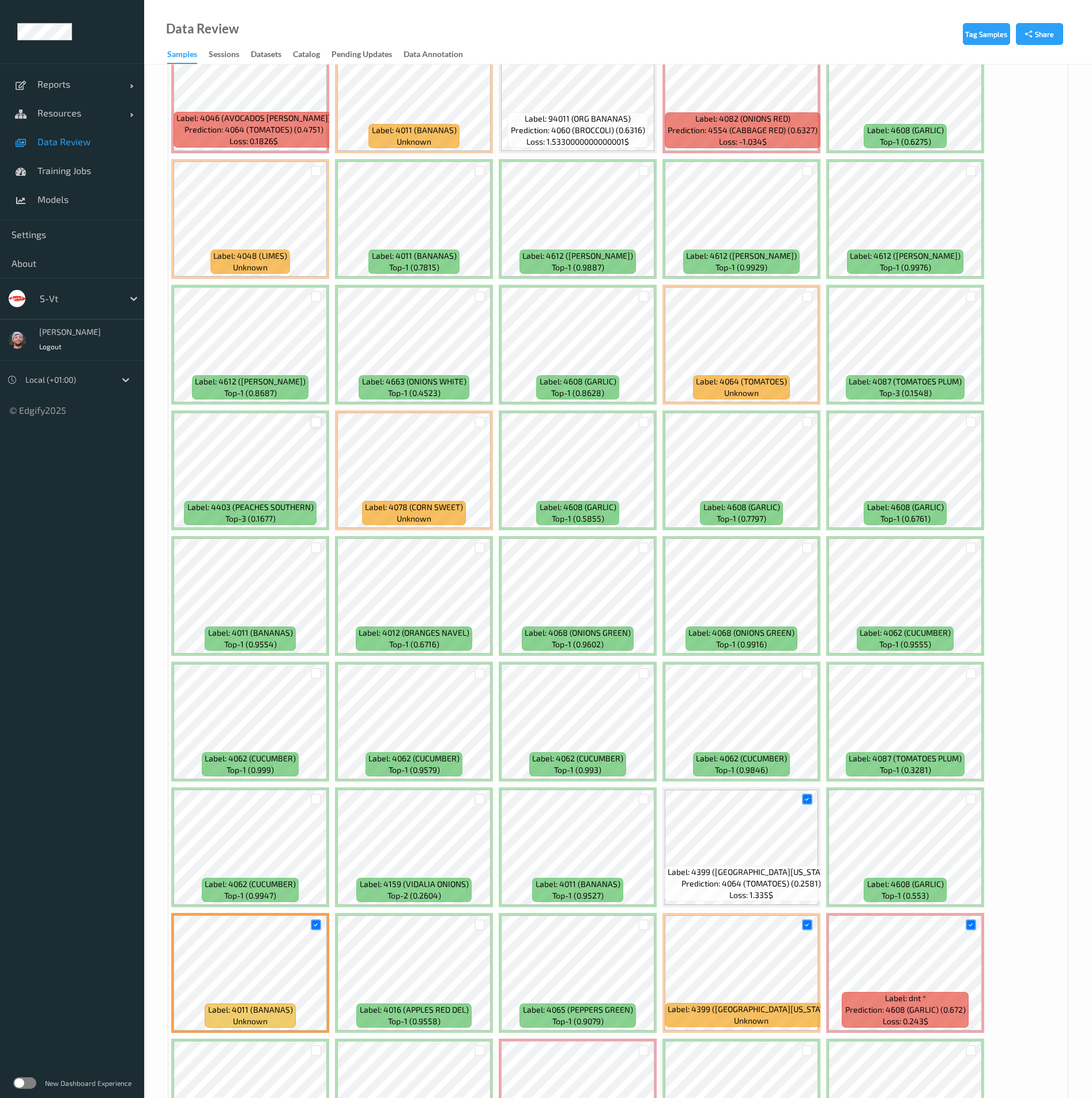
click at [321, 425] on div at bounding box center [316, 422] width 11 height 11
click at [482, 421] on div at bounding box center [481, 422] width 11 height 11
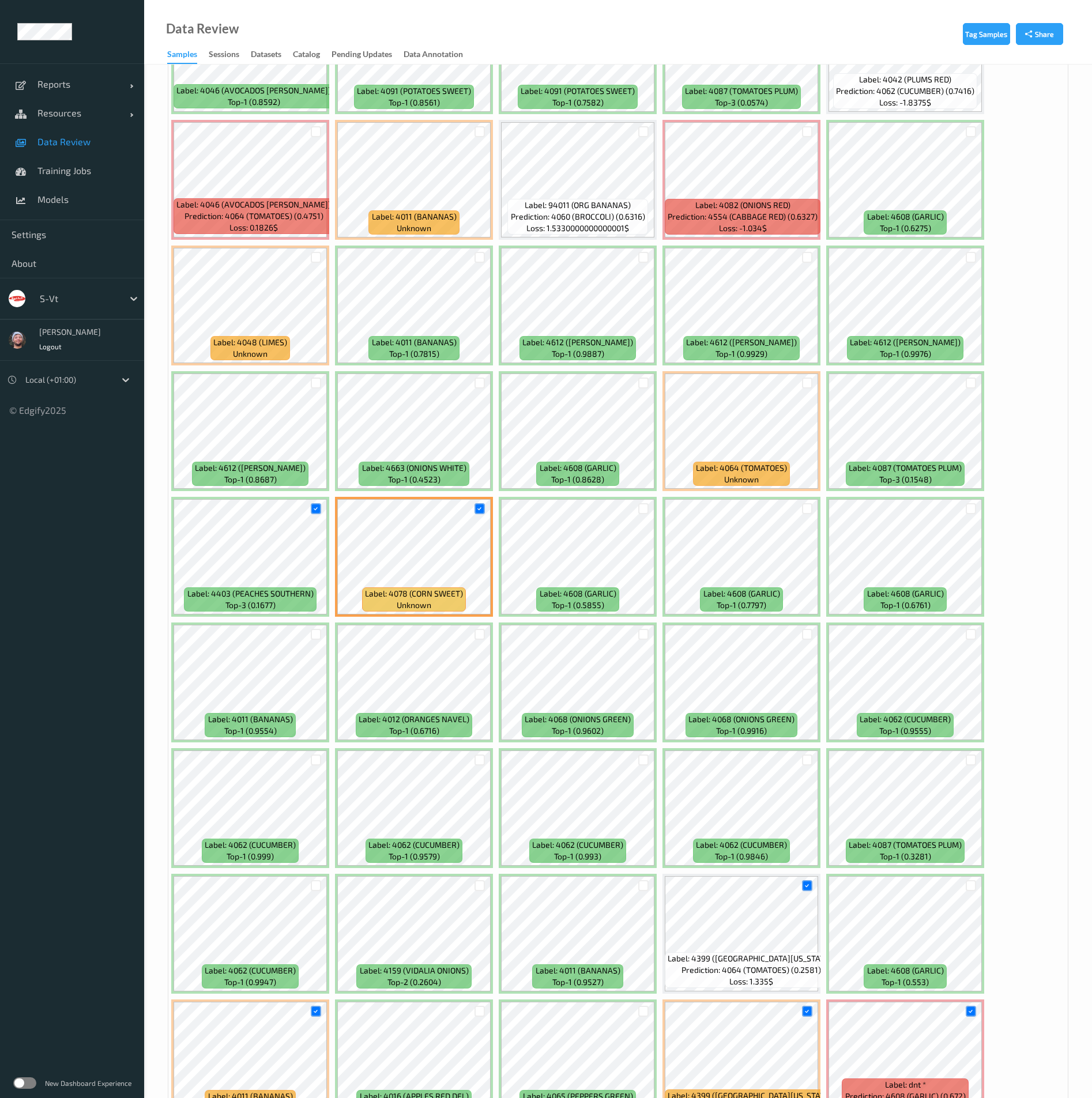
drag, startPoint x: 804, startPoint y: 384, endPoint x: 796, endPoint y: 386, distance: 8.2
click at [804, 384] on div at bounding box center [808, 383] width 11 height 11
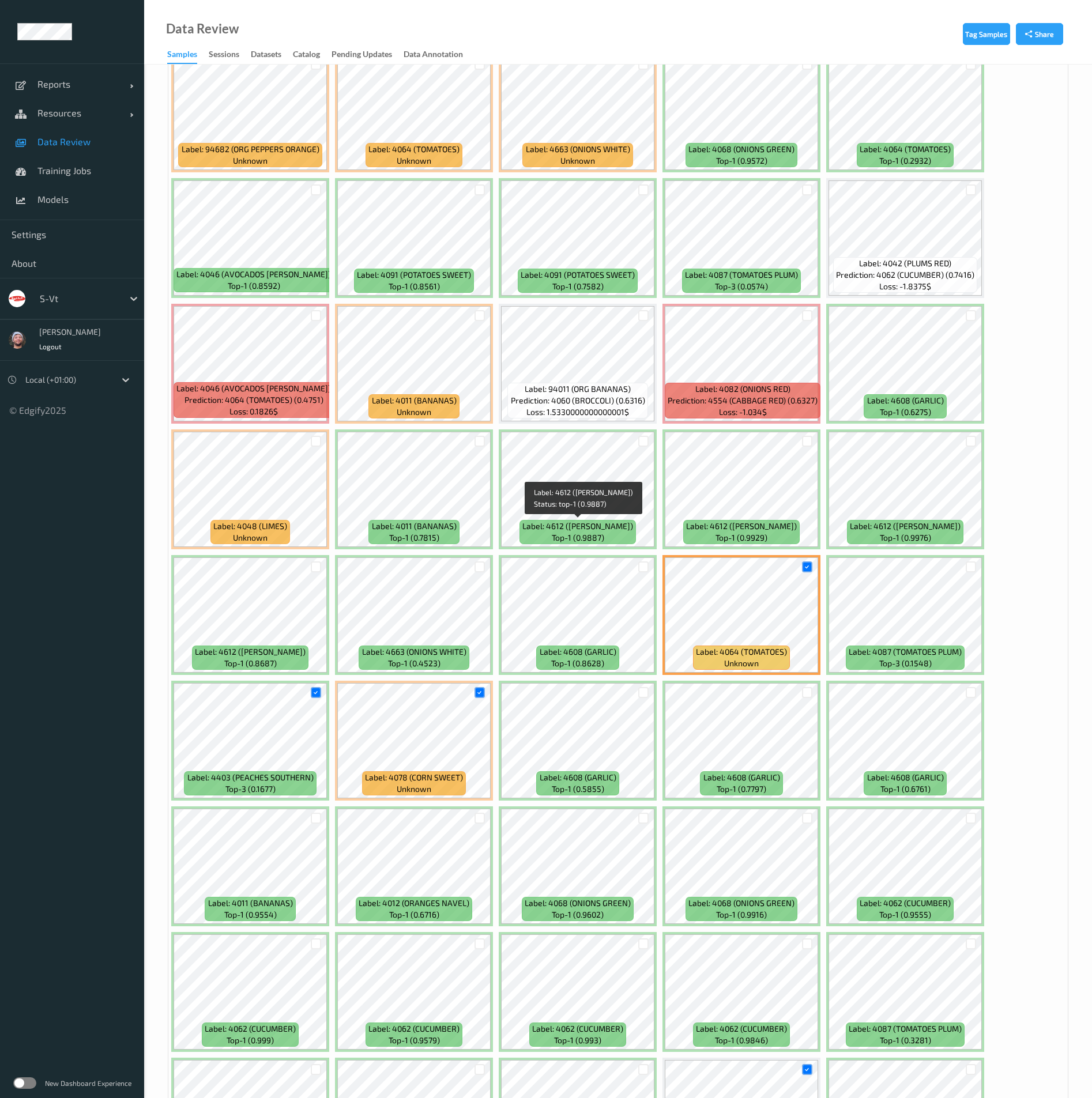
scroll to position [2859, 0]
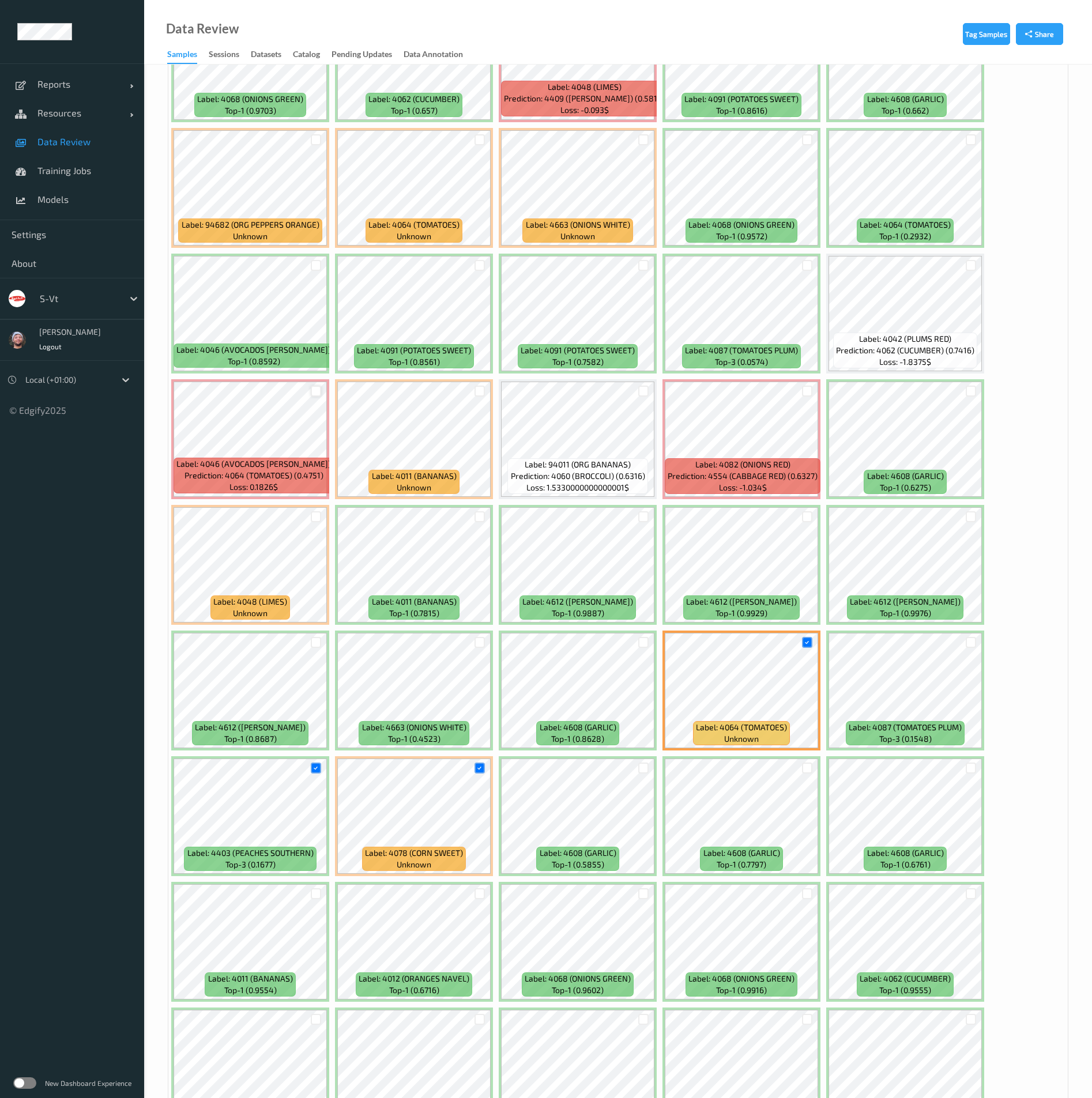
click at [312, 386] on div at bounding box center [316, 391] width 11 height 11
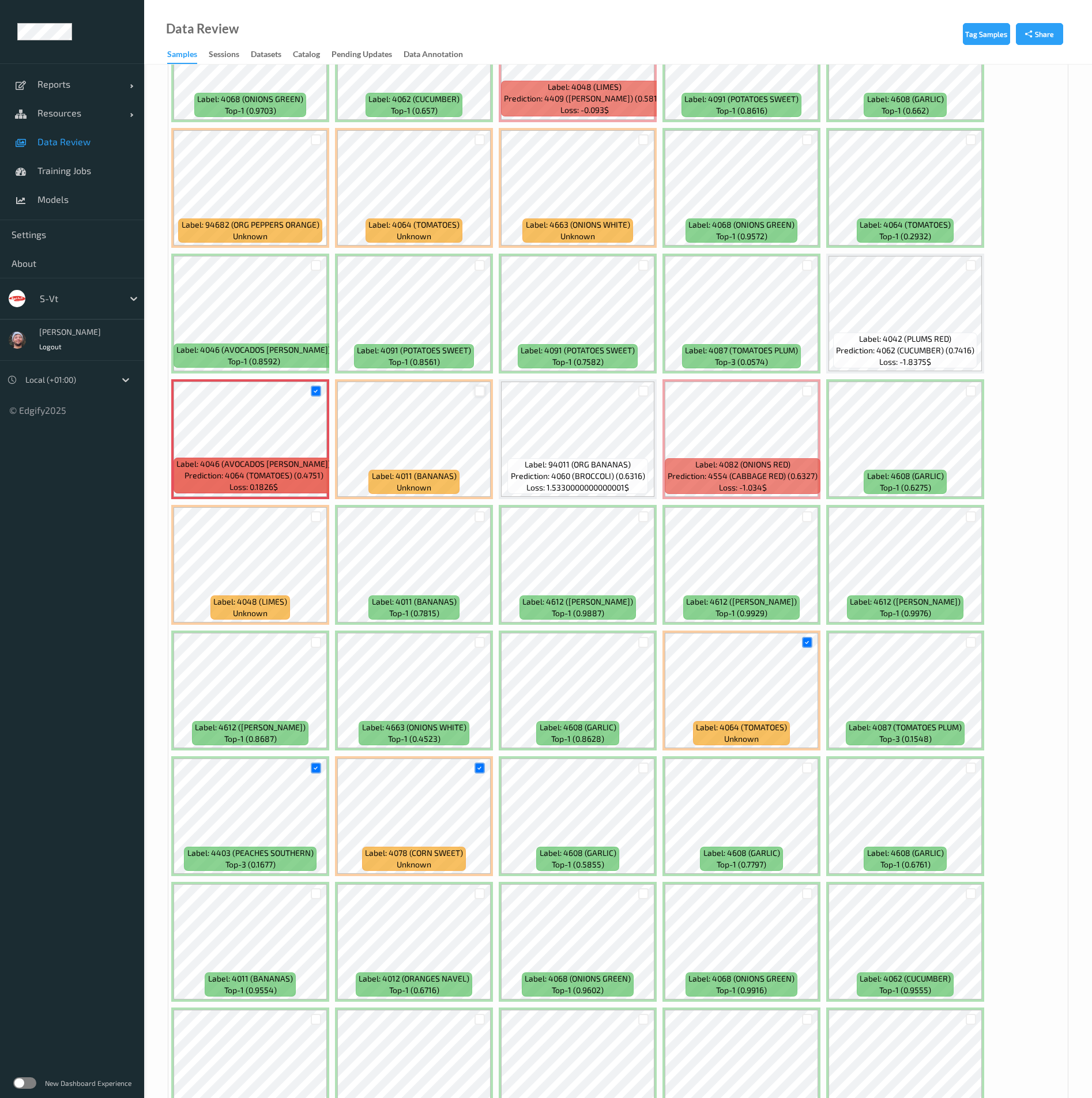
click at [476, 396] on div at bounding box center [481, 391] width 11 height 11
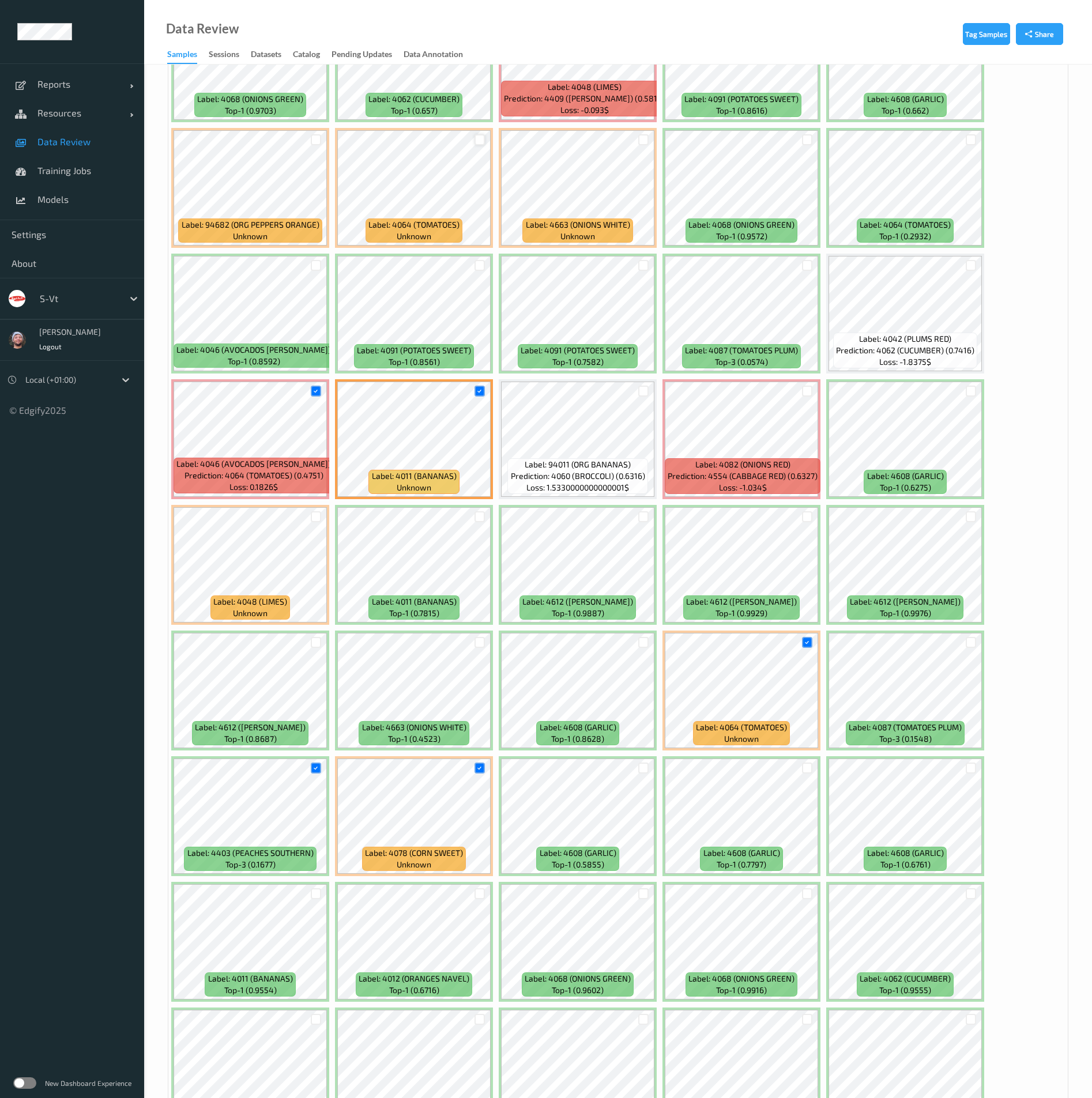
click at [481, 143] on div at bounding box center [481, 140] width 11 height 11
click at [644, 138] on div at bounding box center [644, 140] width 11 height 11
click at [810, 267] on div at bounding box center [808, 265] width 11 height 11
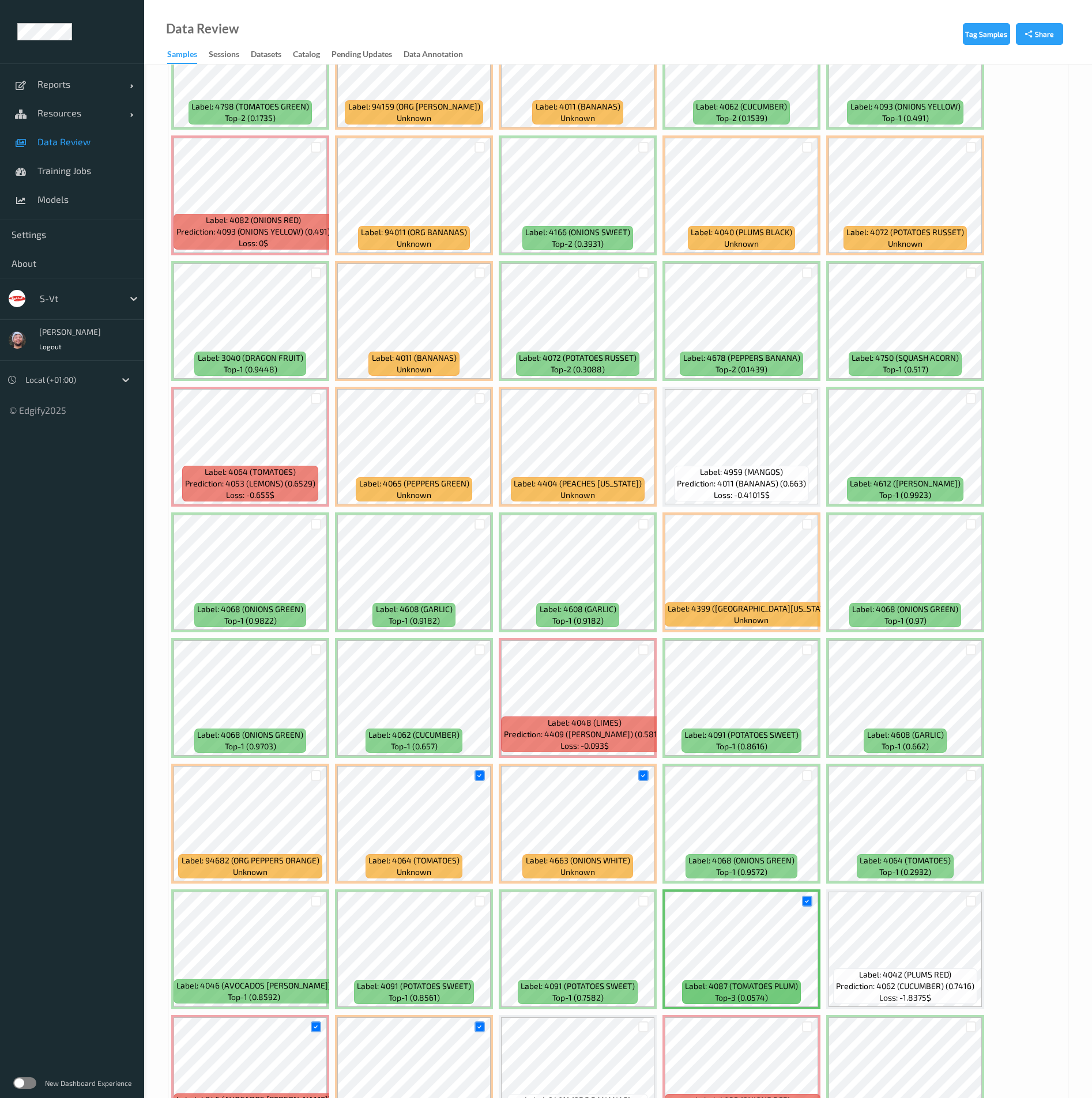
scroll to position [2167, 0]
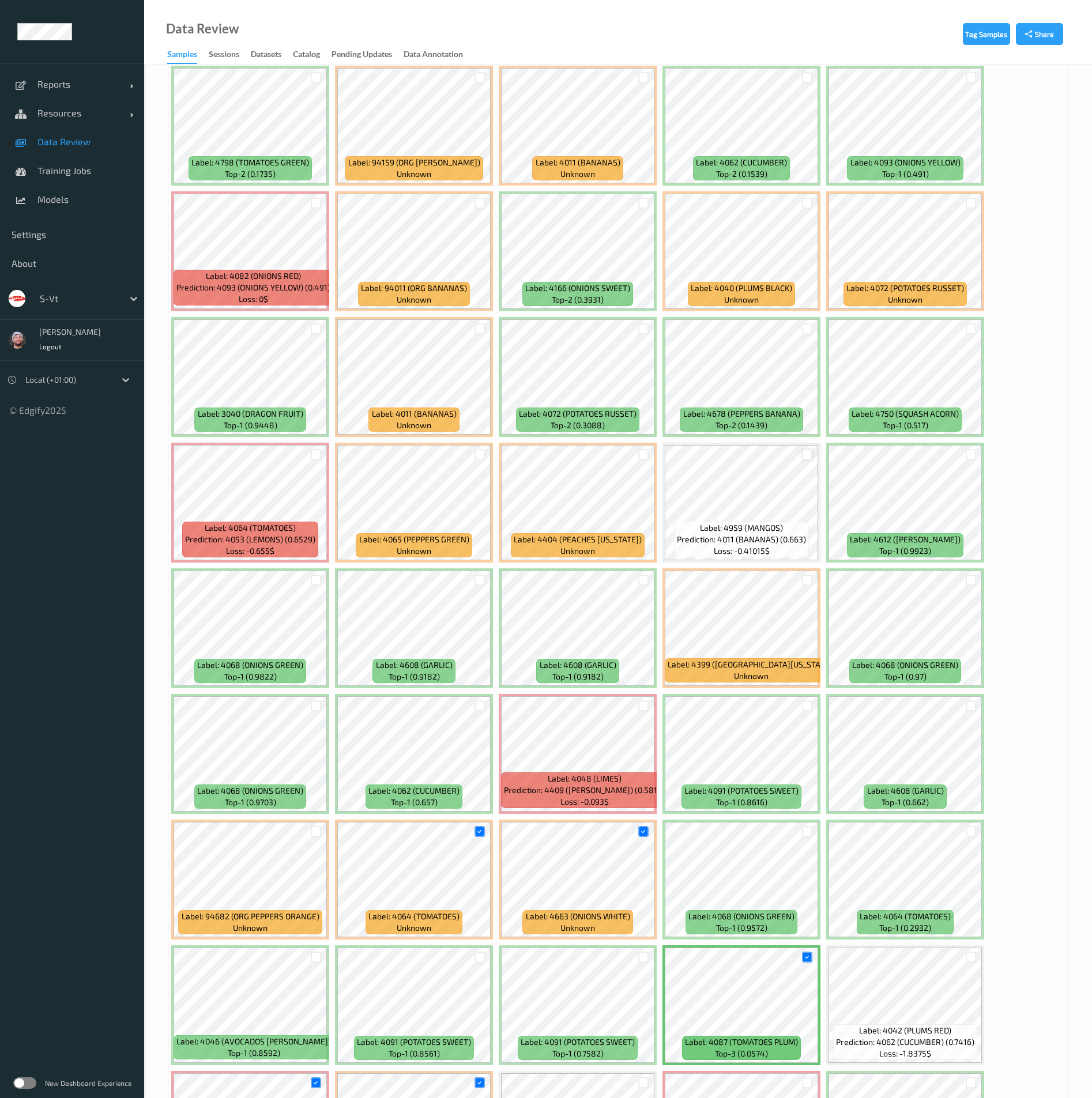
click at [812, 450] on div at bounding box center [808, 454] width 11 height 11
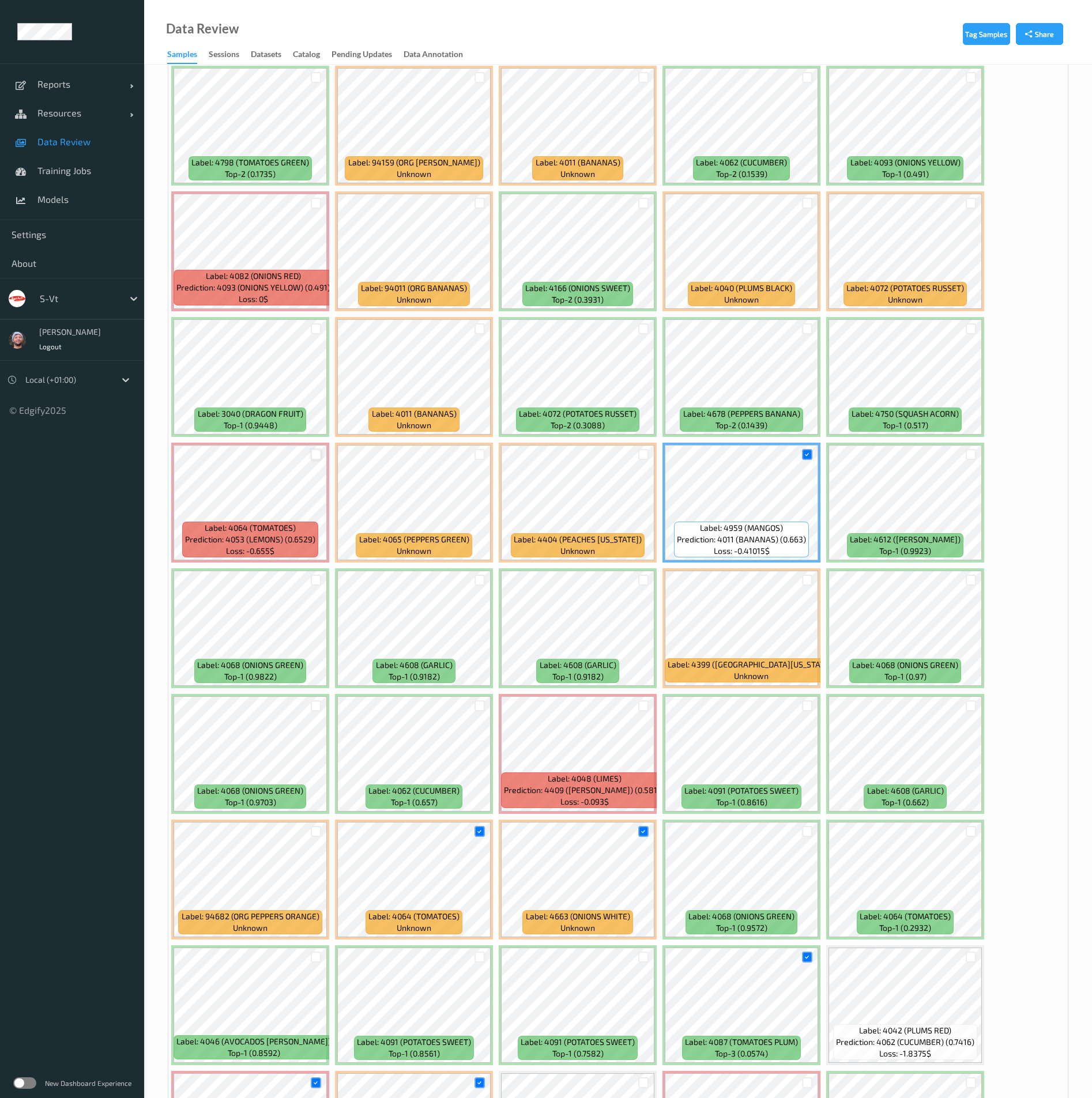
click at [315, 453] on div at bounding box center [316, 454] width 11 height 11
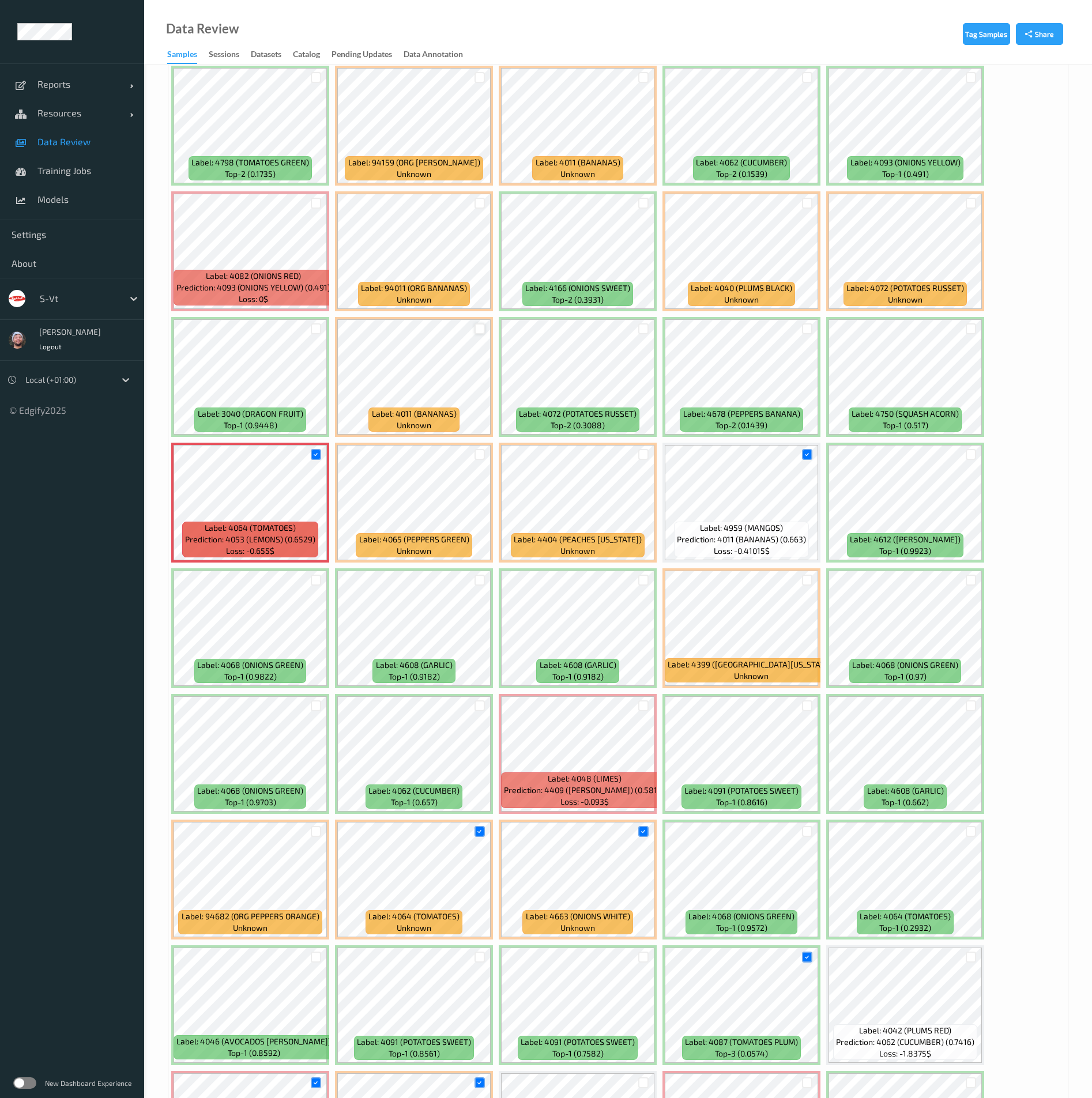
click at [477, 330] on div at bounding box center [481, 329] width 11 height 11
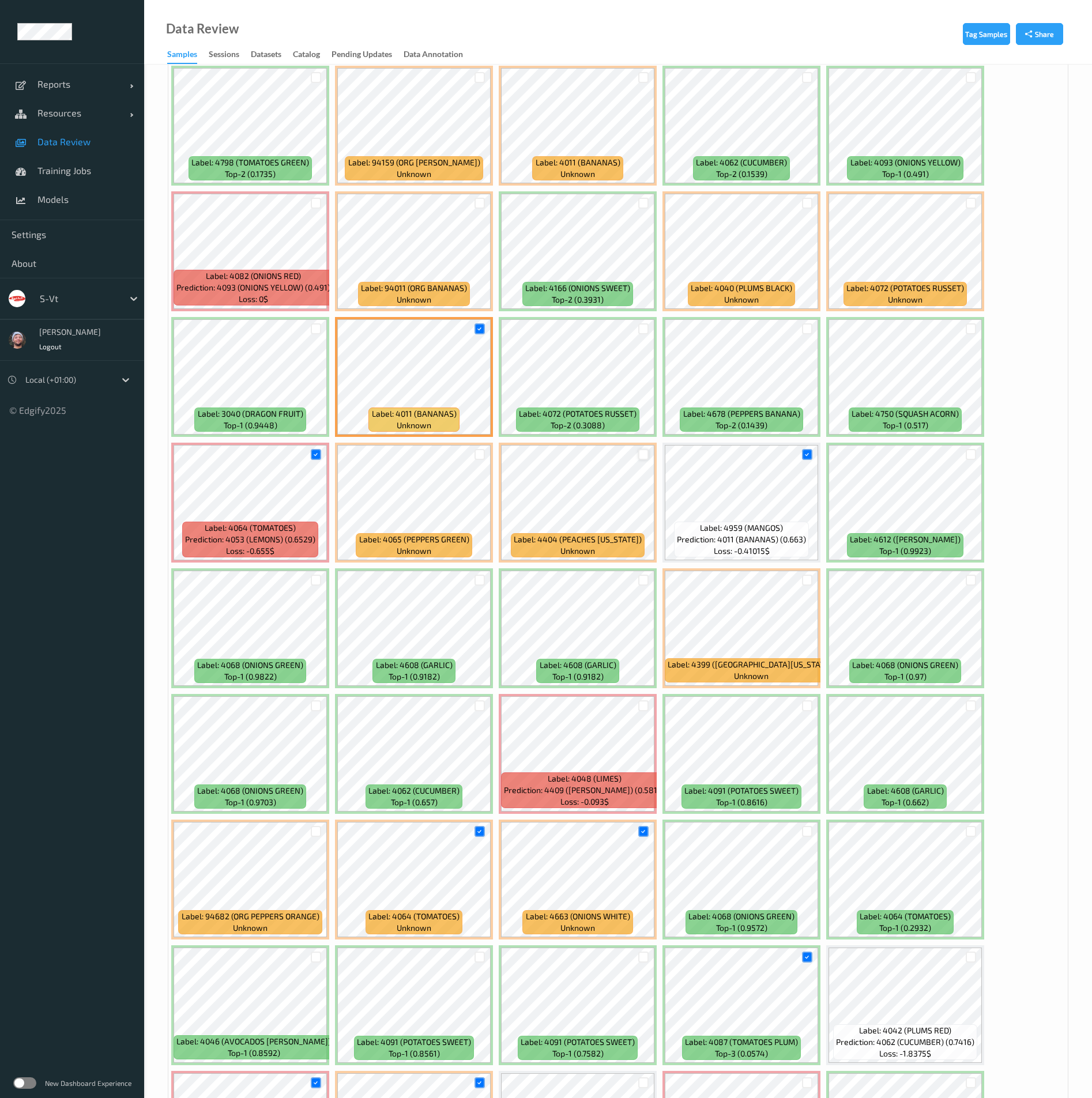
click at [639, 452] on div at bounding box center [644, 454] width 11 height 11
click at [803, 580] on div at bounding box center [808, 581] width 11 height 11
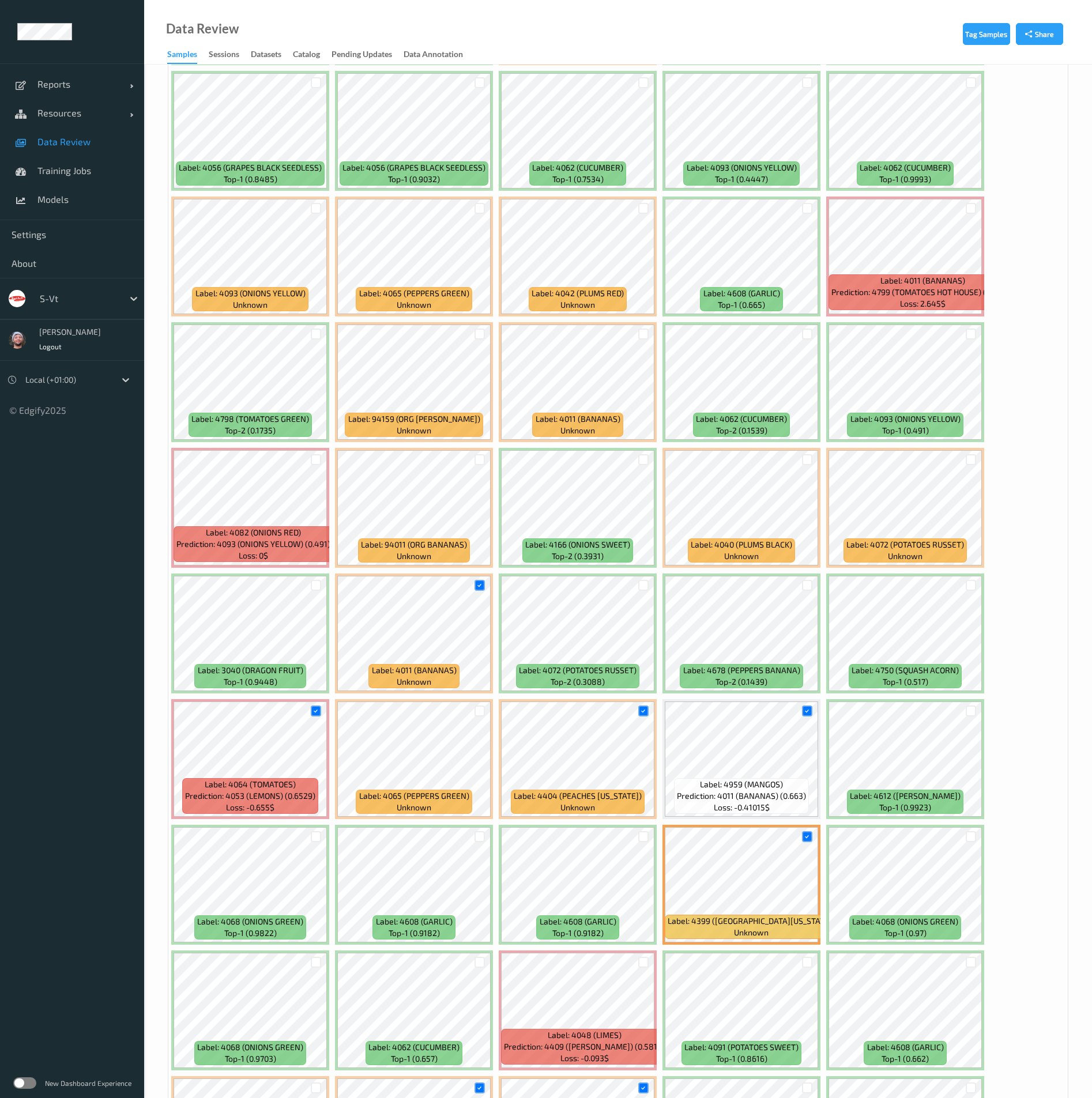
scroll to position [1909, 0]
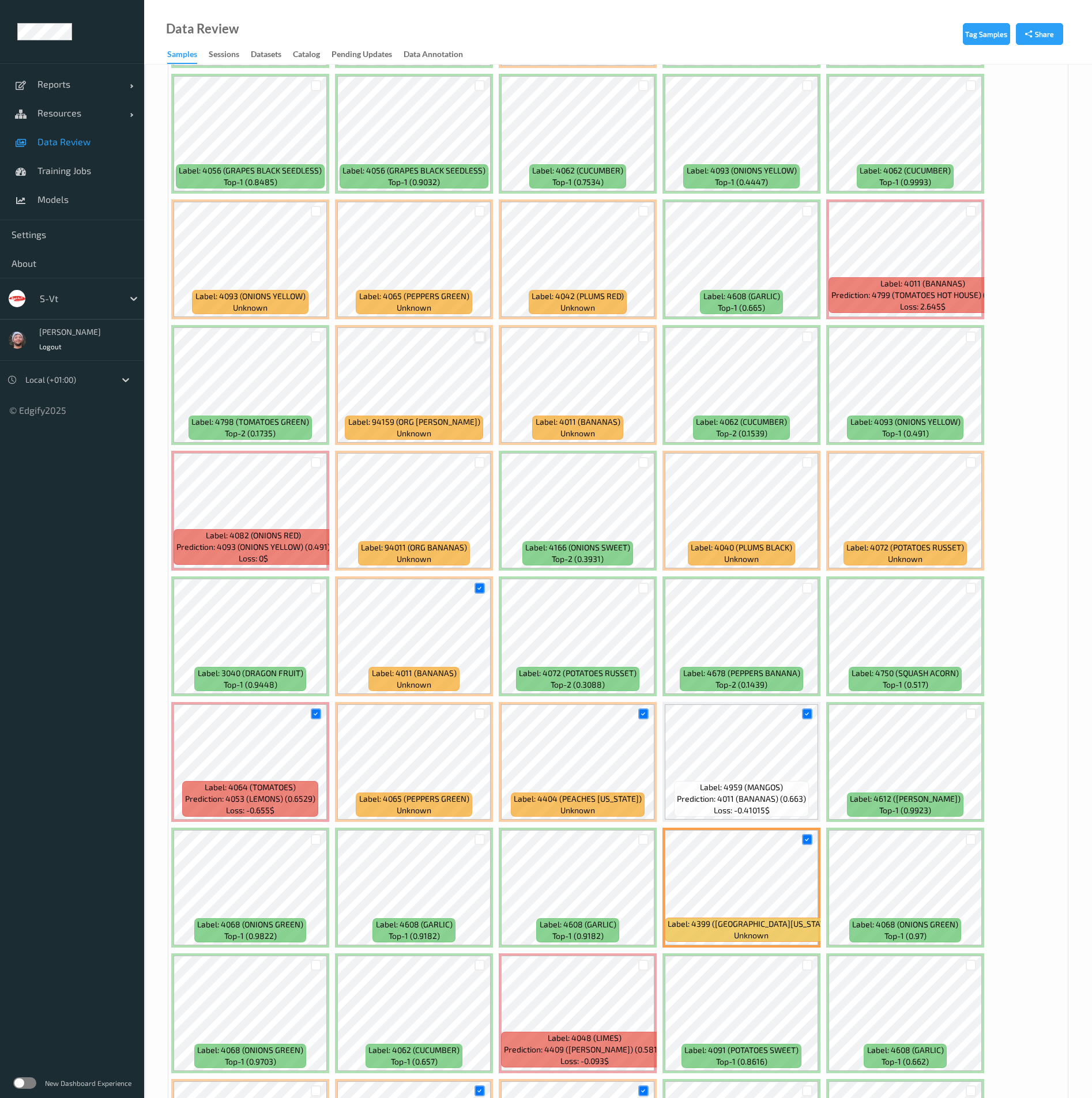
click at [479, 335] on div at bounding box center [481, 337] width 11 height 11
click at [484, 211] on div at bounding box center [481, 211] width 11 height 11
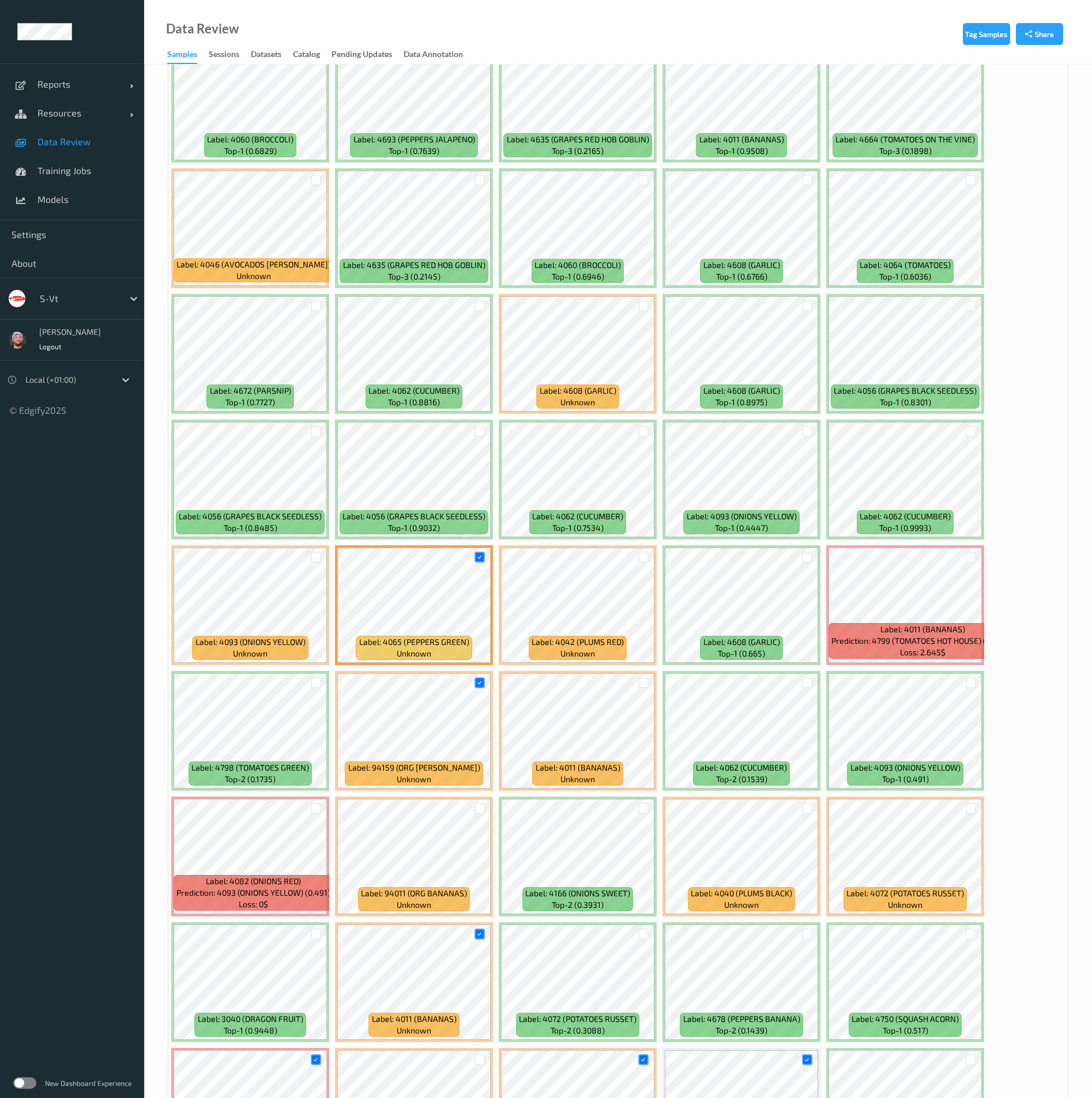
scroll to position [1303, 0]
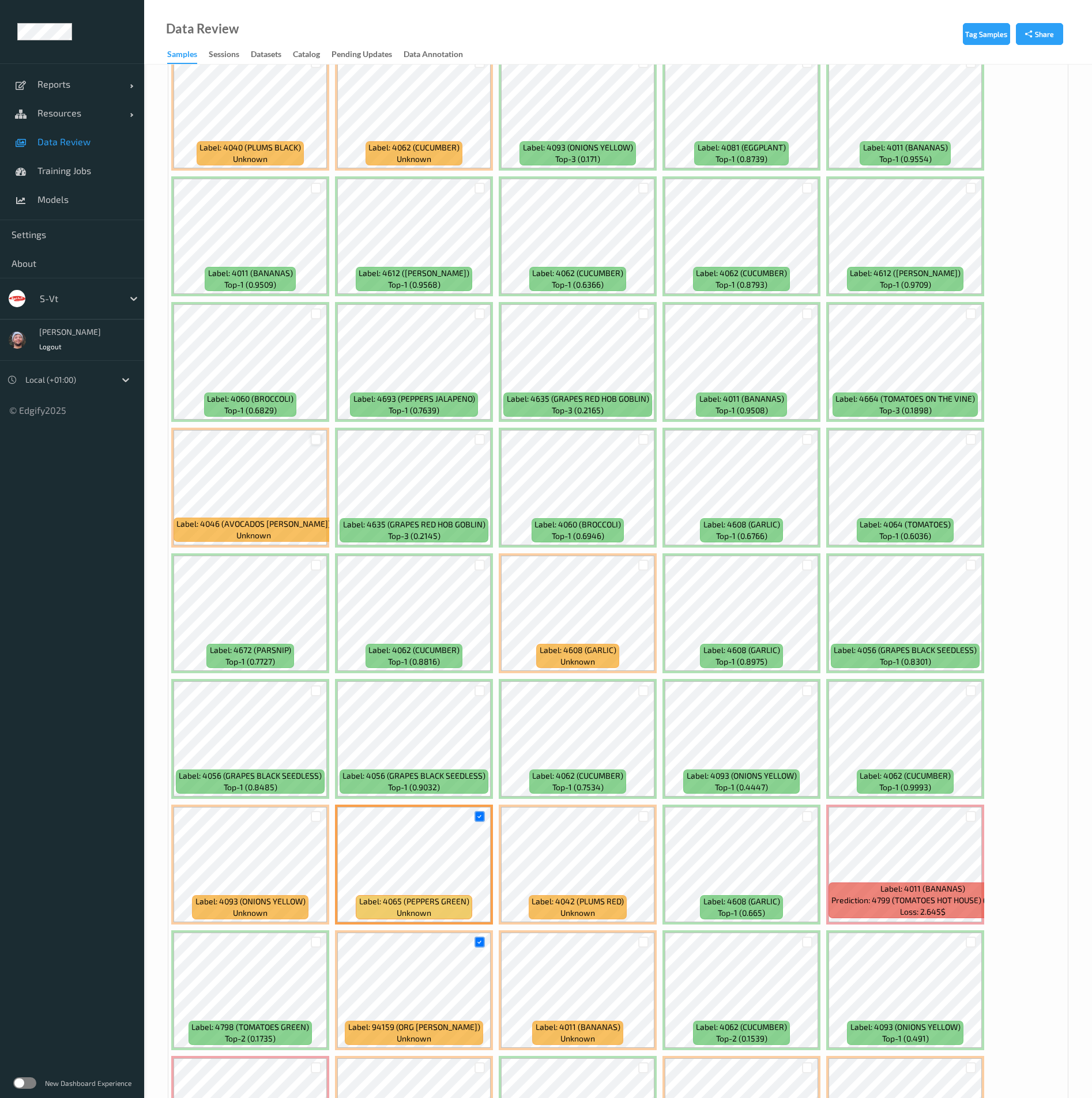
click at [315, 436] on div at bounding box center [316, 440] width 11 height 11
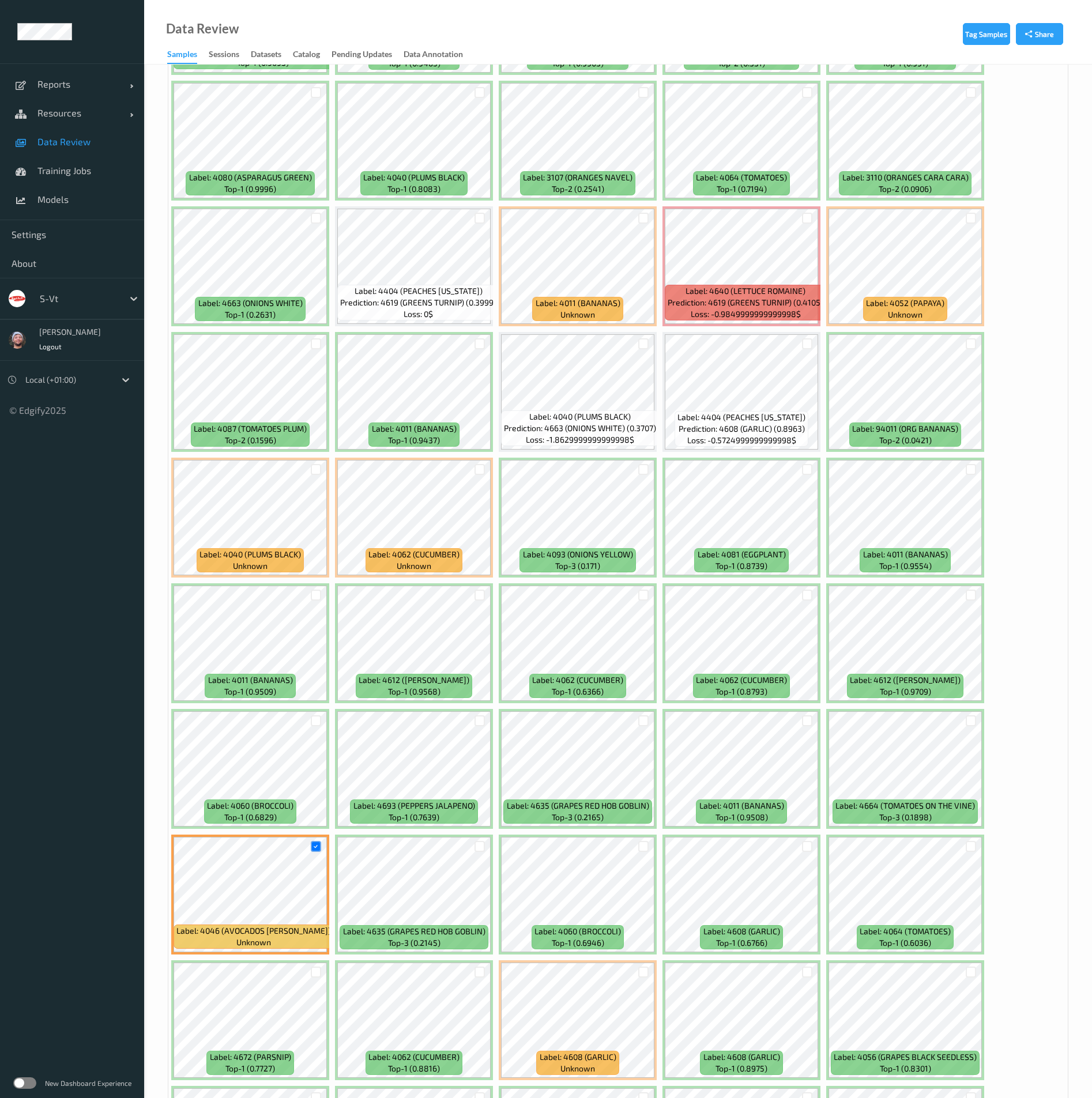
scroll to position [871, 0]
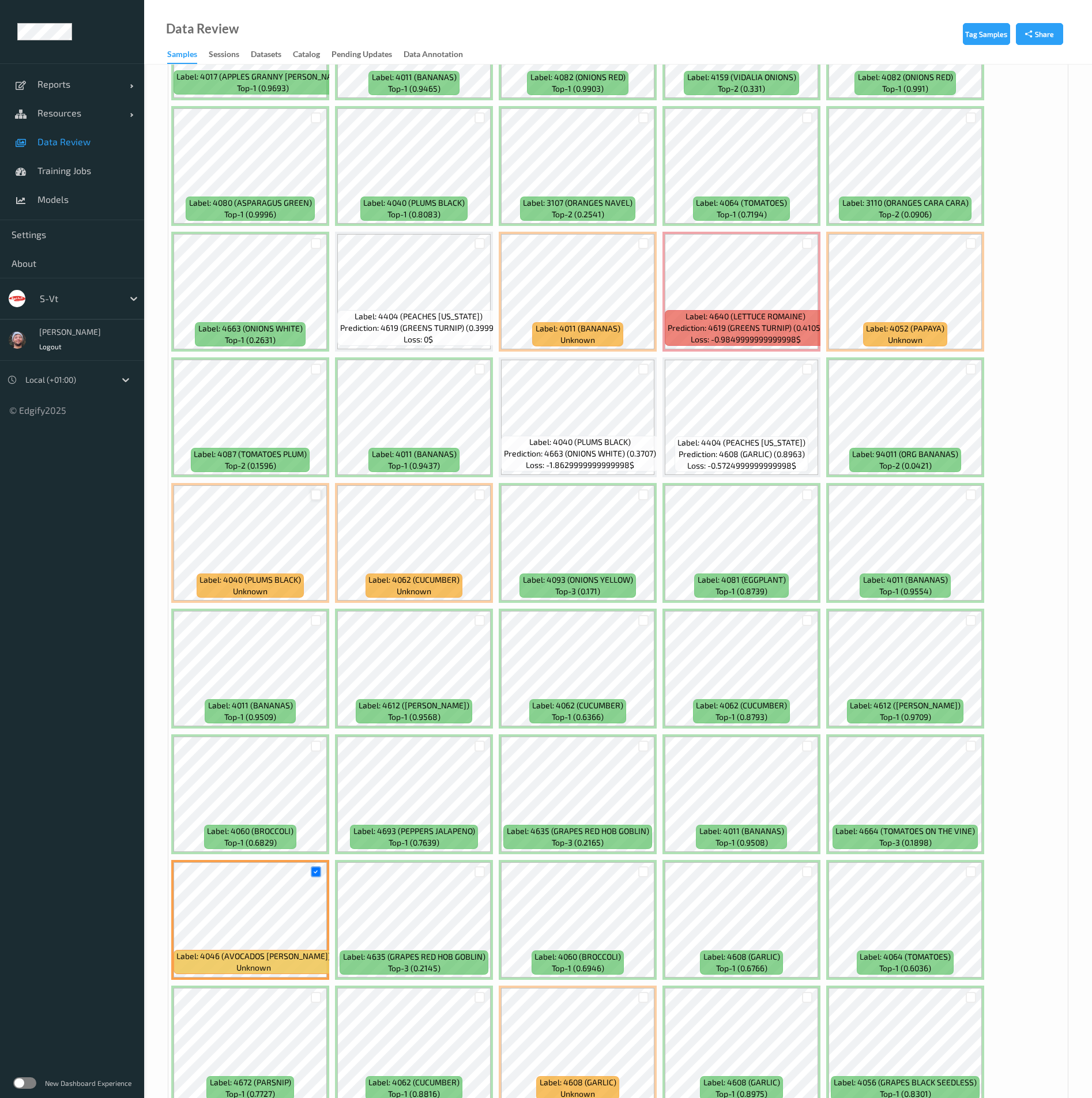
click at [312, 499] on div at bounding box center [316, 495] width 11 height 11
click at [643, 369] on div at bounding box center [644, 369] width 11 height 11
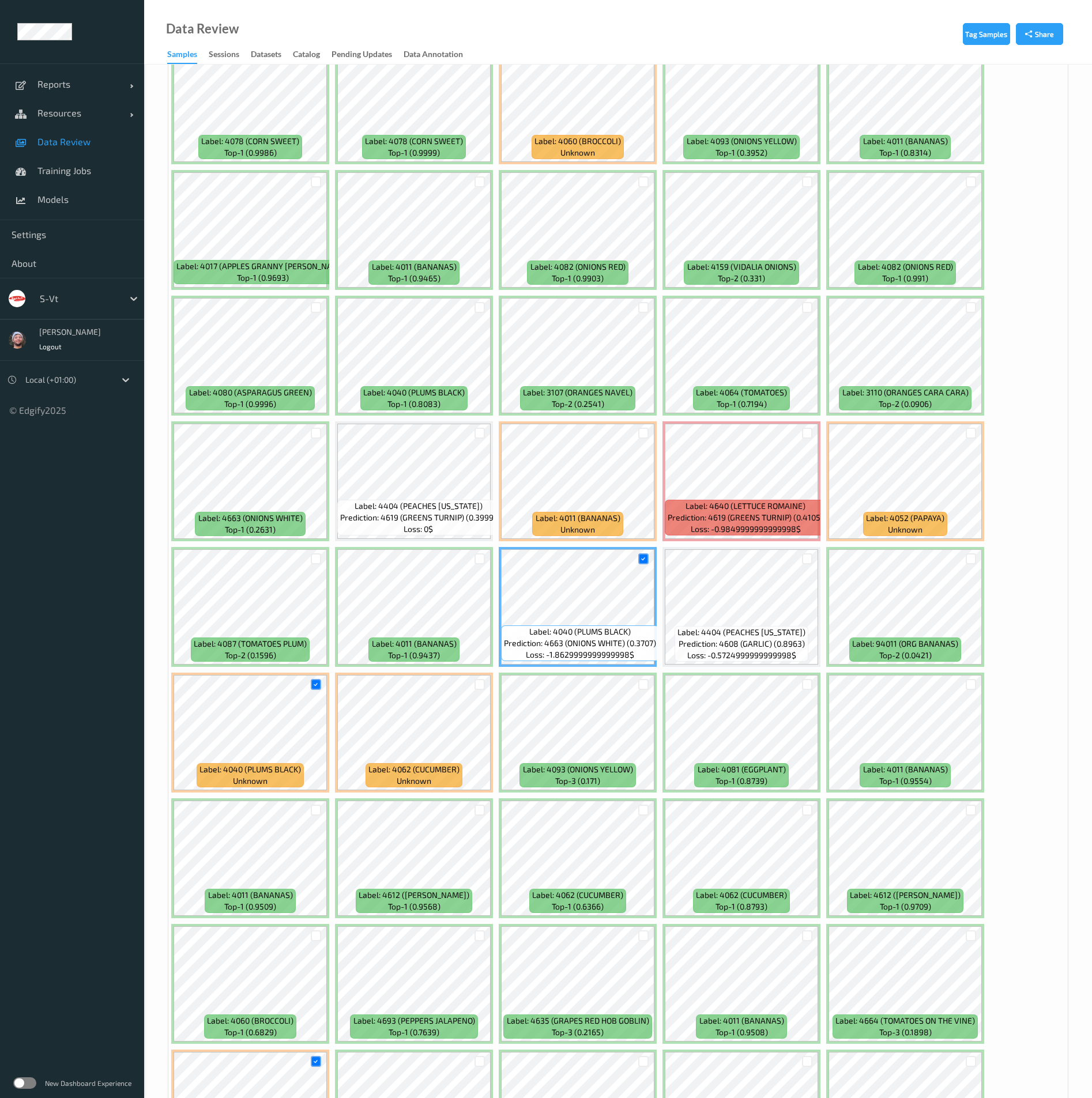
scroll to position [611, 0]
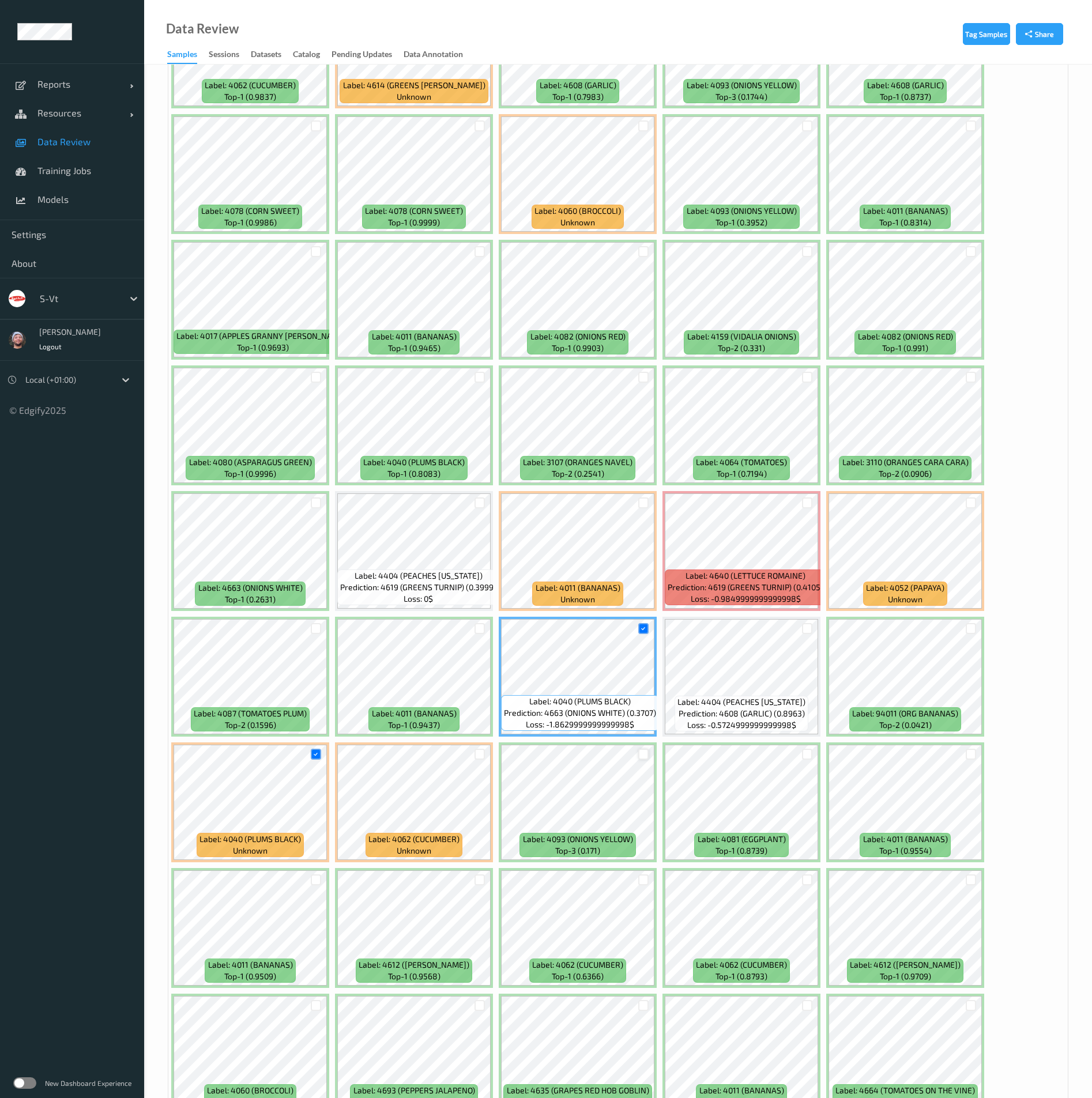
click at [644, 753] on div at bounding box center [644, 754] width 11 height 11
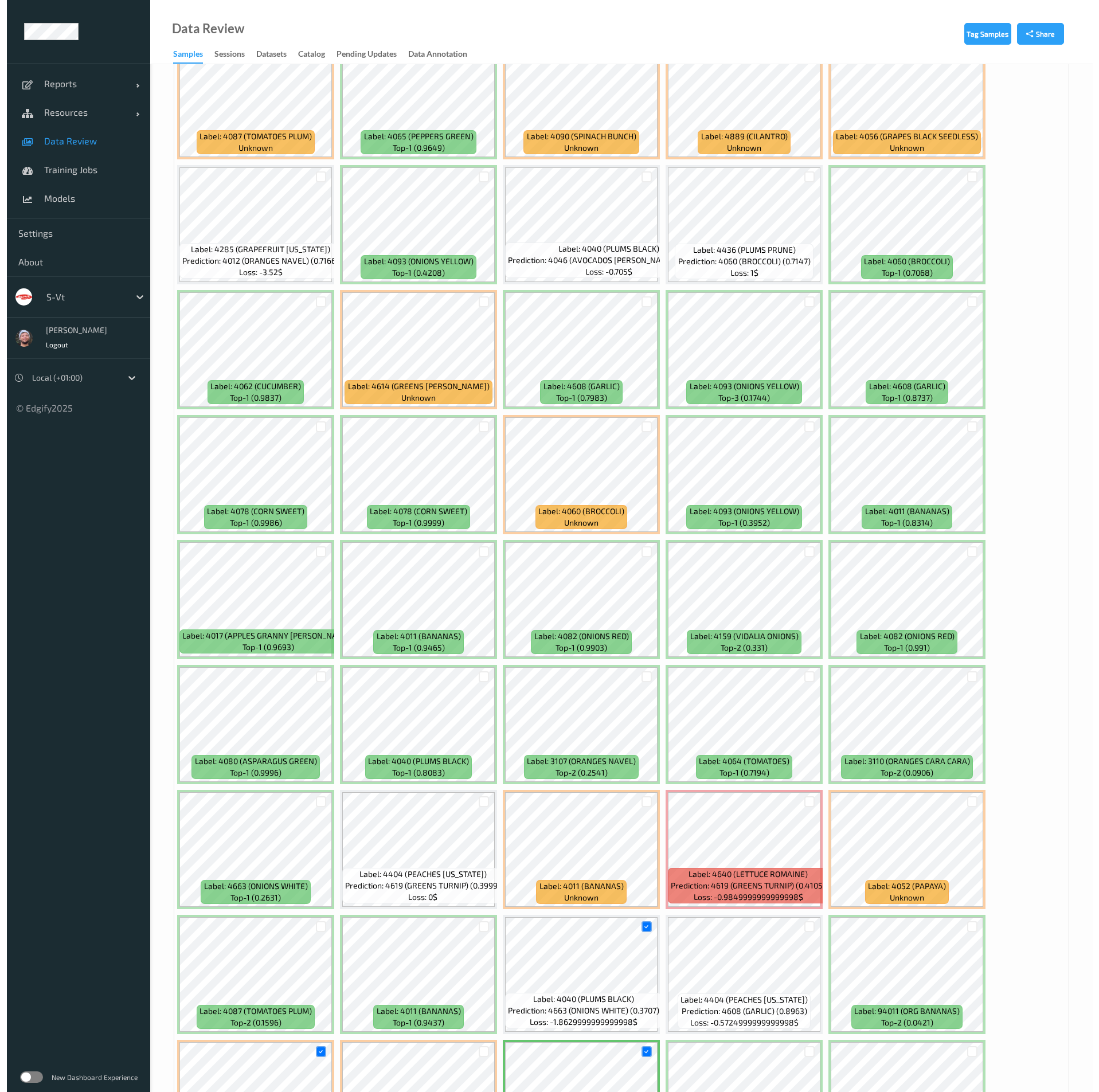
scroll to position [178, 0]
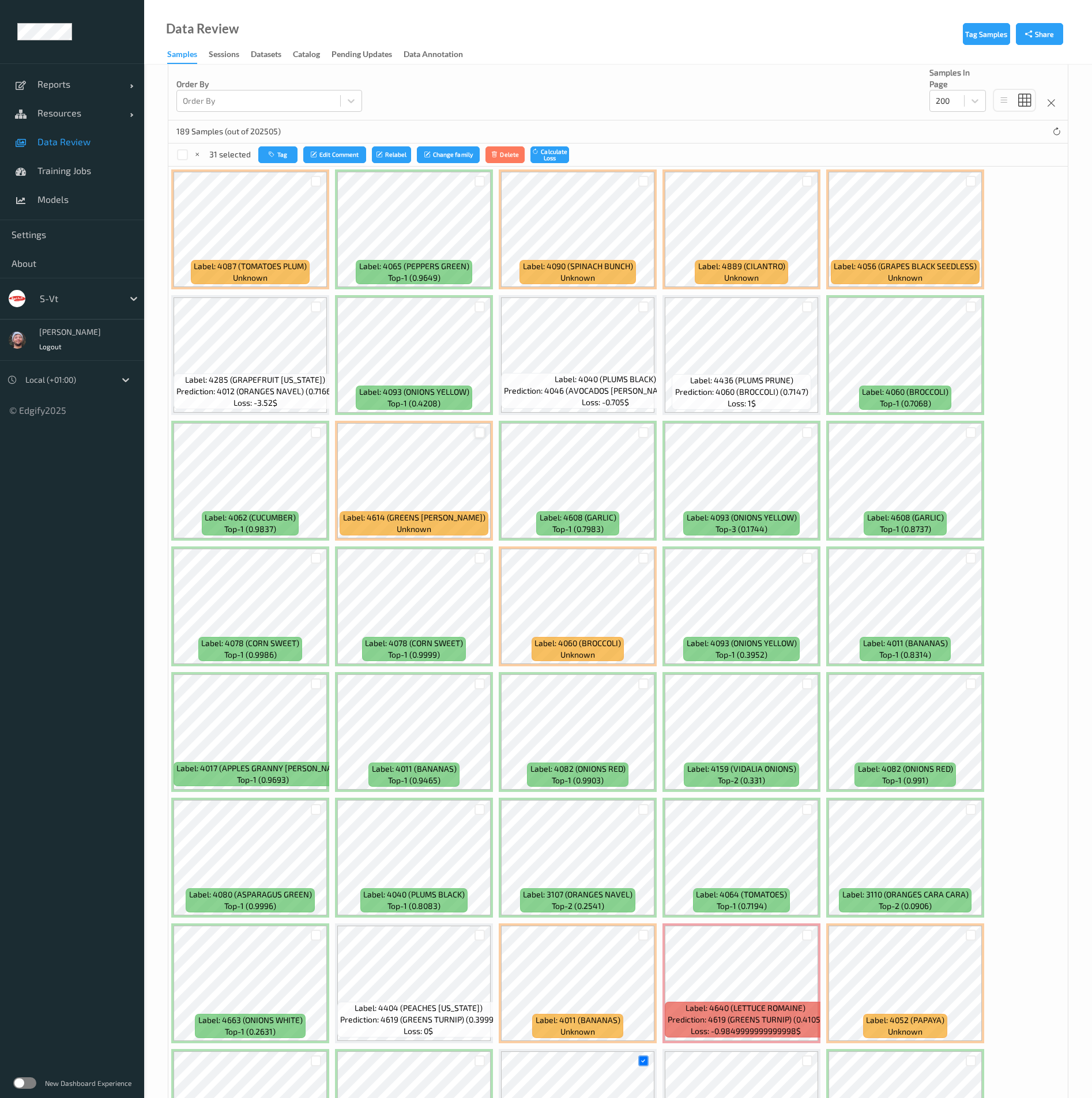
click at [478, 435] on div at bounding box center [481, 433] width 11 height 11
click at [803, 183] on div at bounding box center [808, 182] width 11 height 11
click at [276, 152] on icon "button" at bounding box center [274, 154] width 8 height 6
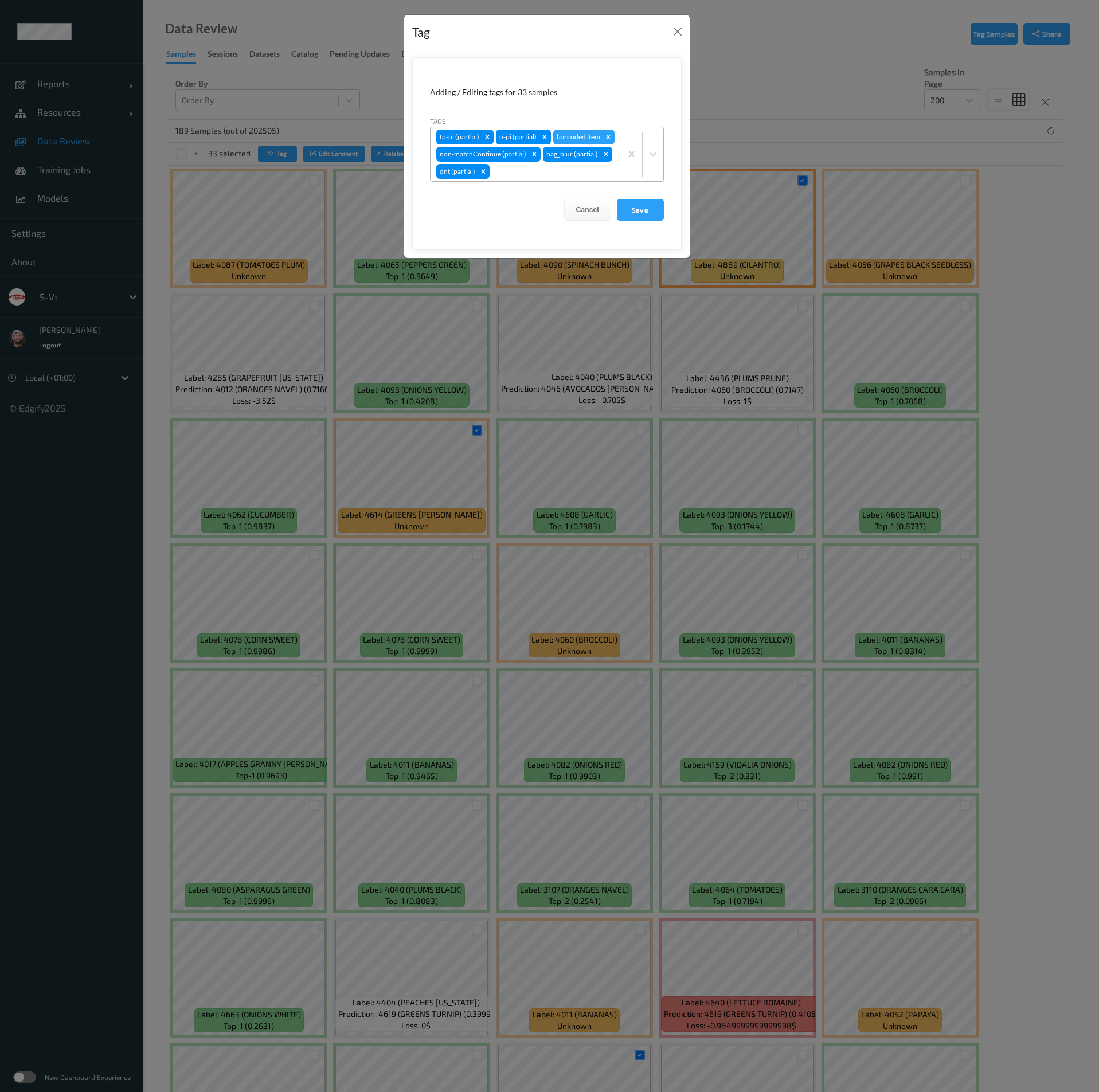
click at [531, 172] on div at bounding box center [553, 171] width 124 height 14
type input "bag"
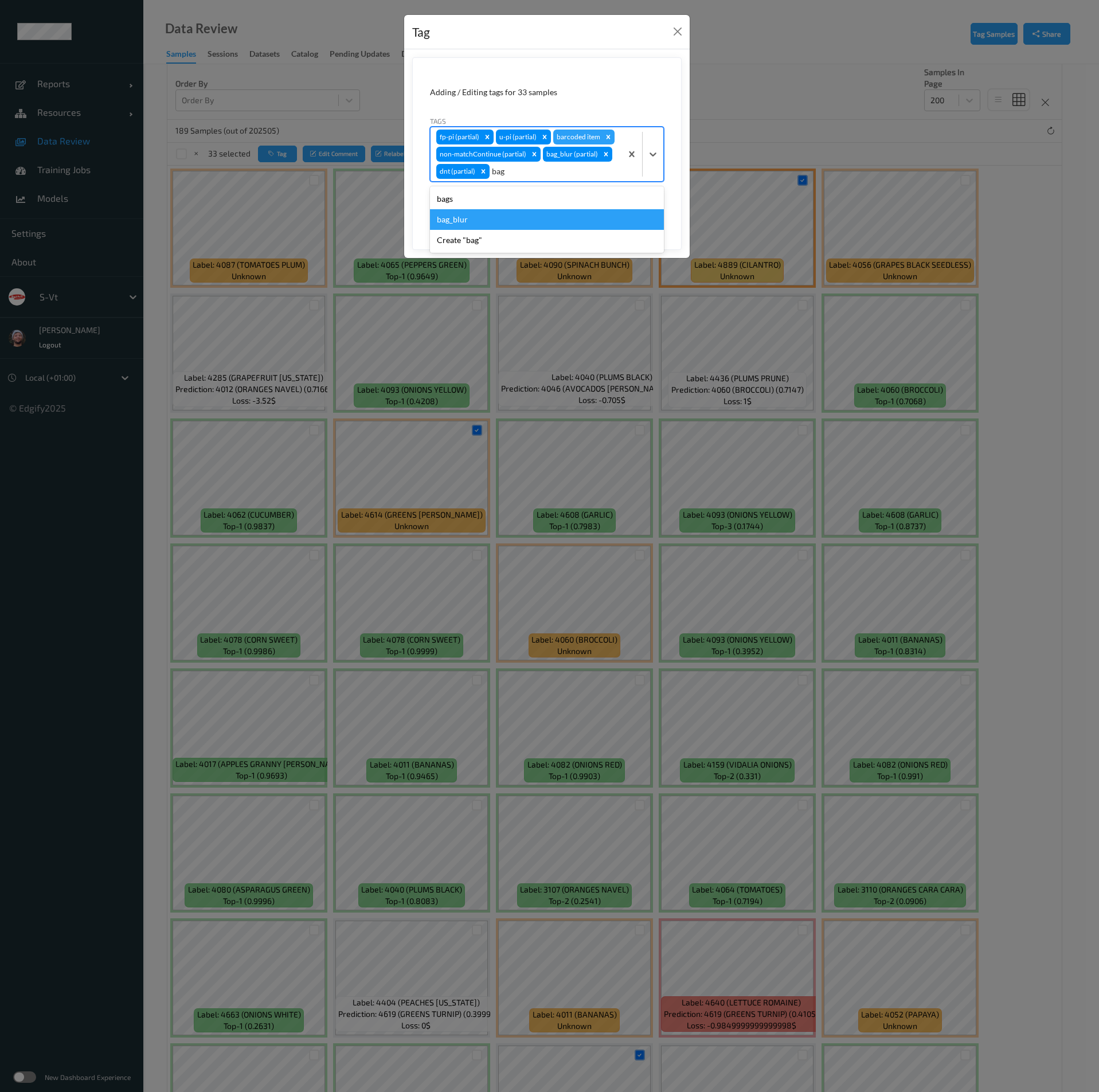
click at [491, 221] on div "bag_blur" at bounding box center [547, 220] width 234 height 20
click at [604, 136] on icon "Remove barcoded item" at bounding box center [608, 136] width 8 height 8
click at [638, 212] on button "Save" at bounding box center [640, 210] width 47 height 22
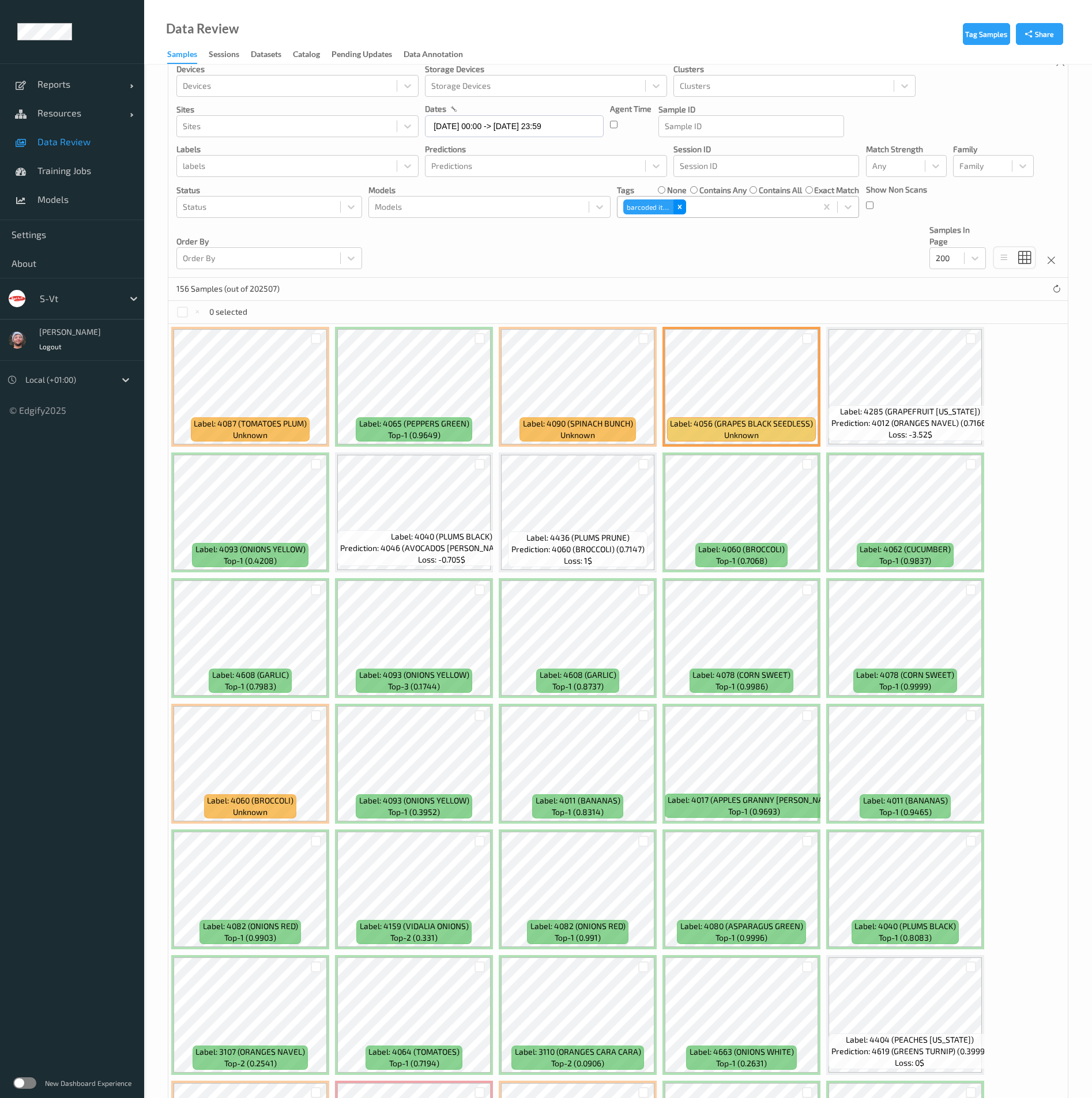
scroll to position [0, 0]
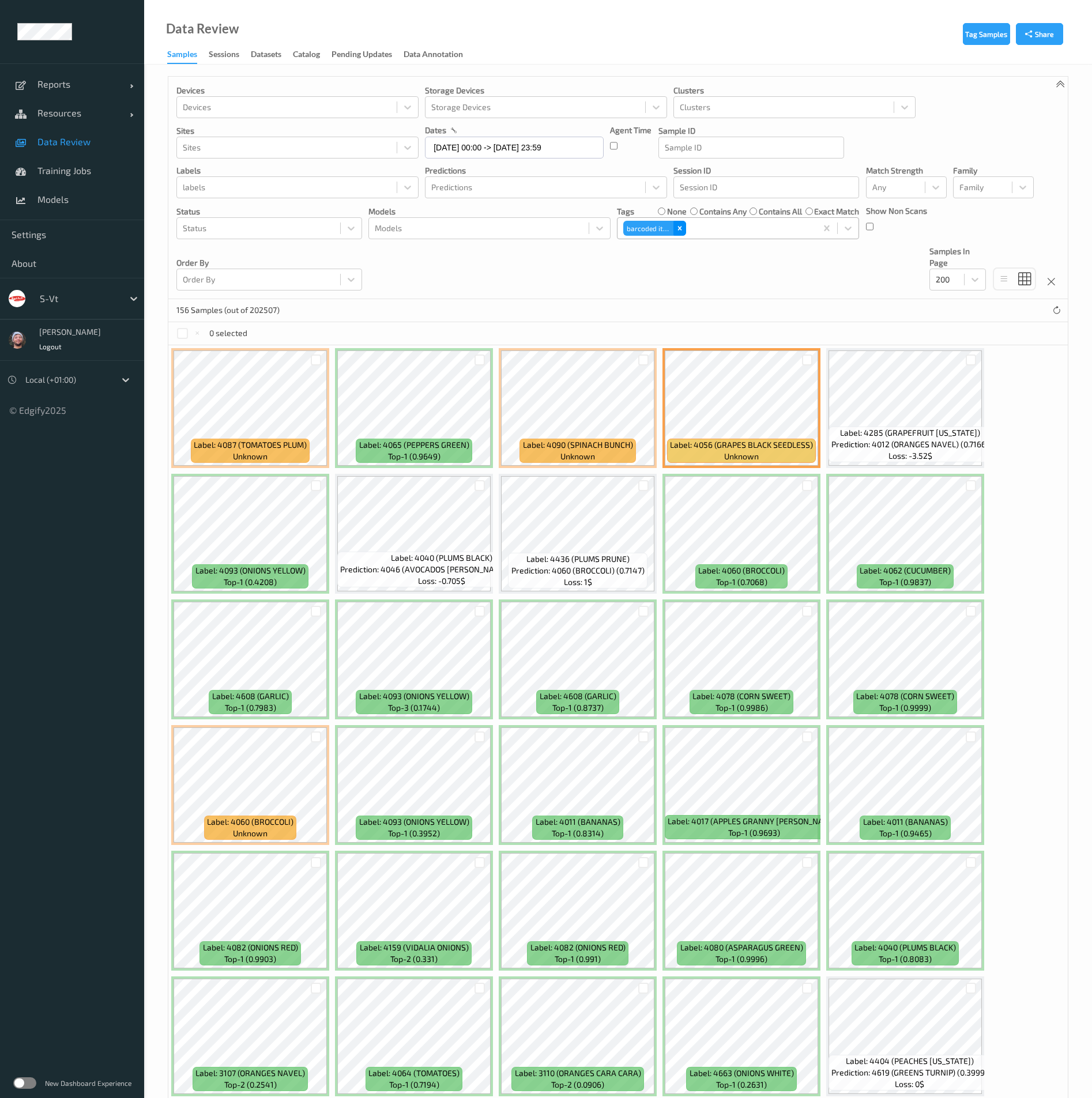
click at [679, 227] on icon "Remove barcoded item" at bounding box center [679, 228] width 4 height 4
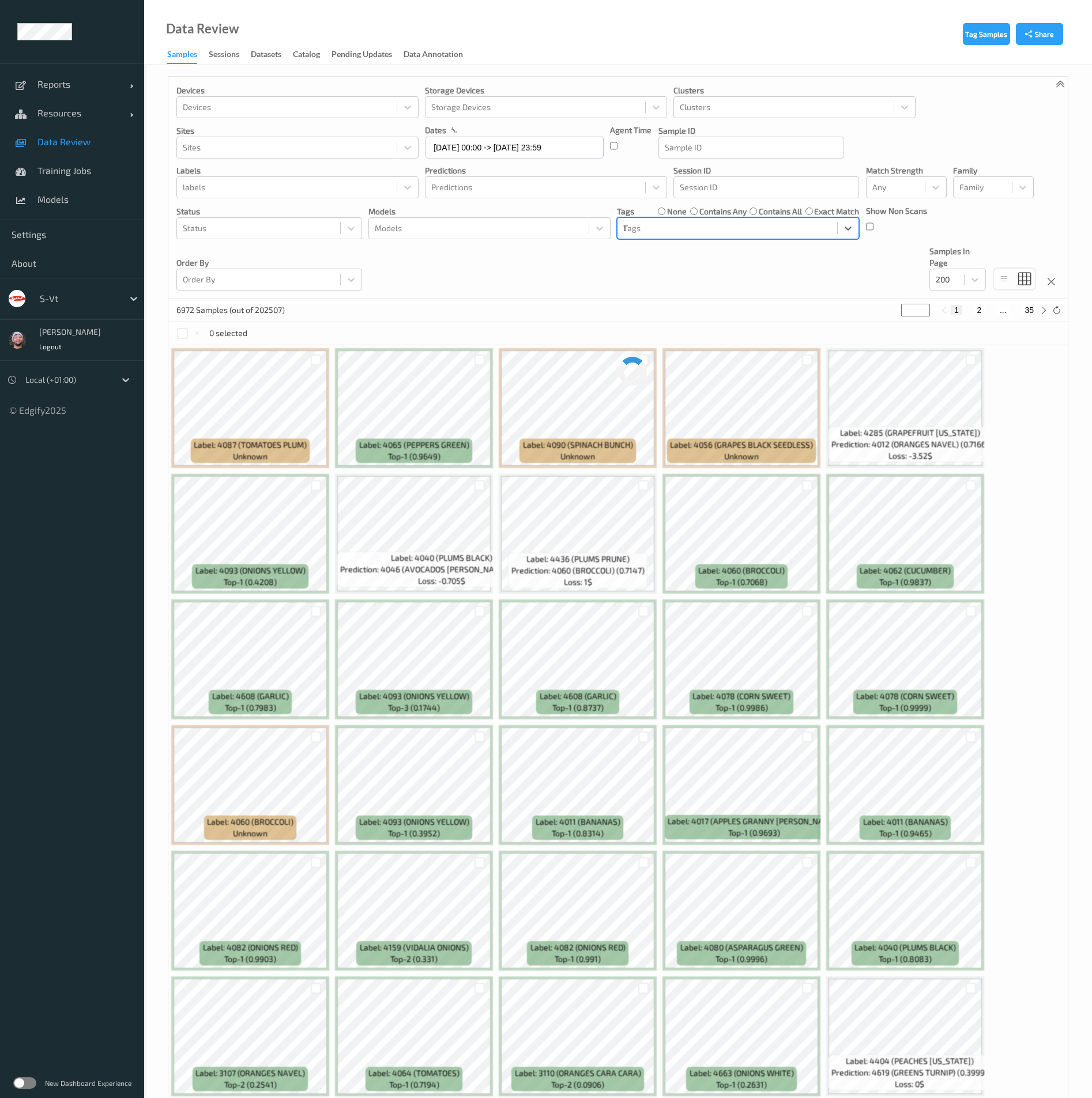
type input "bag"
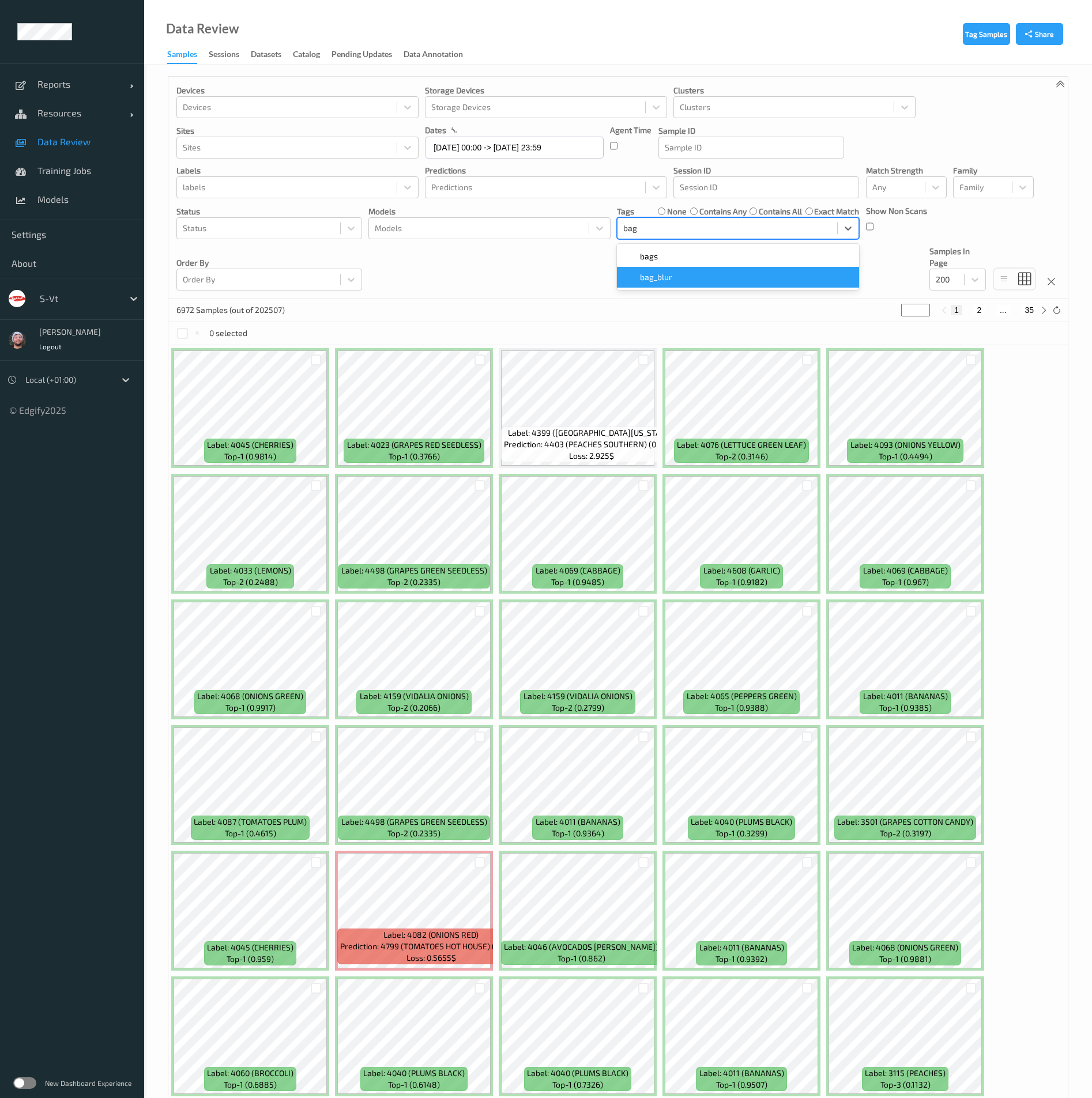
click at [674, 277] on div "bag_blur" at bounding box center [739, 277] width 228 height 11
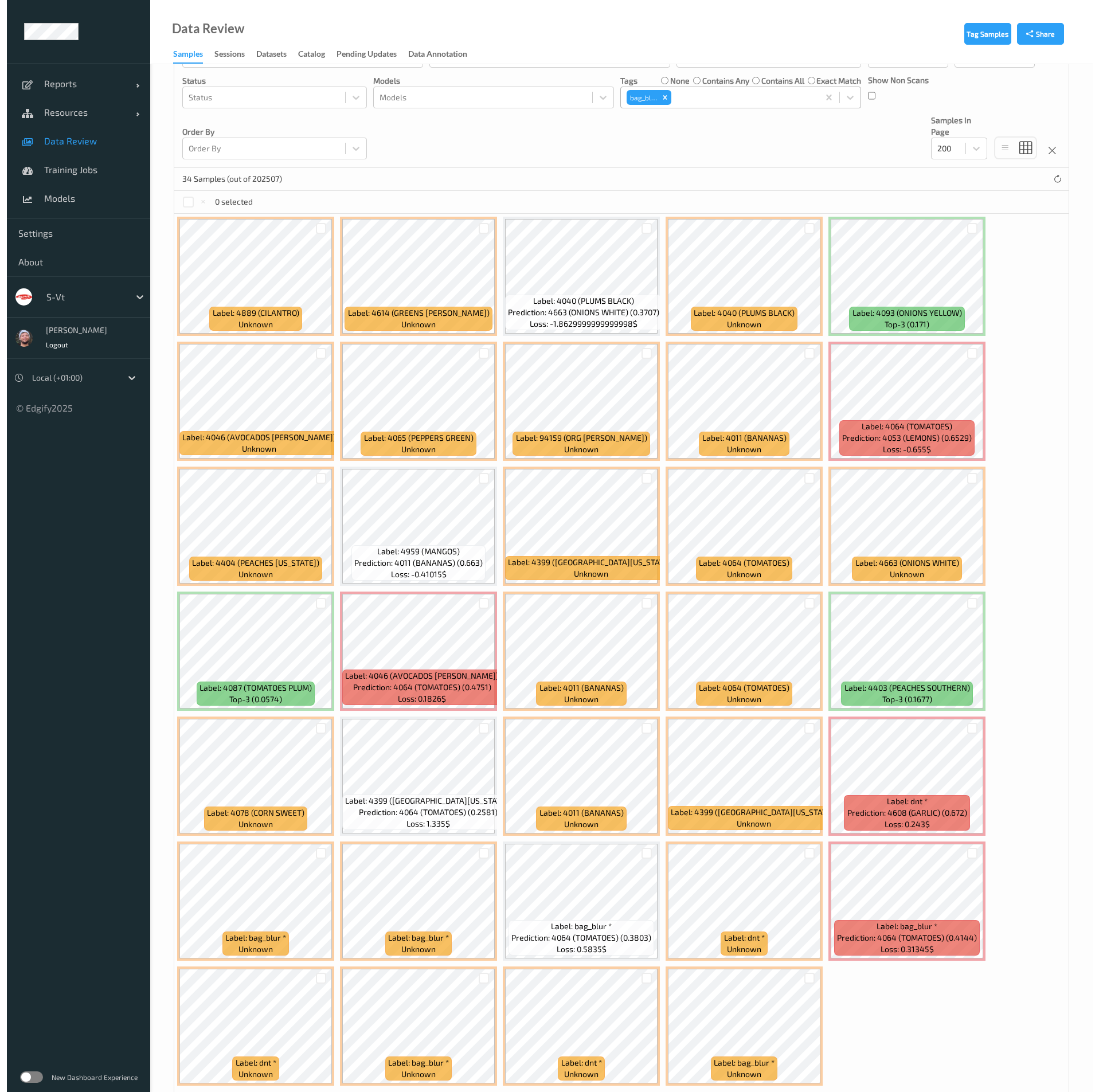
scroll to position [173, 0]
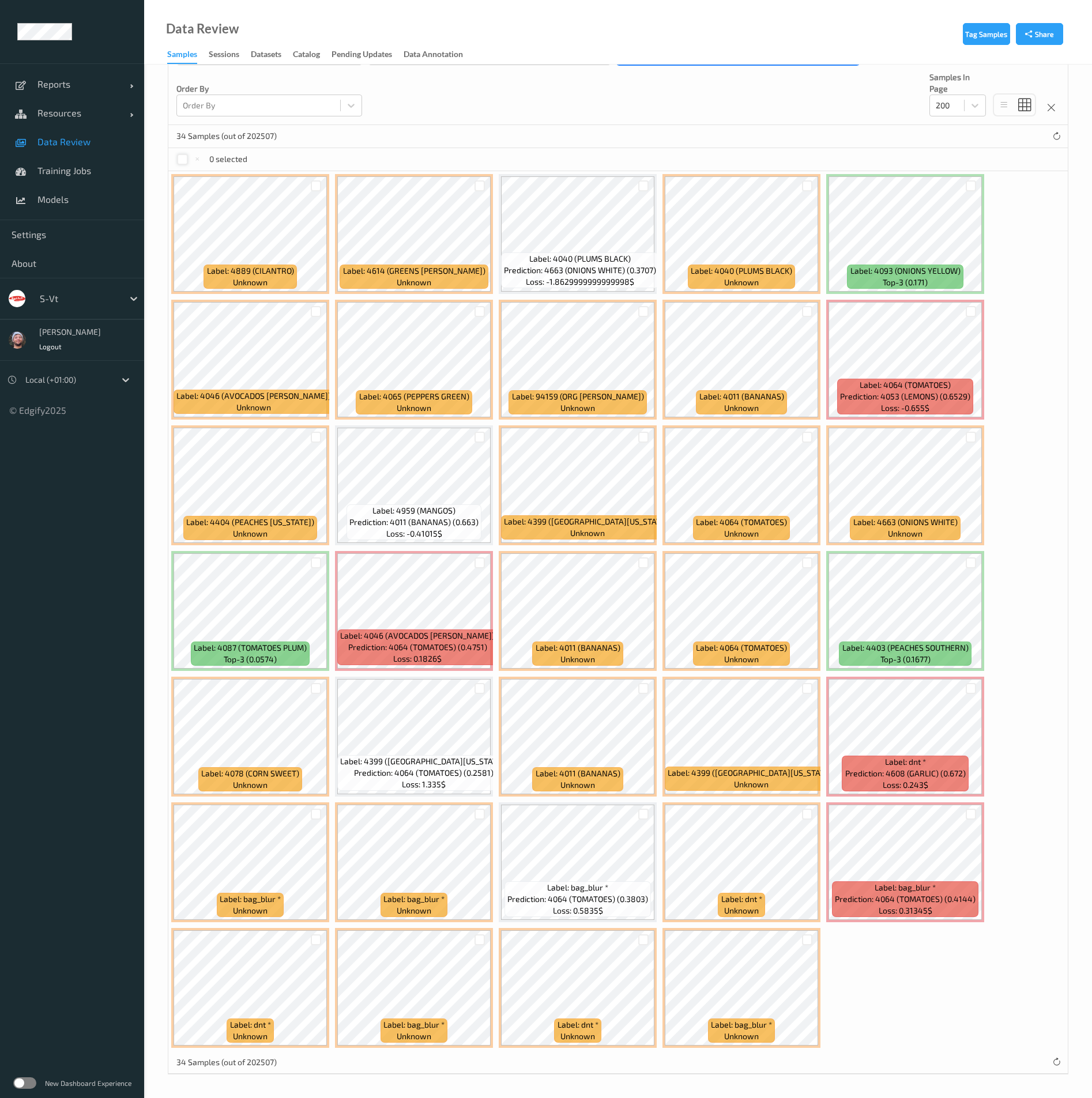
click at [186, 160] on div at bounding box center [183, 160] width 11 height 11
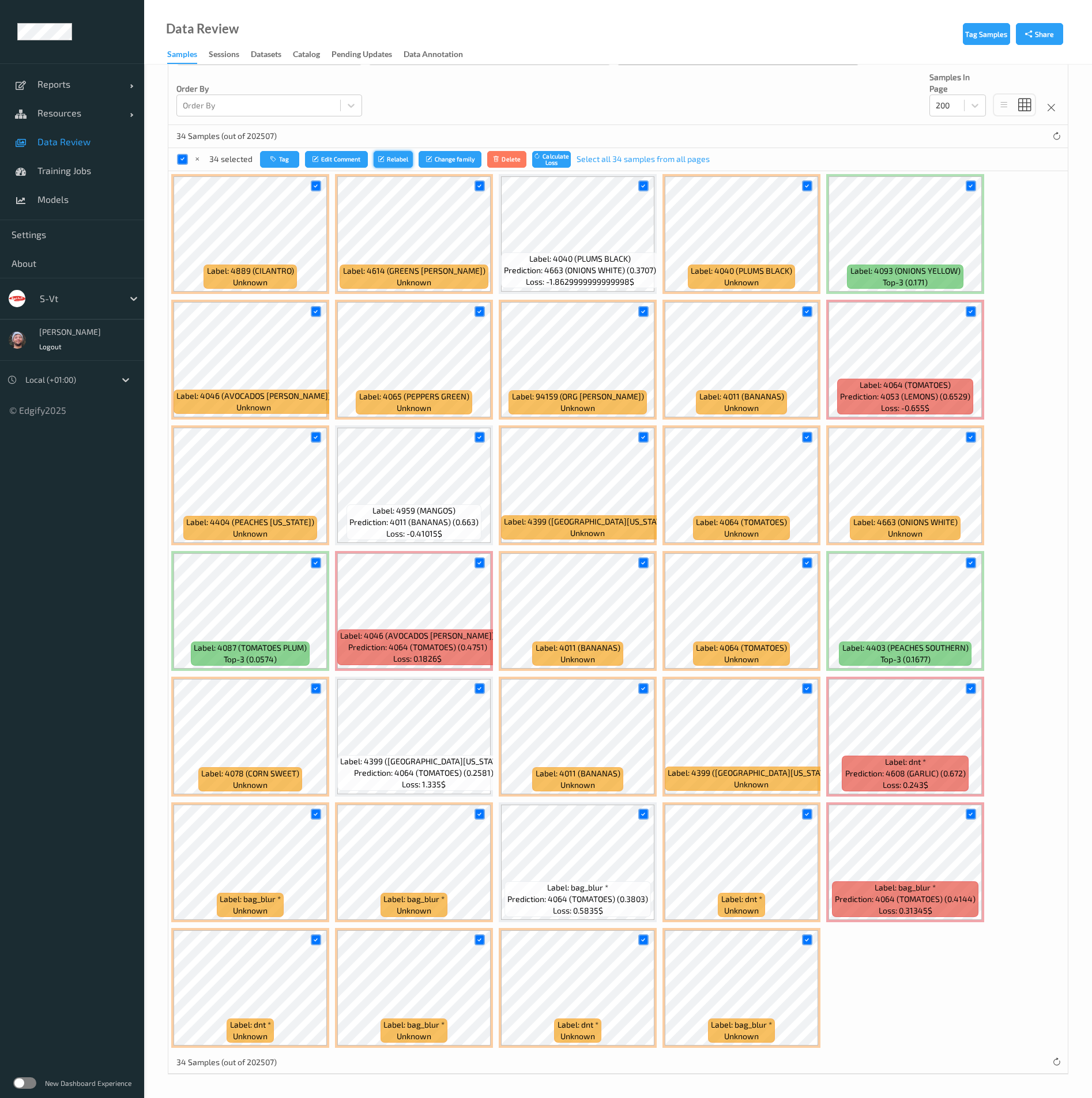
click at [382, 151] on button "Relabel" at bounding box center [393, 160] width 39 height 17
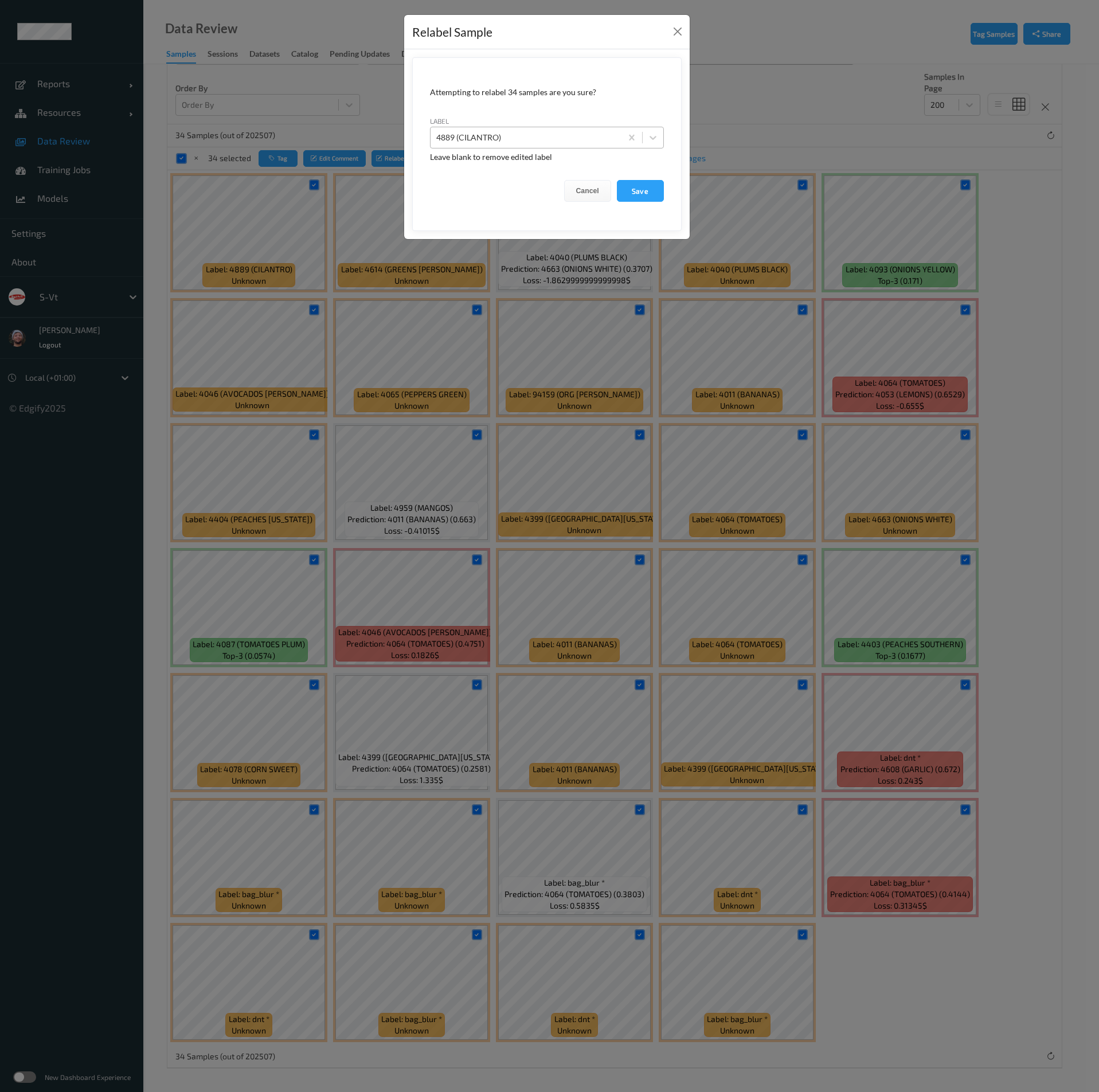
click at [538, 131] on div at bounding box center [526, 137] width 180 height 14
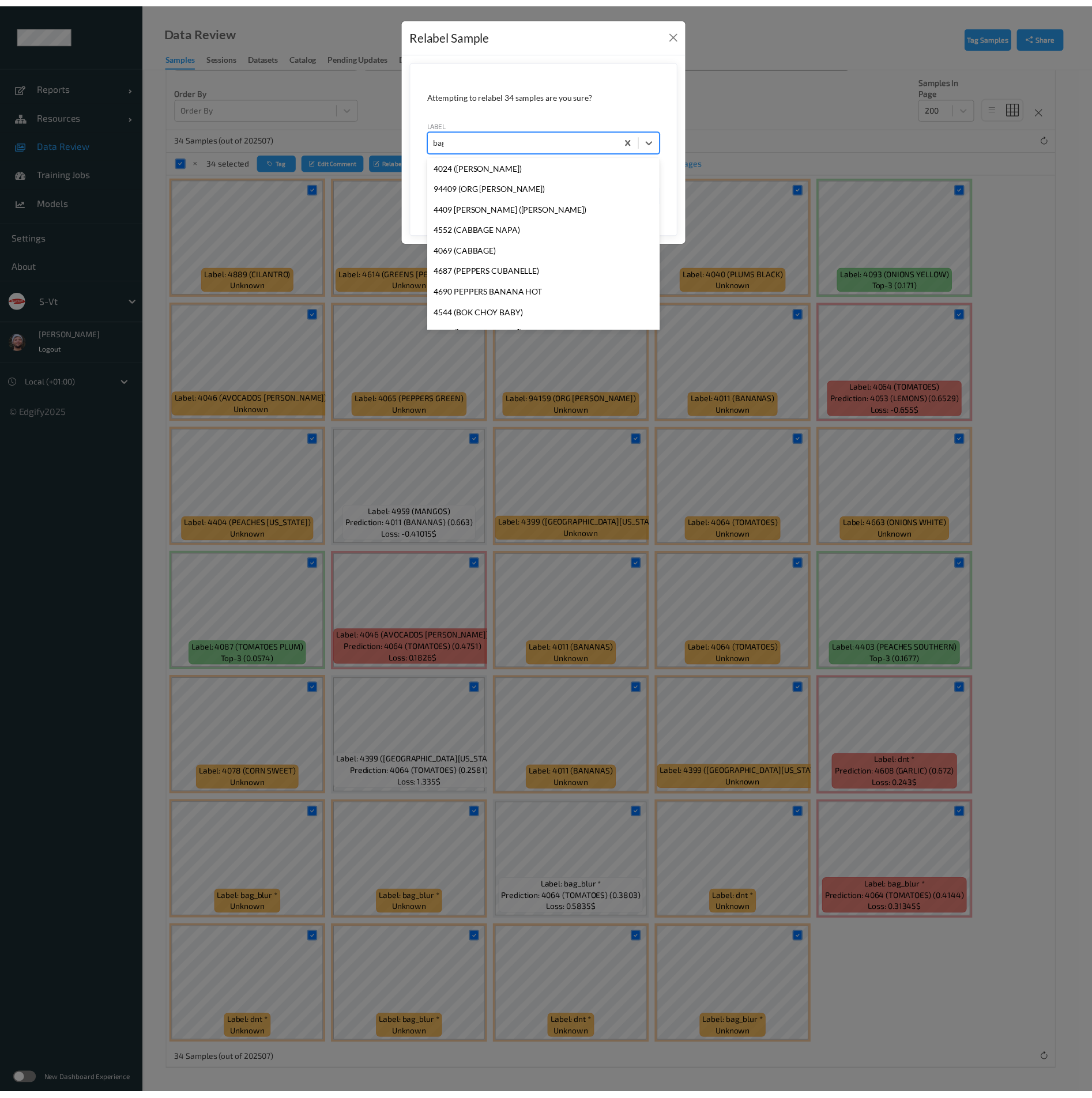
scroll to position [0, 0]
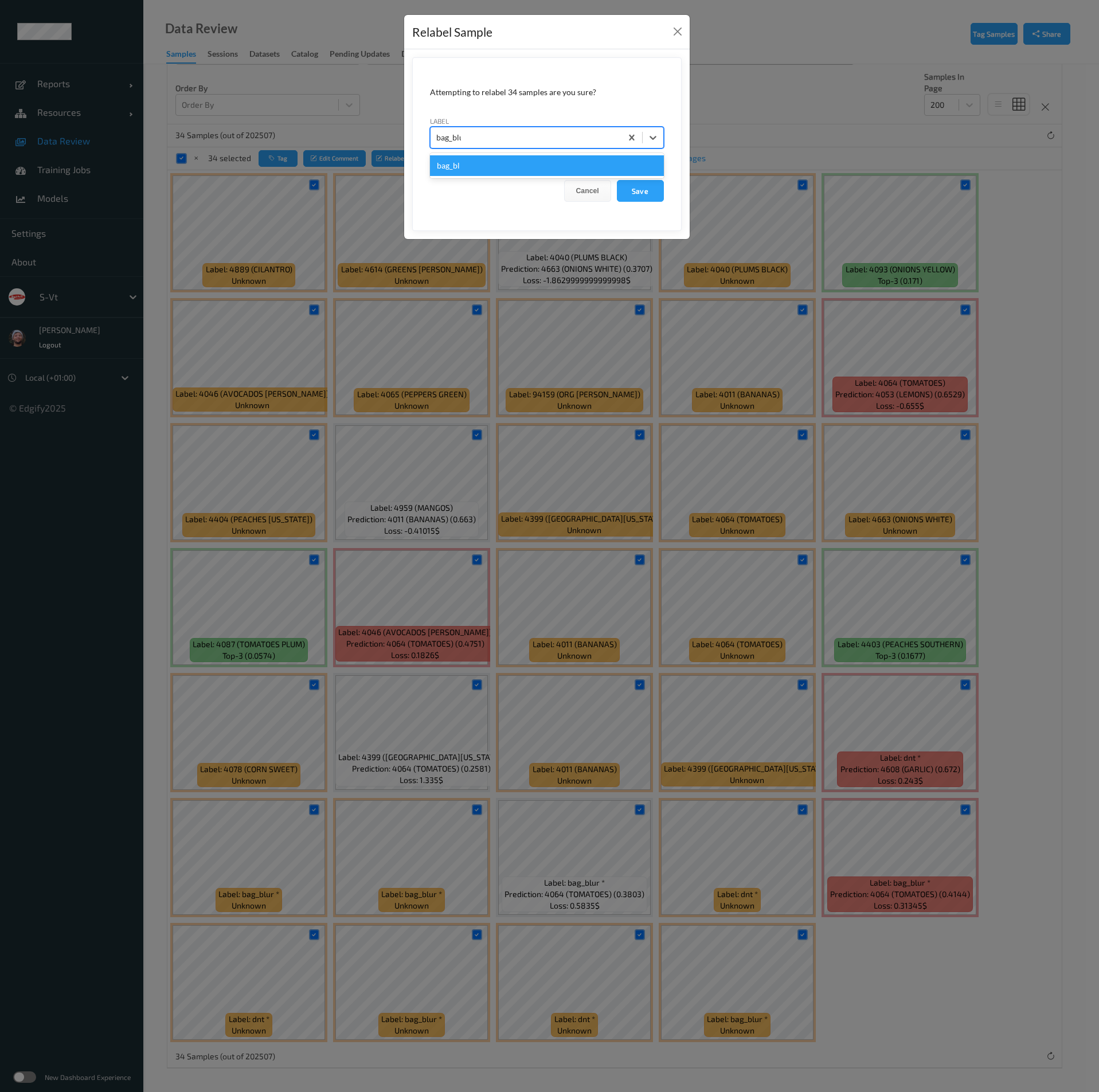
type input "bag_blur"
click at [613, 164] on div "bag_blur" at bounding box center [547, 165] width 234 height 20
click at [630, 185] on button "Save" at bounding box center [640, 191] width 47 height 22
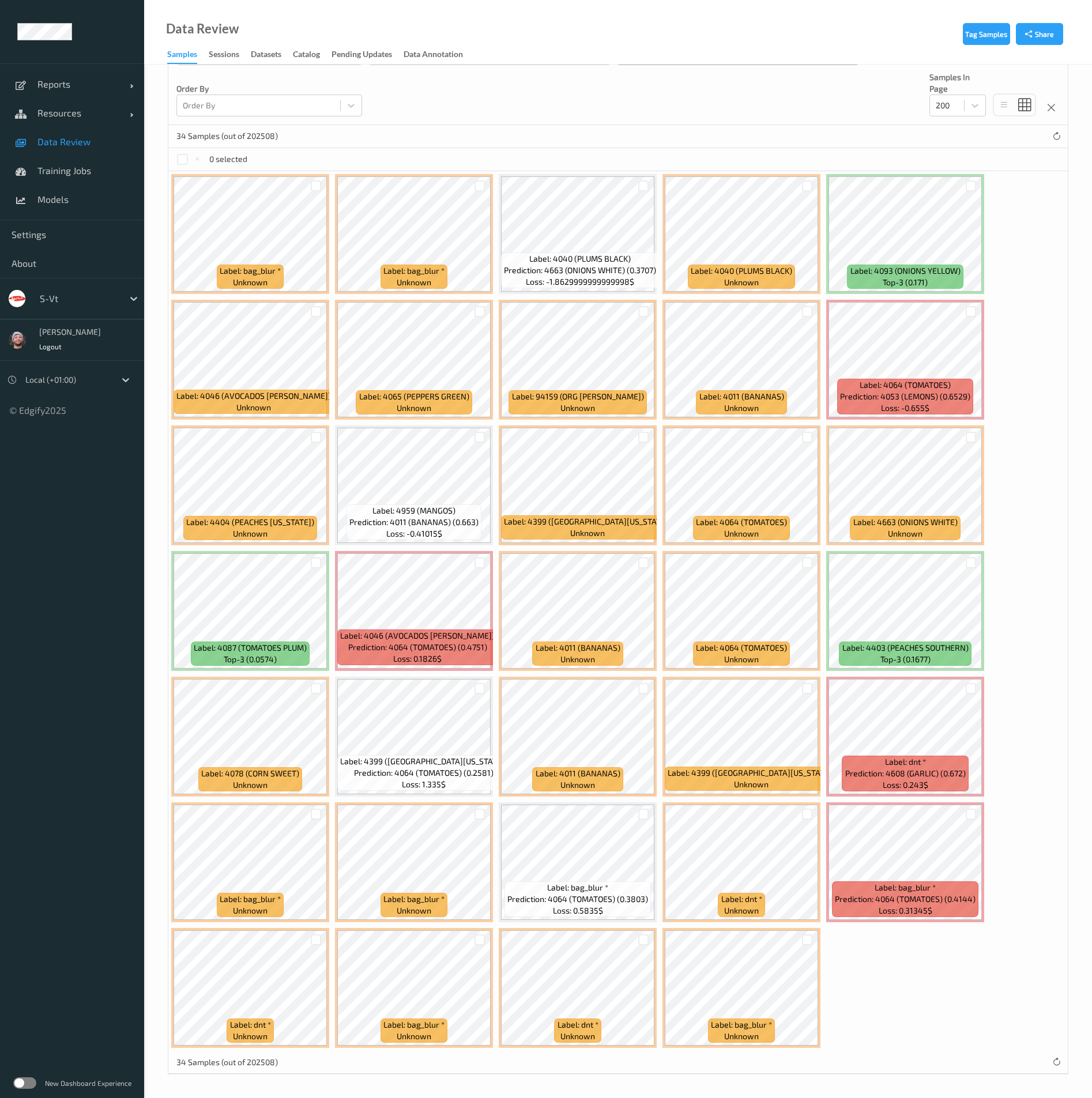
click at [190, 160] on div "0 selected" at bounding box center [212, 159] width 71 height 12
click at [182, 160] on div at bounding box center [183, 160] width 11 height 11
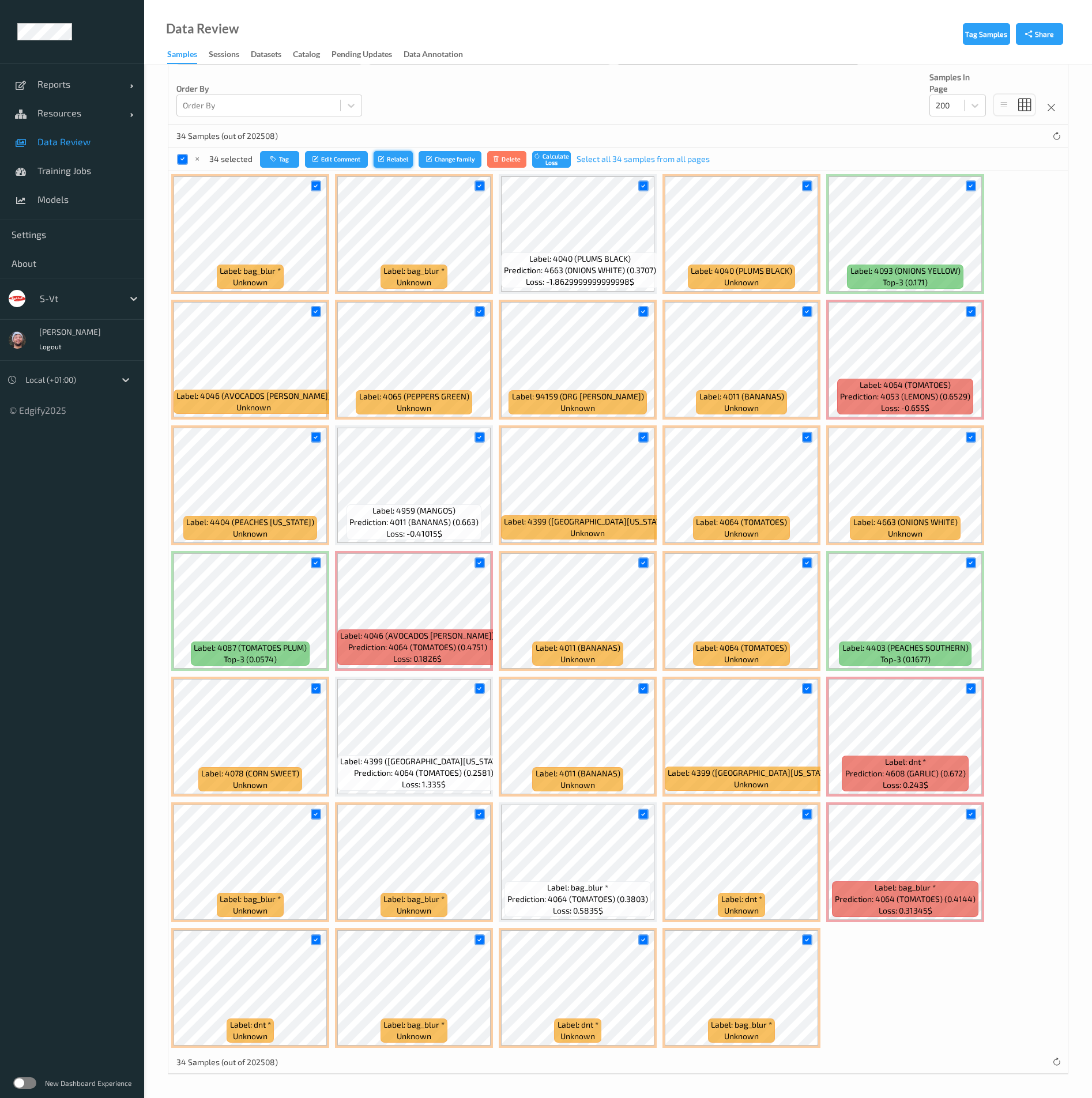
click at [408, 155] on button "Relabel" at bounding box center [393, 160] width 39 height 17
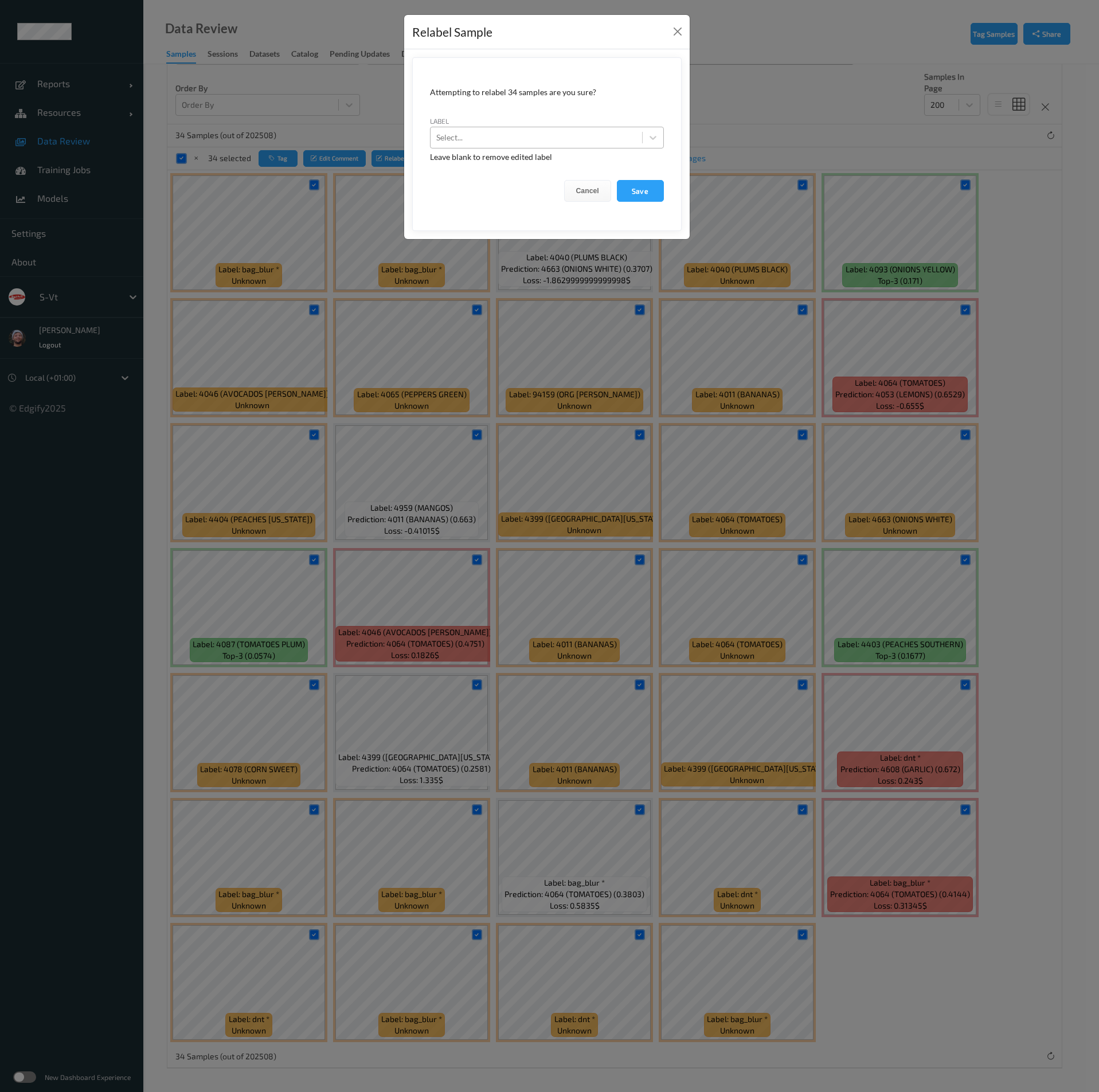
click at [529, 140] on div at bounding box center [536, 137] width 200 height 14
type input "bag_blur"
click at [617, 180] on button "Save" at bounding box center [640, 191] width 47 height 22
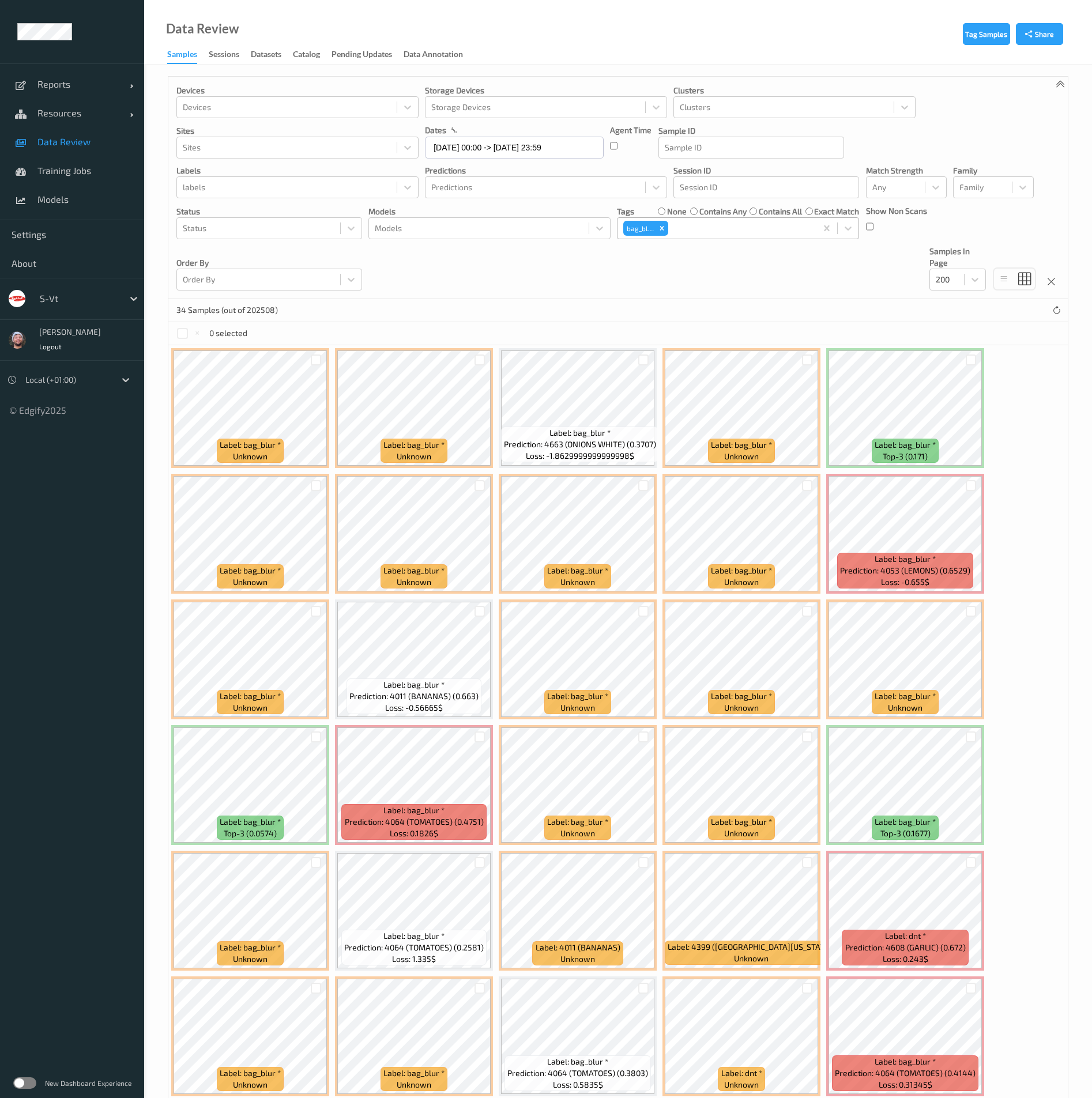
scroll to position [174, 0]
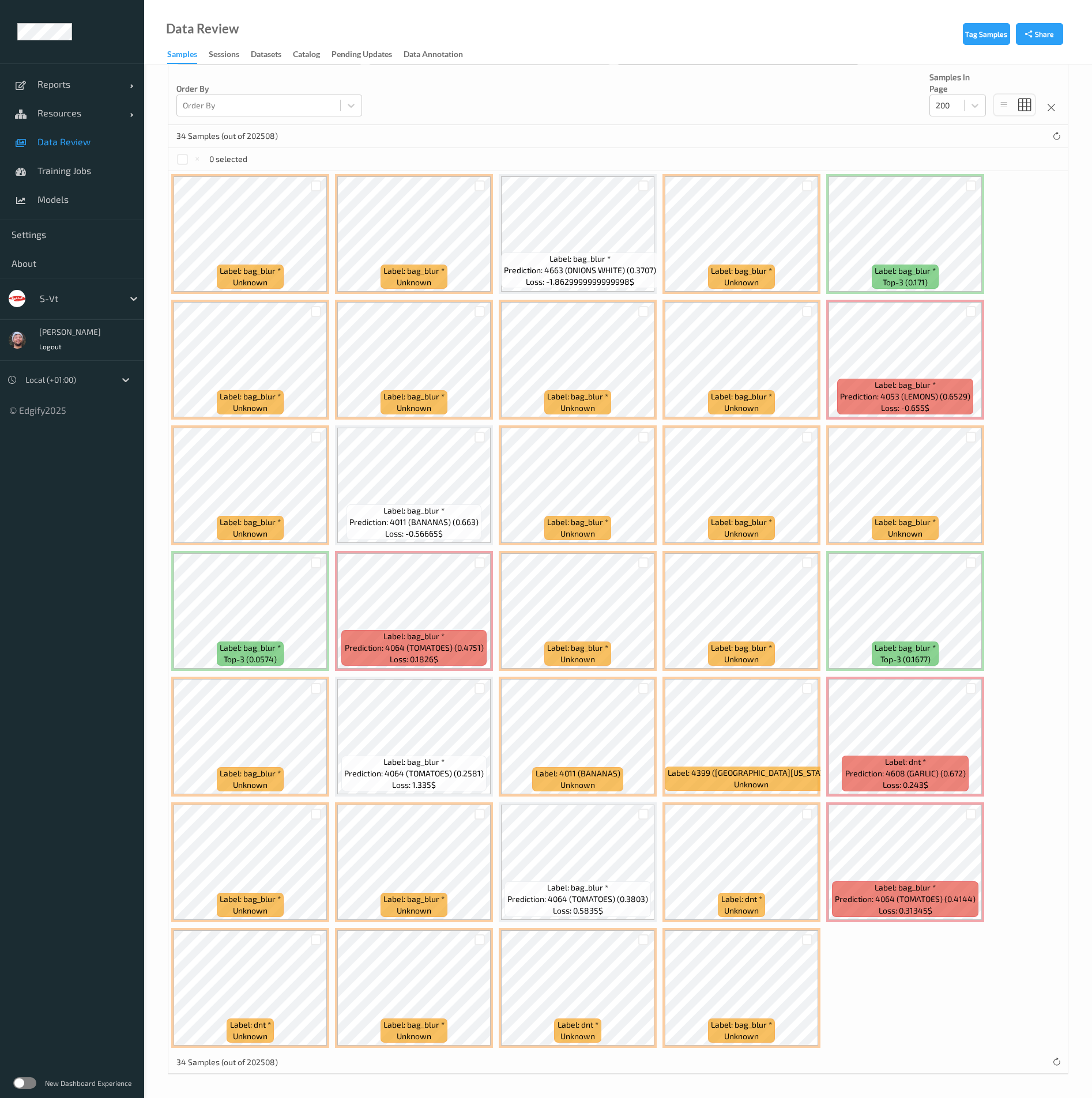
click at [70, 155] on link "Data Review" at bounding box center [71, 141] width 144 height 29
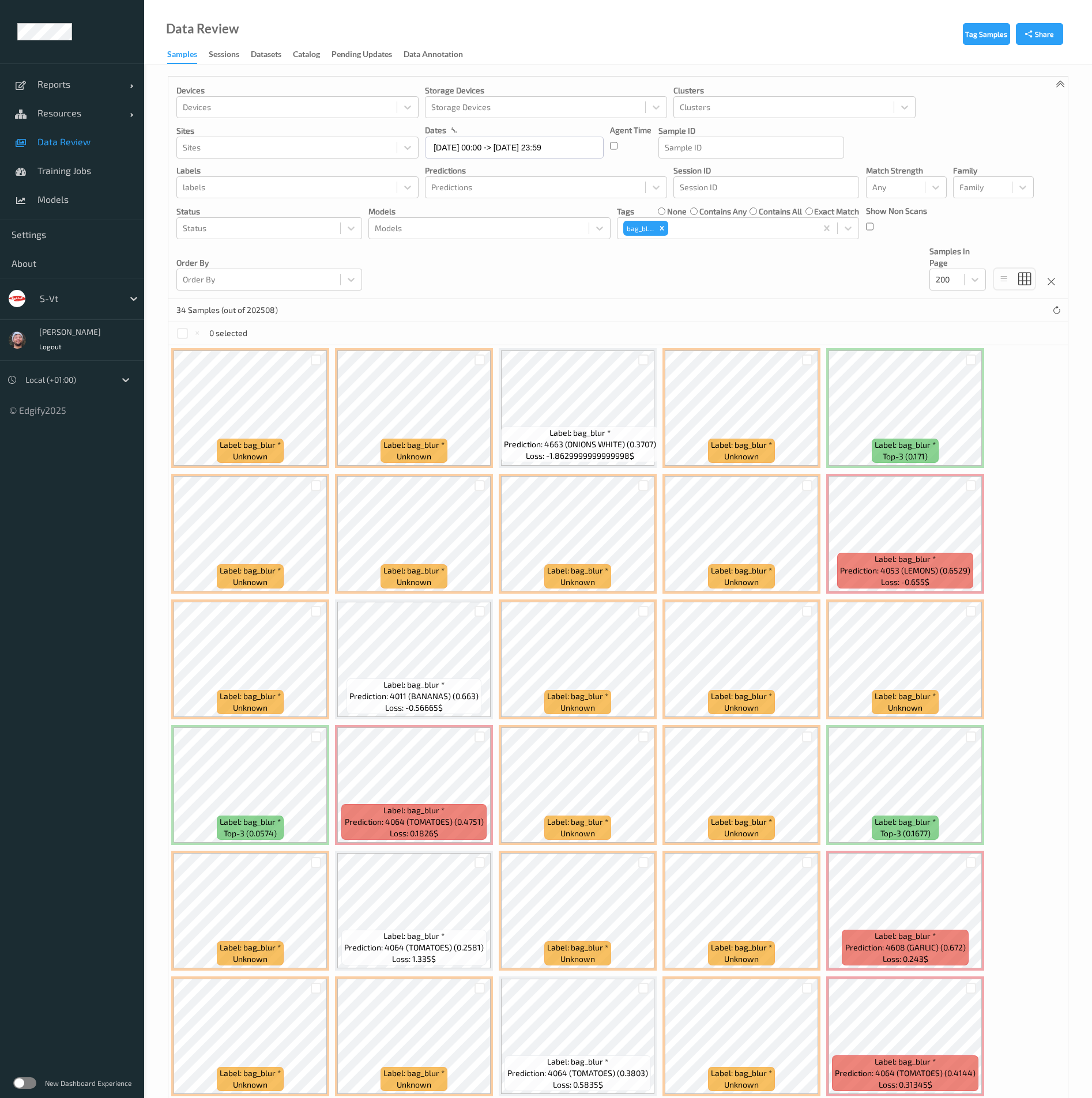
scroll to position [174, 0]
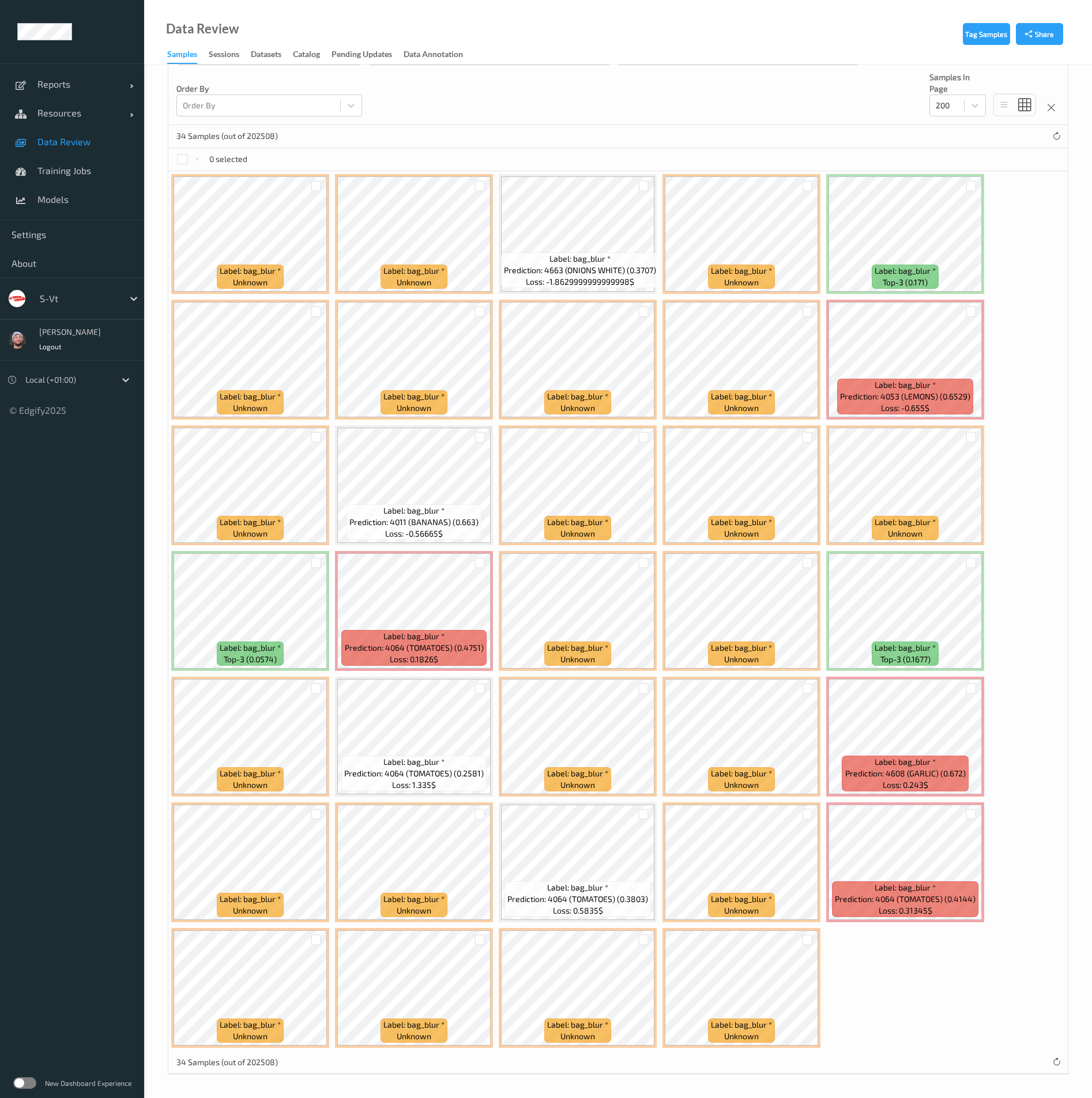
click at [93, 131] on link "Data Review" at bounding box center [71, 141] width 144 height 29
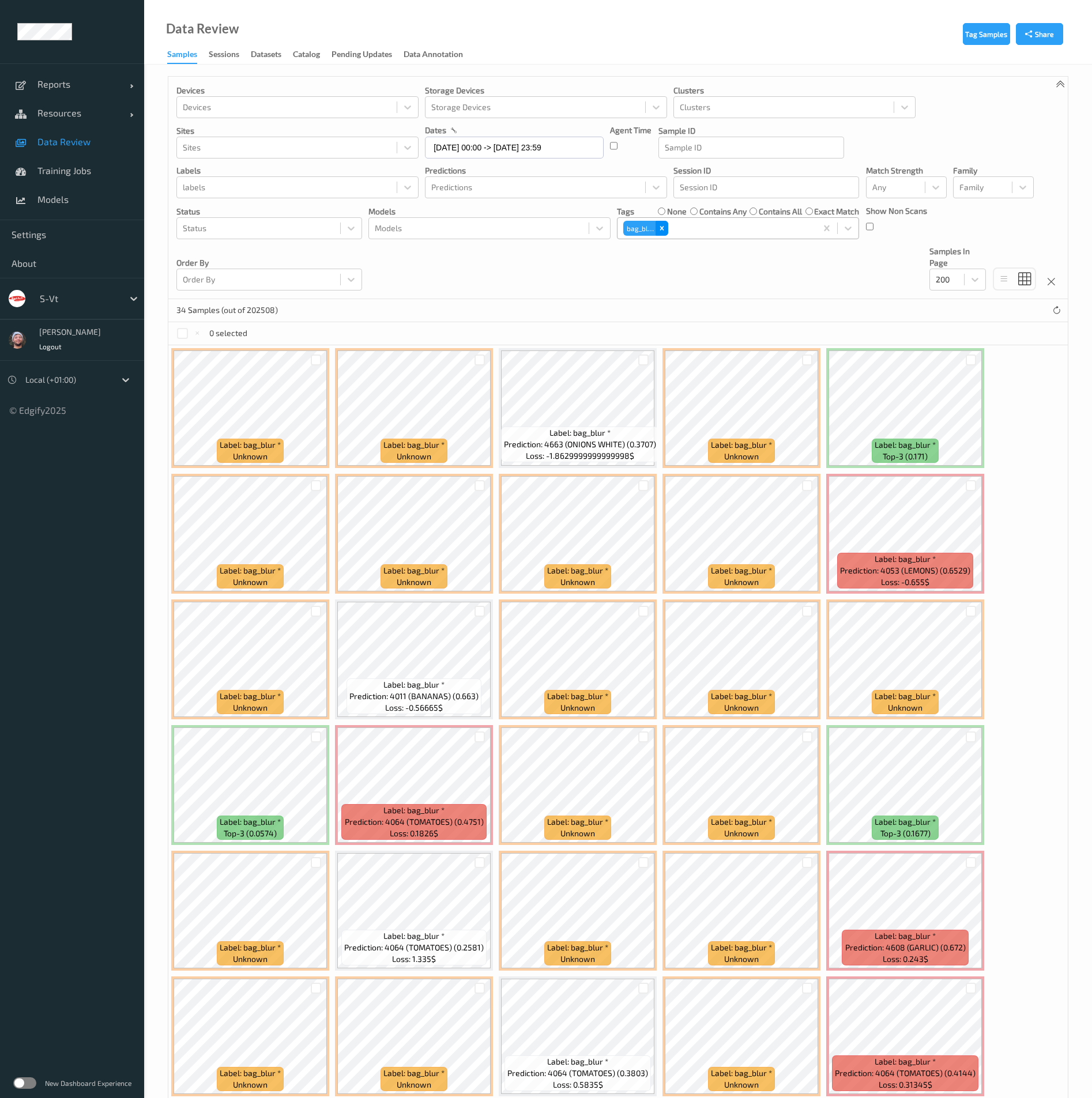
click at [665, 228] on icon "Remove bag_blur" at bounding box center [662, 228] width 8 height 8
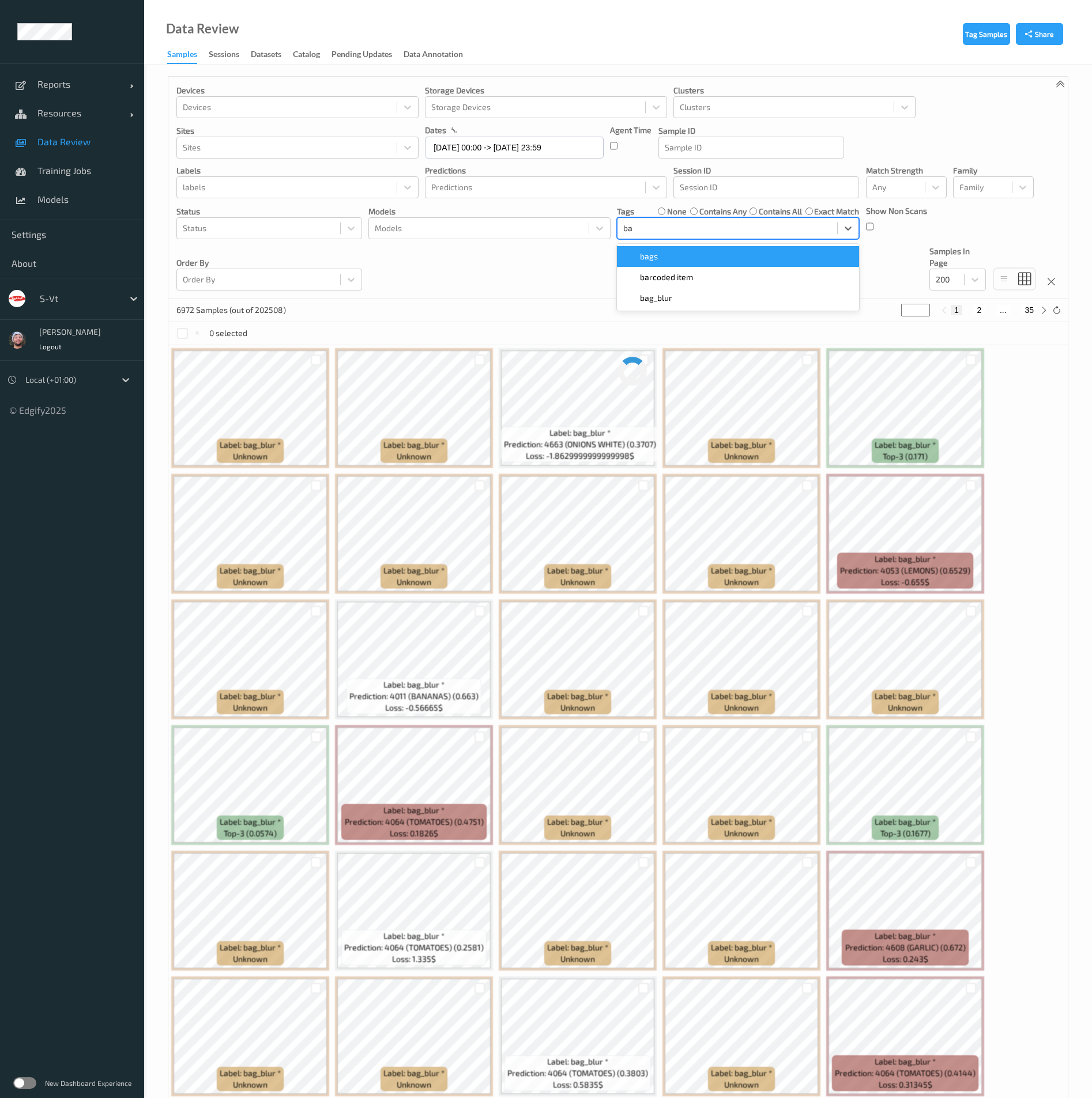
type input "bar"
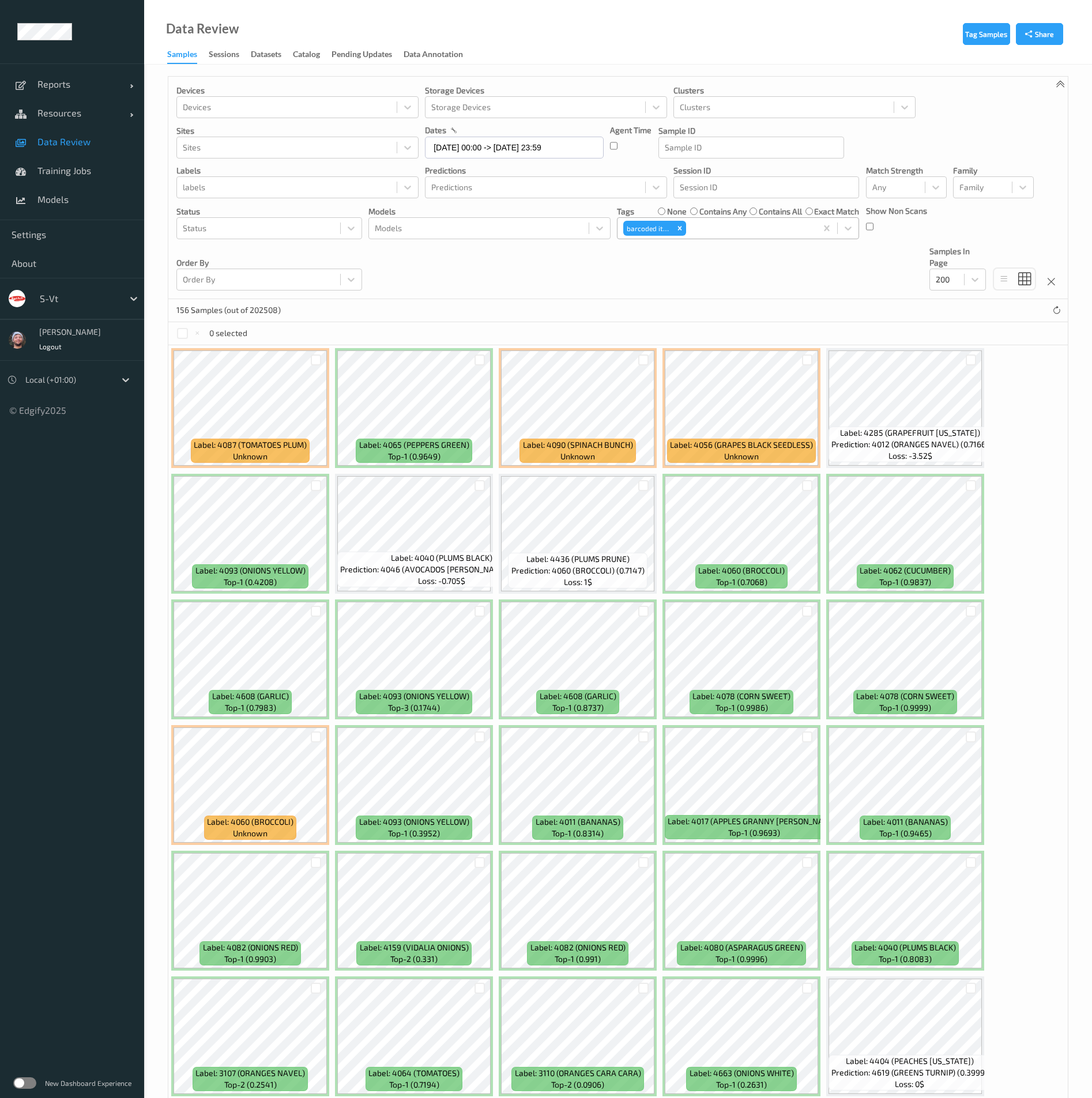
click at [521, 290] on div "Devices Devices Storage Devices Storage Devices Clusters Clusters Sites Sites d…" at bounding box center [619, 188] width 900 height 223
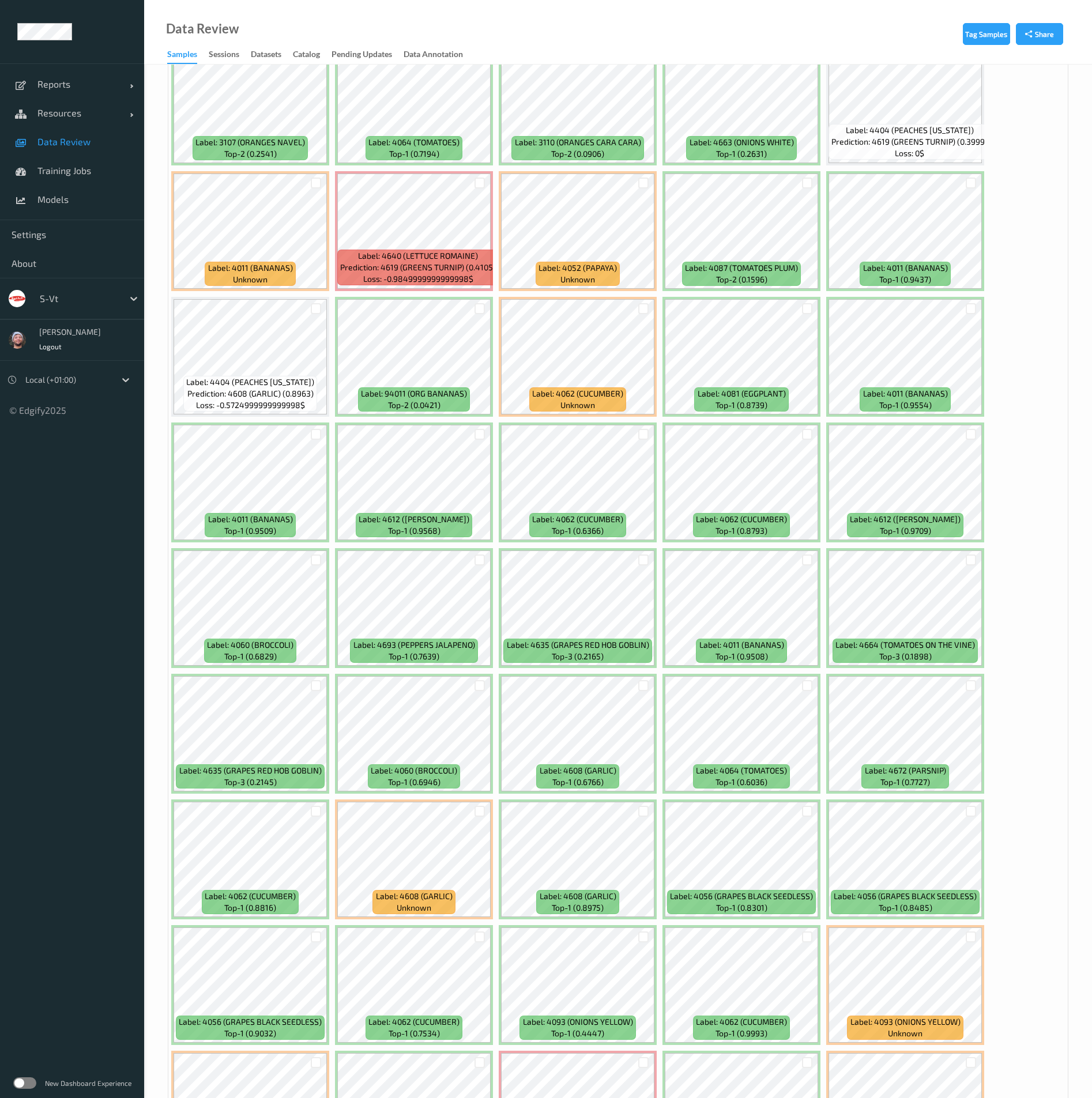
scroll to position [951, 0]
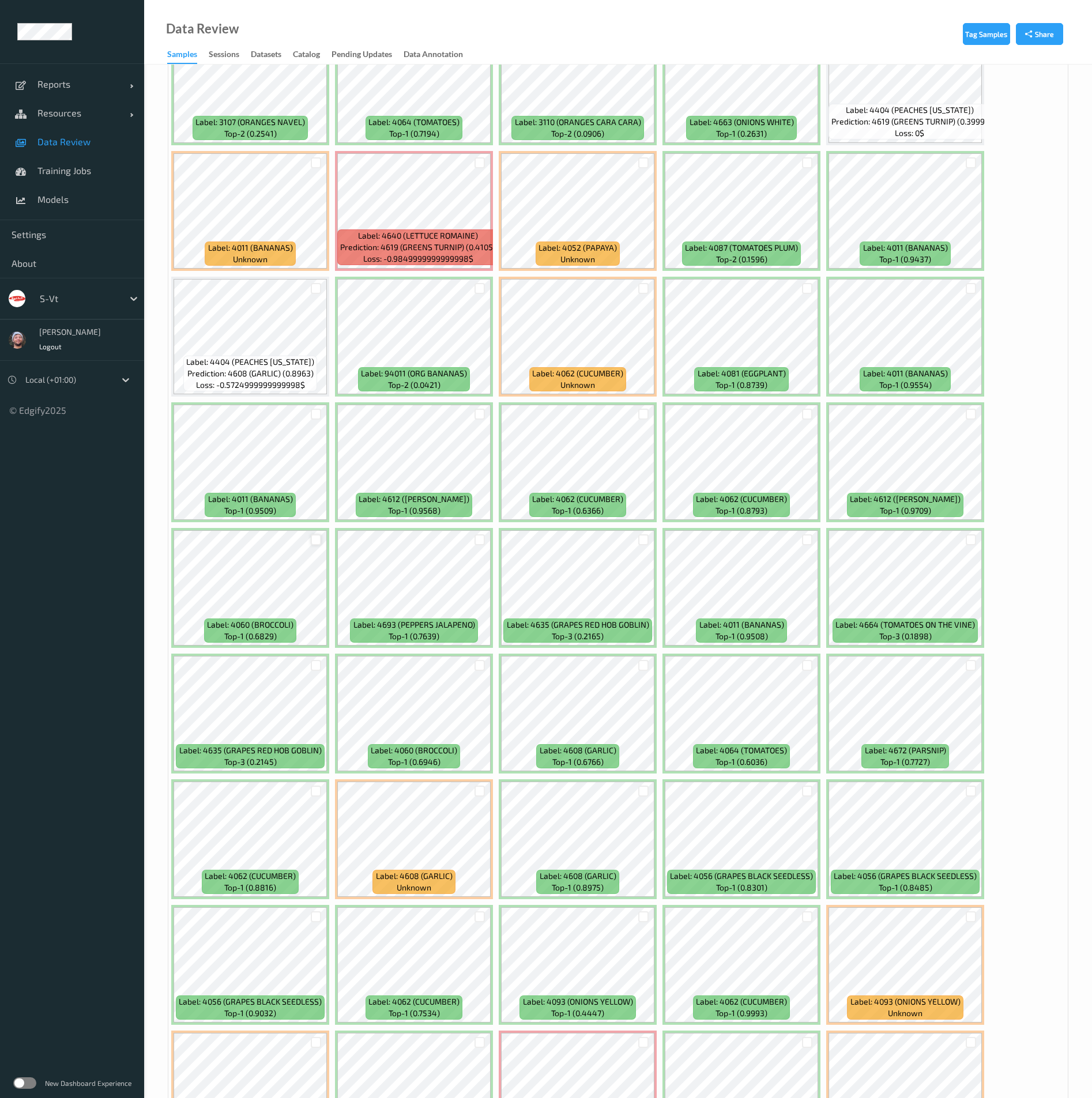
click at [312, 541] on div at bounding box center [316, 540] width 11 height 11
click at [315, 664] on div at bounding box center [316, 666] width 11 height 11
click at [482, 543] on div at bounding box center [481, 540] width 11 height 11
click at [646, 666] on div at bounding box center [644, 666] width 11 height 11
click at [805, 663] on div at bounding box center [808, 666] width 11 height 11
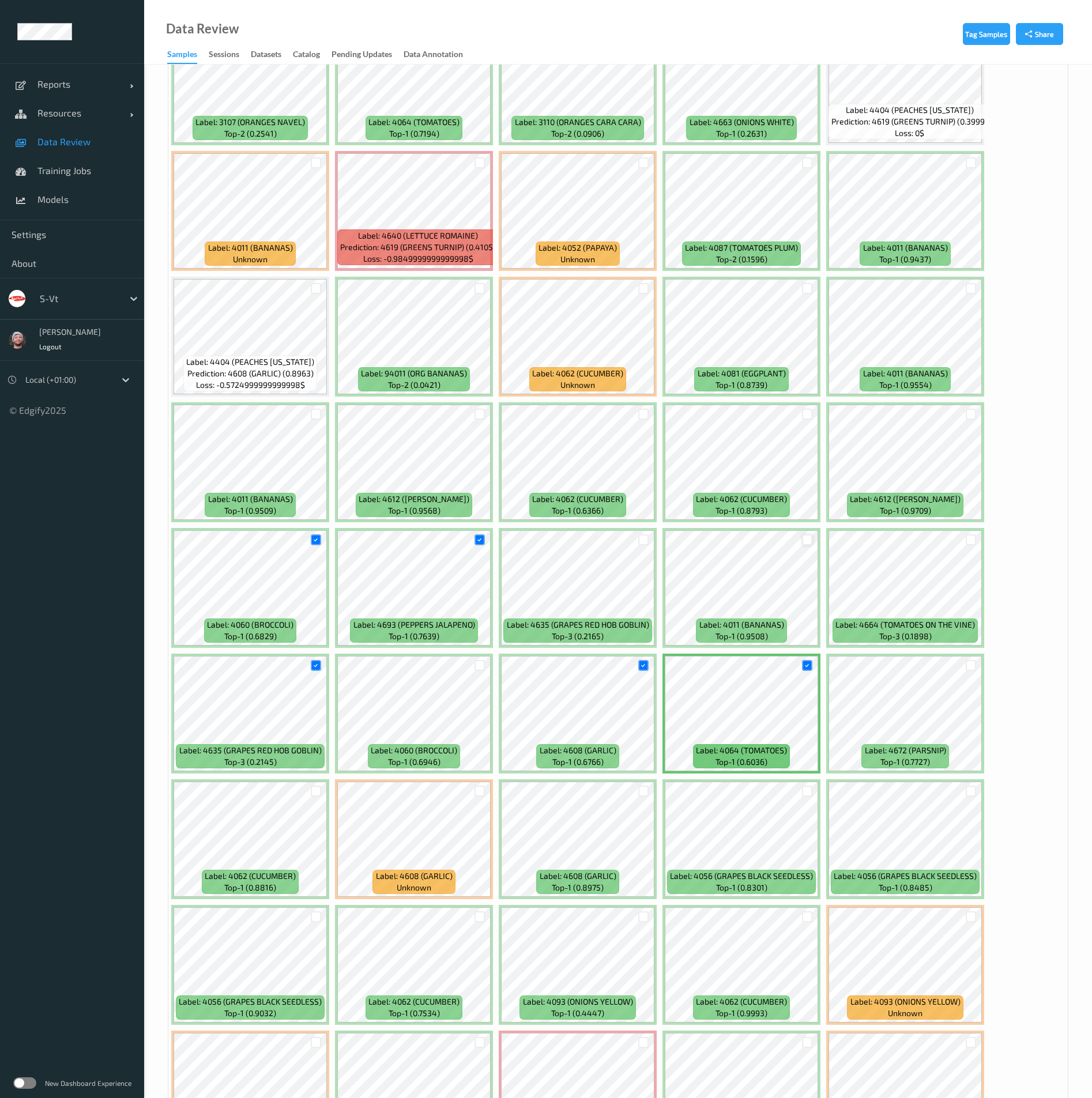
click at [807, 543] on div at bounding box center [808, 540] width 11 height 11
click at [971, 538] on div at bounding box center [971, 540] width 11 height 11
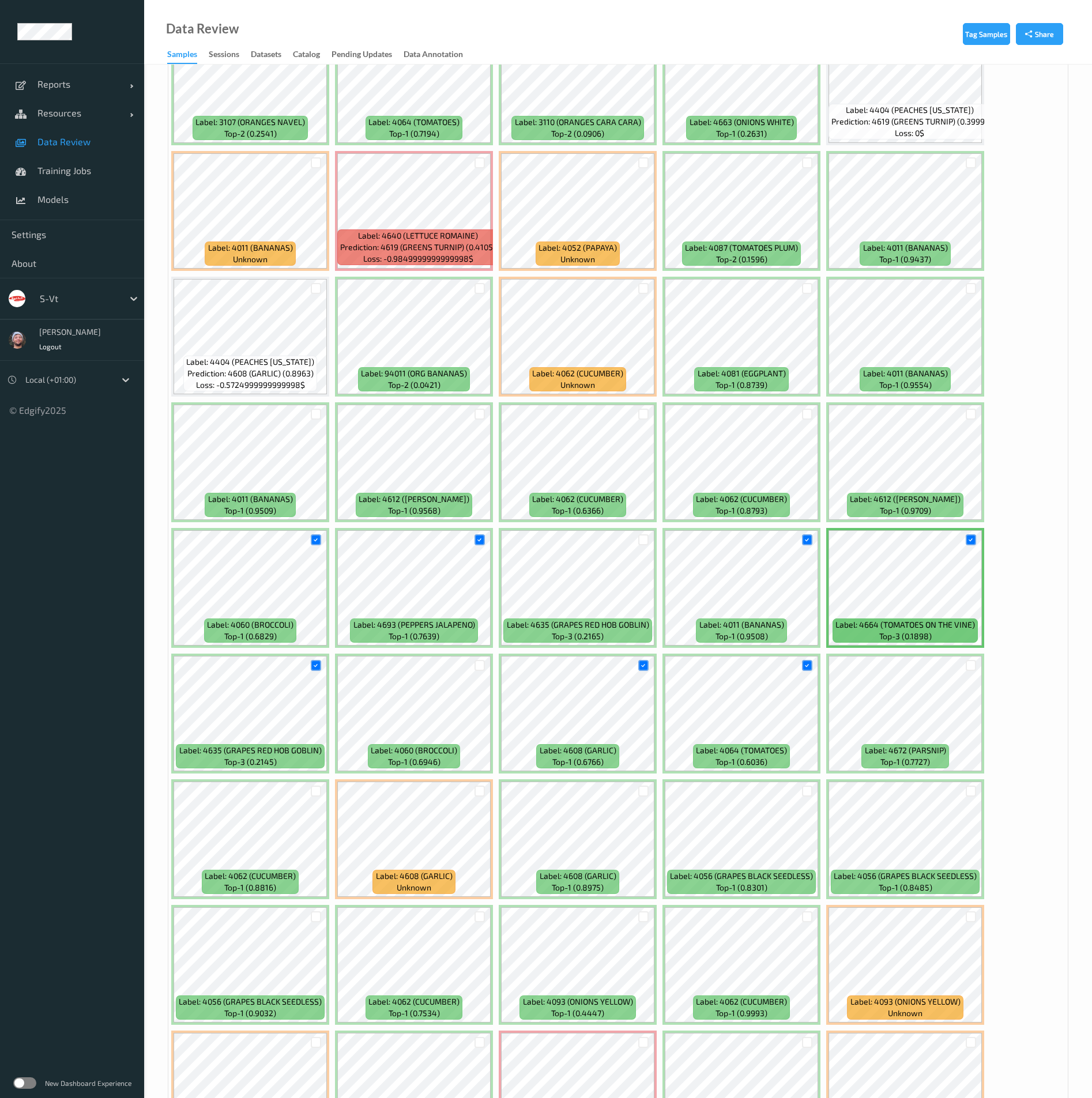
scroll to position [1384, 0]
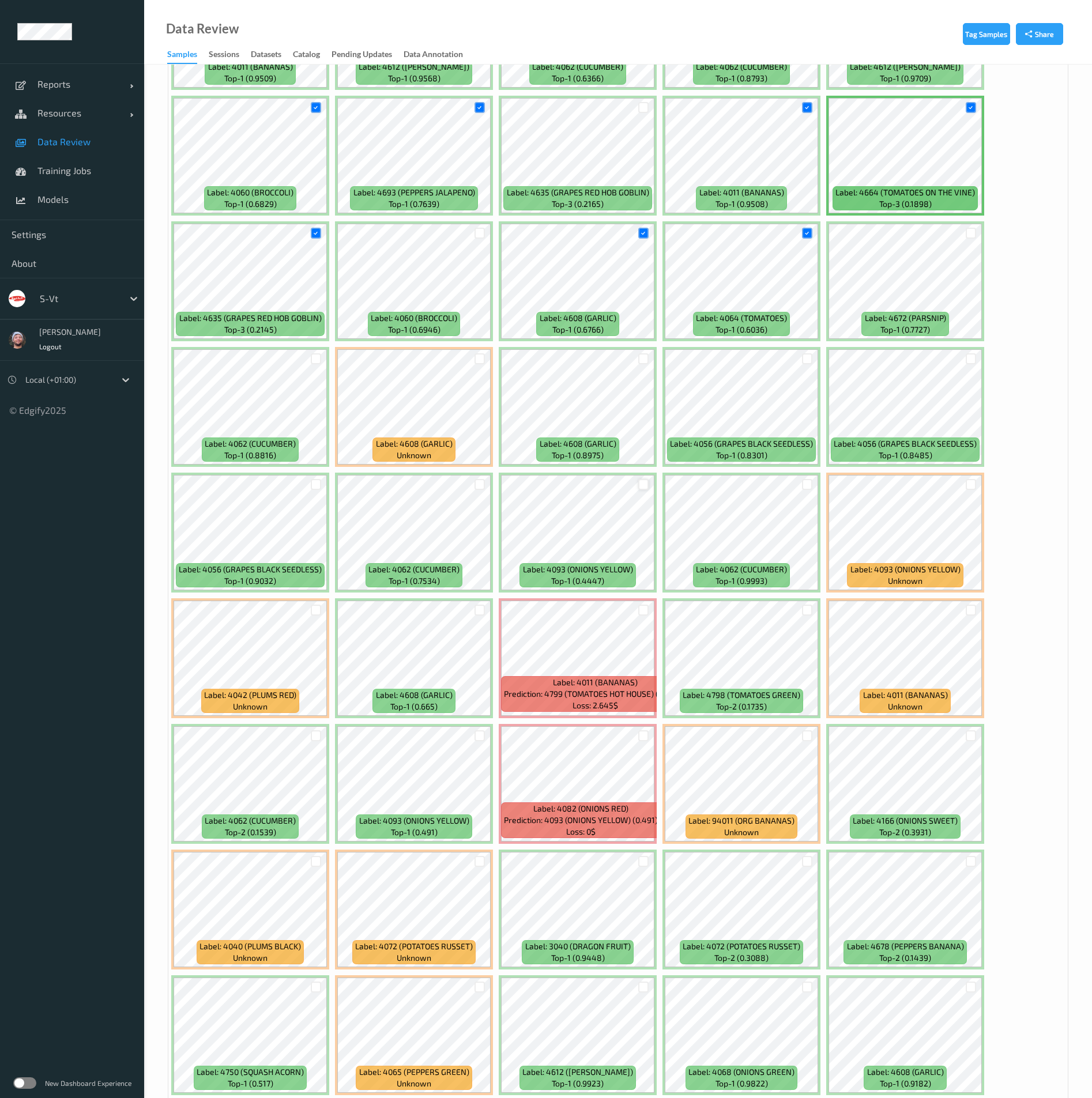
click at [641, 479] on div at bounding box center [644, 485] width 11 height 11
click at [481, 608] on div at bounding box center [481, 610] width 11 height 11
click at [318, 606] on div at bounding box center [316, 610] width 11 height 11
click at [648, 859] on div at bounding box center [644, 862] width 11 height 11
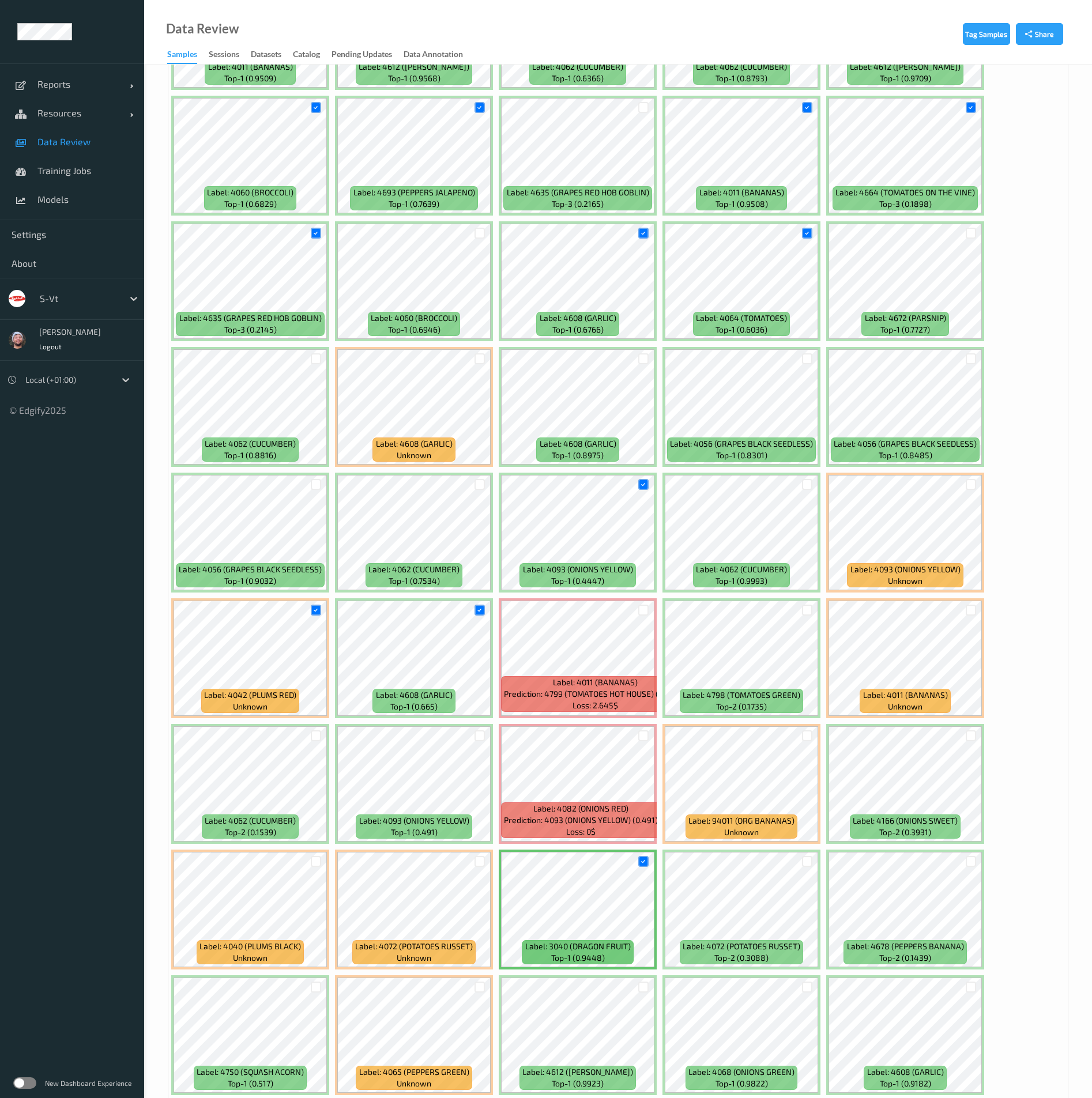
drag, startPoint x: 646, startPoint y: 988, endPoint x: 651, endPoint y: 989, distance: 5.1
click at [644, 987] on div at bounding box center [644, 988] width 11 height 11
drag, startPoint x: 805, startPoint y: 991, endPoint x: 825, endPoint y: 993, distance: 20.1
click at [807, 991] on div at bounding box center [808, 988] width 11 height 11
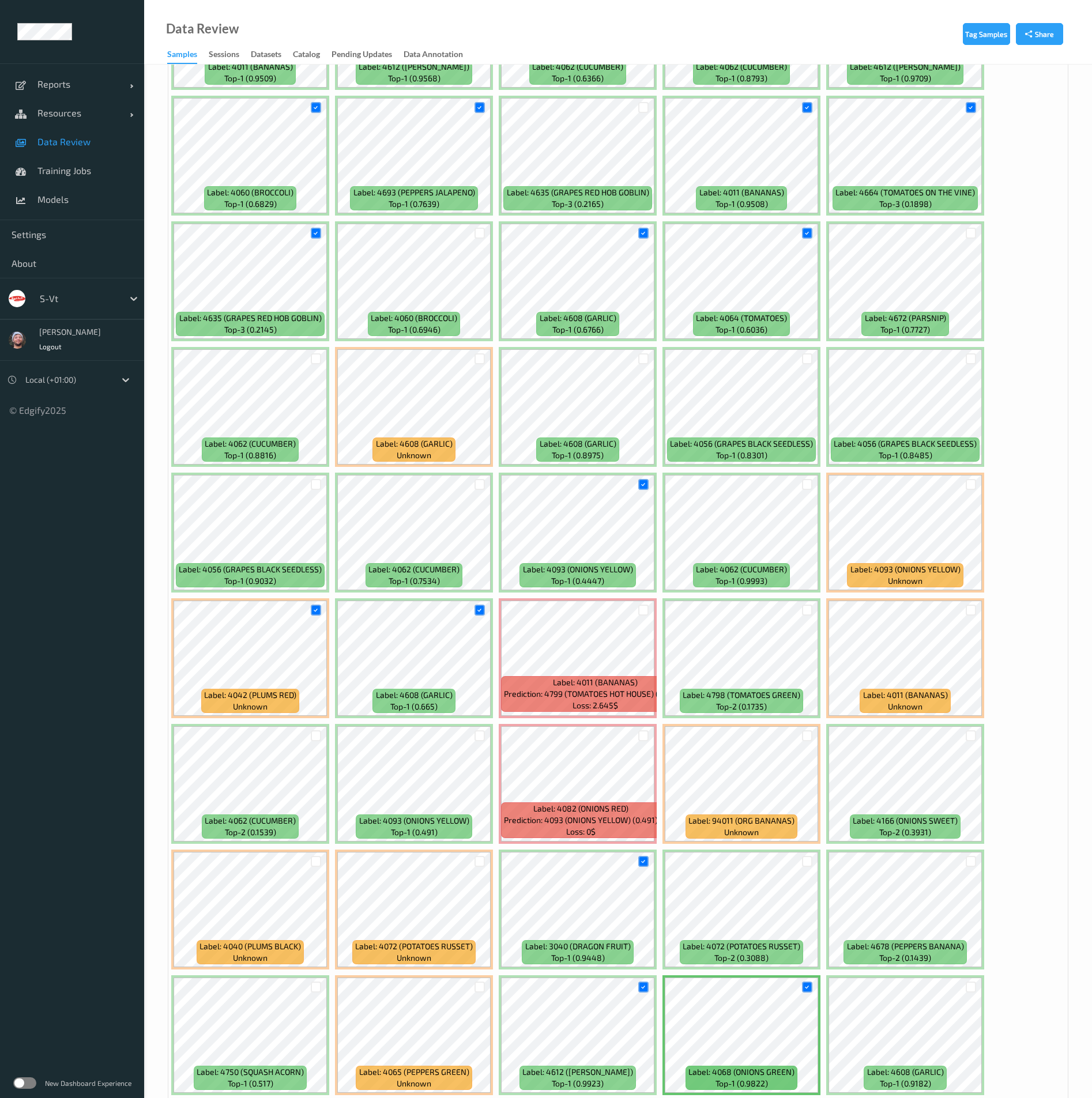
click at [973, 980] on div at bounding box center [971, 987] width 22 height 19
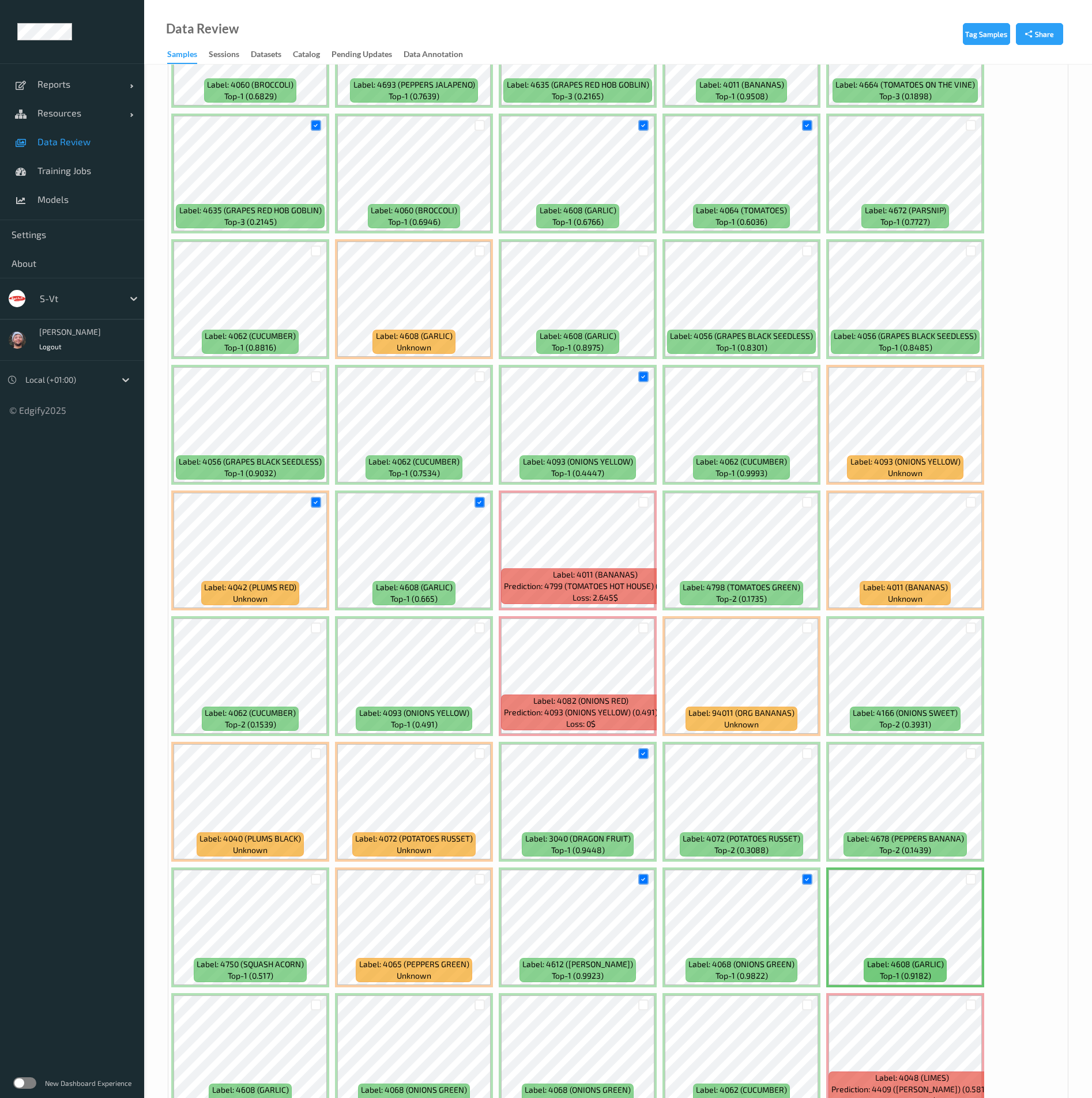
scroll to position [1643, 0]
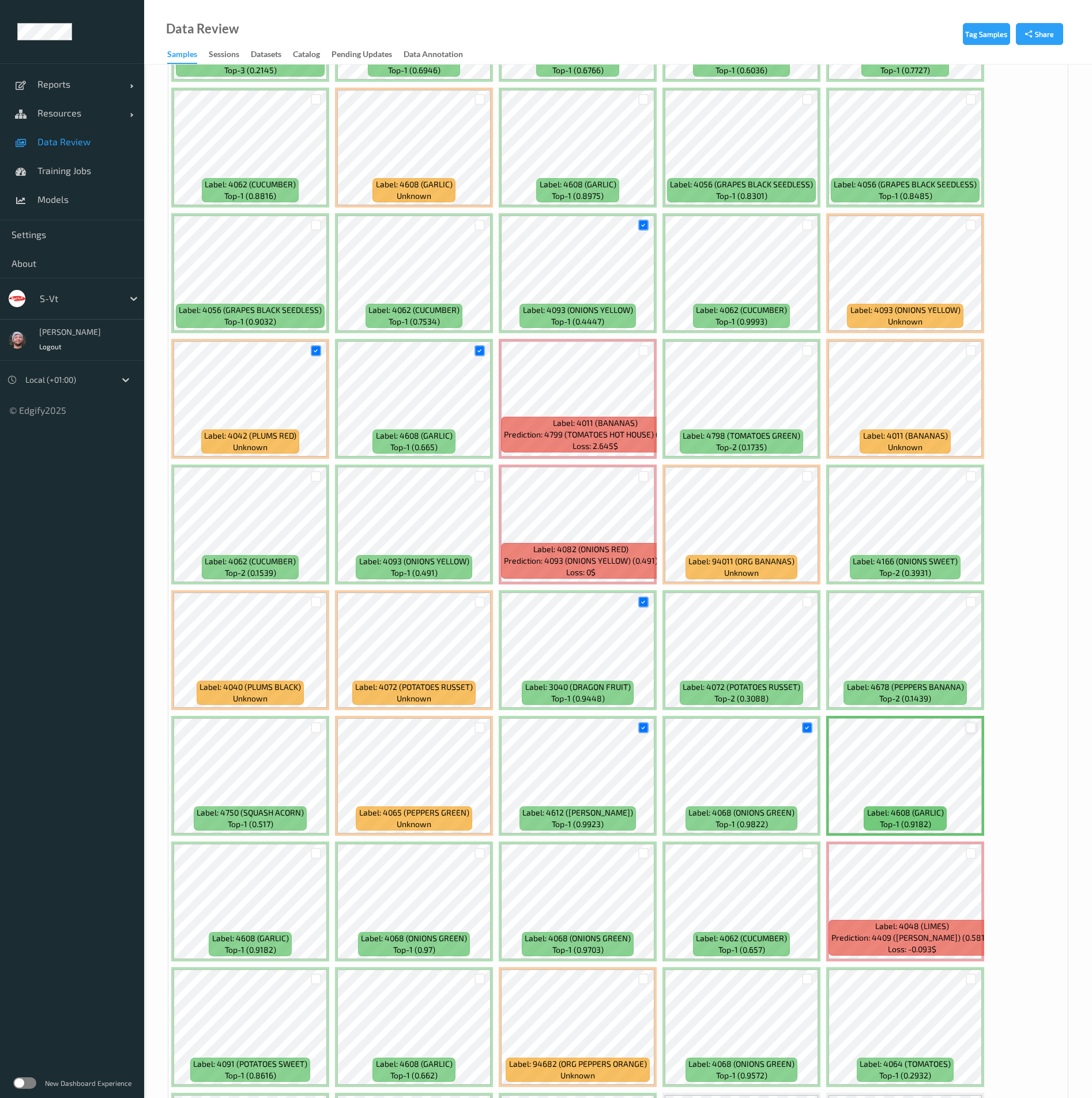
click at [966, 727] on div at bounding box center [971, 728] width 11 height 11
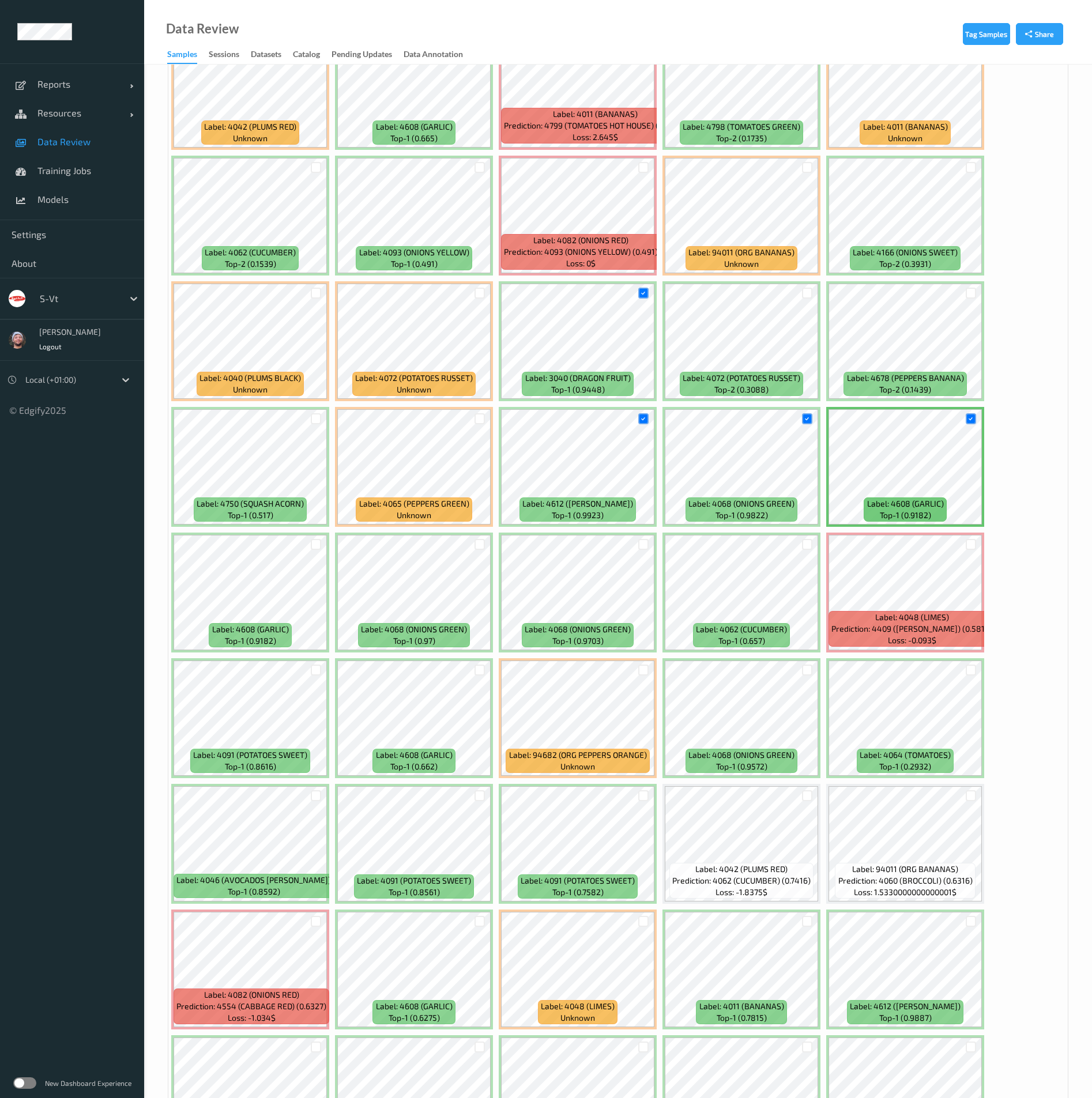
scroll to position [2075, 0]
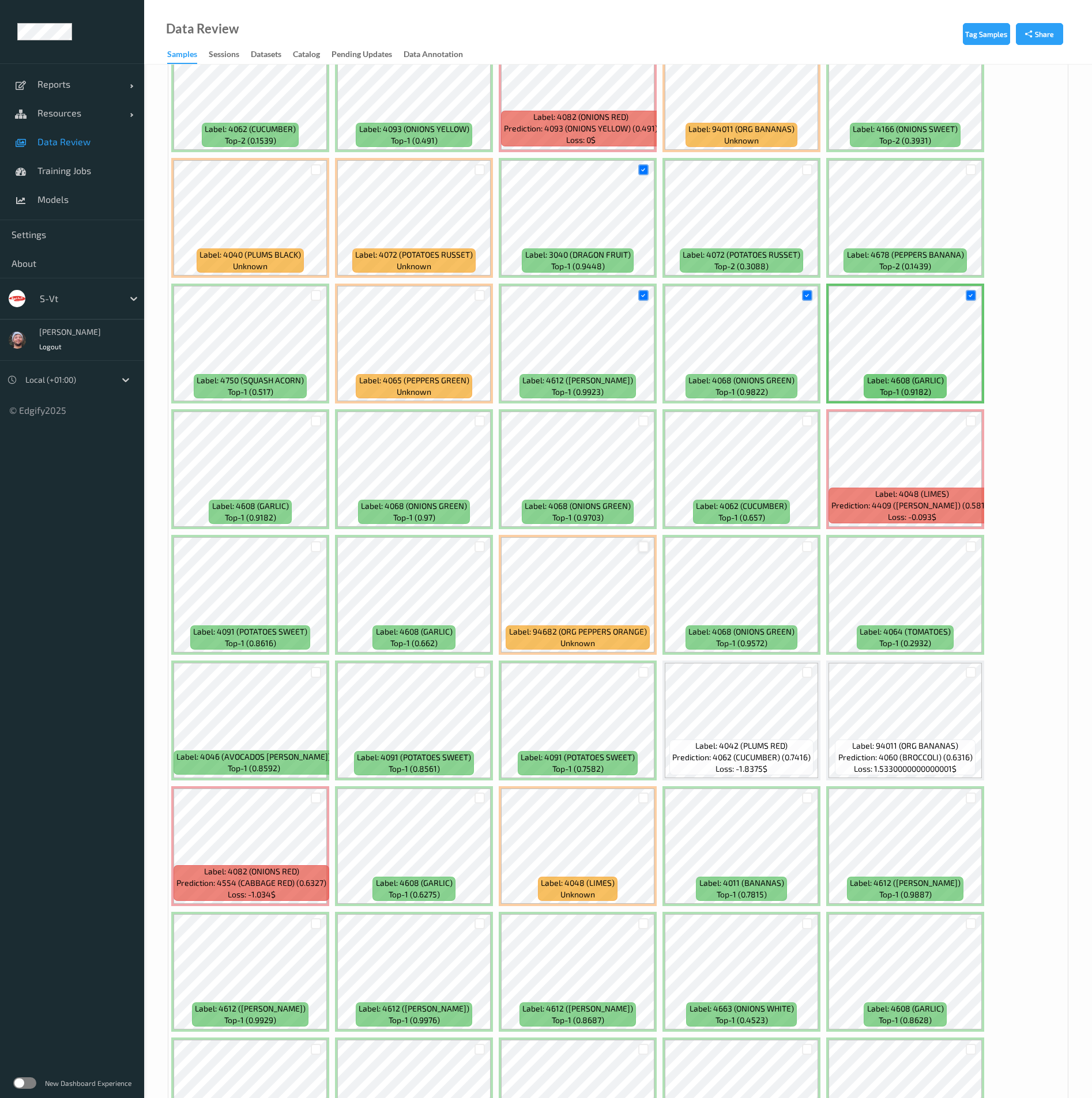
click at [641, 547] on div at bounding box center [644, 547] width 11 height 11
click at [644, 673] on div at bounding box center [644, 672] width 11 height 11
click at [481, 672] on div at bounding box center [481, 672] width 11 height 11
click at [315, 547] on div at bounding box center [316, 547] width 11 height 11
click at [318, 671] on div at bounding box center [316, 672] width 11 height 11
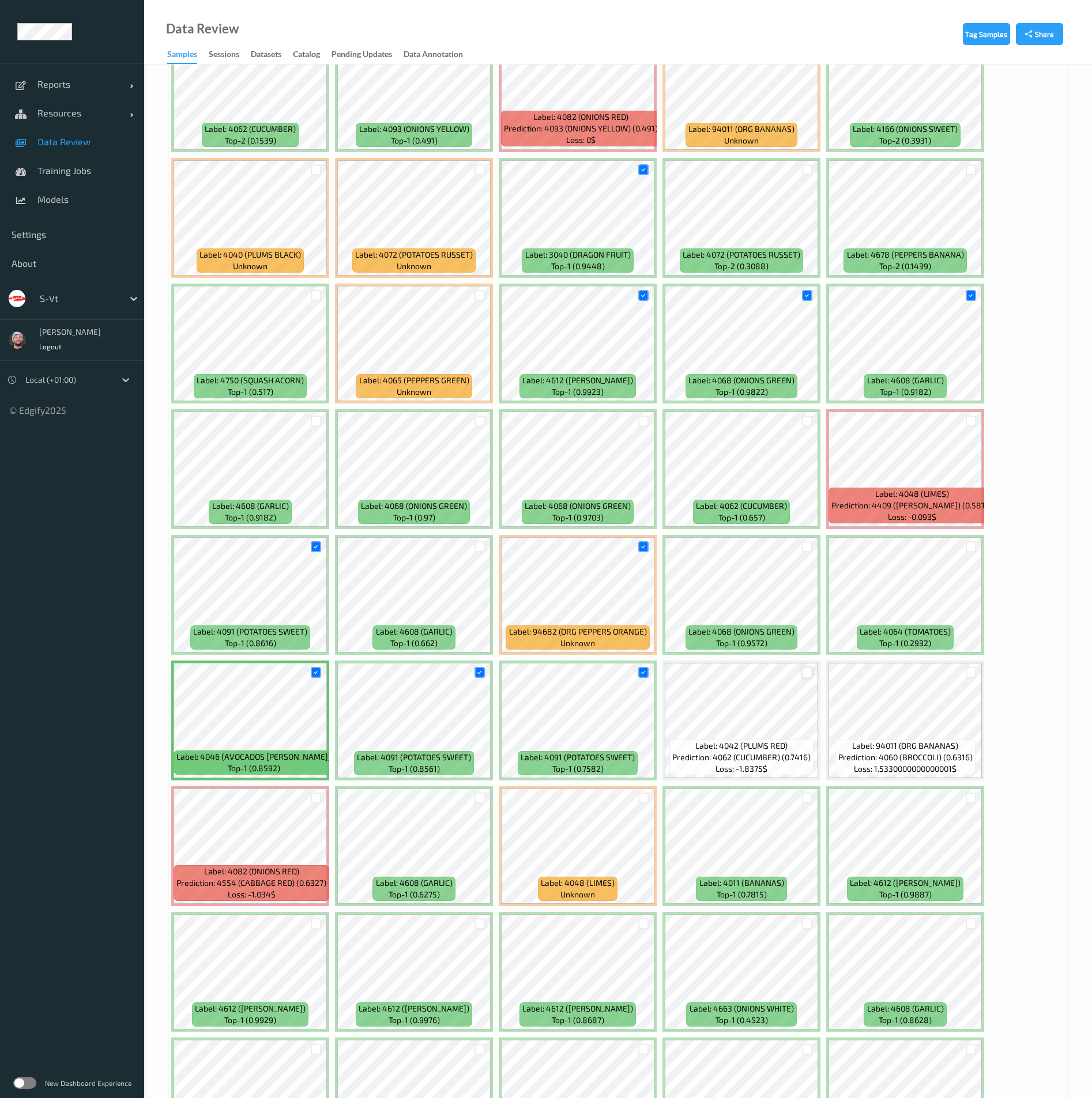
click at [809, 674] on div at bounding box center [808, 672] width 11 height 11
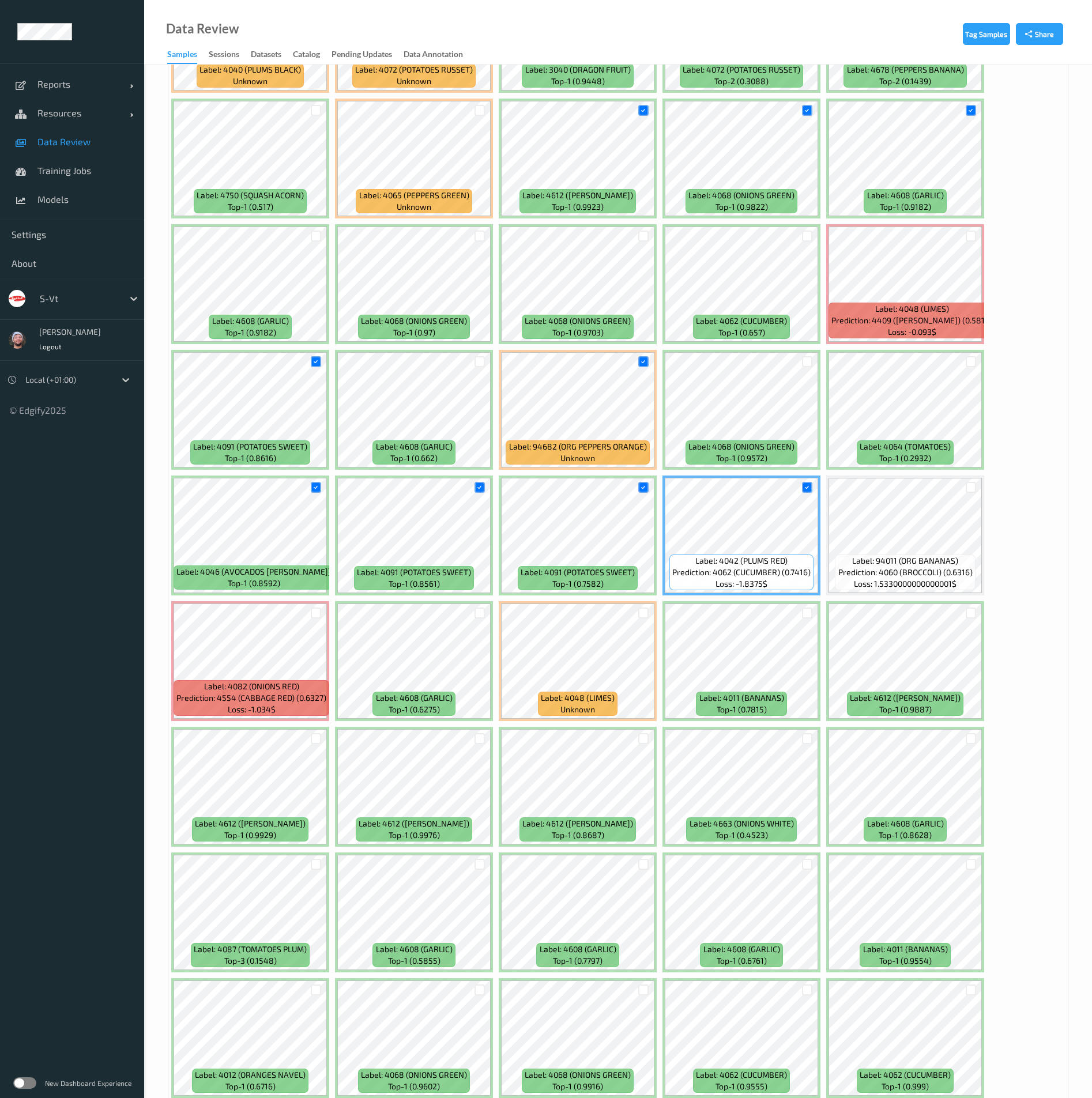
scroll to position [2421, 0]
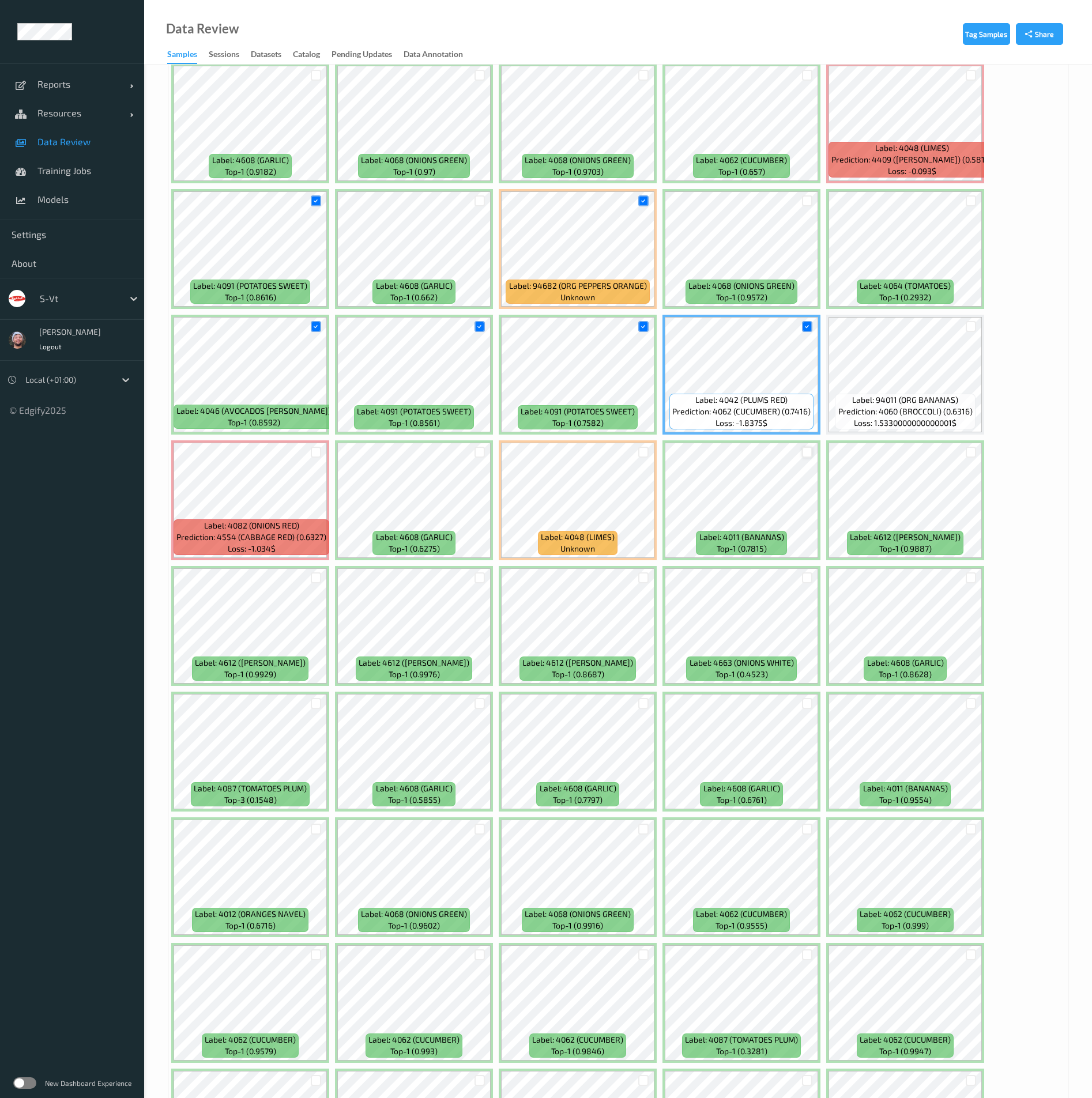
click at [805, 451] on div at bounding box center [808, 453] width 11 height 11
click at [812, 702] on div at bounding box center [808, 704] width 11 height 11
click at [641, 703] on div at bounding box center [644, 704] width 11 height 11
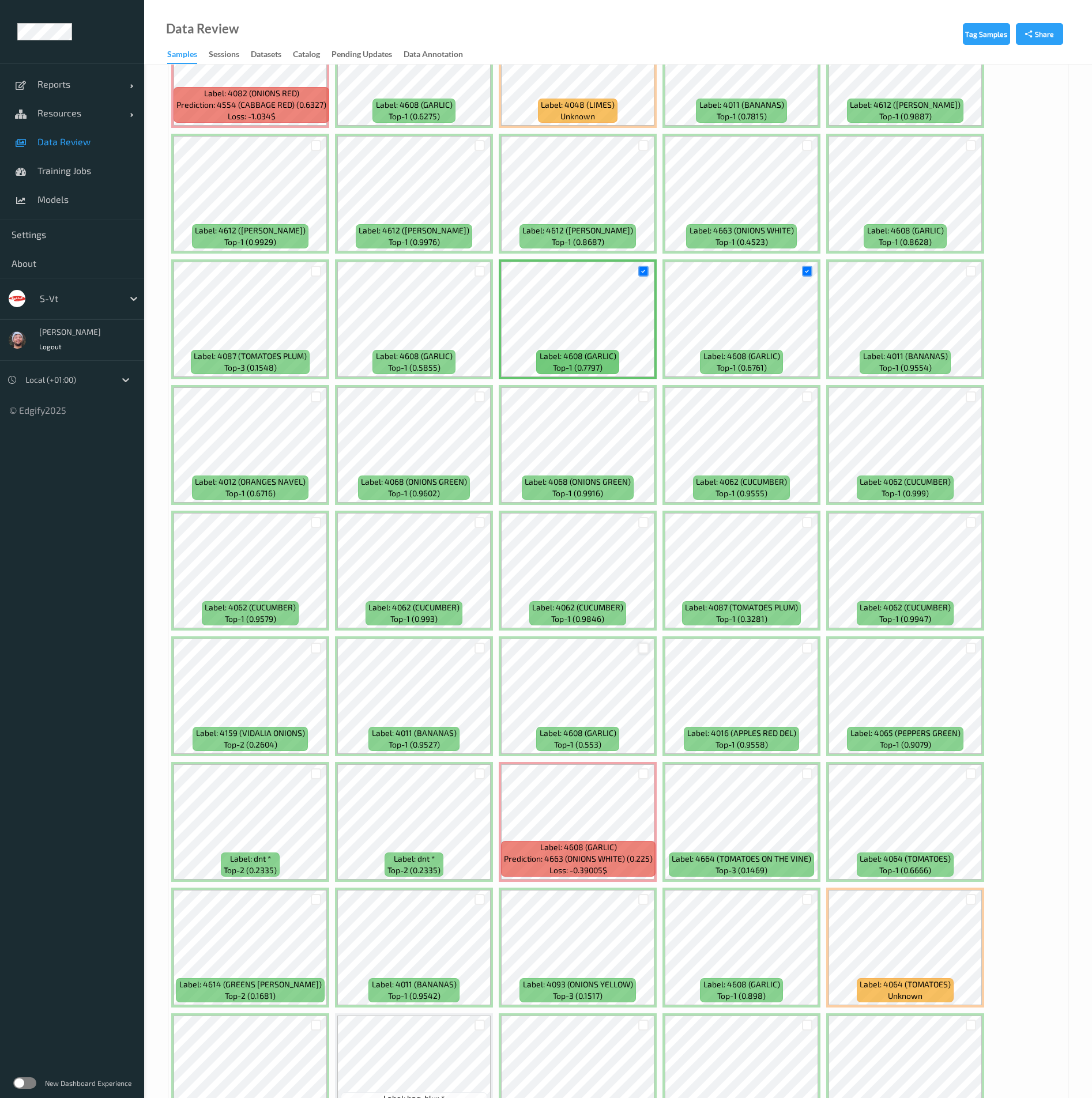
click at [641, 650] on div at bounding box center [644, 648] width 11 height 11
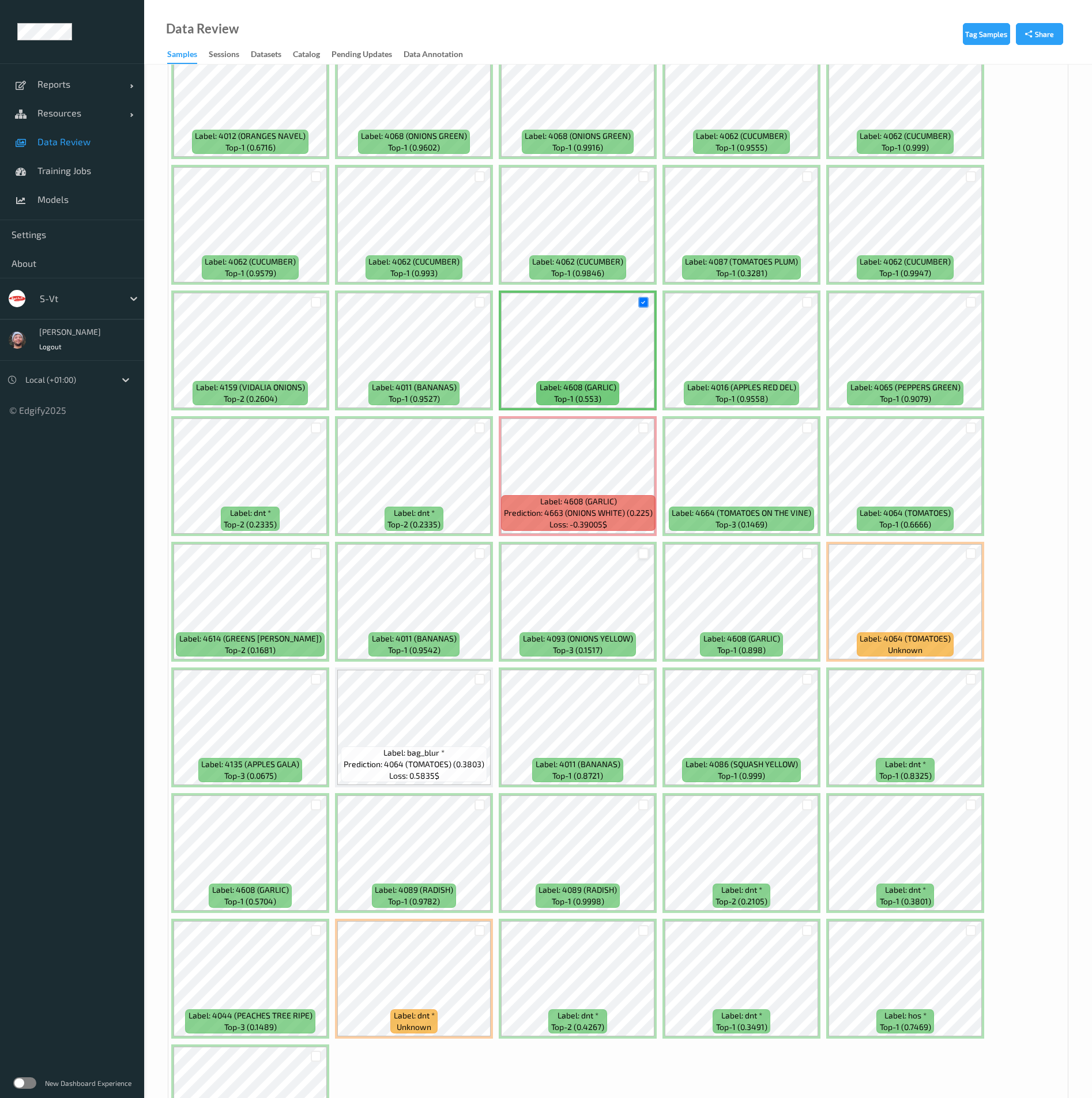
click at [638, 553] on div at bounding box center [644, 554] width 11 height 11
click at [315, 677] on div at bounding box center [316, 680] width 11 height 11
click at [318, 300] on div at bounding box center [316, 302] width 11 height 11
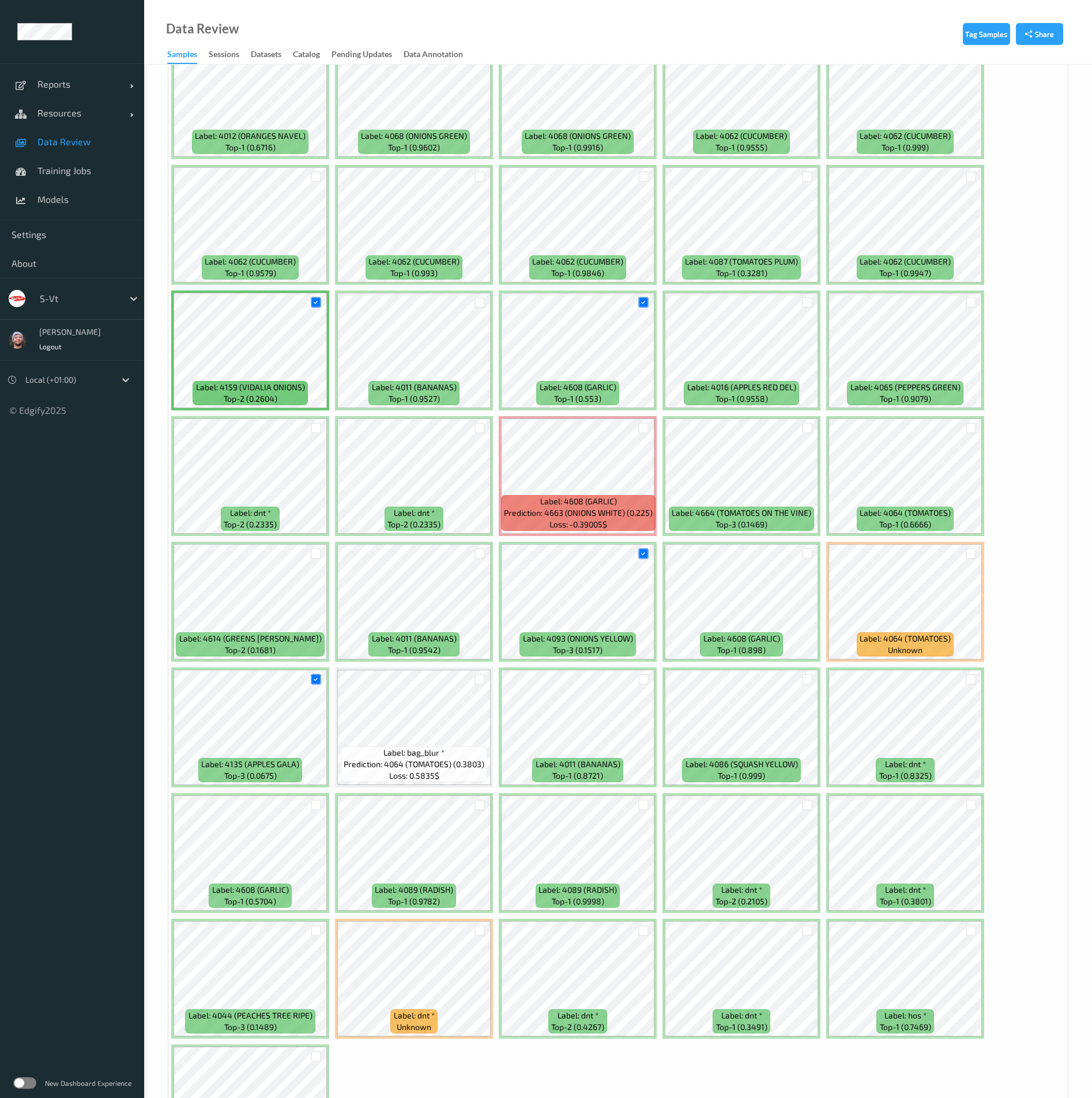
click at [471, 301] on div at bounding box center [480, 302] width 22 height 19
click at [480, 302] on div at bounding box center [481, 302] width 11 height 11
click at [812, 679] on div at bounding box center [808, 680] width 11 height 11
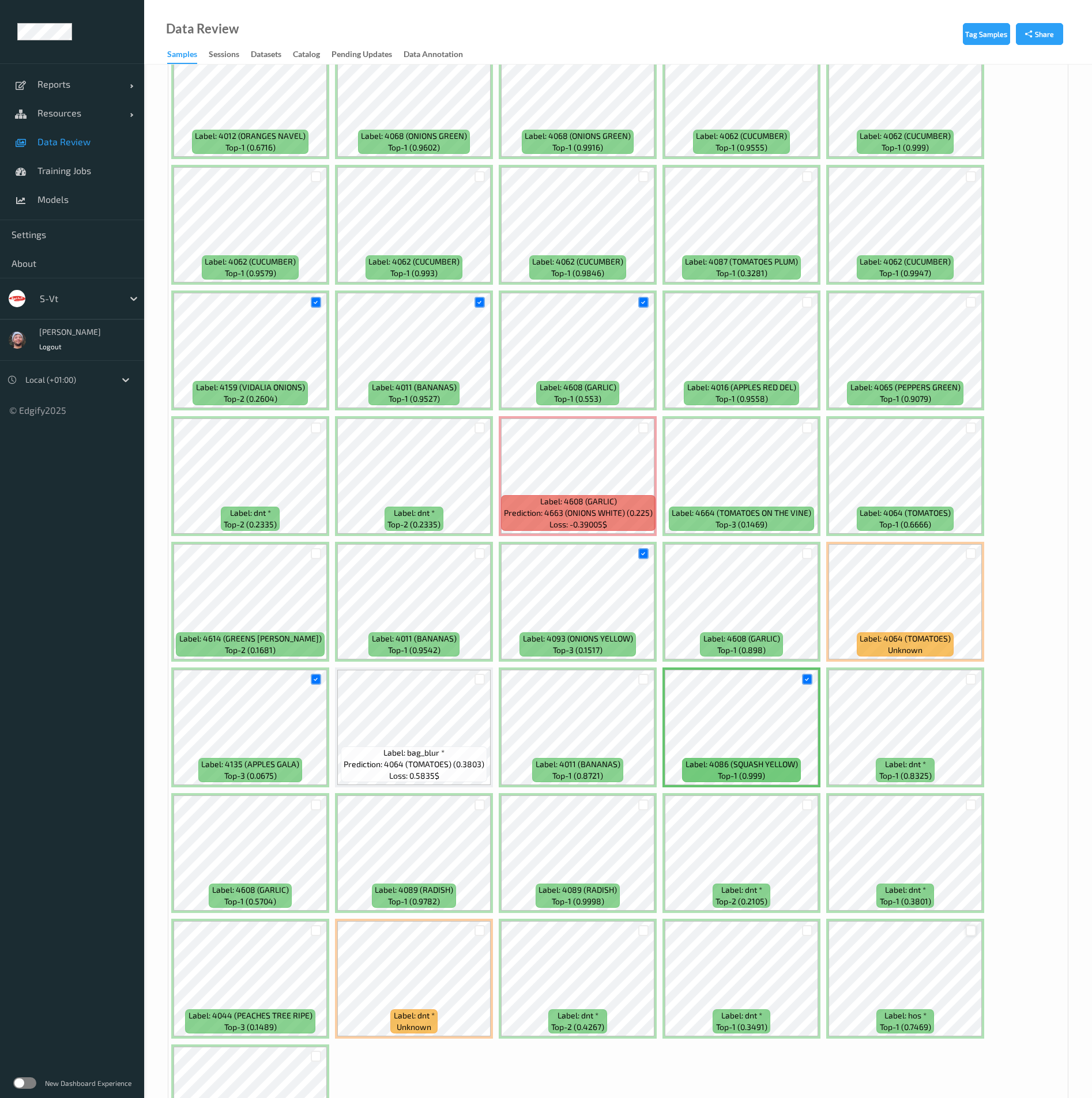
click at [969, 930] on div at bounding box center [971, 931] width 11 height 11
click at [808, 549] on div at bounding box center [808, 554] width 11 height 11
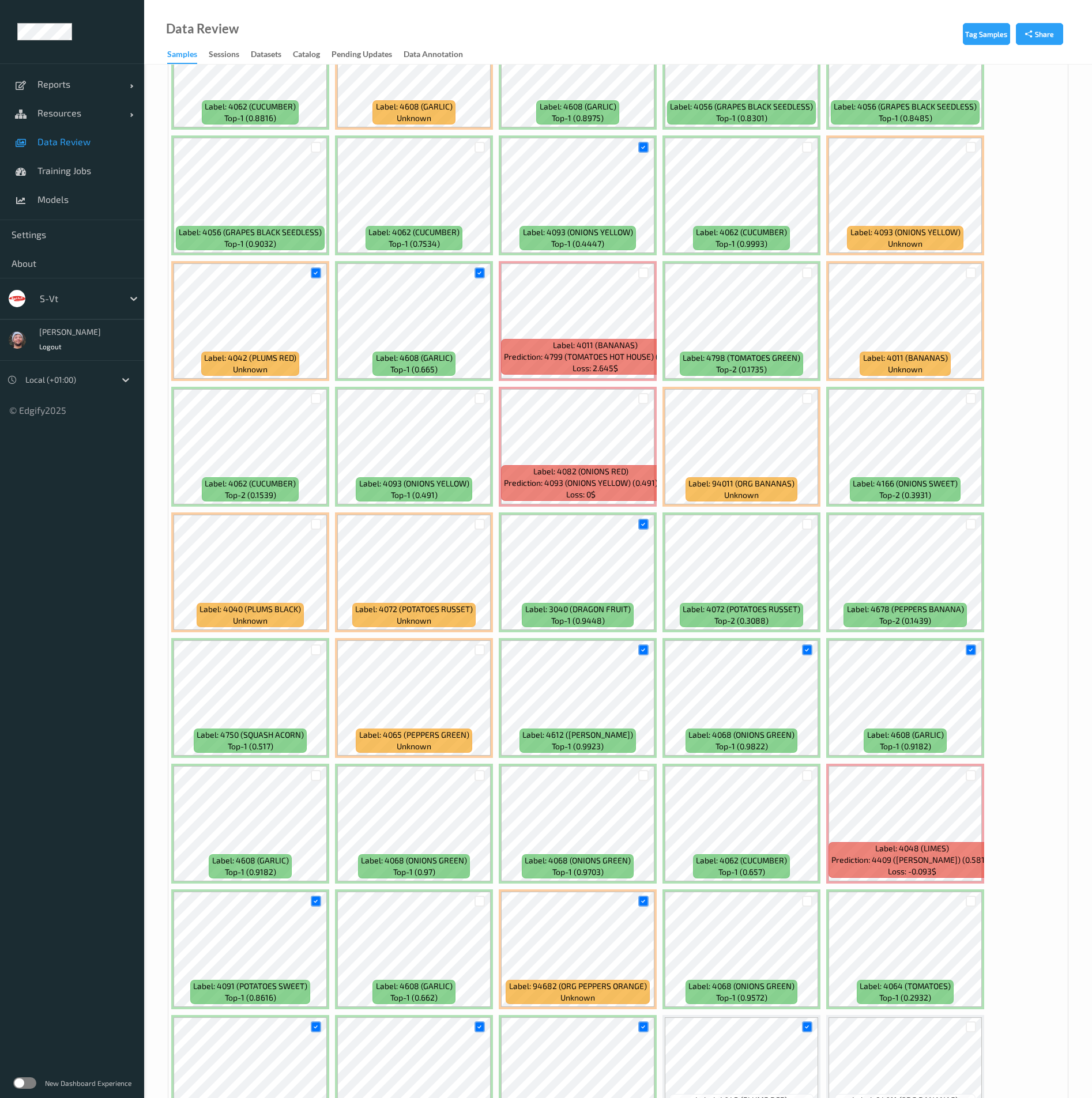
scroll to position [1556, 0]
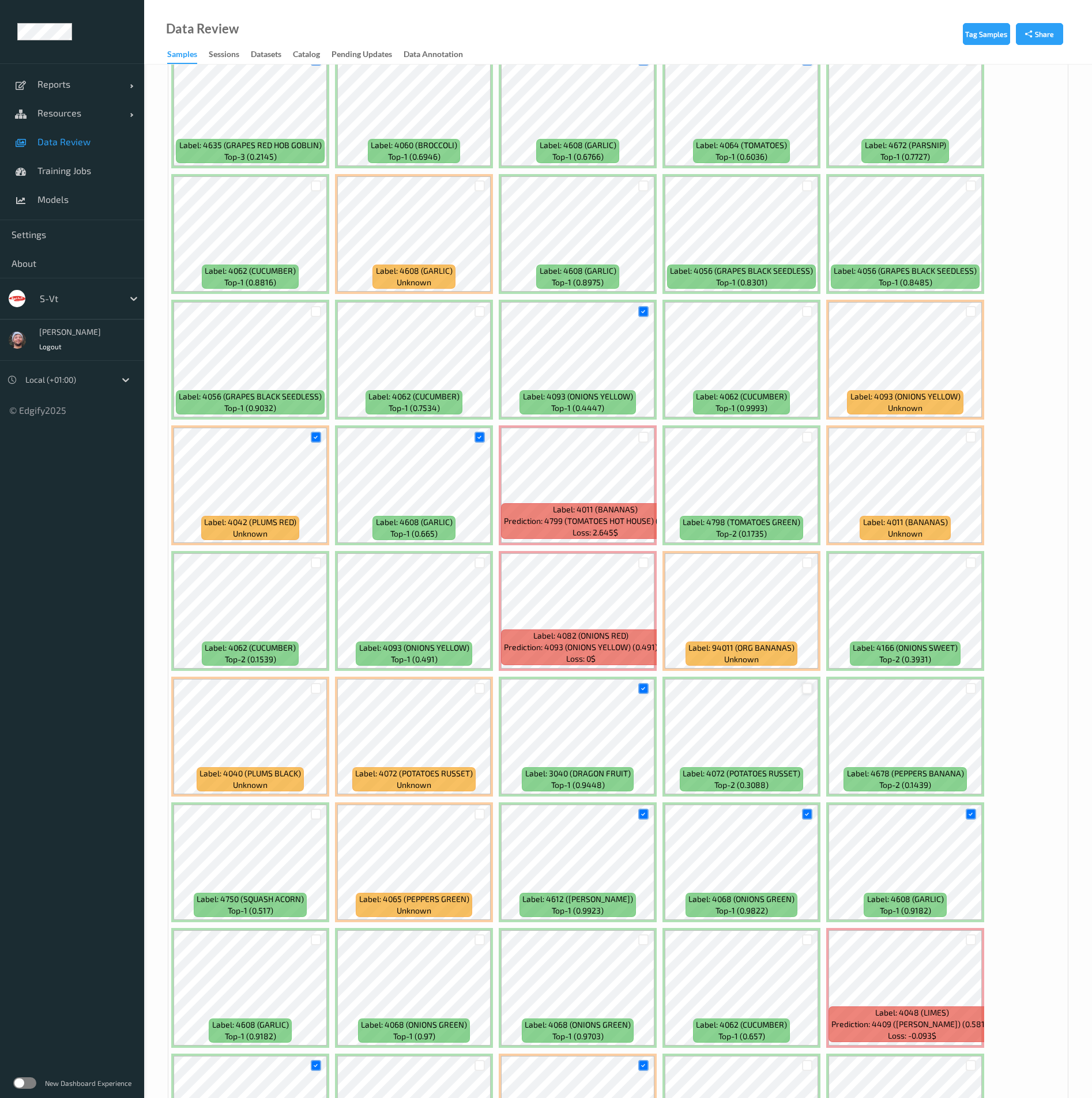
click at [809, 690] on div at bounding box center [808, 689] width 11 height 11
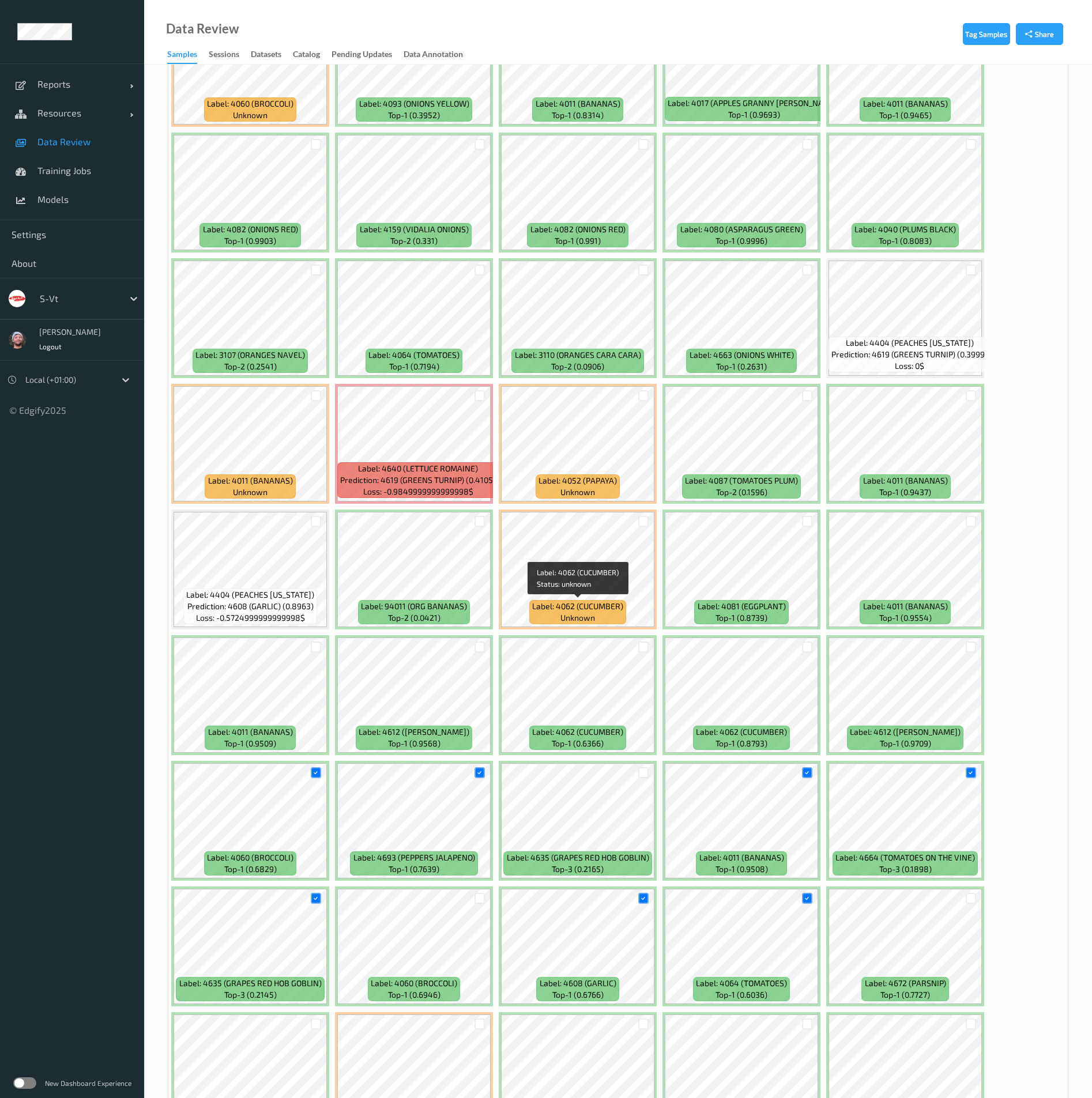
scroll to position [692, 0]
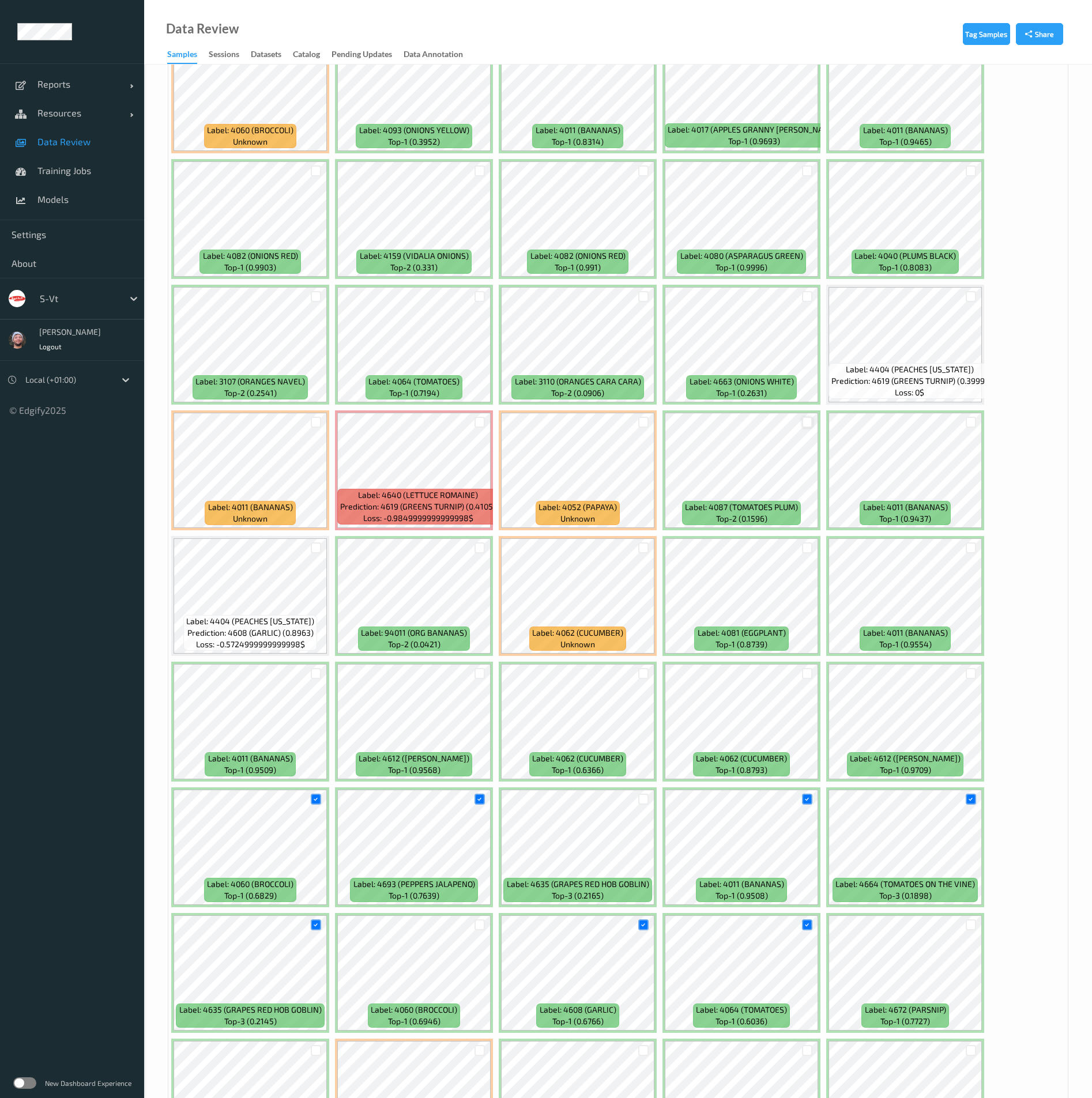
click at [806, 422] on div at bounding box center [808, 422] width 11 height 11
click at [646, 416] on div at bounding box center [644, 422] width 11 height 11
click at [971, 426] on div at bounding box center [971, 422] width 11 height 11
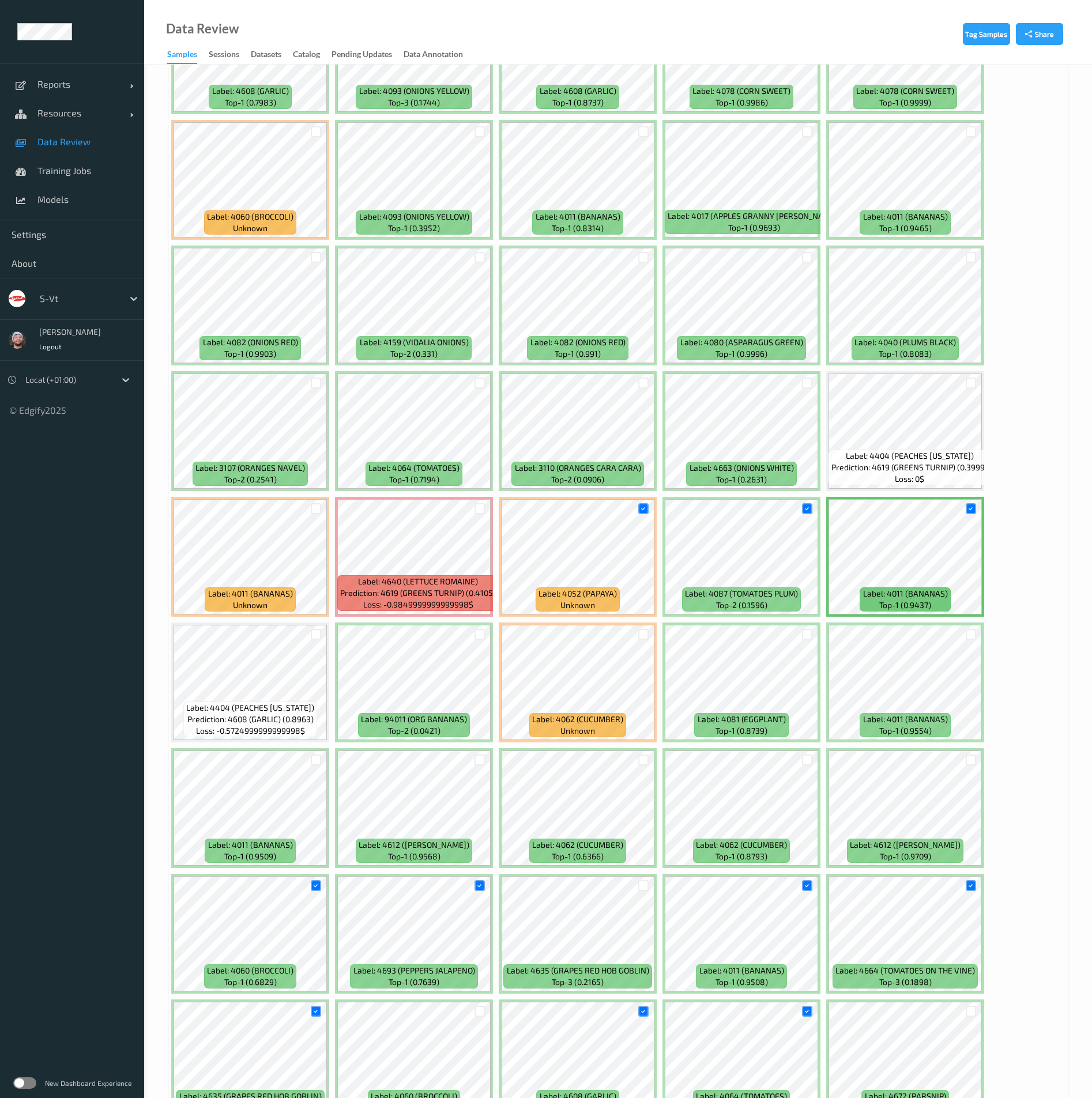
click at [641, 385] on div at bounding box center [644, 383] width 11 height 11
click at [807, 382] on div at bounding box center [808, 383] width 11 height 11
click at [485, 383] on div at bounding box center [481, 383] width 11 height 11
click at [316, 384] on div at bounding box center [316, 383] width 11 height 11
click at [314, 255] on div at bounding box center [316, 258] width 11 height 11
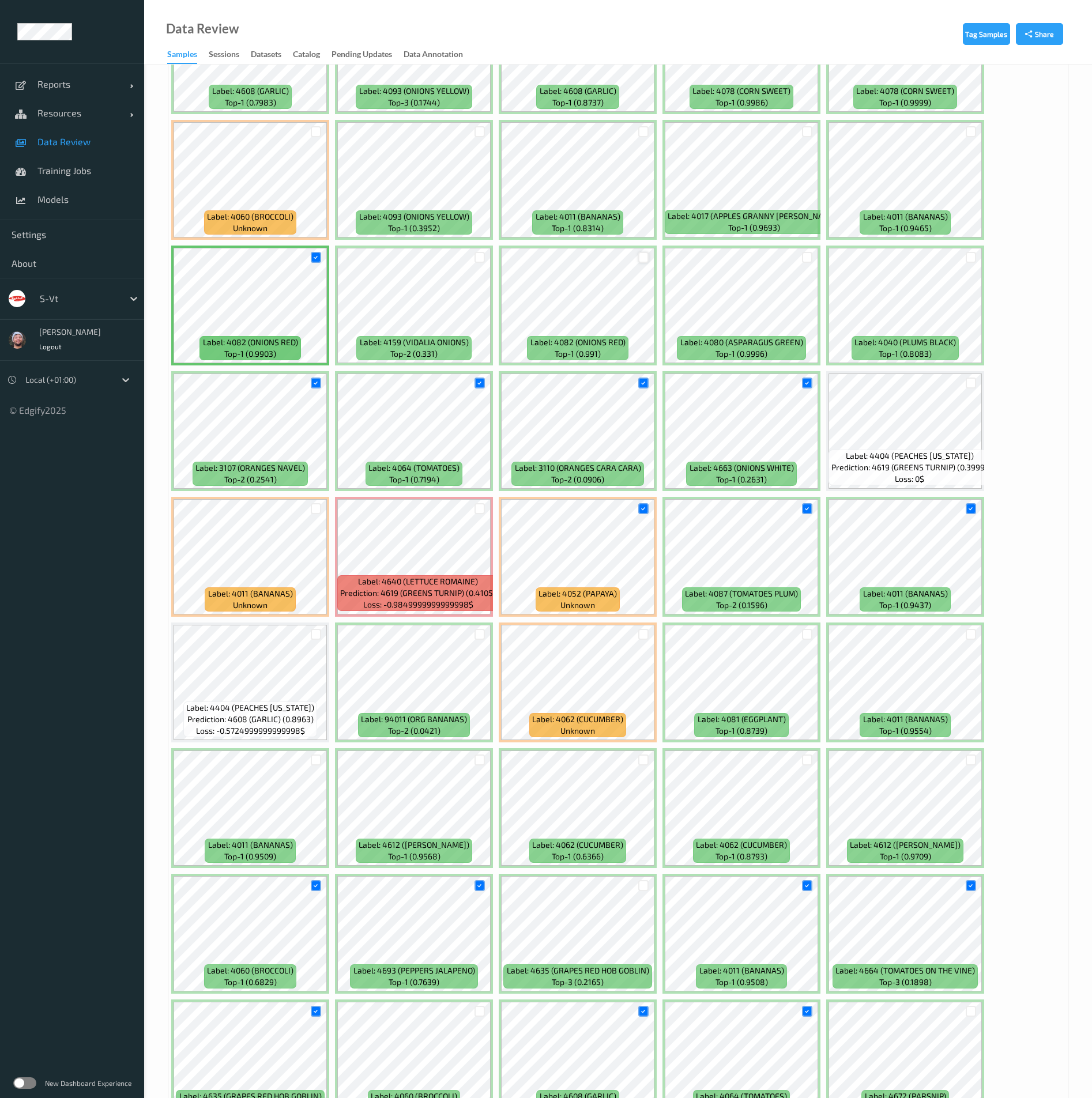
click at [649, 258] on div at bounding box center [644, 258] width 11 height 11
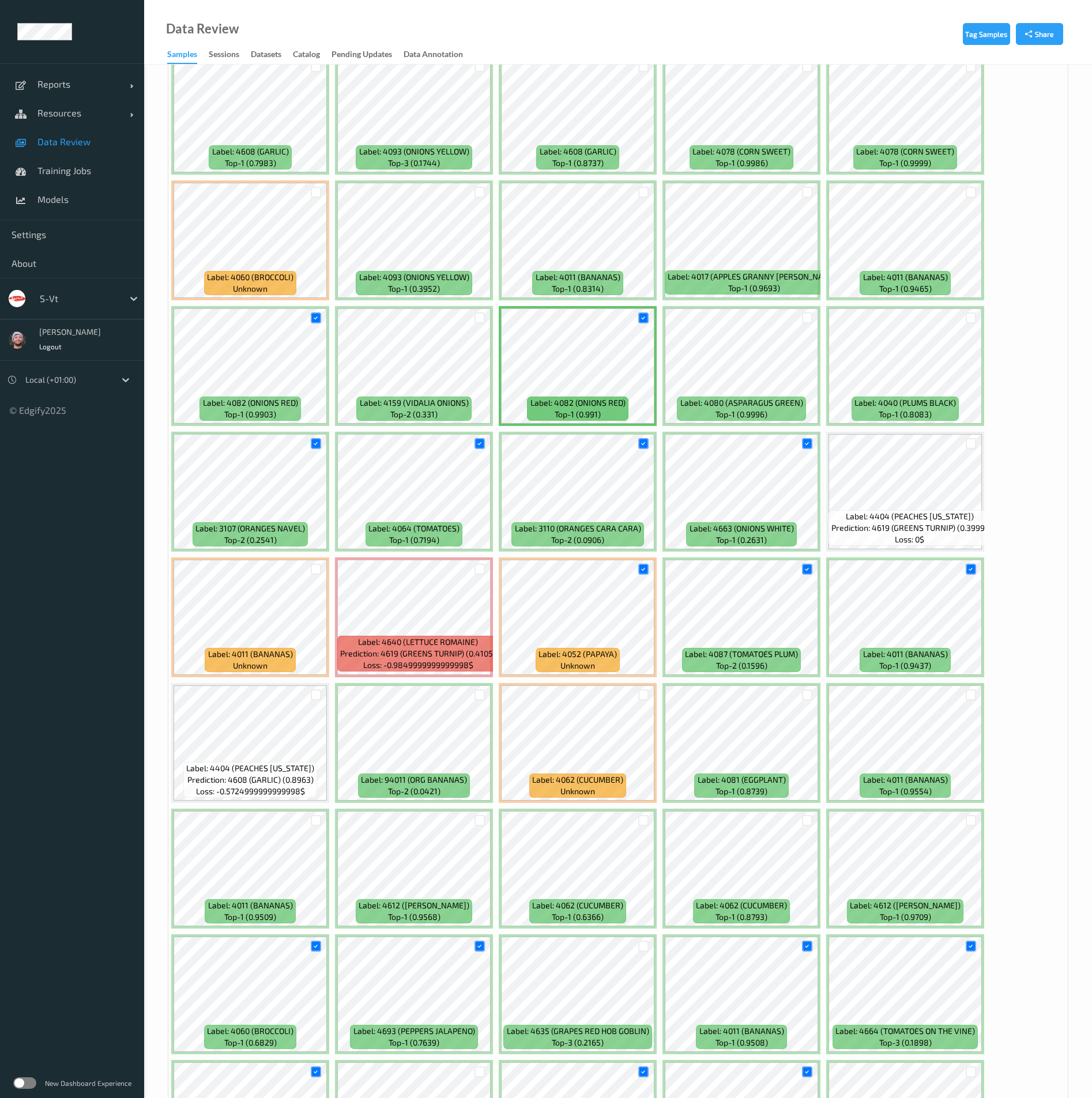
scroll to position [518, 0]
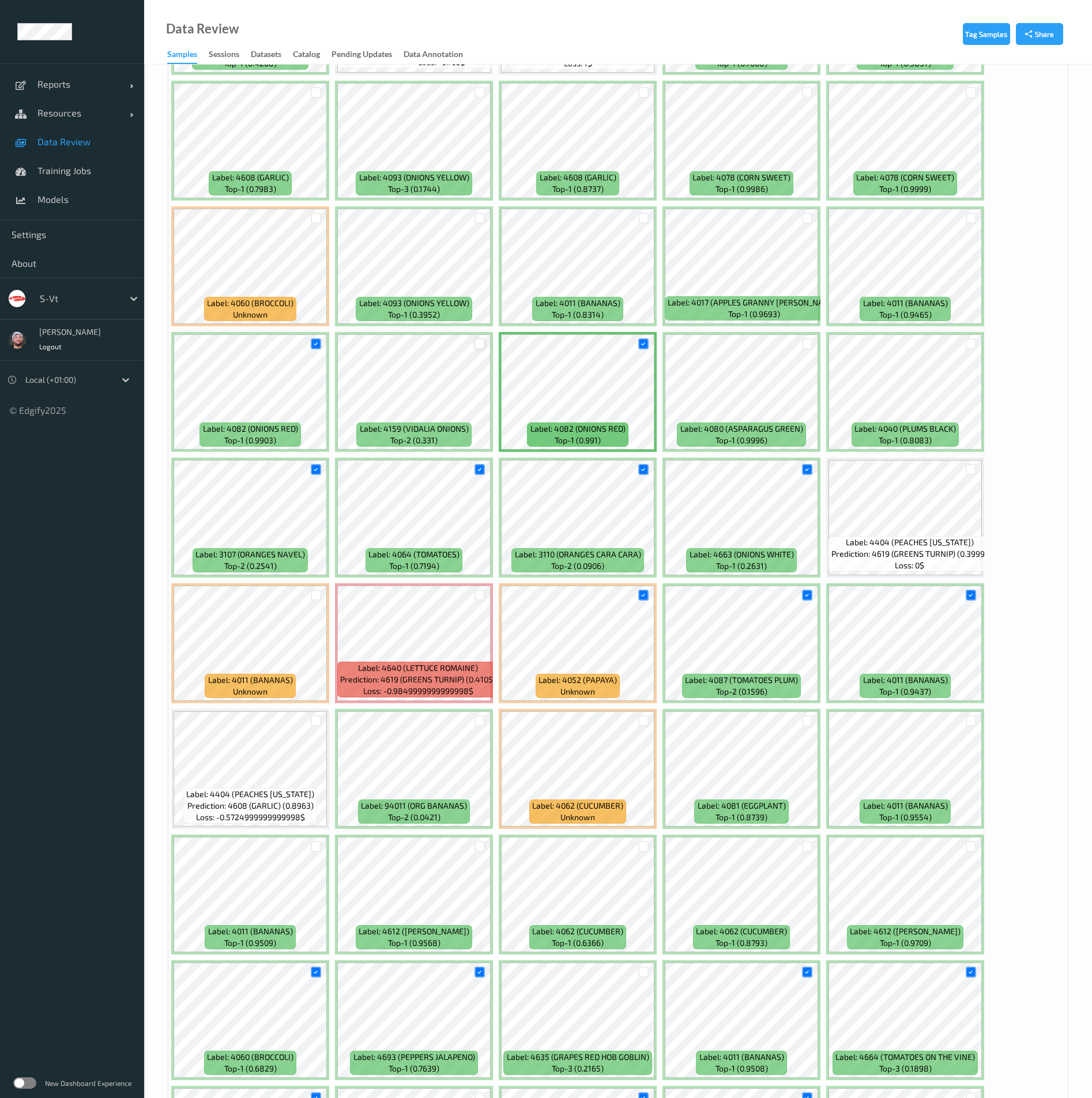
click at [476, 341] on div at bounding box center [481, 344] width 11 height 11
click at [970, 343] on div at bounding box center [971, 344] width 11 height 11
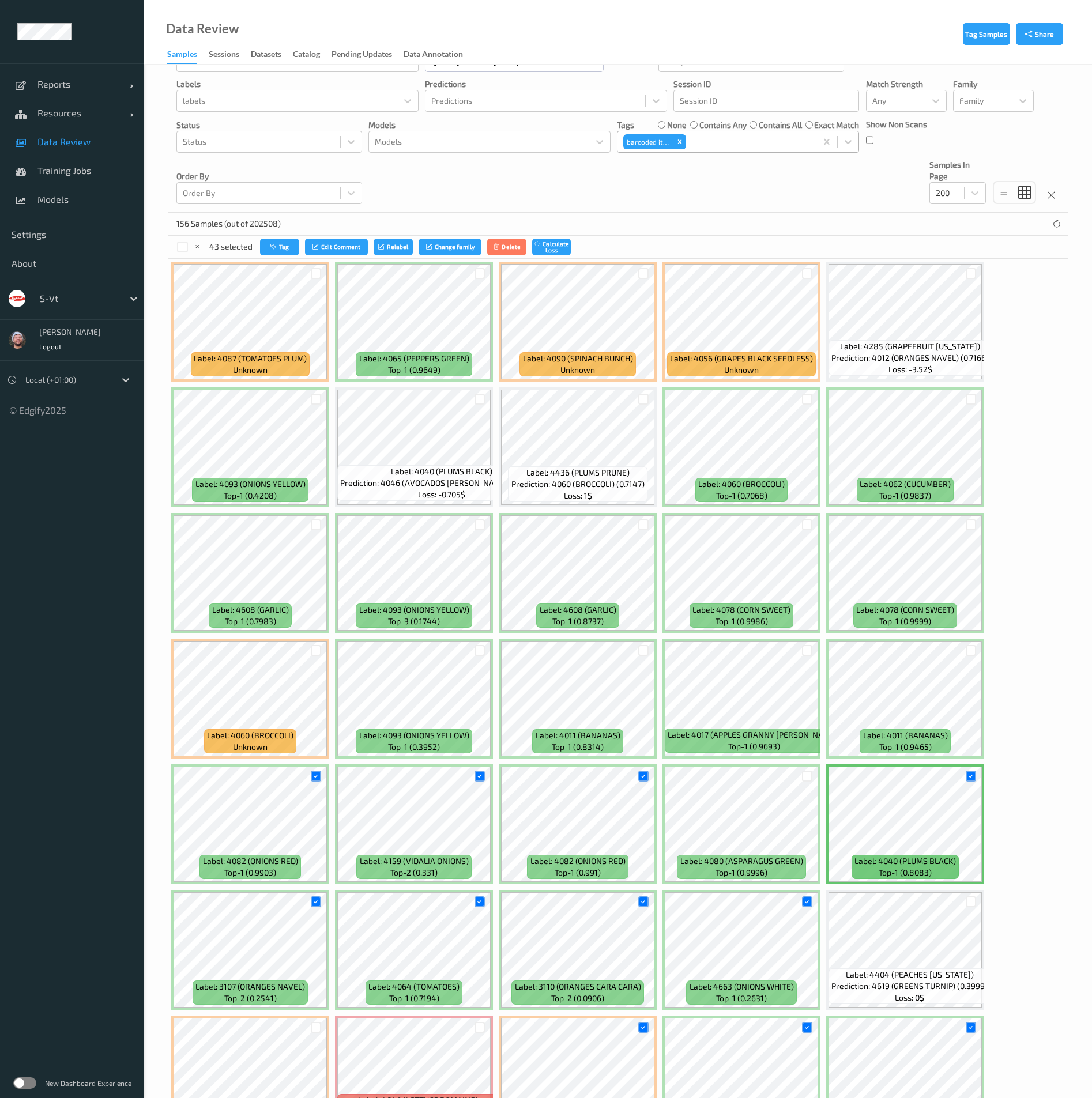
click at [486, 650] on div at bounding box center [480, 650] width 22 height 19
click at [643, 651] on div at bounding box center [644, 651] width 11 height 11
click at [480, 651] on div at bounding box center [481, 651] width 11 height 11
click at [805, 646] on div at bounding box center [808, 651] width 11 height 11
click at [639, 400] on div at bounding box center [644, 400] width 11 height 11
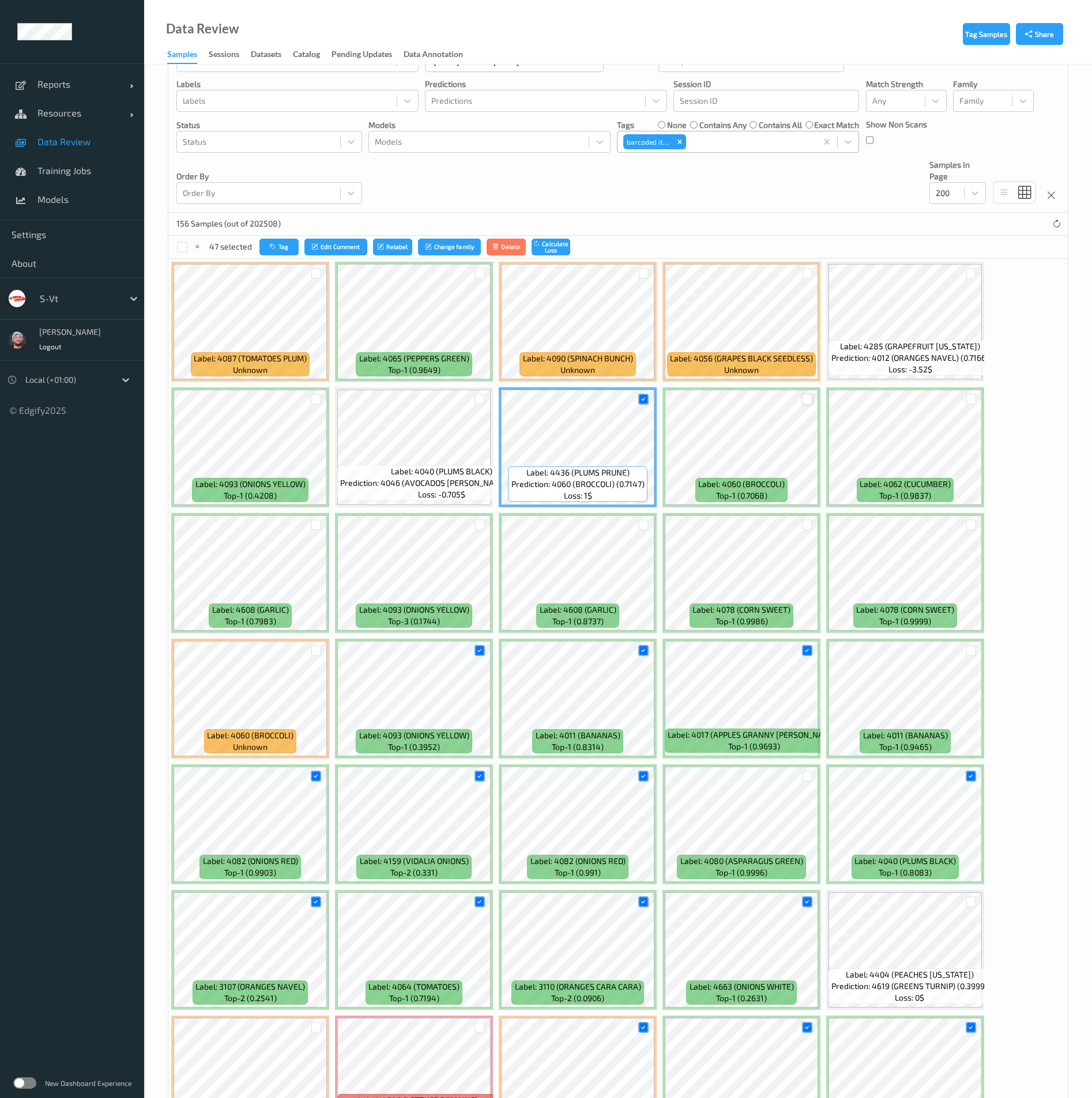
click at [805, 396] on div at bounding box center [808, 400] width 11 height 11
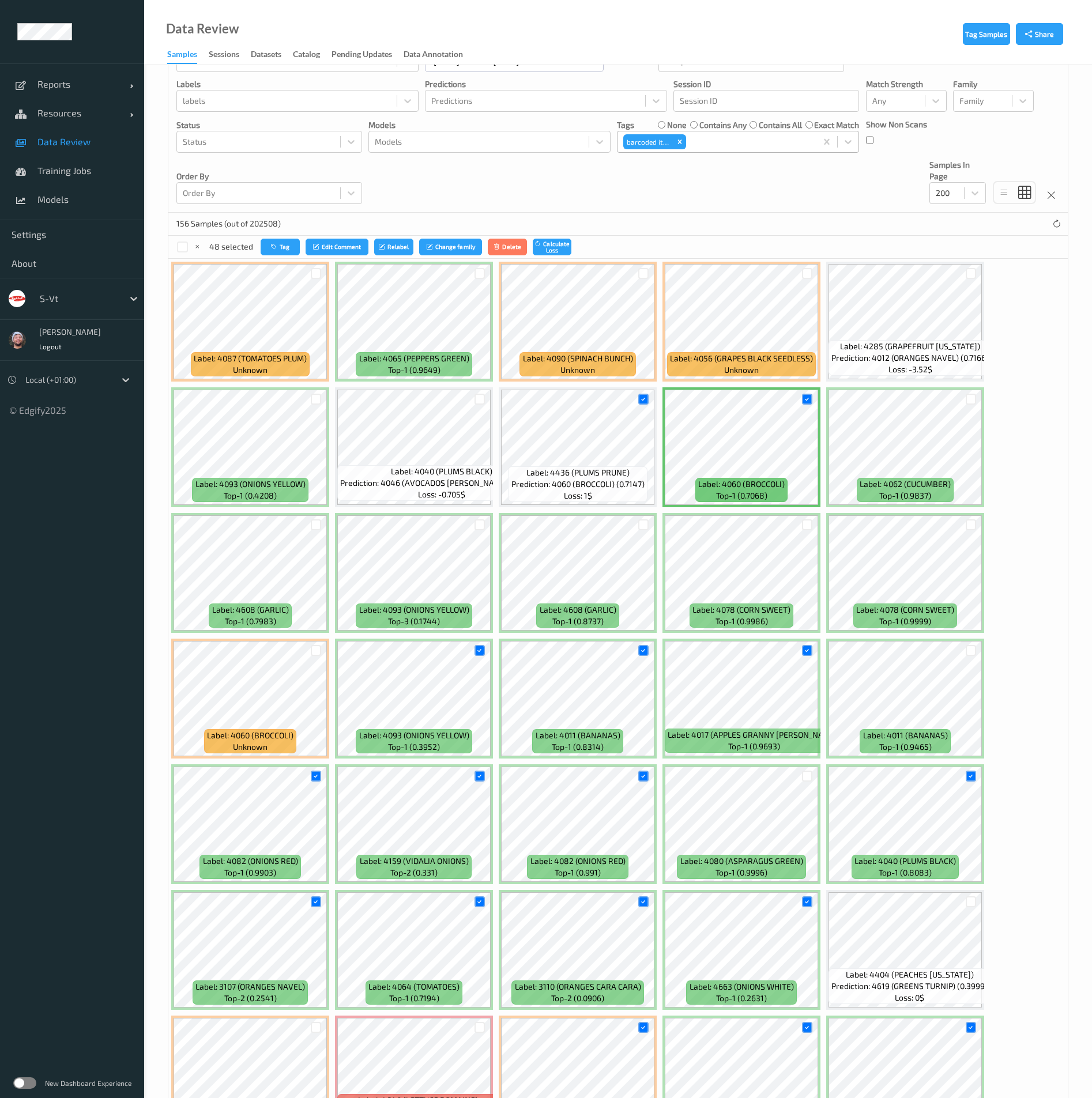
click at [478, 523] on div at bounding box center [481, 525] width 11 height 11
click at [318, 399] on div at bounding box center [316, 400] width 11 height 11
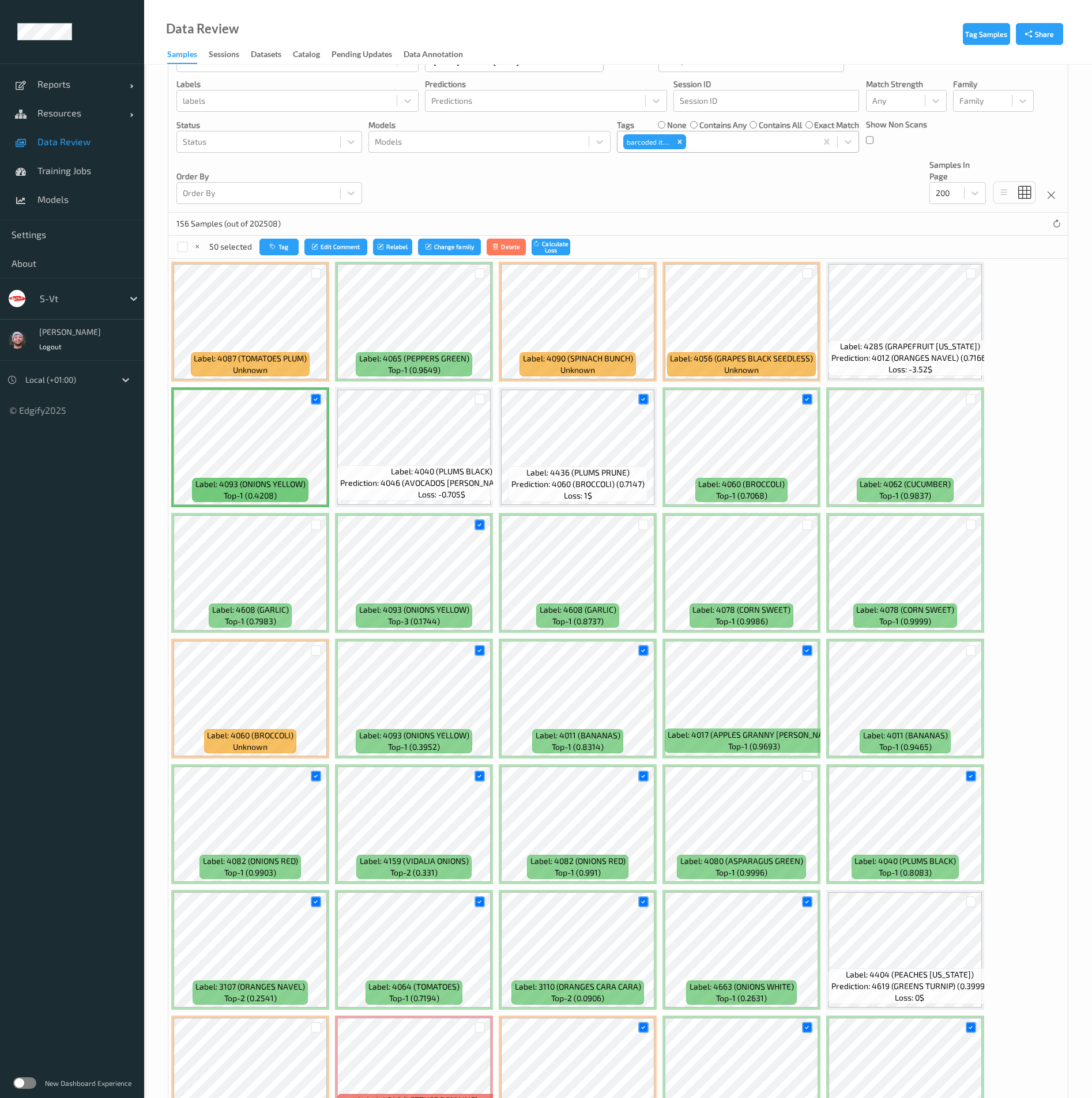
click at [310, 272] on div at bounding box center [316, 274] width 22 height 19
click at [312, 272] on div at bounding box center [316, 274] width 11 height 11
click at [472, 270] on div at bounding box center [480, 274] width 22 height 19
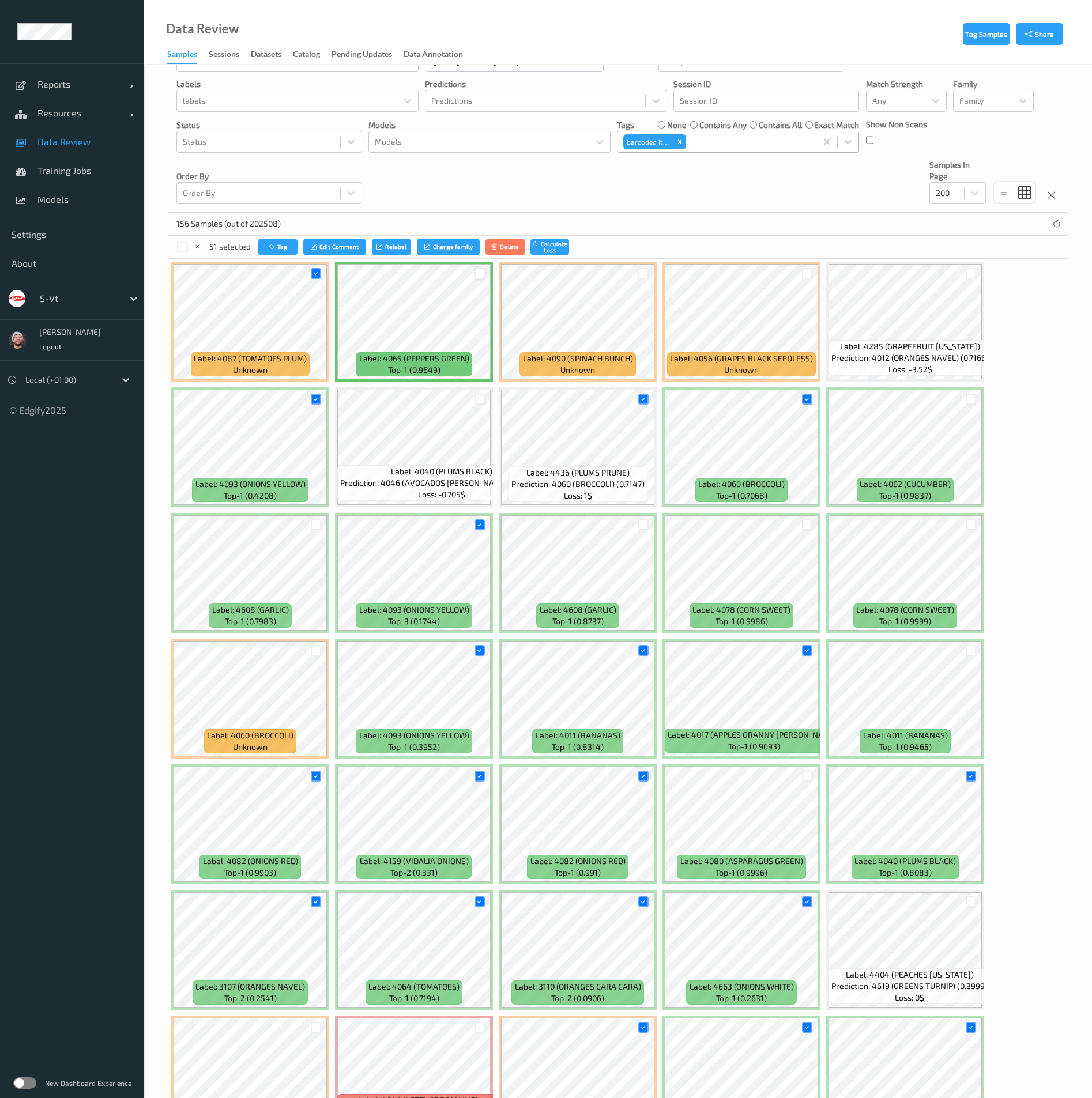
click at [478, 273] on div at bounding box center [481, 274] width 11 height 11
click at [647, 522] on div at bounding box center [644, 525] width 11 height 11
click at [292, 249] on button "Tag" at bounding box center [279, 247] width 39 height 17
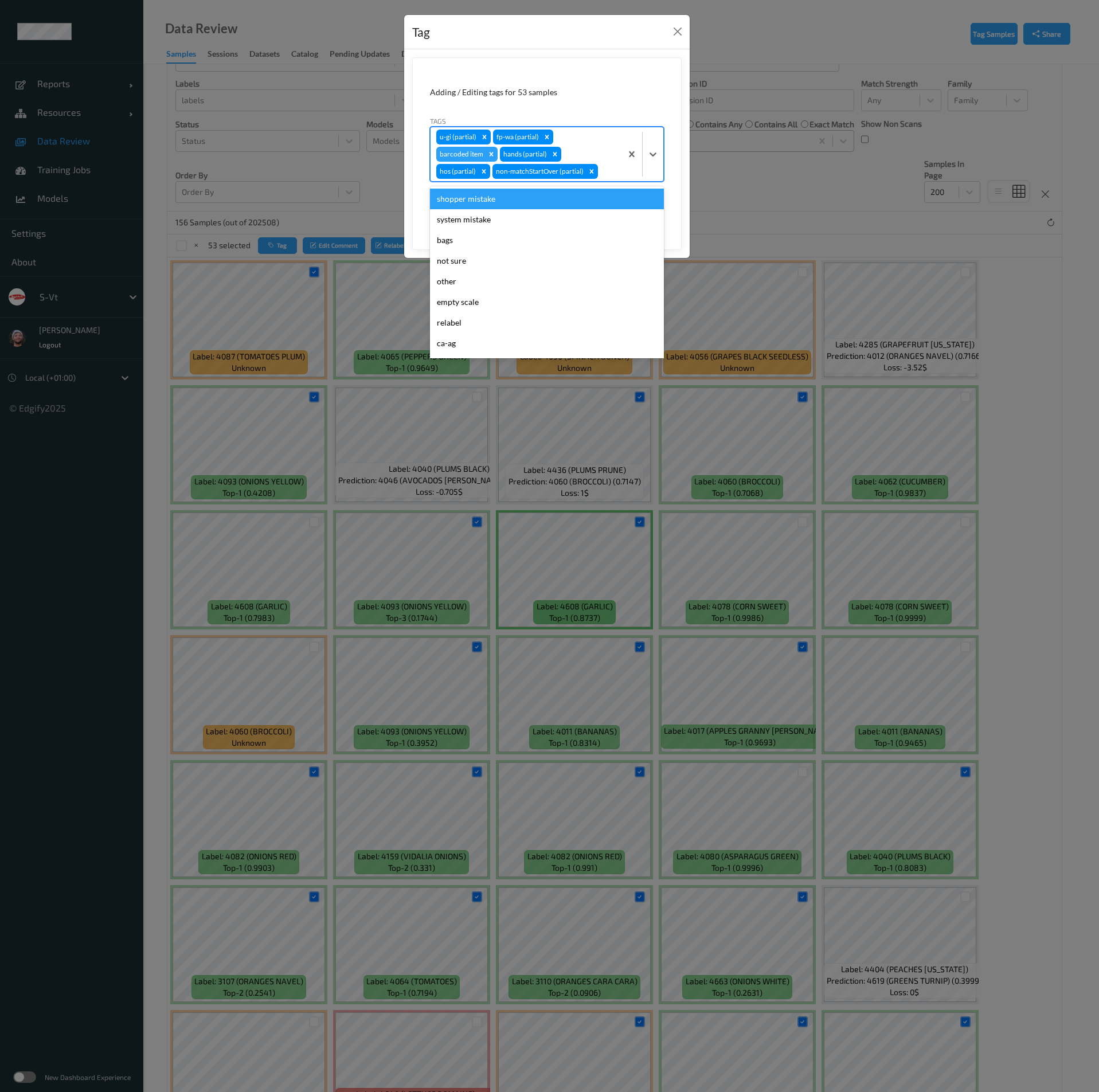
click at [577, 162] on div "u-gi (partial) fp-wa (partial) barcoded item hands (partial) hos (partial) non-…" at bounding box center [526, 154] width 191 height 53
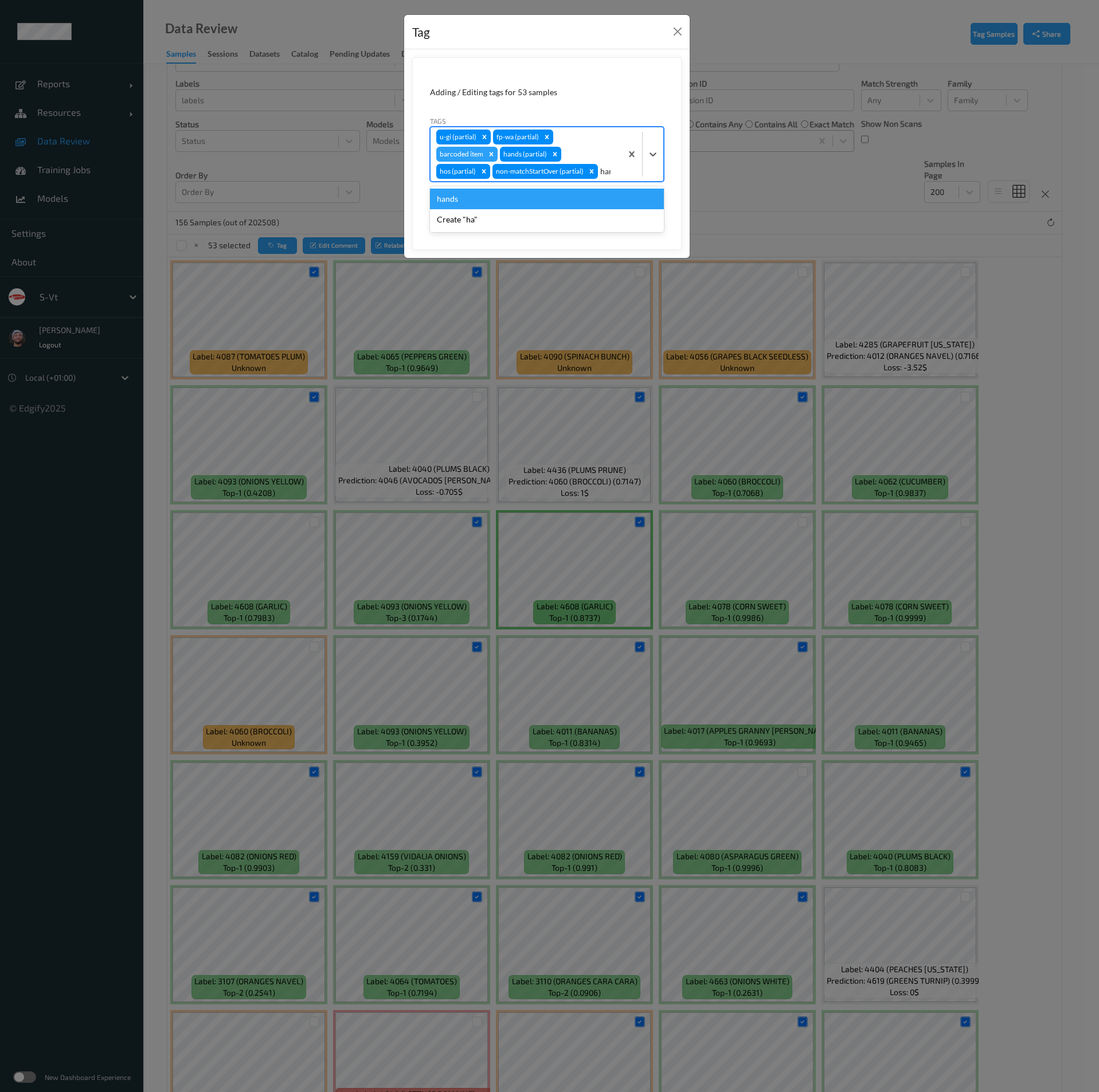
type input "hands"
click at [451, 201] on div "hands" at bounding box center [547, 202] width 234 height 20
click at [498, 147] on div "Remove barcoded item" at bounding box center [491, 154] width 13 height 15
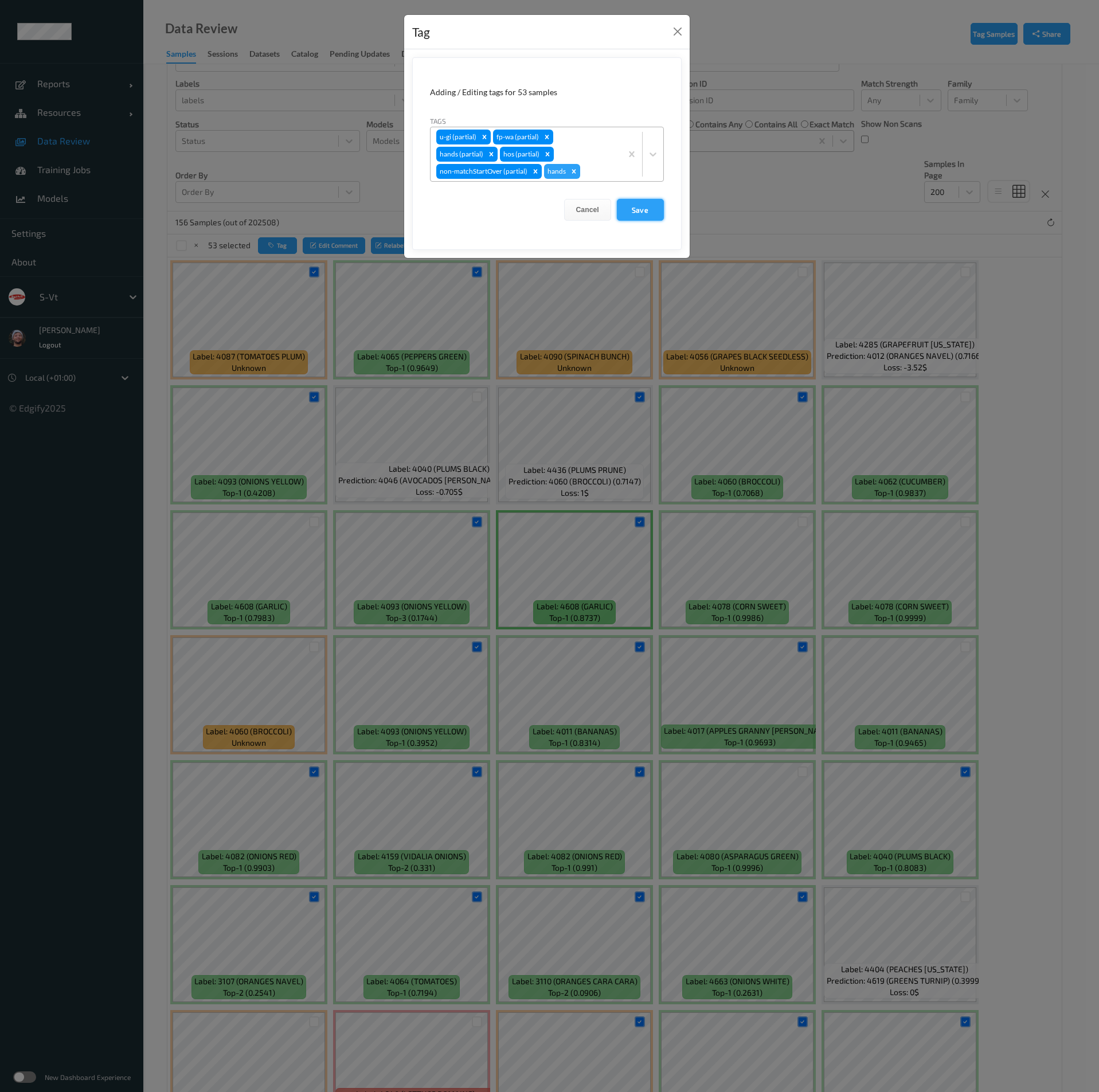
click at [644, 208] on button "Save" at bounding box center [640, 210] width 47 height 22
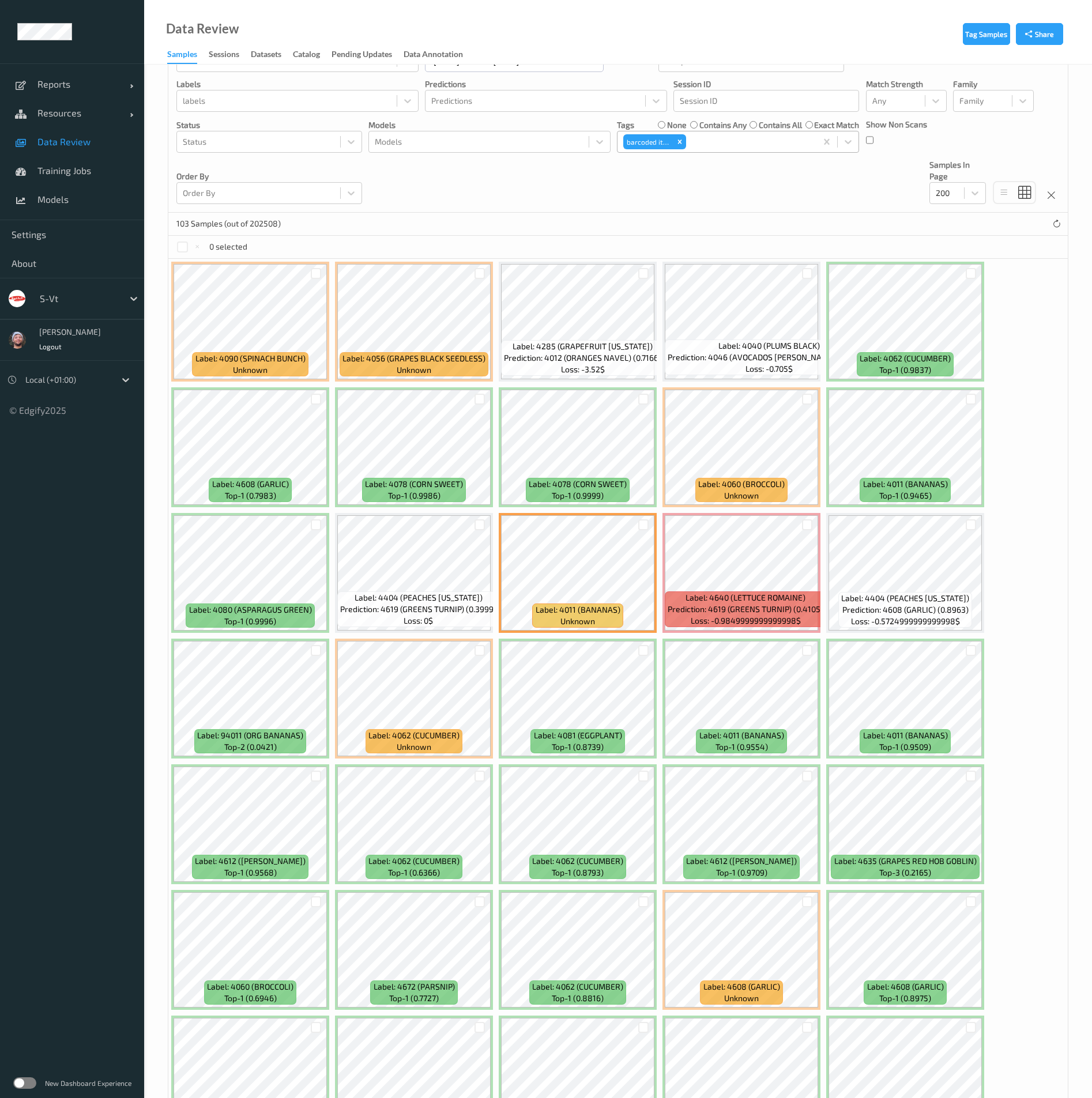
drag, startPoint x: 1031, startPoint y: 369, endPoint x: 1016, endPoint y: 380, distance: 18.6
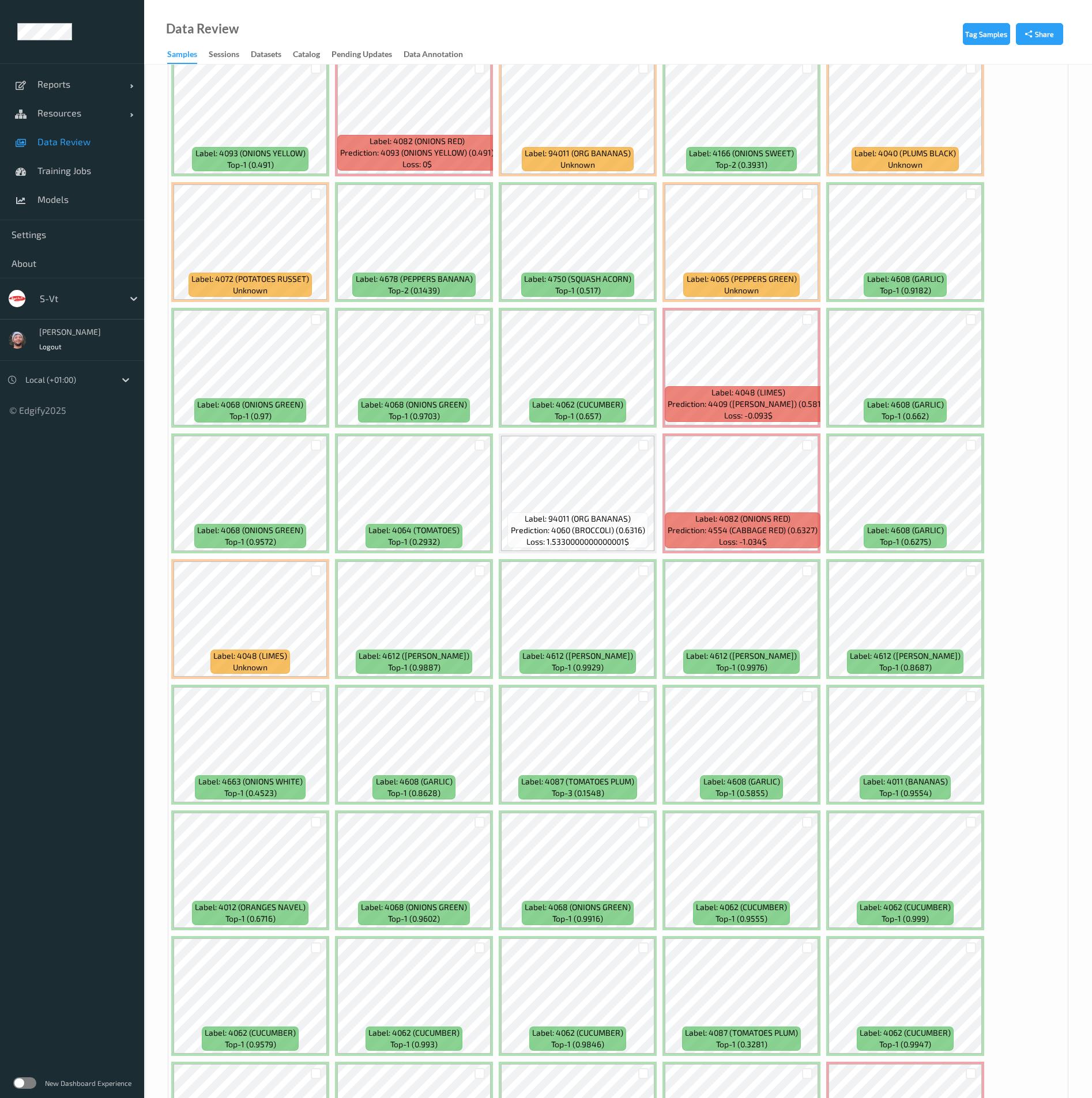
scroll to position [1730, 0]
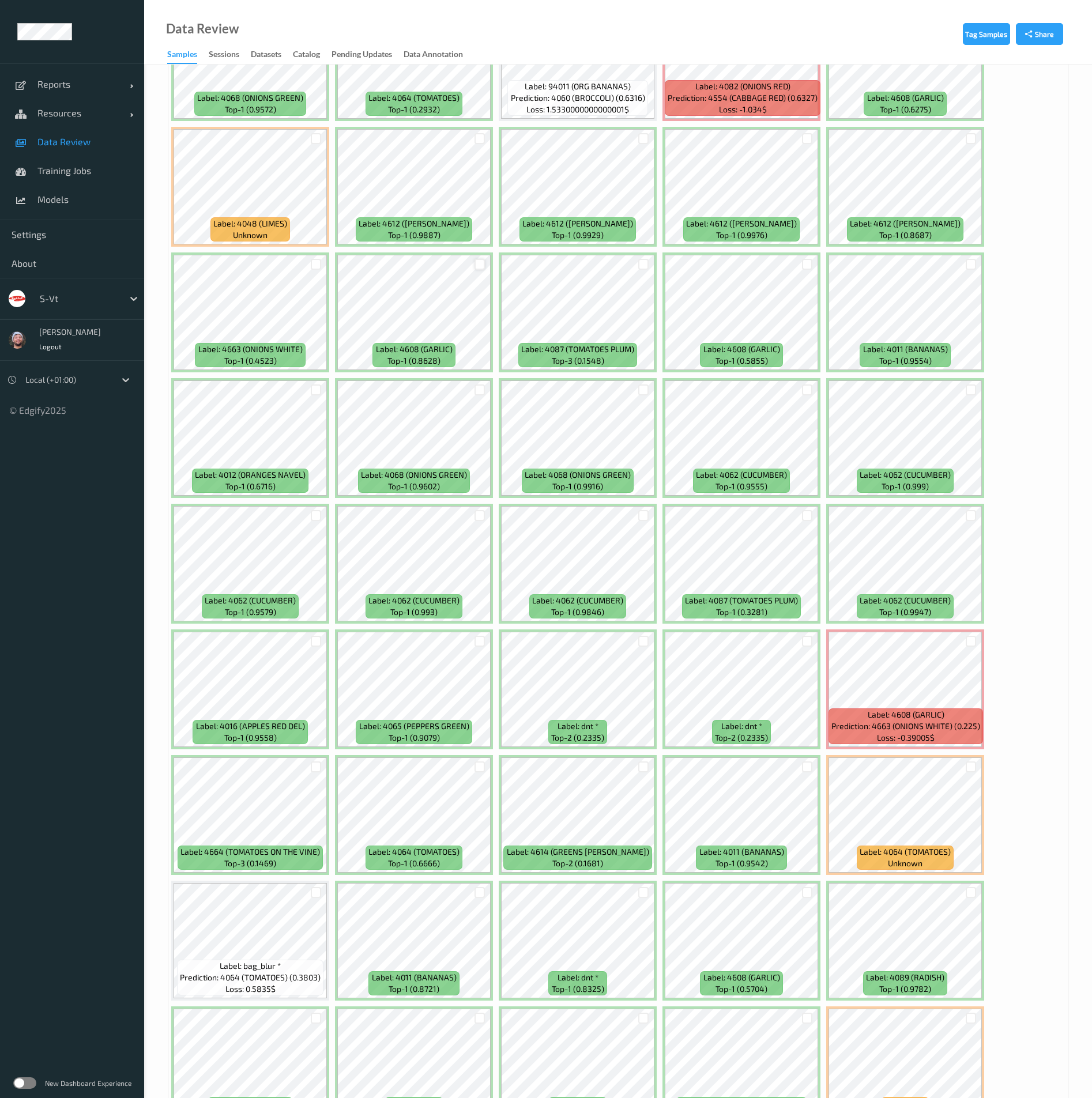
click at [480, 264] on div at bounding box center [481, 264] width 11 height 11
click at [803, 891] on div at bounding box center [808, 893] width 11 height 11
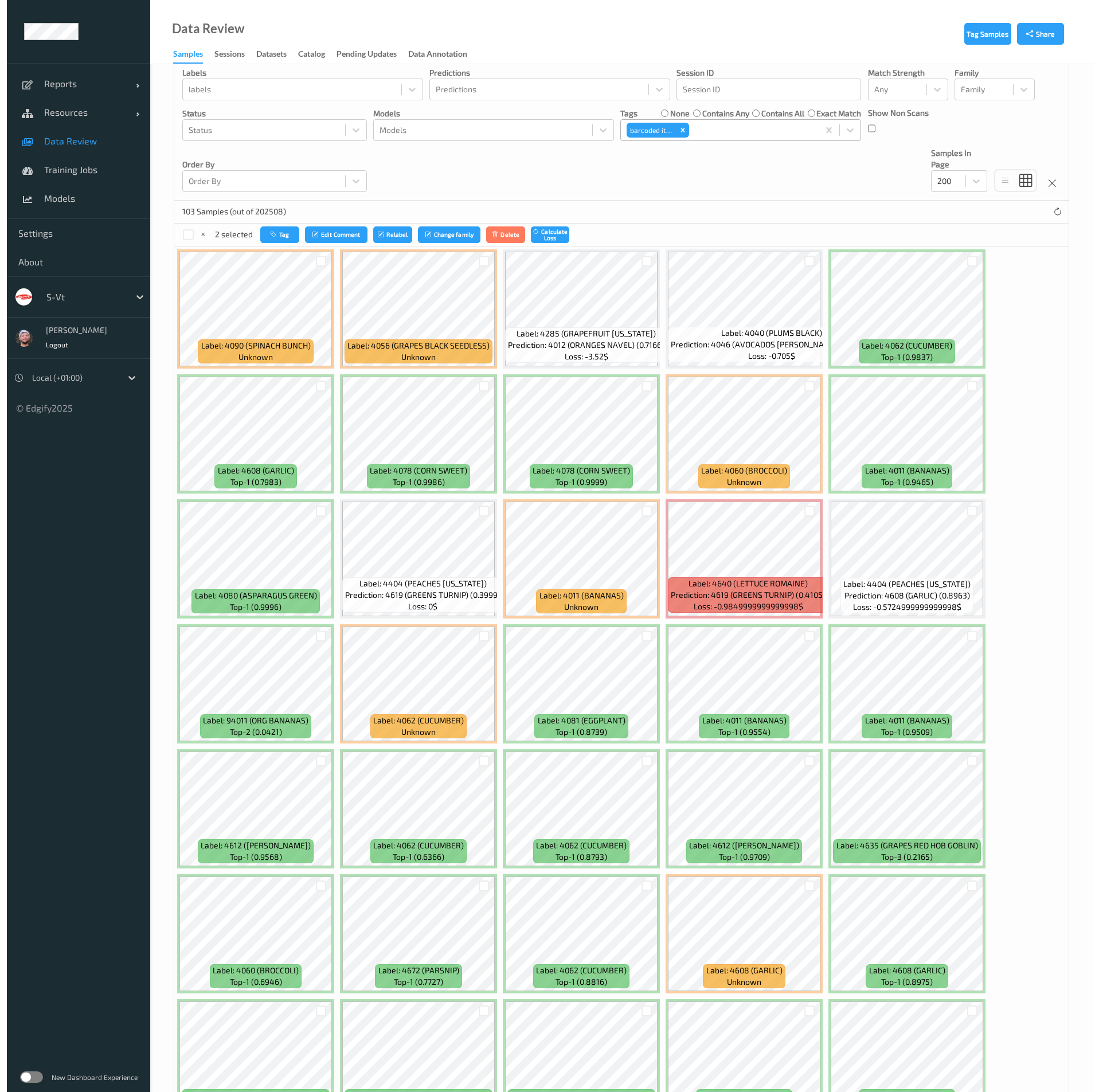
scroll to position [0, 0]
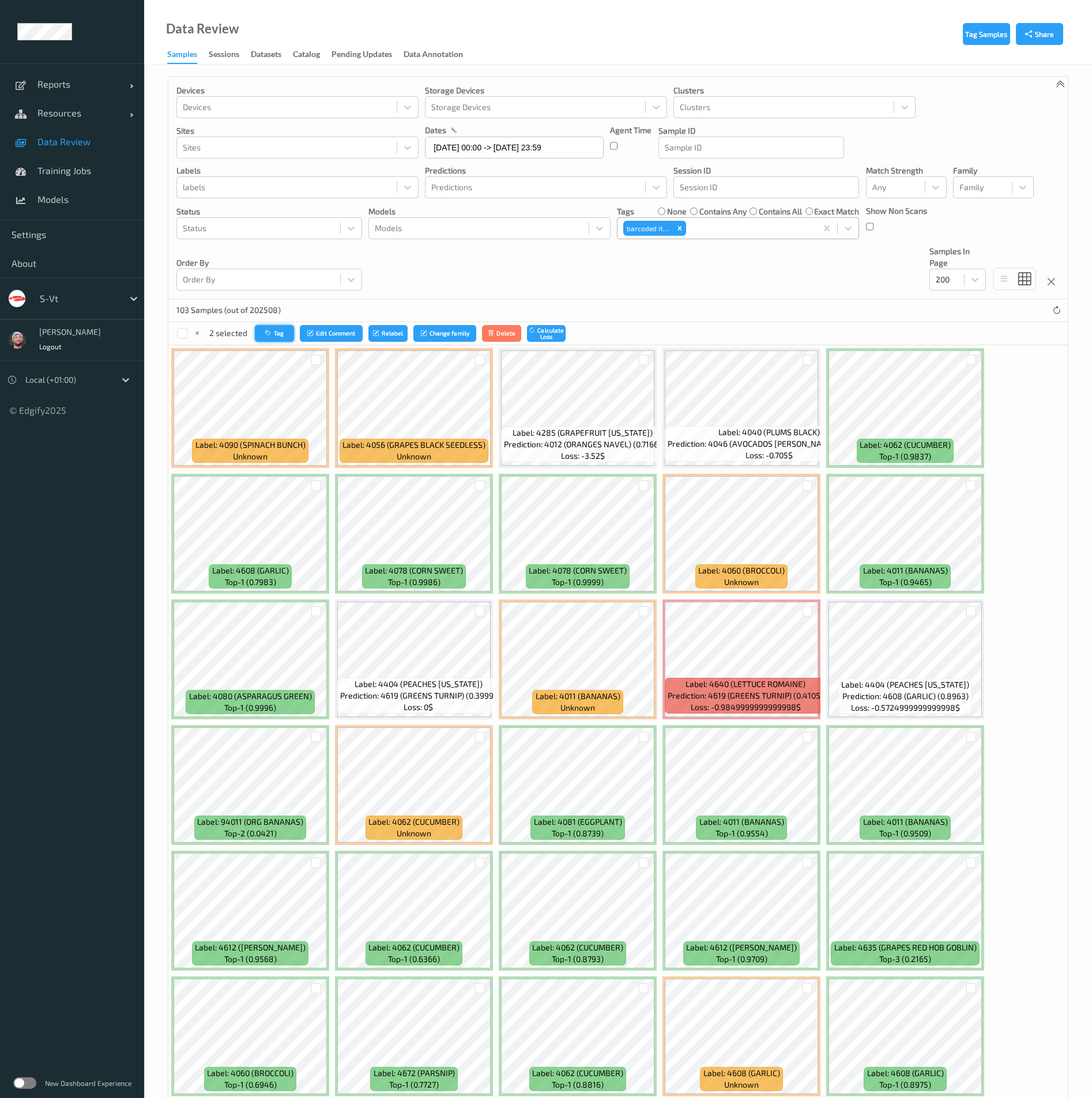
click at [268, 328] on button "Tag" at bounding box center [275, 334] width 39 height 17
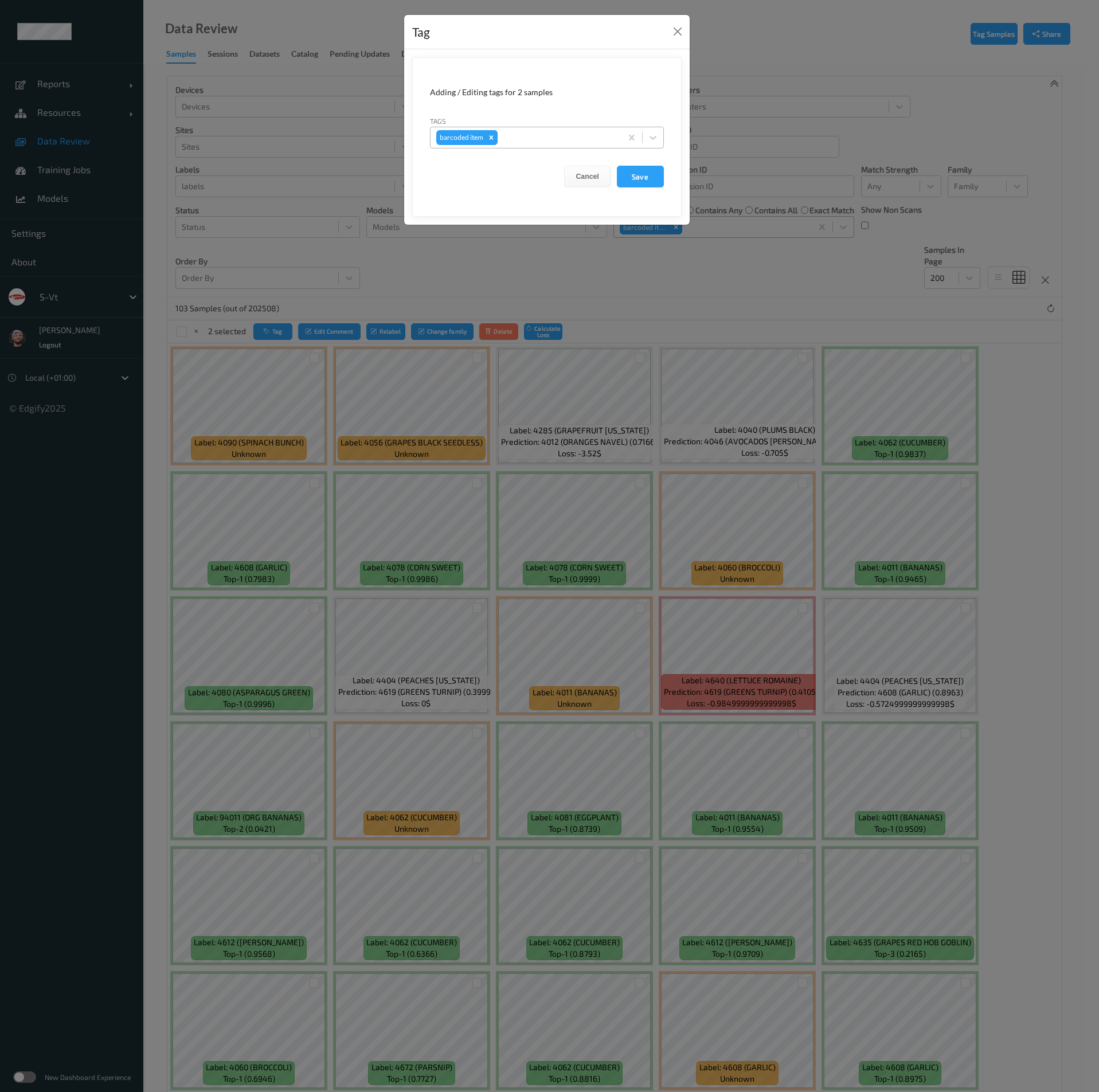
click at [492, 131] on div "Remove barcoded item" at bounding box center [491, 137] width 13 height 15
type input "empty"
click at [430, 279] on div "Tag Adding / Editing tags for 2 samples Tags option empty scale focused, 1 of 2…" at bounding box center [550, 546] width 1099 height 1092
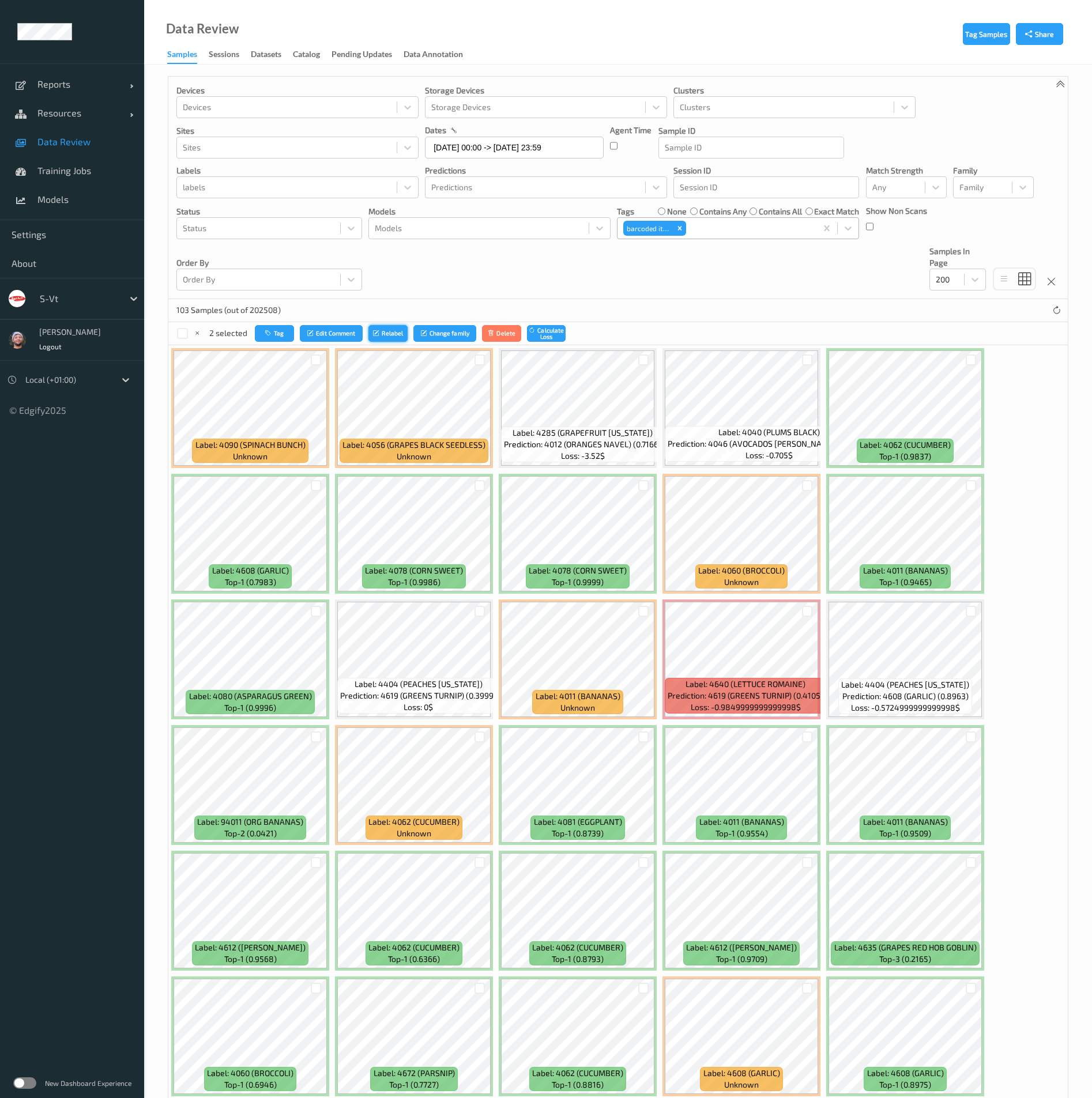
click at [384, 333] on button "Relabel" at bounding box center [388, 334] width 39 height 17
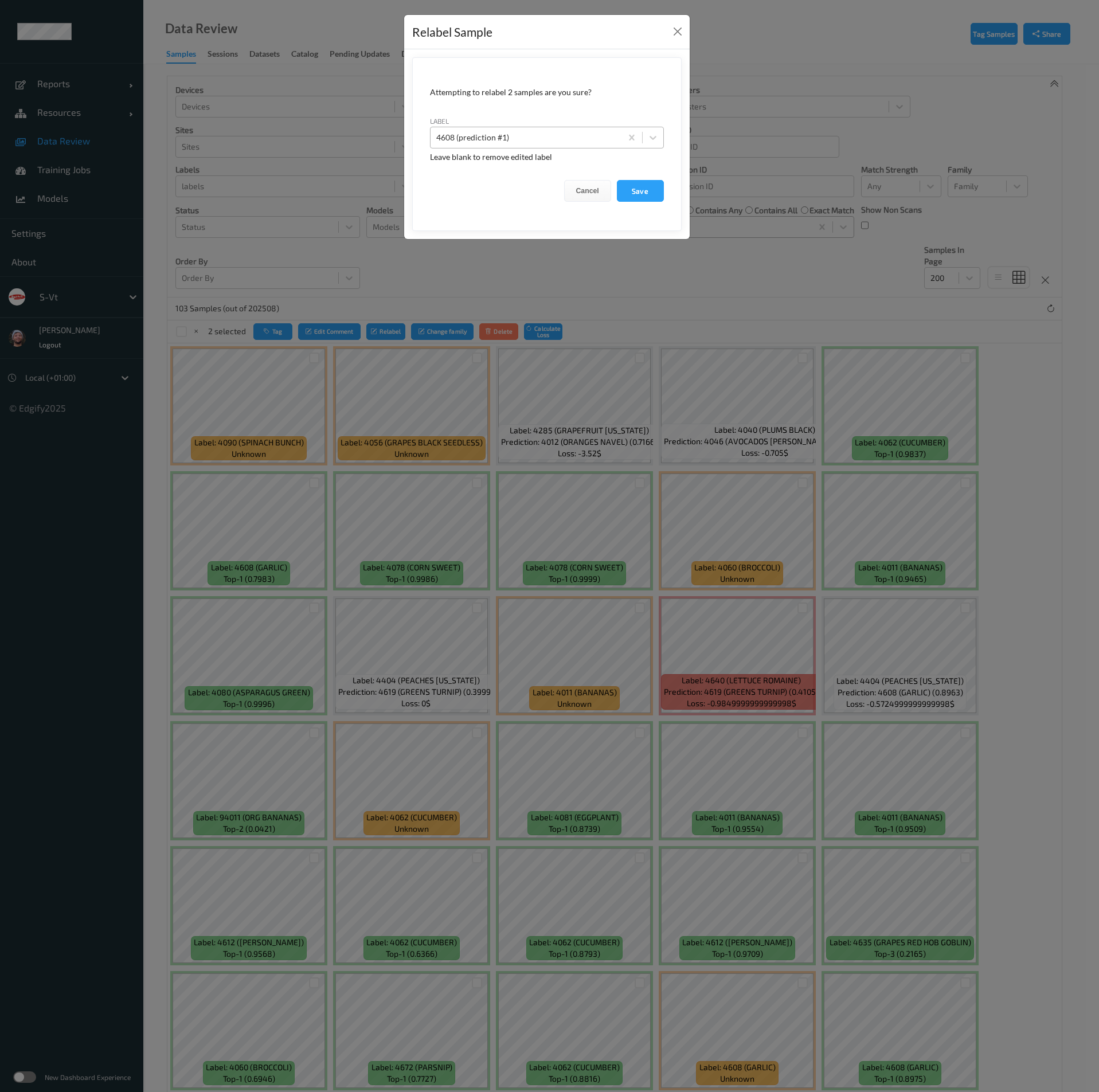
click at [503, 131] on div at bounding box center [526, 137] width 180 height 14
type input "empty_sca"
click at [617, 180] on button "Save" at bounding box center [640, 191] width 47 height 22
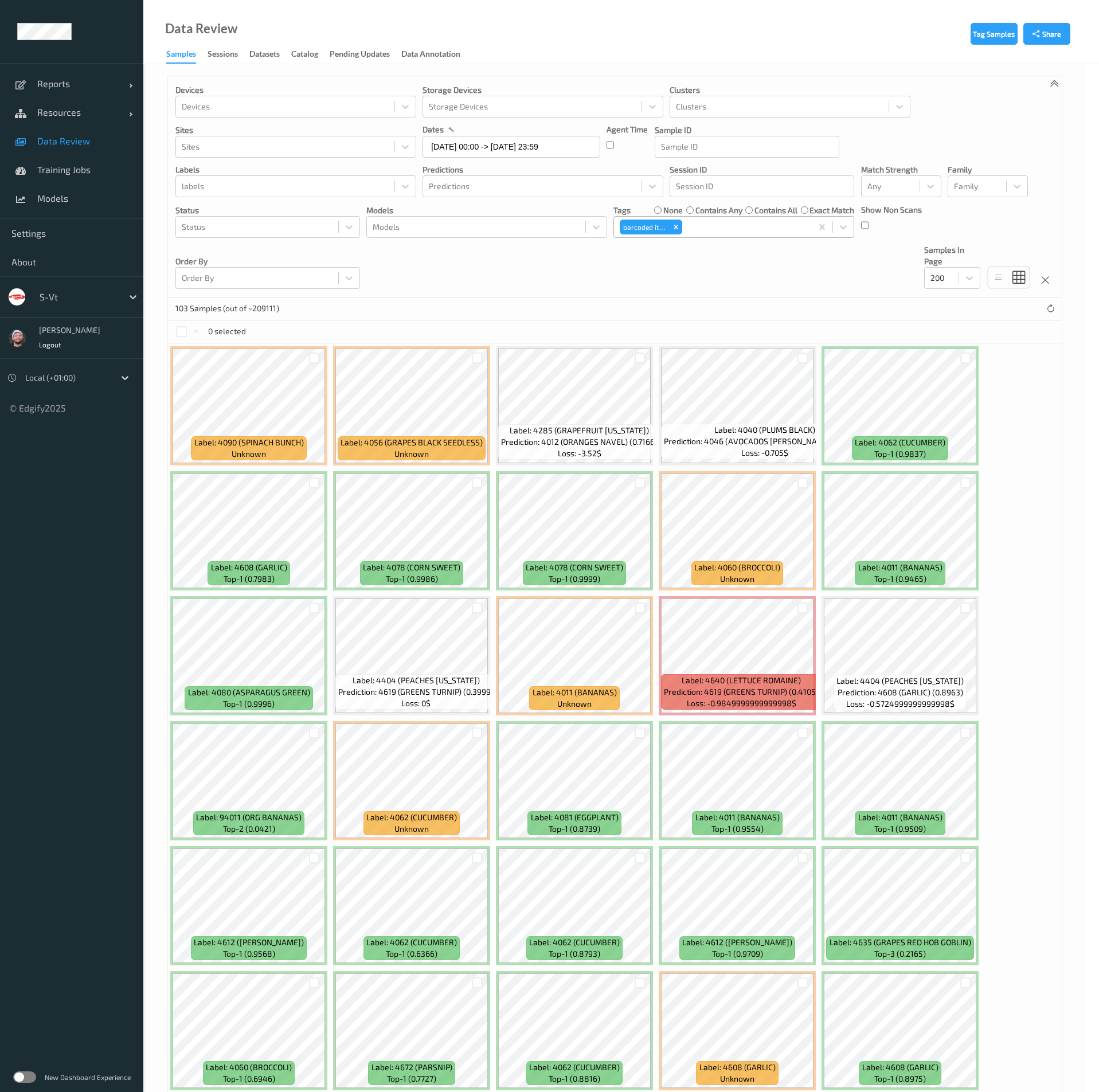
click at [651, 166] on form "Attempting to change family of 1 sample are you sure? Leave blank to remove edi…" at bounding box center [547, 97] width 269 height 137
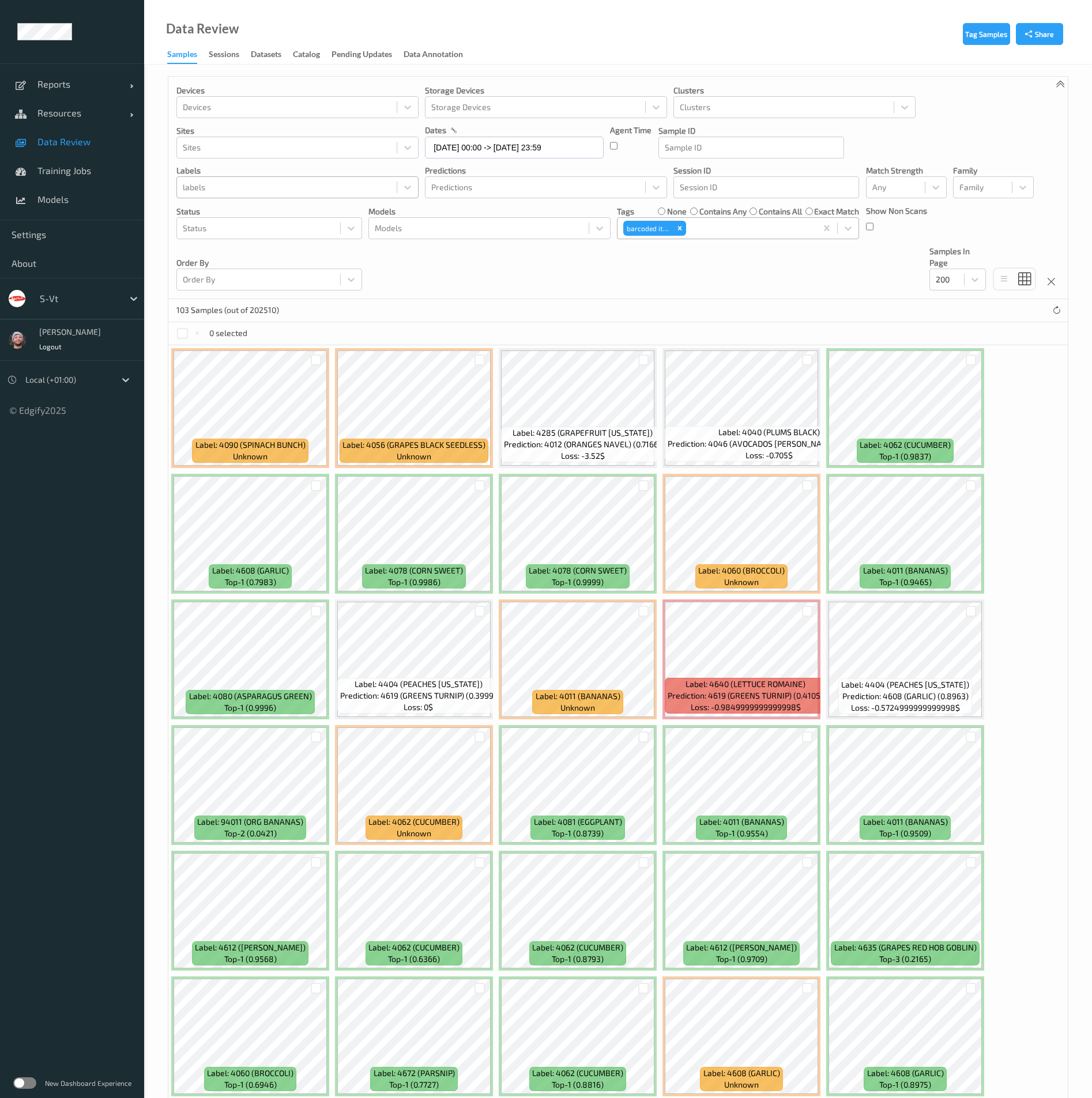
click at [225, 194] on div at bounding box center [287, 187] width 208 height 14
type input "empty_scale"
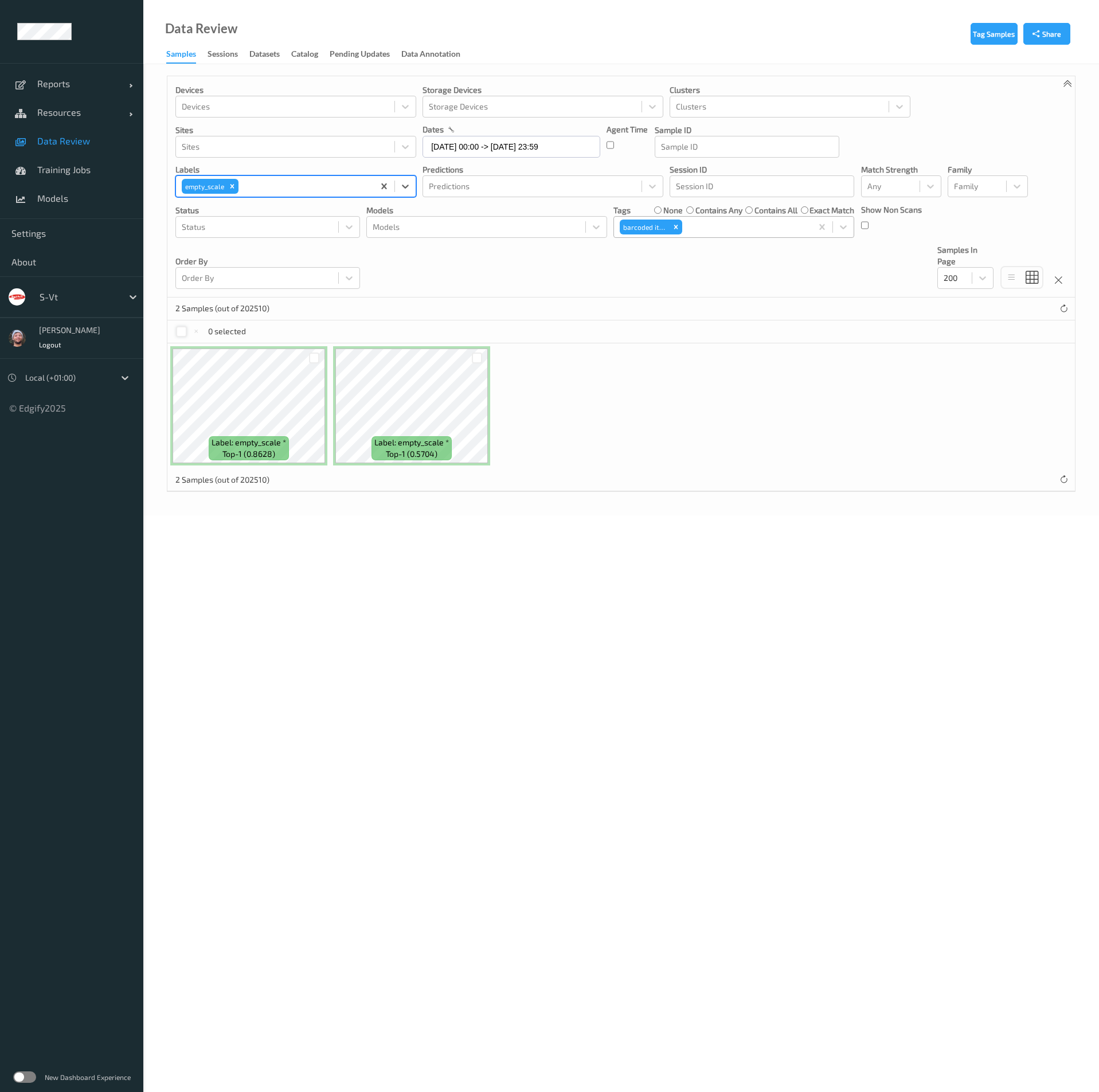
click at [179, 333] on div at bounding box center [182, 332] width 11 height 11
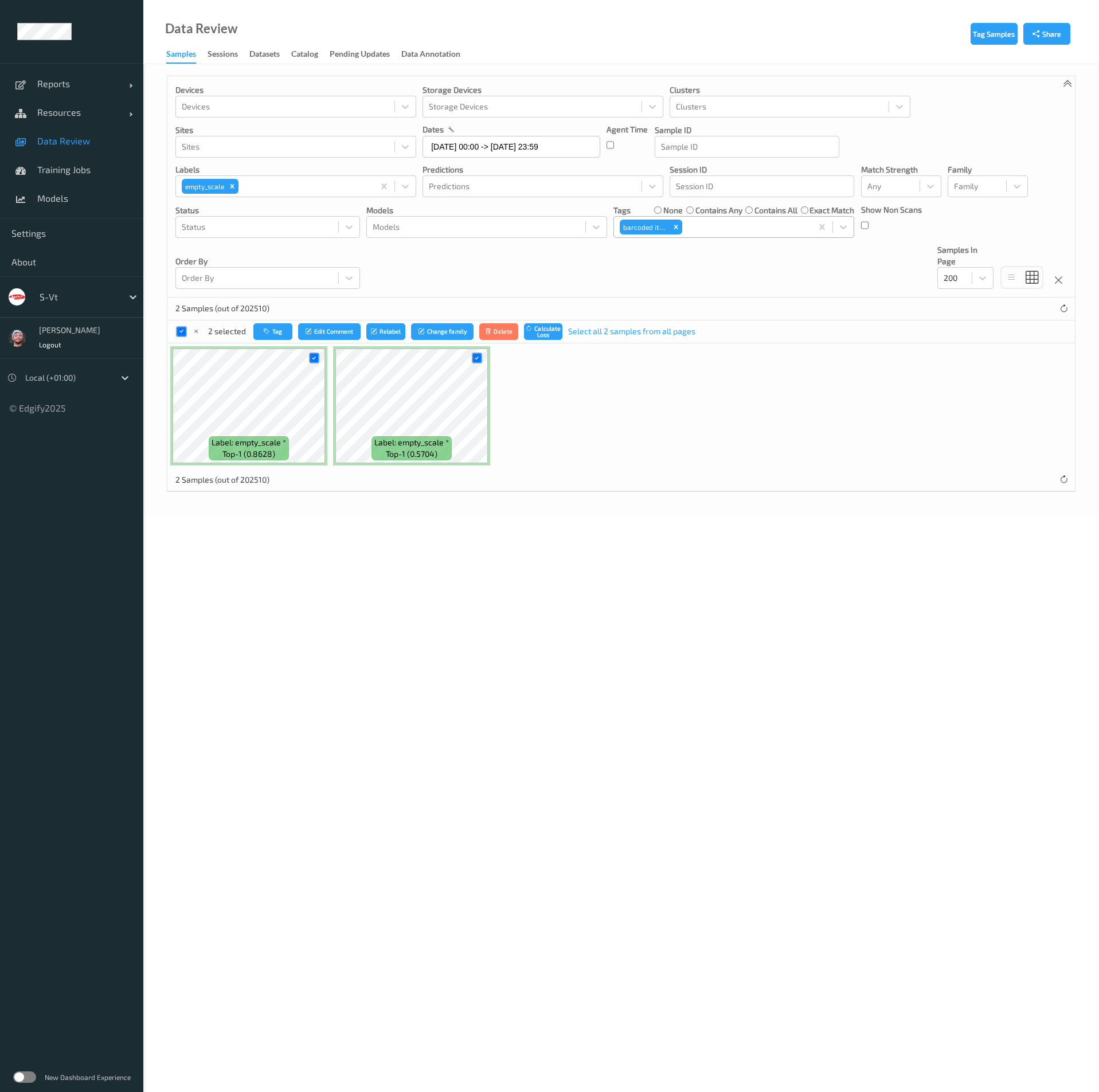
click at [396, 321] on div "2 selected Tag Edit Comment Relabel Change family Delete Calculate Loss Select …" at bounding box center [621, 331] width 907 height 23
click at [389, 329] on button "Relabel" at bounding box center [385, 332] width 39 height 17
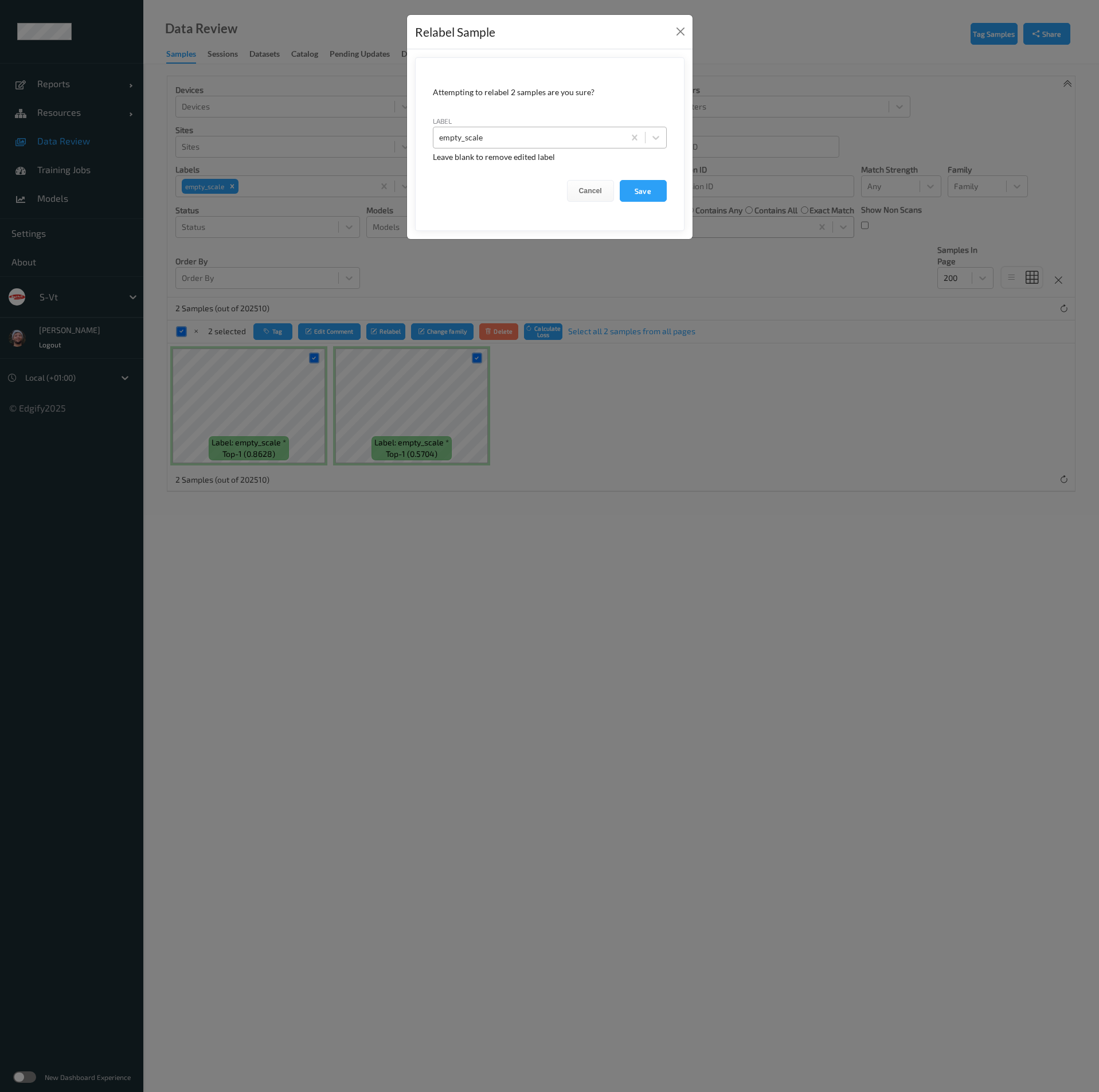
click at [507, 136] on div at bounding box center [528, 137] width 180 height 14
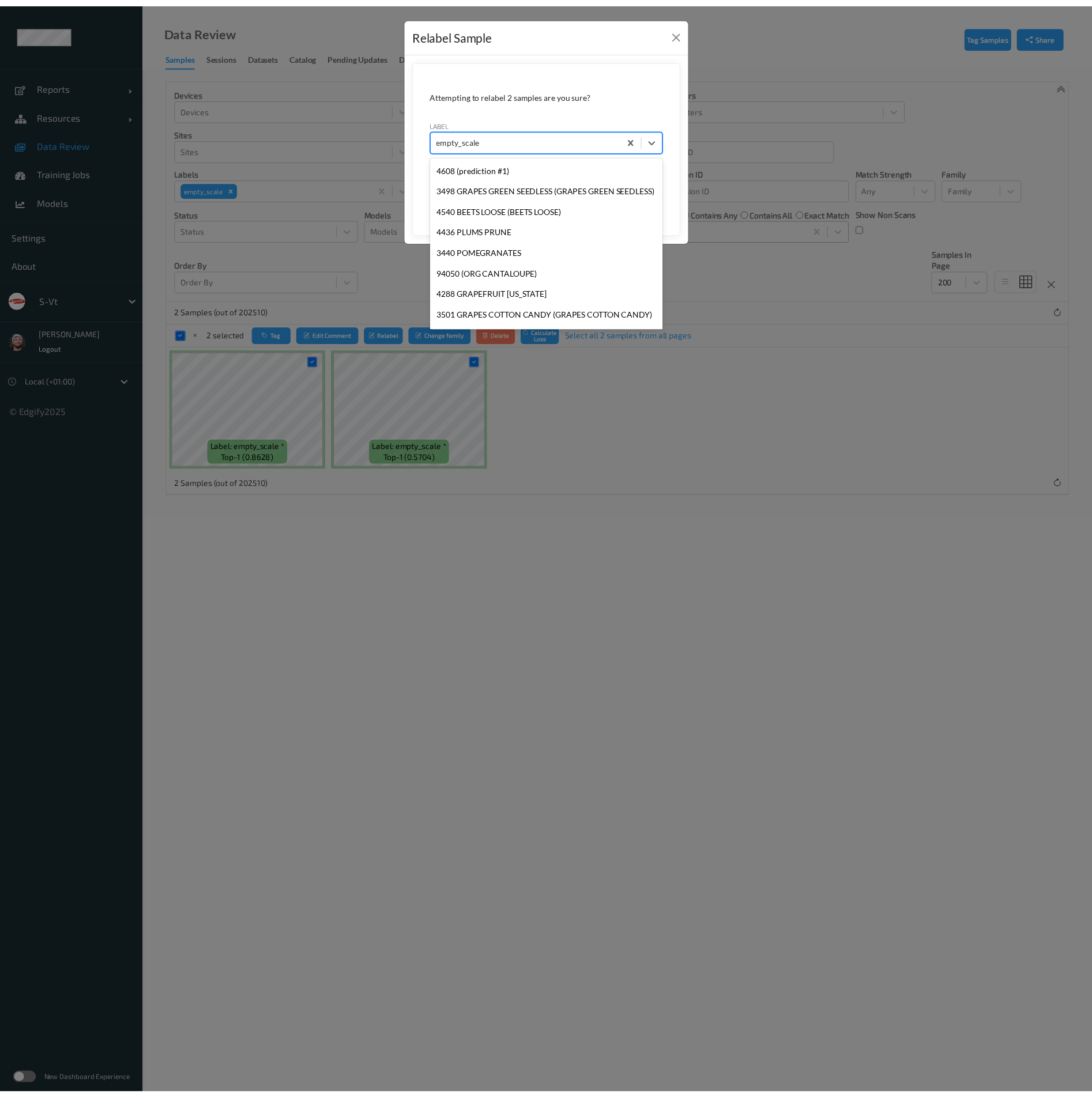
scroll to position [15385, 0]
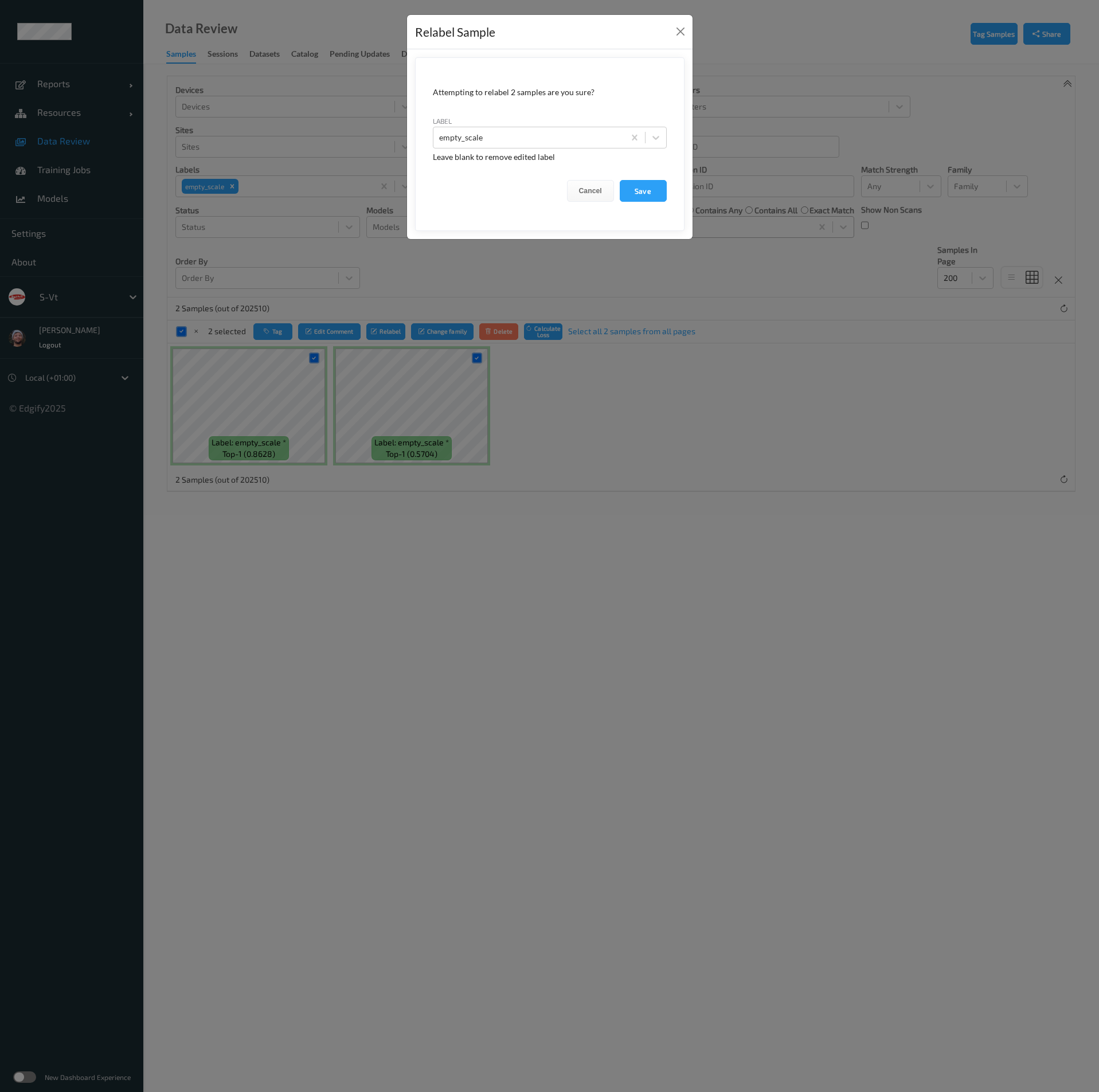
click at [266, 218] on div "Relabel Sample Attempting to relabel 2 samples are you sure? label empty_scale …" at bounding box center [550, 546] width 1099 height 1092
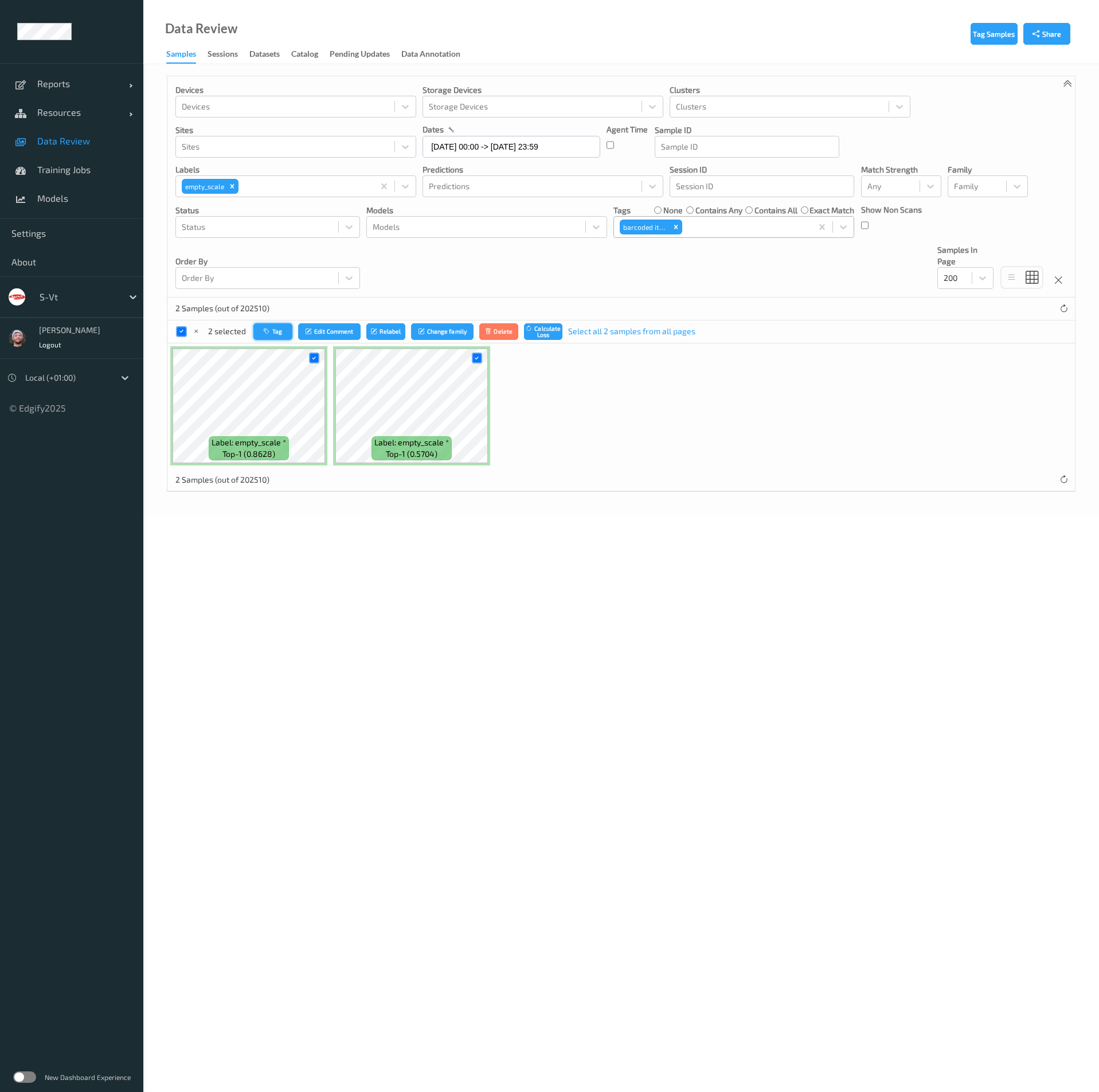
click at [271, 325] on button "Tag" at bounding box center [273, 332] width 39 height 17
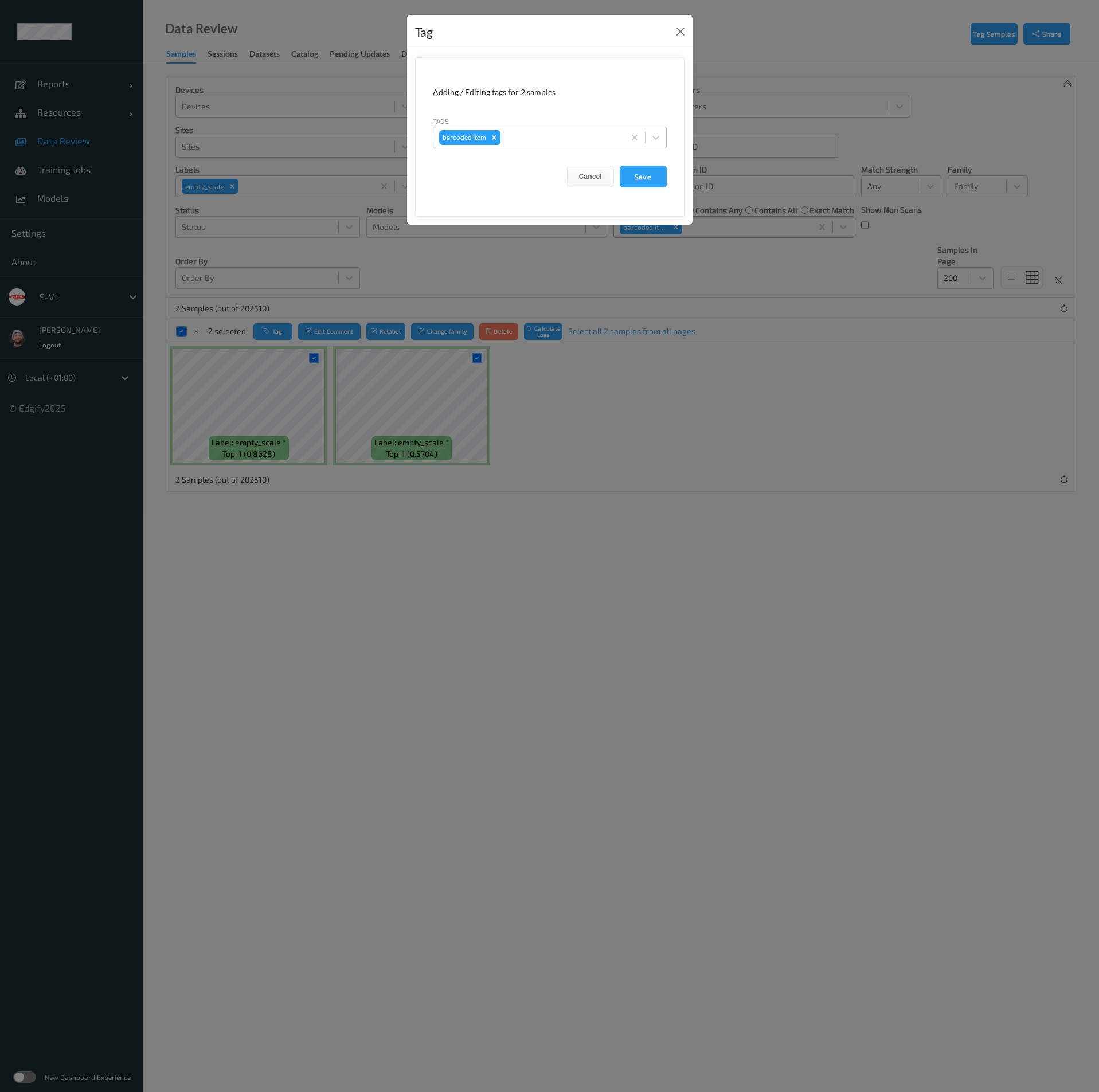
click at [494, 139] on icon "Remove barcoded item" at bounding box center [493, 137] width 8 height 8
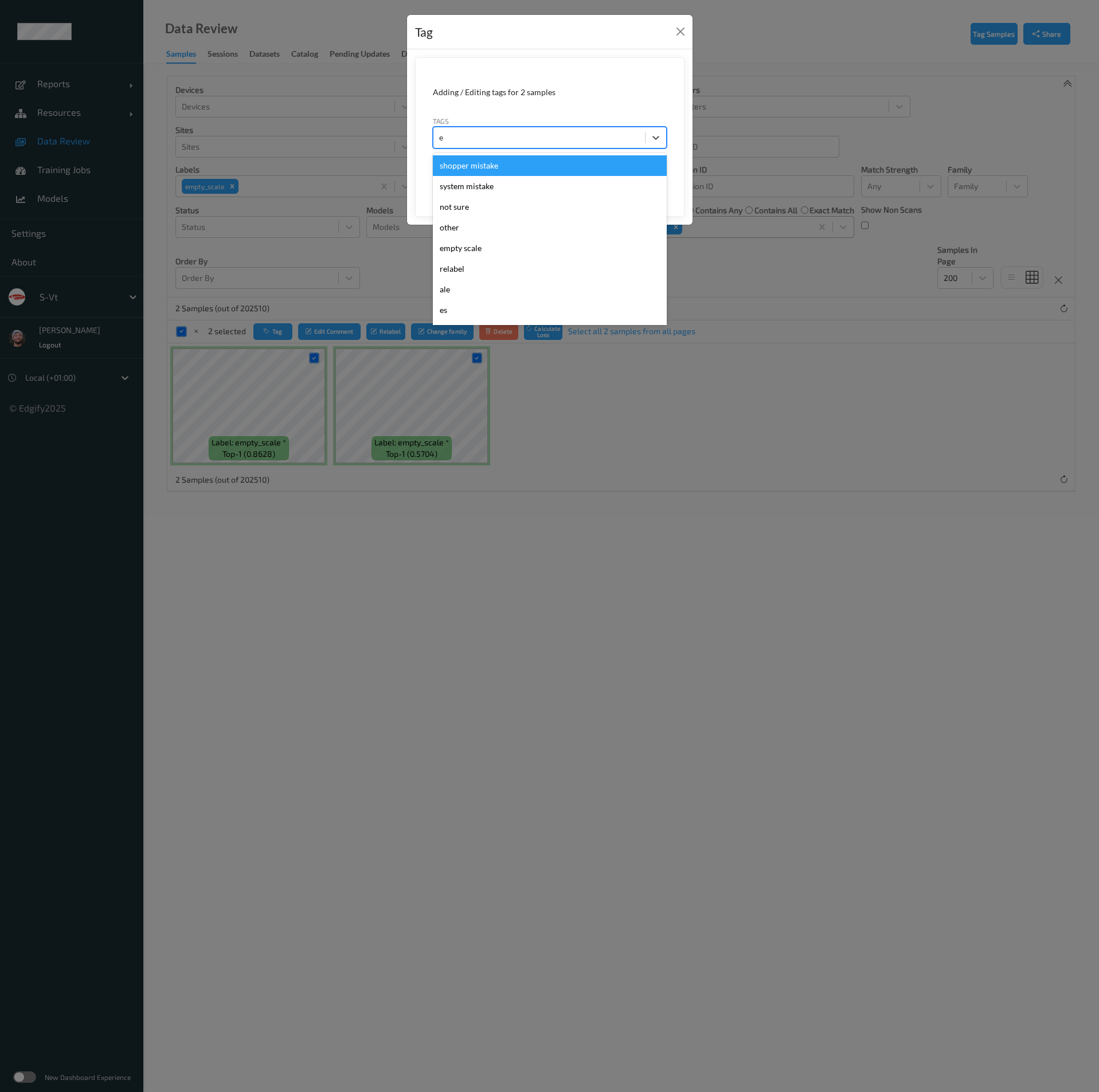
type input "em"
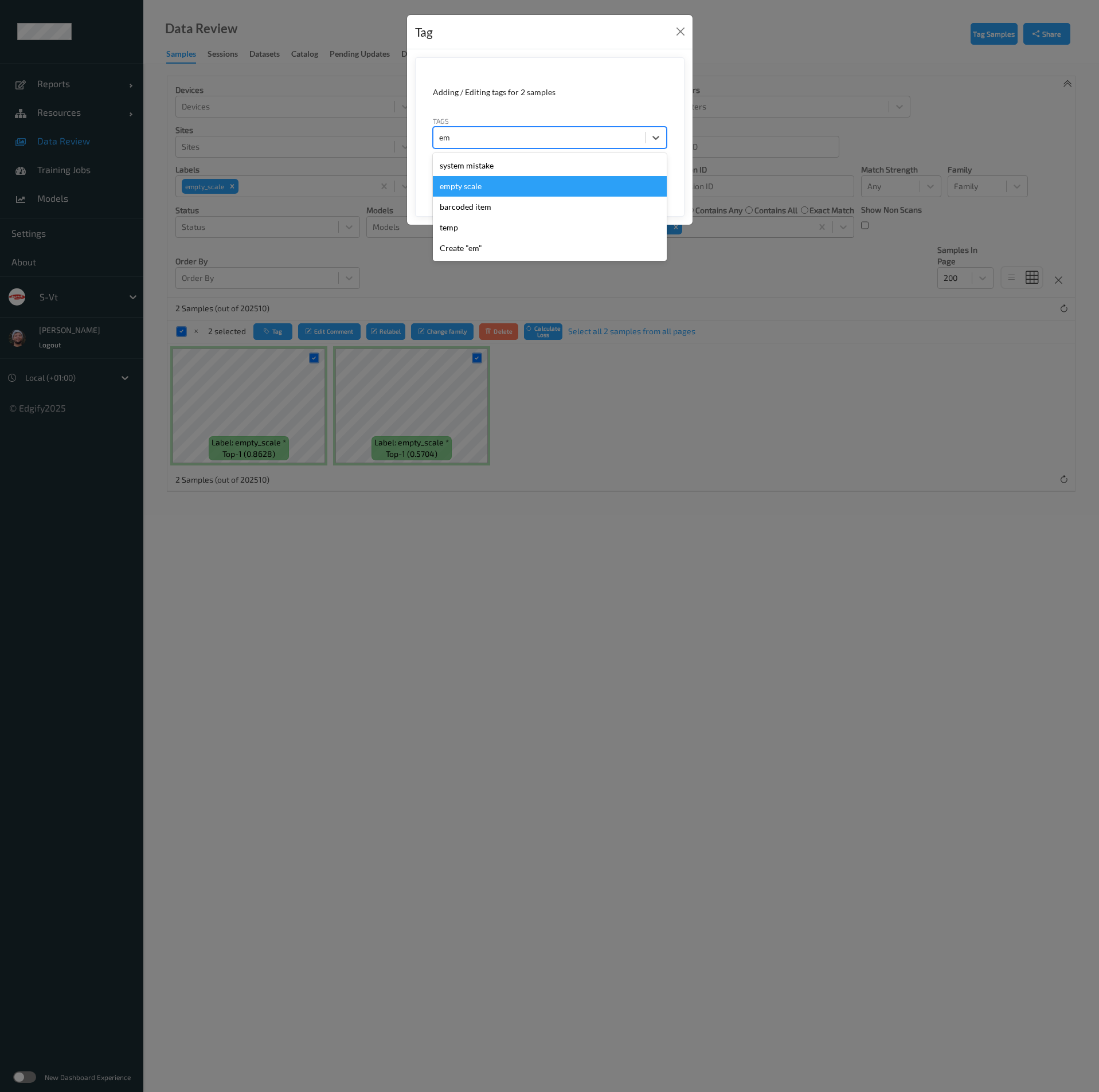
click at [494, 182] on div "empty scale" at bounding box center [550, 186] width 234 height 20
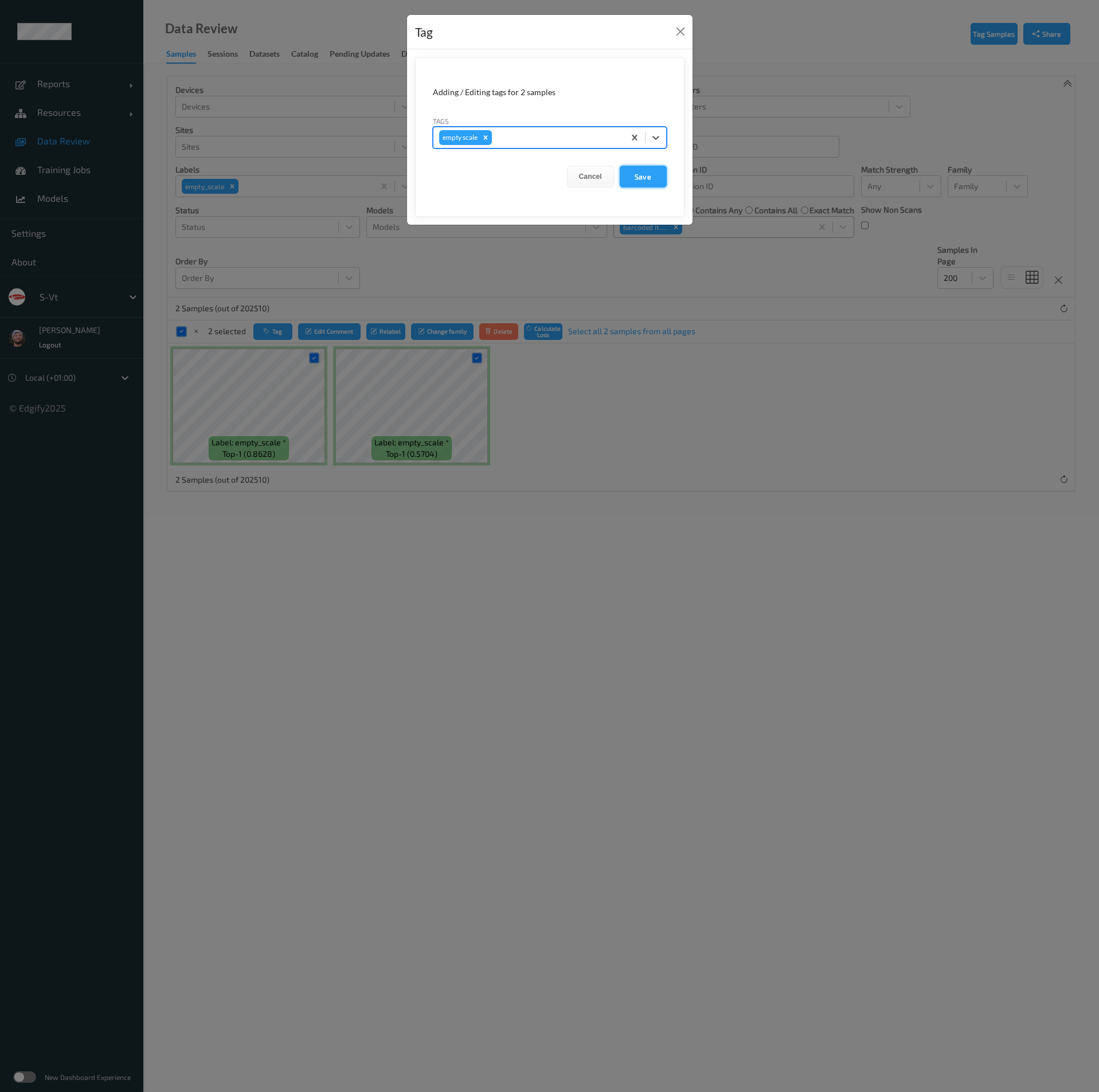
click at [641, 169] on button "Save" at bounding box center [643, 177] width 47 height 22
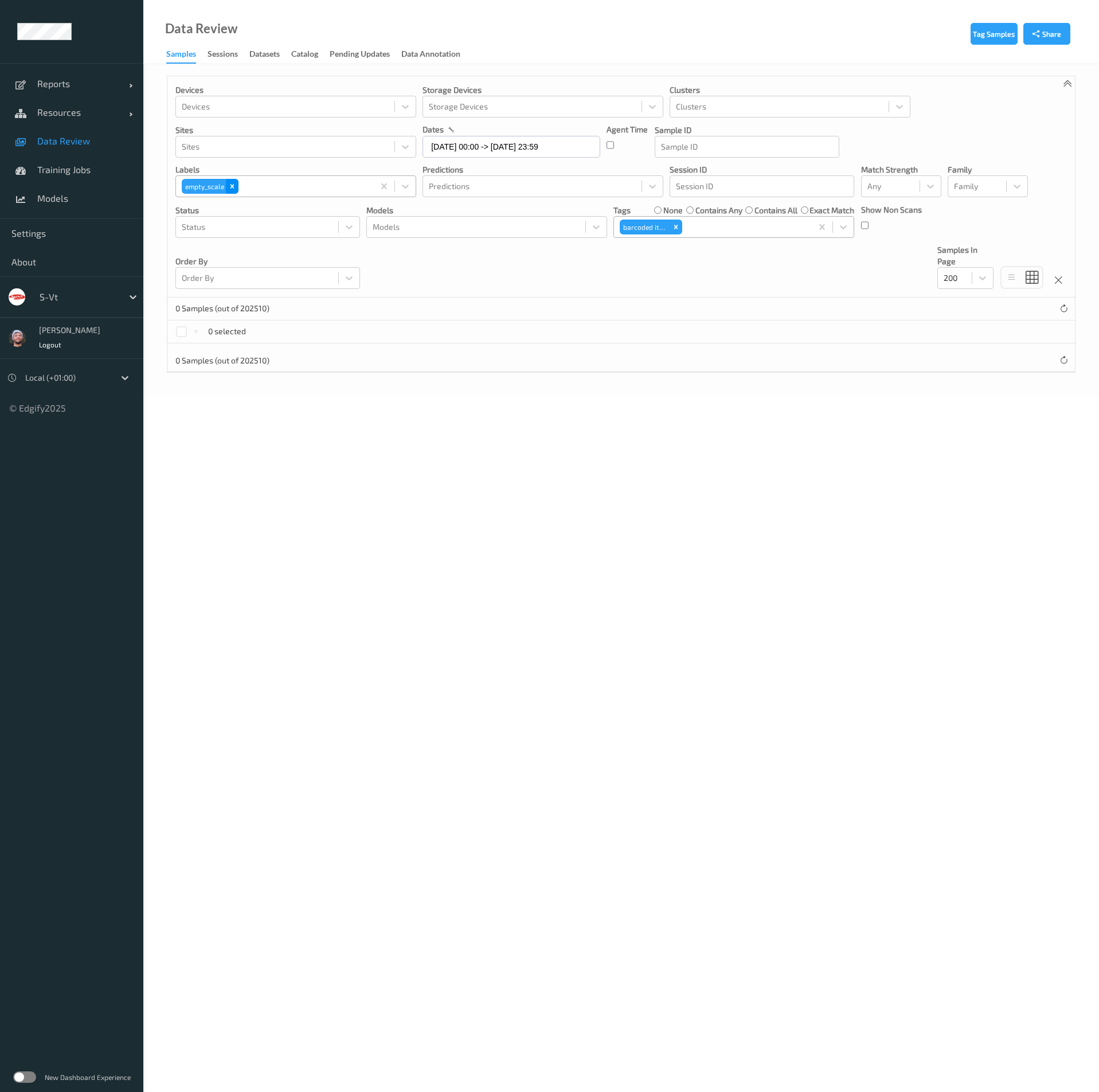
click at [231, 181] on div "Remove empty_scale" at bounding box center [232, 186] width 13 height 15
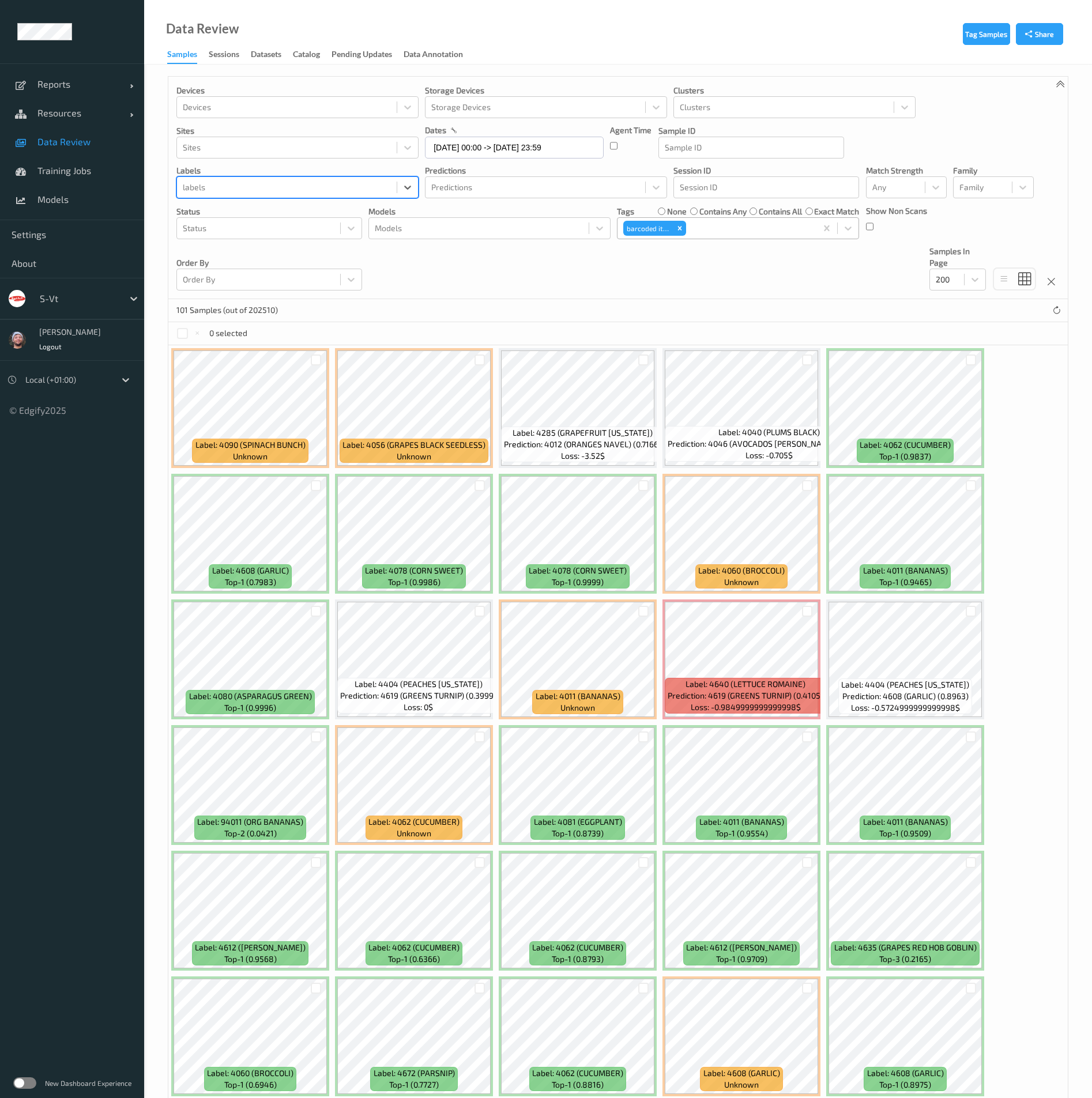
click at [448, 300] on div "101 Samples (out of 202510)" at bounding box center [619, 311] width 900 height 23
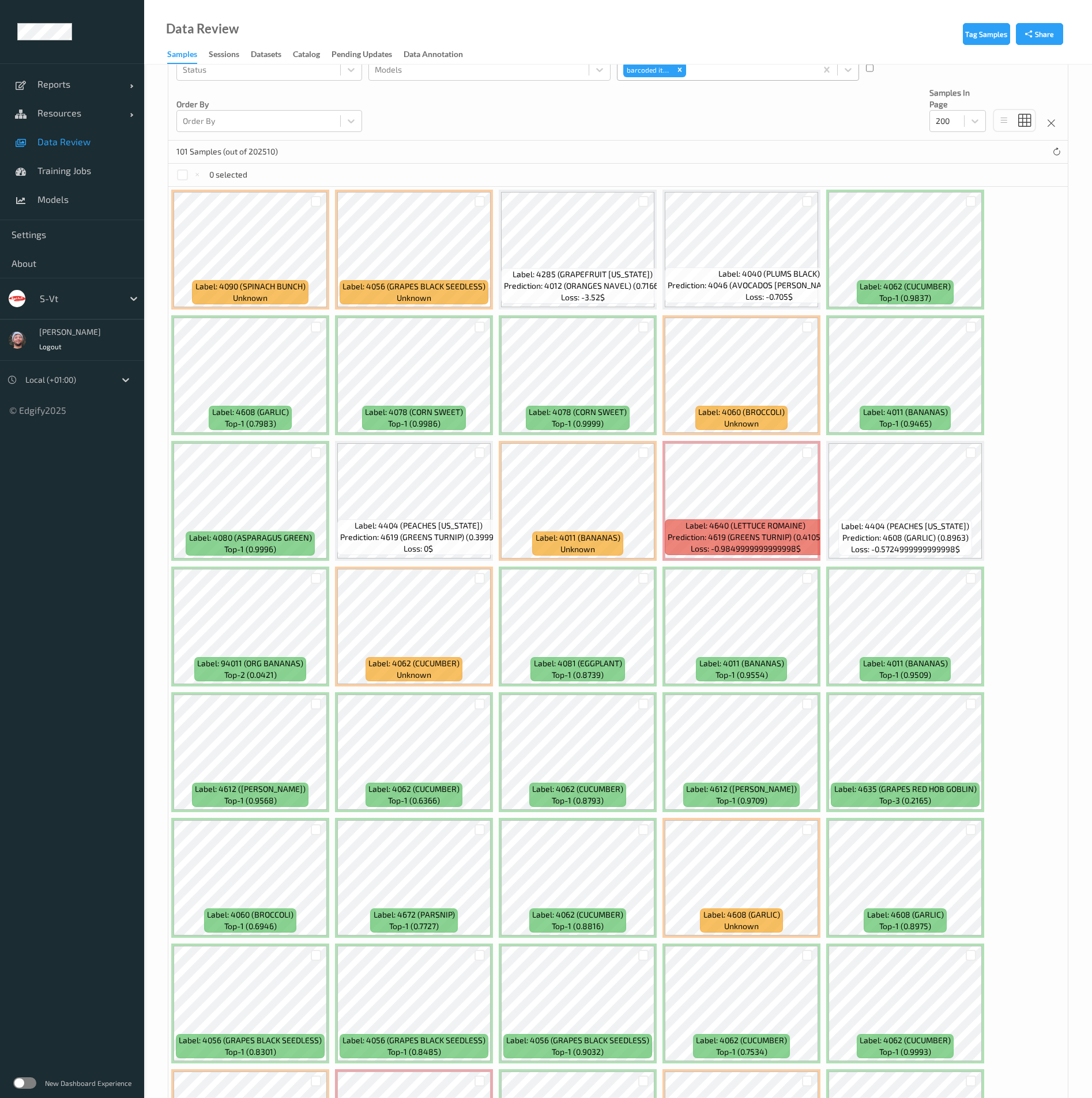
scroll to position [260, 0]
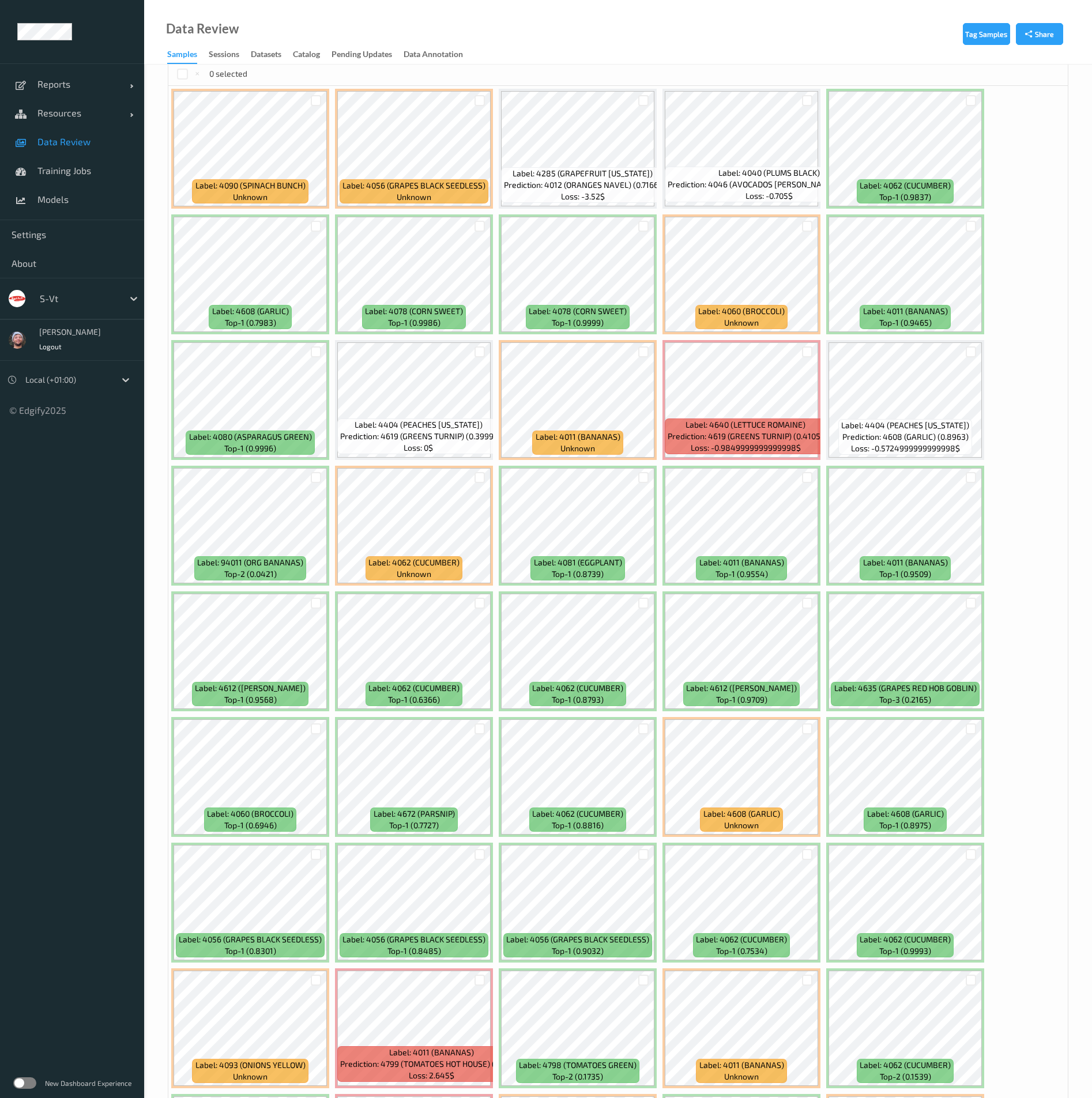
click at [484, 357] on div at bounding box center [480, 351] width 22 height 19
click at [484, 354] on div at bounding box center [481, 352] width 11 height 11
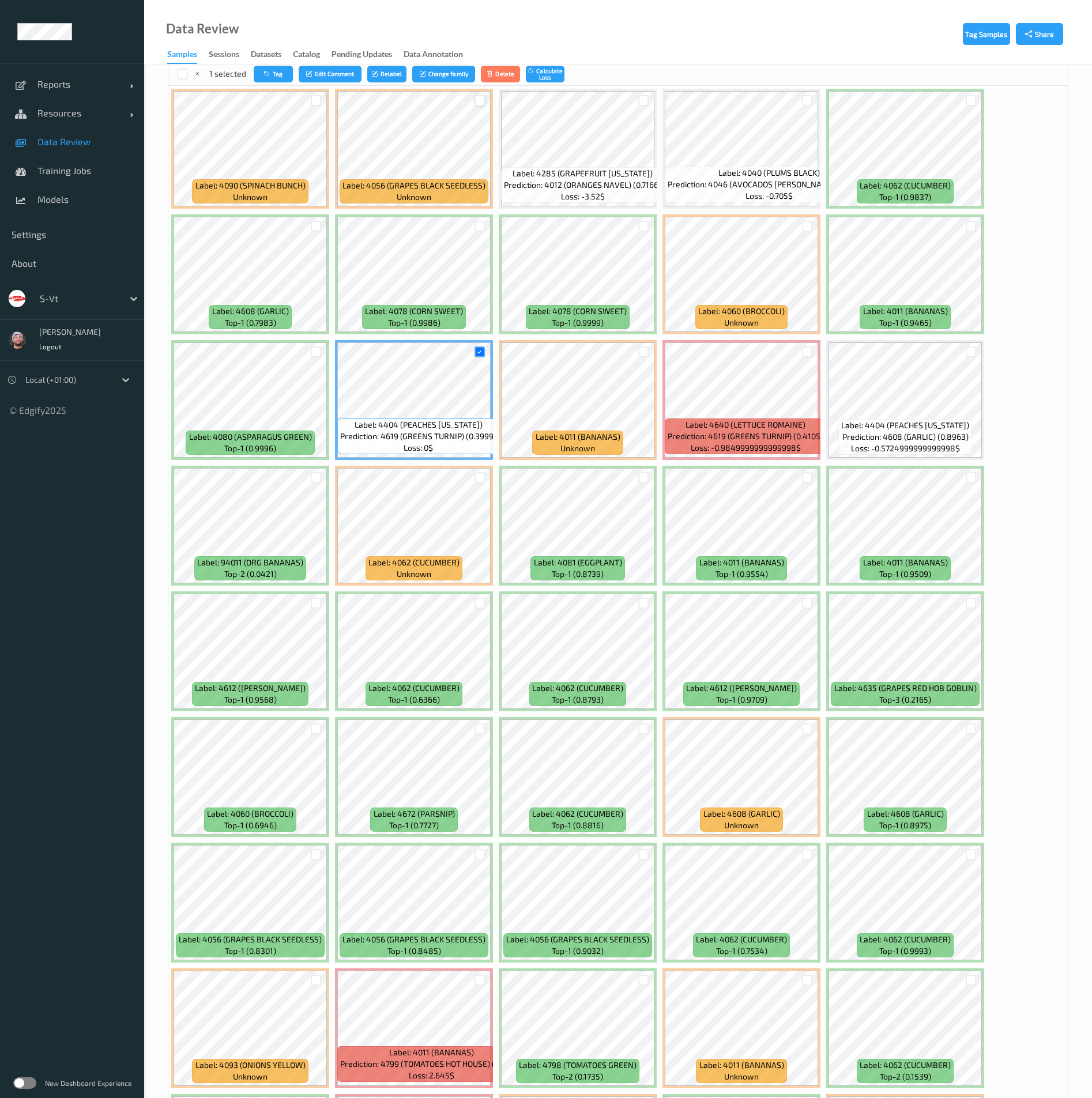
click at [482, 105] on div at bounding box center [481, 101] width 11 height 11
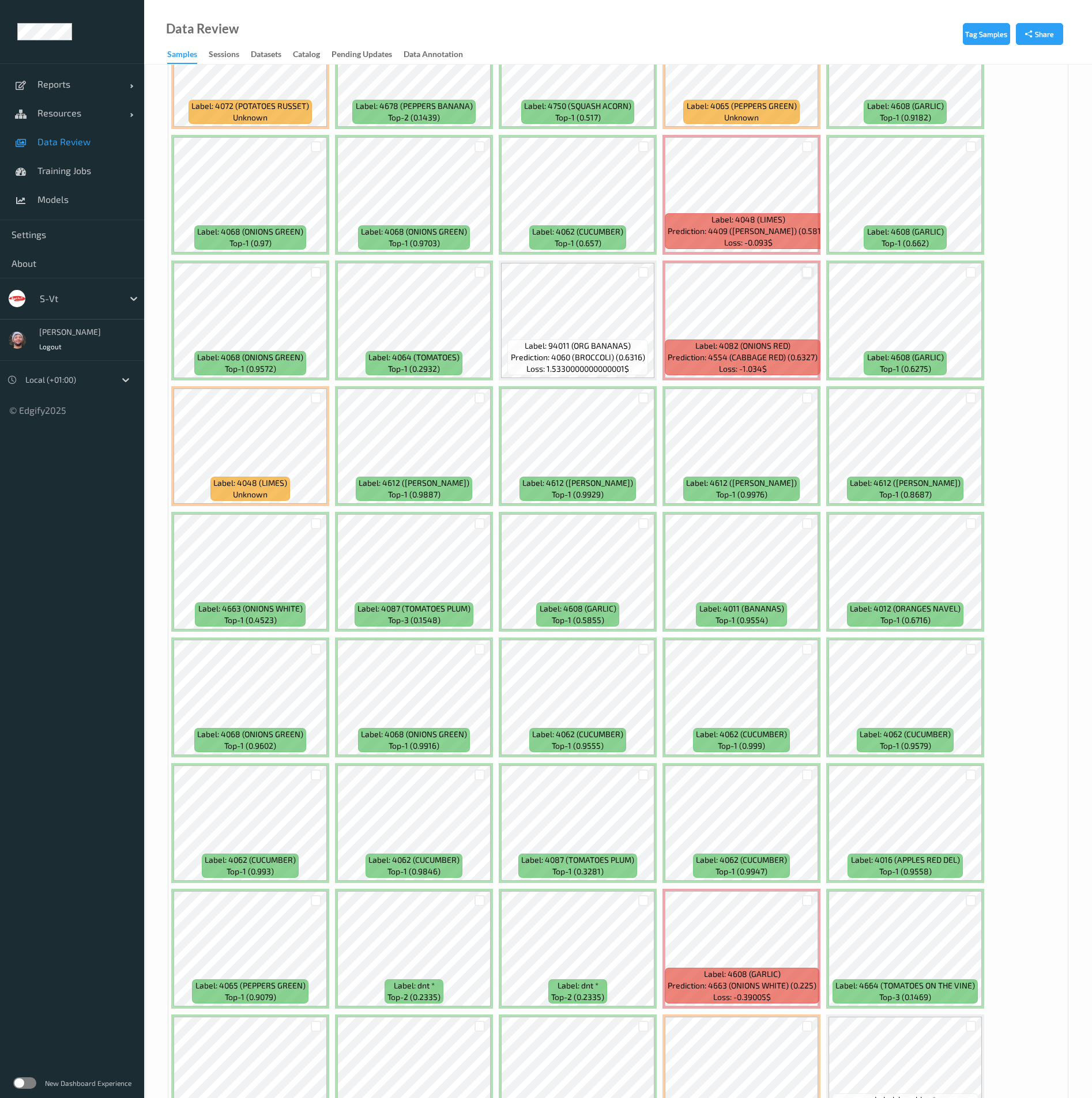
click at [807, 274] on div at bounding box center [808, 273] width 11 height 11
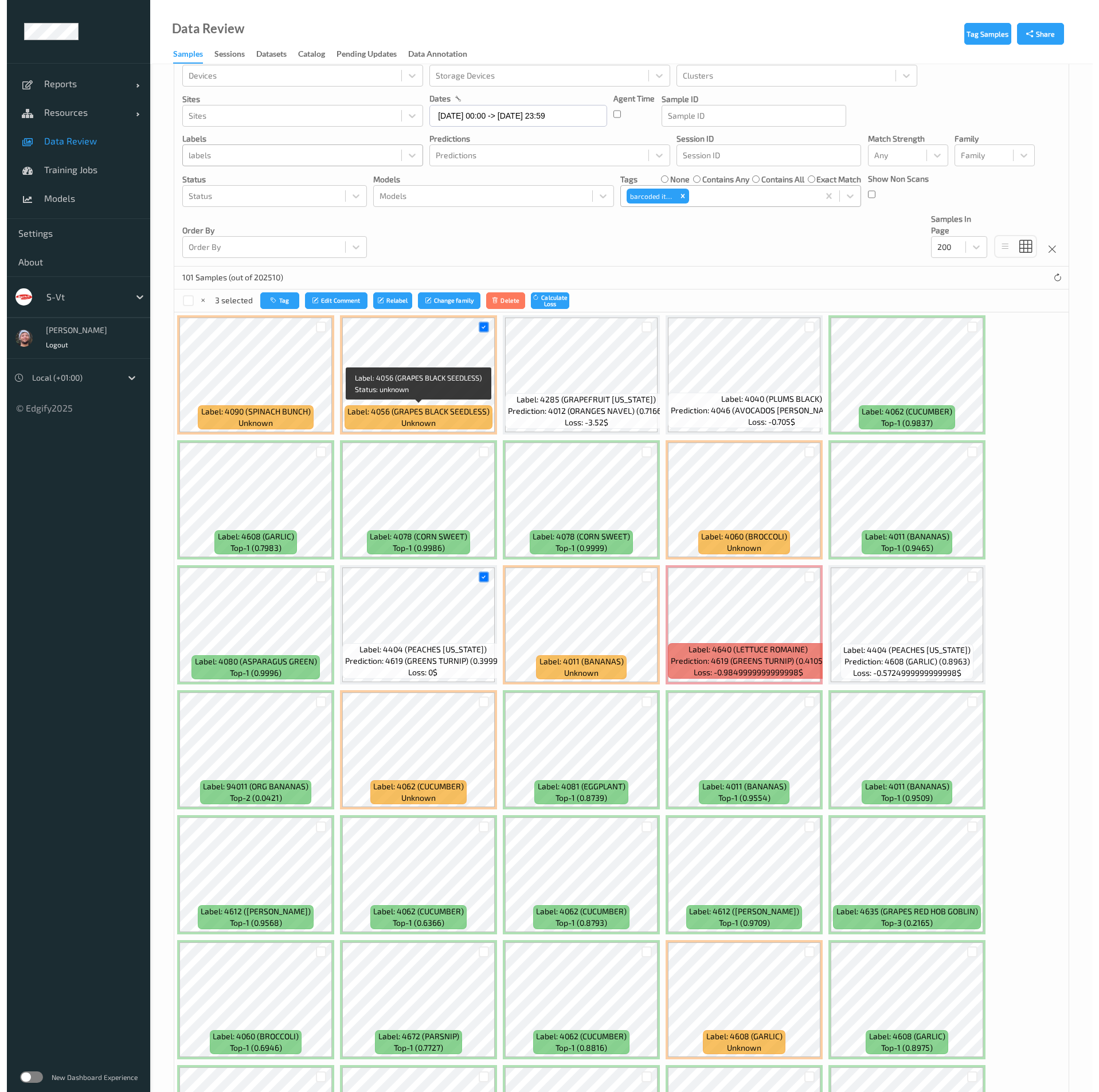
scroll to position [0, 0]
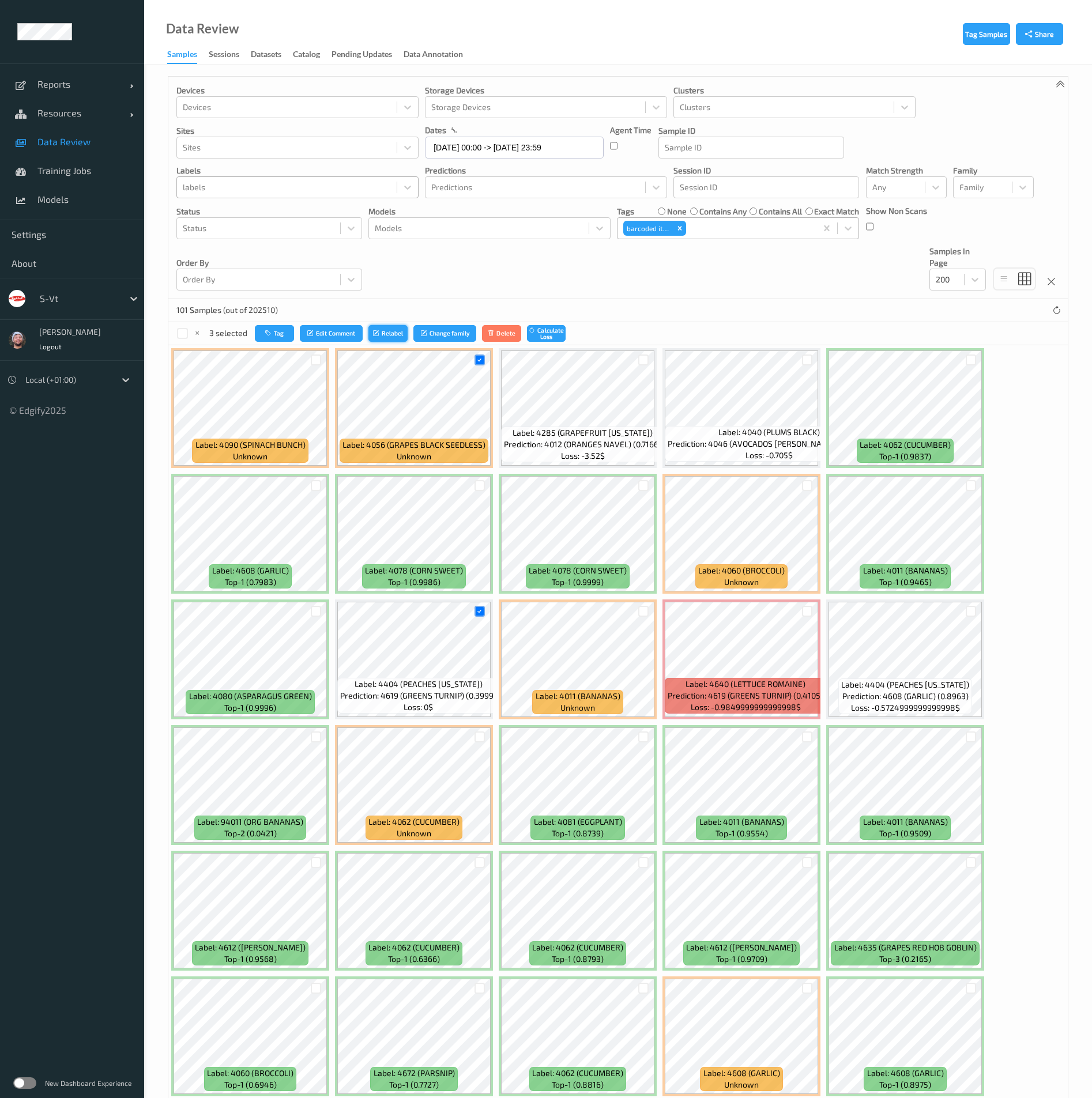
click at [384, 330] on button "Relabel" at bounding box center [388, 334] width 39 height 17
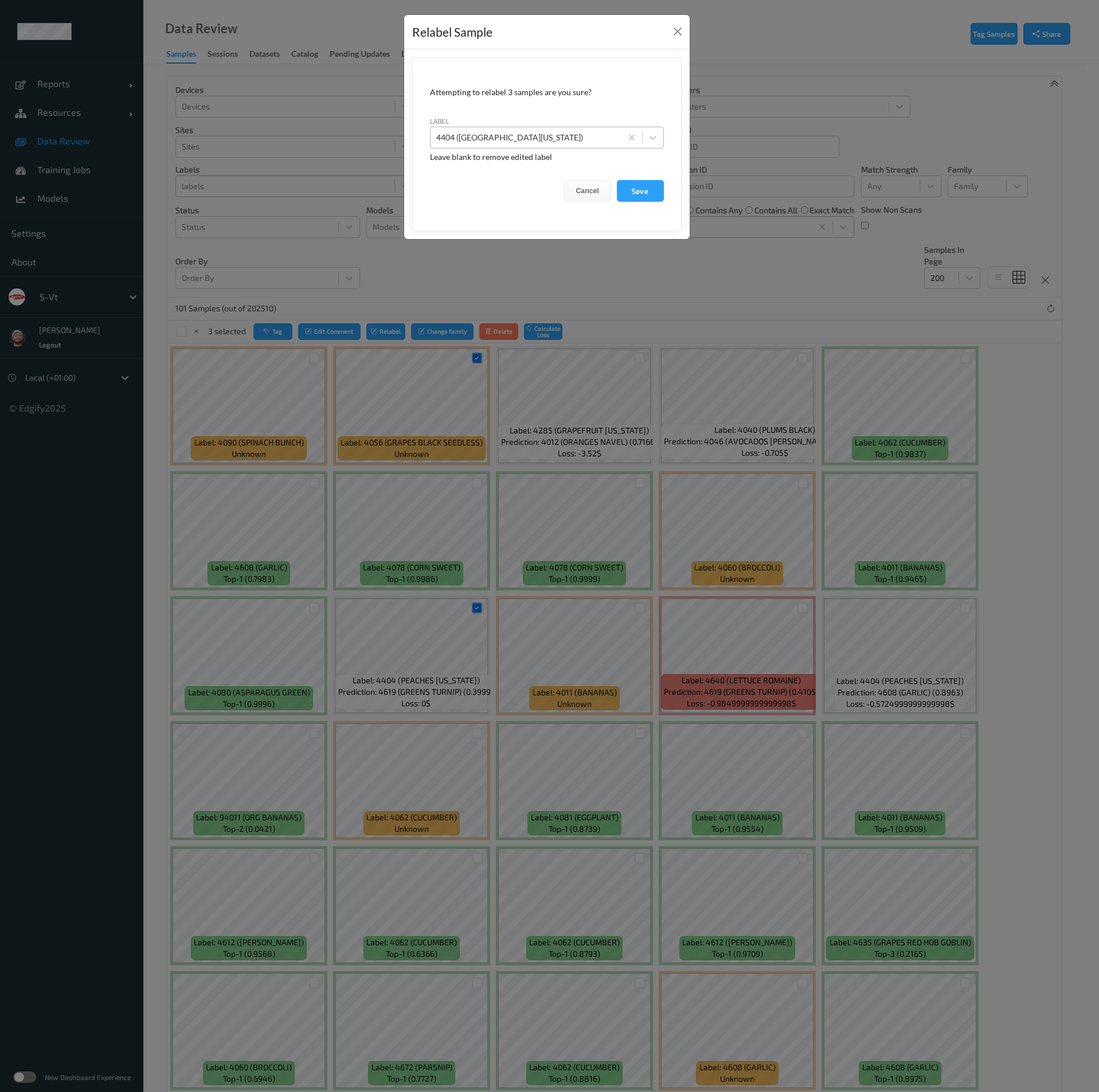
click at [489, 137] on div at bounding box center [526, 137] width 180 height 14
type input "dark_blur"
click at [617, 180] on button "Save" at bounding box center [640, 191] width 47 height 22
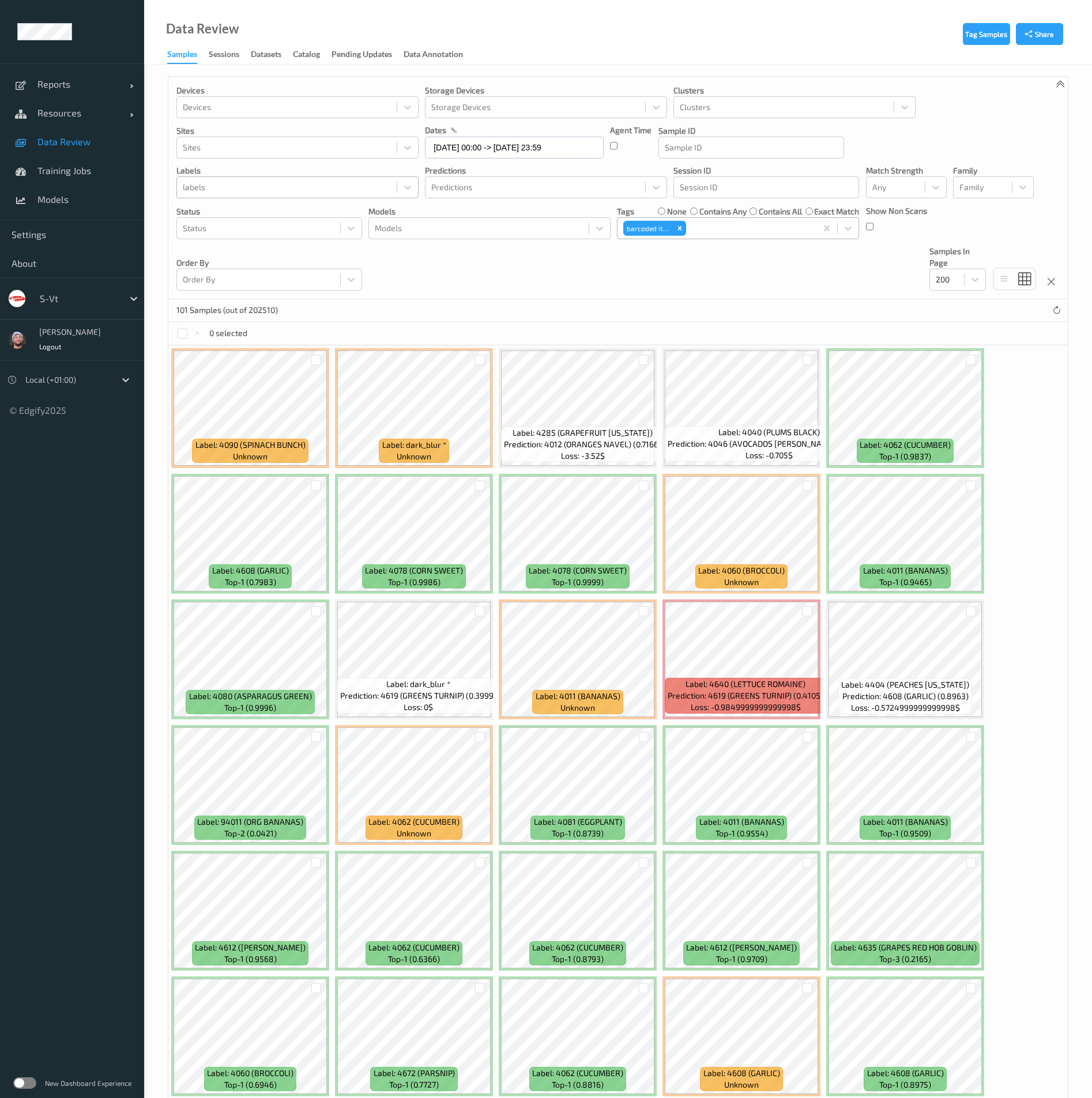
click at [225, 193] on div at bounding box center [287, 187] width 208 height 14
type input "dark_blur"
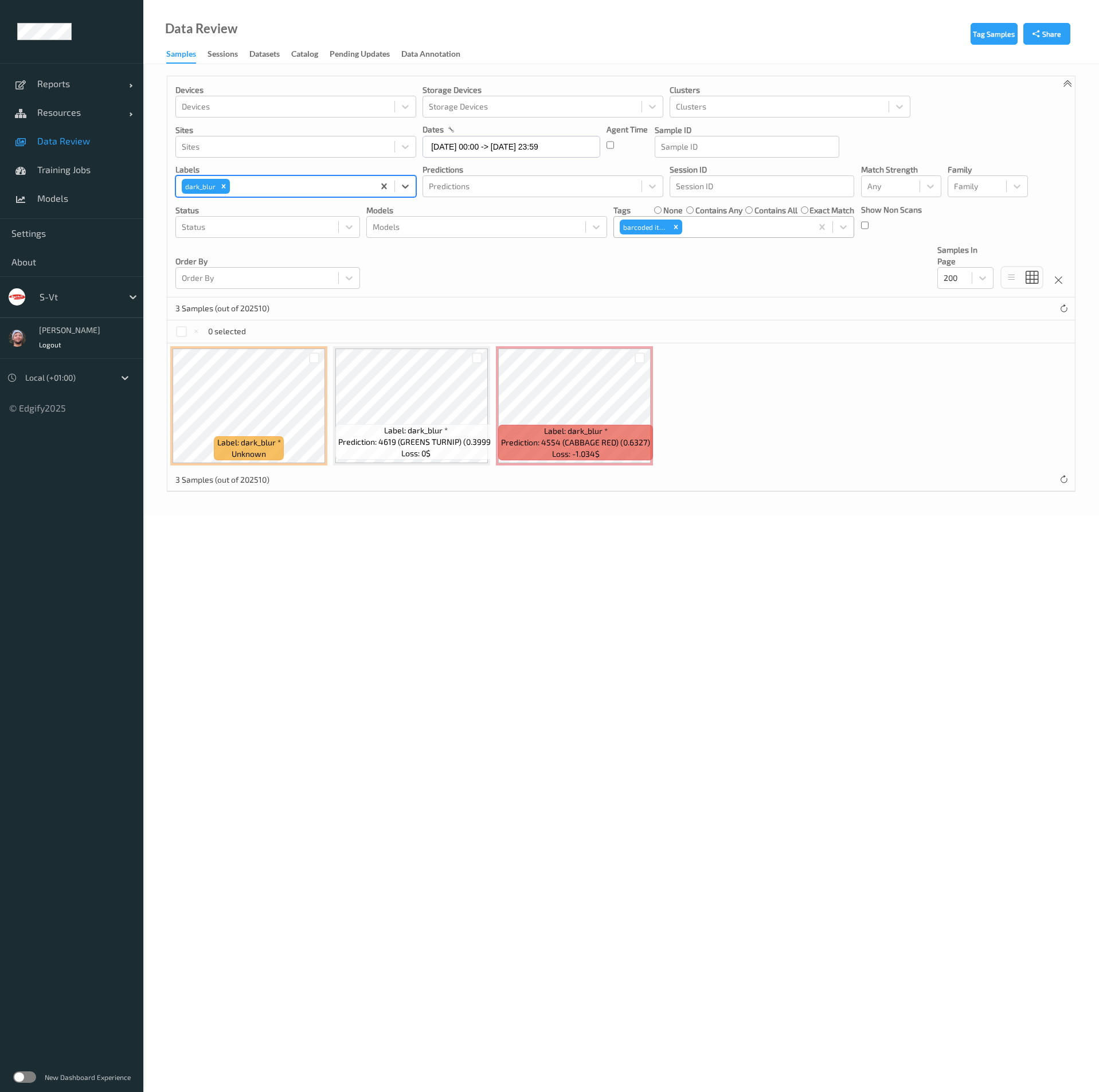
click at [180, 340] on div "0 selected" at bounding box center [621, 331] width 907 height 23
click at [176, 333] on div at bounding box center [182, 332] width 11 height 11
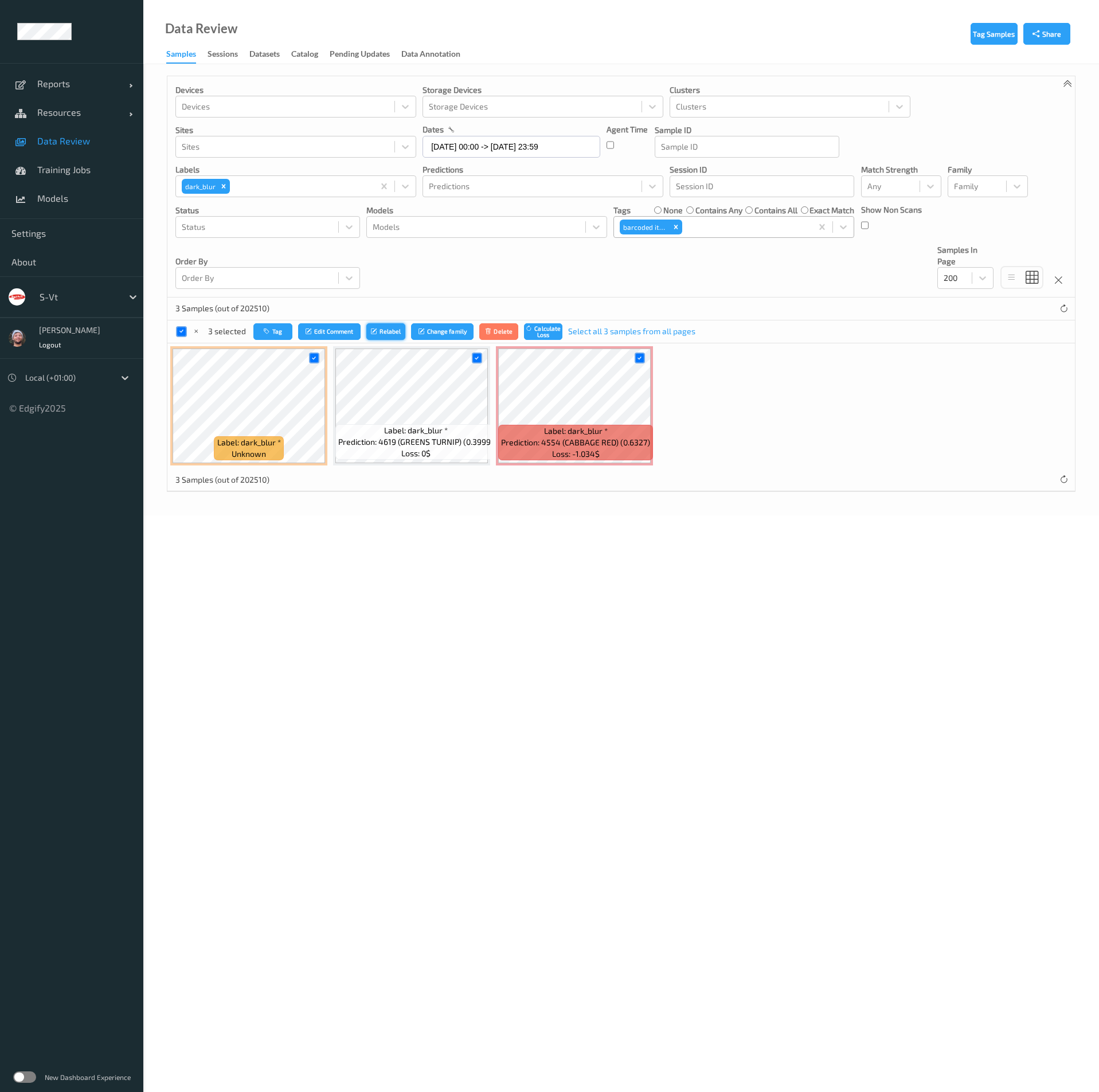
click at [373, 331] on icon "submit" at bounding box center [374, 331] width 8 height 6
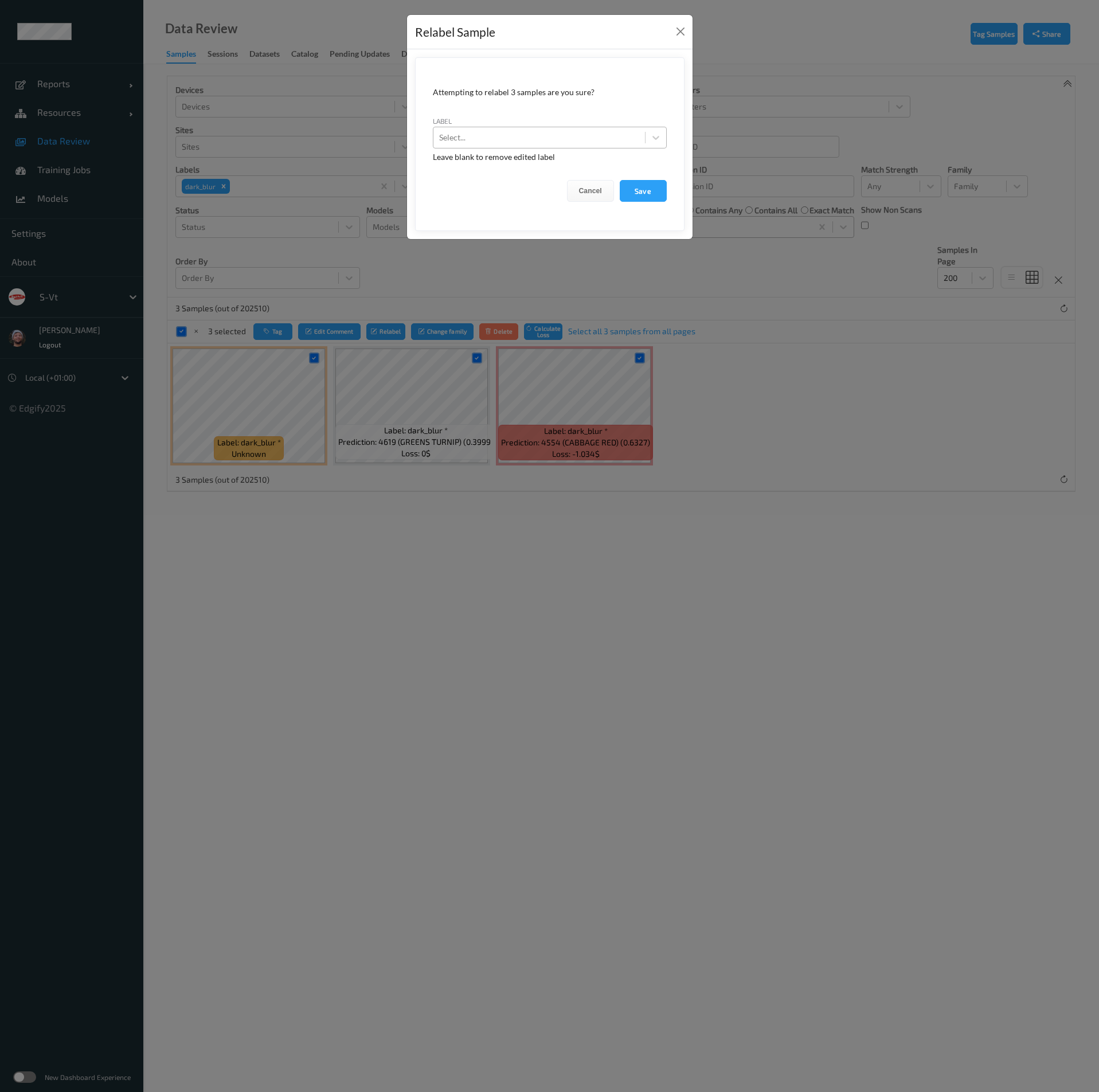
click at [483, 134] on div at bounding box center [538, 137] width 200 height 14
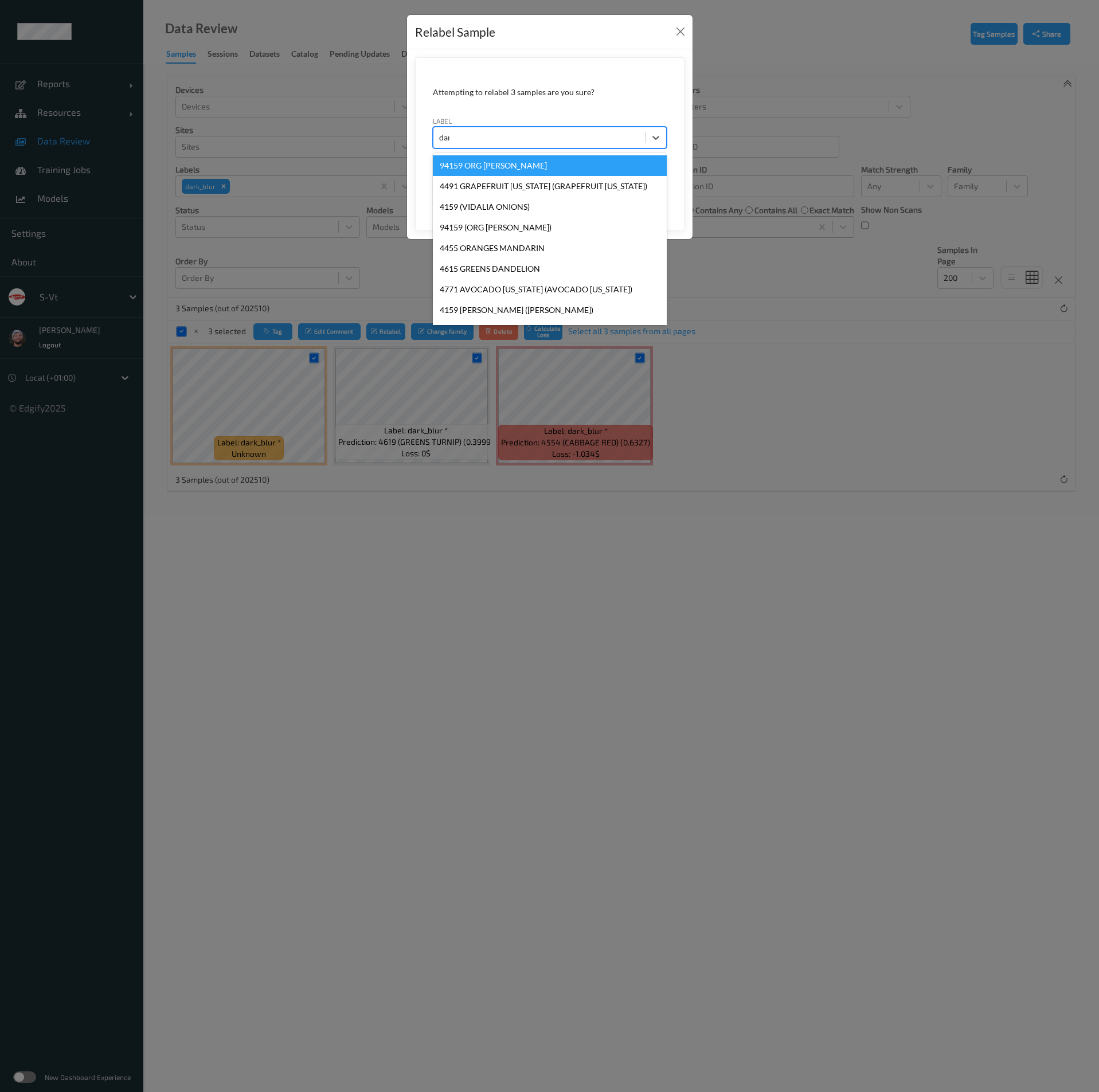
type input "dark"
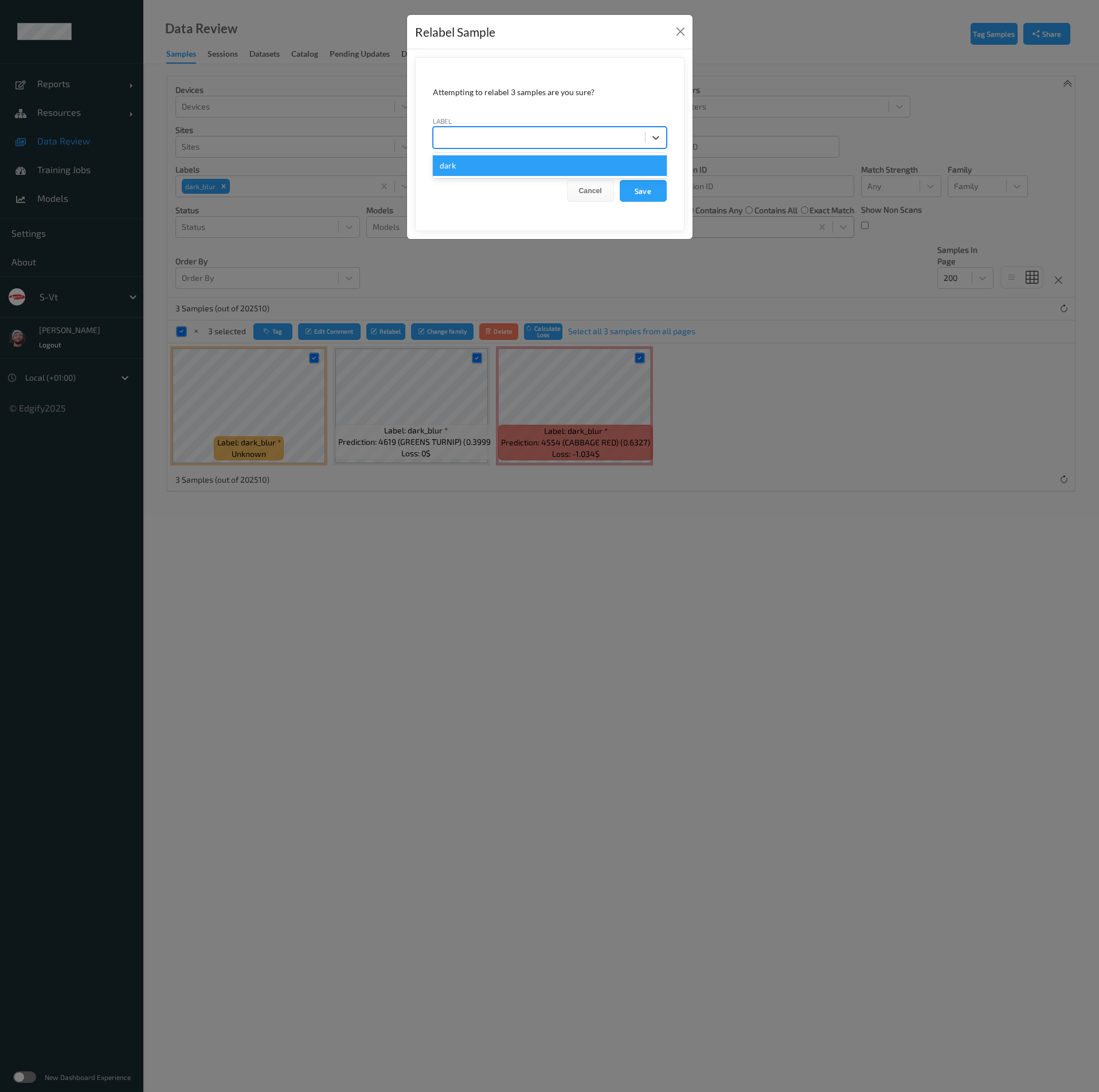
click at [328, 299] on div "Relabel Sample Attempting to relabel 3 samples are you sure? label option dark …" at bounding box center [550, 546] width 1099 height 1092
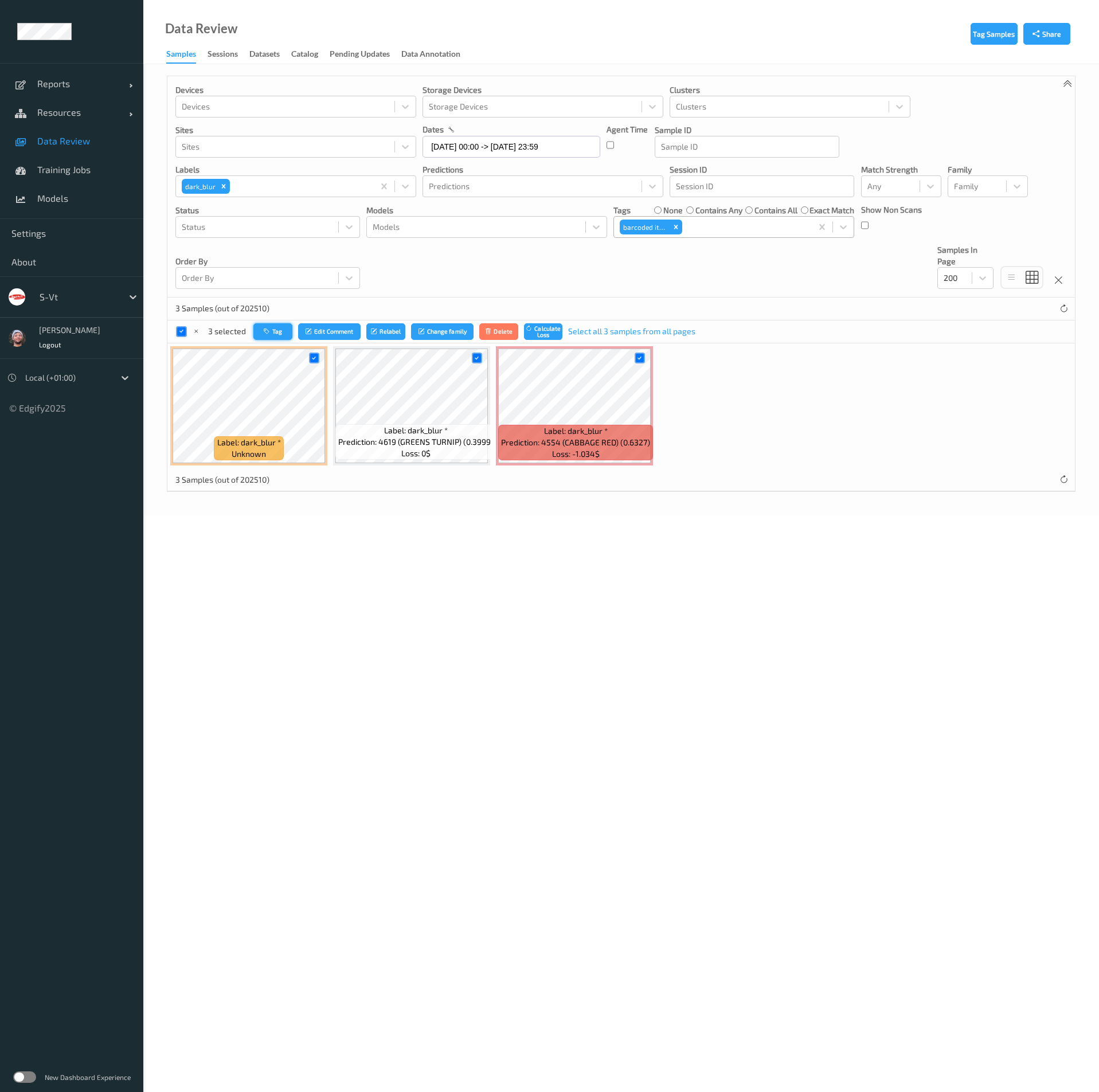
click at [265, 333] on icon "button" at bounding box center [267, 331] width 8 height 6
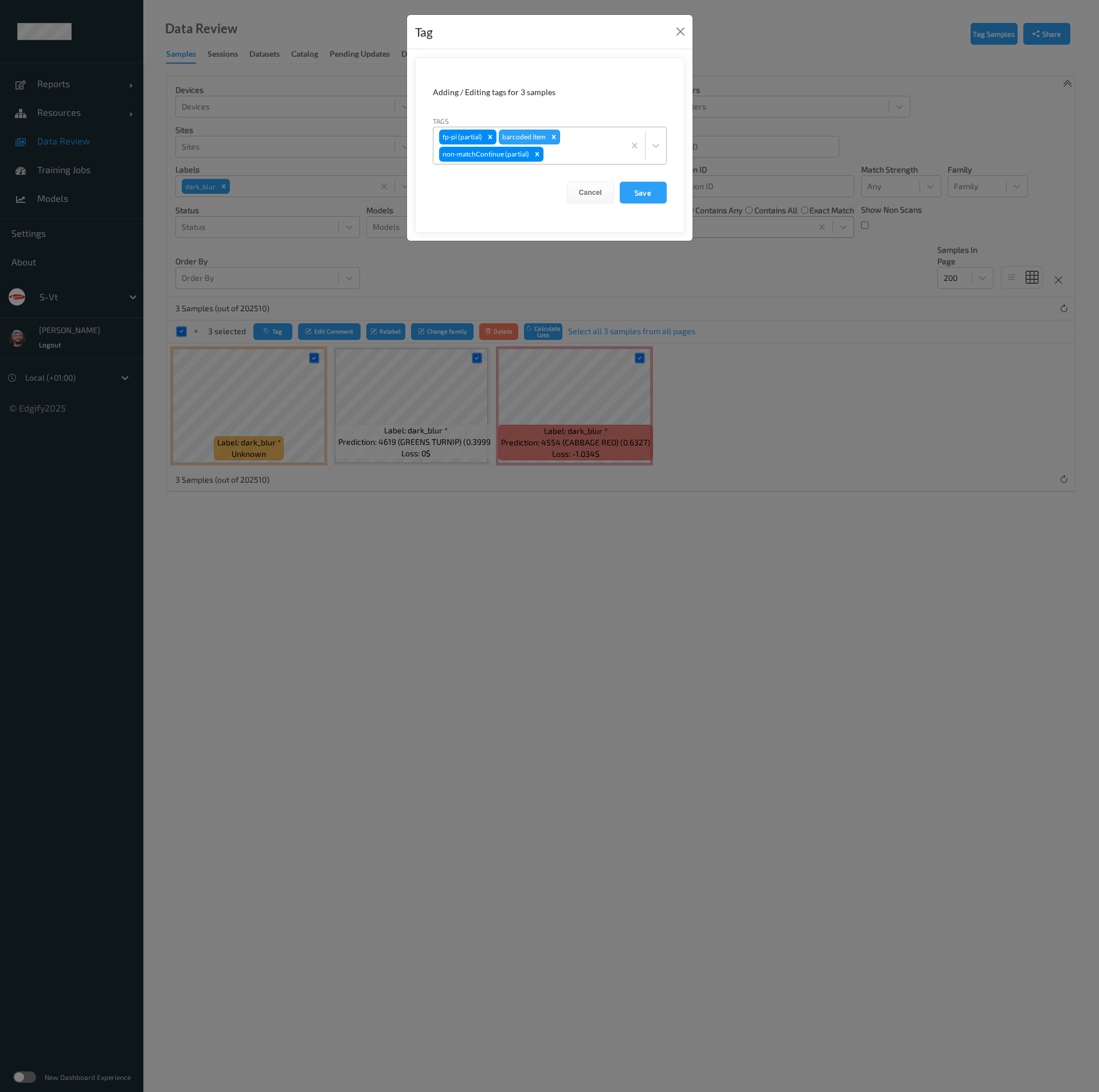
click at [553, 130] on div "Remove barcoded item" at bounding box center [554, 136] width 13 height 15
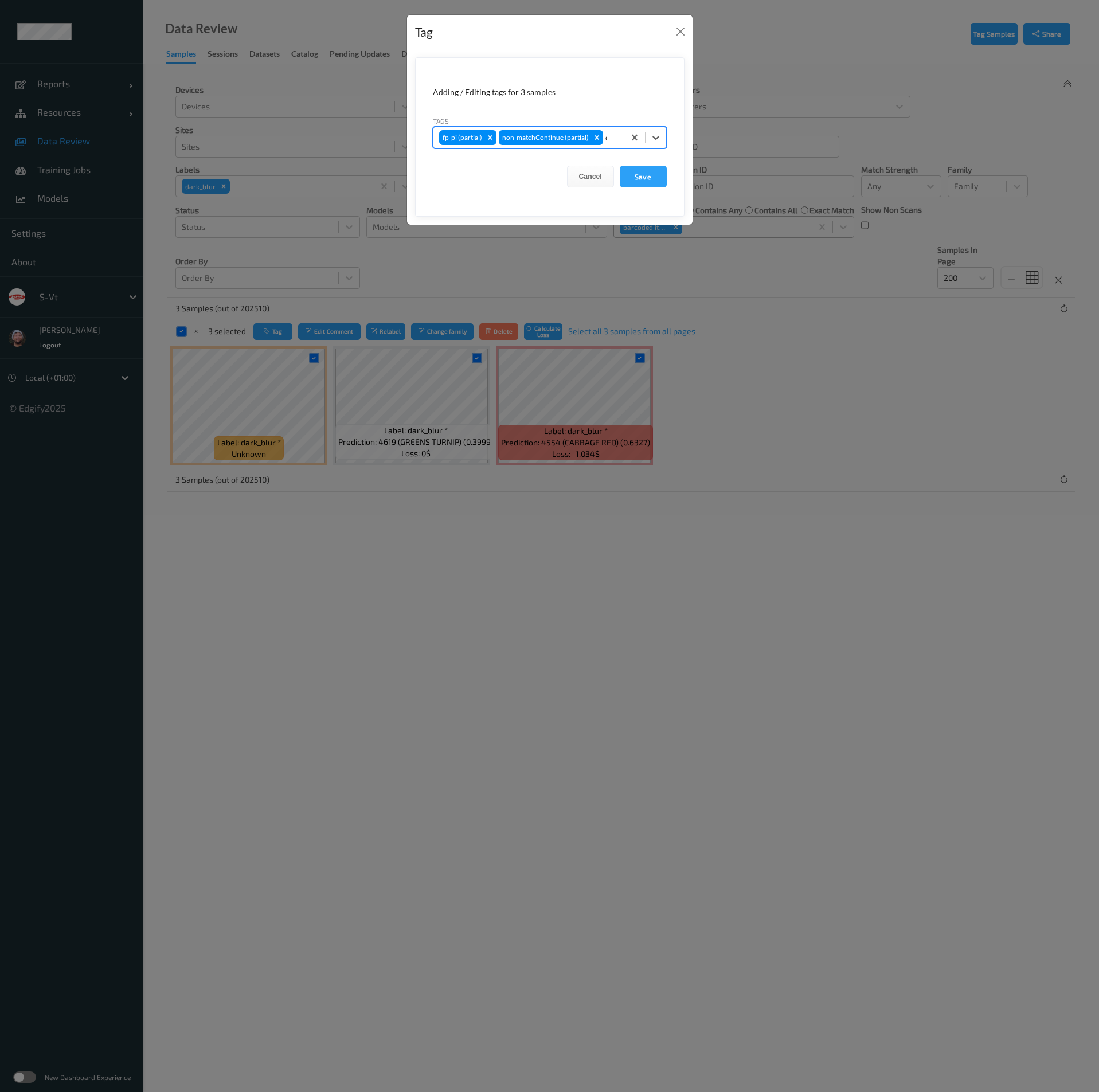
type input "dar"
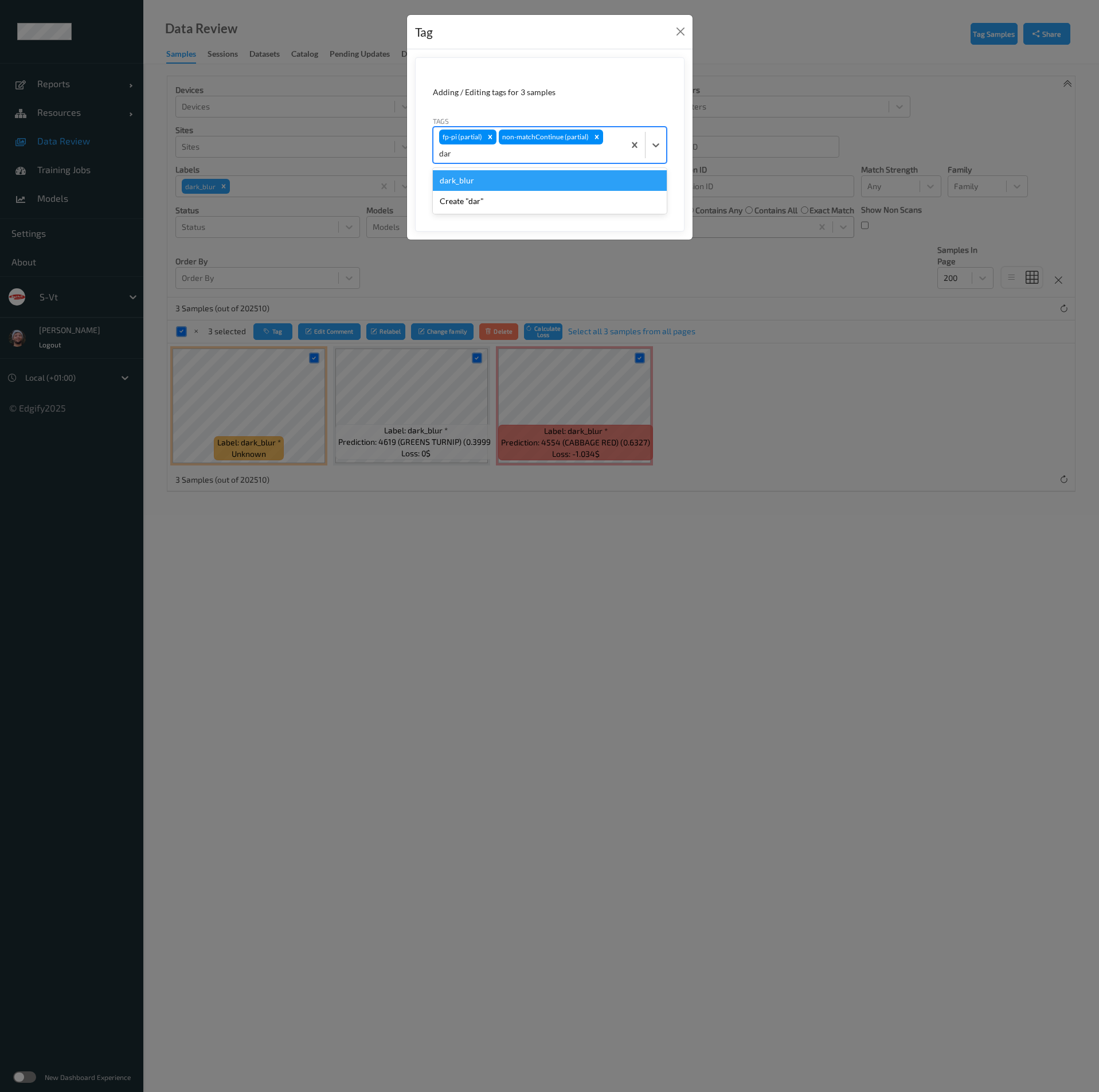
click at [490, 171] on div "dark_blur" at bounding box center [550, 181] width 234 height 20
click at [652, 190] on button "Save" at bounding box center [643, 193] width 47 height 22
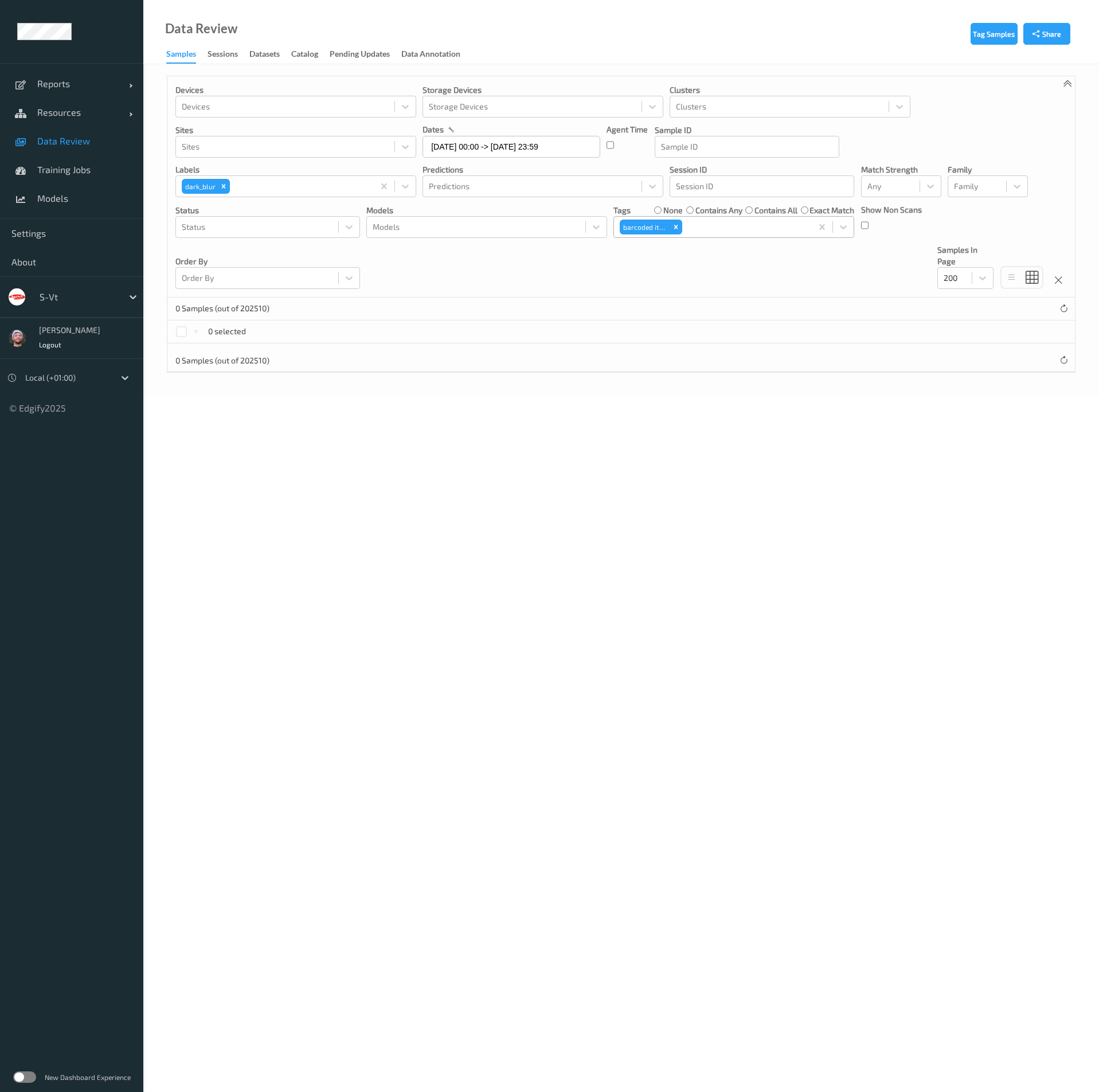
click at [722, 284] on div "Devices Devices Storage Devices Storage Devices Clusters Clusters Sites Sites d…" at bounding box center [621, 187] width 907 height 221
click at [932, 103] on div "Devices Devices Storage Devices Storage Devices Clusters Clusters Sites Sites d…" at bounding box center [621, 187] width 907 height 221
click at [223, 187] on icon "Remove dark_blur" at bounding box center [224, 186] width 4 height 4
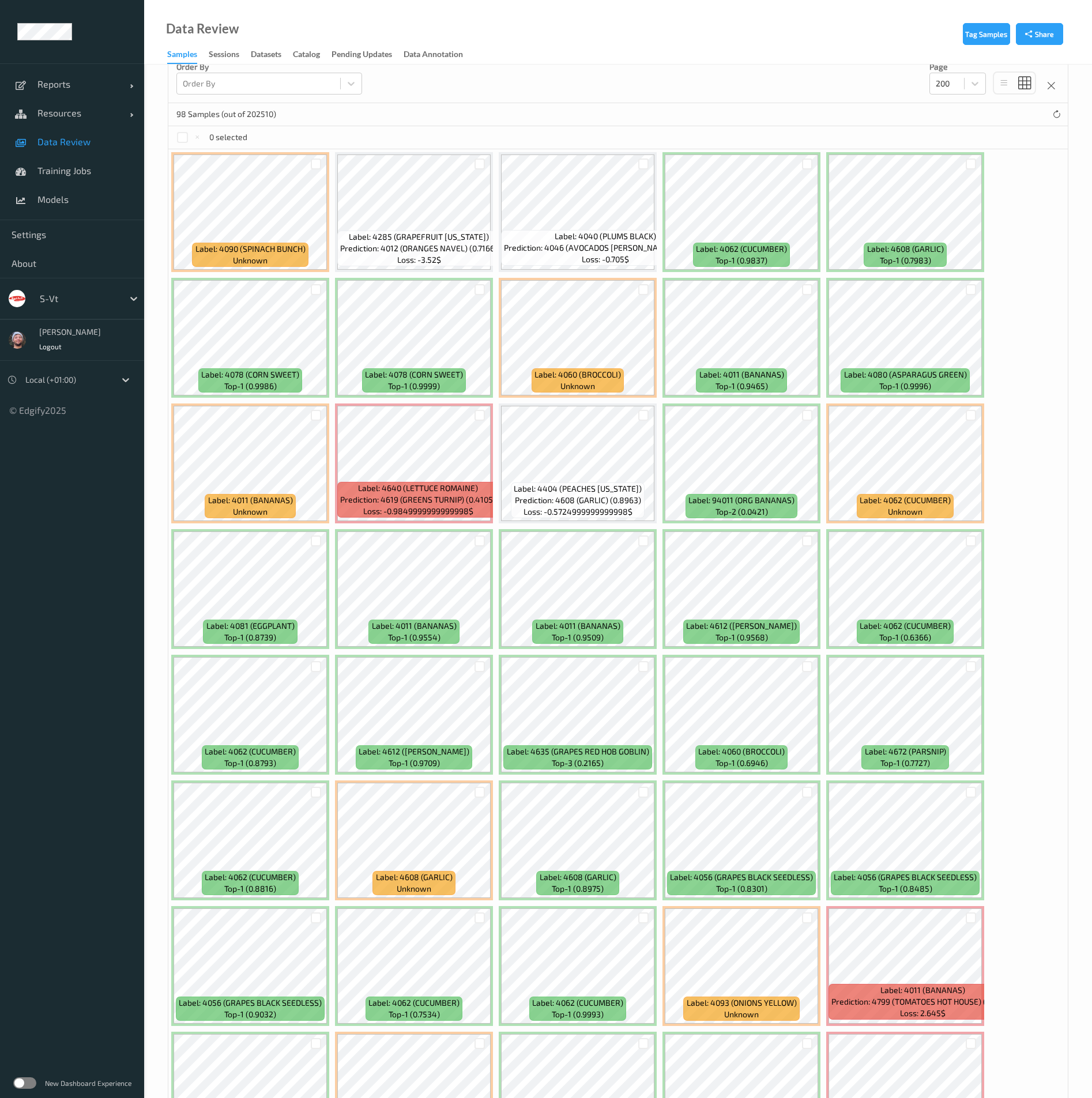
scroll to position [346, 0]
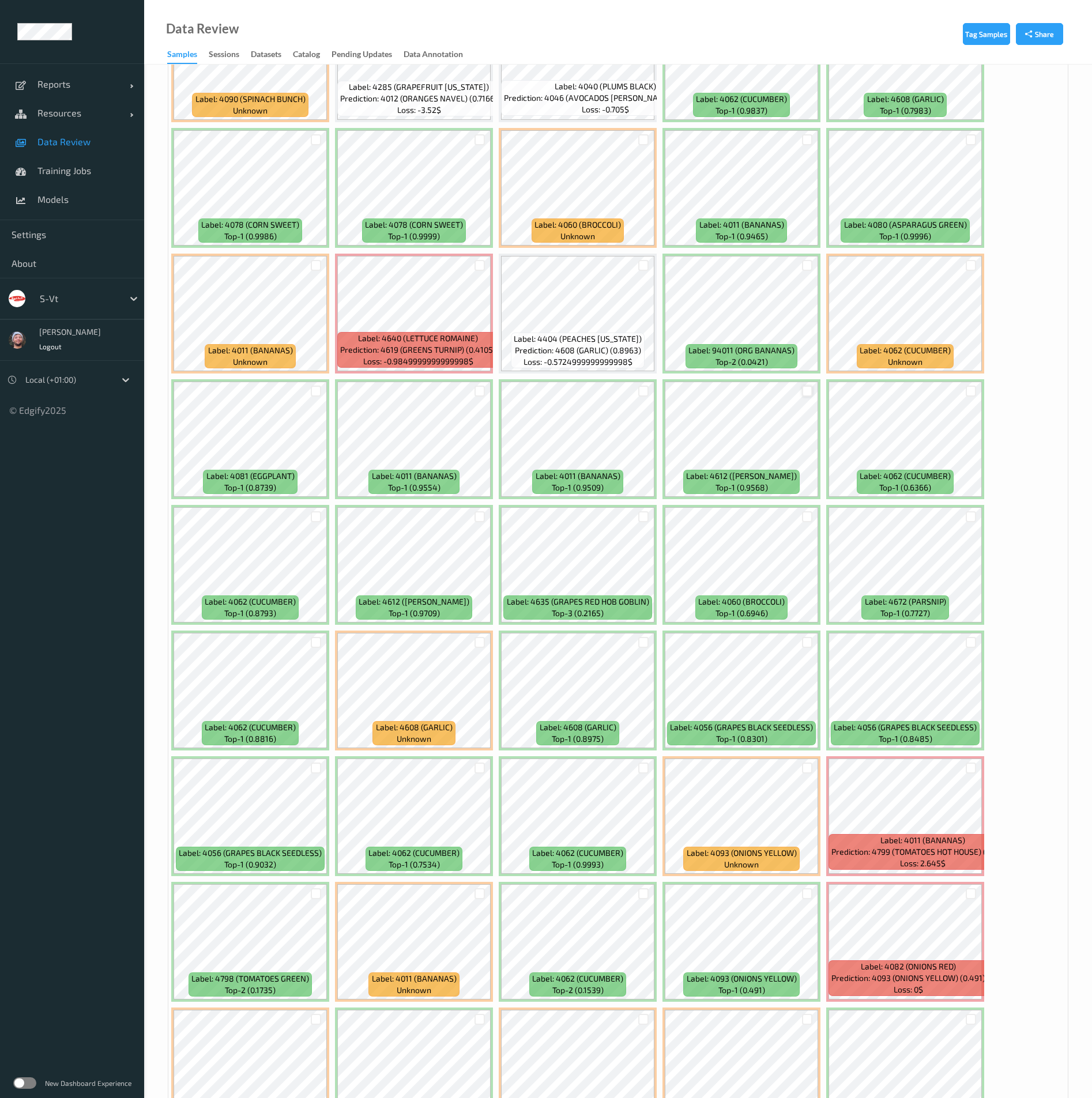
click at [810, 391] on div at bounding box center [808, 391] width 11 height 11
click at [967, 390] on div at bounding box center [971, 391] width 11 height 11
click at [971, 514] on div at bounding box center [971, 517] width 11 height 11
click at [480, 515] on div at bounding box center [481, 517] width 11 height 11
click at [318, 517] on div at bounding box center [316, 517] width 11 height 11
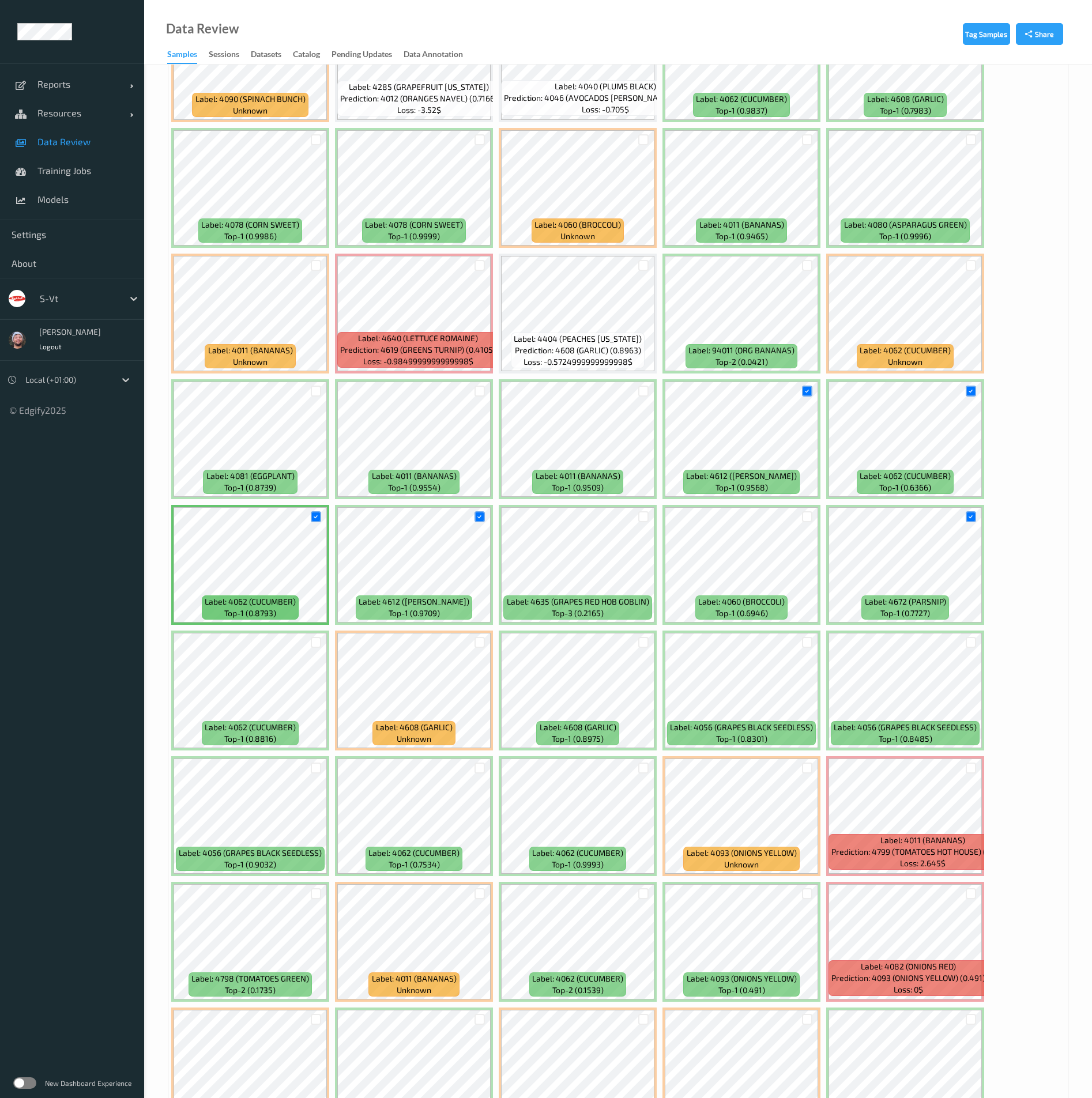
drag, startPoint x: 316, startPoint y: 642, endPoint x: 331, endPoint y: 637, distance: 15.8
click at [317, 642] on div at bounding box center [316, 643] width 11 height 11
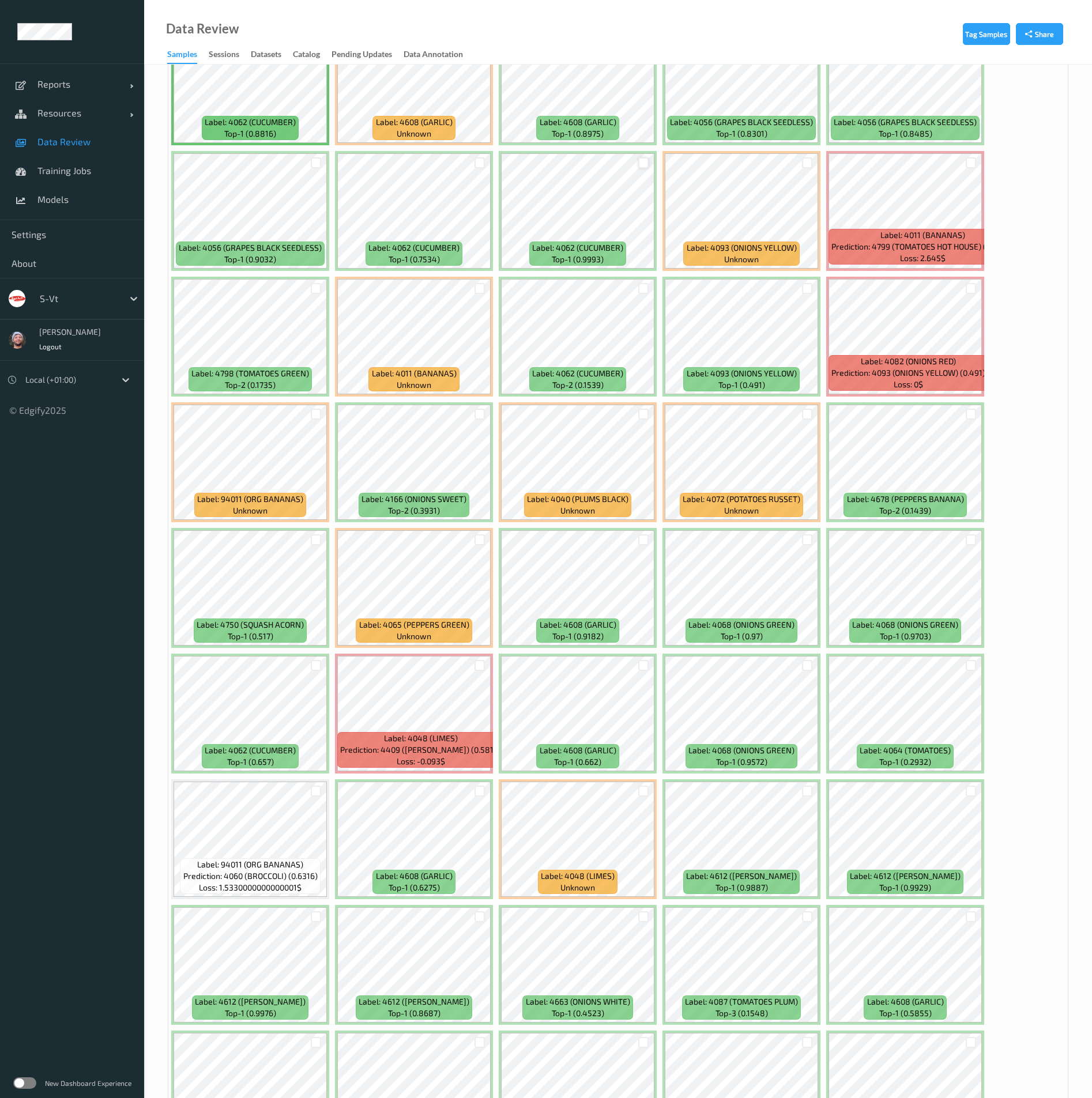
click at [641, 161] on div at bounding box center [644, 163] width 11 height 11
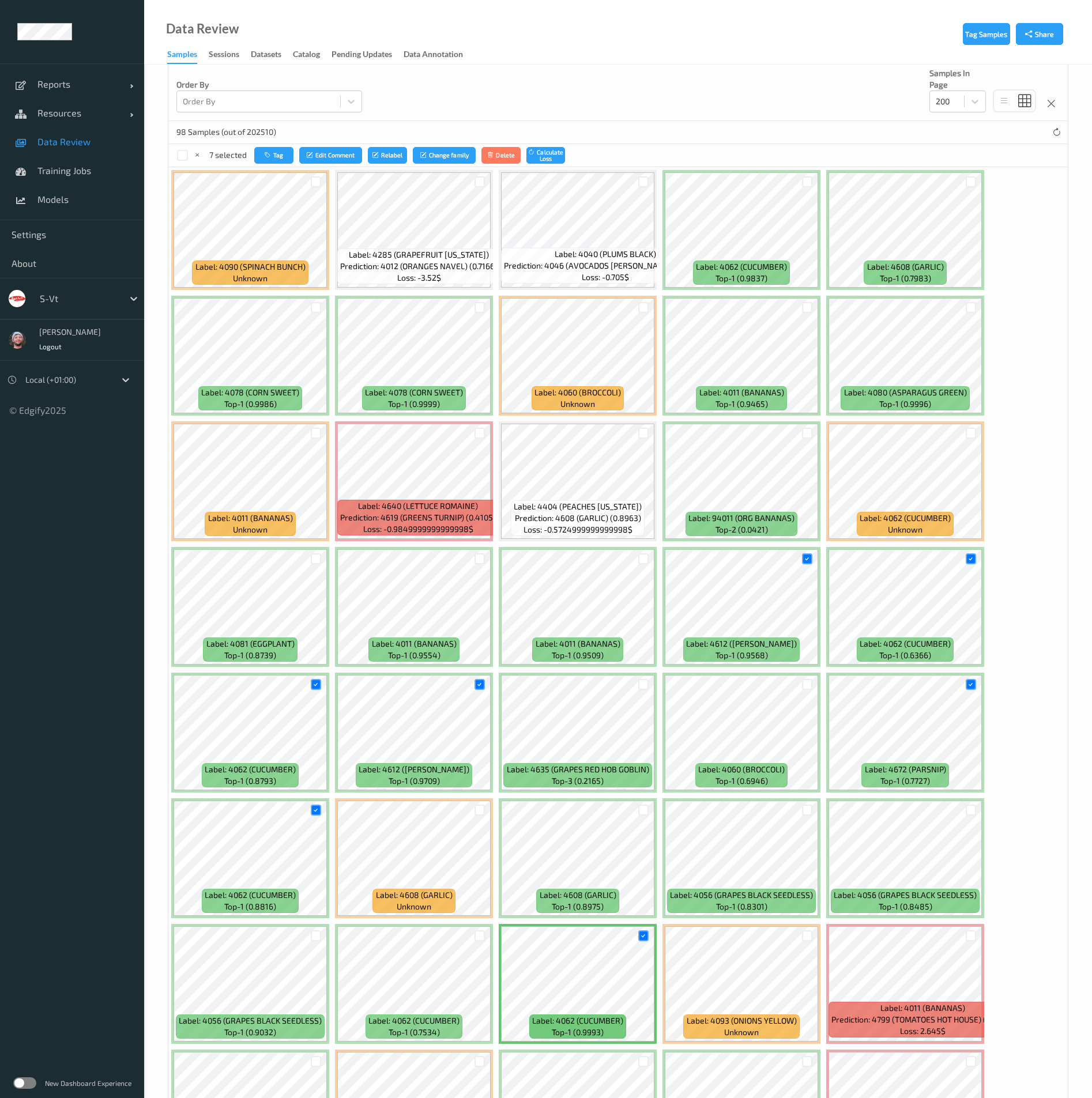
scroll to position [0, 0]
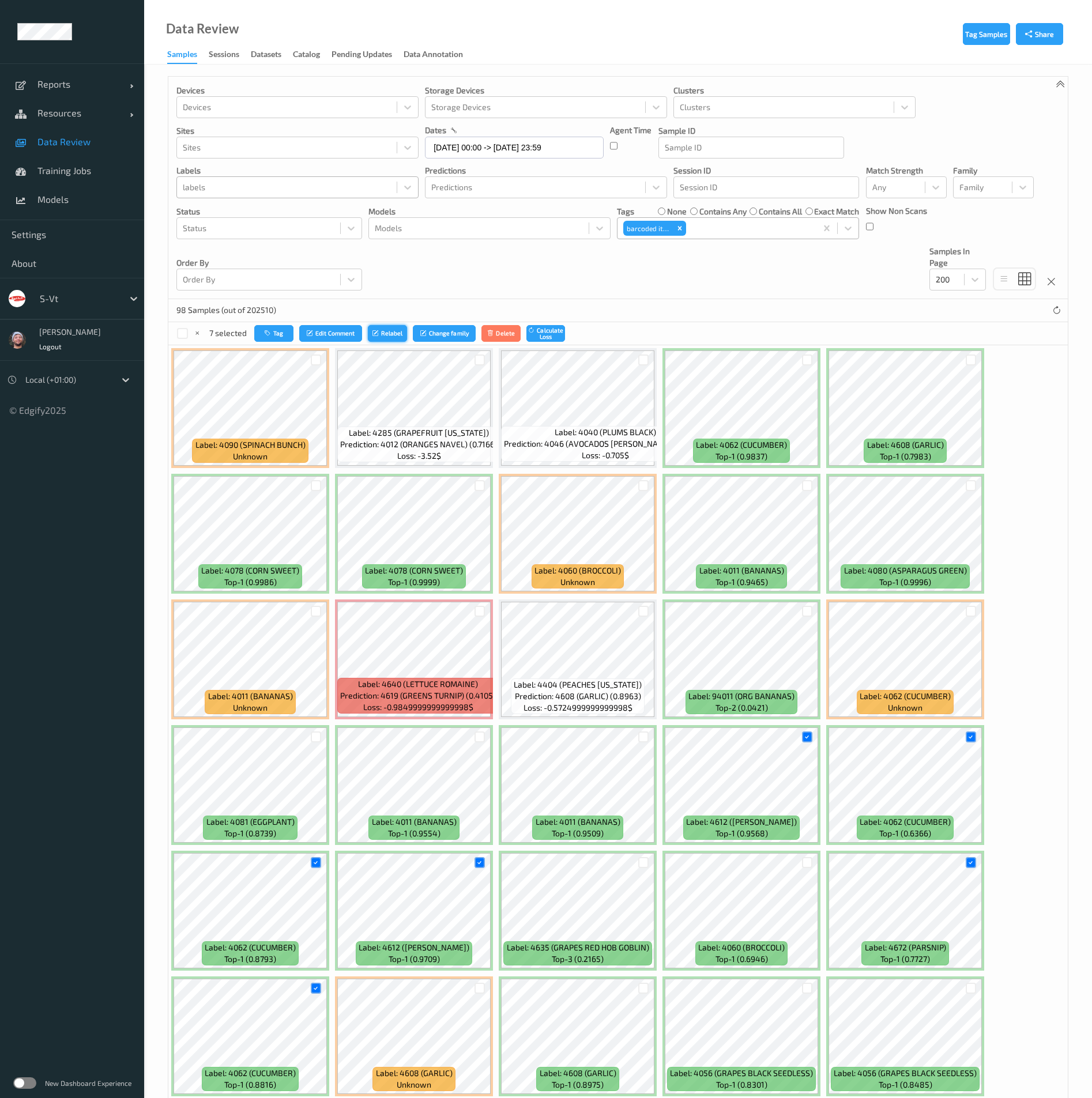
click at [377, 334] on icon "submit" at bounding box center [377, 333] width 8 height 6
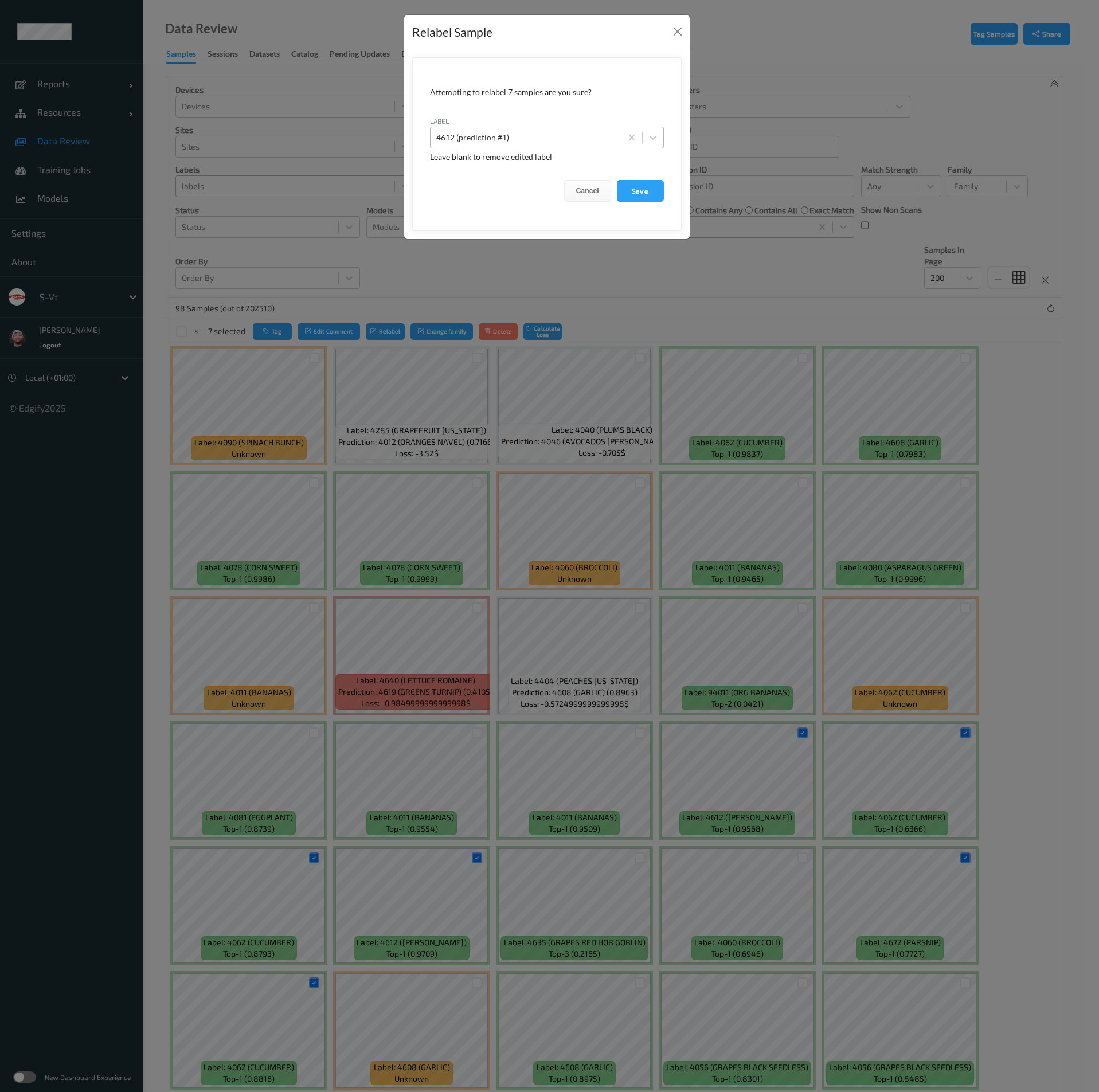
click at [475, 138] on div at bounding box center [526, 137] width 180 height 14
type input "z_bmb"
click at [617, 180] on button "Save" at bounding box center [640, 191] width 47 height 22
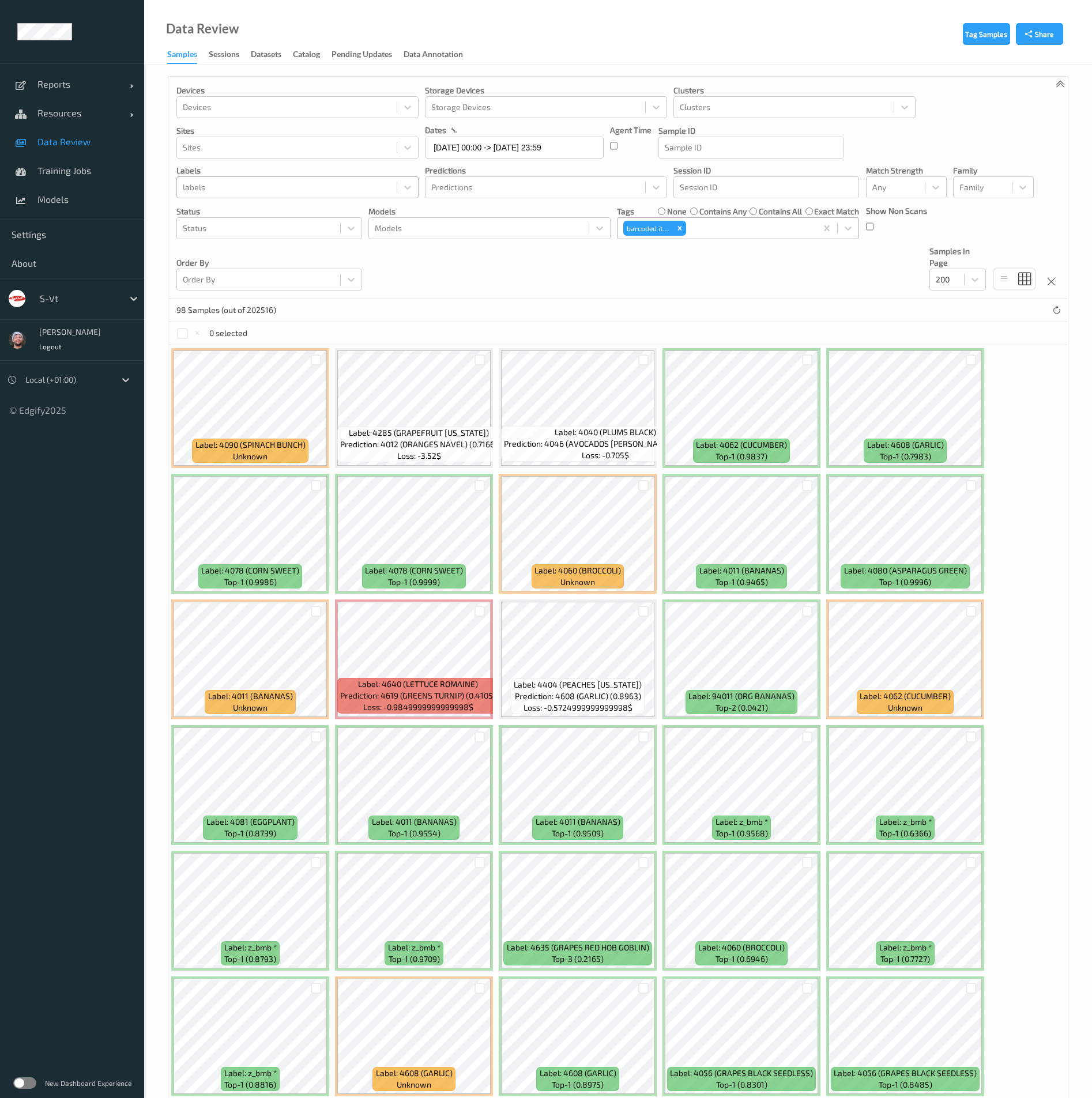
click at [1023, 234] on div "Devices Devices Storage Devices Storage Devices Clusters Clusters Sites Sites d…" at bounding box center [619, 188] width 900 height 223
click at [240, 190] on div at bounding box center [287, 187] width 208 height 14
type input "z_bmb"
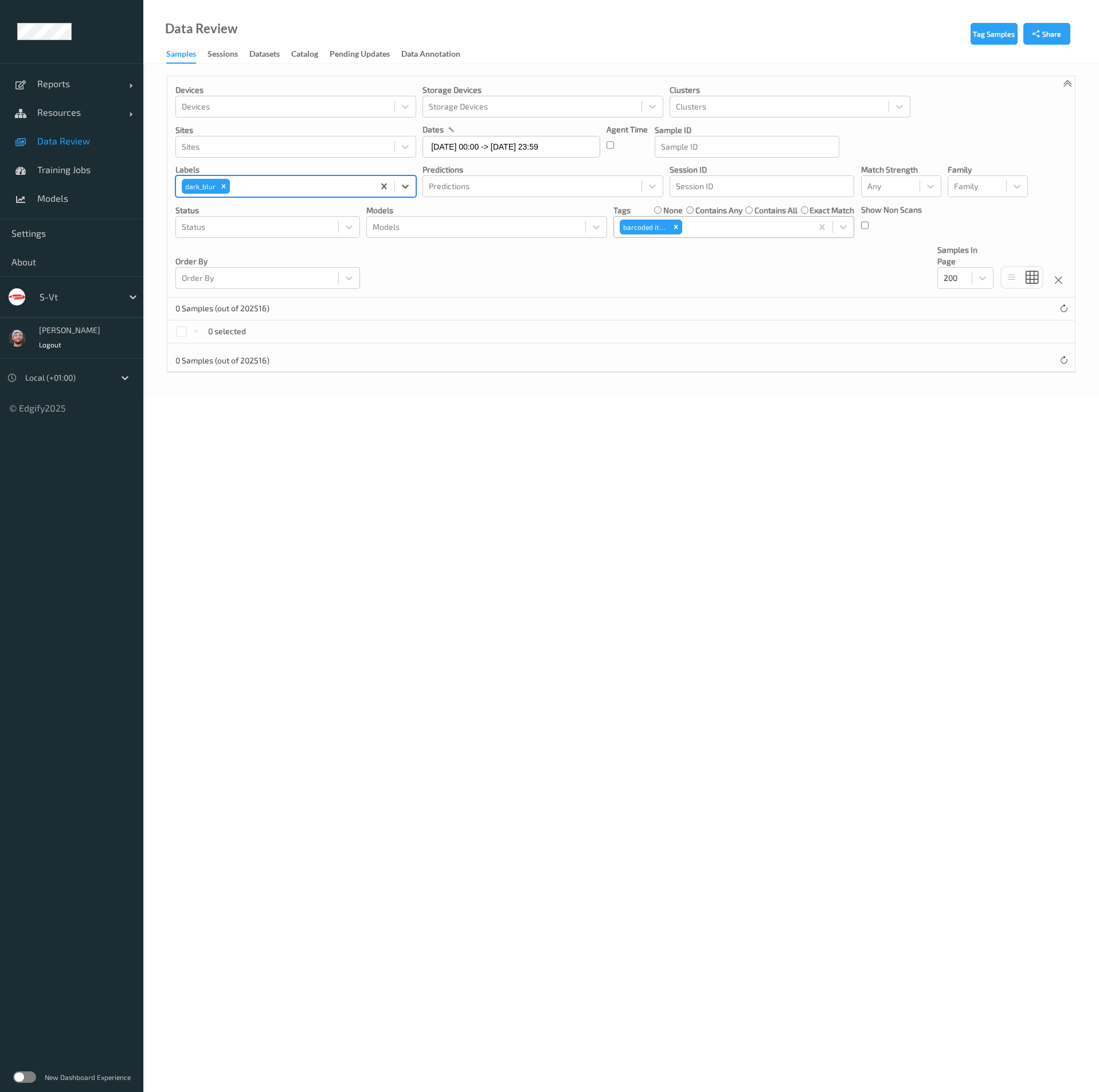
click at [239, 190] on div at bounding box center [300, 186] width 136 height 14
type input "z_bmb"
click at [239, 220] on div "z_bmb" at bounding box center [295, 214] width 241 height 20
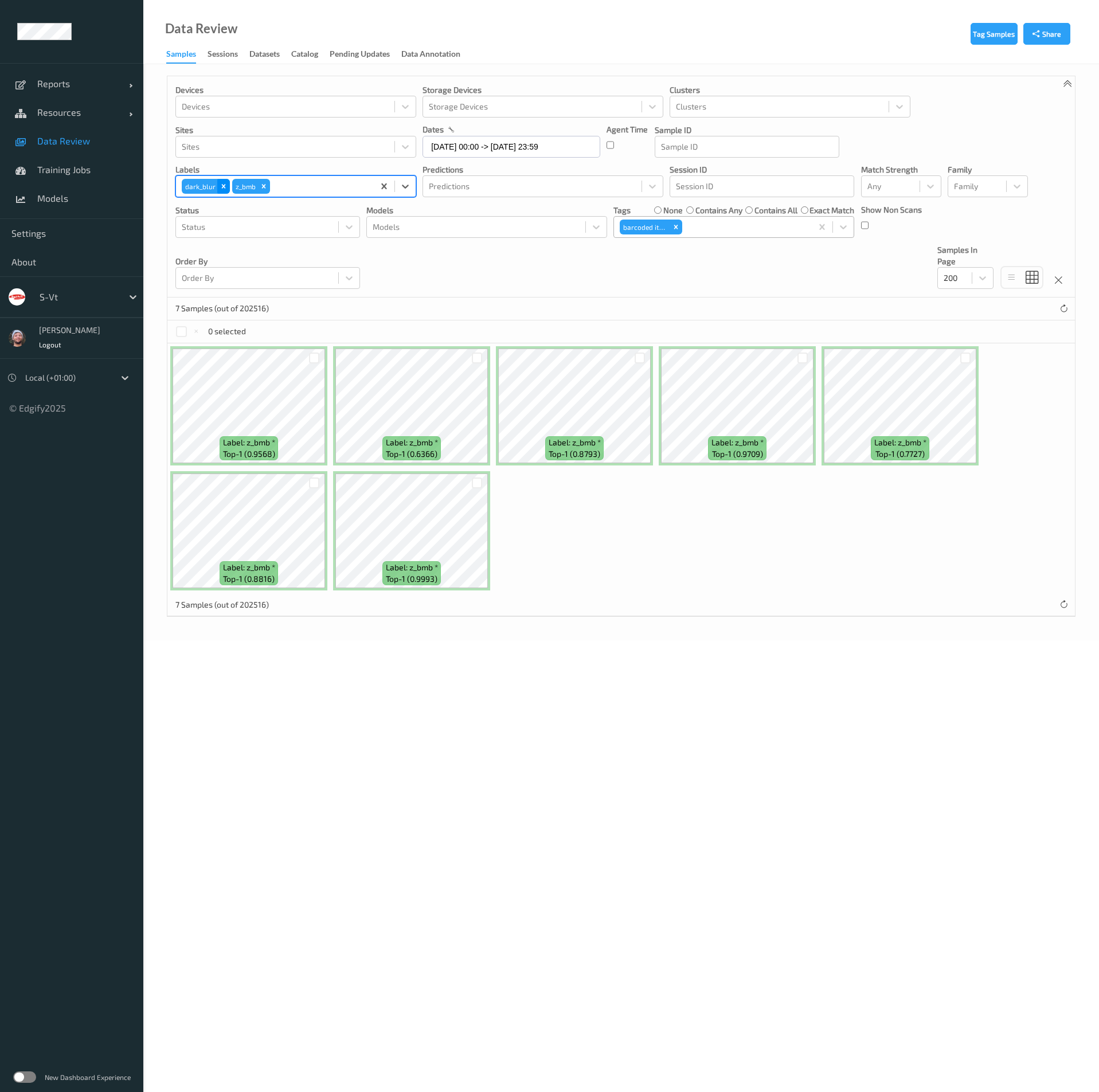
click at [222, 187] on icon "Remove dark_blur" at bounding box center [224, 186] width 4 height 4
click at [183, 330] on div at bounding box center [182, 332] width 11 height 11
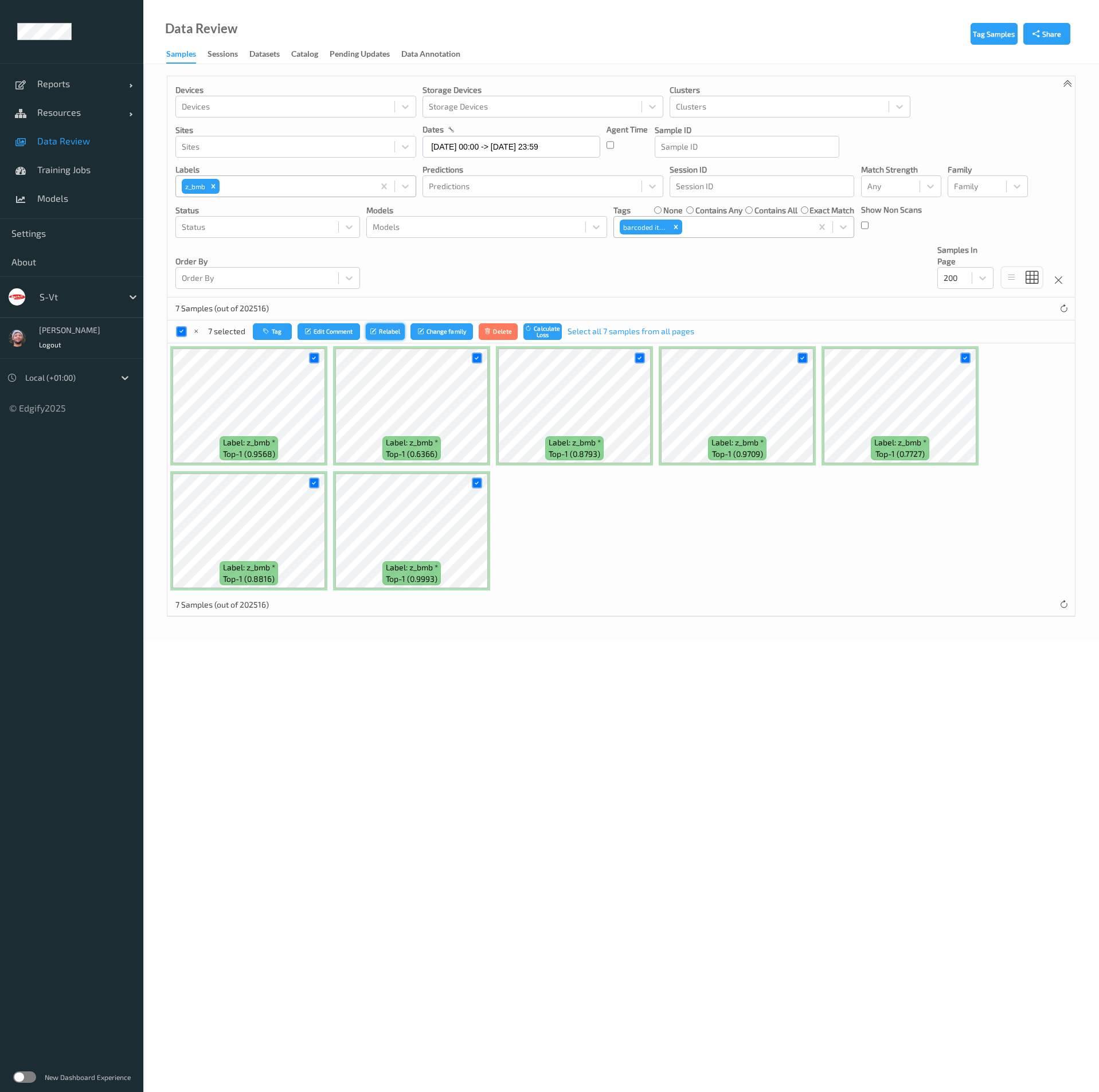
click at [391, 326] on button "Relabel" at bounding box center [385, 332] width 39 height 17
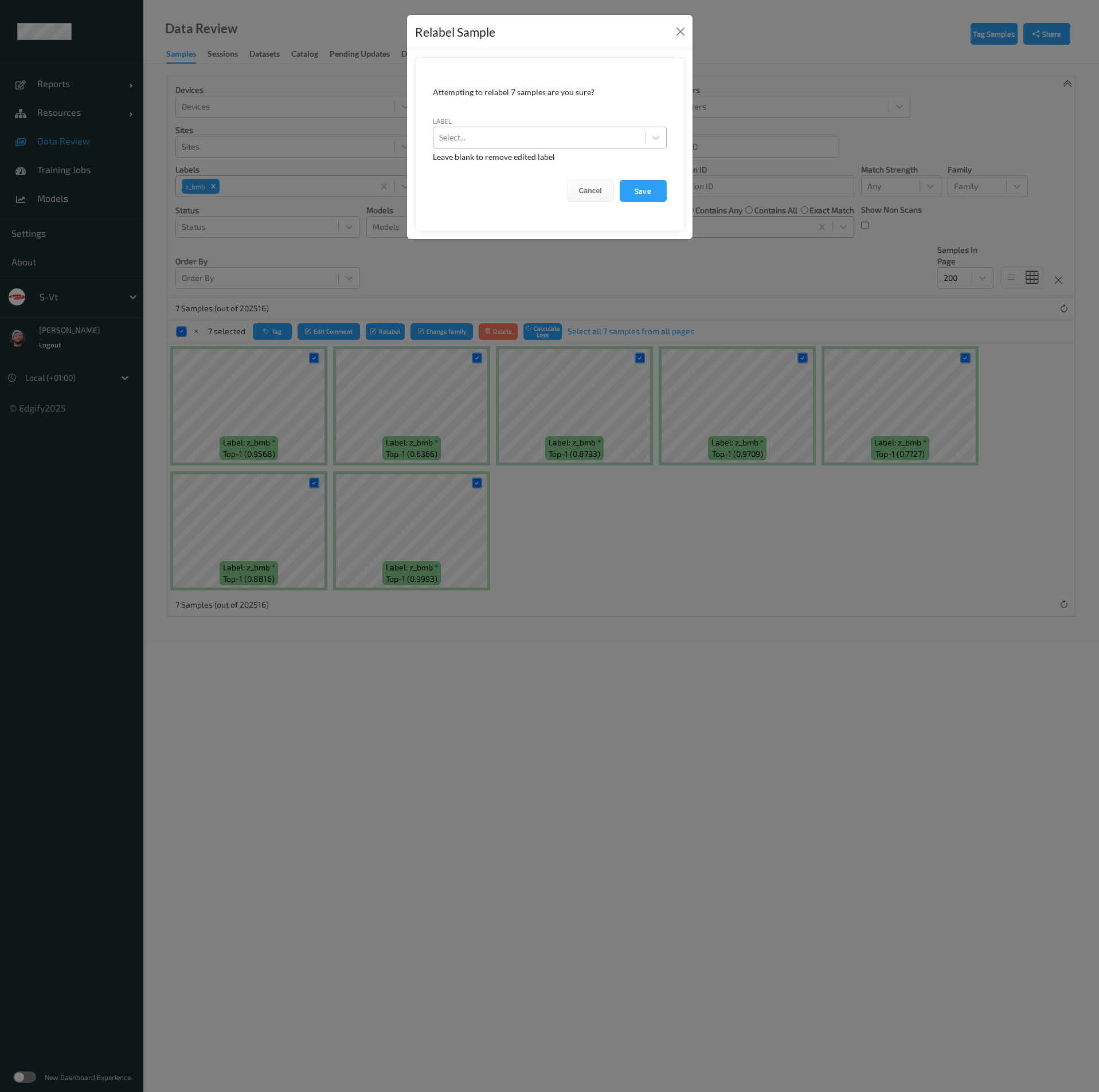
click at [537, 142] on div at bounding box center [538, 137] width 200 height 14
type input "z_bmb"
click at [620, 180] on button "Save" at bounding box center [643, 191] width 47 height 22
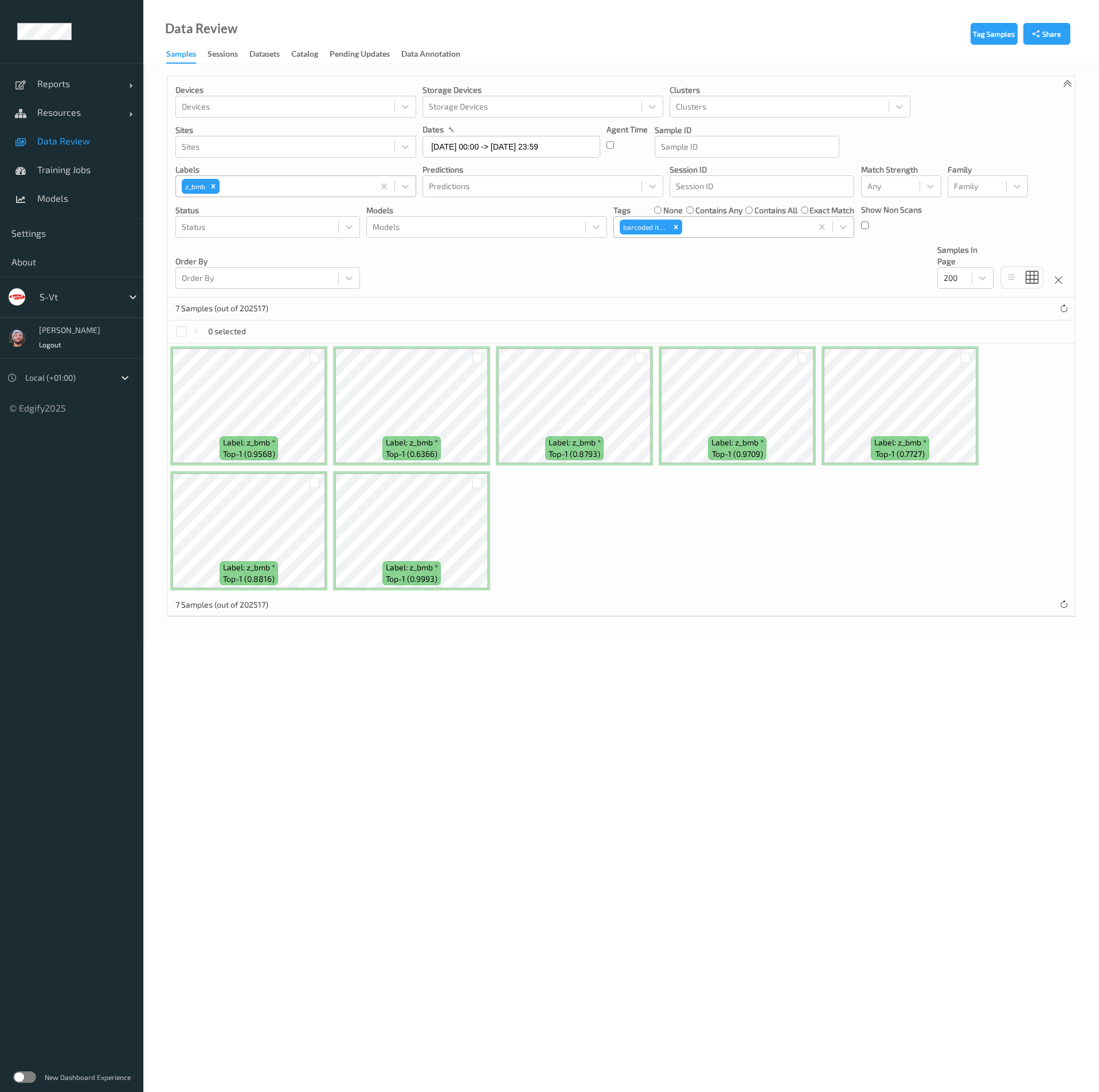
drag, startPoint x: 558, startPoint y: 289, endPoint x: 604, endPoint y: 261, distance: 53.9
click at [558, 289] on div "Devices Devices Storage Devices Storage Devices Clusters Clusters Sites Sites d…" at bounding box center [621, 187] width 907 height 221
click at [214, 186] on icon "Remove z_bmb" at bounding box center [213, 186] width 8 height 8
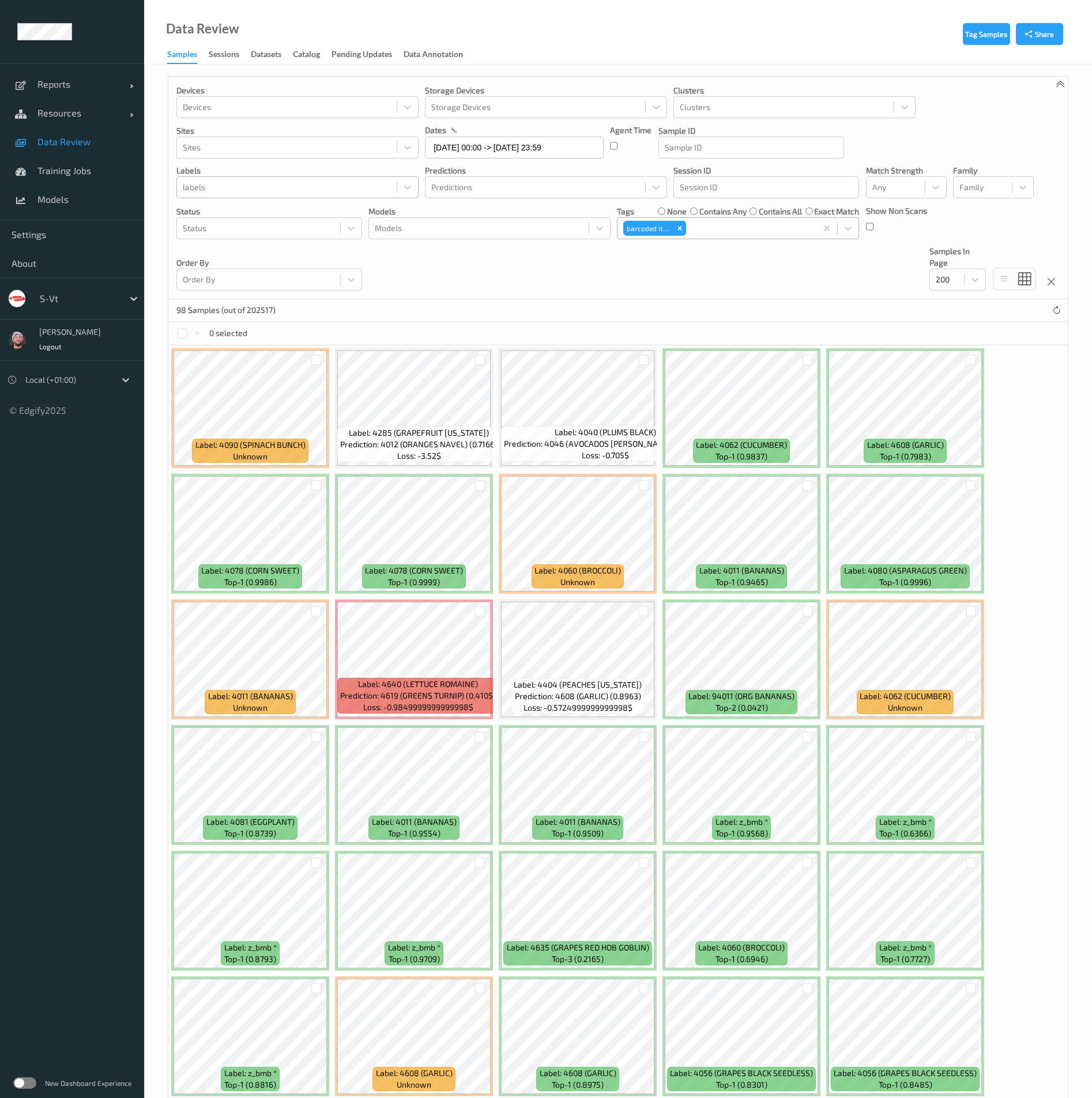
click at [422, 304] on div "98 Samples (out of 202517)" at bounding box center [619, 311] width 900 height 23
click at [277, 186] on div at bounding box center [287, 187] width 208 height 14
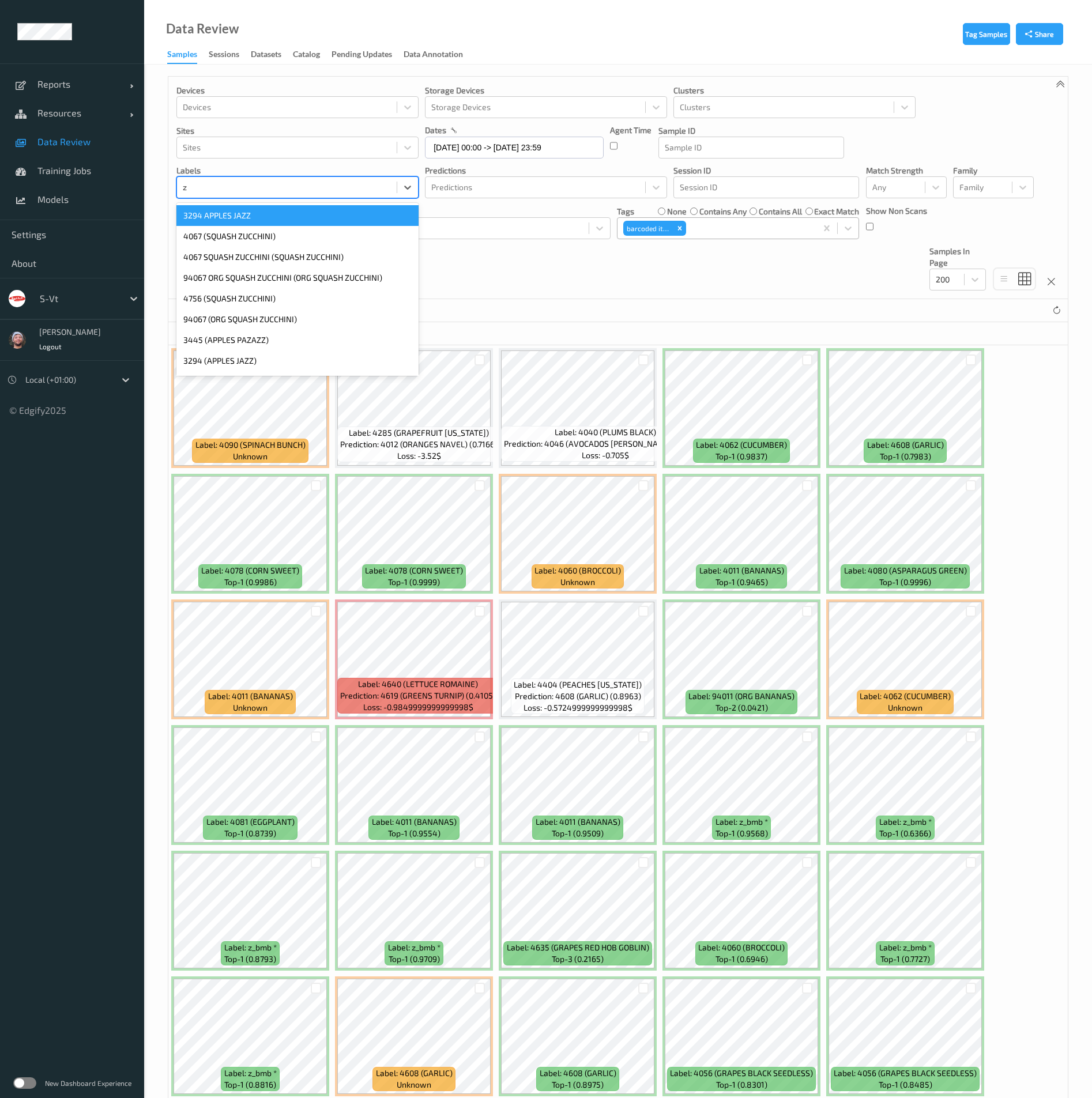
type input "z_"
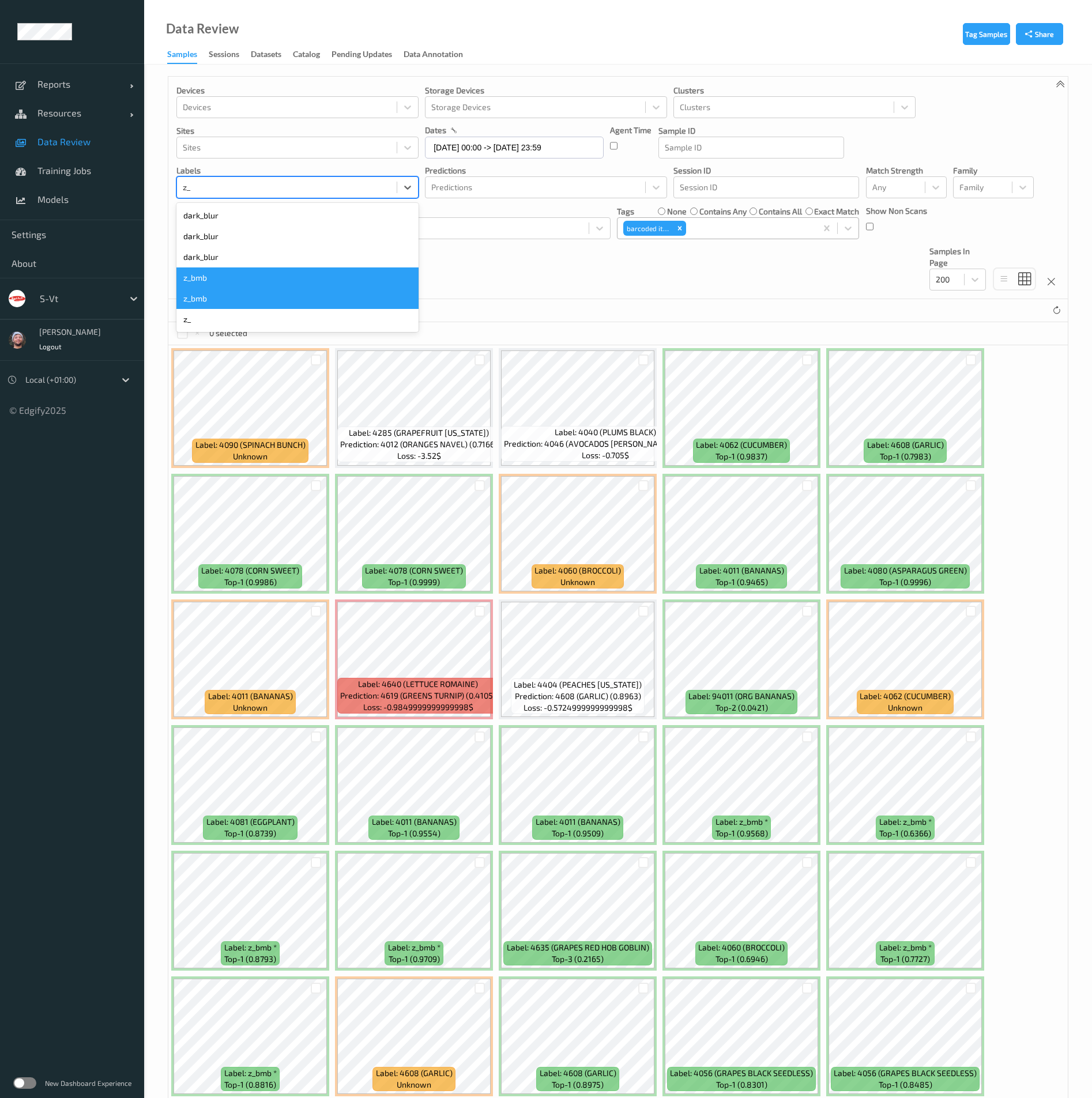
drag, startPoint x: 222, startPoint y: 277, endPoint x: 210, endPoint y: 299, distance: 25.1
click at [210, 299] on div "dark_blur dark_blur dark_blur z_bmb z_bmb z_" at bounding box center [297, 267] width 242 height 129
click at [210, 299] on div "z_bmb" at bounding box center [297, 299] width 242 height 20
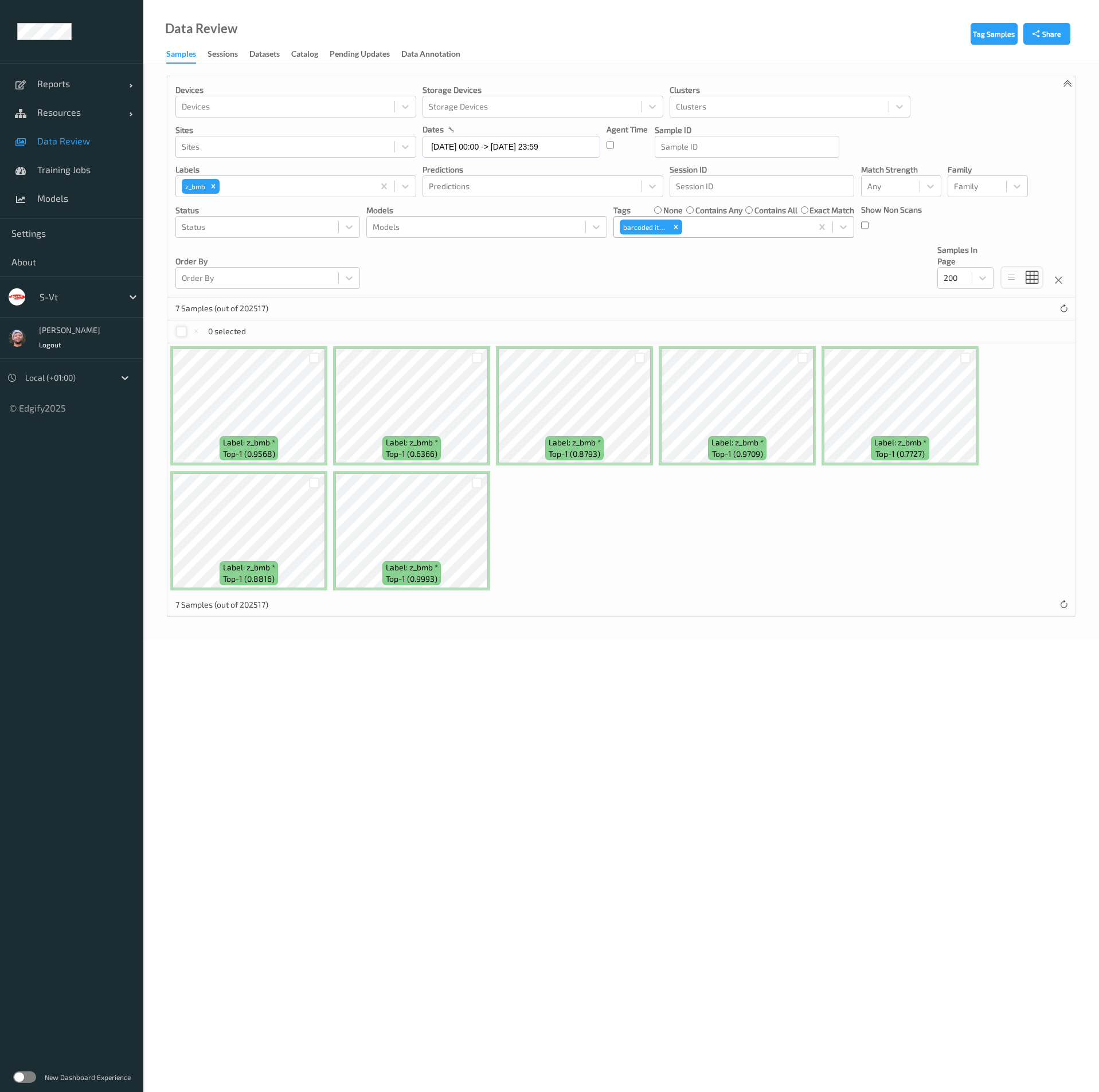
click at [184, 327] on div at bounding box center [182, 332] width 11 height 11
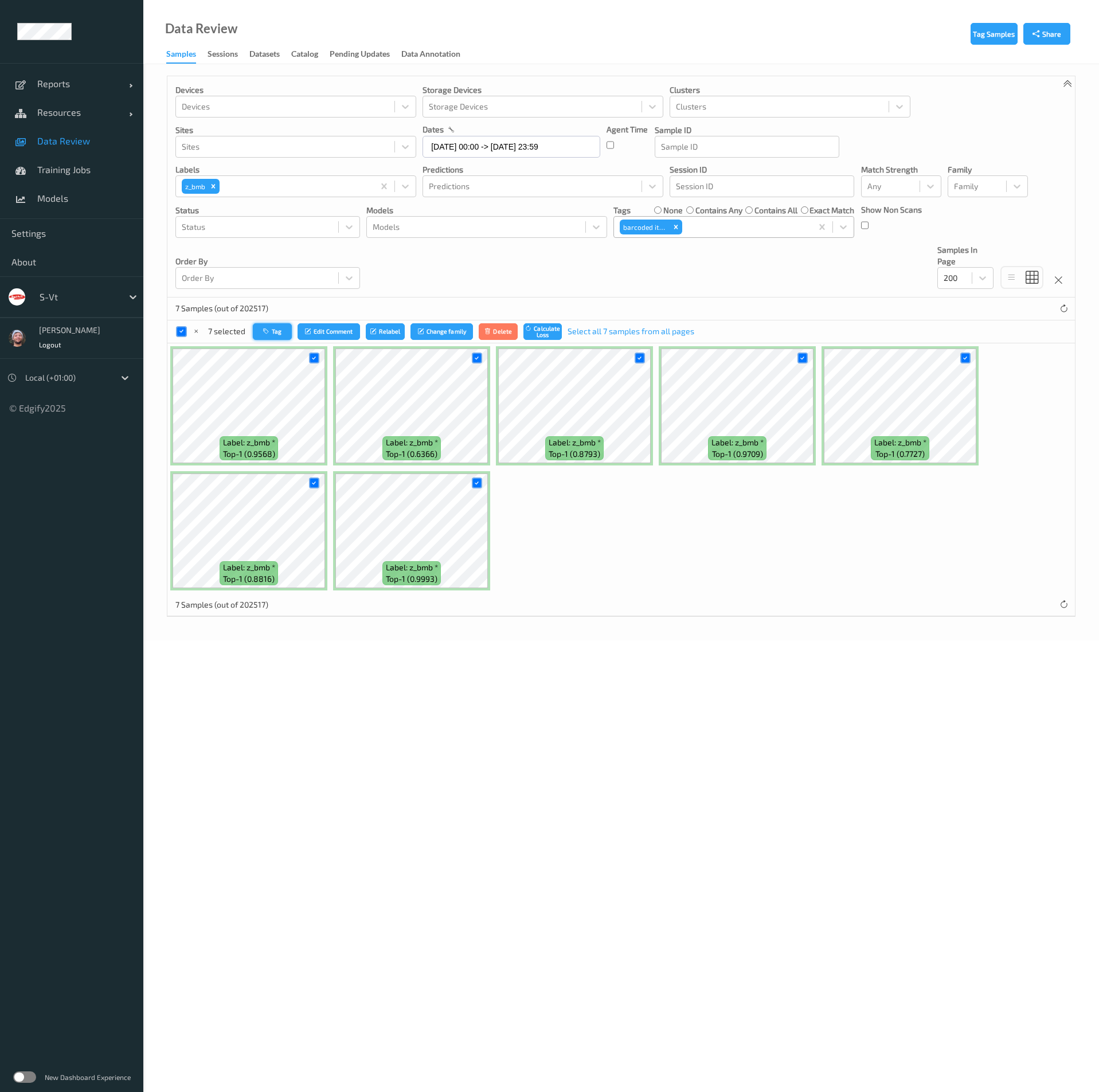
click at [280, 332] on button "Tag" at bounding box center [272, 332] width 39 height 17
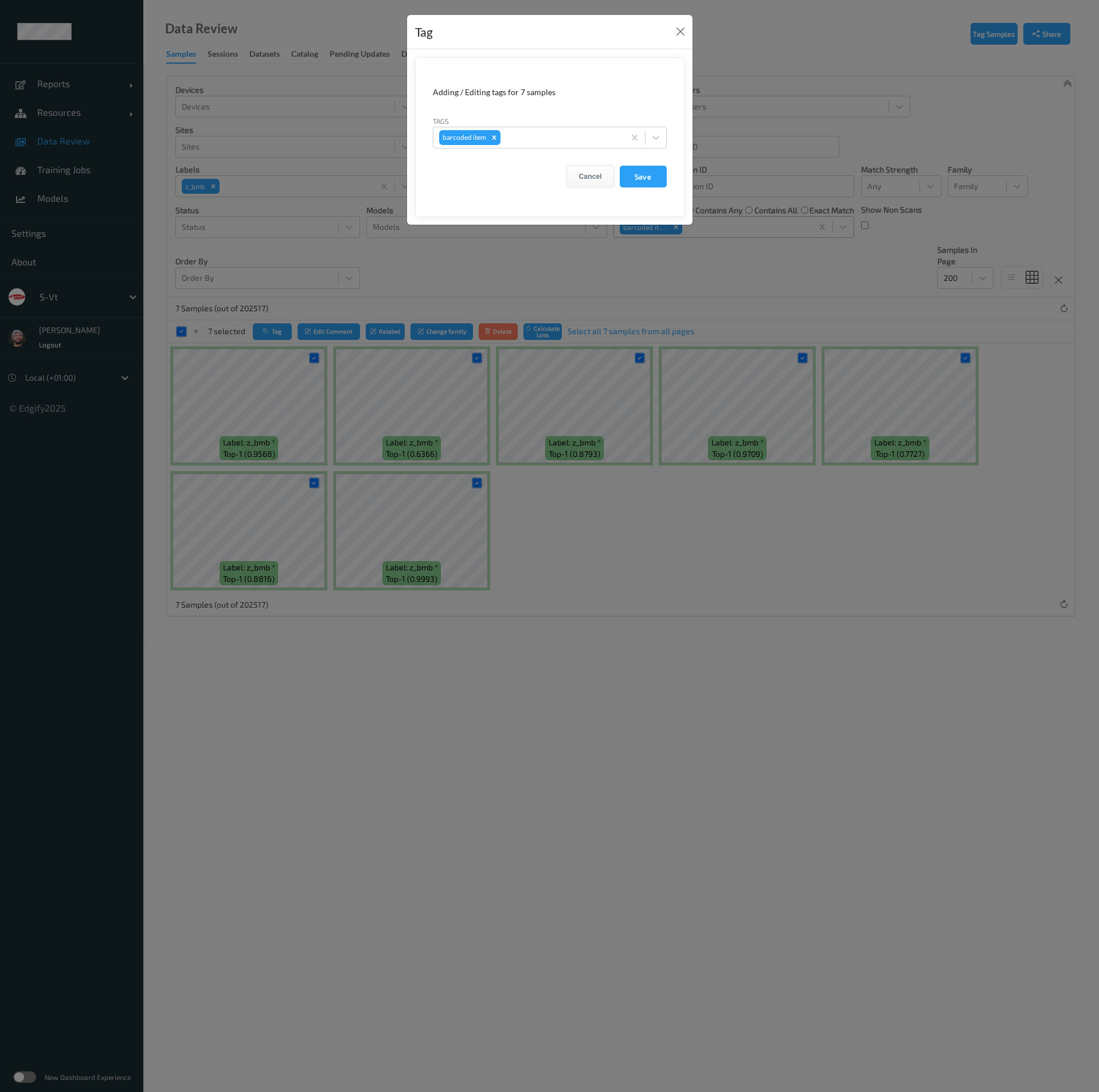
click at [585, 181] on button "Cancel" at bounding box center [590, 177] width 47 height 22
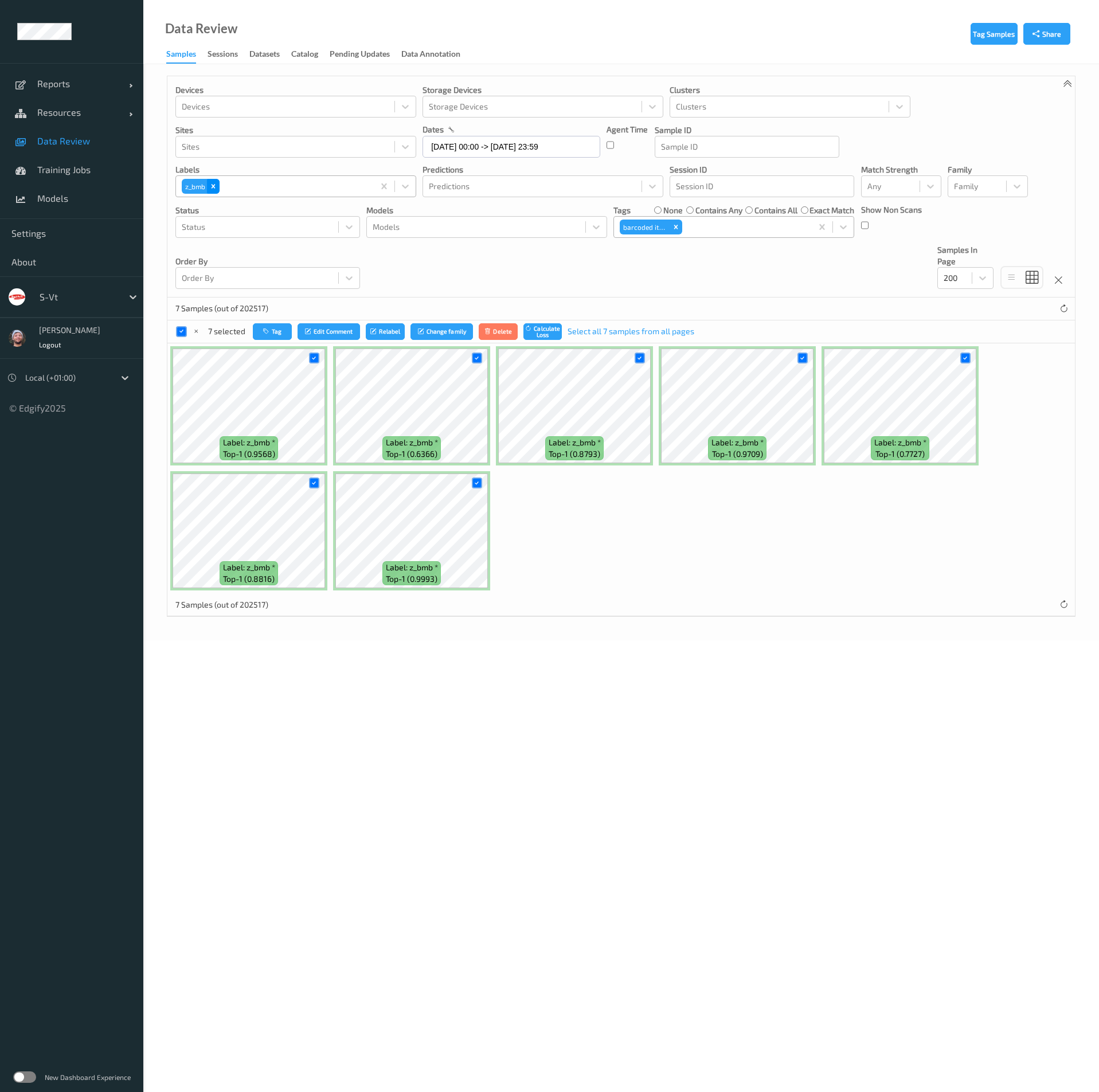
click at [212, 190] on icon "Remove z_bmb" at bounding box center [213, 186] width 8 height 8
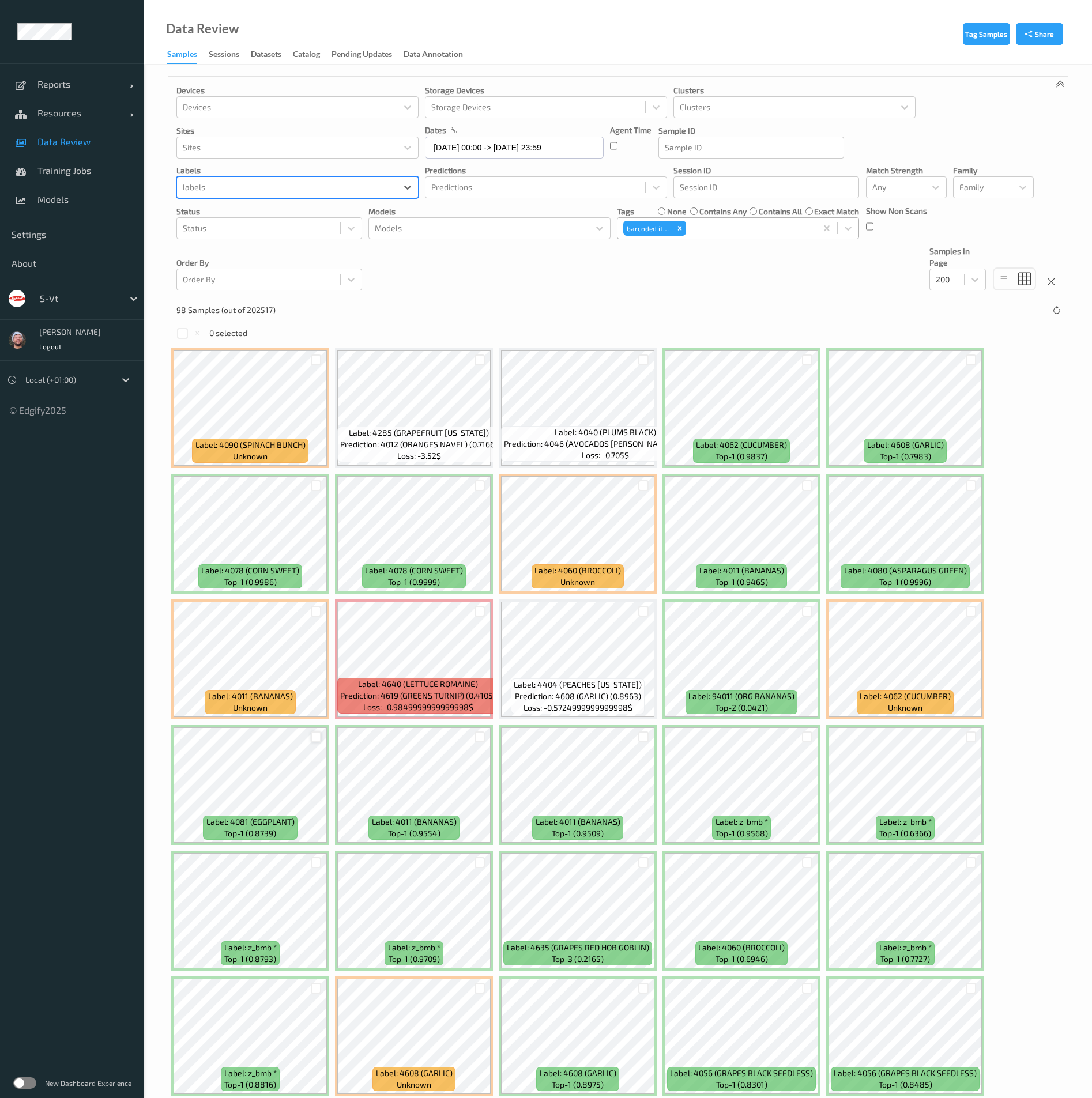
click at [316, 738] on div at bounding box center [316, 737] width 11 height 11
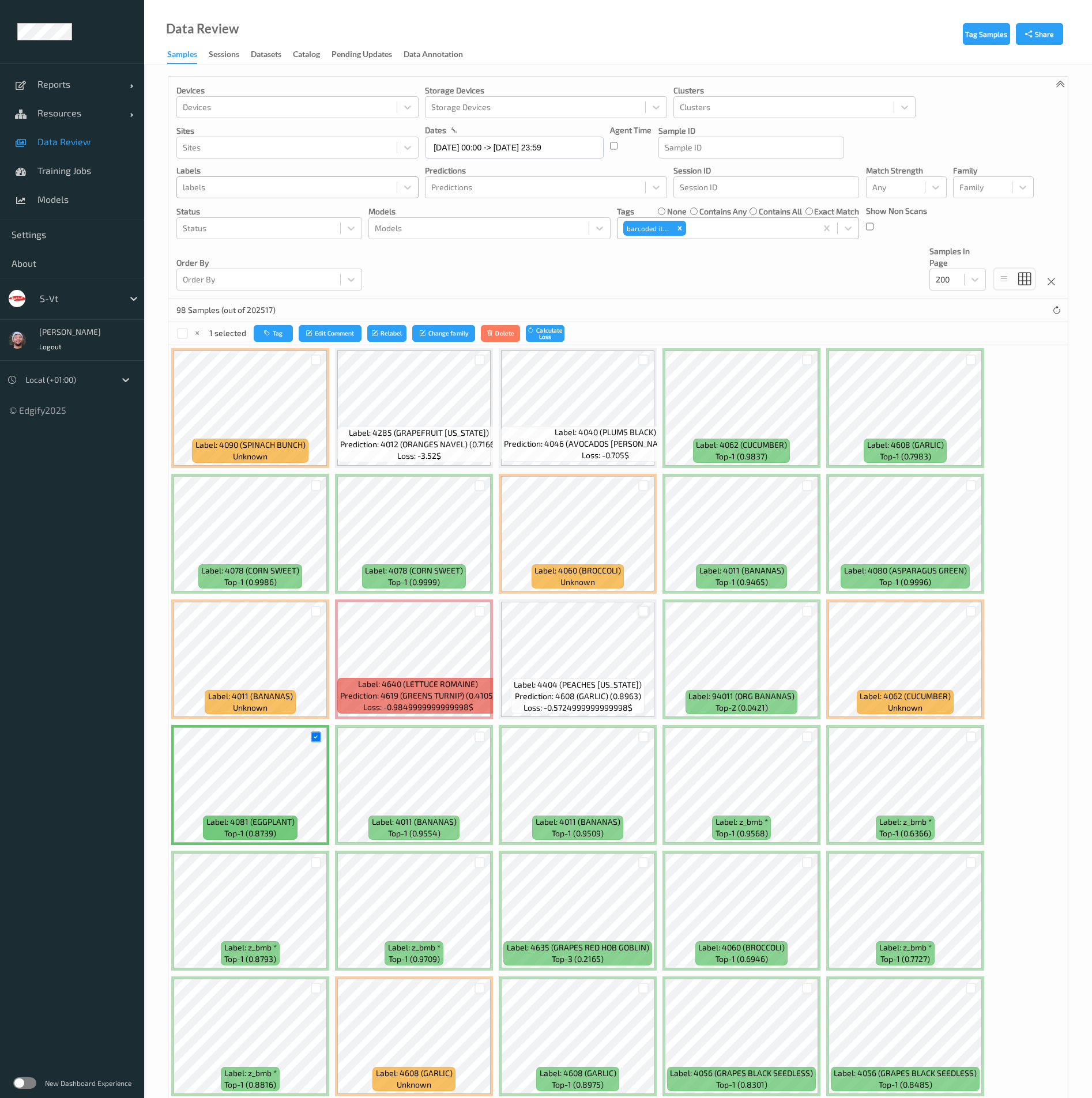
click at [641, 608] on div at bounding box center [644, 611] width 11 height 11
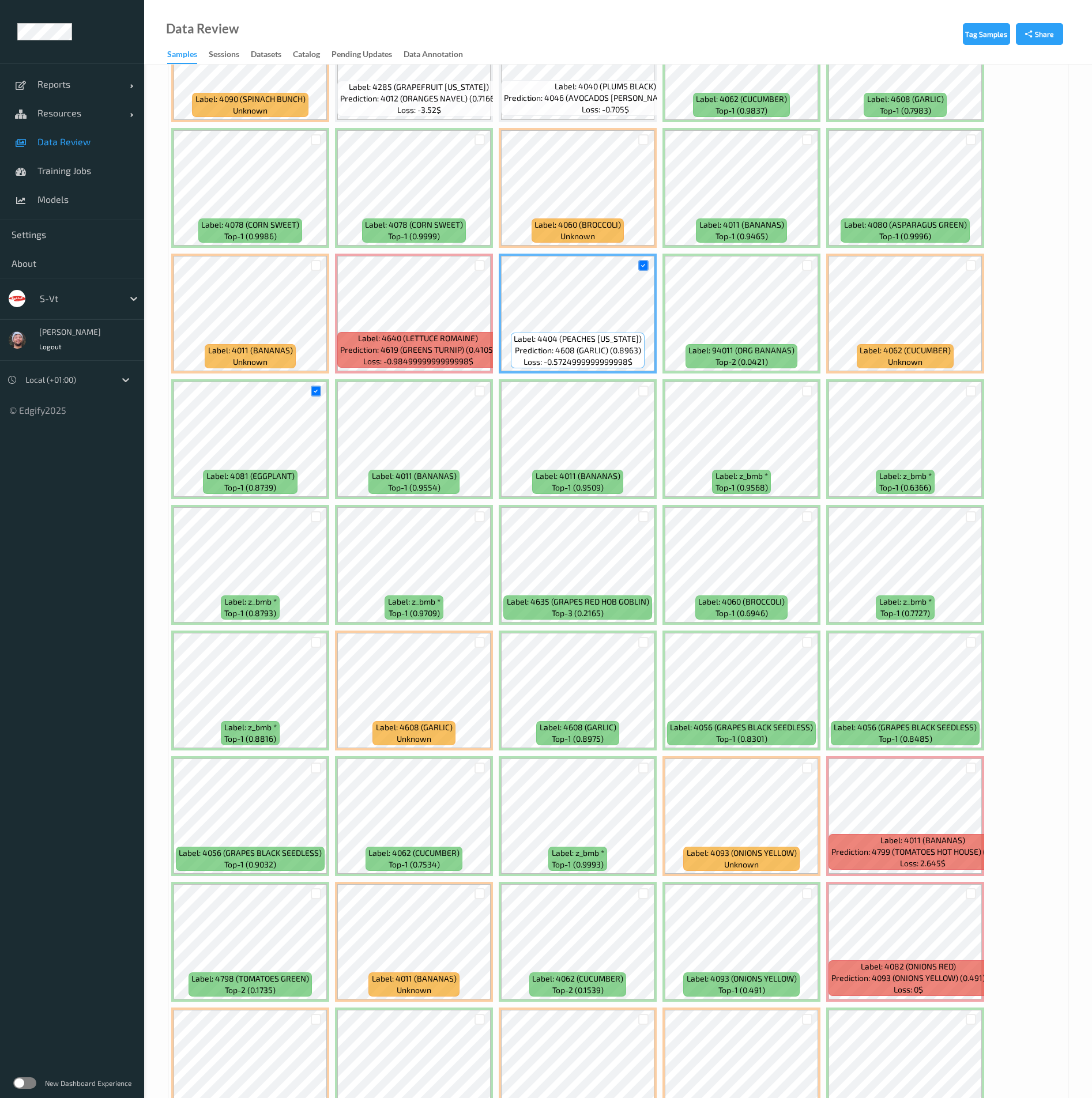
scroll to position [778, 0]
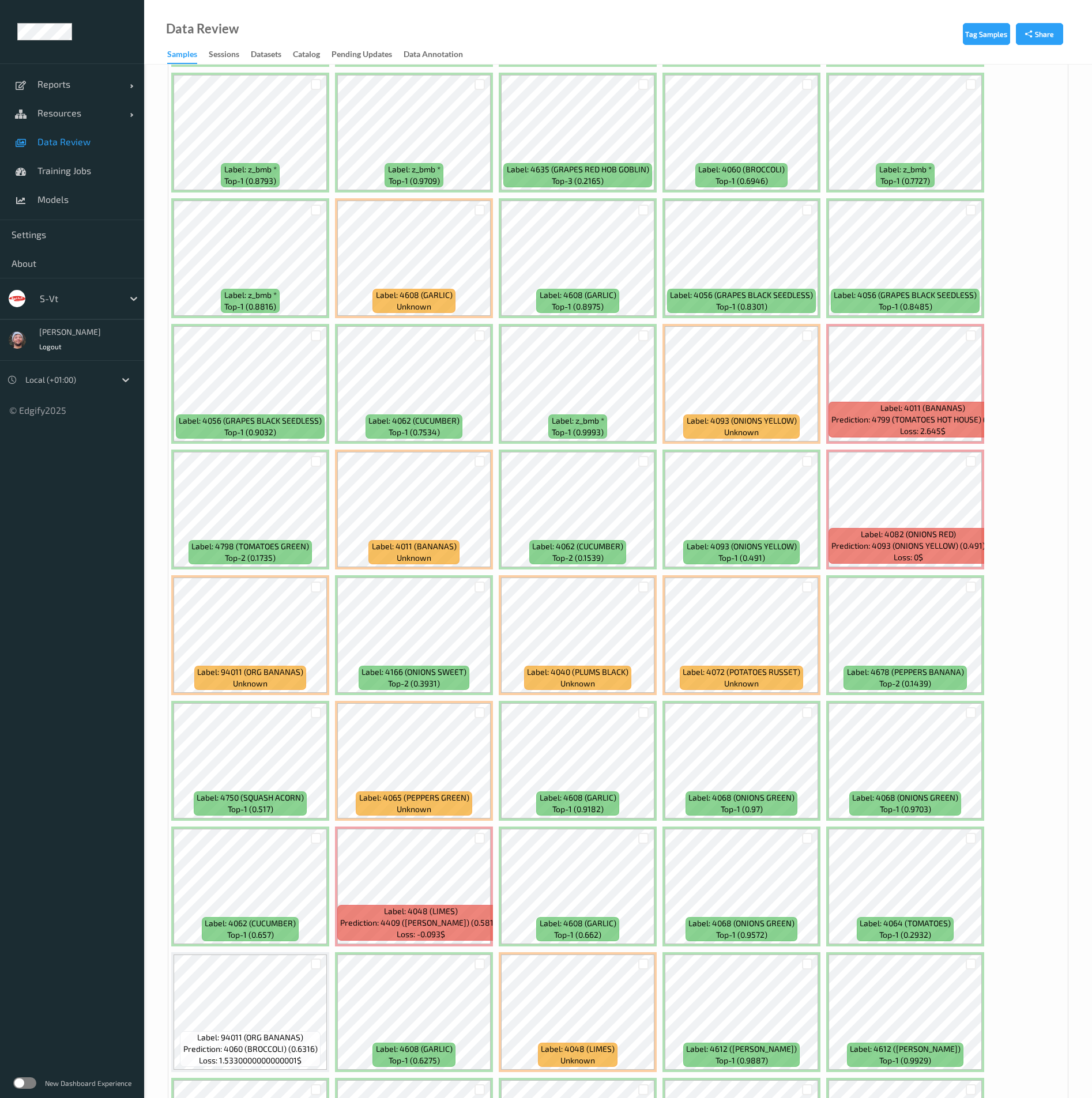
click at [651, 842] on div at bounding box center [644, 838] width 22 height 19
click at [649, 842] on div at bounding box center [644, 838] width 11 height 11
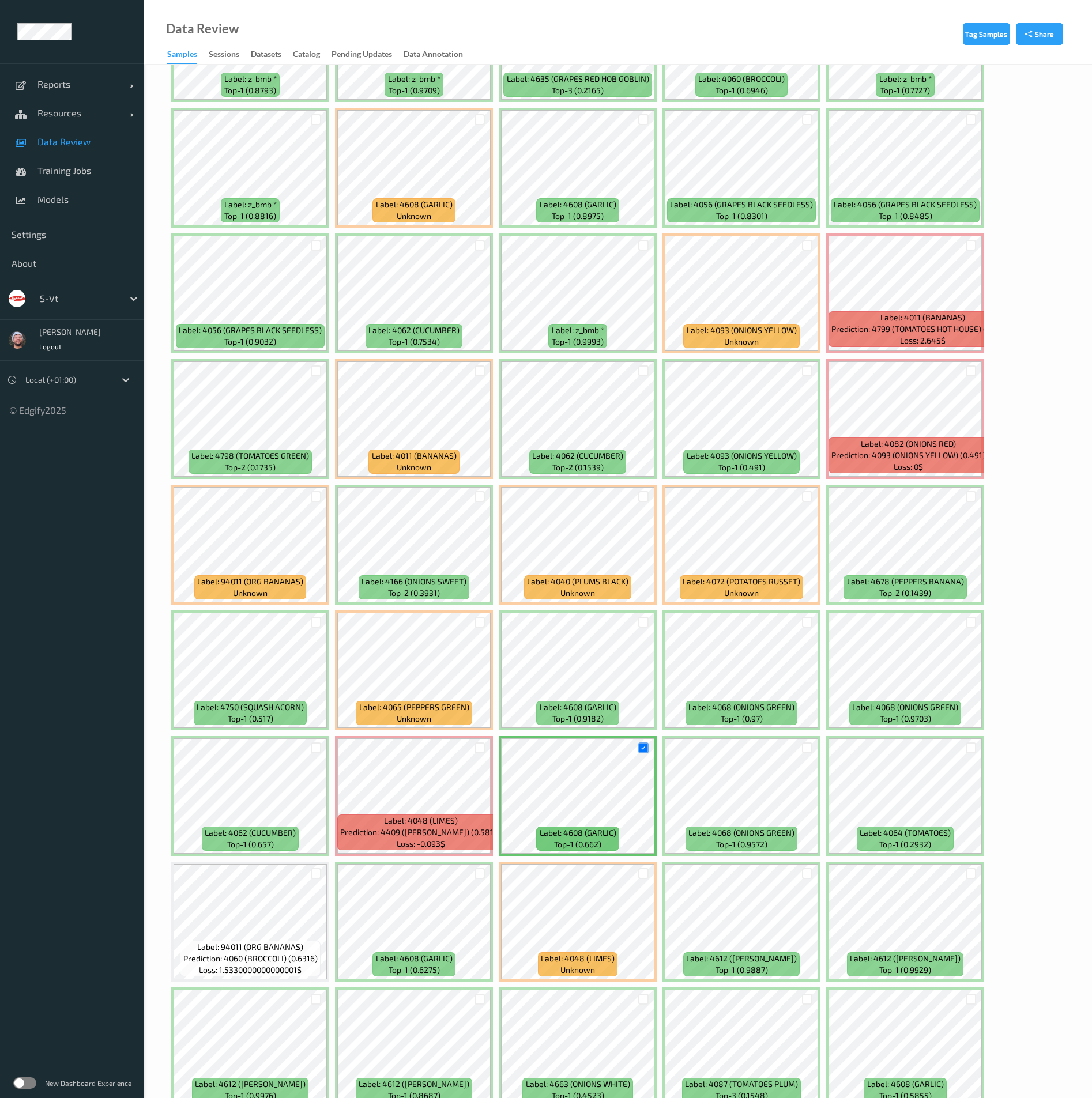
scroll to position [951, 0]
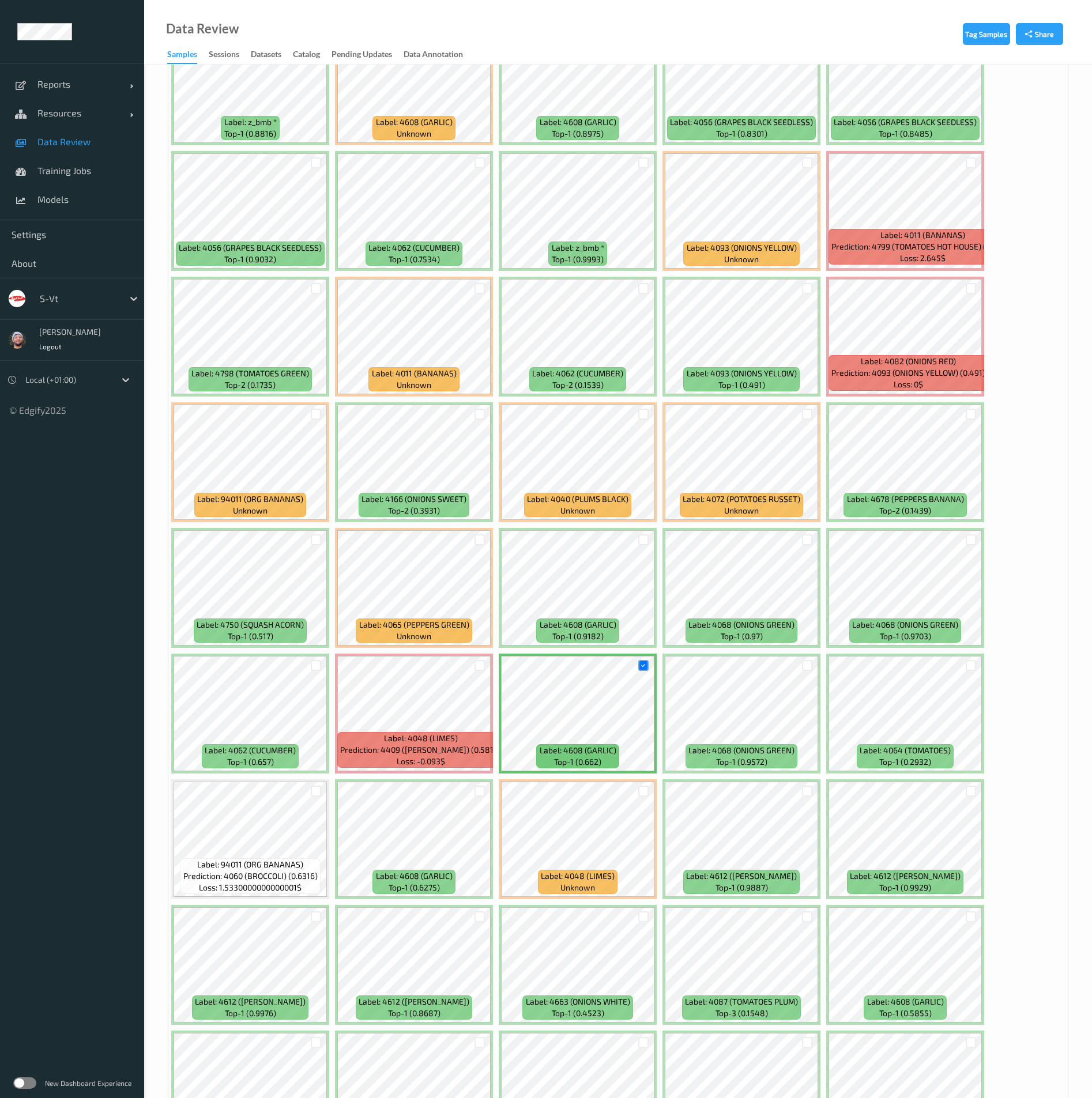
click at [482, 798] on div at bounding box center [480, 791] width 22 height 19
click at [482, 793] on div at bounding box center [481, 791] width 11 height 11
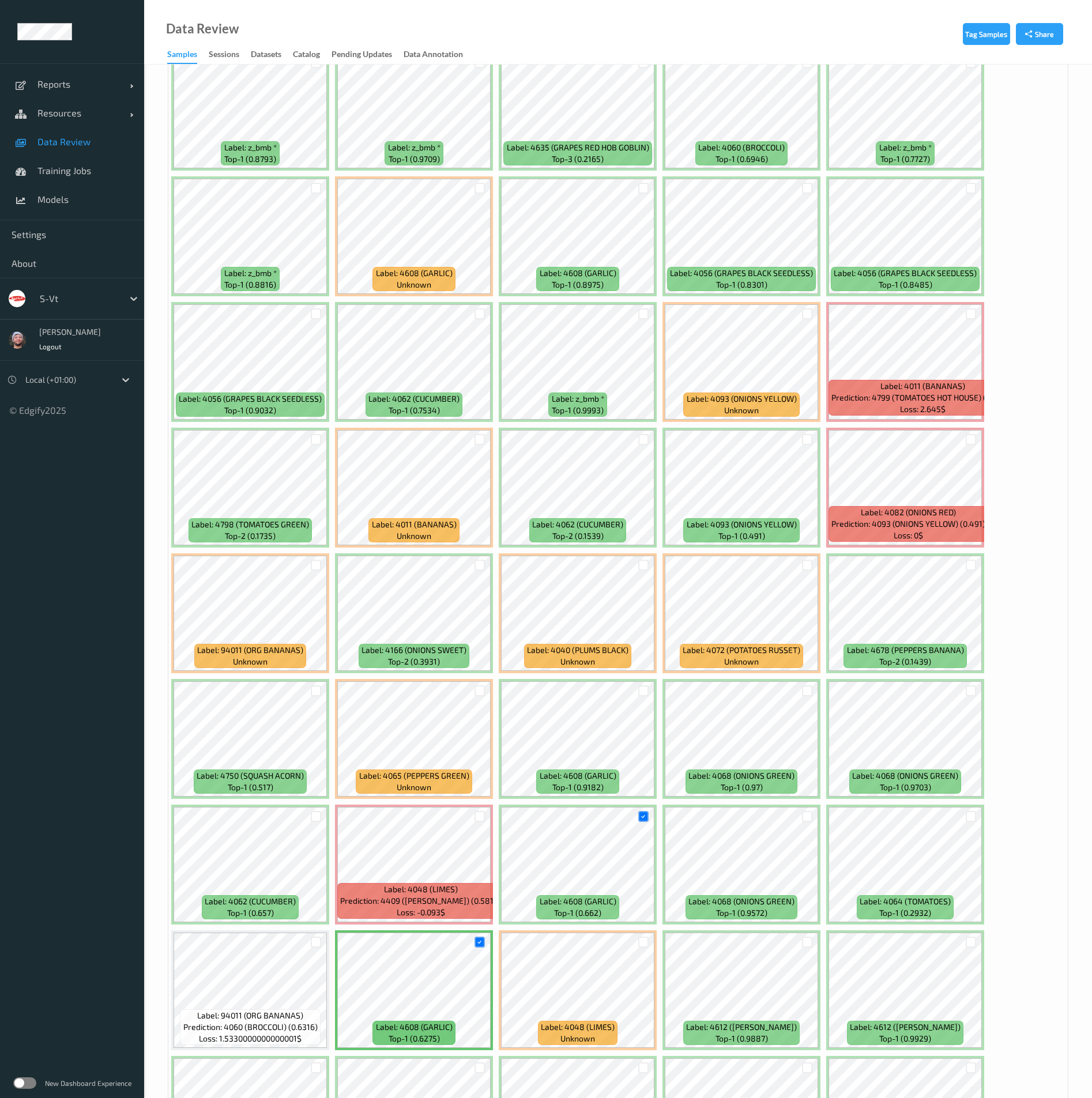
scroll to position [338, 0]
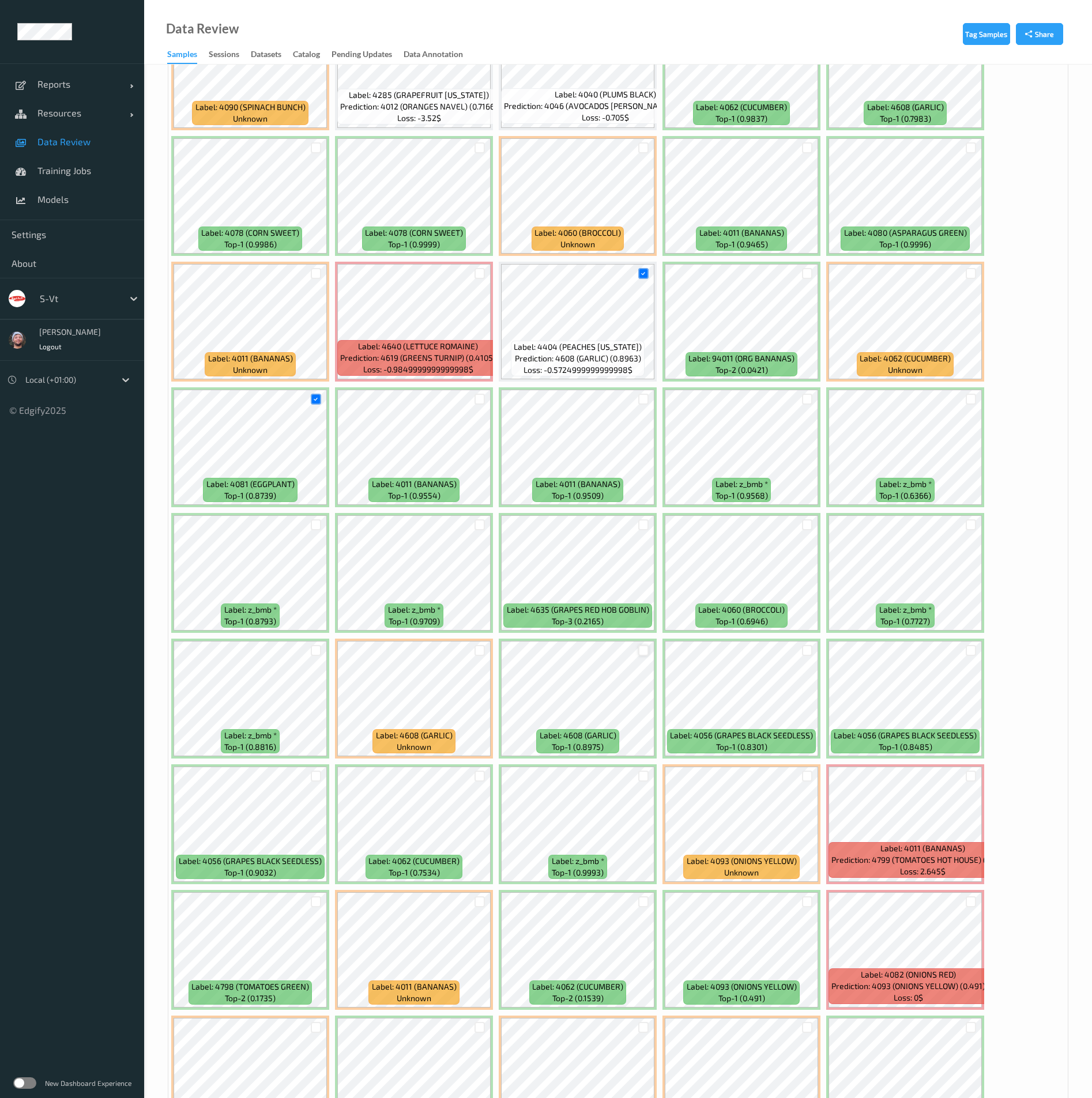
click at [645, 655] on div at bounding box center [644, 651] width 11 height 11
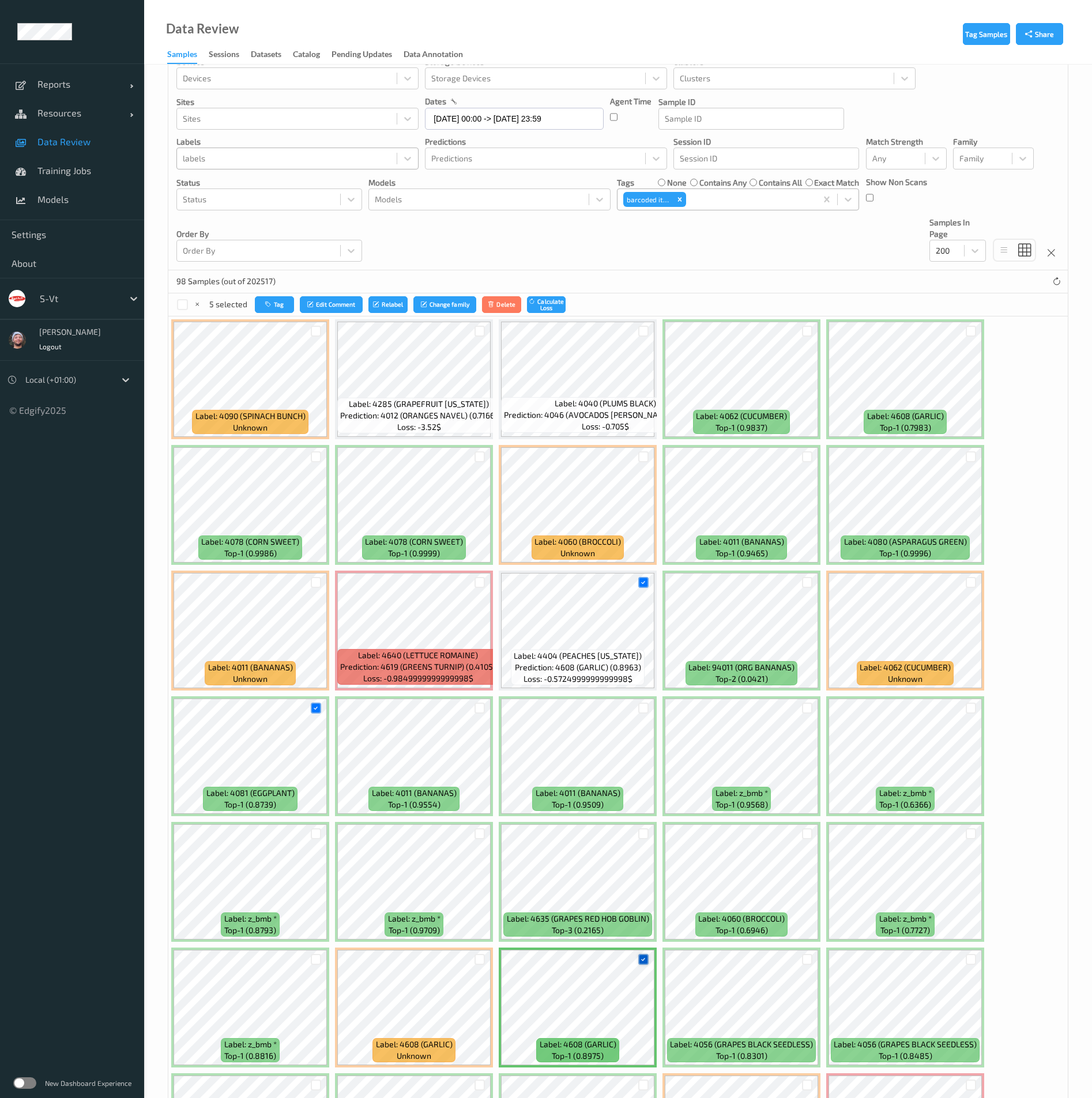
scroll to position [0, 0]
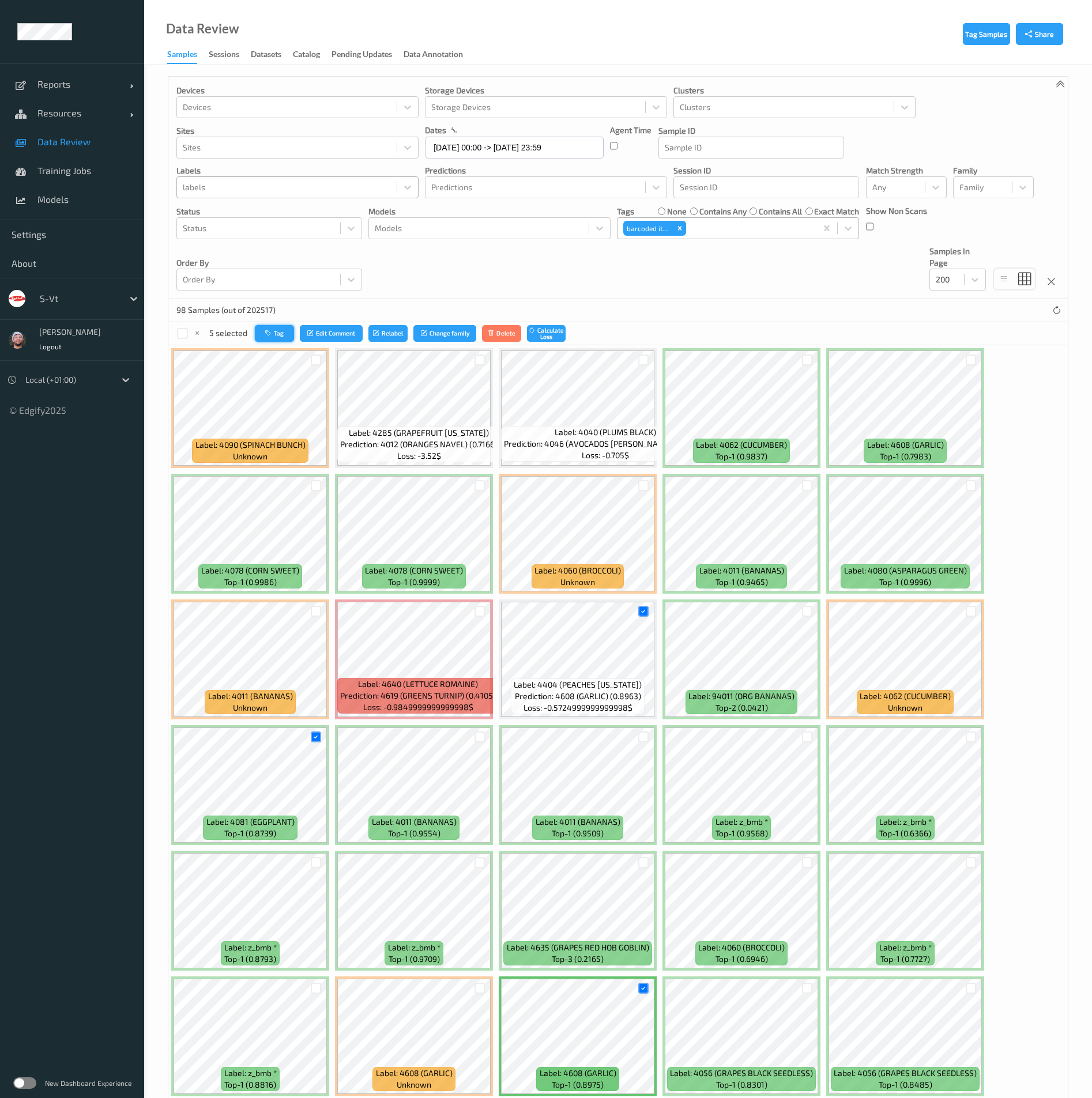
click at [279, 335] on button "Tag" at bounding box center [275, 334] width 39 height 17
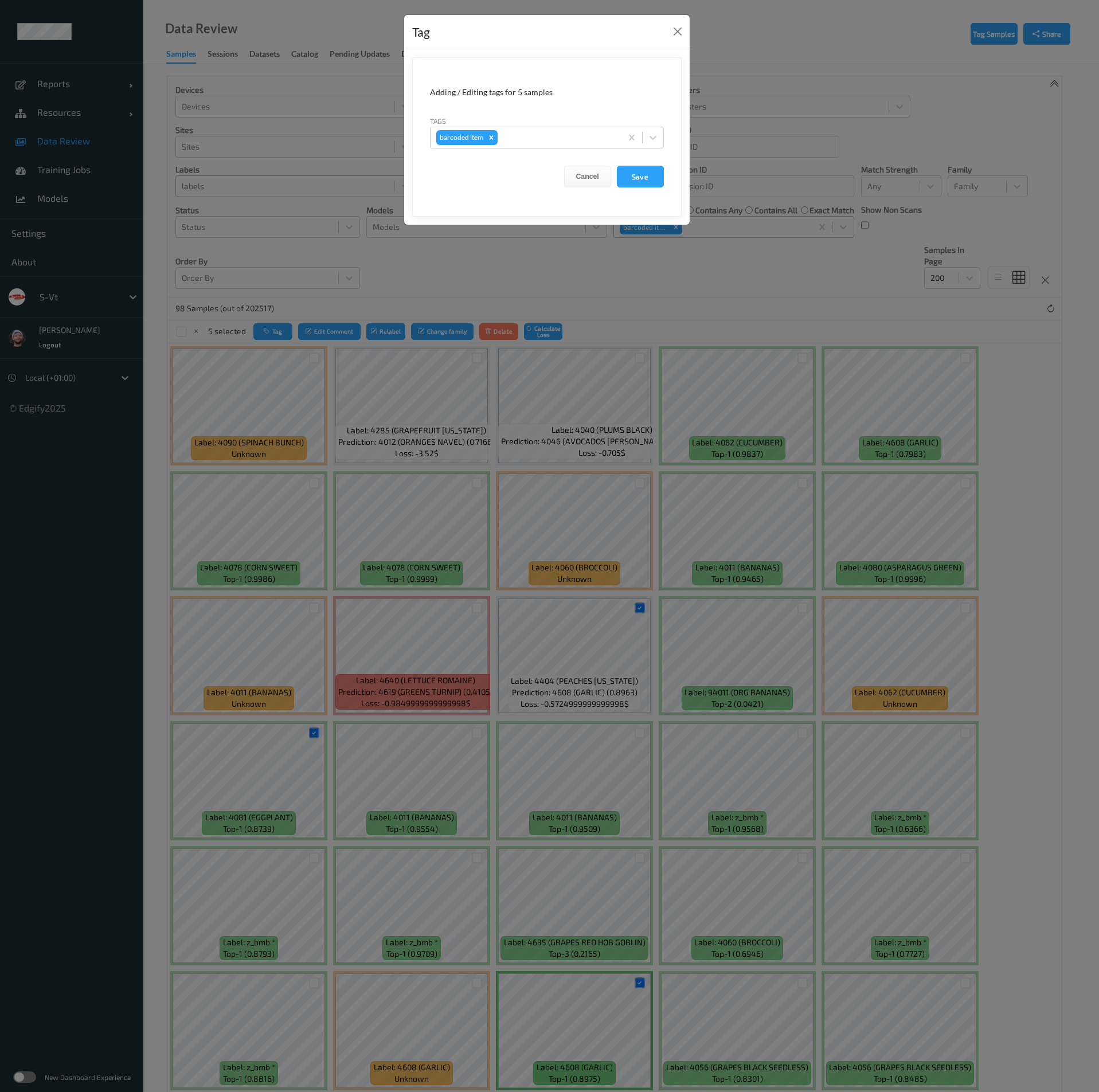
click at [424, 323] on div "Tag Adding / Editing tags for 5 samples Tags barcoded item Cancel Save" at bounding box center [550, 546] width 1099 height 1092
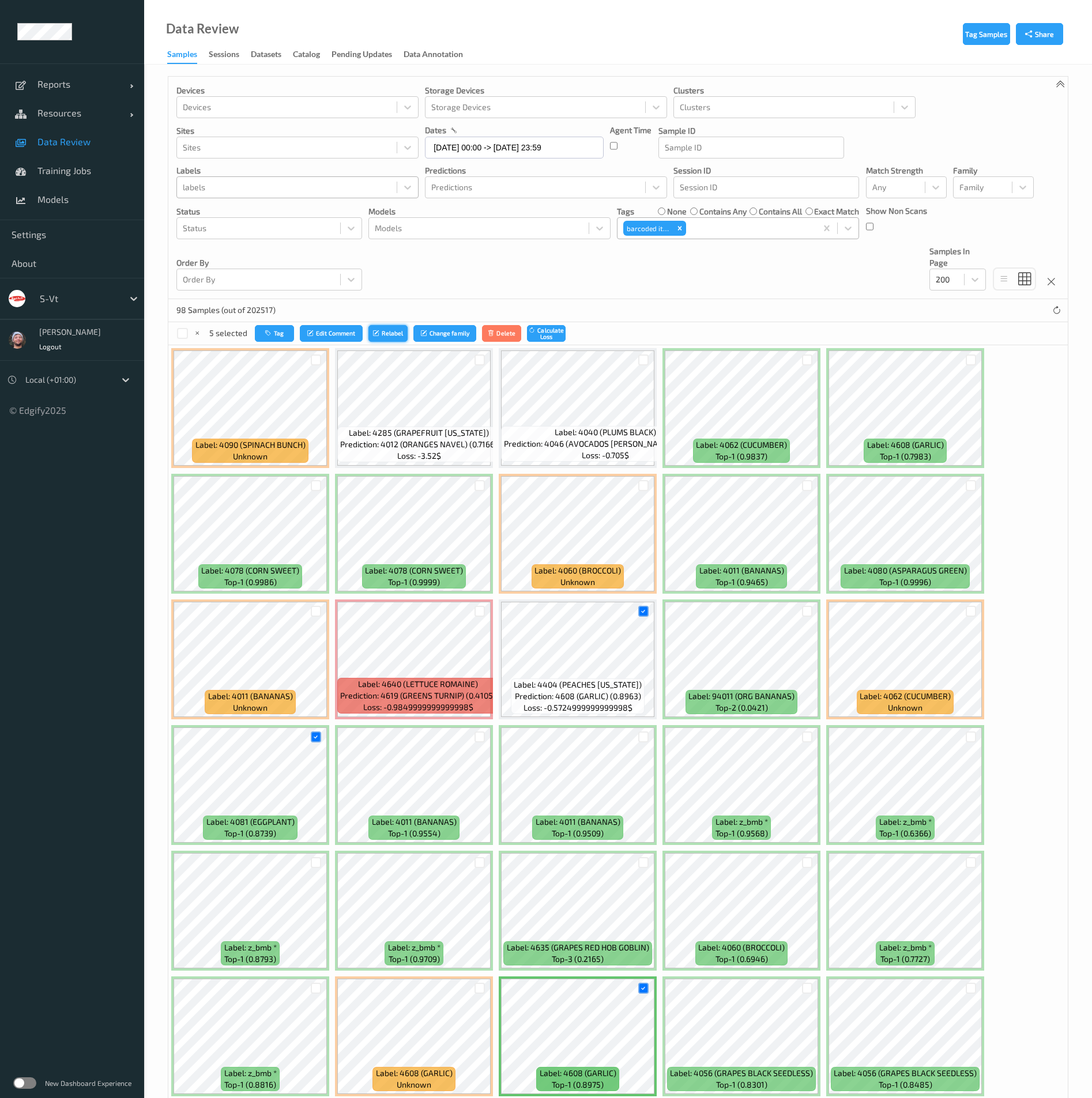
click at [388, 328] on button "Relabel" at bounding box center [388, 334] width 39 height 17
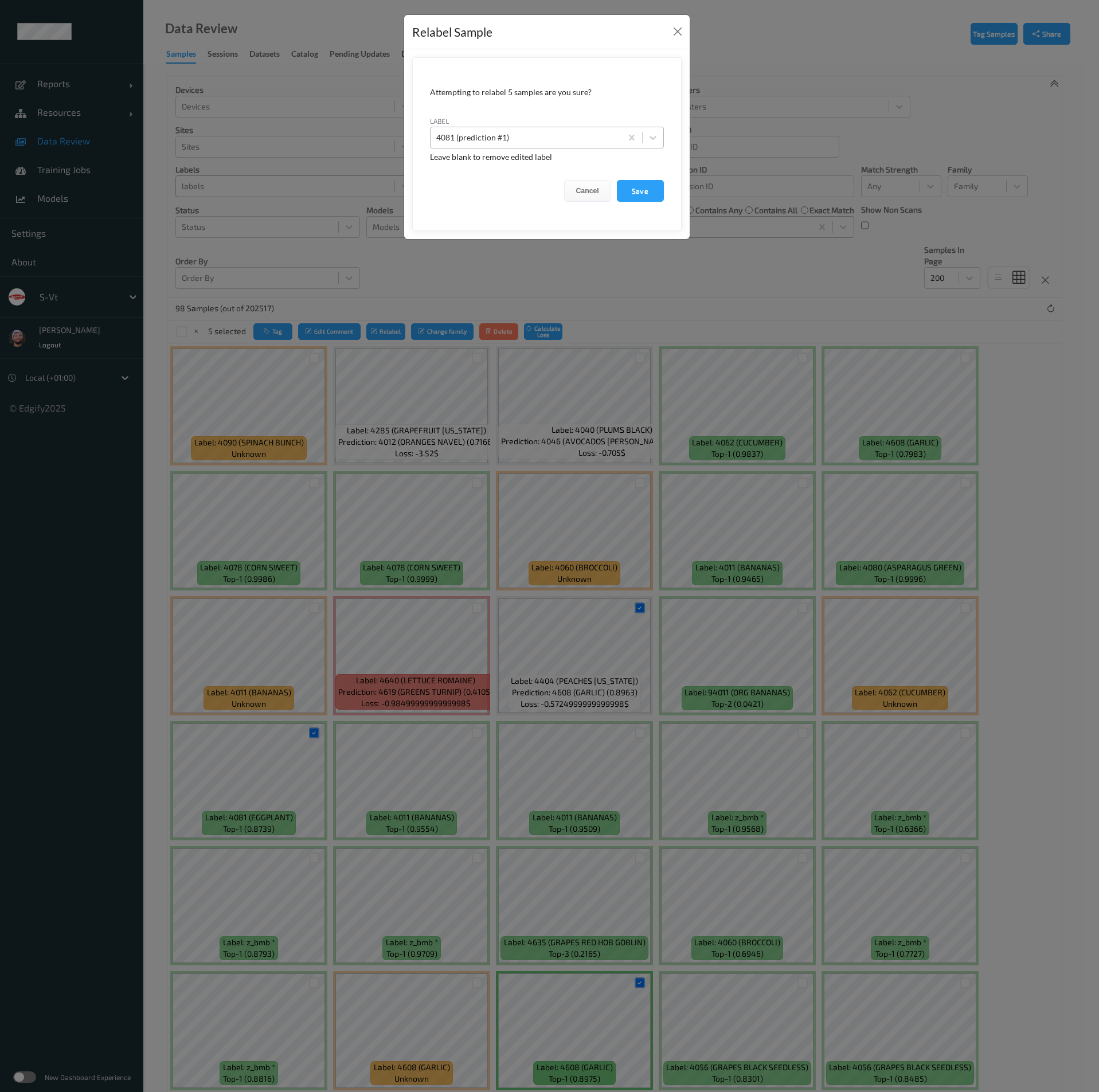
click at [482, 134] on div at bounding box center [526, 137] width 180 height 14
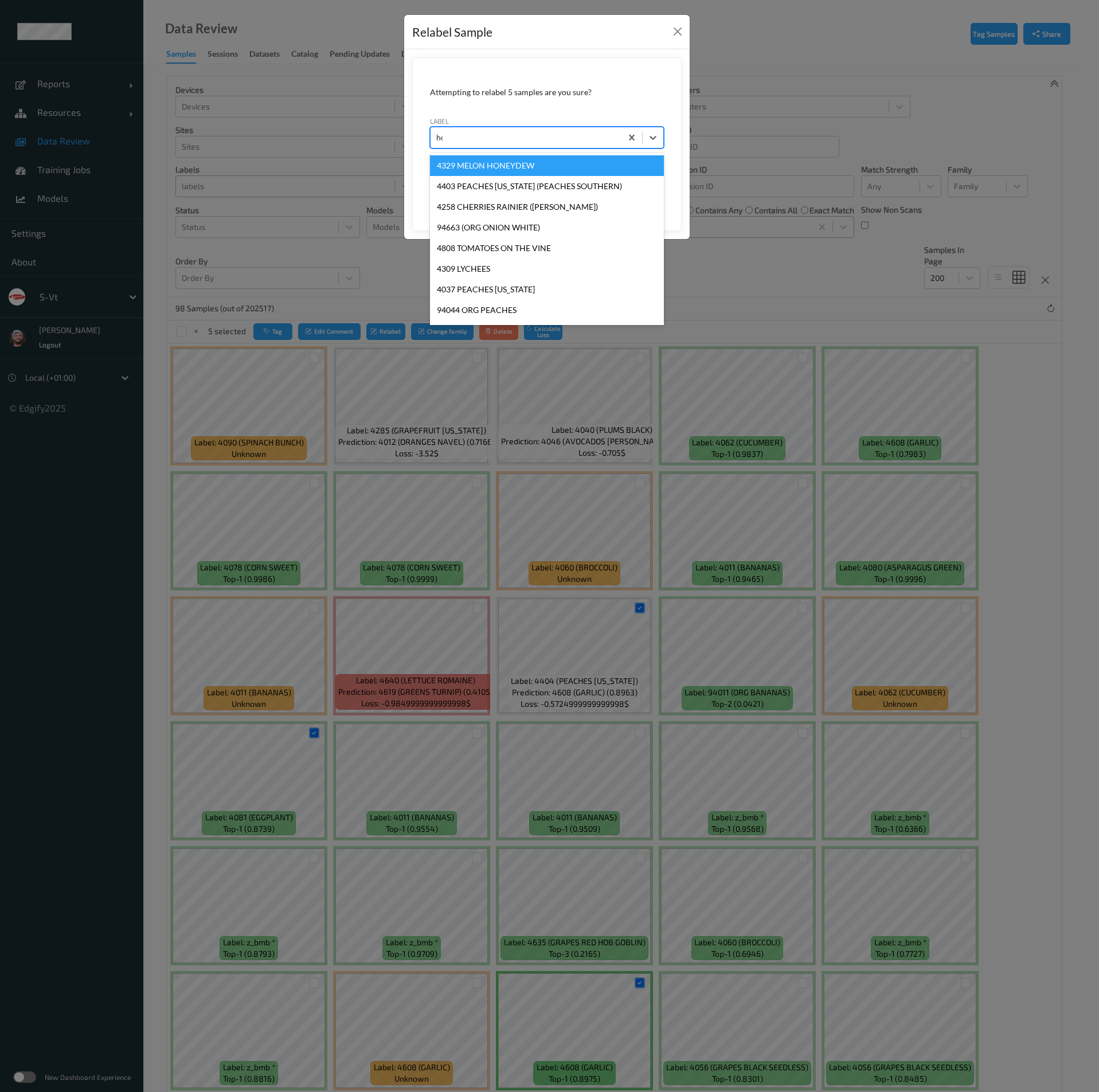
type input "hos"
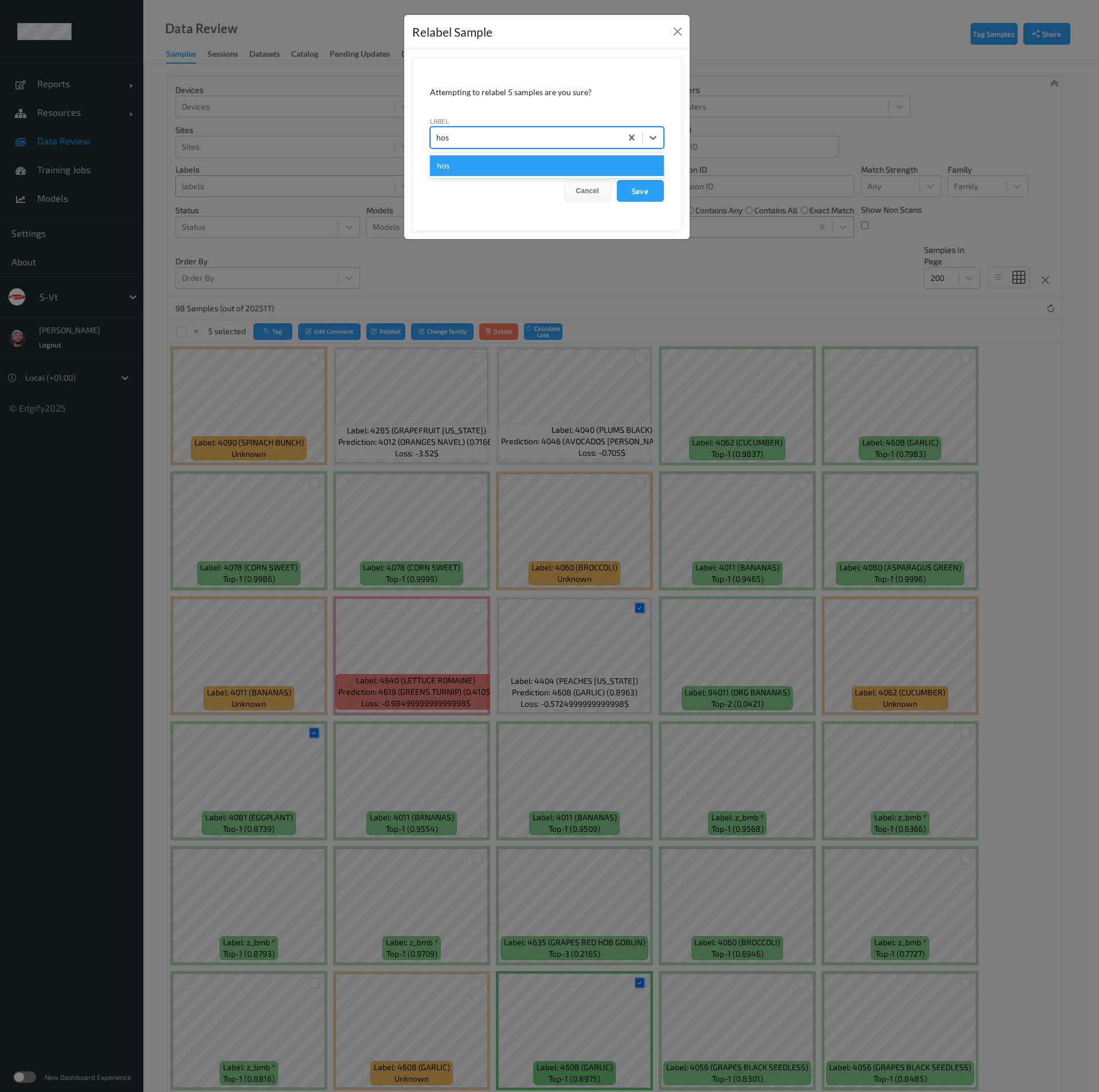
click at [458, 162] on div "hos" at bounding box center [547, 165] width 234 height 20
click at [631, 184] on button "Save" at bounding box center [640, 191] width 47 height 22
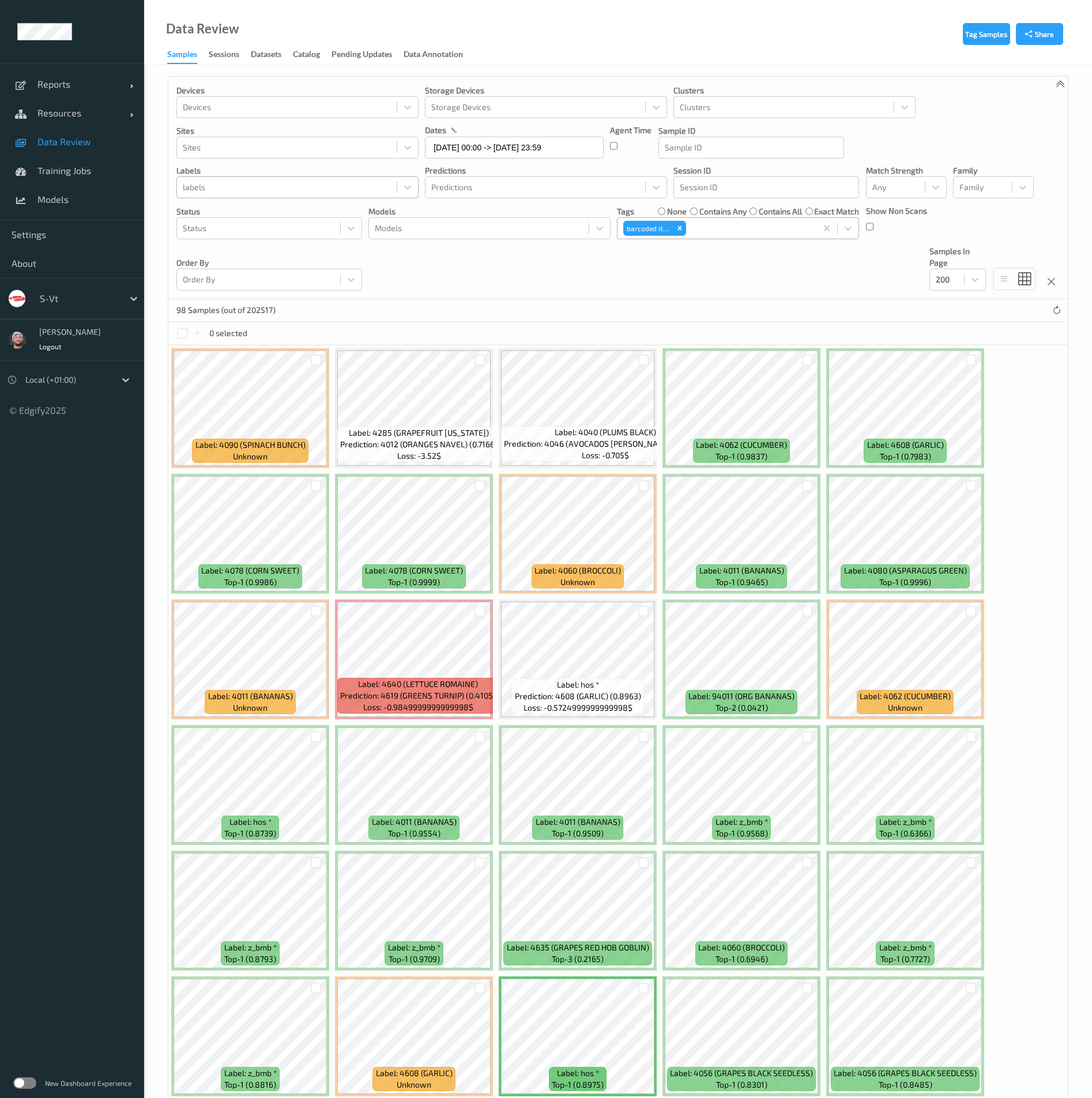
click at [238, 188] on div at bounding box center [287, 187] width 208 height 14
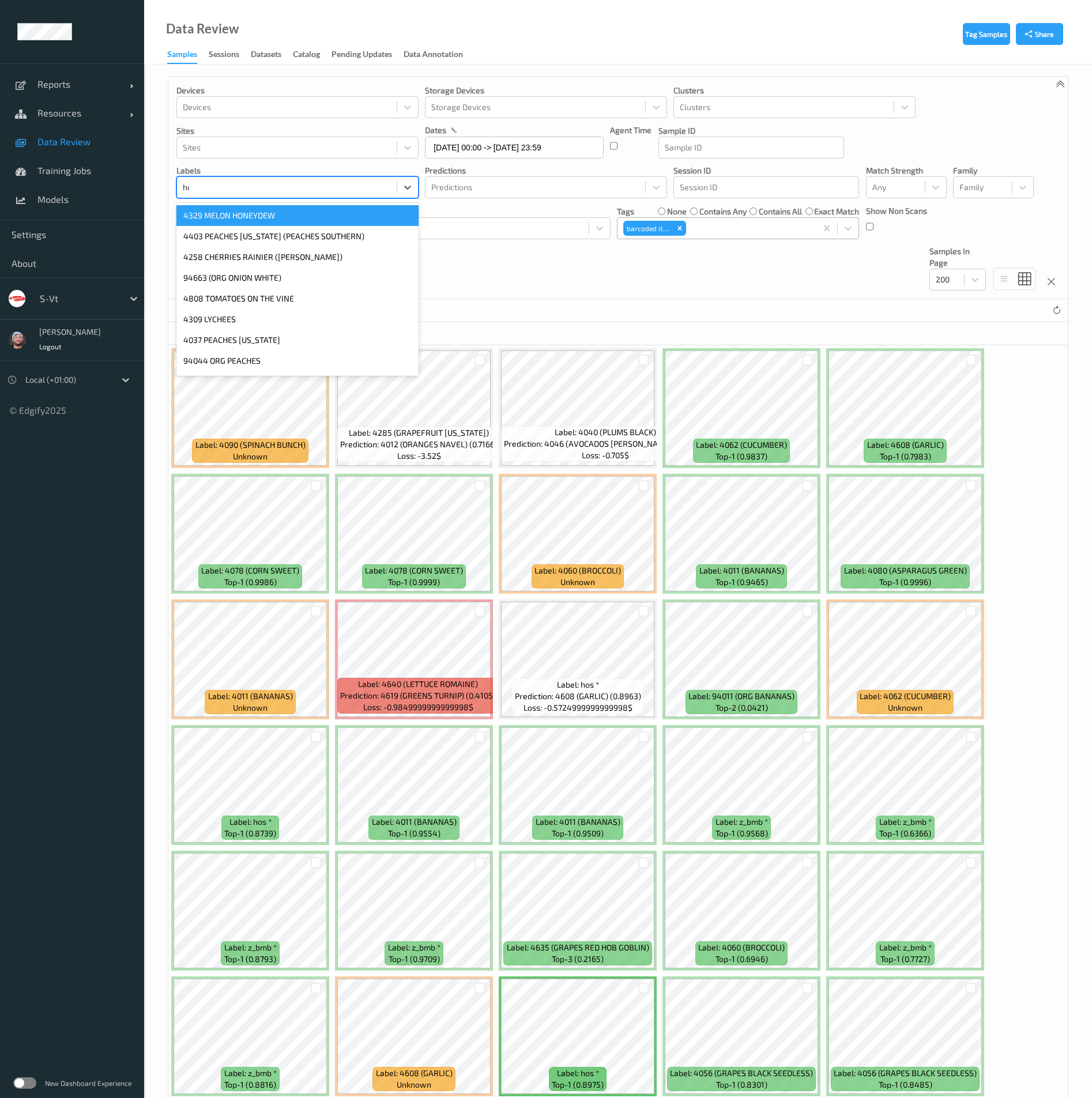
type input "hos"
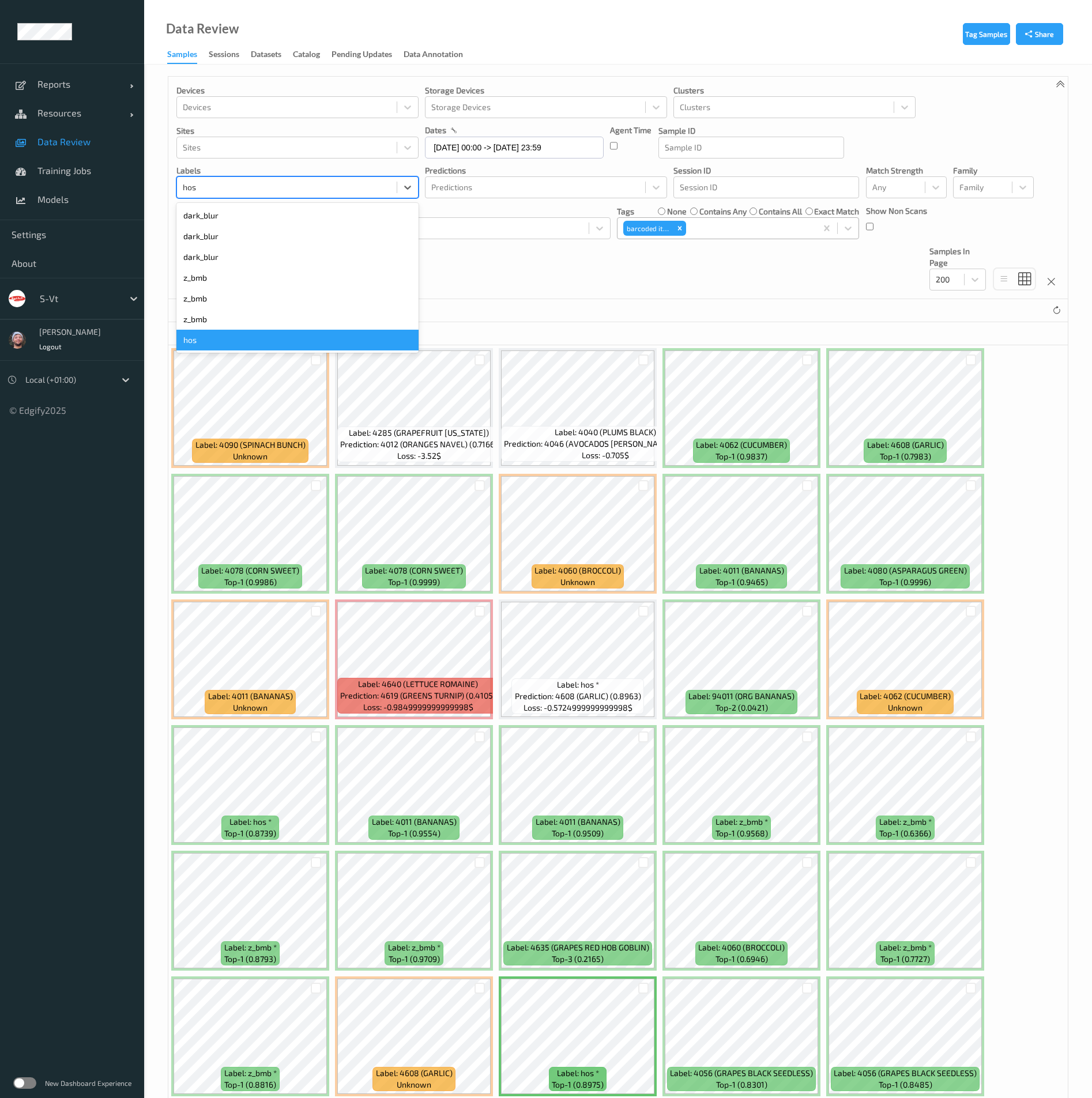
click at [230, 337] on div "hos" at bounding box center [297, 340] width 242 height 20
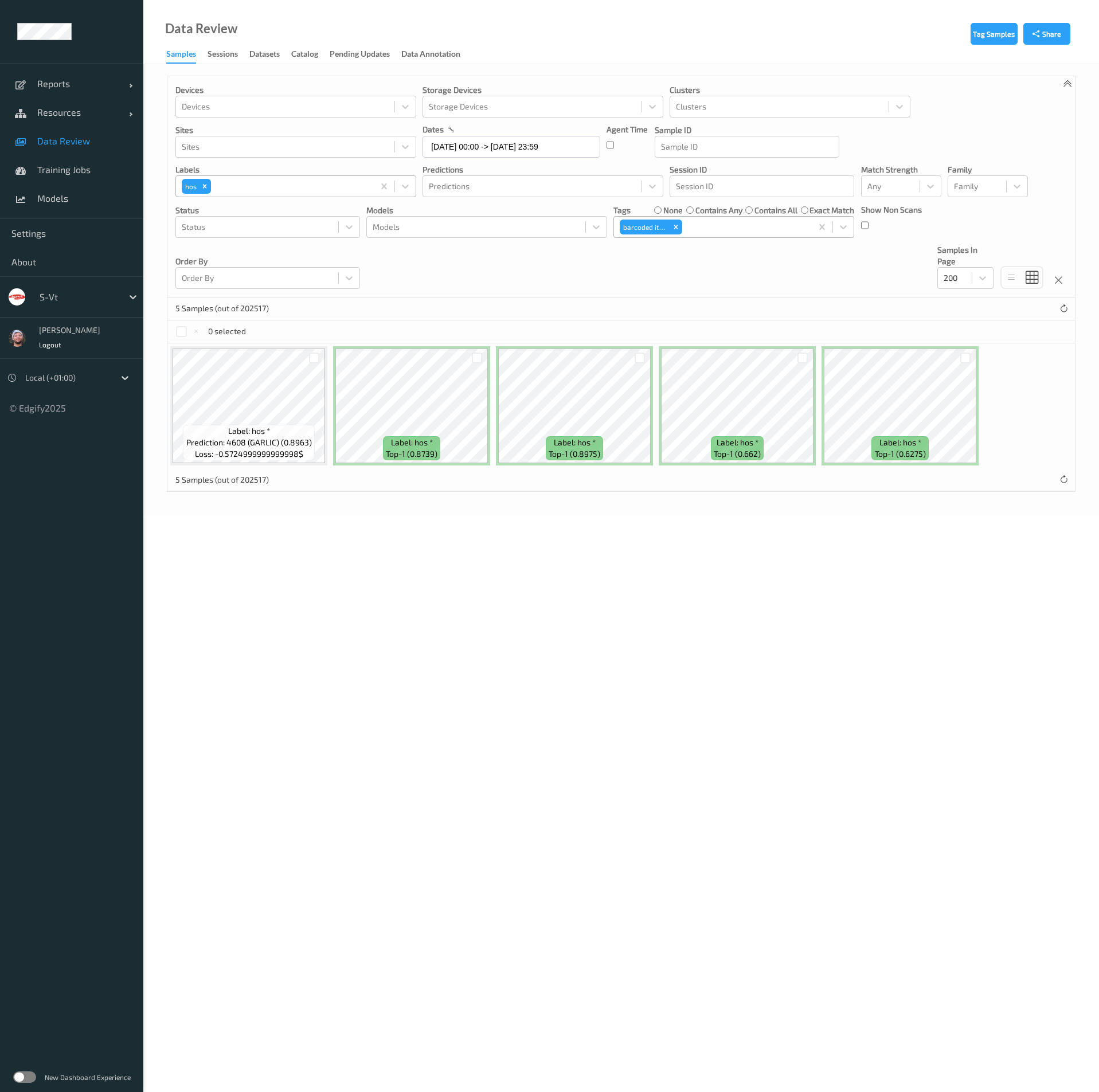
click at [423, 300] on div "5 Samples (out of 202517)" at bounding box center [621, 309] width 907 height 23
click at [179, 334] on div at bounding box center [182, 332] width 11 height 11
click at [384, 326] on button "Relabel" at bounding box center [385, 332] width 39 height 17
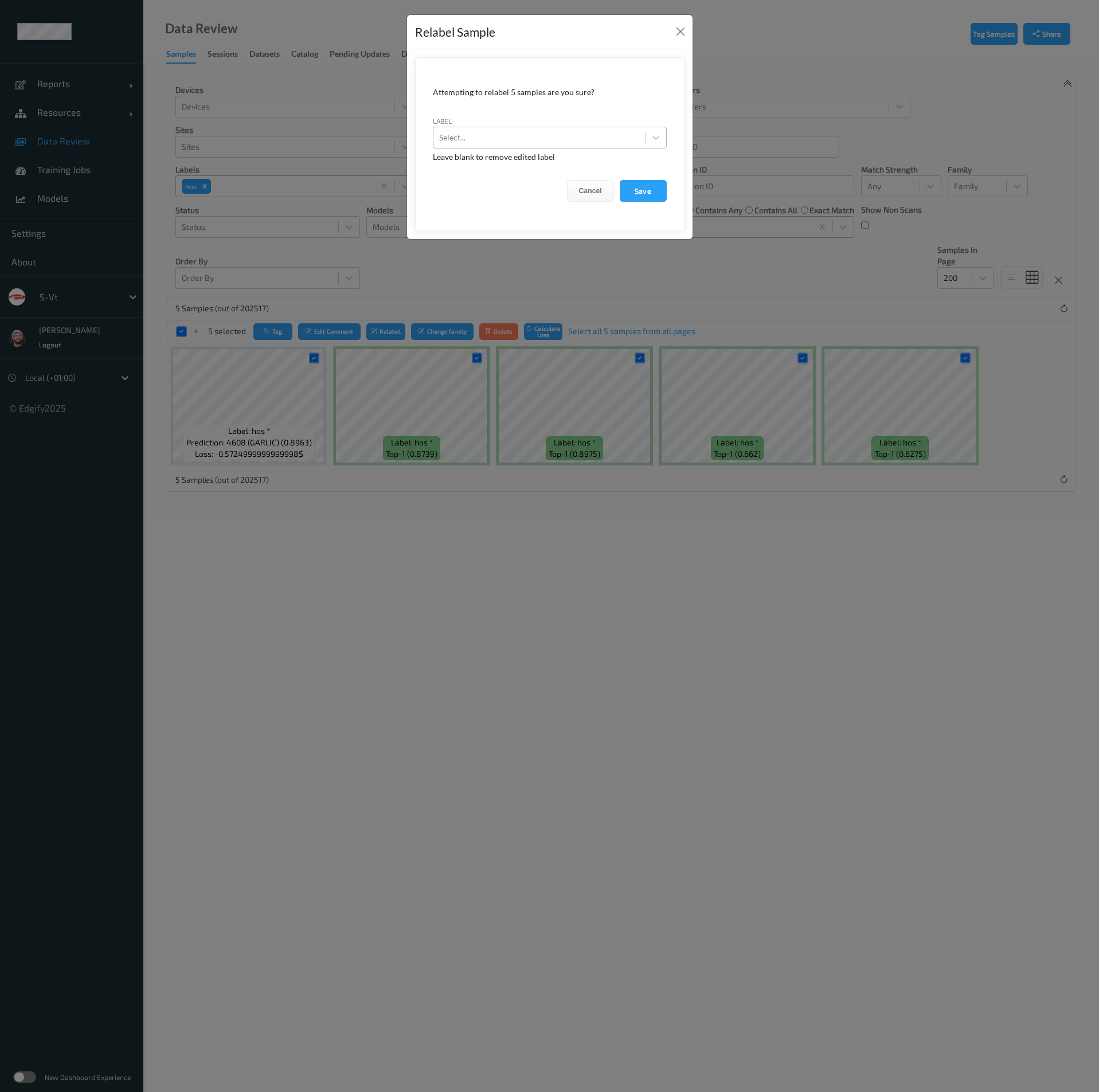
click at [508, 140] on div at bounding box center [538, 137] width 200 height 14
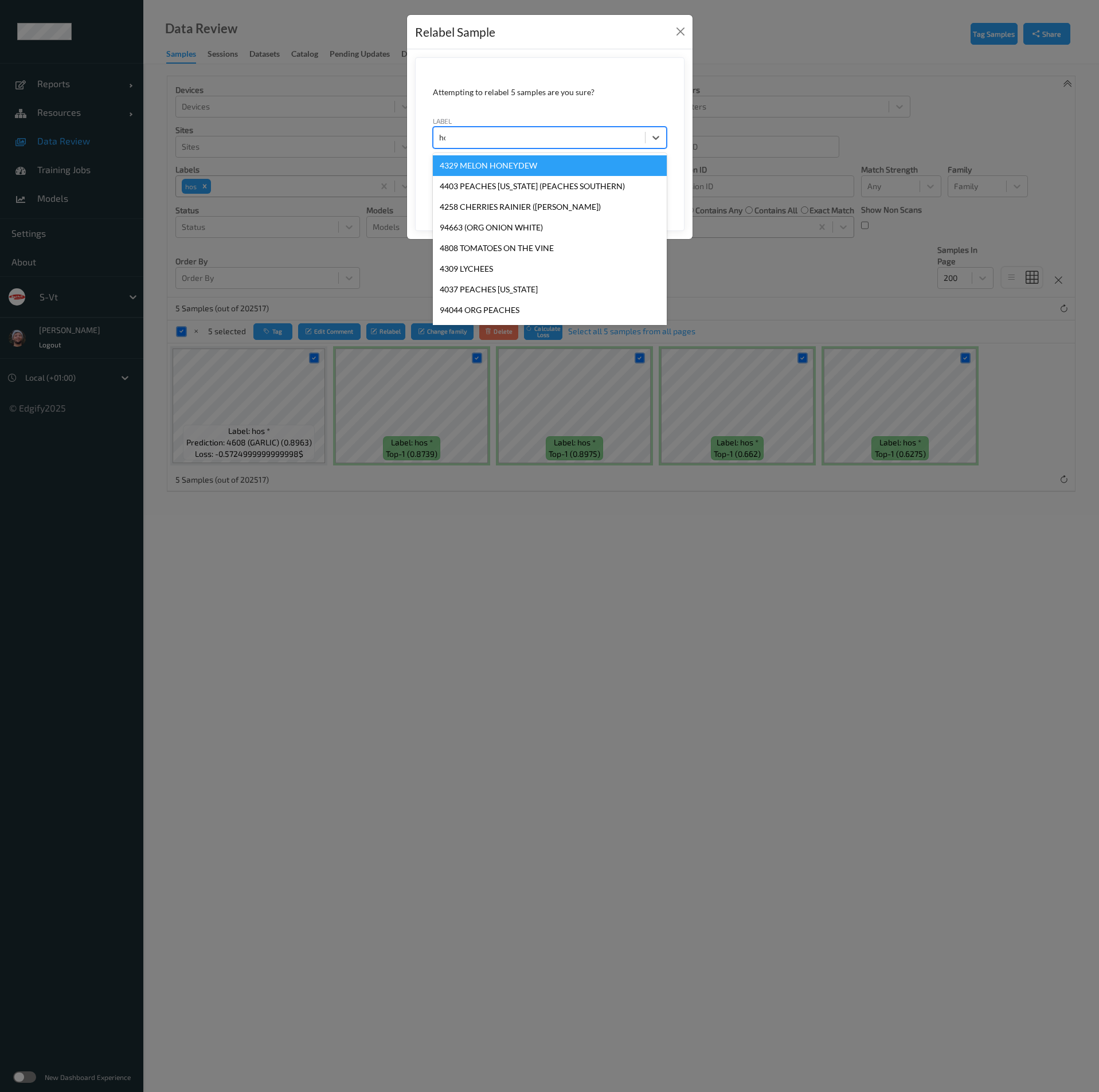
type input "hos"
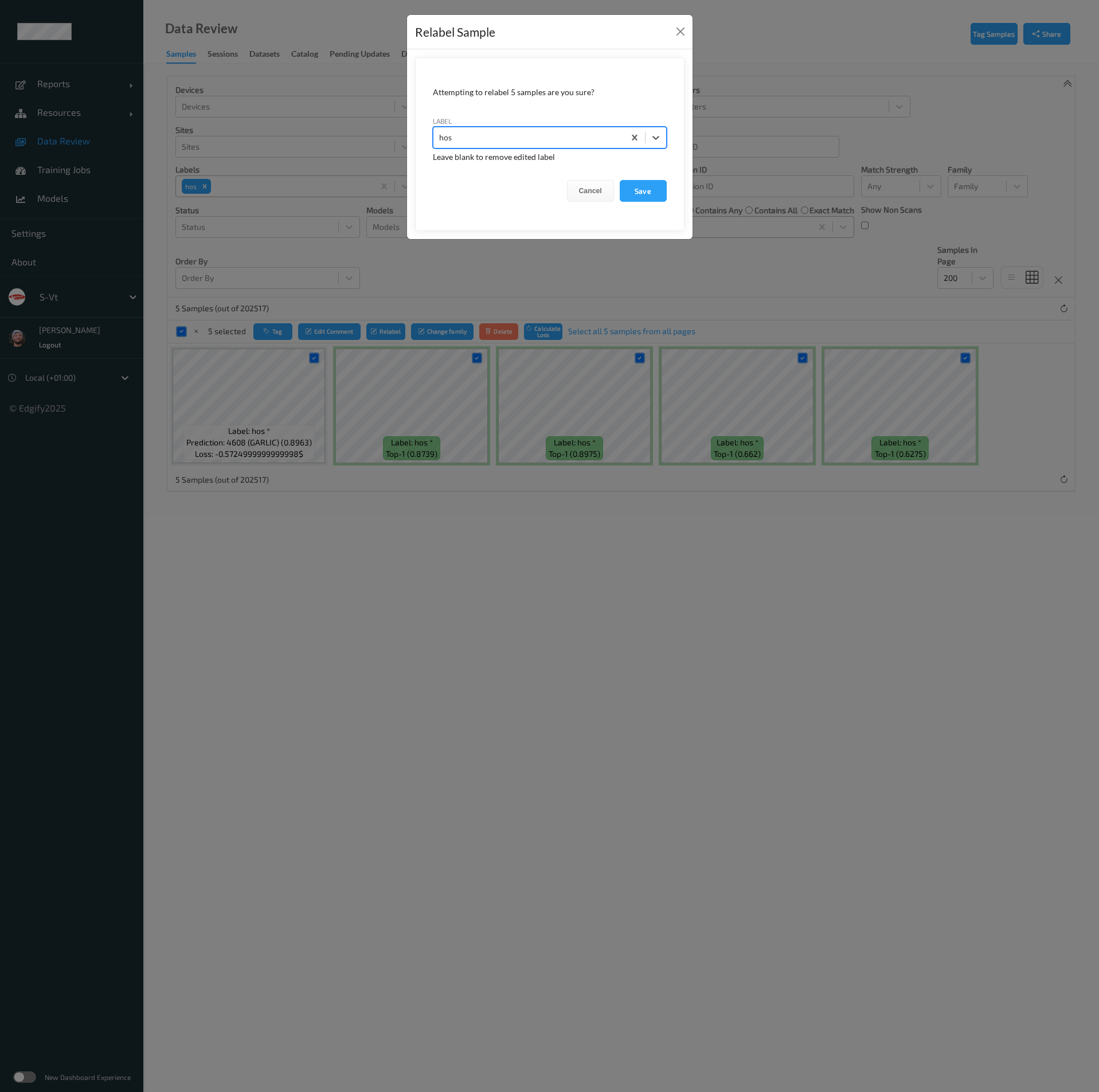
click at [620, 180] on button "Save" at bounding box center [643, 191] width 47 height 22
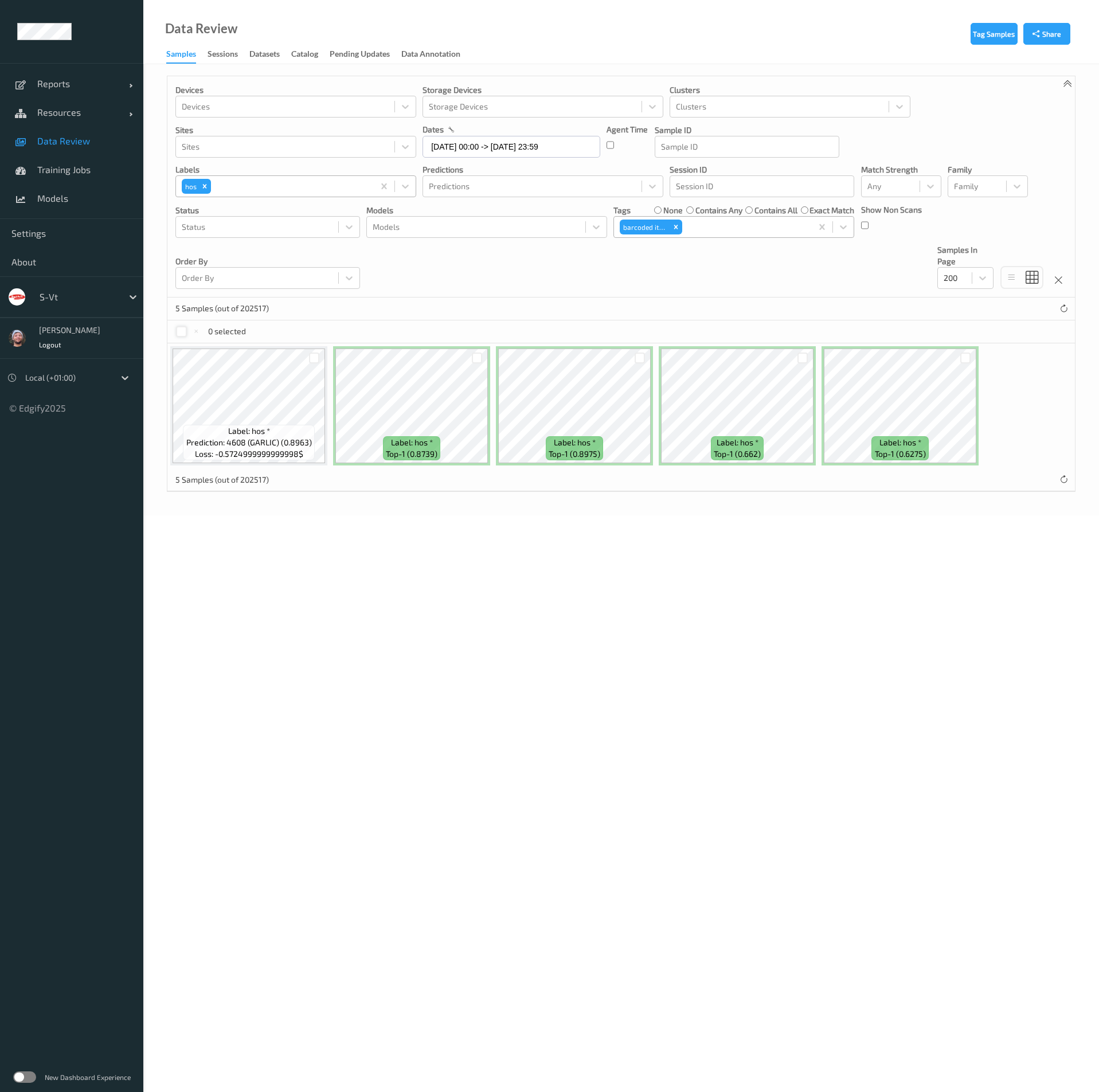
click at [178, 328] on div at bounding box center [182, 332] width 11 height 11
click at [273, 326] on button "Tag" at bounding box center [273, 332] width 39 height 17
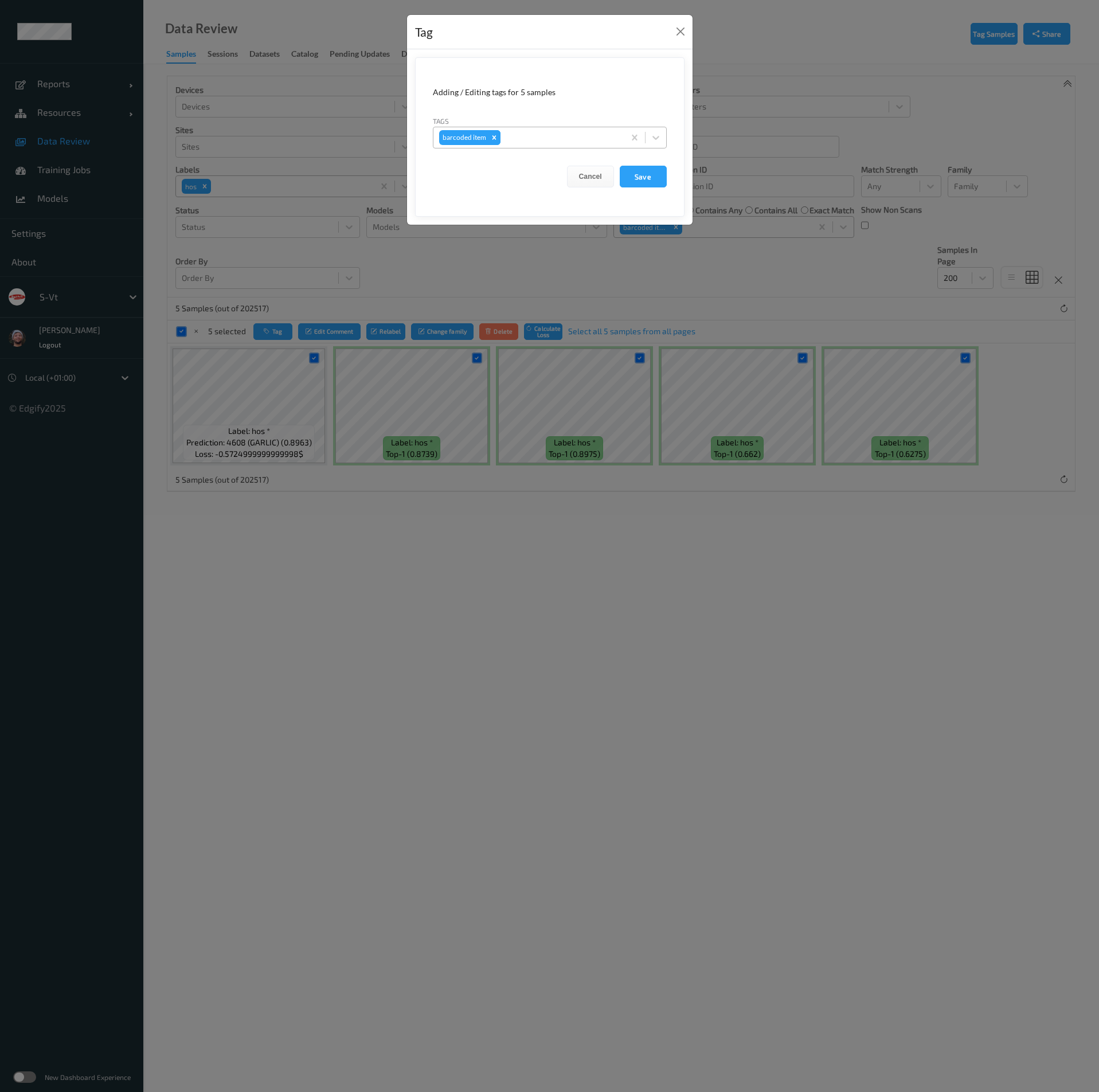
click at [502, 138] on input "text" at bounding box center [503, 137] width 2 height 11
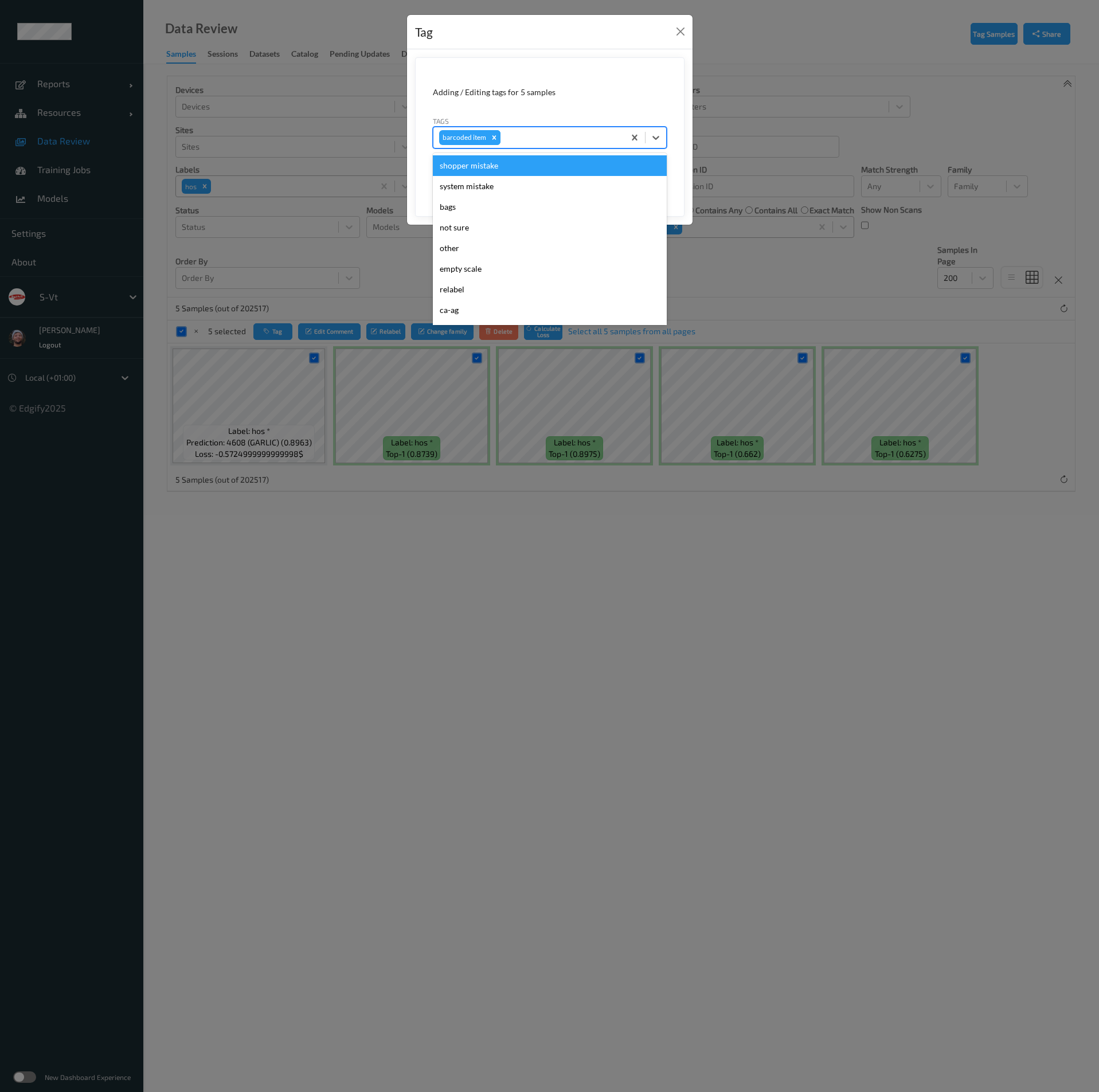
click at [497, 140] on icon "Remove barcoded item" at bounding box center [493, 137] width 8 height 8
type input "h"
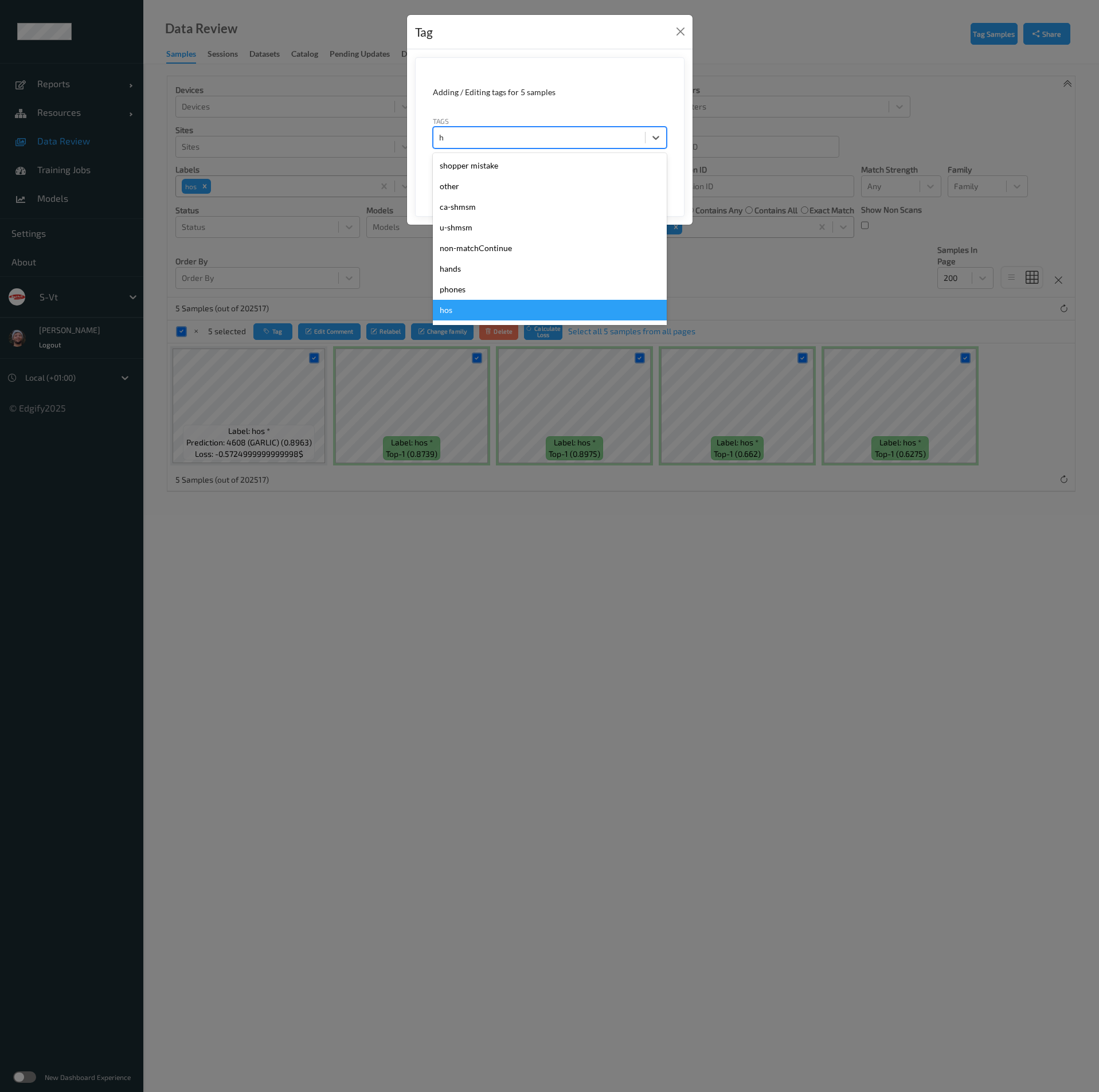
click at [481, 311] on div "hos" at bounding box center [550, 310] width 234 height 20
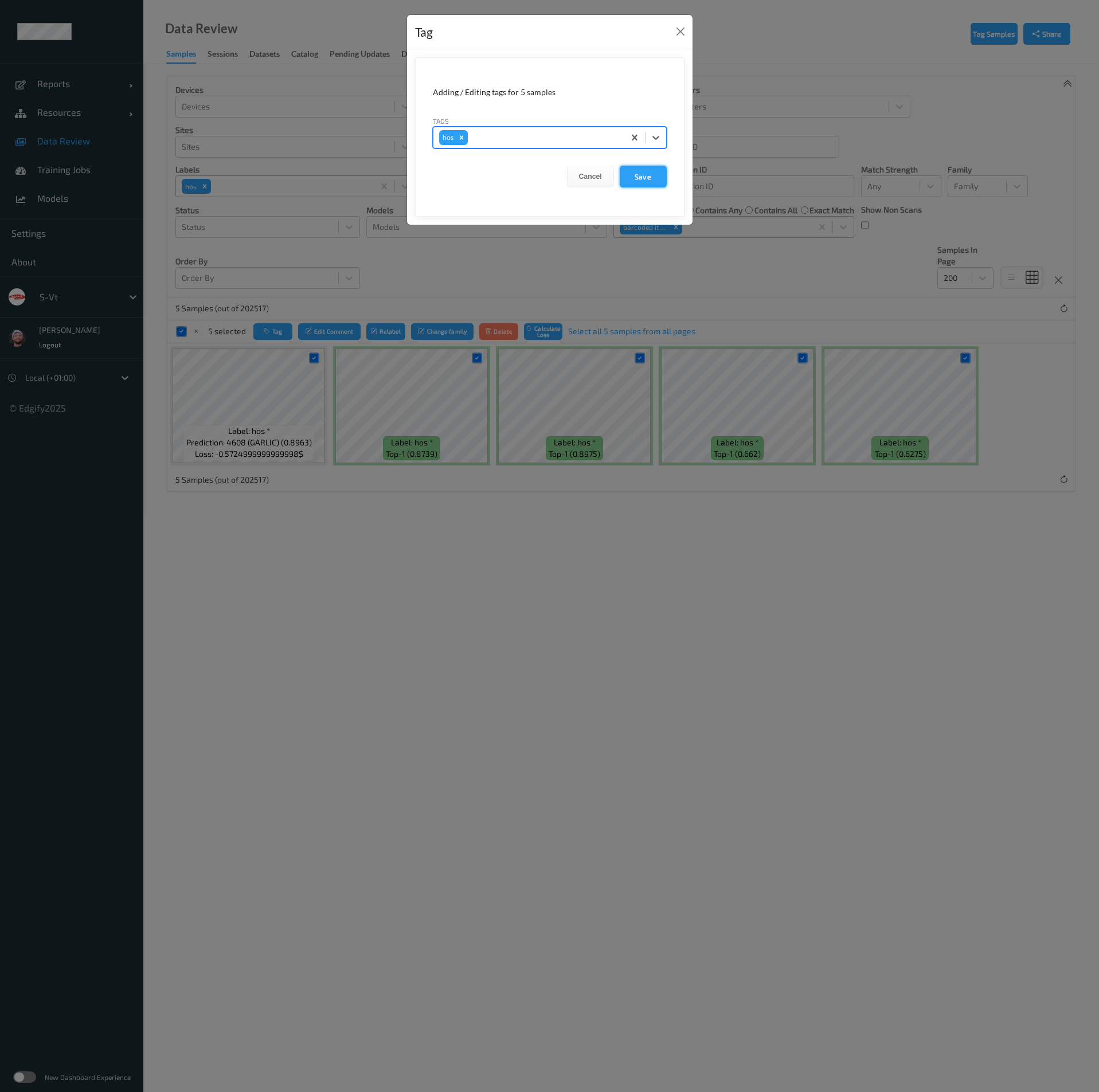
click at [646, 172] on button "Save" at bounding box center [643, 177] width 47 height 22
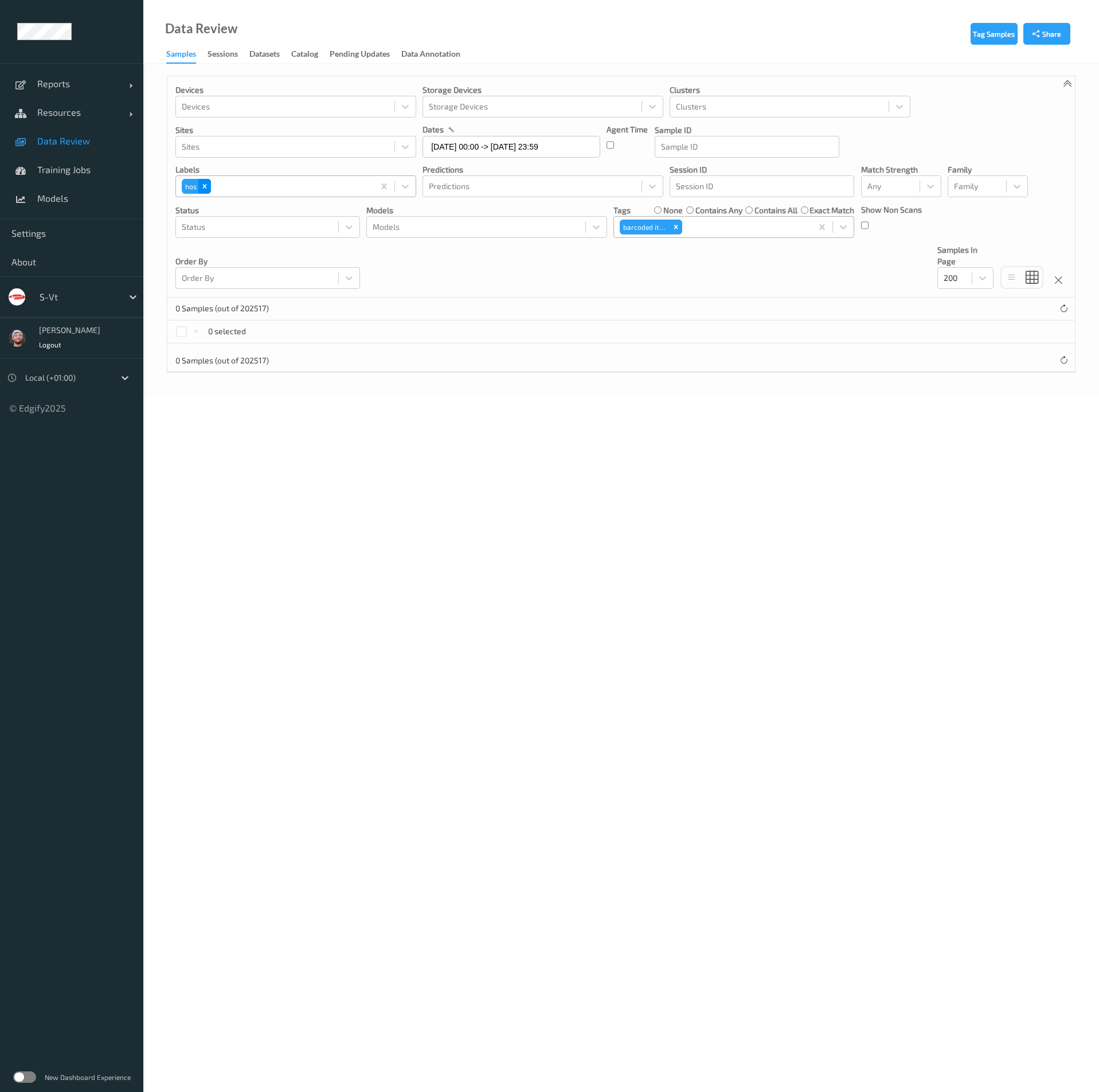
click at [210, 183] on div "Remove hos" at bounding box center [205, 186] width 13 height 15
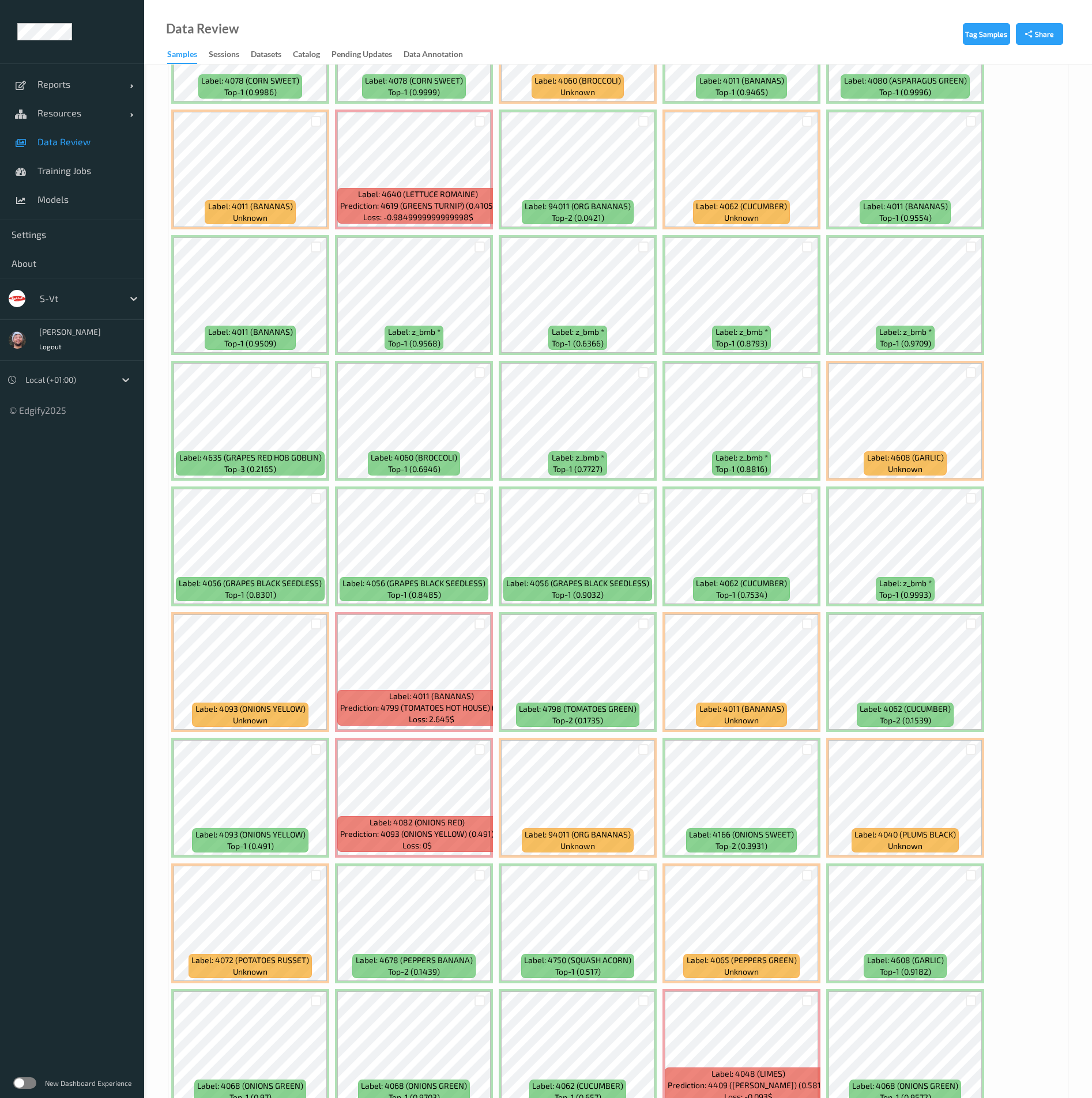
scroll to position [606, 0]
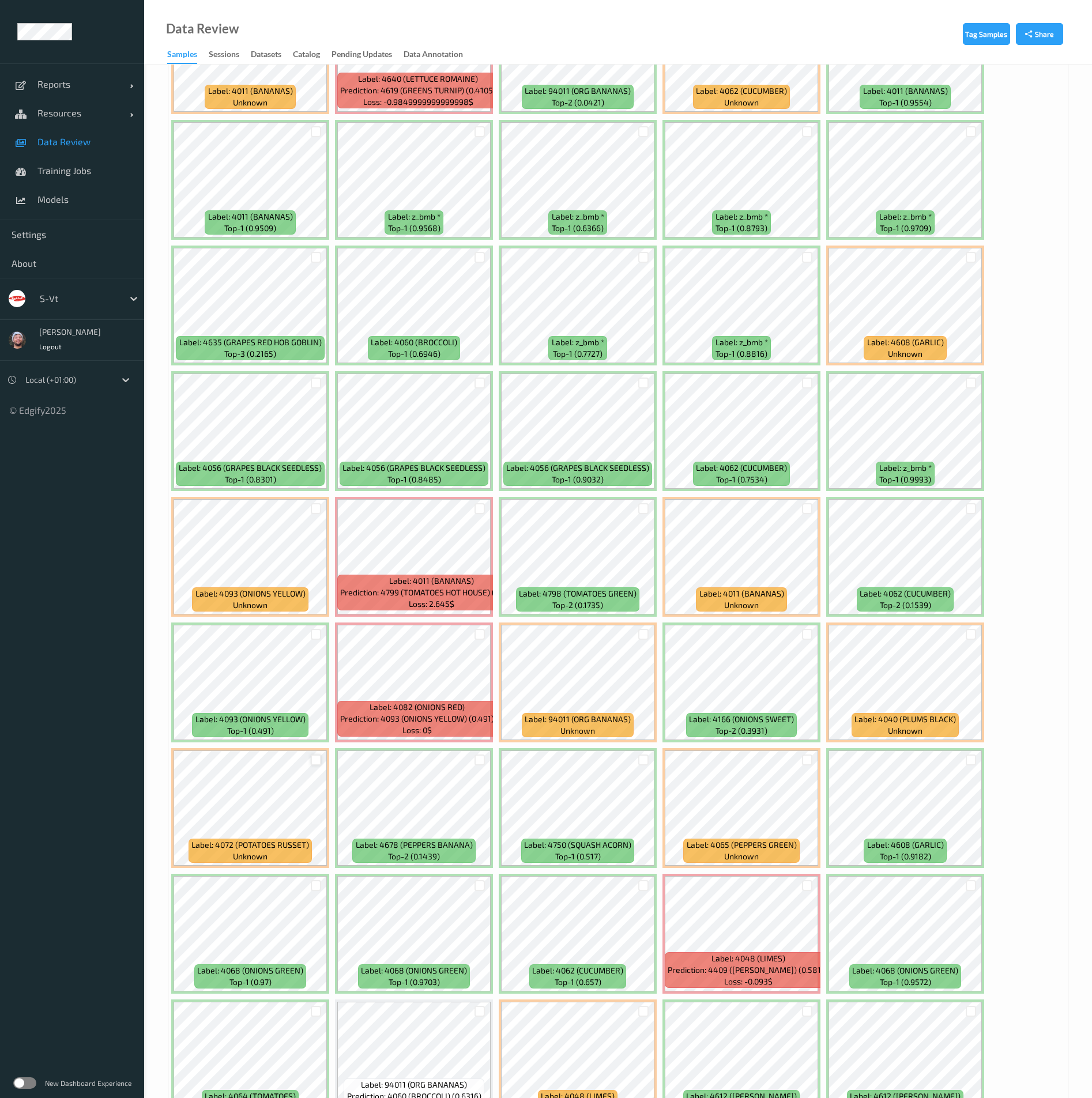
click at [319, 761] on div at bounding box center [316, 760] width 11 height 11
click at [473, 764] on div at bounding box center [480, 760] width 22 height 19
click at [478, 764] on div at bounding box center [481, 760] width 11 height 11
click at [807, 886] on div at bounding box center [808, 886] width 11 height 11
click at [805, 508] on div at bounding box center [808, 509] width 11 height 11
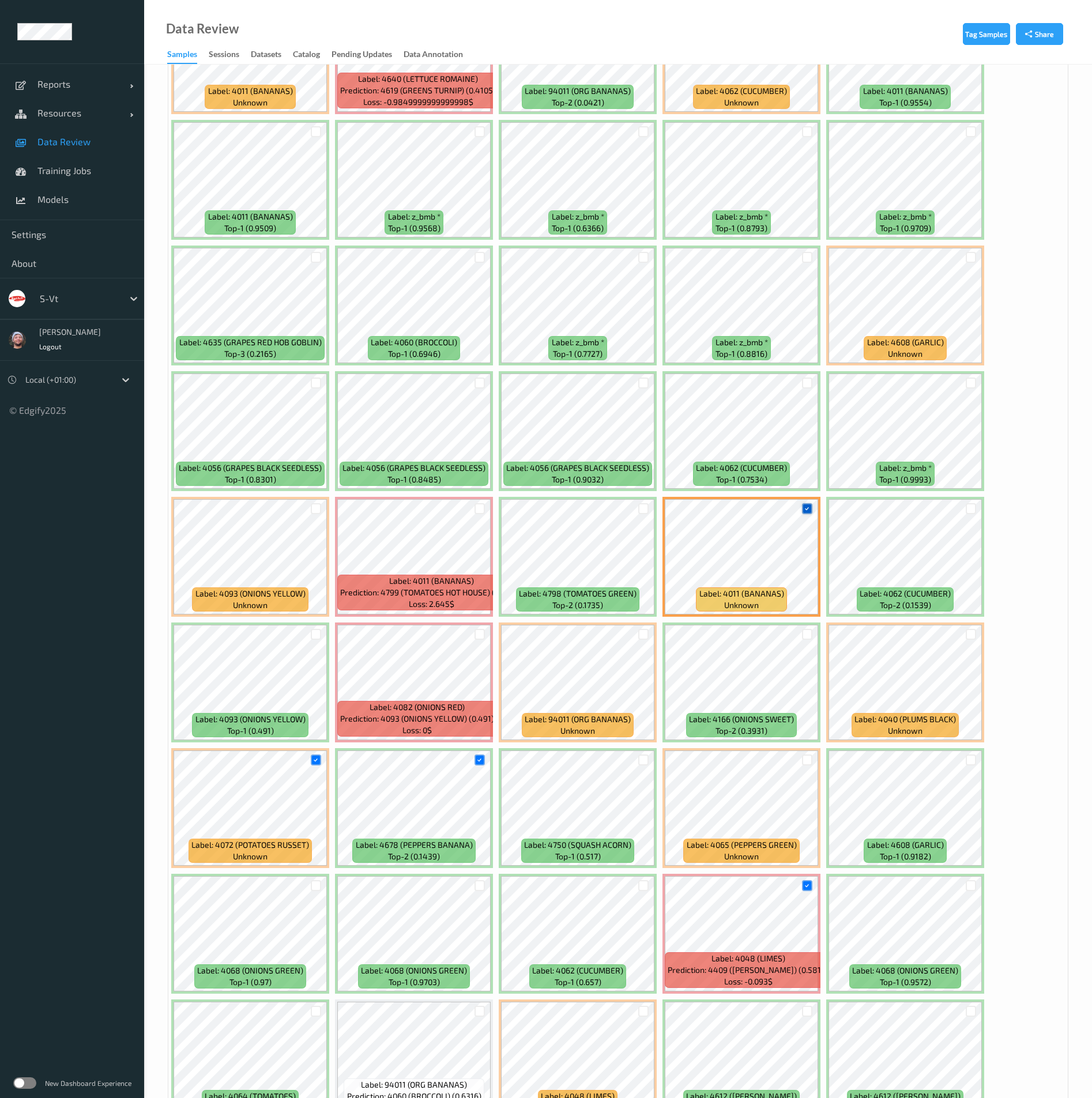
click at [807, 506] on icon at bounding box center [807, 509] width 7 height 7
click at [807, 506] on div at bounding box center [808, 509] width 11 height 11
click at [473, 509] on div at bounding box center [480, 508] width 22 height 19
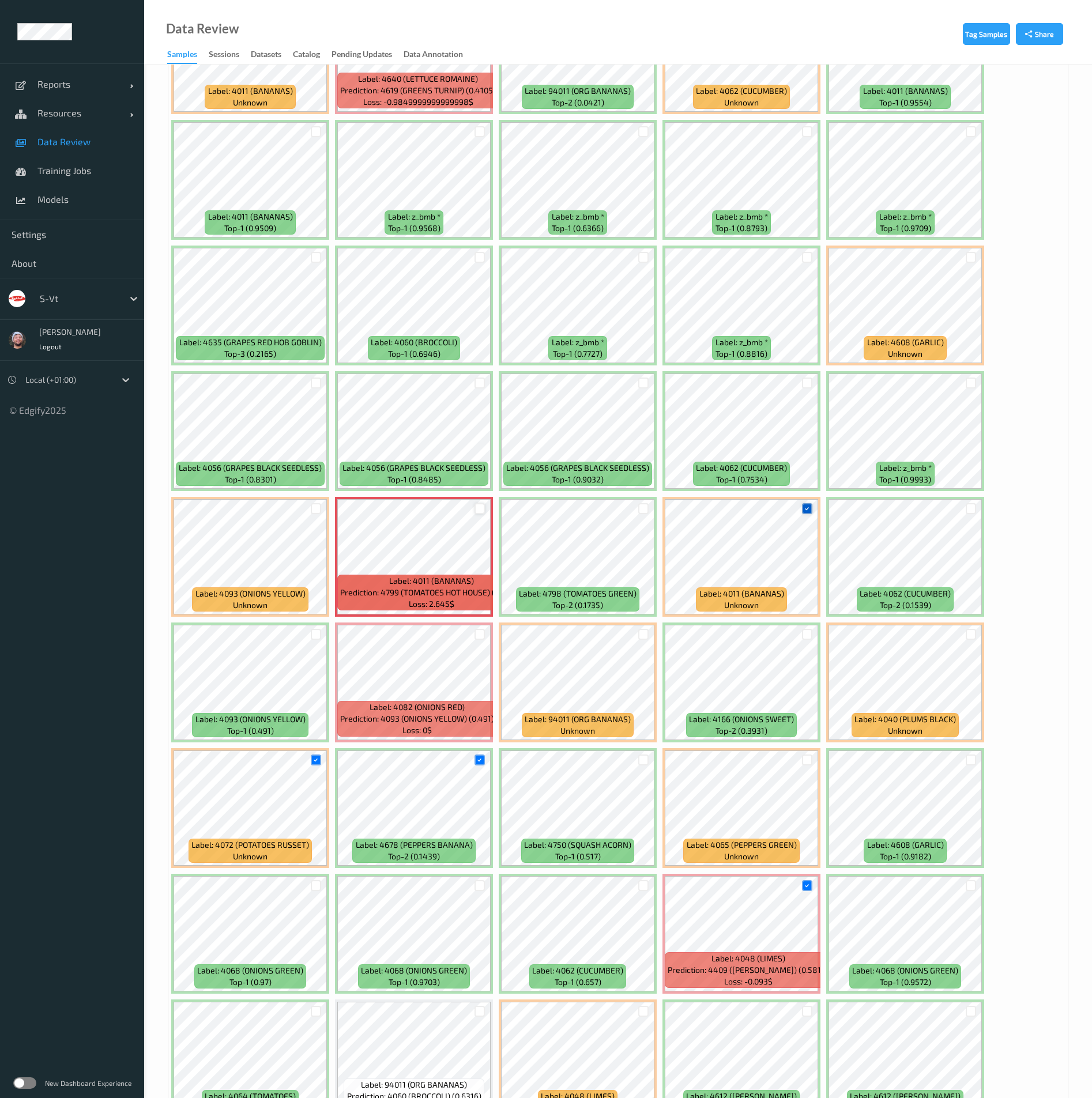
click at [480, 505] on div at bounding box center [481, 509] width 11 height 11
click at [310, 510] on div at bounding box center [316, 508] width 22 height 19
click at [319, 510] on div at bounding box center [316, 509] width 11 height 11
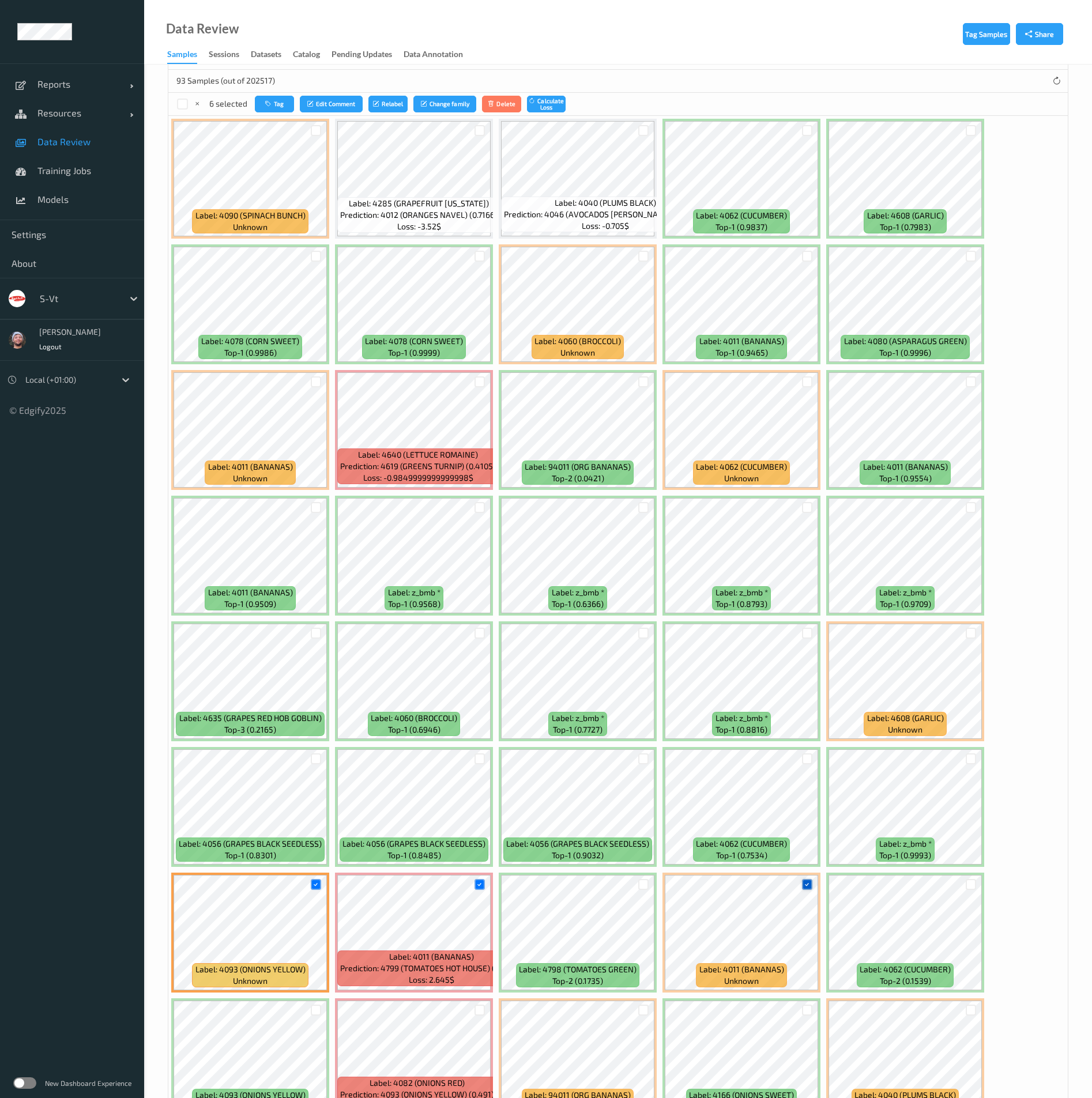
scroll to position [172, 0]
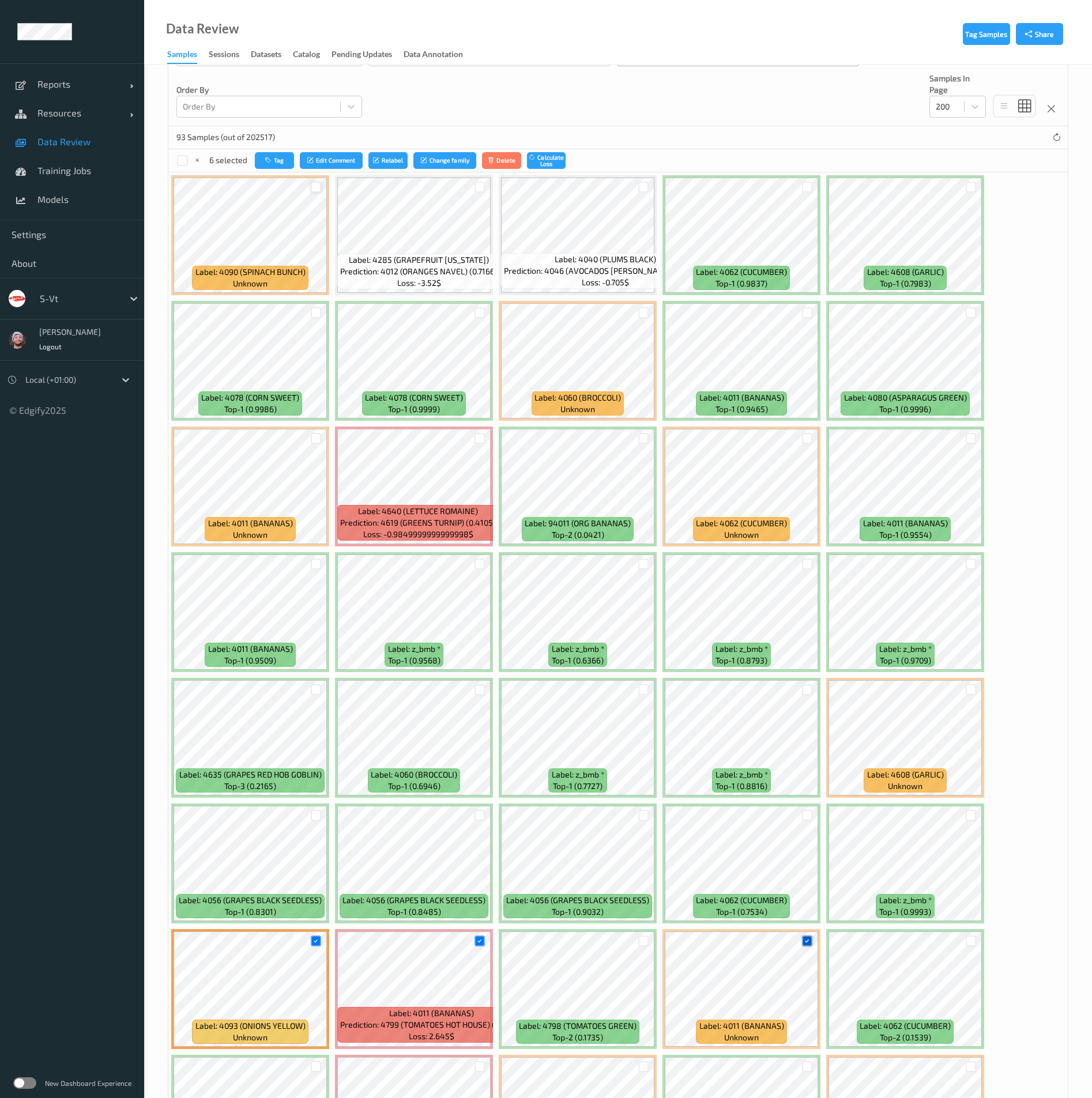
click at [313, 185] on div at bounding box center [316, 187] width 11 height 11
click at [639, 184] on div at bounding box center [644, 187] width 11 height 11
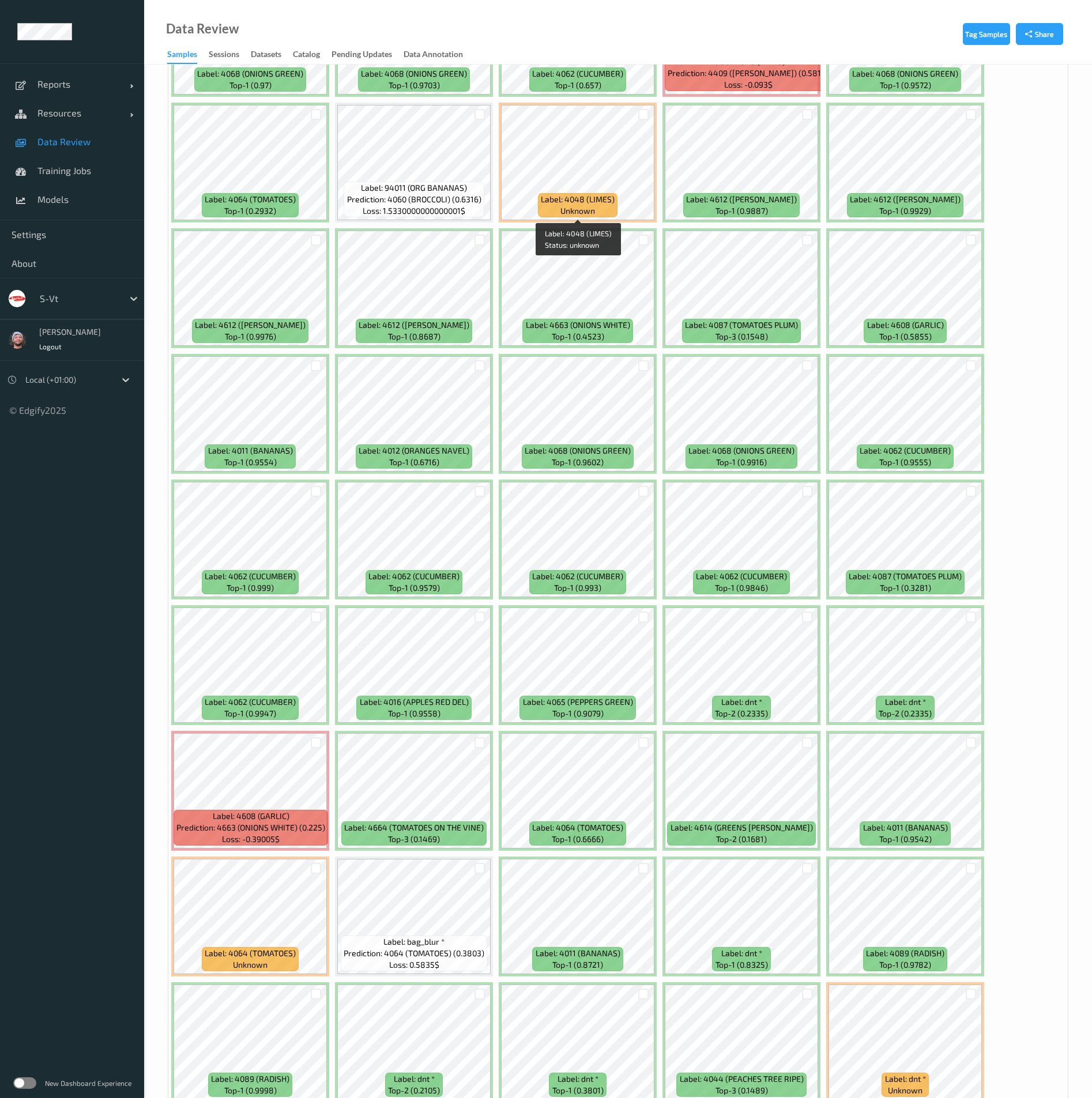
scroll to position [1682, 0]
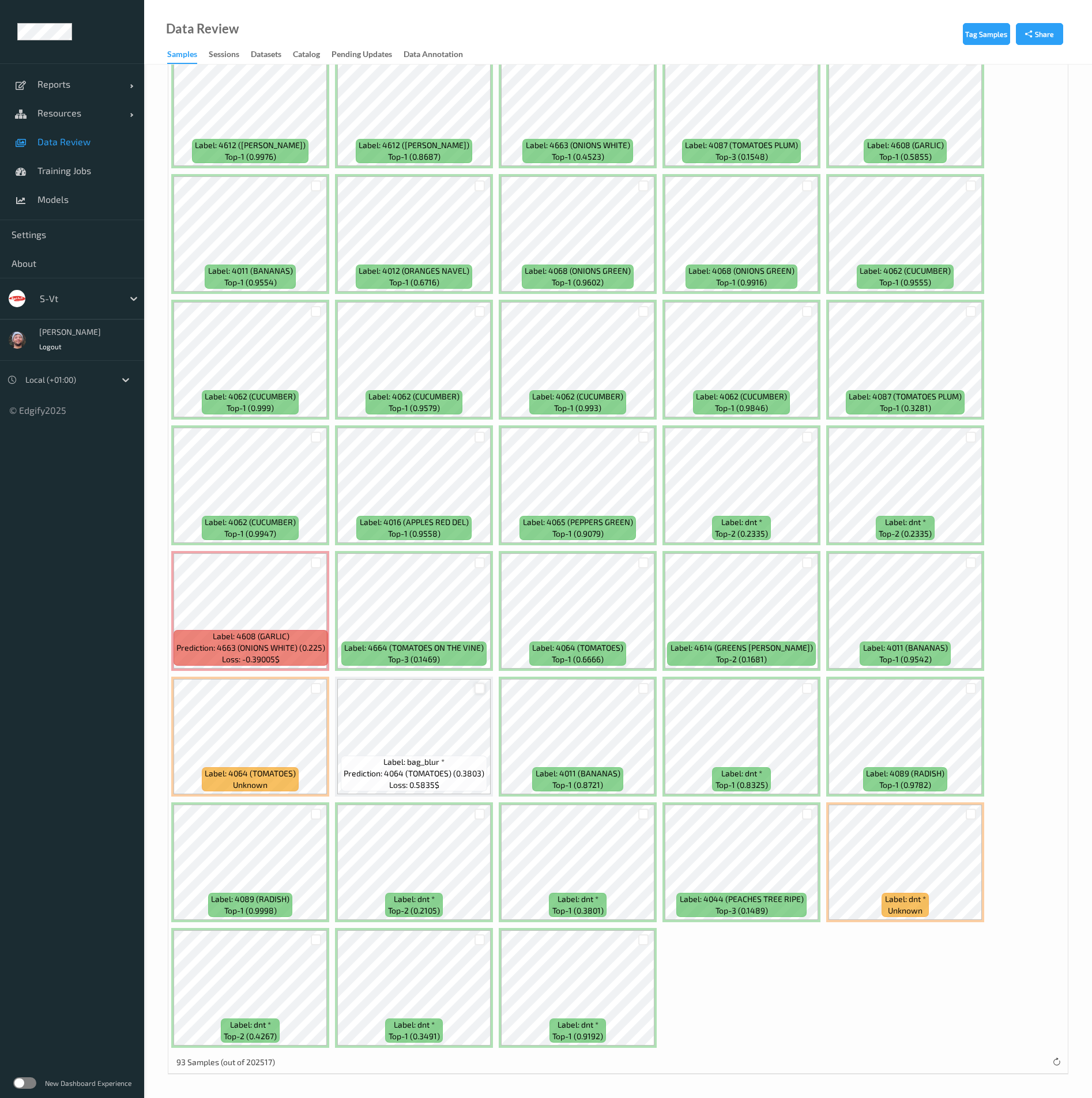
click at [482, 686] on div at bounding box center [481, 689] width 11 height 11
click at [479, 935] on div at bounding box center [481, 940] width 11 height 11
click at [970, 811] on div at bounding box center [971, 814] width 11 height 11
click at [311, 559] on div at bounding box center [316, 563] width 11 height 11
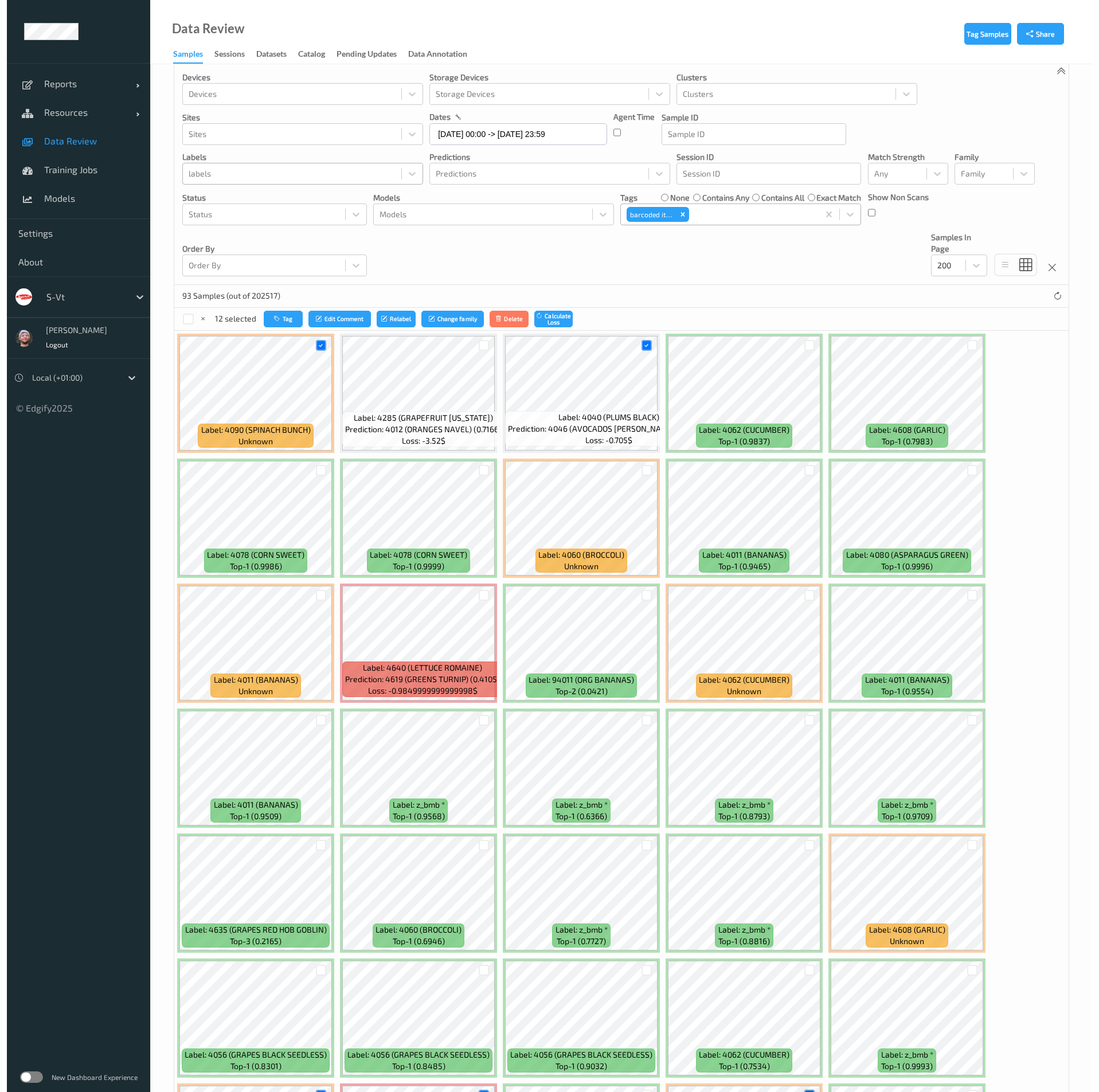
scroll to position [0, 0]
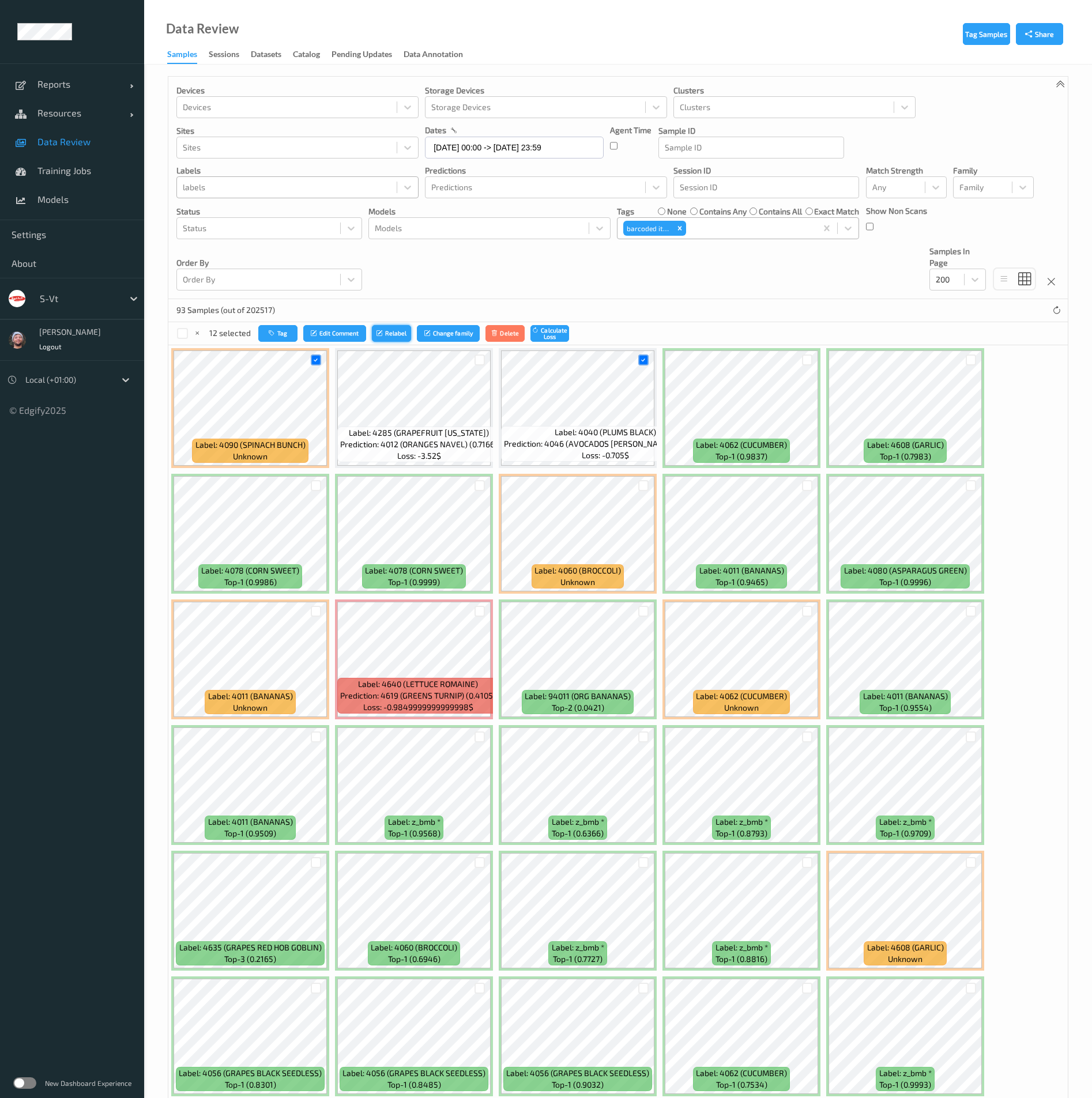
click at [390, 332] on button "Relabel" at bounding box center [392, 334] width 39 height 17
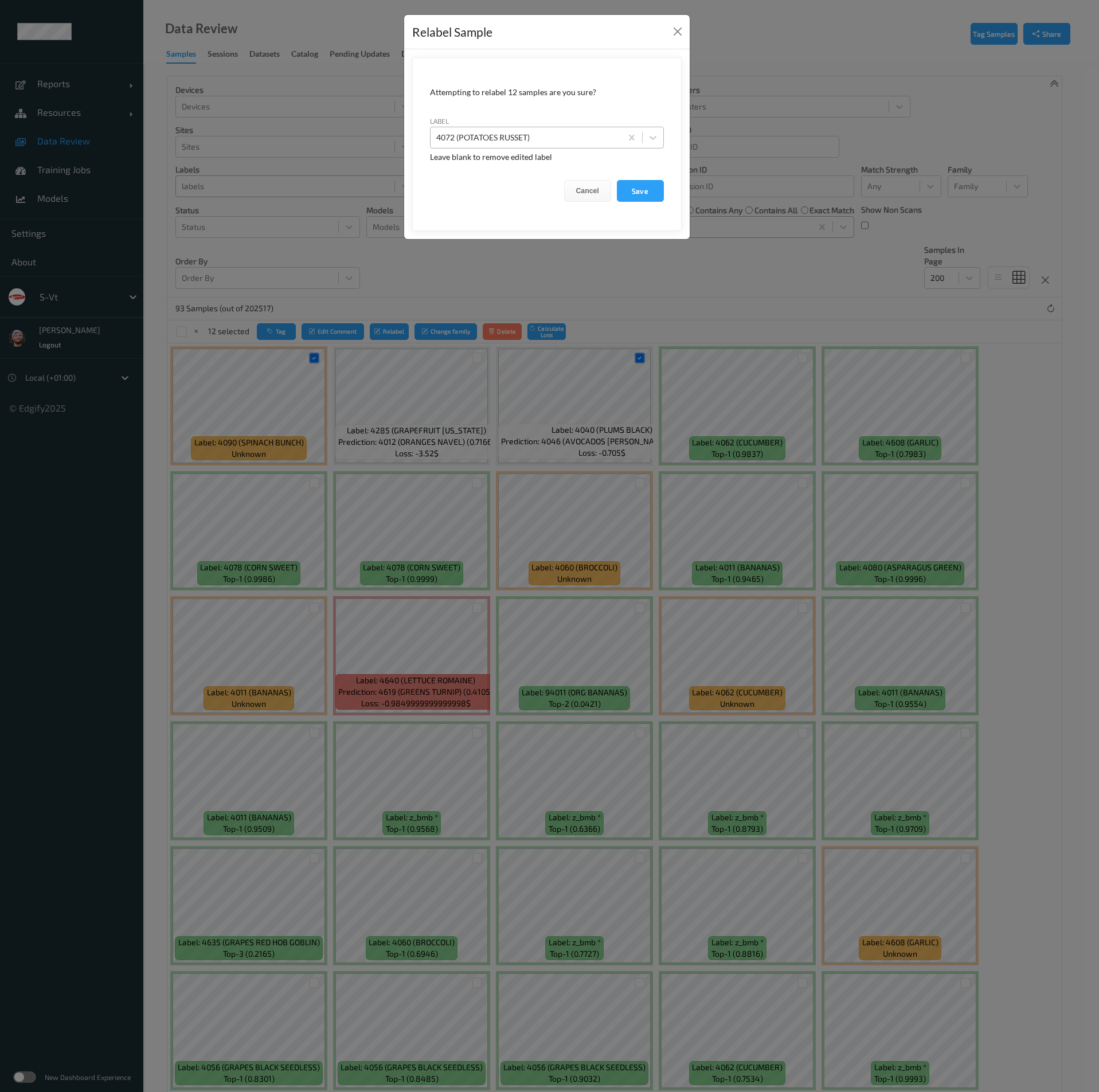
click at [517, 146] on div "4072 (POTATOES RUSSET)" at bounding box center [526, 137] width 191 height 18
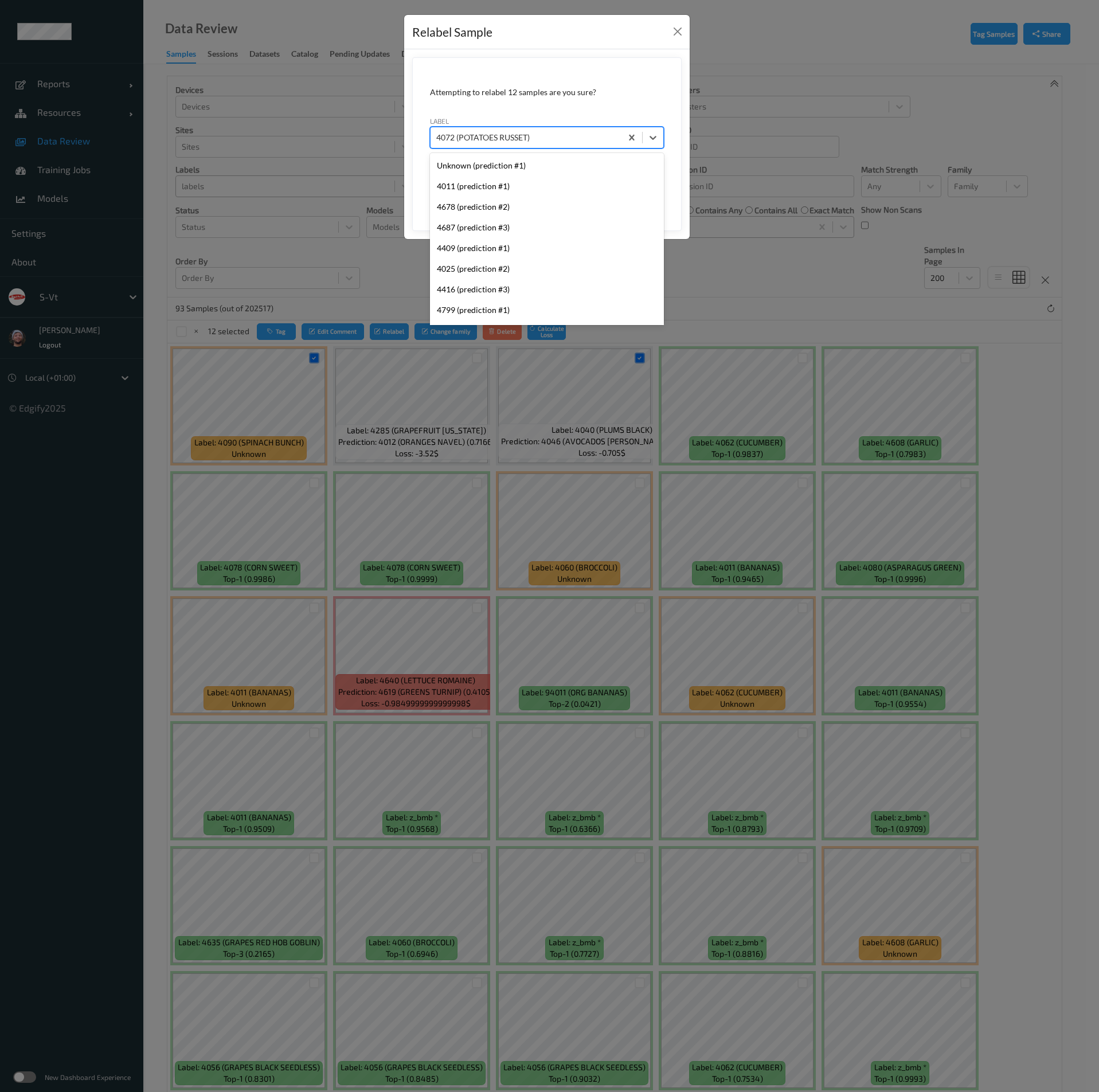
scroll to position [5160, 0]
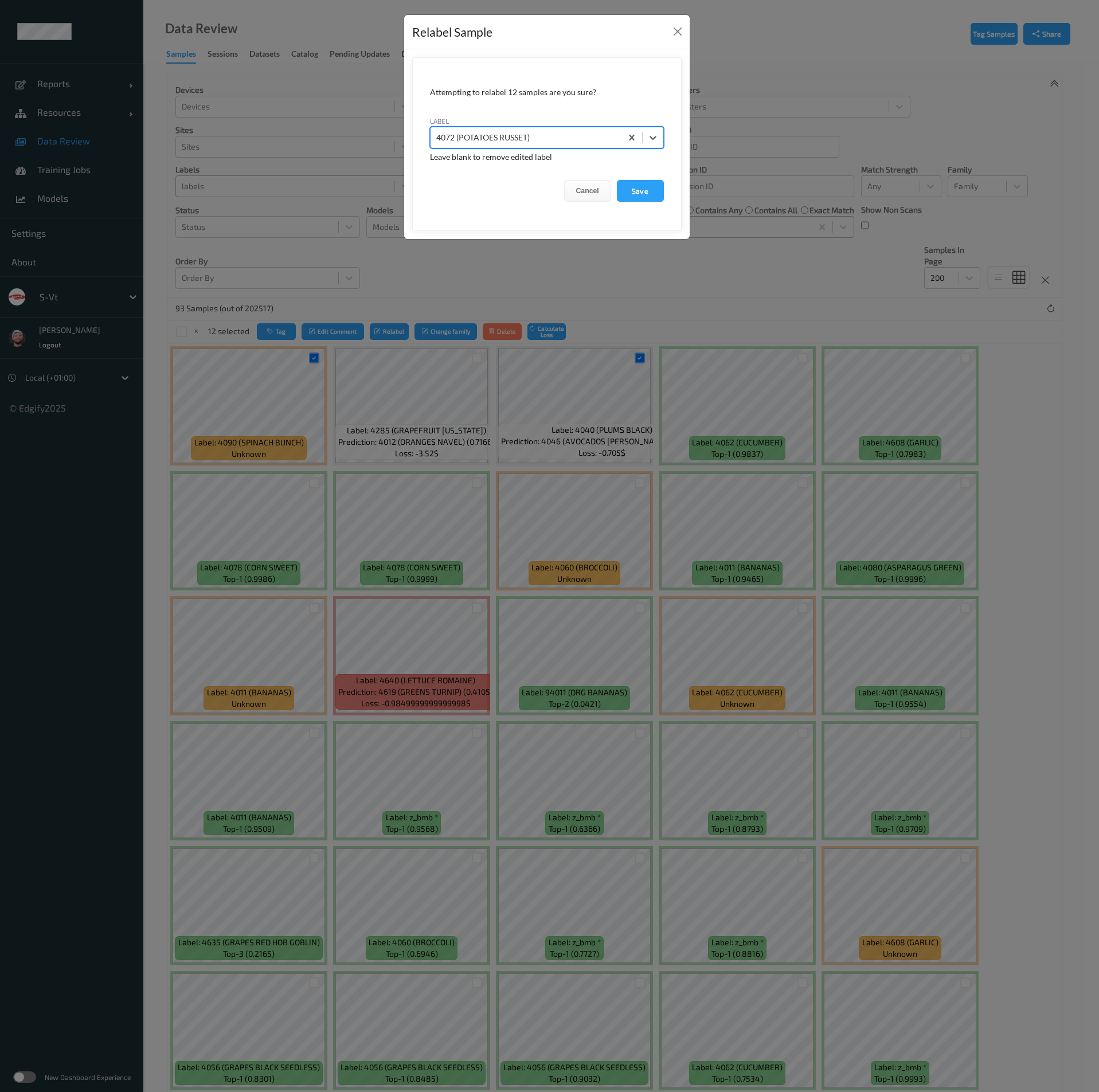
click at [519, 136] on div at bounding box center [526, 137] width 180 height 14
type input "bag_blur"
click at [549, 153] on div "bag_blur" at bounding box center [547, 165] width 234 height 25
click at [564, 160] on div "bag_blur" at bounding box center [547, 165] width 234 height 20
click at [632, 184] on button "Save" at bounding box center [640, 191] width 47 height 22
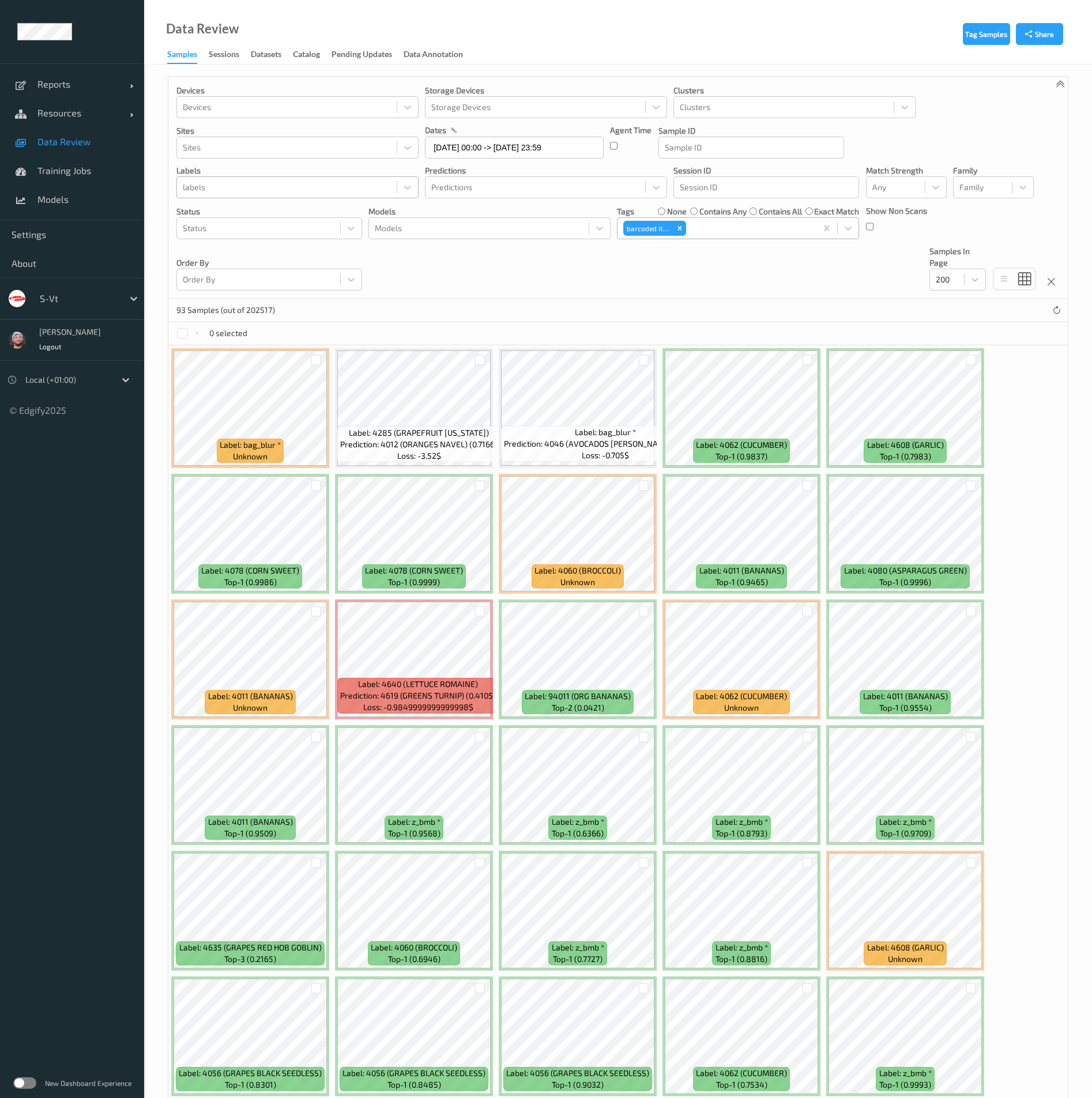
click at [281, 190] on div at bounding box center [287, 187] width 208 height 14
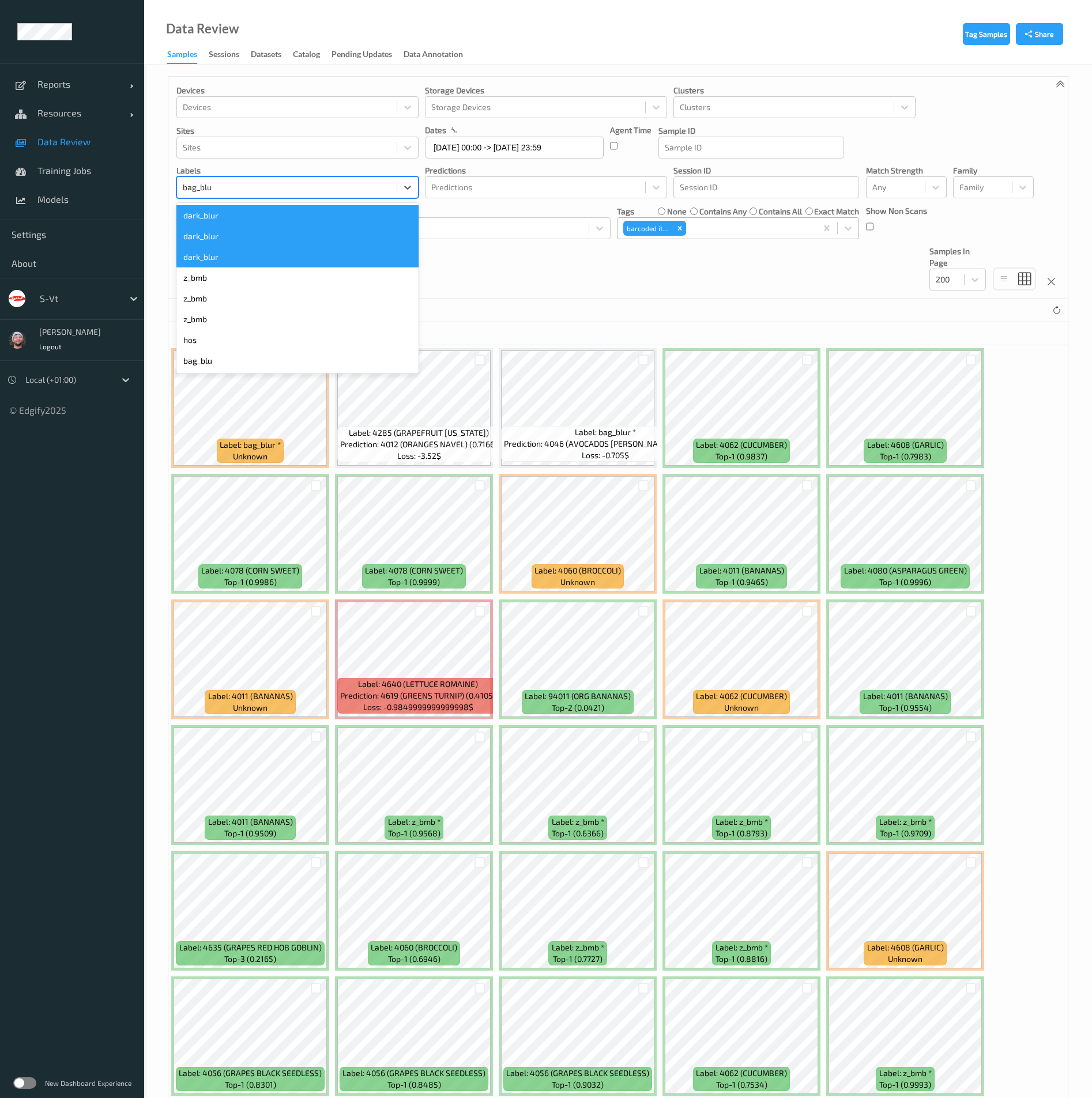
type input "bag_blur"
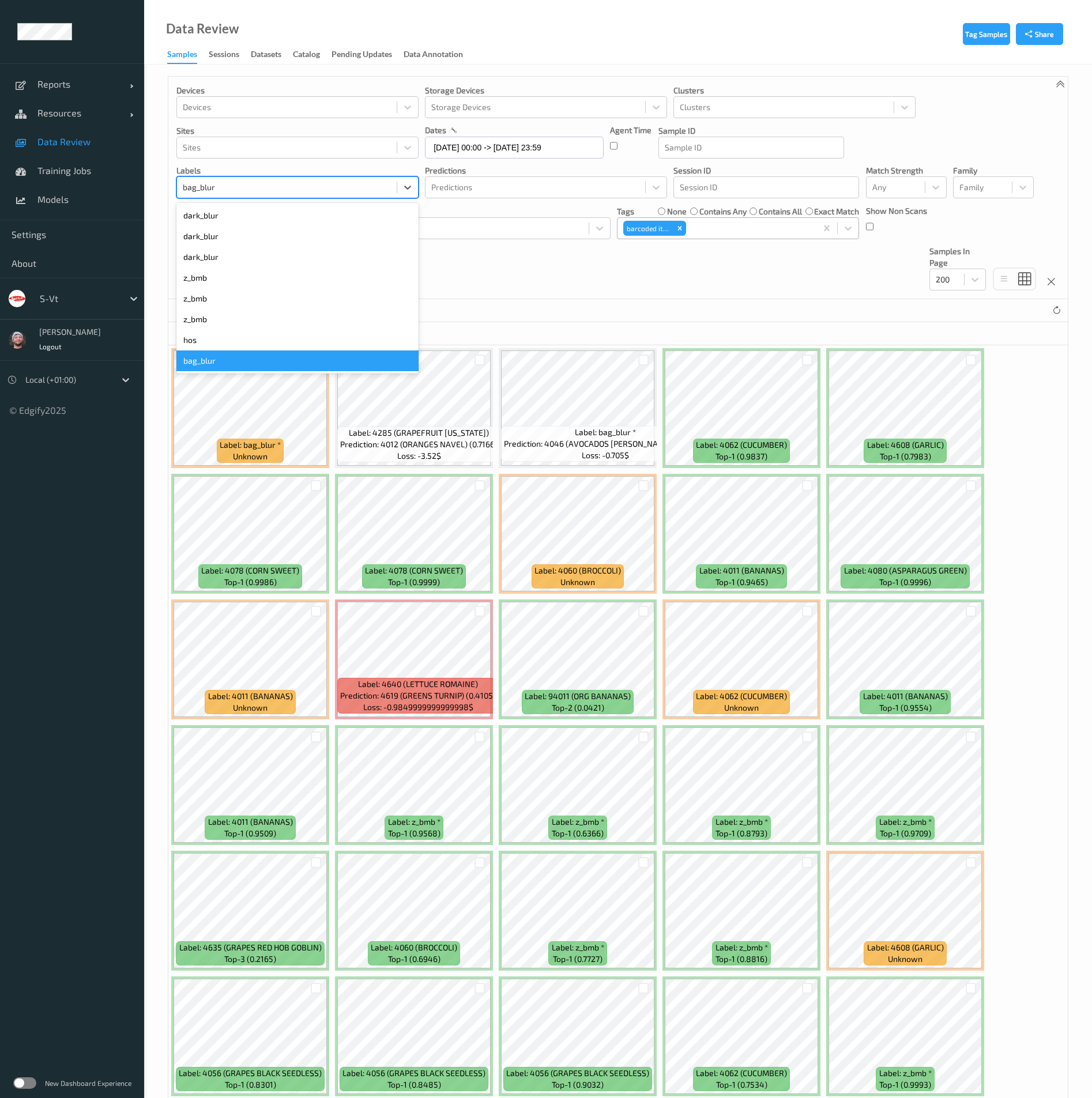
click at [210, 359] on div "bag_blur" at bounding box center [297, 361] width 242 height 20
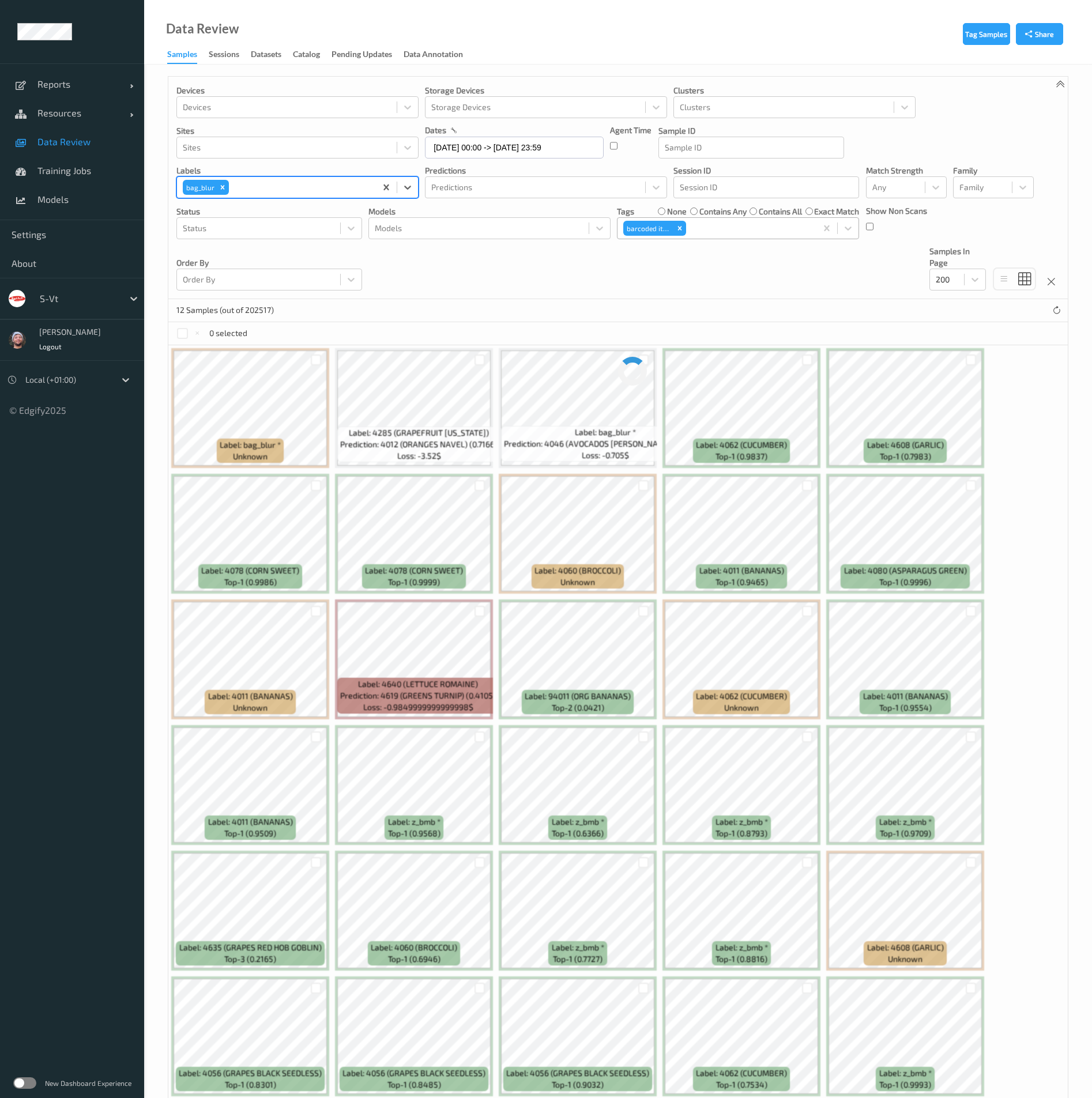
click at [537, 255] on div "Devices Devices Storage Devices Storage Devices Clusters Clusters Sites Sites d…" at bounding box center [619, 188] width 900 height 223
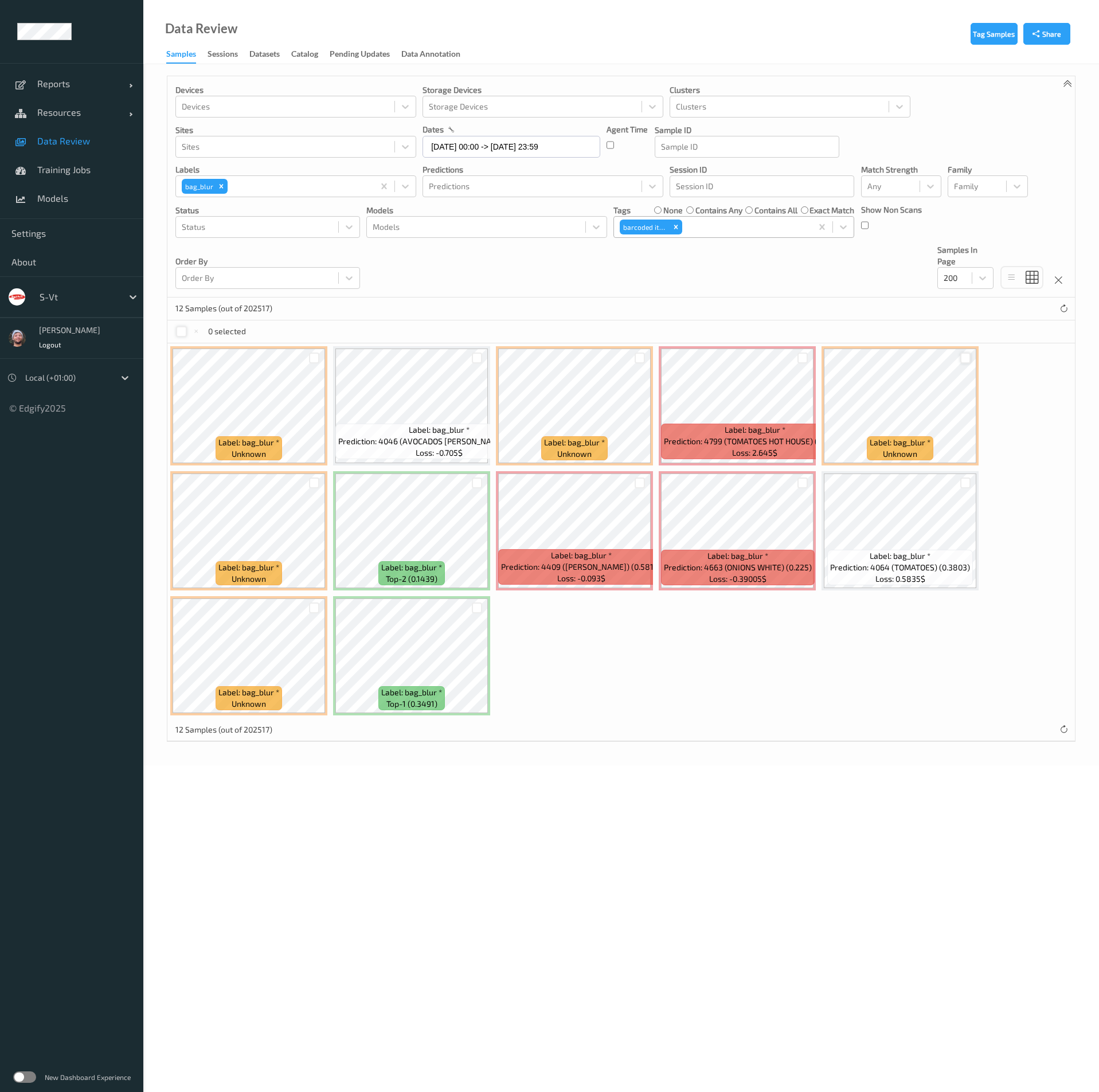
click at [181, 336] on div at bounding box center [182, 332] width 11 height 11
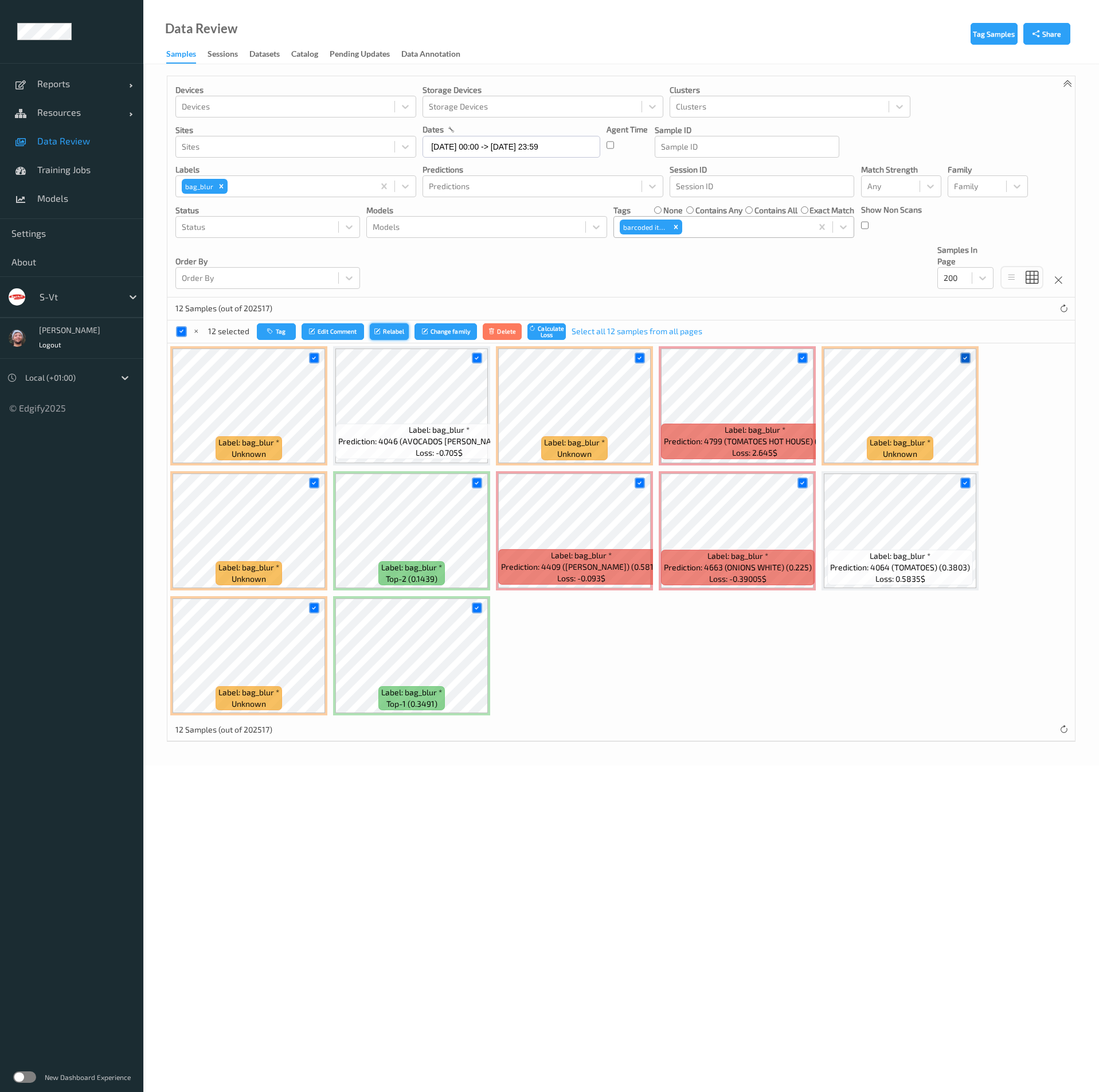
click at [397, 330] on button "Relabel" at bounding box center [389, 332] width 39 height 17
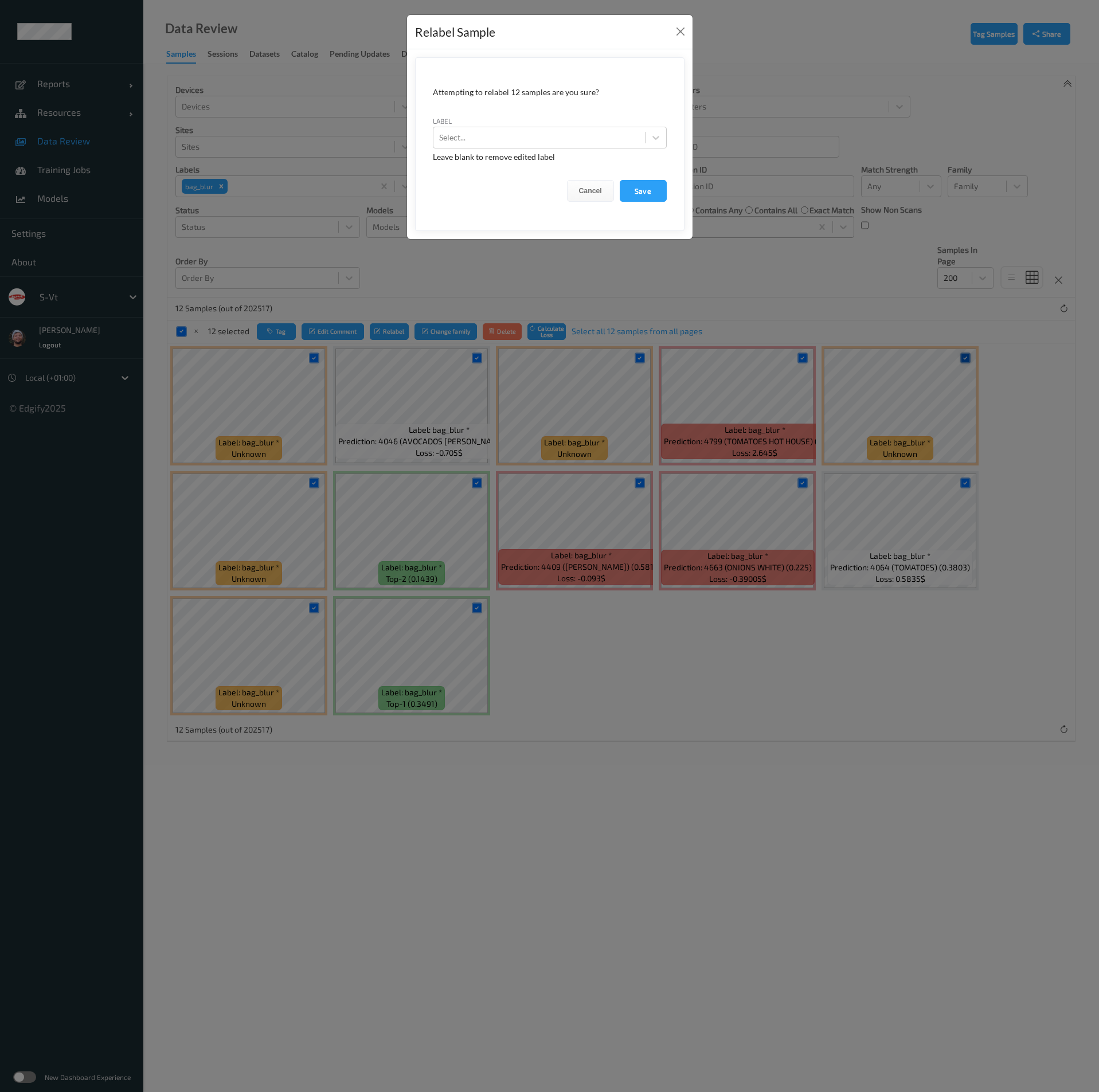
click at [357, 298] on div "Relabel Sample Attempting to relabel 12 samples are you sure? label Select... L…" at bounding box center [550, 546] width 1099 height 1092
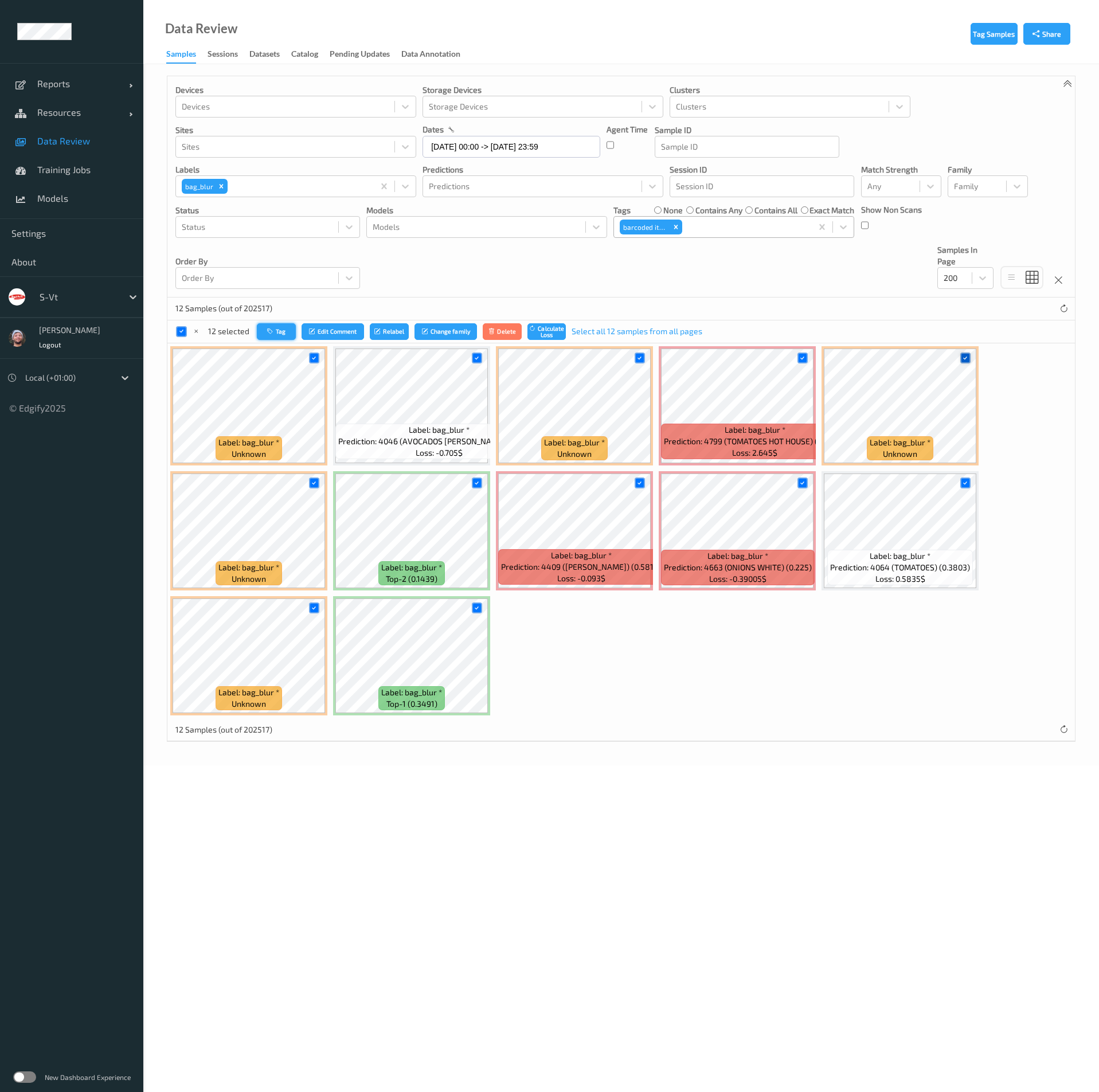
click at [263, 332] on button "Tag" at bounding box center [276, 332] width 39 height 17
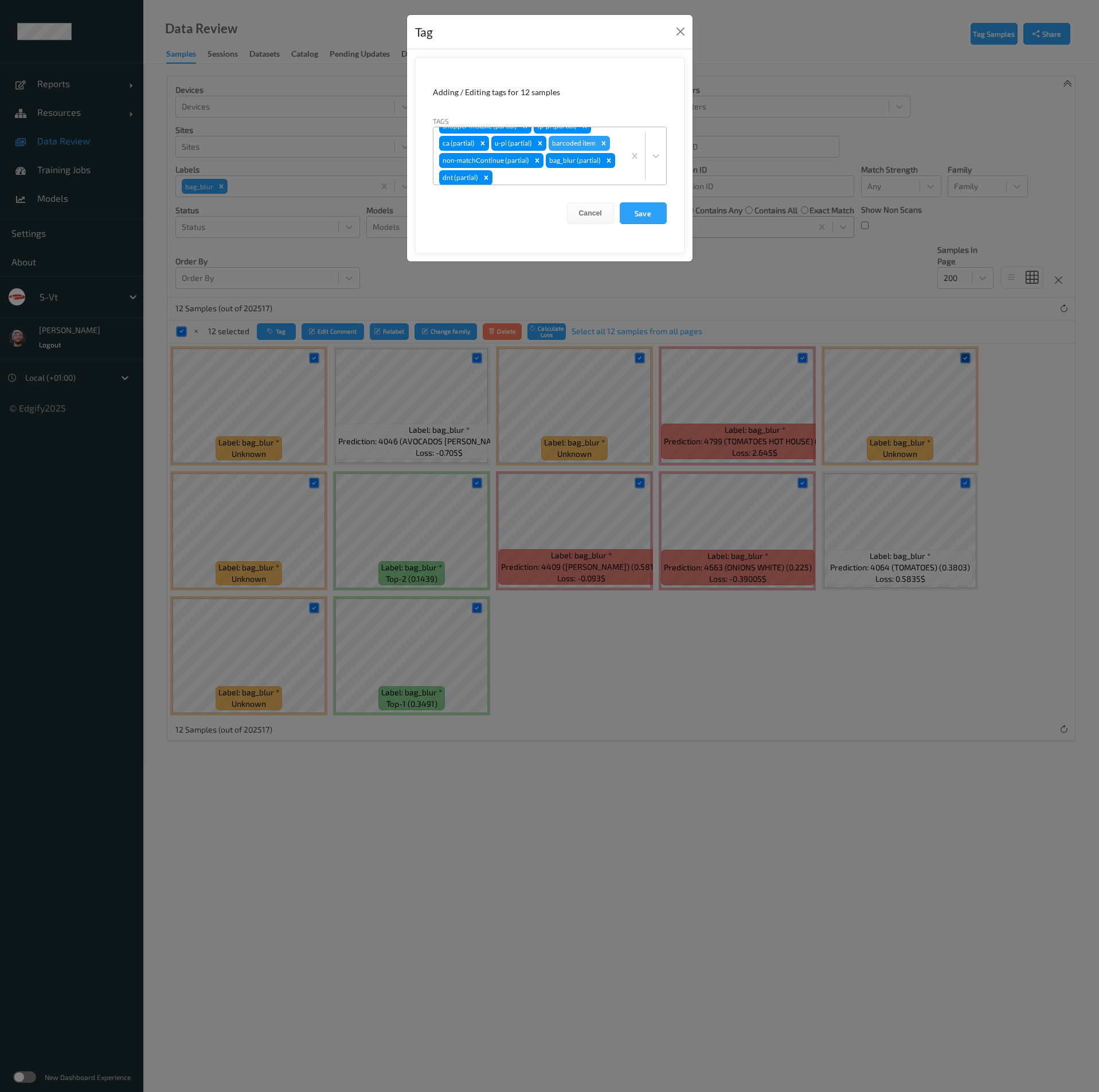
scroll to position [14, 0]
click at [526, 173] on div at bounding box center [556, 174] width 124 height 14
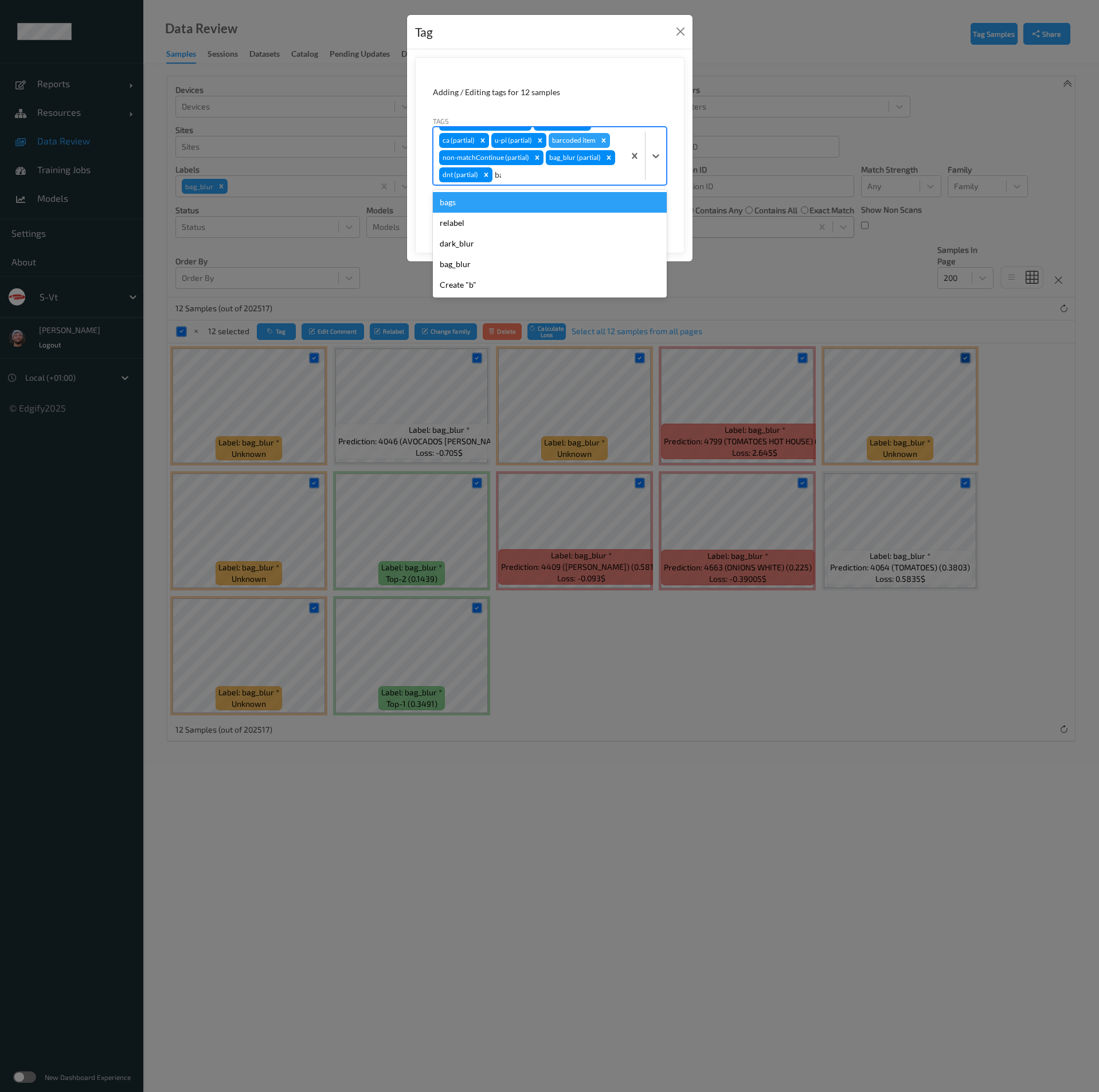
type input "bag"
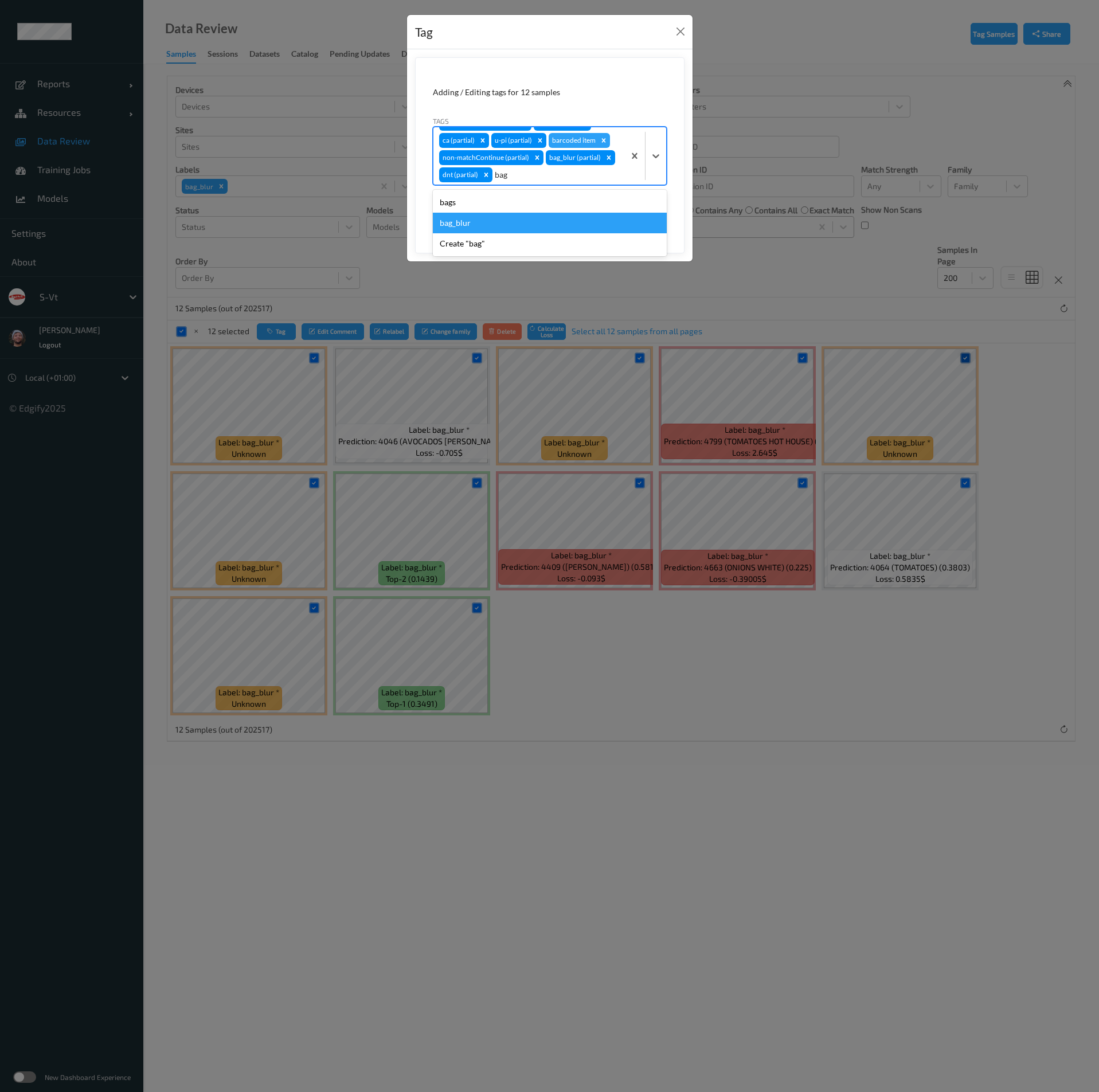
click at [486, 219] on div "bag_blur" at bounding box center [550, 223] width 234 height 20
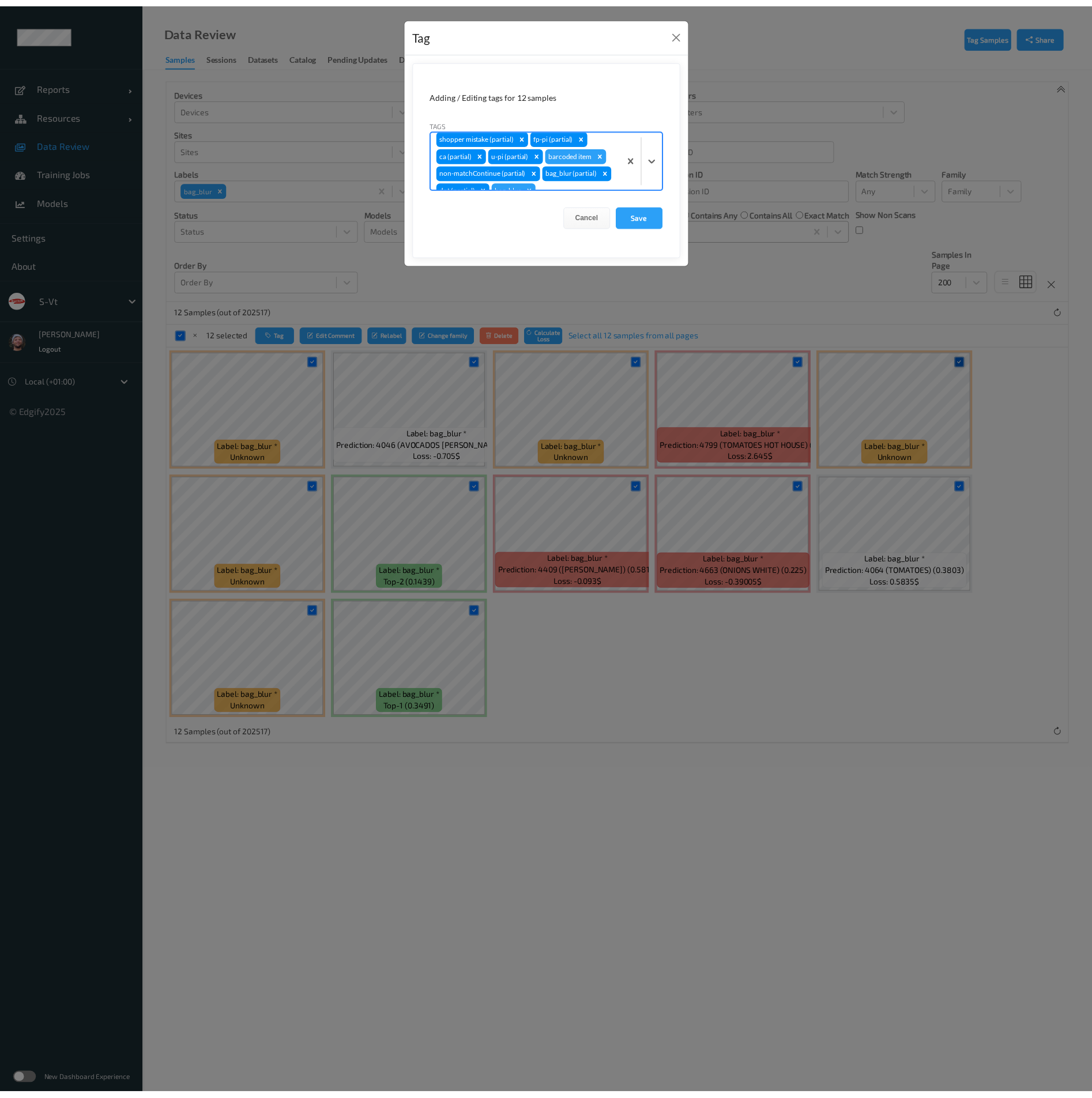
scroll to position [0, 0]
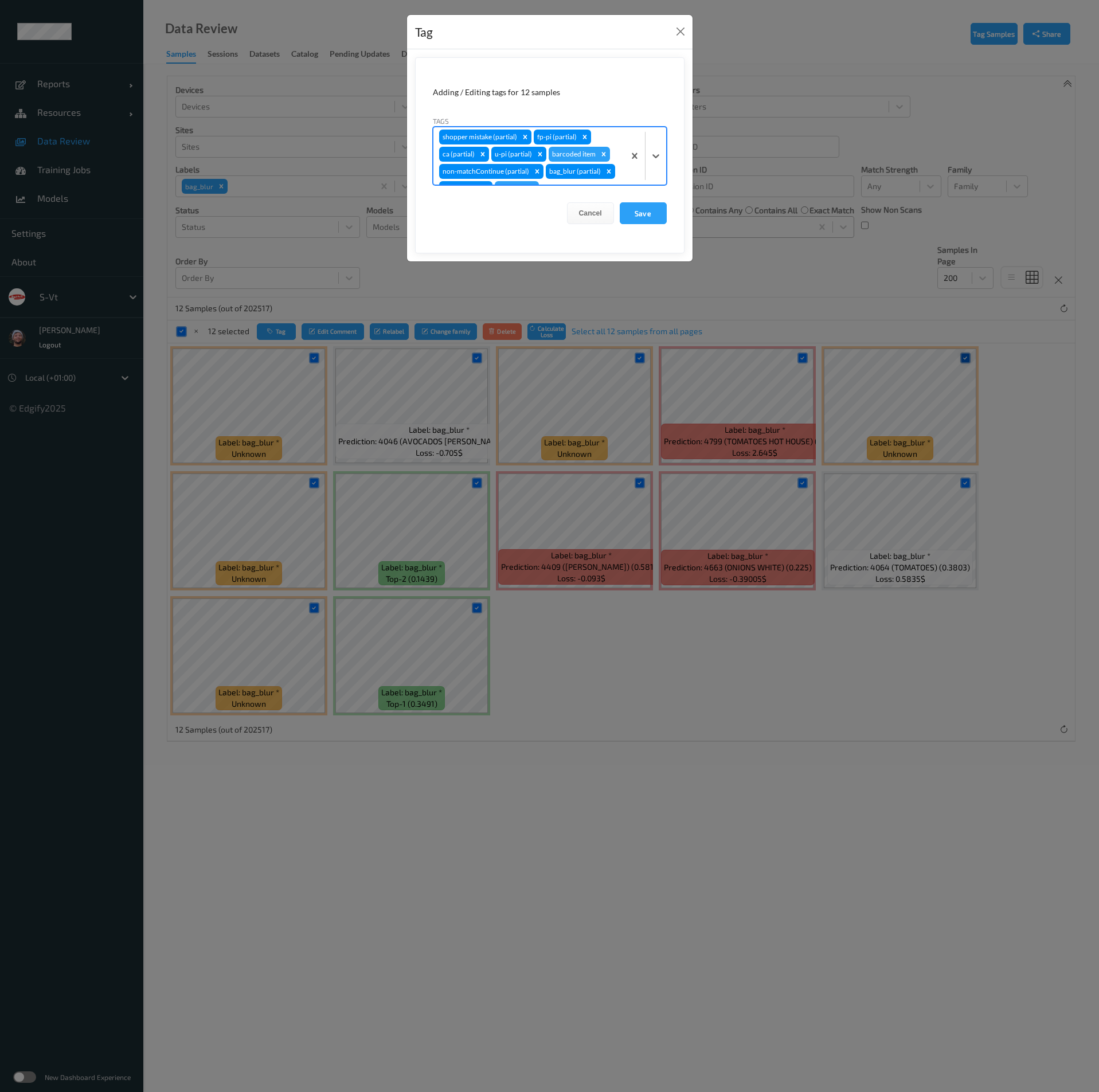
click at [595, 155] on div "barcoded item" at bounding box center [573, 154] width 49 height 15
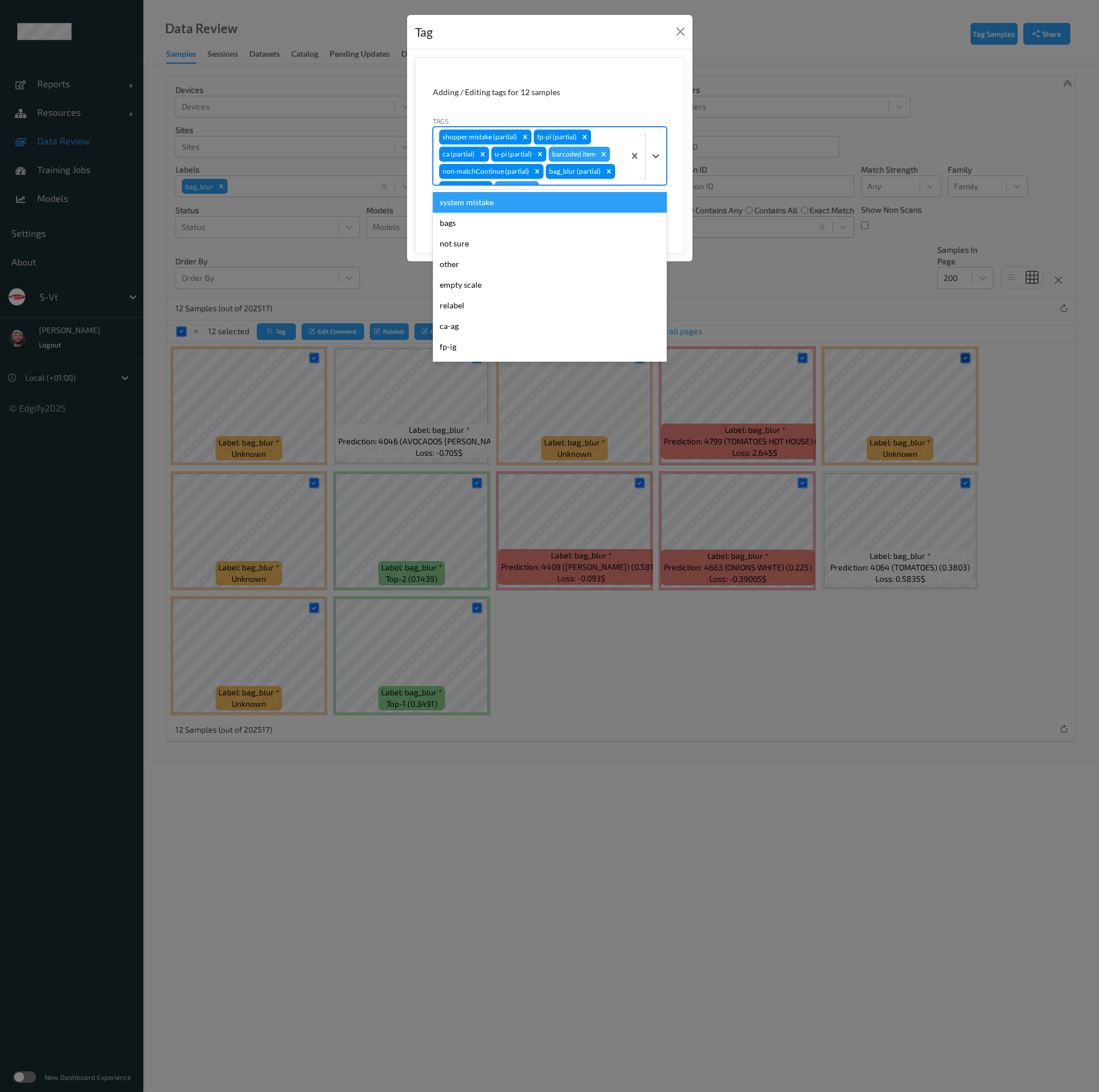
click at [597, 148] on div "Remove barcoded item" at bounding box center [604, 154] width 13 height 15
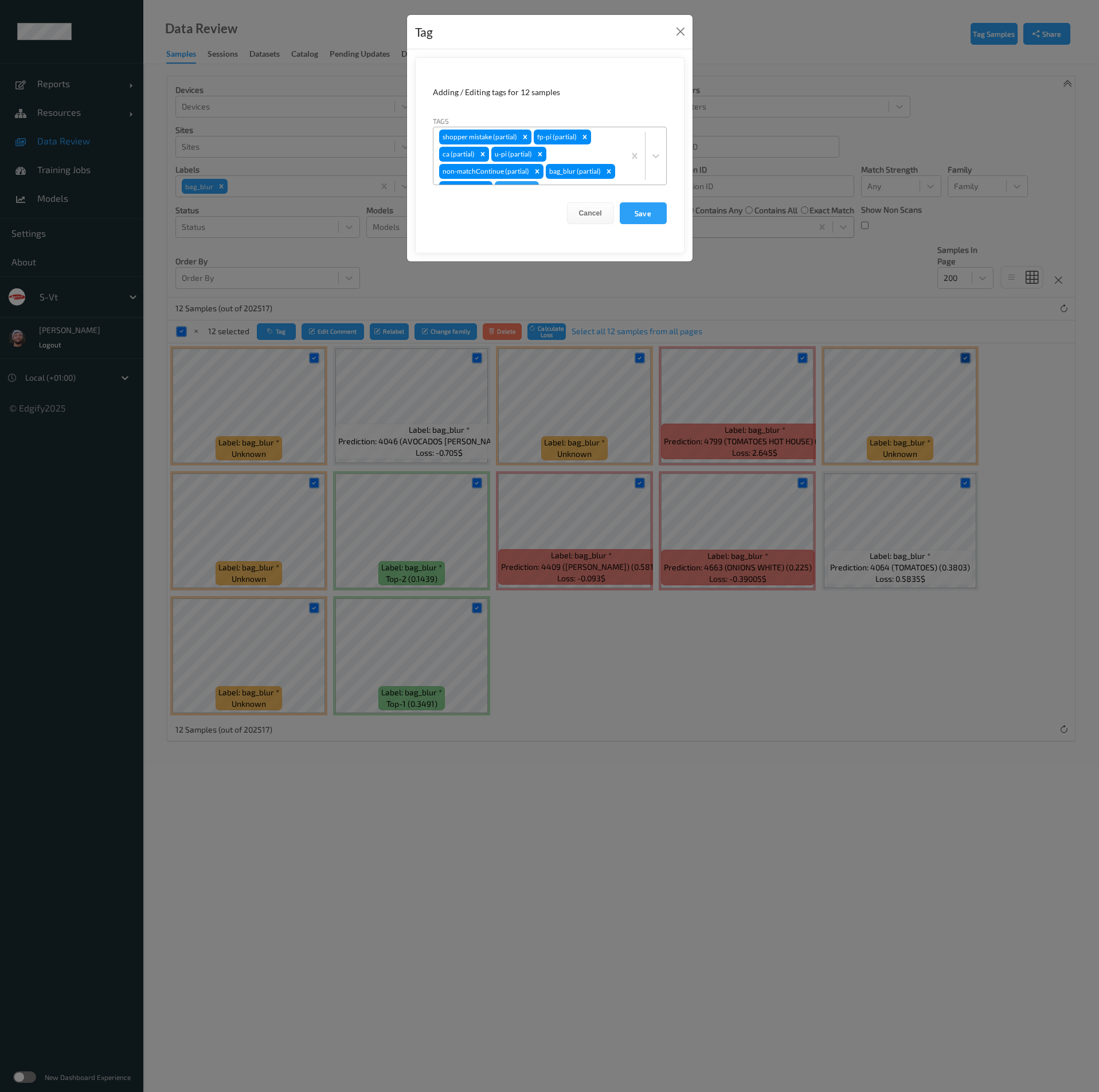
click at [668, 195] on form "Adding / Editing tags for 12 samples Tags shopper mistake (partial) fp-pi (part…" at bounding box center [550, 155] width 269 height 196
click at [654, 205] on button "Save" at bounding box center [643, 213] width 47 height 22
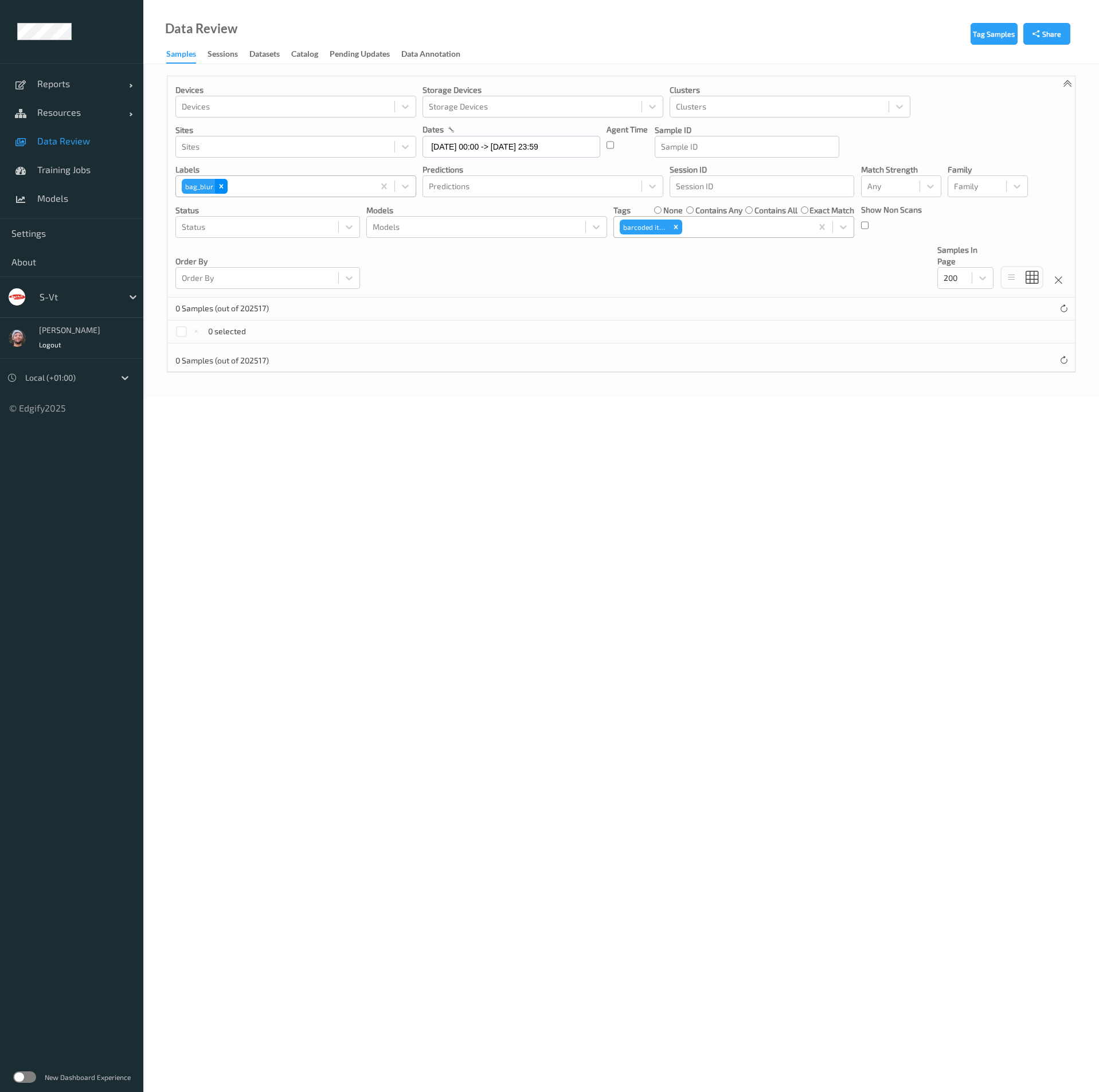
click at [219, 189] on icon "Remove bag_blur" at bounding box center [221, 186] width 8 height 8
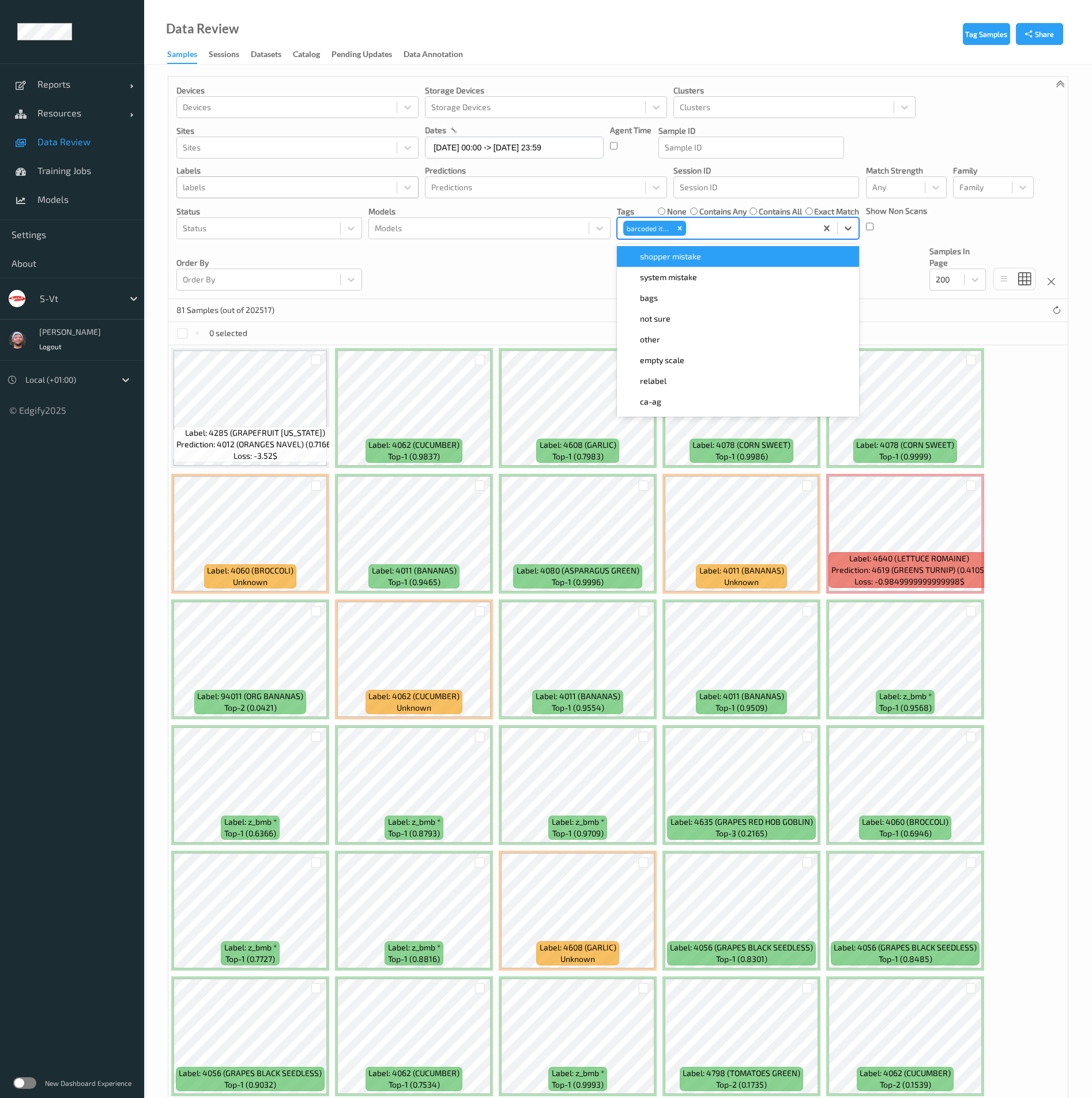
click at [702, 231] on div at bounding box center [750, 228] width 122 height 14
type input "bag"
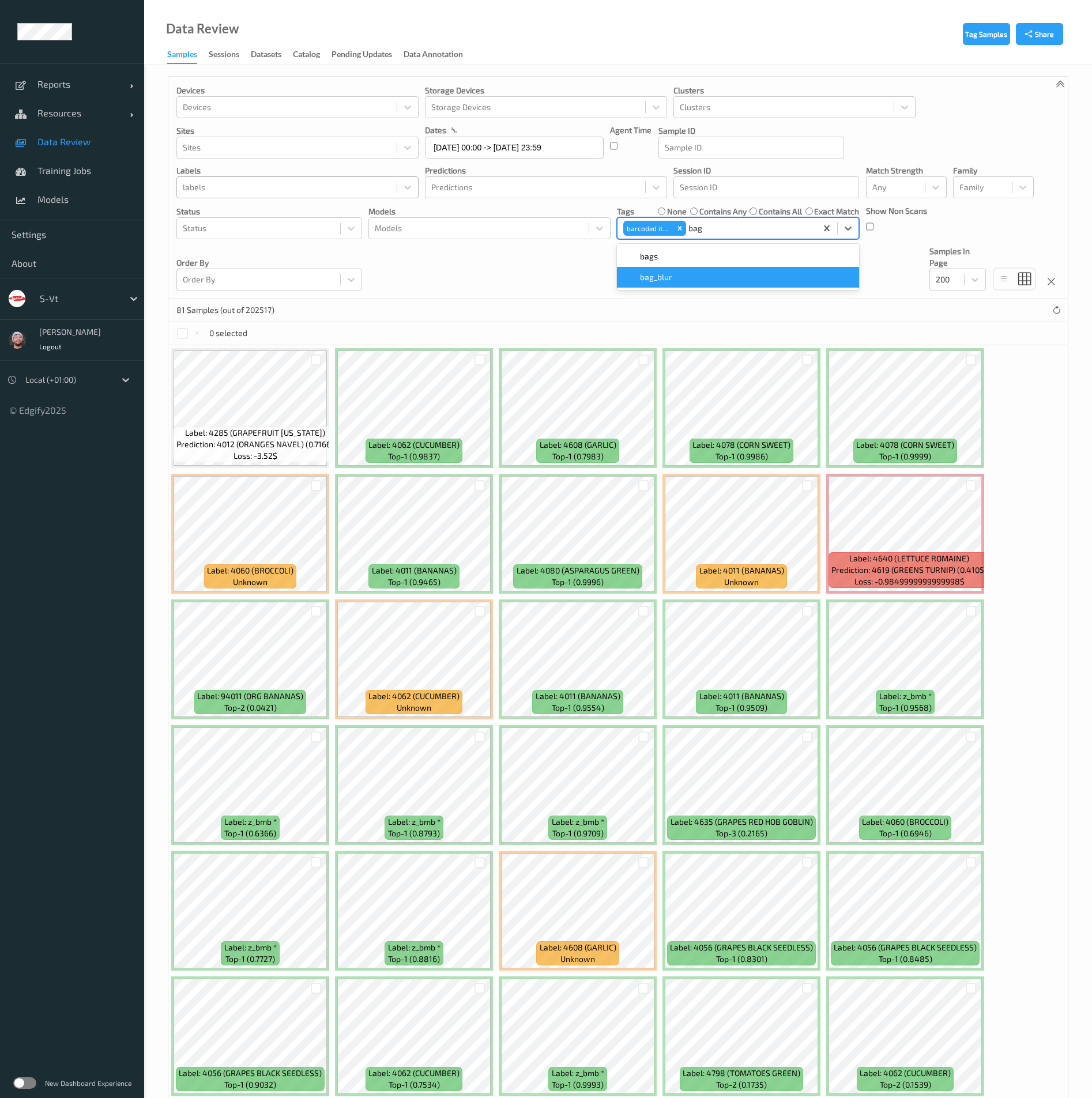
click at [675, 274] on div "bag_blur" at bounding box center [739, 277] width 228 height 11
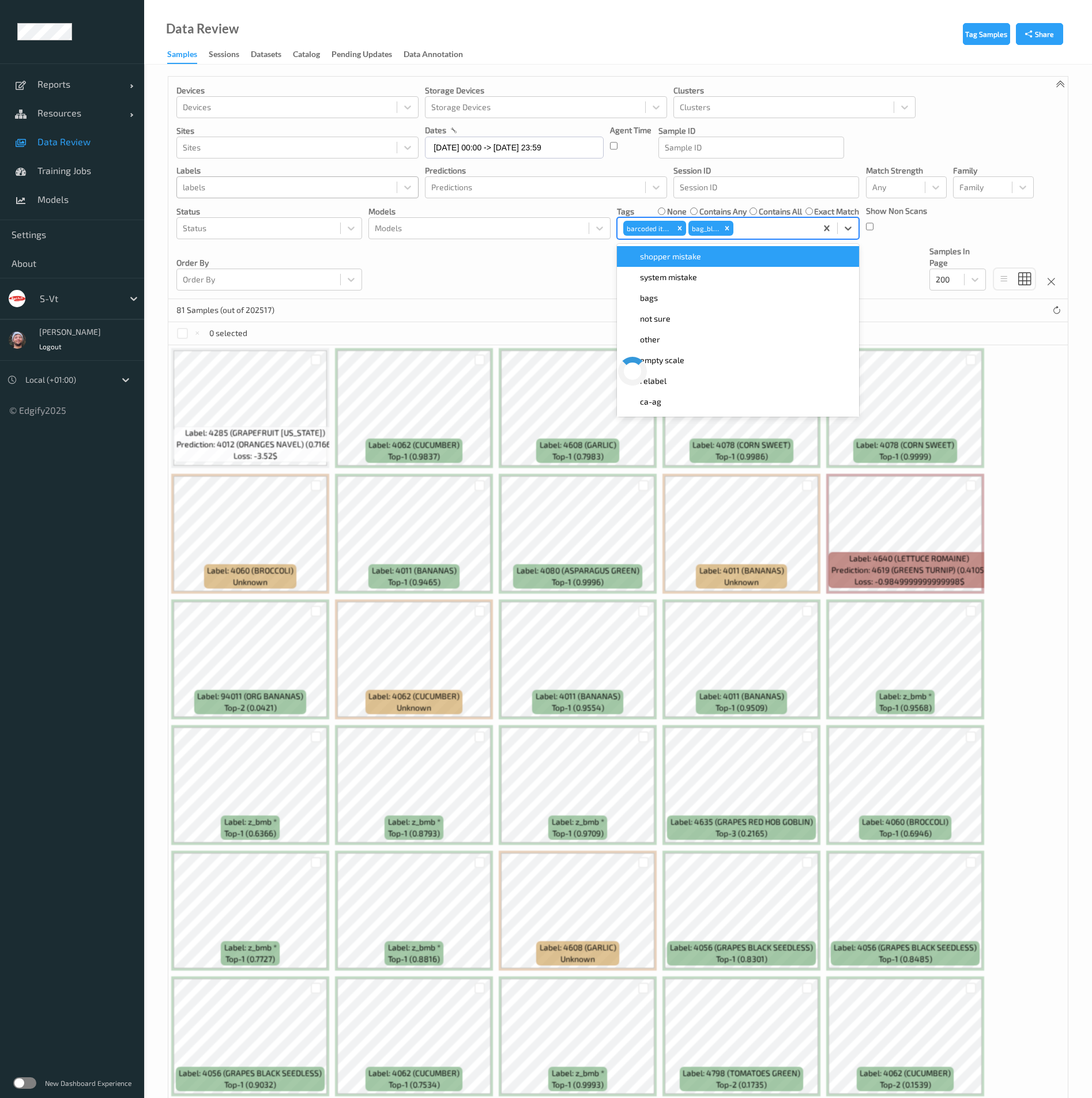
click at [258, 184] on div at bounding box center [287, 187] width 208 height 14
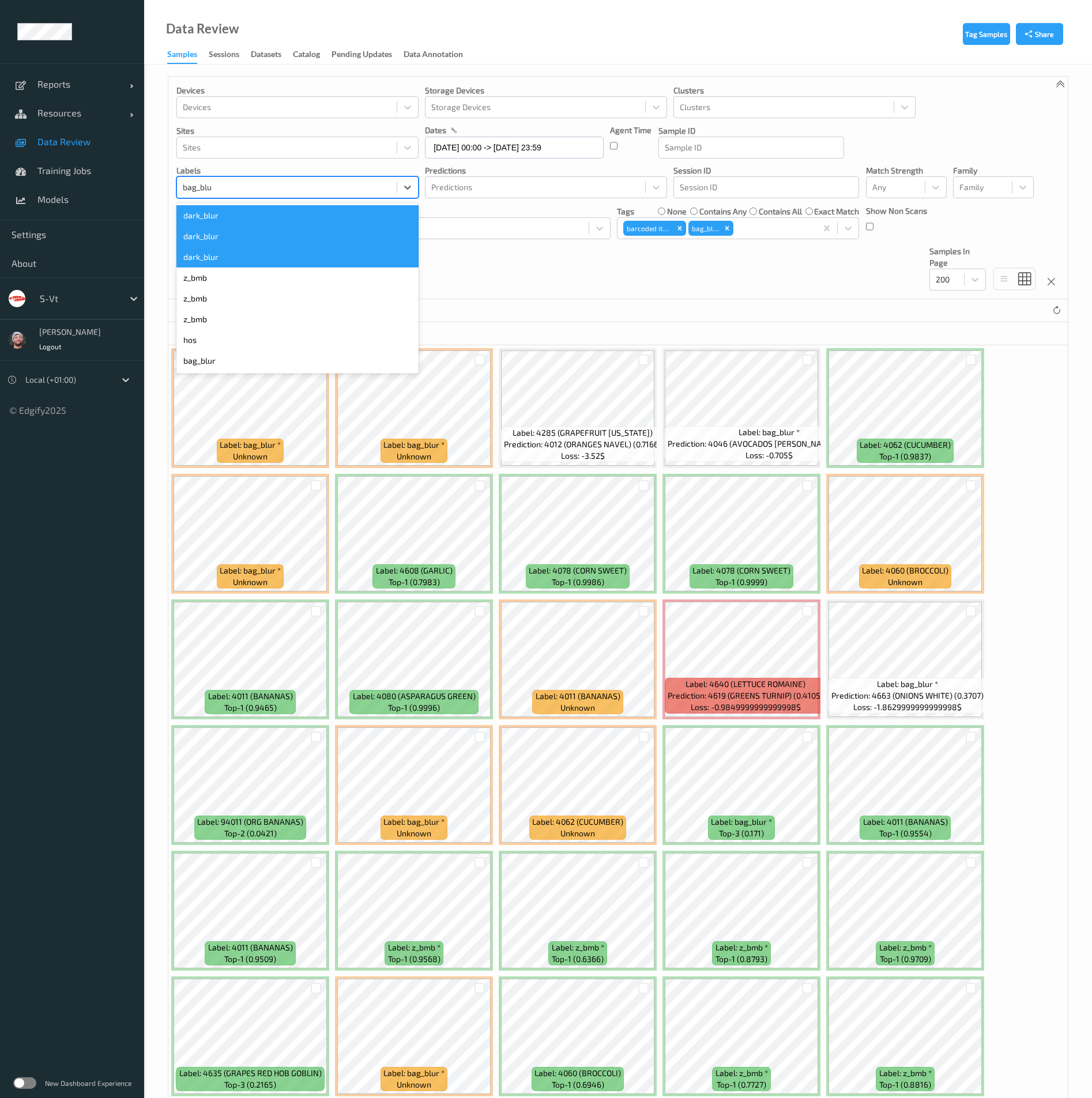
type input "bag_blur"
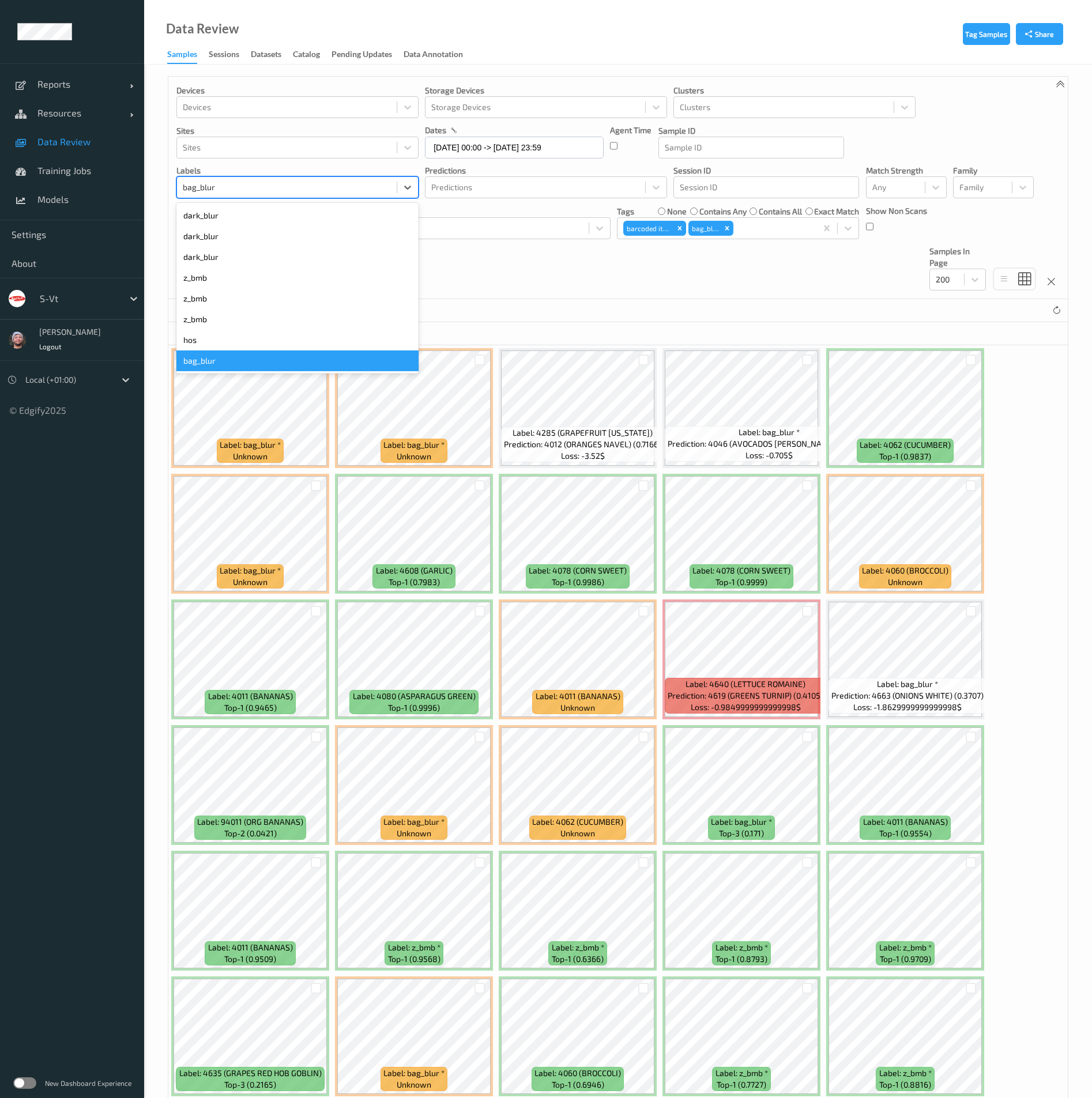
click at [257, 347] on div "hos" at bounding box center [297, 340] width 242 height 20
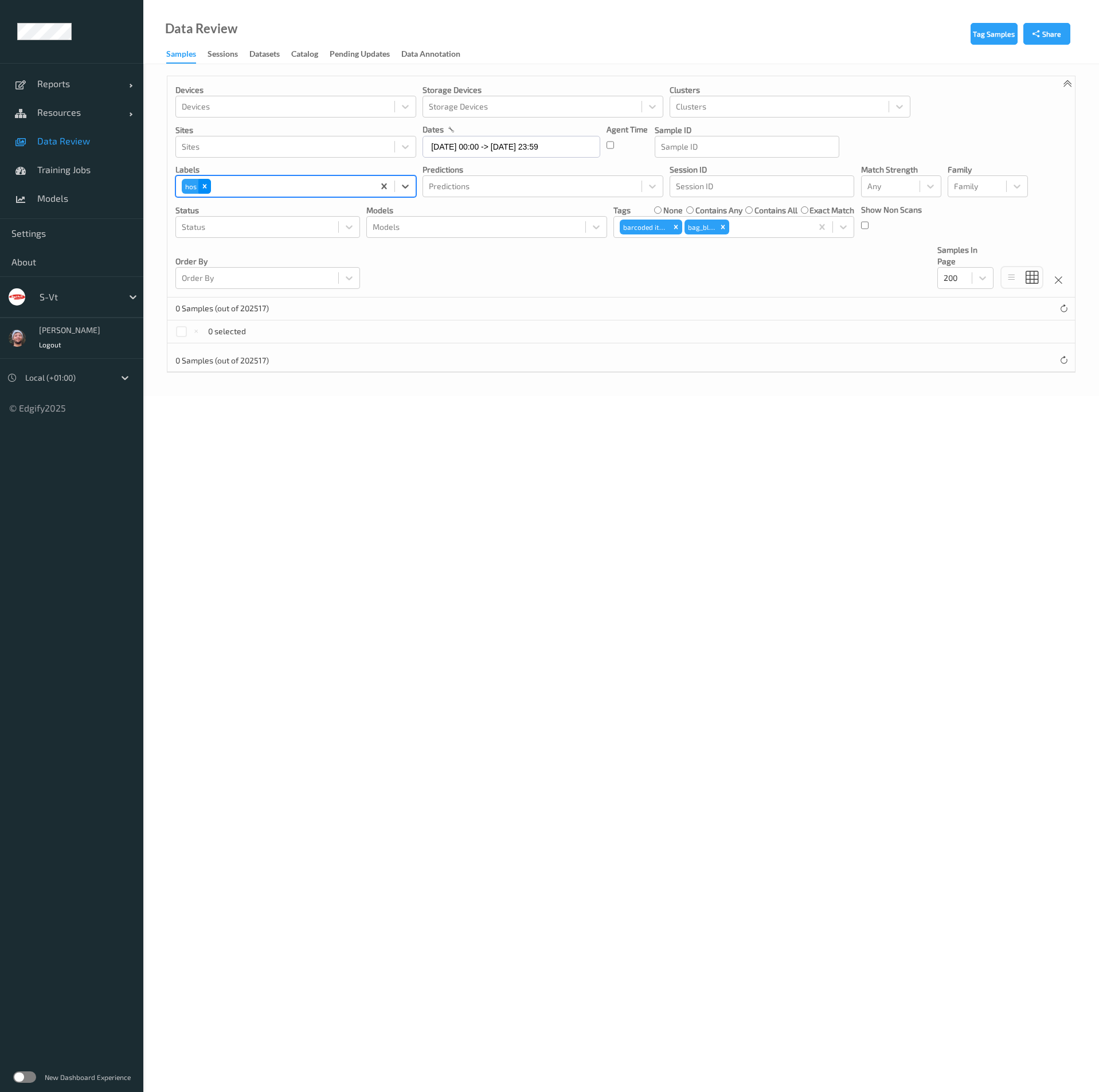
click at [207, 183] on icon "Remove hos" at bounding box center [205, 186] width 8 height 8
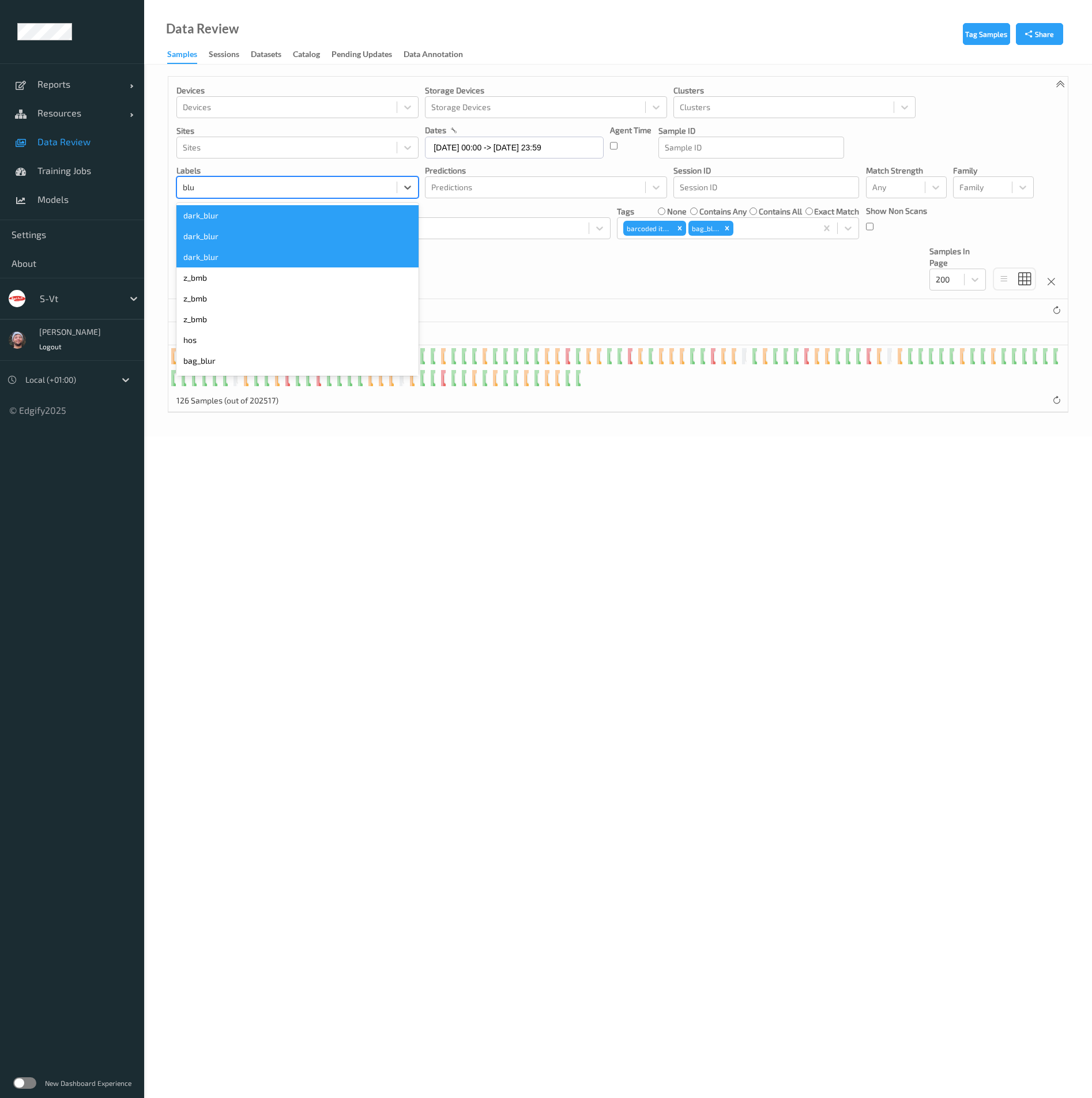
type input "blur"
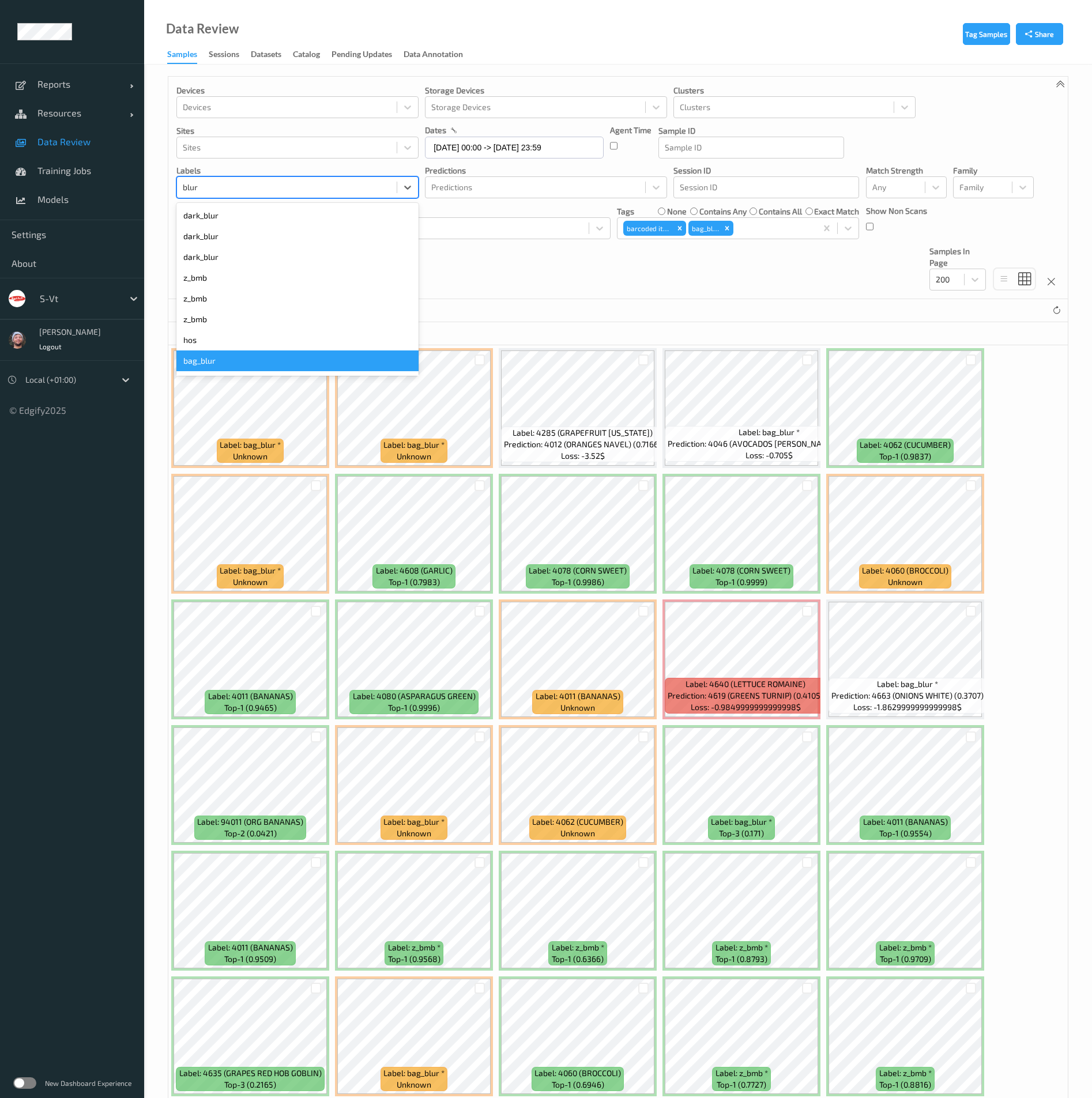
click at [257, 362] on div "bag_blur" at bounding box center [297, 361] width 242 height 20
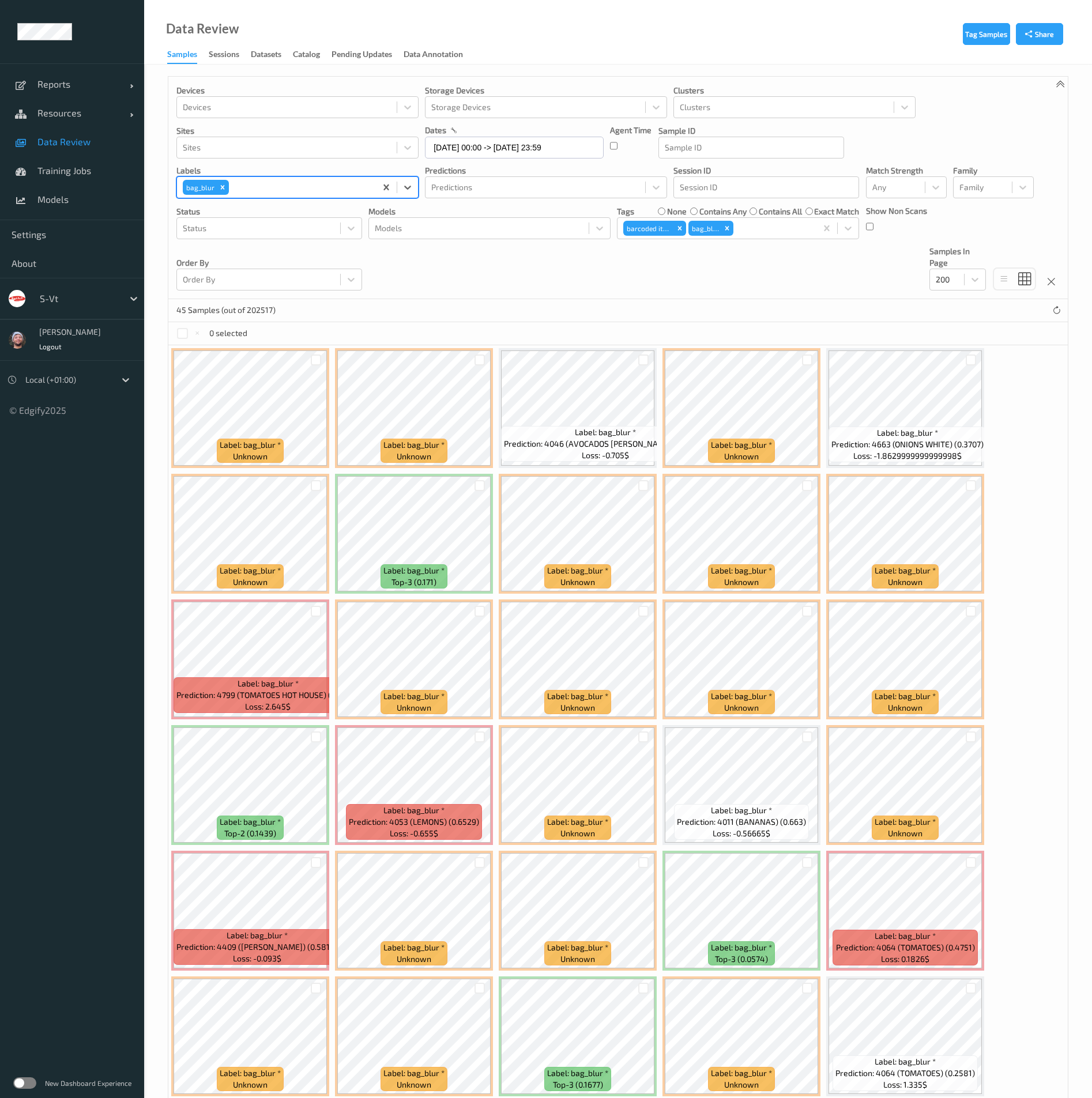
click at [81, 147] on span "Data Review" at bounding box center [84, 142] width 96 height 11
click at [517, 269] on div "Devices Devices Storage Devices Storage Devices Clusters Clusters Sites Sites d…" at bounding box center [619, 188] width 900 height 223
click at [515, 153] on input "[DATE] 00:00 -> [DATE] 23:59" at bounding box center [514, 147] width 179 height 22
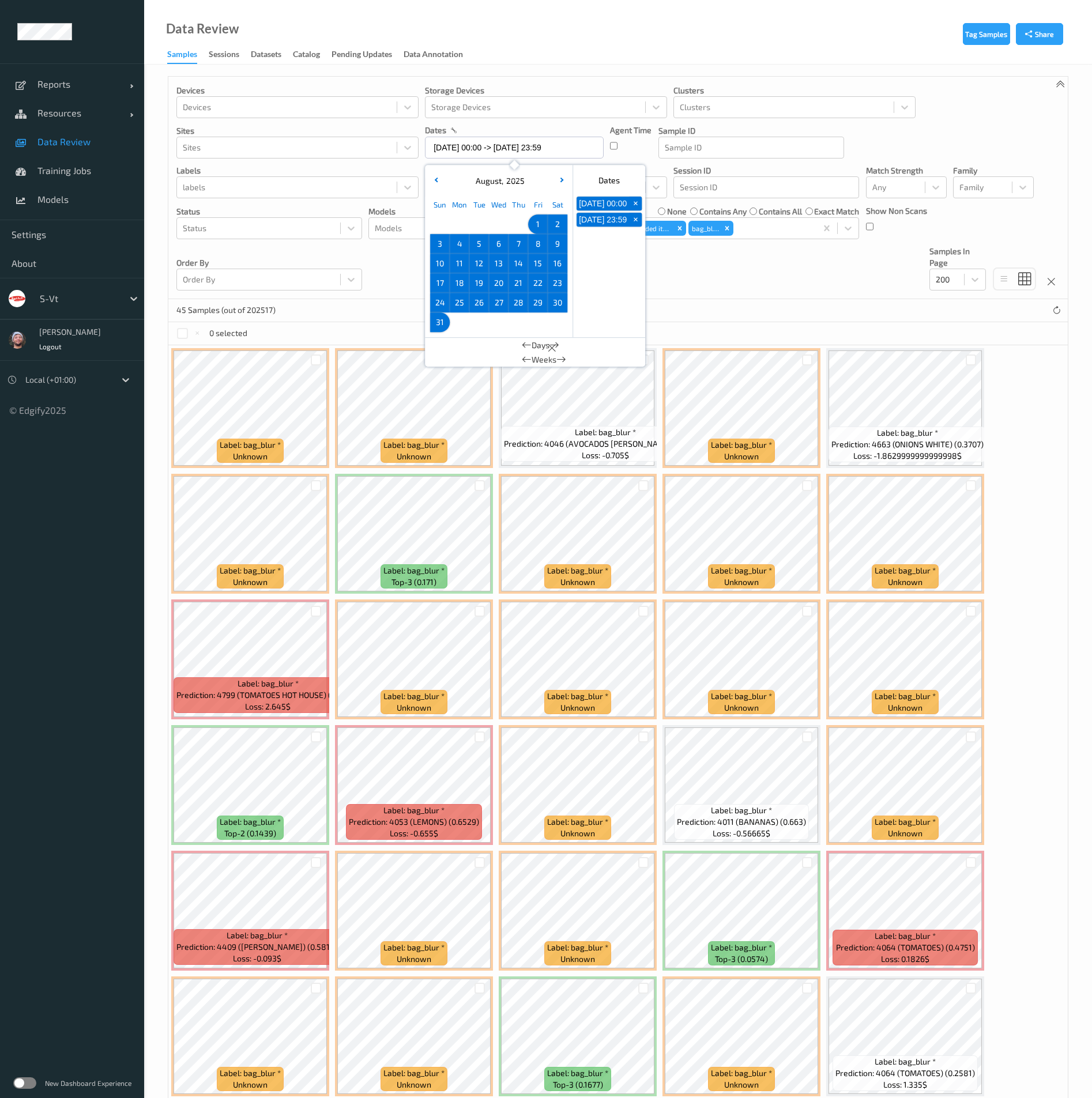
click at [740, 277] on div "Devices Devices Storage Devices Storage Devices Clusters Clusters Sites Sites d…" at bounding box center [619, 188] width 900 height 223
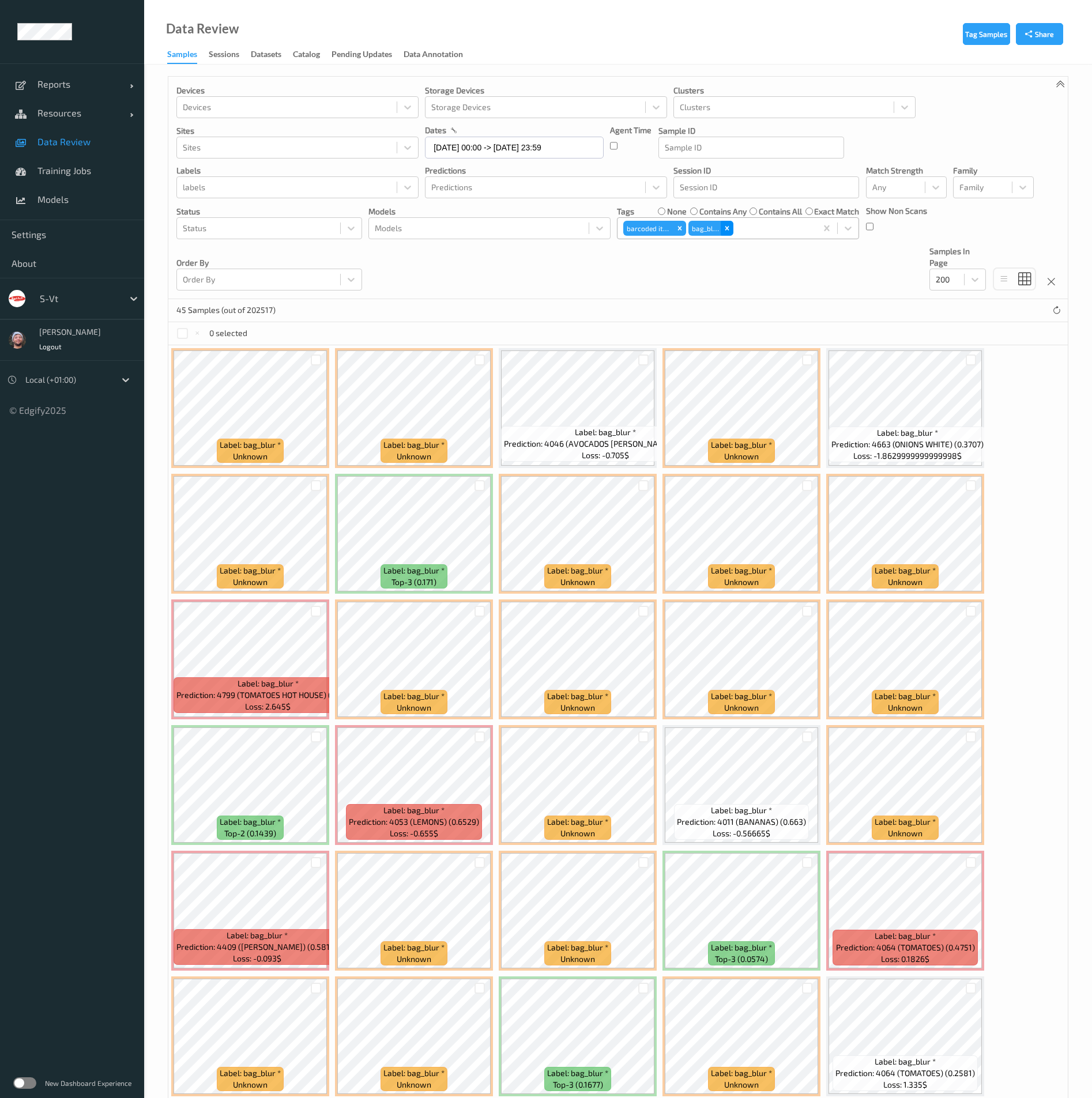
click at [725, 231] on icon "Remove bag_blur" at bounding box center [727, 228] width 8 height 8
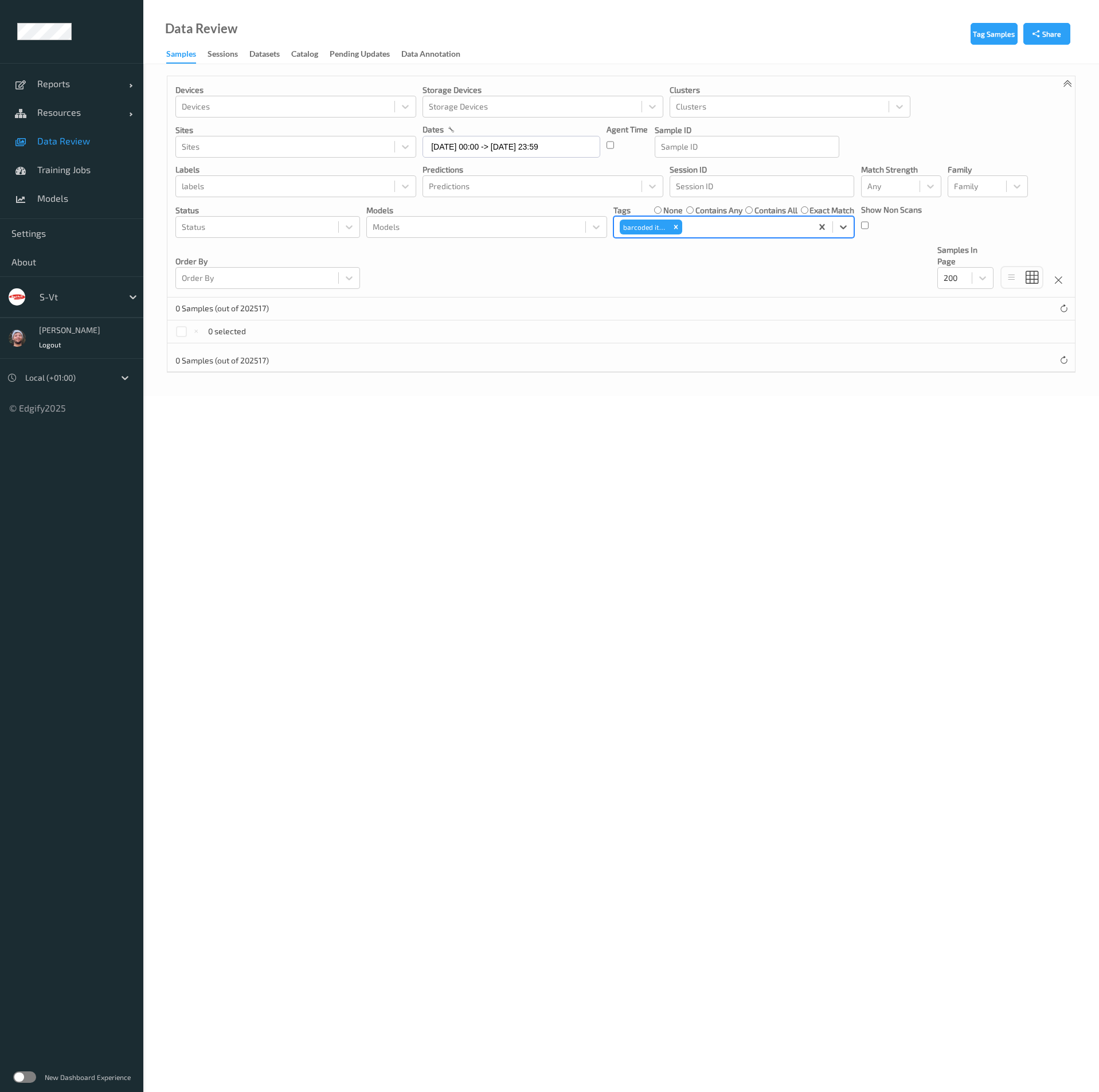
click at [105, 148] on link "Data Review" at bounding box center [71, 140] width 143 height 29
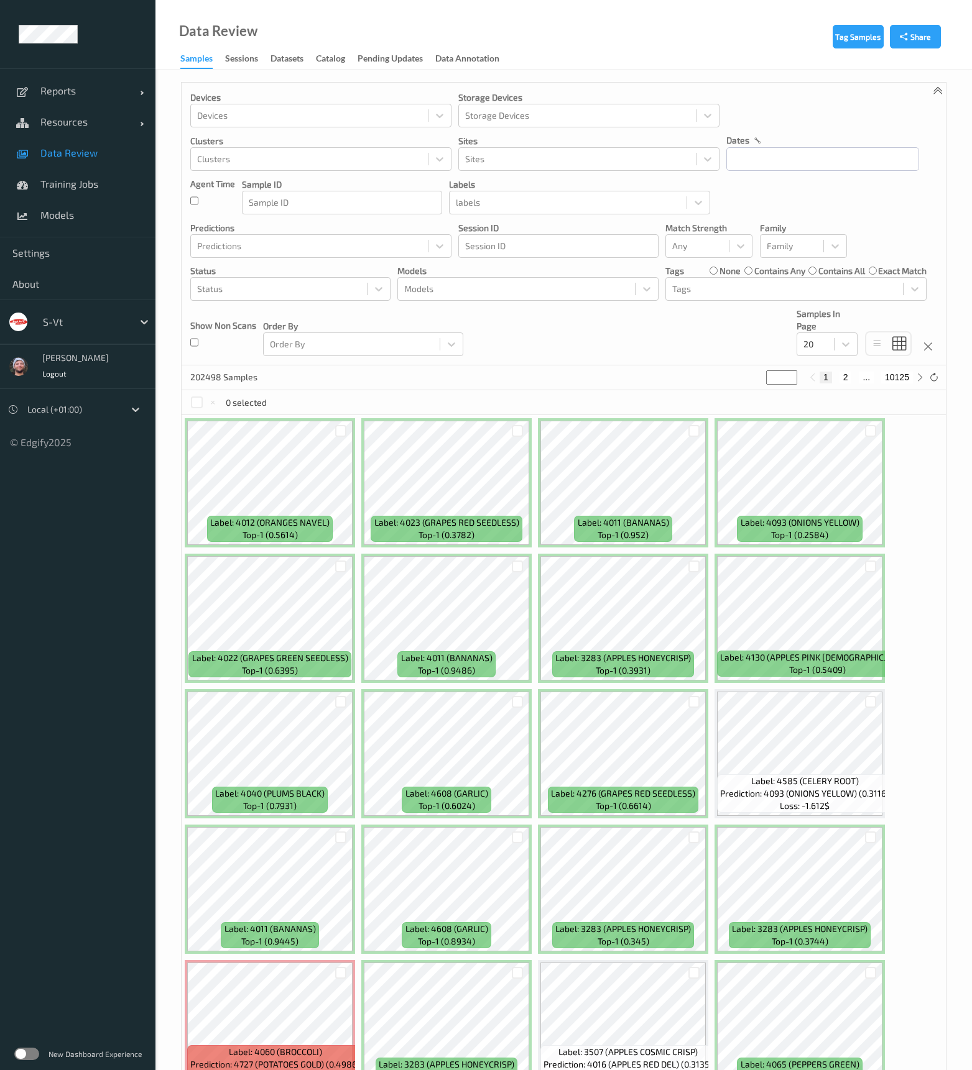
click at [601, 356] on div "Devices Devices Storage Devices Storage Devices Clusters Clusters Sites Sites d…" at bounding box center [564, 224] width 764 height 283
drag, startPoint x: 117, startPoint y: 625, endPoint x: 119, endPoint y: 584, distance: 41.1
click at [117, 625] on ul "Reports Default Report Customized Report Resources Devices Clusters Sites Data …" at bounding box center [77, 535] width 155 height 1070
click at [446, 300] on div "Models" at bounding box center [527, 289] width 261 height 24
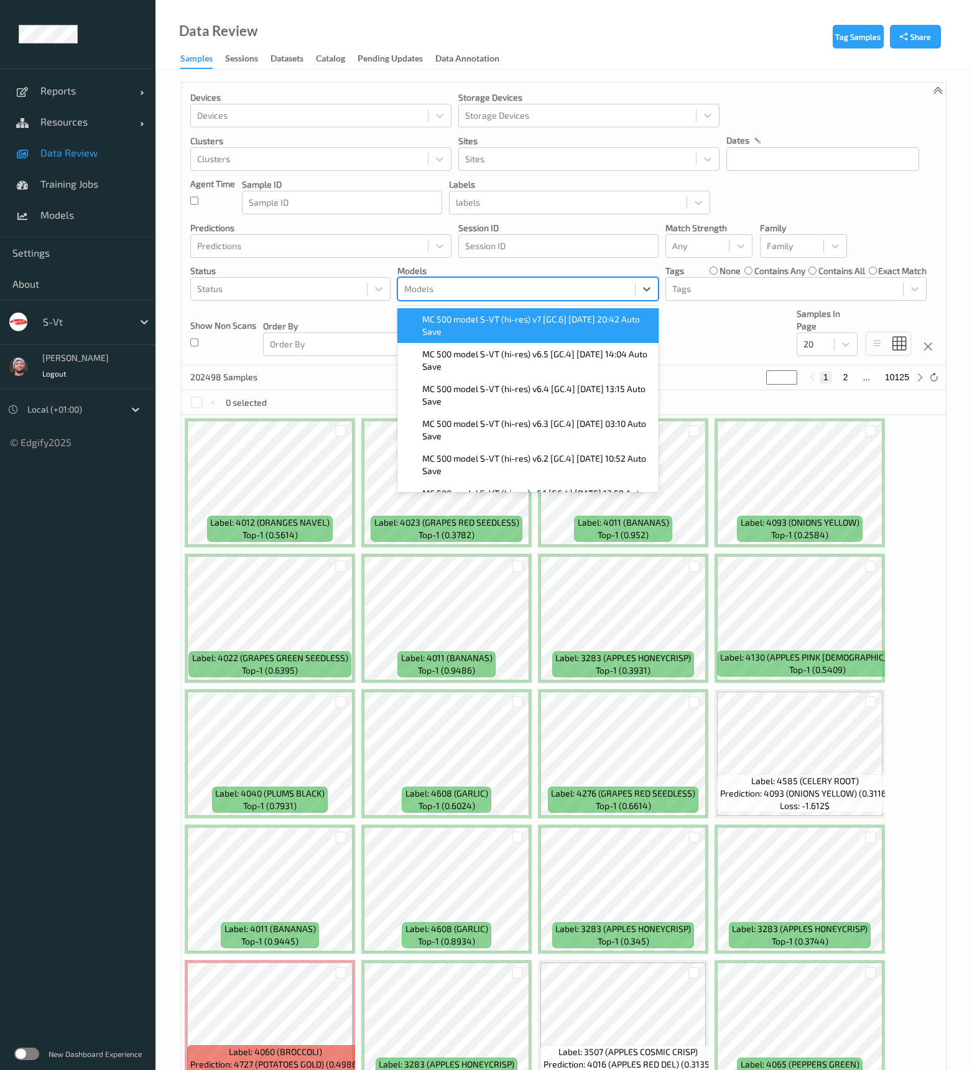
click at [467, 336] on span "MC 500 model S-VT (hi-res) v7 [GC.6] [DATE] 20:42 Auto Save" at bounding box center [536, 325] width 229 height 25
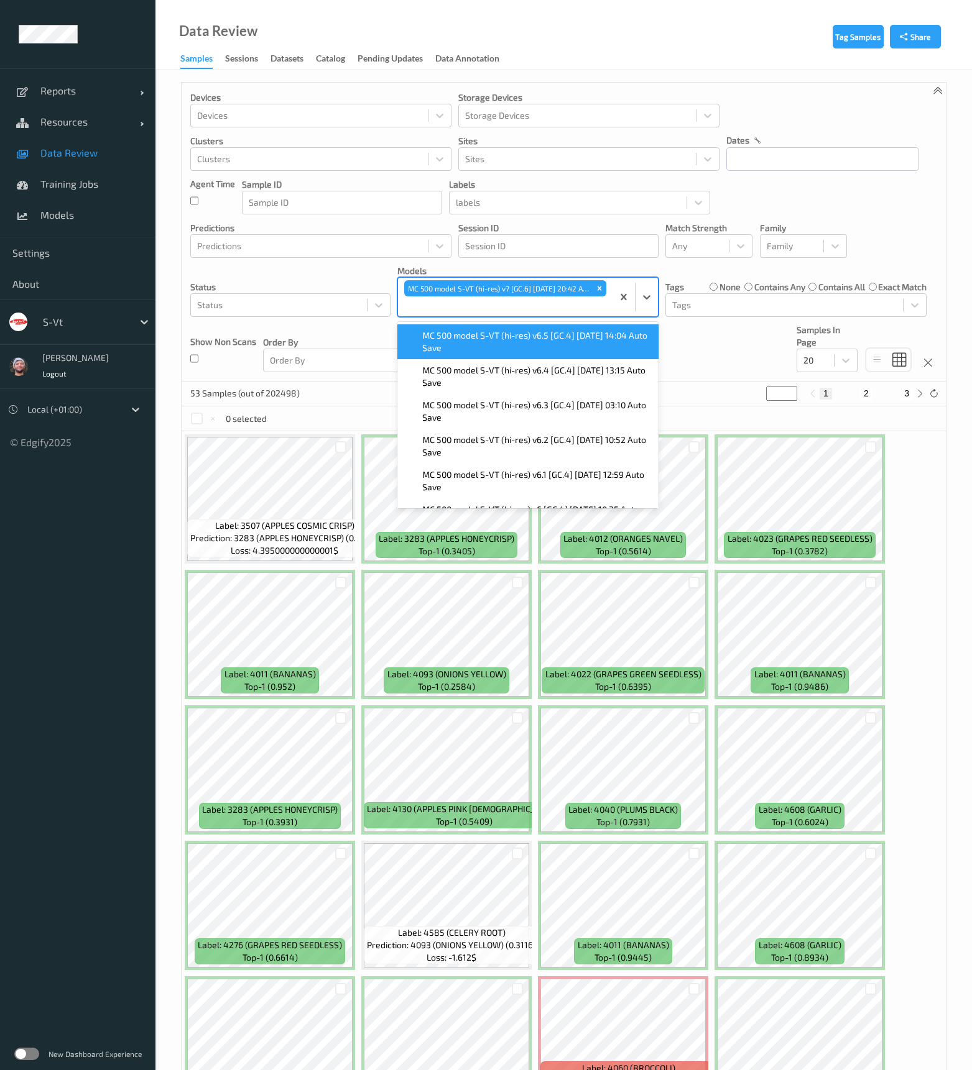
click at [725, 362] on div "Devices Devices Storage Devices Storage Devices Clusters Clusters Sites Sites d…" at bounding box center [564, 232] width 764 height 299
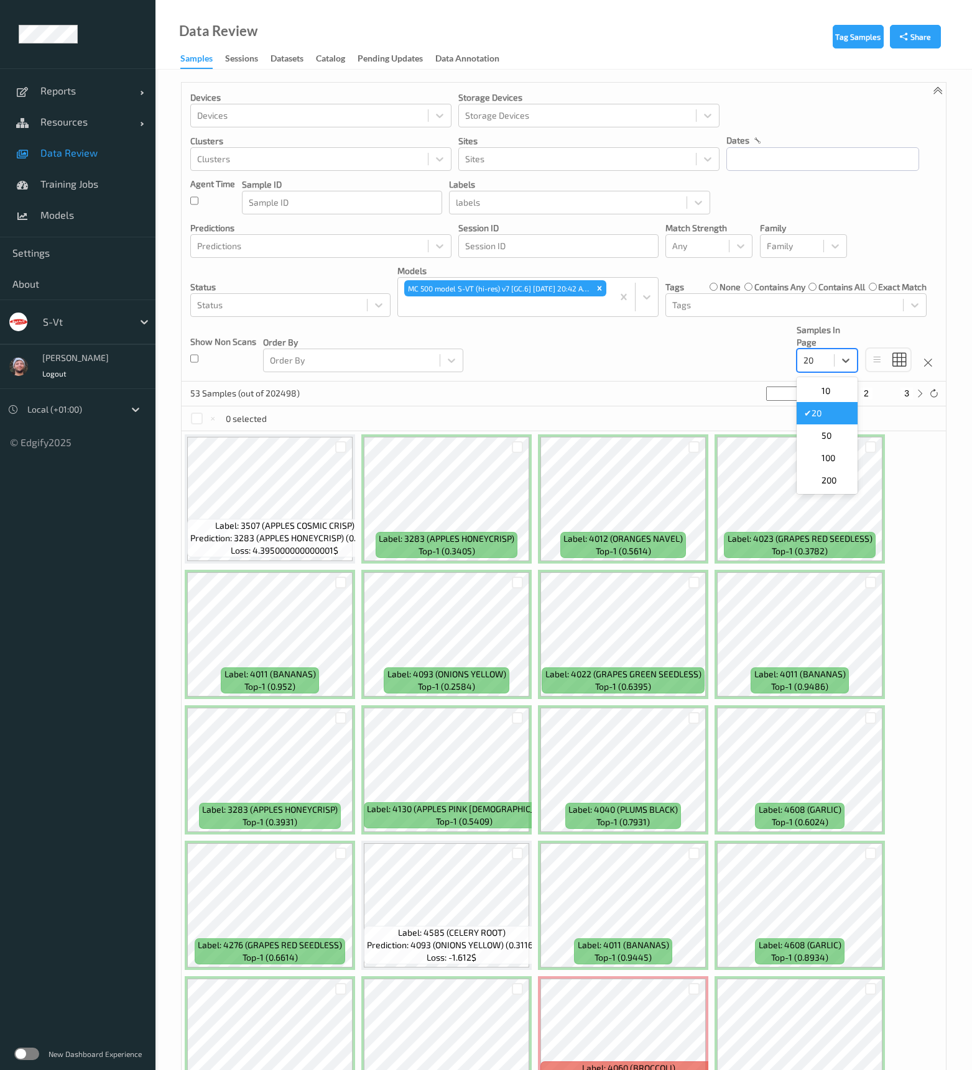
click at [814, 369] on div "20" at bounding box center [815, 361] width 37 height 20
click at [835, 472] on div "200" at bounding box center [826, 480] width 61 height 22
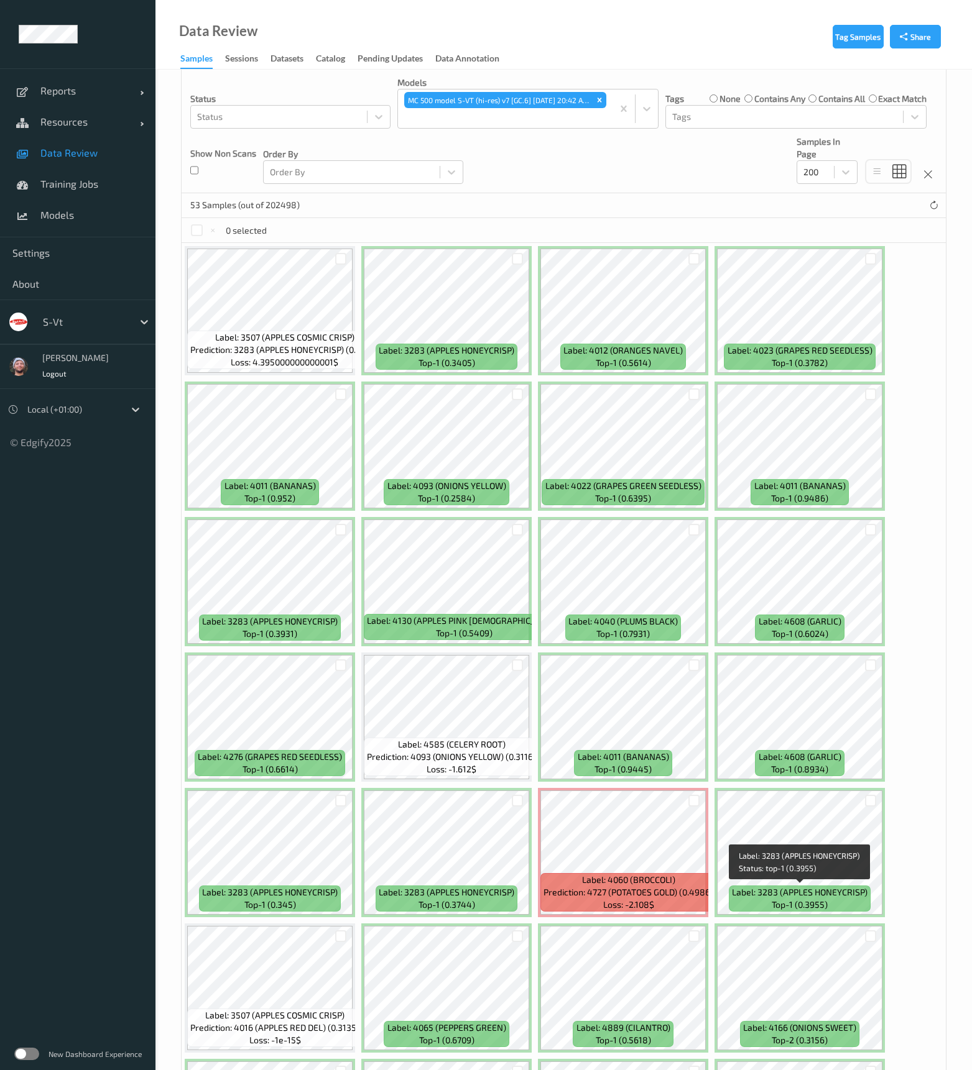
scroll to position [97, 0]
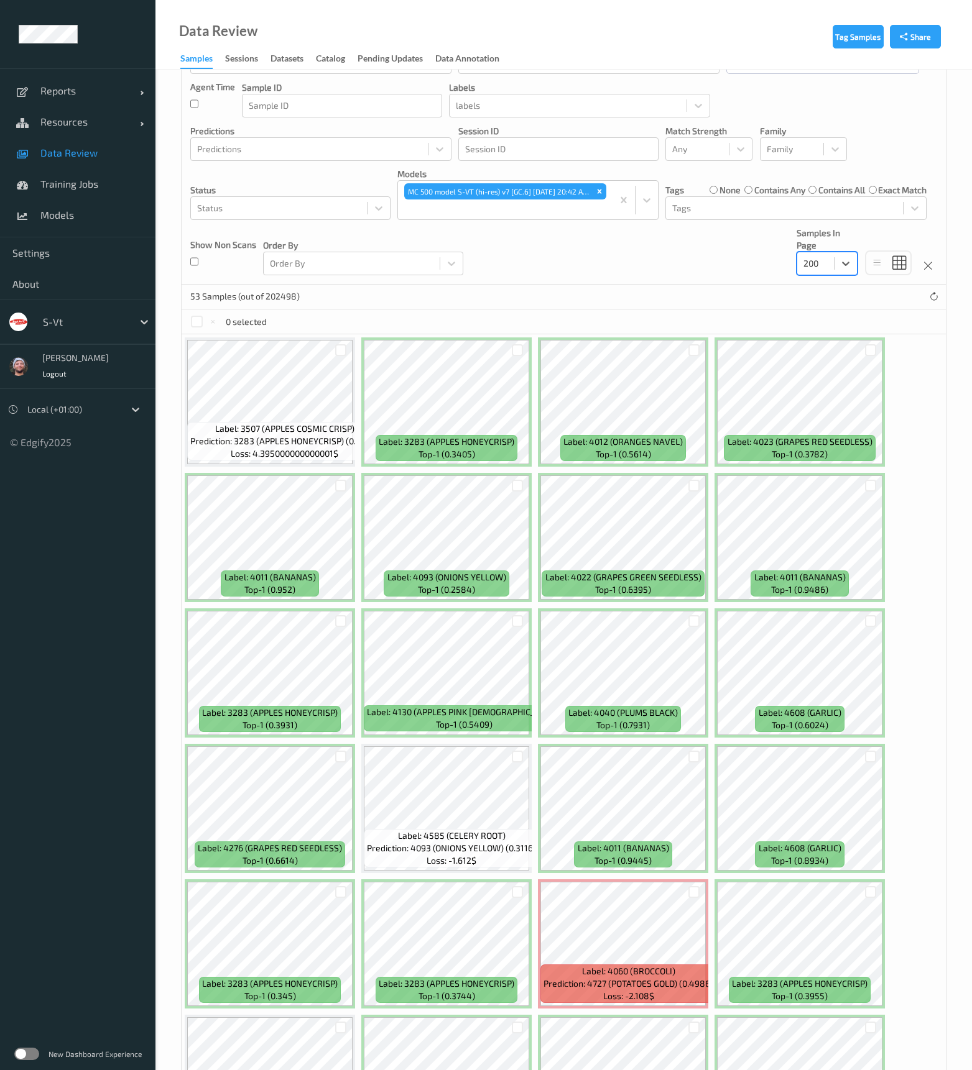
click at [61, 162] on link "Data Review" at bounding box center [77, 152] width 155 height 31
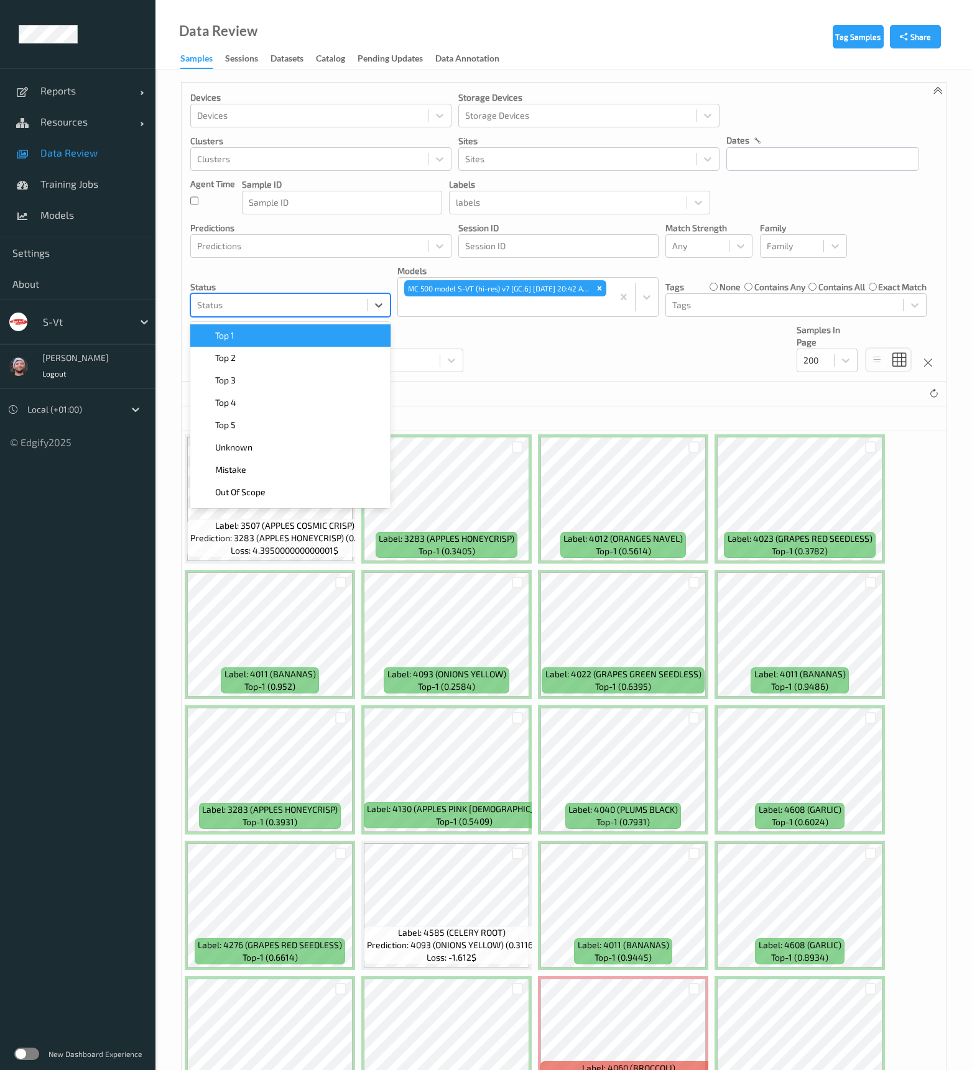
click at [244, 306] on div at bounding box center [278, 305] width 163 height 15
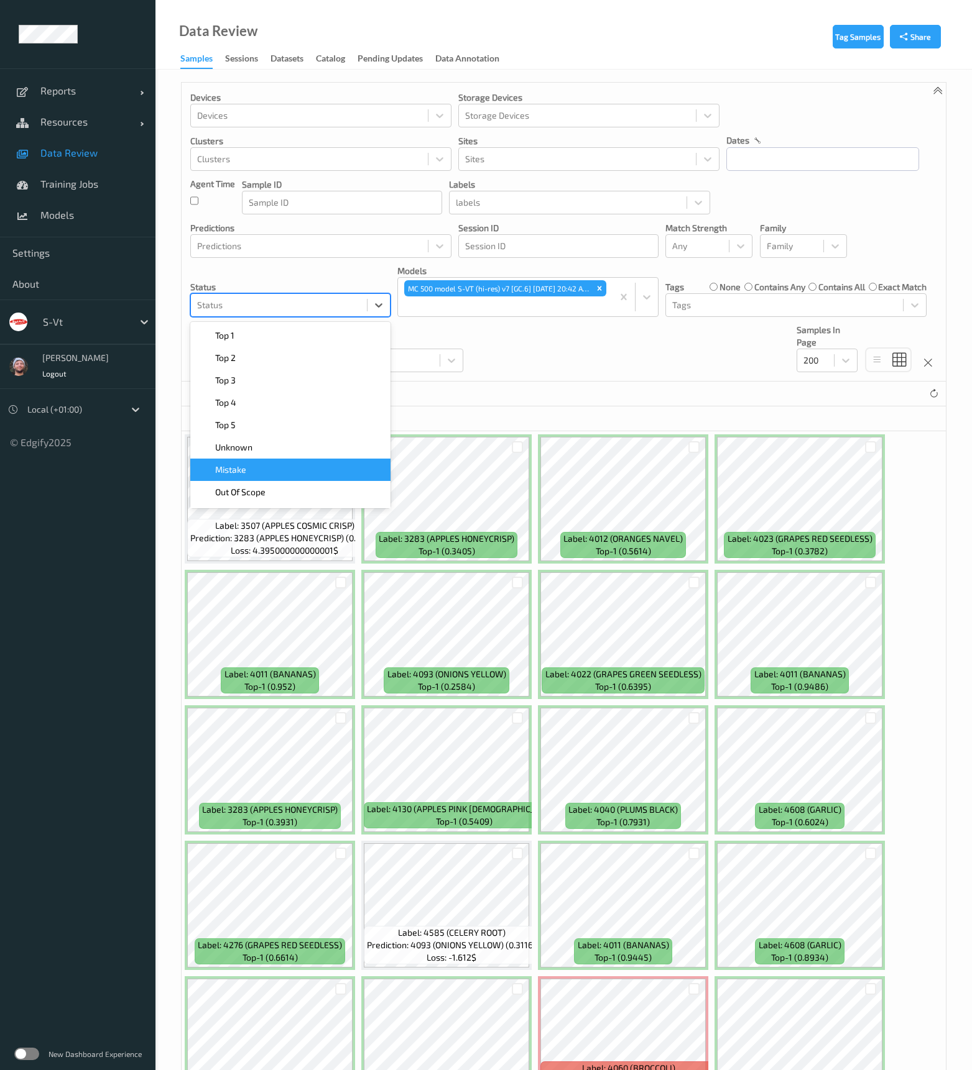
click at [285, 454] on div "Unknown" at bounding box center [290, 447] width 200 height 22
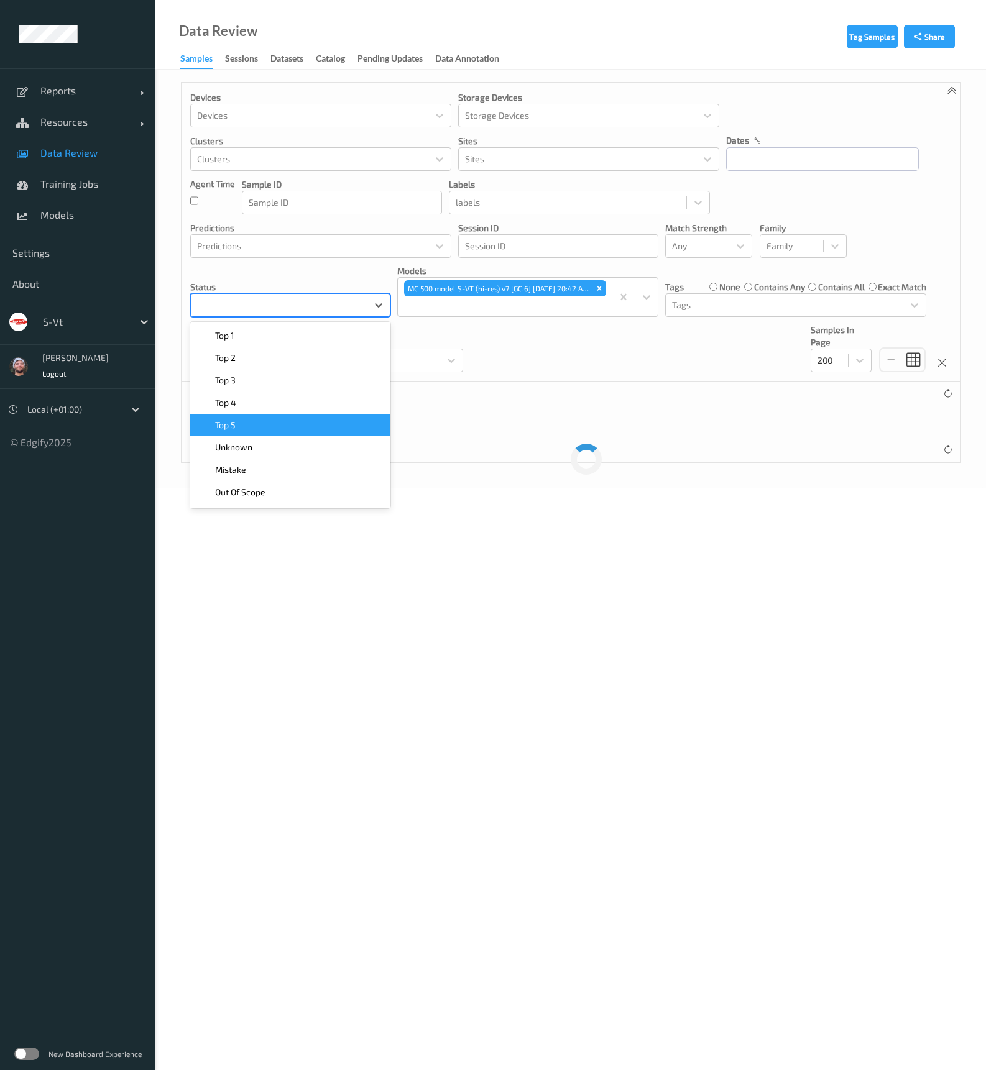
click at [349, 305] on div at bounding box center [278, 305] width 163 height 15
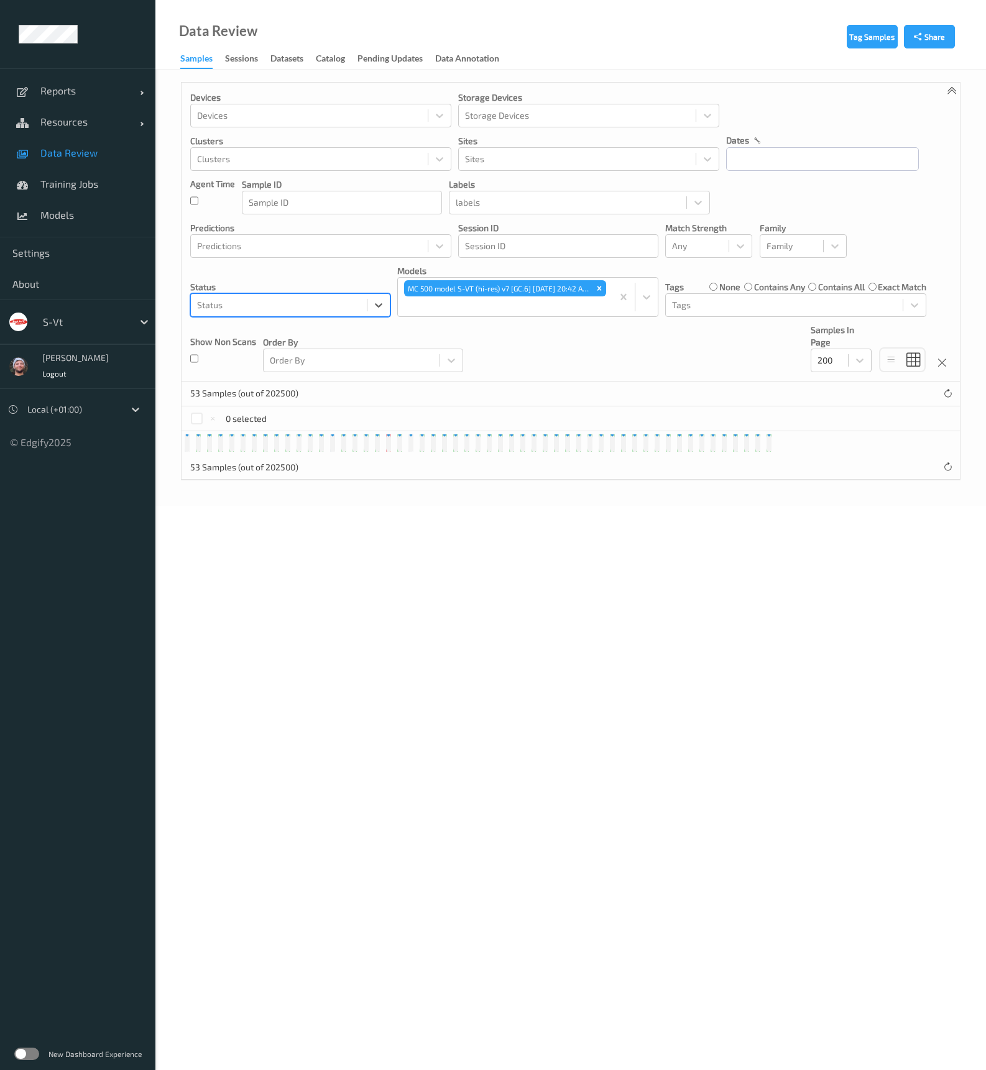
click at [280, 321] on div "Devices Devices Storage Devices Storage Devices Clusters Clusters Sites Sites d…" at bounding box center [571, 232] width 778 height 299
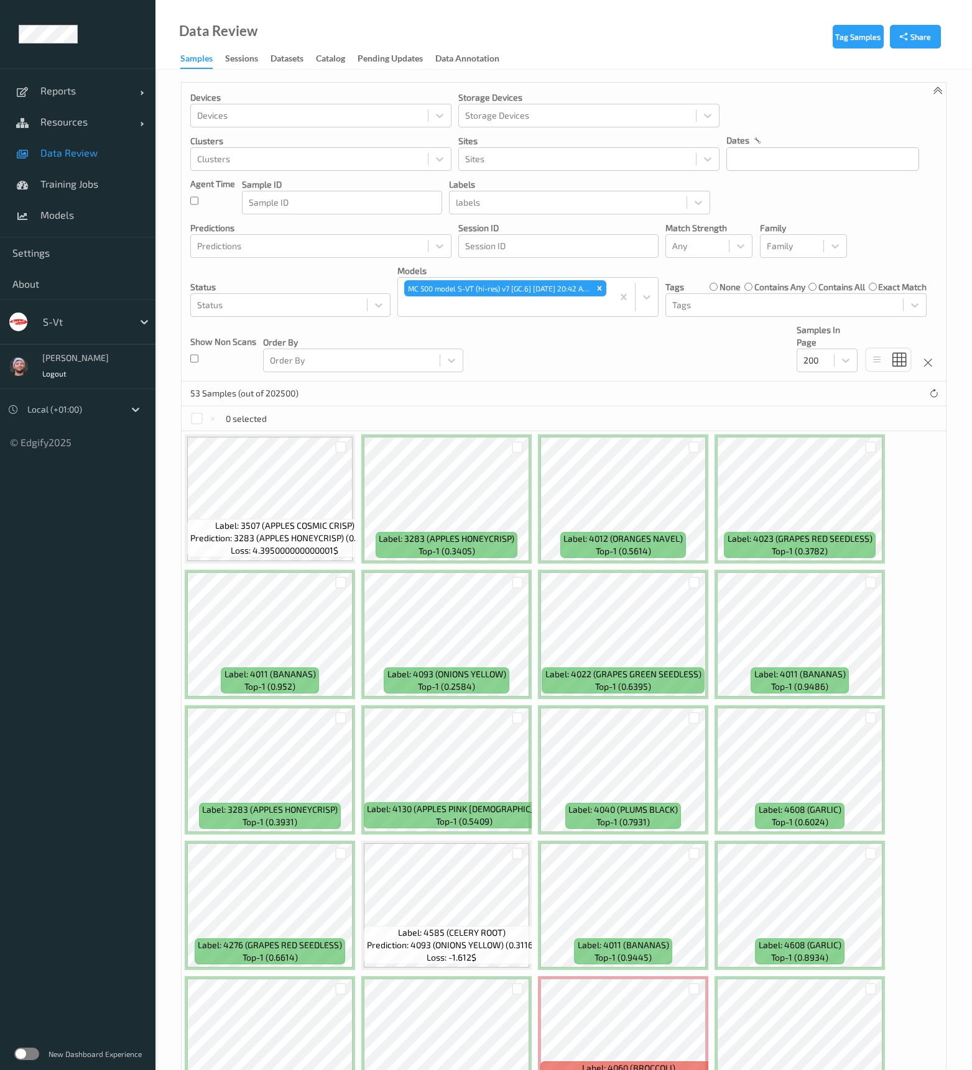
click at [272, 285] on p "Status" at bounding box center [290, 287] width 200 height 12
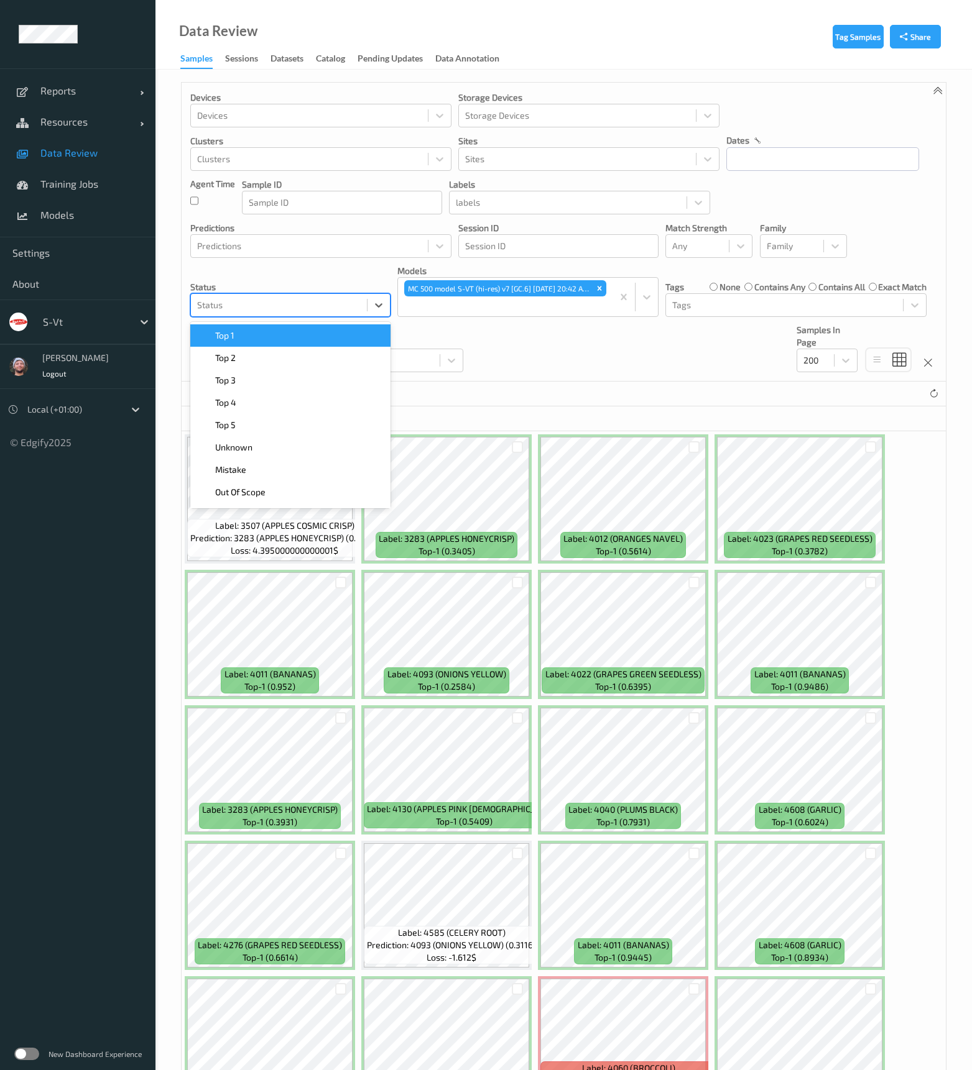
click at [269, 297] on div "Status" at bounding box center [279, 305] width 176 height 20
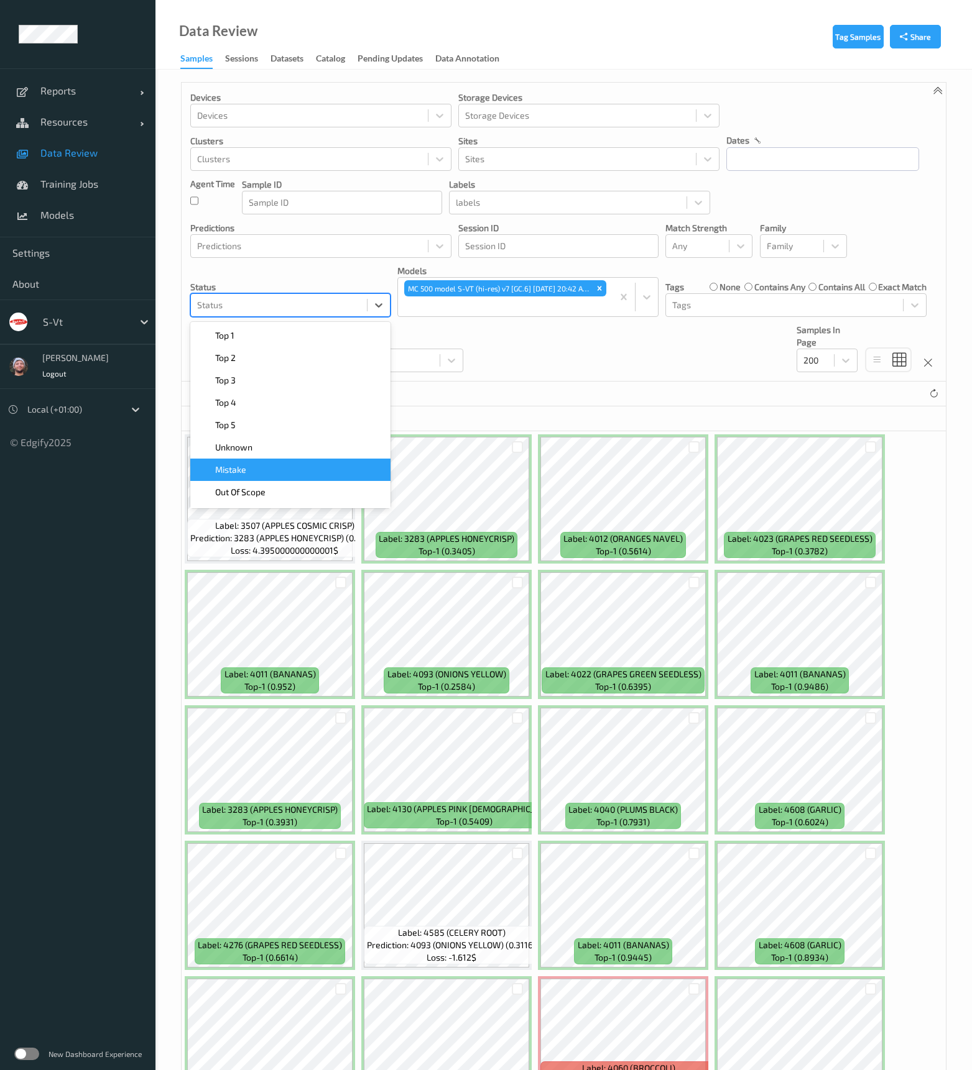
click at [252, 469] on div "Mistake" at bounding box center [290, 470] width 185 height 12
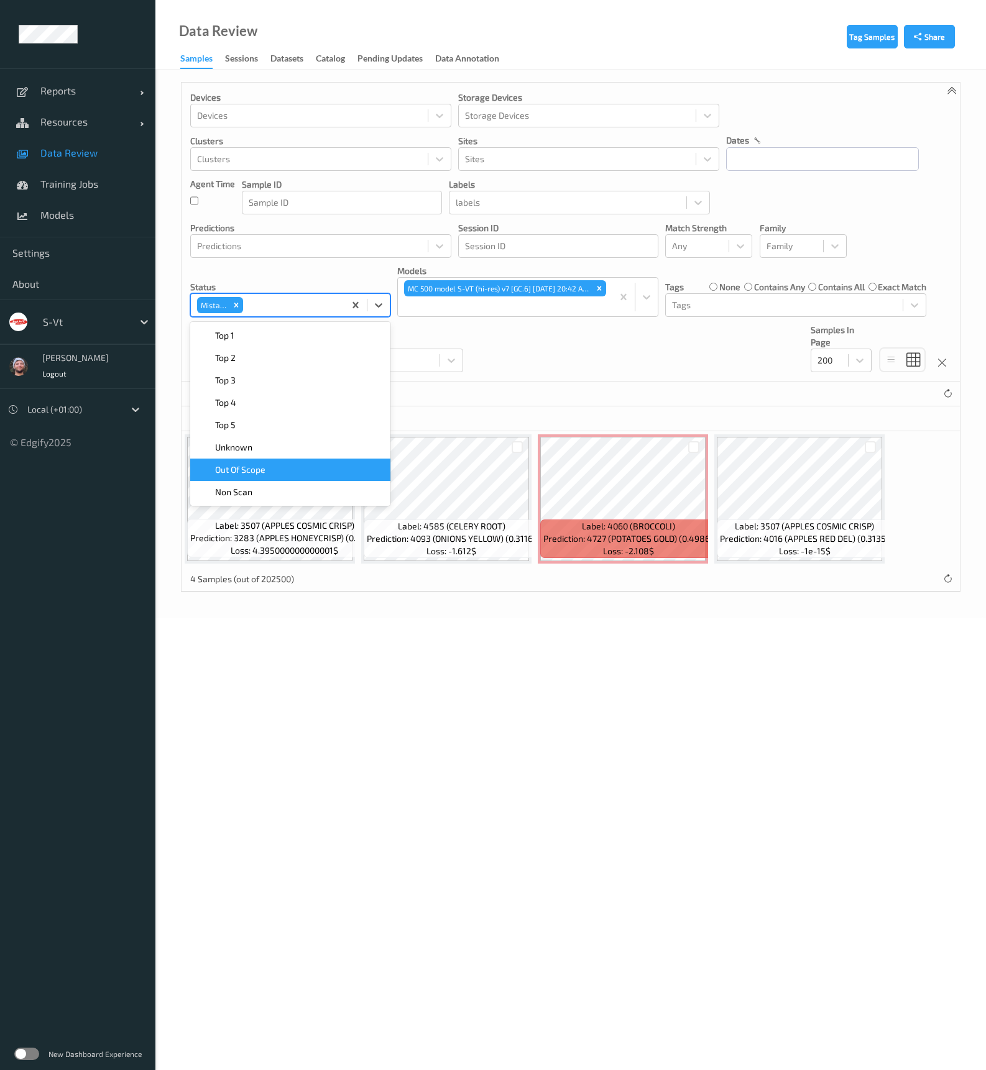
click at [556, 365] on div "Devices Devices Storage Devices Storage Devices Clusters Clusters Sites Sites d…" at bounding box center [571, 232] width 778 height 299
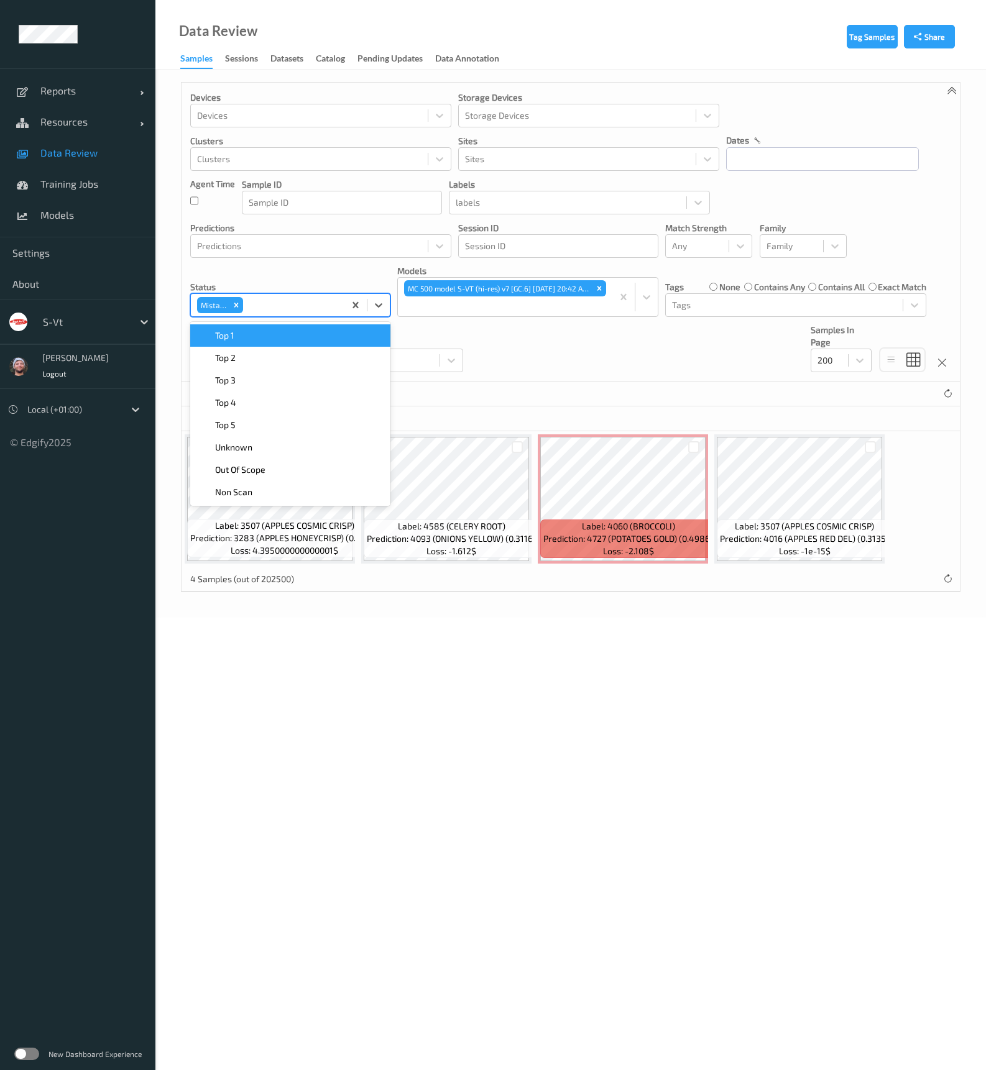
click at [343, 301] on div "Mistake" at bounding box center [268, 305] width 154 height 21
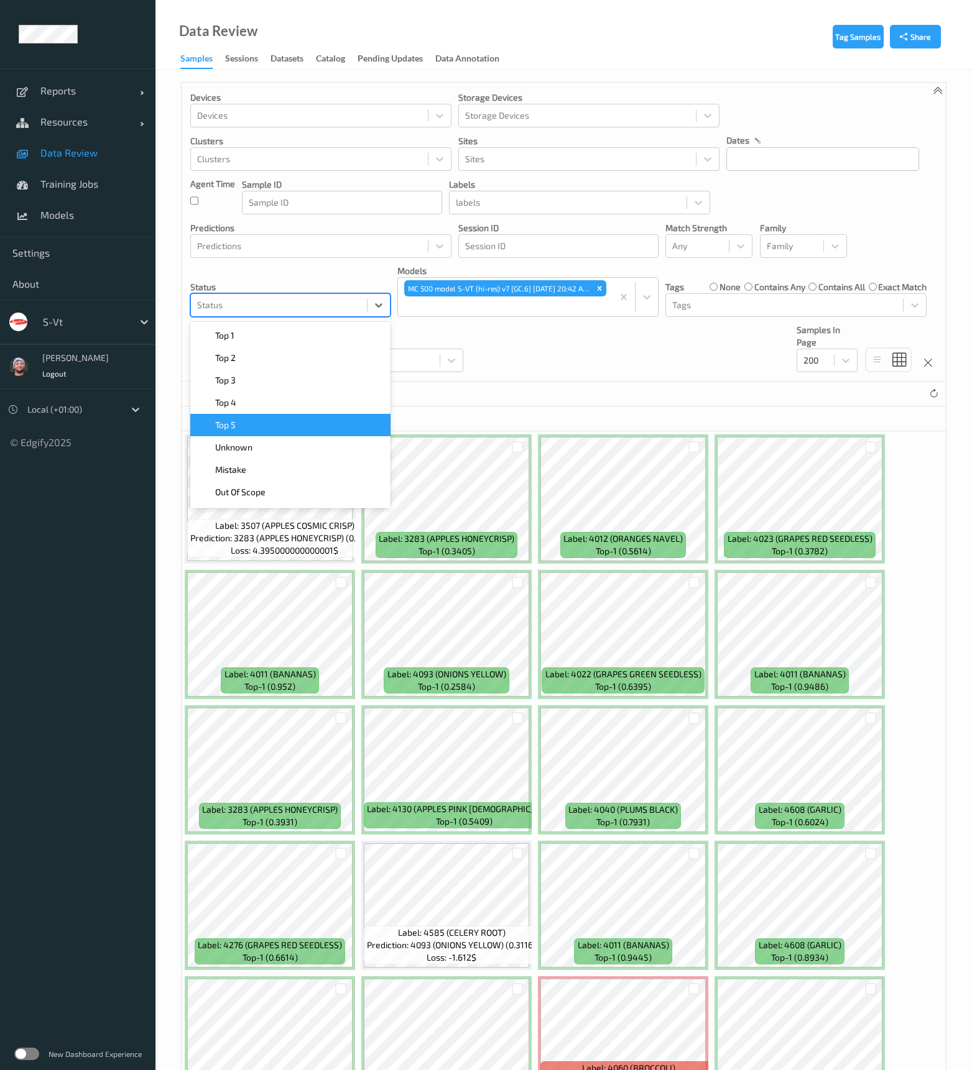
click at [546, 339] on div "Devices Devices Storage Devices Storage Devices Clusters Clusters Sites Sites d…" at bounding box center [564, 232] width 764 height 299
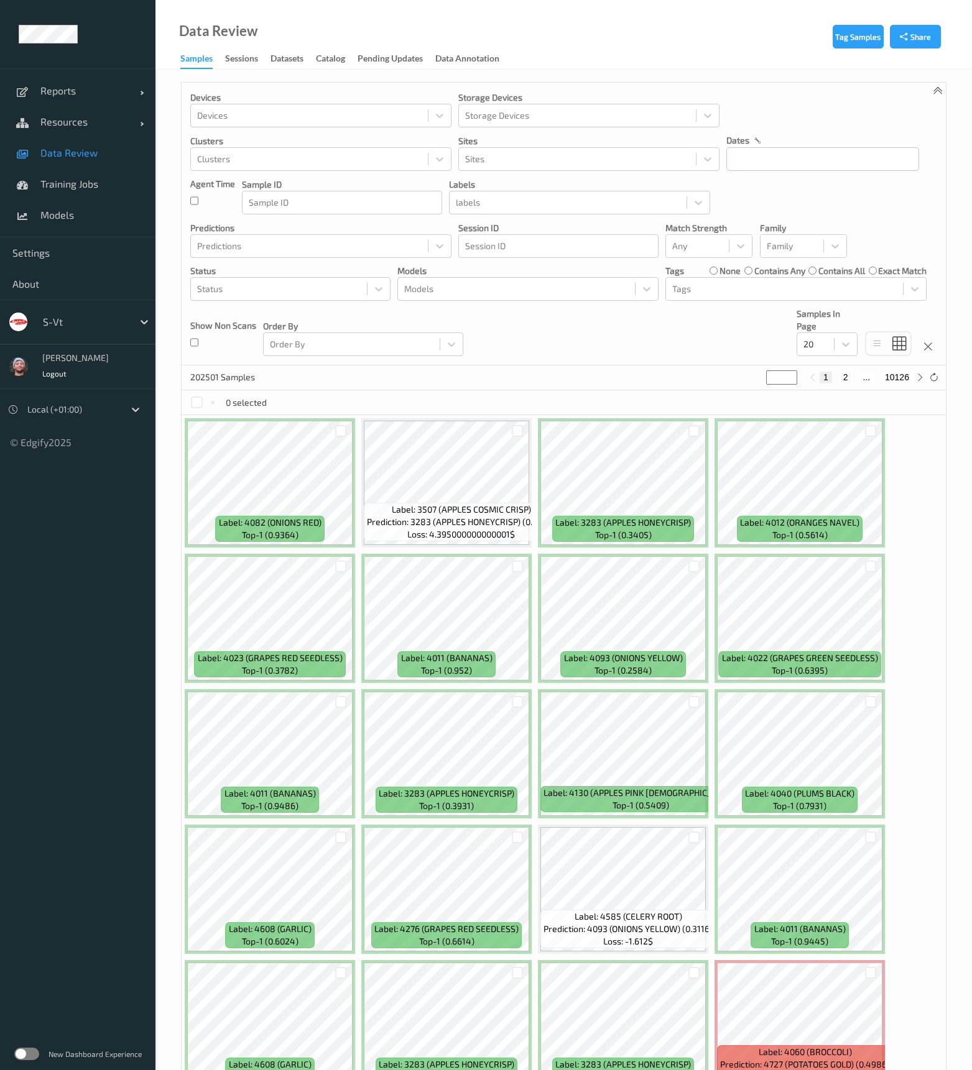
click at [683, 350] on div "Devices Devices Storage Devices Storage Devices Clusters Clusters Sites Sites d…" at bounding box center [564, 224] width 764 height 283
click at [71, 149] on span "Data Review" at bounding box center [91, 153] width 103 height 12
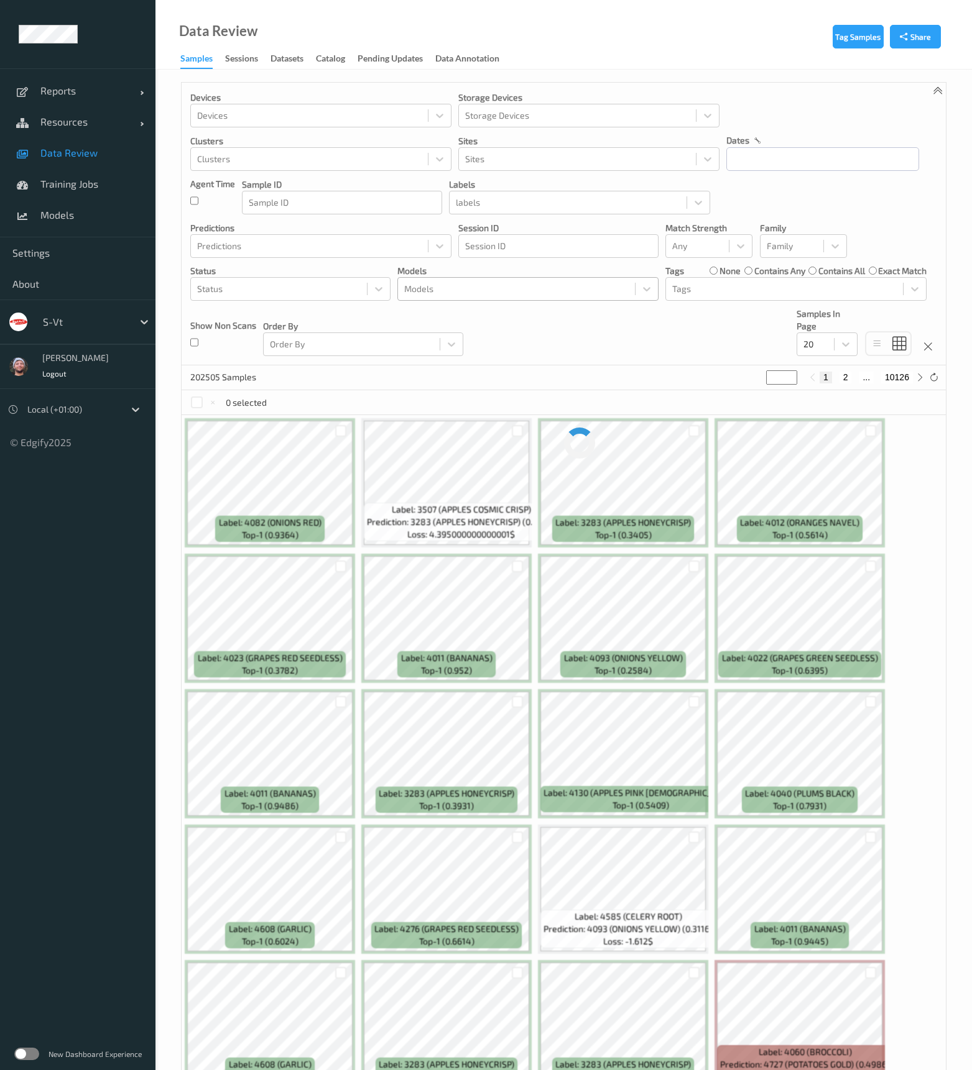
click at [447, 283] on div at bounding box center [516, 289] width 224 height 15
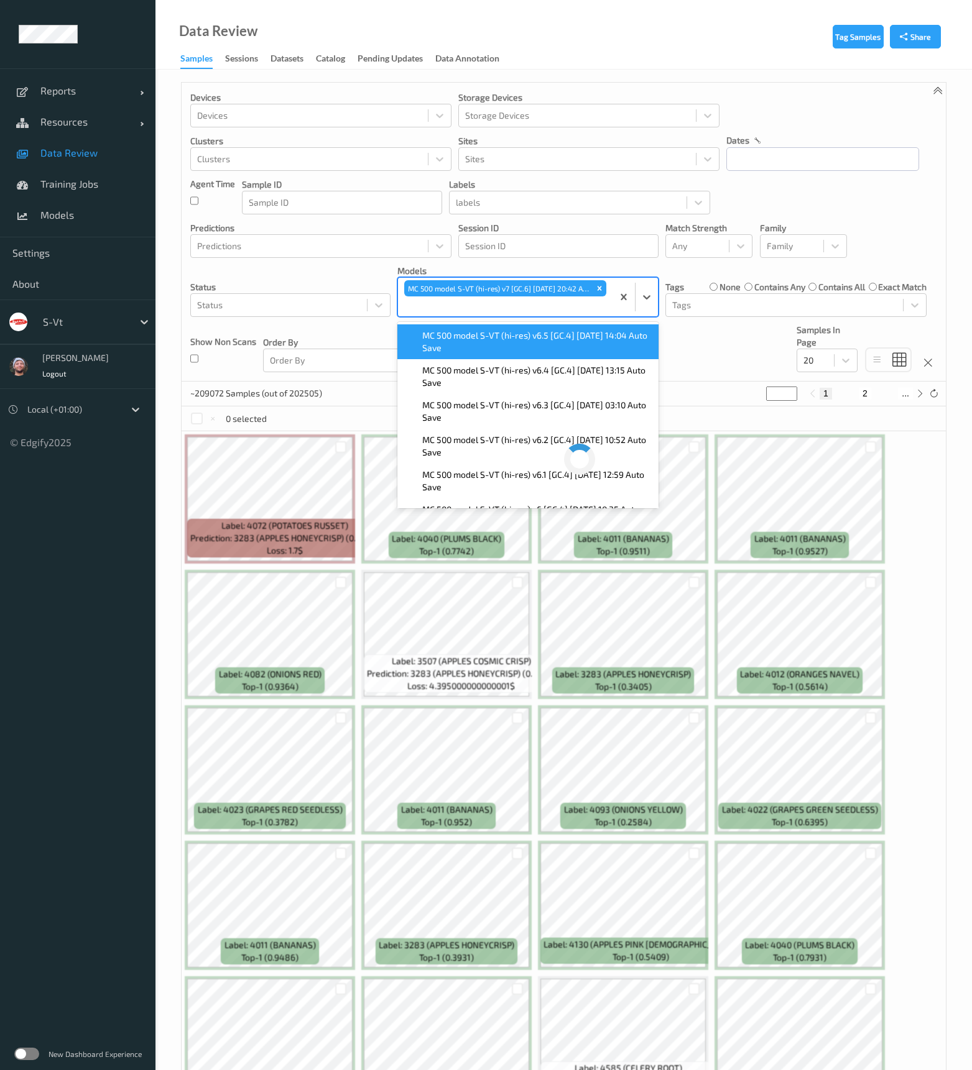
click at [696, 340] on div "Devices Devices Storage Devices Storage Devices Clusters Clusters Sites Sites d…" at bounding box center [564, 232] width 764 height 299
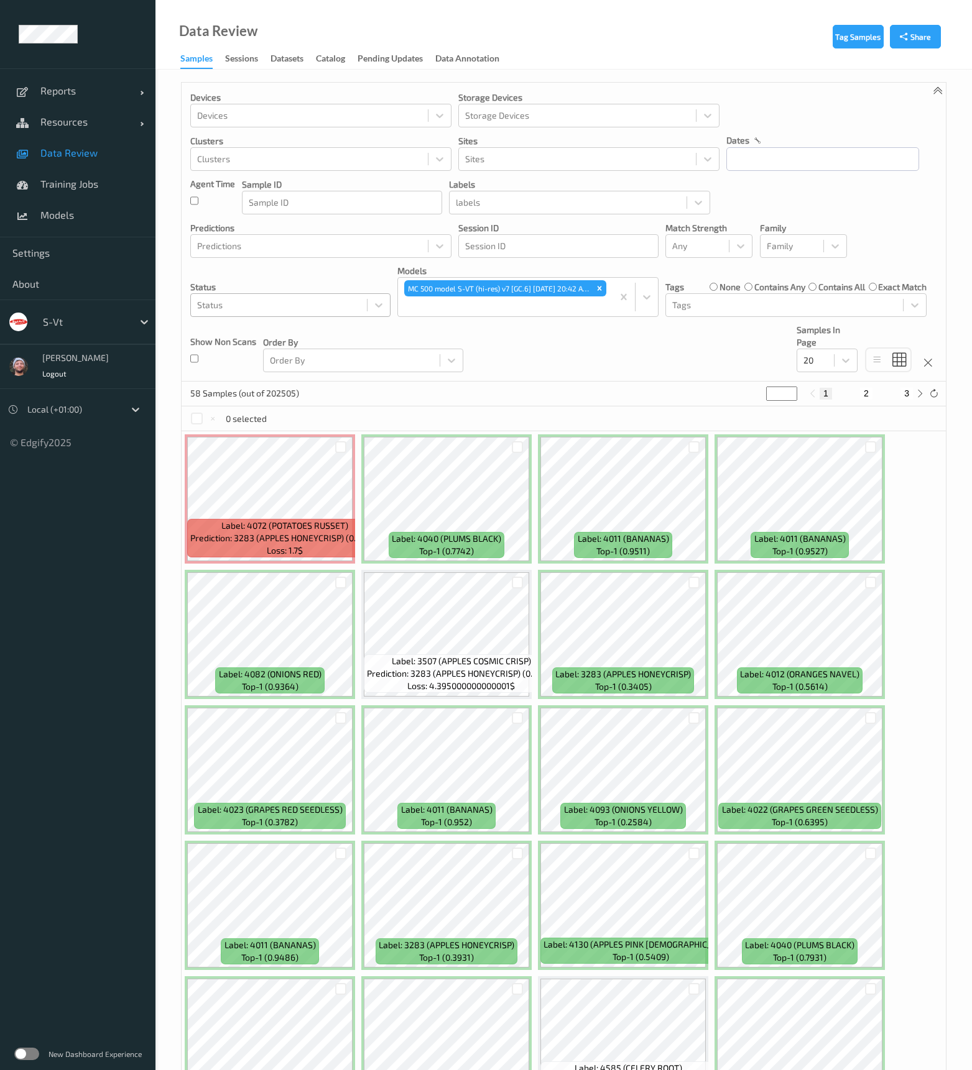
click at [296, 310] on div at bounding box center [278, 305] width 163 height 15
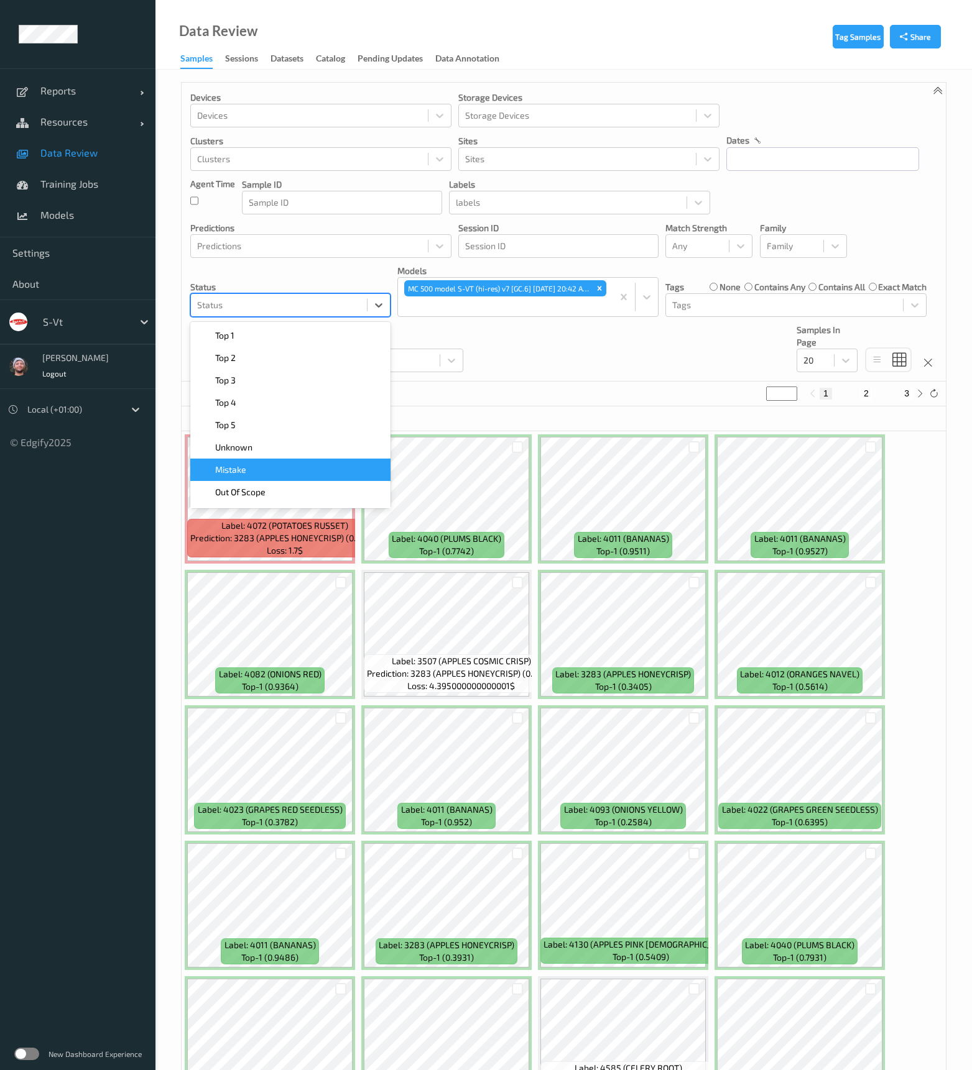
click at [293, 464] on div "Mistake" at bounding box center [290, 470] width 185 height 12
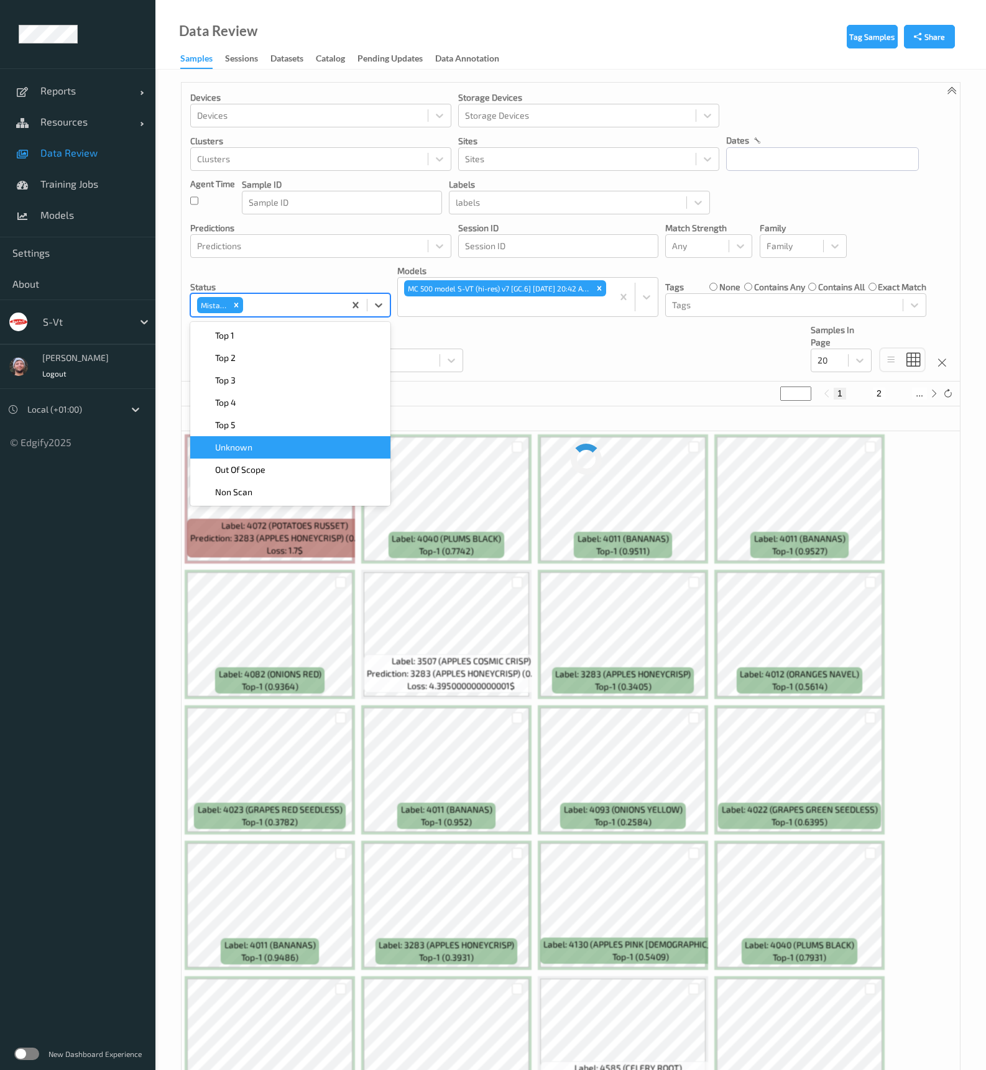
click at [559, 357] on div "Devices Devices Storage Devices Storage Devices Clusters Clusters Sites Sites d…" at bounding box center [571, 232] width 778 height 299
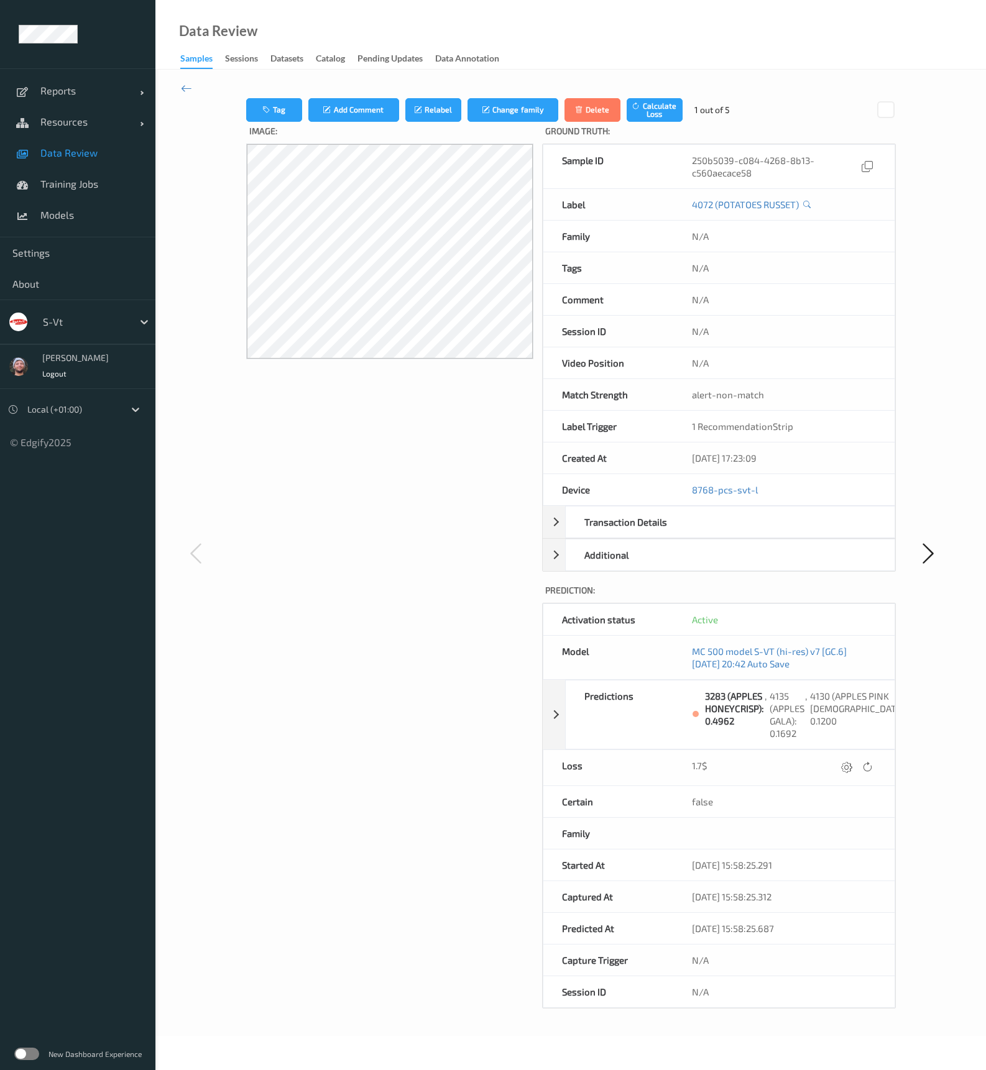
click at [103, 152] on span "Data Review" at bounding box center [91, 153] width 103 height 12
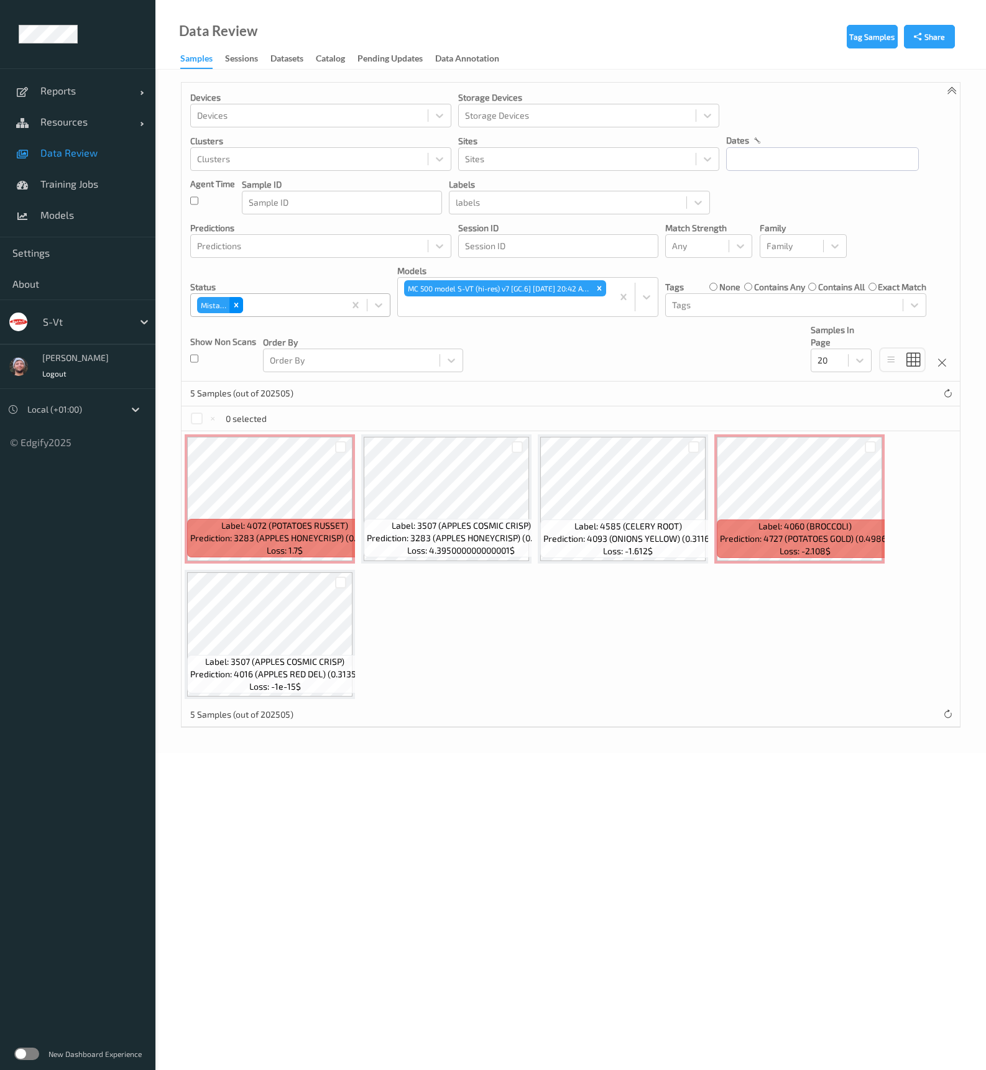
click at [236, 302] on icon "Remove Mistake" at bounding box center [236, 305] width 9 height 9
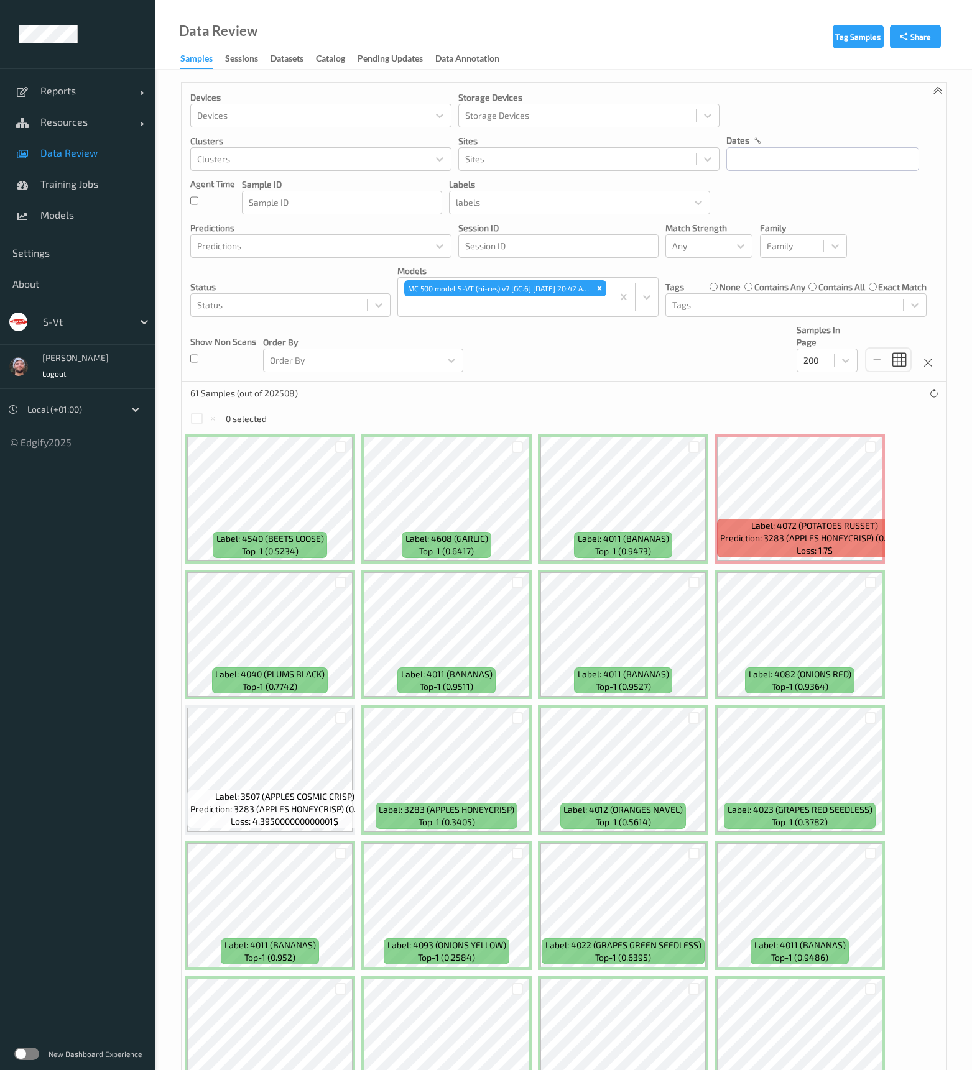
click at [836, 96] on div "Devices Devices Storage Devices Storage Devices Clusters Clusters Sites Sites d…" at bounding box center [564, 232] width 764 height 299
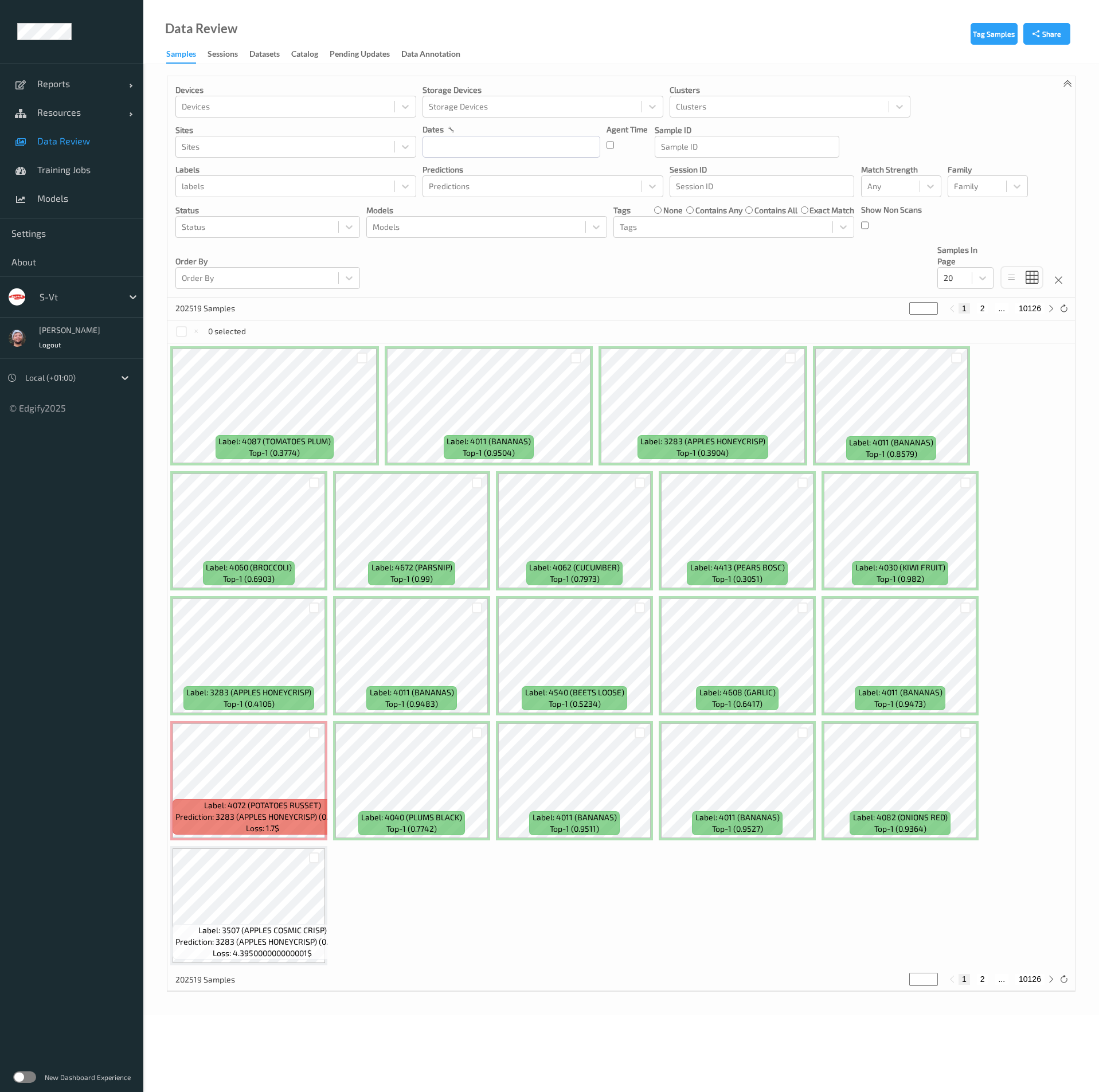
click at [1036, 134] on div "Devices Devices Storage Devices Storage Devices Clusters Clusters Sites Sites d…" at bounding box center [621, 187] width 907 height 221
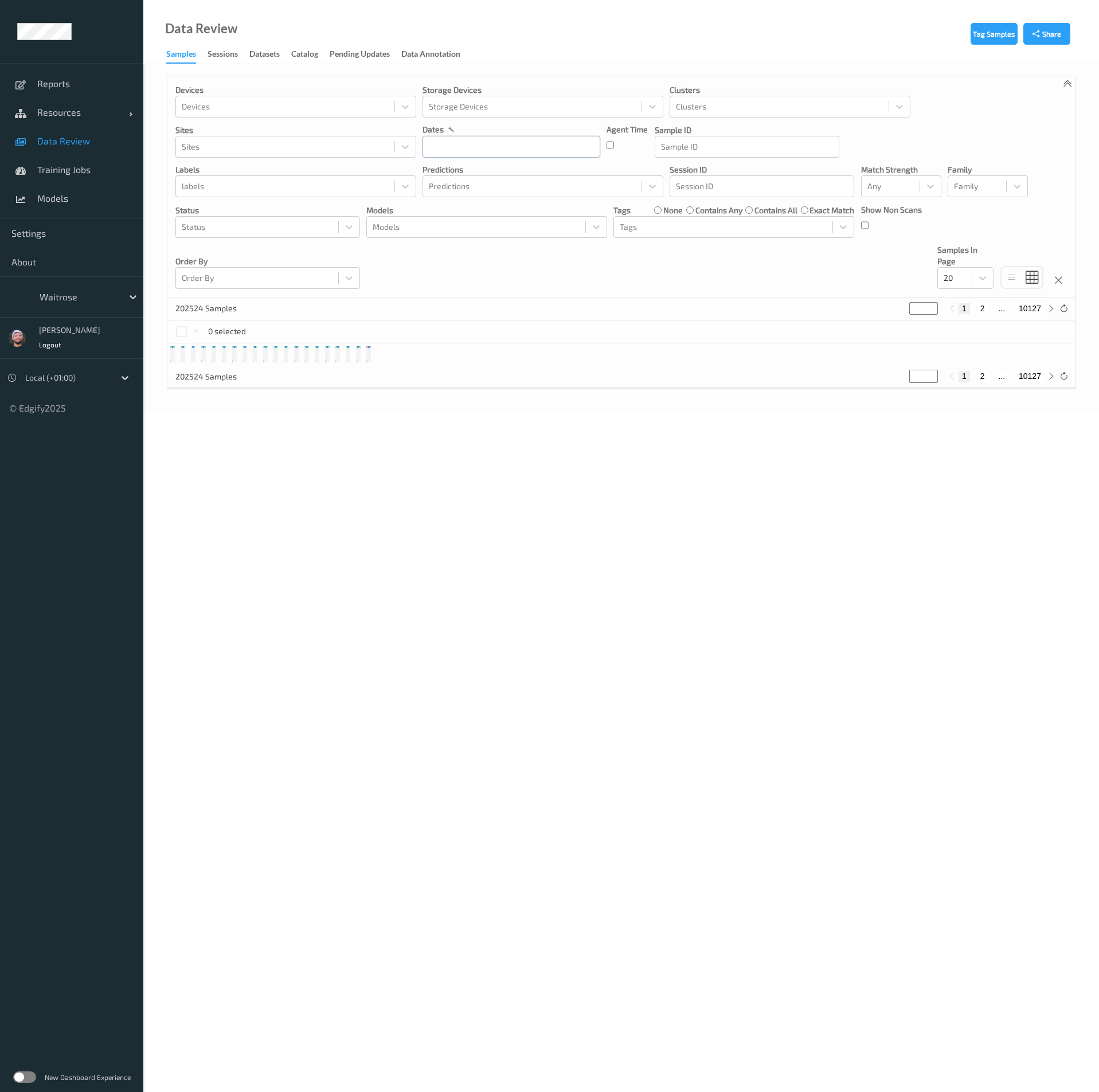
drag, startPoint x: 0, startPoint y: 0, endPoint x: 470, endPoint y: 146, distance: 492.2
click at [470, 146] on input "text" at bounding box center [511, 147] width 178 height 22
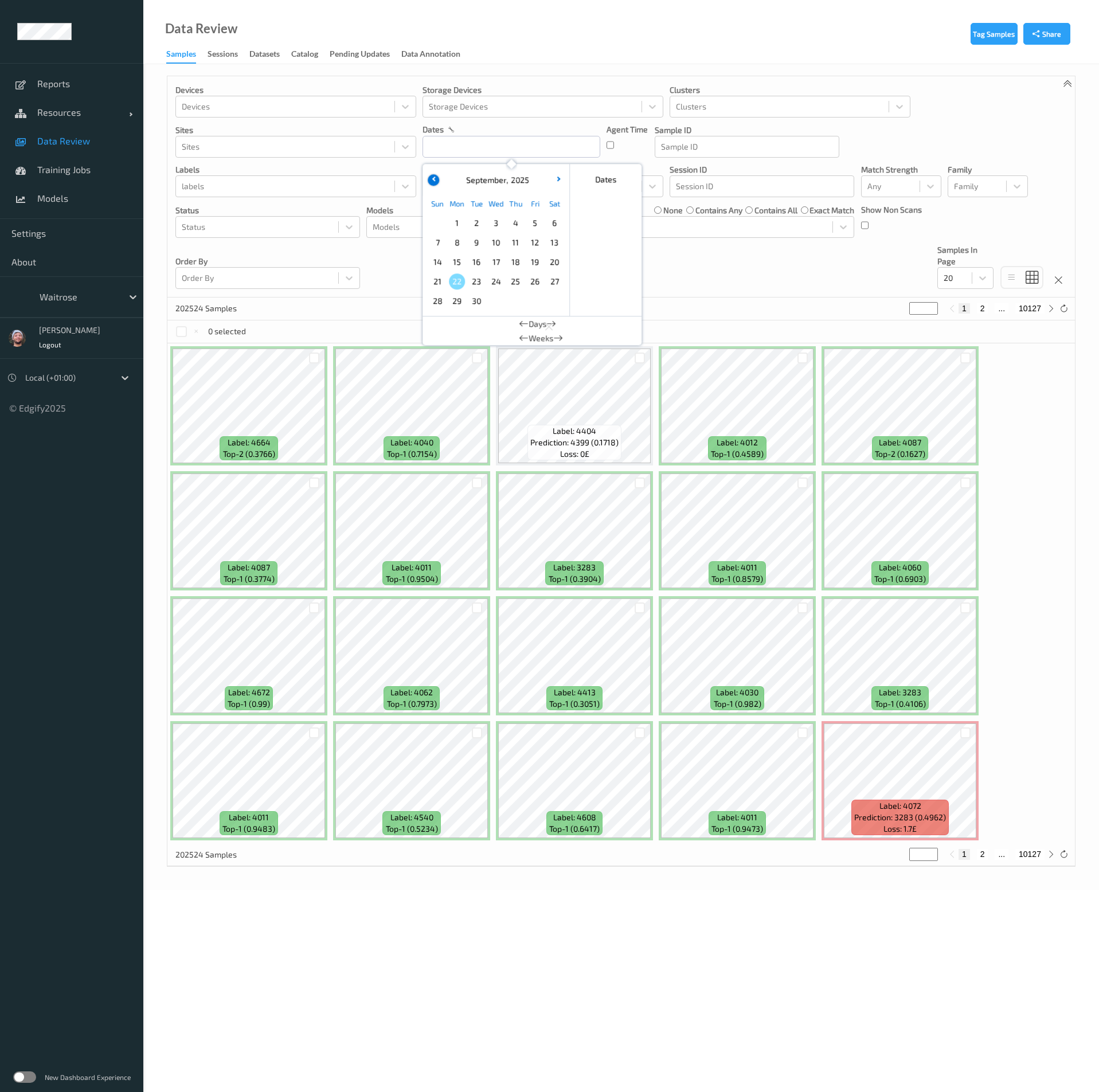
click at [430, 177] on button "button" at bounding box center [433, 180] width 11 height 11
click at [532, 221] on span "1" at bounding box center [534, 222] width 16 height 16
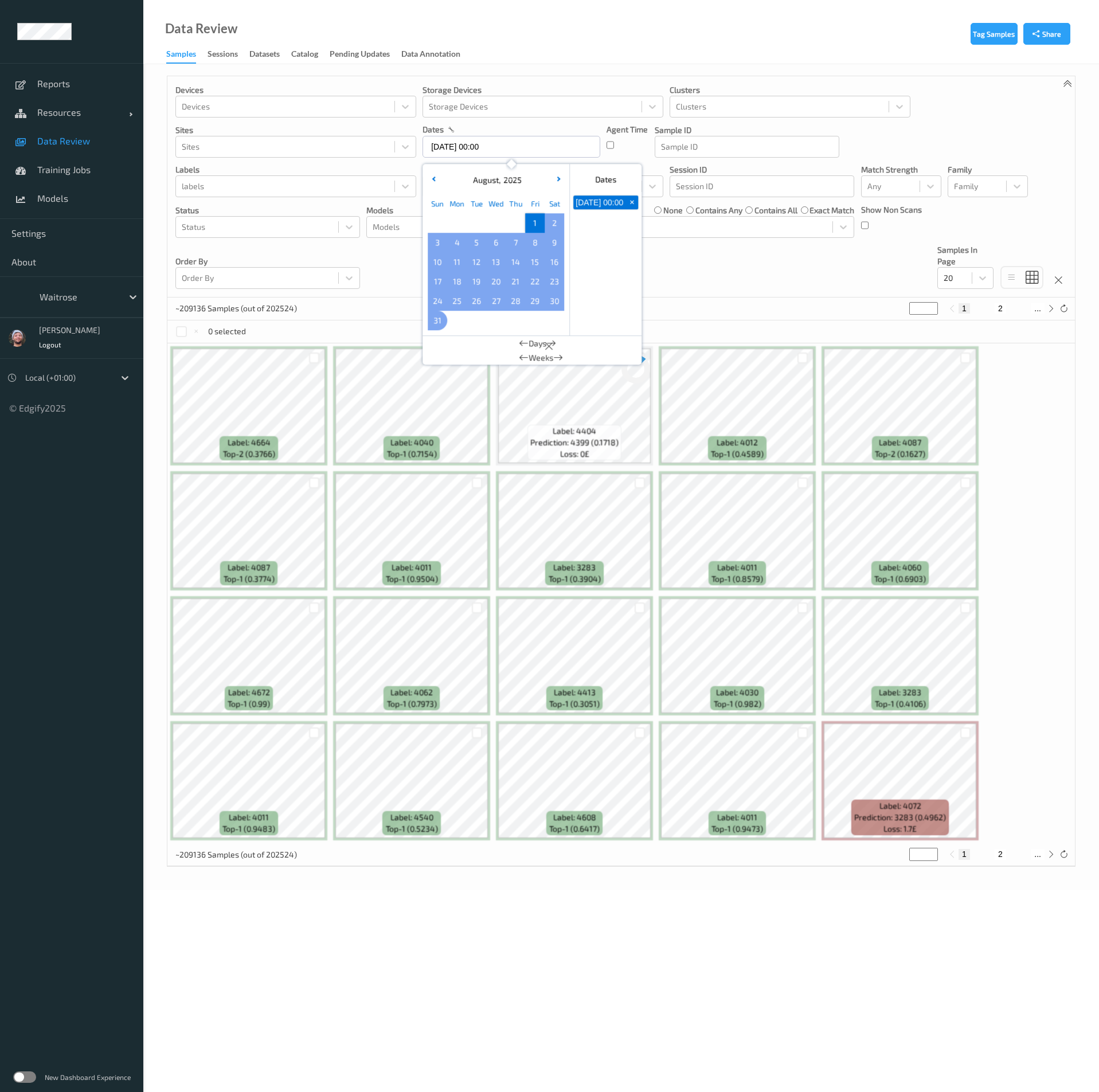
click at [434, 319] on span "31" at bounding box center [437, 320] width 16 height 16
type input "[DATE] 00:00 -> [DATE] 23:59"
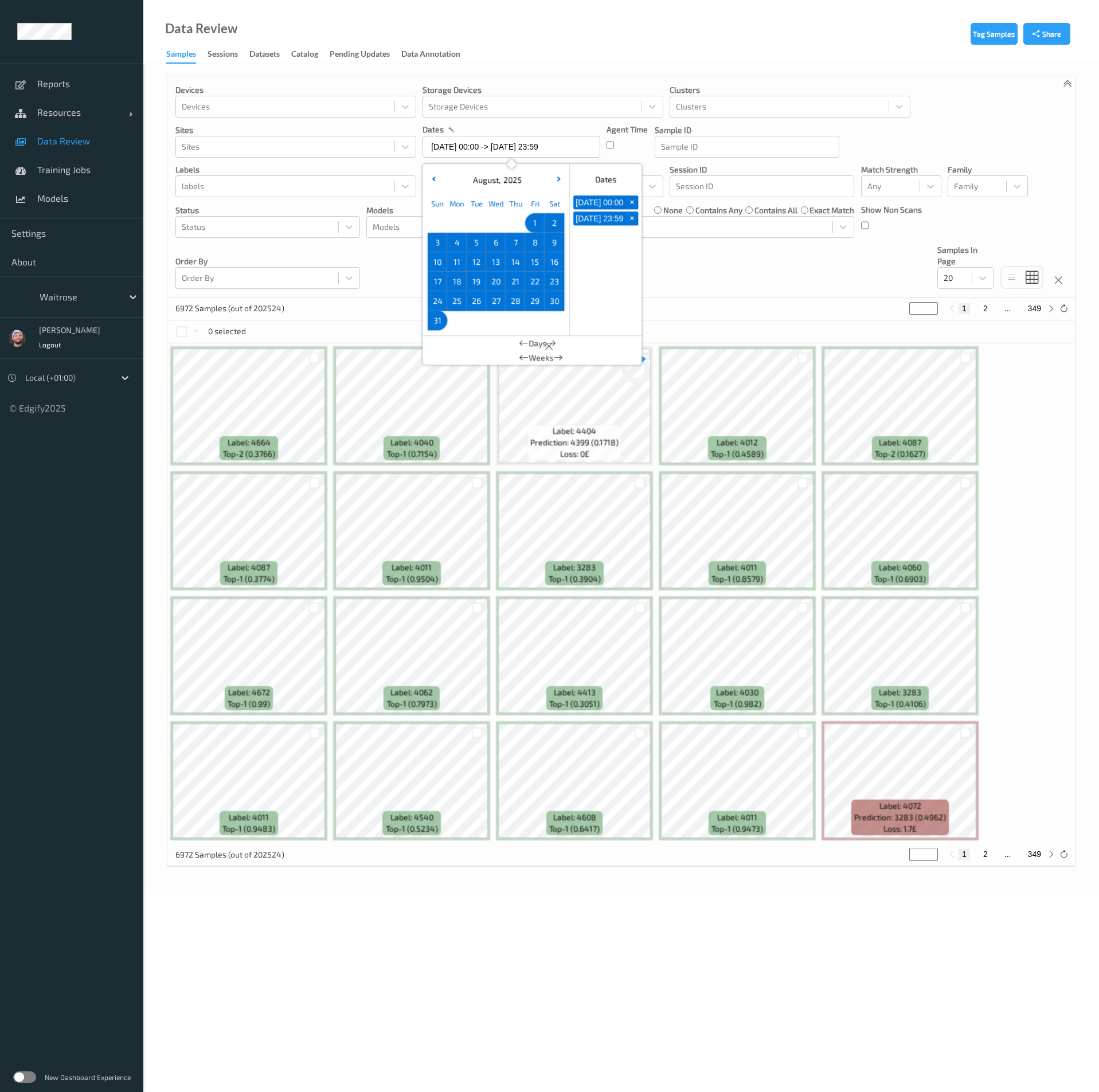
click at [699, 253] on div "Devices Devices Storage Devices Storage Devices Clusters Clusters Sites Sites d…" at bounding box center [621, 187] width 907 height 221
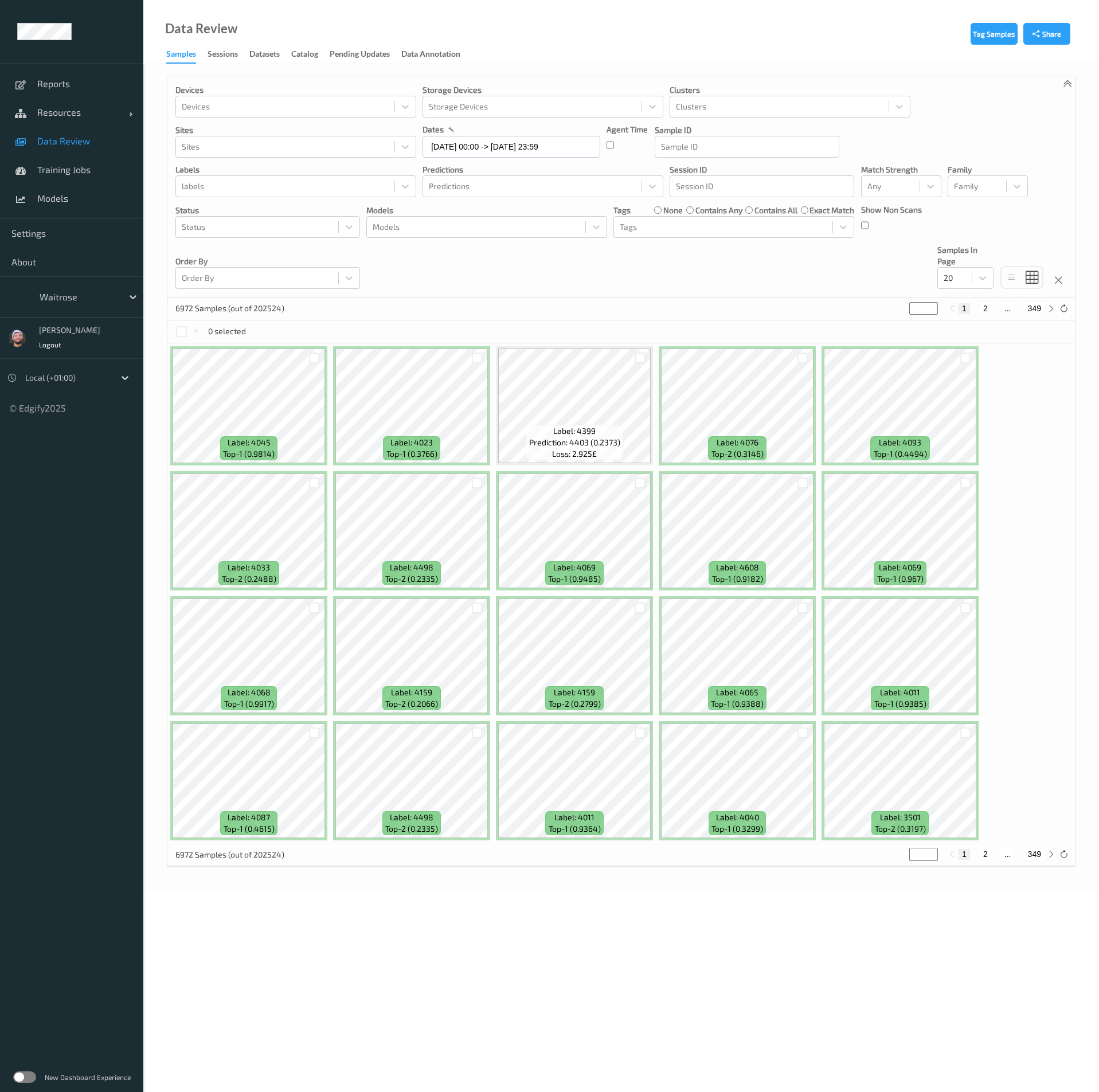
click at [691, 267] on div "Devices Devices Storage Devices Storage Devices Clusters Clusters Sites Sites d…" at bounding box center [621, 187] width 907 height 221
click at [965, 280] on div at bounding box center [954, 278] width 22 height 14
drag, startPoint x: 970, startPoint y: 374, endPoint x: 970, endPoint y: 383, distance: 9.0
click at [970, 383] on div "10 ✔  20    50    100    200" at bounding box center [964, 347] width 56 height 108
click at [970, 383] on span "200" at bounding box center [966, 388] width 14 height 11
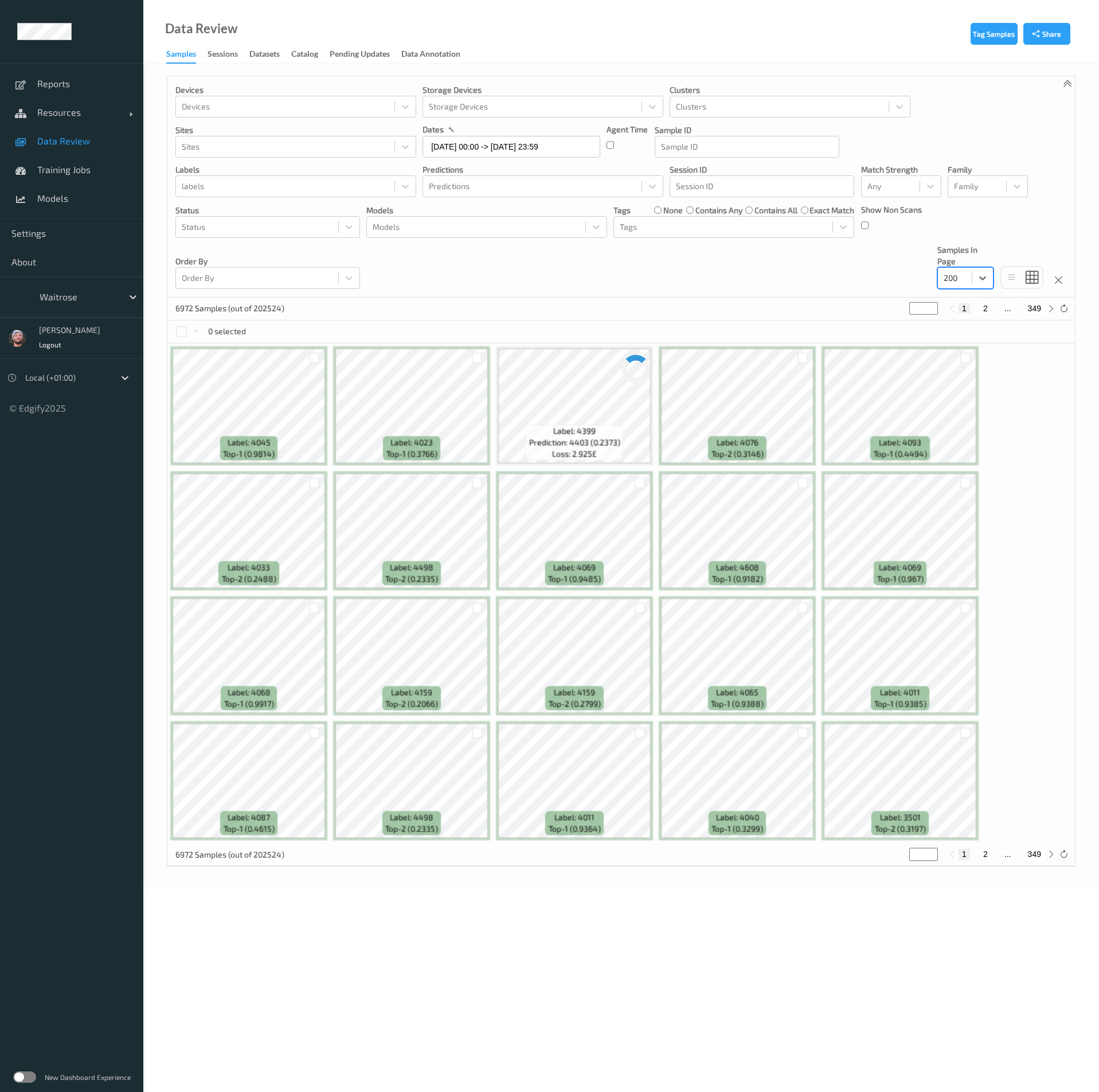
click at [757, 265] on div "Devices Devices Storage Devices Storage Devices Clusters Clusters Sites Sites d…" at bounding box center [621, 187] width 907 height 221
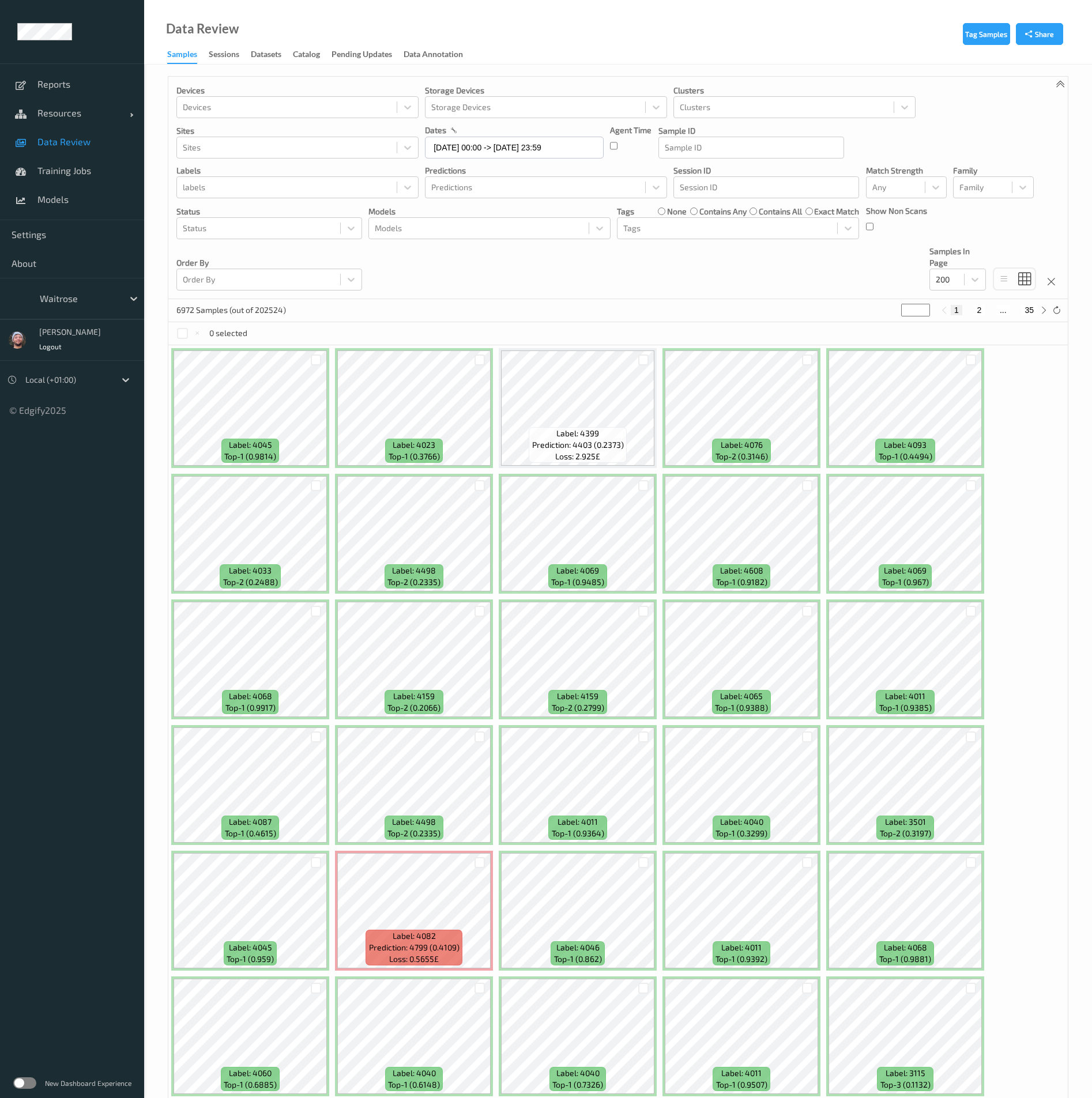
click at [630, 279] on div "Devices Devices Storage Devices Storage Devices Clusters Clusters Sites Sites d…" at bounding box center [619, 188] width 900 height 223
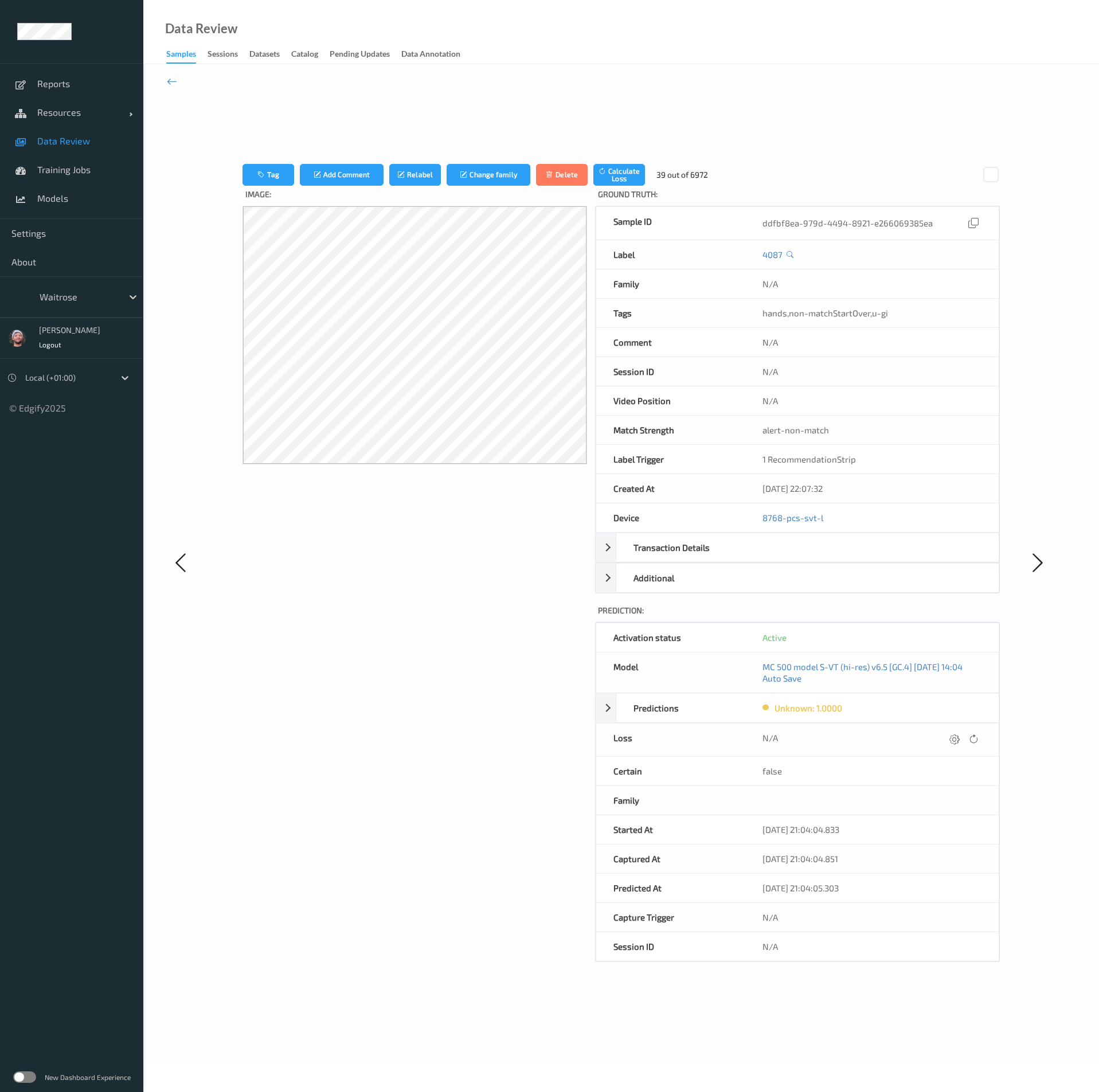
click at [60, 143] on span "Data Review" at bounding box center [84, 141] width 95 height 11
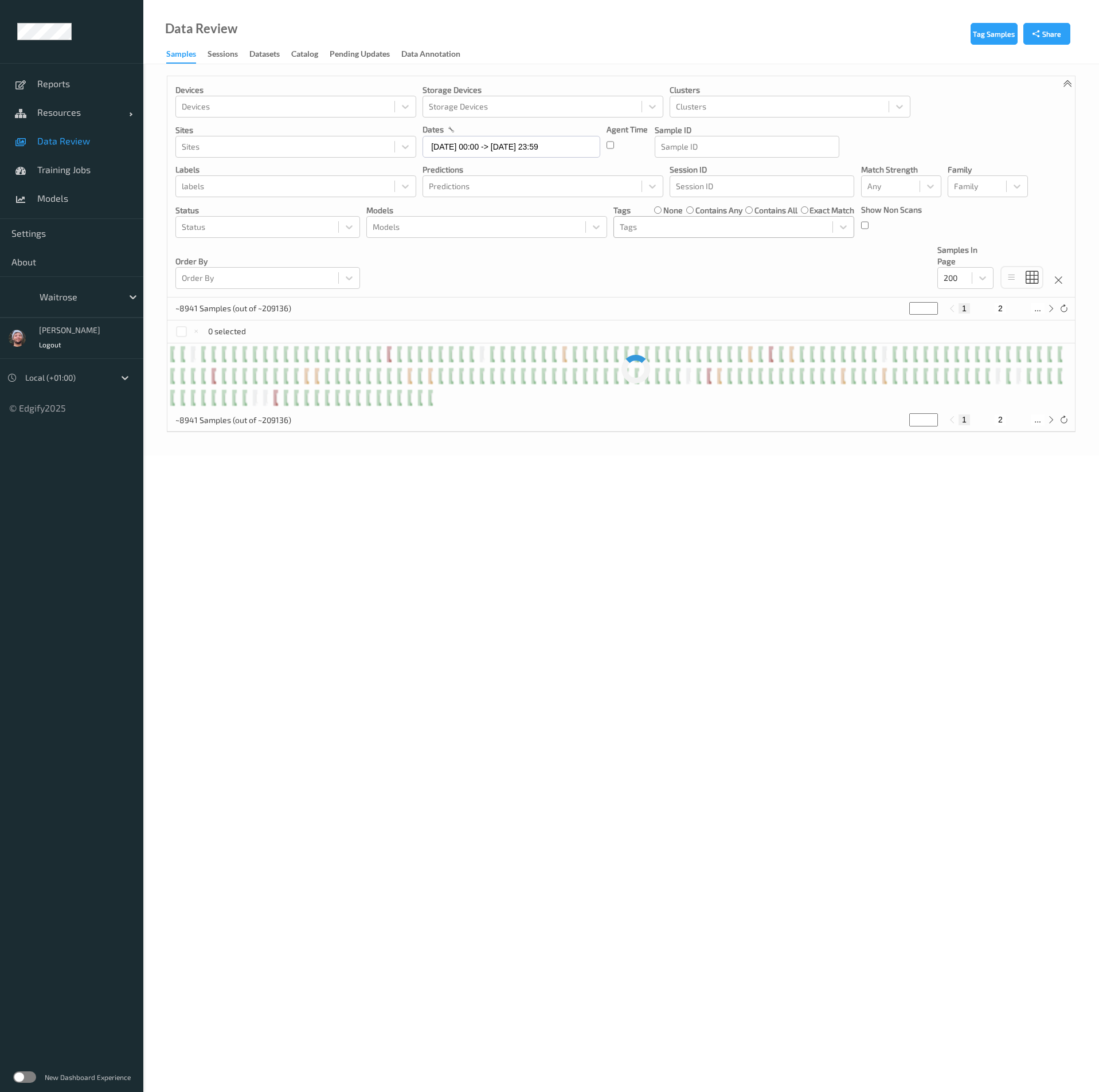
click at [691, 235] on div "Tags" at bounding box center [723, 227] width 219 height 18
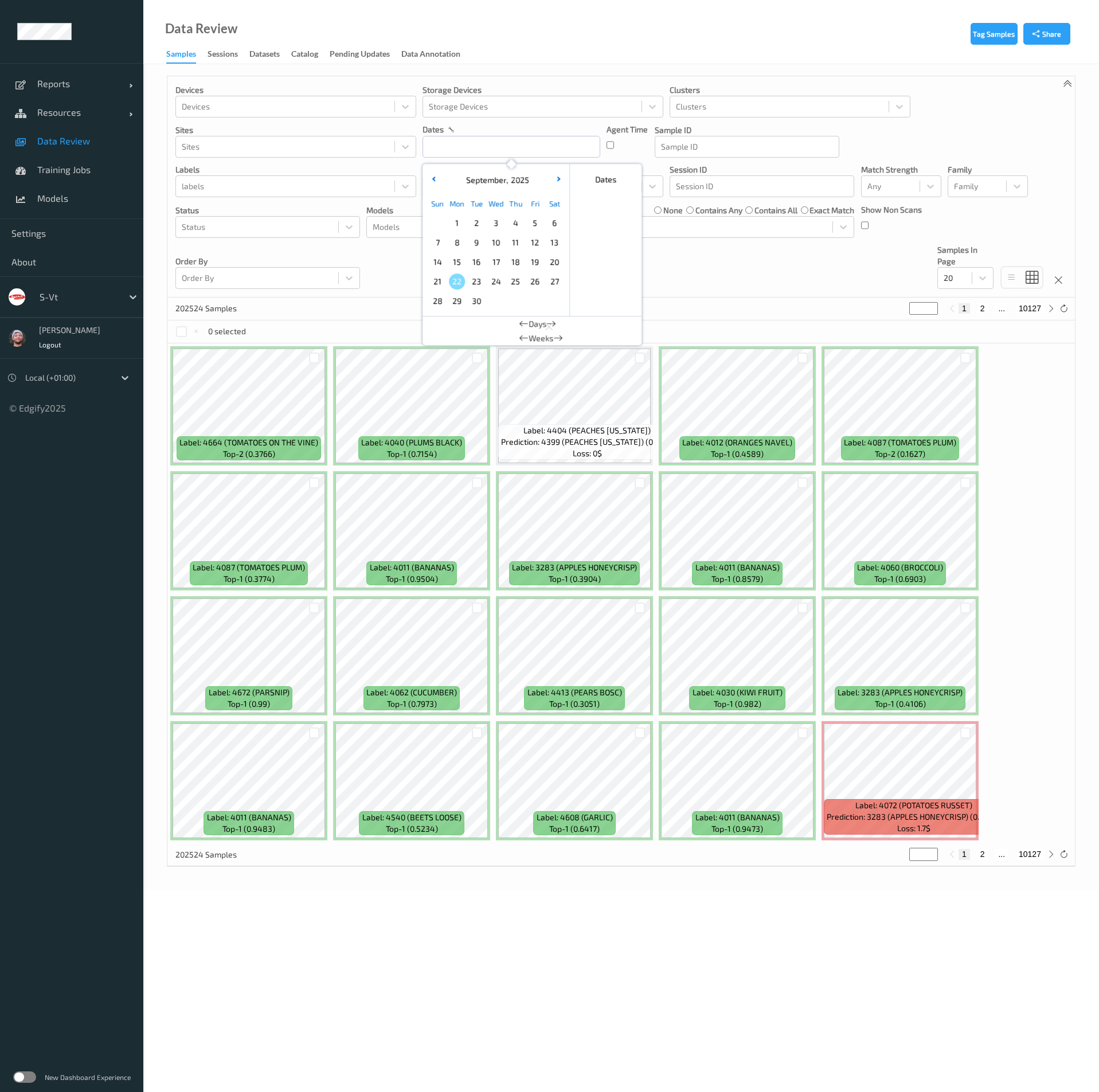
click at [440, 180] on div "[DATE]" at bounding box center [496, 180] width 142 height 11
click at [435, 185] on div "[DATE]" at bounding box center [496, 180] width 142 height 11
click at [441, 178] on div "[DATE]" at bounding box center [496, 180] width 142 height 11
click at [430, 174] on div "[DATE]" at bounding box center [496, 180] width 142 height 11
click at [431, 180] on button "button" at bounding box center [433, 180] width 11 height 11
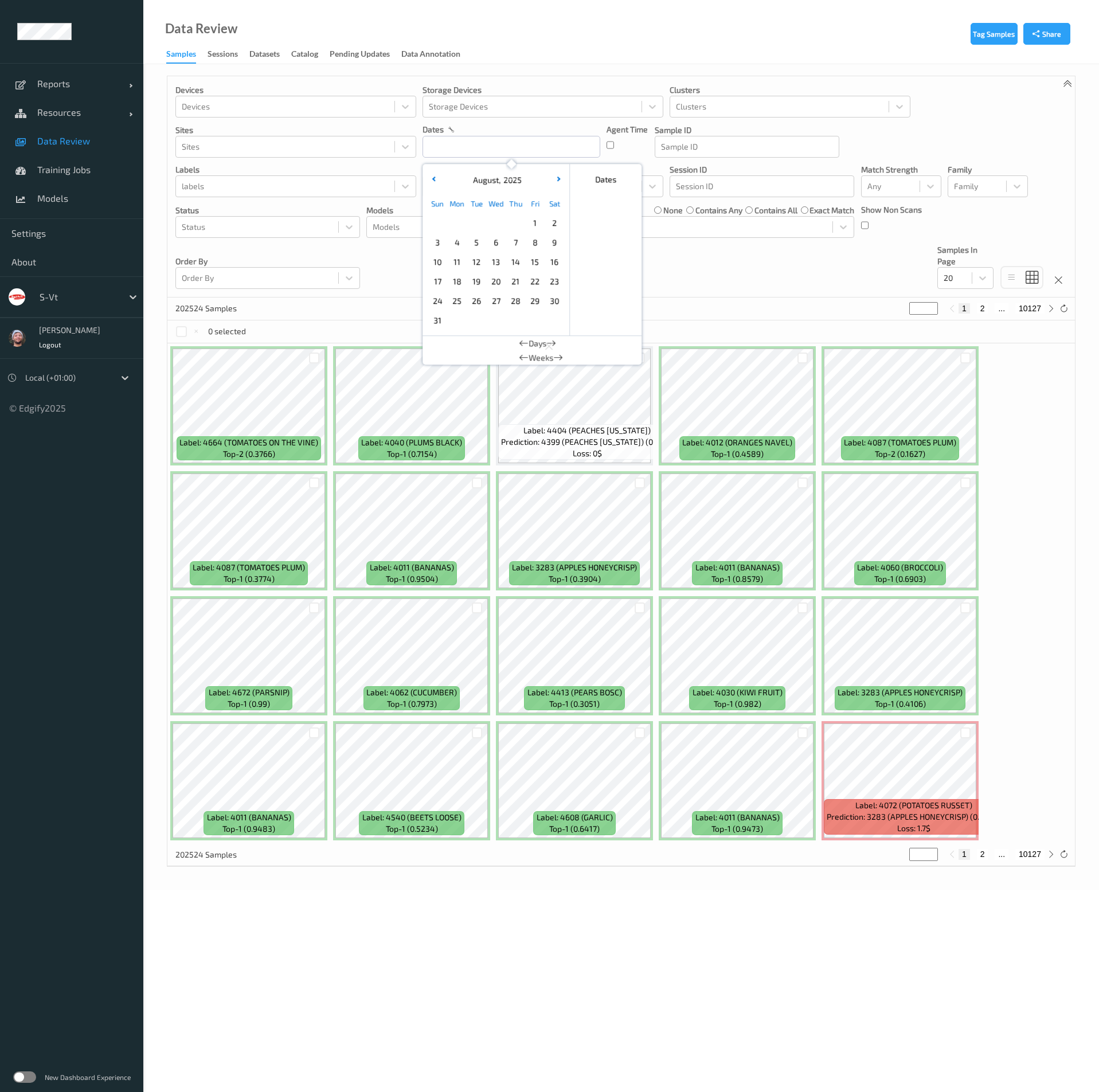
click at [537, 222] on span "1" at bounding box center [534, 222] width 16 height 16
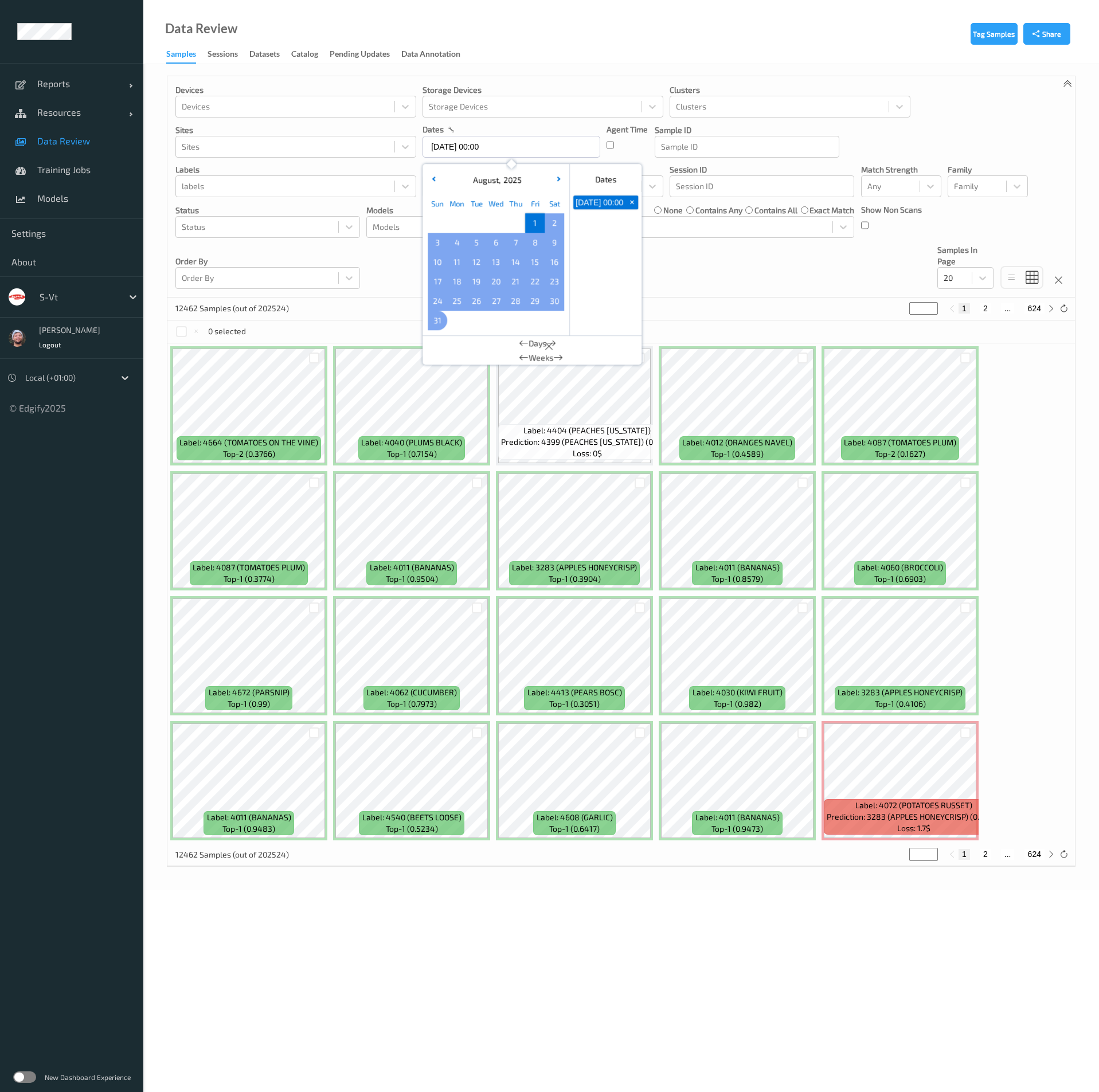
click at [443, 315] on span "31" at bounding box center [437, 320] width 16 height 16
type input "[DATE] 00:00 -> [DATE] 23:59"
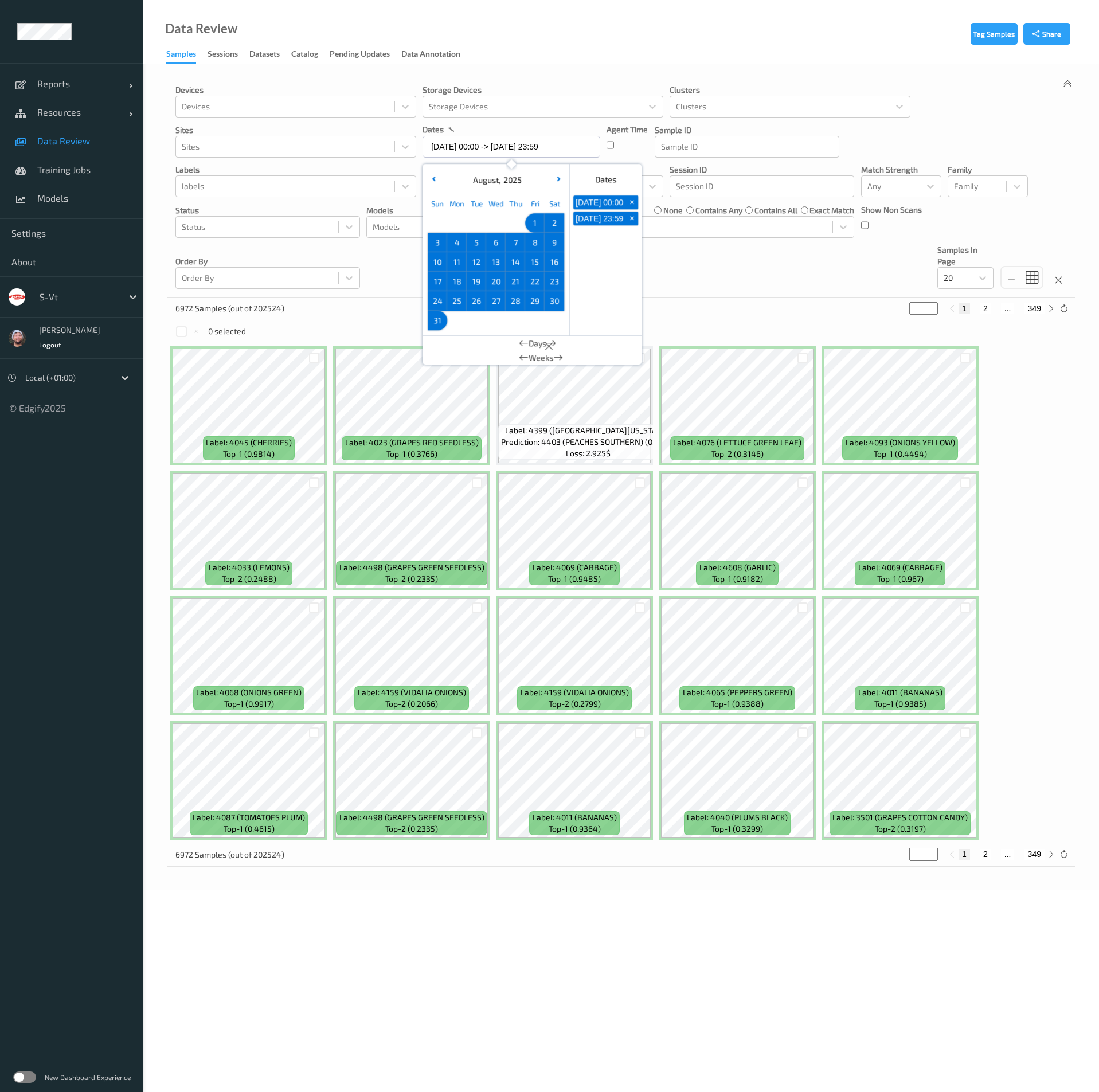
click at [401, 273] on div "Devices Devices Storage Devices Storage Devices Clusters Clusters Sites Sites d…" at bounding box center [621, 187] width 907 height 221
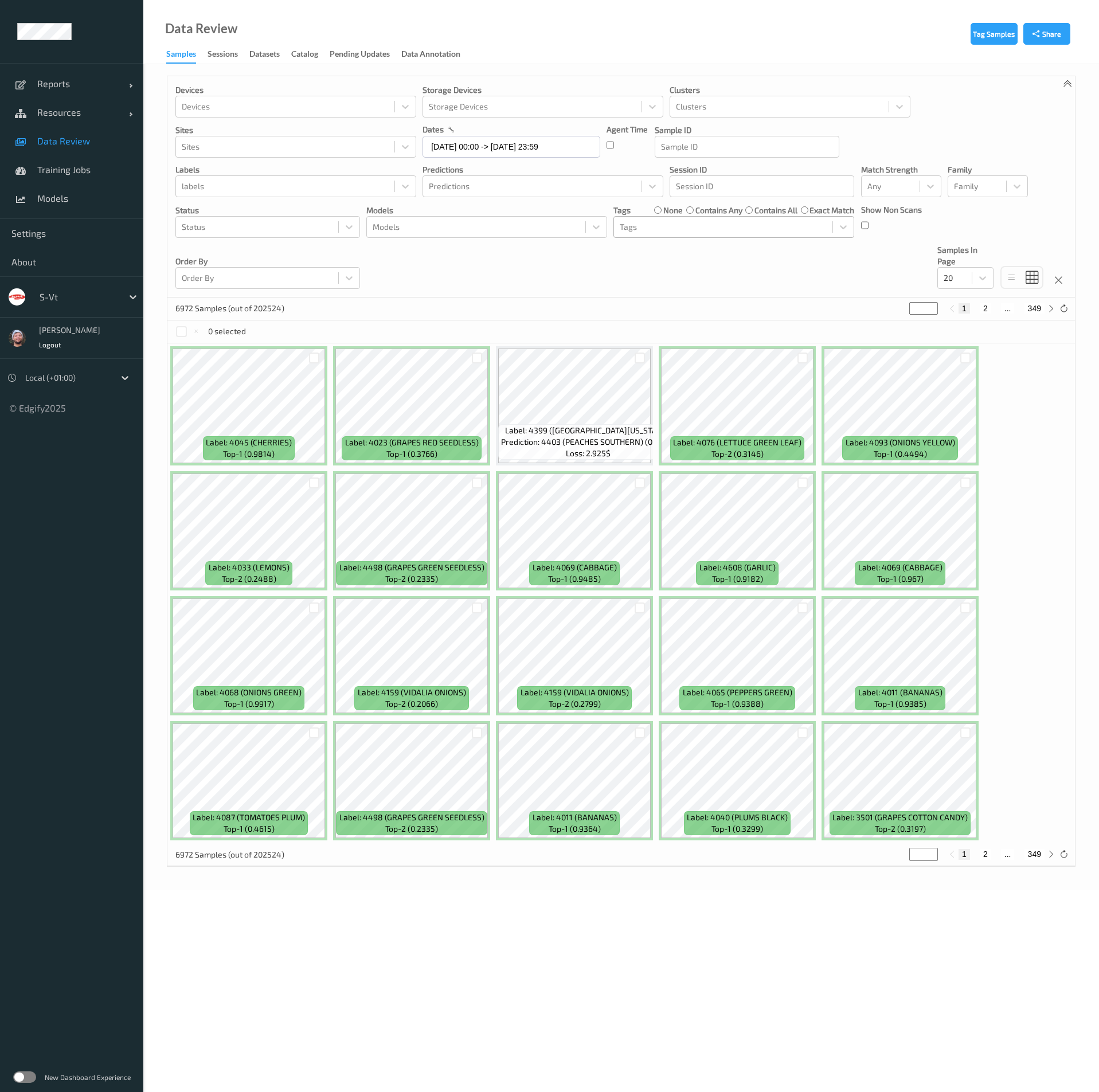
click at [655, 227] on div at bounding box center [723, 227] width 207 height 14
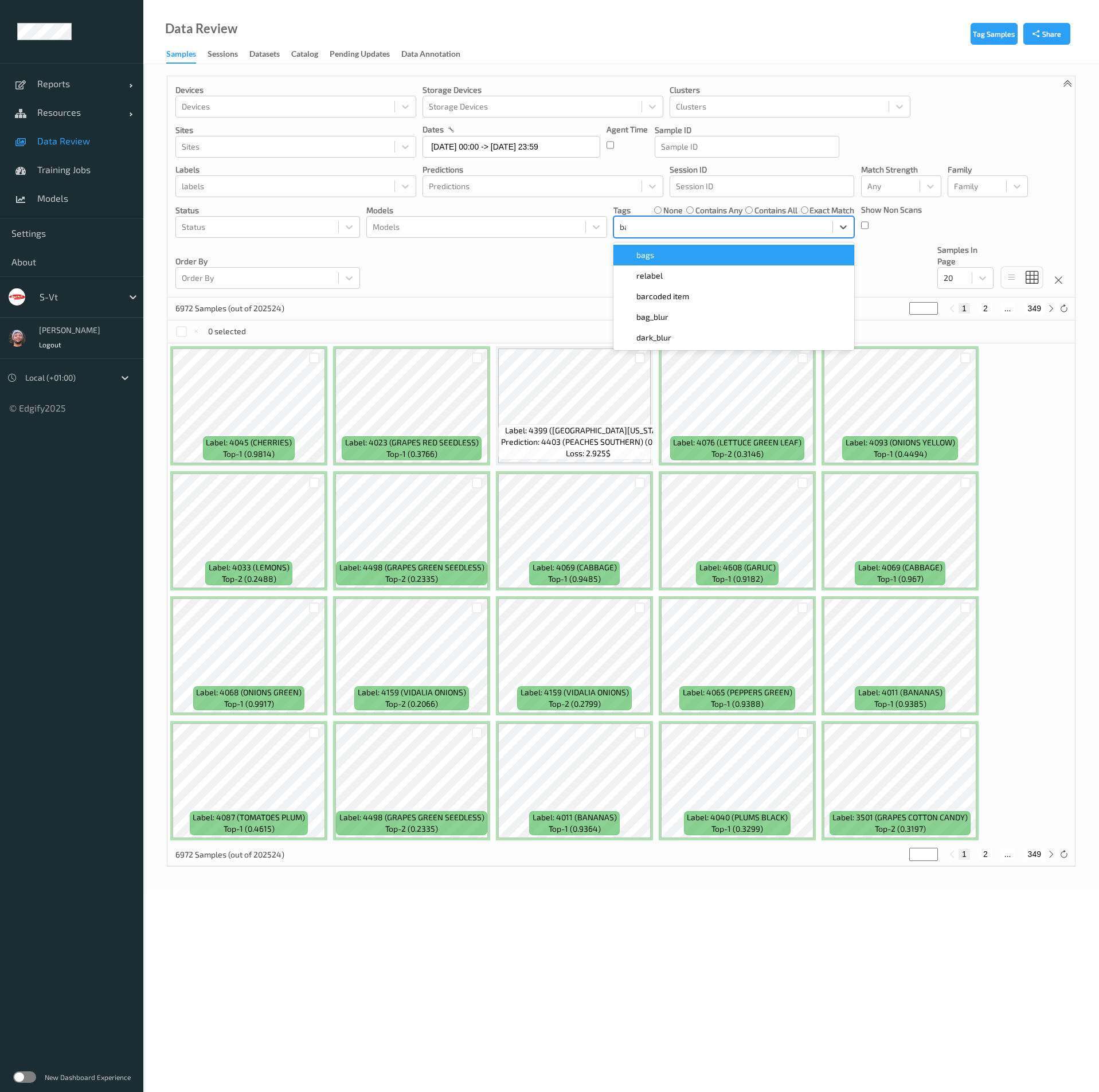
type input "bar"
click at [723, 258] on div "barcoded item" at bounding box center [734, 255] width 227 height 11
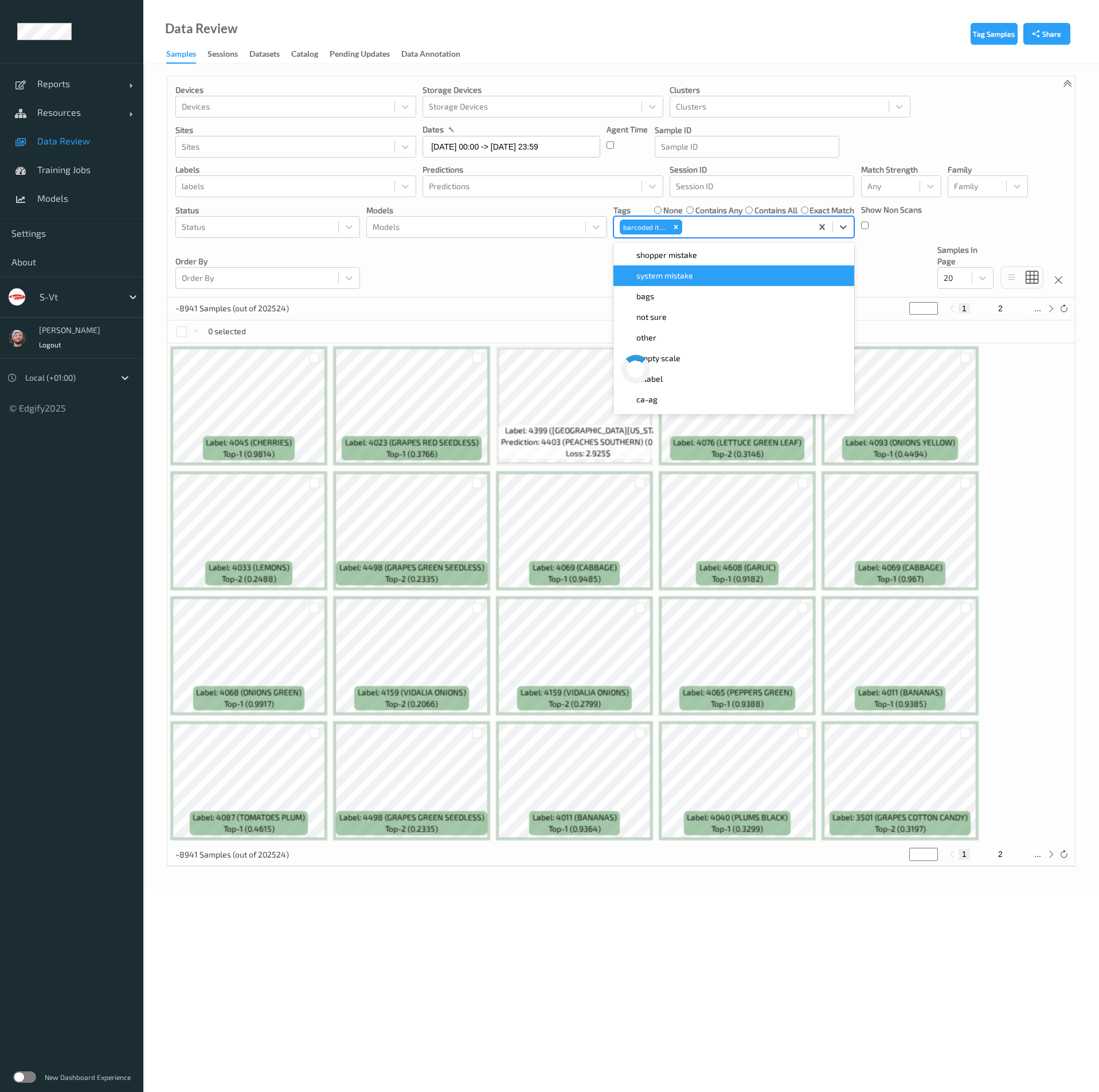
click at [577, 275] on div "Devices Devices Storage Devices Storage Devices Clusters Clusters Sites Sites d…" at bounding box center [621, 187] width 907 height 221
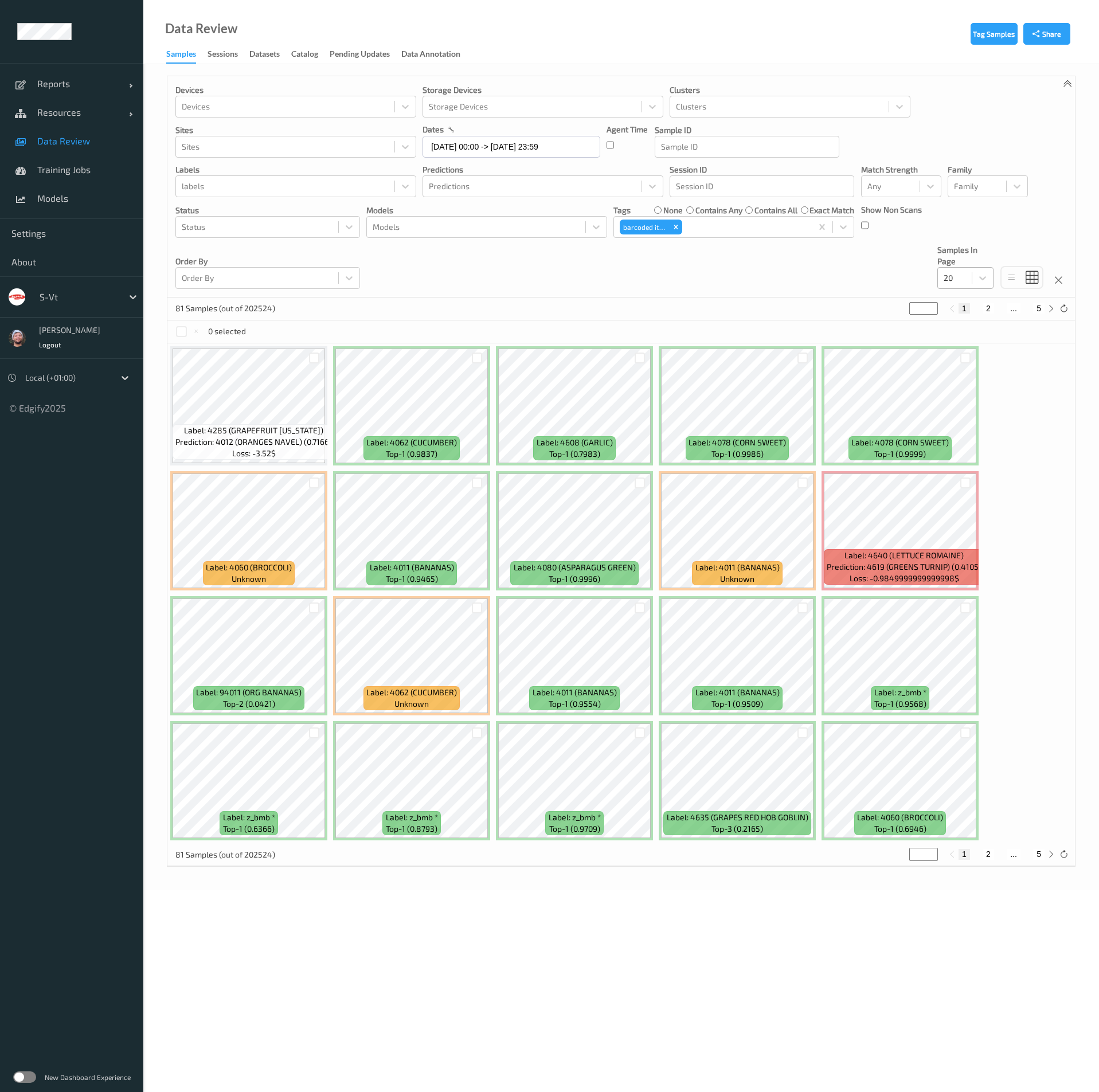
click at [960, 267] on div "20" at bounding box center [964, 279] width 56 height 22
click at [974, 386] on span "200" at bounding box center [966, 388] width 14 height 11
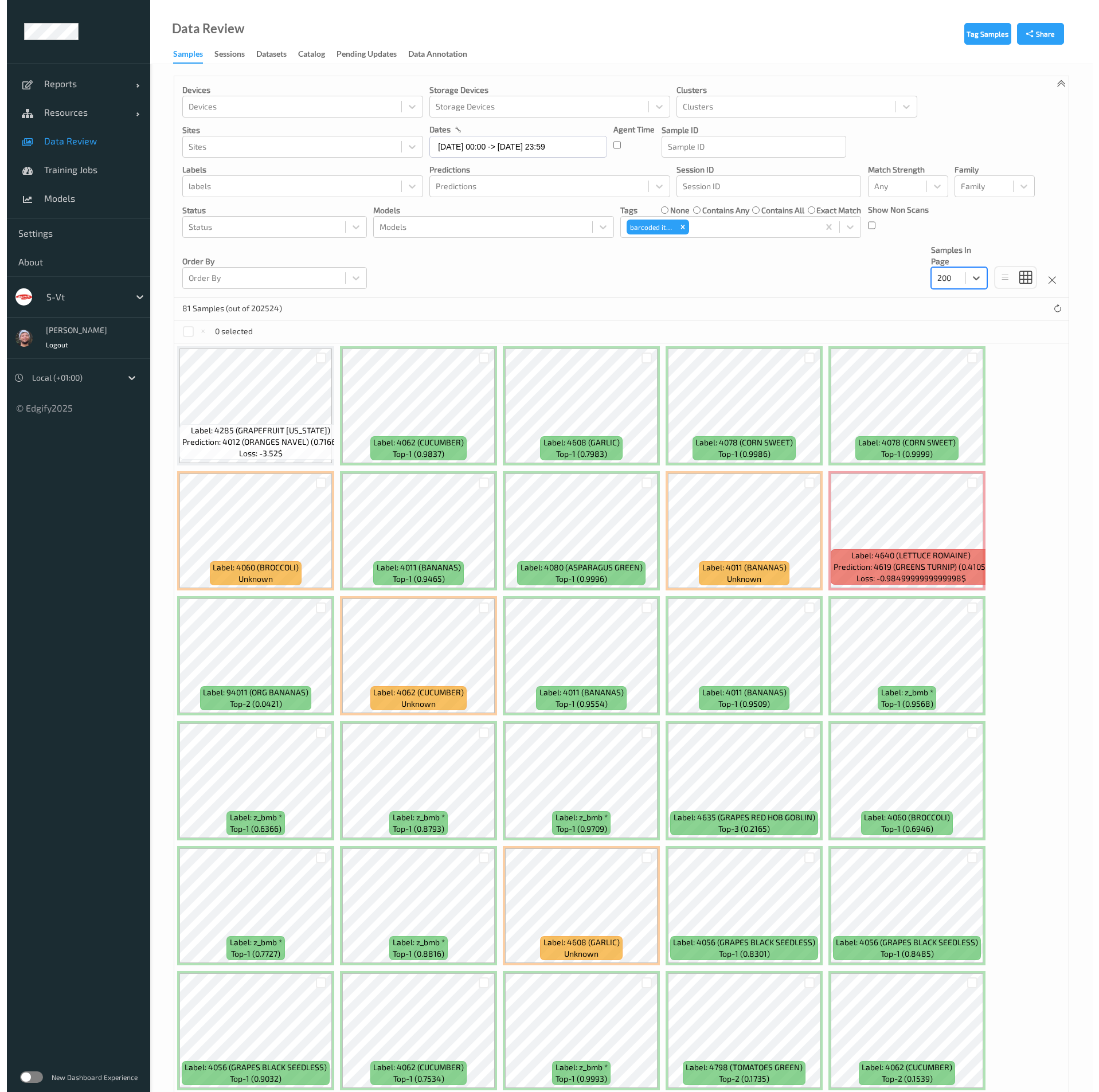
scroll to position [258, 0]
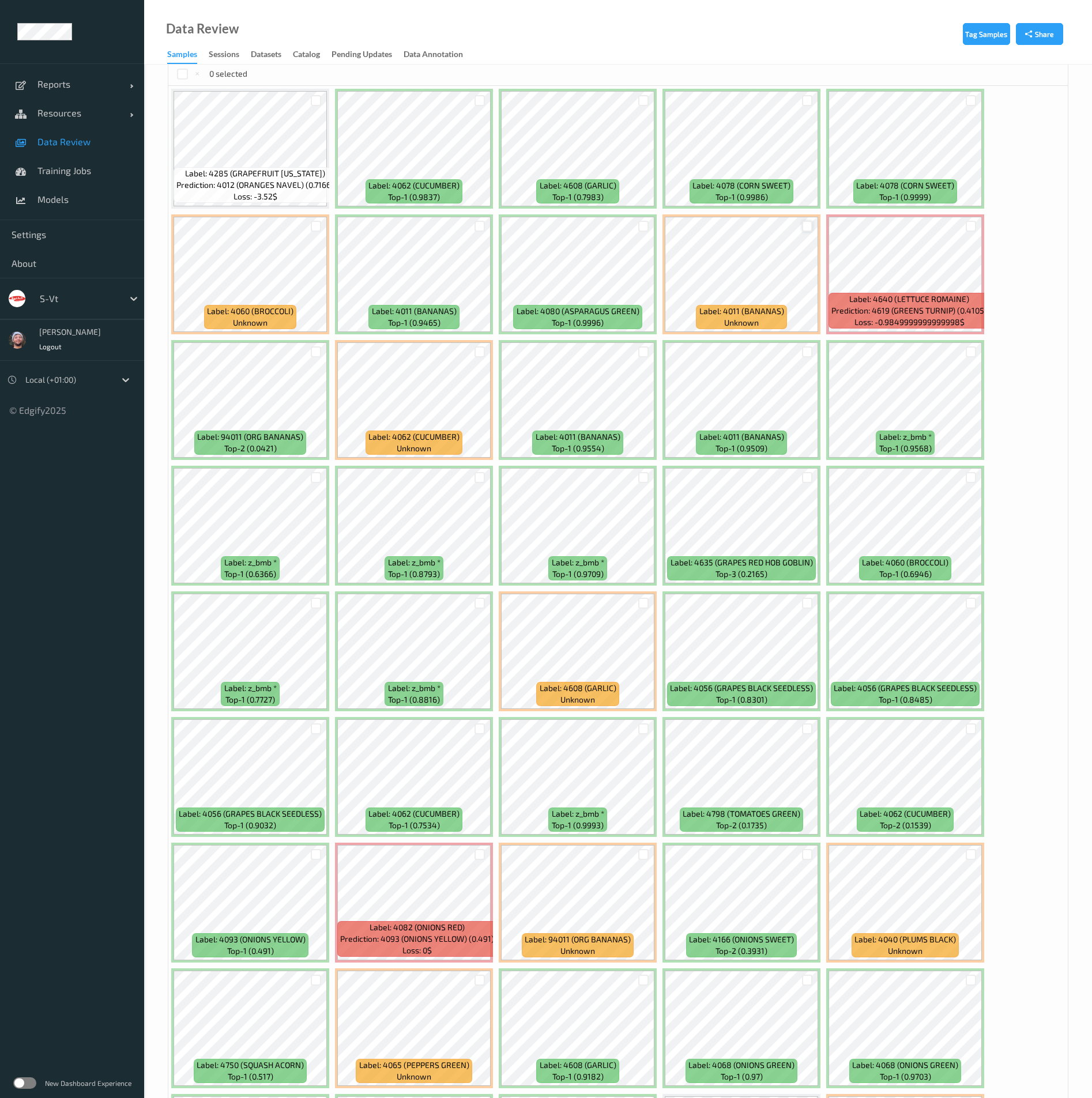
click at [812, 225] on div at bounding box center [808, 226] width 11 height 11
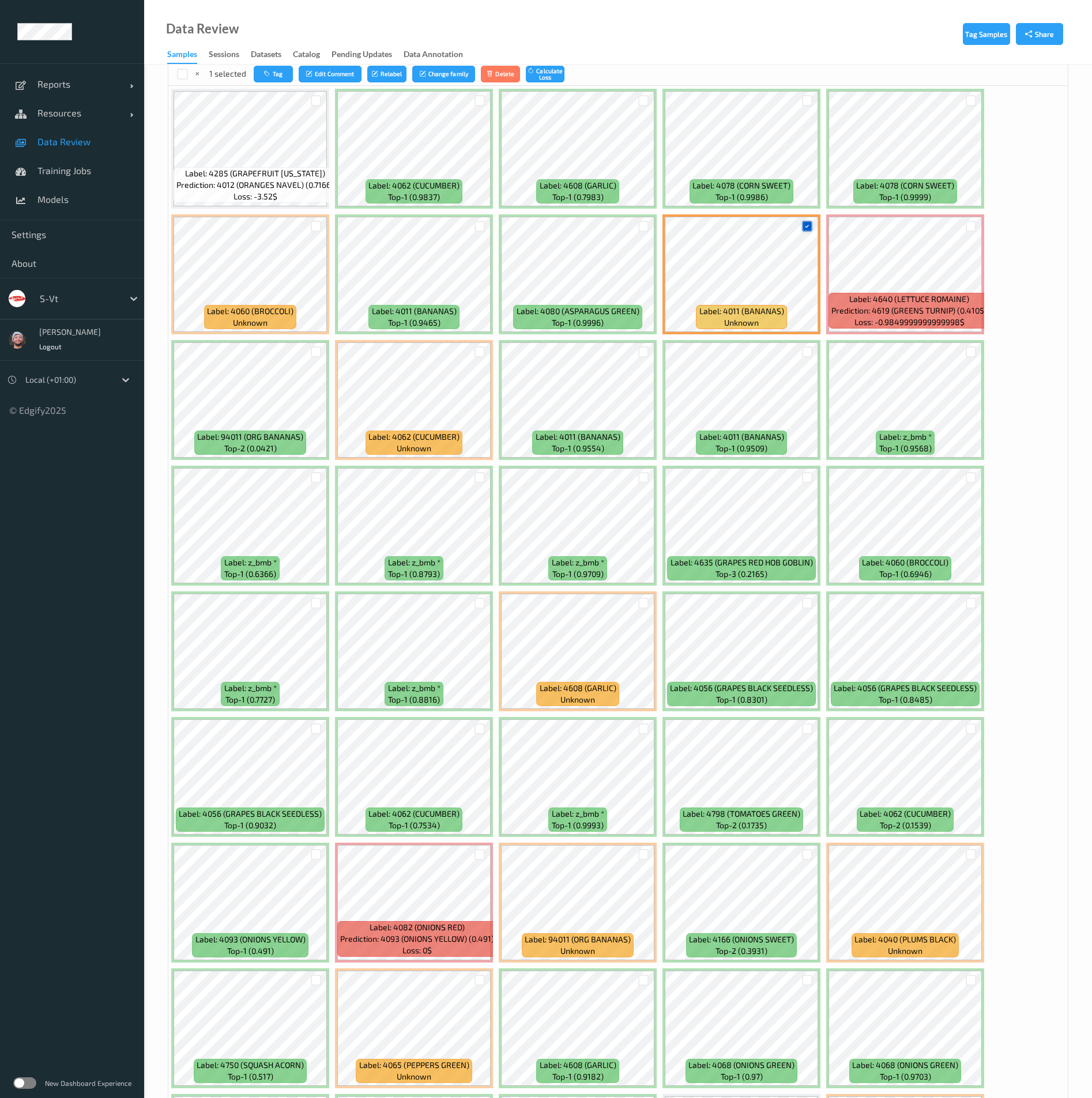
click at [804, 225] on icon at bounding box center [807, 226] width 7 height 7
click at [970, 228] on div at bounding box center [971, 226] width 11 height 11
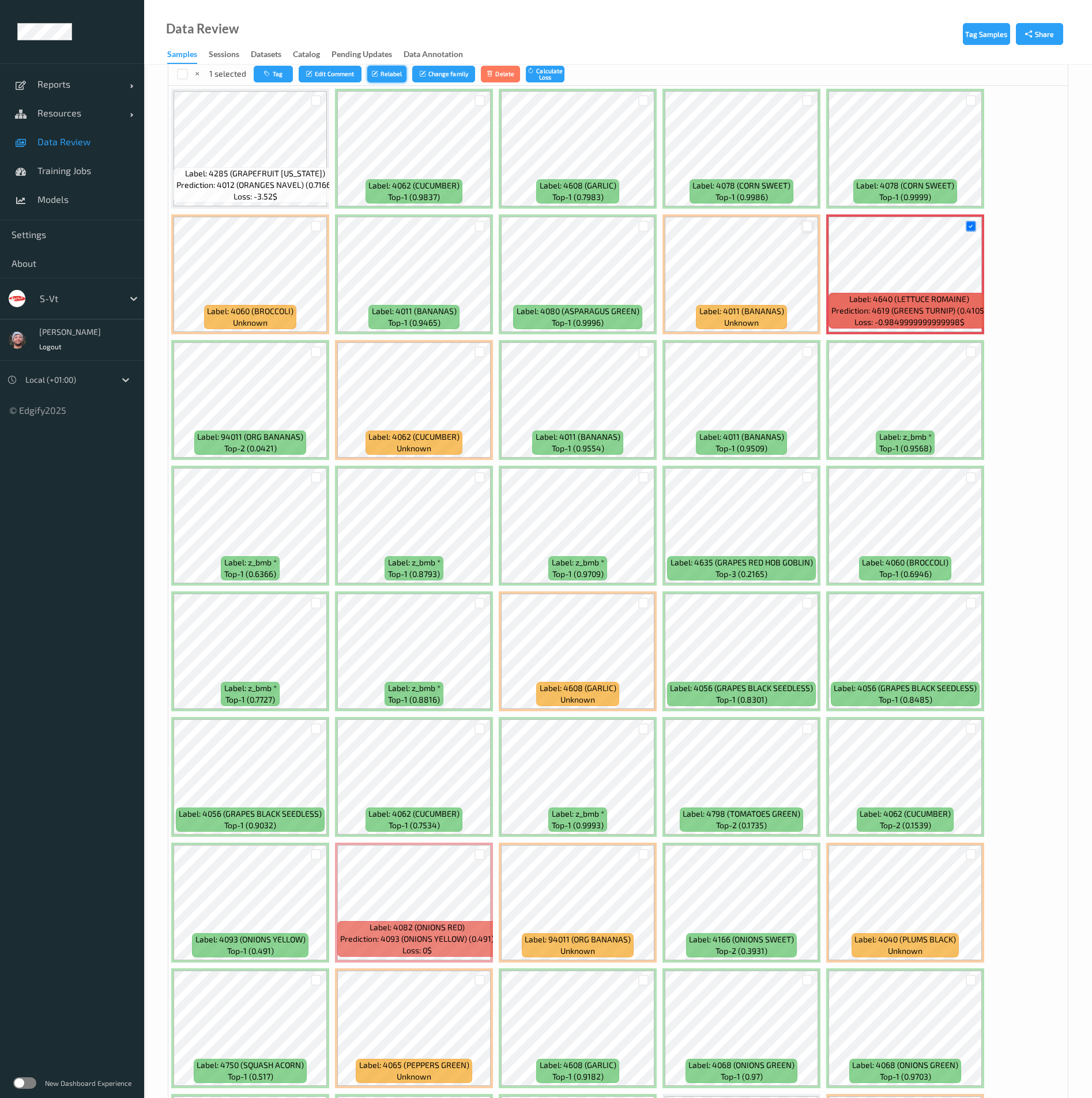
click at [398, 75] on button "Relabel" at bounding box center [387, 74] width 39 height 17
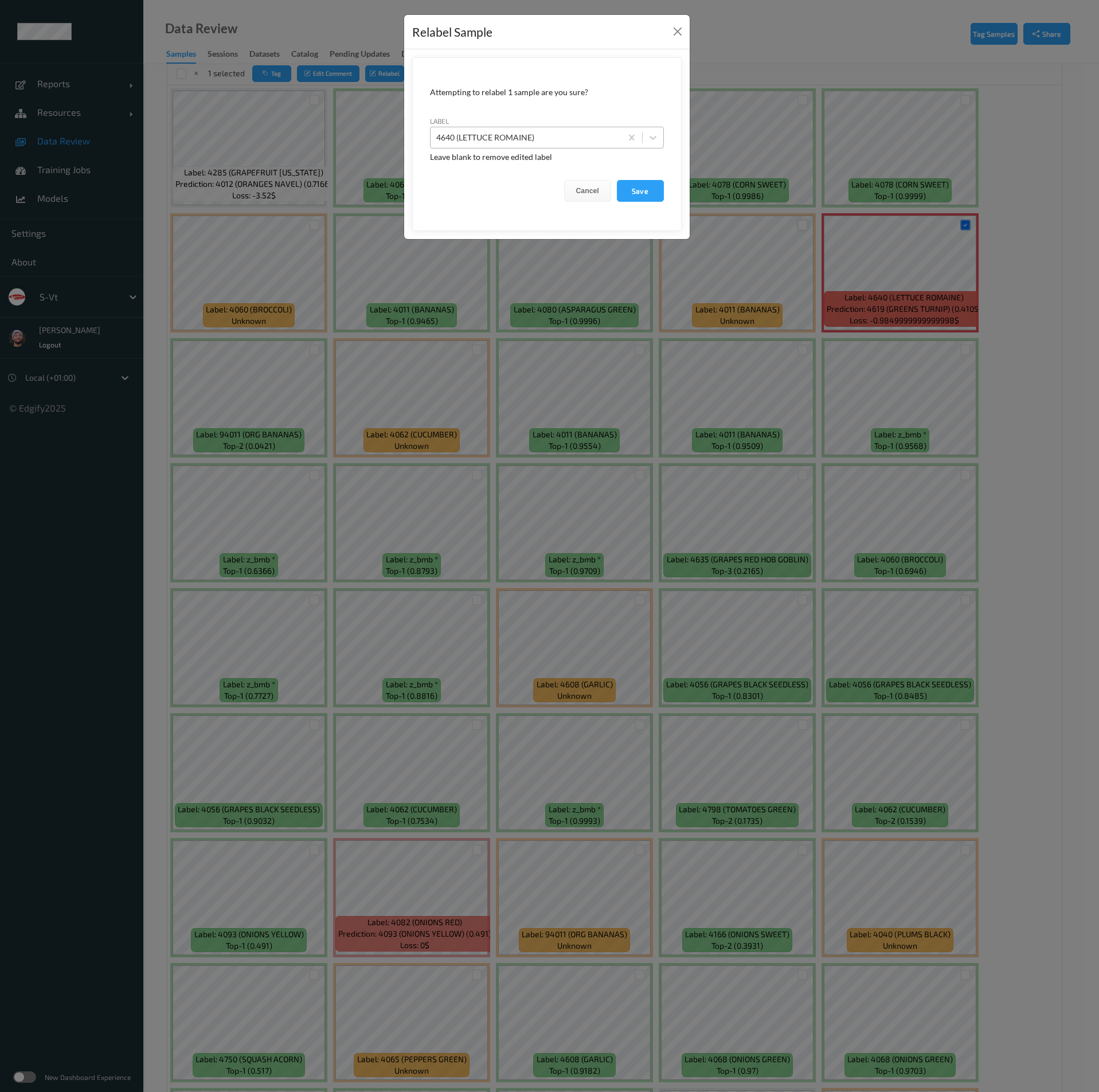
click at [553, 143] on div at bounding box center [526, 137] width 180 height 14
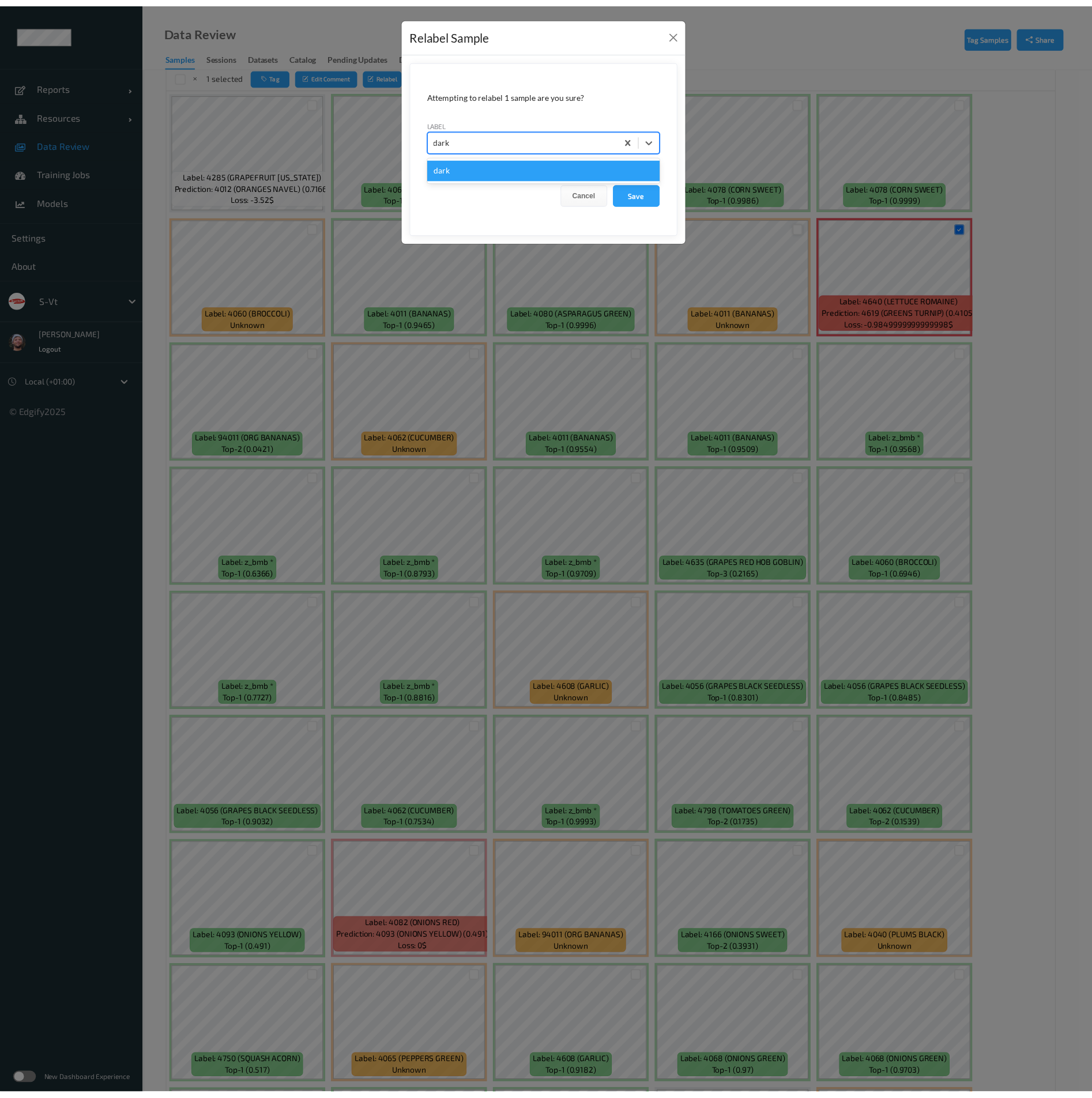
scroll to position [0, 0]
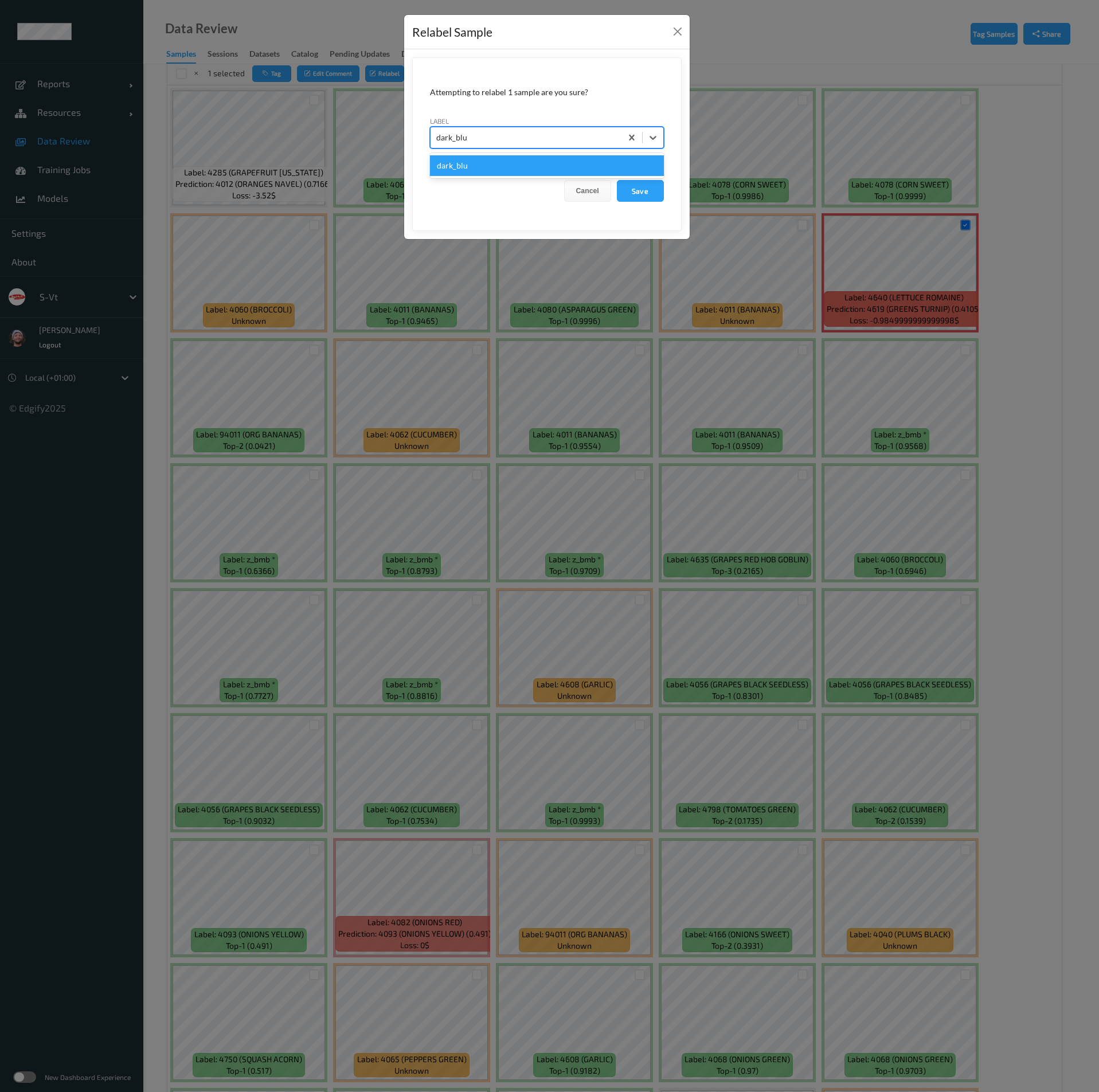
type input "dark_blur"
click at [617, 180] on button "Save" at bounding box center [640, 191] width 47 height 22
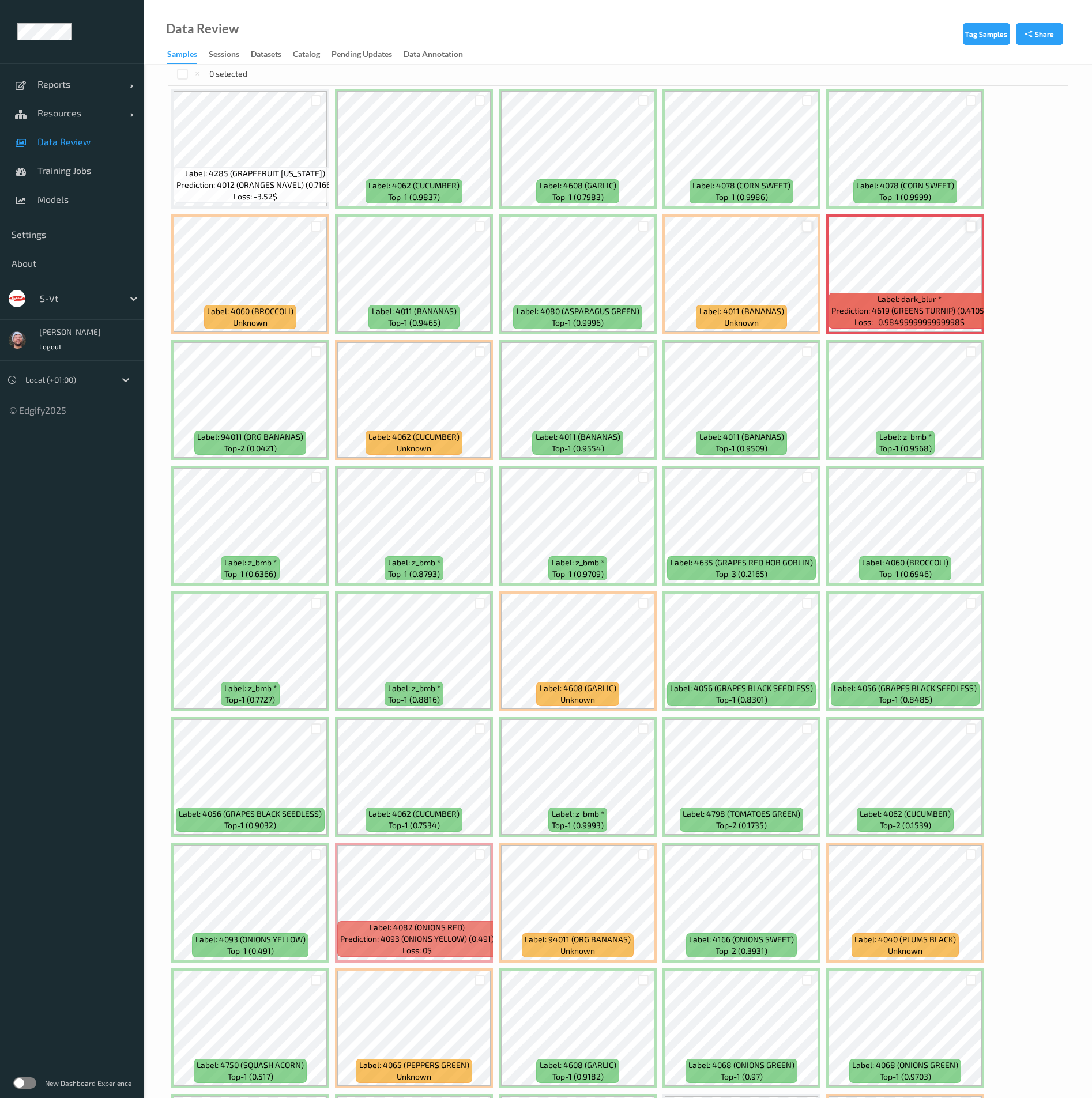
click at [970, 226] on div at bounding box center [971, 226] width 11 height 11
click at [271, 75] on icon "button" at bounding box center [268, 73] width 8 height 6
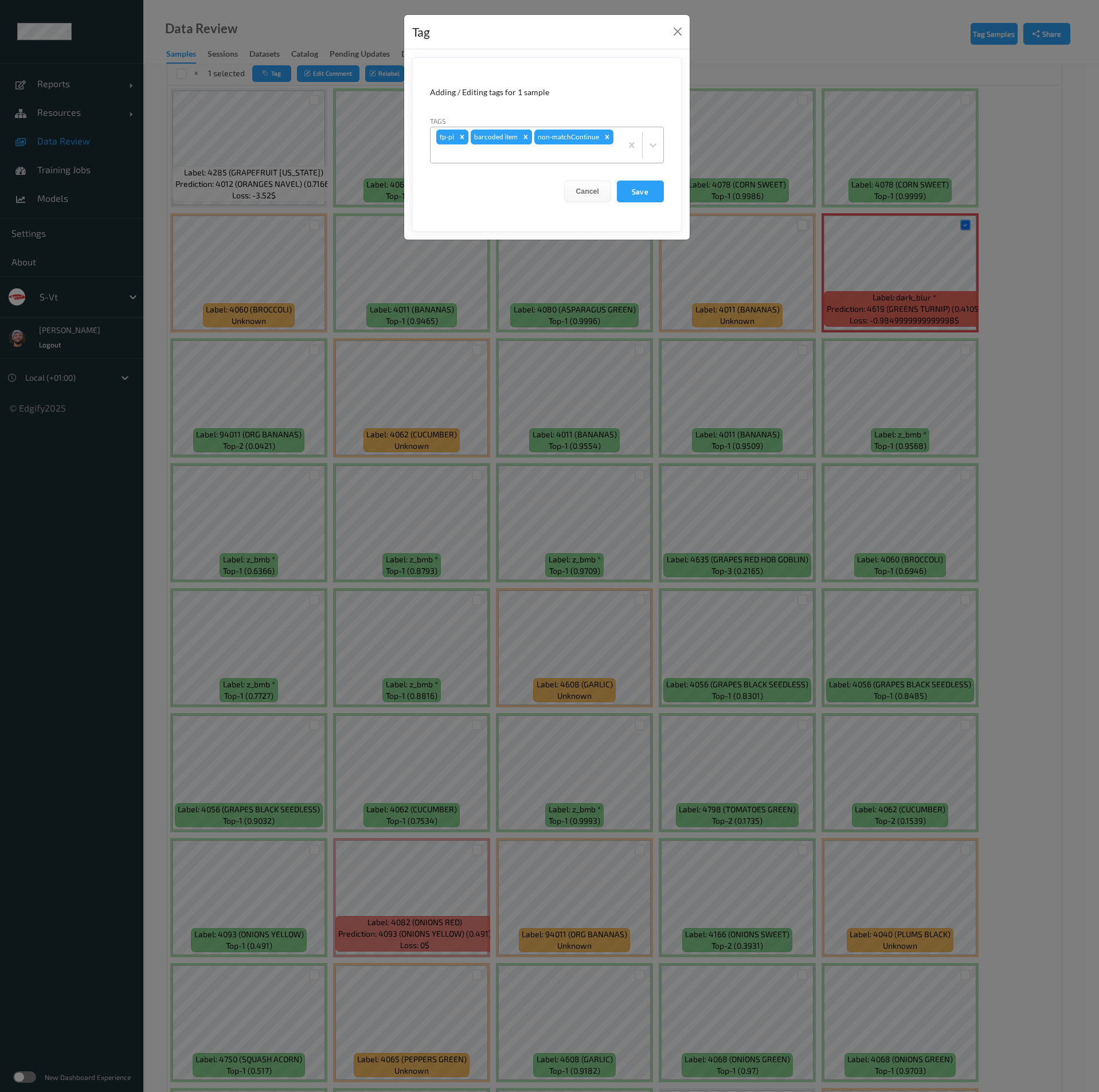
click at [525, 137] on icon "Remove barcoded item" at bounding box center [526, 136] width 4 height 4
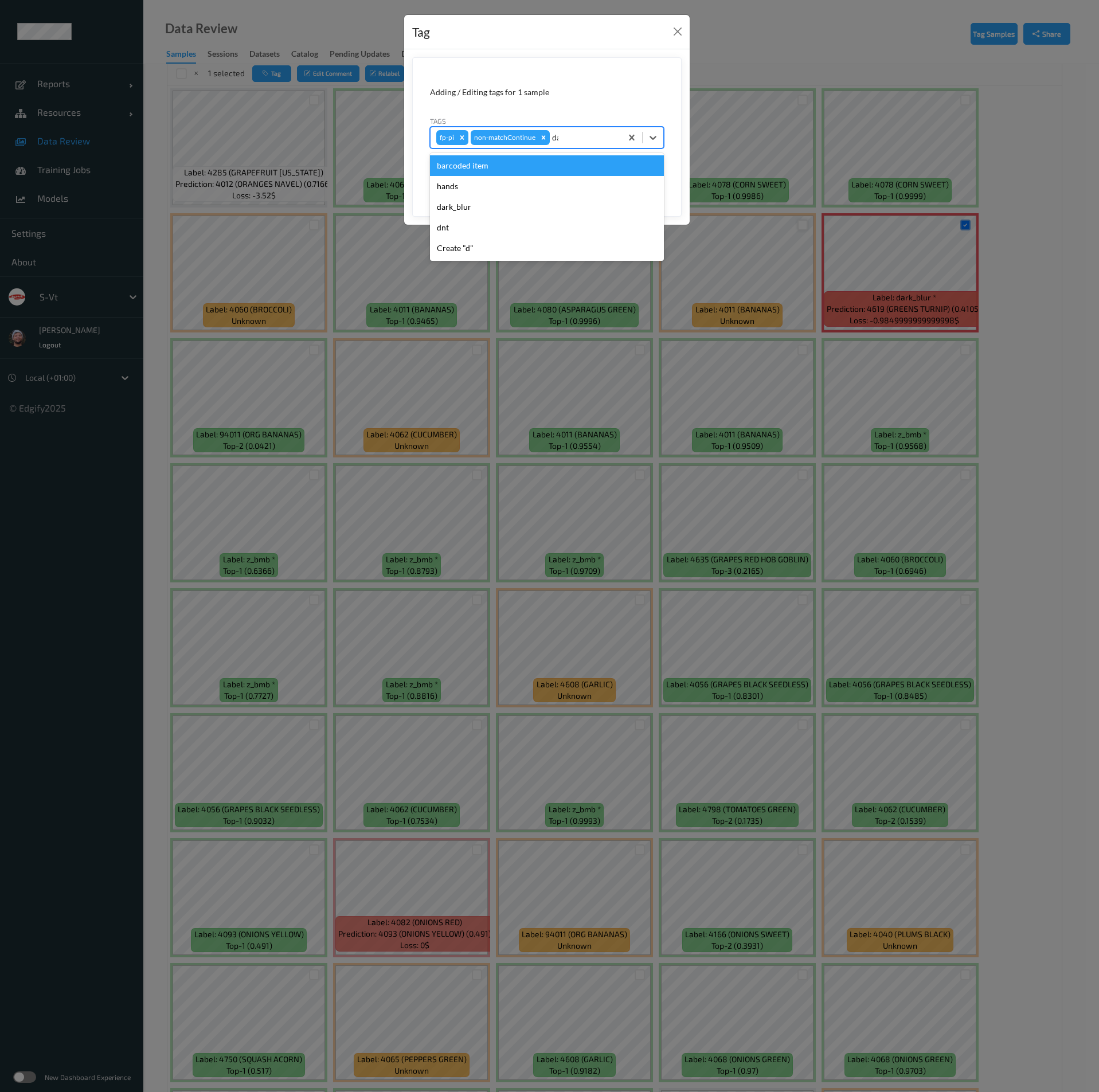
type input "dar"
click at [487, 167] on div "dark_blur" at bounding box center [547, 165] width 234 height 20
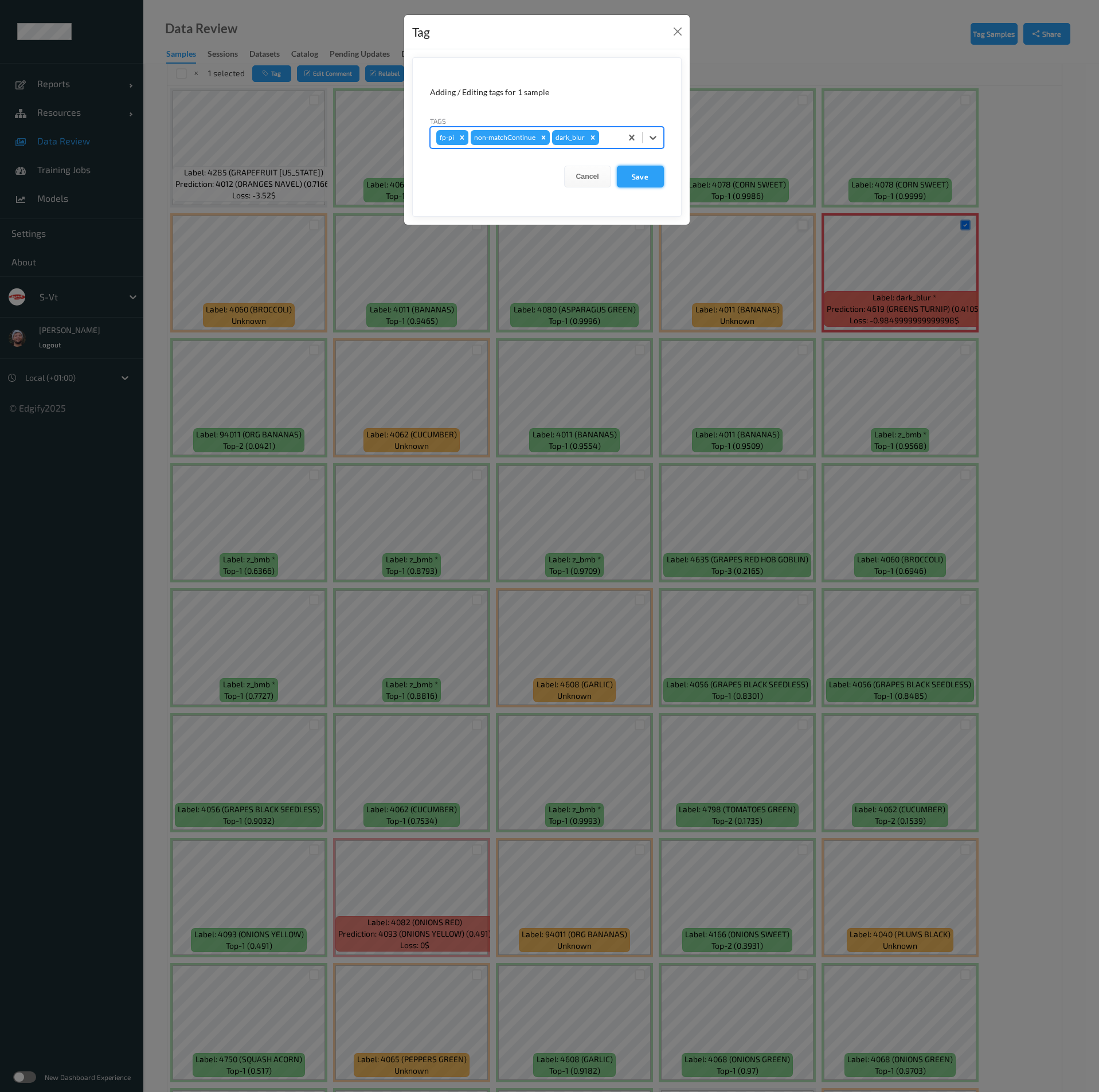
click at [640, 175] on button "Save" at bounding box center [640, 177] width 47 height 22
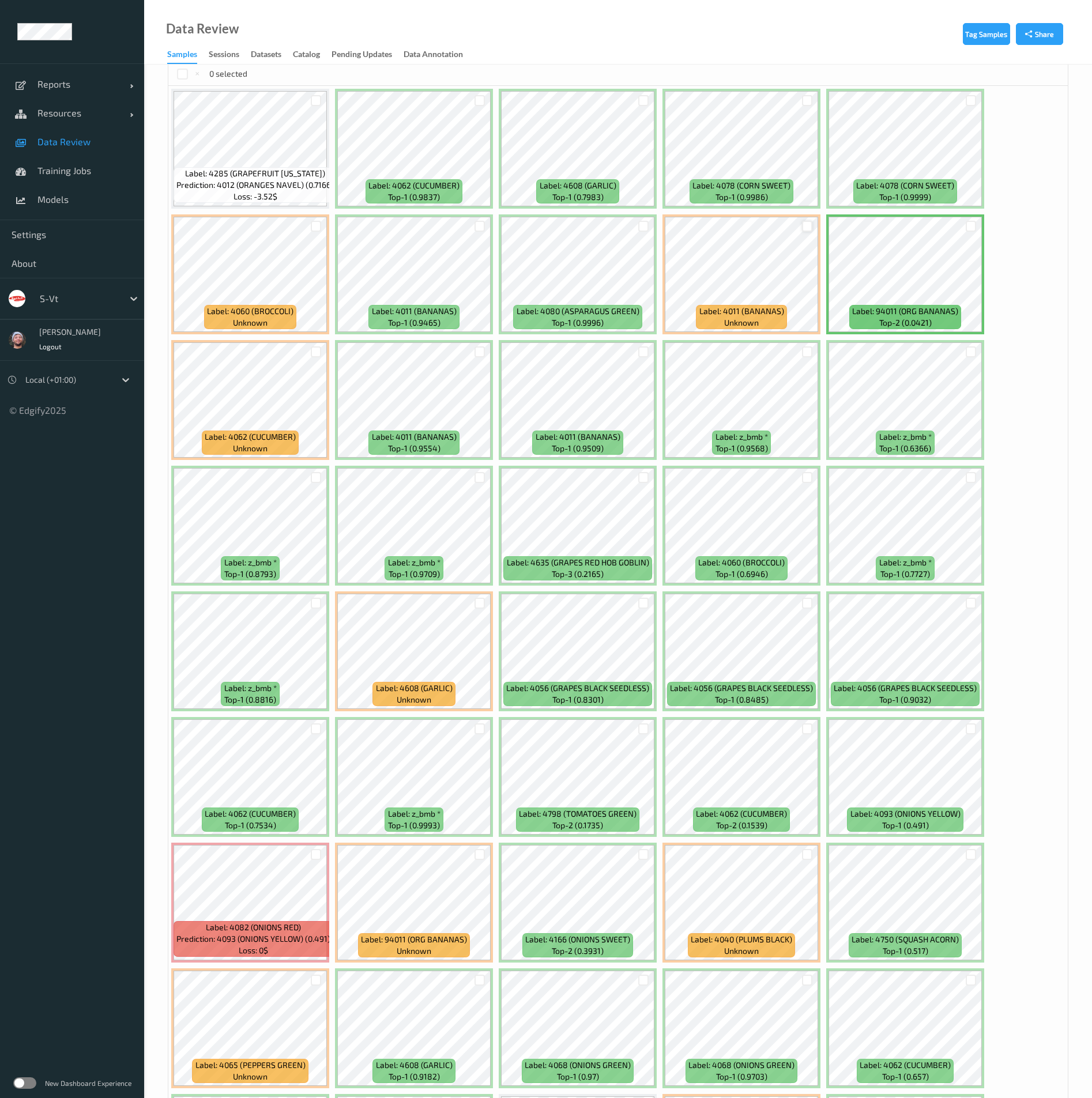
click at [805, 223] on div at bounding box center [808, 226] width 11 height 11
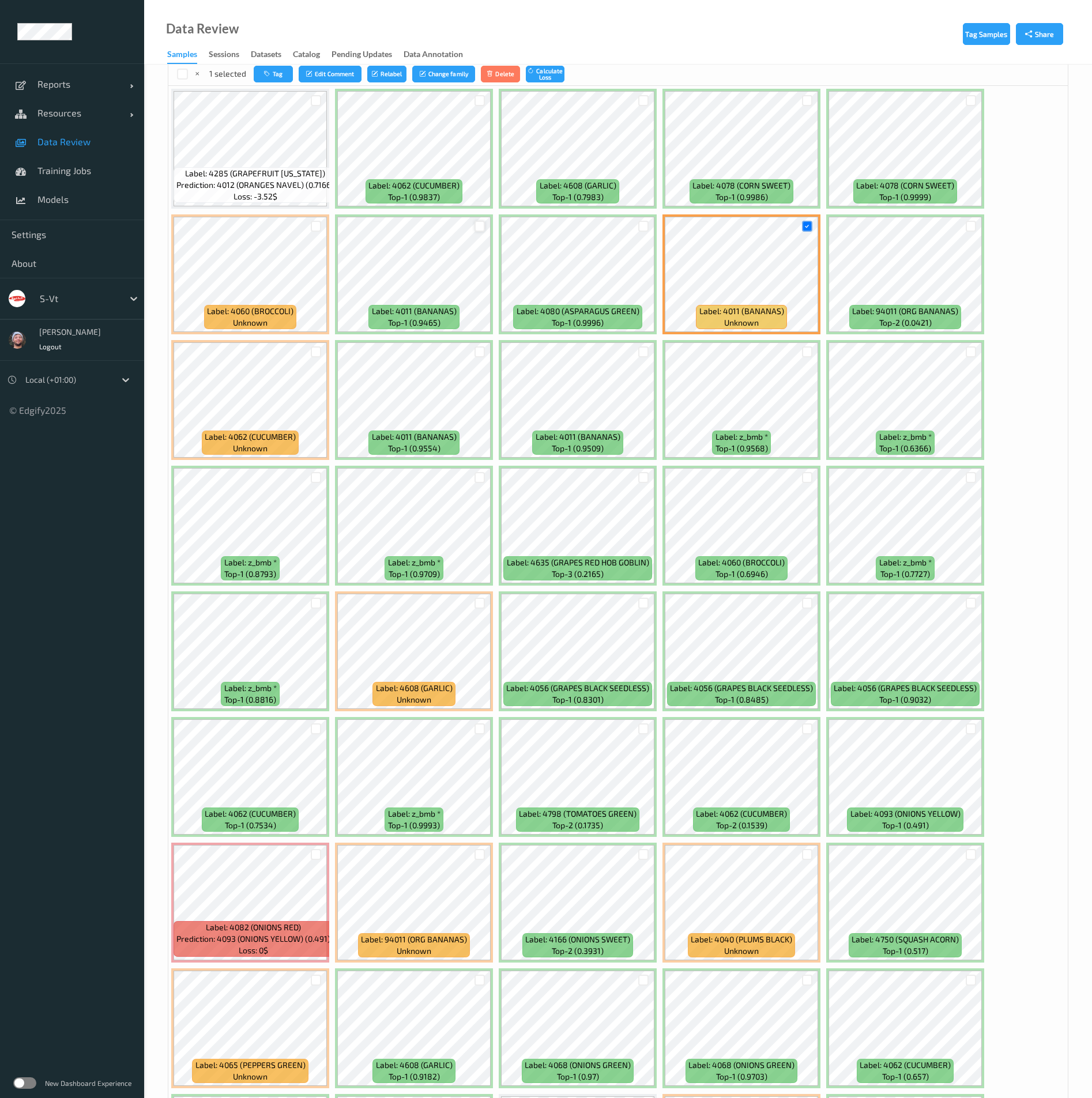
click at [477, 222] on div at bounding box center [481, 226] width 11 height 11
click at [306, 224] on div at bounding box center [316, 226] width 22 height 19
click at [313, 225] on div at bounding box center [316, 226] width 11 height 11
click at [481, 352] on div at bounding box center [481, 352] width 11 height 11
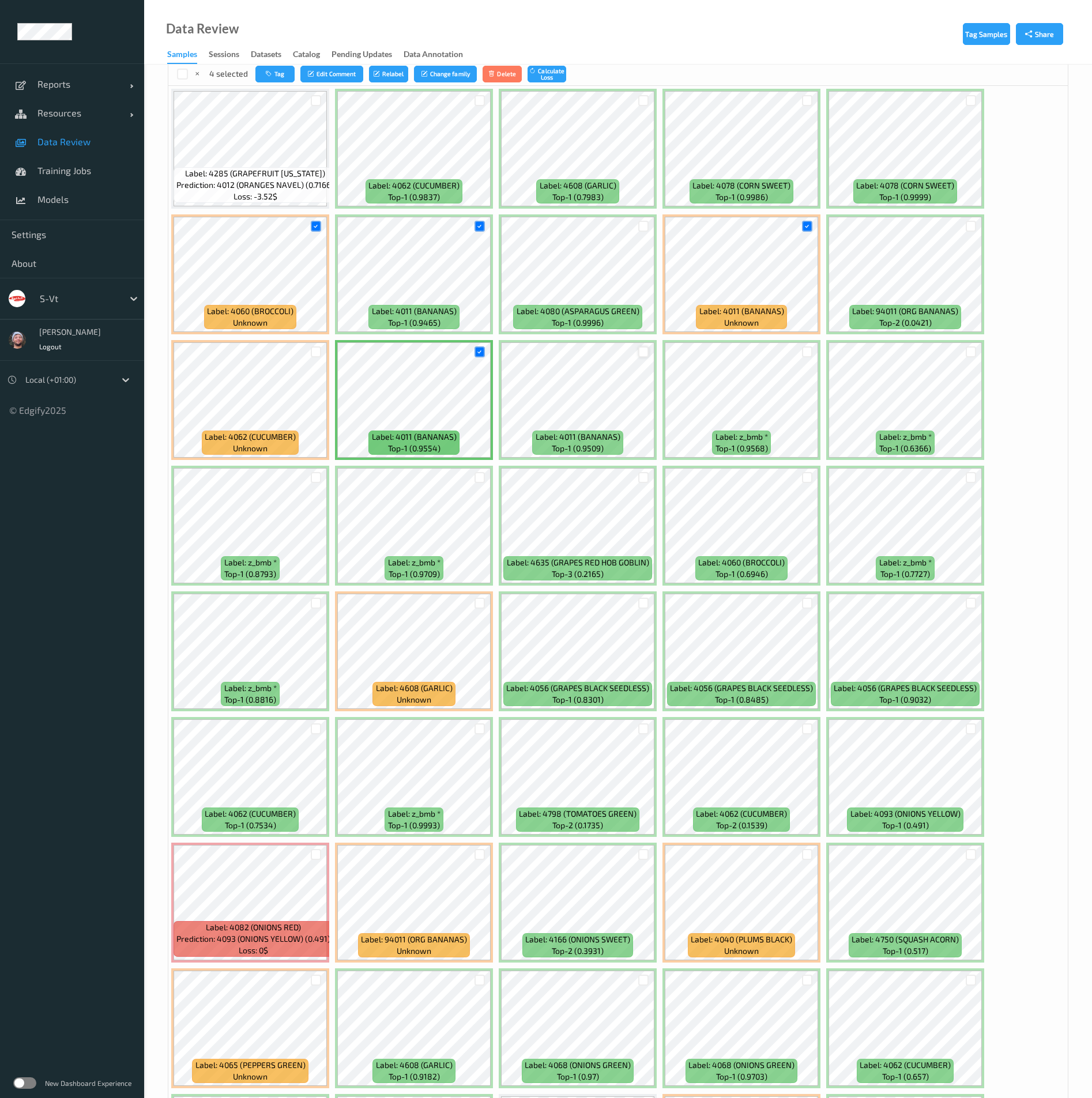
click at [644, 352] on div at bounding box center [644, 352] width 11 height 11
click at [969, 222] on div at bounding box center [971, 226] width 11 height 11
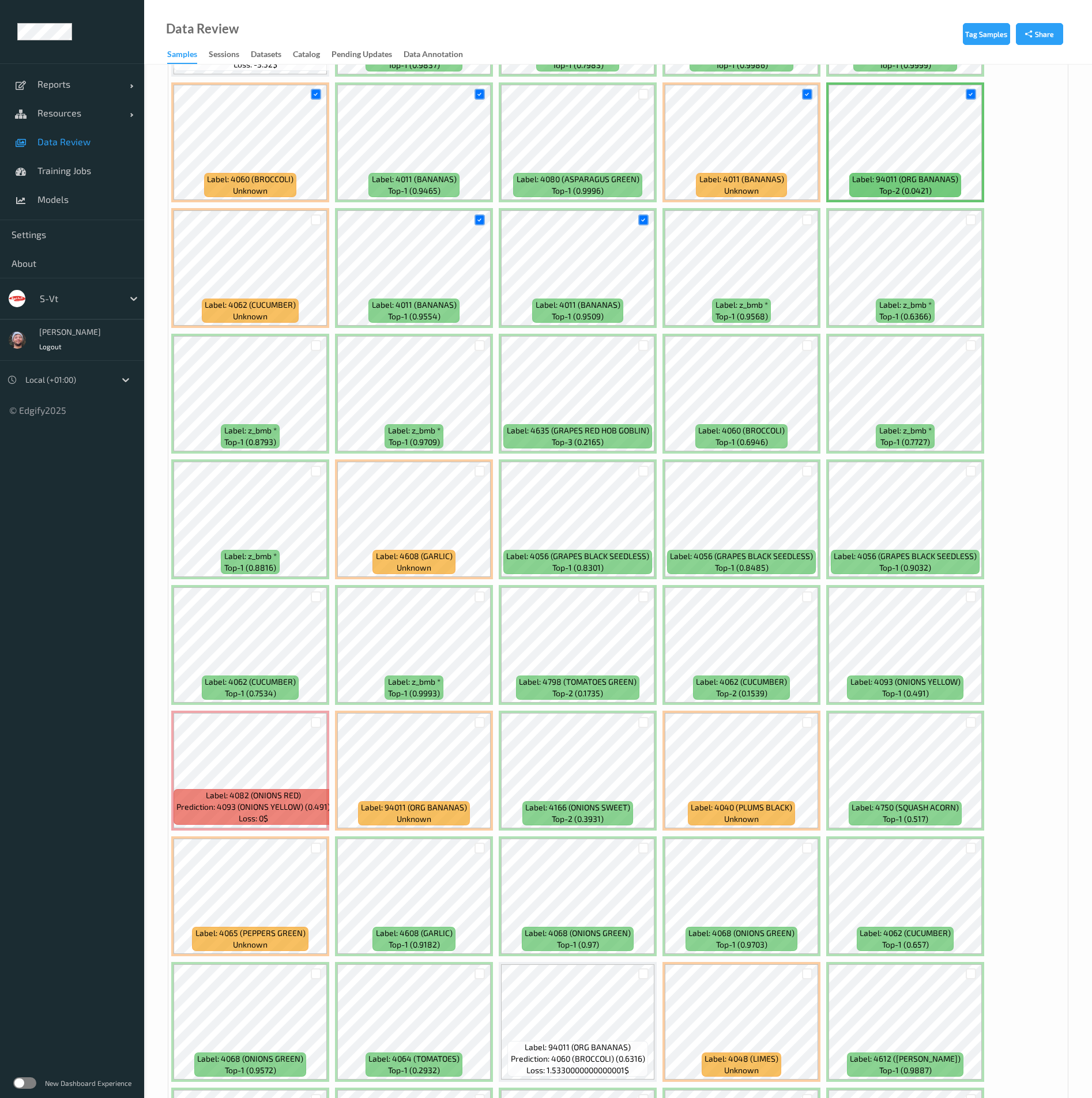
scroll to position [518, 0]
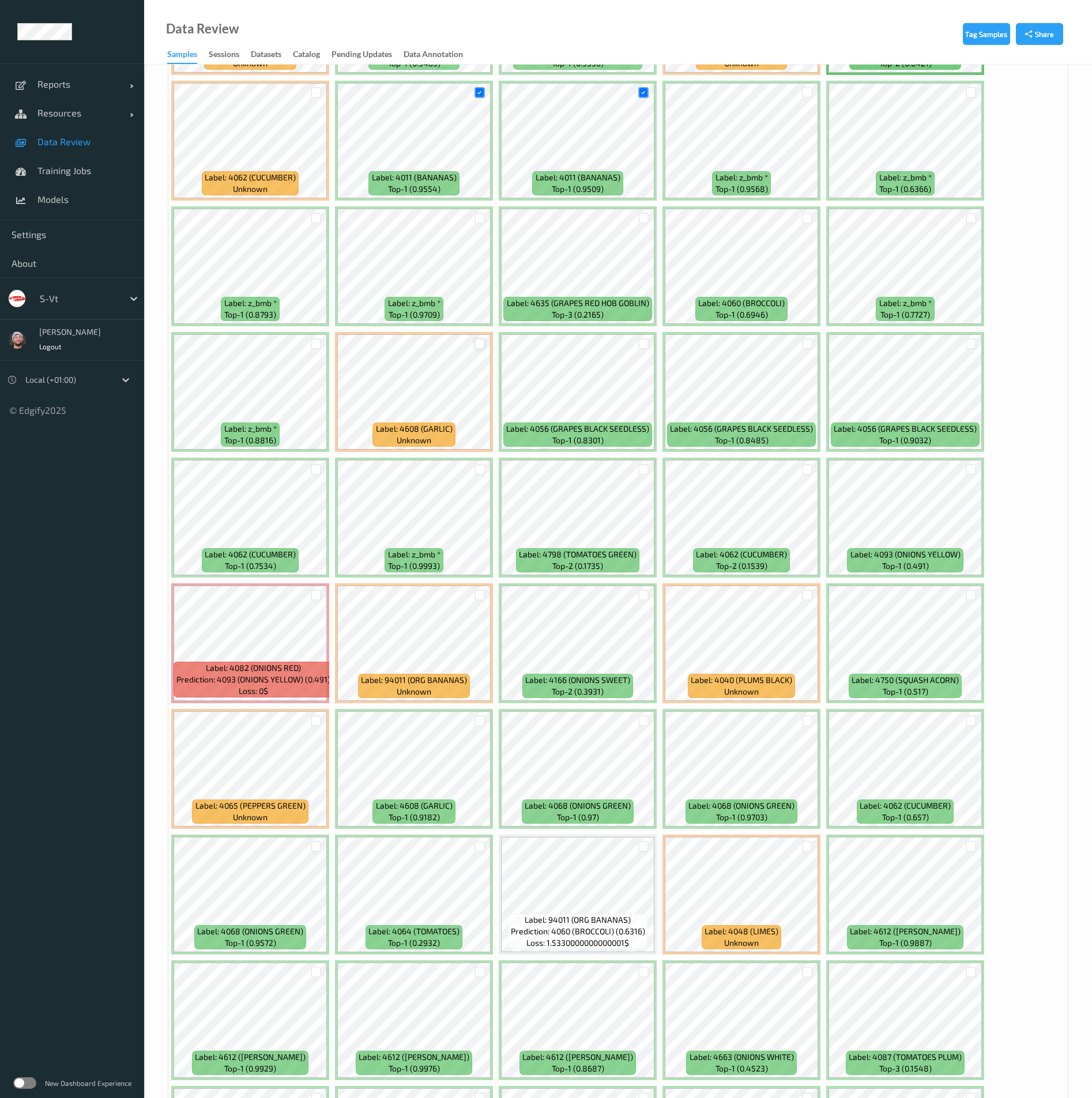
click at [481, 342] on div at bounding box center [481, 344] width 11 height 11
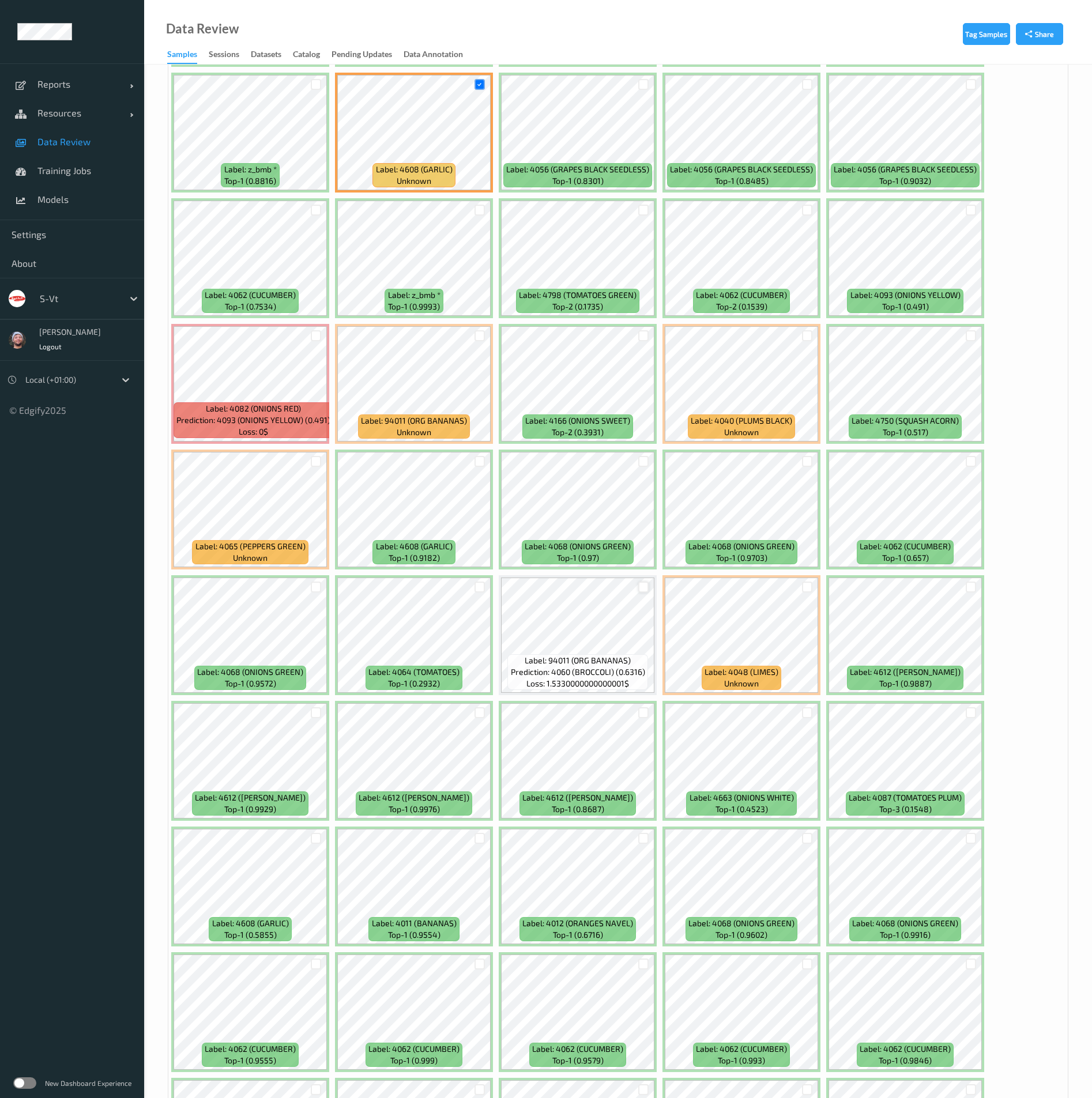
click at [647, 587] on div at bounding box center [644, 587] width 11 height 11
click at [807, 584] on div at bounding box center [808, 587] width 11 height 11
click at [482, 586] on div at bounding box center [481, 587] width 11 height 11
click at [314, 586] on div at bounding box center [316, 587] width 11 height 11
click at [808, 713] on div at bounding box center [808, 713] width 11 height 11
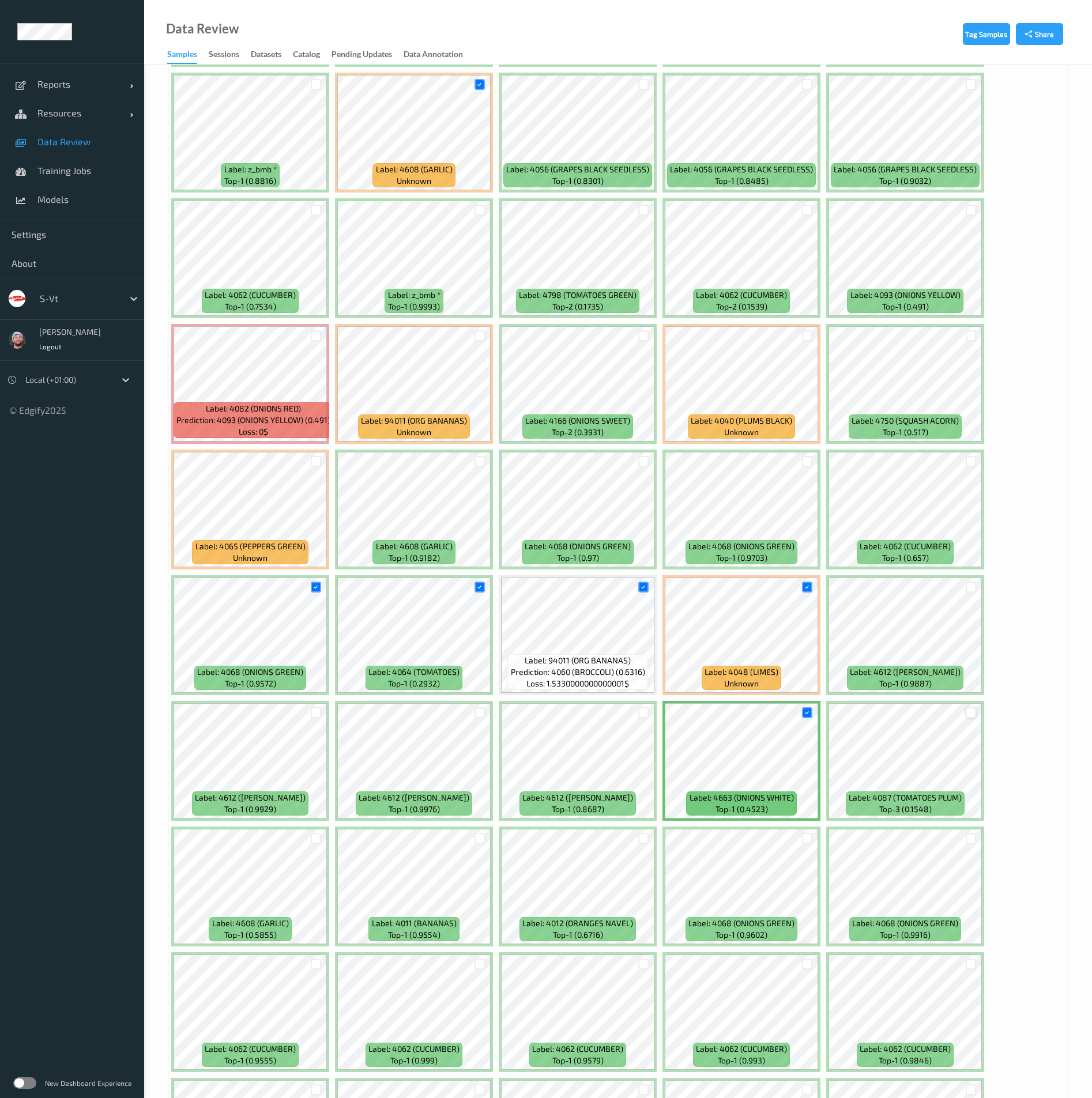
click at [973, 712] on div at bounding box center [971, 713] width 11 height 11
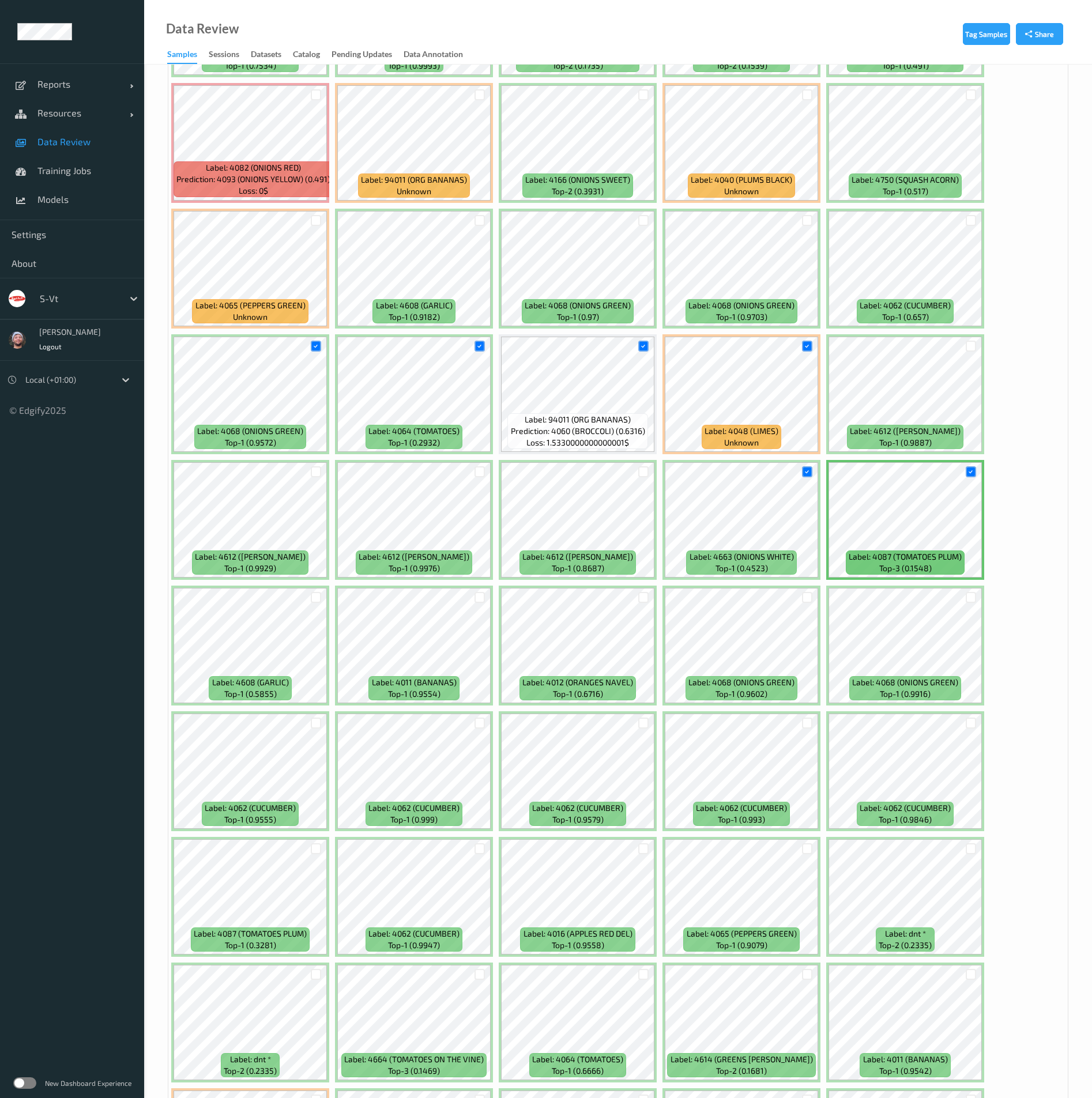
scroll to position [1124, 0]
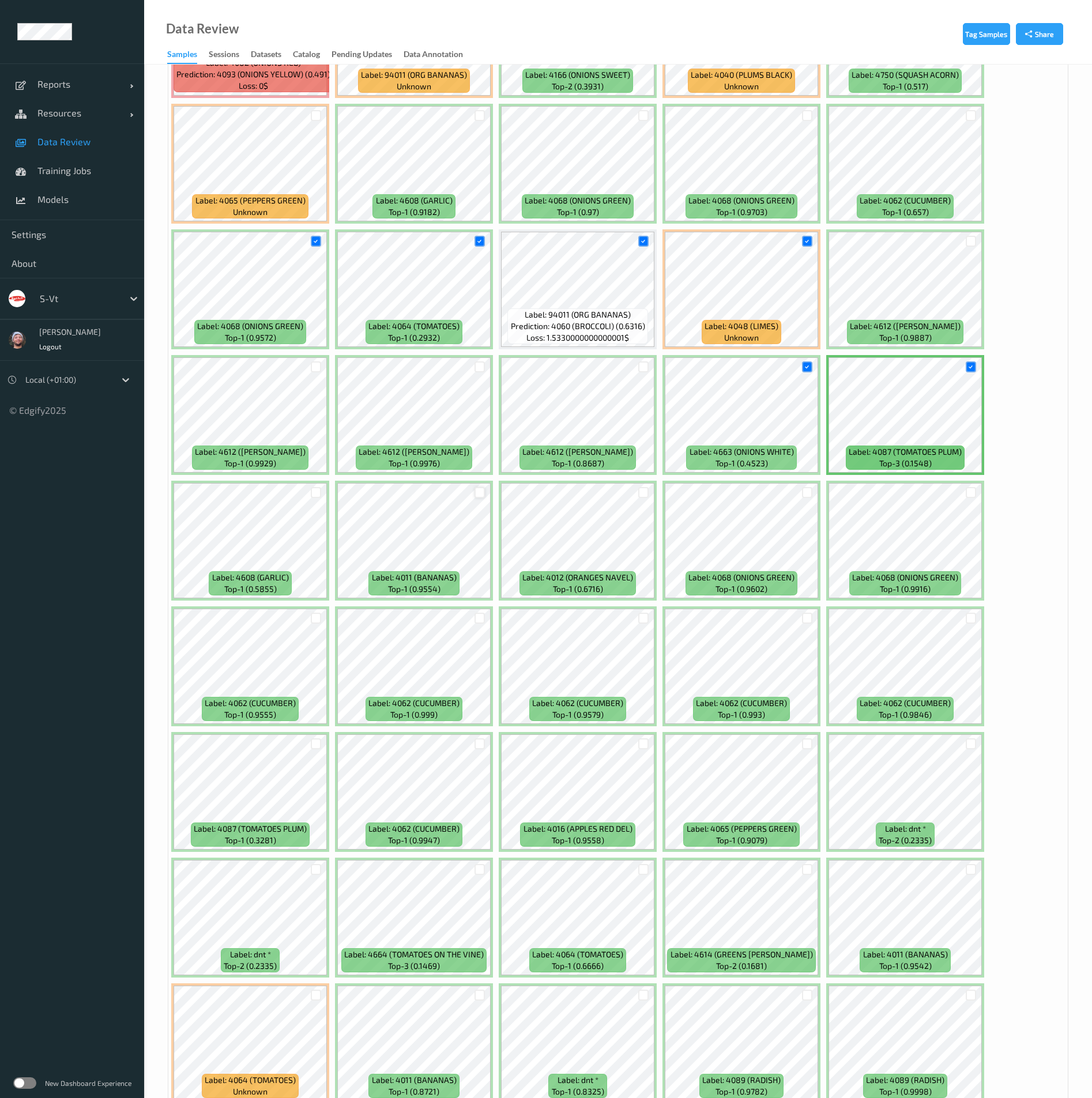
click at [481, 493] on div at bounding box center [481, 492] width 11 height 11
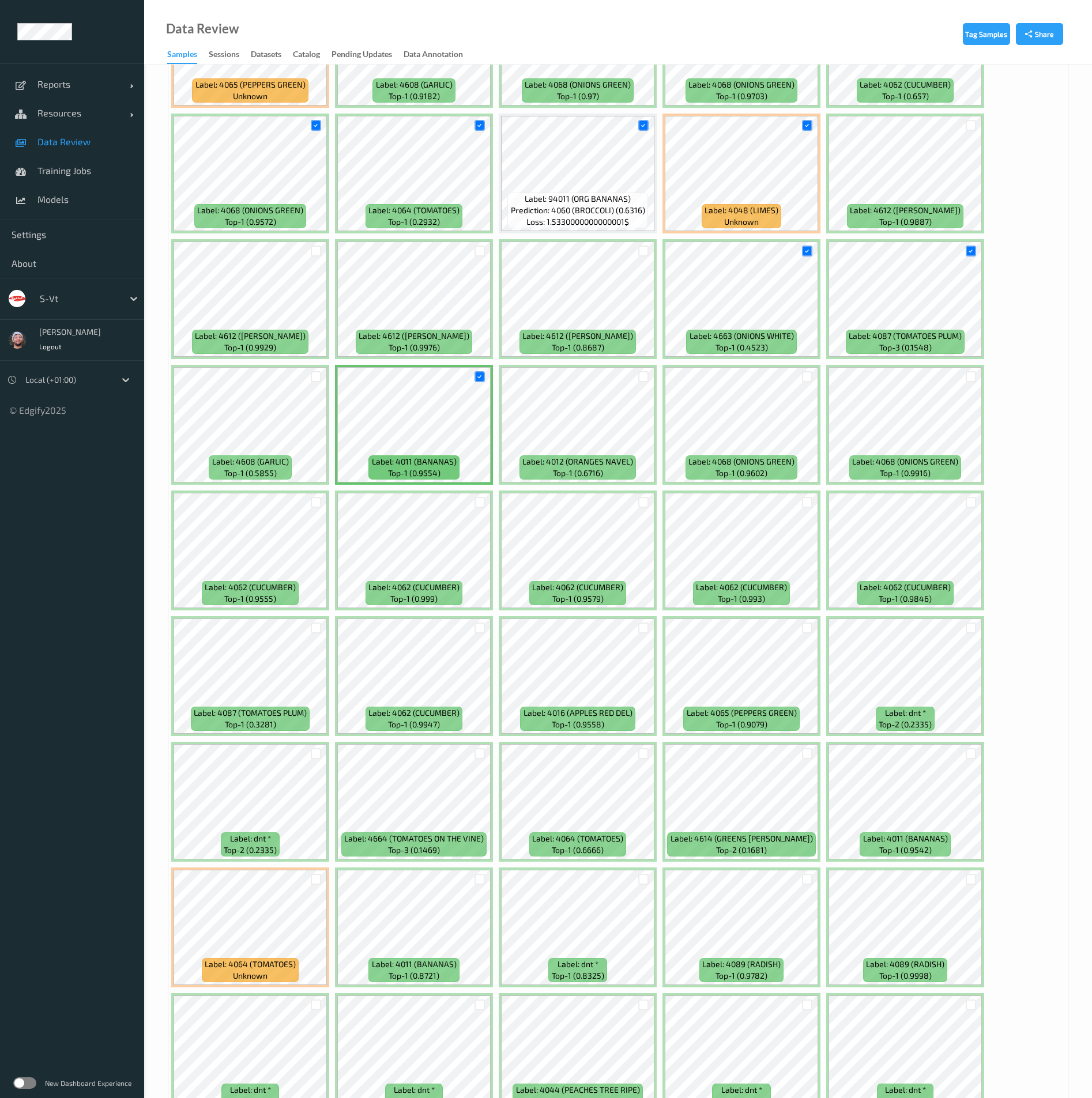
scroll to position [1305, 0]
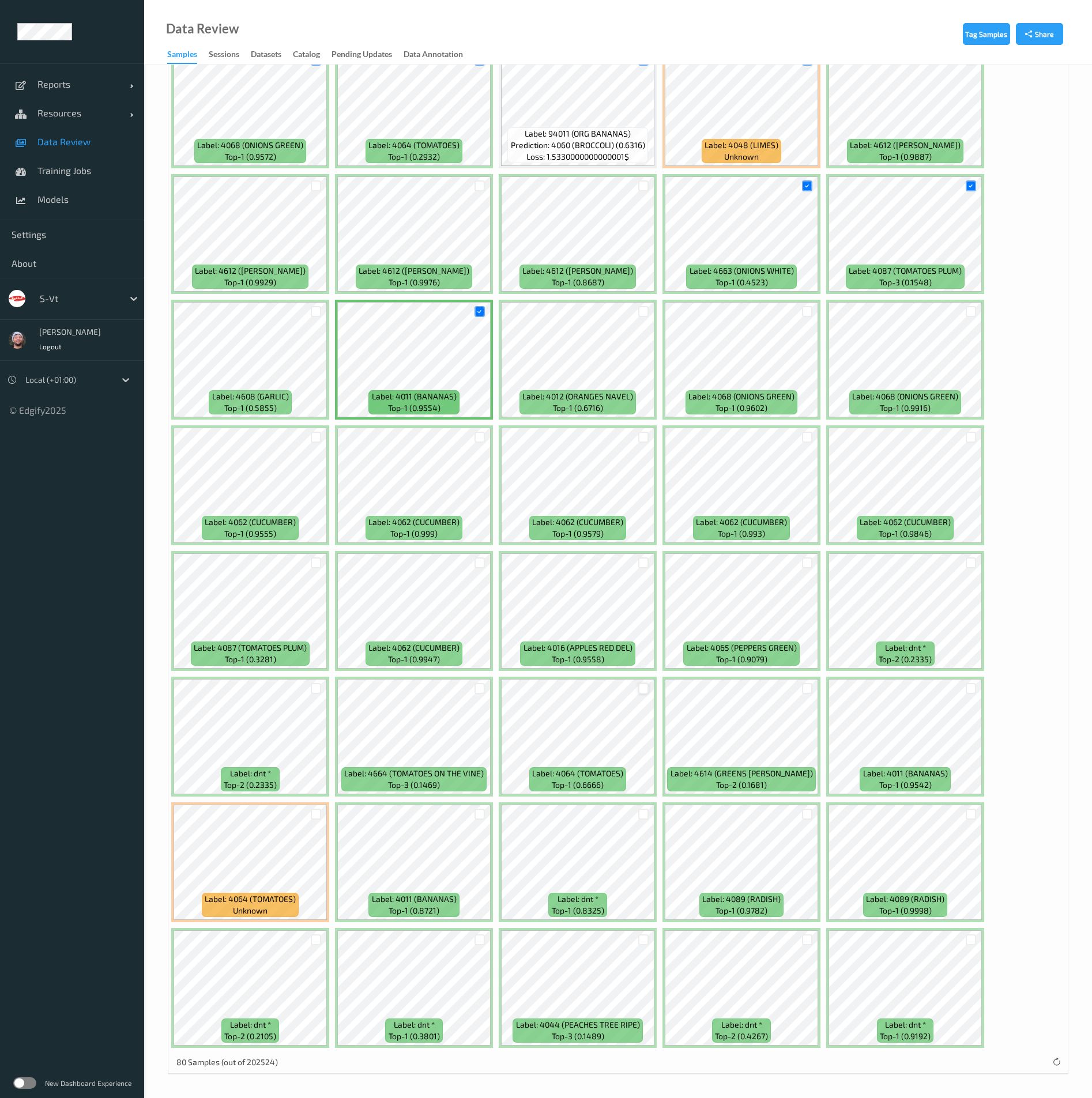
click at [641, 686] on div at bounding box center [644, 689] width 11 height 11
click at [971, 691] on div at bounding box center [971, 689] width 11 height 11
click at [810, 939] on div at bounding box center [808, 940] width 11 height 11
click at [314, 940] on div at bounding box center [316, 940] width 11 height 11
click at [318, 816] on div at bounding box center [316, 814] width 11 height 11
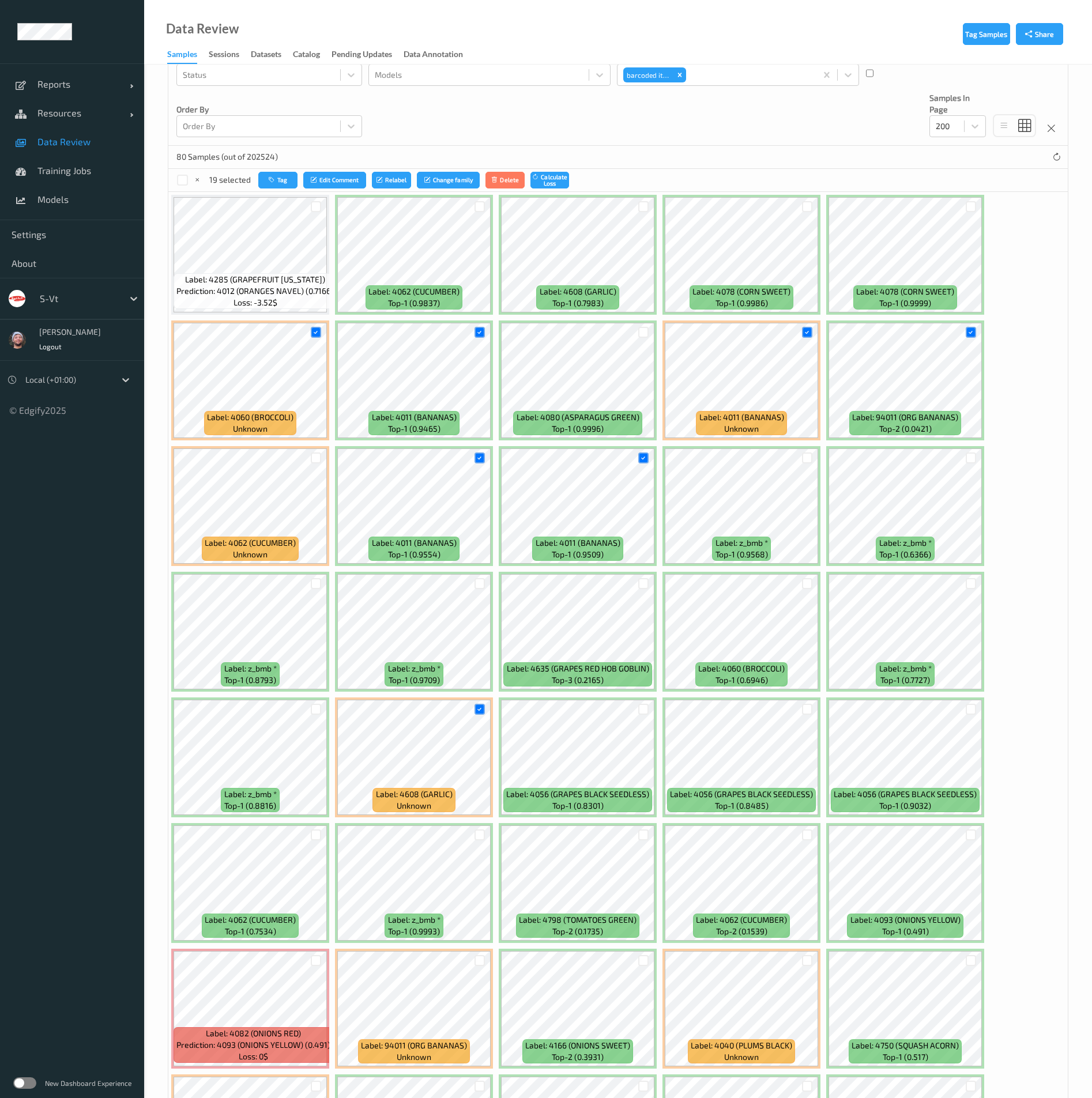
scroll to position [0, 0]
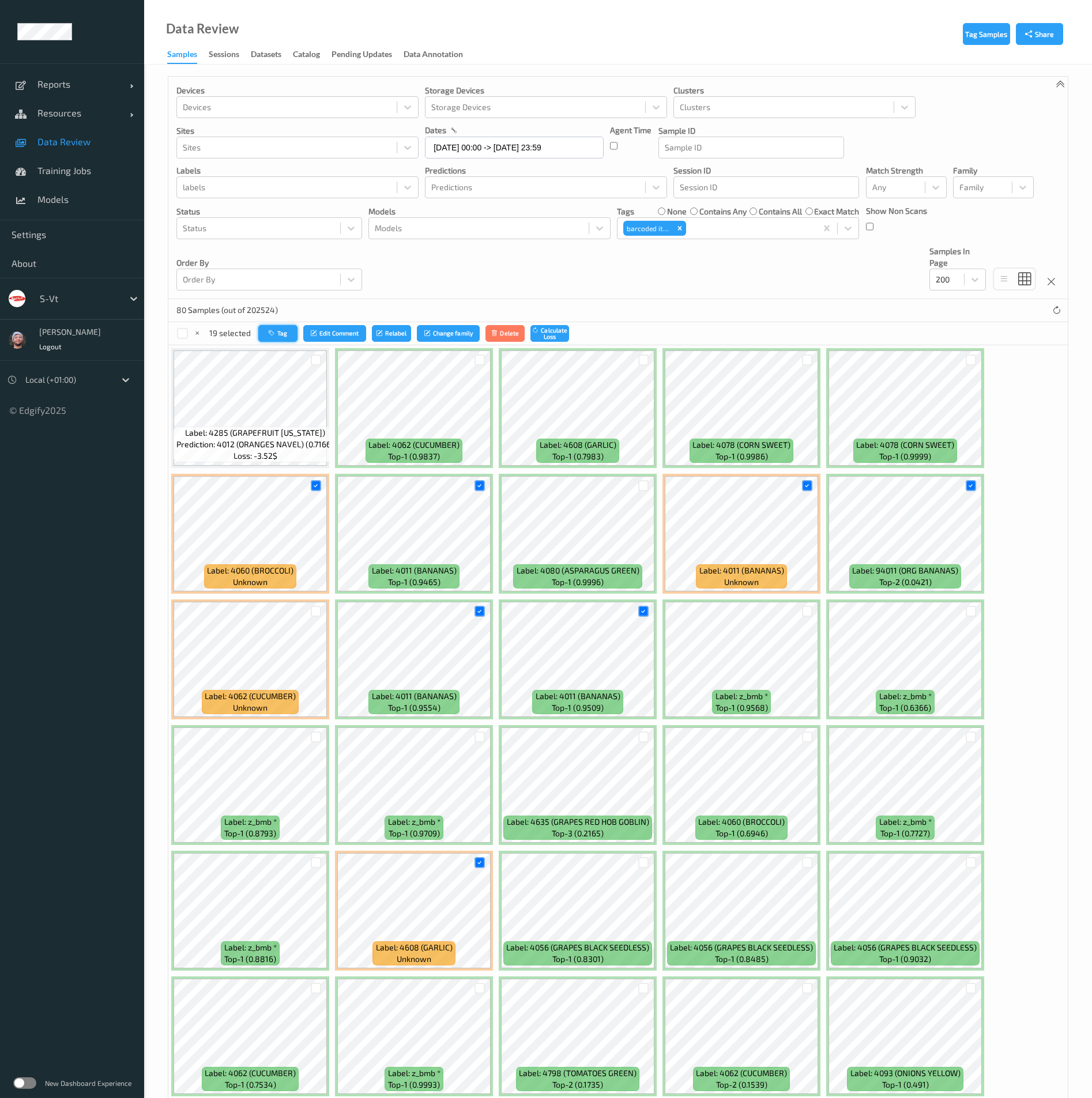
click at [288, 336] on button "Tag" at bounding box center [277, 334] width 39 height 17
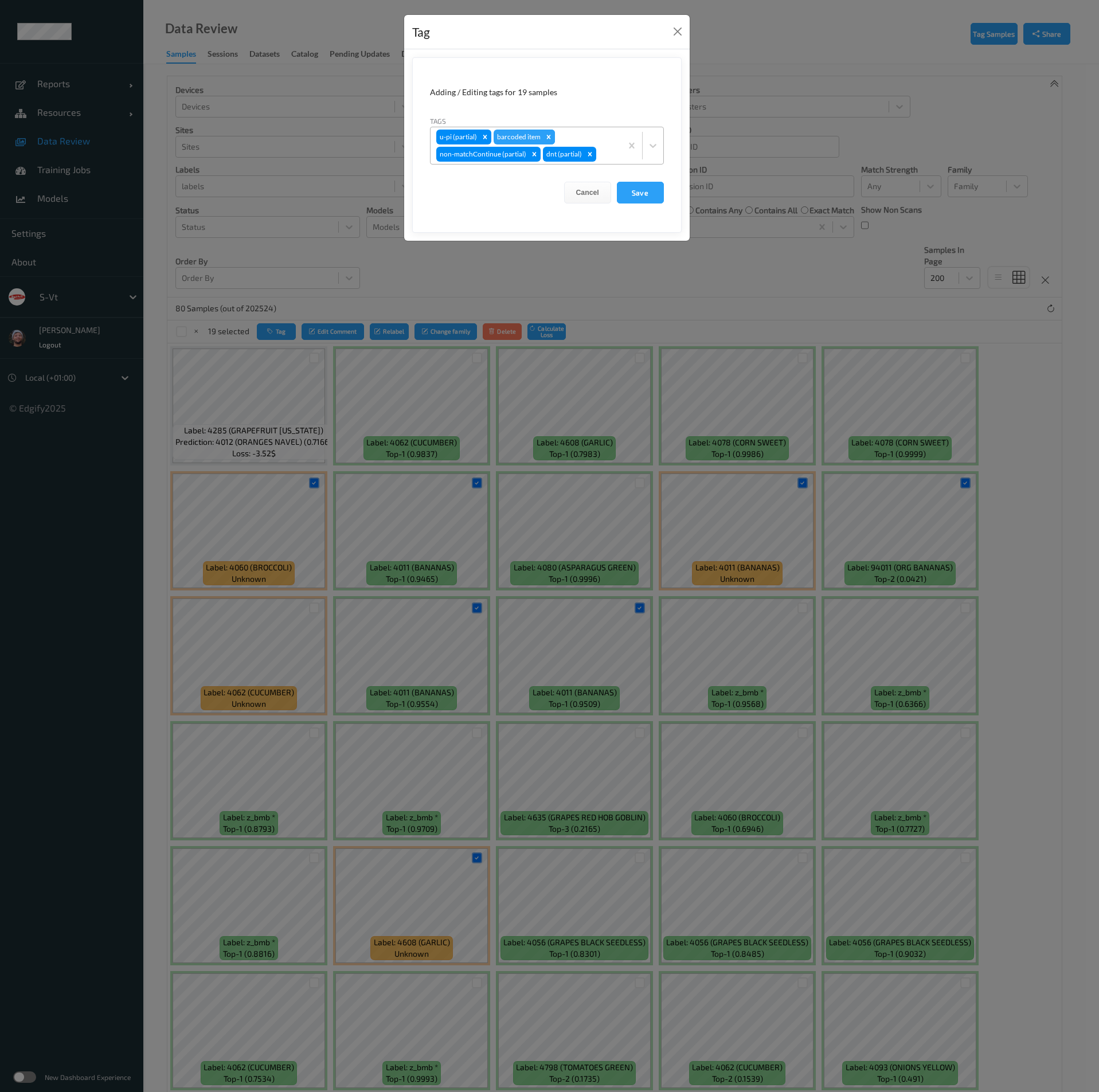
click at [545, 134] on icon "Remove barcoded item" at bounding box center [549, 136] width 8 height 8
click at [638, 190] on button "Save" at bounding box center [640, 193] width 47 height 22
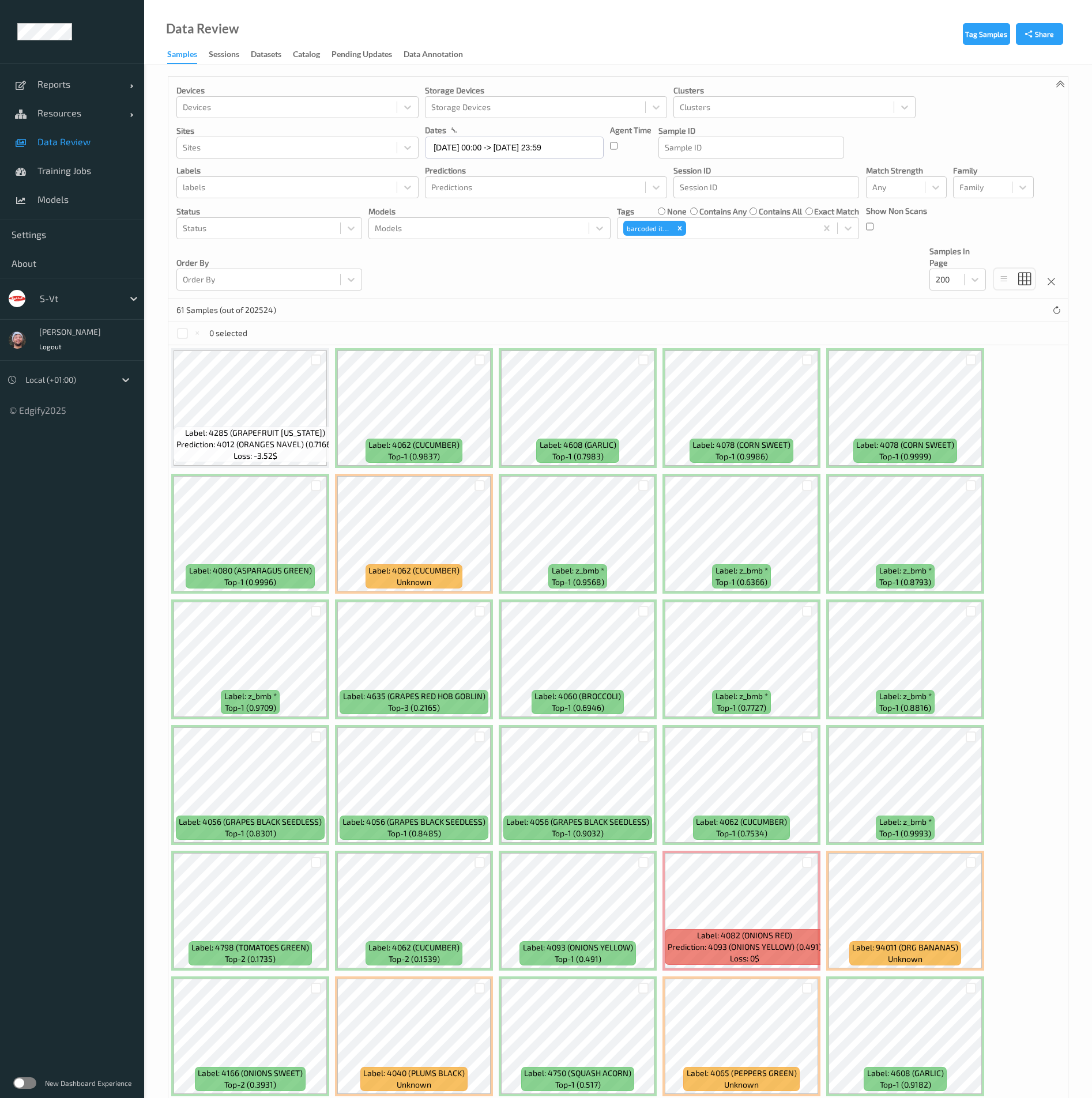
click at [553, 266] on div "Devices Devices Storage Devices Storage Devices Clusters Clusters Sites Sites d…" at bounding box center [619, 188] width 900 height 223
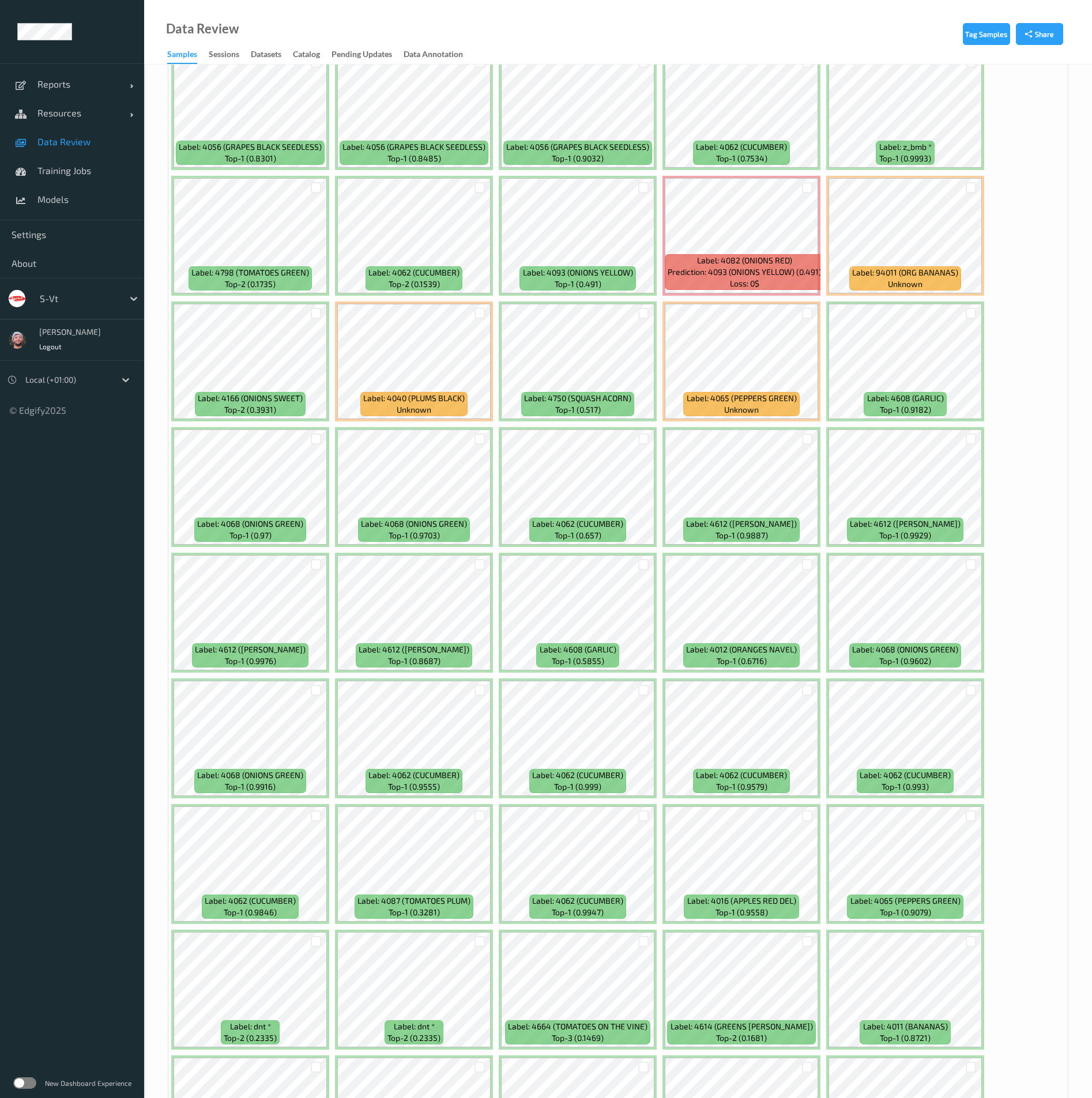
scroll to position [778, 0]
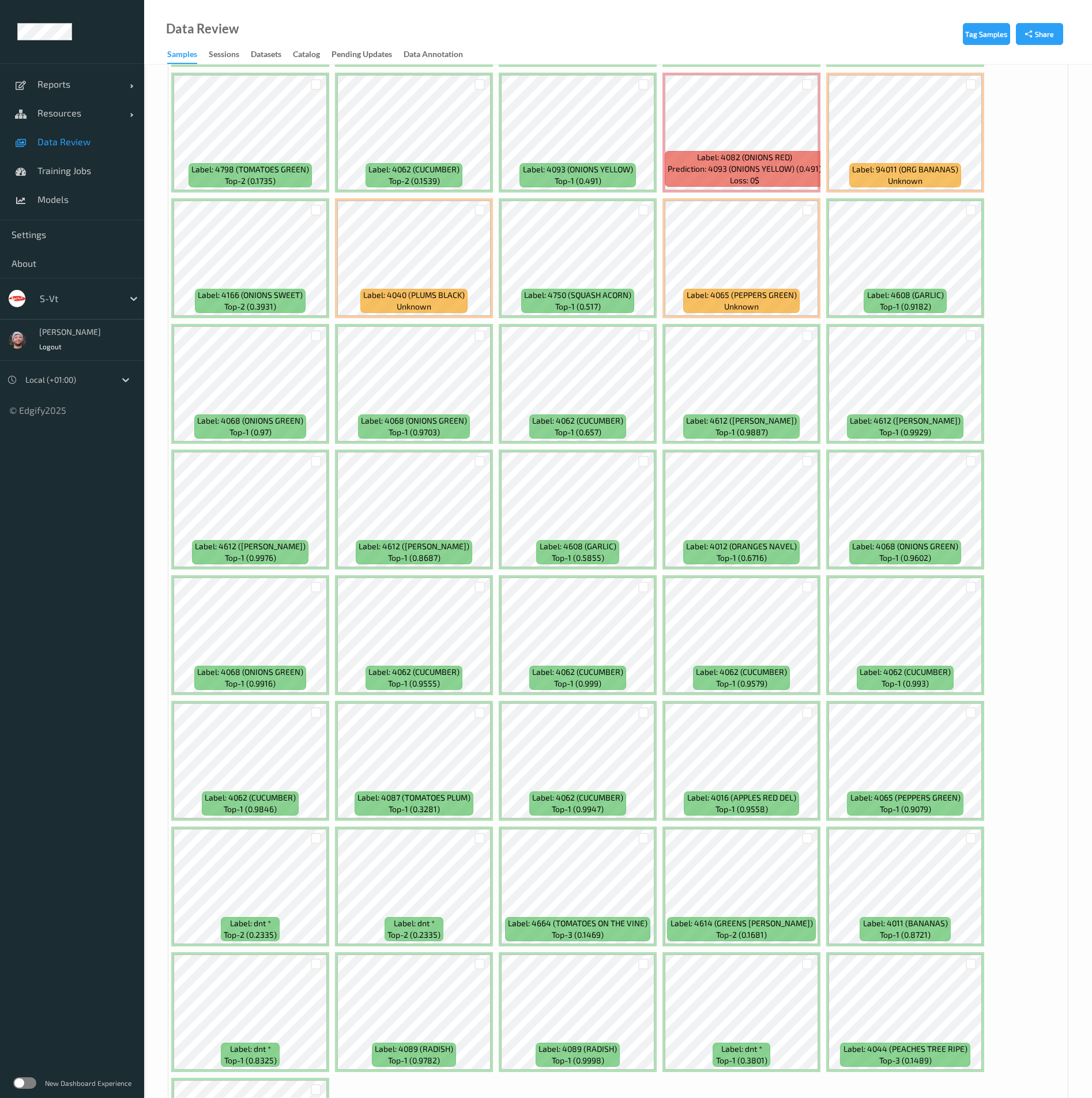
click at [649, 215] on div at bounding box center [644, 210] width 22 height 19
click at [636, 210] on div at bounding box center [644, 210] width 22 height 19
click at [649, 212] on div at bounding box center [644, 211] width 11 height 11
click at [969, 211] on div at bounding box center [971, 211] width 11 height 11
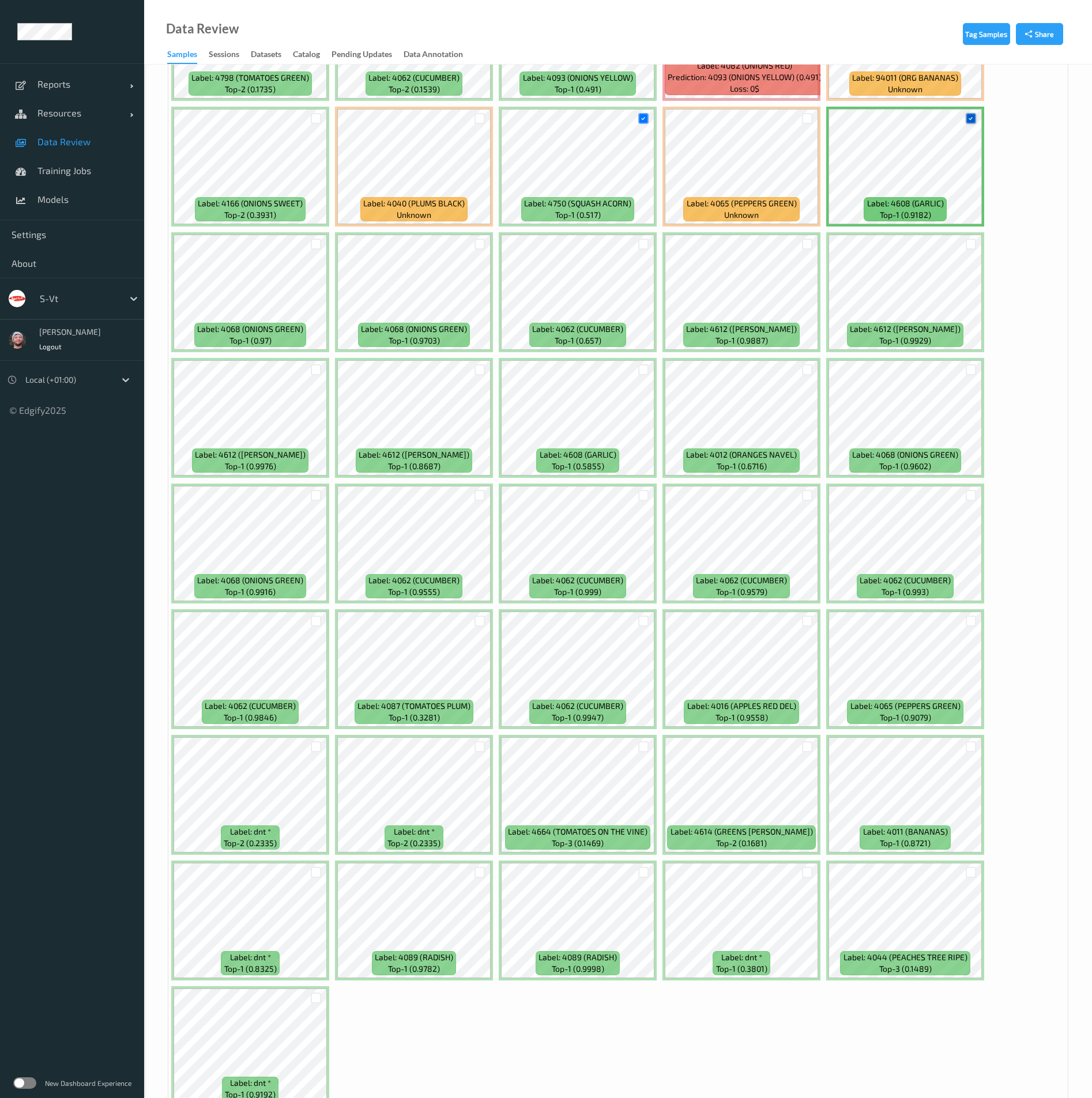
scroll to position [928, 0]
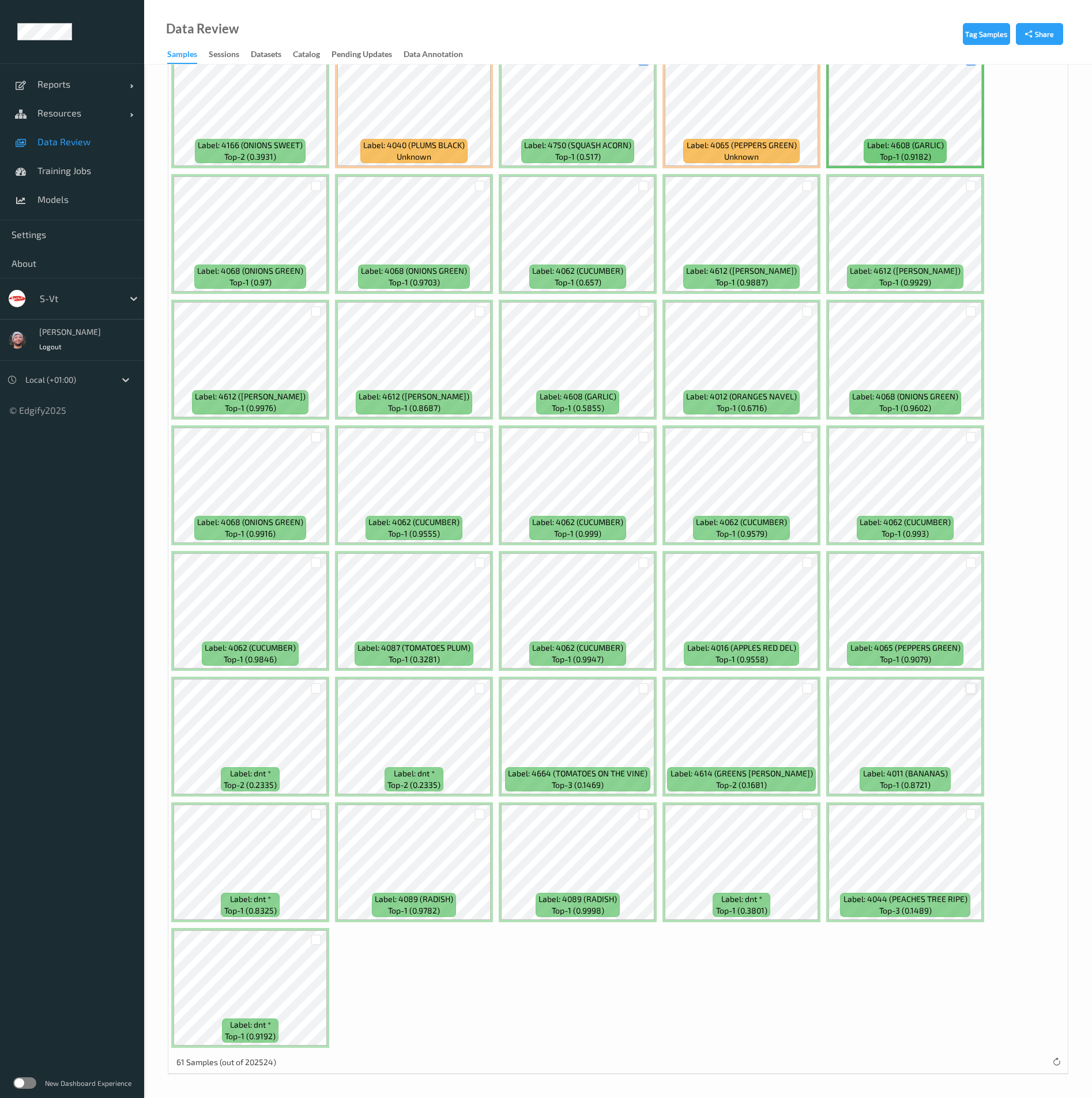
click at [973, 691] on div at bounding box center [971, 689] width 11 height 11
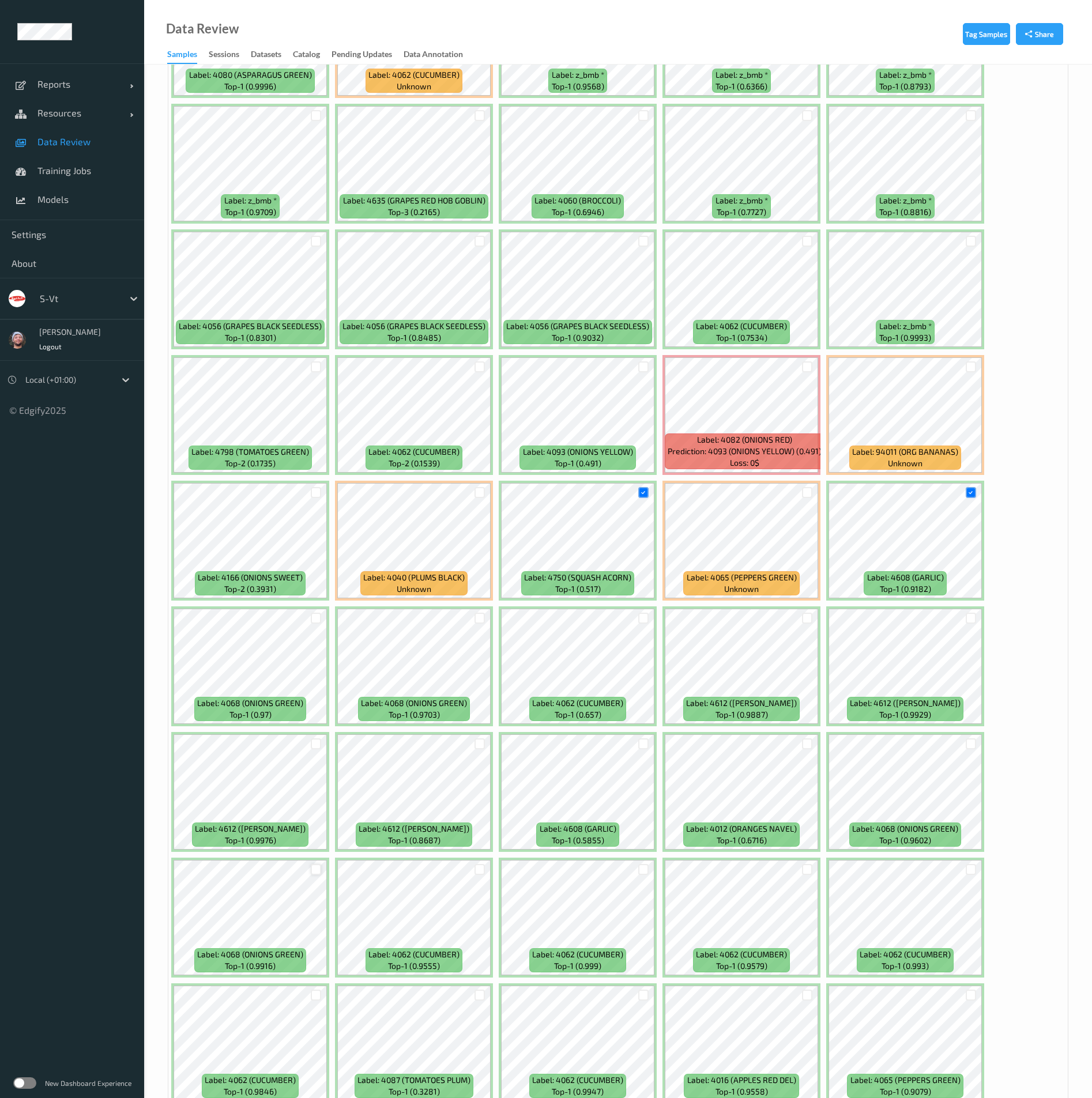
click at [319, 868] on div at bounding box center [316, 870] width 11 height 11
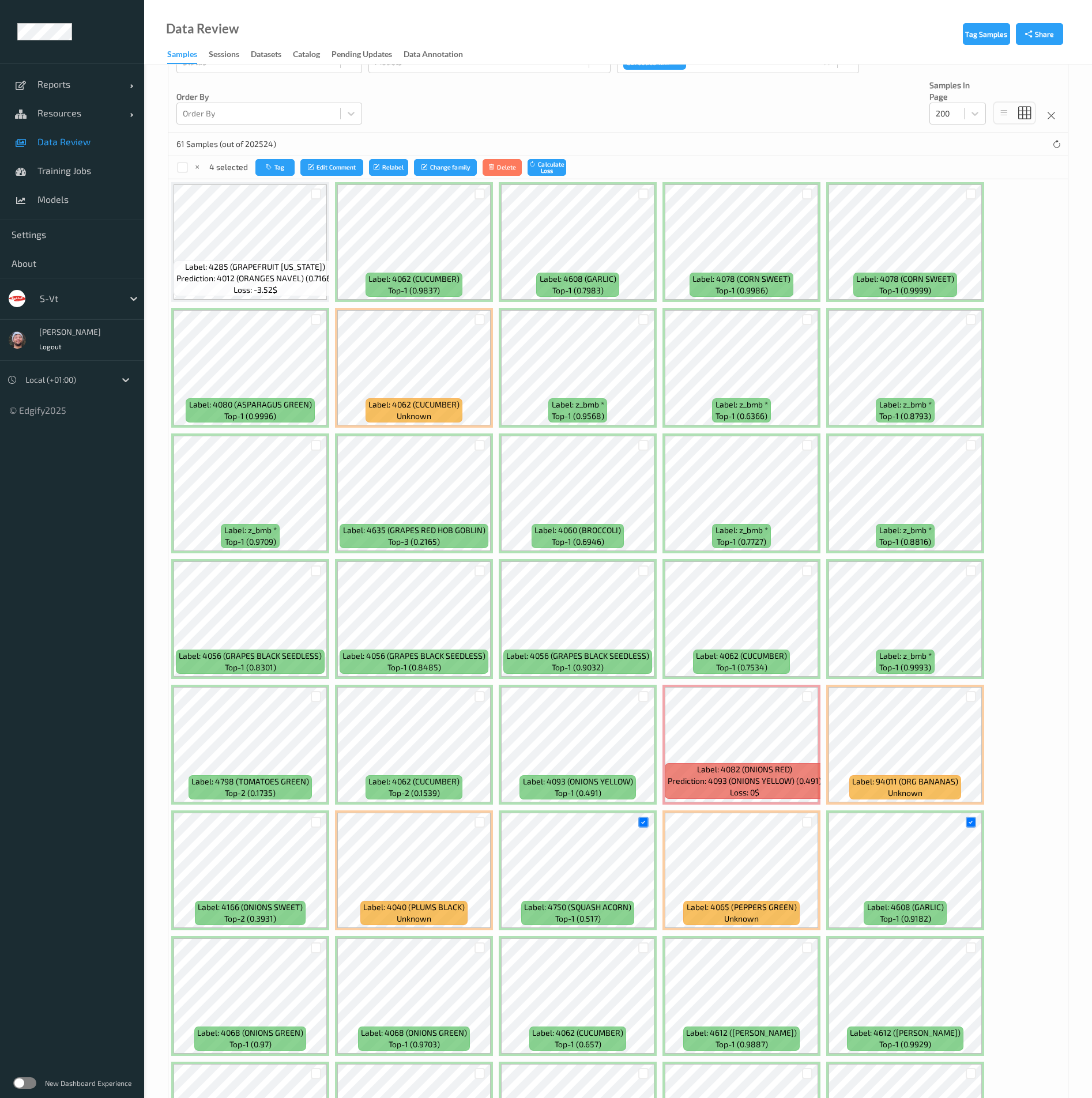
scroll to position [63, 0]
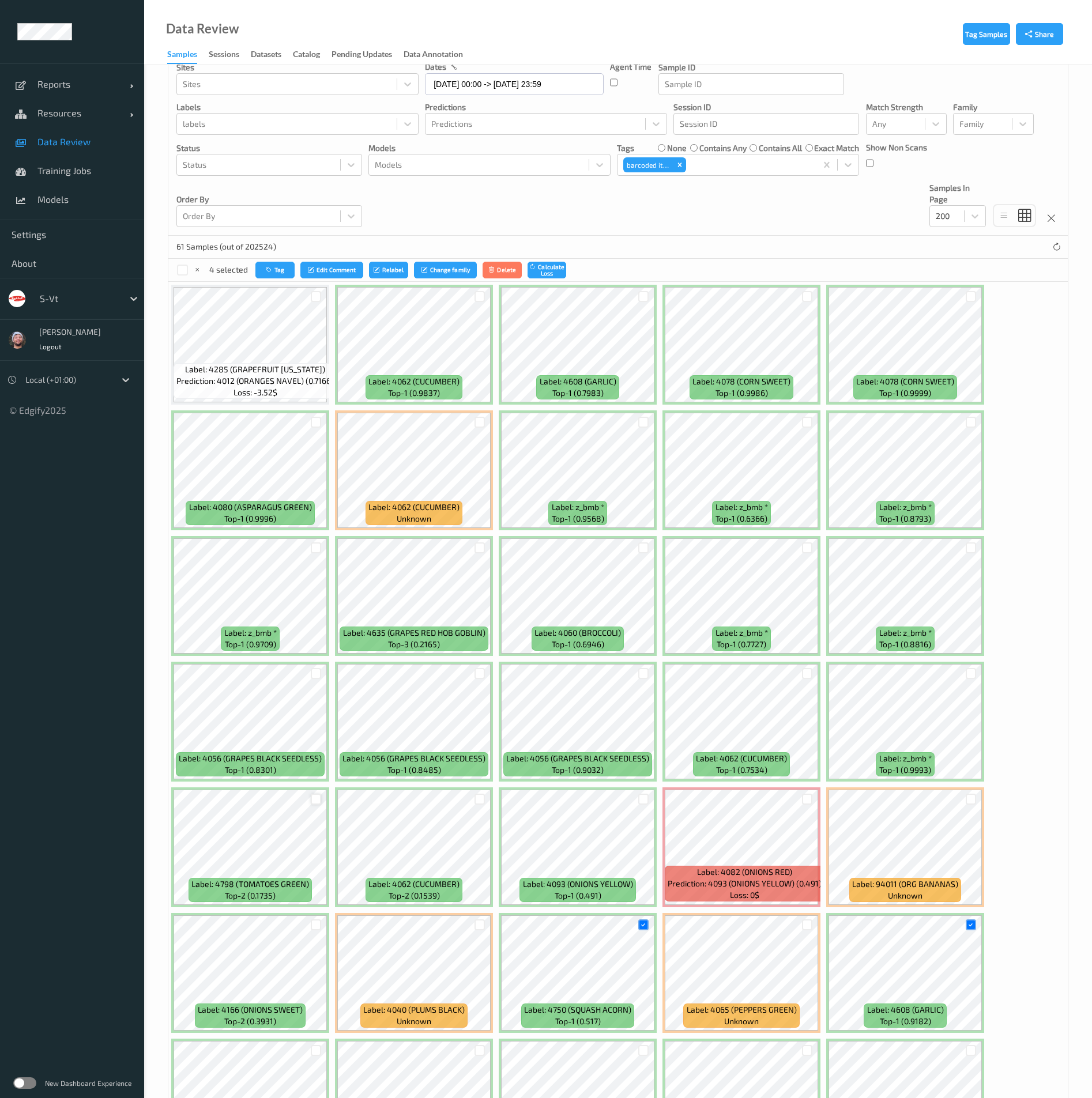
click at [313, 800] on div at bounding box center [316, 799] width 11 height 11
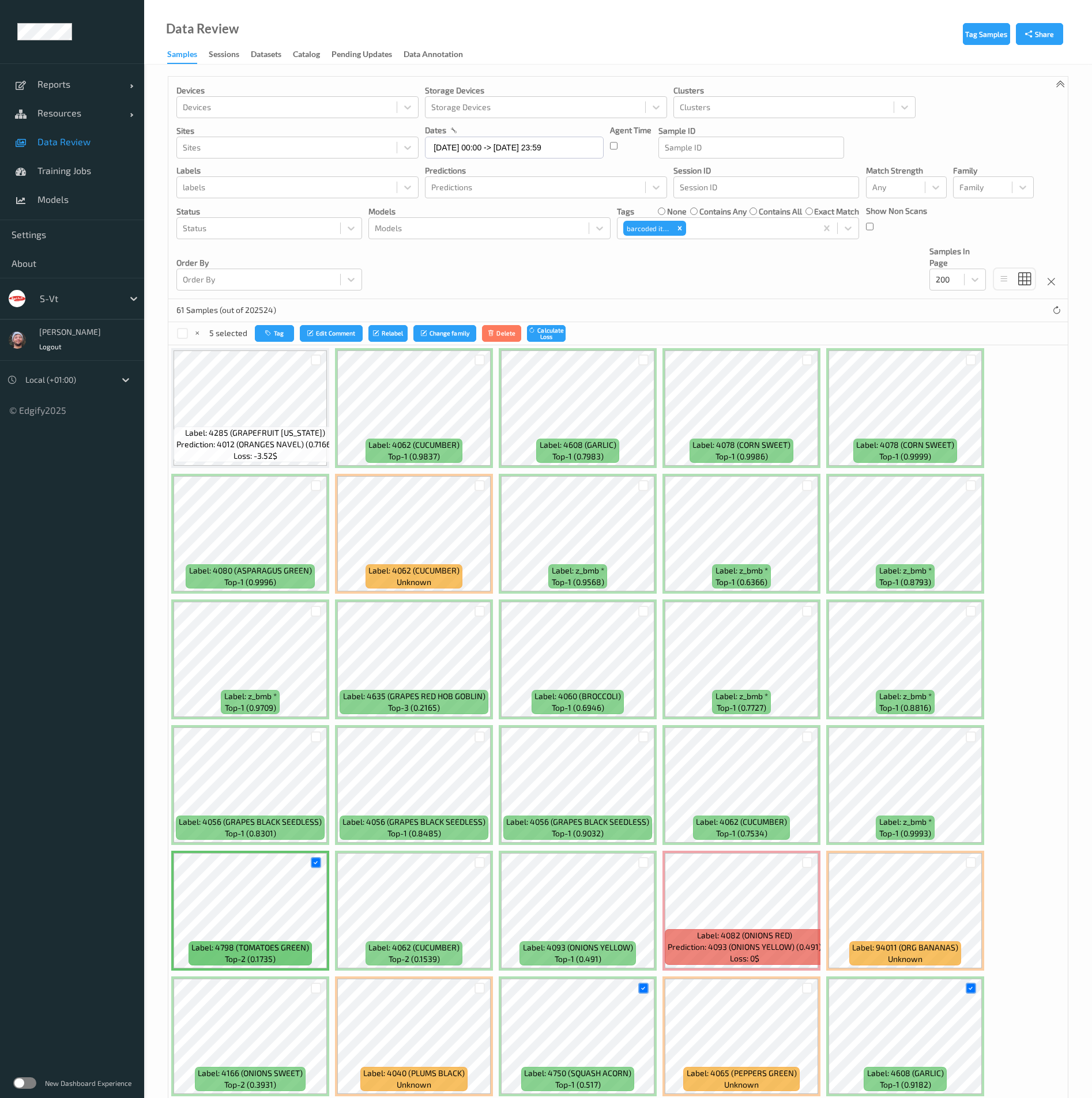
drag, startPoint x: 287, startPoint y: 342, endPoint x: 274, endPoint y: 323, distance: 23.0
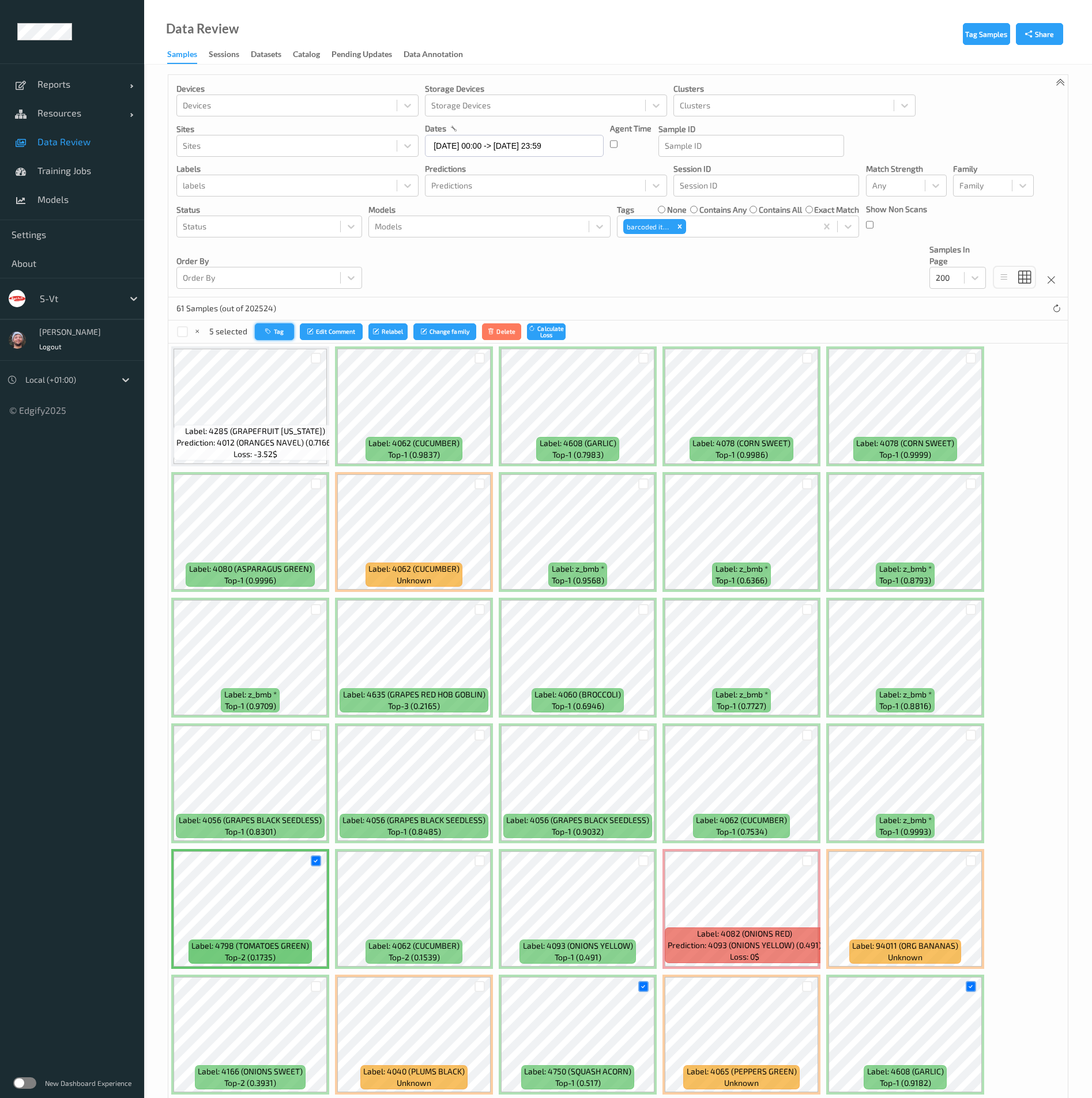
click at [274, 324] on button "Tag" at bounding box center [275, 332] width 39 height 17
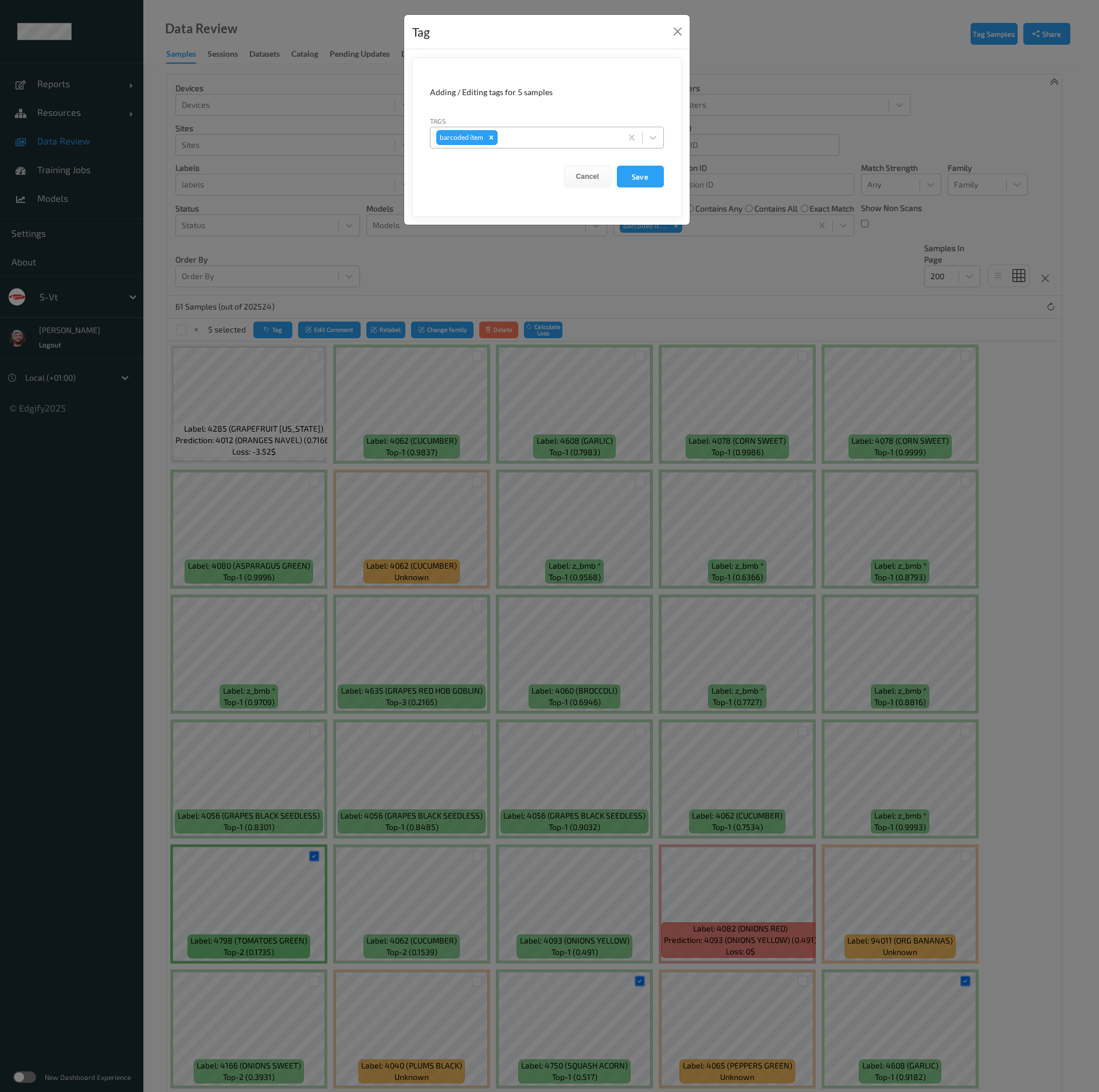
click at [487, 138] on icon "Remove barcoded item" at bounding box center [490, 137] width 8 height 8
type input "hands"
click at [505, 166] on div "hands" at bounding box center [547, 165] width 234 height 20
click at [638, 180] on button "Save" at bounding box center [640, 177] width 47 height 22
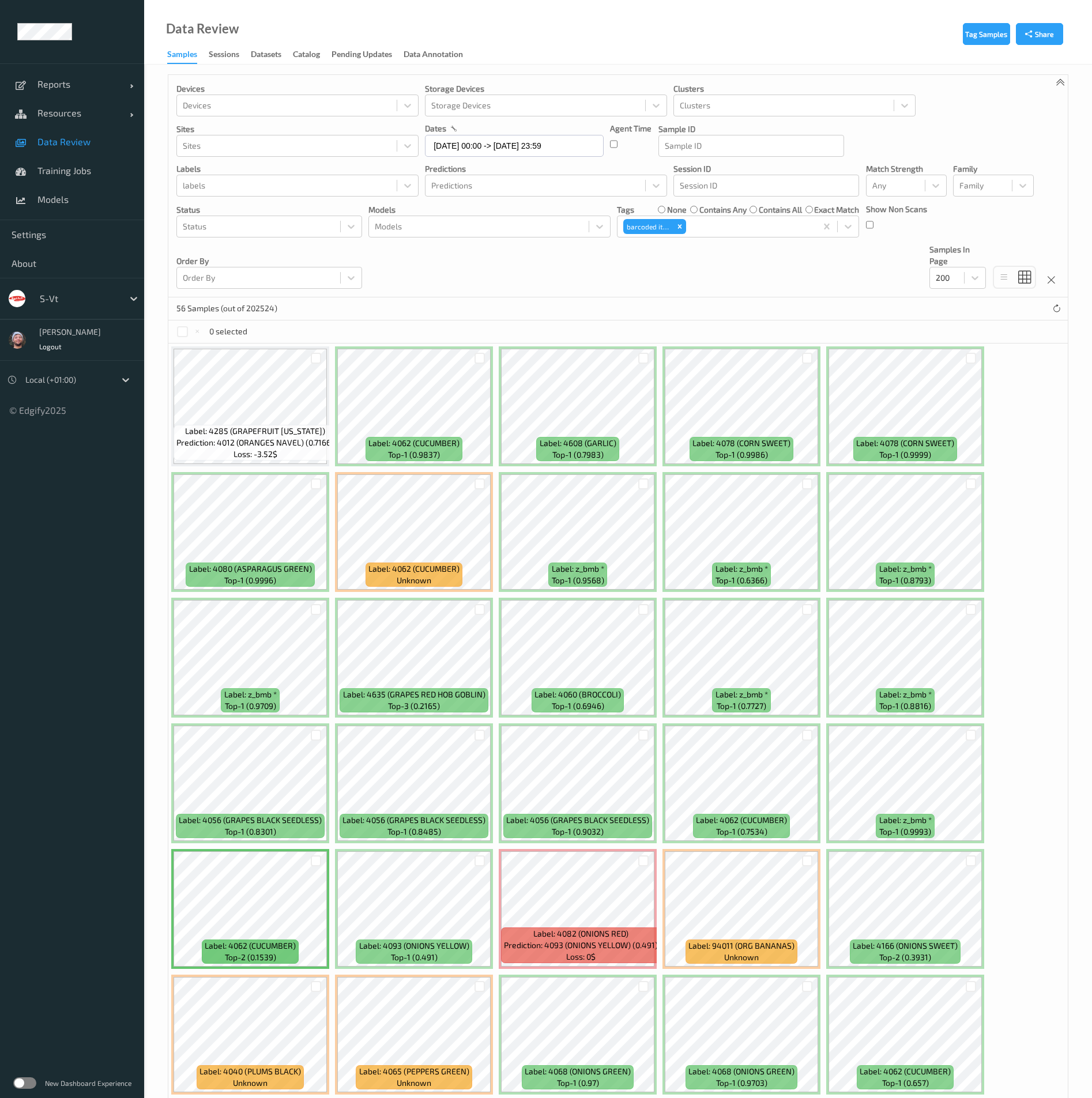
scroll to position [434, 0]
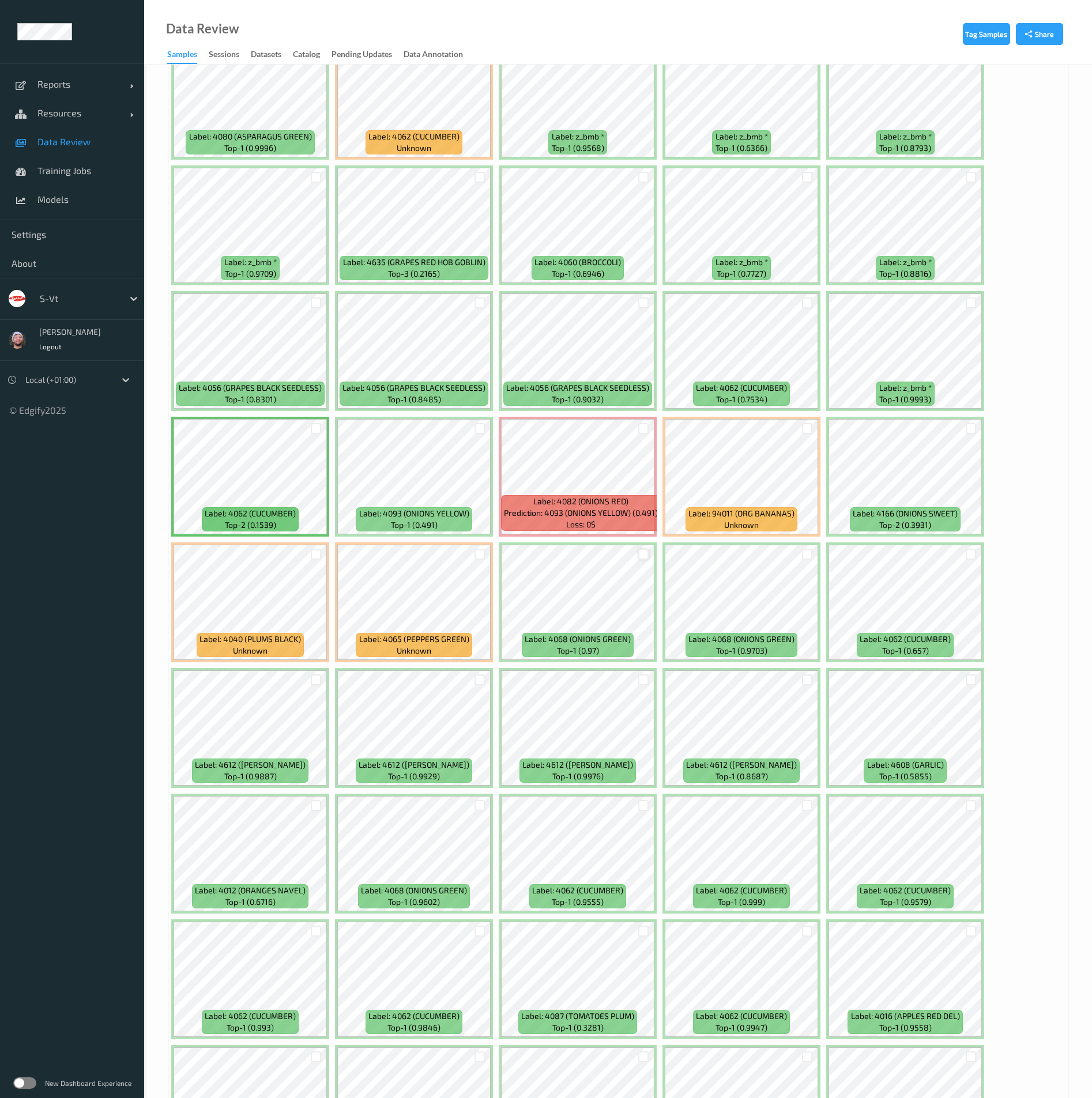
click at [646, 551] on div at bounding box center [644, 555] width 11 height 11
drag, startPoint x: 803, startPoint y: 552, endPoint x: 755, endPoint y: 537, distance: 50.3
click at [803, 551] on div at bounding box center [808, 555] width 11 height 11
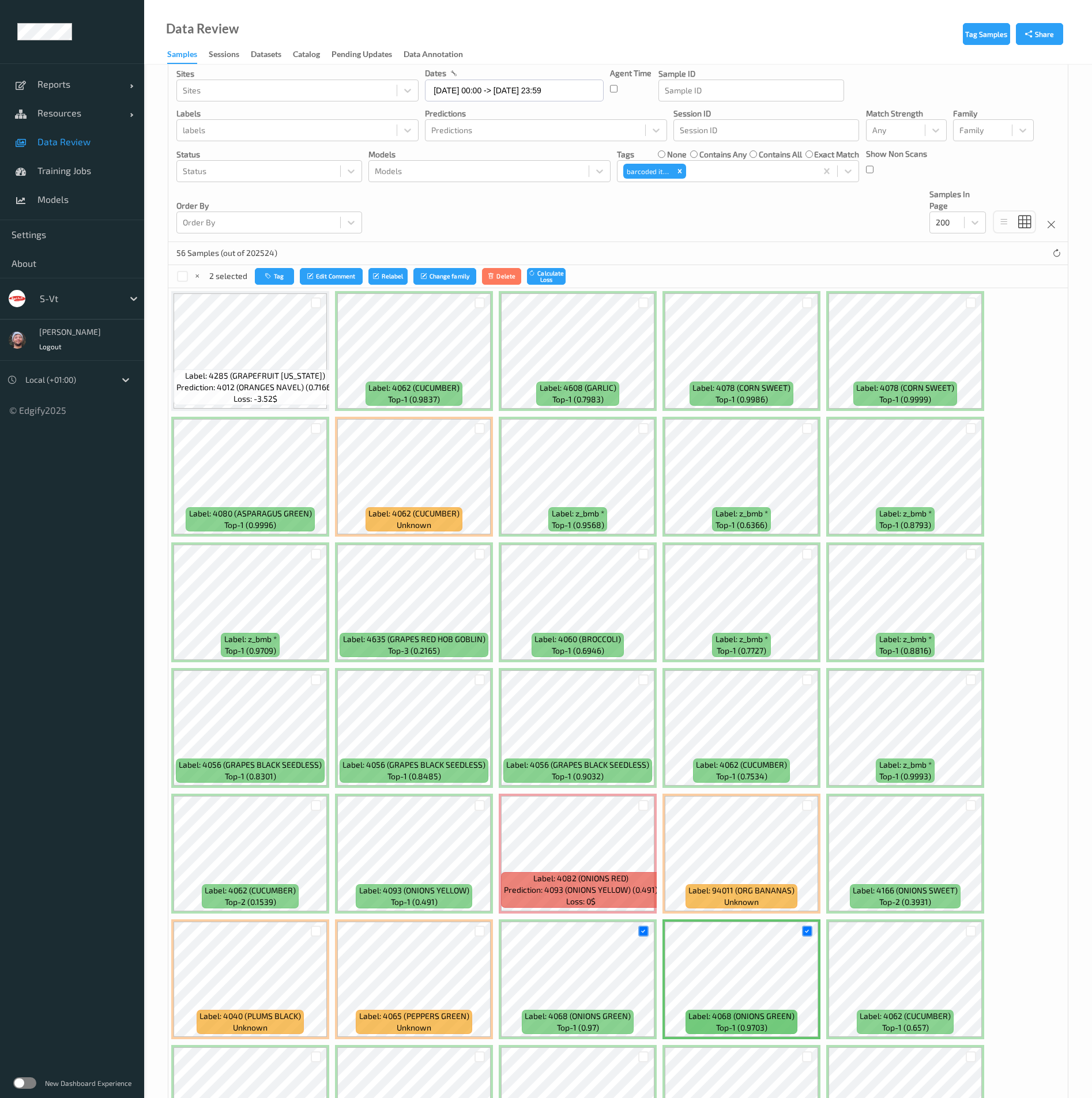
scroll to position [2, 0]
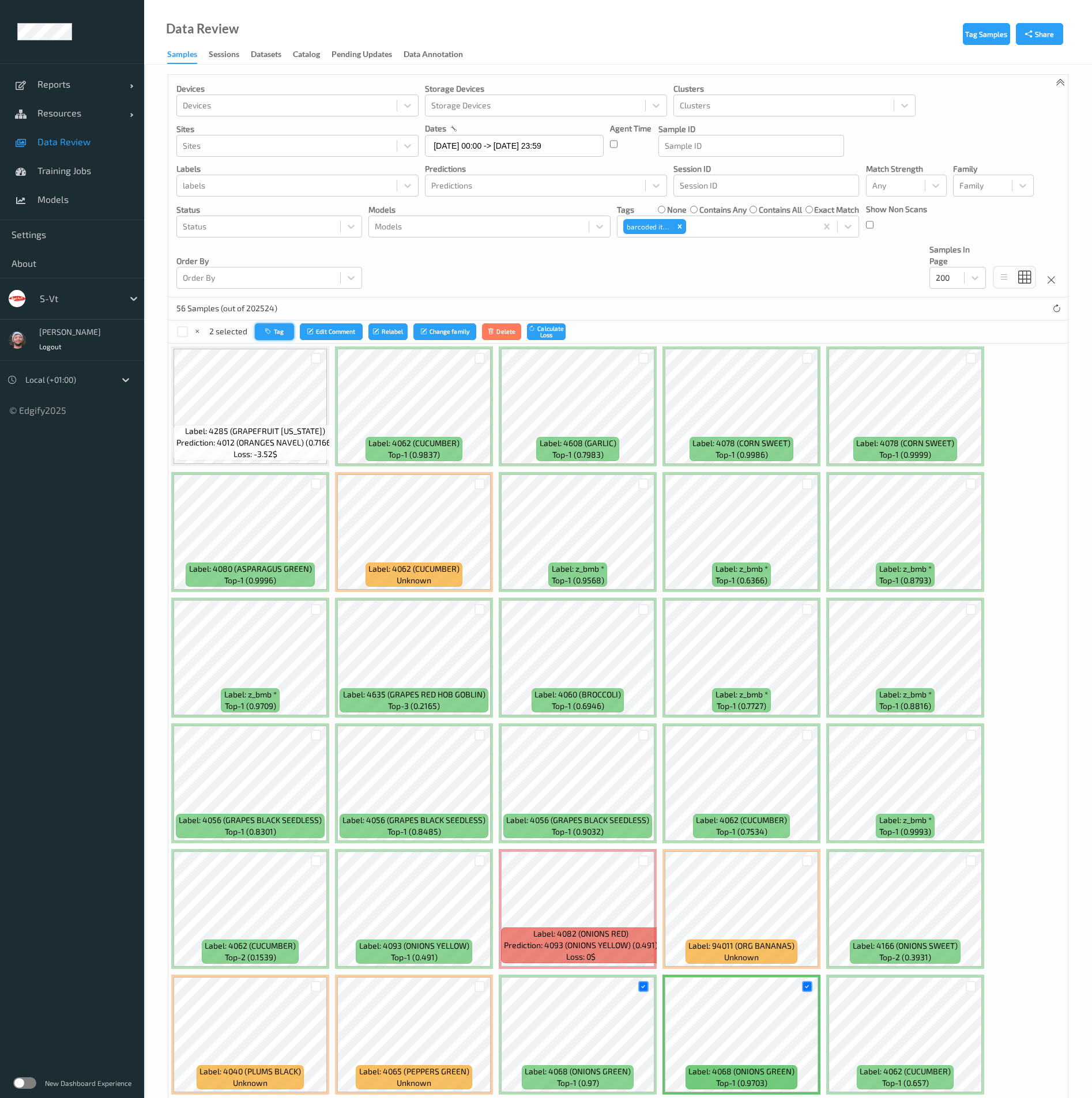
click at [291, 333] on button "Tag" at bounding box center [275, 332] width 39 height 17
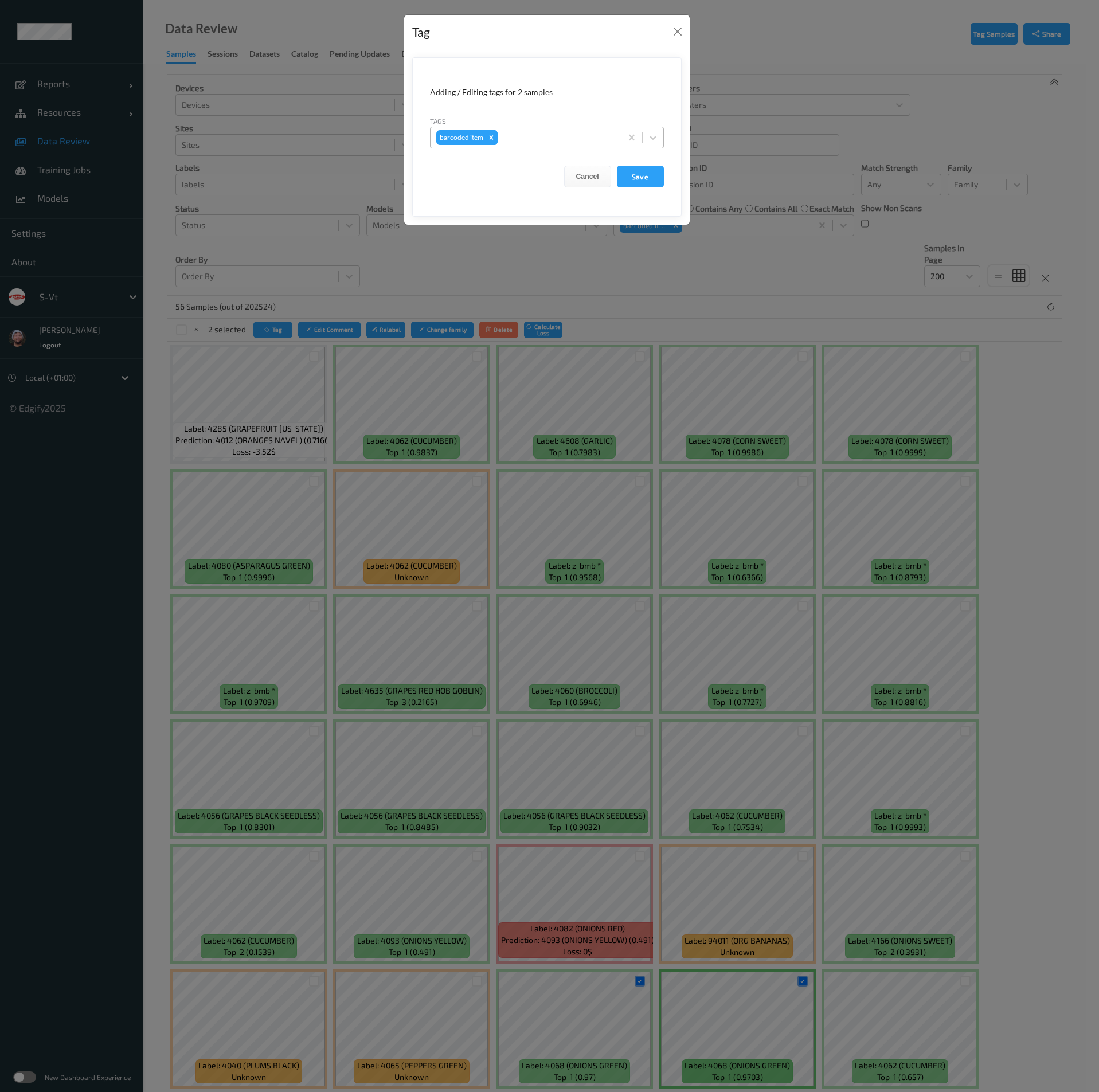
click at [494, 139] on div "Remove barcoded item" at bounding box center [491, 137] width 13 height 15
type input "th"
click at [479, 163] on div "other" at bounding box center [547, 165] width 234 height 20
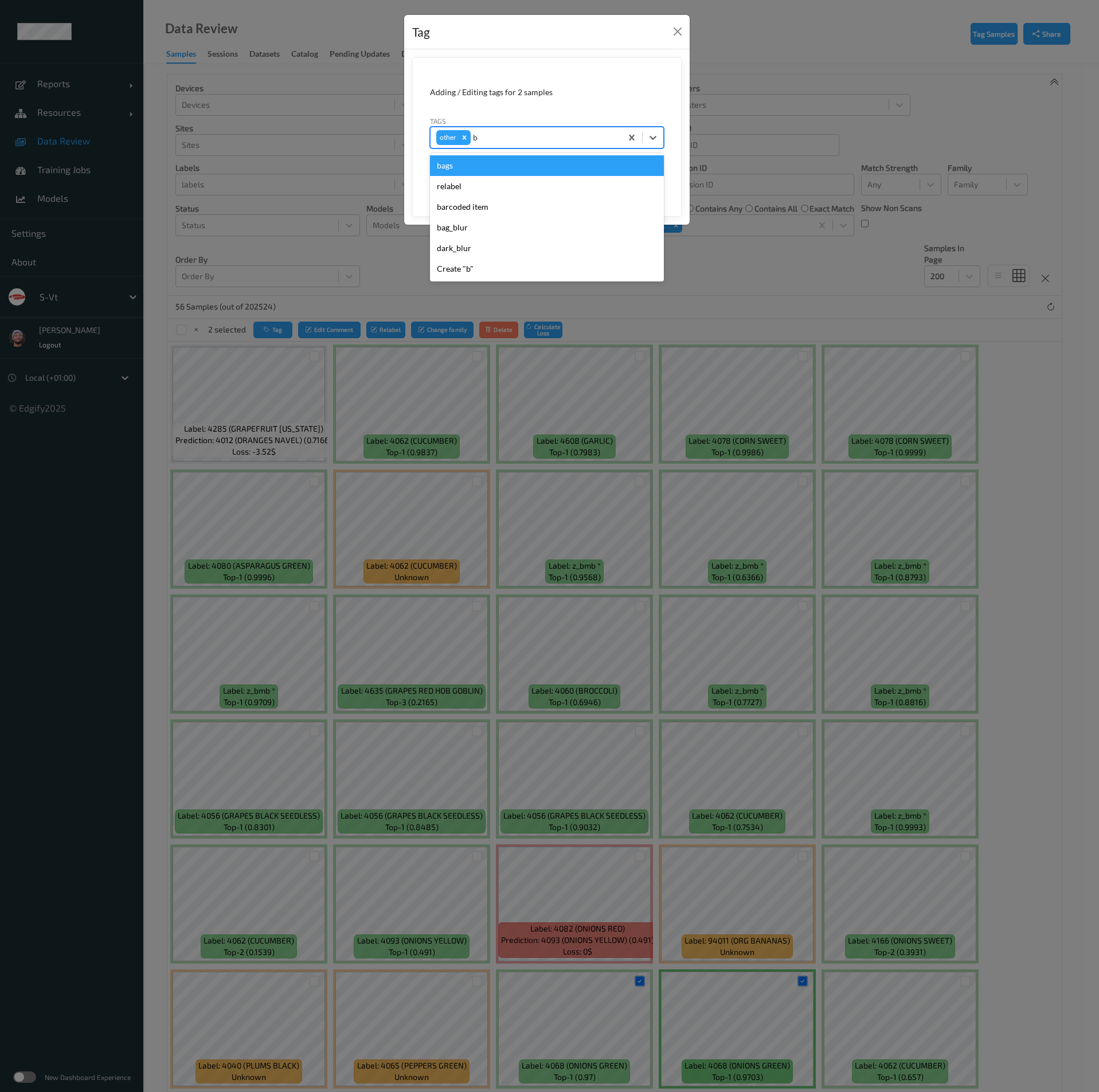
type input "b"
click at [542, 115] on div "Tags option other, selected. option bags focused, 1 of 6. 6 results available f…" at bounding box center [547, 132] width 234 height 33
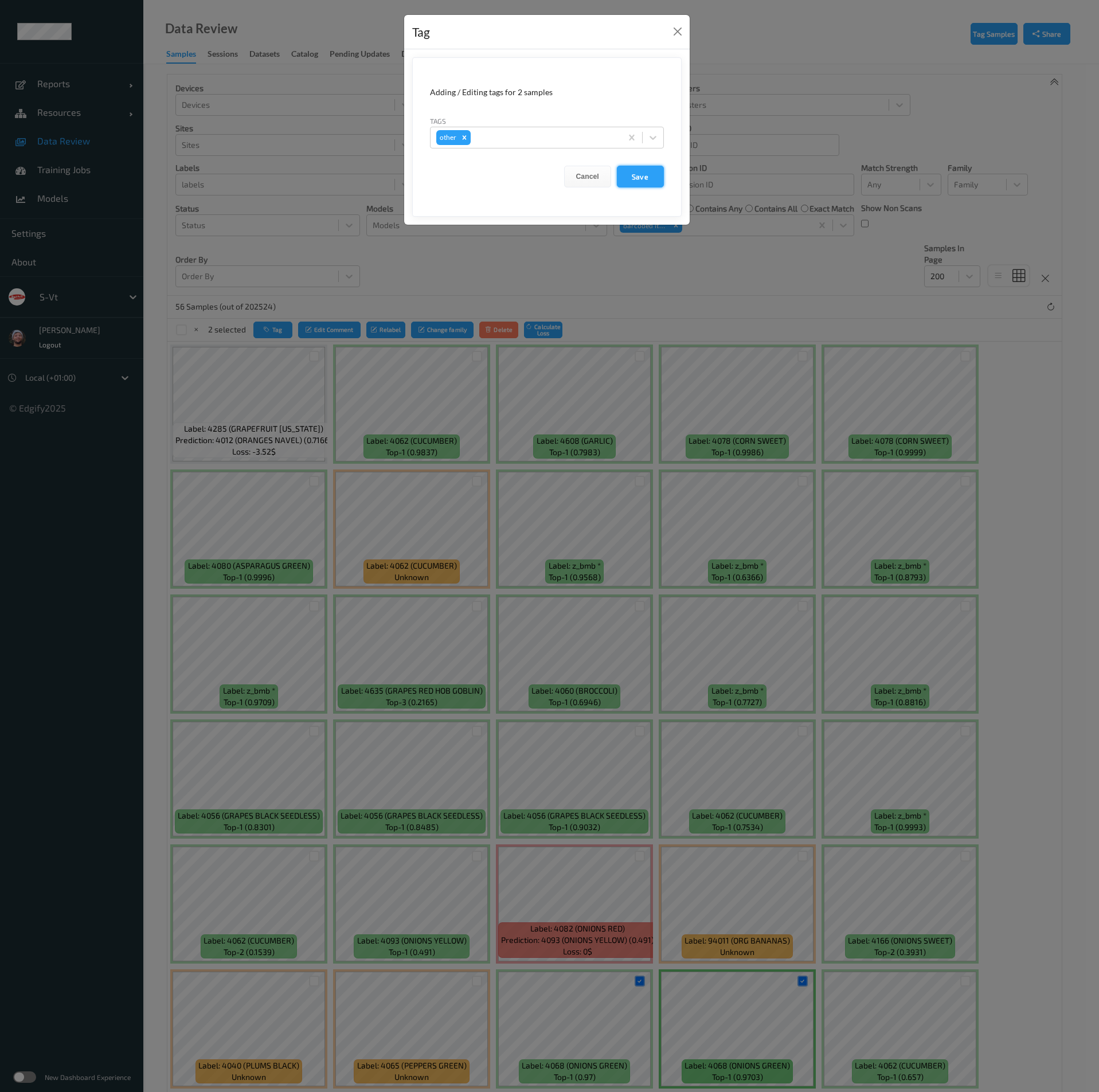
click at [637, 180] on button "Save" at bounding box center [640, 177] width 47 height 22
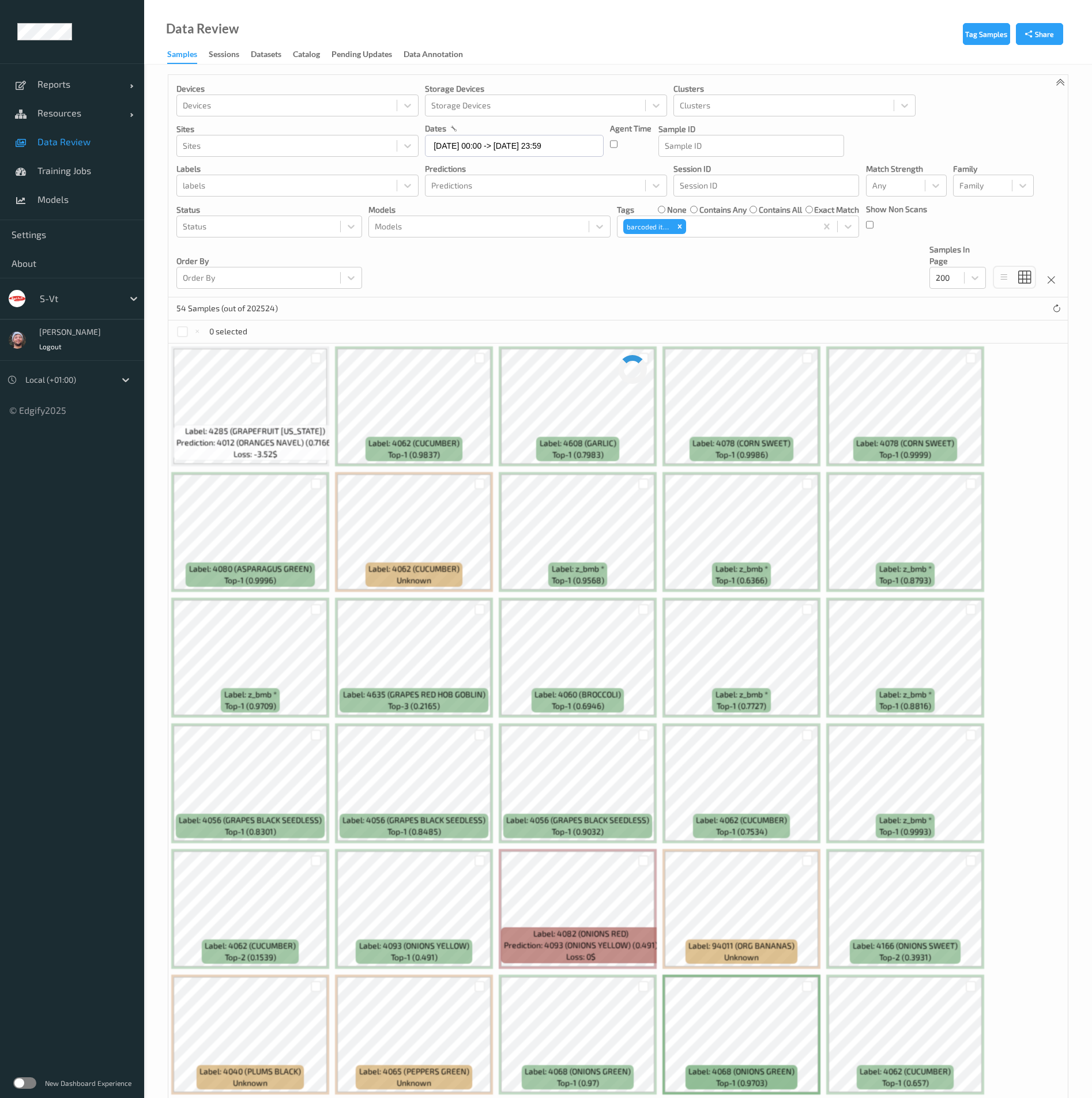
scroll to position [262, 0]
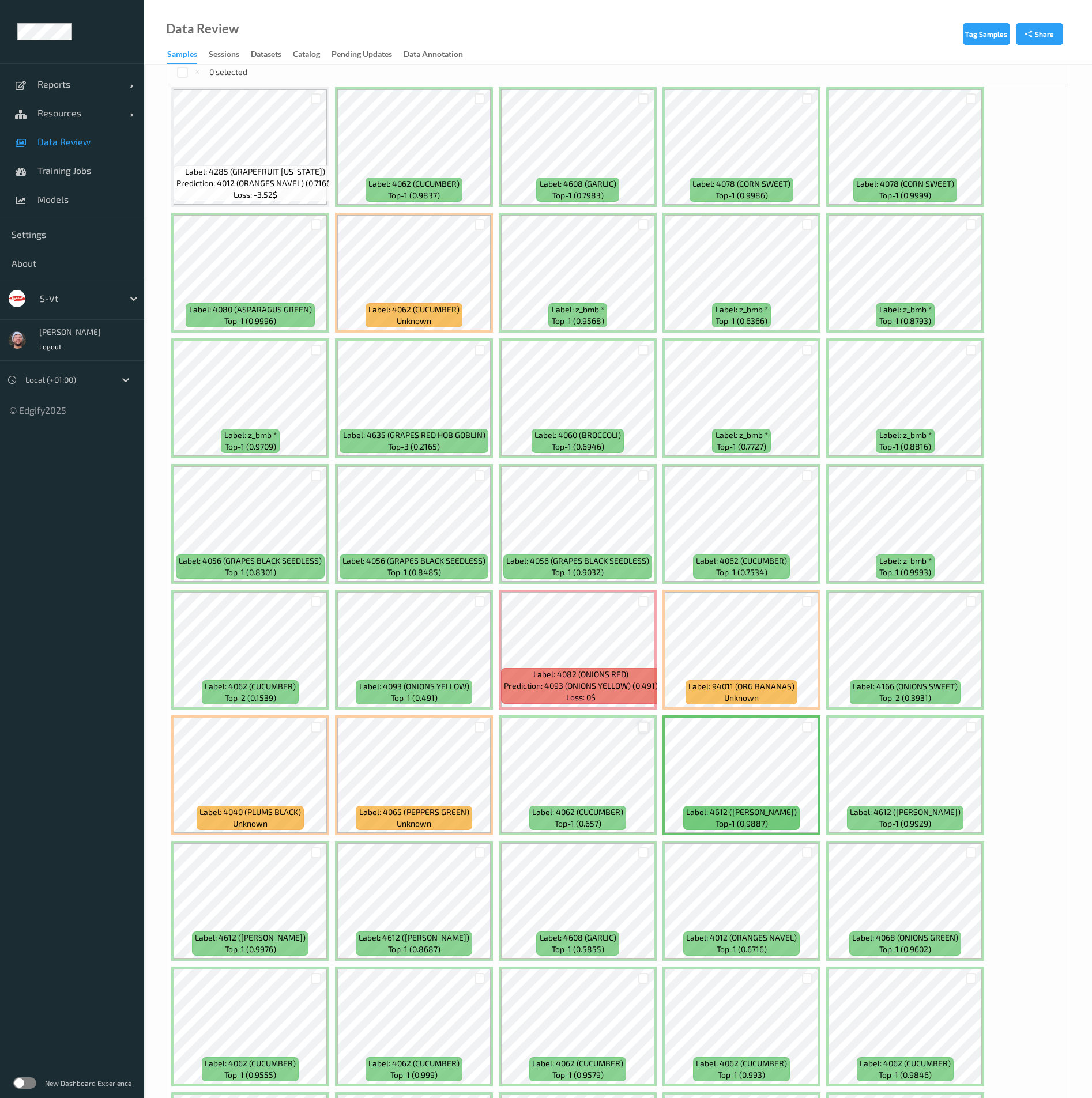
click at [640, 730] on div at bounding box center [644, 727] width 11 height 11
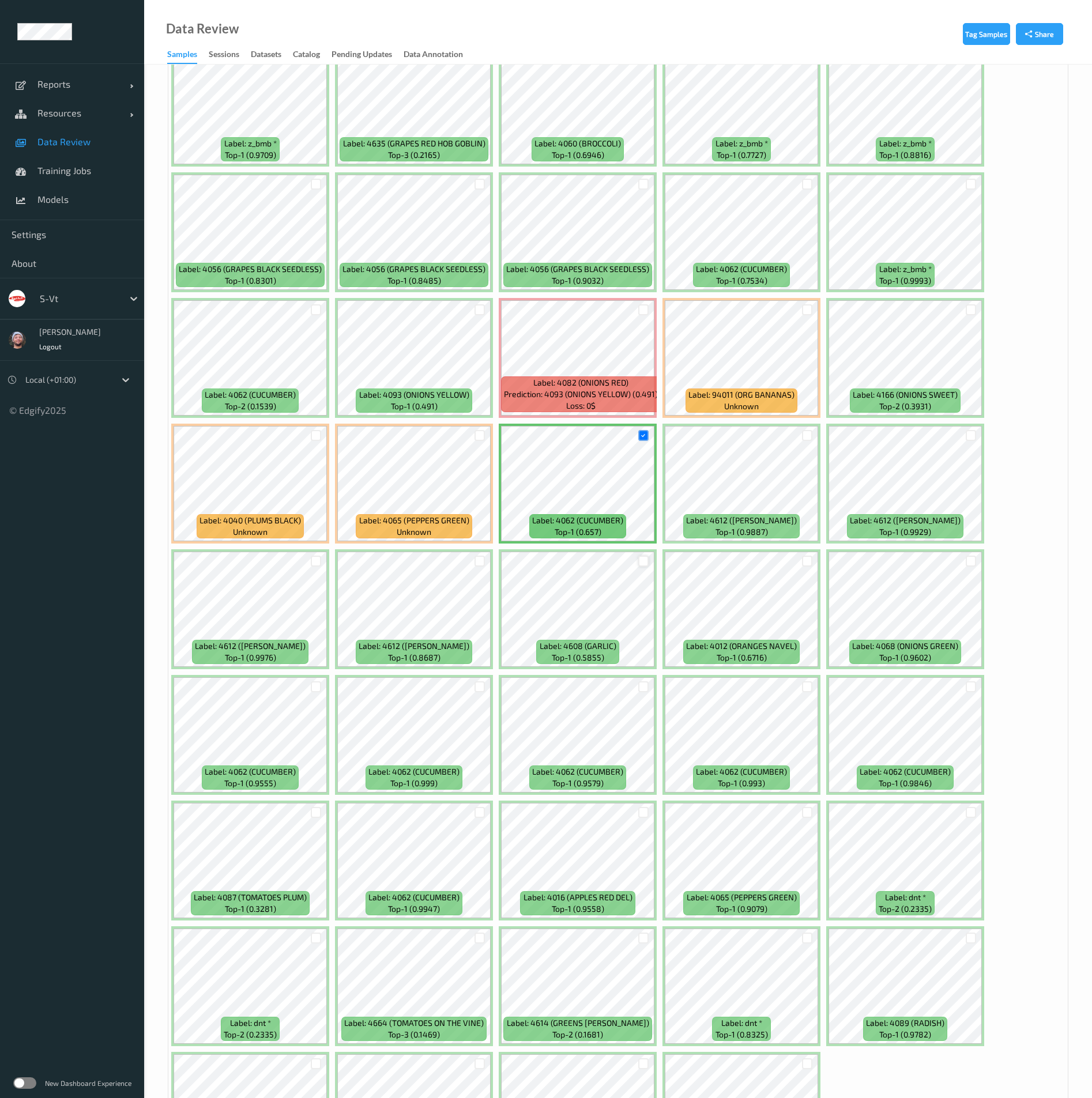
scroll to position [677, 0]
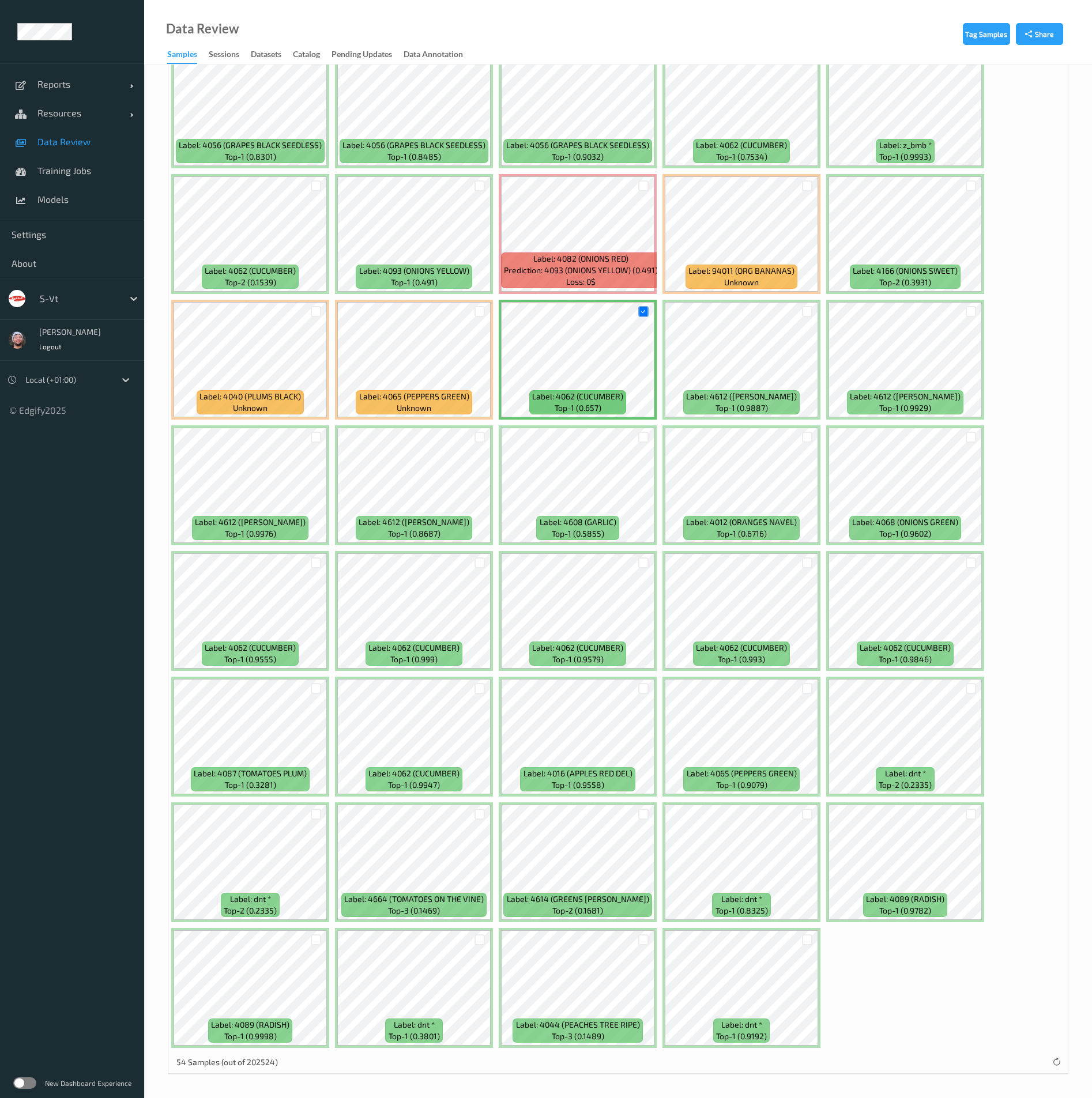
click at [639, 696] on div at bounding box center [644, 688] width 22 height 19
click at [644, 689] on div at bounding box center [644, 689] width 11 height 11
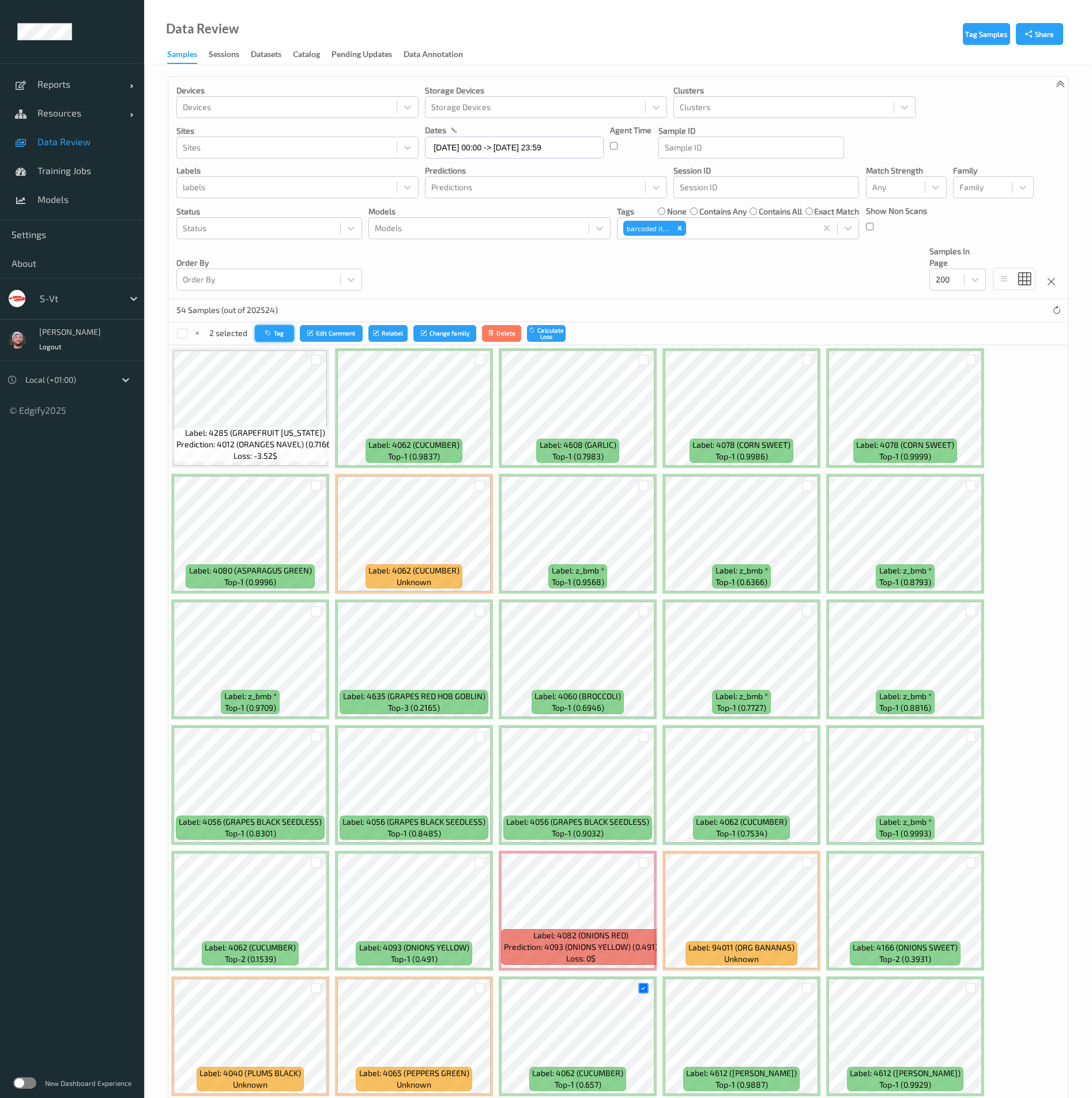
click at [283, 331] on button "Tag" at bounding box center [275, 334] width 39 height 17
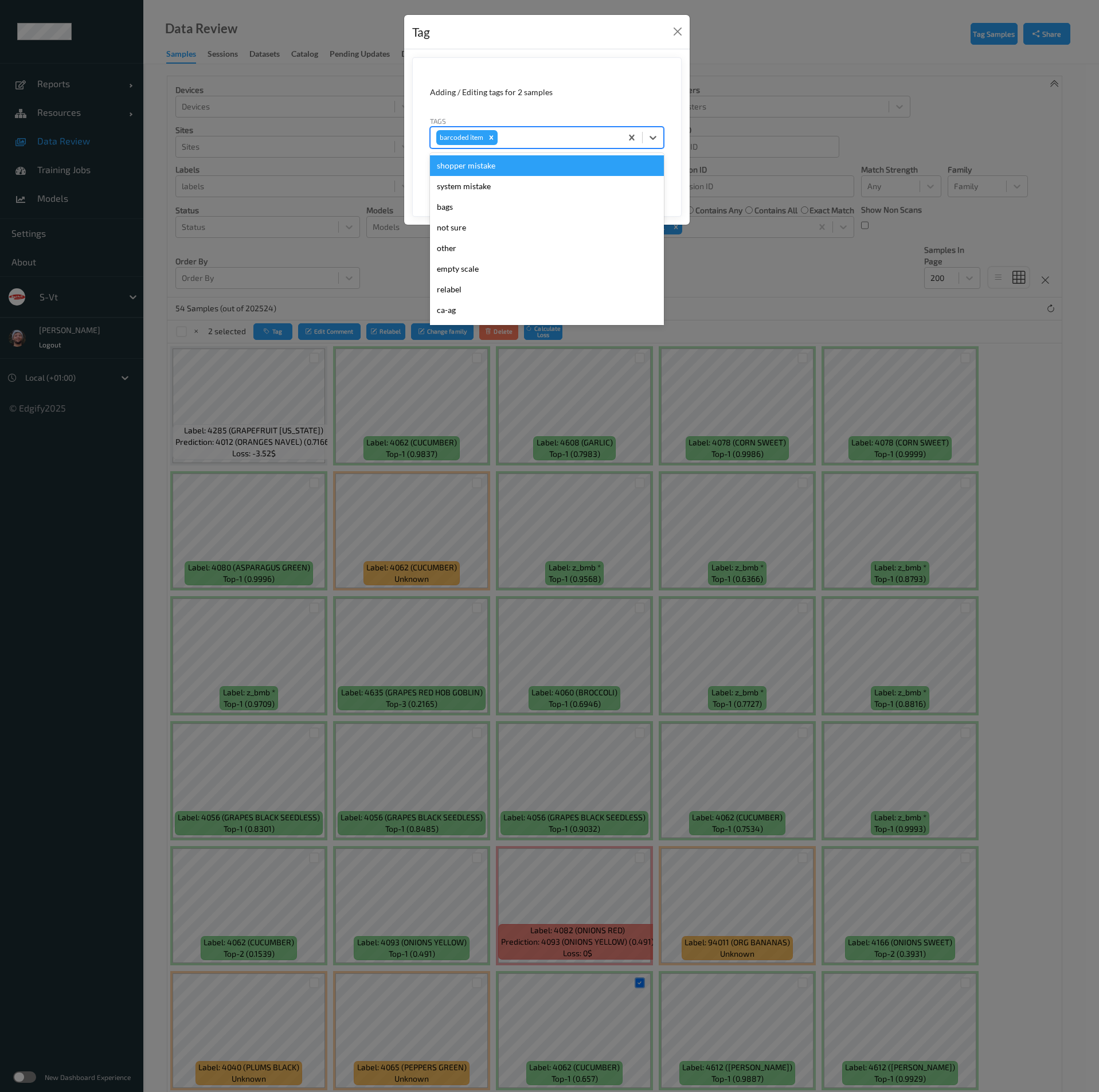
drag, startPoint x: 537, startPoint y: 148, endPoint x: 537, endPoint y: 139, distance: 9.0
click at [537, 139] on div "barcoded item" at bounding box center [526, 137] width 191 height 19
type input "th"
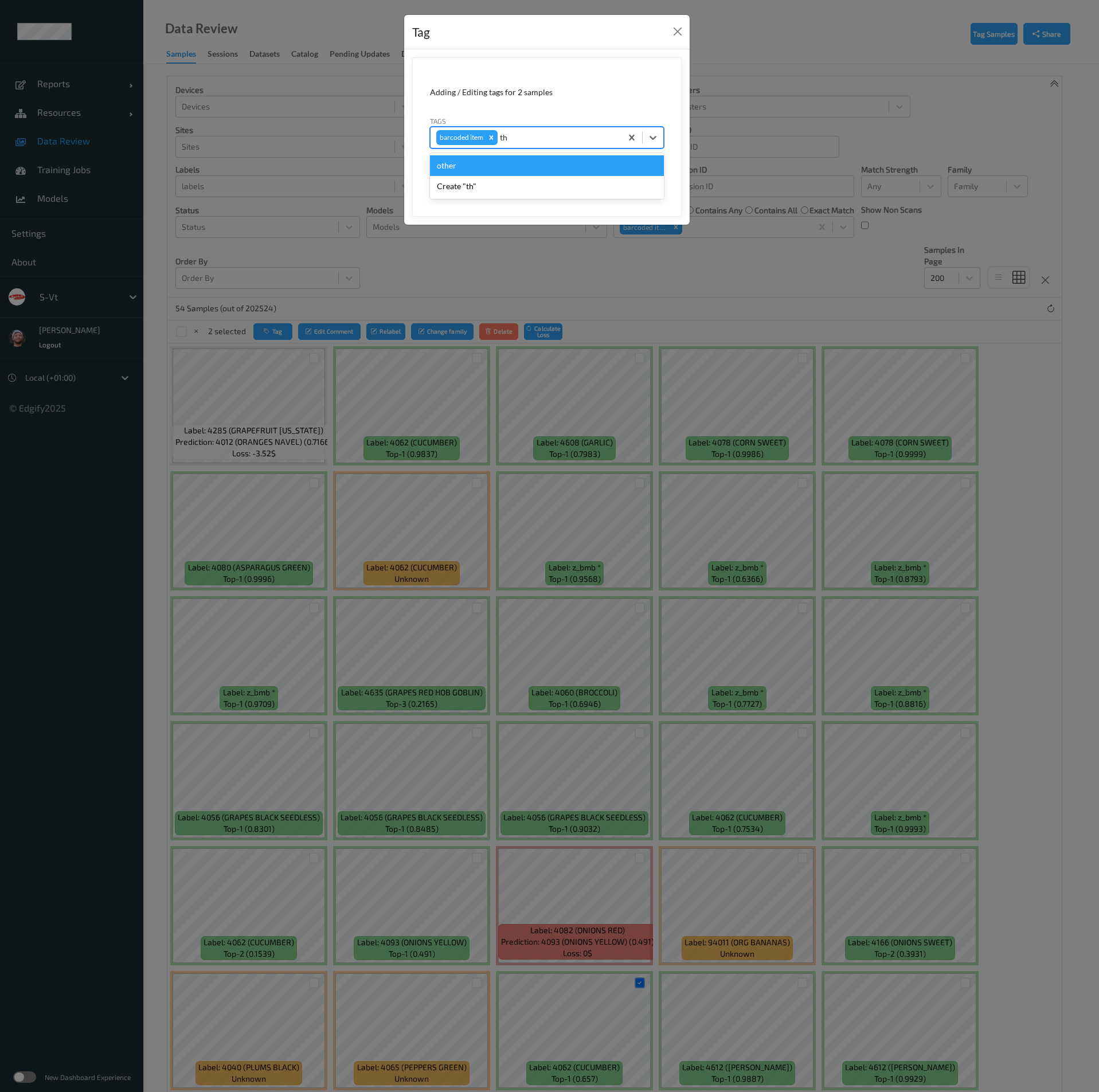
click at [491, 164] on div "other" at bounding box center [547, 165] width 234 height 20
click at [494, 140] on icon "Remove barcoded item" at bounding box center [490, 137] width 8 height 8
click at [630, 177] on button "Save" at bounding box center [640, 177] width 47 height 22
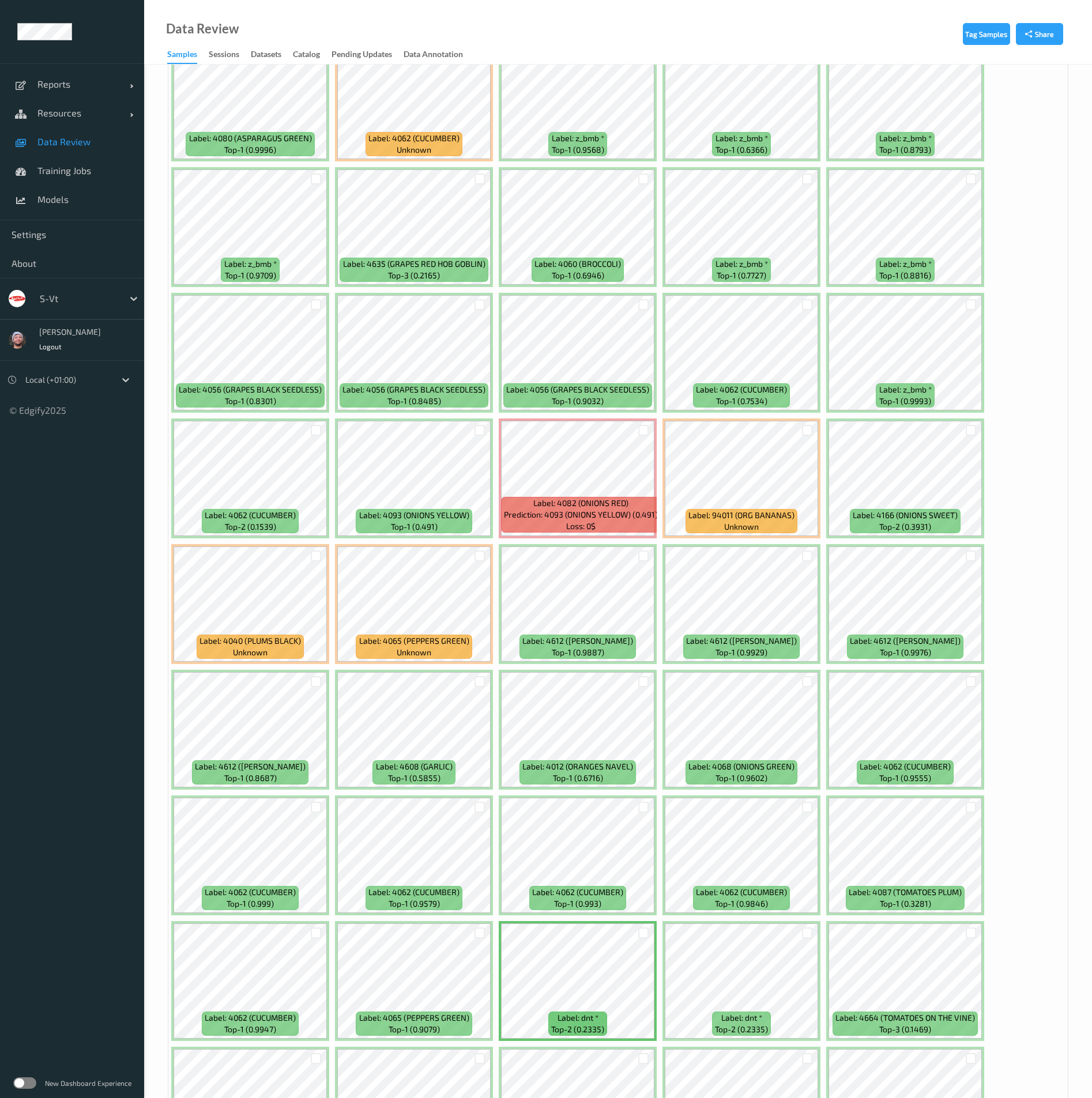
scroll to position [677, 0]
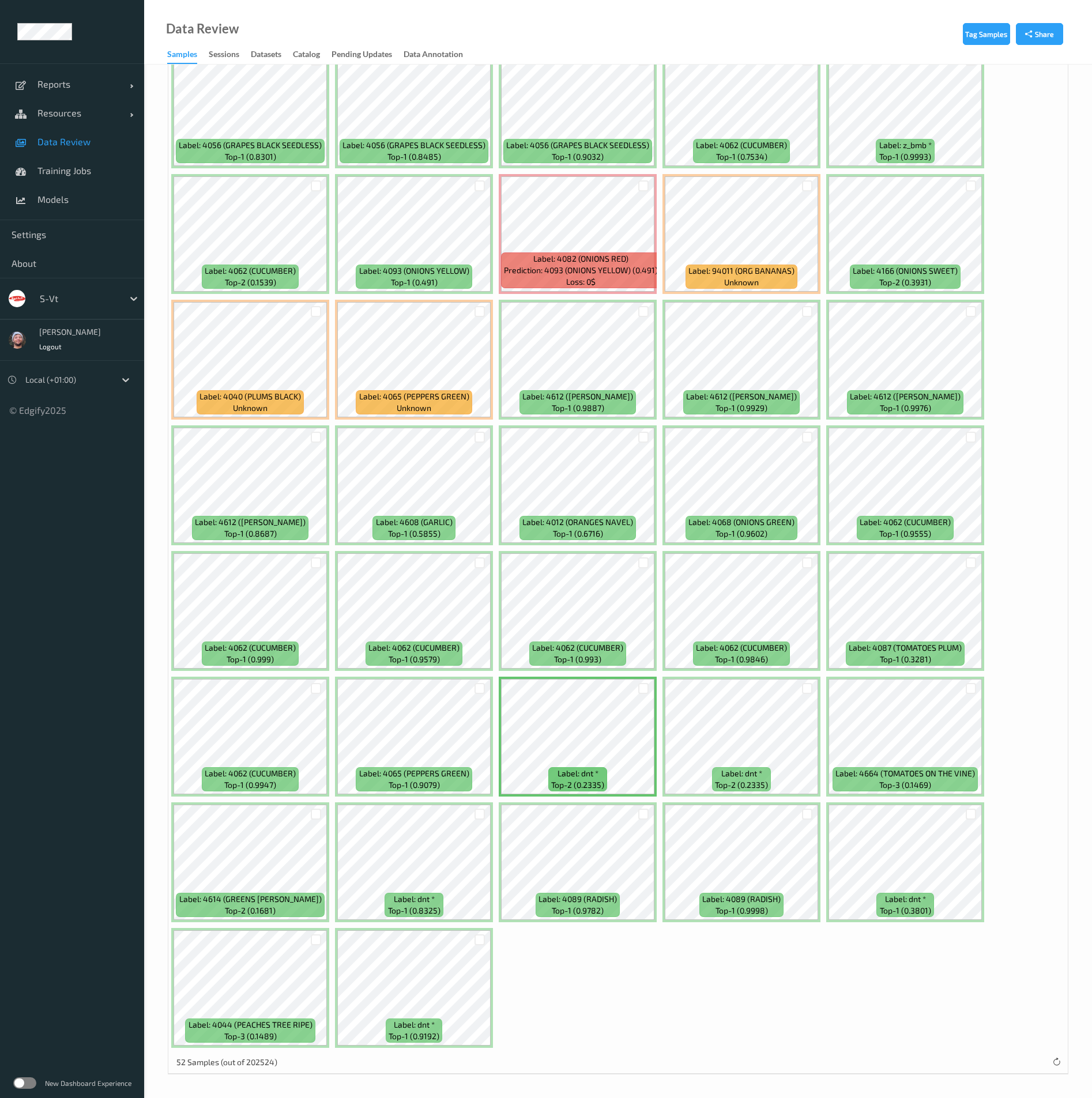
click at [482, 682] on div at bounding box center [480, 688] width 22 height 19
click at [481, 688] on div at bounding box center [481, 689] width 11 height 11
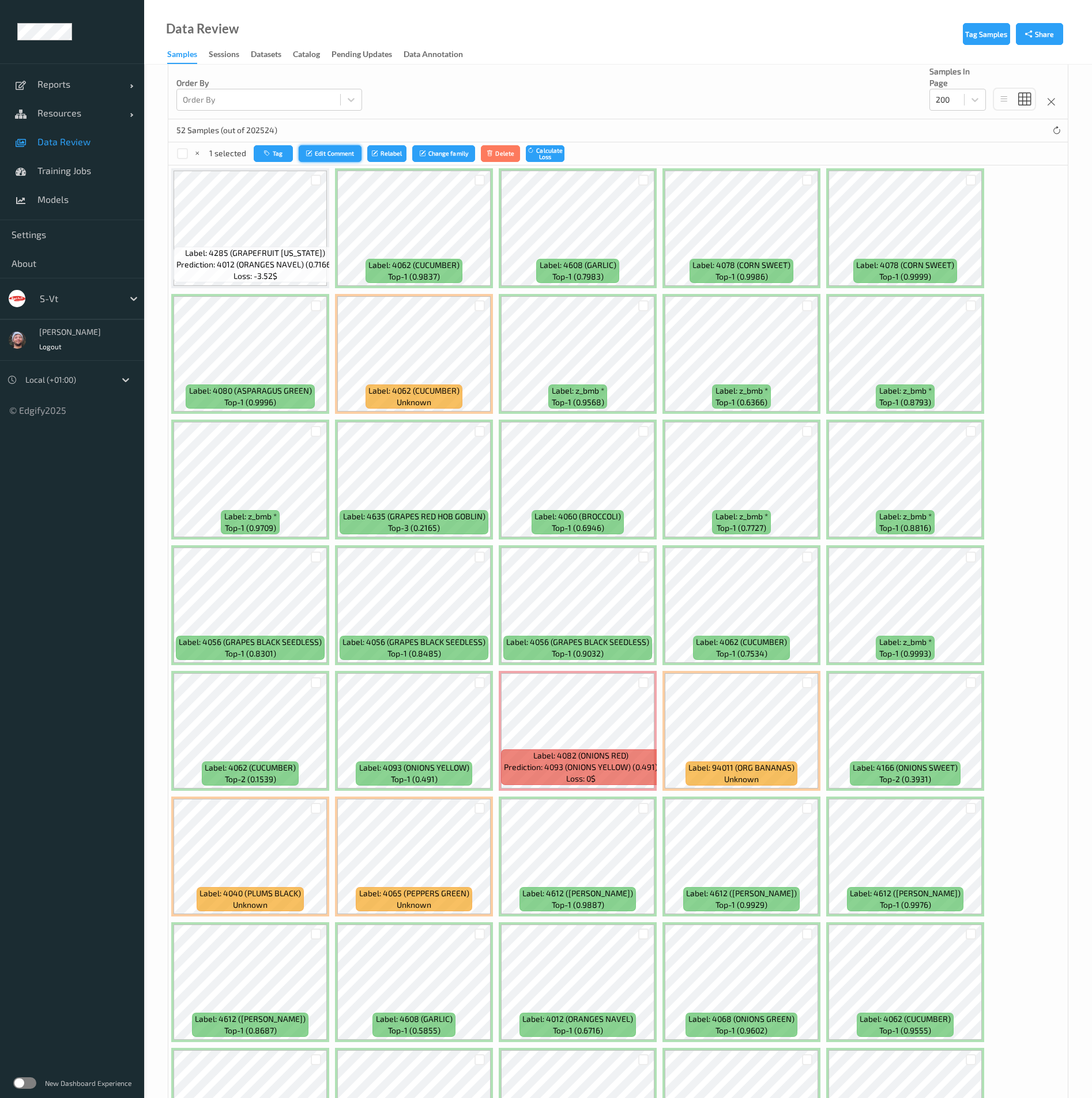
scroll to position [0, 0]
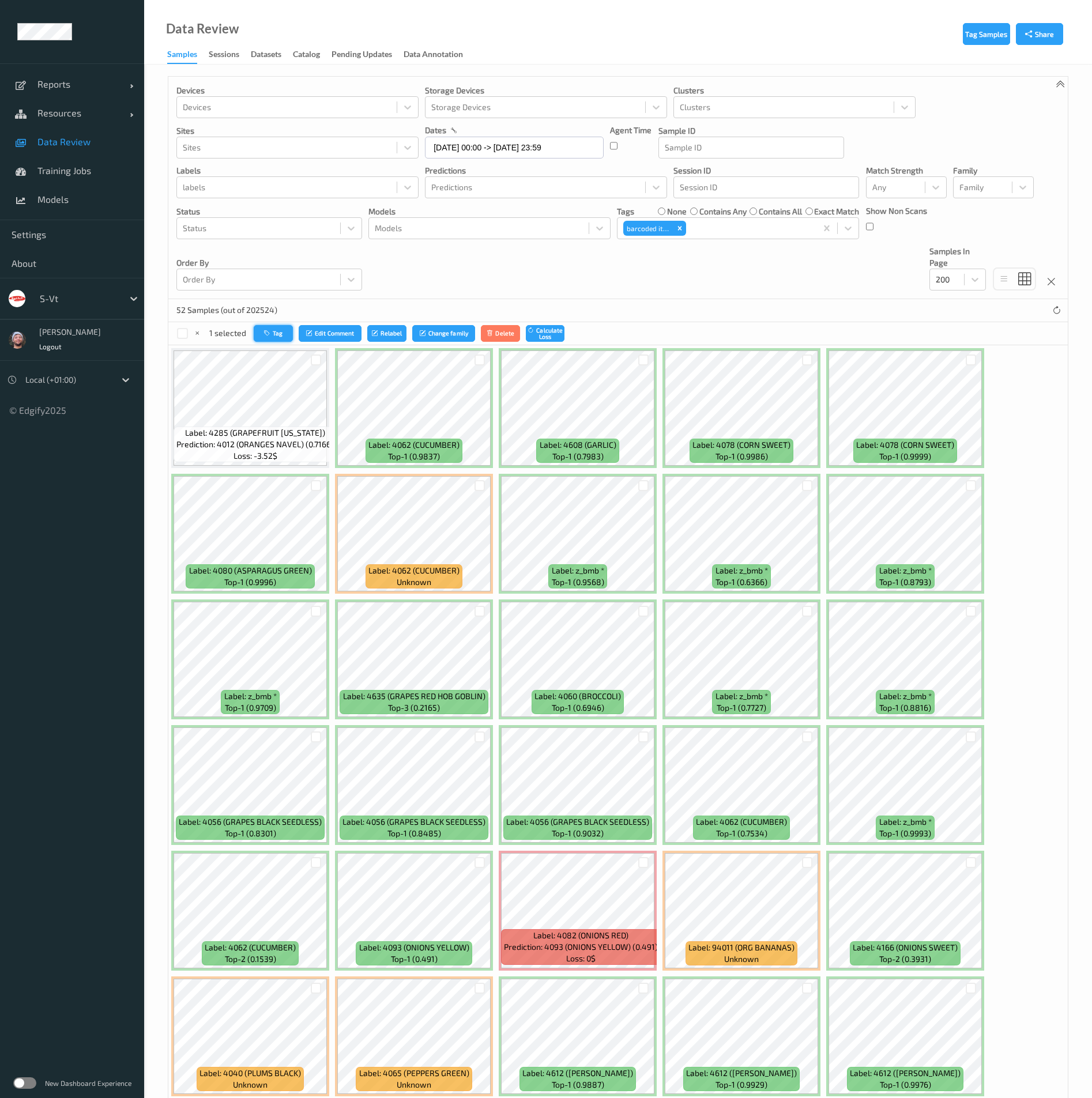
click at [285, 339] on button "Tag" at bounding box center [274, 334] width 39 height 17
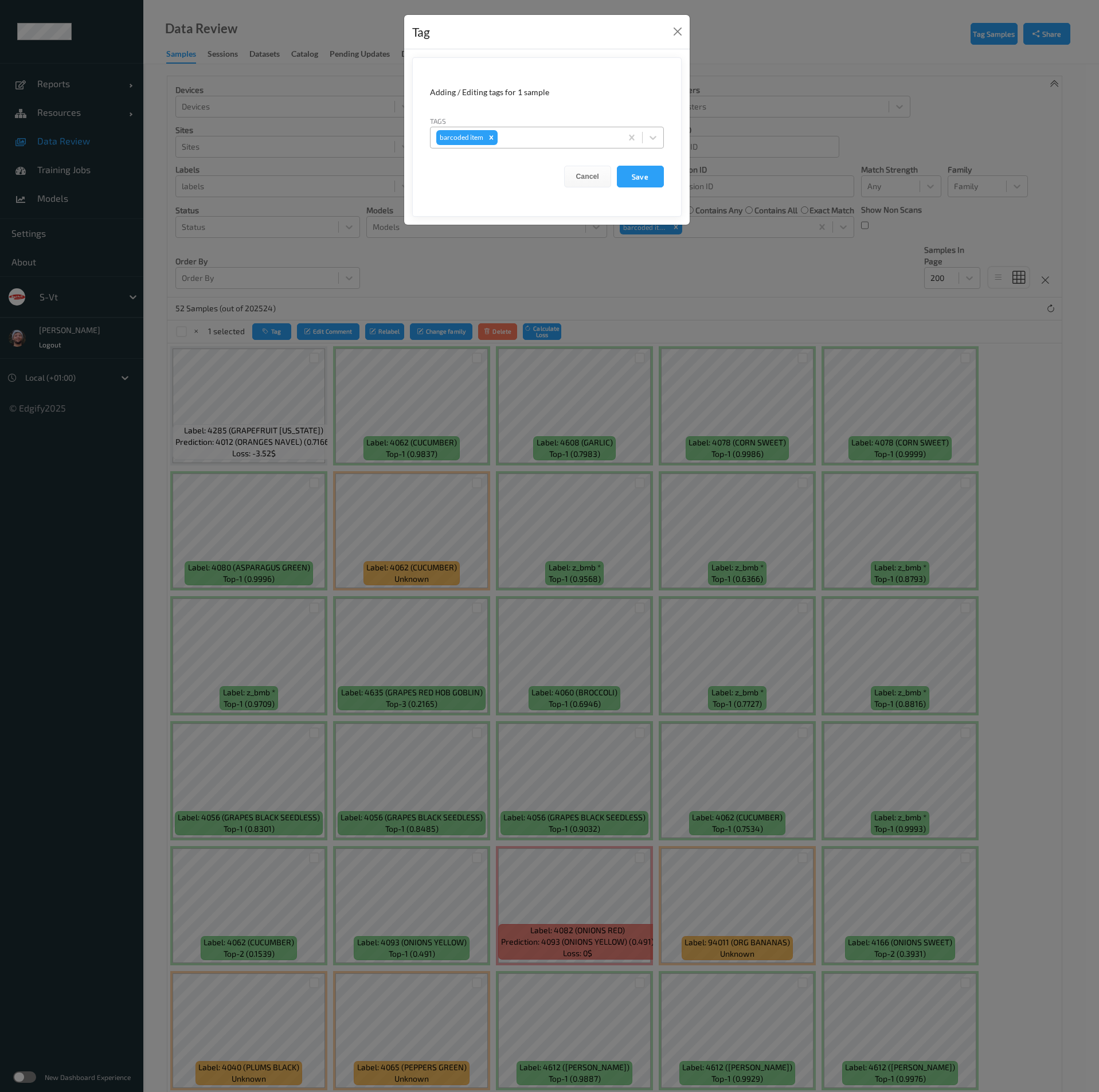
click at [582, 138] on div at bounding box center [558, 137] width 116 height 14
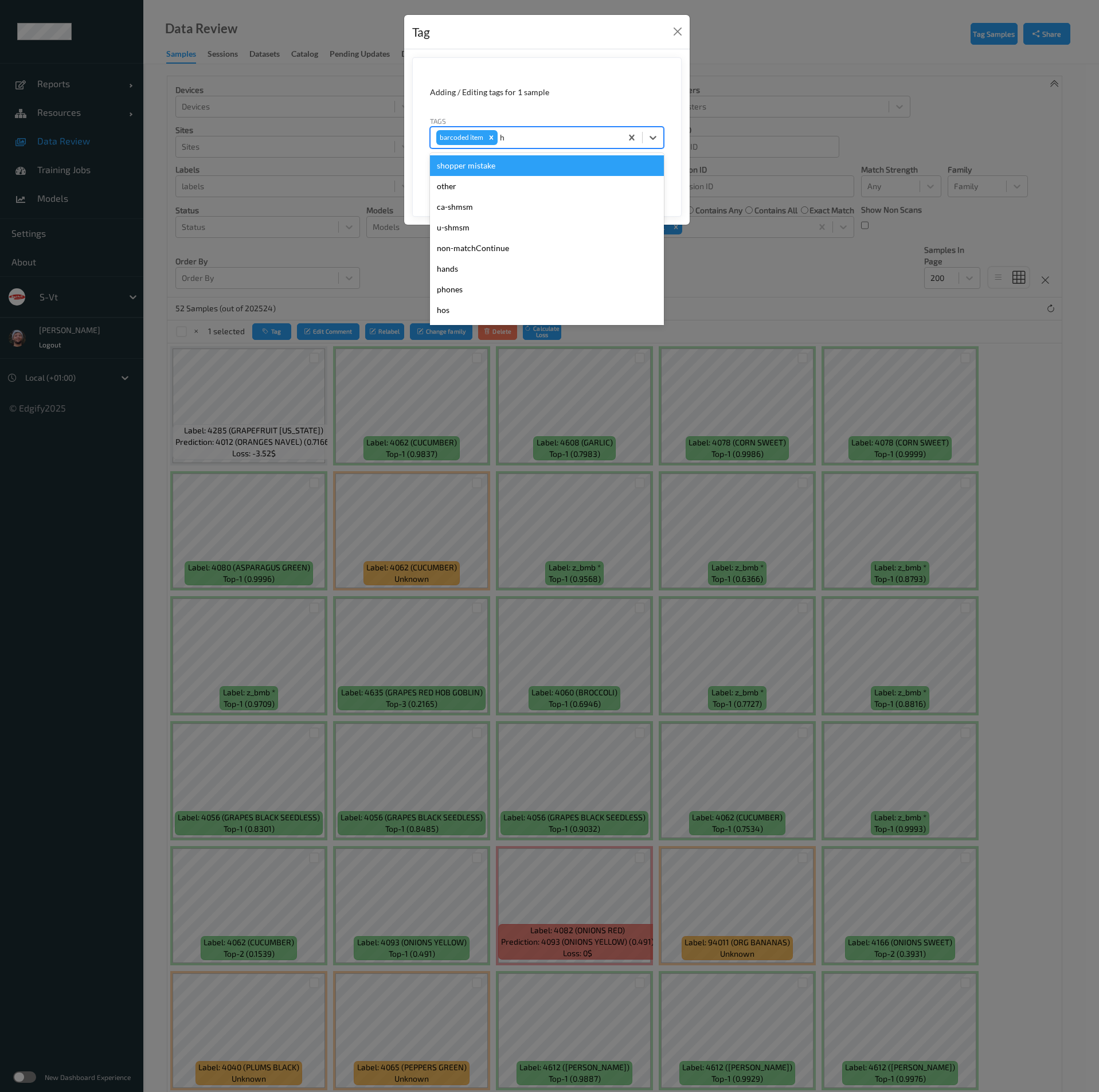
type input "ha"
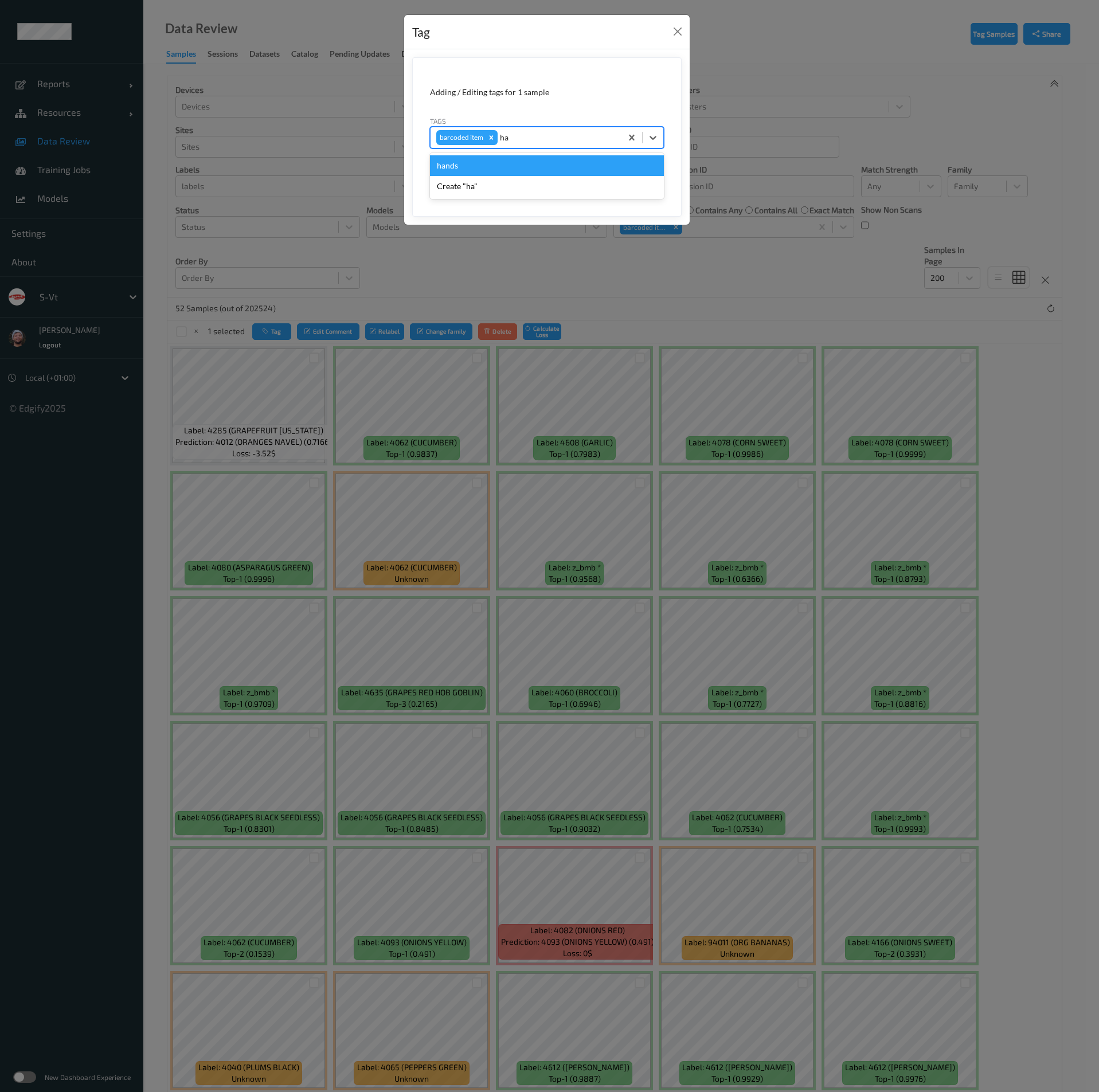
click at [464, 164] on div "hands" at bounding box center [547, 165] width 234 height 20
click at [487, 142] on div "Remove barcoded item" at bounding box center [491, 137] width 13 height 15
click at [661, 176] on button "Save" at bounding box center [640, 177] width 47 height 22
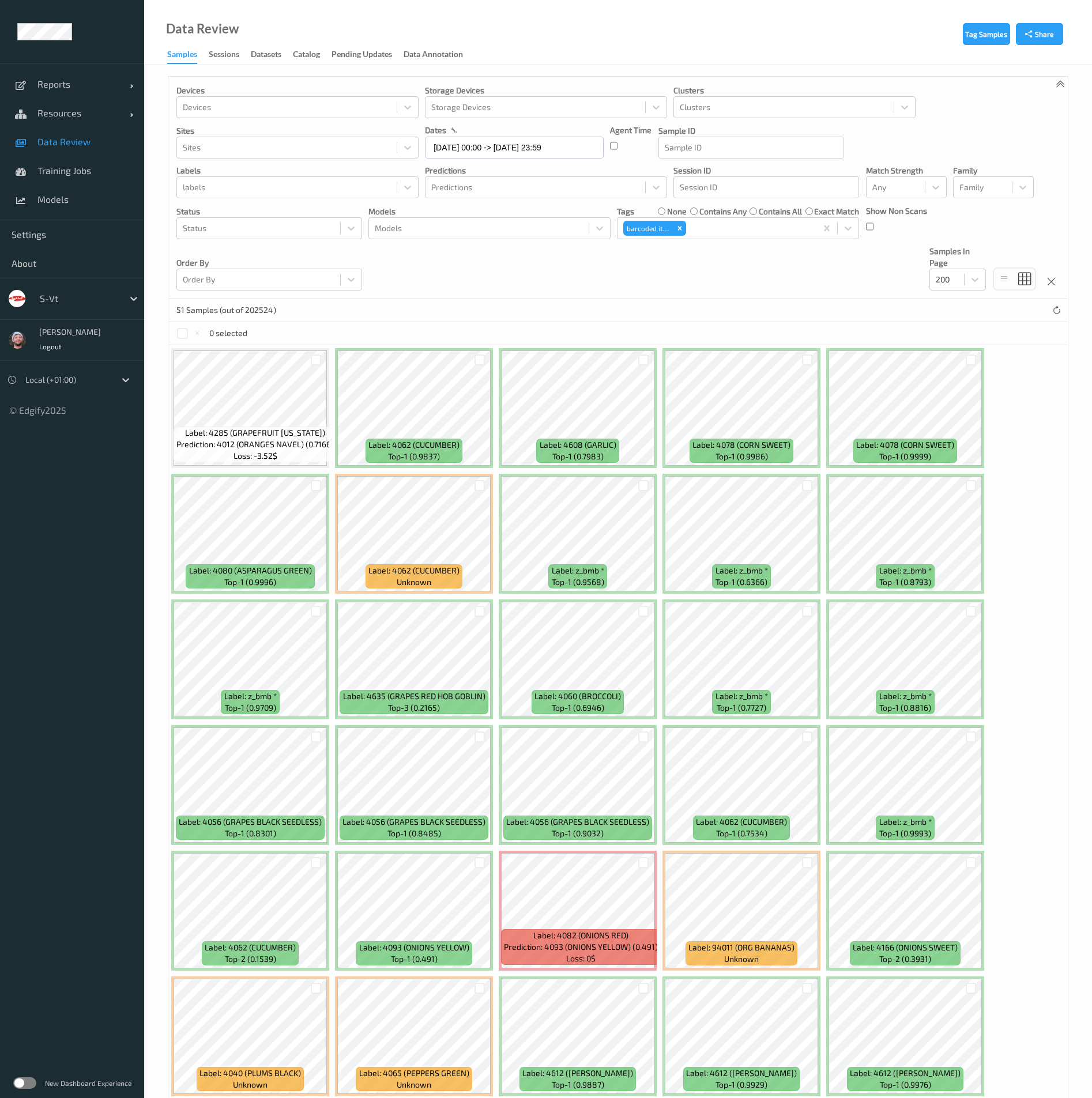
click at [642, 360] on div at bounding box center [644, 360] width 11 height 11
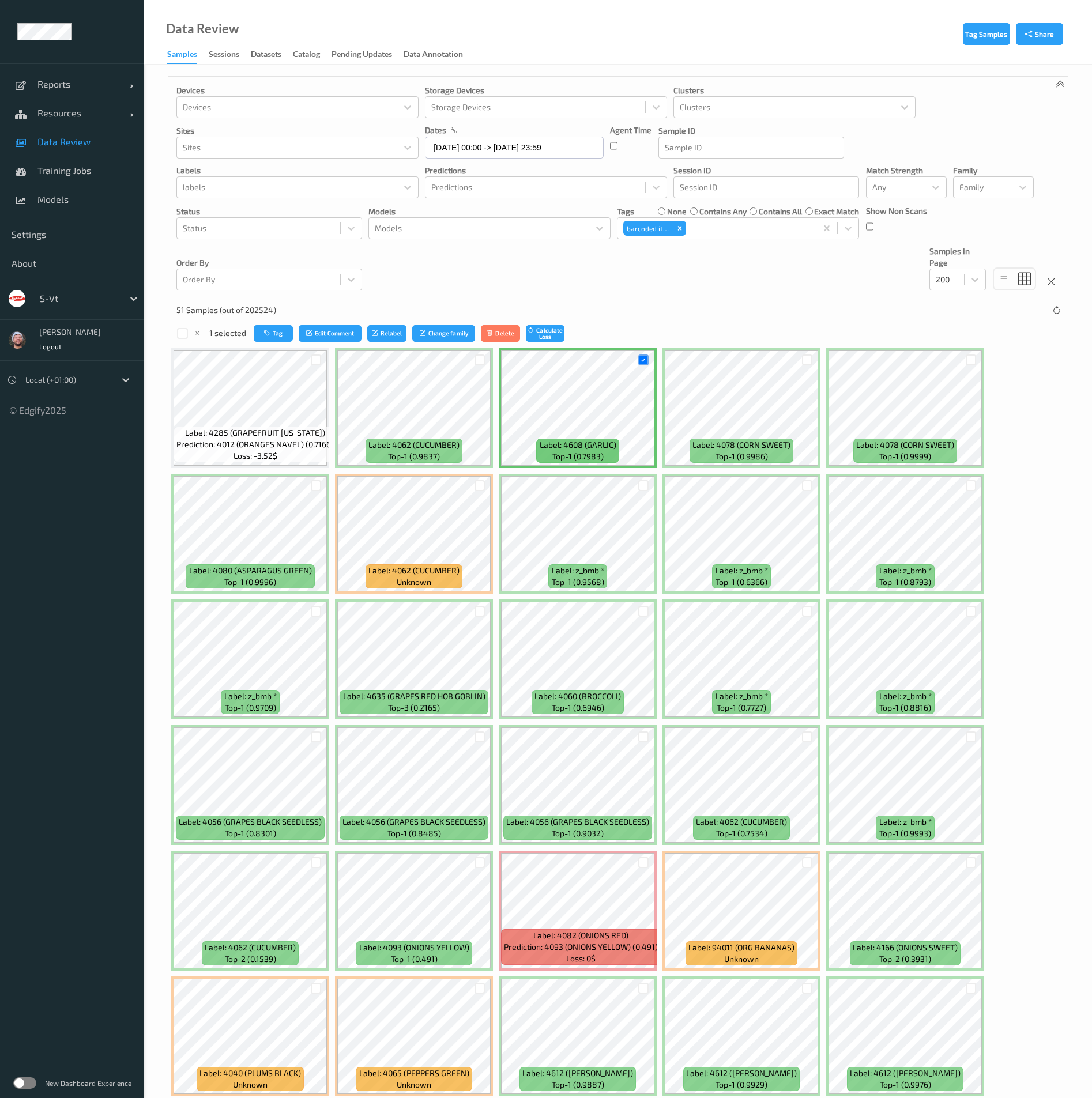
scroll to position [432, 0]
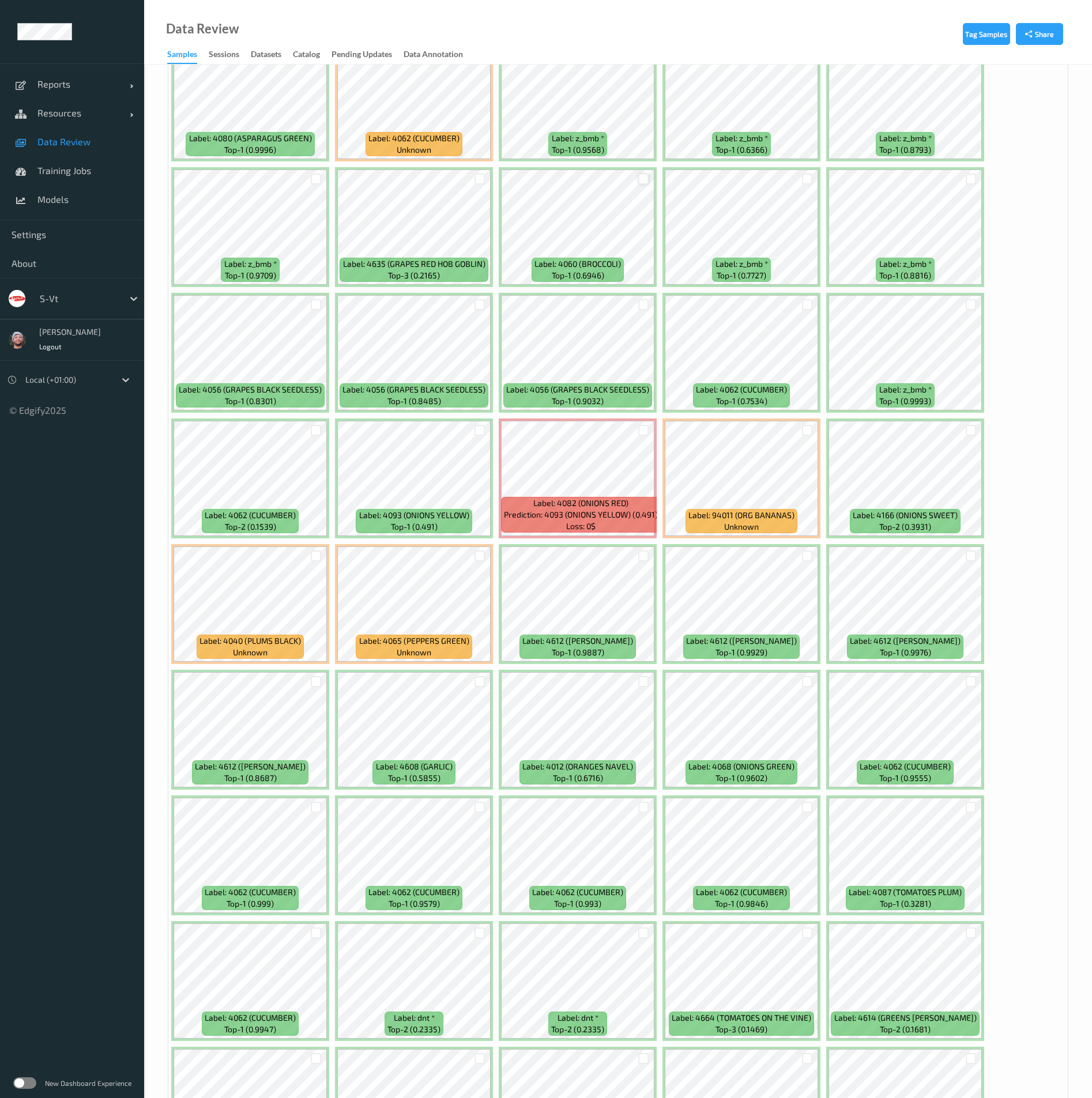
click at [648, 179] on div at bounding box center [644, 179] width 11 height 11
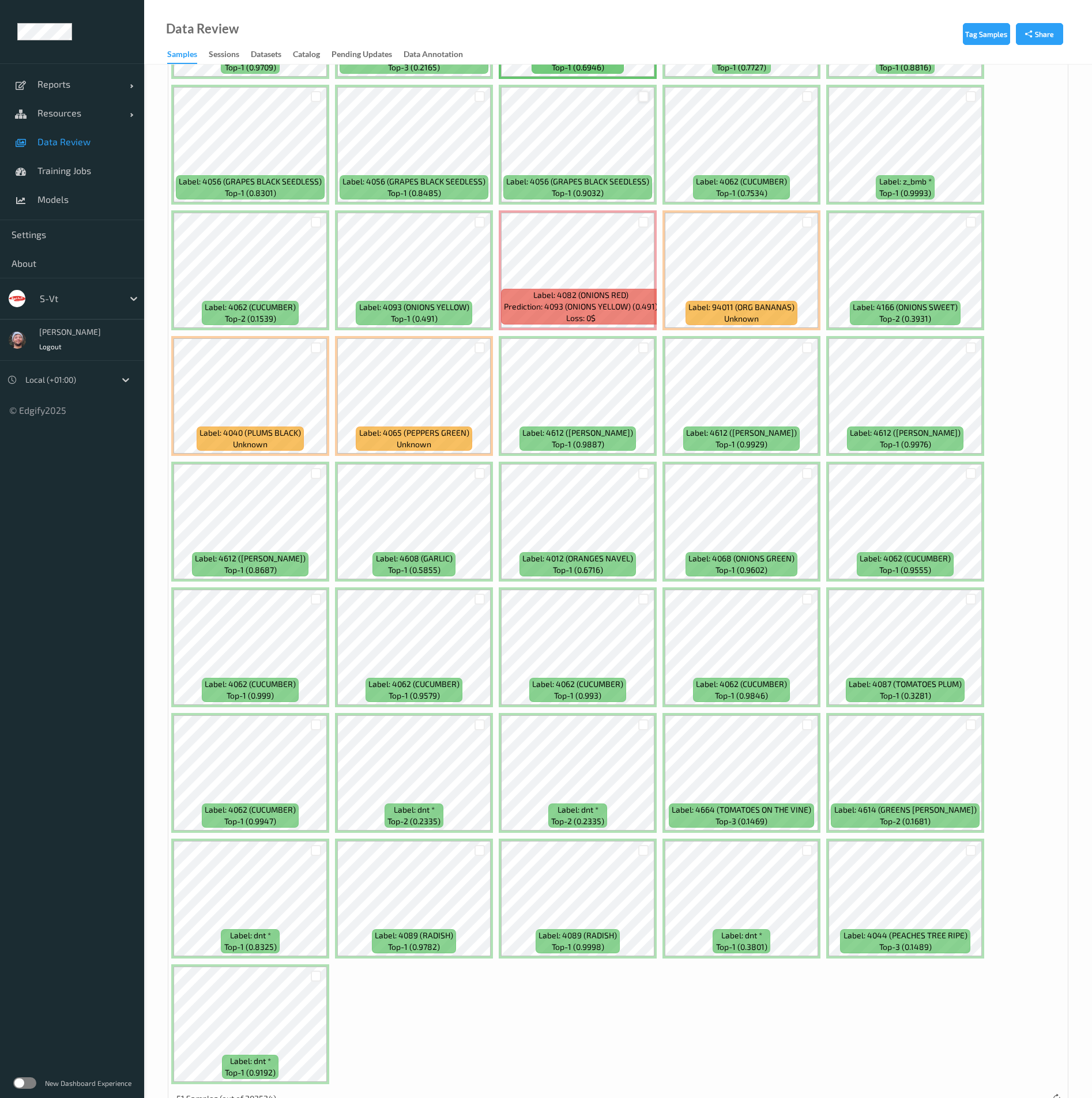
scroll to position [677, 0]
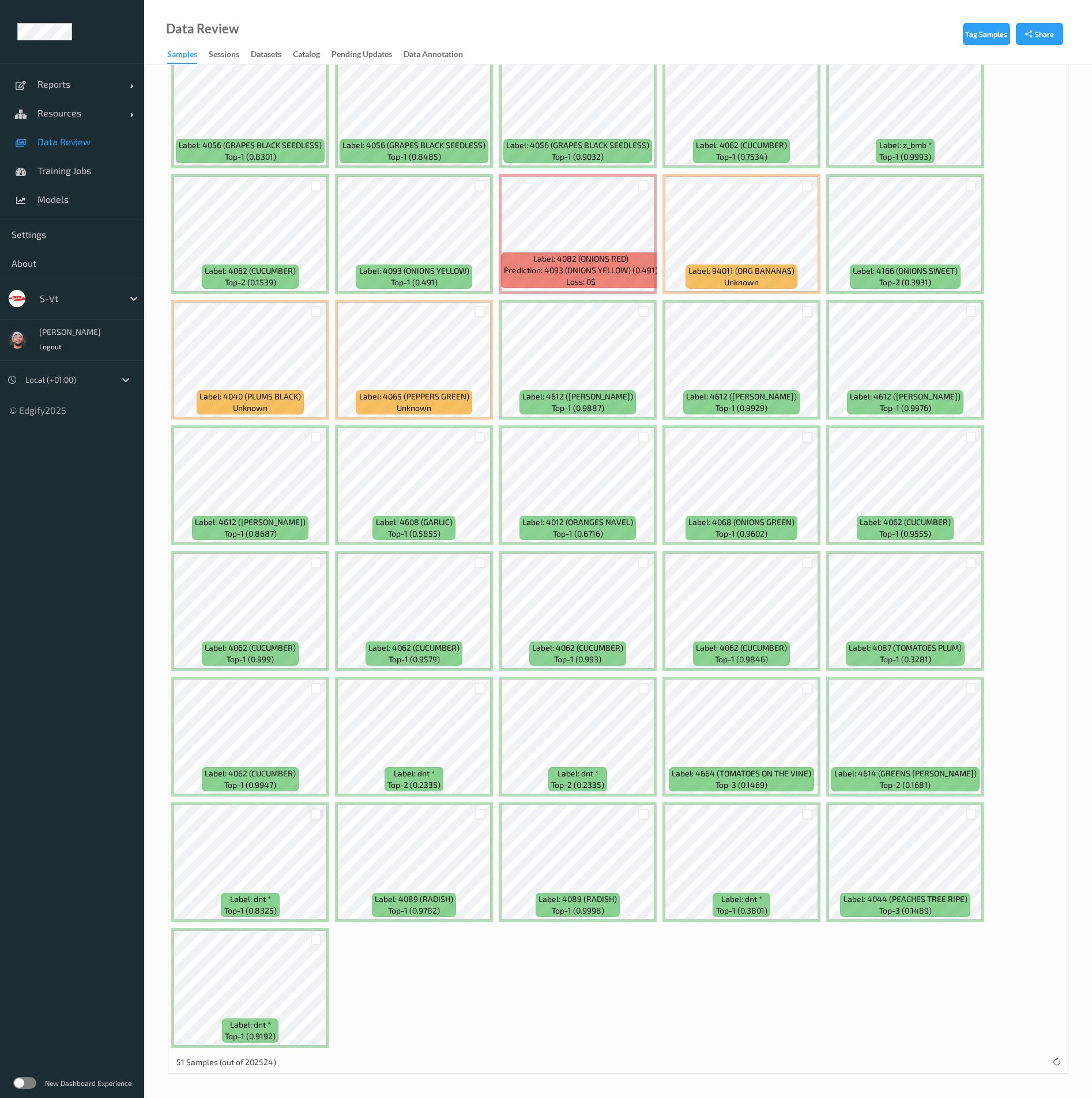
click at [318, 816] on div at bounding box center [316, 814] width 11 height 11
click at [971, 809] on div at bounding box center [971, 814] width 11 height 11
click at [804, 817] on div at bounding box center [808, 814] width 11 height 11
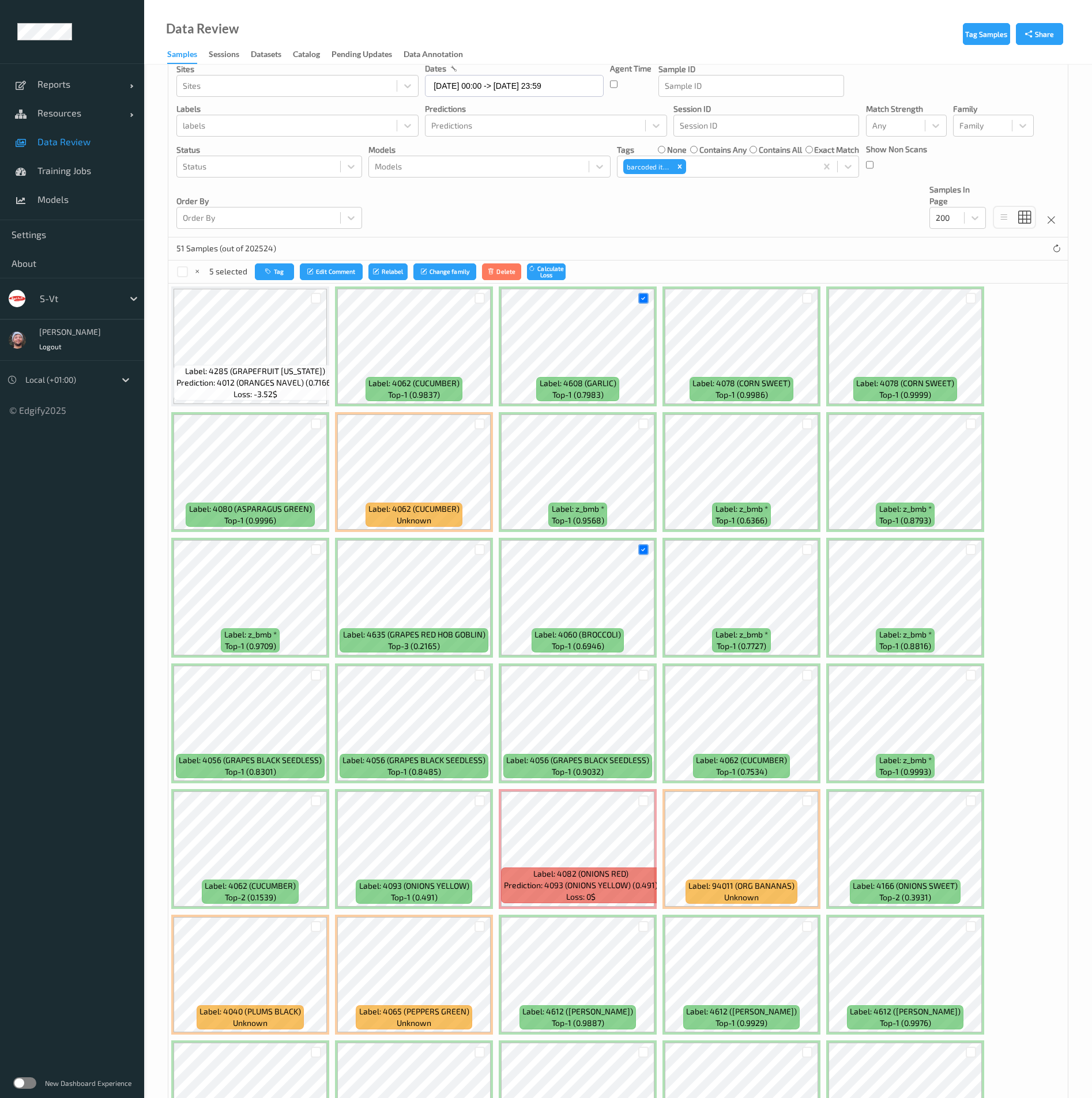
scroll to position [0, 0]
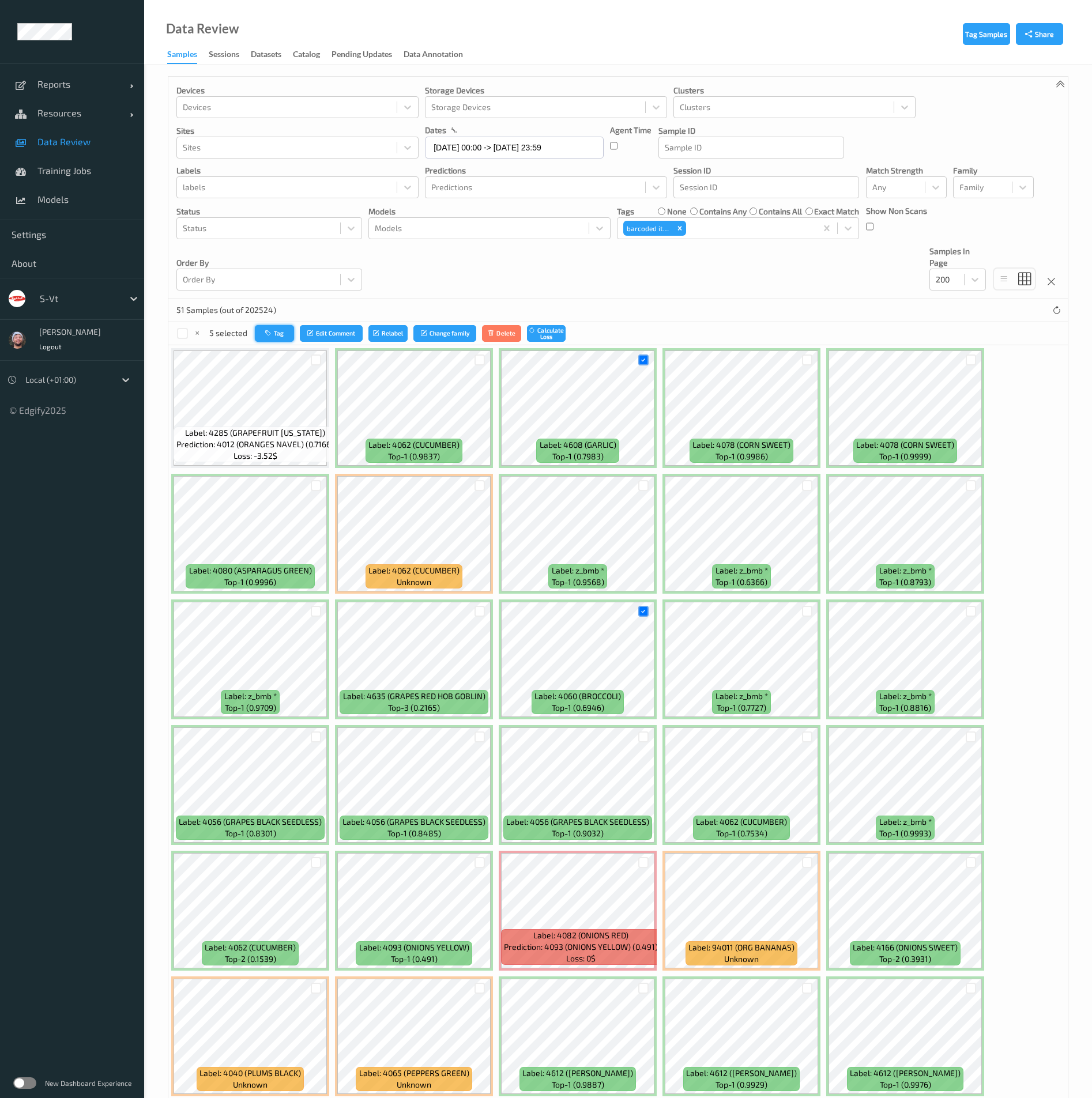
drag, startPoint x: 268, startPoint y: 347, endPoint x: 269, endPoint y: 339, distance: 8.1
click at [268, 343] on div "Devices Devices Storage Devices Storage Devices Clusters Clusters Sites Sites d…" at bounding box center [618, 913] width 901 height 1675
click at [269, 339] on button "Tag" at bounding box center [275, 334] width 39 height 17
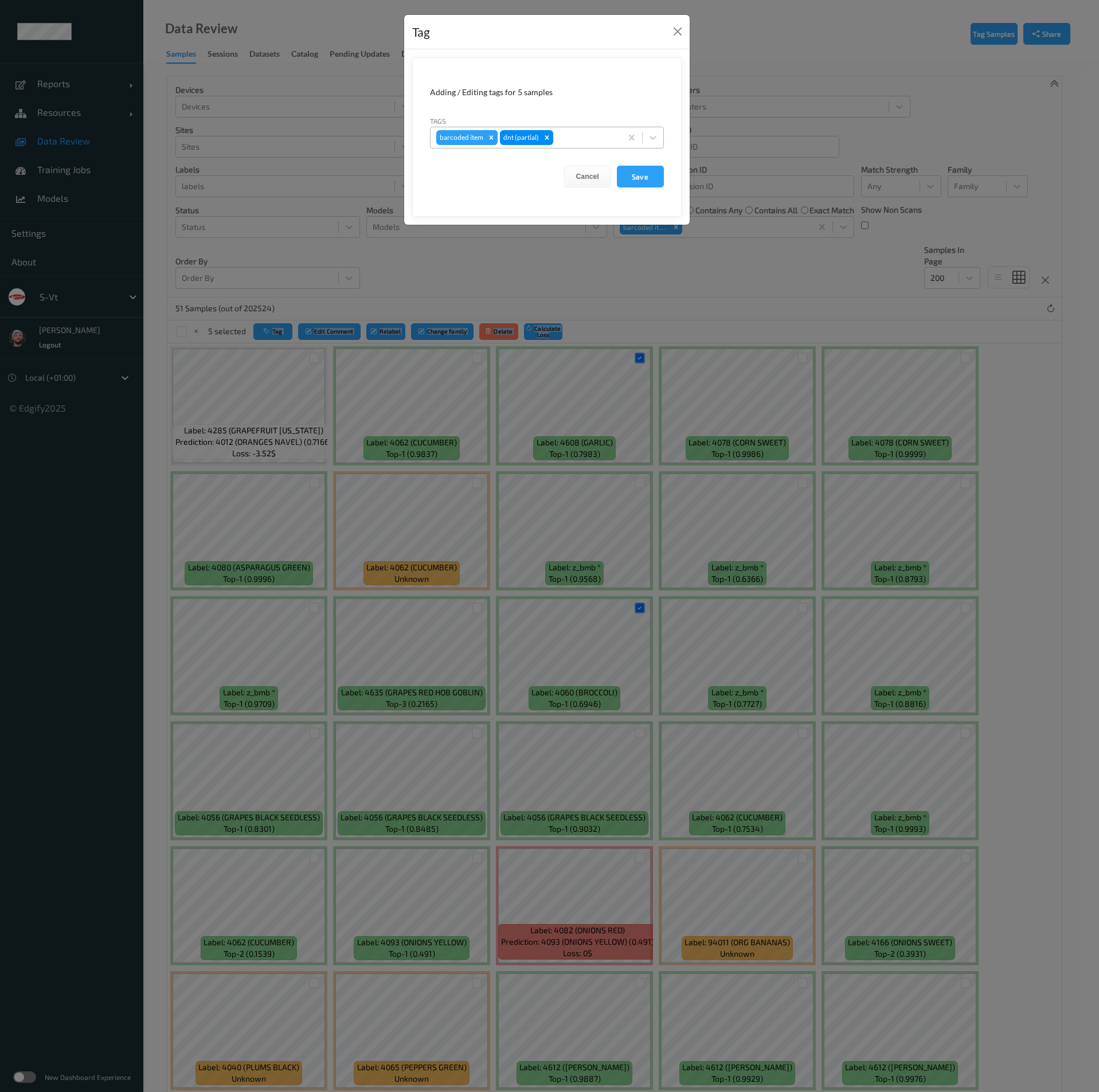
click at [485, 136] on div "Remove barcoded item" at bounding box center [491, 137] width 13 height 15
click at [643, 174] on button "Save" at bounding box center [640, 177] width 47 height 22
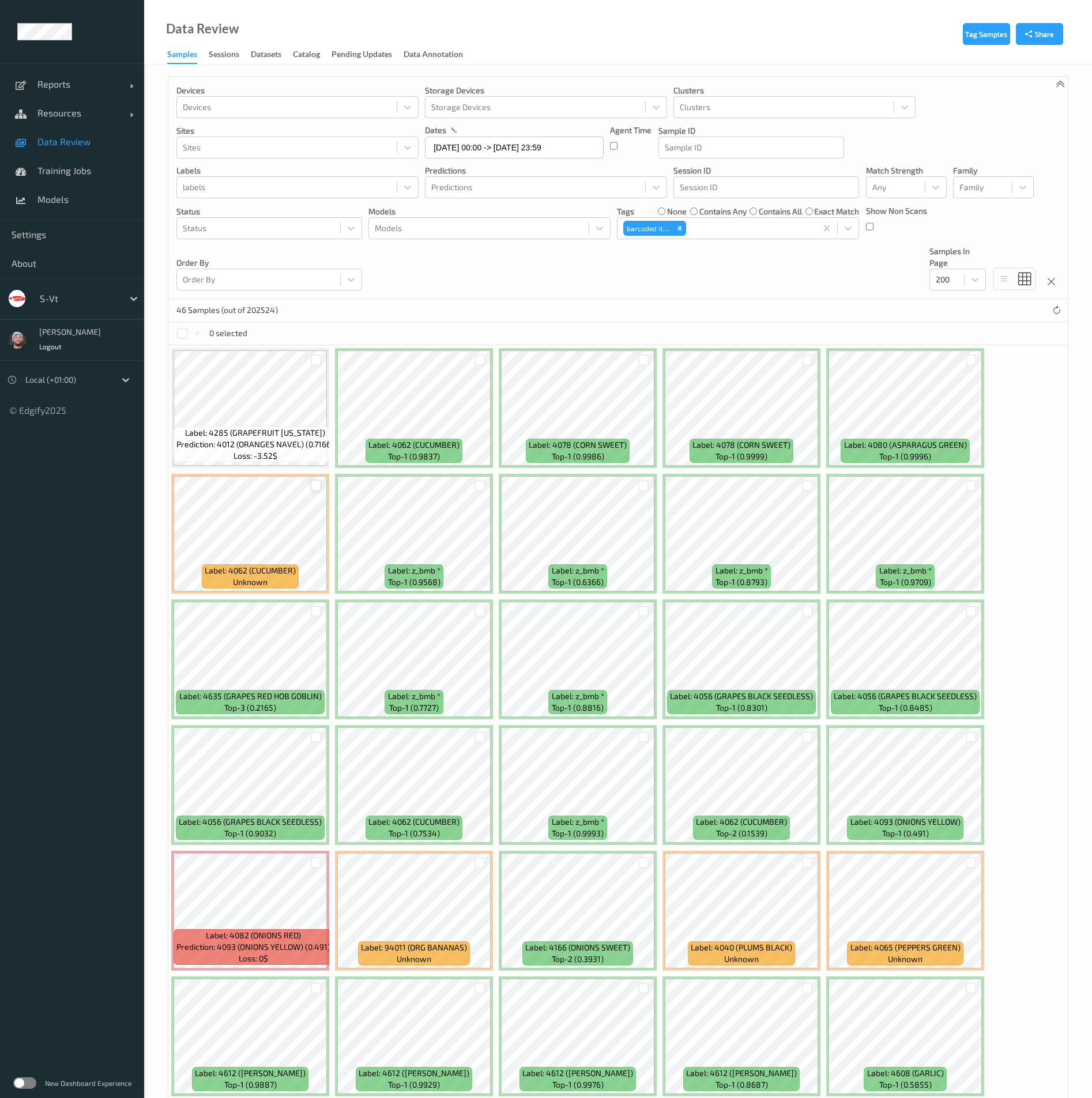
click at [319, 487] on div at bounding box center [316, 486] width 11 height 11
click at [278, 335] on button "Tag" at bounding box center [274, 334] width 39 height 17
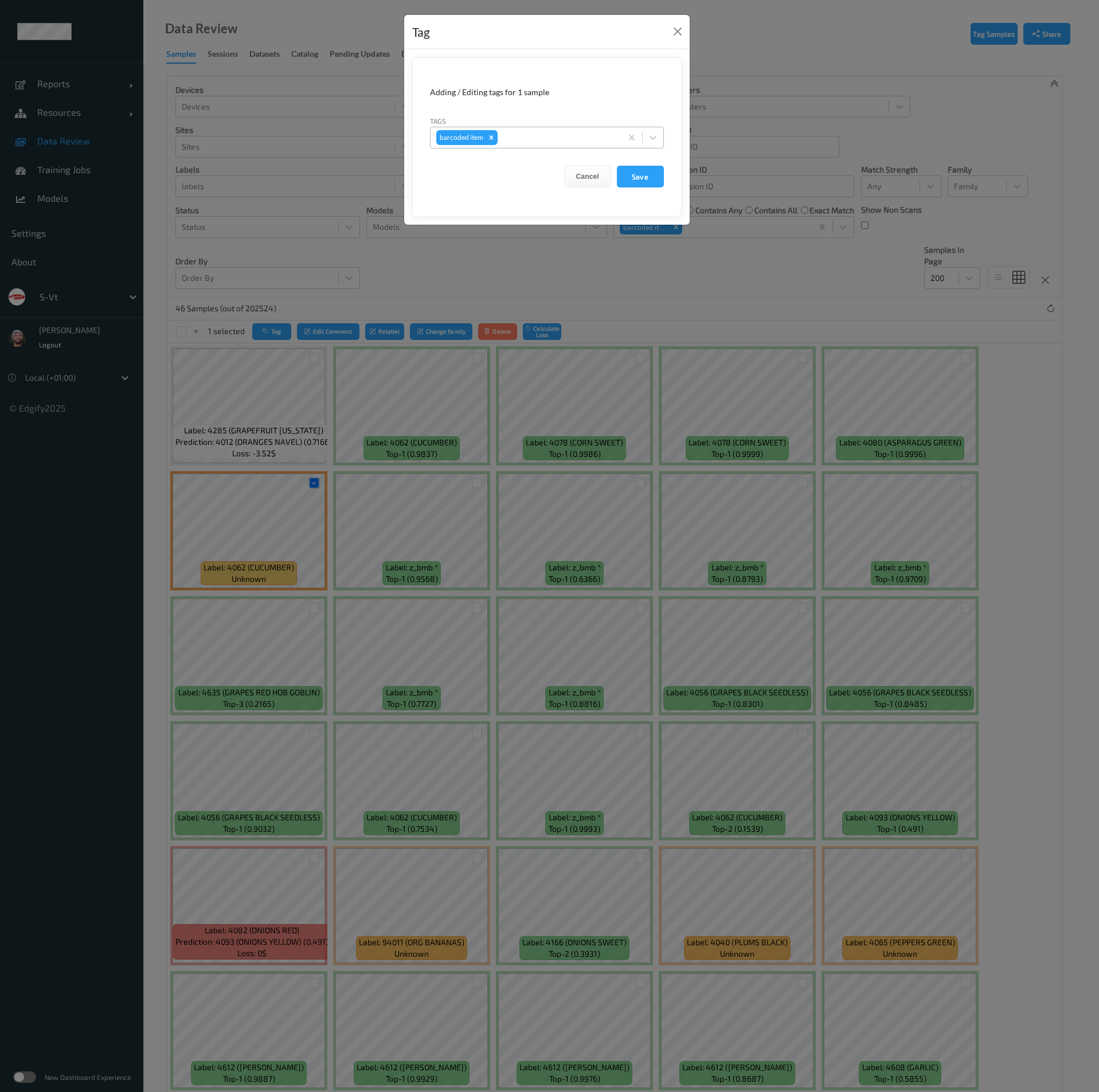
click at [511, 135] on div at bounding box center [558, 137] width 116 height 14
type input "han"
click at [489, 169] on div "hands" at bounding box center [547, 165] width 234 height 20
click at [485, 137] on div "Remove barcoded item" at bounding box center [491, 137] width 13 height 15
click at [632, 173] on button "Save" at bounding box center [640, 177] width 47 height 22
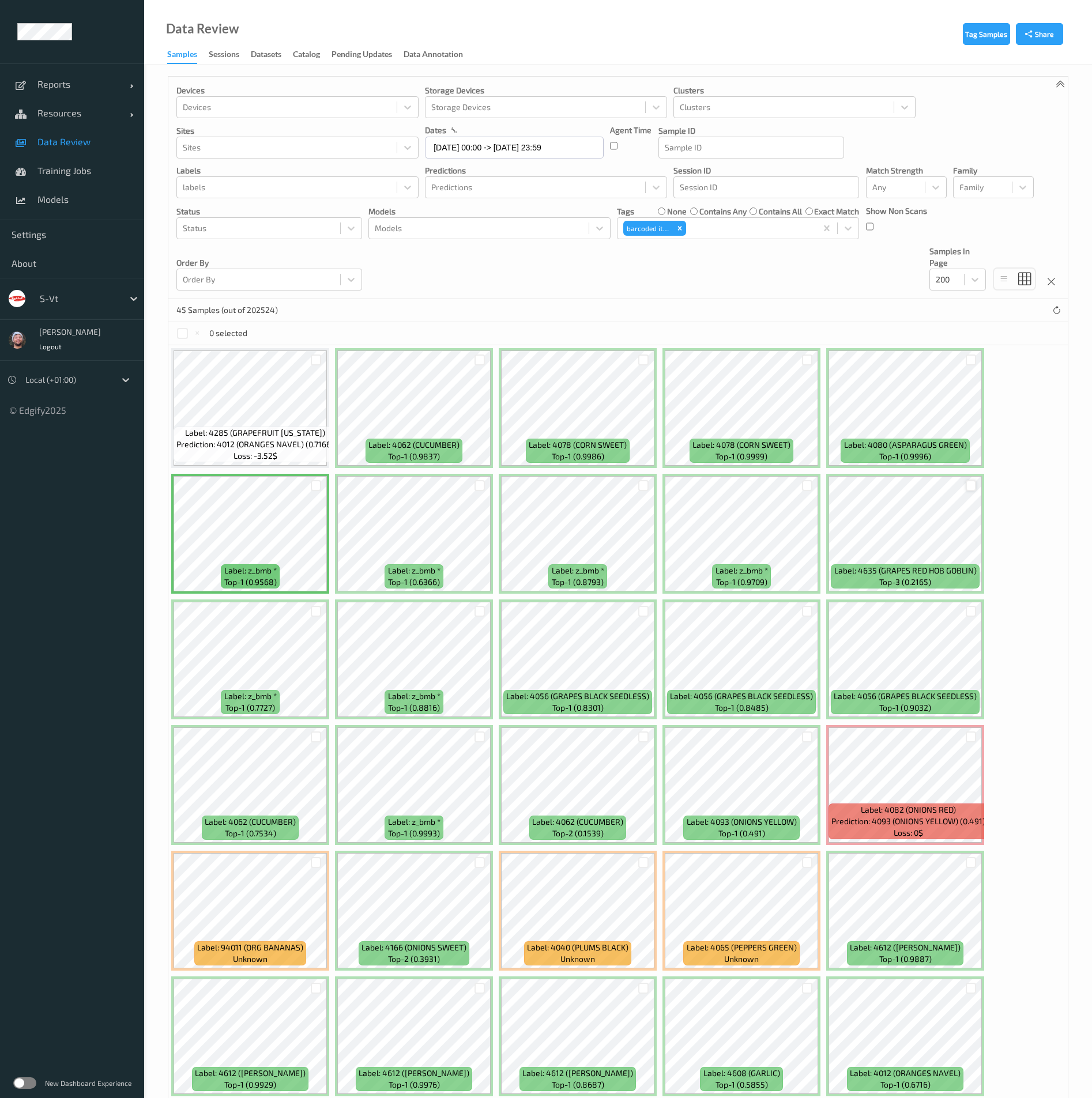
click at [971, 483] on div at bounding box center [971, 486] width 11 height 11
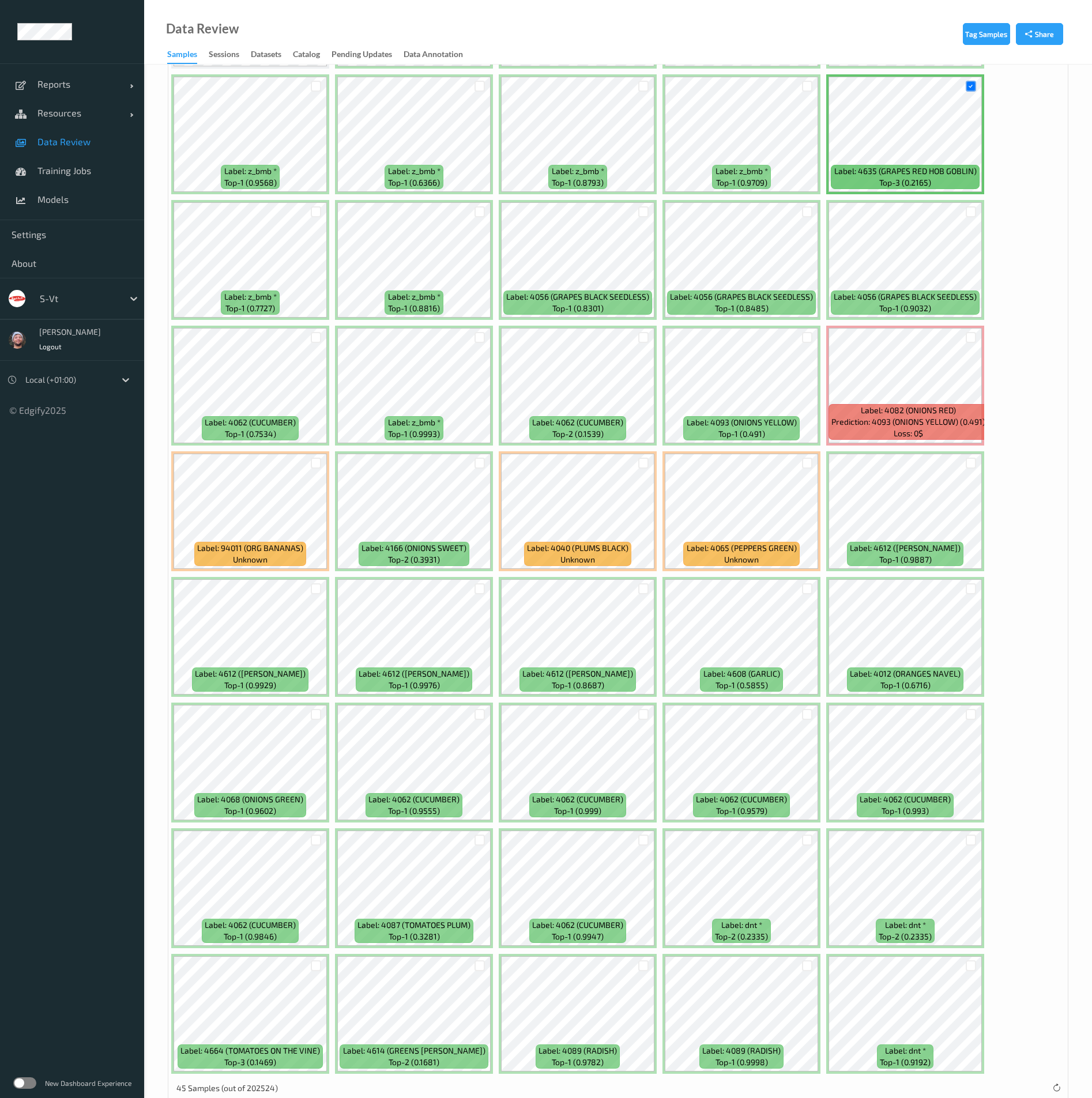
scroll to position [426, 0]
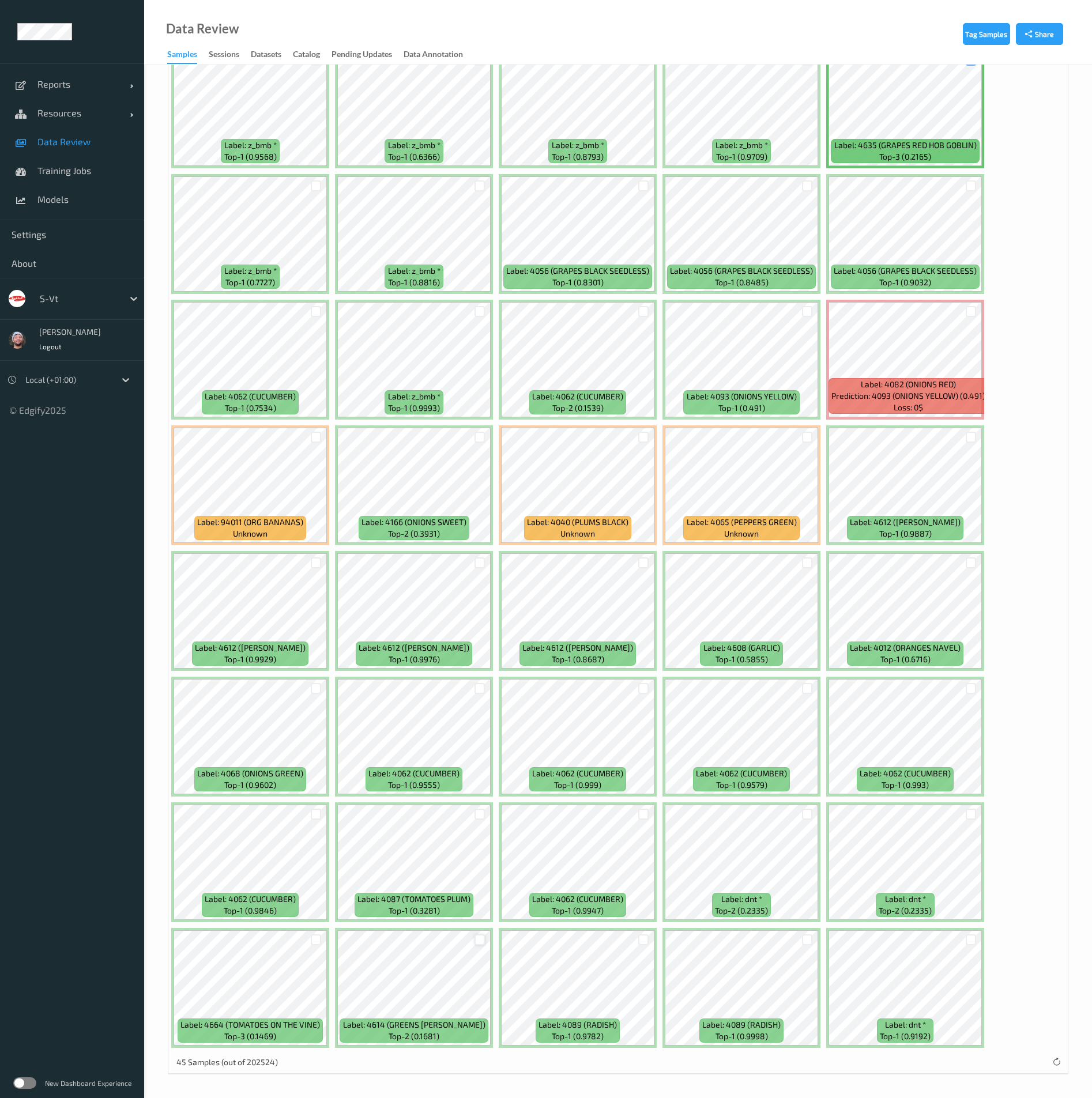
click at [476, 943] on div at bounding box center [481, 940] width 11 height 11
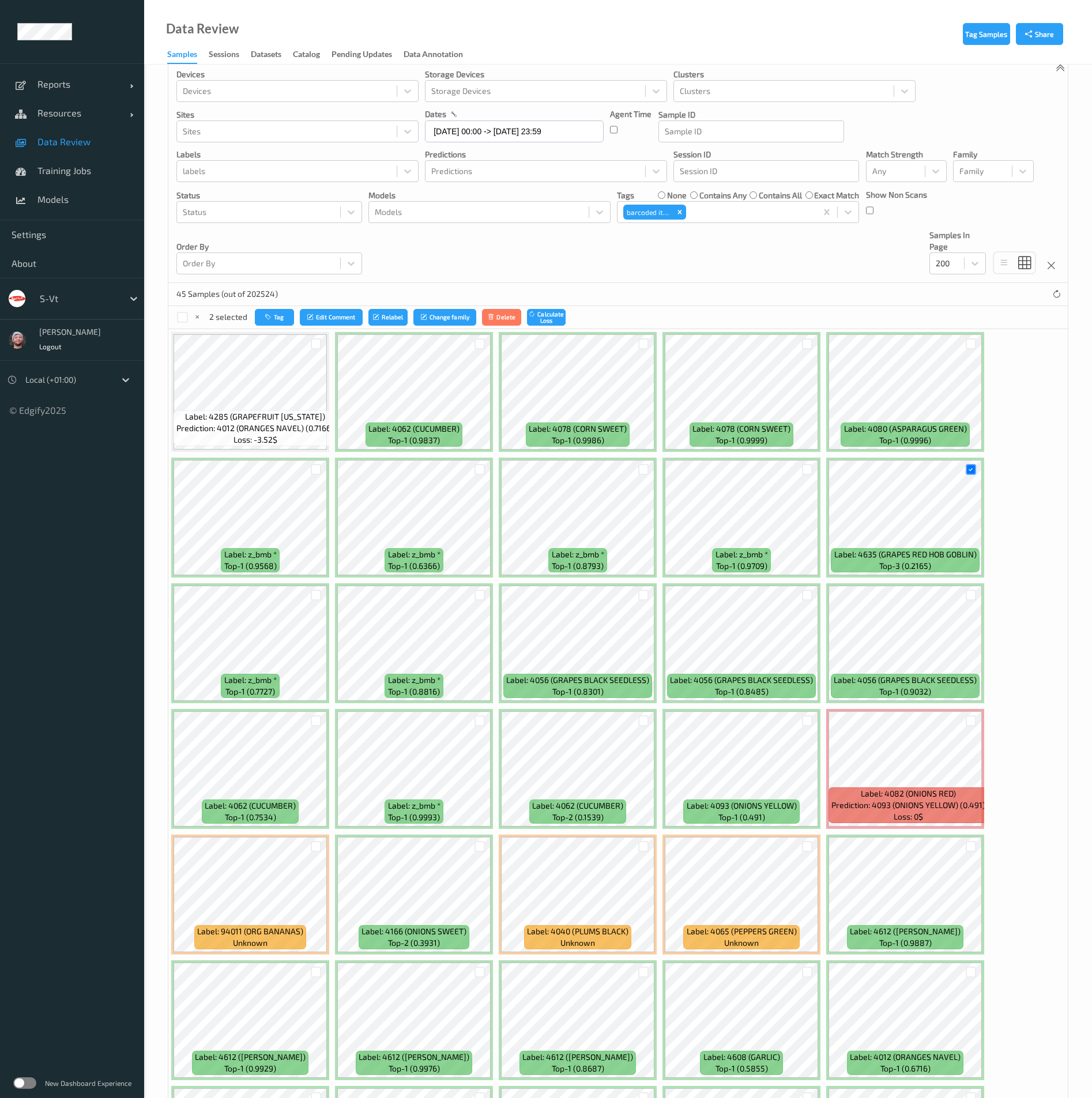
scroll to position [0, 0]
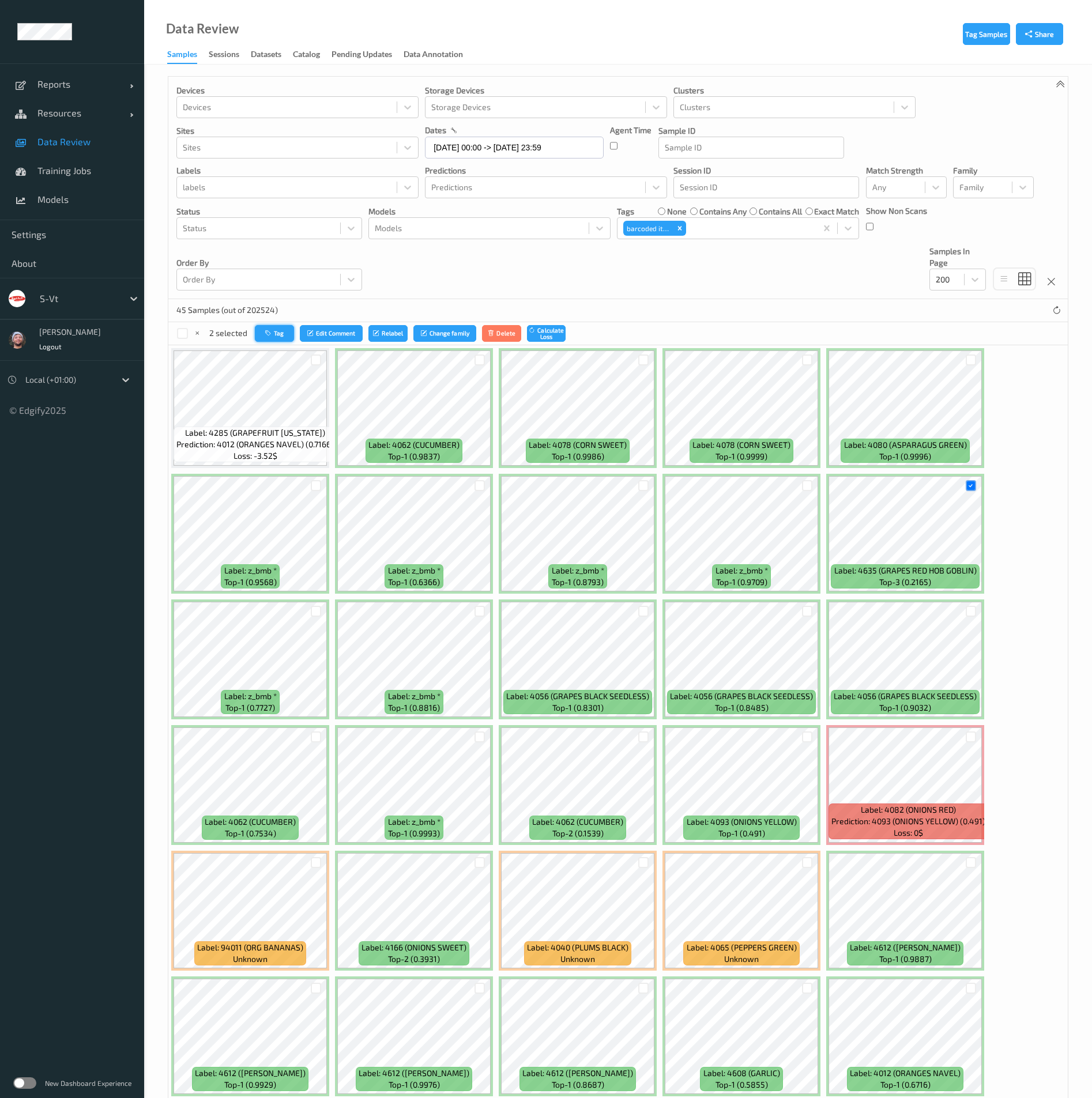
click at [289, 337] on button "Tag" at bounding box center [275, 334] width 39 height 17
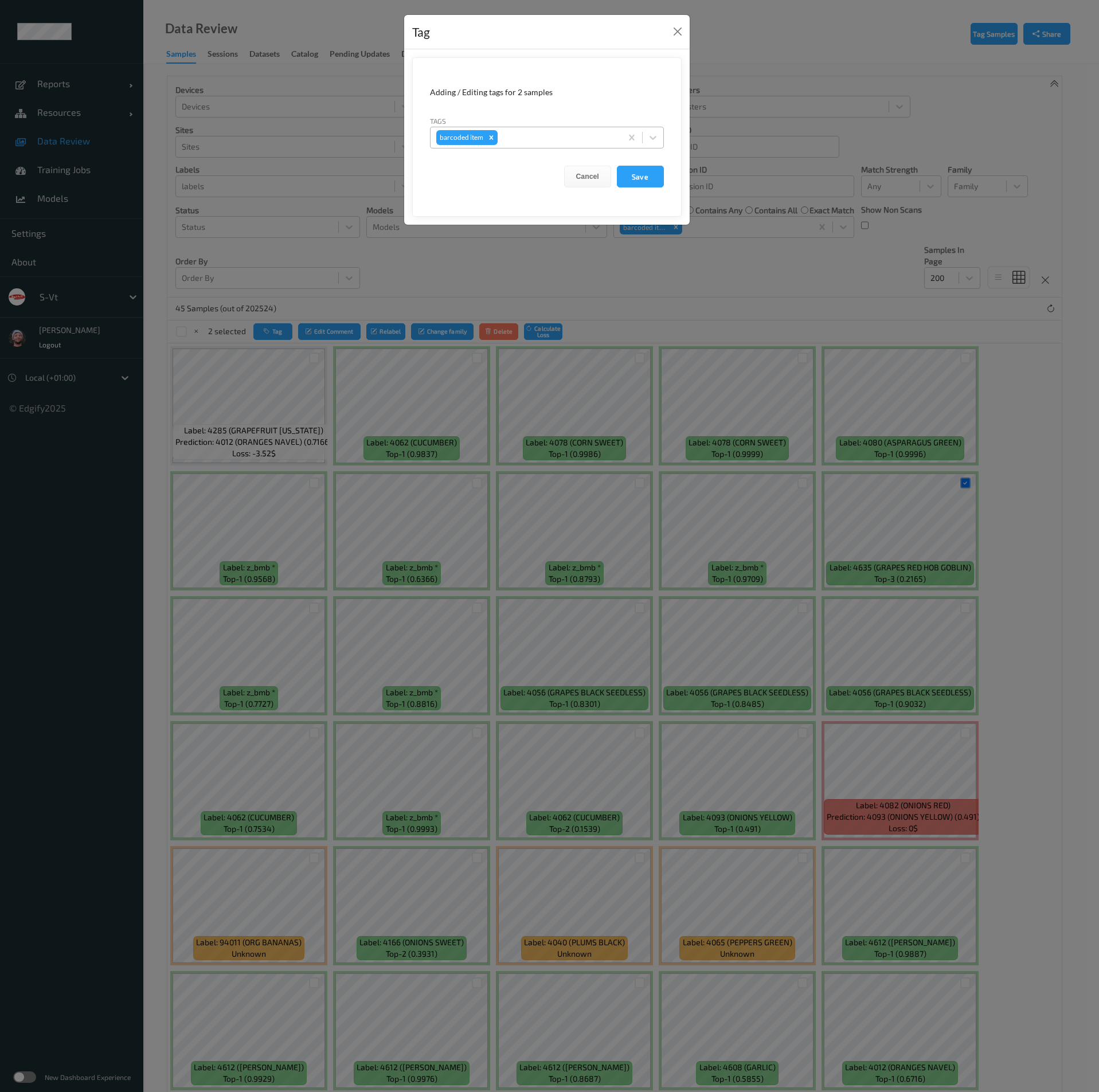
click at [548, 136] on div at bounding box center [558, 137] width 116 height 14
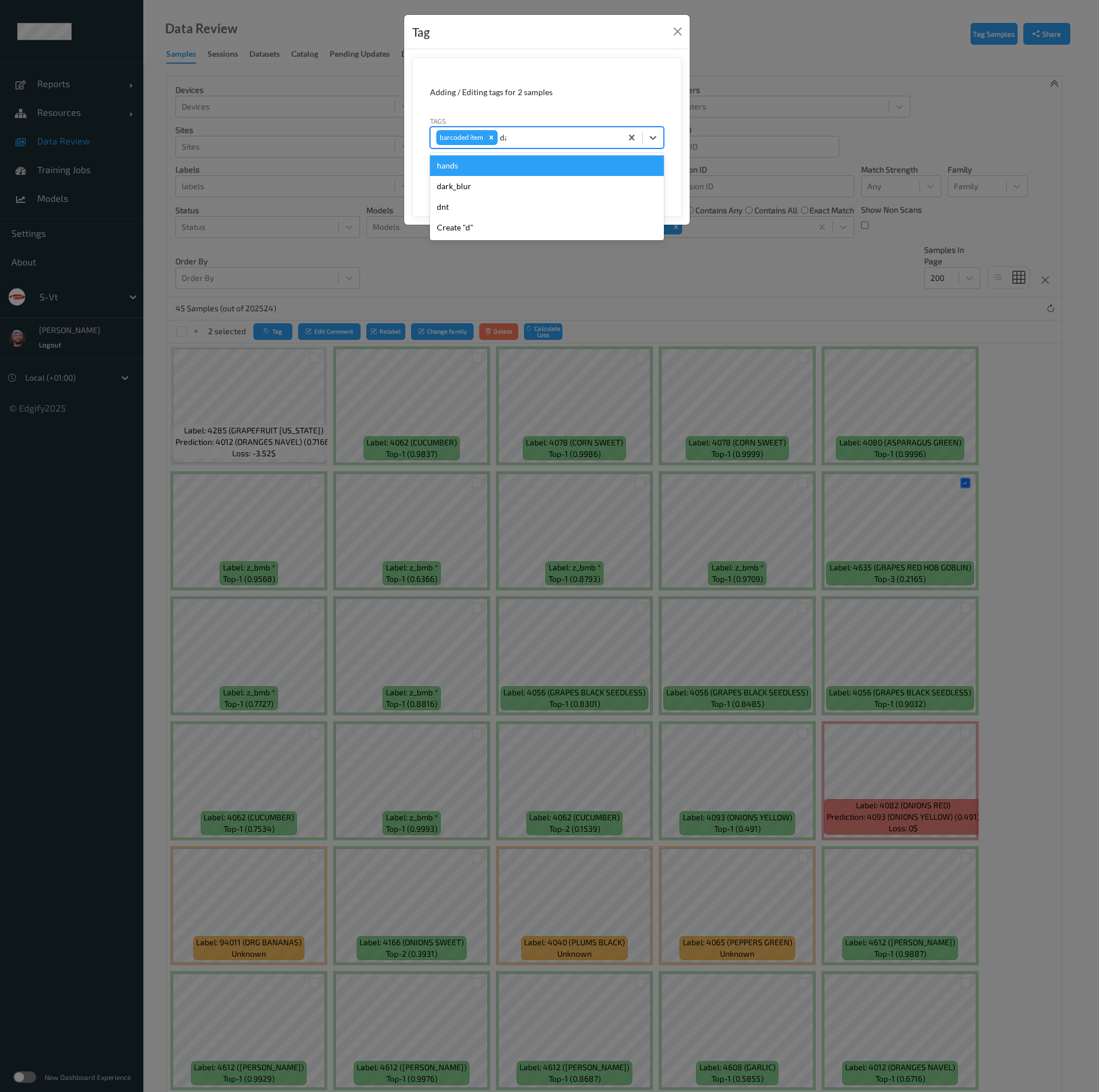
type input "dar"
click at [496, 162] on div "dark_blur" at bounding box center [547, 165] width 234 height 20
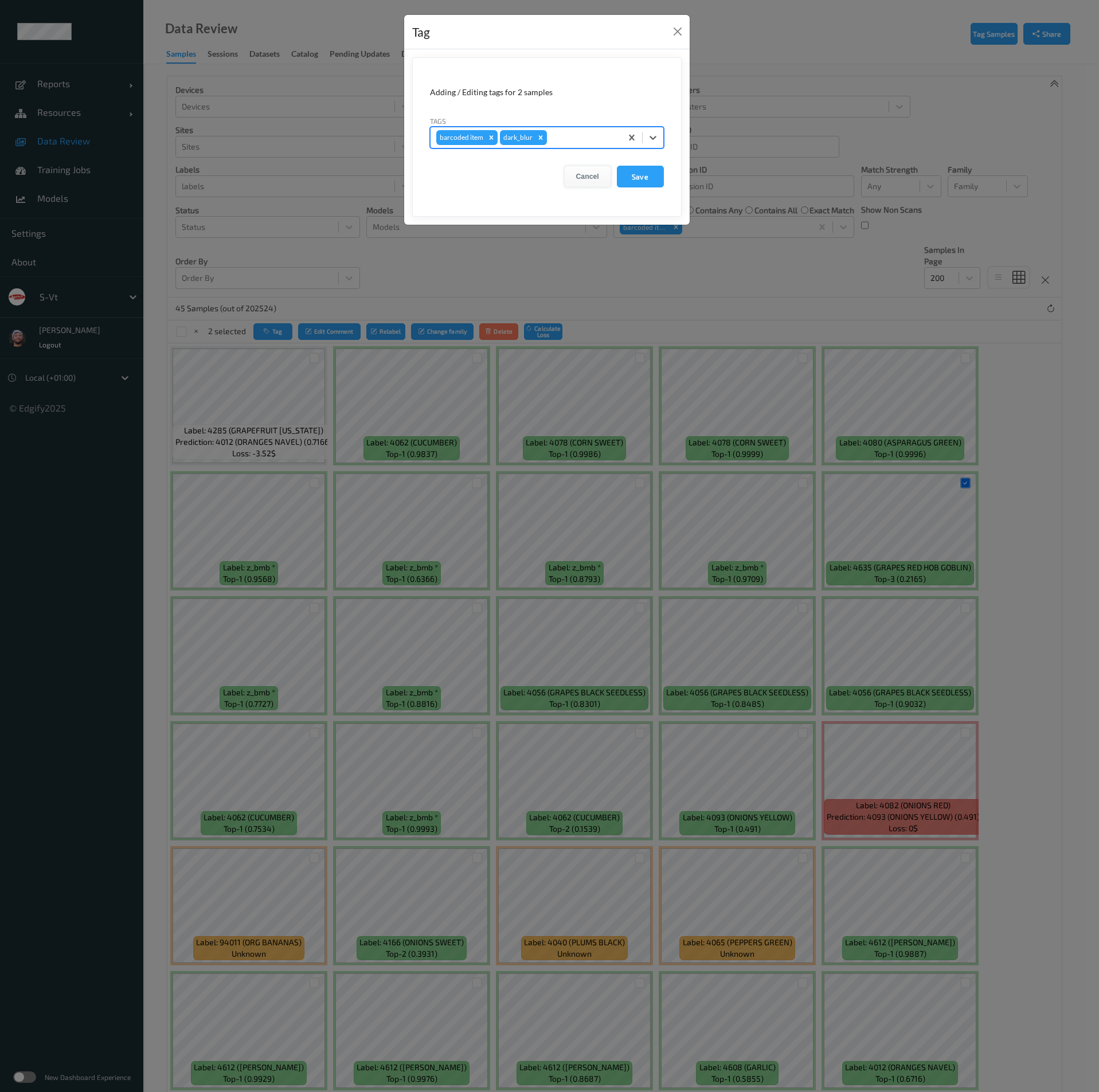
click at [598, 172] on button "Cancel" at bounding box center [587, 177] width 47 height 22
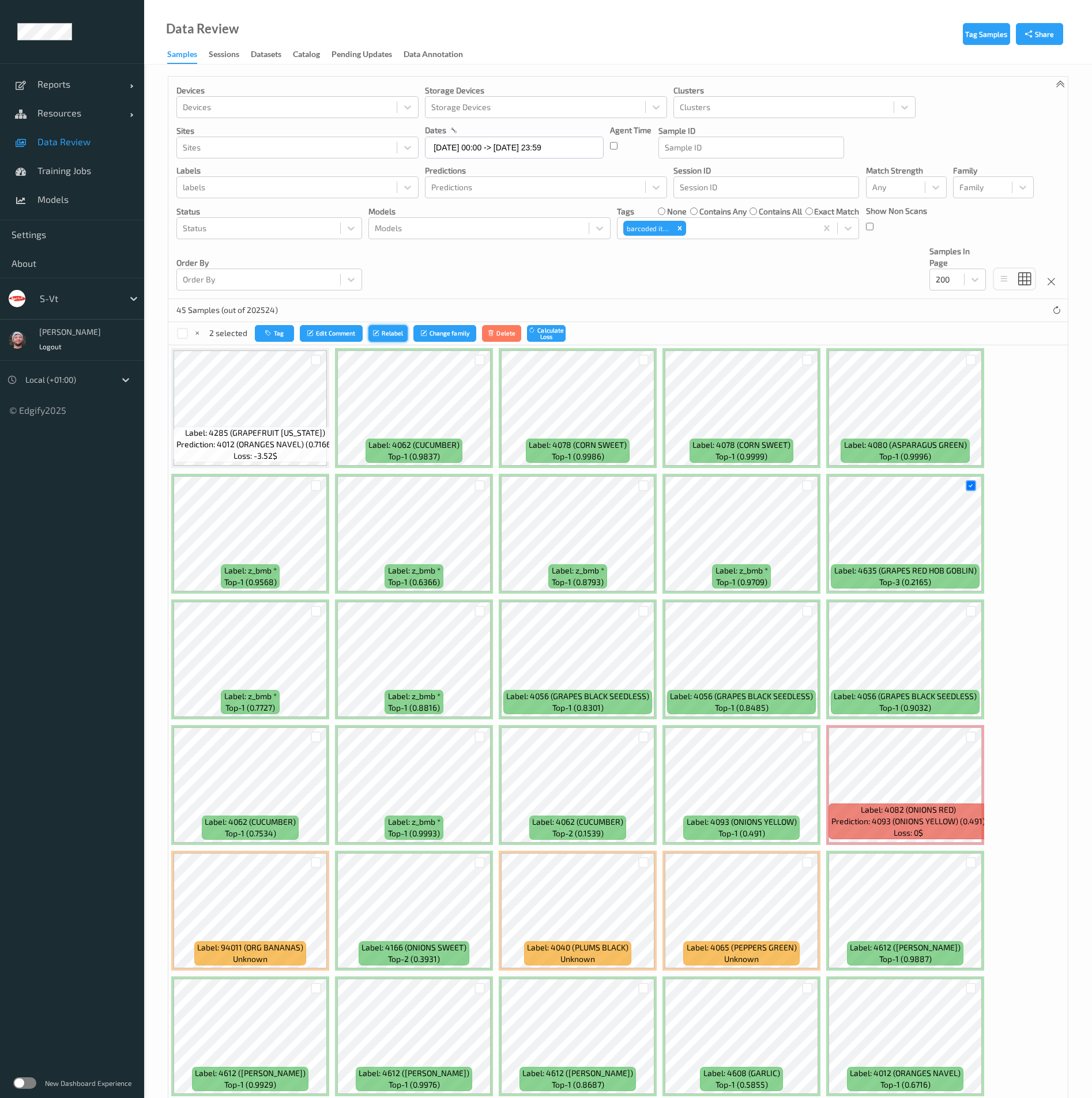
click at [392, 336] on button "Relabel" at bounding box center [388, 334] width 39 height 17
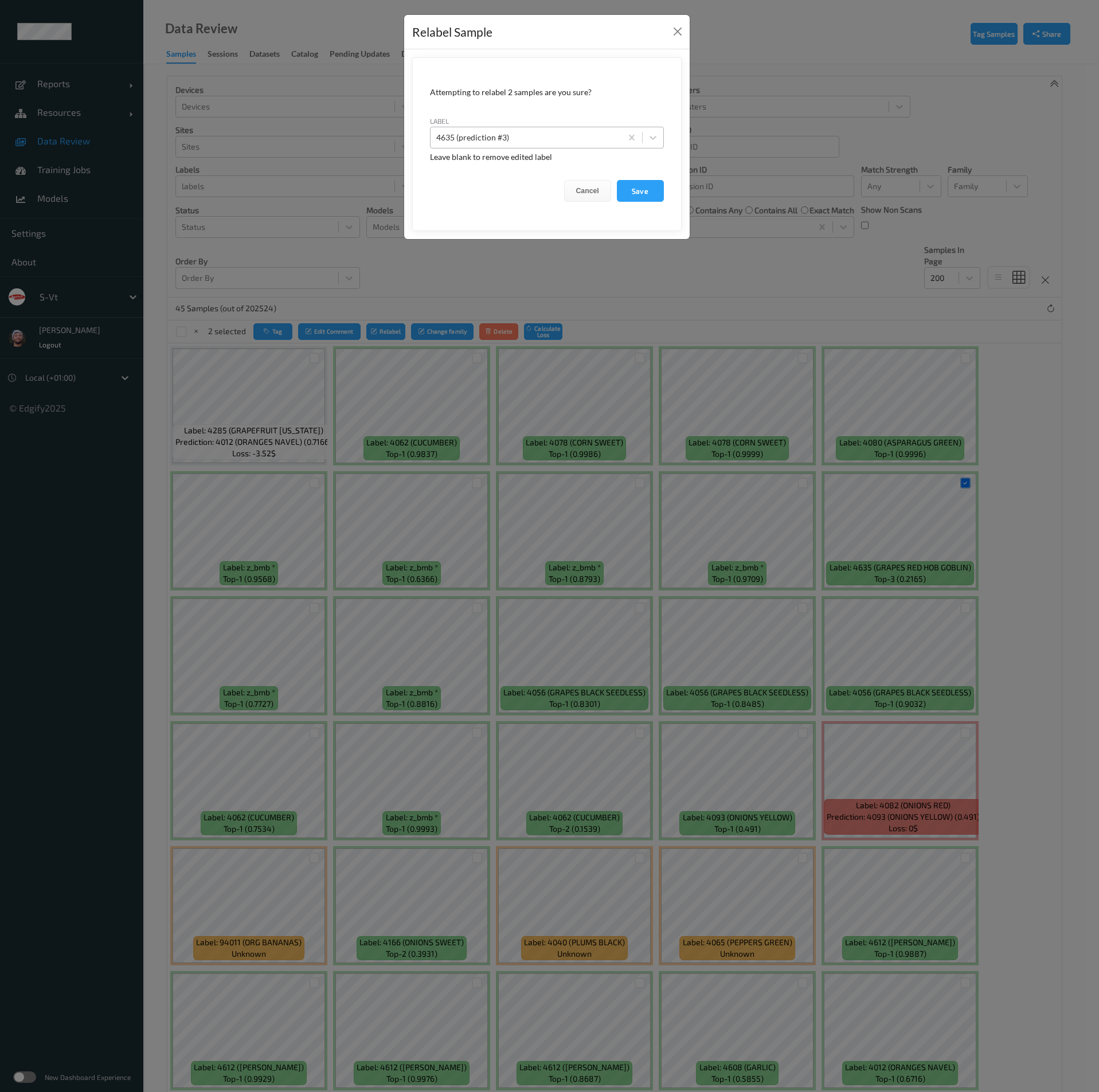
click at [520, 135] on div at bounding box center [526, 137] width 180 height 14
type input "dark_blur"
click at [617, 180] on button "Save" at bounding box center [640, 191] width 47 height 22
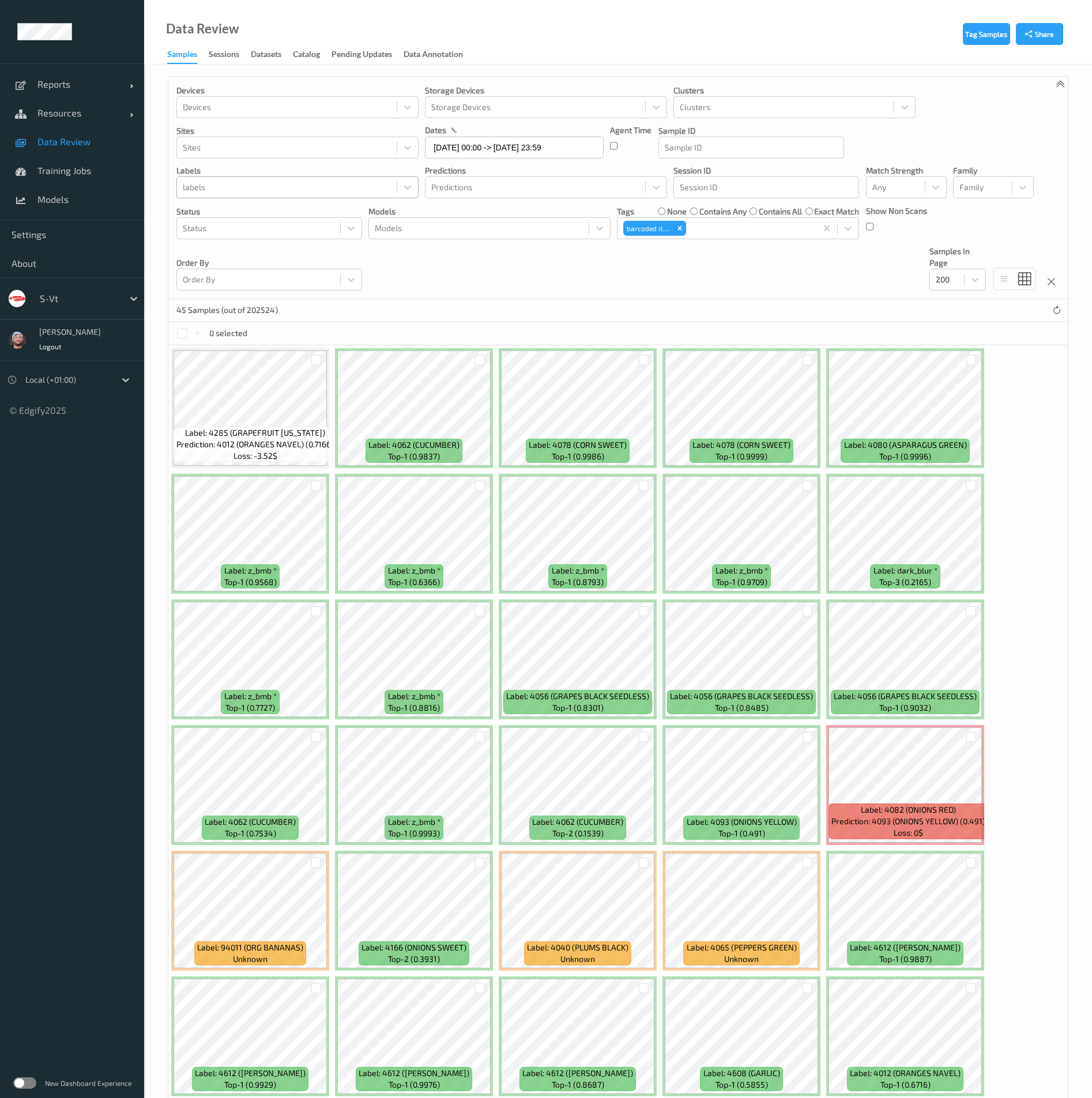
click at [220, 181] on div at bounding box center [287, 187] width 208 height 14
type input "dark_blur"
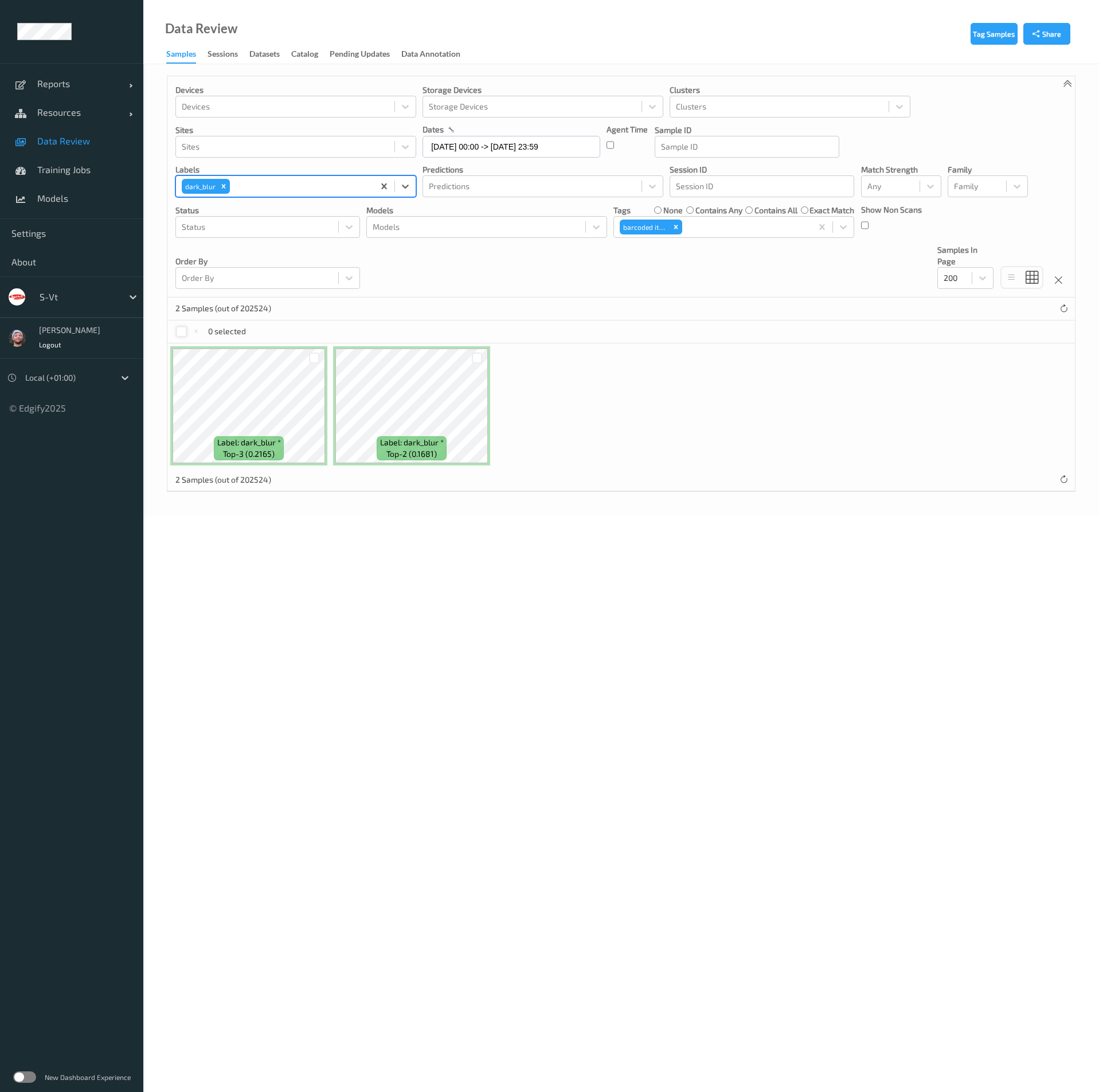
click at [177, 334] on div at bounding box center [182, 332] width 11 height 11
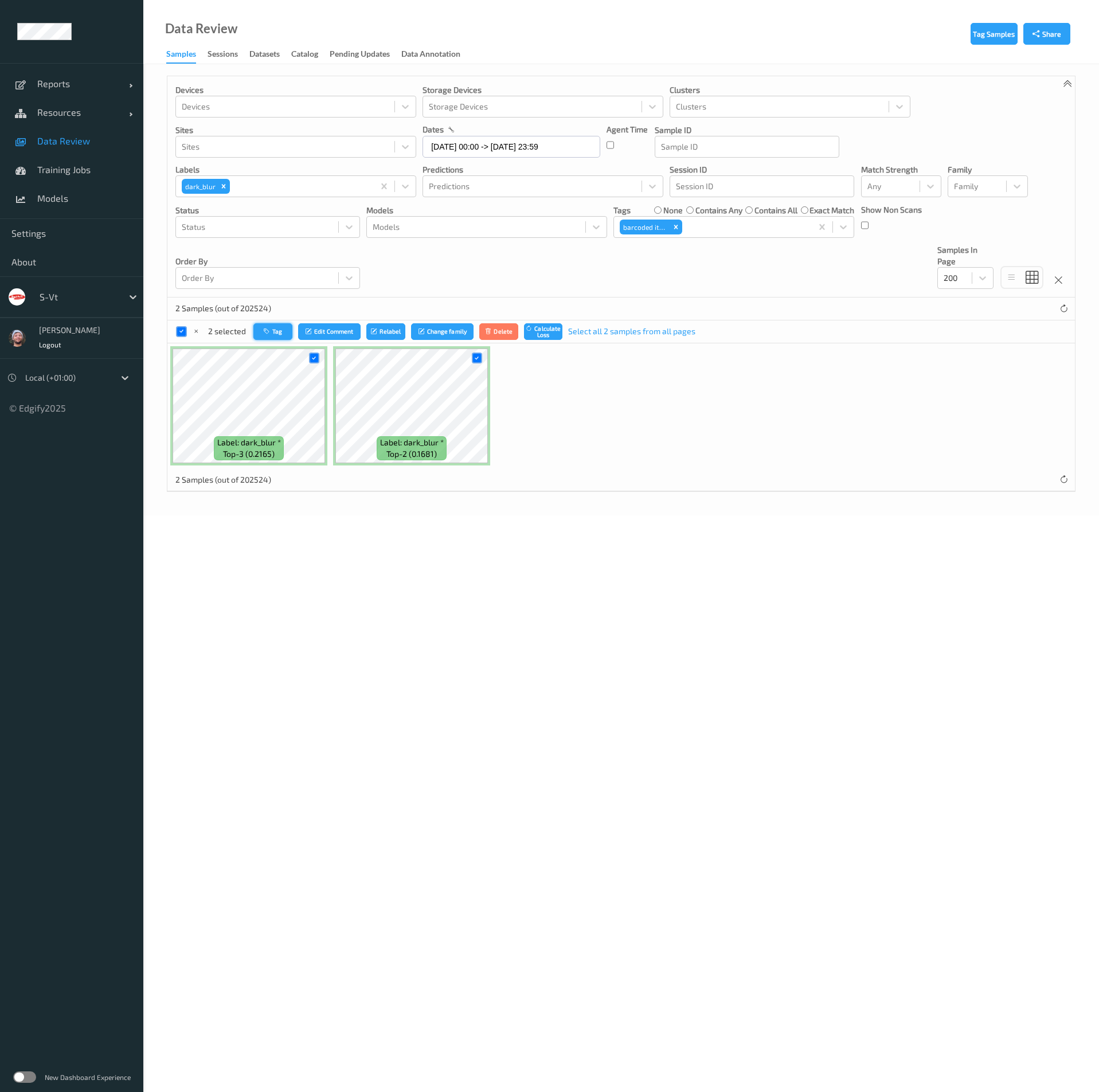
drag, startPoint x: 255, startPoint y: 325, endPoint x: 278, endPoint y: 328, distance: 23.2
click at [278, 328] on button "Tag" at bounding box center [273, 332] width 39 height 17
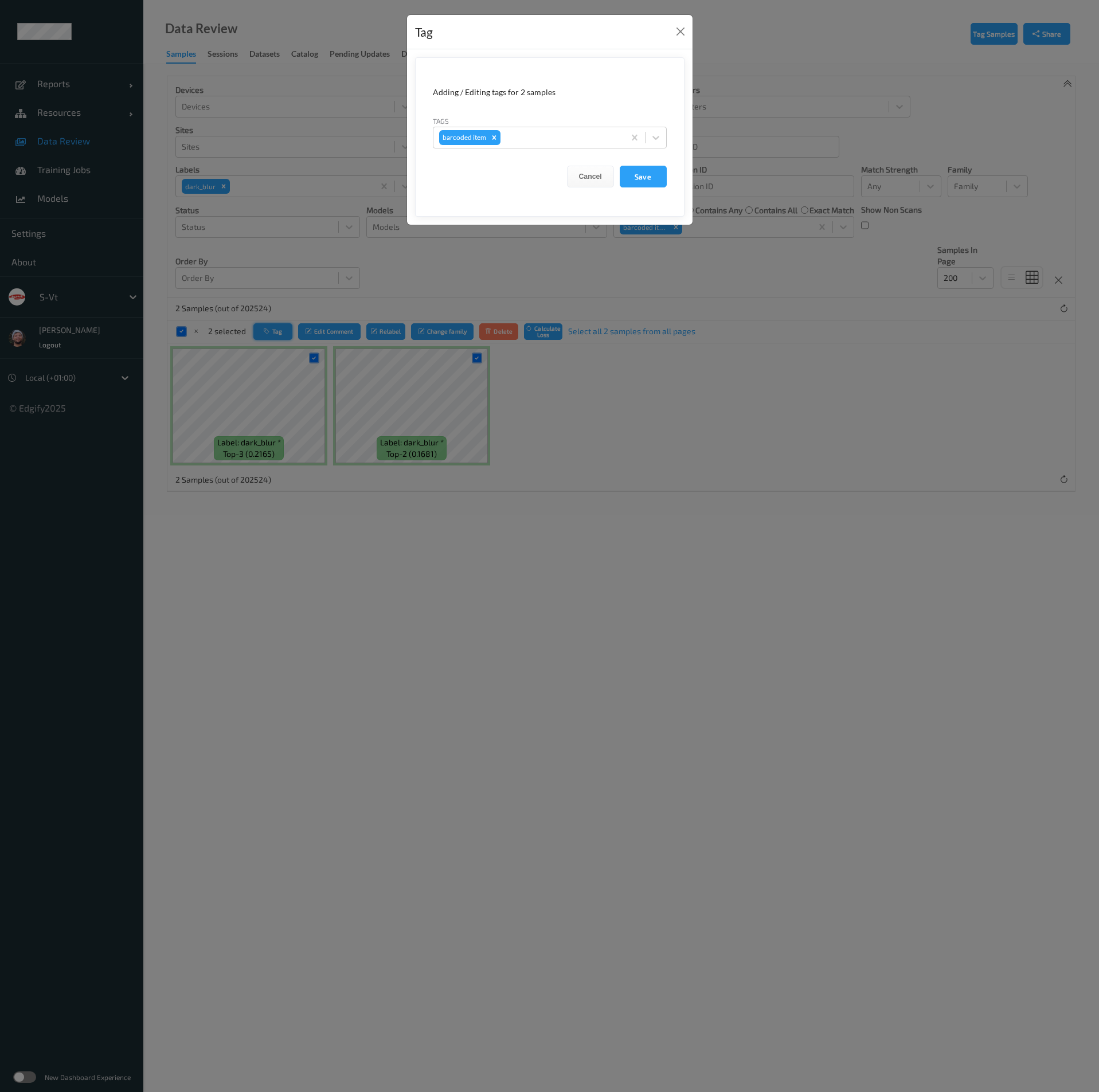
click at [276, 328] on div "Tag Adding / Editing tags for 2 samples Tags barcoded item Cancel Save" at bounding box center [550, 546] width 1099 height 1092
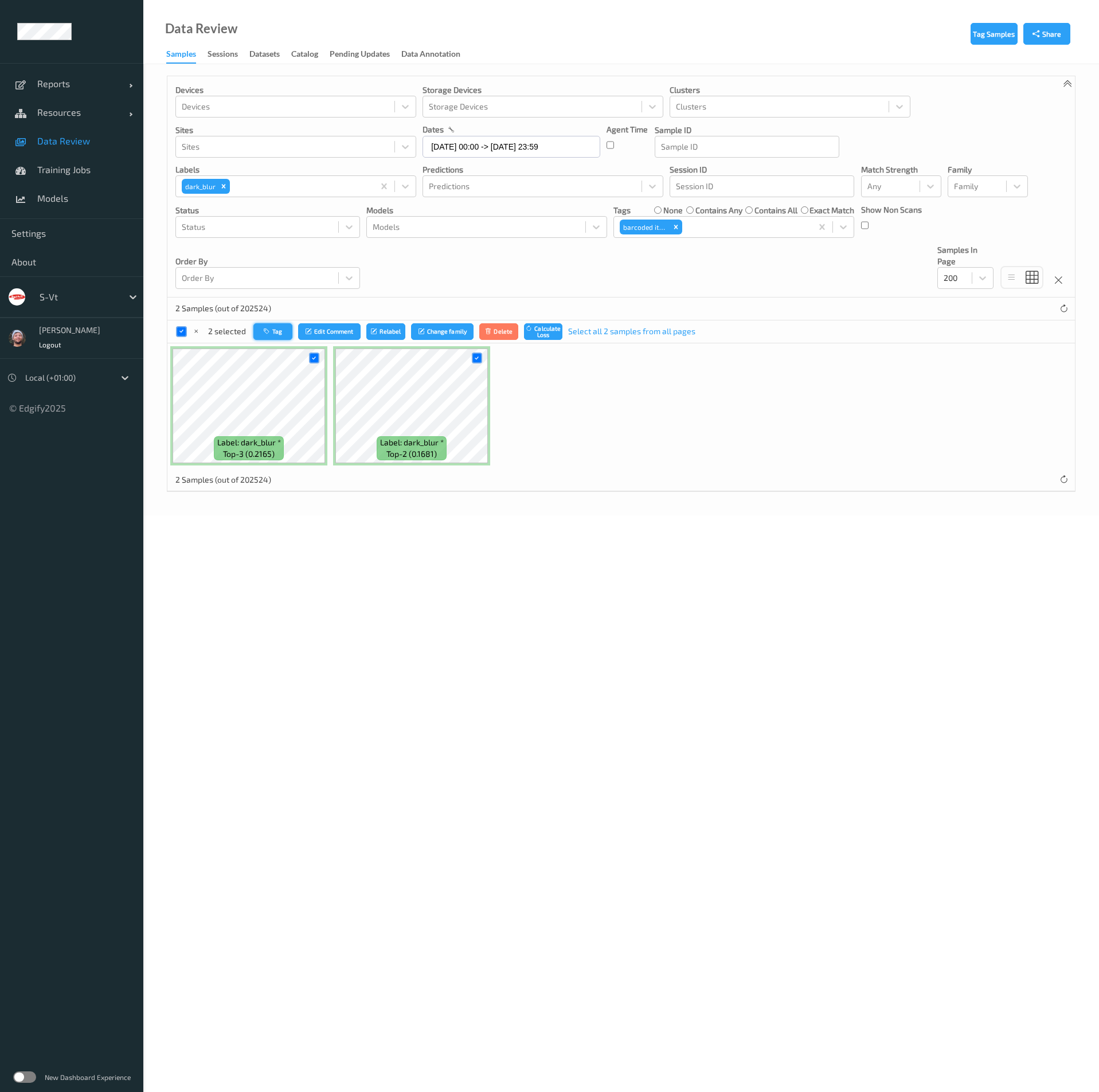
click at [265, 330] on icon "button" at bounding box center [267, 331] width 8 height 6
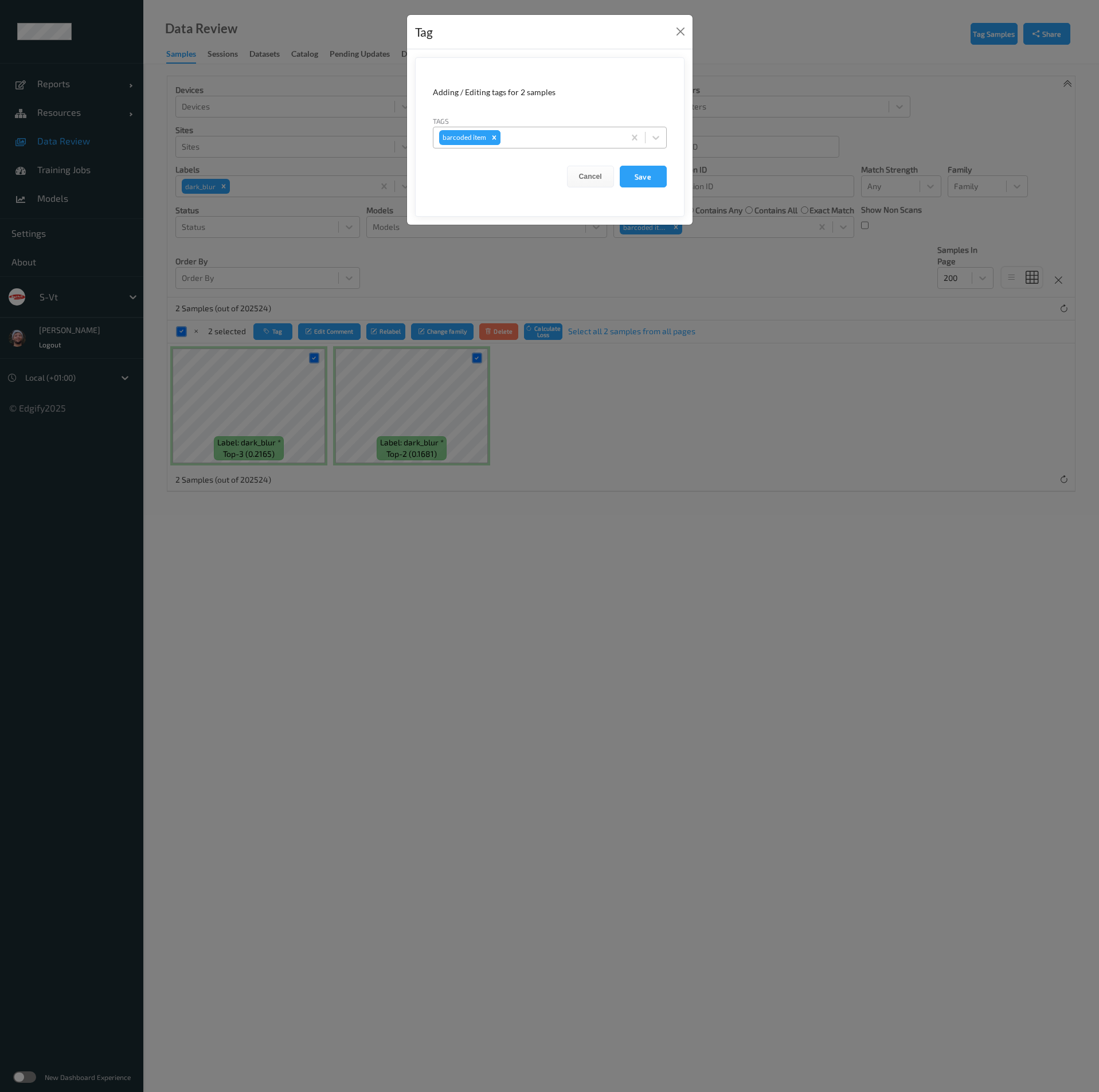
click at [499, 136] on div "Remove barcoded item" at bounding box center [494, 137] width 13 height 15
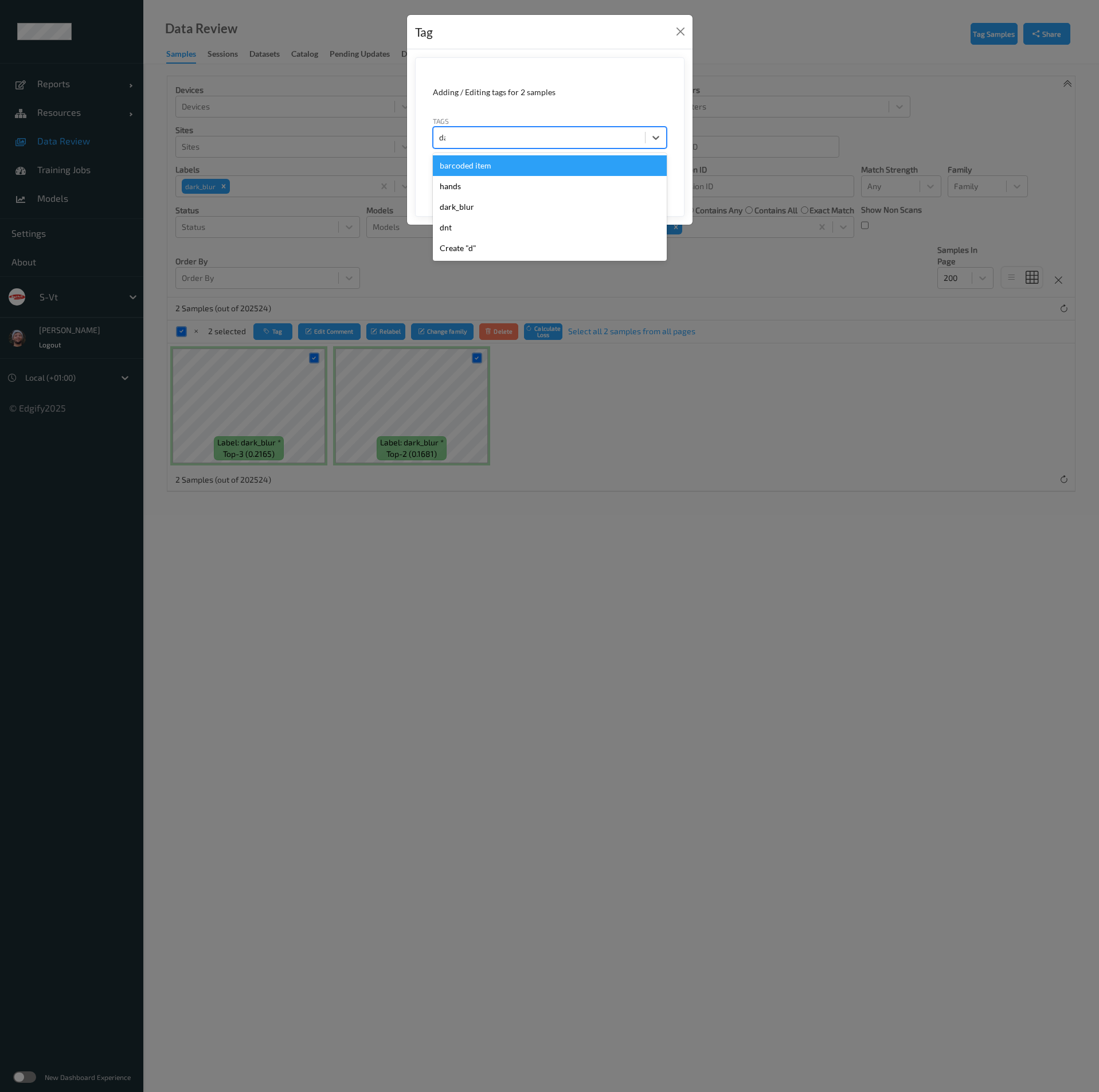
type input "dar"
click at [481, 165] on div "dark_blur" at bounding box center [550, 165] width 234 height 20
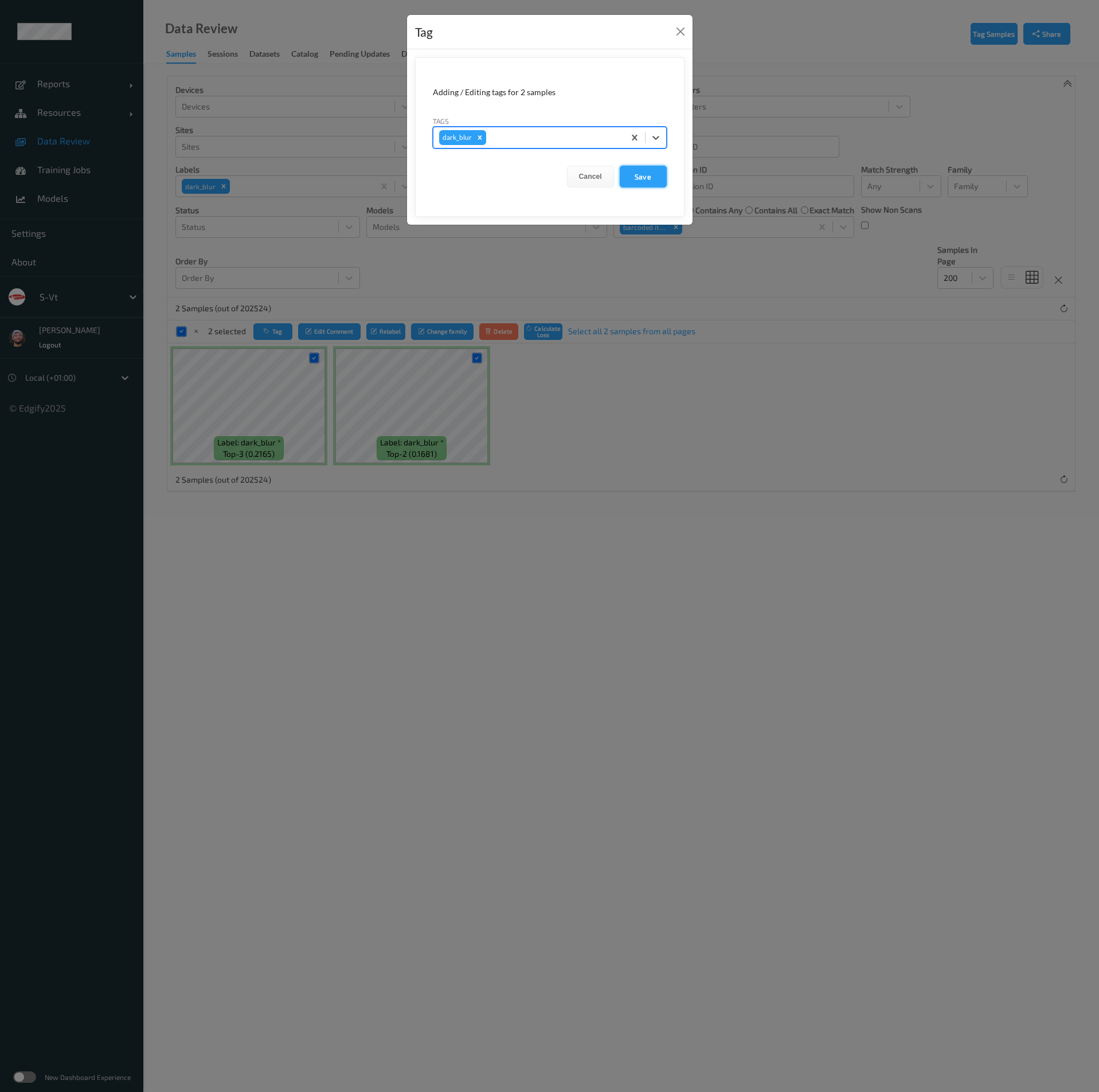
click at [639, 172] on button "Save" at bounding box center [643, 177] width 47 height 22
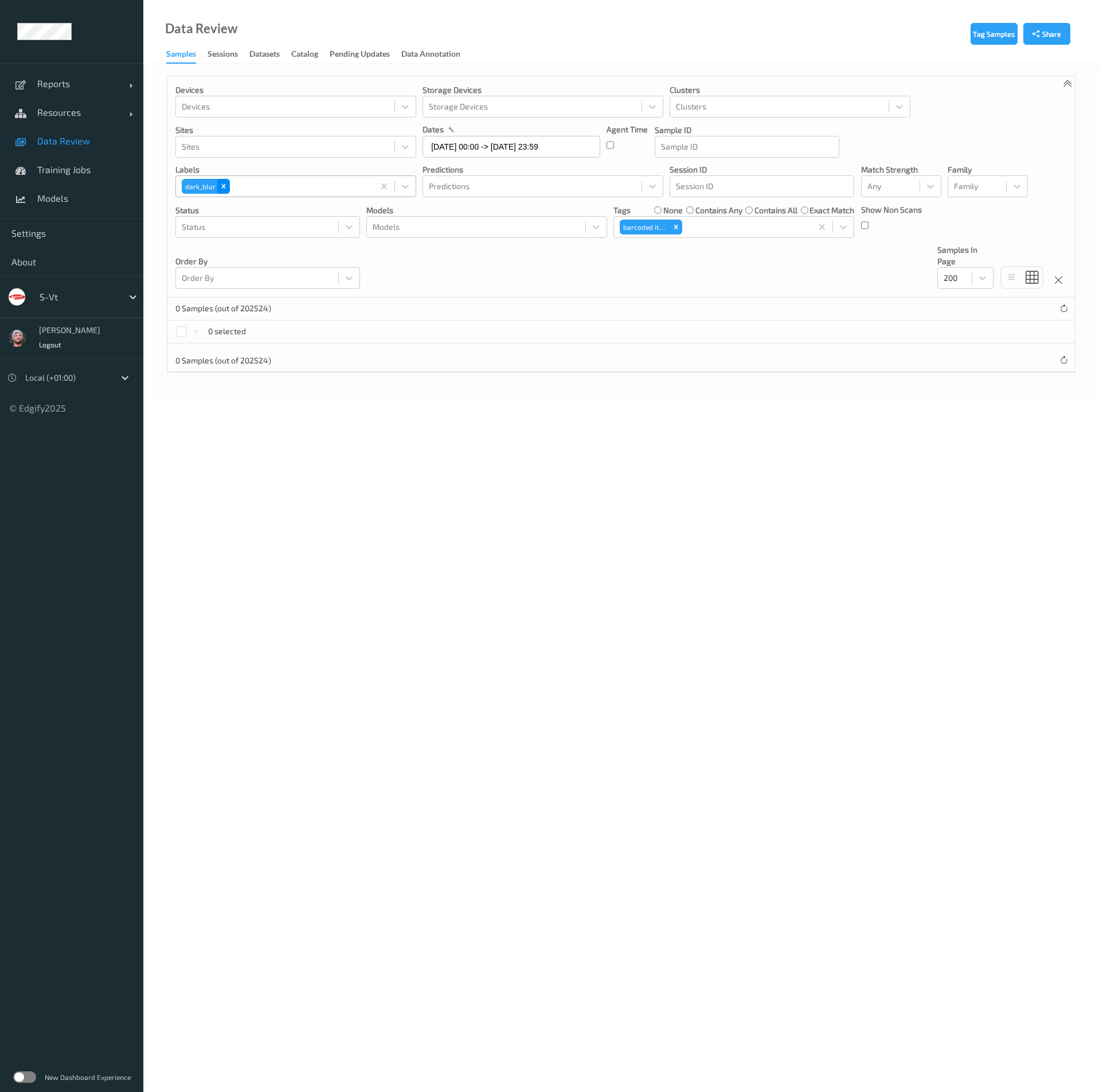
click at [225, 187] on icon "Remove dark_blur" at bounding box center [223, 186] width 8 height 8
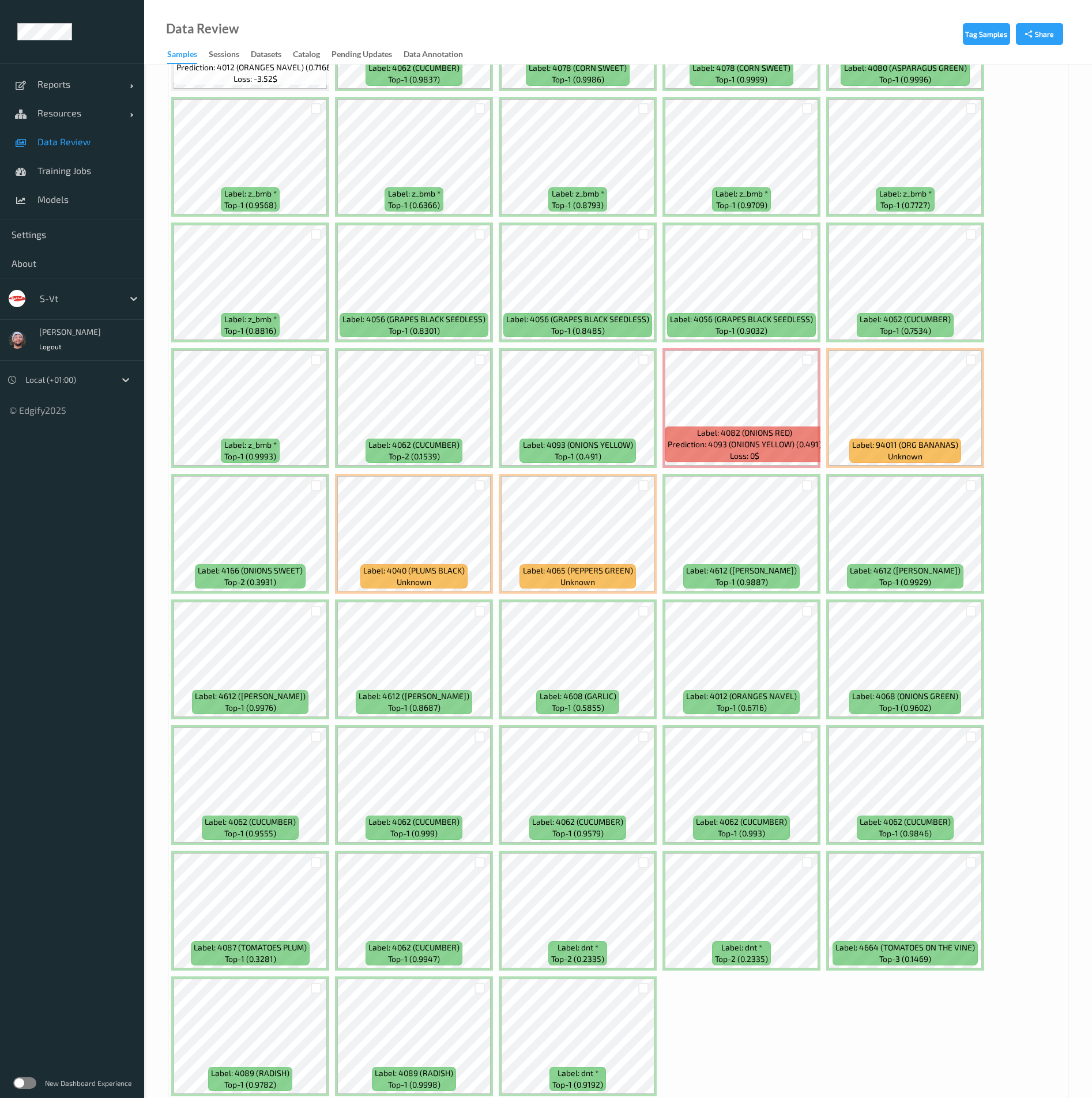
scroll to position [426, 0]
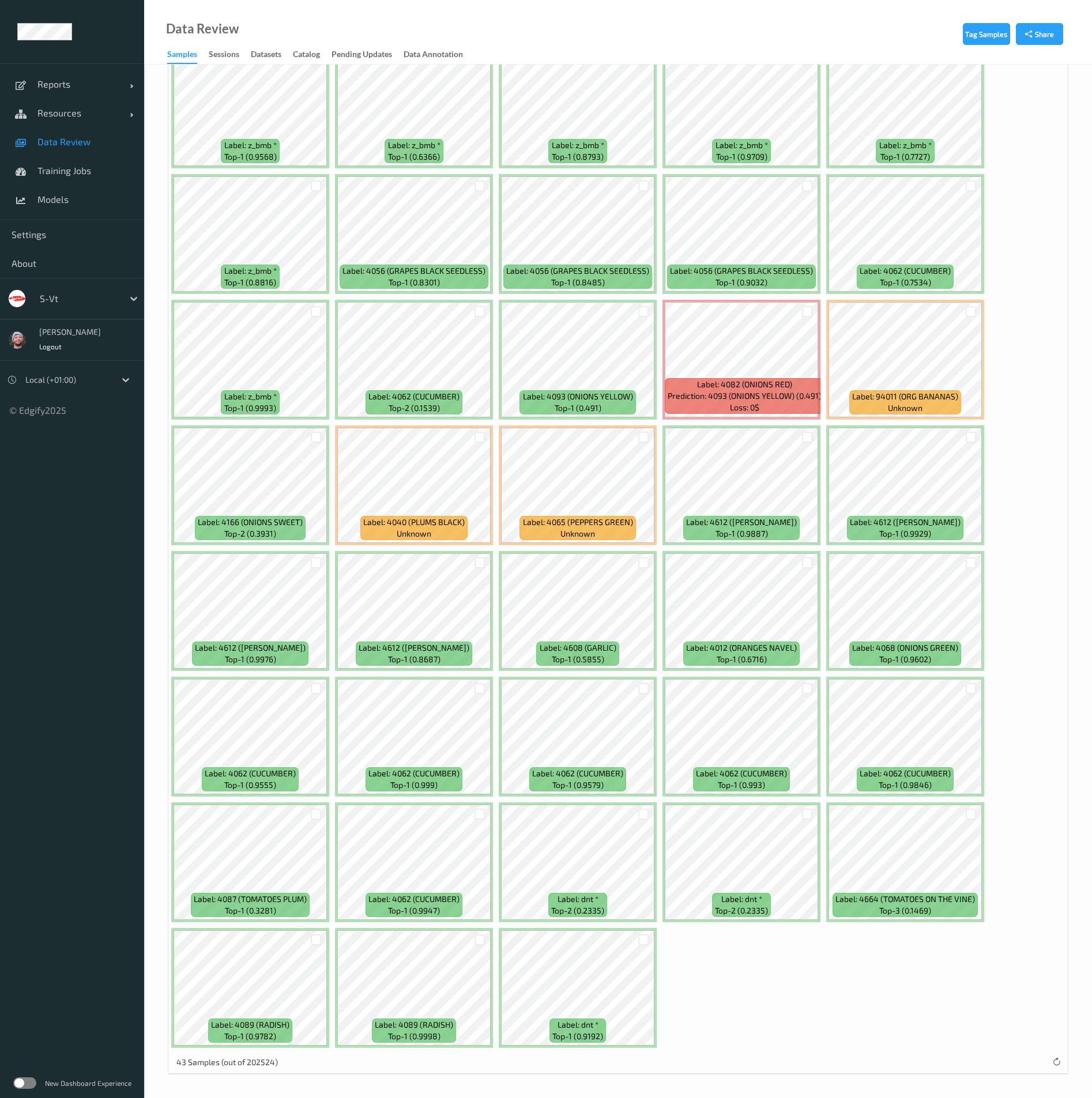
drag, startPoint x: 645, startPoint y: 814, endPoint x: 823, endPoint y: 812, distance: 178.0
click at [645, 813] on div at bounding box center [644, 814] width 11 height 11
click at [804, 812] on div at bounding box center [808, 814] width 11 height 11
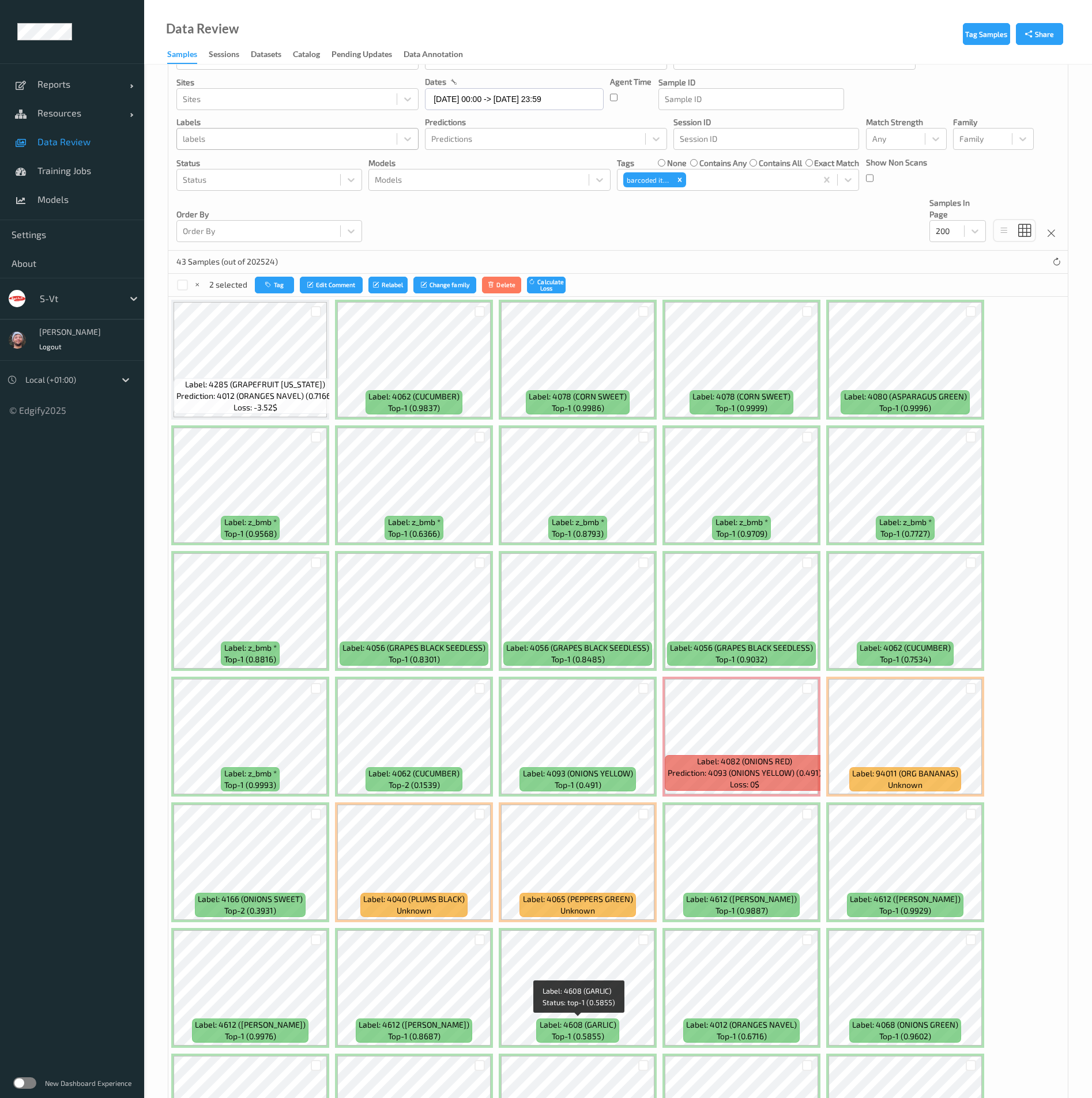
scroll to position [0, 0]
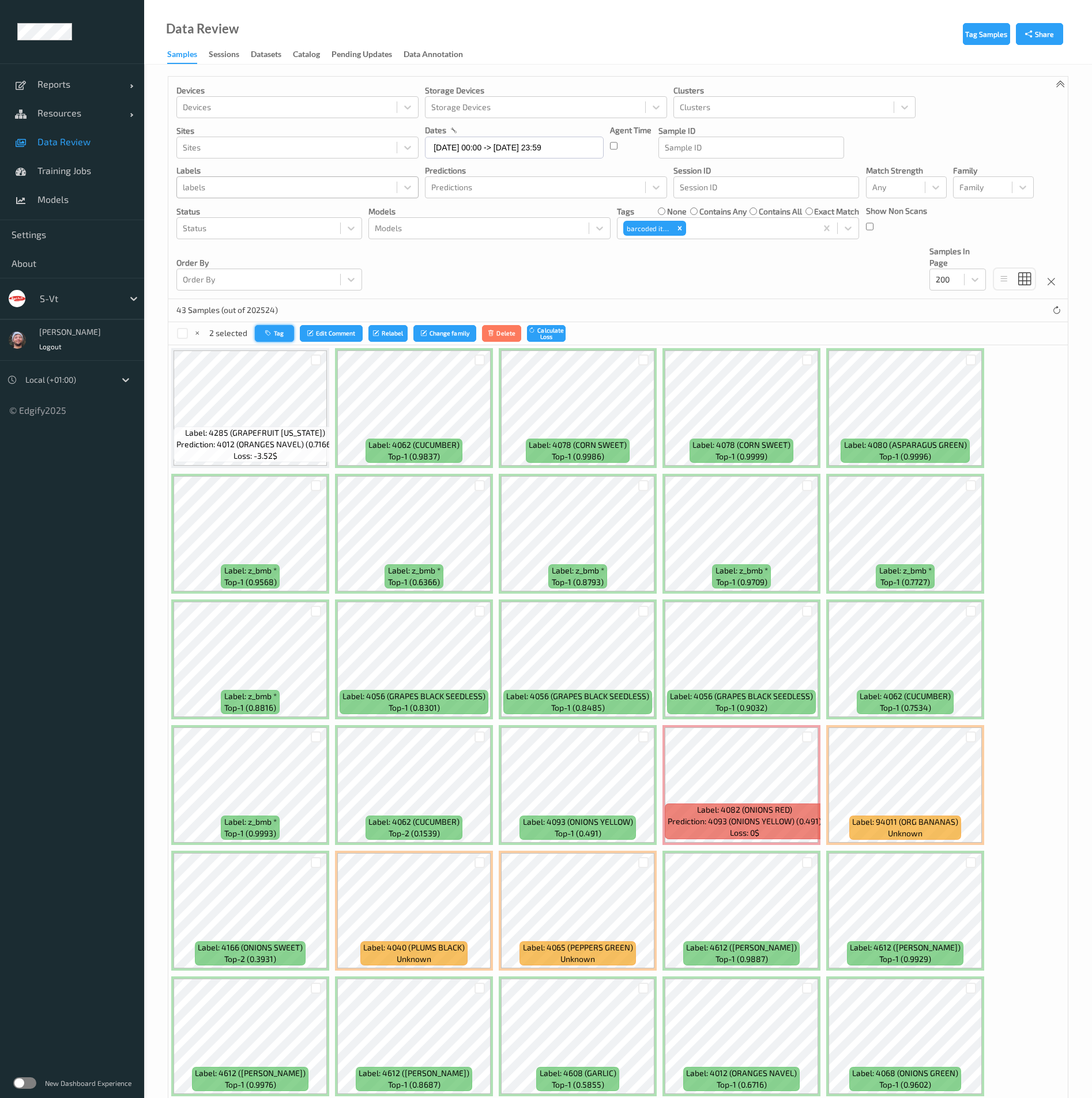
click at [277, 326] on button "Tag" at bounding box center [275, 334] width 39 height 17
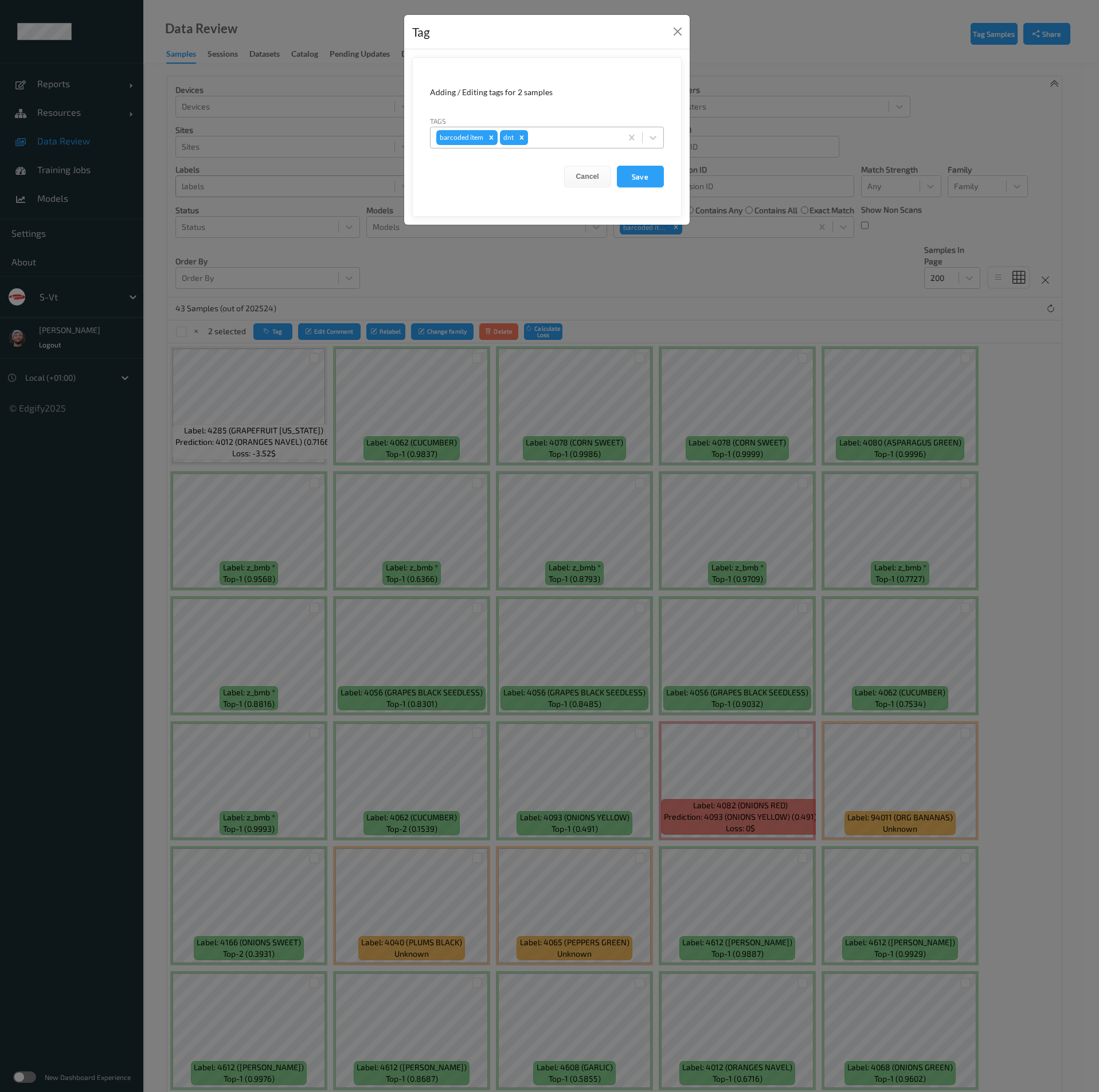
click at [523, 138] on icon "Remove dnt" at bounding box center [521, 137] width 8 height 8
click at [491, 135] on icon "Remove barcoded item" at bounding box center [490, 137] width 8 height 8
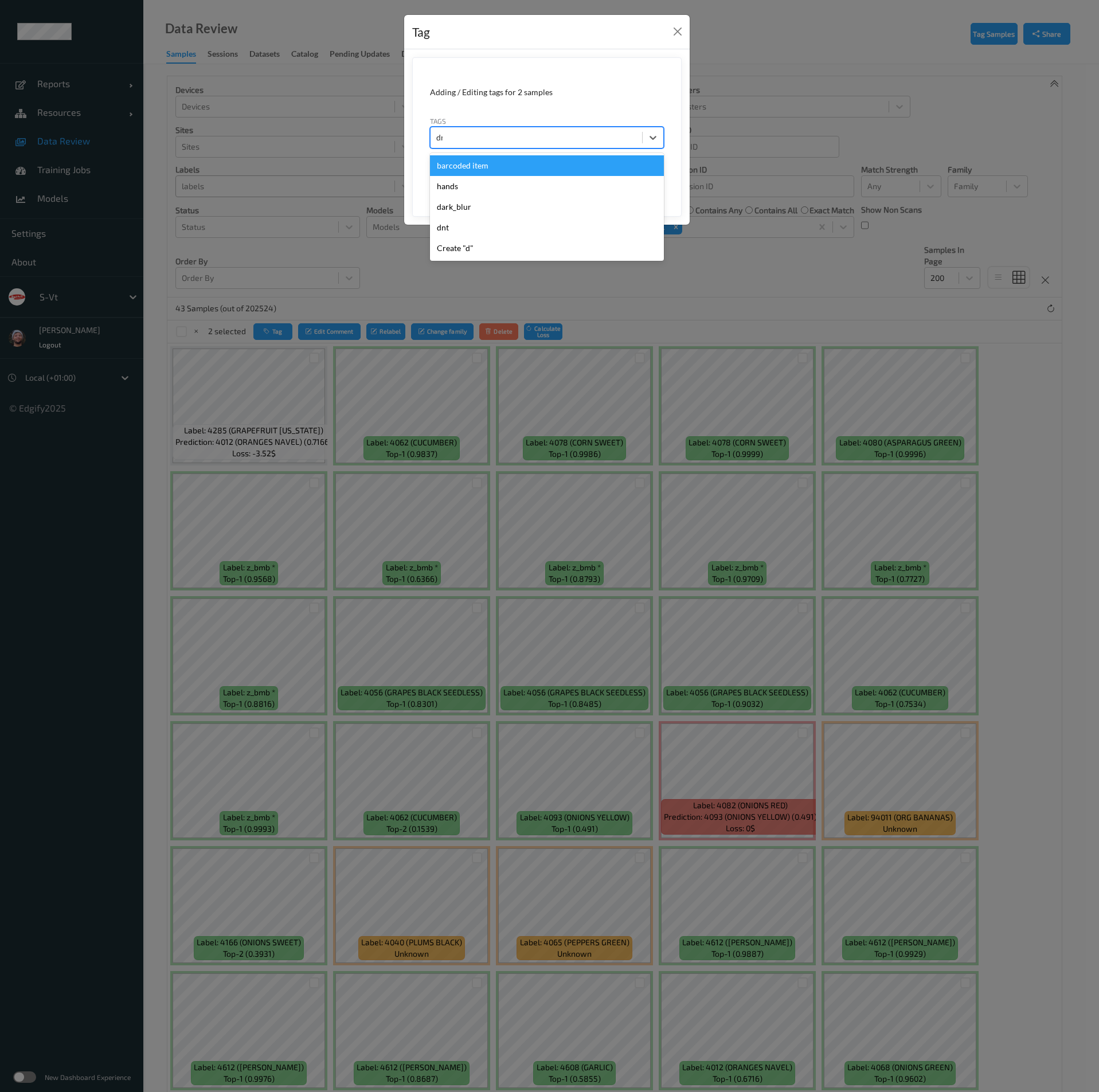
type input "dnt"
click at [479, 160] on div "dnt" at bounding box center [547, 165] width 234 height 20
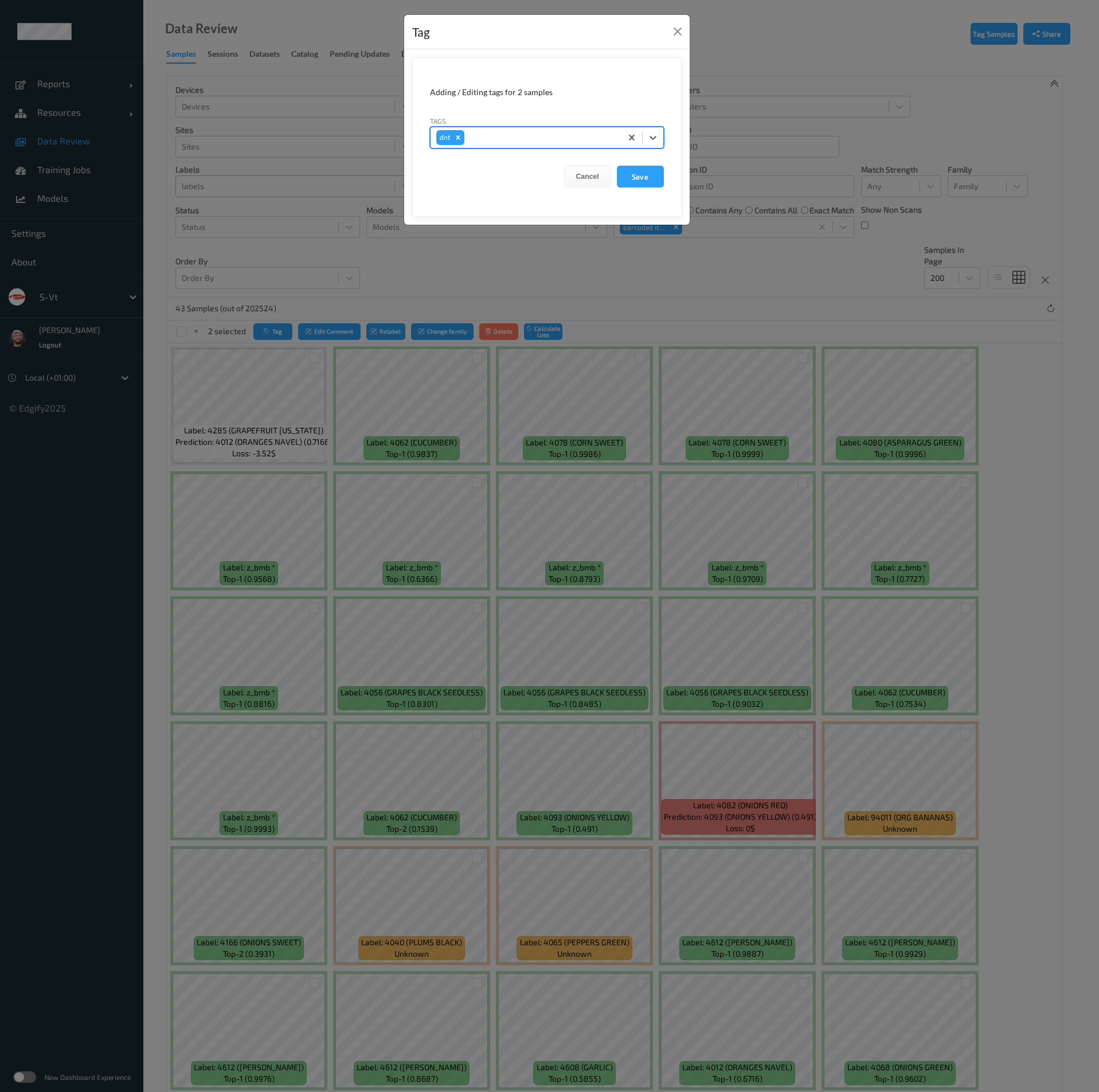
click at [668, 178] on form "Adding / Editing tags for 2 samples Tags option dnt, selected. Select is focuse…" at bounding box center [547, 136] width 269 height 160
click at [651, 172] on button "Save" at bounding box center [640, 177] width 47 height 22
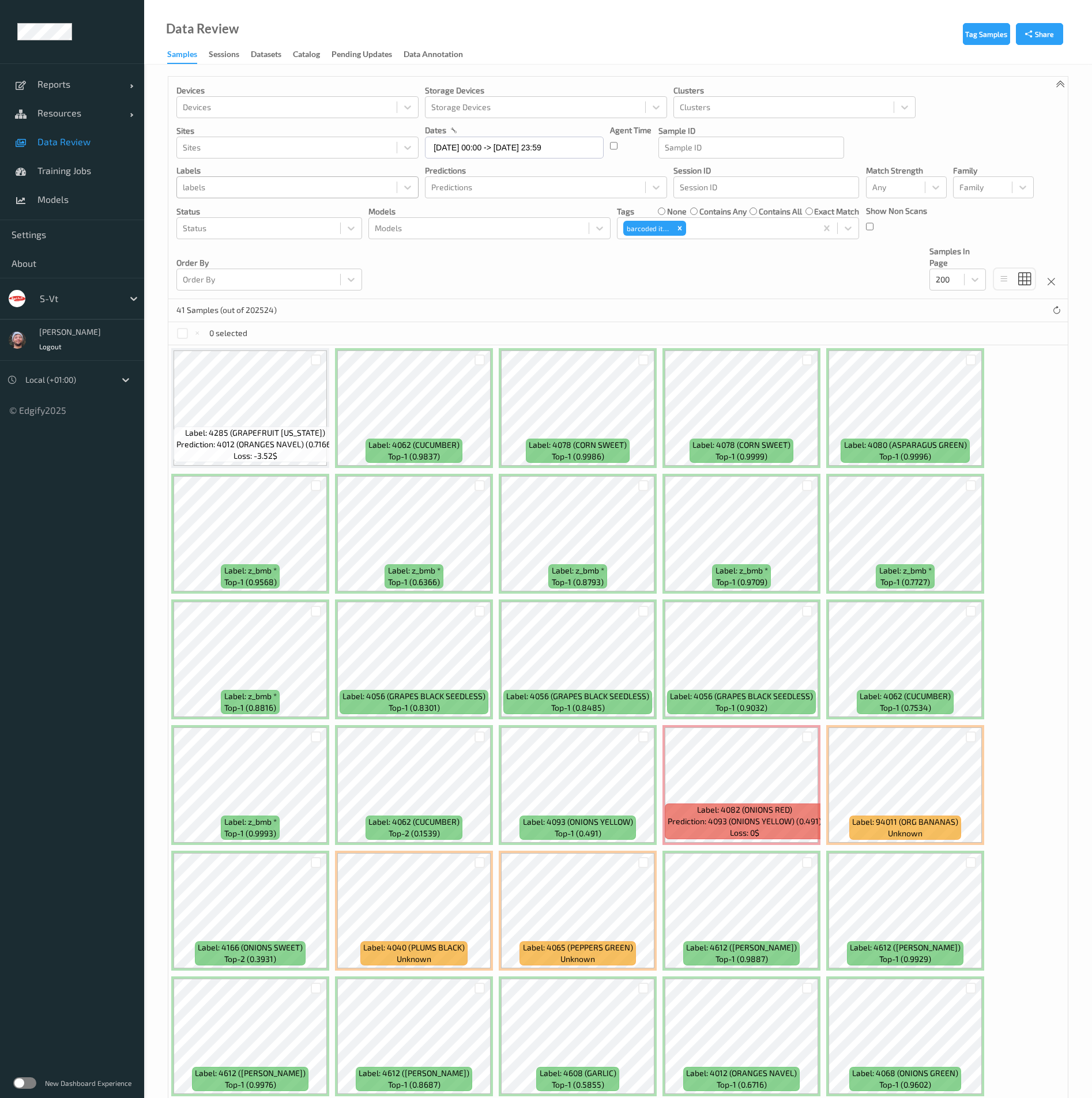
click at [971, 613] on div at bounding box center [971, 611] width 11 height 11
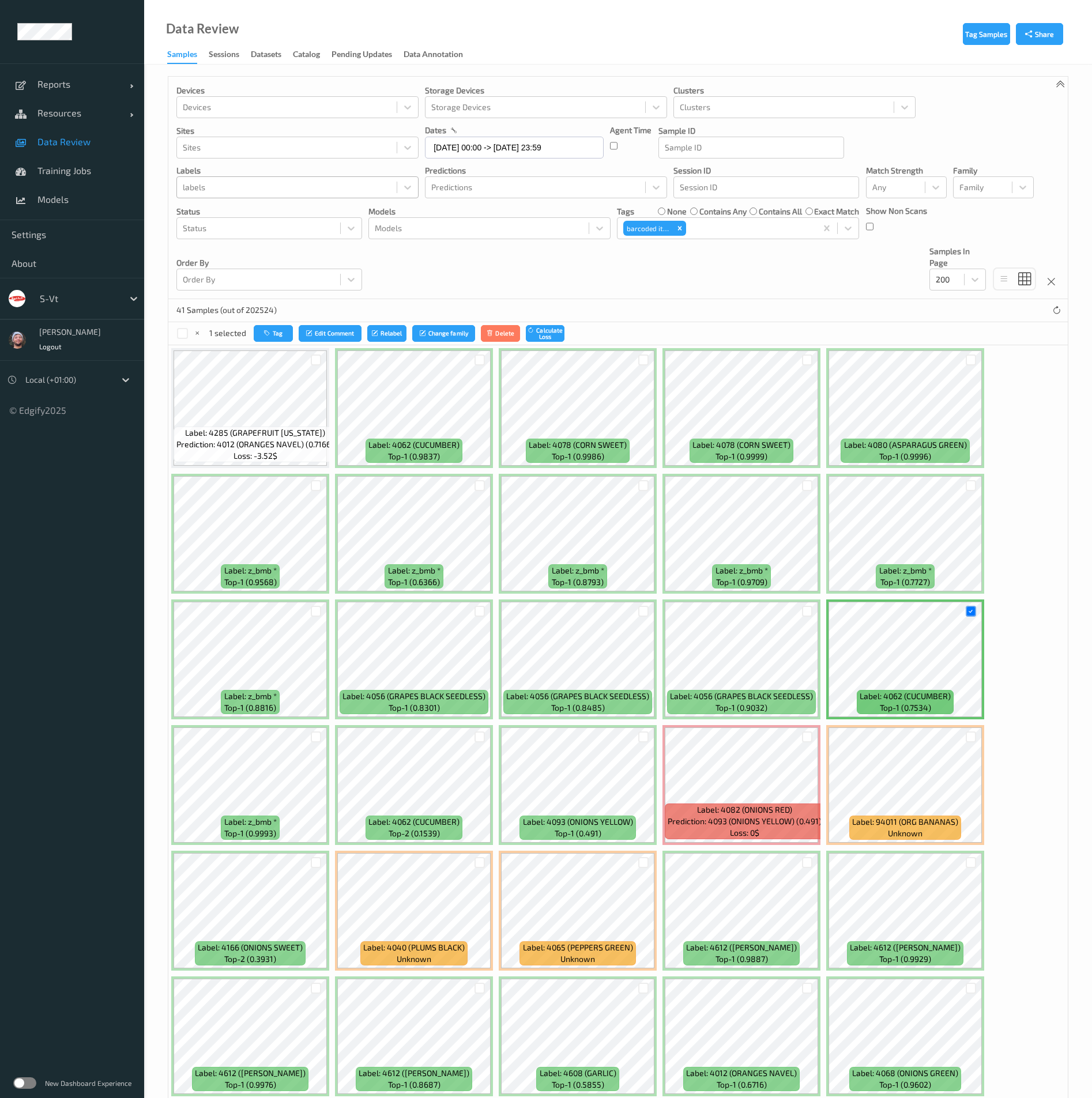
scroll to position [426, 0]
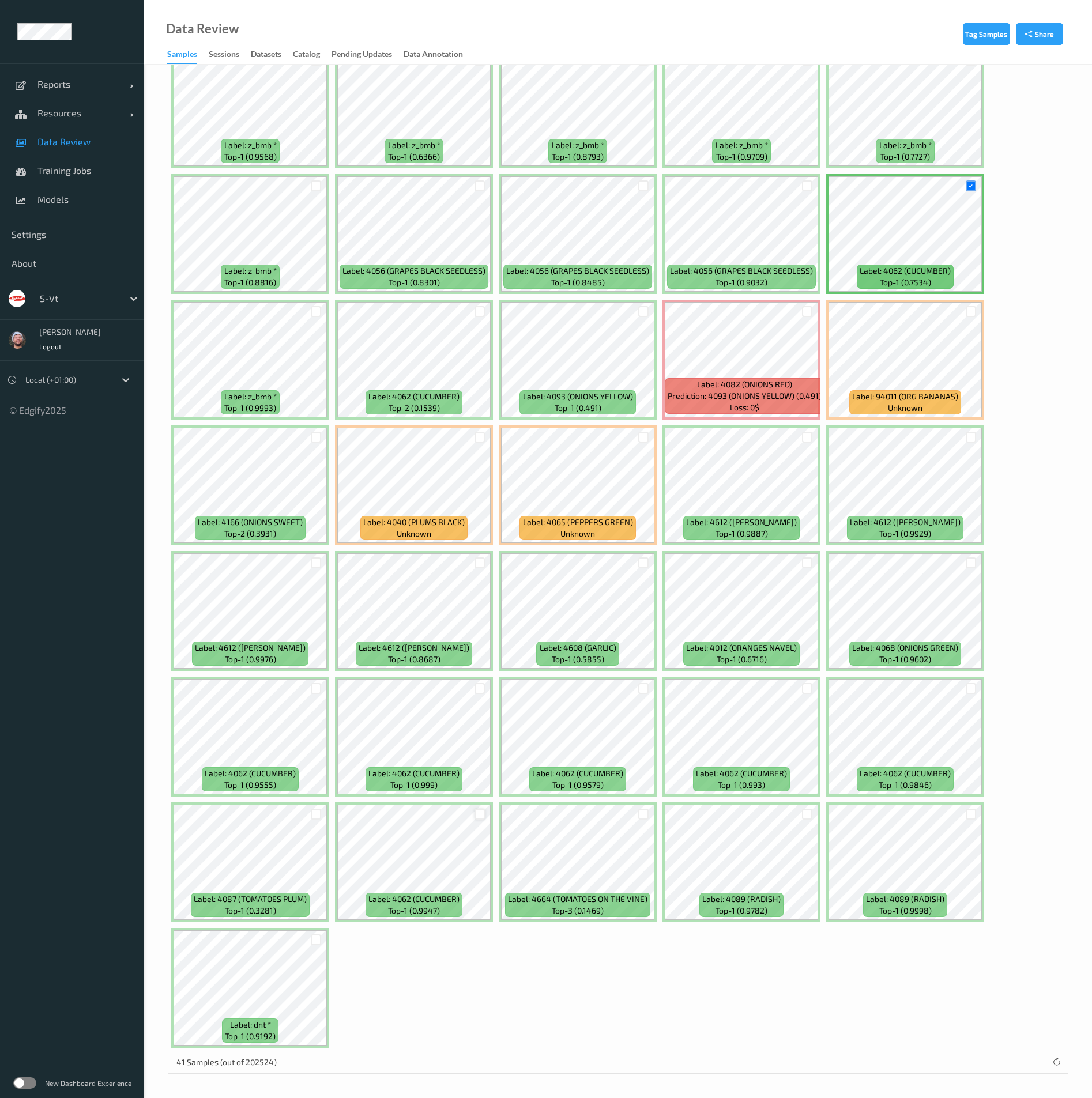
click at [483, 812] on div at bounding box center [481, 814] width 11 height 11
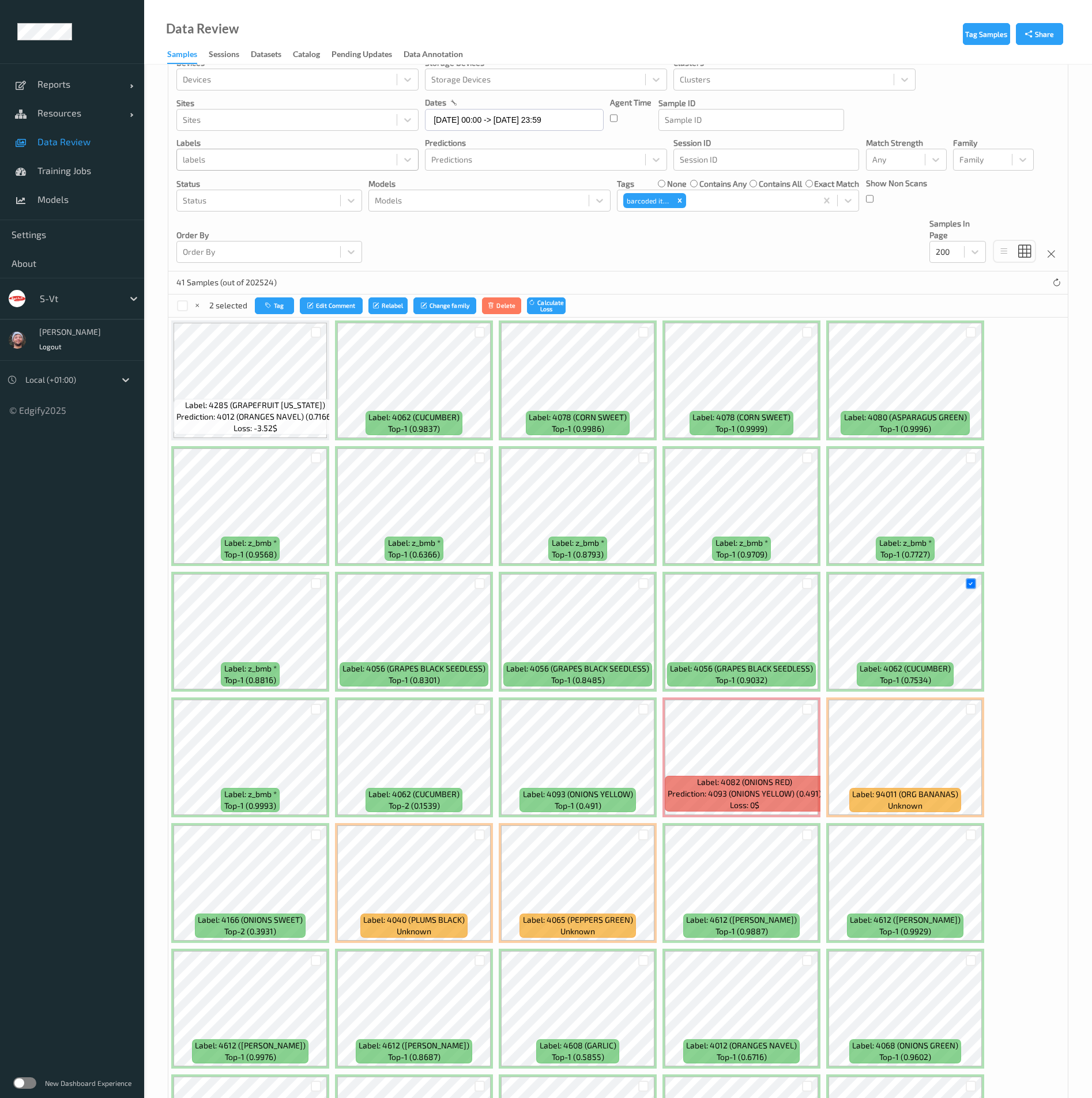
scroll to position [0, 0]
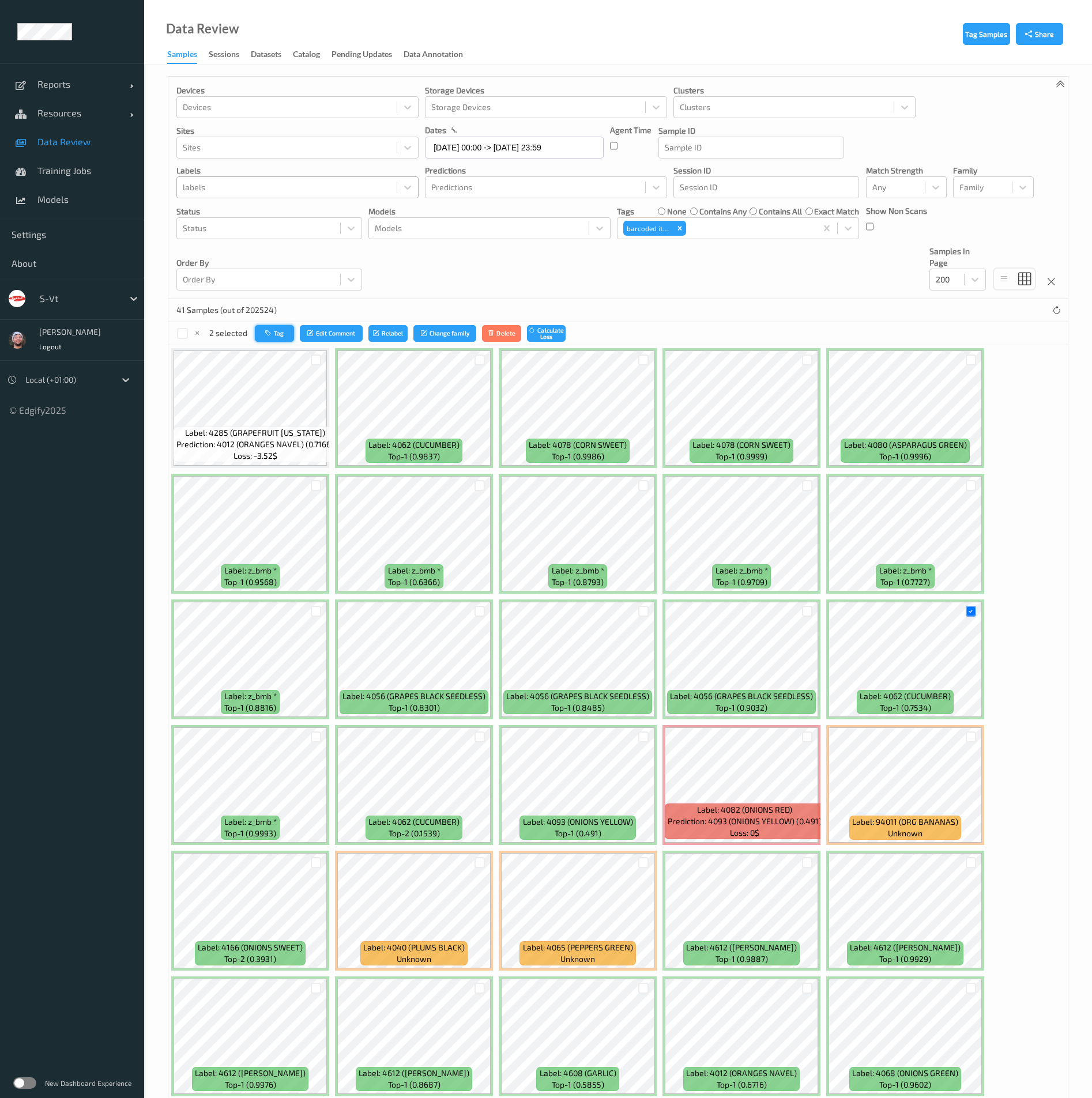
click at [266, 333] on icon "button" at bounding box center [269, 333] width 8 height 6
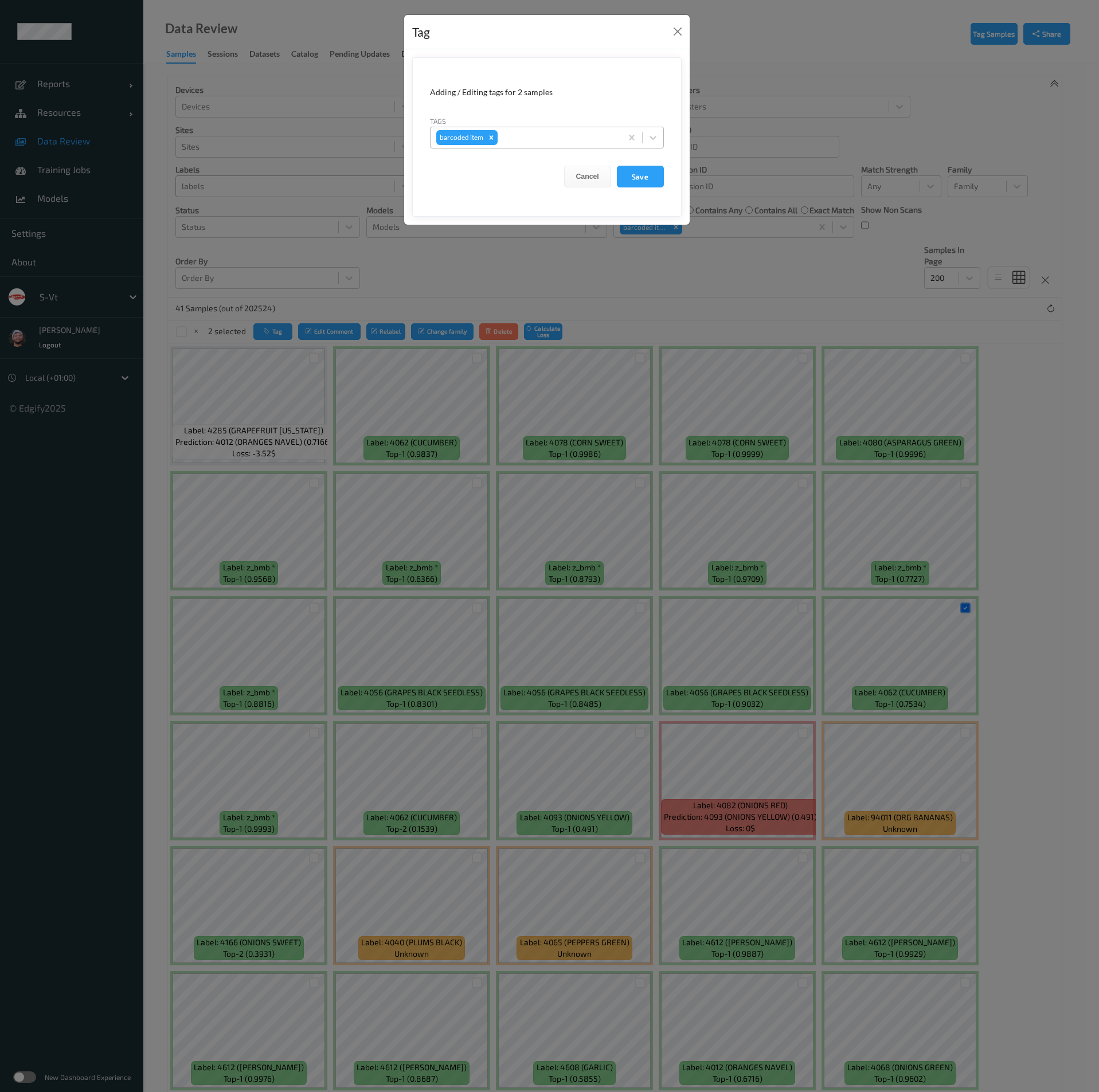
click at [514, 138] on div at bounding box center [558, 137] width 116 height 14
type input "mob"
type input "phone"
click at [617, 166] on button "Save" at bounding box center [640, 177] width 47 height 22
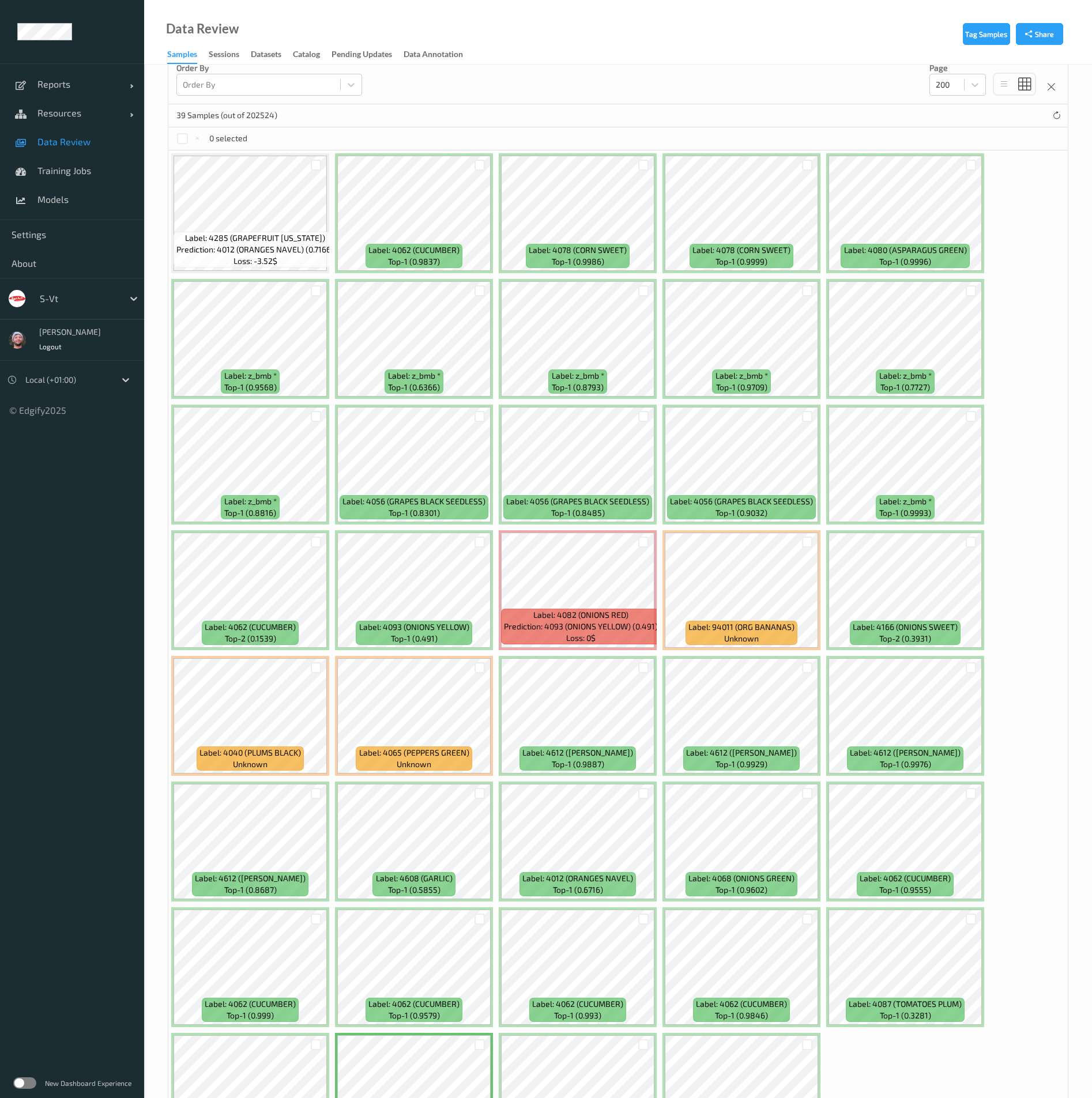
scroll to position [300, 0]
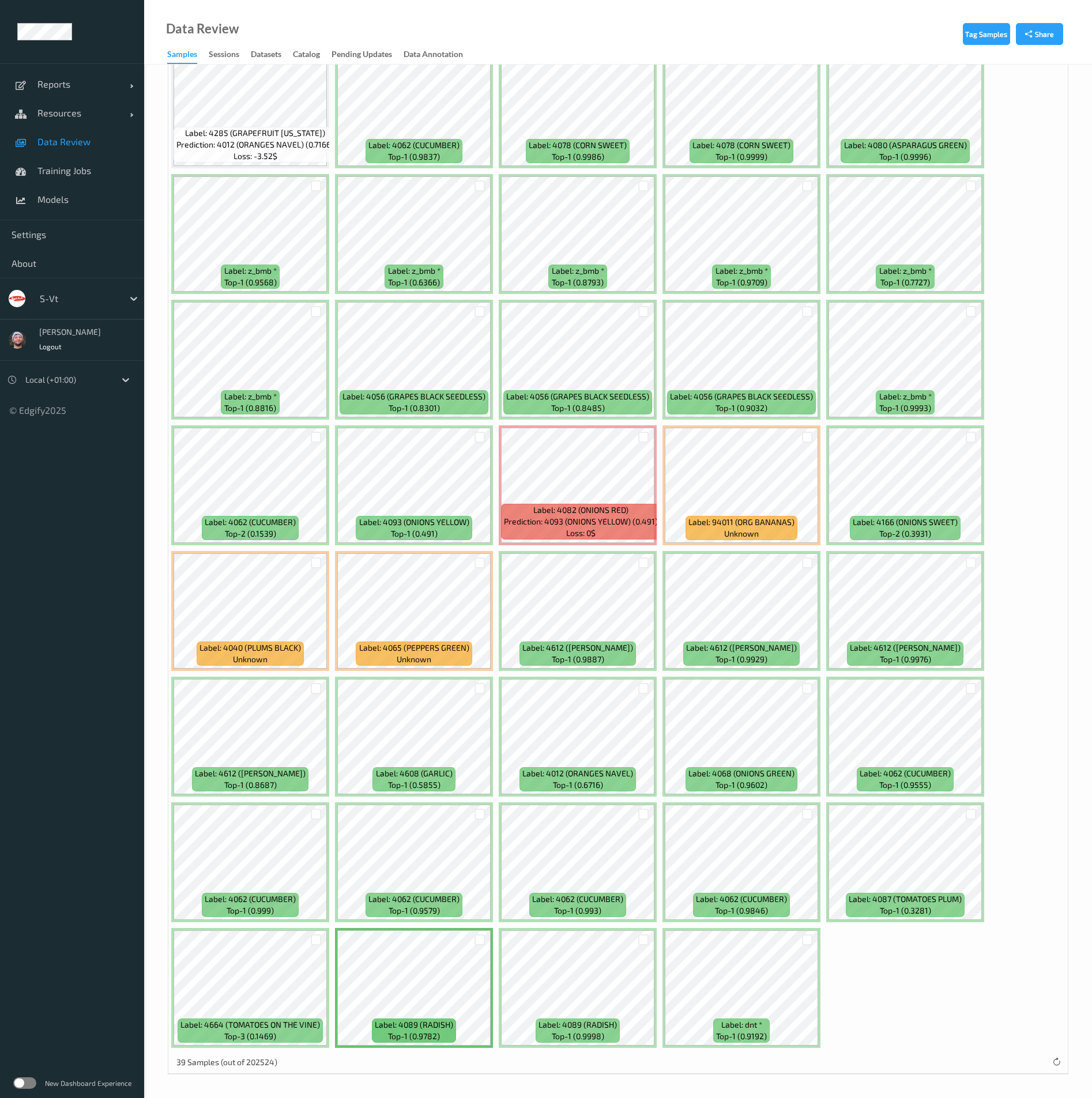
click at [485, 563] on div at bounding box center [480, 563] width 22 height 19
click at [480, 566] on div at bounding box center [481, 563] width 11 height 11
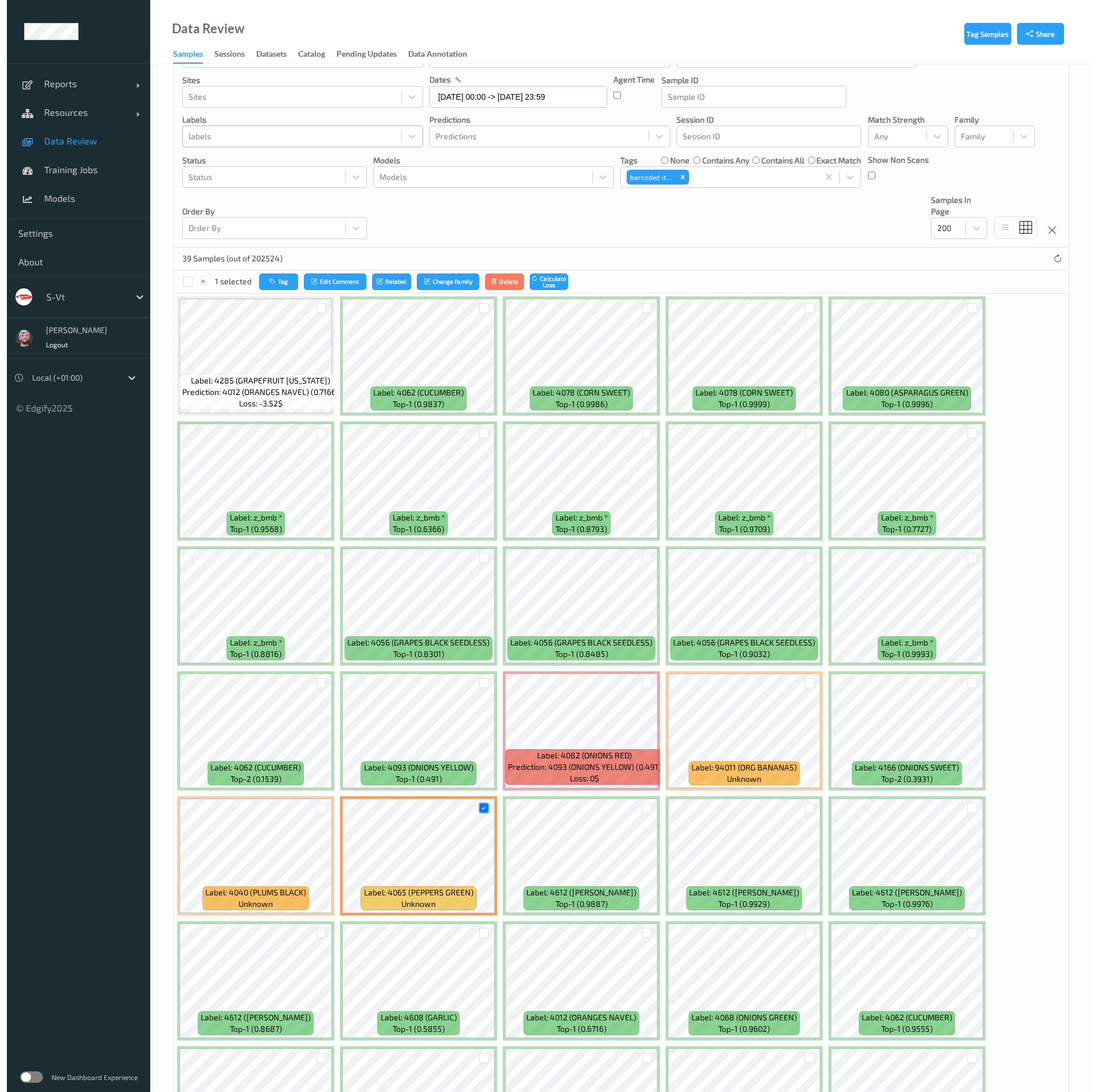
scroll to position [0, 0]
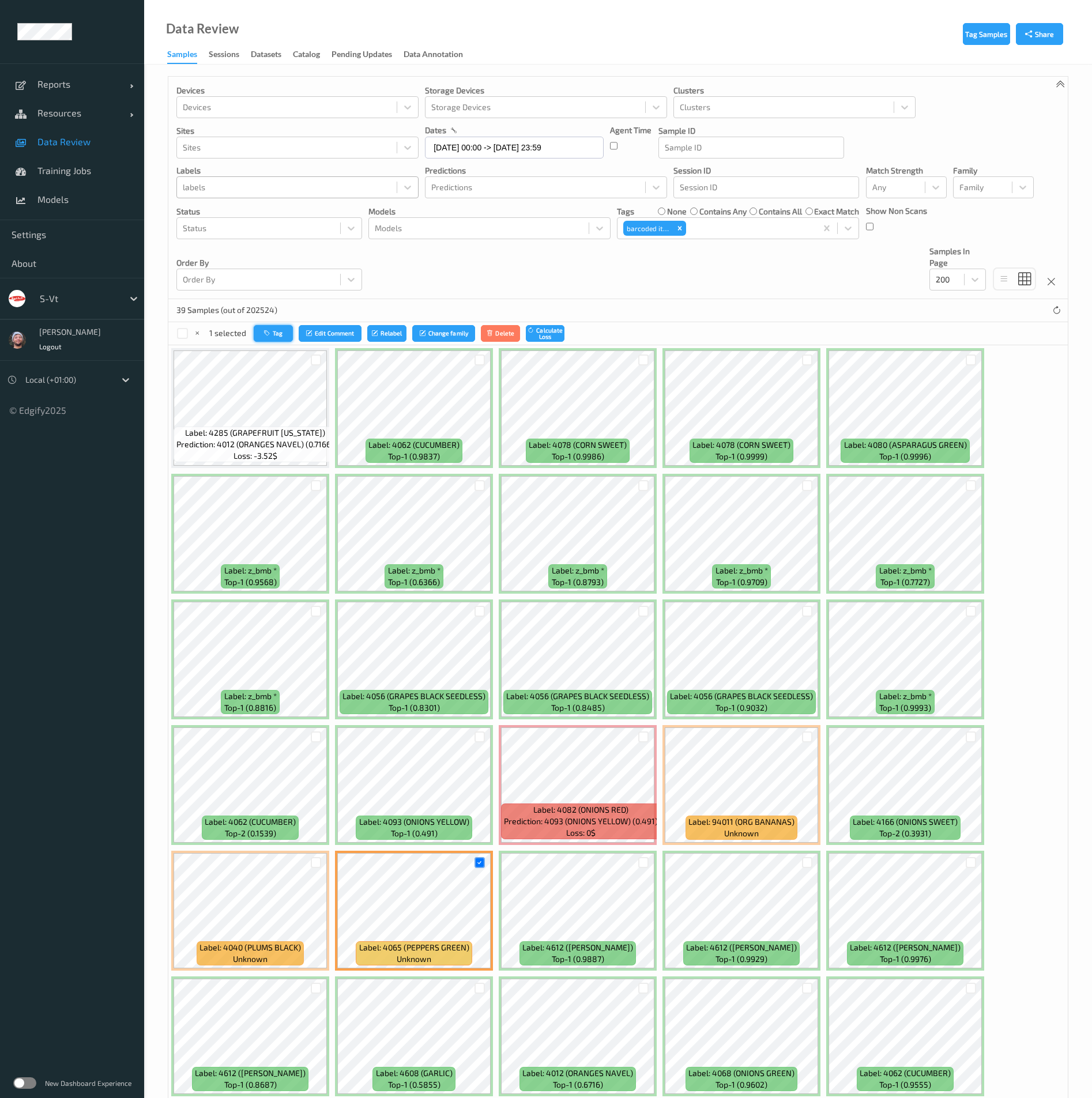
click at [262, 330] on button "Tag" at bounding box center [274, 334] width 39 height 17
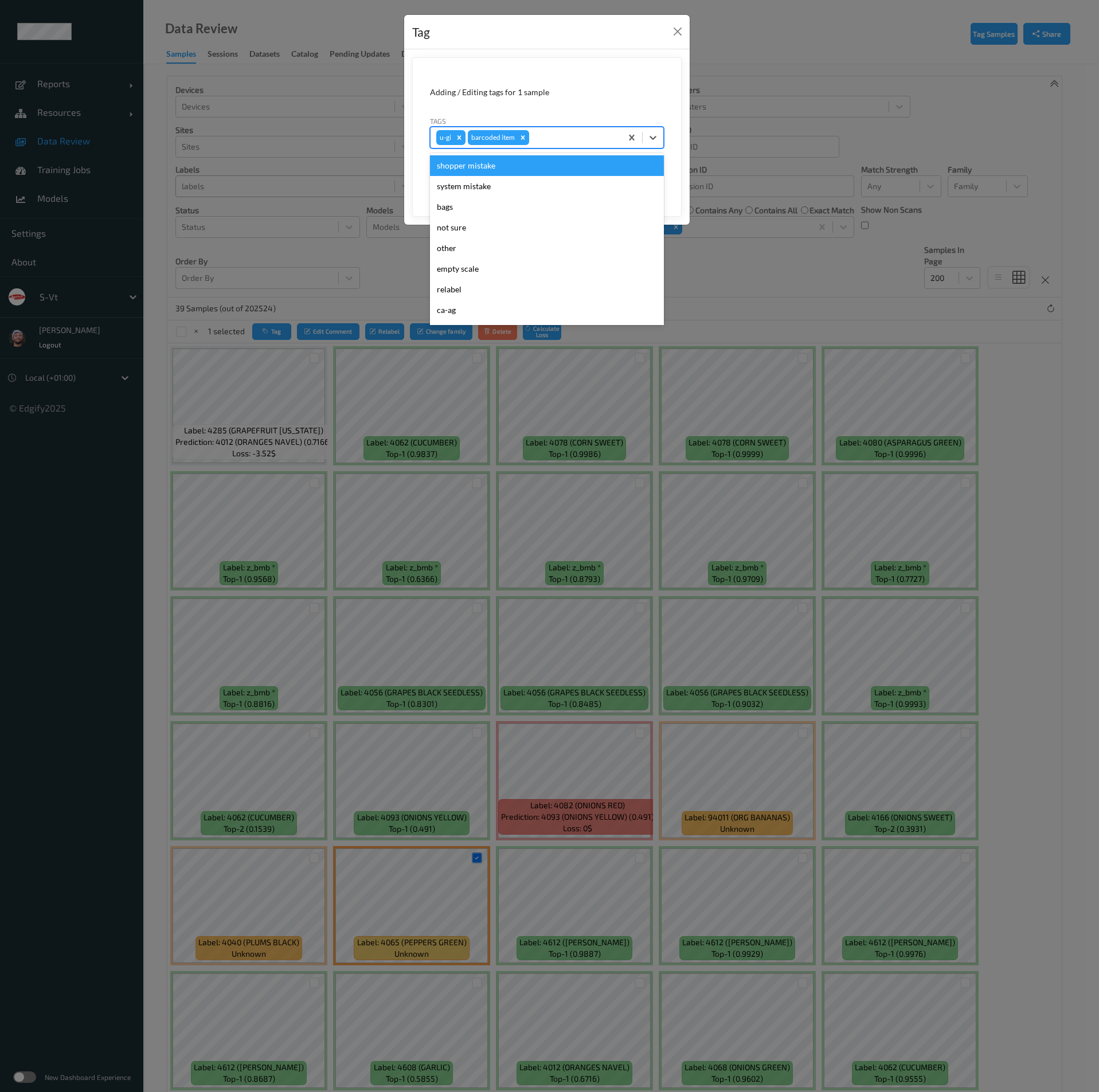
click at [568, 140] on div at bounding box center [573, 137] width 84 height 14
click at [434, 553] on div "Tag Adding / Editing tags for 1 sample Tags option shopper mistake focused, 1 o…" at bounding box center [550, 546] width 1099 height 1092
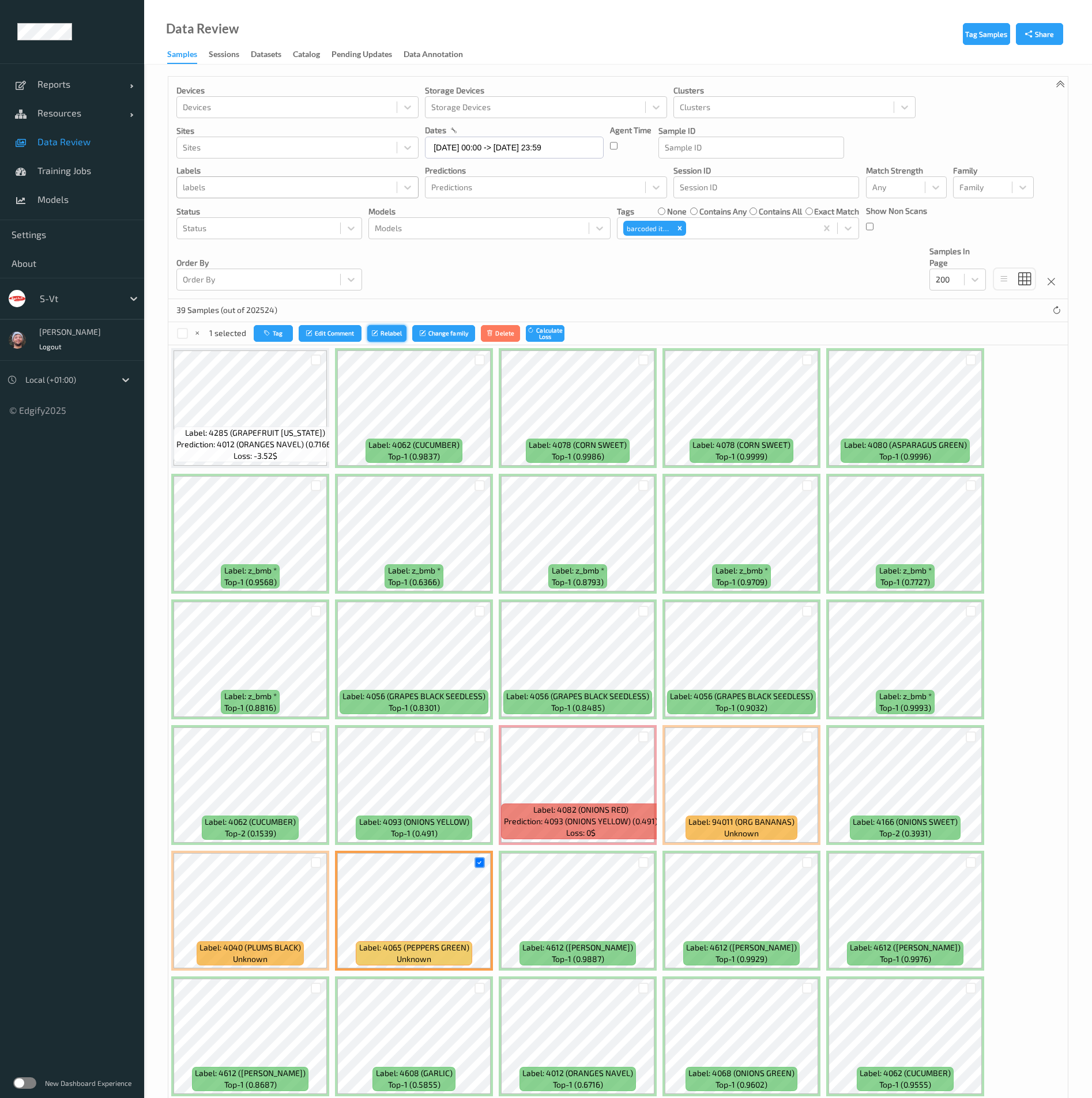
click at [402, 336] on button "Relabel" at bounding box center [387, 334] width 39 height 17
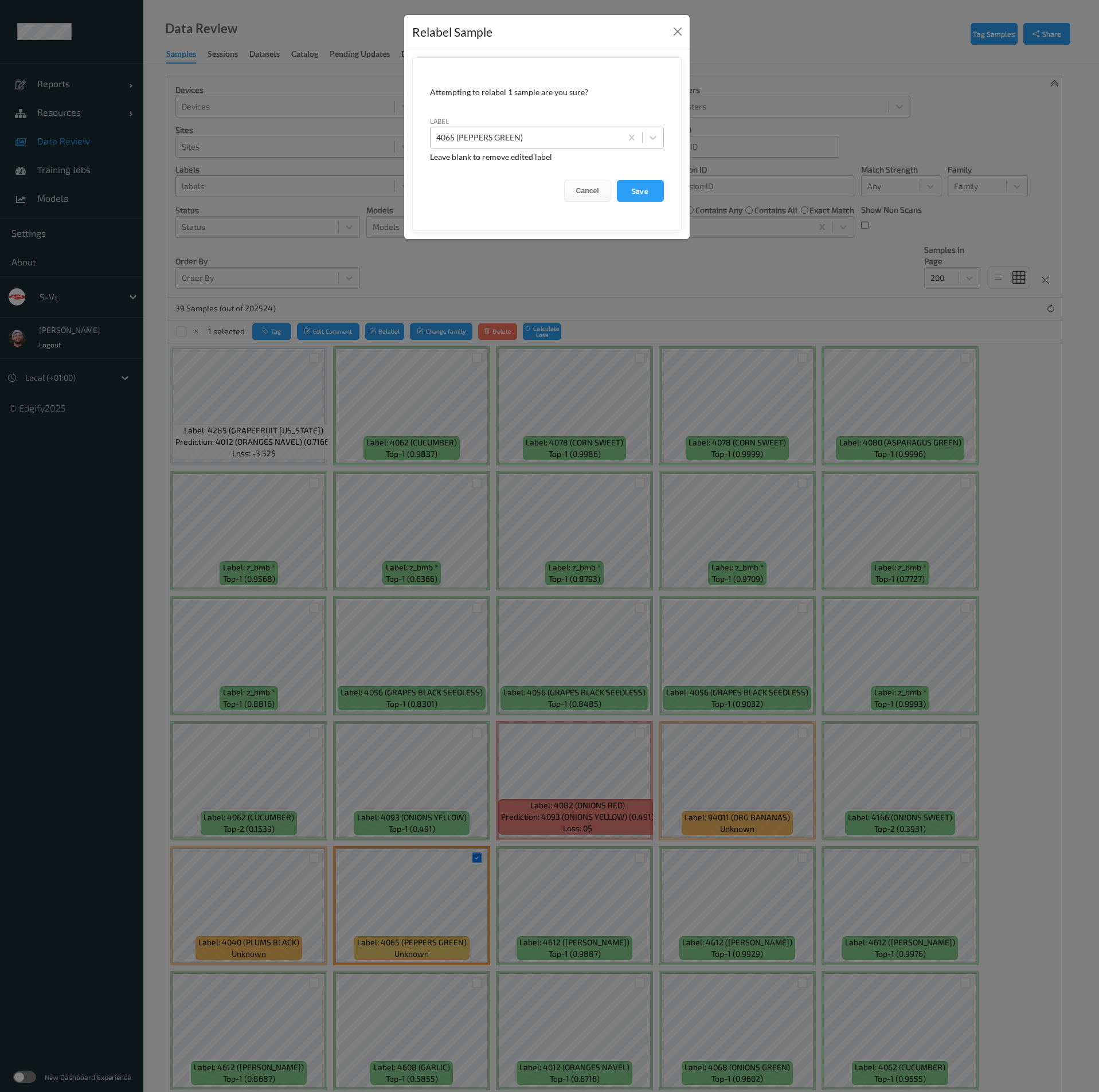
click at [471, 126] on div "4065 (PEPPERS GREEN)" at bounding box center [547, 137] width 234 height 22
type input "dark_blur"
click at [617, 180] on button "Save" at bounding box center [640, 191] width 47 height 22
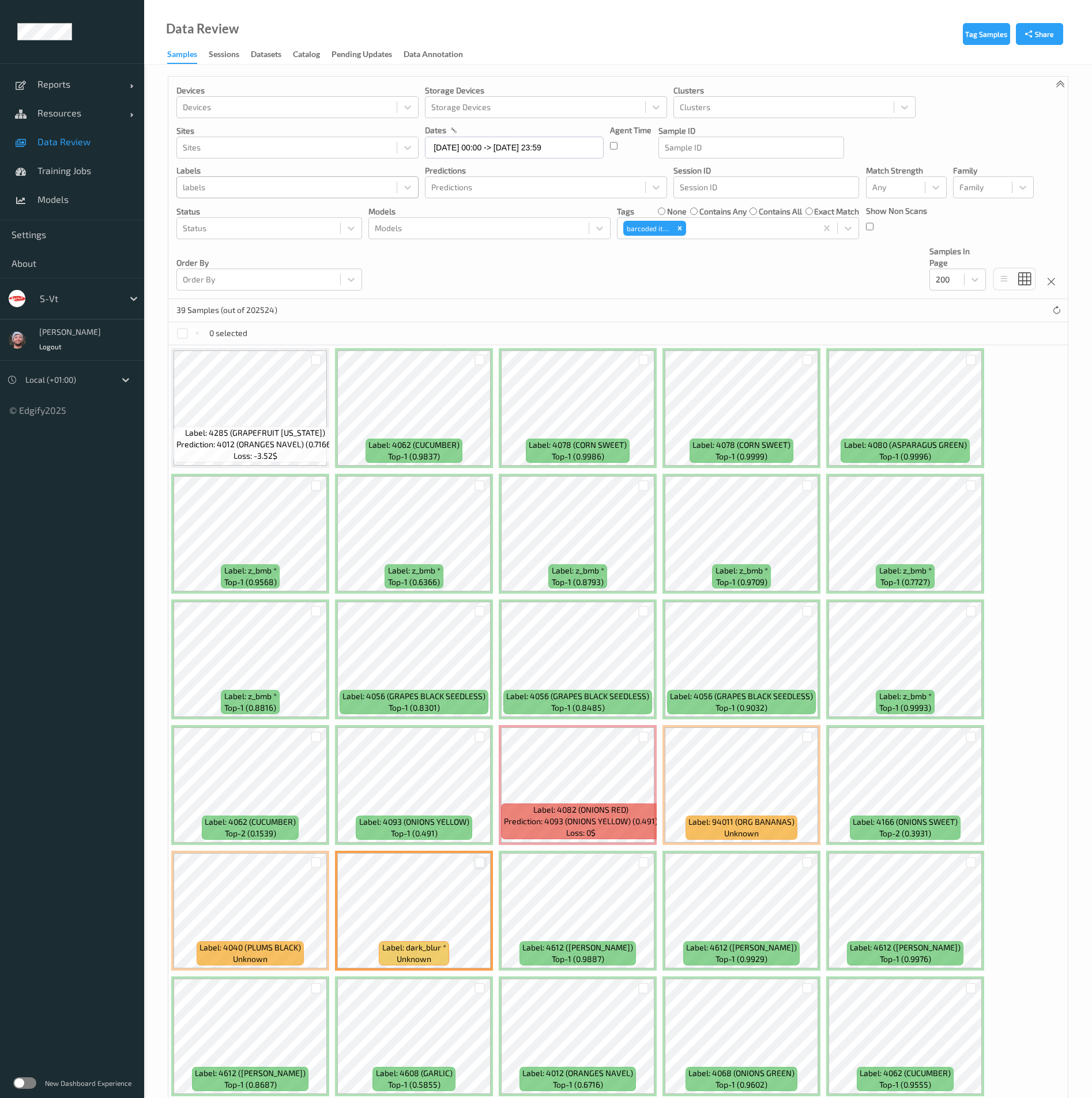
click at [482, 865] on div at bounding box center [481, 862] width 11 height 11
click at [267, 321] on div "39 Samples (out of 202524)" at bounding box center [619, 311] width 900 height 23
click at [264, 332] on icon "button" at bounding box center [268, 333] width 8 height 6
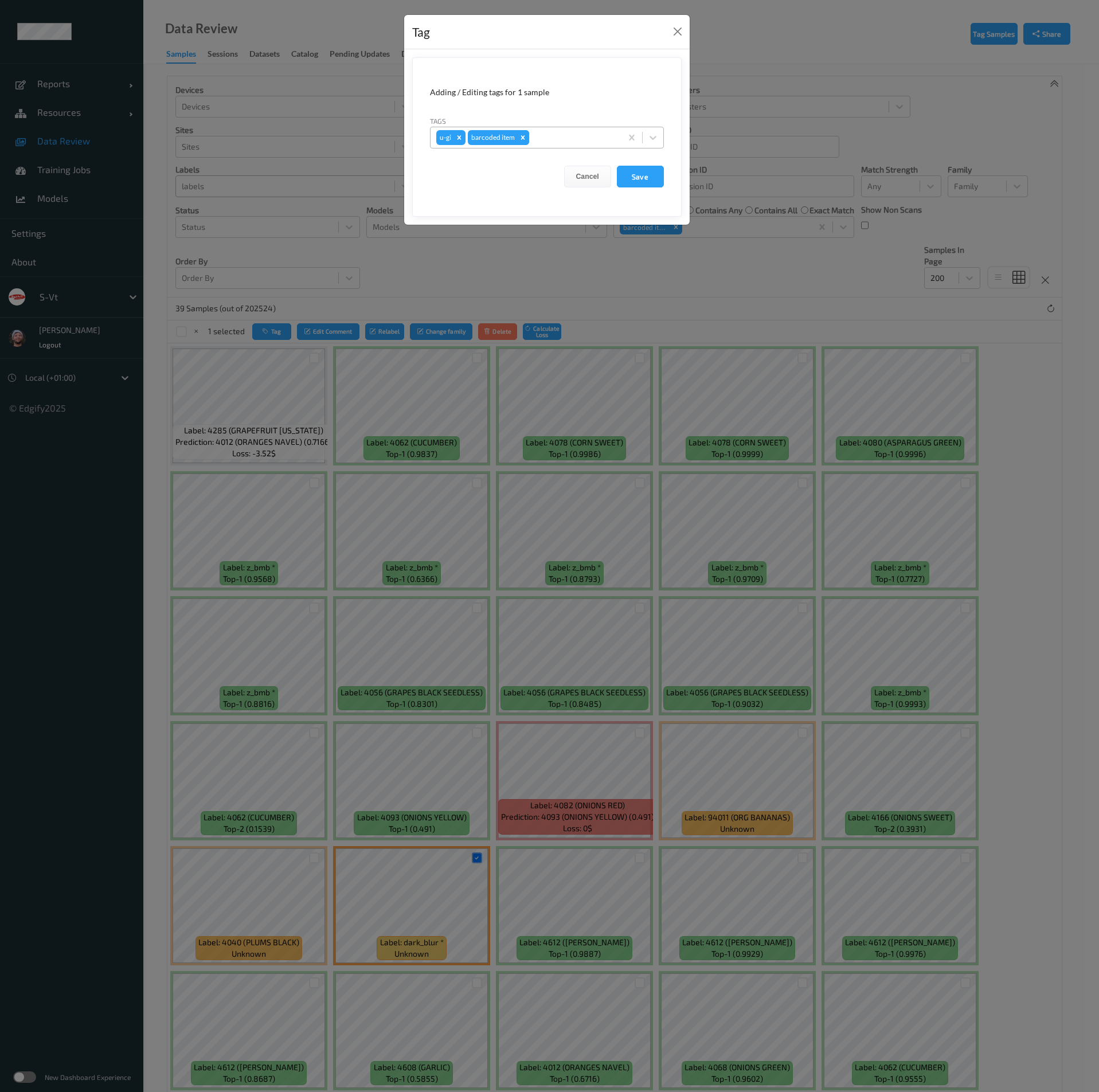
click at [527, 137] on div "Remove barcoded item" at bounding box center [523, 137] width 13 height 15
type input "da"
click at [501, 161] on div "dark_blur" at bounding box center [547, 165] width 234 height 20
click at [625, 172] on button "Save" at bounding box center [640, 177] width 47 height 22
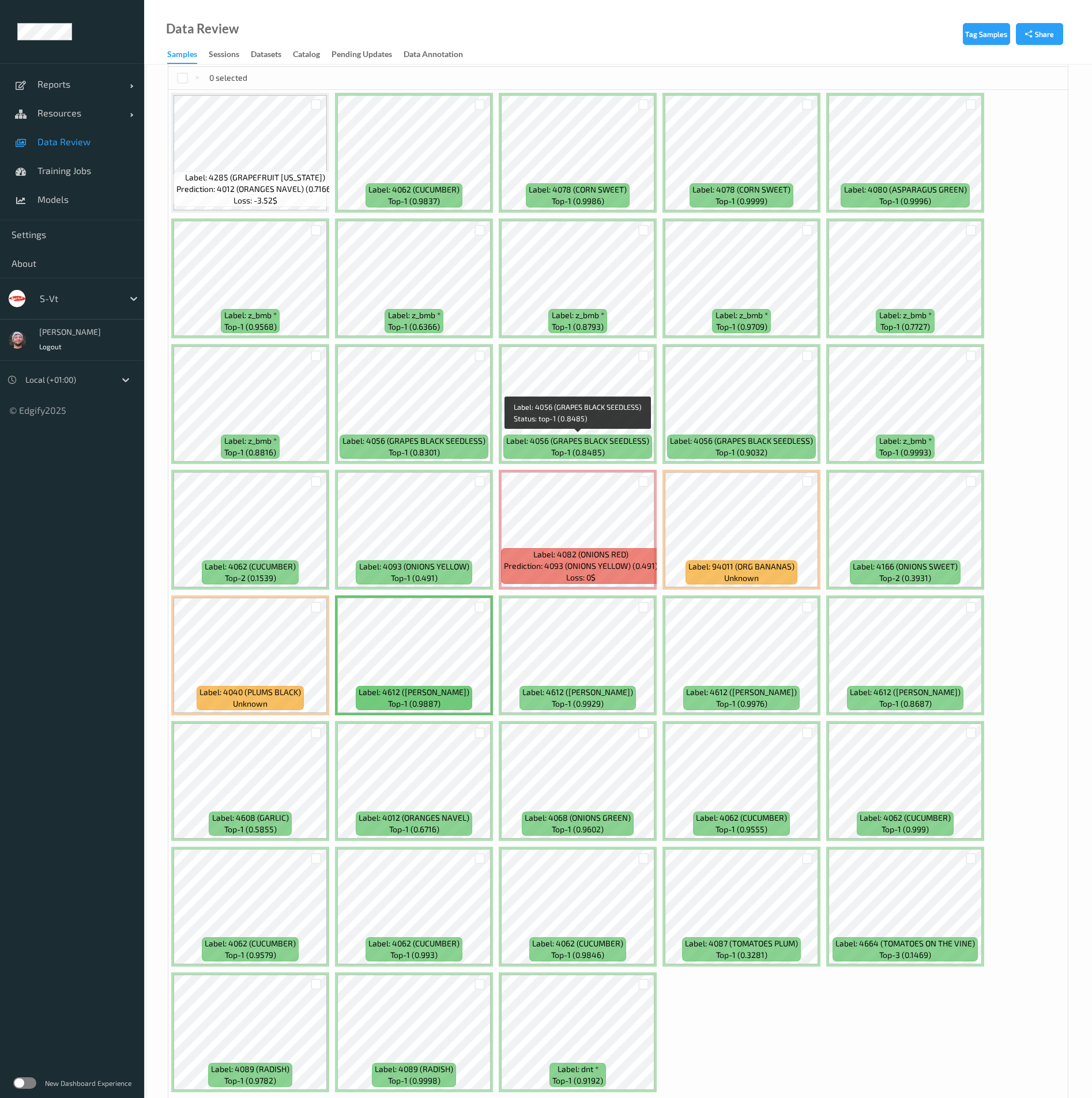
scroll to position [300, 0]
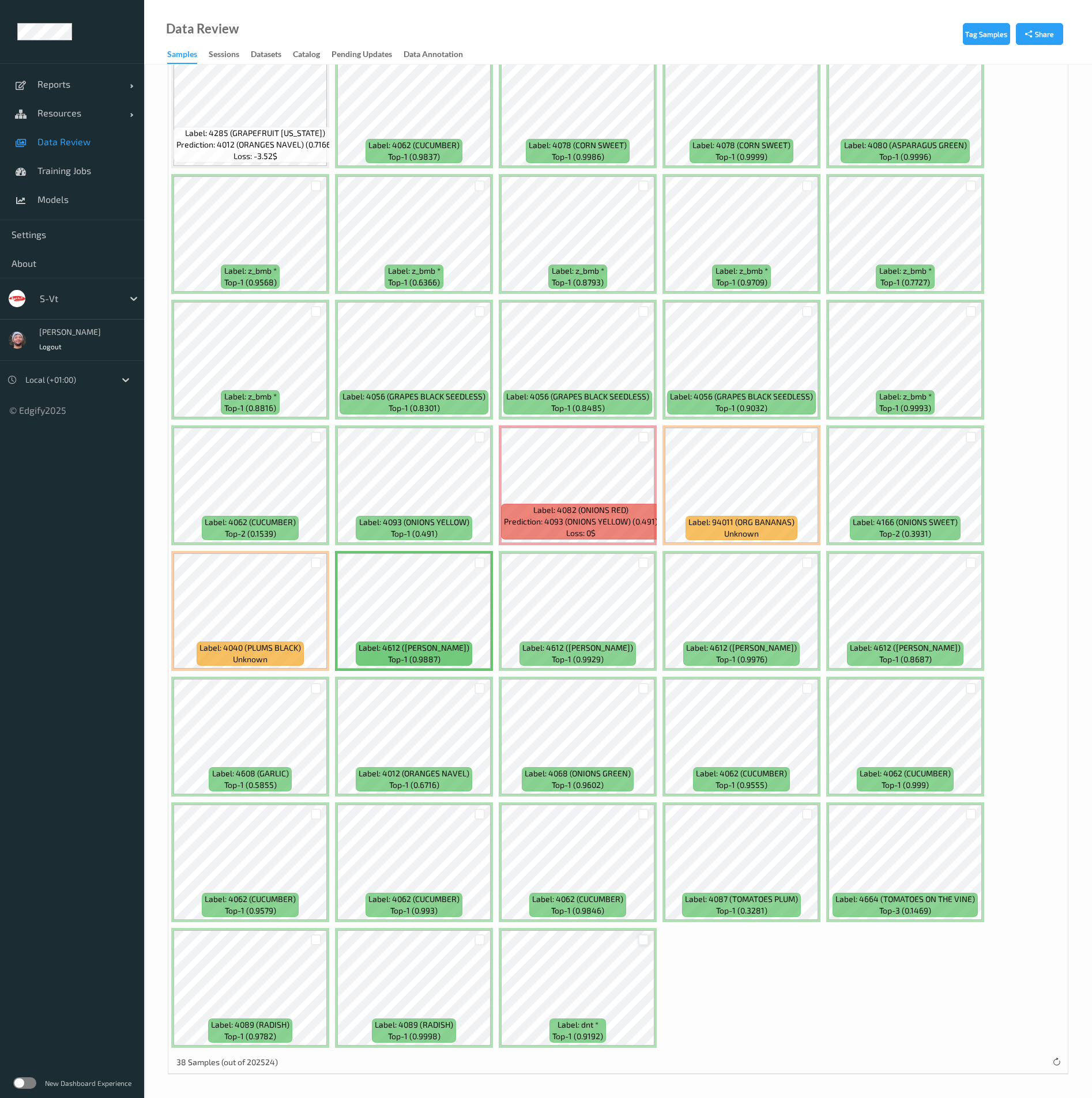
click at [646, 941] on div at bounding box center [644, 940] width 11 height 11
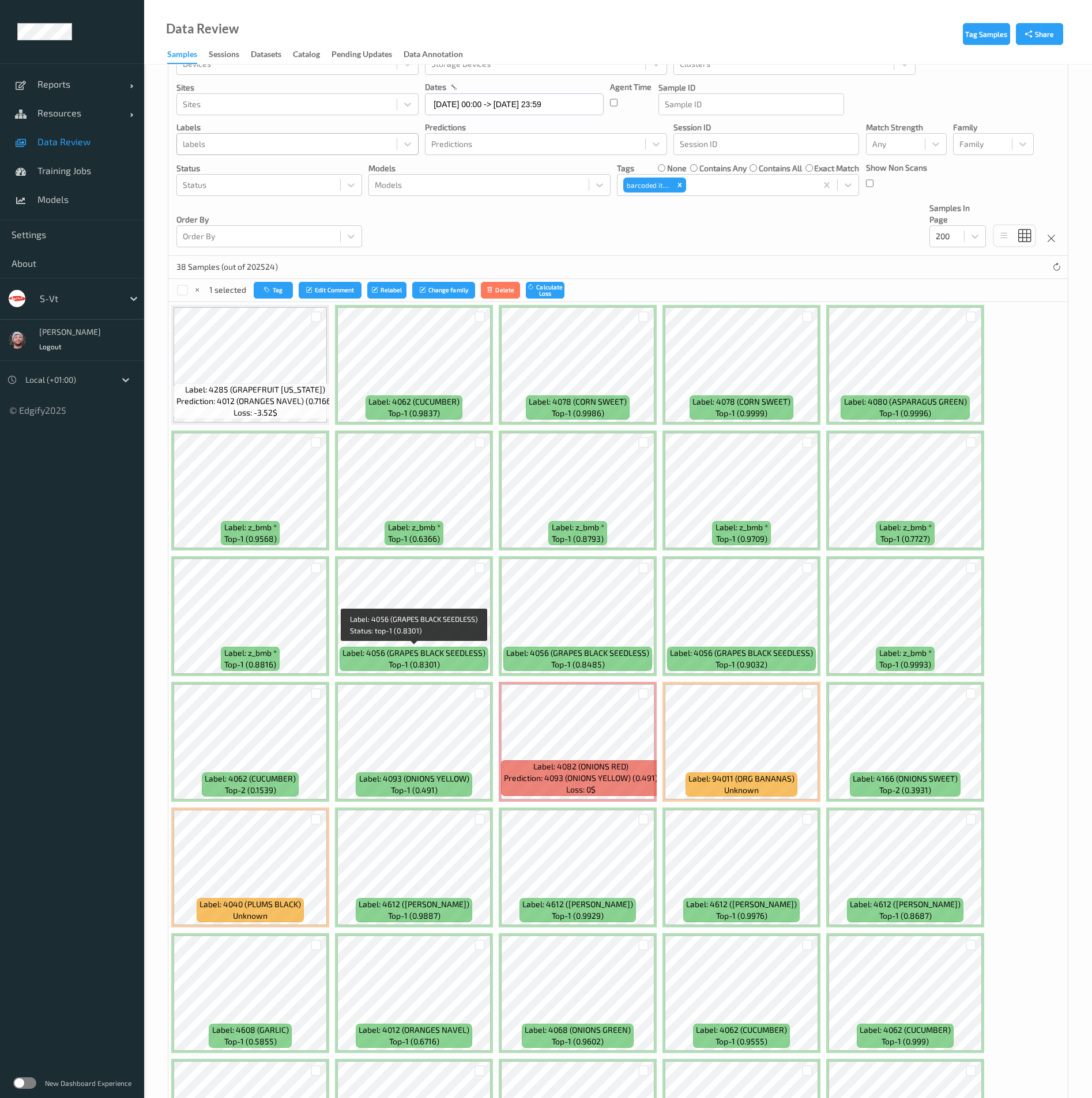
scroll to position [0, 0]
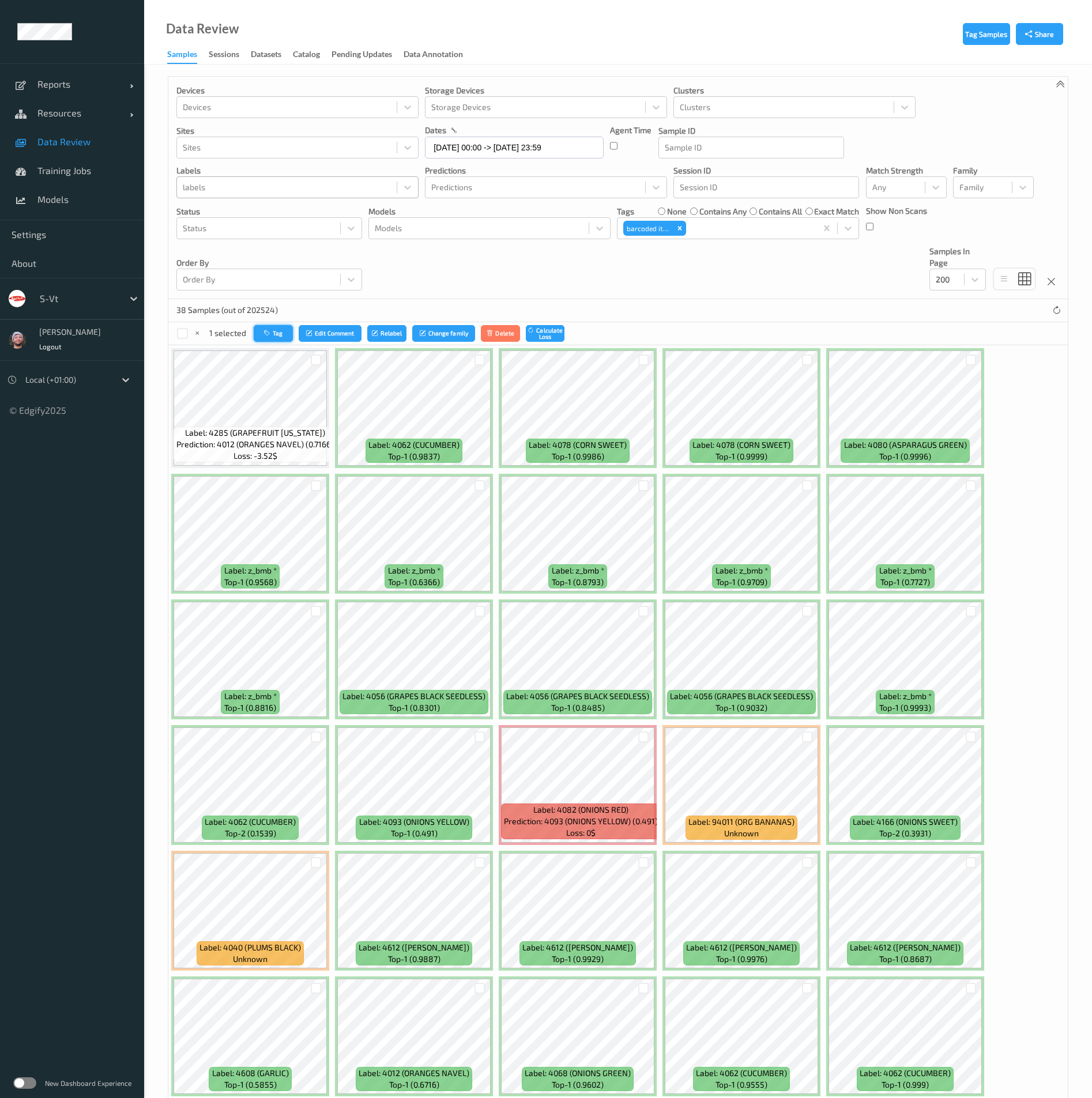
click at [272, 339] on button "Tag" at bounding box center [274, 334] width 39 height 17
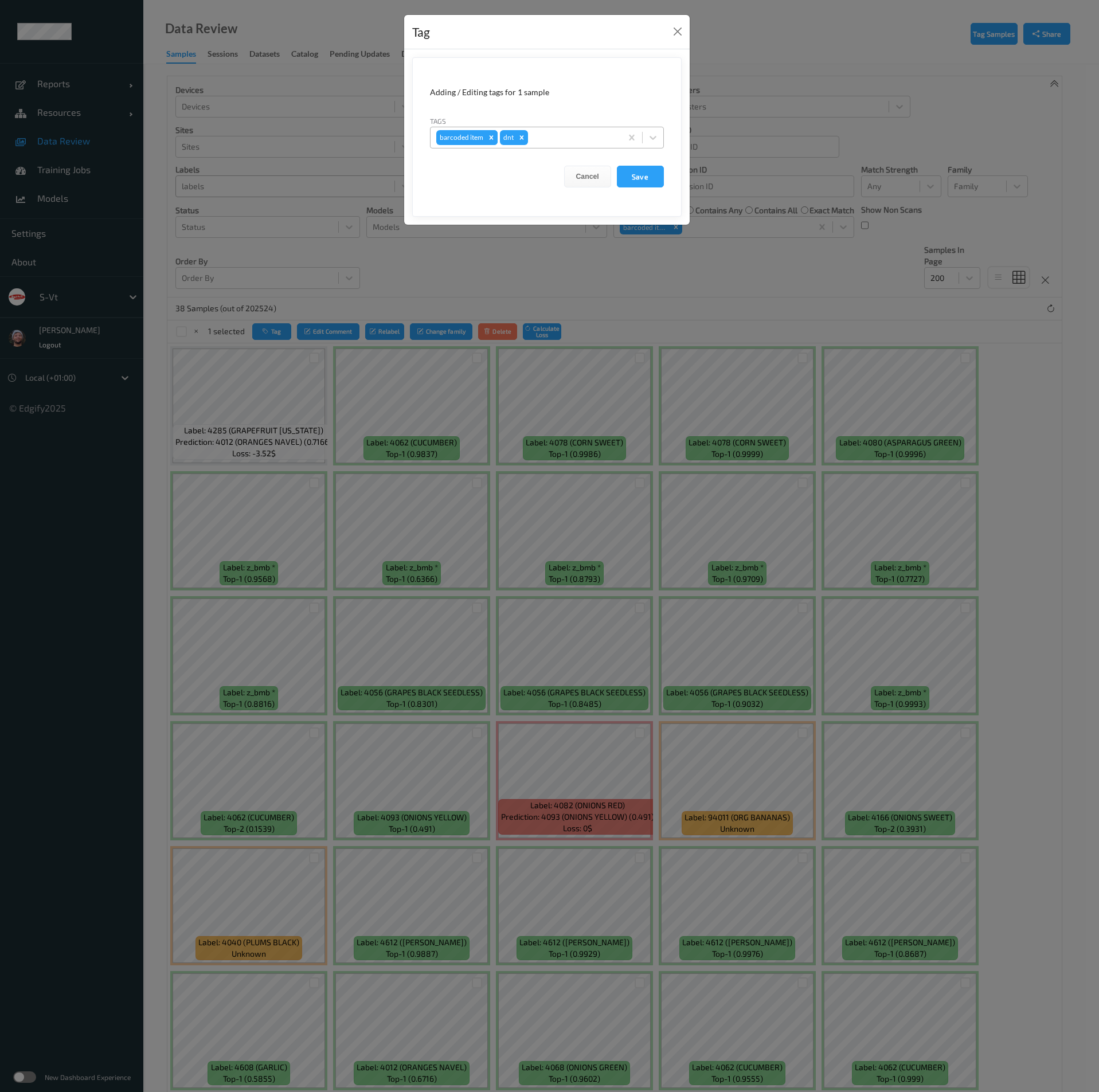
click at [487, 134] on icon "Remove barcoded item" at bounding box center [490, 137] width 8 height 8
type input "other"
click at [617, 166] on button "Save" at bounding box center [640, 177] width 47 height 22
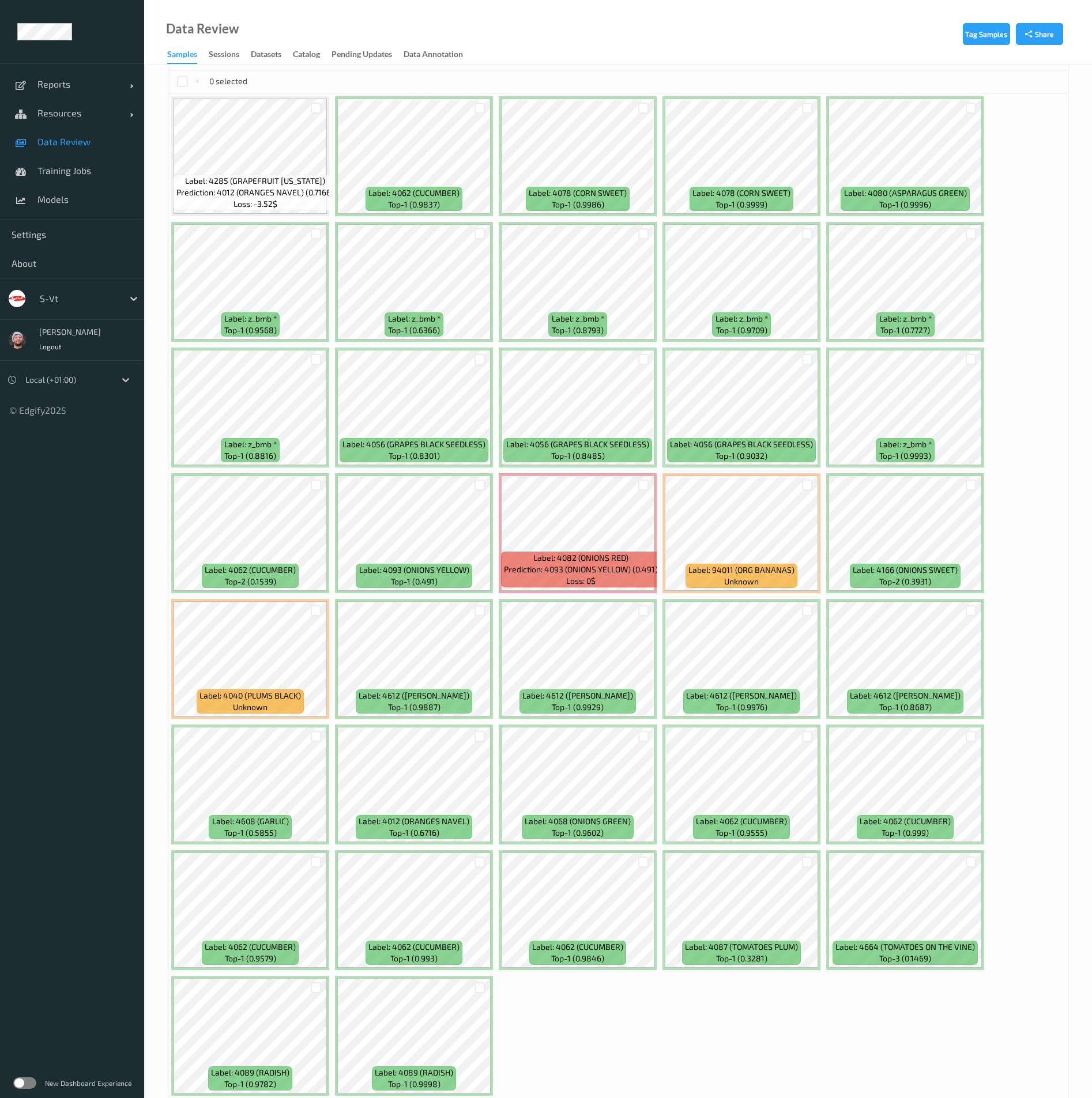
scroll to position [300, 0]
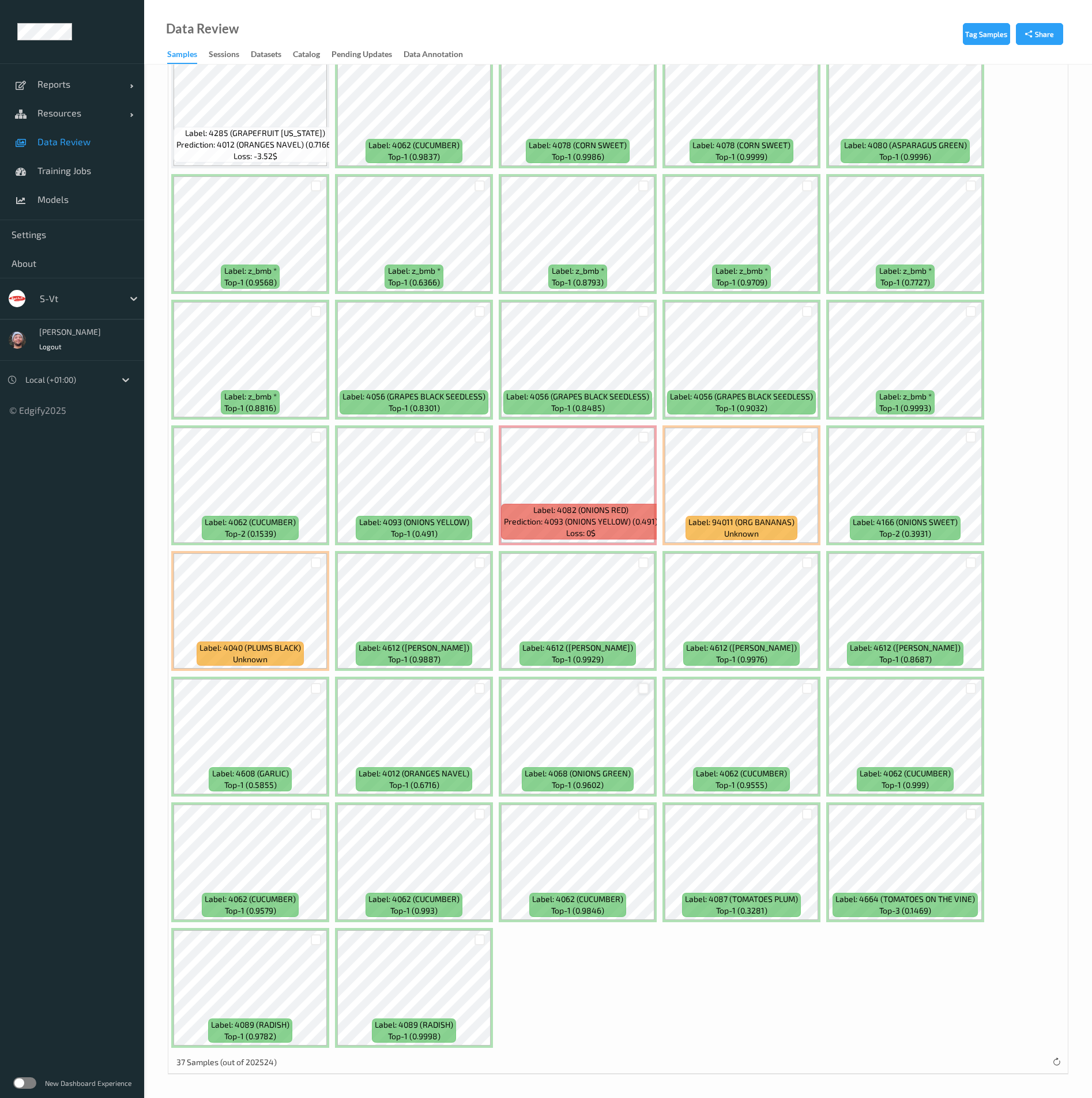
click at [641, 684] on div at bounding box center [644, 689] width 11 height 11
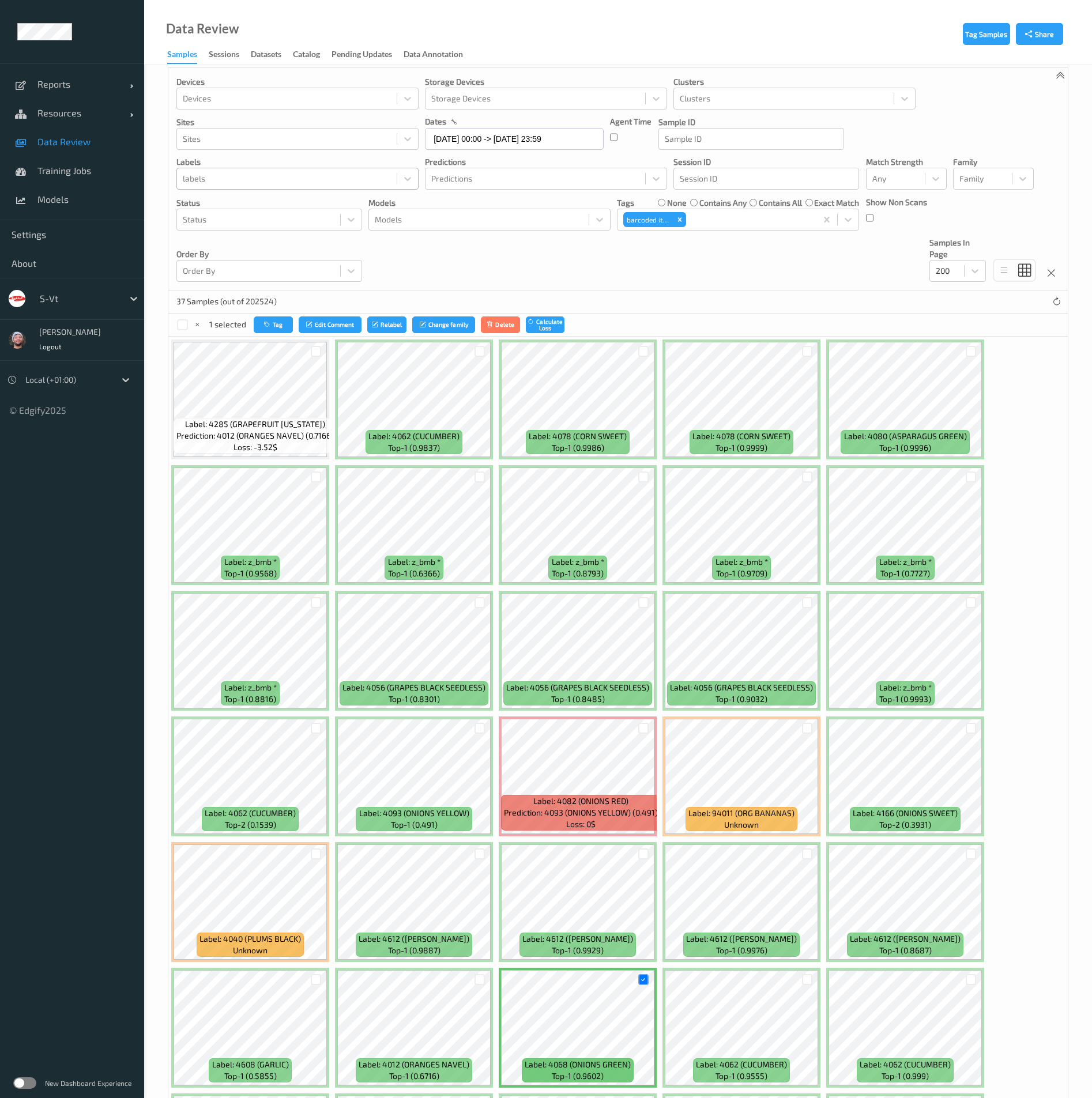
scroll to position [0, 0]
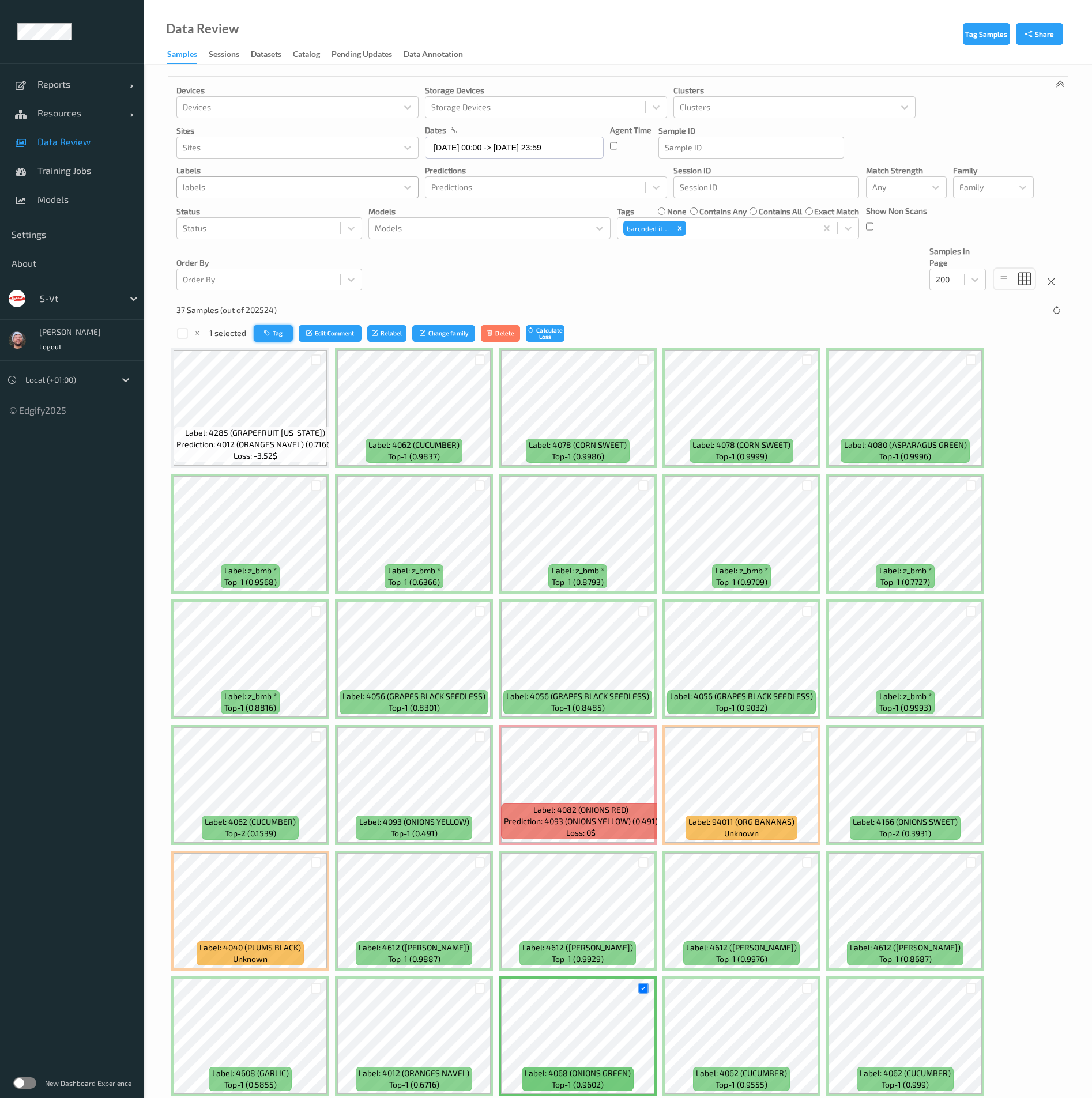
click at [278, 339] on button "Tag" at bounding box center [274, 334] width 39 height 17
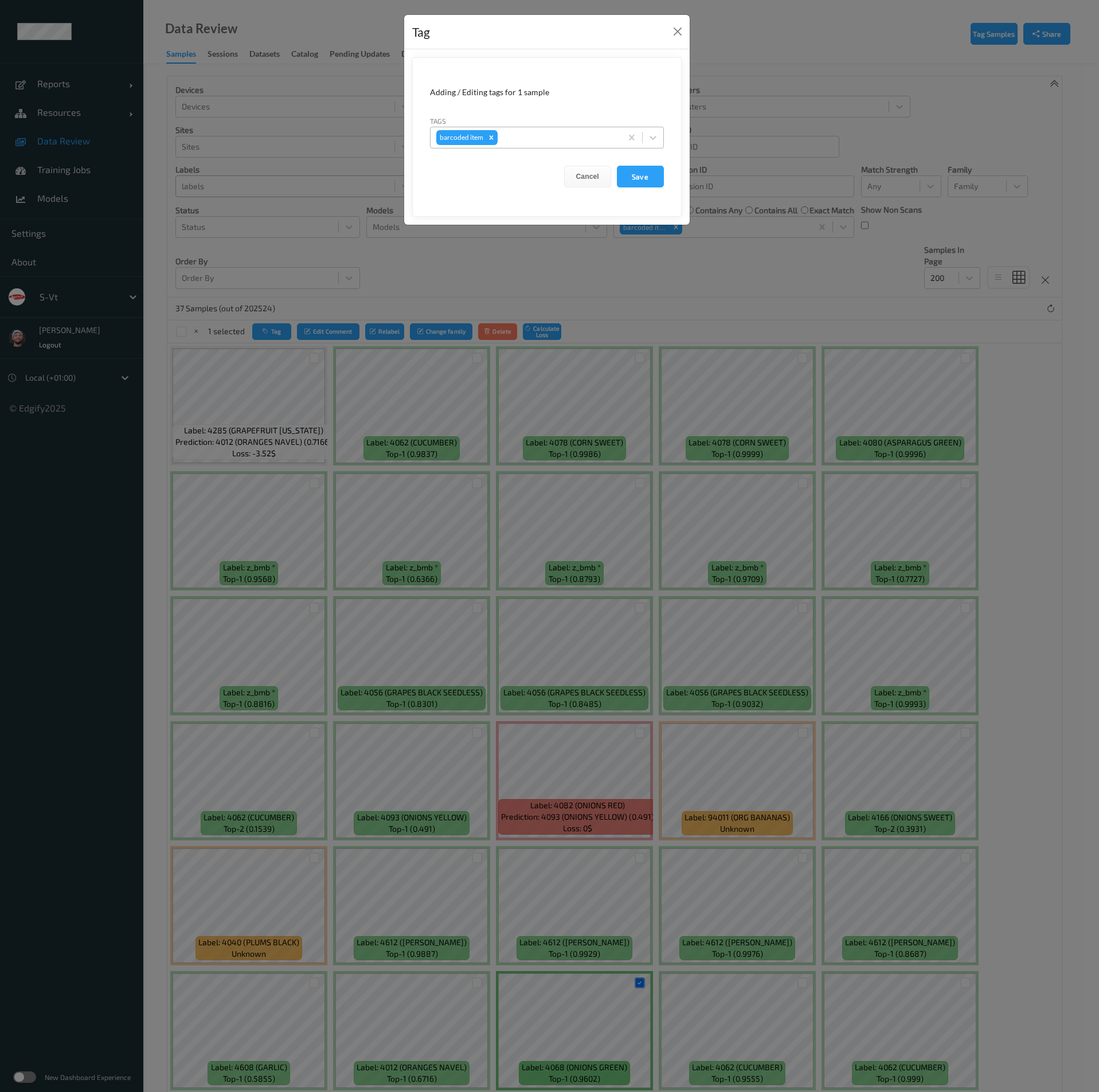
click at [552, 132] on div at bounding box center [558, 137] width 116 height 14
type input "hands"
click at [617, 166] on button "Save" at bounding box center [640, 177] width 47 height 22
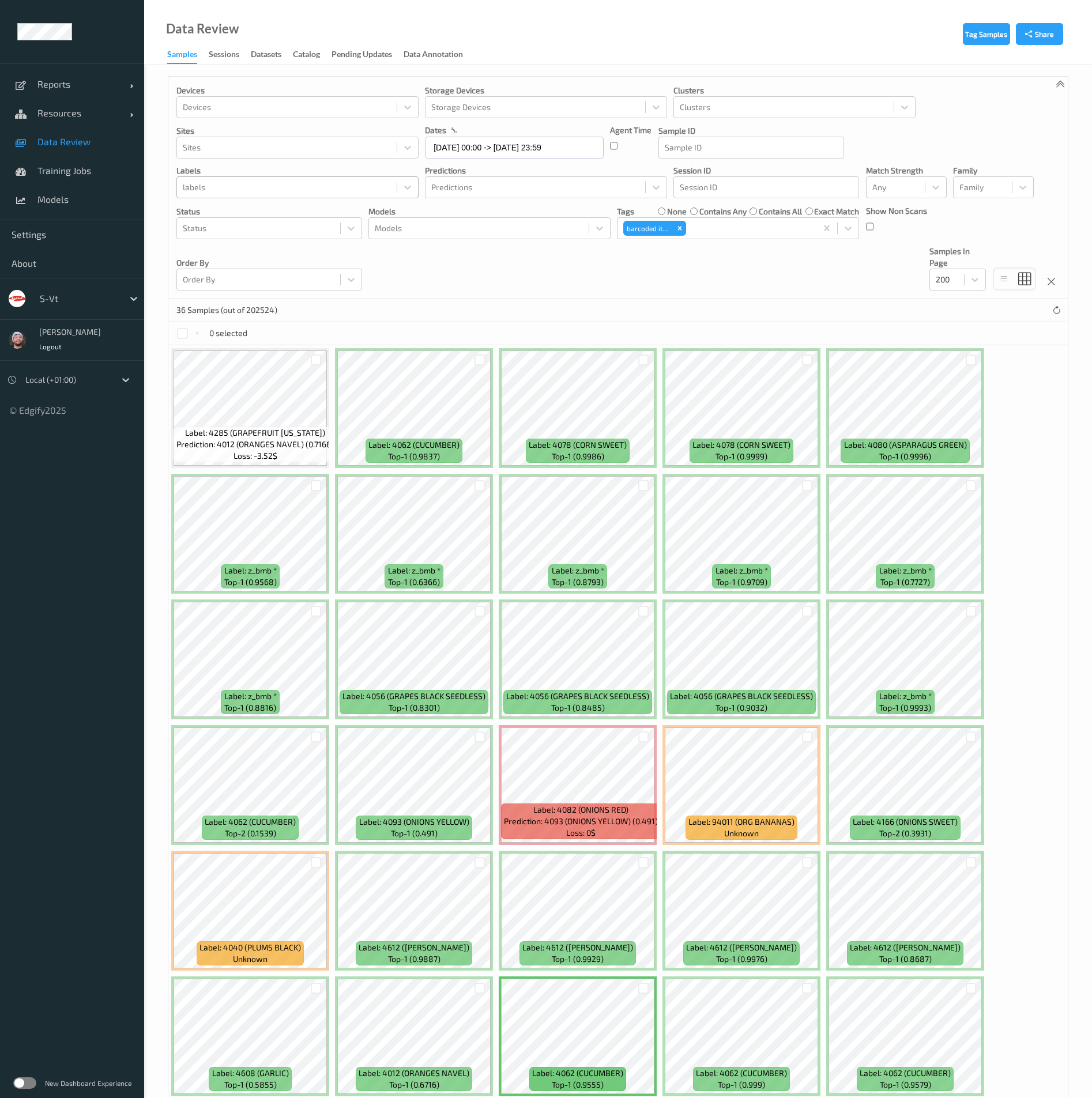
click at [594, 276] on div "Devices Devices Storage Devices Storage Devices Clusters Clusters Sites Sites d…" at bounding box center [619, 188] width 900 height 223
click at [577, 279] on div "Devices Devices Storage Devices Storage Devices Clusters Clusters Sites Sites d…" at bounding box center [619, 188] width 900 height 223
